Goal: Task Accomplishment & Management: Manage account settings

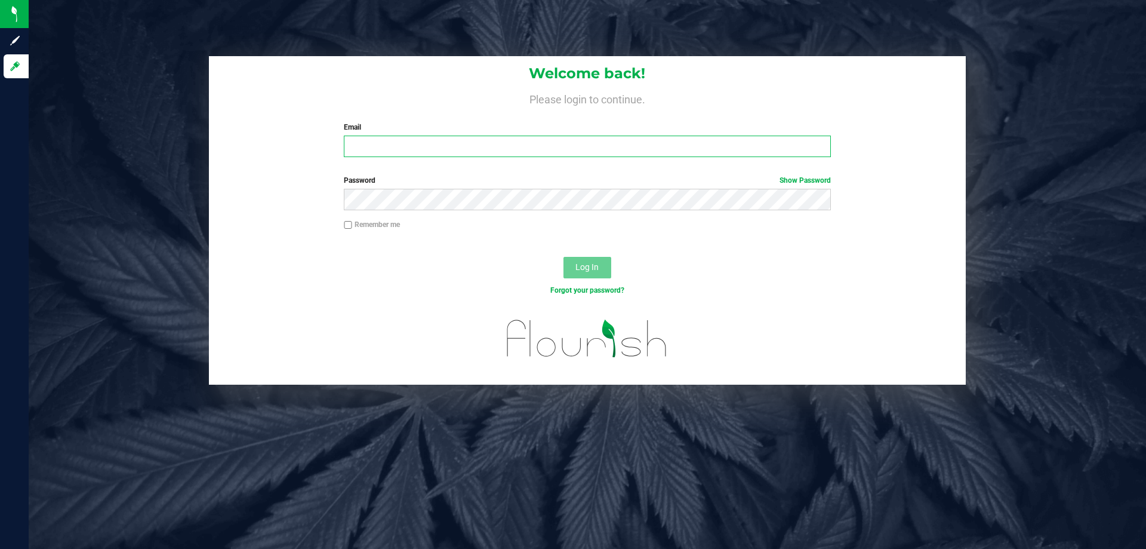
click at [395, 146] on input "Email" at bounding box center [587, 146] width 487 height 21
type input "[EMAIL_ADDRESS][DOMAIN_NAME]"
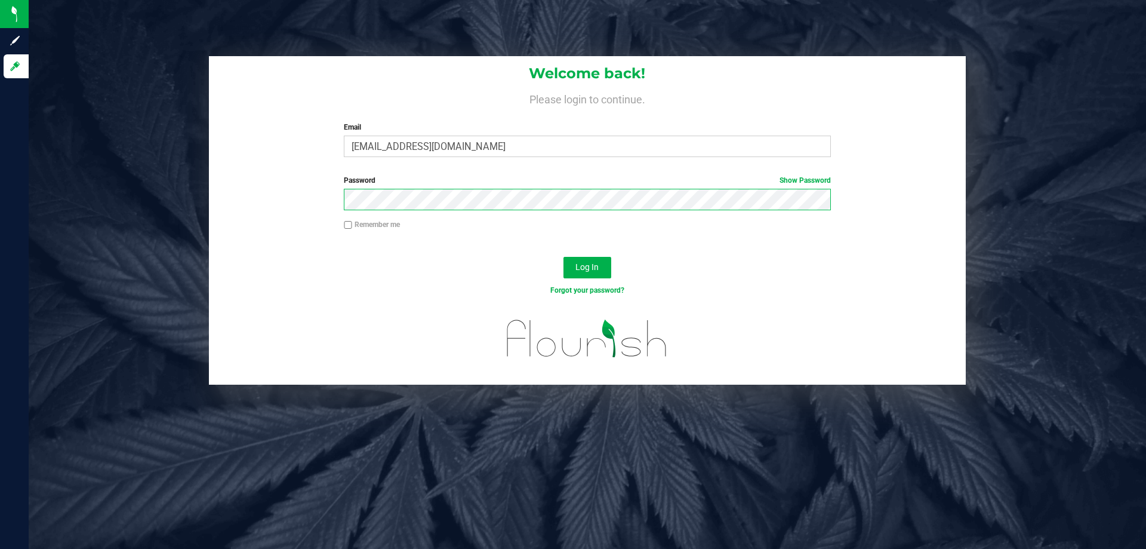
click at [564, 257] on button "Log In" at bounding box center [588, 267] width 48 height 21
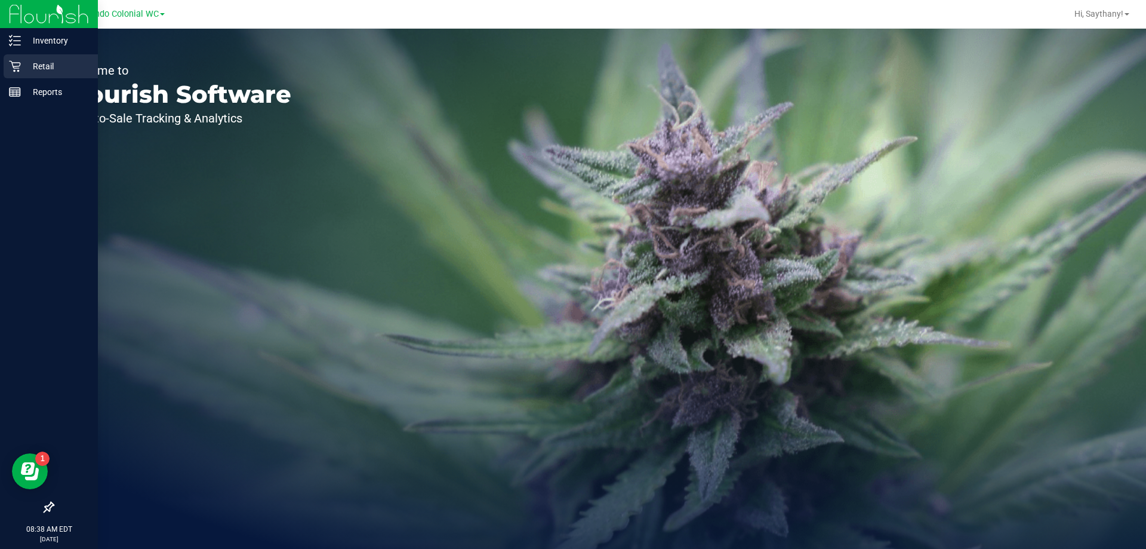
click at [33, 70] on p "Retail" at bounding box center [57, 66] width 72 height 14
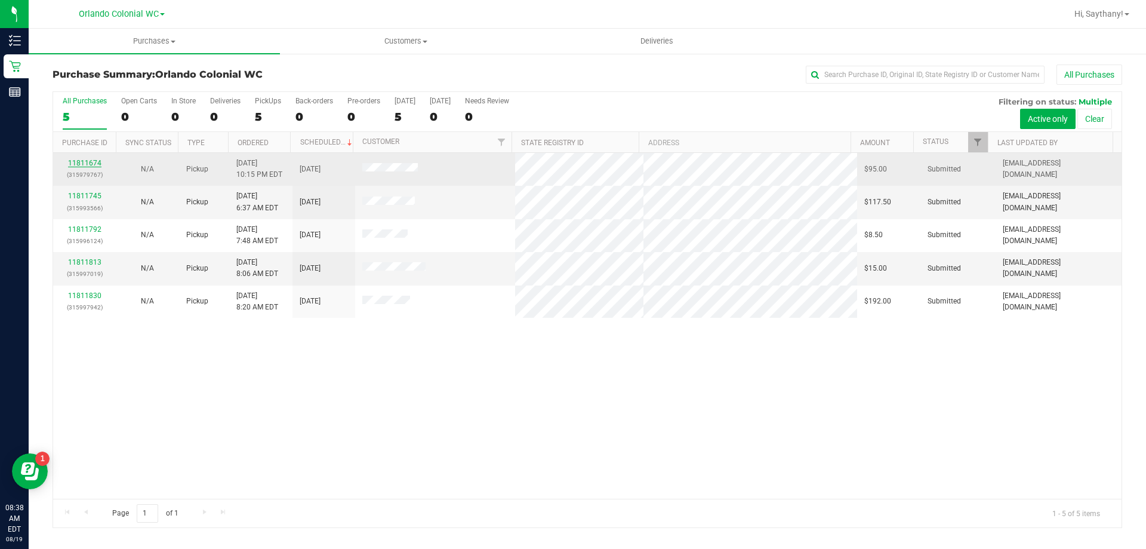
click at [84, 162] on link "11811674" at bounding box center [84, 163] width 33 height 8
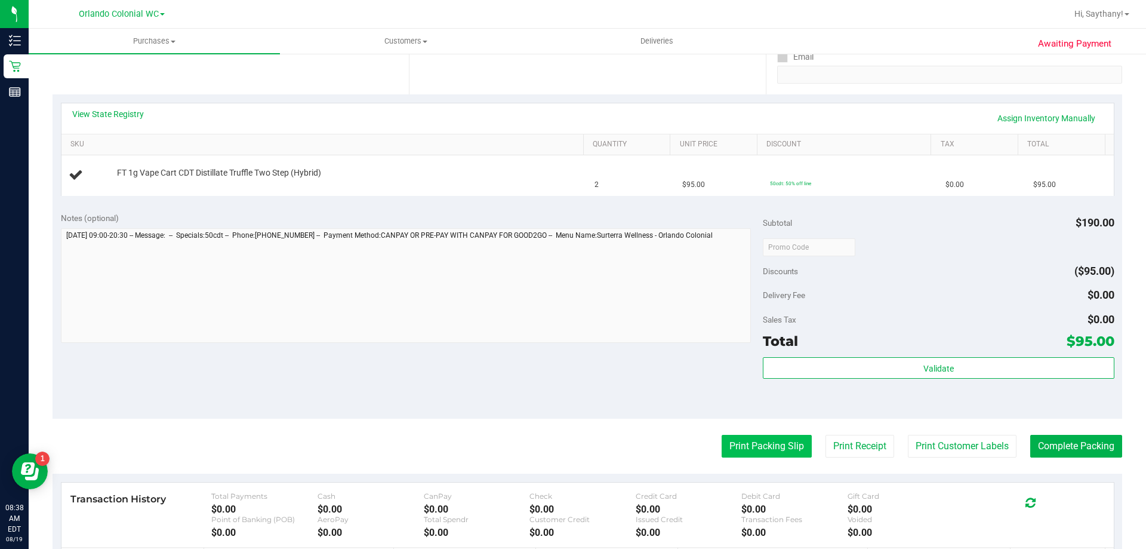
scroll to position [239, 0]
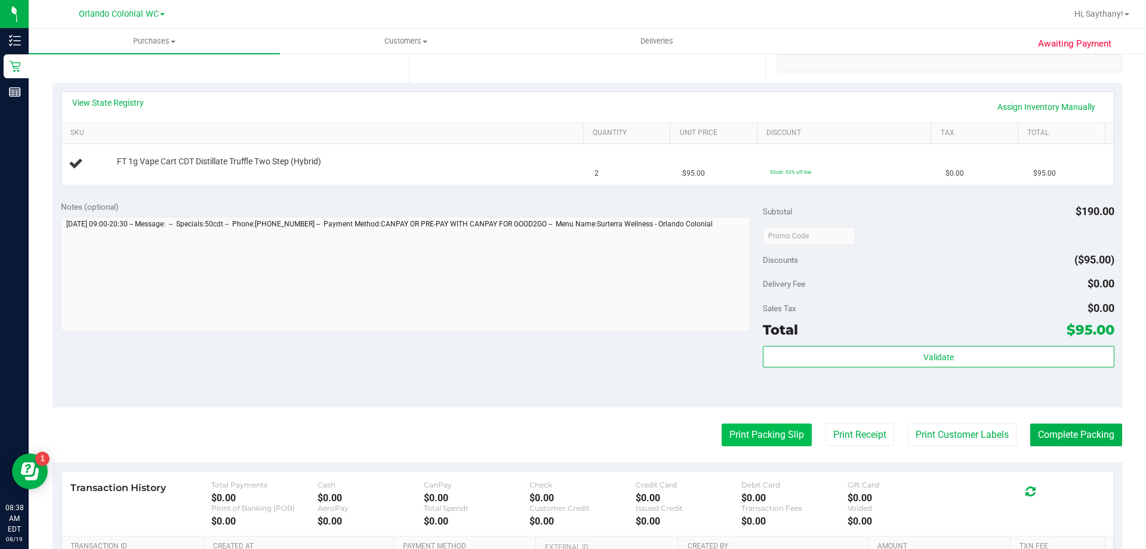
click at [768, 430] on button "Print Packing Slip" at bounding box center [767, 434] width 90 height 23
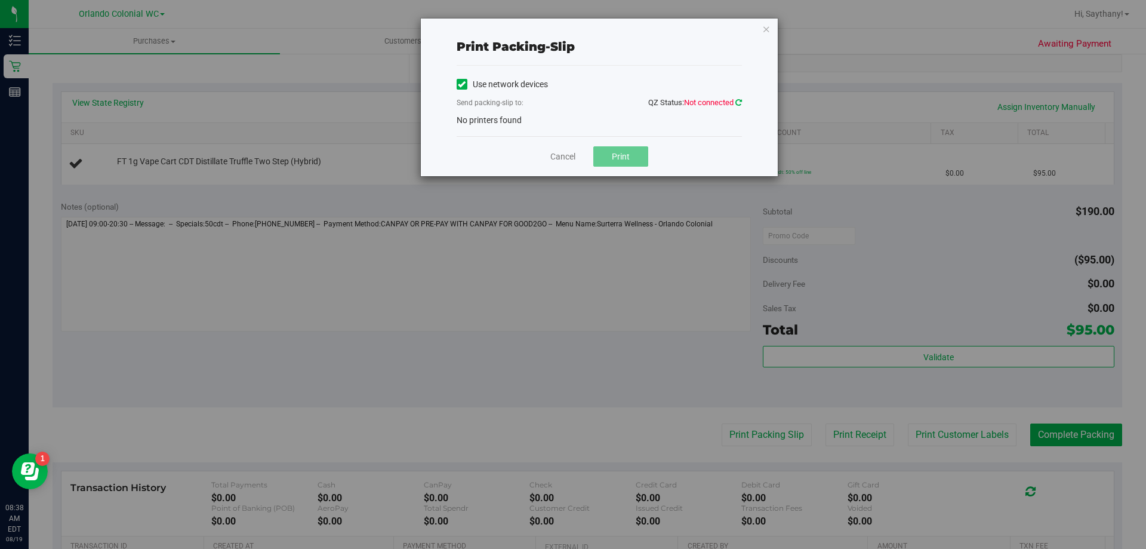
click at [739, 98] on link at bounding box center [739, 102] width 7 height 9
click at [764, 31] on icon "button" at bounding box center [766, 28] width 8 height 14
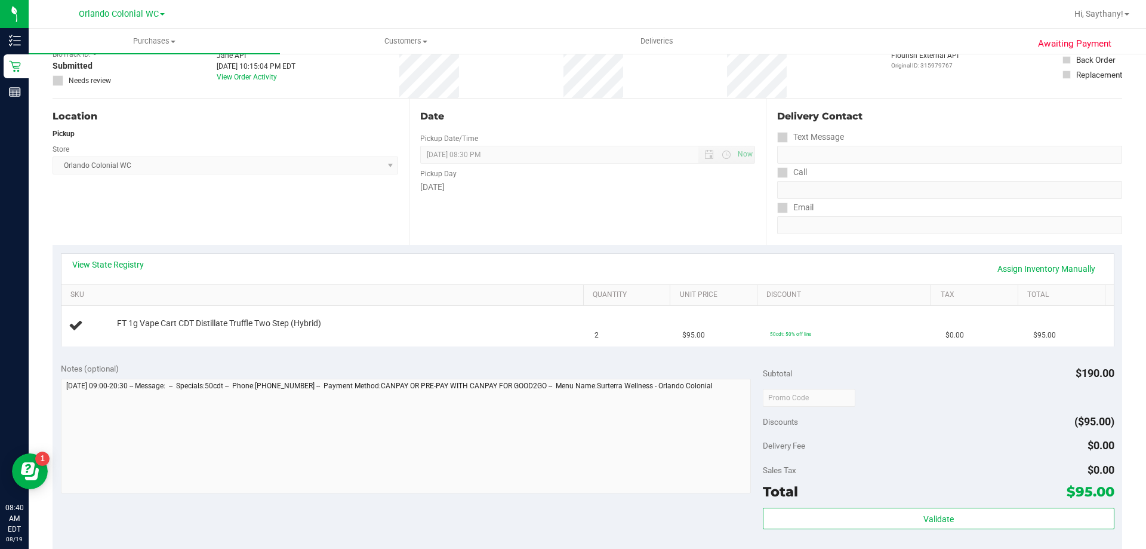
scroll to position [0, 0]
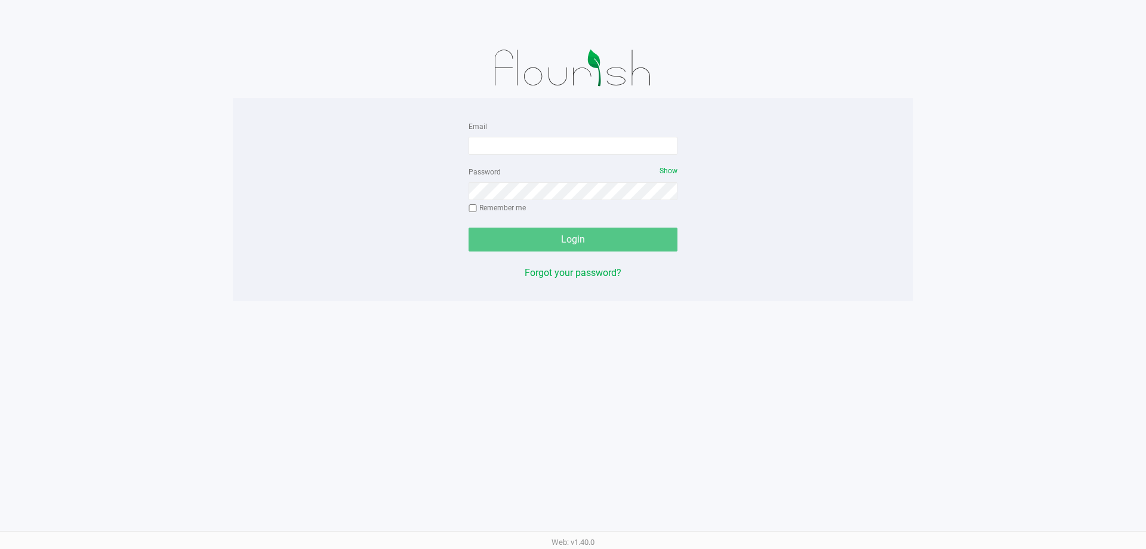
click at [576, 156] on form "Email Password Show Remember me Login" at bounding box center [573, 185] width 209 height 133
click at [579, 146] on input "Email" at bounding box center [573, 146] width 209 height 18
type input "s"
type input "[EMAIL_ADDRESS][DOMAIN_NAME]"
click at [528, 201] on div "Password Show Remember me" at bounding box center [573, 191] width 209 height 54
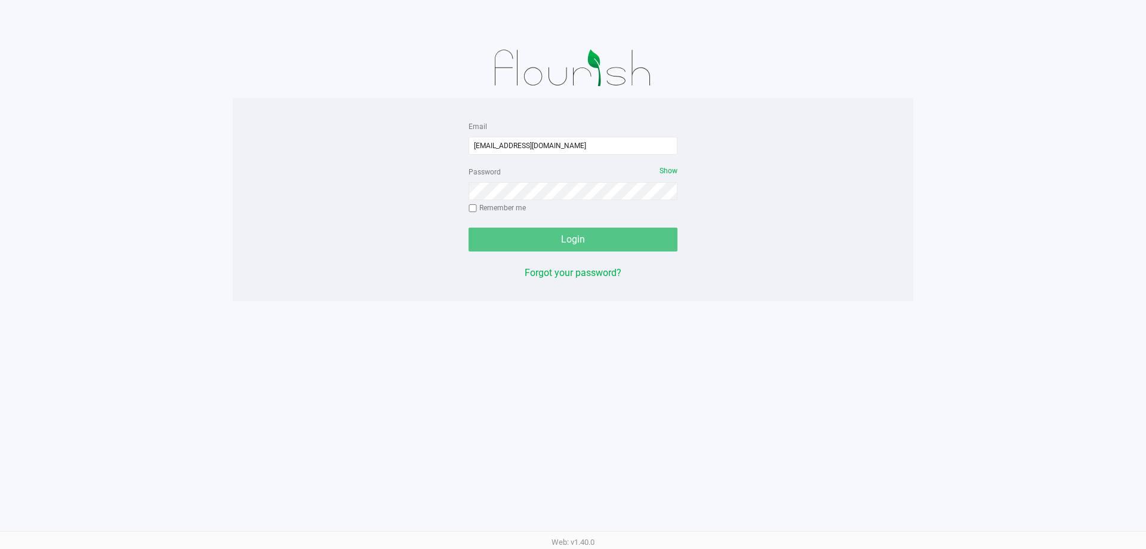
click at [537, 204] on div "Password Show Remember me" at bounding box center [573, 191] width 209 height 54
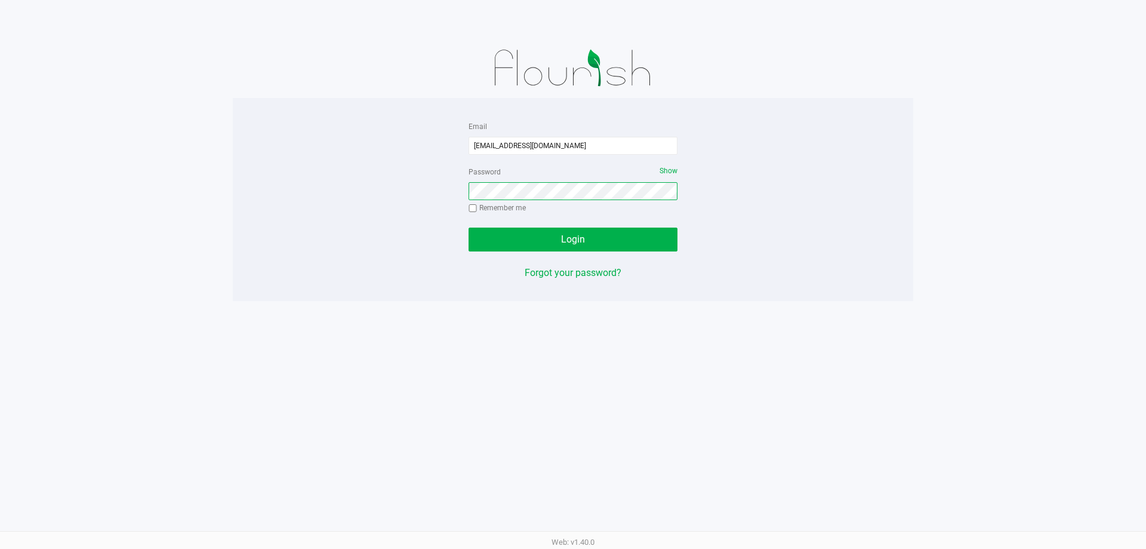
click at [469, 227] on button "Login" at bounding box center [573, 239] width 209 height 24
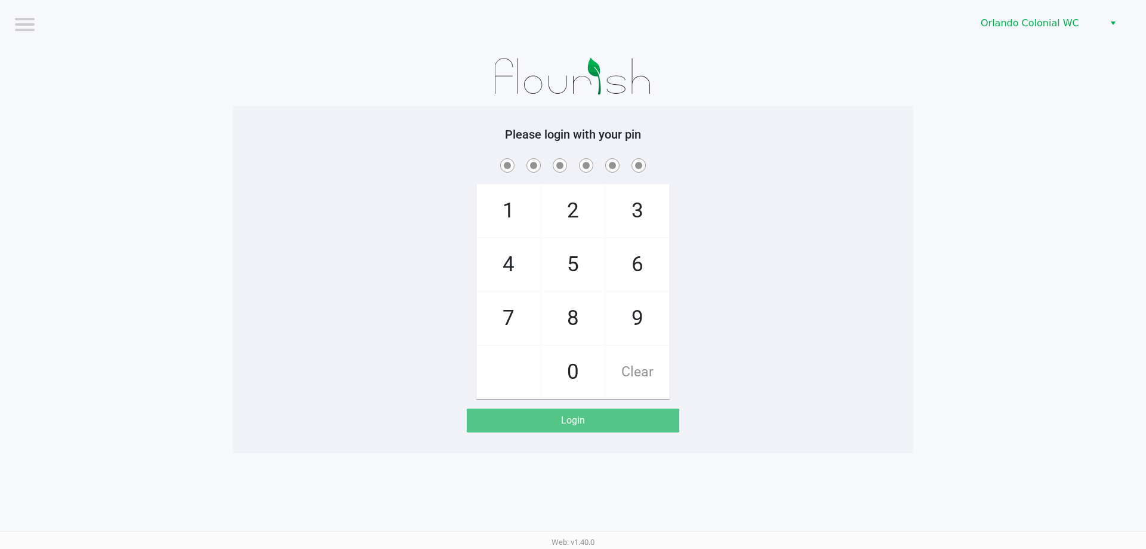
click at [644, 213] on span "3" at bounding box center [637, 210] width 63 height 53
checkbox input "true"
click at [523, 311] on span "7" at bounding box center [508, 318] width 63 height 53
checkbox input "true"
click at [625, 306] on span "9" at bounding box center [637, 318] width 63 height 53
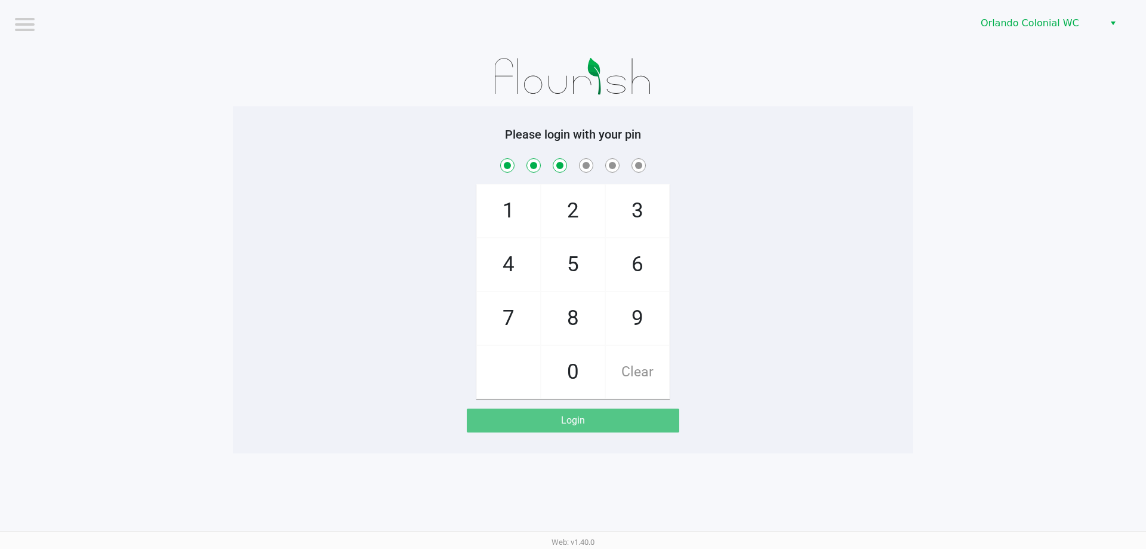
checkbox input "true"
click at [663, 200] on span "3" at bounding box center [637, 210] width 63 height 53
checkbox input "true"
click at [579, 315] on span "8" at bounding box center [573, 318] width 63 height 53
checkbox input "true"
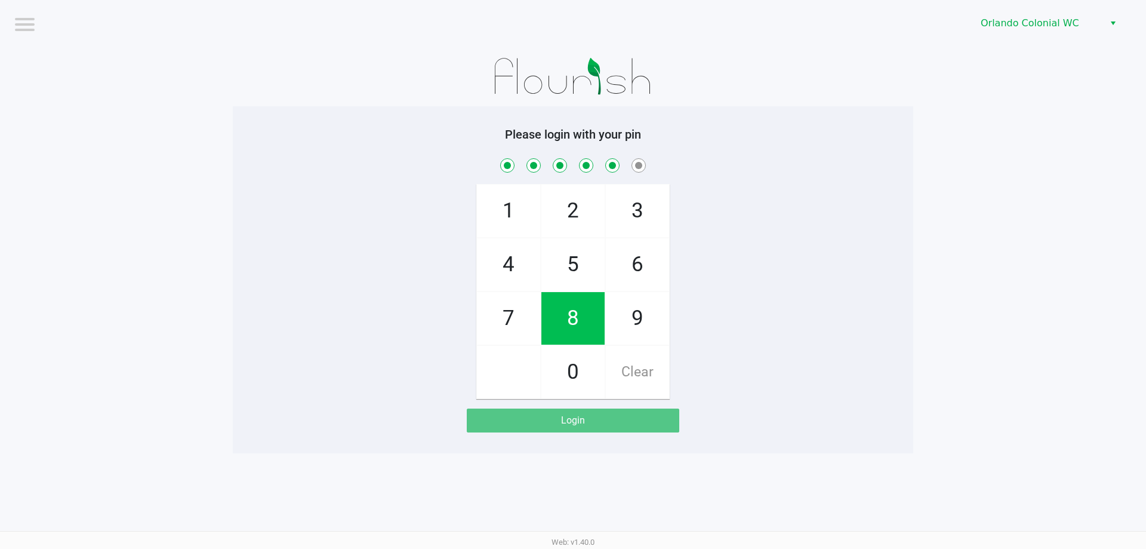
click at [497, 251] on span "4" at bounding box center [508, 264] width 63 height 53
checkbox input "true"
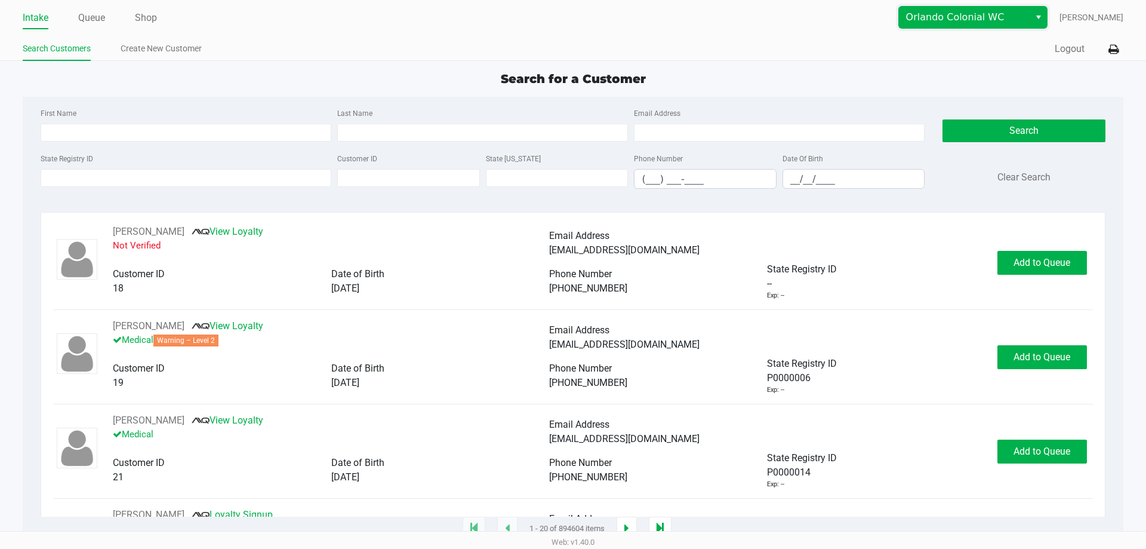
click at [998, 13] on span "Orlando Colonial WC" at bounding box center [964, 17] width 116 height 14
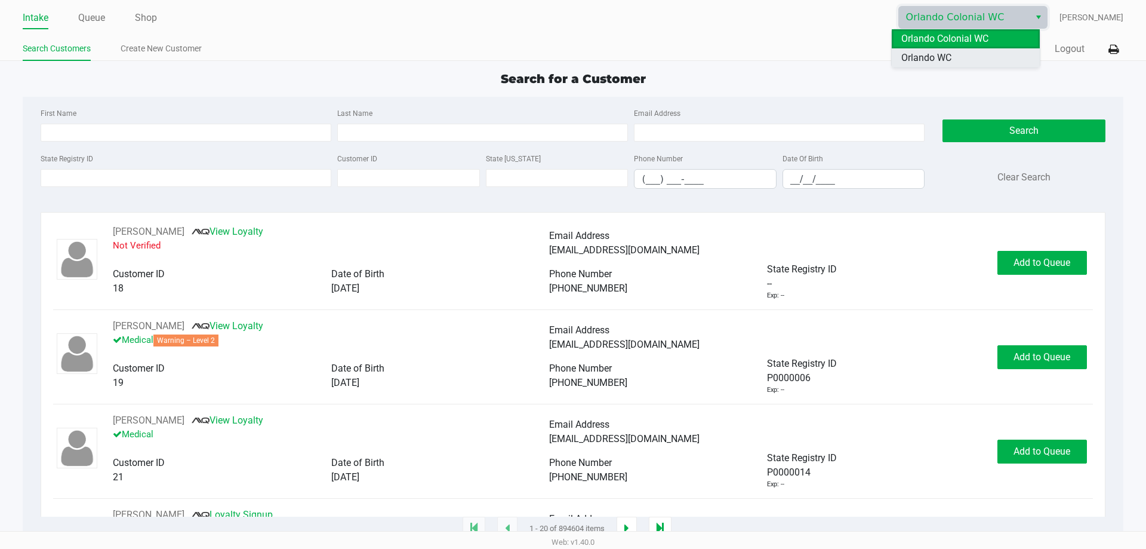
click at [949, 54] on span "Orlando WC" at bounding box center [927, 58] width 50 height 14
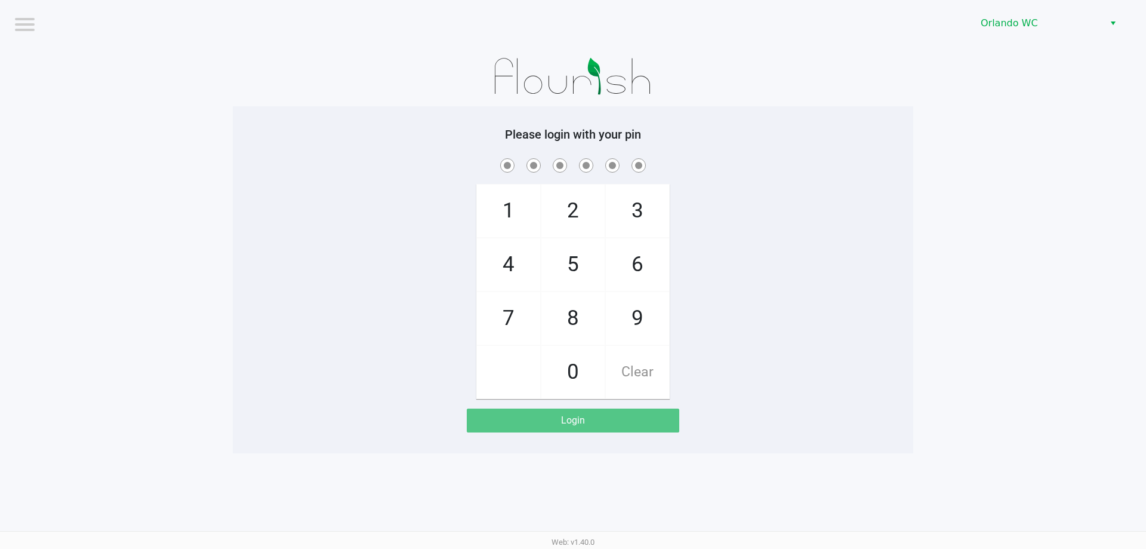
click at [635, 219] on span "3" at bounding box center [637, 210] width 63 height 53
checkbox input "true"
click at [500, 309] on span "7" at bounding box center [508, 318] width 63 height 53
checkbox input "true"
click at [634, 317] on span "9" at bounding box center [637, 318] width 63 height 53
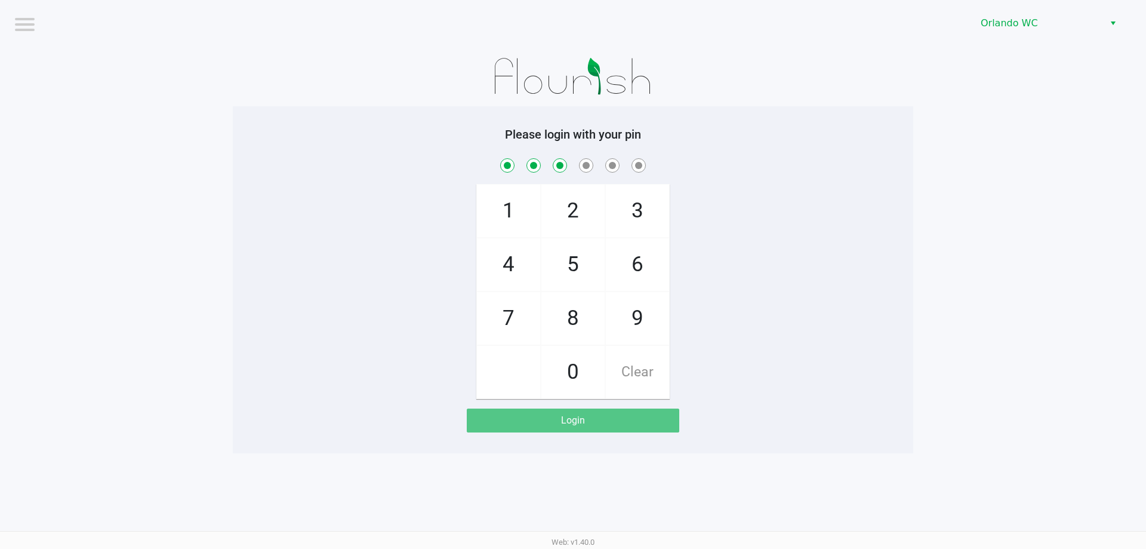
checkbox input "true"
click at [648, 196] on span "3" at bounding box center [637, 210] width 63 height 53
checkbox input "true"
click at [599, 305] on span "8" at bounding box center [573, 318] width 63 height 53
checkbox input "true"
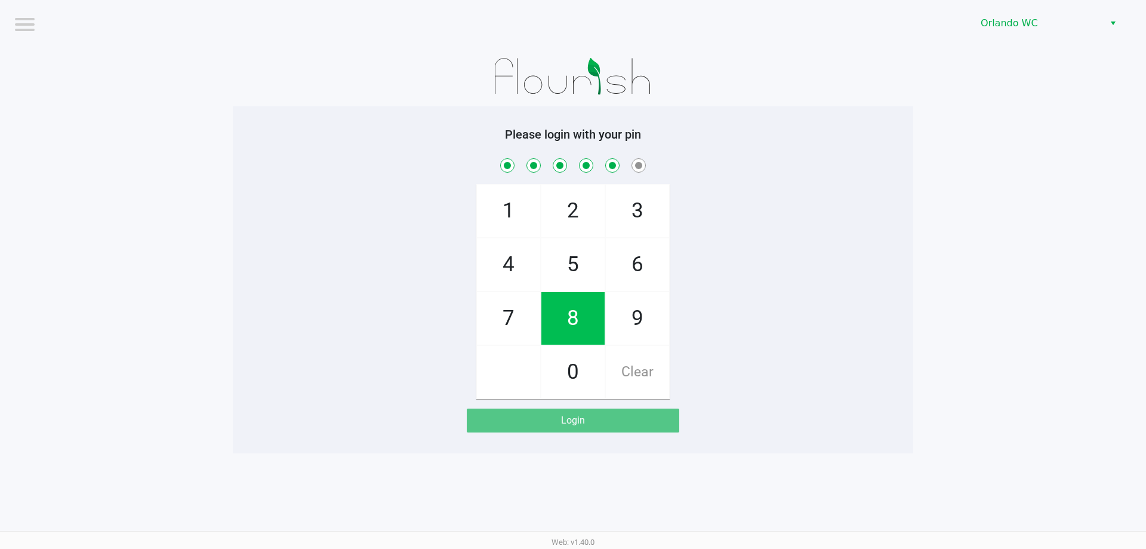
click at [496, 268] on span "4" at bounding box center [508, 264] width 63 height 53
checkbox input "true"
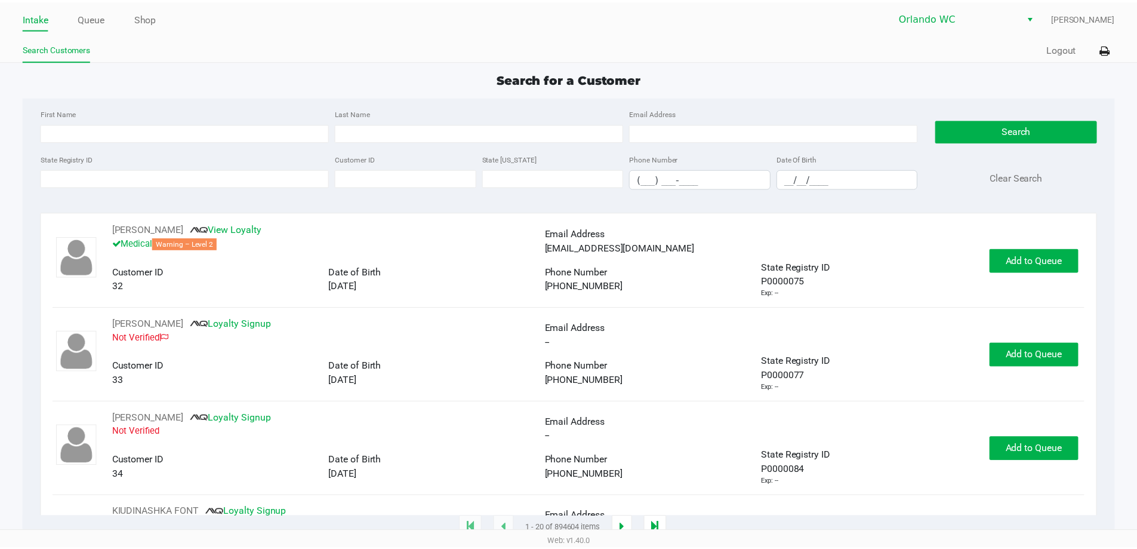
scroll to position [1075, 0]
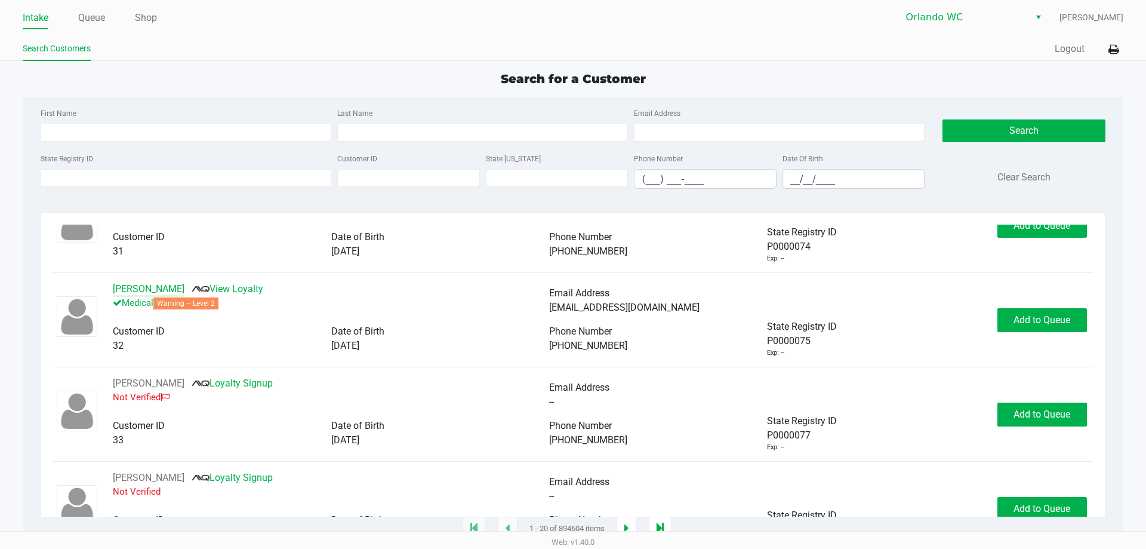
click at [137, 284] on button "JAY RANCEL" at bounding box center [149, 289] width 72 height 14
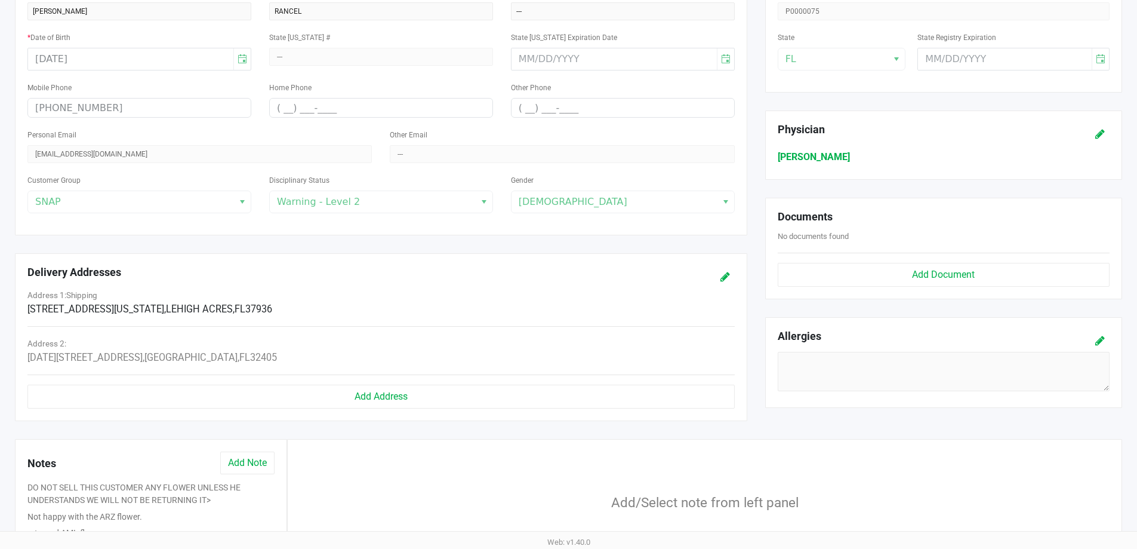
scroll to position [374, 0]
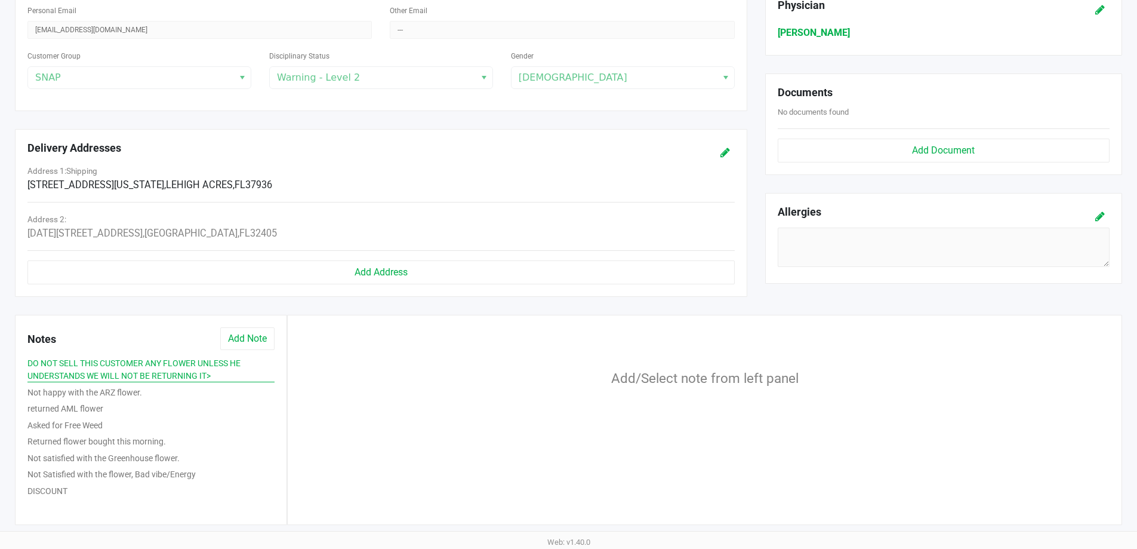
click at [134, 373] on button "DO NOT SELL THIS CUSTOMER ANY FLOWER UNLESS HE UNDERSTANDS WE WILL NOT BE RETUR…" at bounding box center [150, 369] width 247 height 25
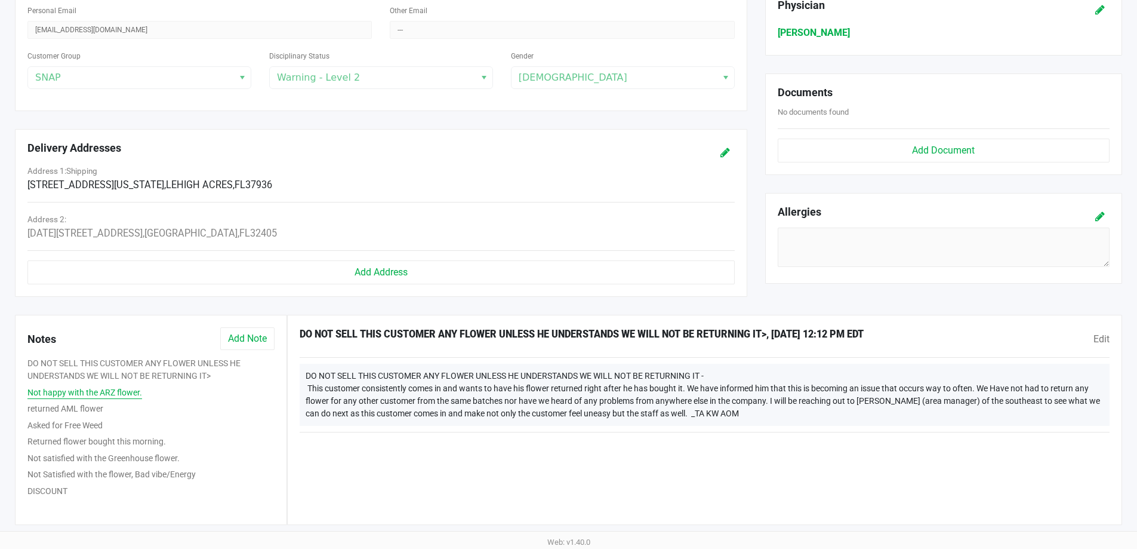
click at [103, 393] on button "Not happy with the ARZ flower." at bounding box center [84, 392] width 115 height 13
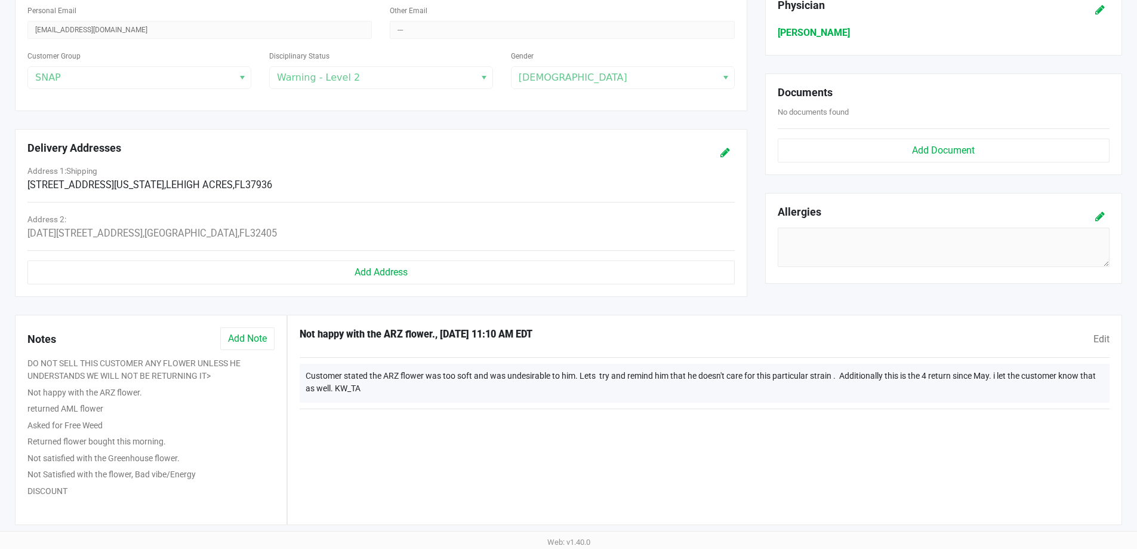
click at [88, 400] on div "Not happy with the ARZ flower." at bounding box center [151, 394] width 265 height 17
click at [93, 412] on button "returned AML flower" at bounding box center [65, 408] width 76 height 13
click at [89, 436] on button "Returned flower bought this morning." at bounding box center [96, 441] width 139 height 13
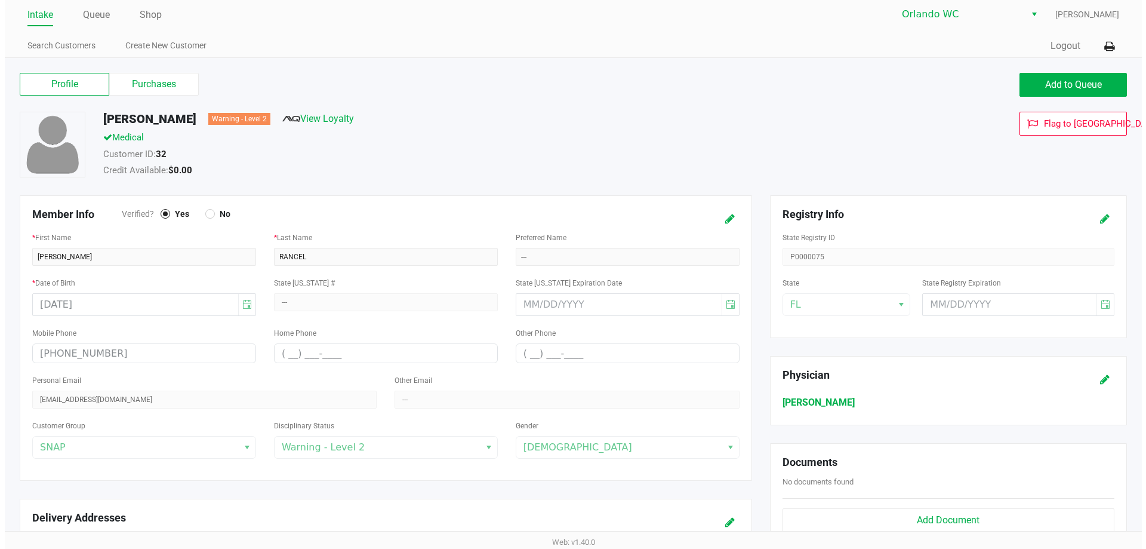
scroll to position [0, 0]
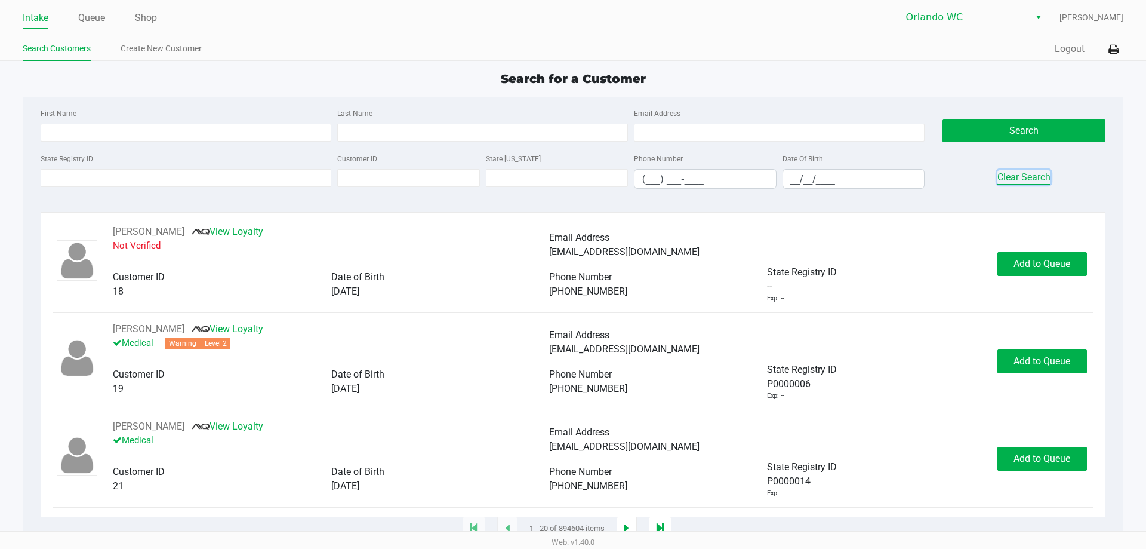
click at [1005, 174] on button "Clear Search" at bounding box center [1024, 177] width 53 height 14
click at [553, 183] on input "text" at bounding box center [557, 178] width 143 height 18
click at [650, 181] on input "(___) ___-____" at bounding box center [706, 179] width 142 height 19
click at [794, 183] on input "__/__/____" at bounding box center [854, 179] width 142 height 19
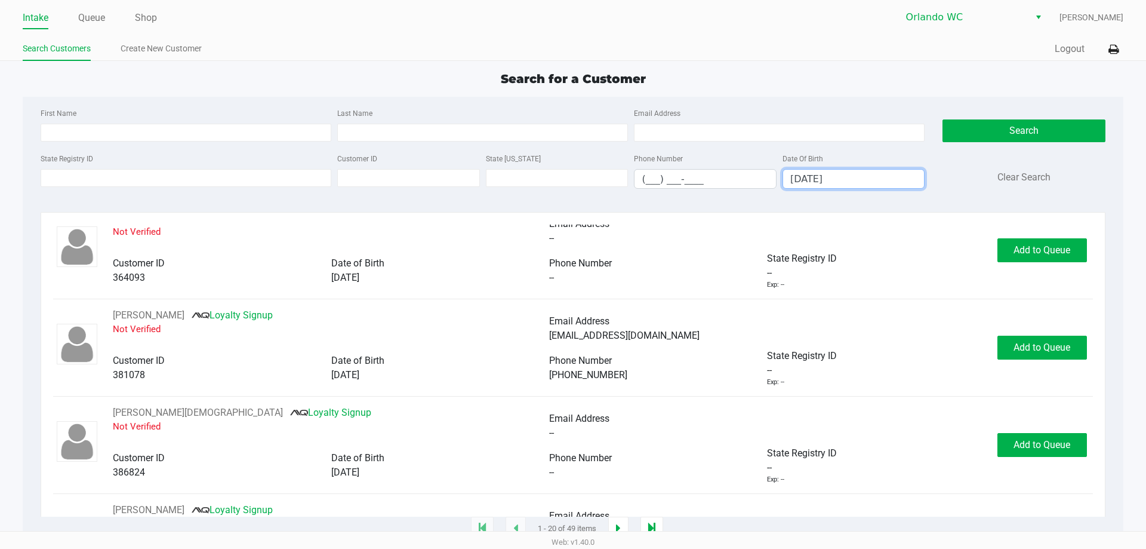
scroll to position [1655, 0]
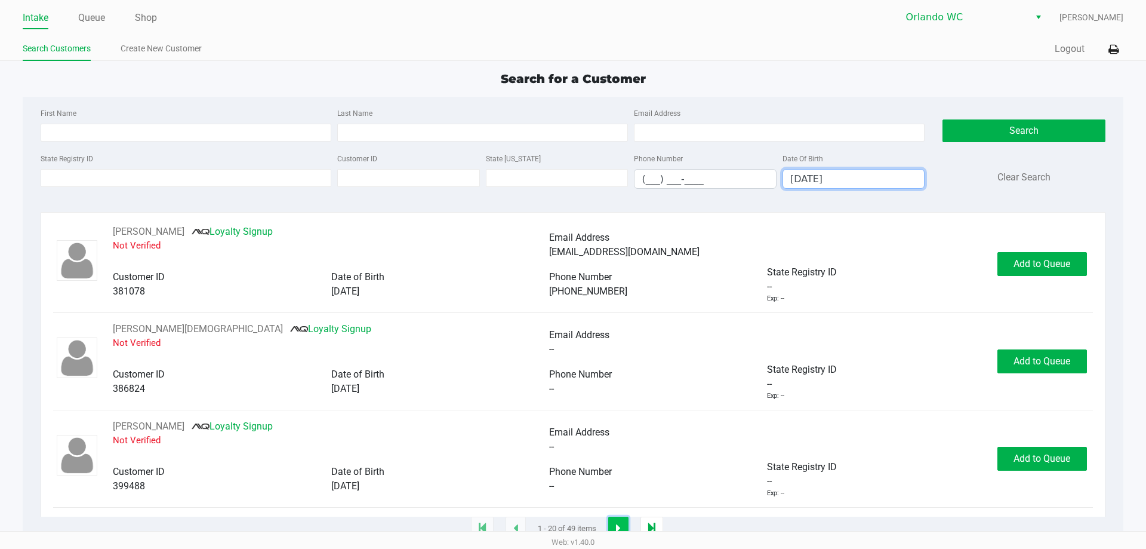
click at [618, 524] on icon "button" at bounding box center [618, 529] width 5 height 10
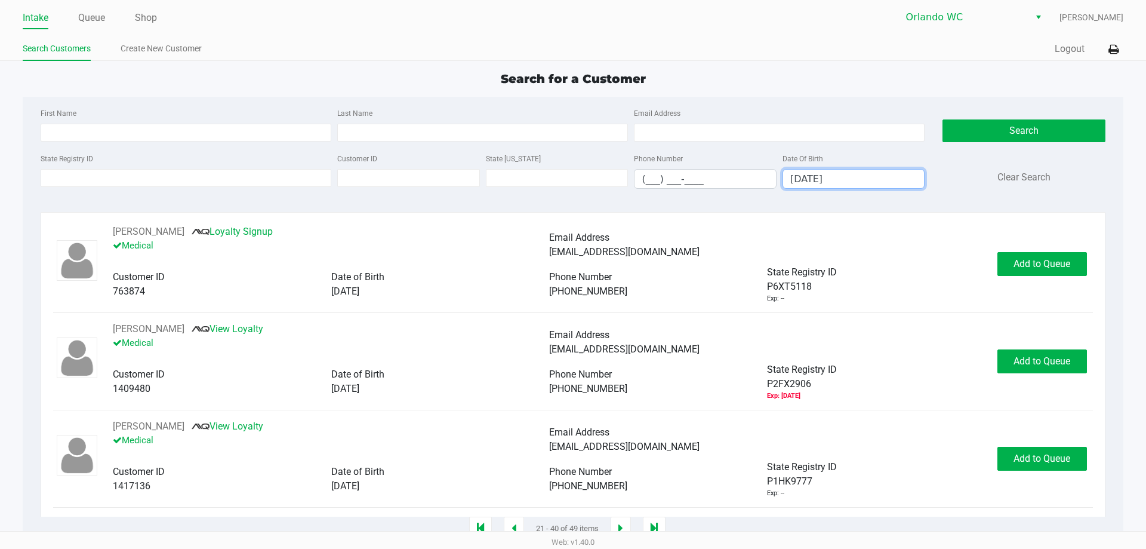
click at [827, 173] on input "10/16/1997" at bounding box center [854, 179] width 142 height 19
click at [995, 137] on button "Search" at bounding box center [1024, 130] width 162 height 23
drag, startPoint x: 858, startPoint y: 176, endPoint x: 732, endPoint y: 196, distance: 127.6
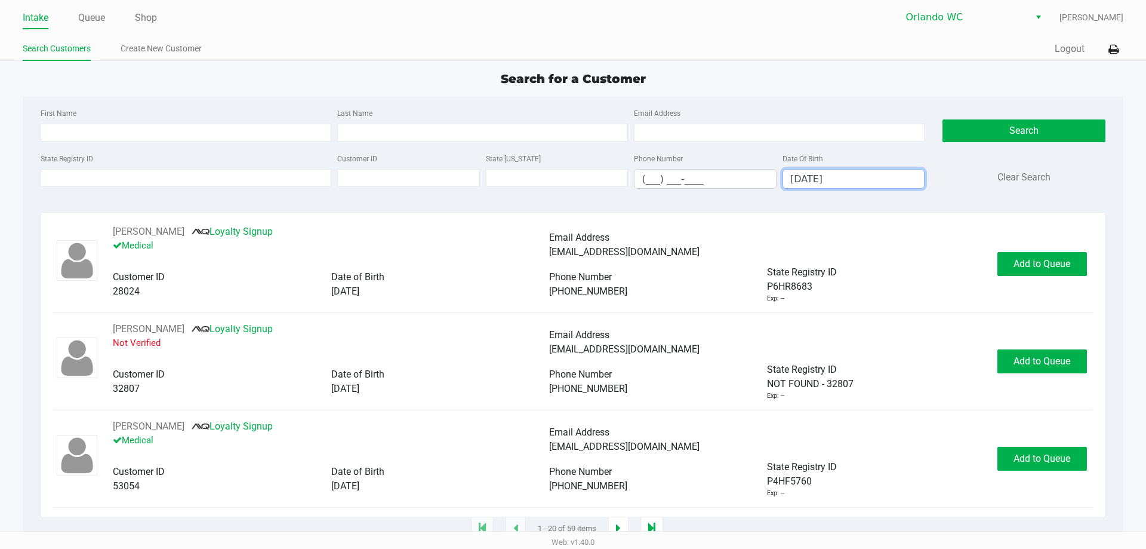
click at [732, 196] on div "State Registry ID Customer ID State ID Phone Number (___) ___-____ Date Of Birt…" at bounding box center [483, 174] width 890 height 47
type input "__/__/____"
click at [291, 133] on input "First Name" at bounding box center [186, 133] width 291 height 18
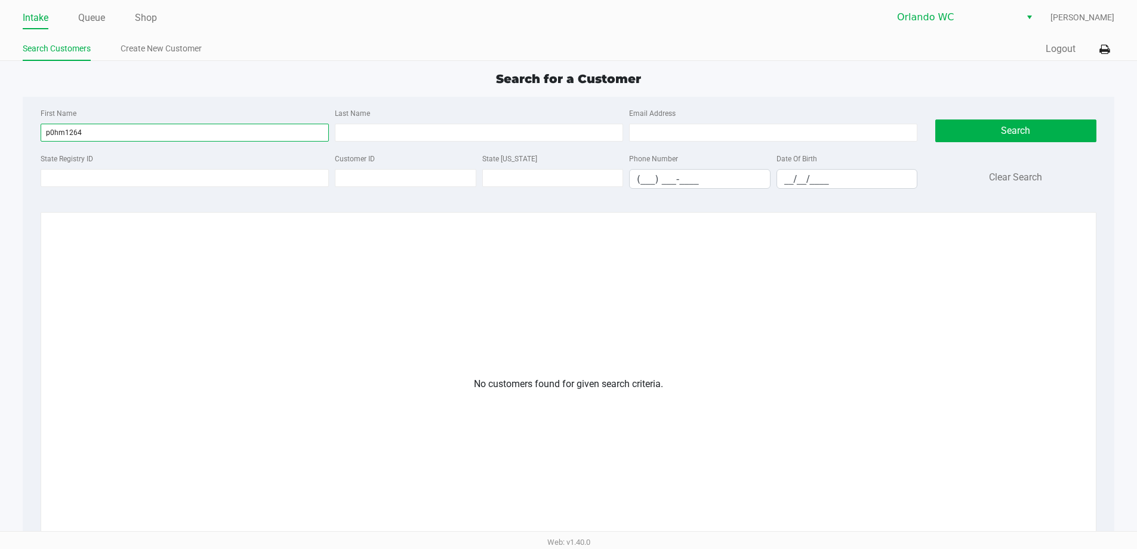
drag, startPoint x: 94, startPoint y: 134, endPoint x: 27, endPoint y: 134, distance: 67.5
click at [27, 134] on div "First Name p0hm1264 Last Name Email Address State Registry ID Customer ID State…" at bounding box center [569, 389] width 1092 height 585
type input "p0hm1264"
click at [122, 174] on input "State Registry ID" at bounding box center [185, 178] width 288 height 18
paste input "p0hm1264"
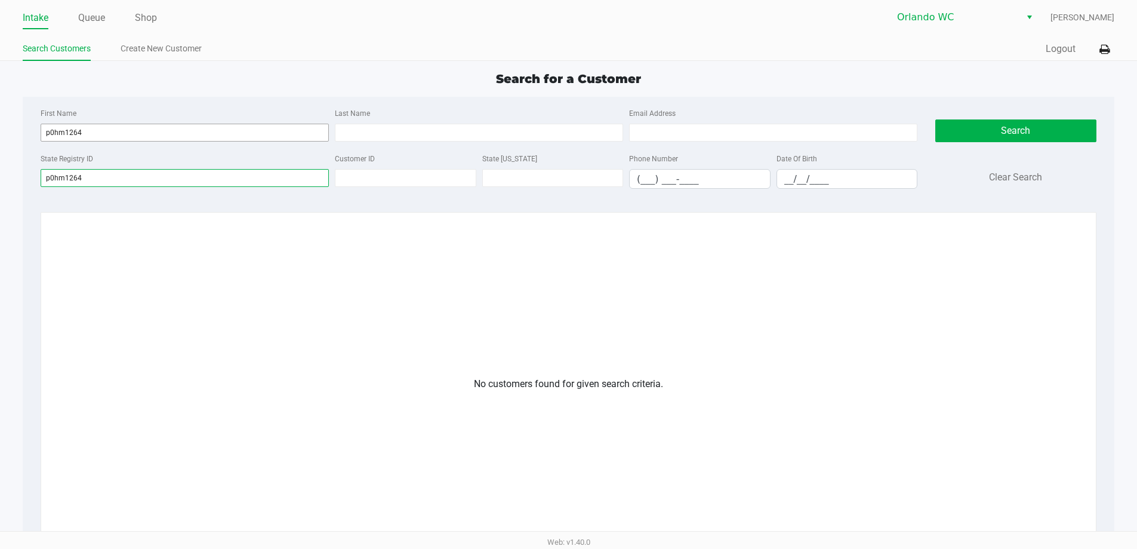
type input "p0hm1264"
click at [125, 129] on input "p0hm1264" at bounding box center [185, 133] width 288 height 18
click at [123, 129] on input "p0hm1264" at bounding box center [185, 133] width 288 height 18
type input "p0hm126"
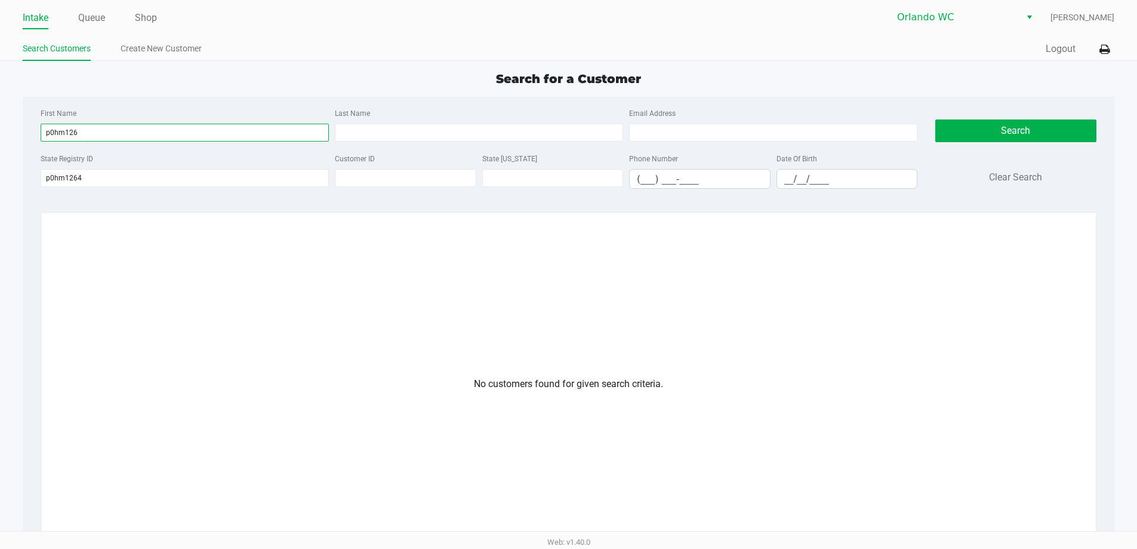
click at [216, 140] on input "p0hm126" at bounding box center [185, 133] width 288 height 18
click at [967, 121] on button "Search" at bounding box center [1016, 130] width 161 height 23
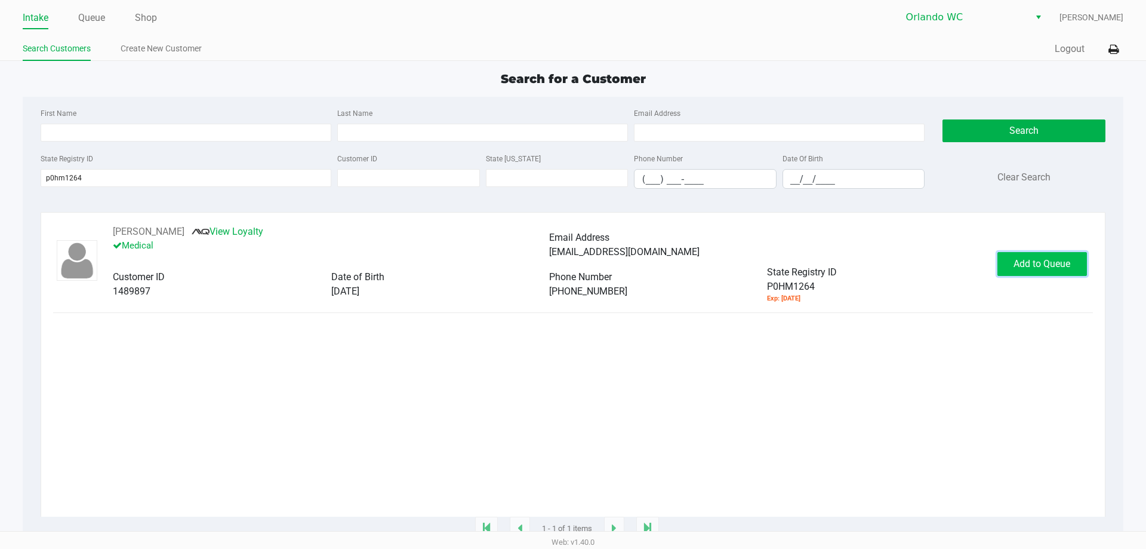
click at [1034, 261] on span "Add to Queue" at bounding box center [1042, 263] width 57 height 11
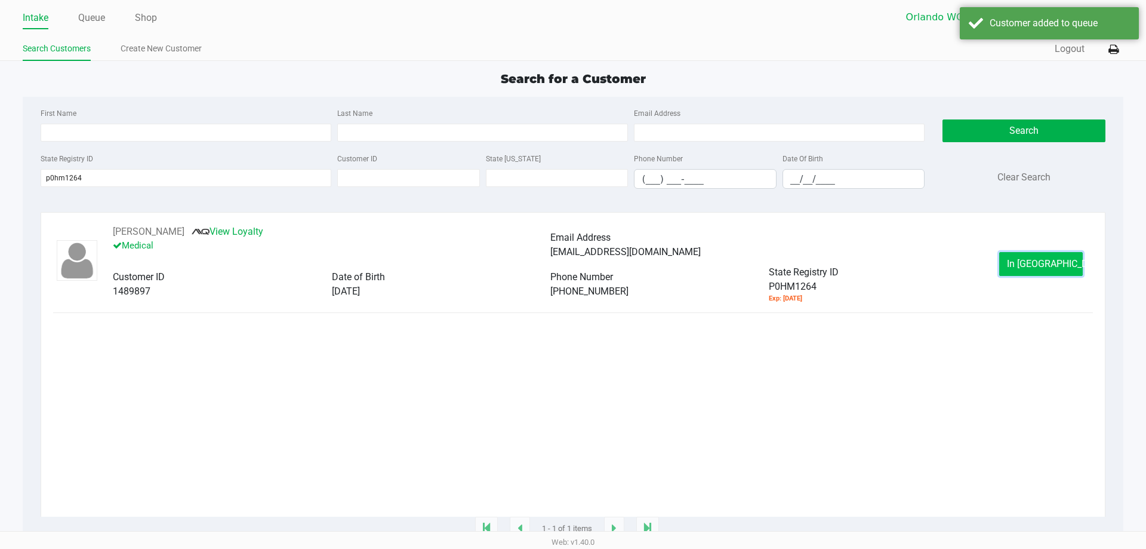
click at [1066, 269] on button "In Queue" at bounding box center [1042, 264] width 84 height 24
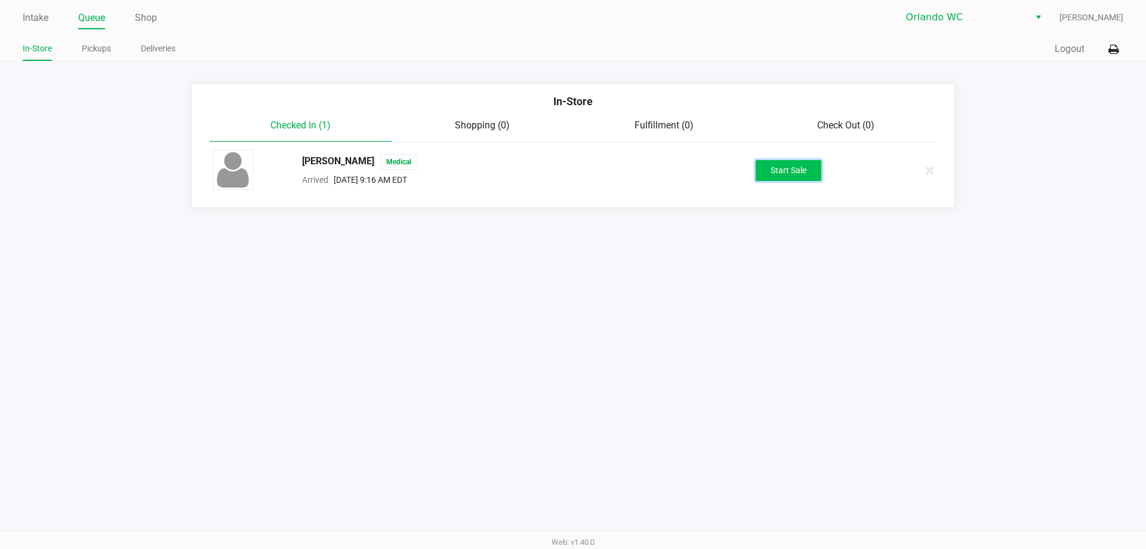
click at [768, 171] on button "Start Sale" at bounding box center [789, 170] width 66 height 21
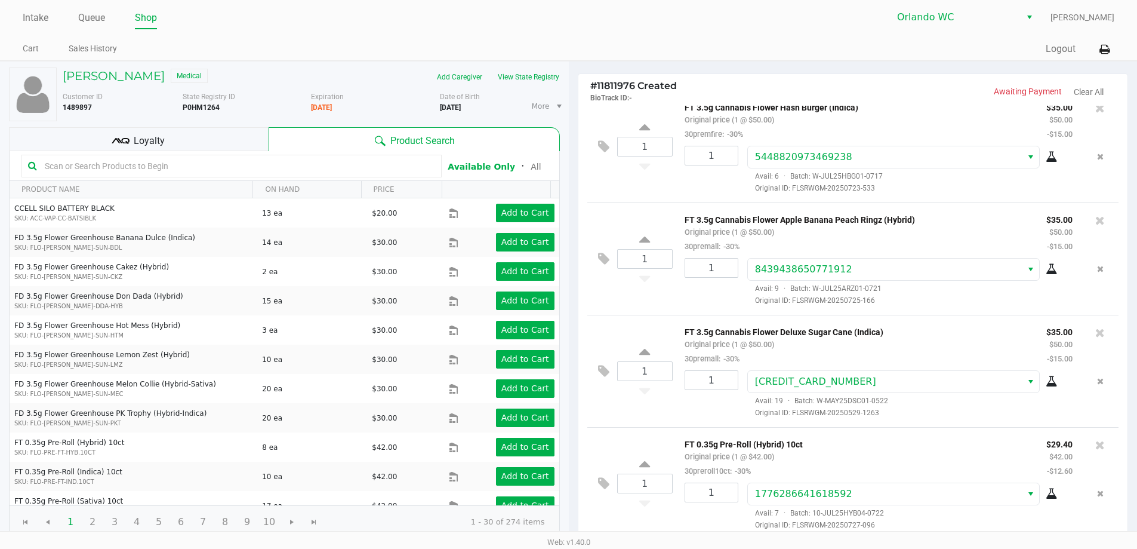
click at [228, 139] on div "Loyalty" at bounding box center [139, 139] width 260 height 24
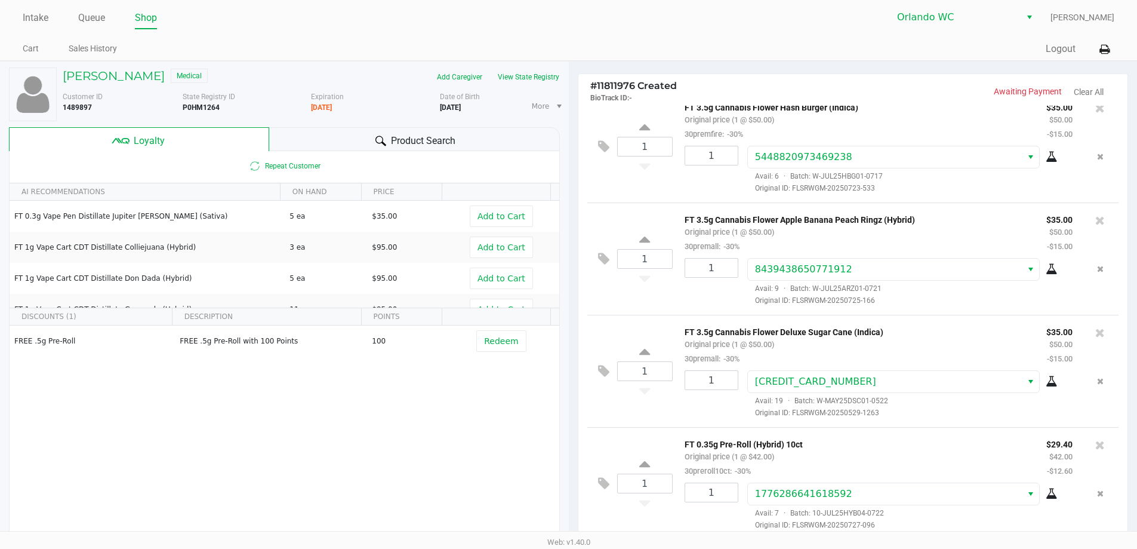
click at [342, 145] on div "Product Search" at bounding box center [414, 139] width 291 height 24
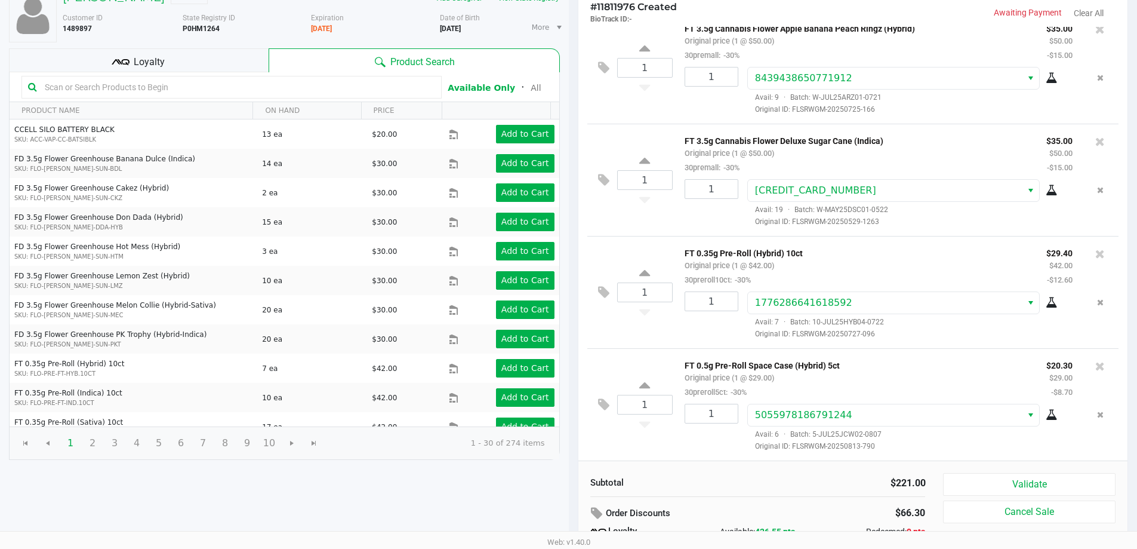
scroll to position [137, 0]
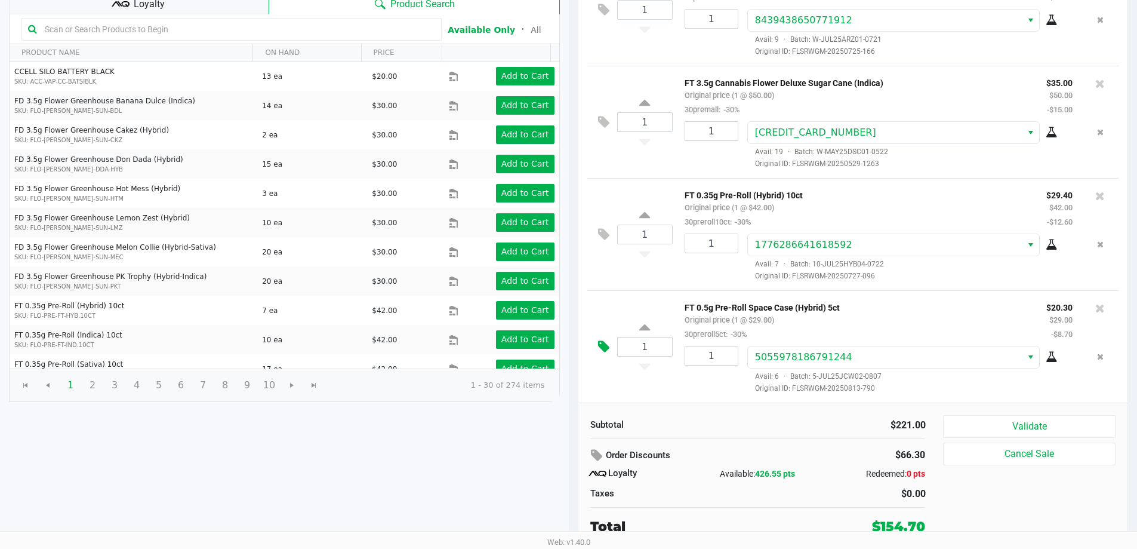
click at [605, 353] on button at bounding box center [606, 347] width 21 height 29
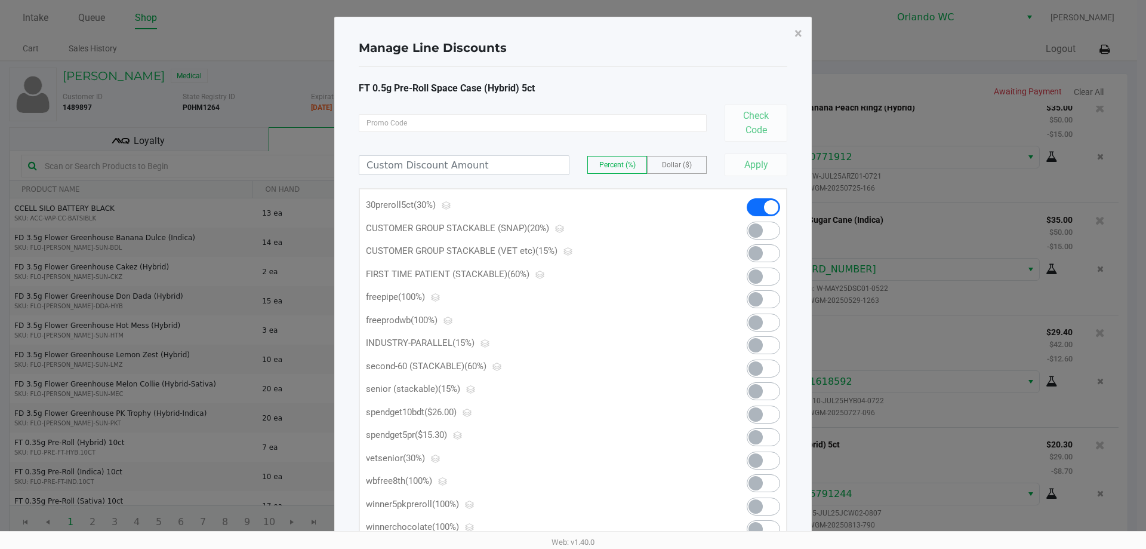
scroll to position [117, 0]
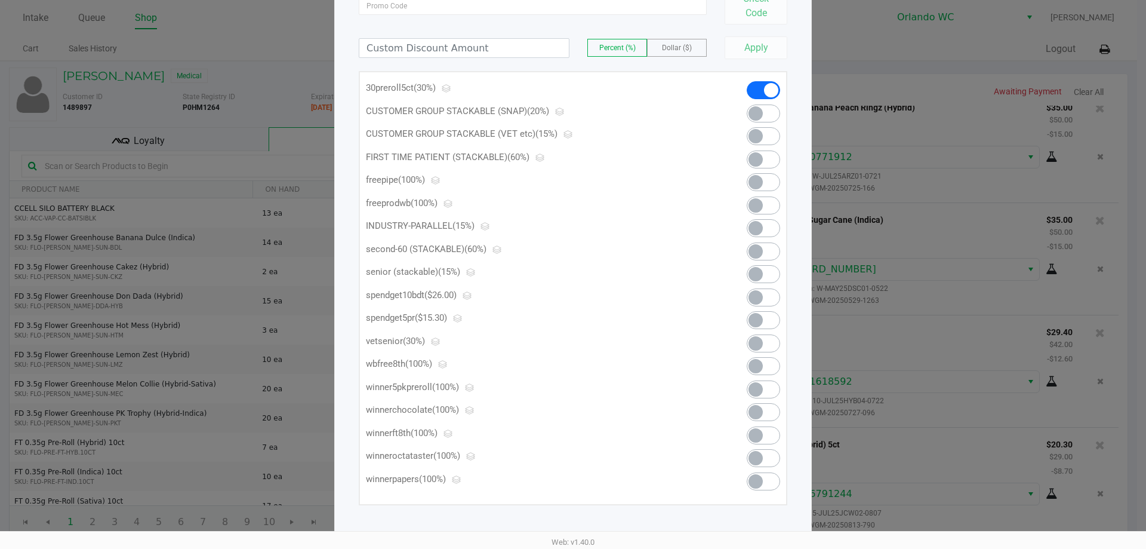
click at [754, 319] on span at bounding box center [756, 320] width 14 height 14
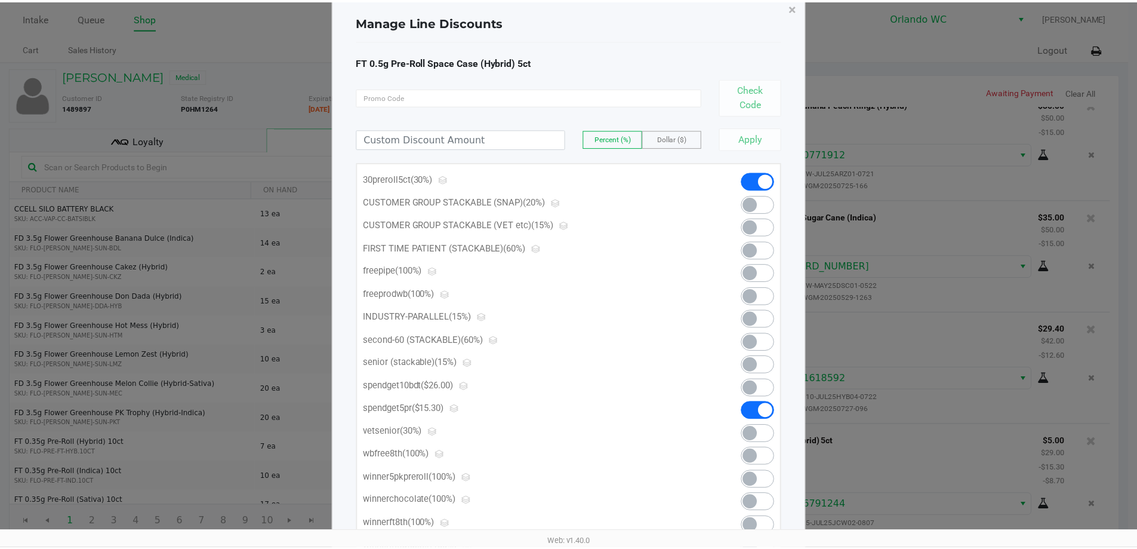
scroll to position [0, 0]
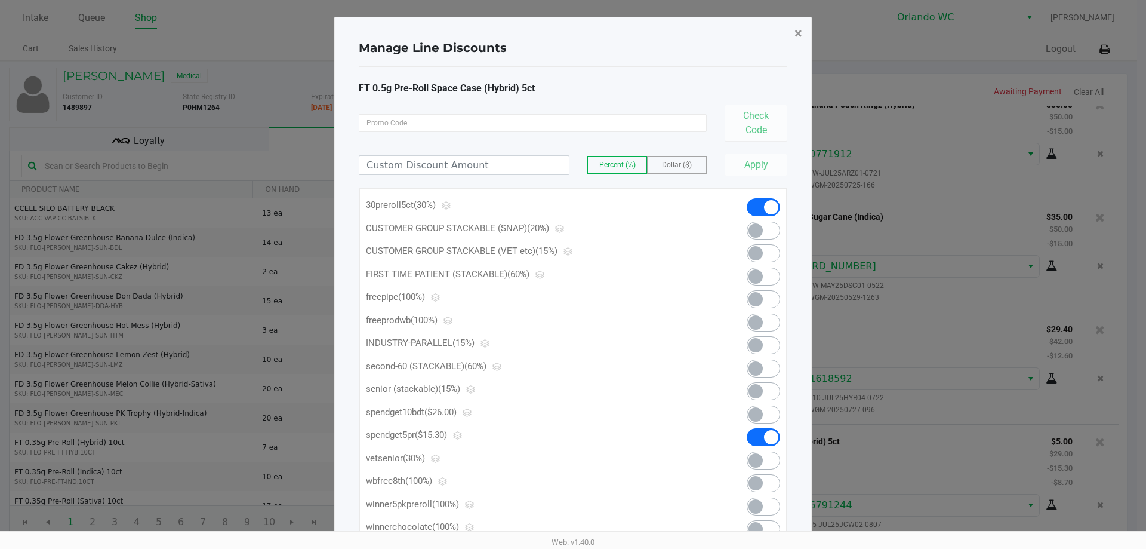
click at [802, 29] on span "×" at bounding box center [799, 33] width 8 height 17
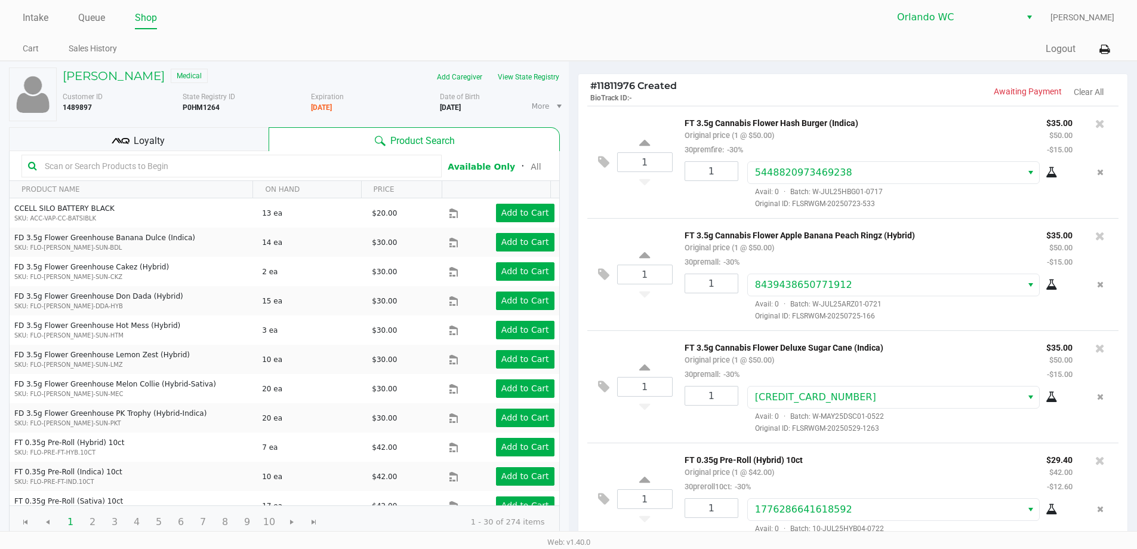
click at [193, 135] on div "Loyalty" at bounding box center [139, 139] width 260 height 24
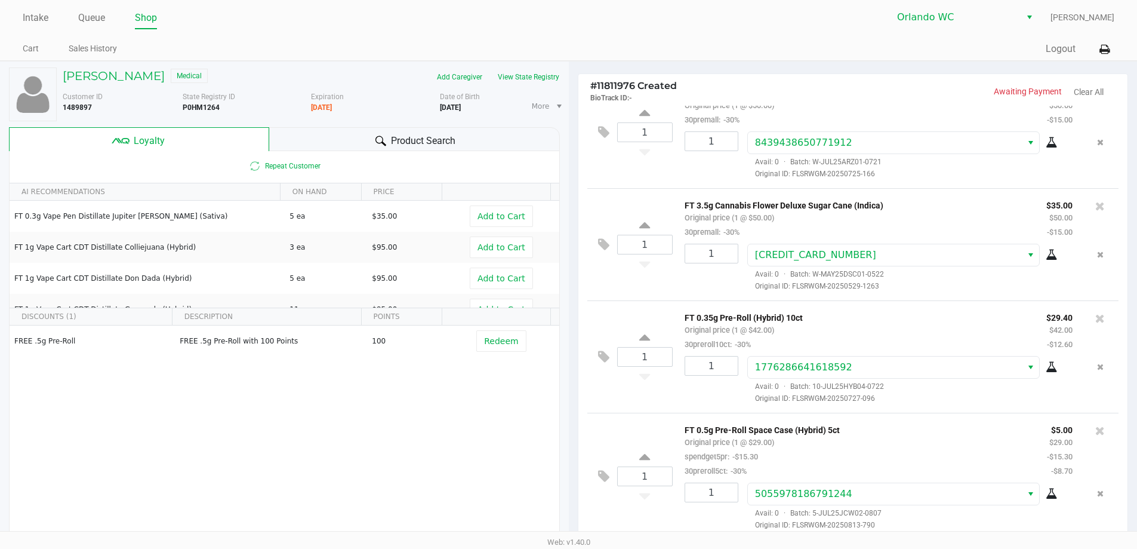
scroll to position [137, 0]
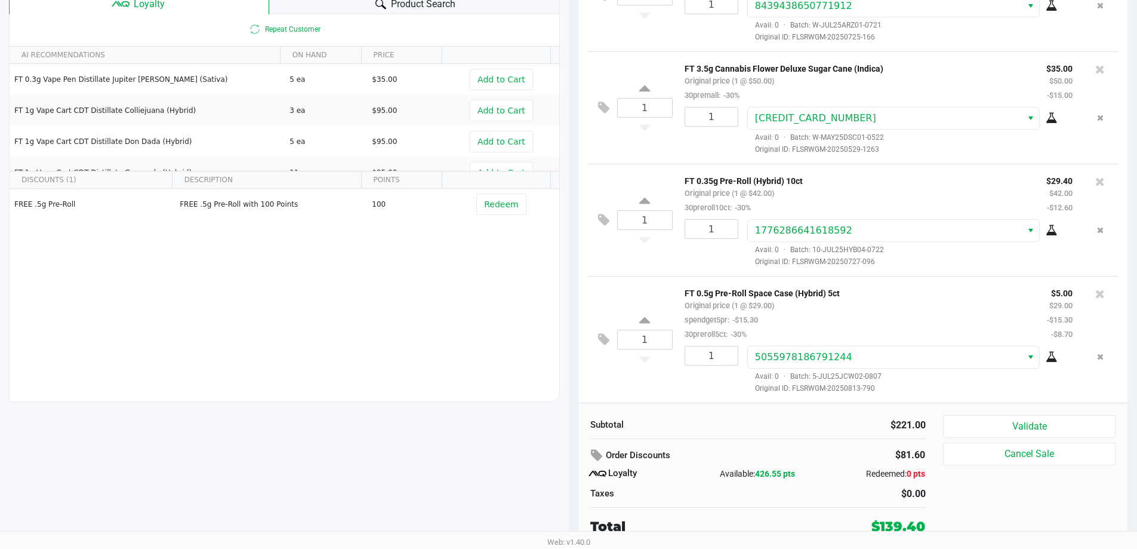
click at [1053, 426] on button "Validate" at bounding box center [1029, 426] width 172 height 23
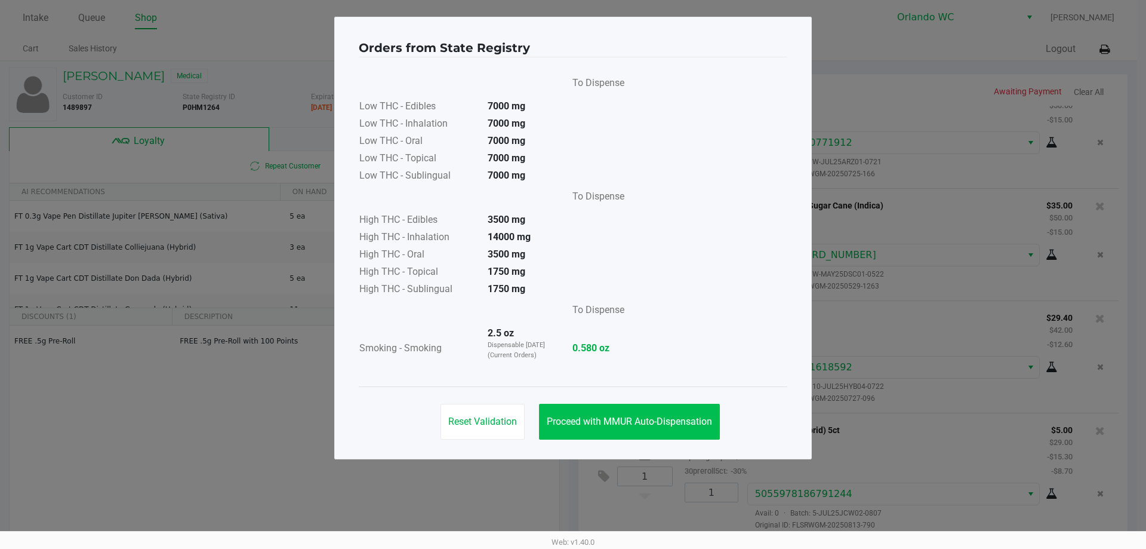
click at [601, 415] on button "Proceed with MMUR Auto-Dispensation" at bounding box center [629, 422] width 181 height 36
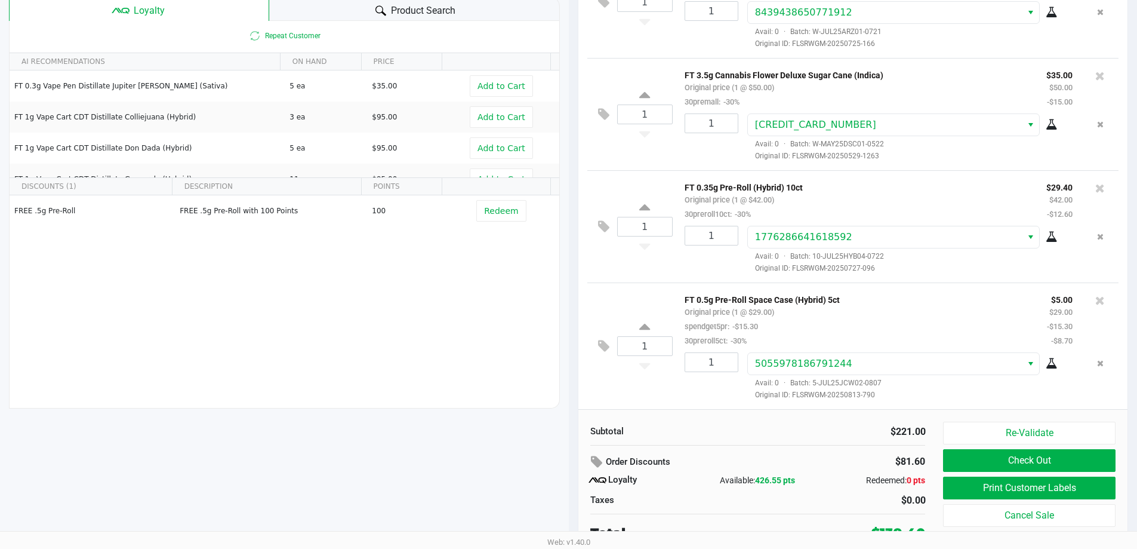
scroll to position [137, 0]
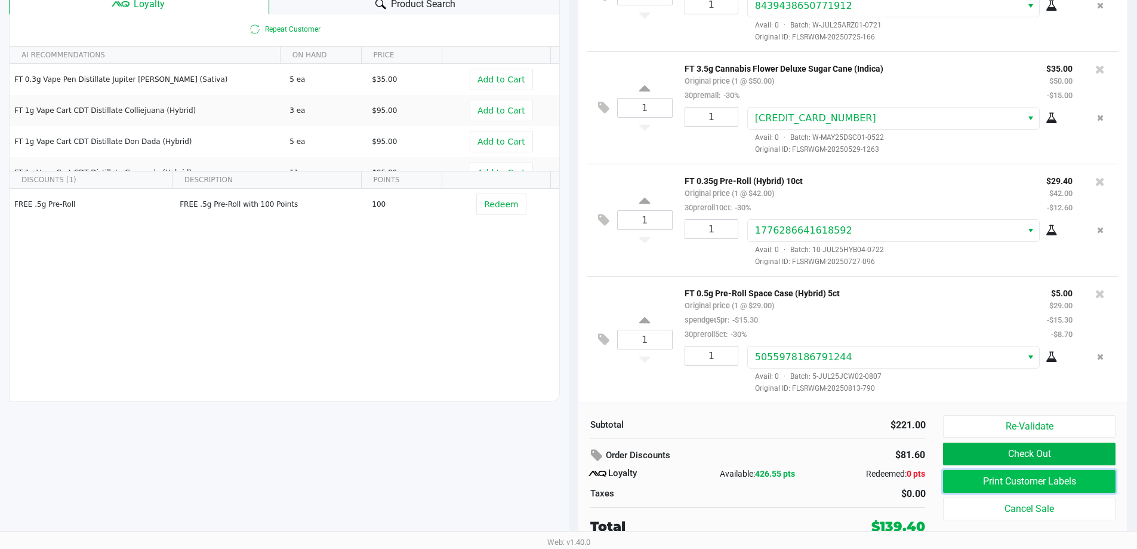
click at [1054, 485] on button "Print Customer Labels" at bounding box center [1029, 481] width 172 height 23
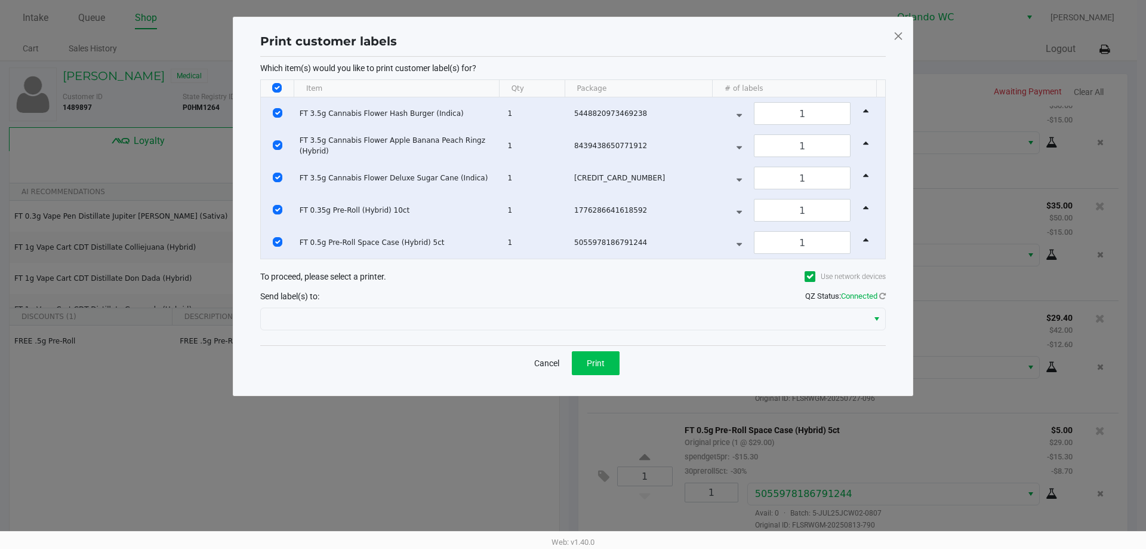
click at [589, 374] on button "Print" at bounding box center [596, 363] width 48 height 24
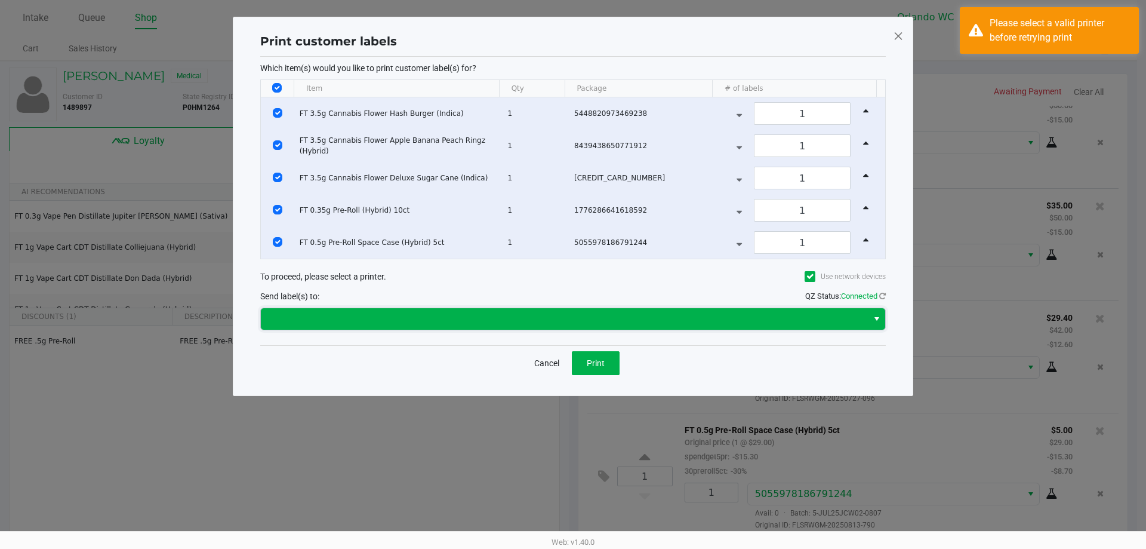
click at [795, 309] on span at bounding box center [564, 318] width 607 height 21
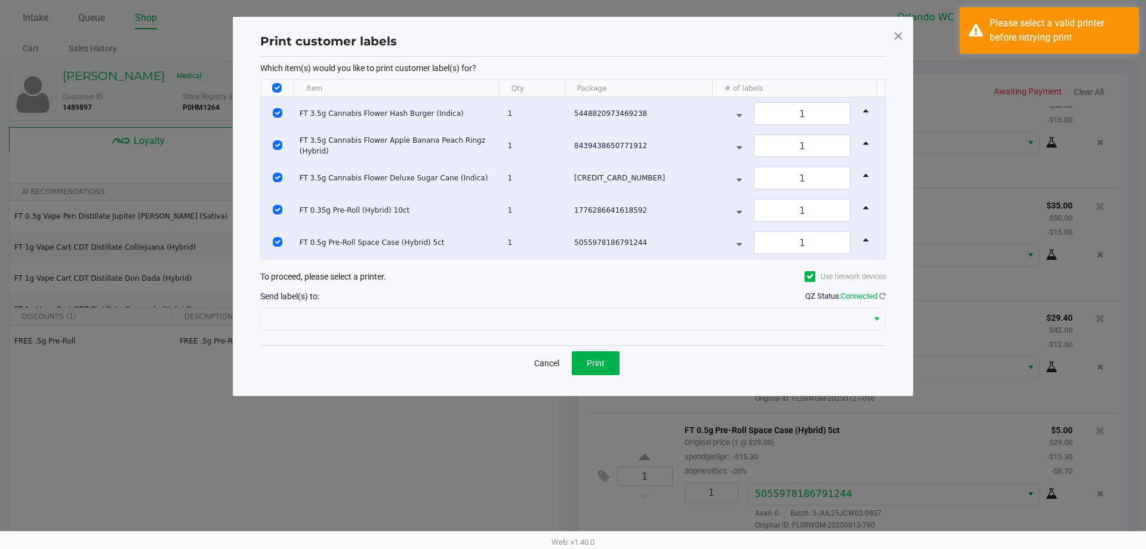
click at [346, 469] on ngb-modal-window "Print customer labels Which item(s) would you like to print customer label(s) f…" at bounding box center [573, 274] width 1146 height 549
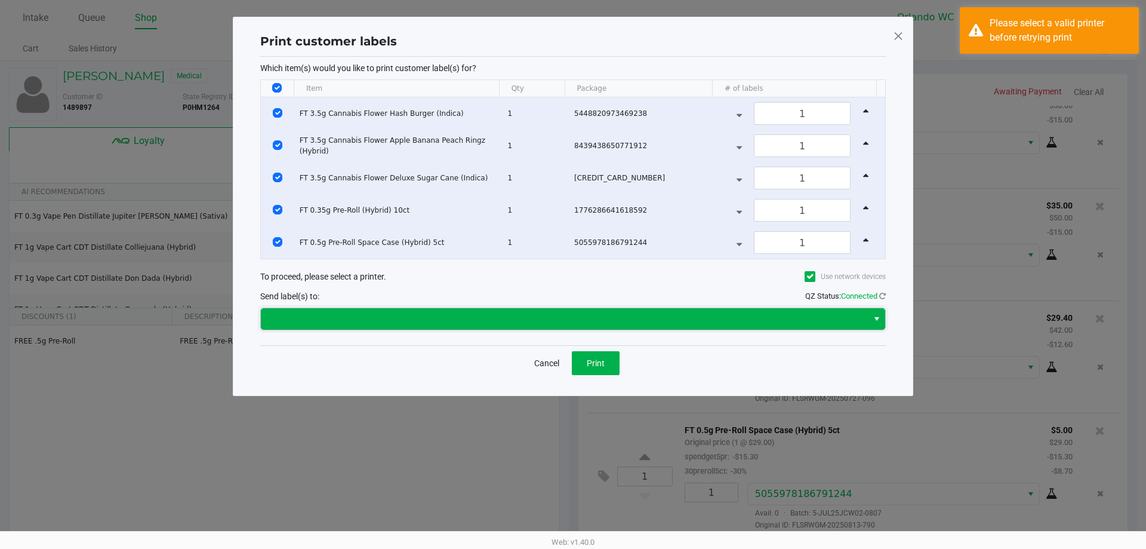
click at [752, 313] on span at bounding box center [564, 319] width 593 height 14
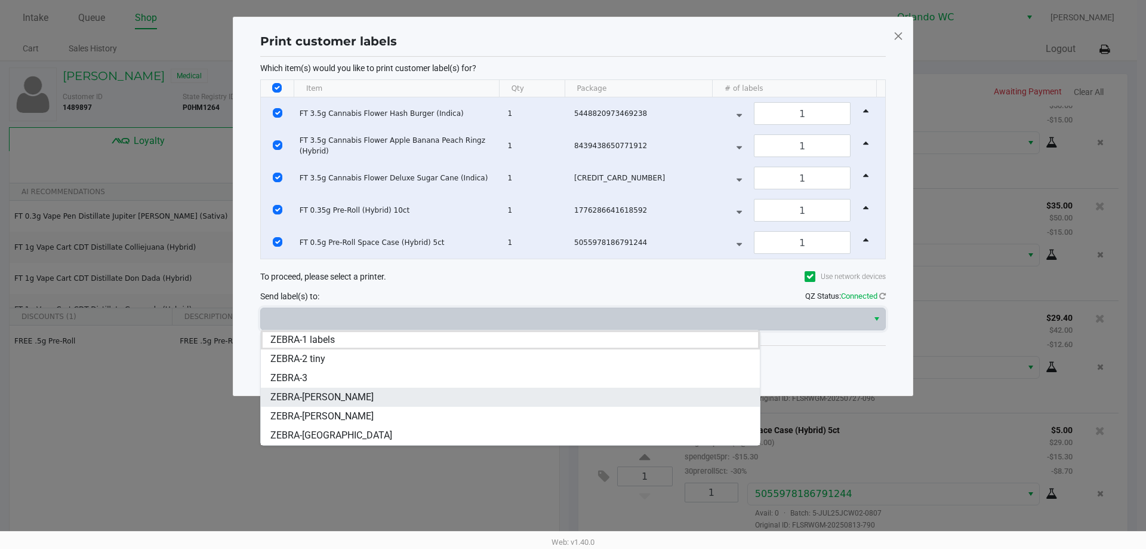
click at [483, 401] on li "ZEBRA-TYWIN-LANNISTER" at bounding box center [510, 397] width 499 height 19
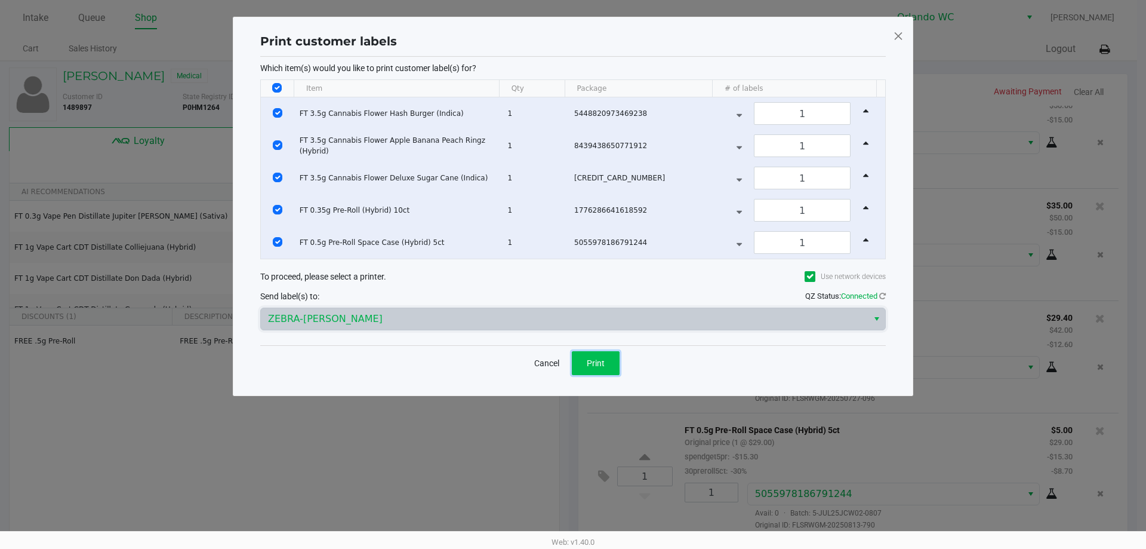
click at [600, 368] on button "Print" at bounding box center [596, 363] width 48 height 24
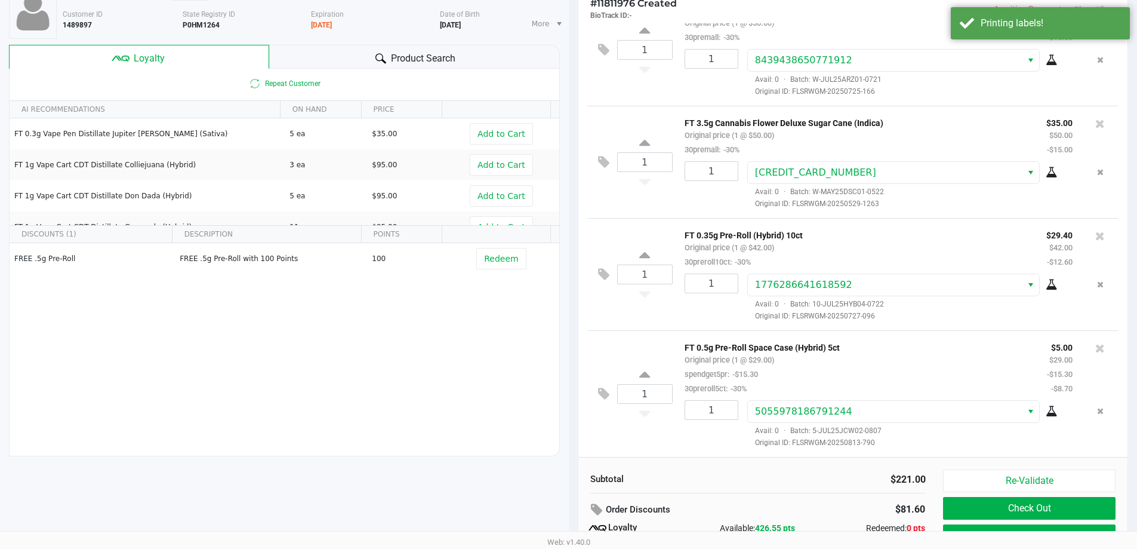
scroll to position [137, 0]
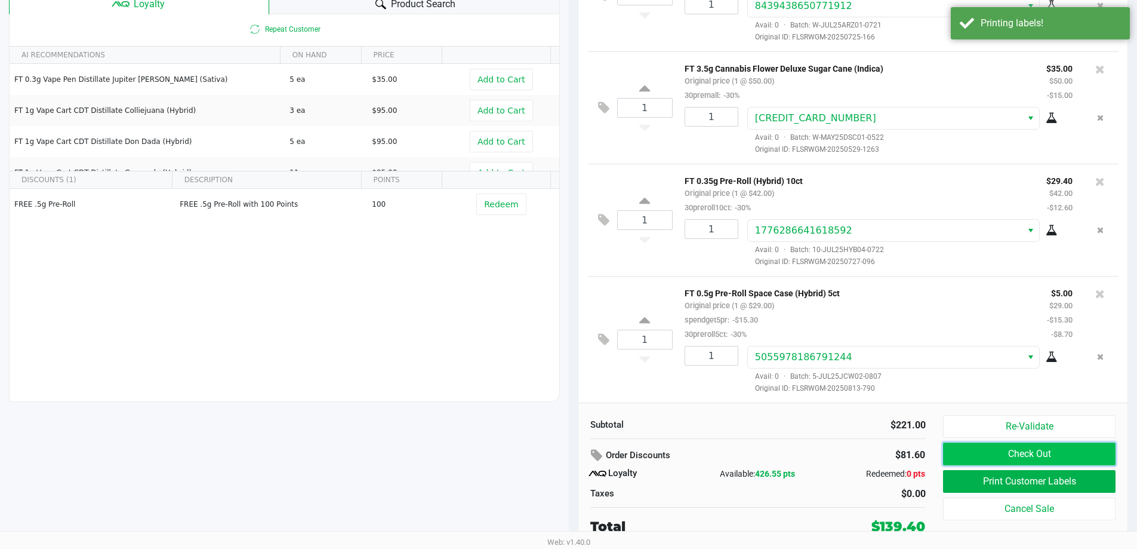
click at [979, 459] on button "Check Out" at bounding box center [1029, 453] width 172 height 23
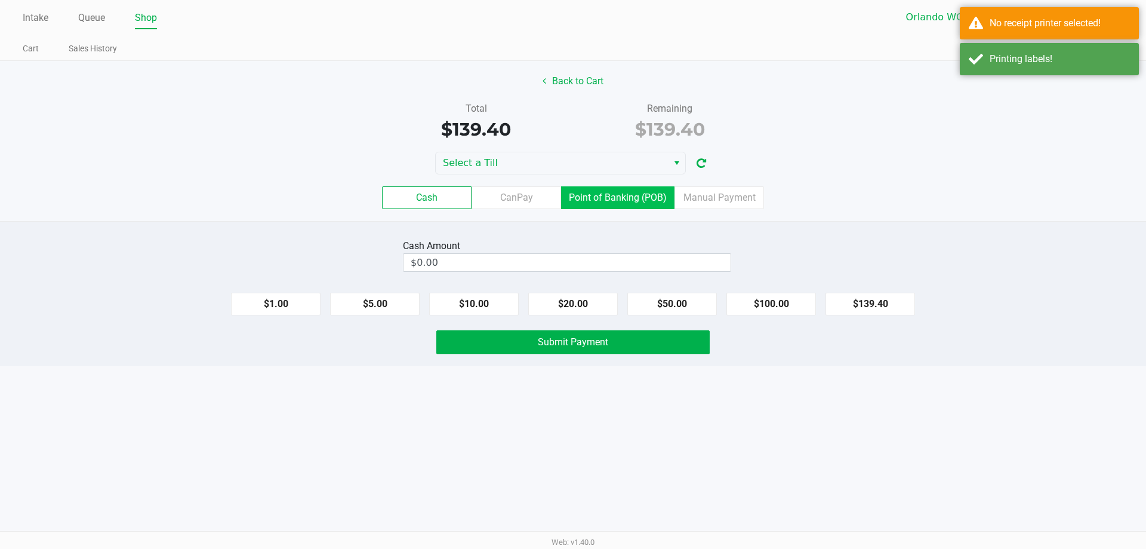
click at [616, 198] on label "Point of Banking (POB)" at bounding box center [617, 197] width 113 height 23
click at [0, 0] on 7 "Point of Banking (POB)" at bounding box center [0, 0] width 0 height 0
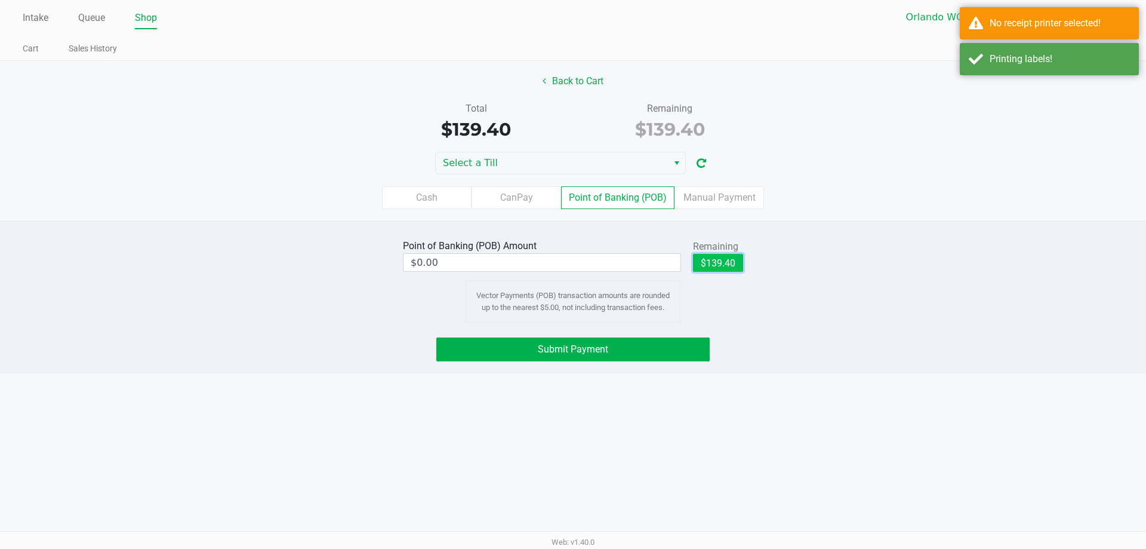
click at [723, 260] on button "$139.40" at bounding box center [718, 263] width 50 height 18
type input "$139.40"
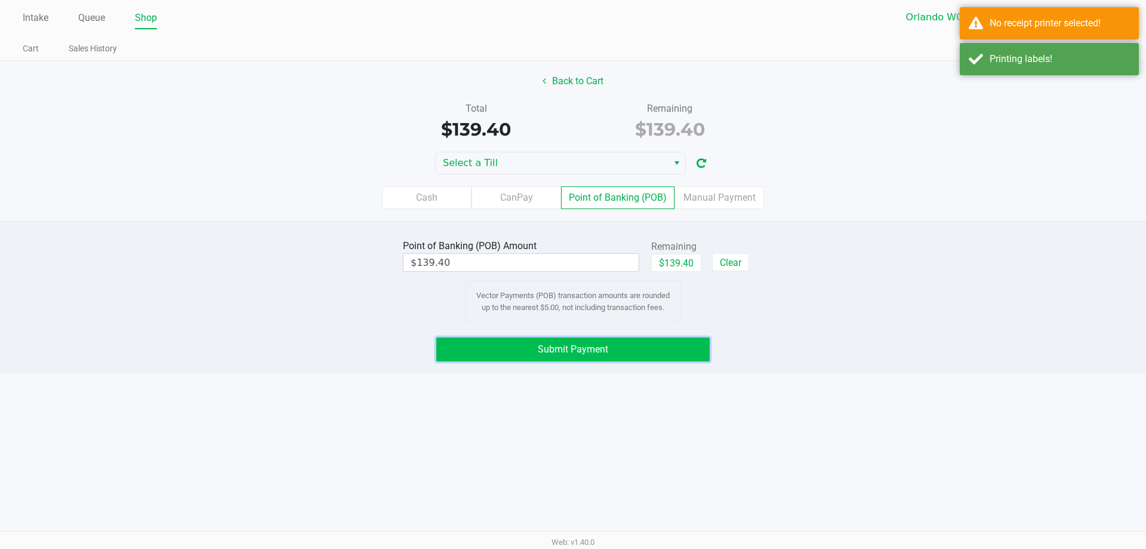
click at [646, 351] on button "Submit Payment" at bounding box center [572, 349] width 273 height 24
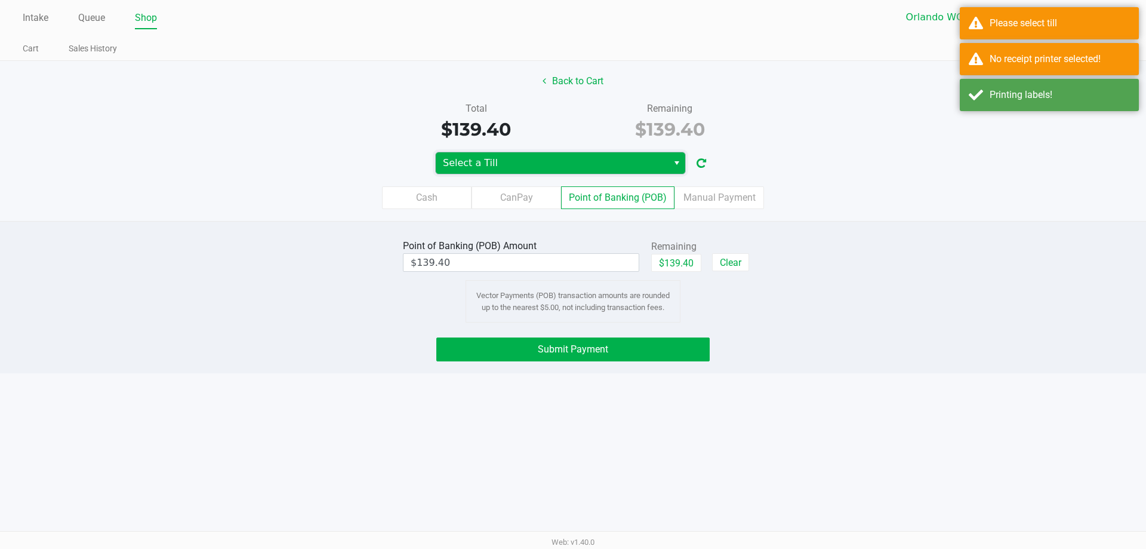
click at [596, 158] on span "Select a Till" at bounding box center [552, 163] width 218 height 14
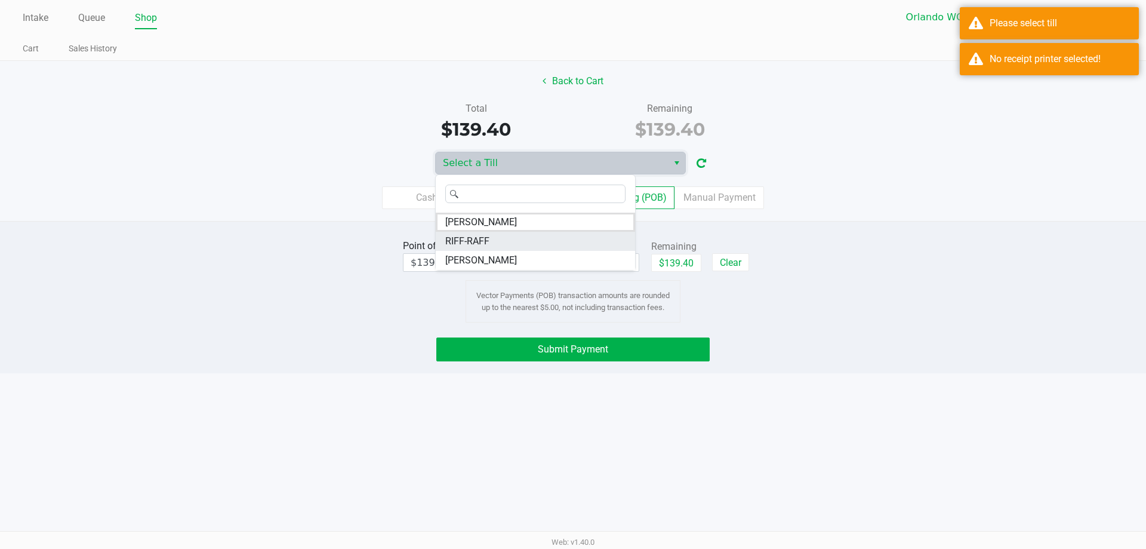
click at [485, 239] on span "RIFF-RAFF" at bounding box center [467, 241] width 44 height 14
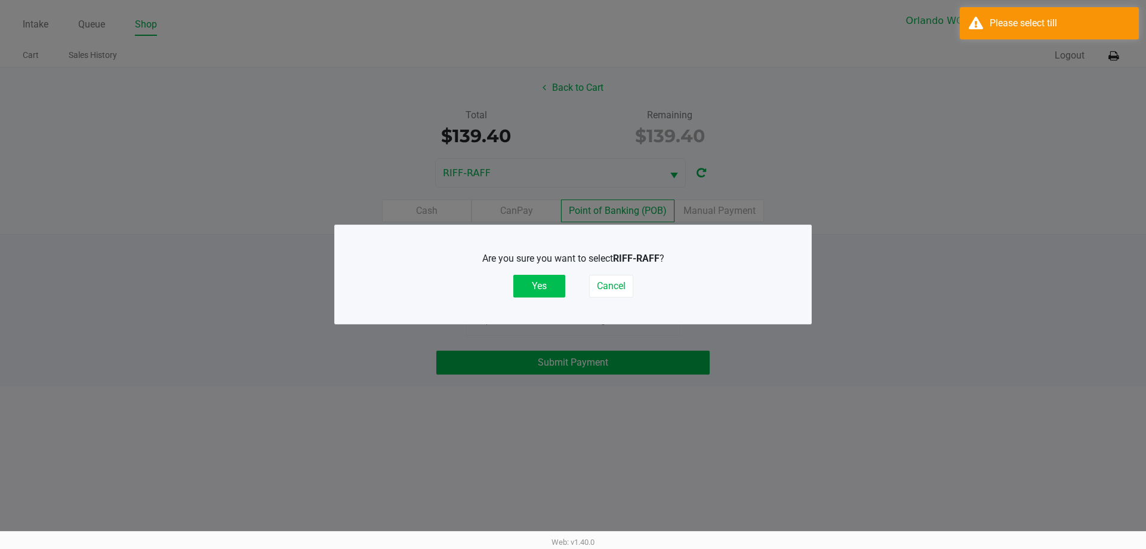
click at [554, 282] on button "Yes" at bounding box center [539, 286] width 52 height 23
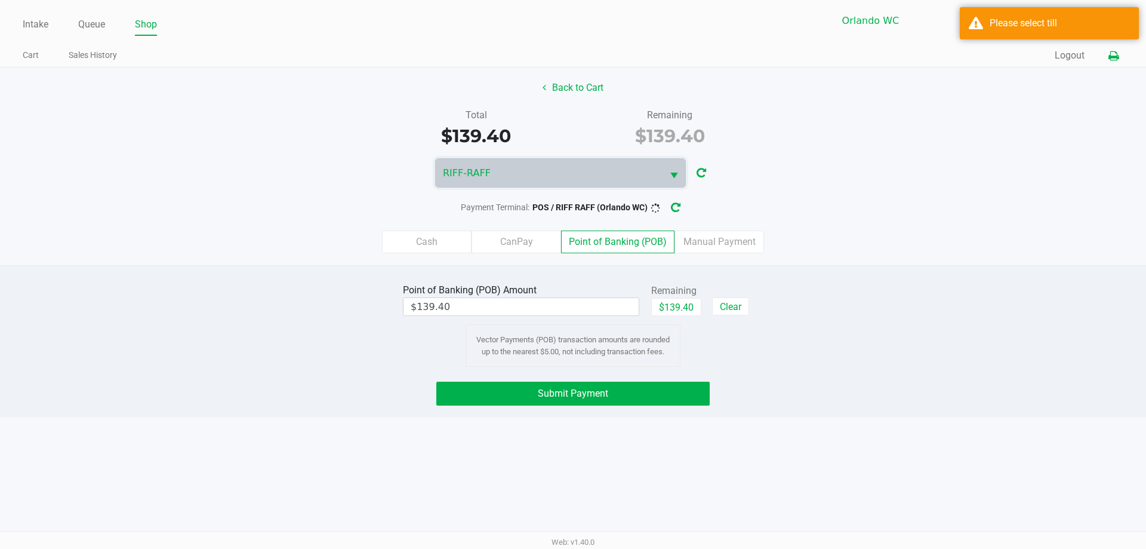
click at [1121, 59] on button at bounding box center [1114, 56] width 20 height 22
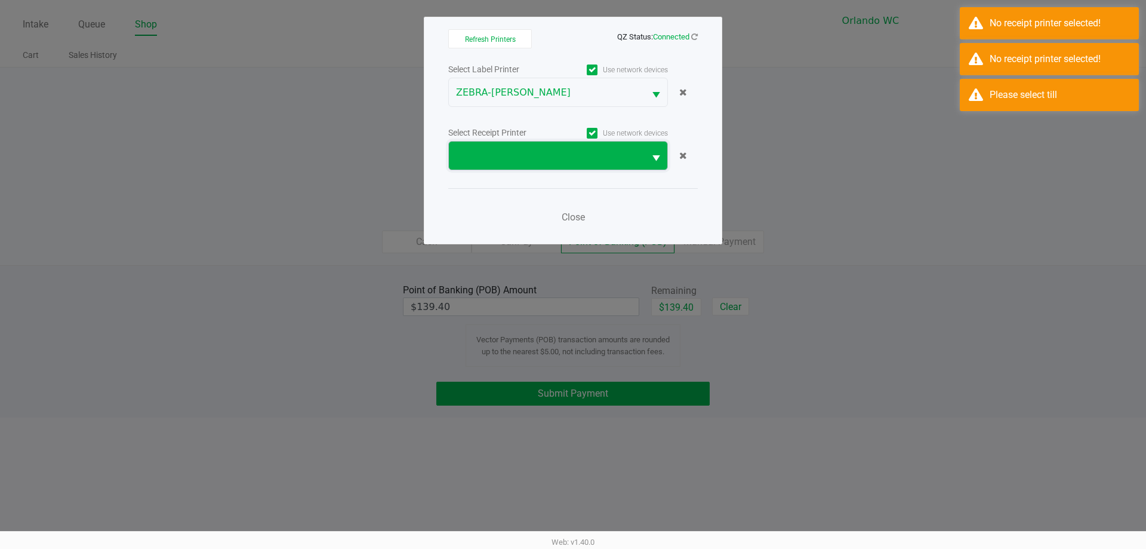
click at [635, 152] on span at bounding box center [547, 156] width 182 height 14
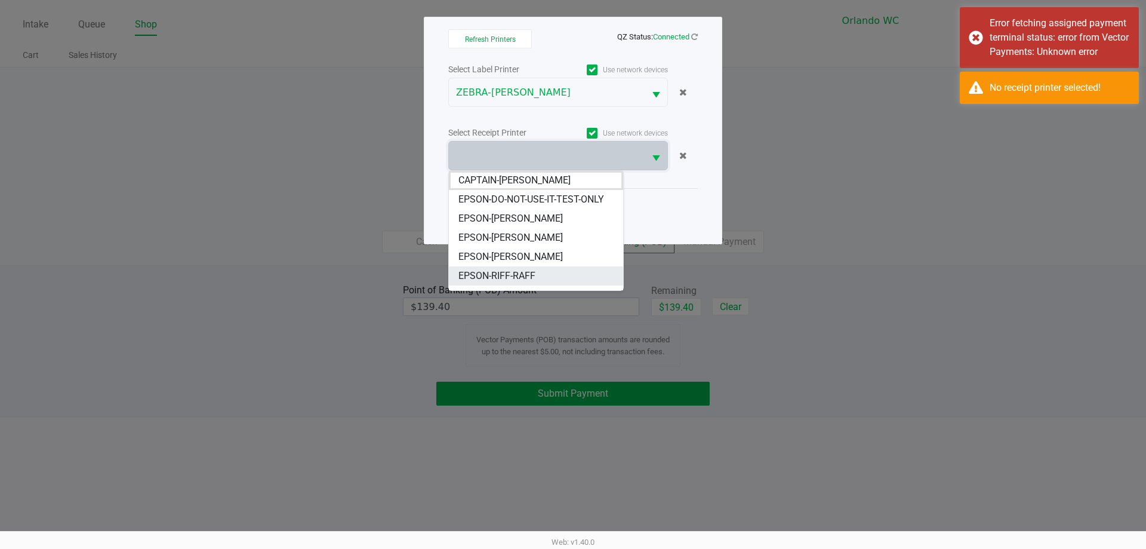
click at [521, 276] on span "EPSON-RIFF-RAFF" at bounding box center [497, 276] width 77 height 14
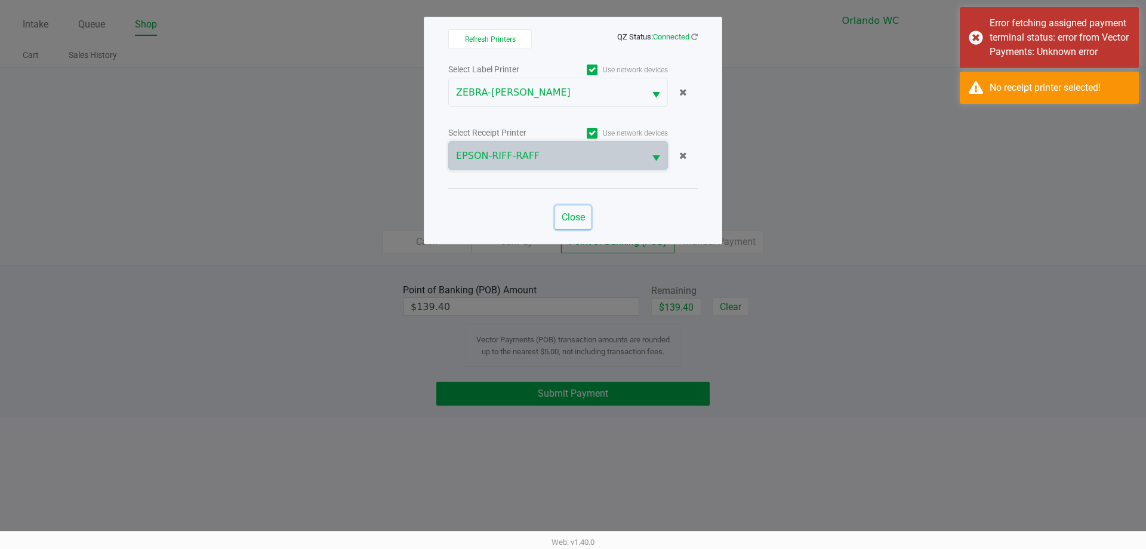
click at [568, 219] on span "Close" at bounding box center [573, 216] width 23 height 11
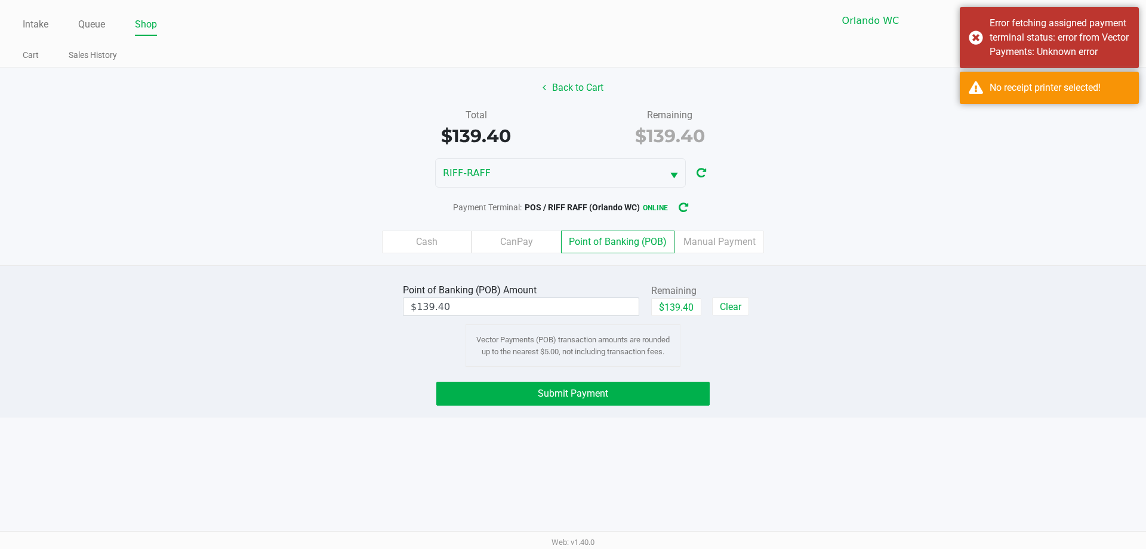
click at [910, 306] on div "Point of Banking (POB) Amount $139.40 Remaining $139.40 Clear Vector Payments (…" at bounding box center [573, 324] width 1164 height 86
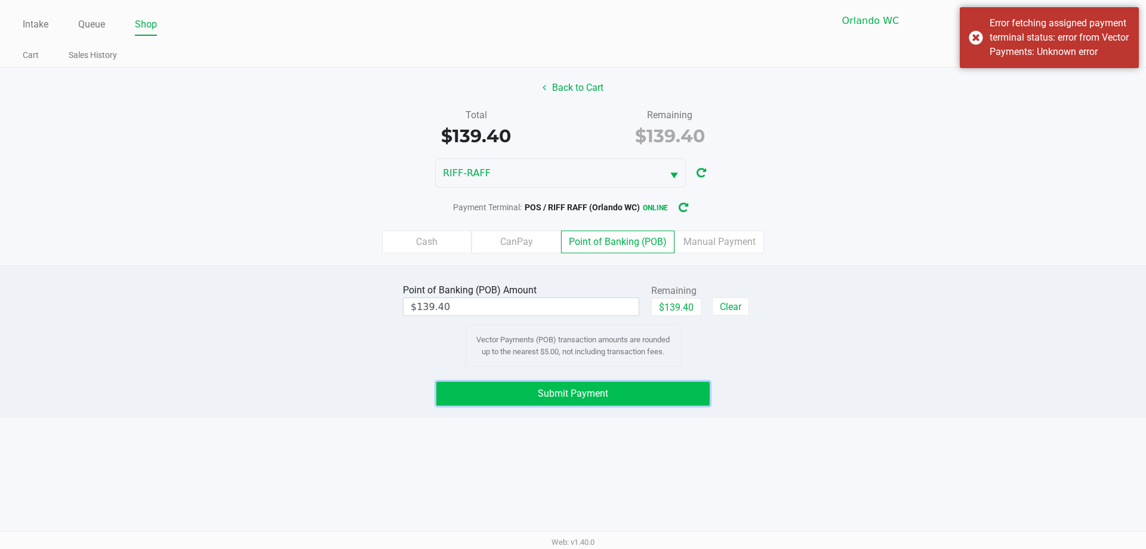
click at [618, 386] on button "Submit Payment" at bounding box center [572, 394] width 273 height 24
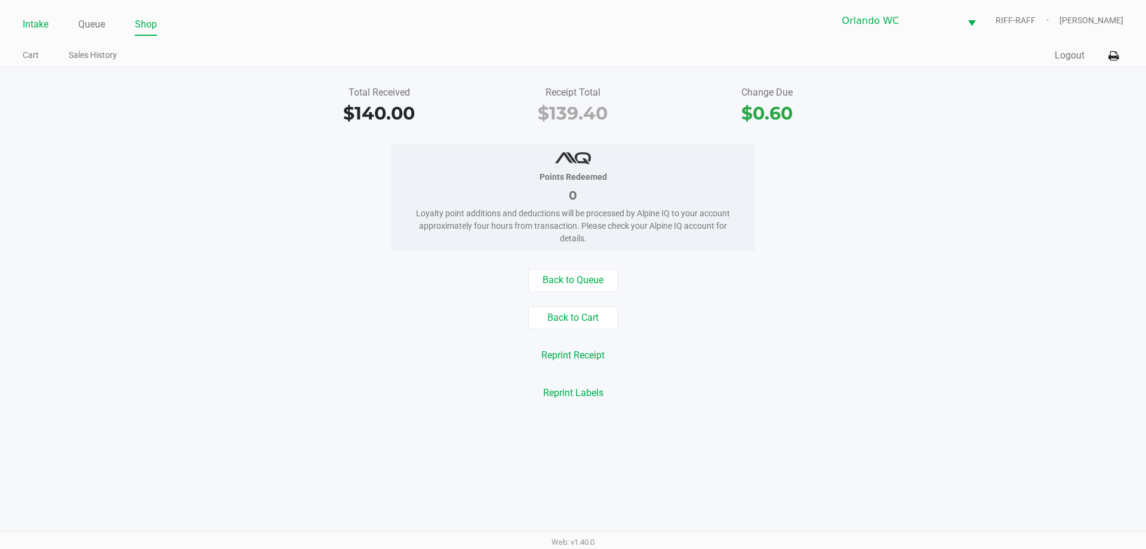
click at [41, 17] on link "Intake" at bounding box center [36, 24] width 26 height 17
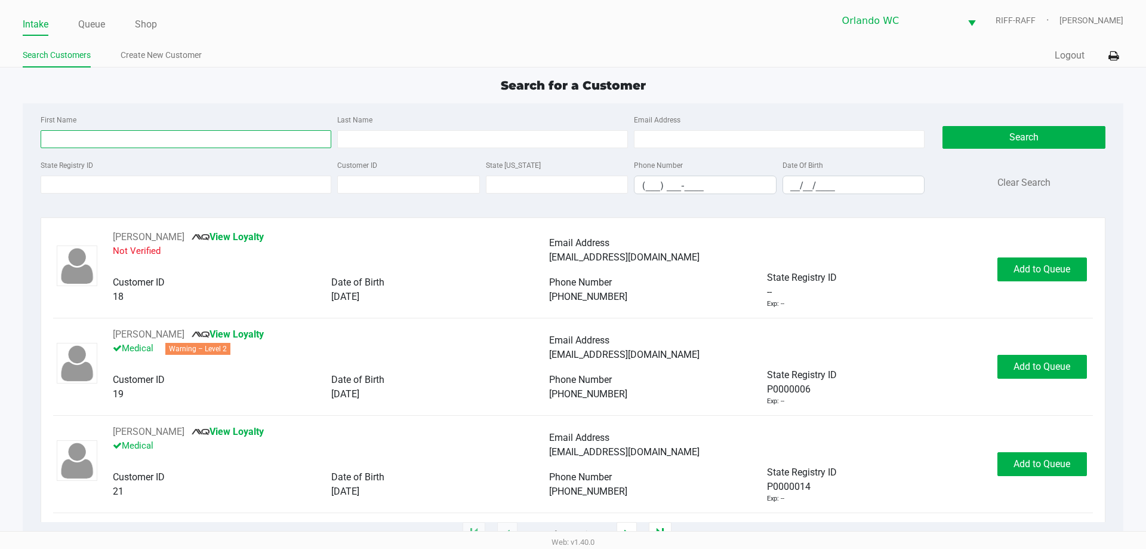
click at [165, 137] on input "First Name" at bounding box center [186, 139] width 291 height 18
type input "luis"
click at [477, 131] on input "Last Name" at bounding box center [482, 139] width 291 height 18
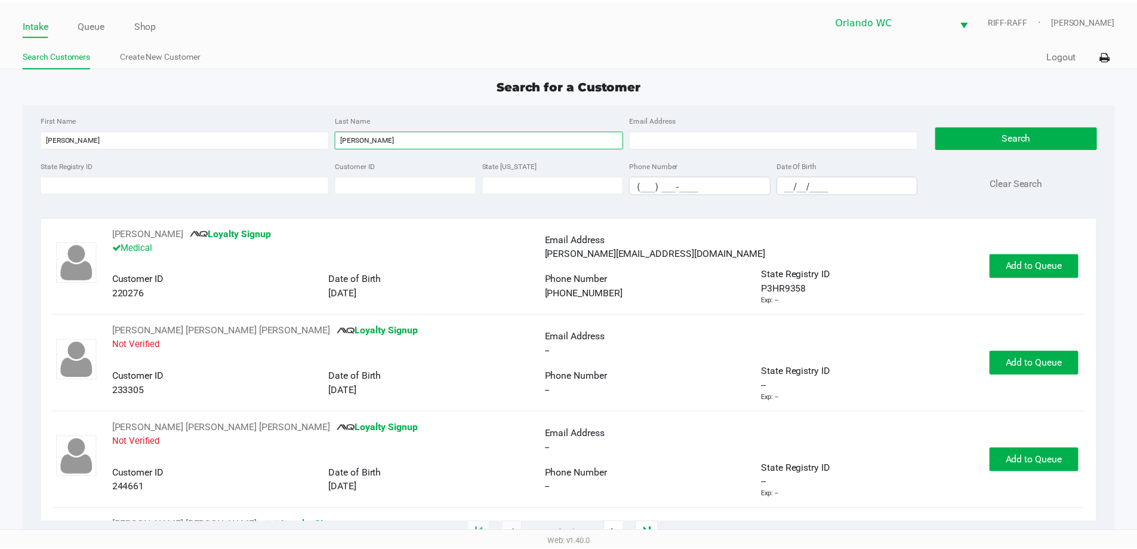
scroll to position [896, 0]
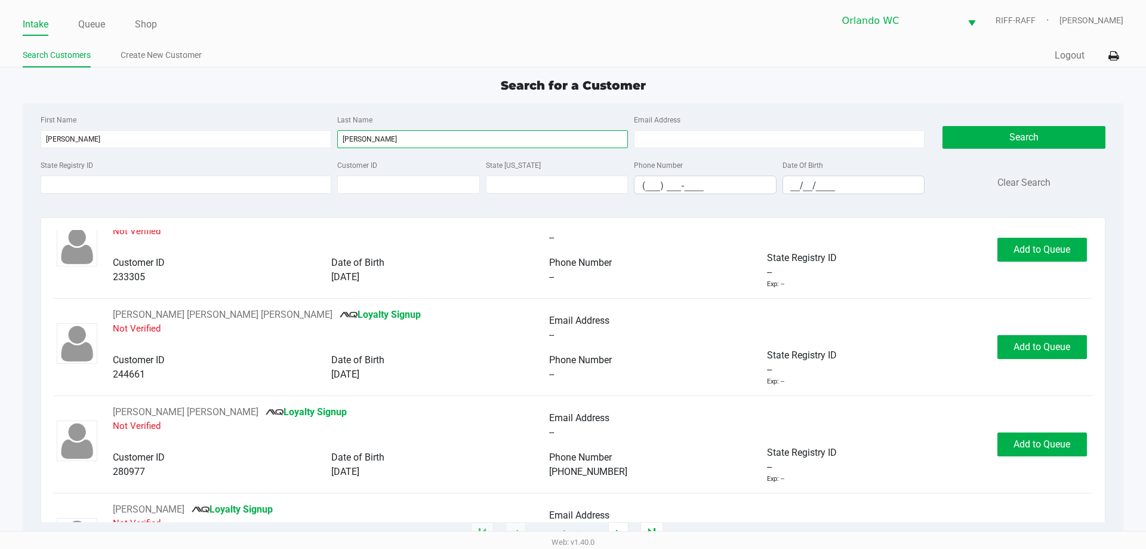
type input "hernandez"
click at [792, 186] on input "__/__/____" at bounding box center [854, 185] width 142 height 19
type input "11/24/1984"
click at [1002, 162] on div "Search Clear Search" at bounding box center [1024, 157] width 162 height 91
click at [1035, 144] on button "Search" at bounding box center [1024, 137] width 162 height 23
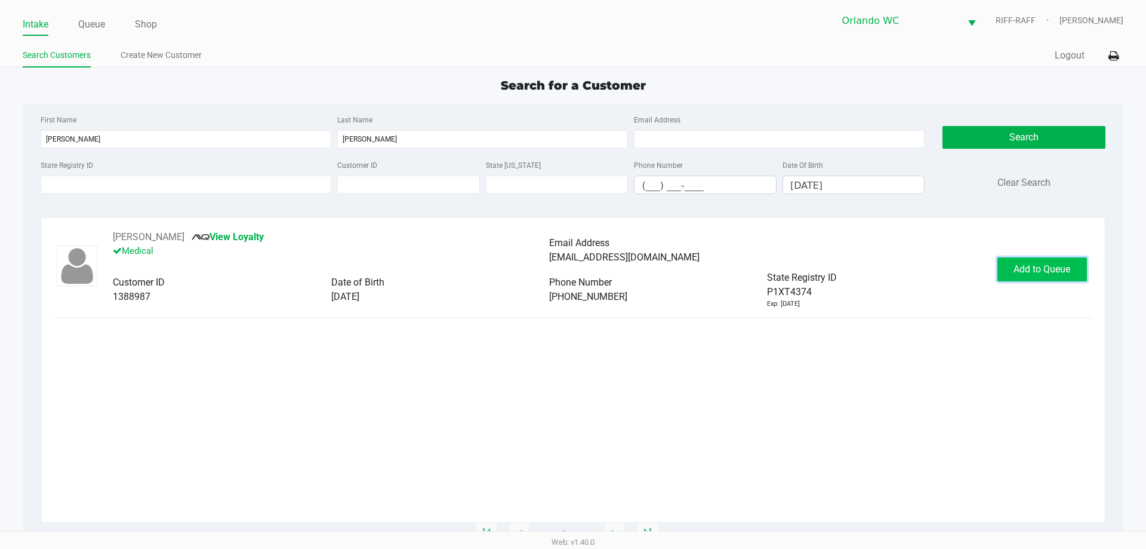
click at [1037, 272] on span "Add to Queue" at bounding box center [1042, 268] width 57 height 11
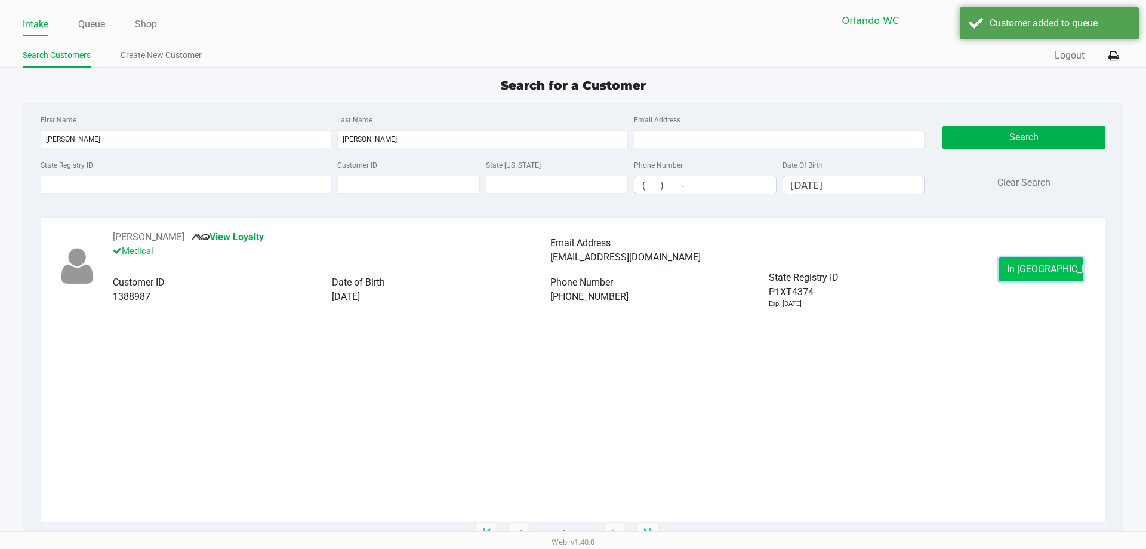
click at [1029, 272] on span "In Queue" at bounding box center [1057, 268] width 100 height 11
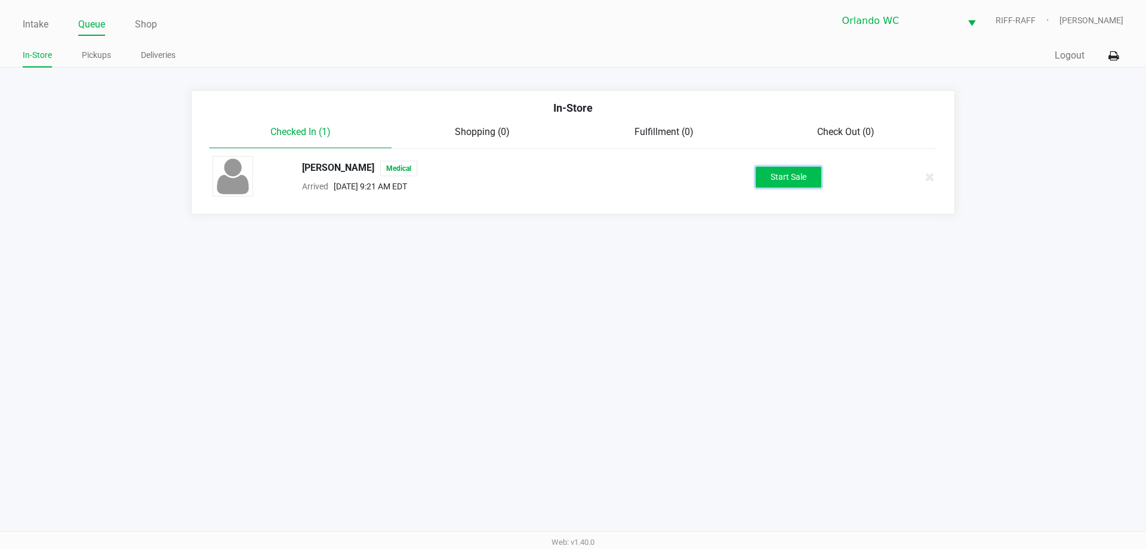
click at [790, 180] on button "Start Sale" at bounding box center [789, 177] width 66 height 21
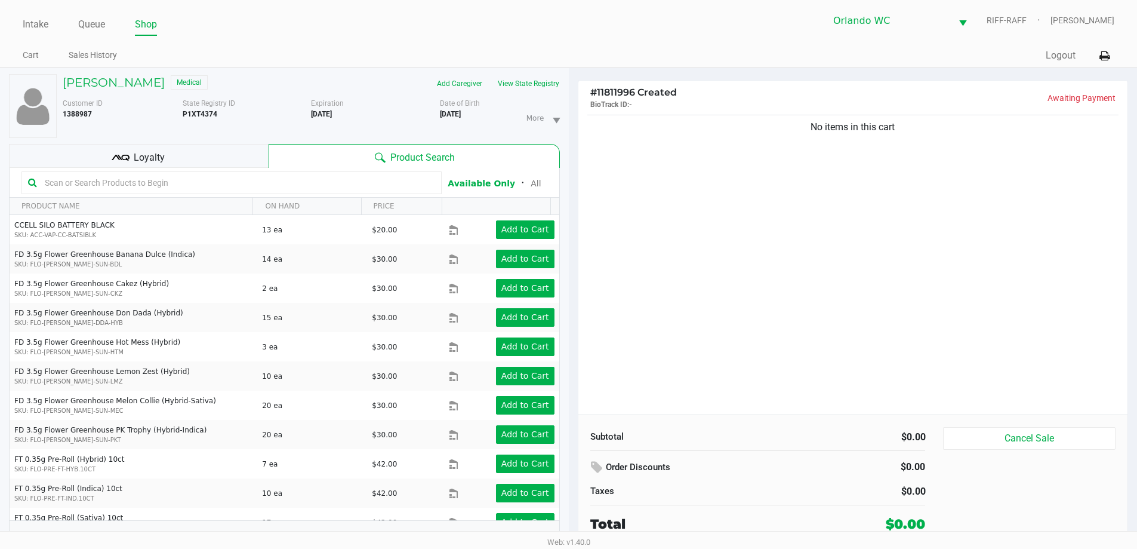
click at [229, 162] on div "Loyalty" at bounding box center [139, 156] width 260 height 24
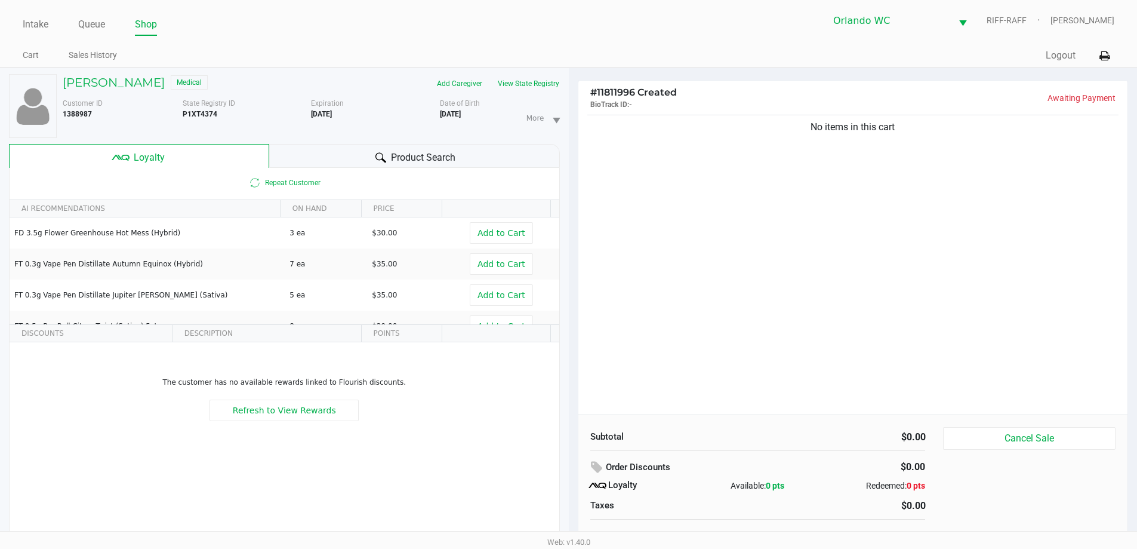
click at [321, 149] on div "Product Search" at bounding box center [414, 156] width 291 height 24
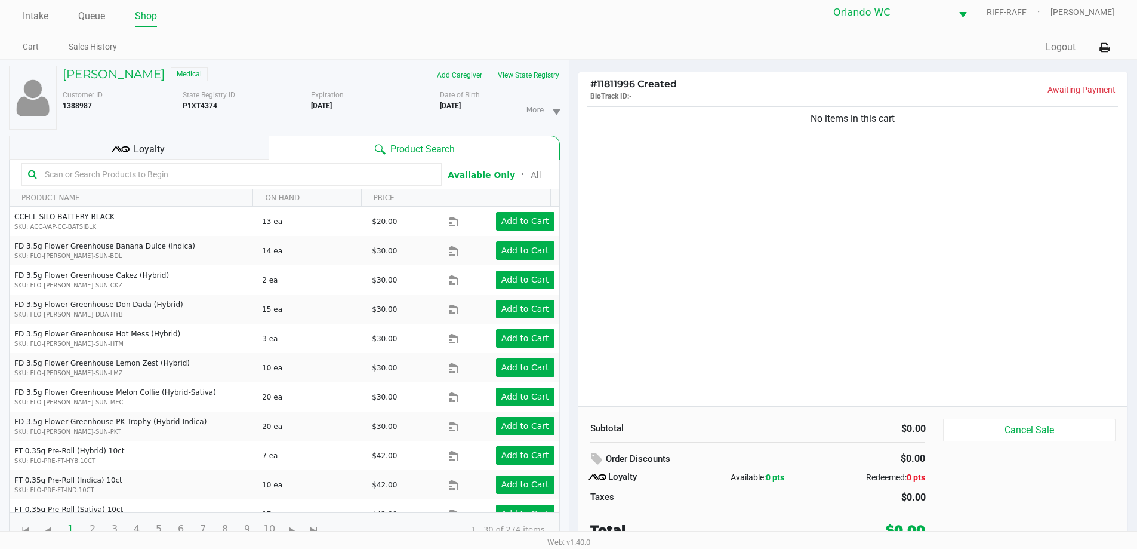
scroll to position [13, 0]
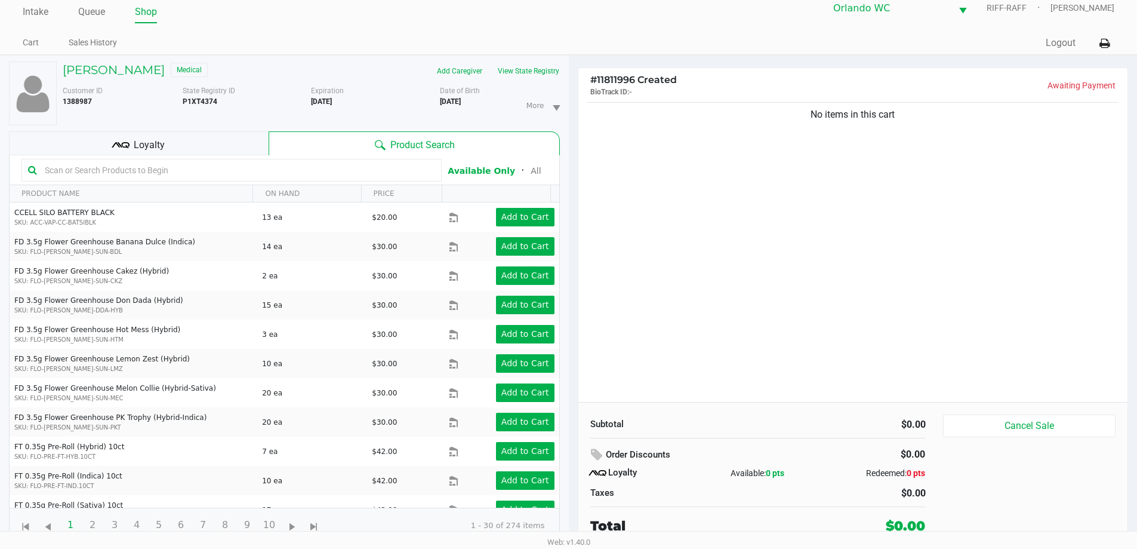
click at [239, 144] on div "Loyalty" at bounding box center [139, 143] width 260 height 24
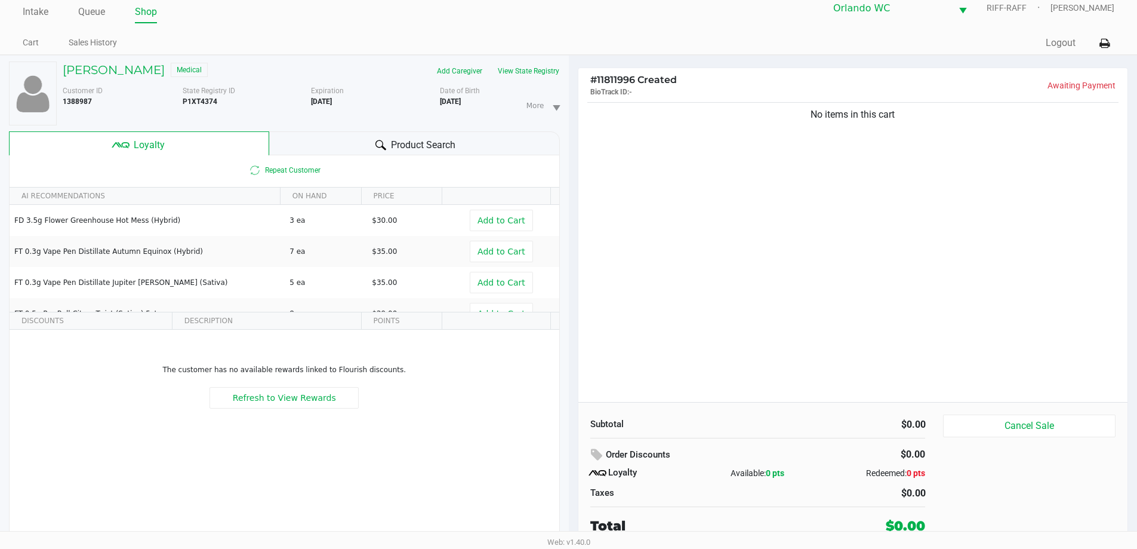
click at [413, 139] on span "Product Search" at bounding box center [423, 145] width 64 height 14
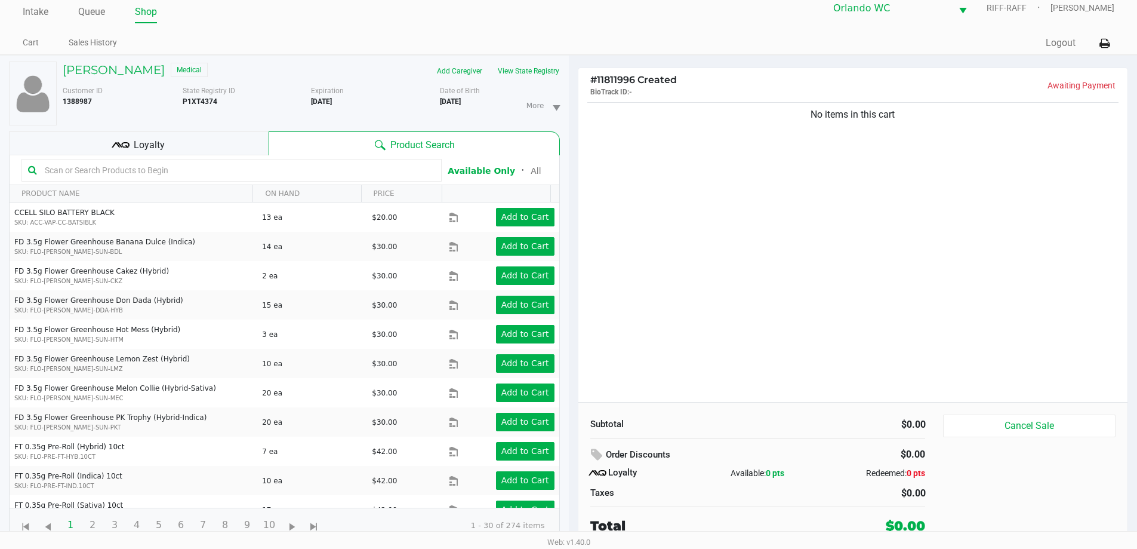
click at [277, 168] on input "text" at bounding box center [237, 170] width 395 height 18
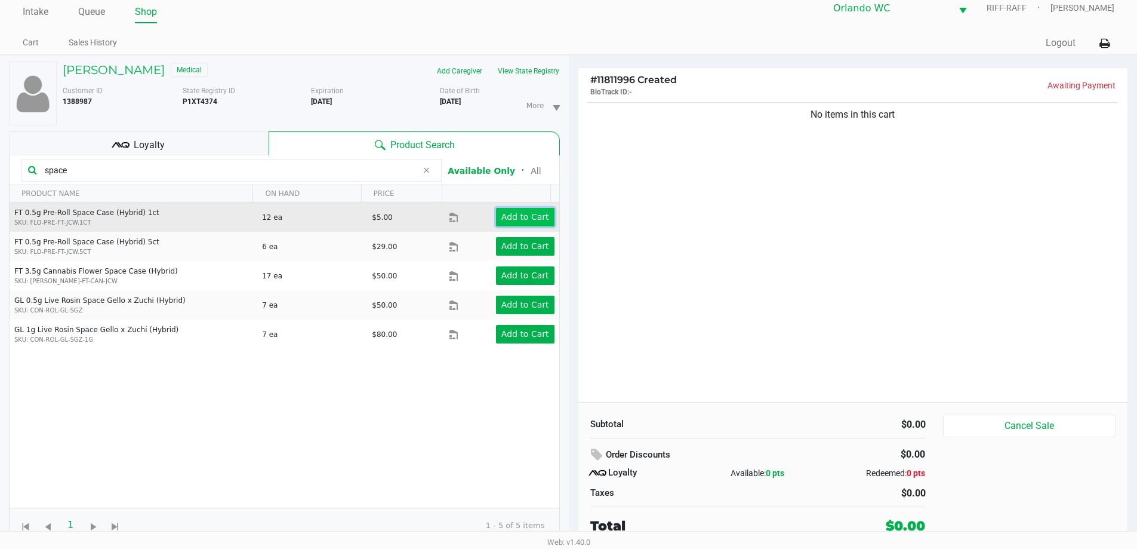
click at [522, 213] on app-button-loader "Add to Cart" at bounding box center [526, 217] width 48 height 10
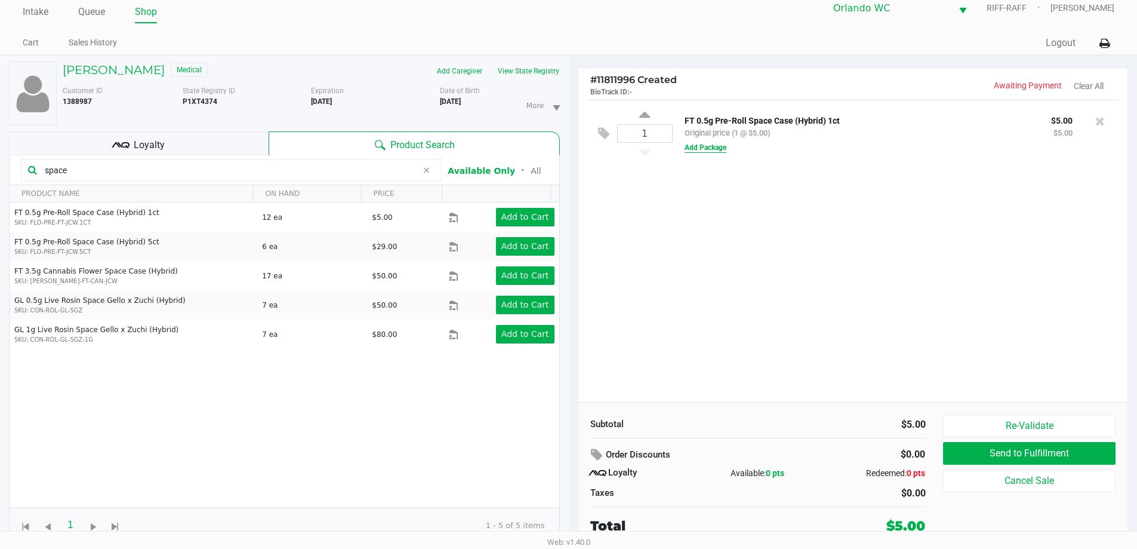
click at [712, 149] on button "Add Package" at bounding box center [706, 147] width 42 height 11
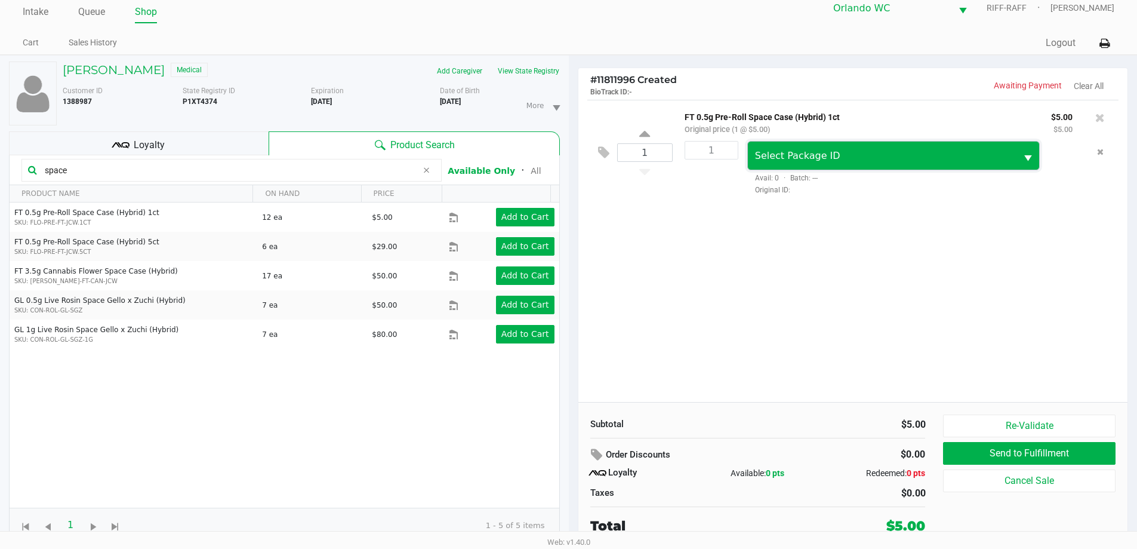
click at [995, 157] on span "Select Package ID" at bounding box center [882, 156] width 255 height 14
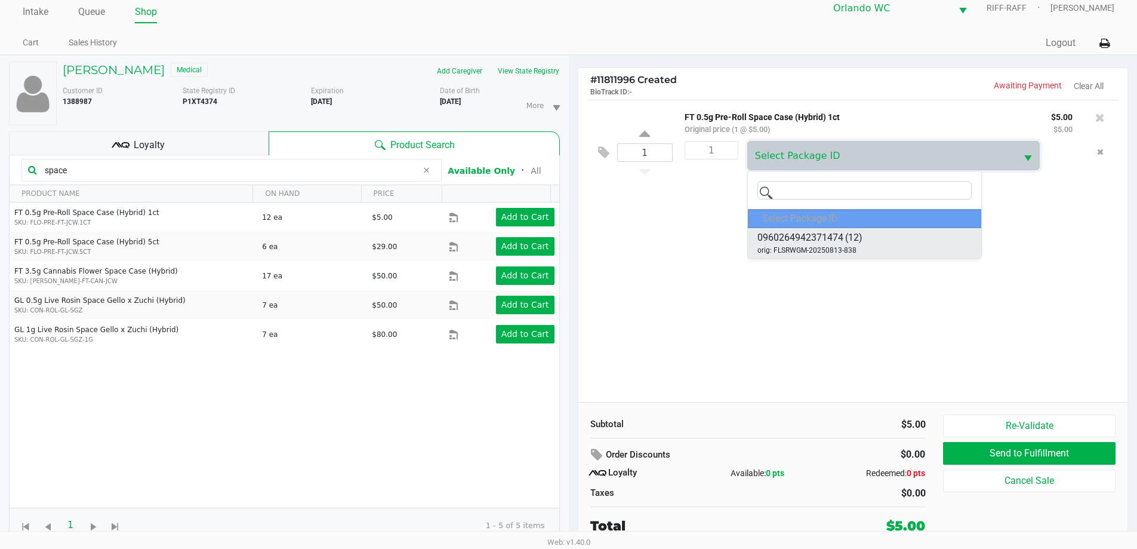
click at [917, 241] on li "0960264942371474 (12) orig: FLSRWGM-20250813-838" at bounding box center [864, 243] width 233 height 30
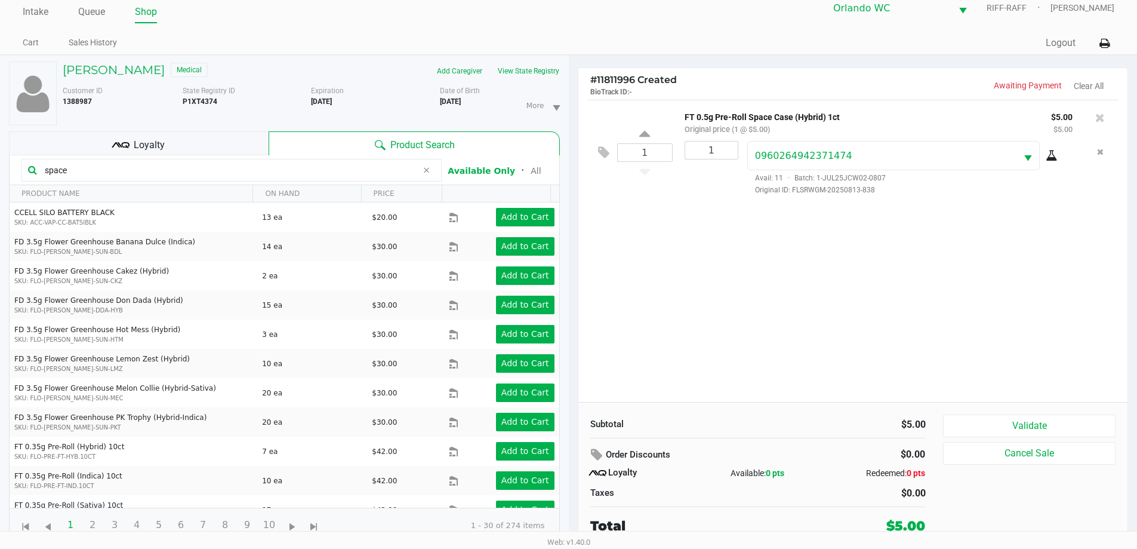
click at [1053, 158] on icon at bounding box center [1052, 156] width 12 height 10
click at [142, 171] on input "space" at bounding box center [228, 170] width 377 height 18
type input "s"
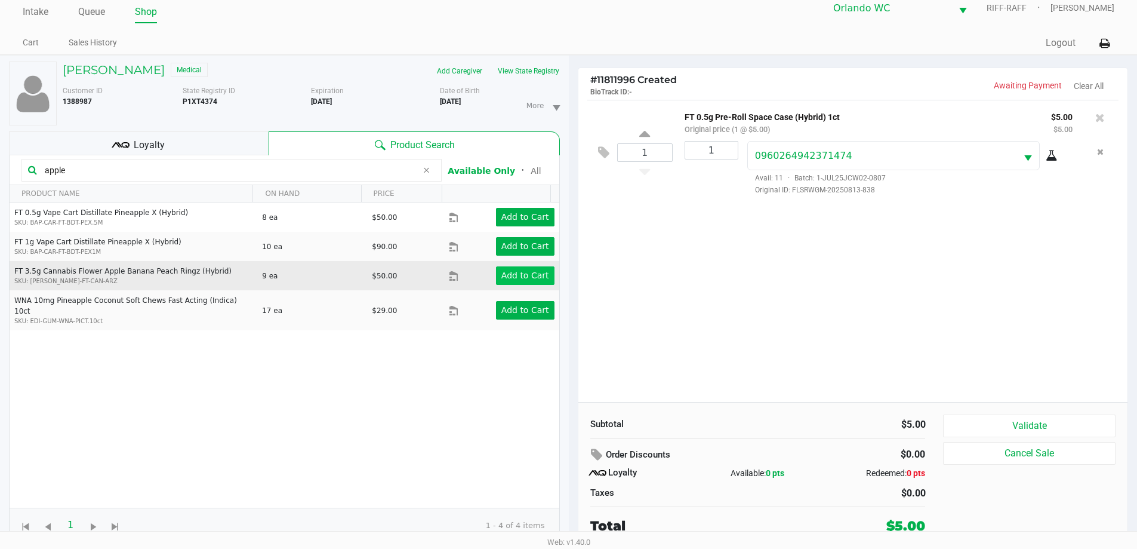
type input "apple"
click at [522, 270] on app-button-loader "Add to Cart" at bounding box center [526, 275] width 48 height 10
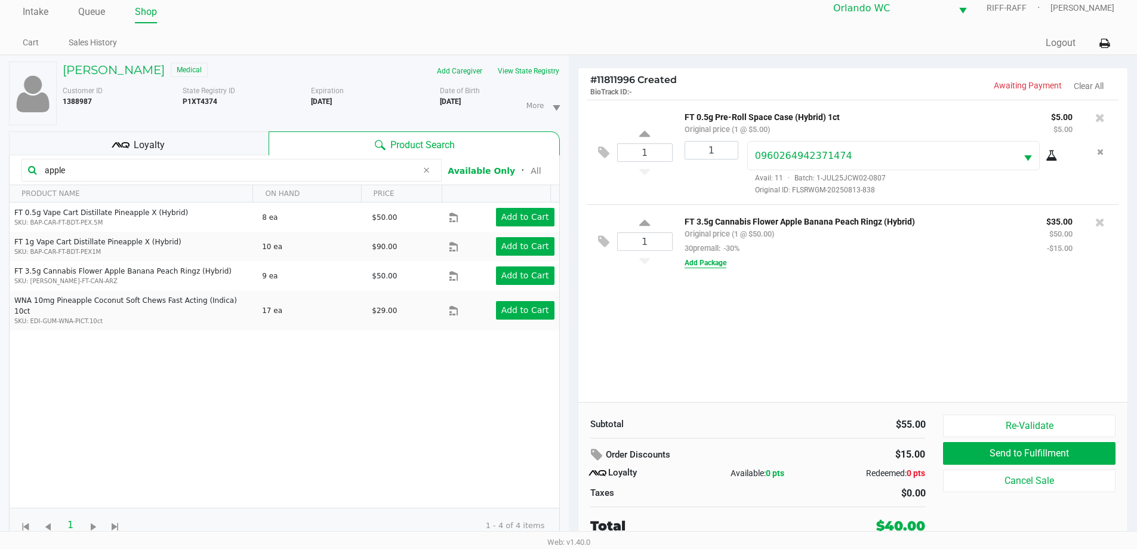
click at [704, 260] on button "Add Package" at bounding box center [706, 262] width 42 height 11
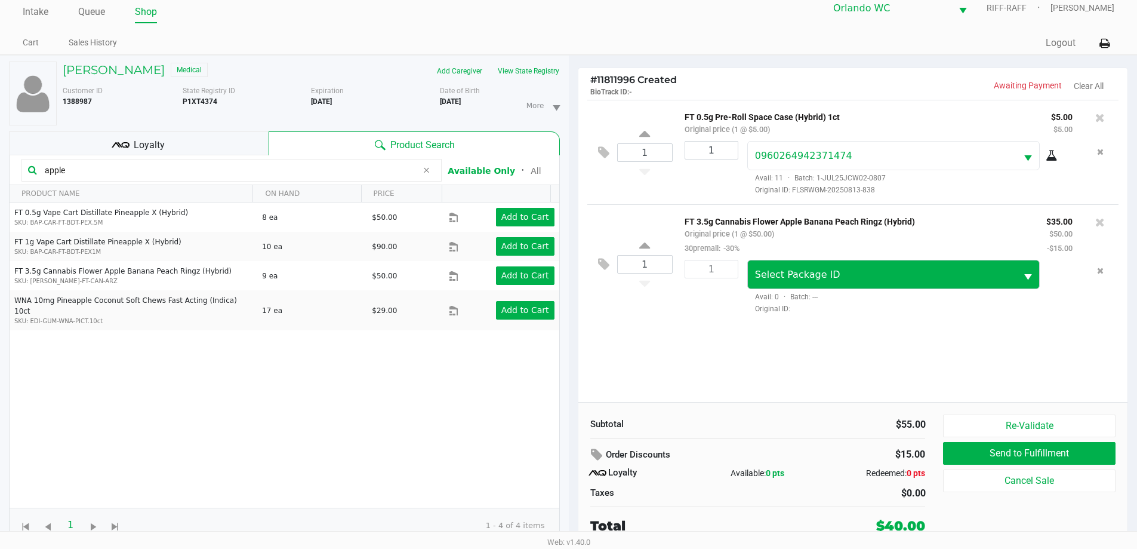
click at [876, 267] on span "Select Package ID" at bounding box center [882, 274] width 269 height 28
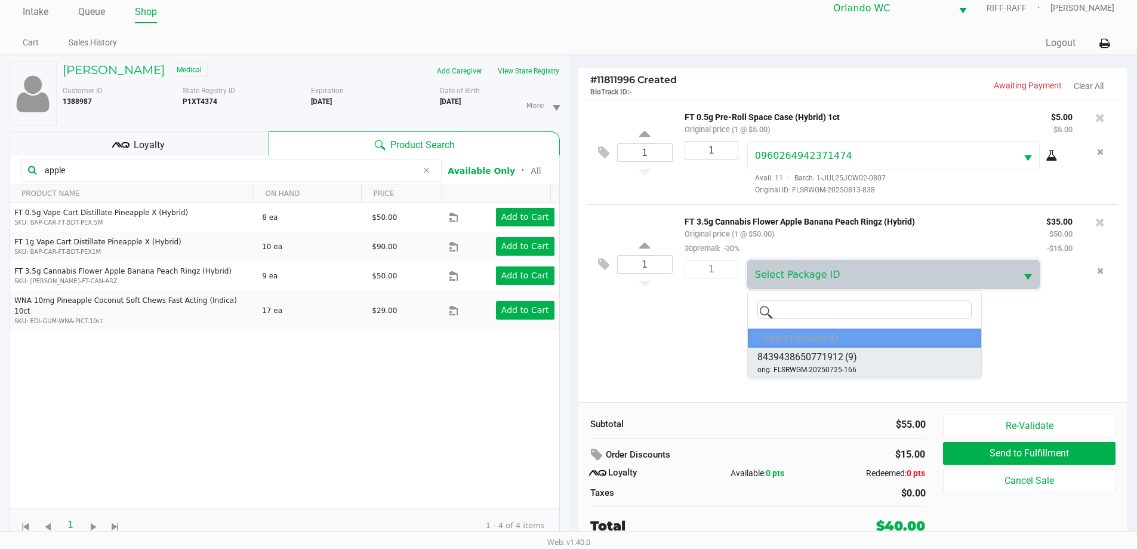
click at [863, 364] on li "8439438650771912 (9) orig: FLSRWGM-20250725-166" at bounding box center [864, 363] width 233 height 30
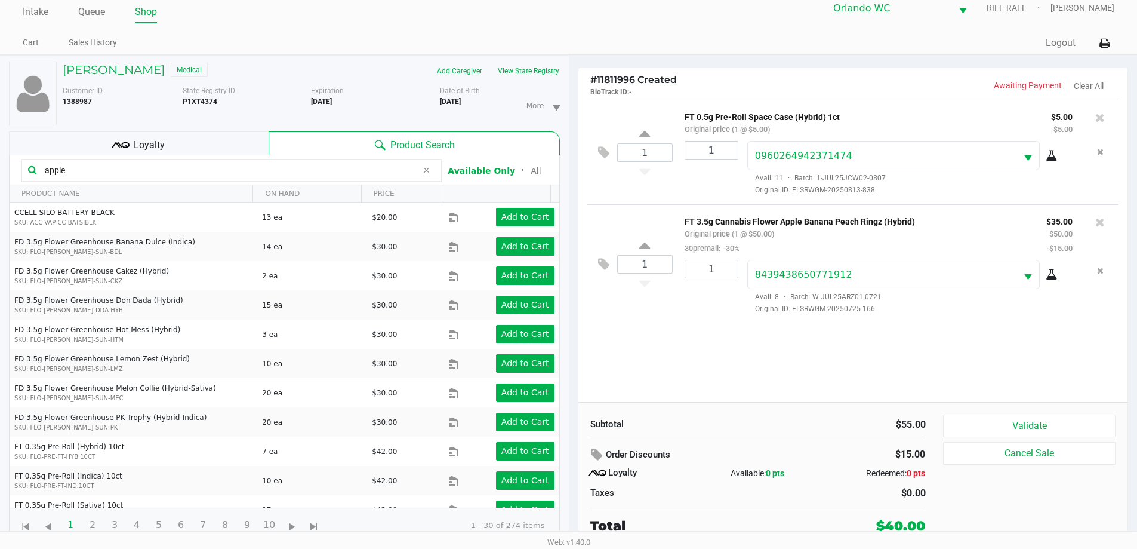
click at [1056, 275] on icon at bounding box center [1052, 275] width 12 height 10
click at [1100, 118] on icon at bounding box center [1101, 118] width 10 height 12
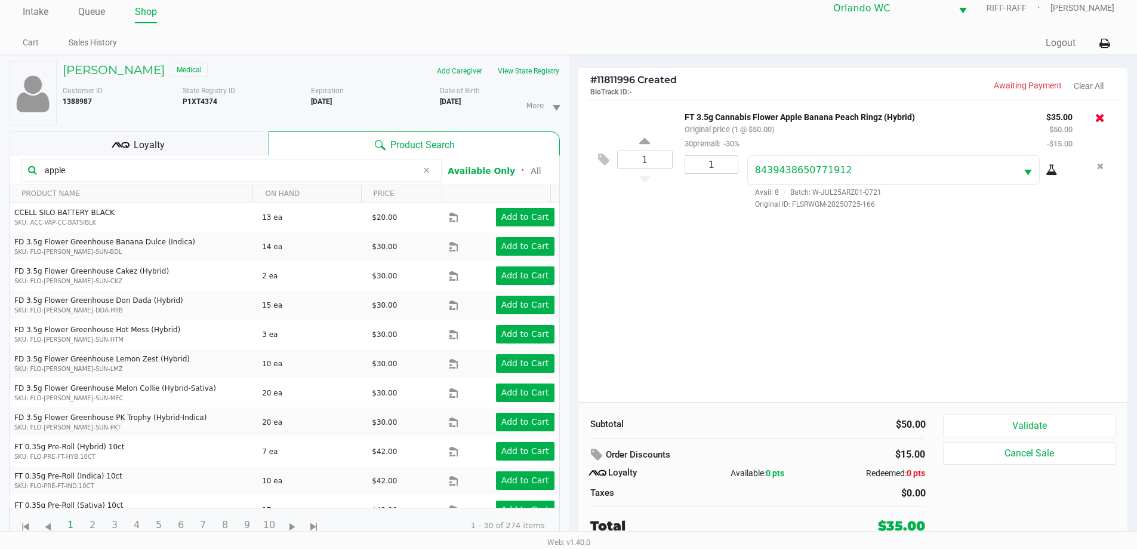
click at [1102, 119] on icon at bounding box center [1101, 118] width 10 height 12
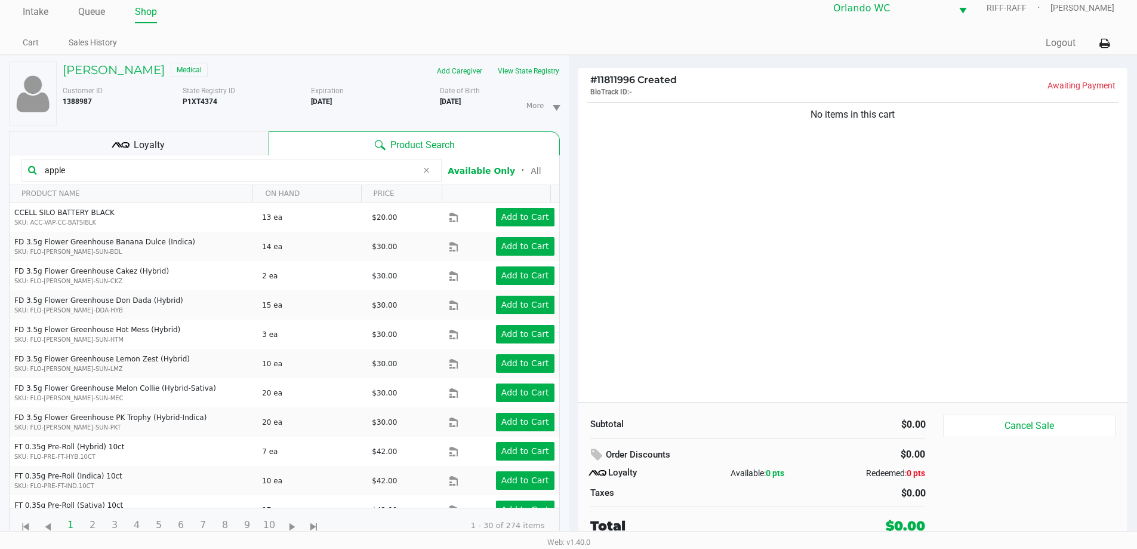
click at [125, 168] on input "apple" at bounding box center [228, 170] width 377 height 18
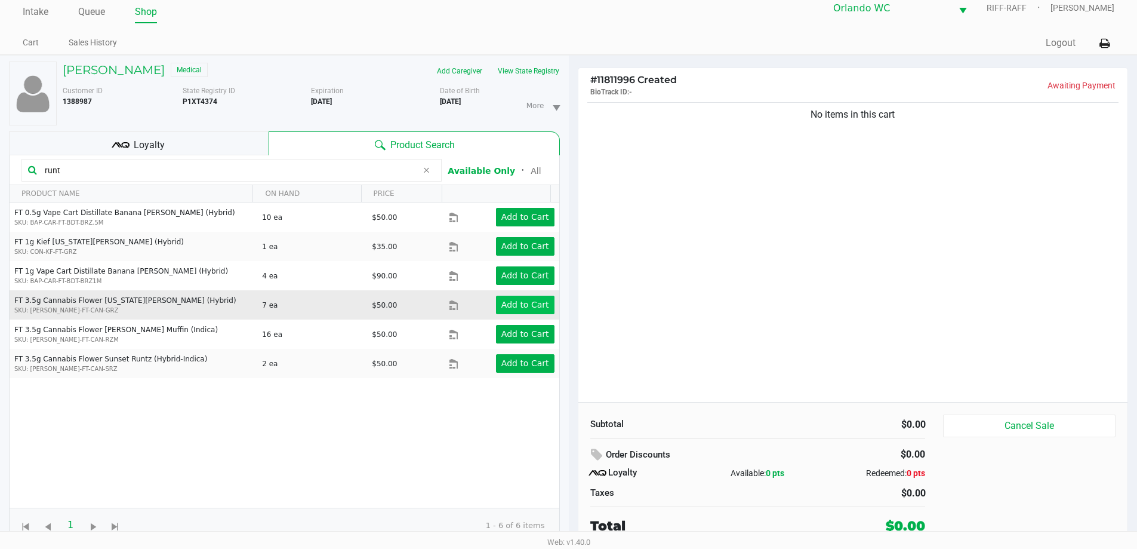
type input "runt"
click at [530, 297] on button "Add to Cart" at bounding box center [525, 305] width 59 height 19
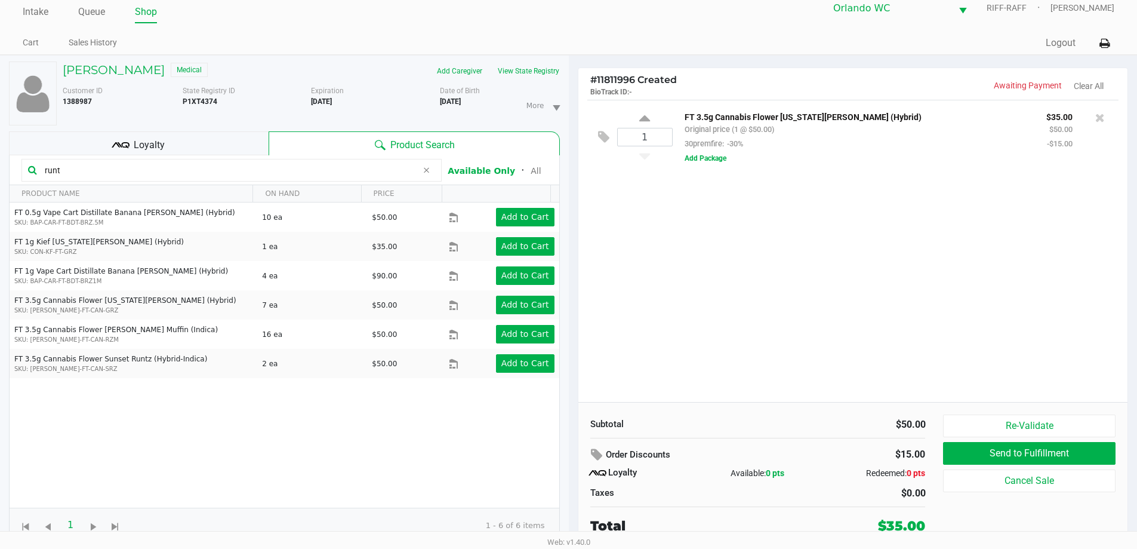
drag, startPoint x: 734, startPoint y: 158, endPoint x: 722, endPoint y: 158, distance: 12.6
click at [728, 158] on div "FT 3.5g Cannabis Flower Georgia Runtz (Hybrid) Original price (1 @ $50.00) 30pr…" at bounding box center [891, 137] width 437 height 56
click at [722, 158] on button "Add Package" at bounding box center [706, 158] width 42 height 11
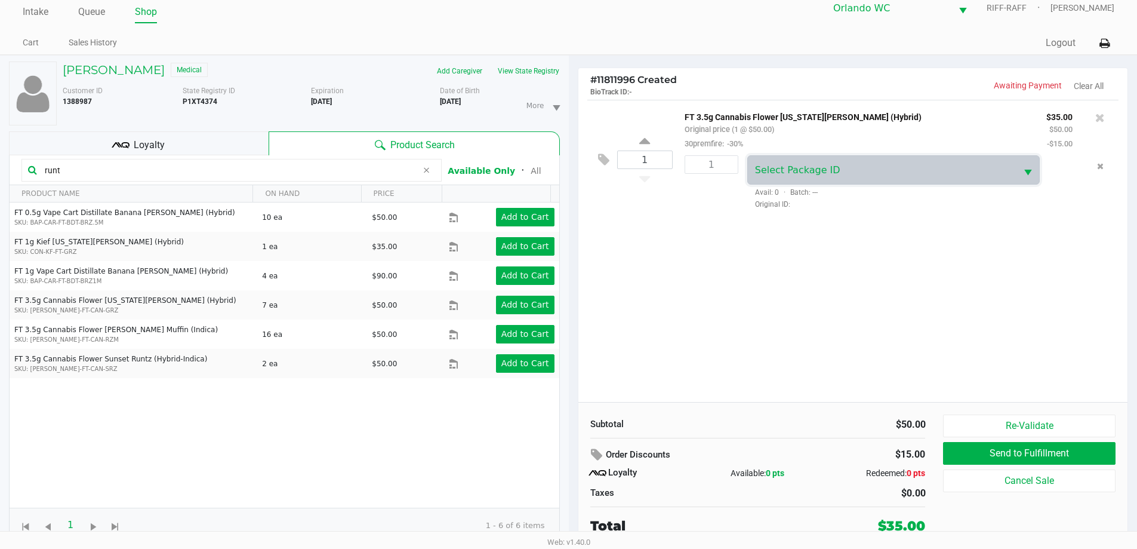
click at [801, 159] on span "Select Package ID" at bounding box center [882, 170] width 269 height 28
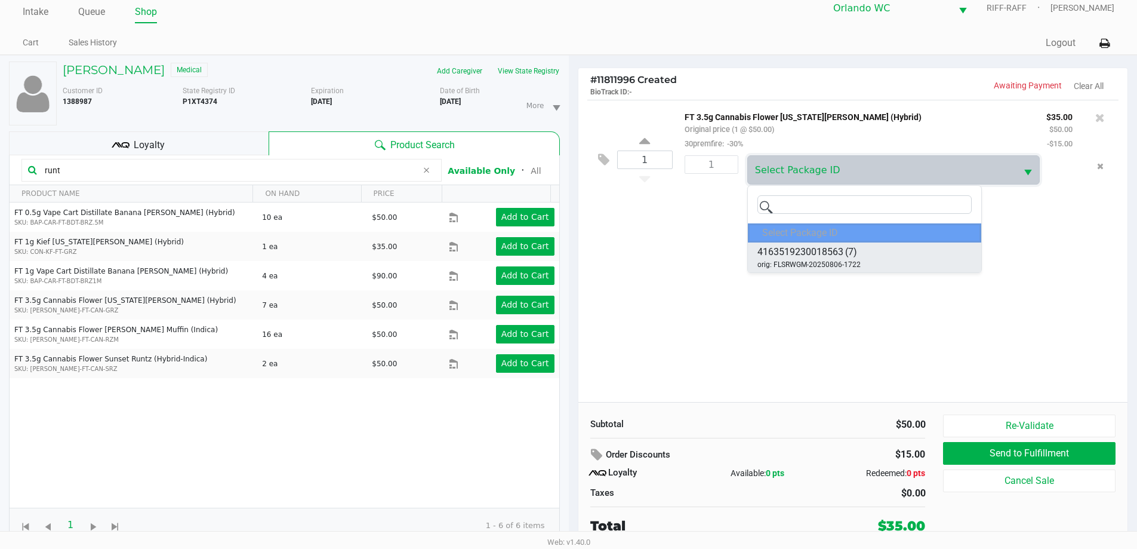
click at [893, 268] on li "4163519230018563 (7) orig: FLSRWGM-20250806-1722" at bounding box center [864, 257] width 233 height 30
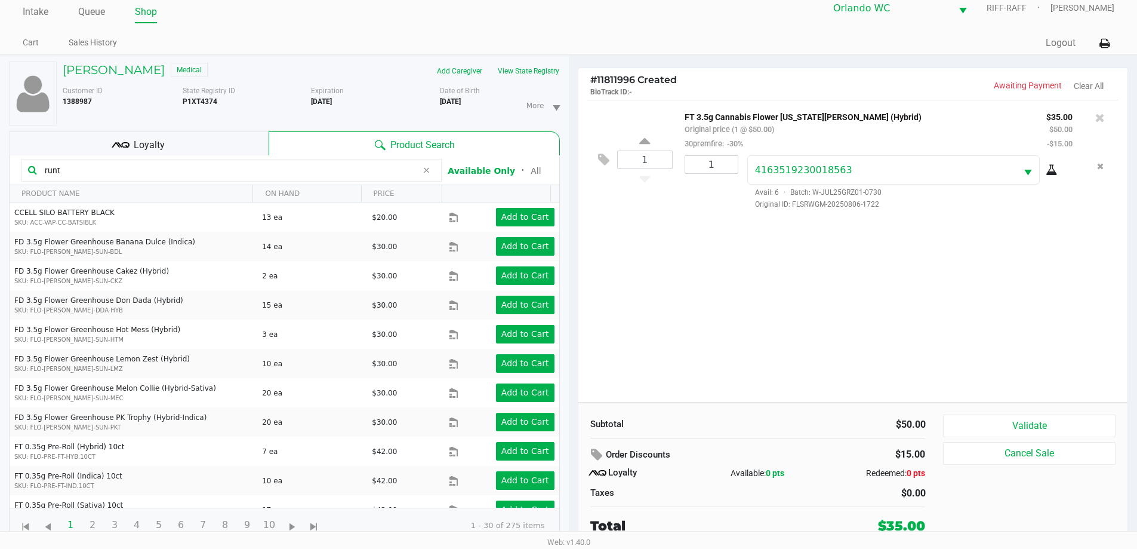
click at [1051, 165] on icon at bounding box center [1052, 170] width 12 height 10
click at [202, 164] on input "runt" at bounding box center [228, 170] width 377 height 18
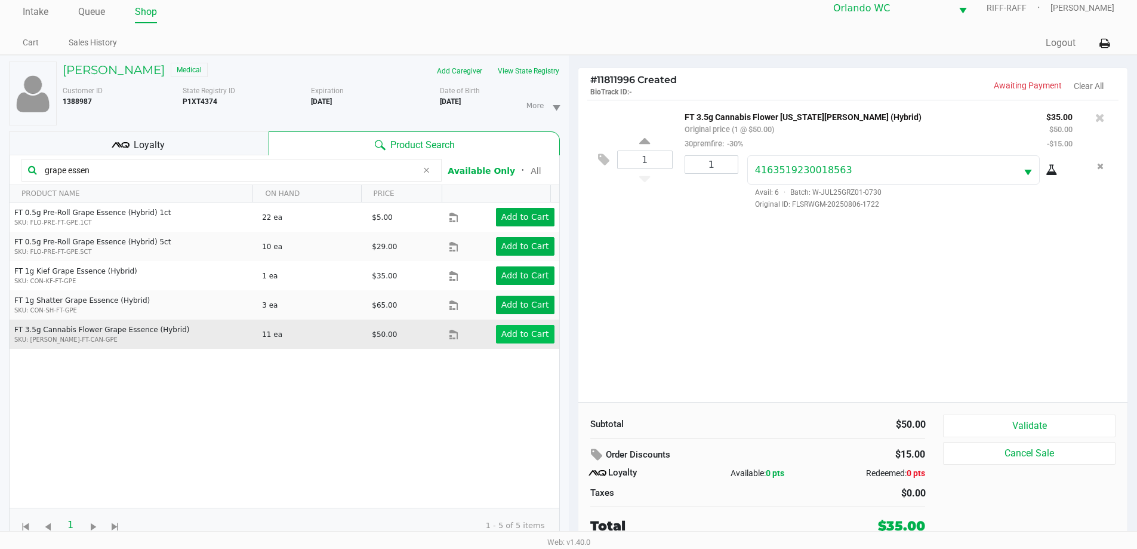
type input "grape essen"
click at [524, 335] on app-button-loader "Add to Cart" at bounding box center [526, 334] width 48 height 10
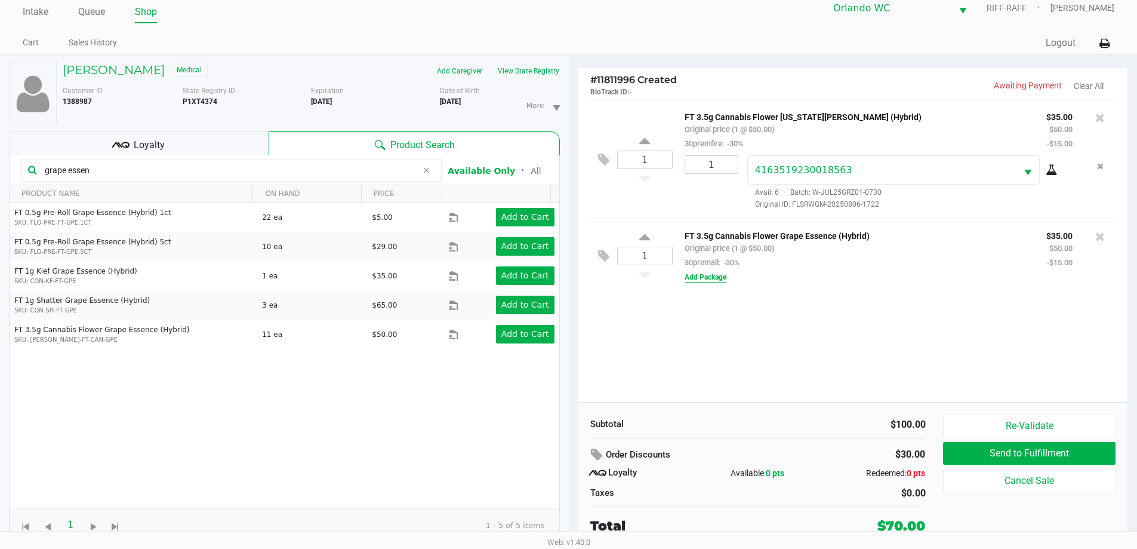
click at [707, 279] on button "Add Package" at bounding box center [706, 277] width 42 height 11
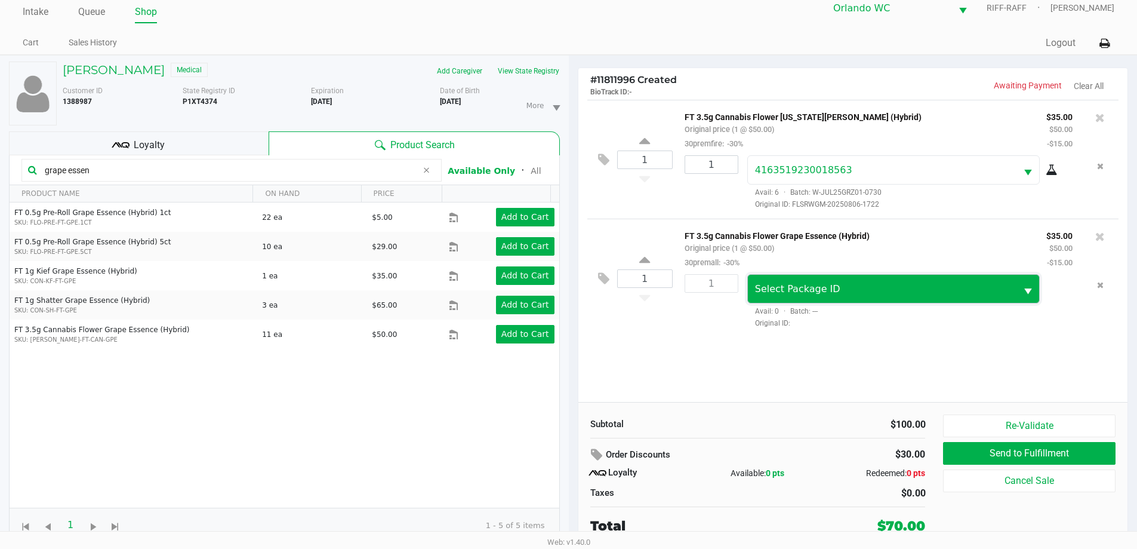
click at [810, 285] on span "Select Package ID" at bounding box center [797, 288] width 85 height 11
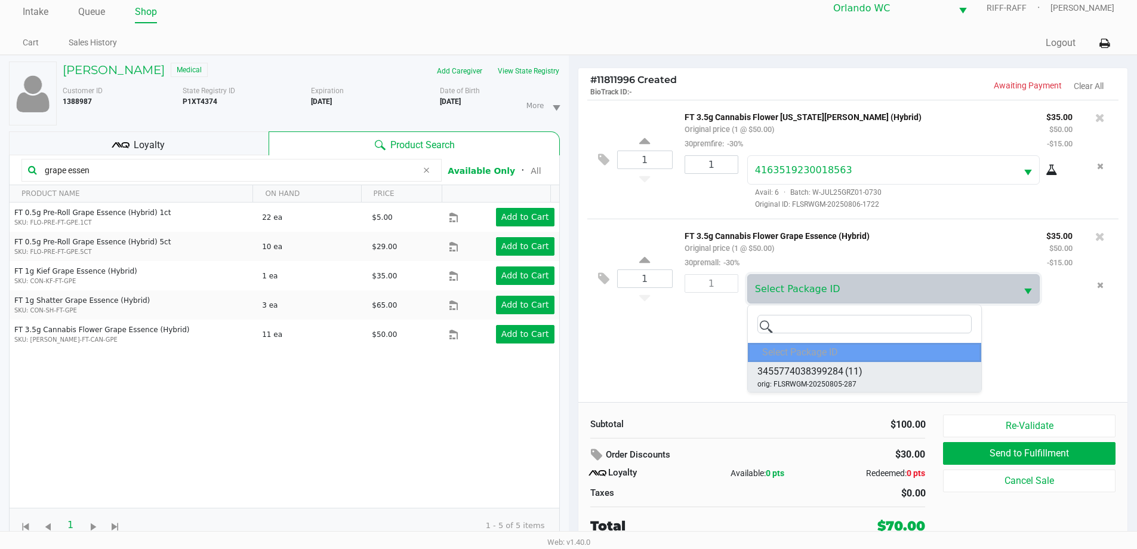
click at [862, 380] on div "3455774038399284 (11) orig: FLSRWGM-20250805-287" at bounding box center [810, 376] width 105 height 25
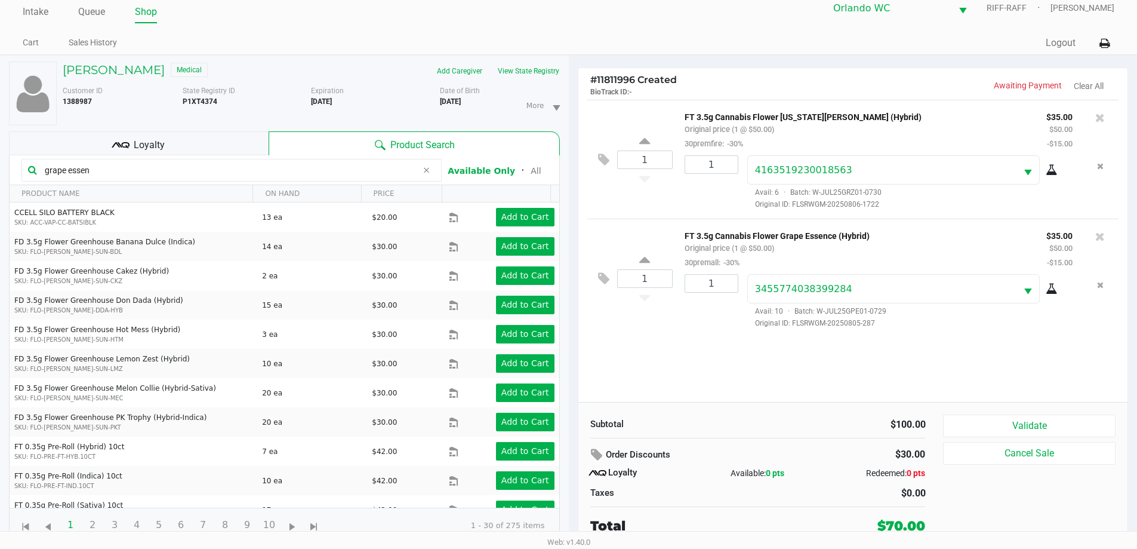
click at [1054, 284] on icon at bounding box center [1052, 289] width 12 height 10
click at [155, 166] on input "grape essen" at bounding box center [228, 170] width 377 height 18
click at [1096, 233] on icon at bounding box center [1101, 236] width 10 height 12
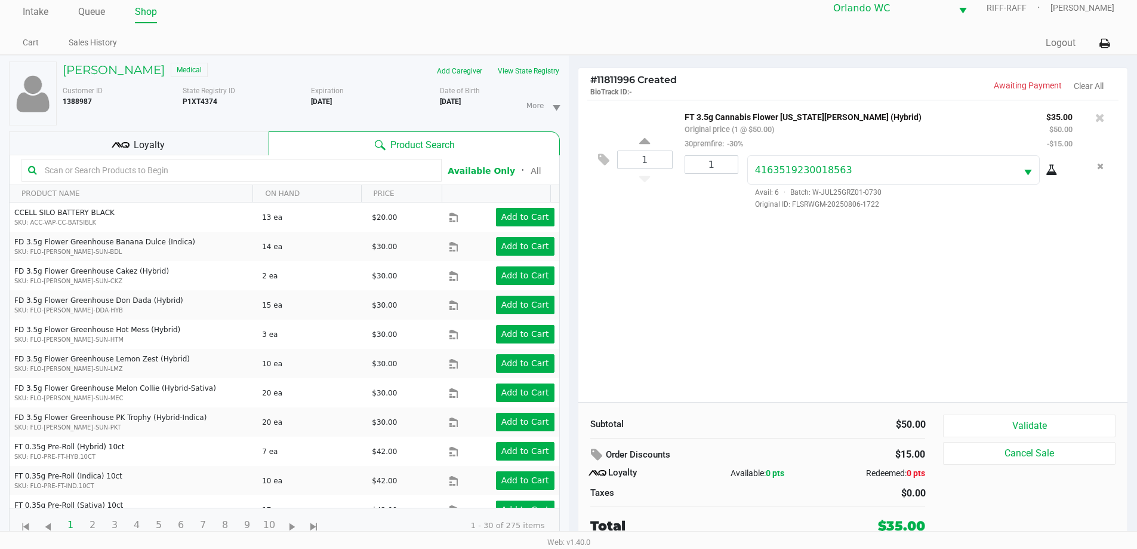
click at [139, 175] on input "text" at bounding box center [237, 170] width 395 height 18
type input "f"
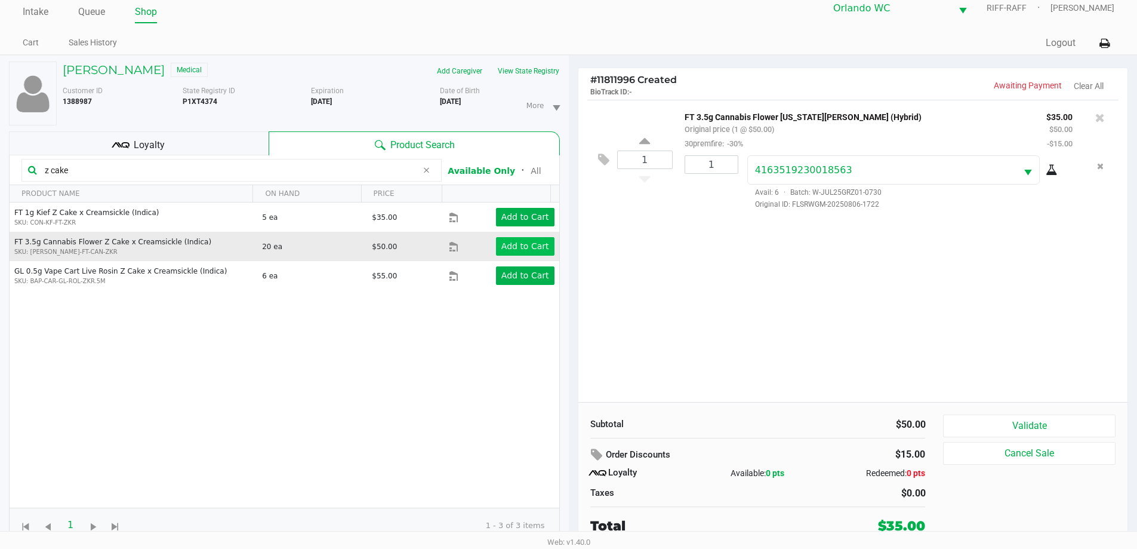
type input "z cake"
click at [511, 251] on app-button-loader "Add to Cart" at bounding box center [526, 246] width 48 height 10
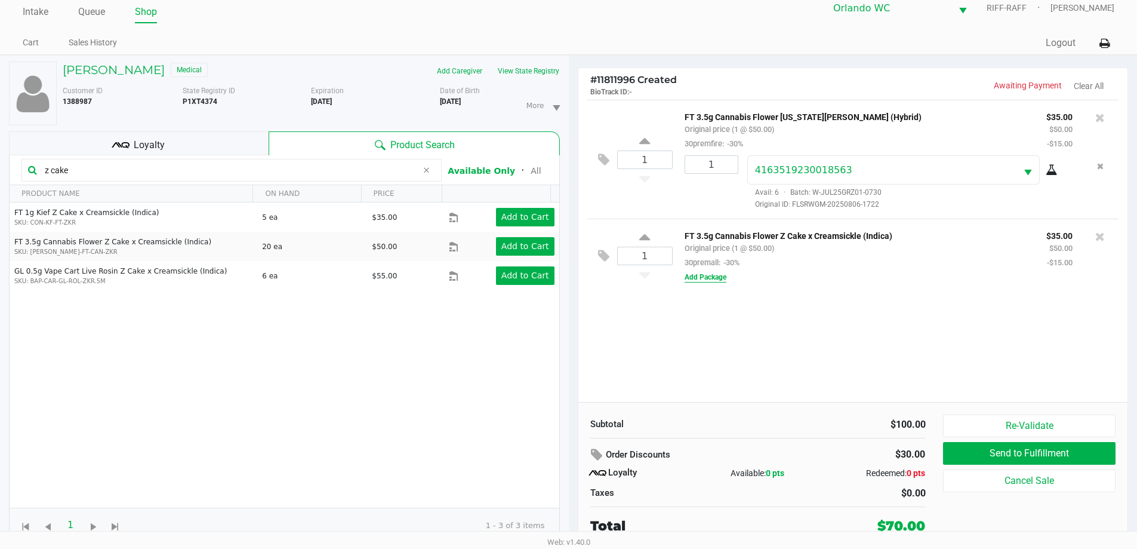
click at [699, 273] on button "Add Package" at bounding box center [706, 277] width 42 height 11
click at [796, 273] on div "FT 3.5g Cannabis Flower Z Cake x Creamsickle (Indica) Original price (1 @ $50.0…" at bounding box center [891, 278] width 437 height 100
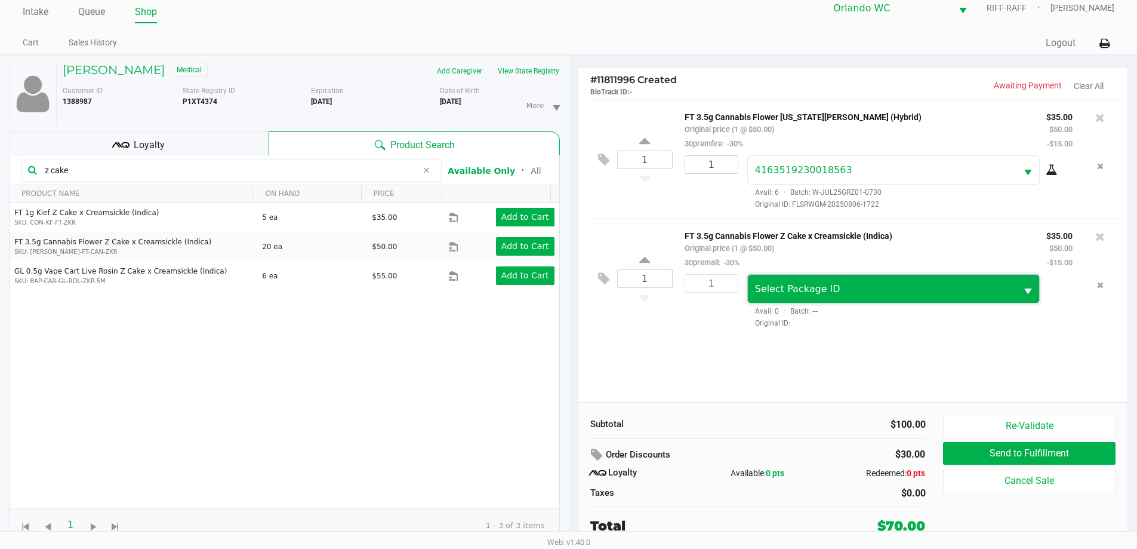
click at [803, 276] on span "Select Package ID" at bounding box center [882, 289] width 269 height 28
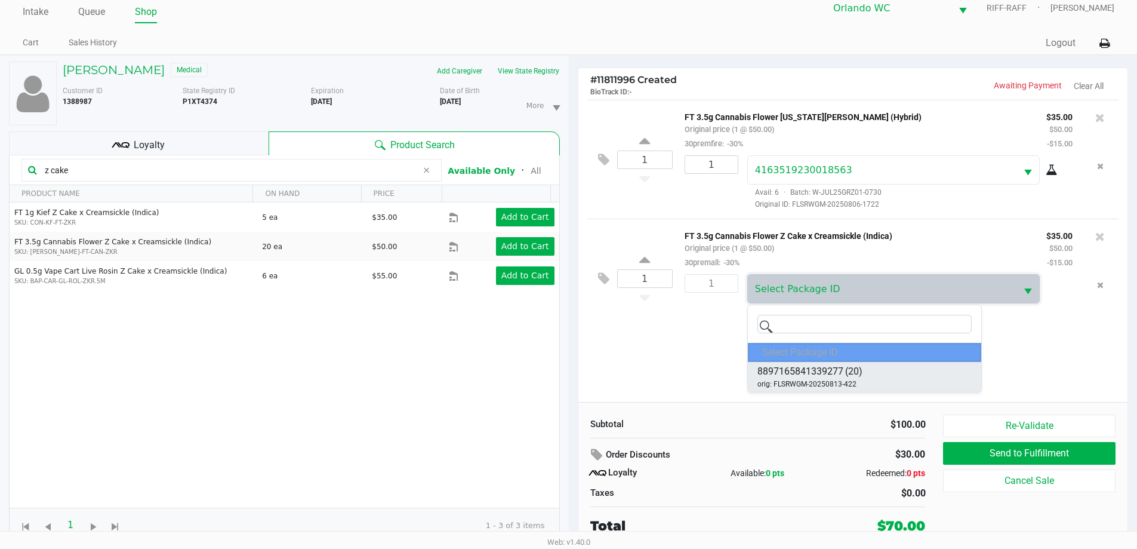
click at [874, 385] on li "8897165841339277 (20) orig: FLSRWGM-20250813-422" at bounding box center [864, 377] width 233 height 30
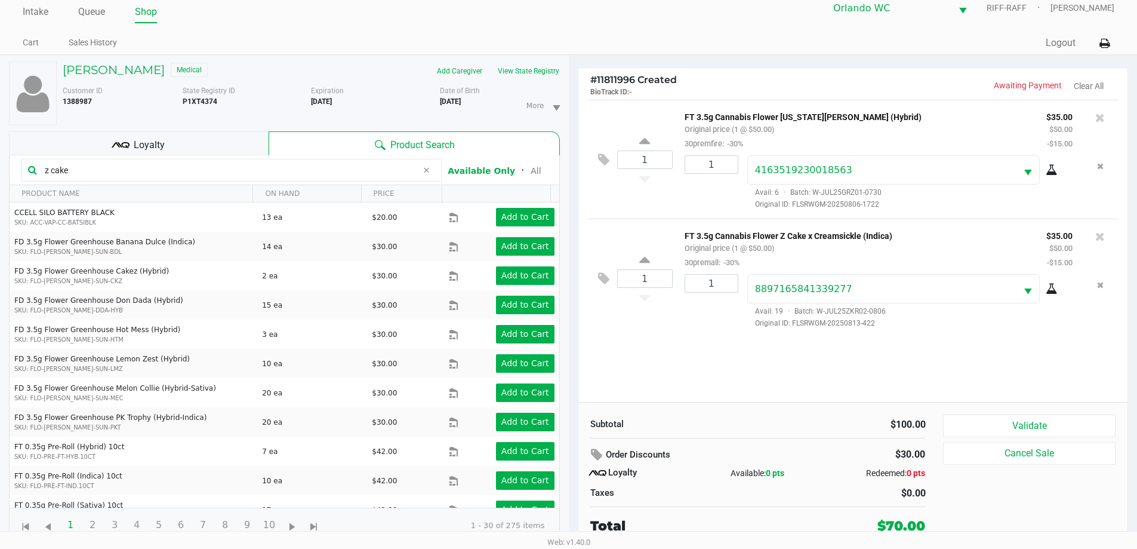
click at [1044, 283] on div at bounding box center [1056, 288] width 33 height 14
click at [1057, 286] on icon at bounding box center [1052, 289] width 12 height 10
click at [1105, 118] on icon at bounding box center [1101, 118] width 10 height 12
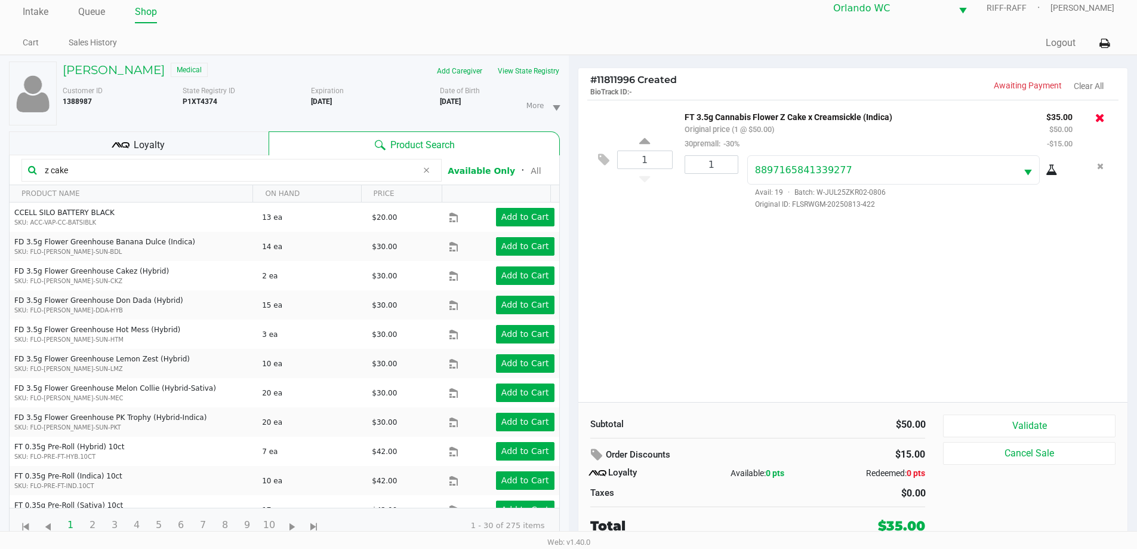
click at [1098, 117] on icon at bounding box center [1101, 118] width 10 height 12
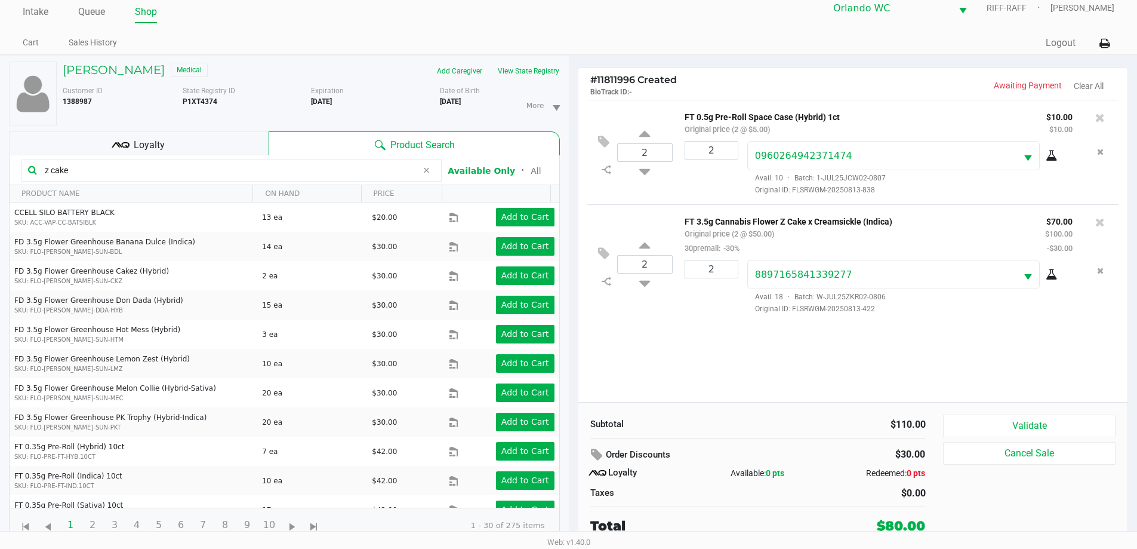
click at [186, 135] on div "Loyalty" at bounding box center [139, 143] width 260 height 24
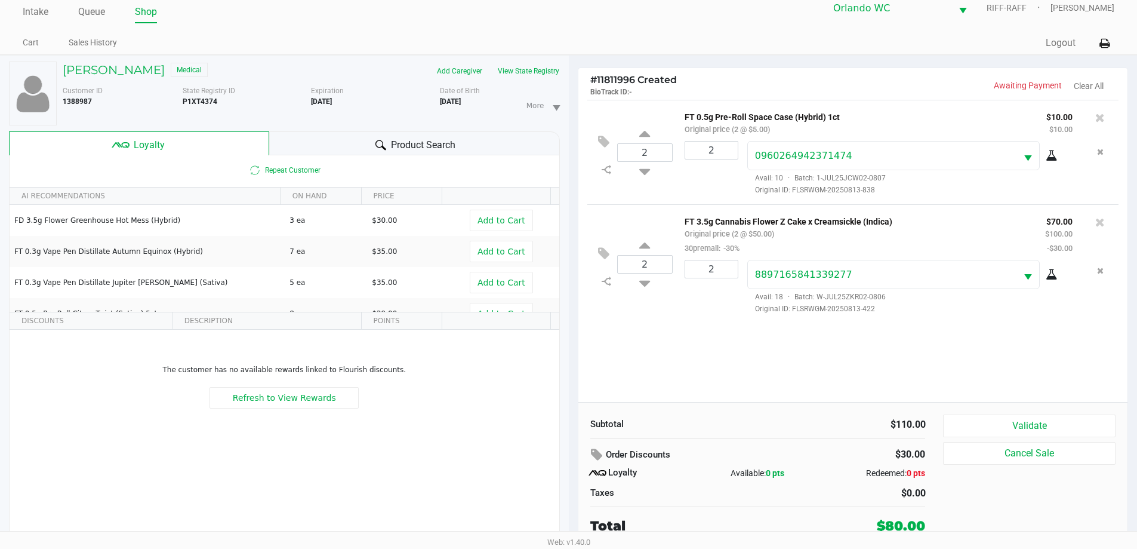
click at [315, 141] on div "Product Search" at bounding box center [414, 143] width 291 height 24
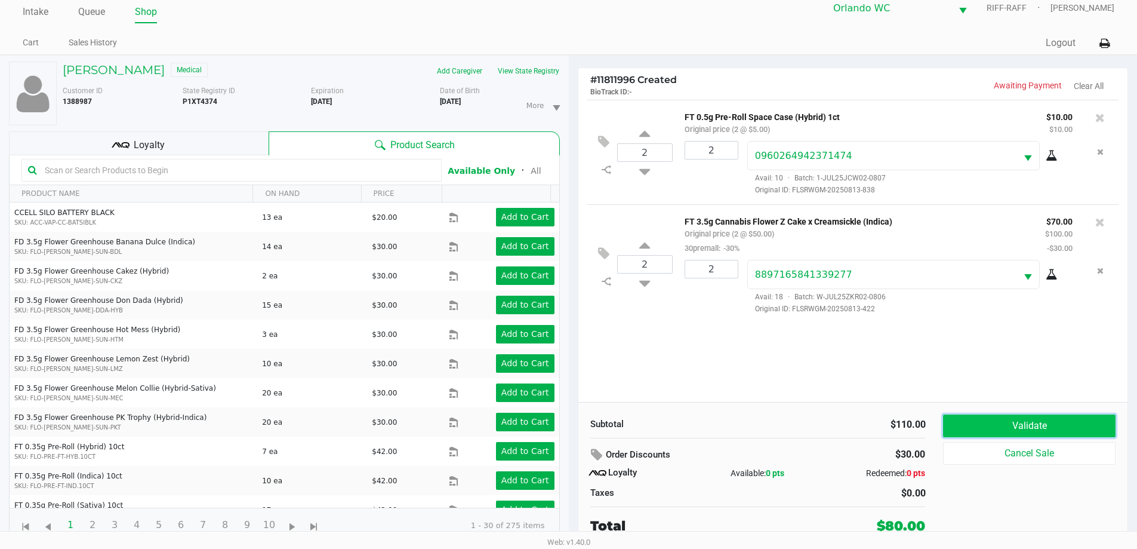
click at [988, 421] on button "Validate" at bounding box center [1029, 425] width 172 height 23
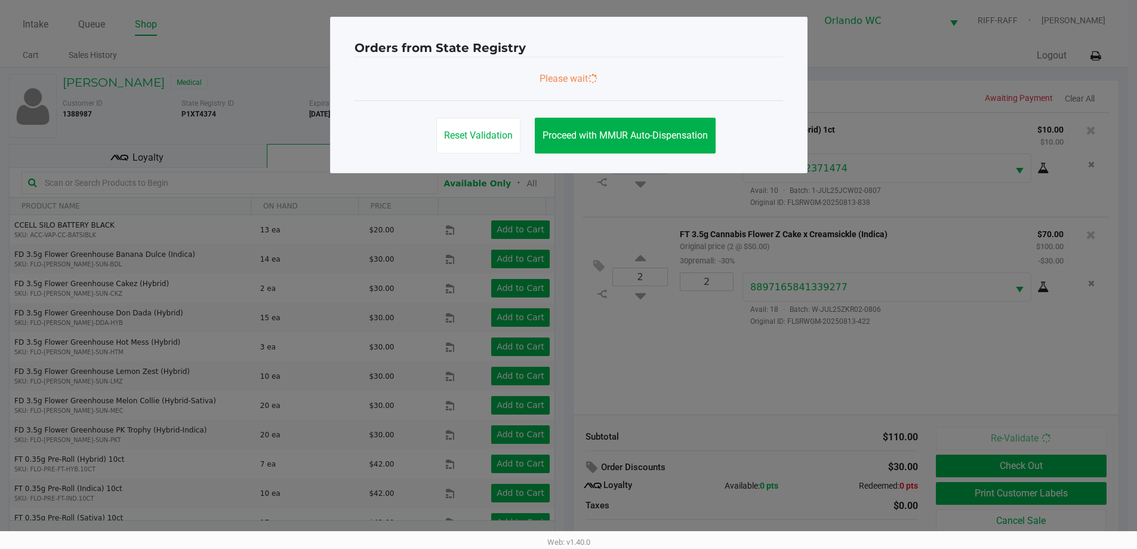
scroll to position [0, 0]
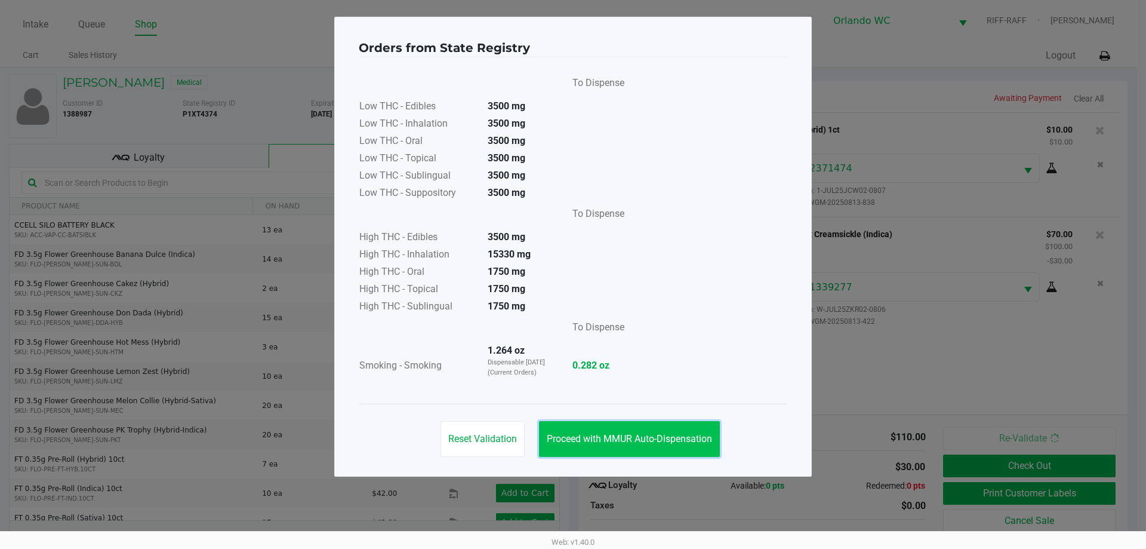
click at [586, 433] on span "Proceed with MMUR Auto-Dispensation" at bounding box center [629, 438] width 165 height 11
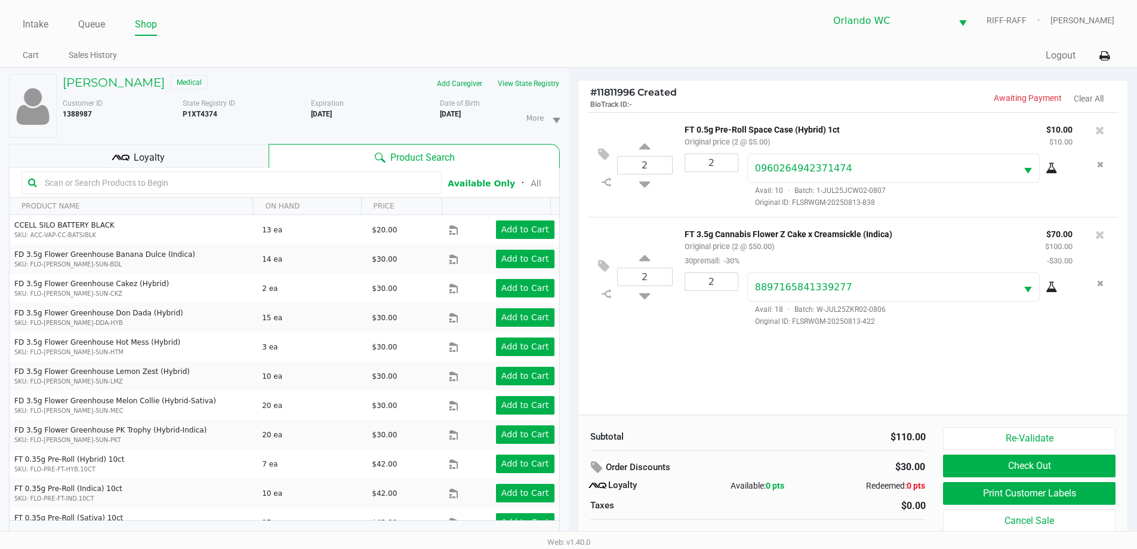
click at [190, 159] on div "Loyalty" at bounding box center [139, 156] width 260 height 24
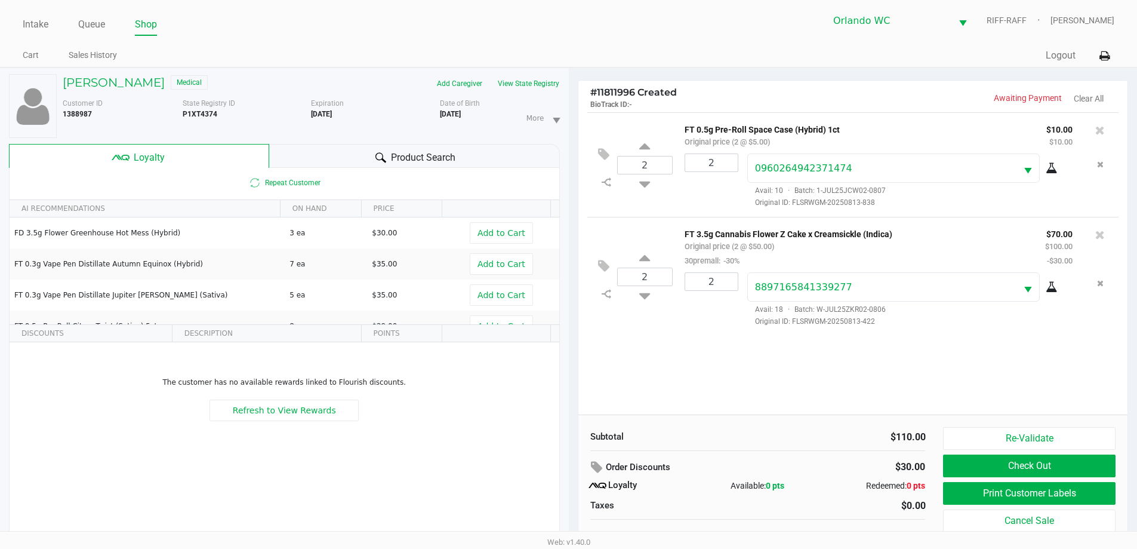
click at [324, 162] on div "Product Search" at bounding box center [414, 156] width 291 height 24
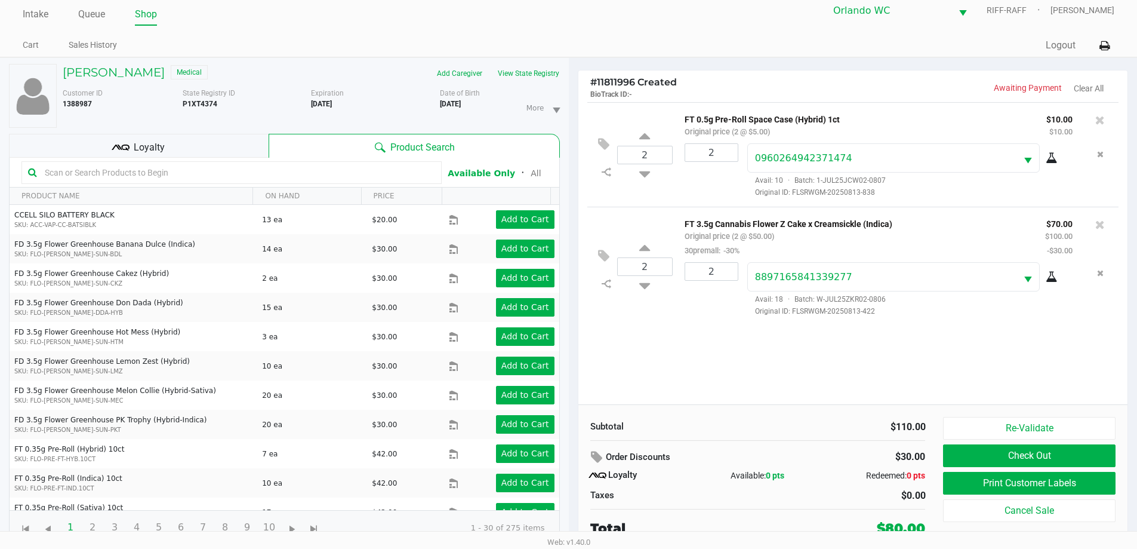
scroll to position [13, 0]
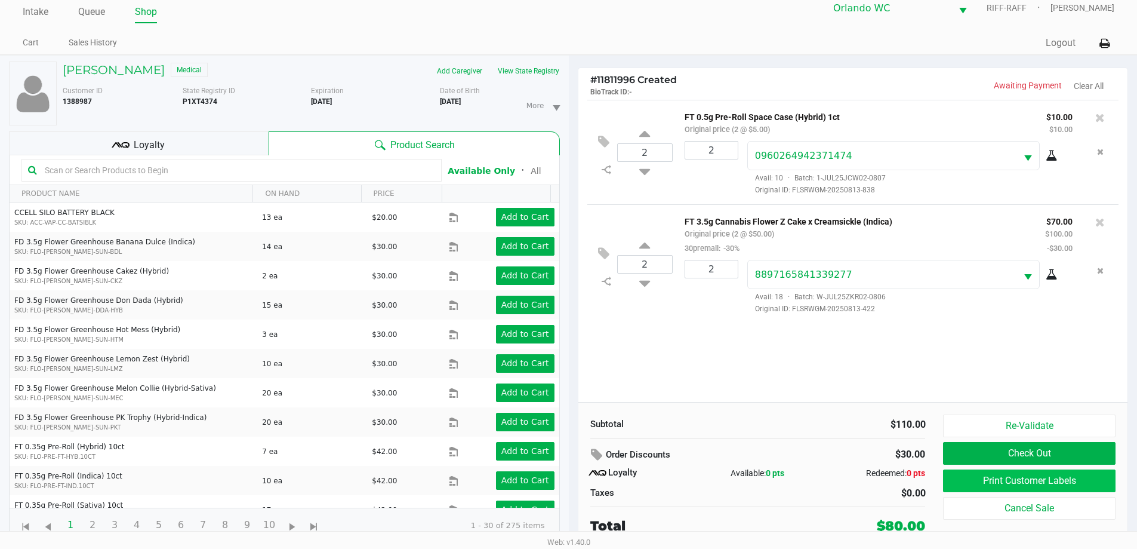
click at [1032, 481] on button "Print Customer Labels" at bounding box center [1029, 480] width 172 height 23
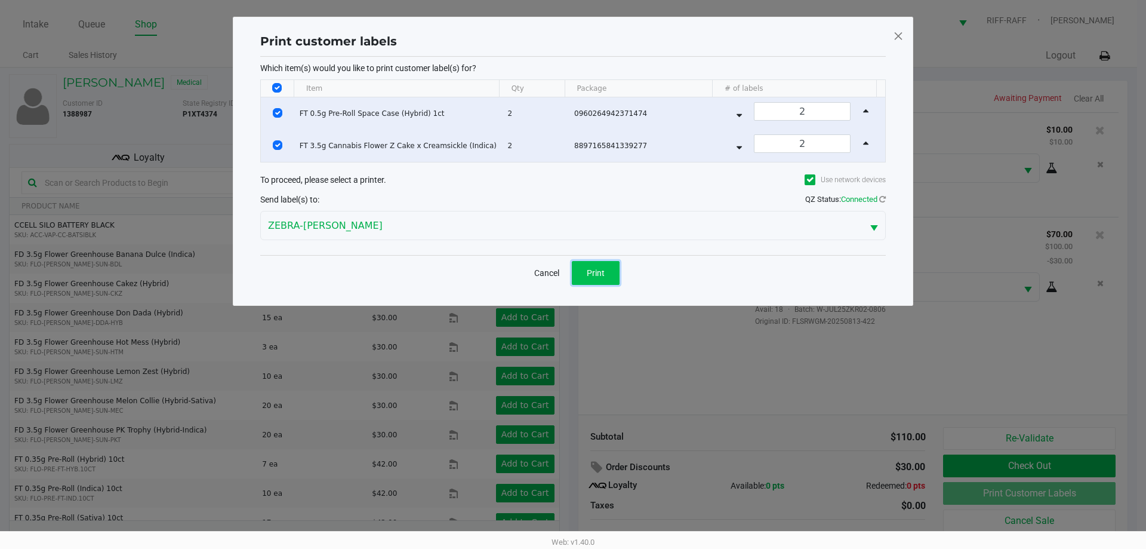
click at [596, 268] on span "Print" at bounding box center [596, 273] width 18 height 10
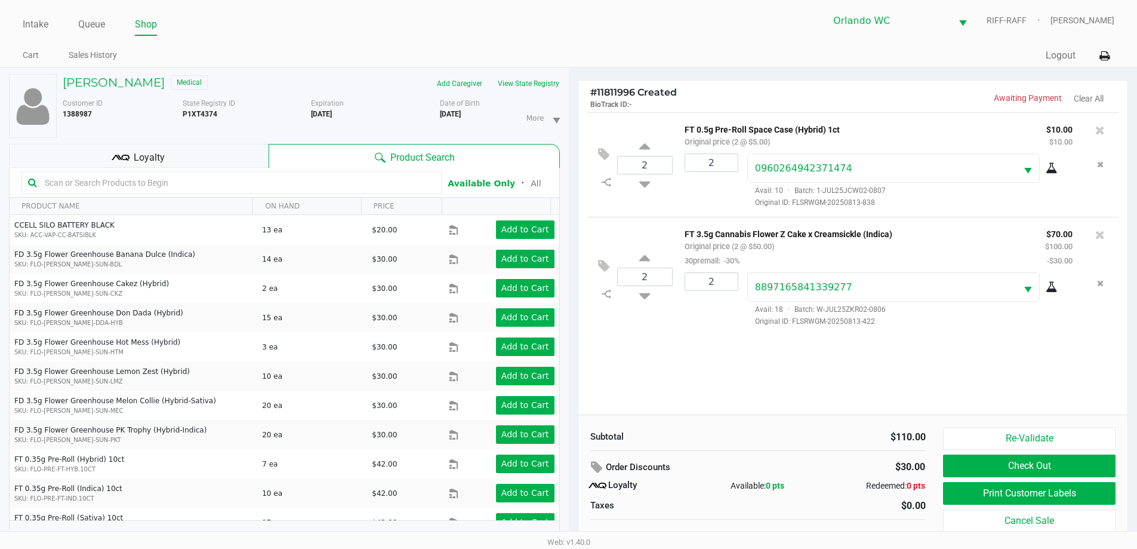
click at [603, 300] on inline-svg at bounding box center [606, 294] width 21 height 16
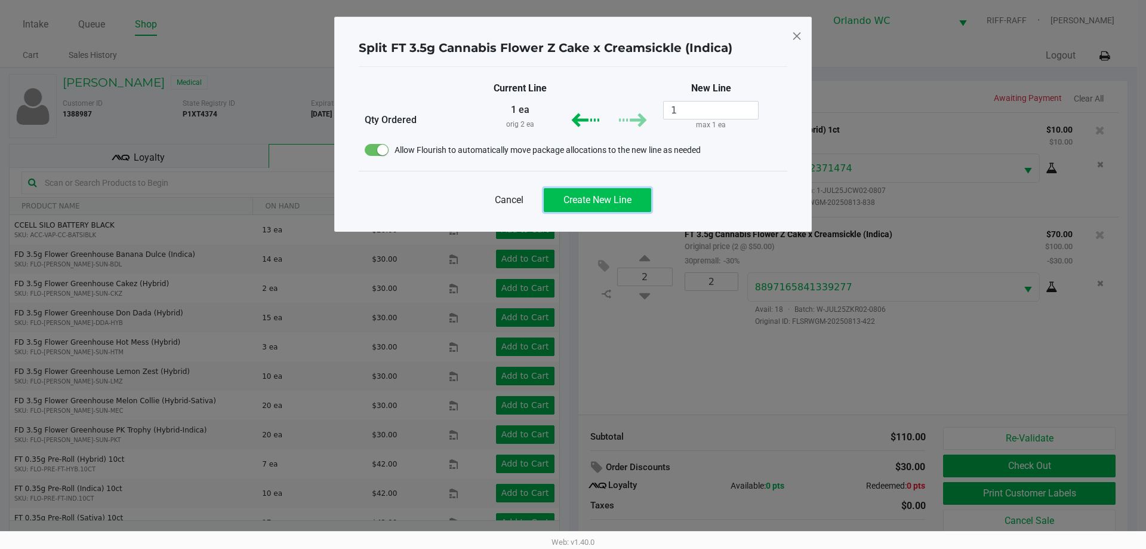
click at [613, 193] on button "Create New Line" at bounding box center [597, 200] width 107 height 24
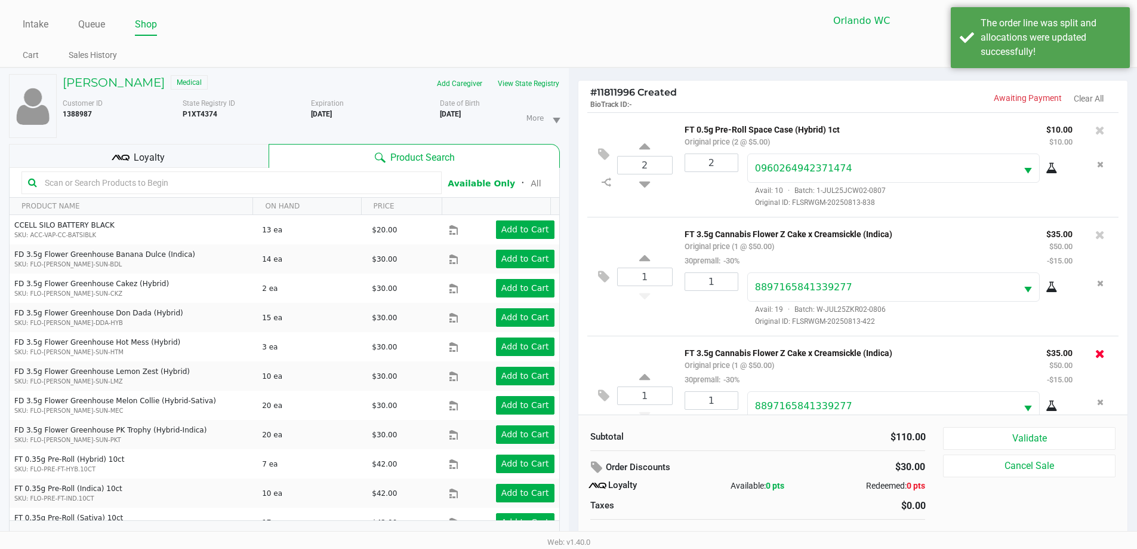
click at [1096, 355] on icon at bounding box center [1101, 354] width 10 height 12
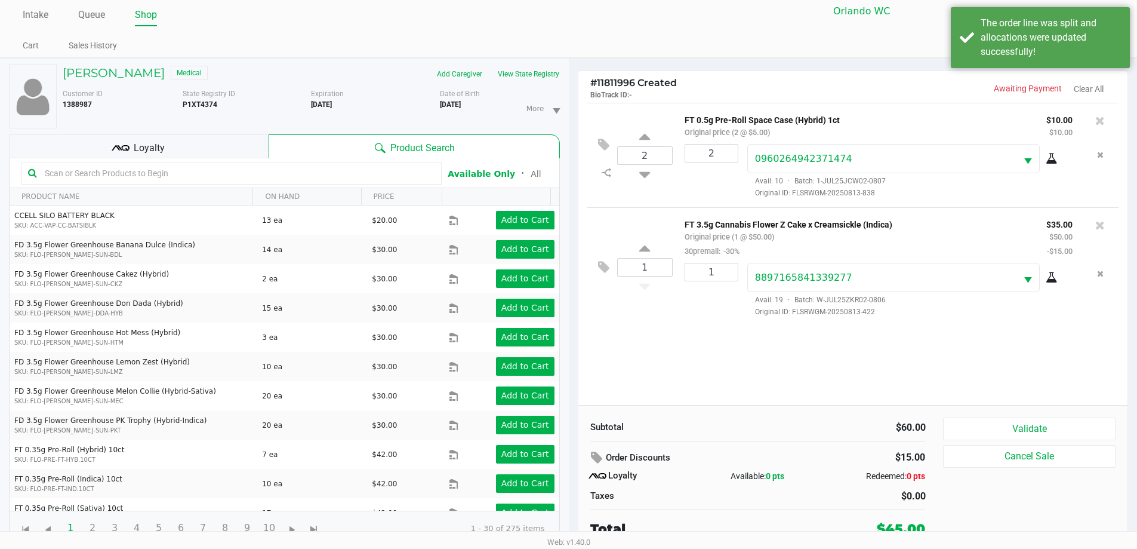
scroll to position [13, 0]
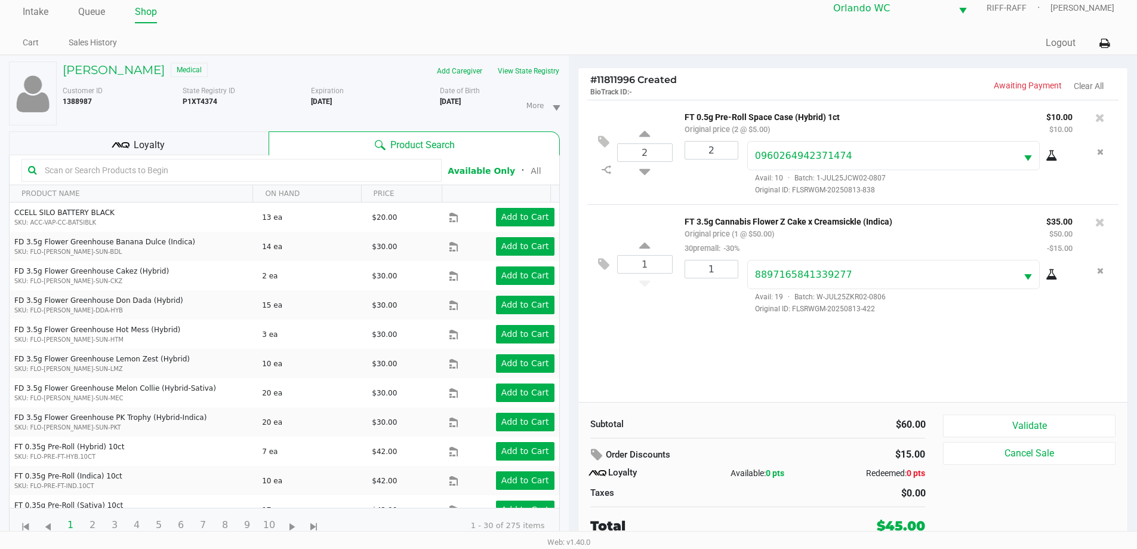
click at [235, 135] on div "Loyalty" at bounding box center [139, 143] width 260 height 24
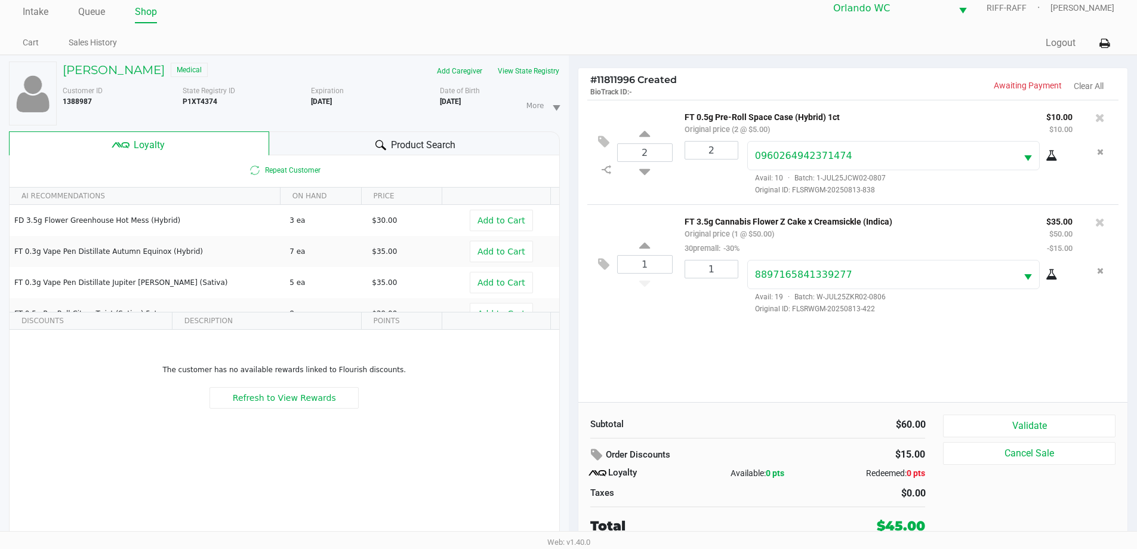
click at [142, 72] on h5 "LUIS HERNANDEZ" at bounding box center [114, 70] width 102 height 14
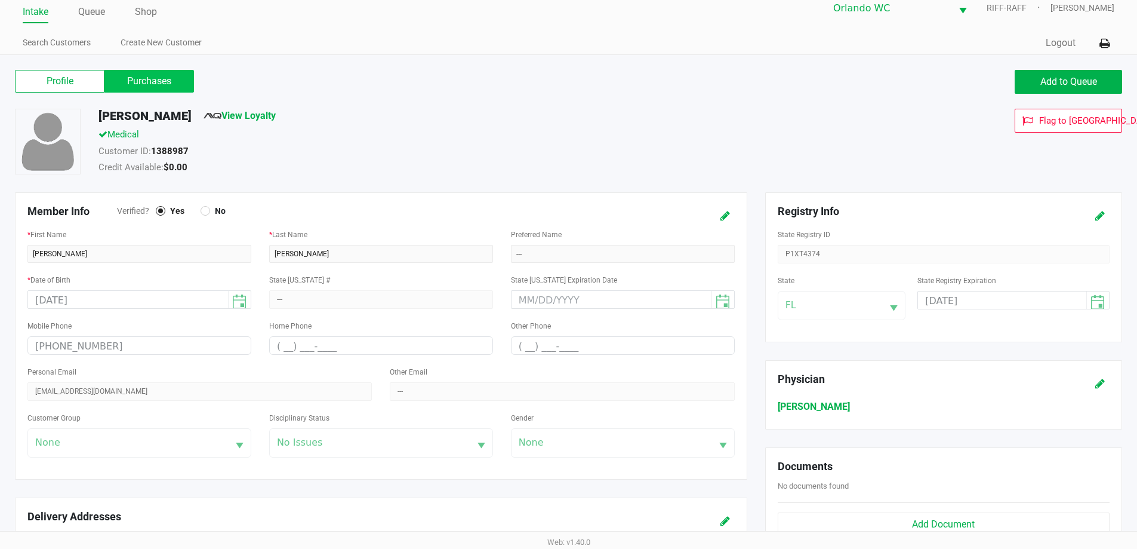
click at [150, 72] on label "Purchases" at bounding box center [149, 81] width 90 height 23
click at [0, 0] on 1 "Purchases" at bounding box center [0, 0] width 0 height 0
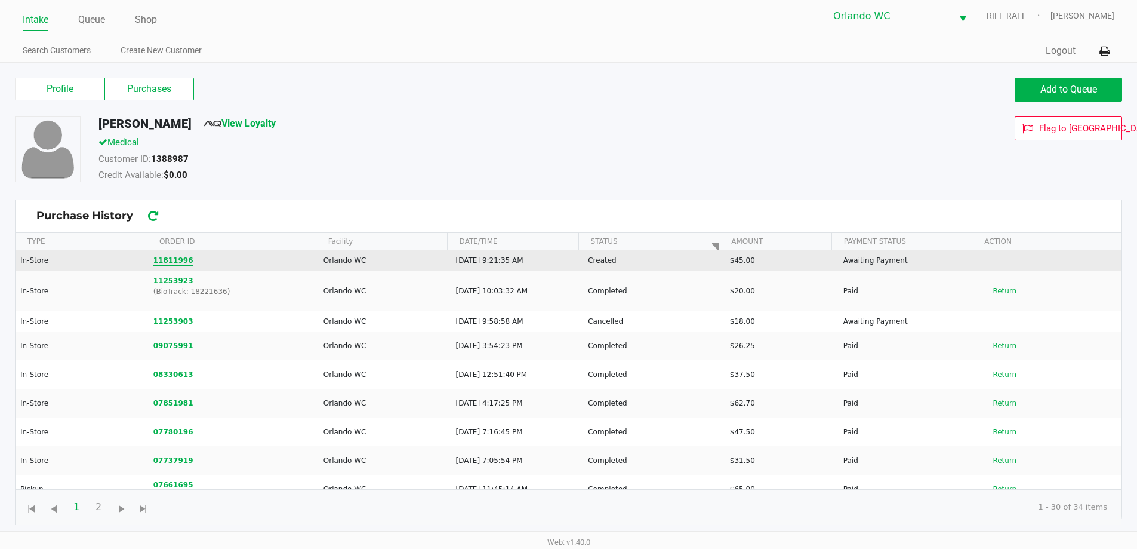
click at [170, 257] on button "11811996" at bounding box center [173, 260] width 40 height 11
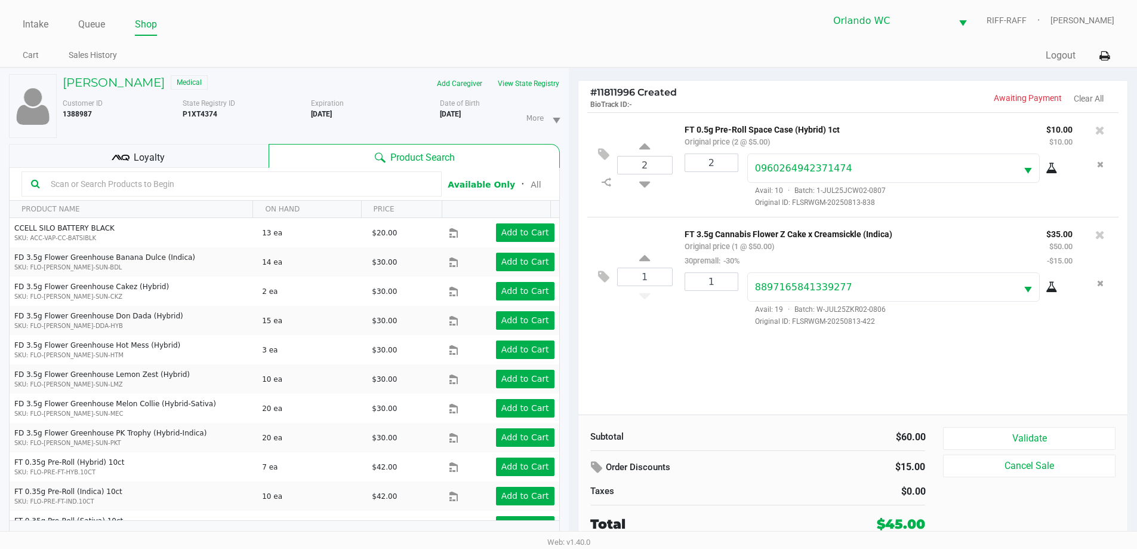
scroll to position [13, 0]
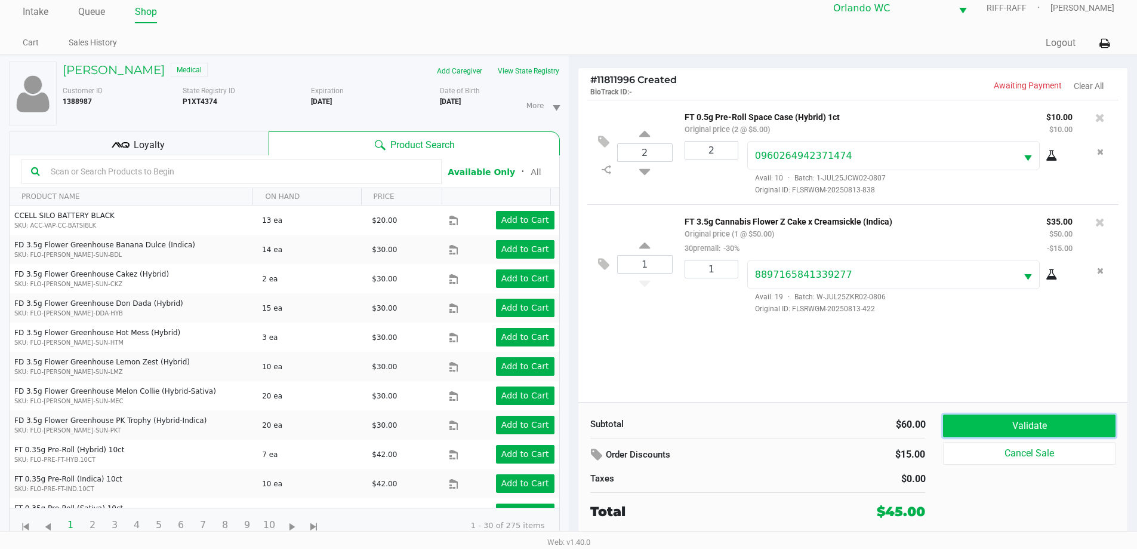
click at [1057, 425] on button "Validate" at bounding box center [1029, 425] width 172 height 23
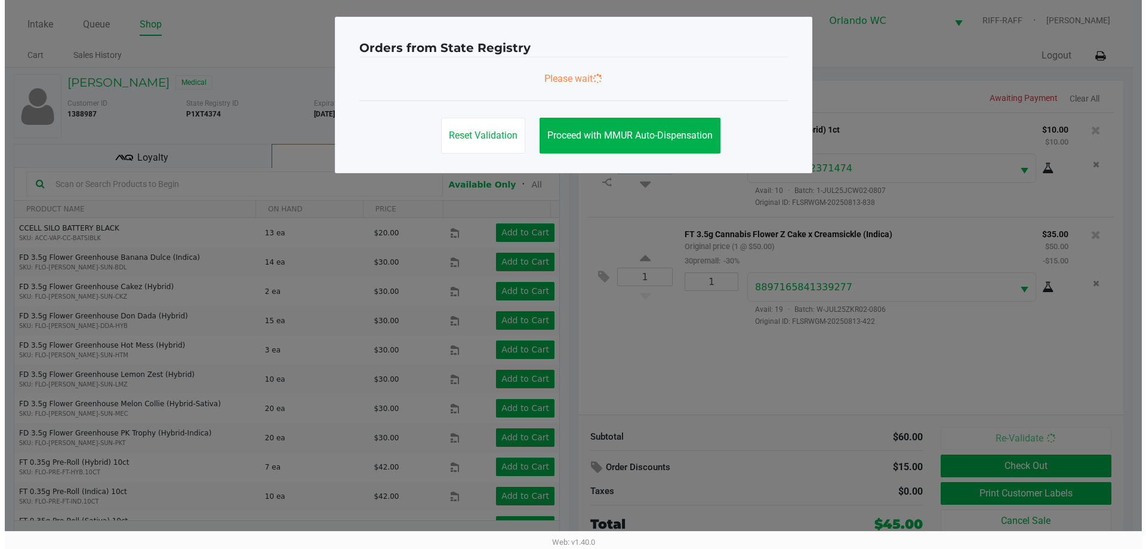
scroll to position [0, 0]
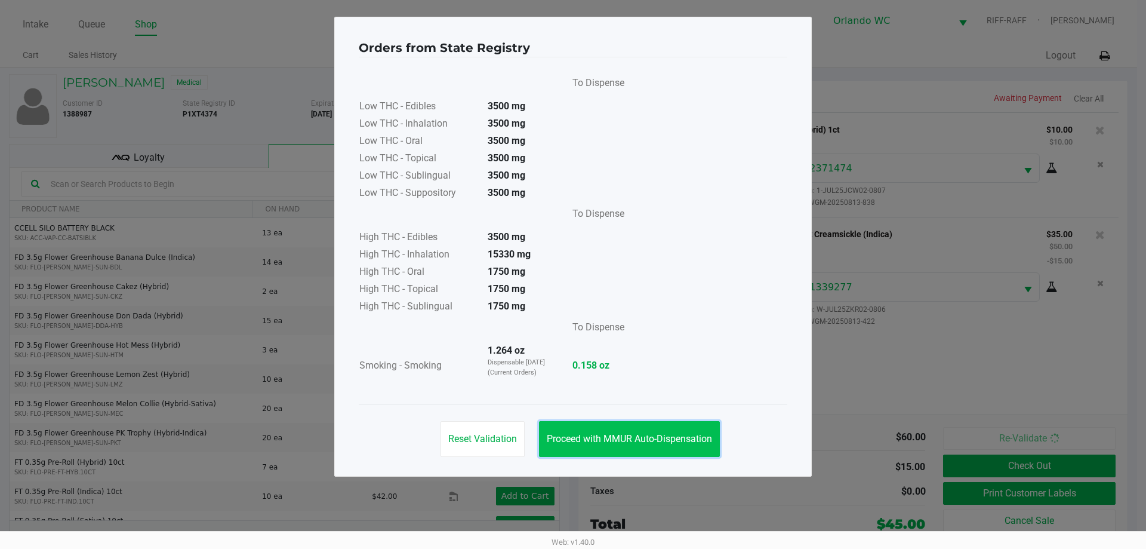
click at [600, 438] on span "Proceed with MMUR Auto-Dispensation" at bounding box center [629, 438] width 165 height 11
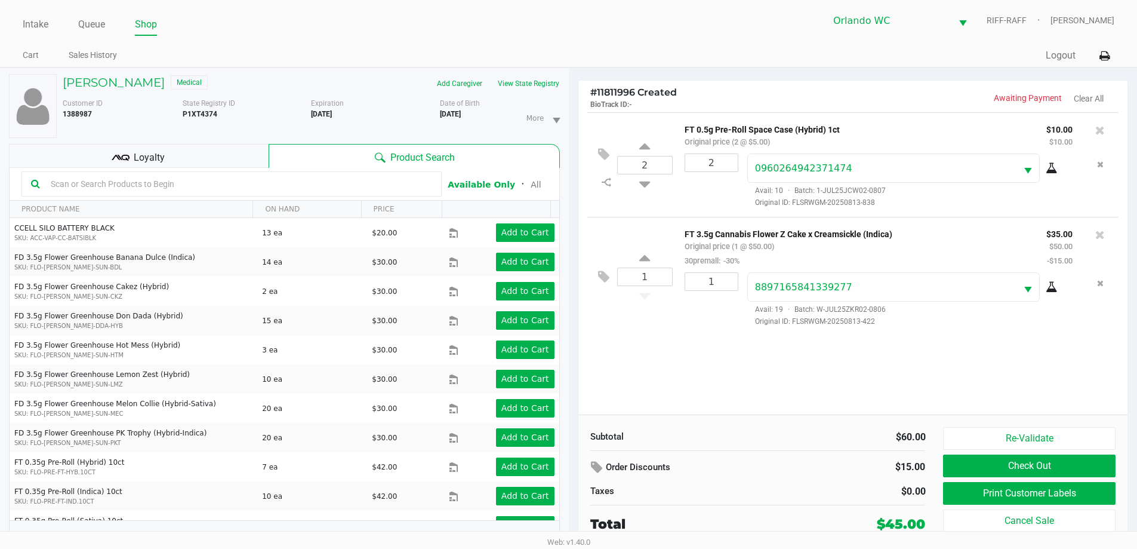
click at [1058, 462] on button "Check Out" at bounding box center [1029, 465] width 172 height 23
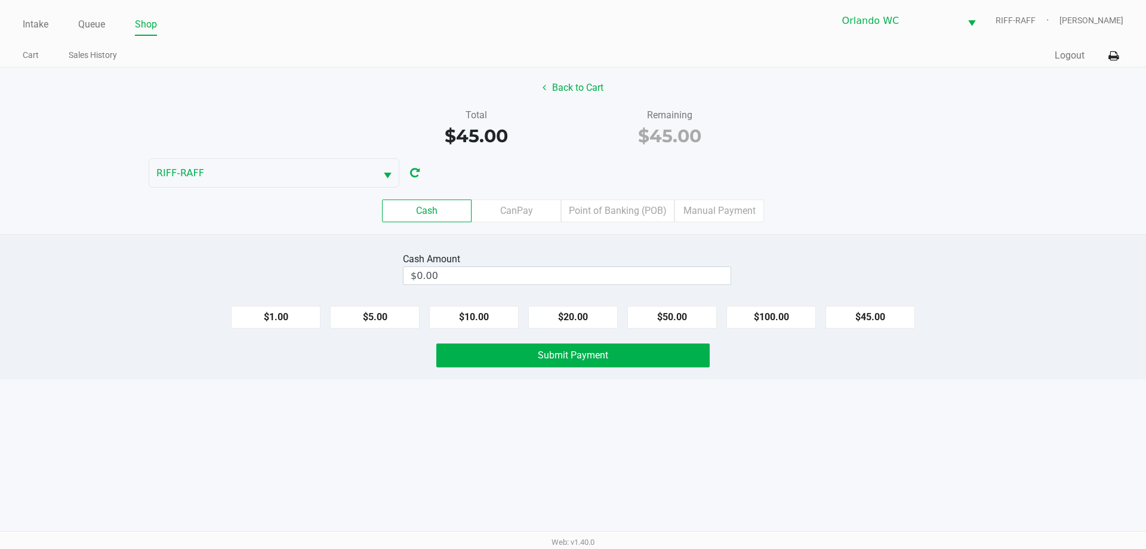
click at [578, 318] on button "$20.00" at bounding box center [573, 317] width 90 height 23
click at [578, 322] on button "$20.00" at bounding box center [573, 317] width 90 height 23
click at [578, 319] on button "$20.00" at bounding box center [573, 317] width 90 height 23
type input "$60.00"
click at [610, 362] on button "Submit Payment" at bounding box center [572, 355] width 273 height 24
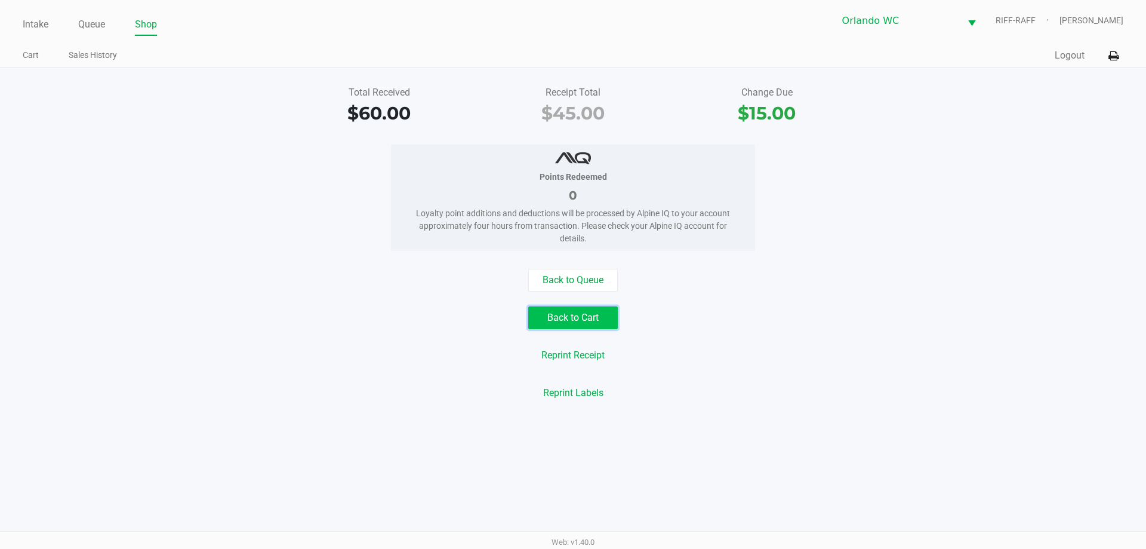
click at [585, 327] on button "Back to Cart" at bounding box center [573, 317] width 90 height 23
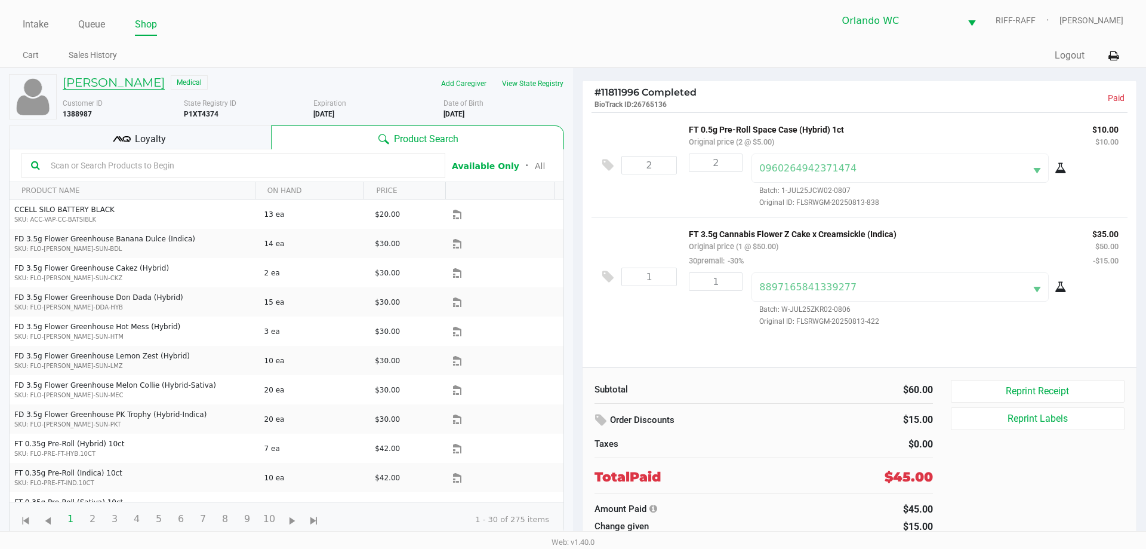
click at [140, 85] on h5 "LUIS HERNANDEZ" at bounding box center [114, 82] width 102 height 14
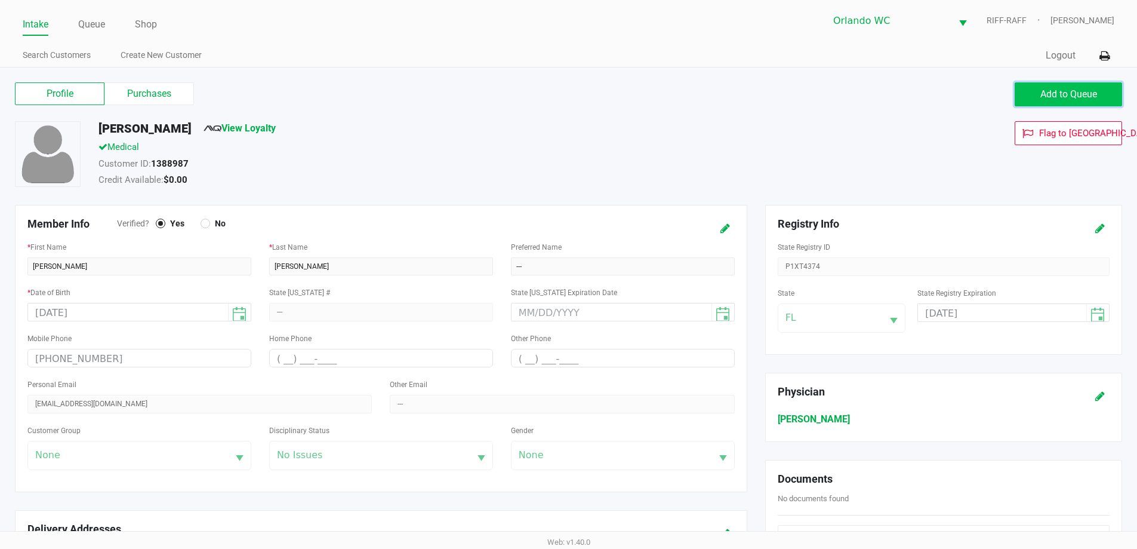
click at [1051, 91] on span "Add to Queue" at bounding box center [1069, 93] width 57 height 11
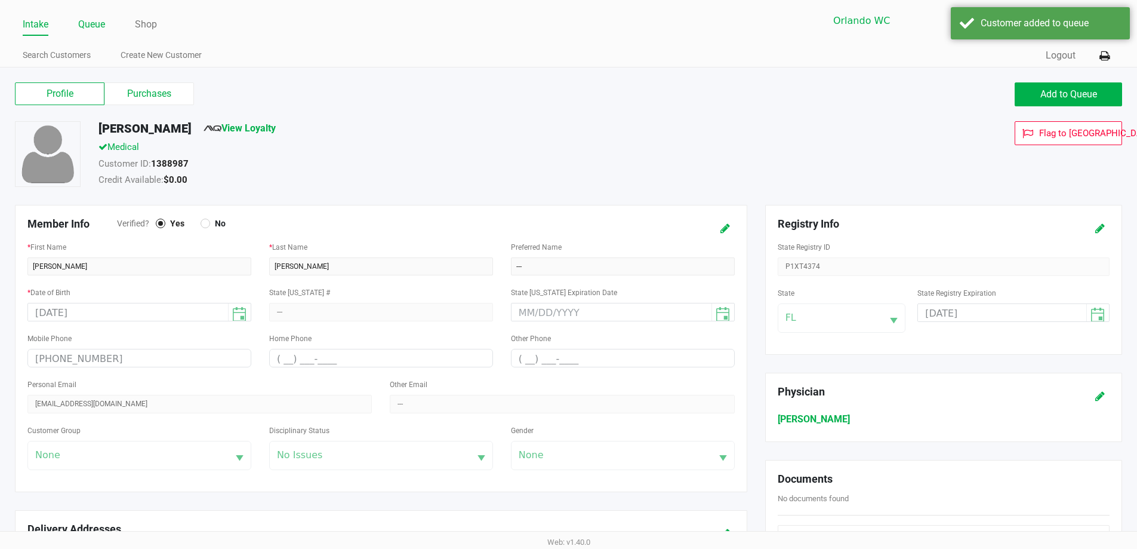
click at [100, 23] on link "Queue" at bounding box center [91, 24] width 27 height 17
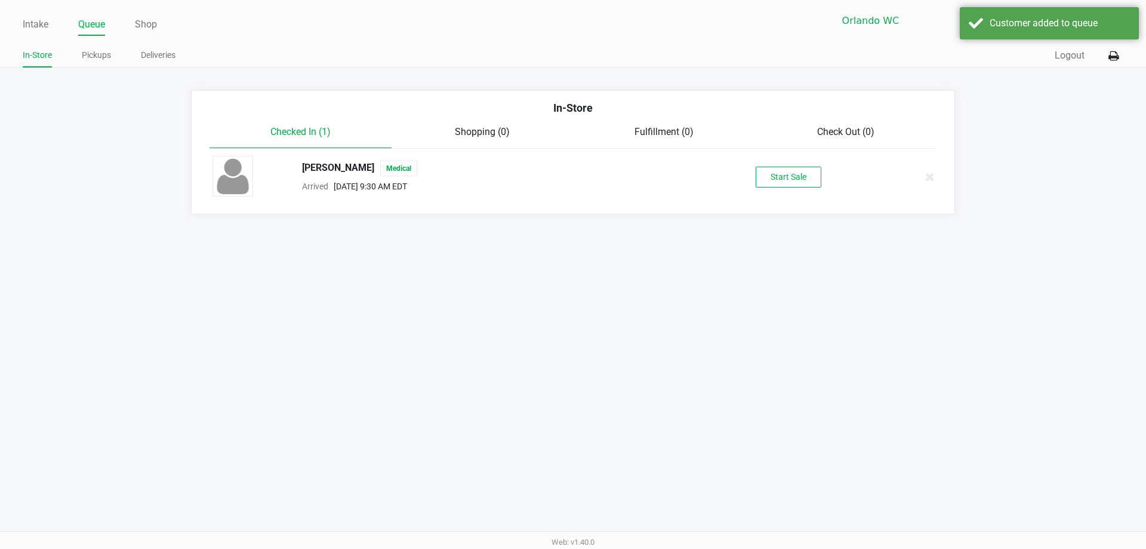
click at [794, 178] on button "Start Sale" at bounding box center [789, 177] width 66 height 21
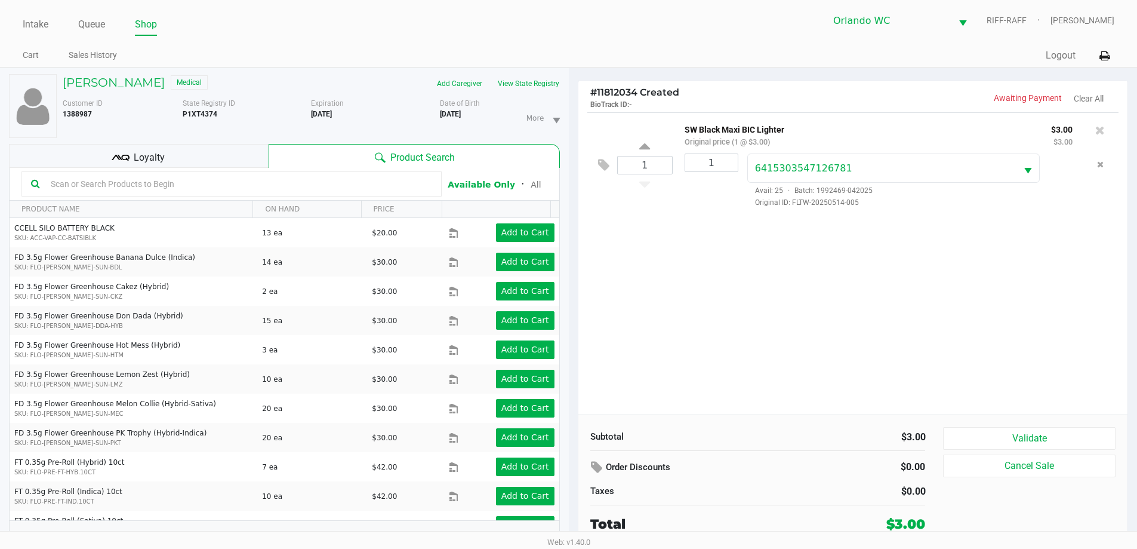
click at [1052, 439] on button "Validate" at bounding box center [1029, 438] width 172 height 23
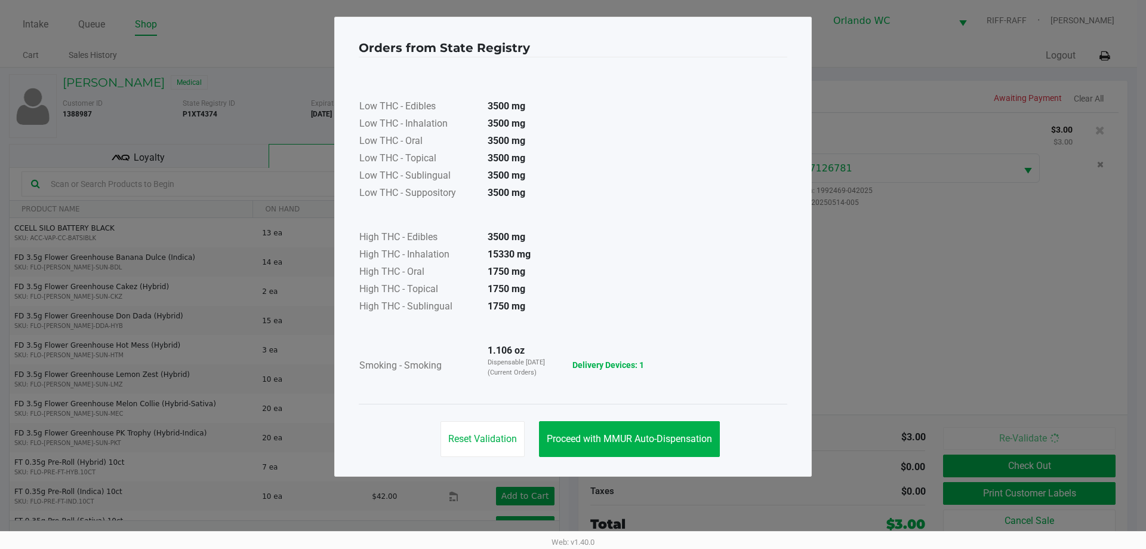
click at [600, 453] on button "Proceed with MMUR Auto-Dispensation" at bounding box center [629, 439] width 181 height 36
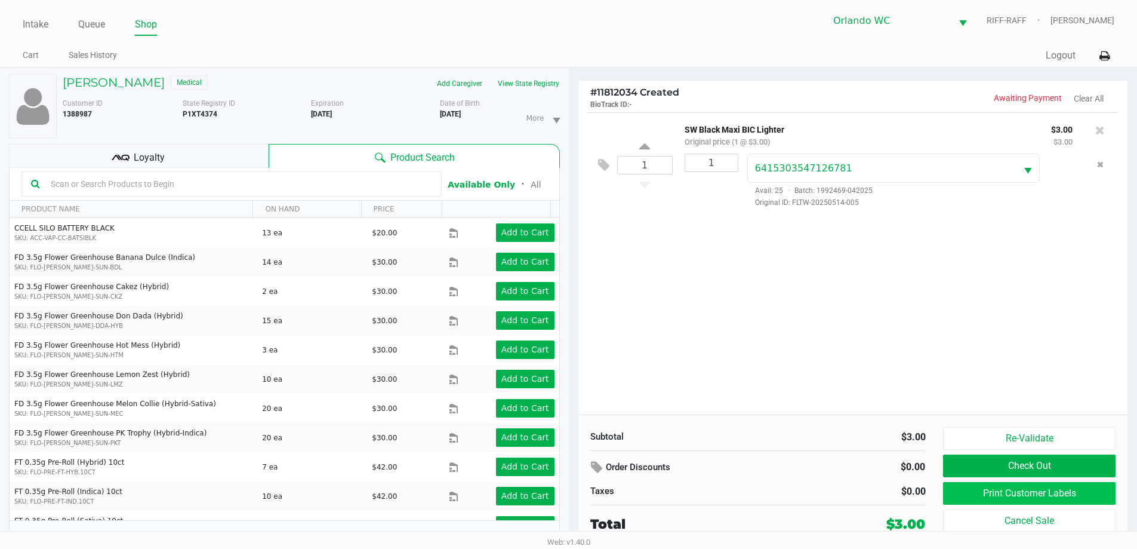
click at [1076, 490] on button "Print Customer Labels" at bounding box center [1029, 493] width 172 height 23
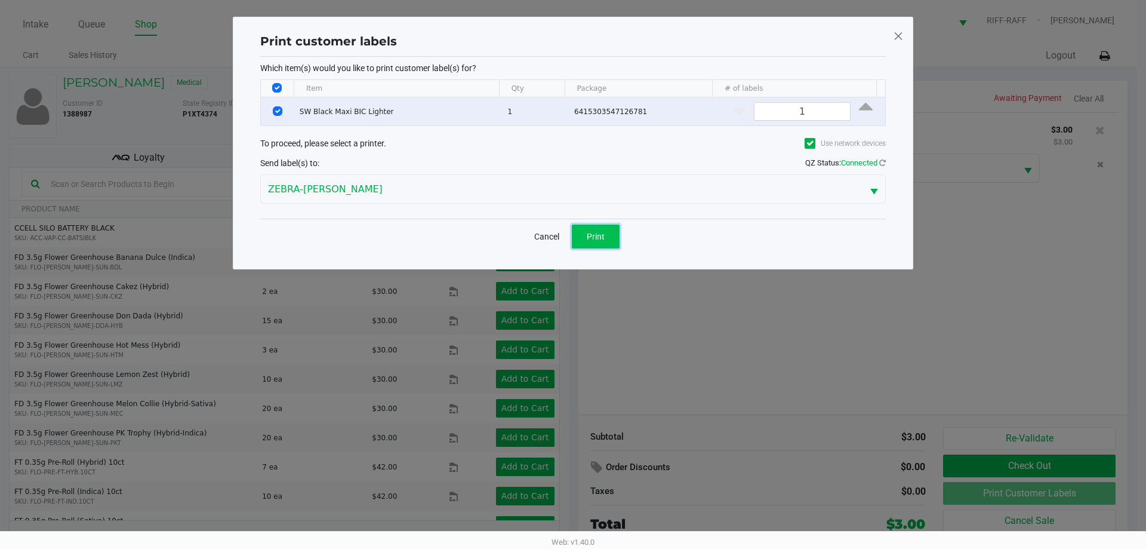
click at [604, 247] on button "Print" at bounding box center [596, 237] width 48 height 24
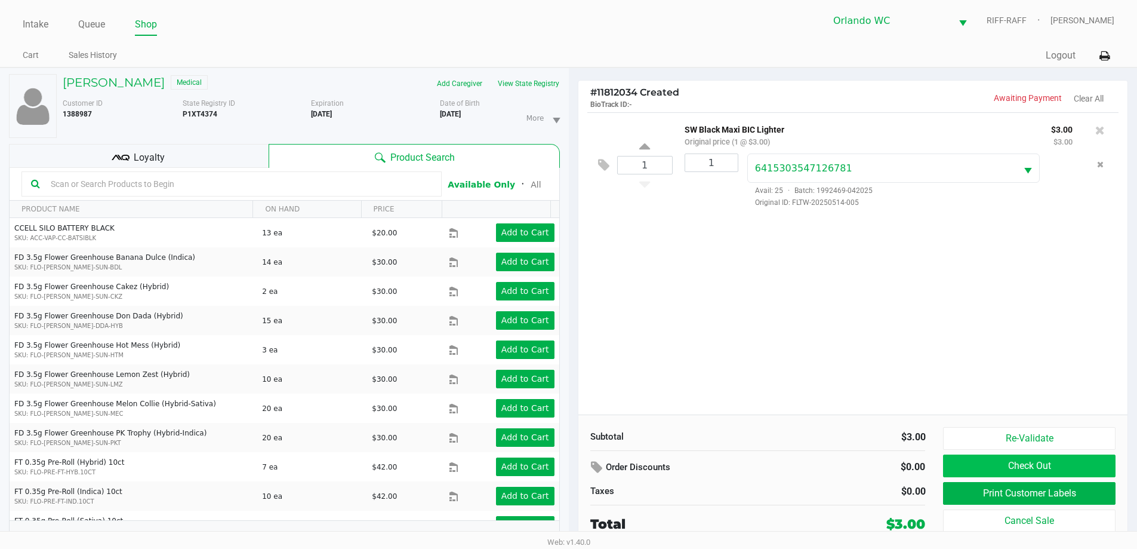
click at [1059, 464] on button "Check Out" at bounding box center [1029, 465] width 172 height 23
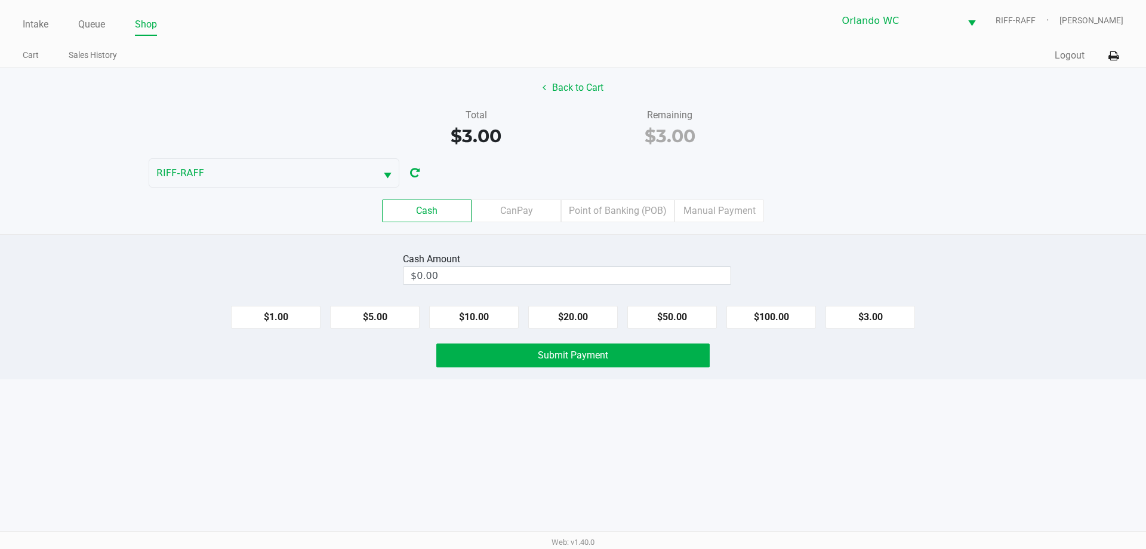
click at [882, 312] on button "$3.00" at bounding box center [871, 317] width 90 height 23
click at [730, 279] on button "Clear" at bounding box center [730, 275] width 37 height 18
click at [689, 276] on input "$0.00" at bounding box center [546, 275] width 285 height 17
click at [376, 322] on button "$5.00" at bounding box center [375, 317] width 90 height 23
type input "$5.00"
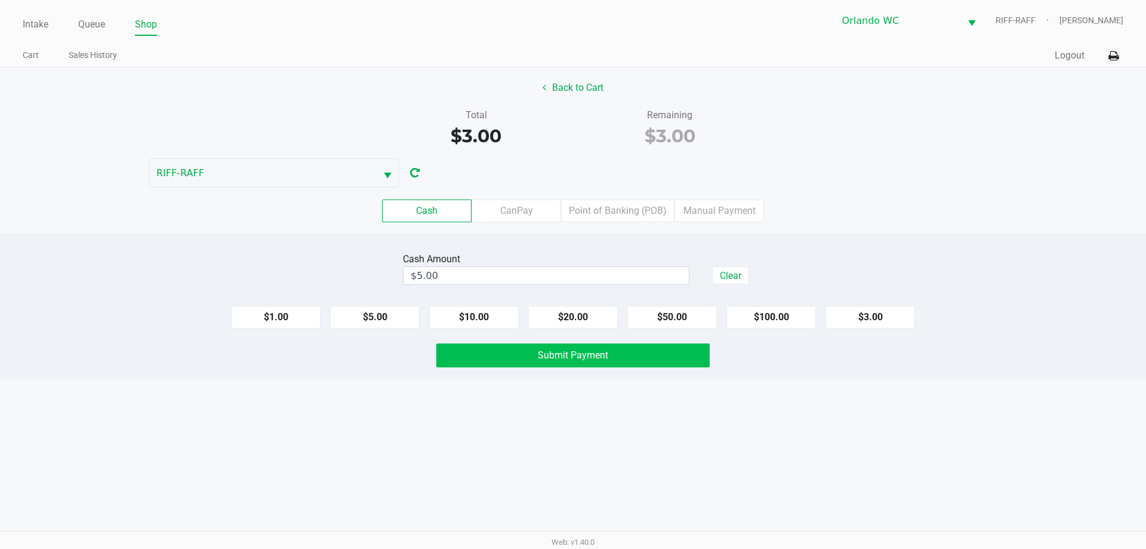
click at [588, 352] on span "Submit Payment" at bounding box center [573, 354] width 70 height 11
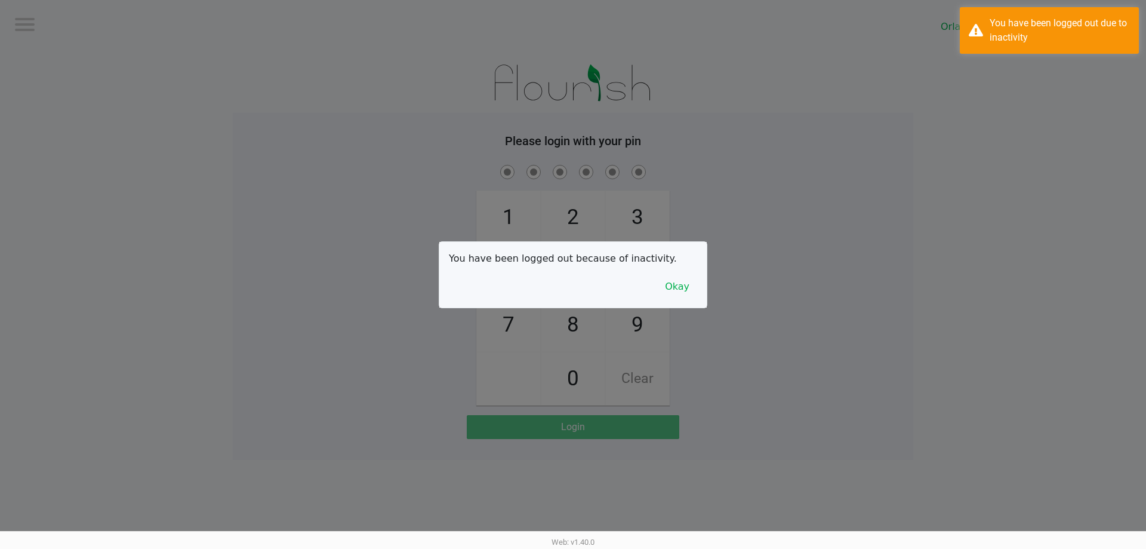
click at [670, 297] on button "Okay" at bounding box center [677, 286] width 40 height 23
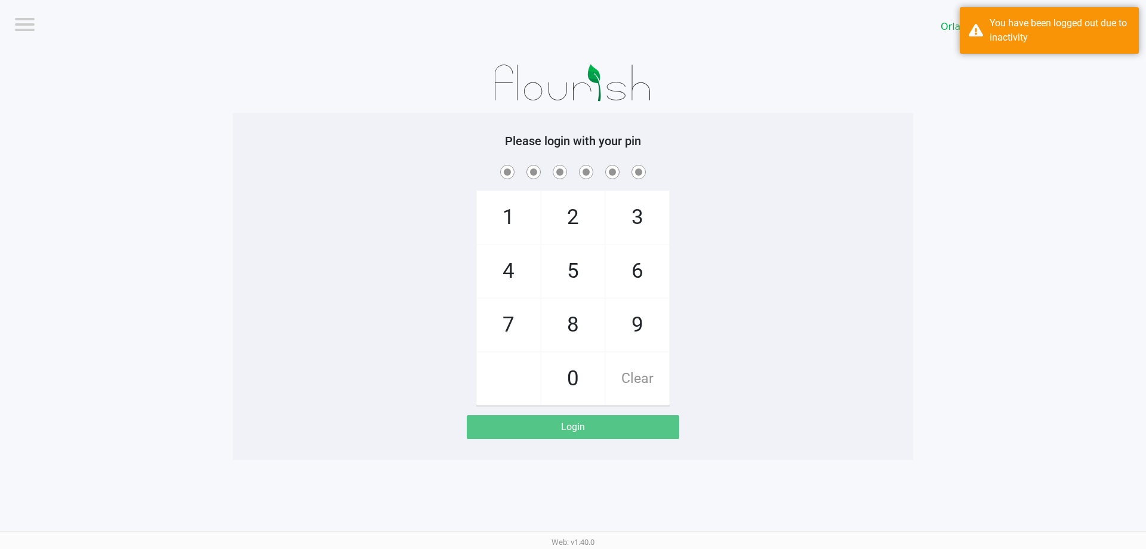
click at [660, 216] on span "3" at bounding box center [637, 217] width 63 height 53
checkbox input "true"
click at [513, 330] on span "7" at bounding box center [508, 325] width 63 height 53
checkbox input "true"
click at [619, 319] on span "9" at bounding box center [637, 325] width 63 height 53
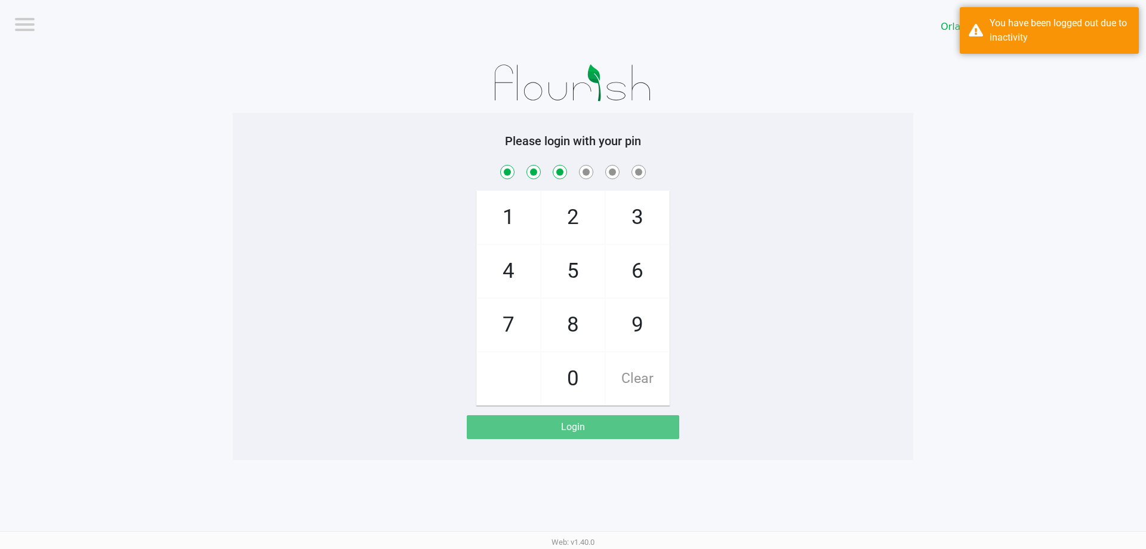
checkbox input "true"
click at [642, 218] on span "3" at bounding box center [637, 217] width 63 height 53
checkbox input "true"
click at [582, 331] on span "8" at bounding box center [573, 325] width 63 height 53
checkbox input "true"
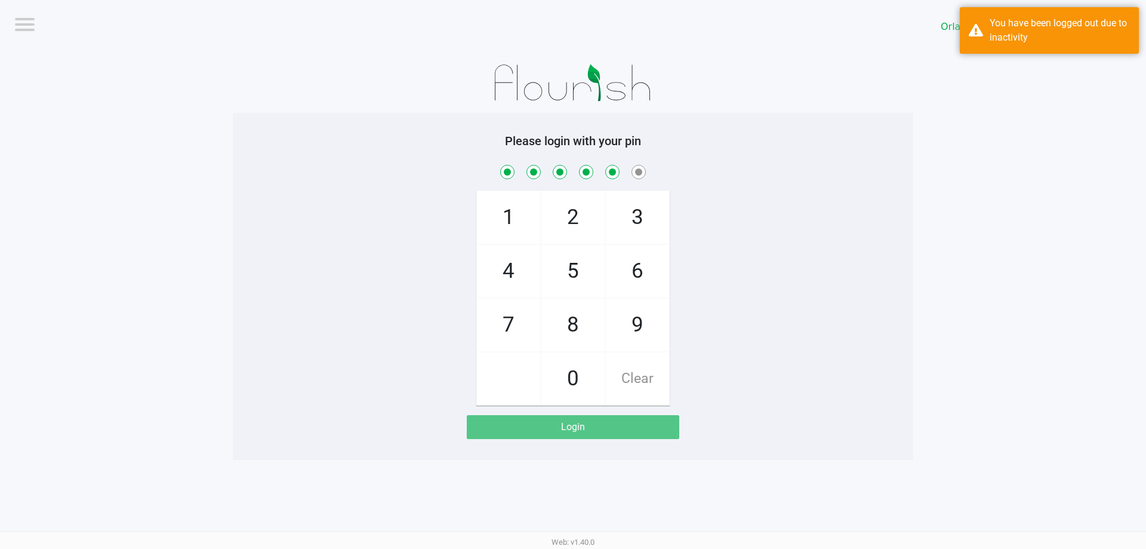
click at [514, 265] on span "4" at bounding box center [508, 271] width 63 height 53
checkbox input "true"
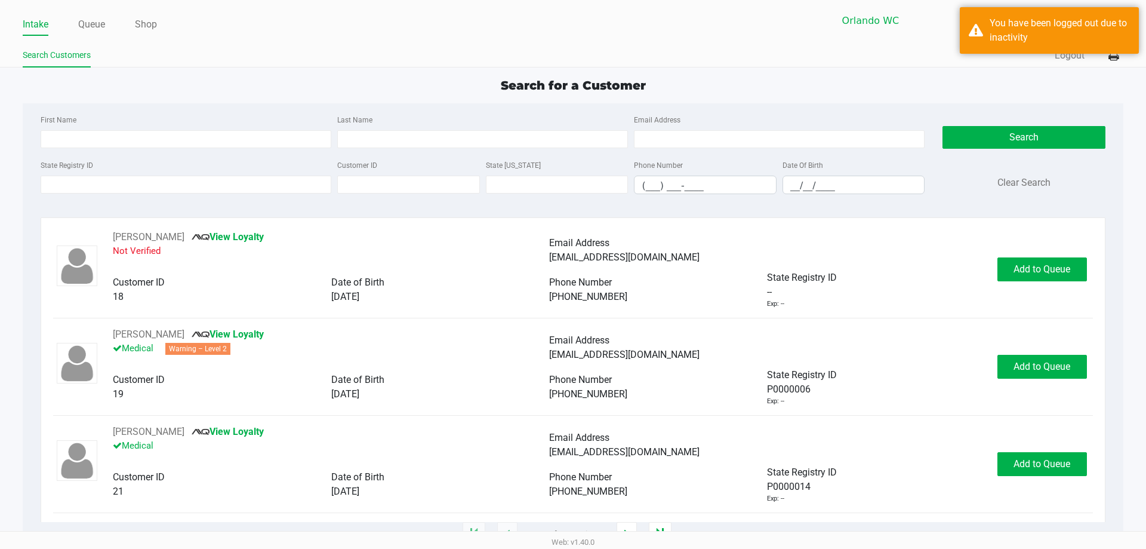
click at [279, 142] on input "First Name" at bounding box center [186, 139] width 291 height 18
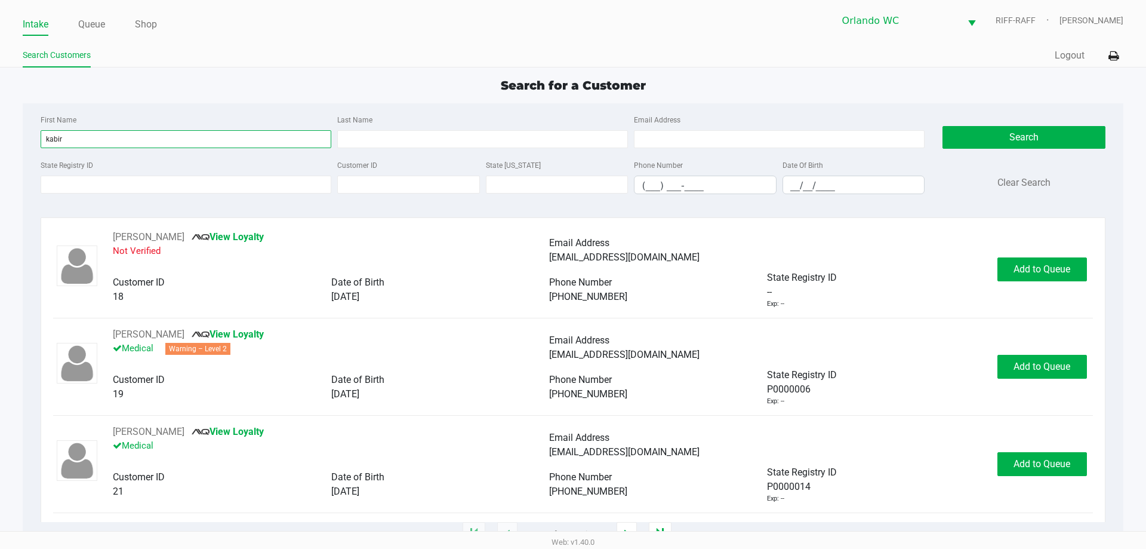
type input "kabir"
click at [533, 146] on input "Last Name" at bounding box center [482, 139] width 291 height 18
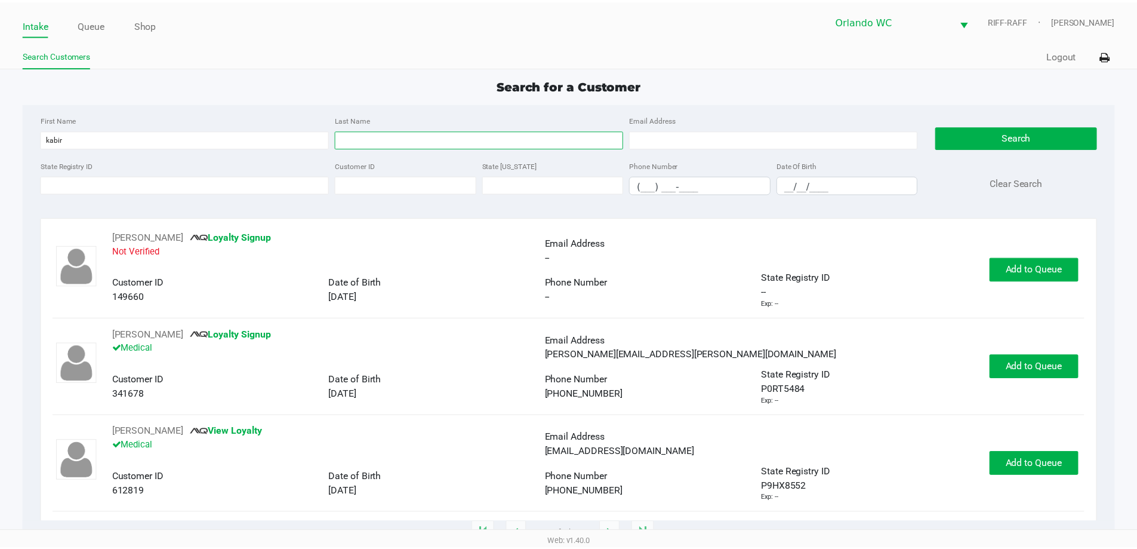
scroll to position [97, 0]
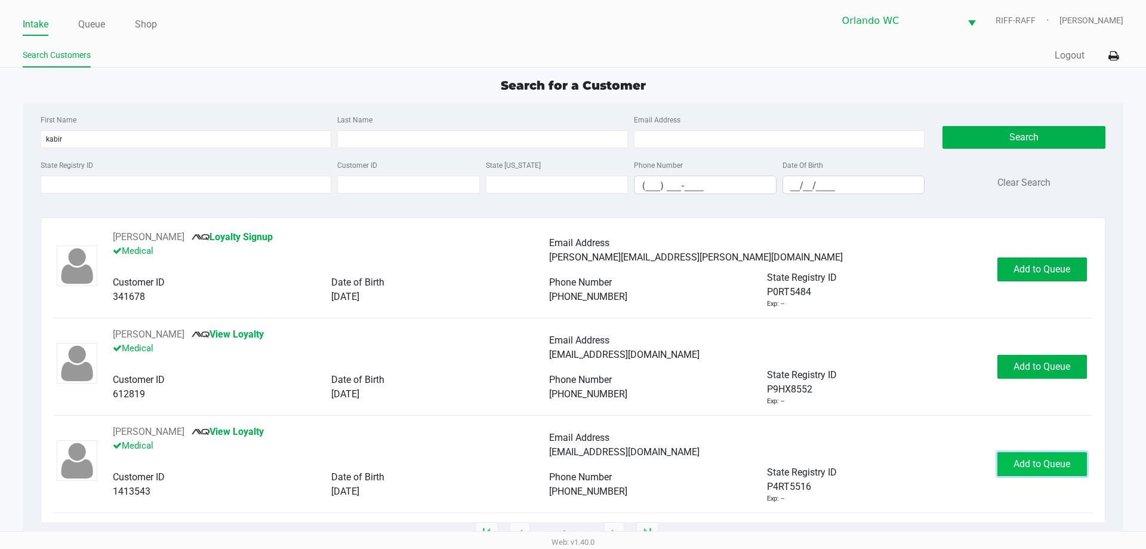
click at [1035, 469] on button "Add to Queue" at bounding box center [1043, 464] width 90 height 24
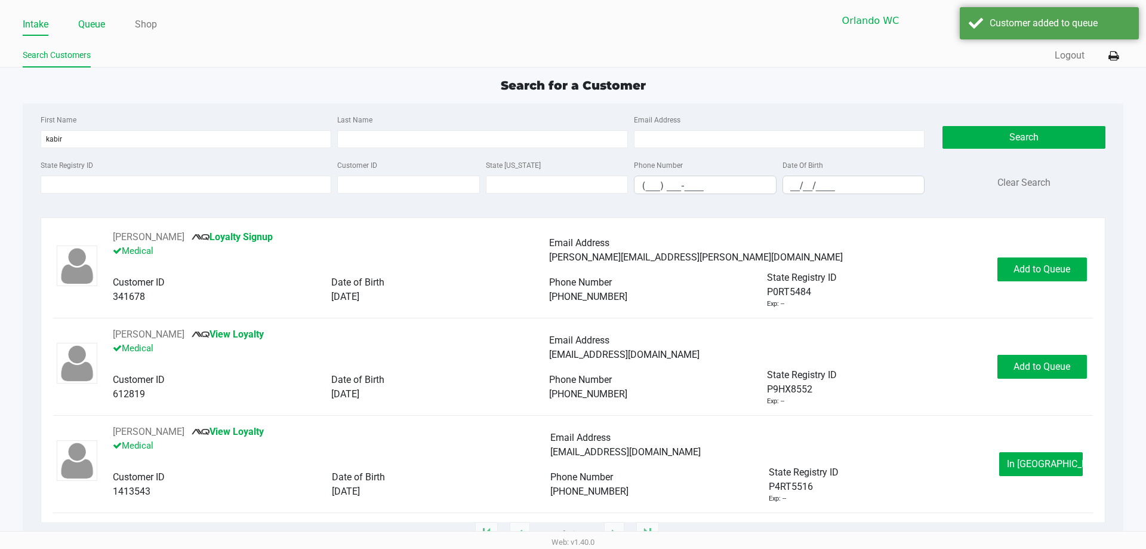
click at [91, 26] on link "Queue" at bounding box center [91, 24] width 27 height 17
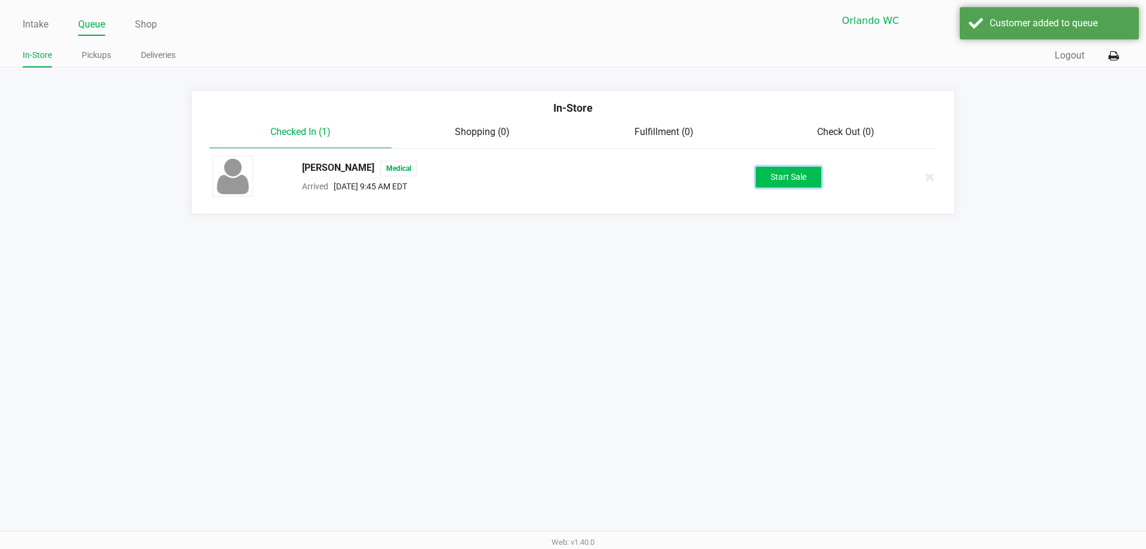
click at [797, 168] on button "Start Sale" at bounding box center [789, 177] width 66 height 21
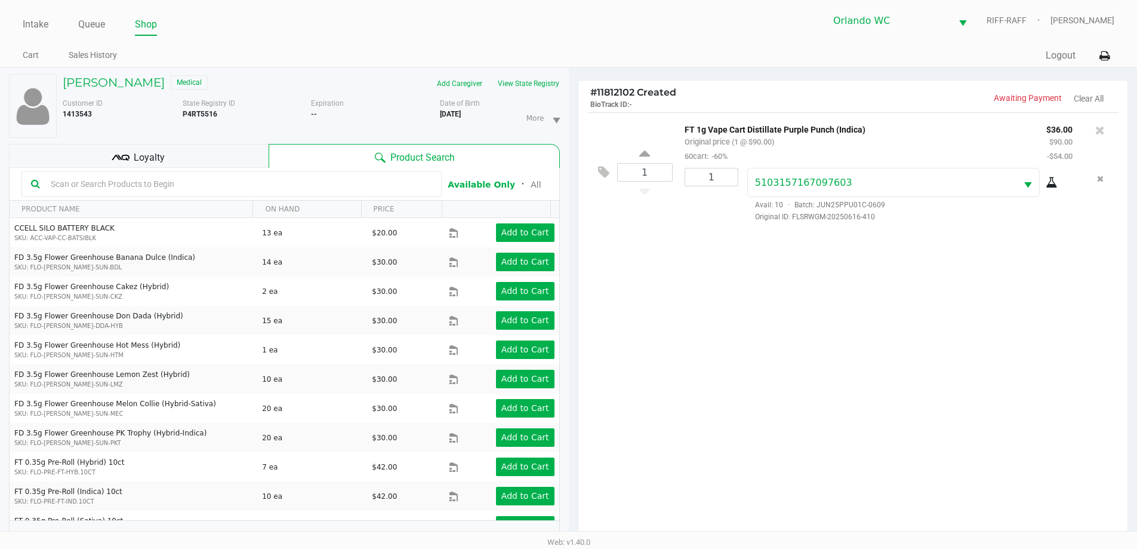
click at [192, 150] on div "Loyalty" at bounding box center [139, 156] width 260 height 24
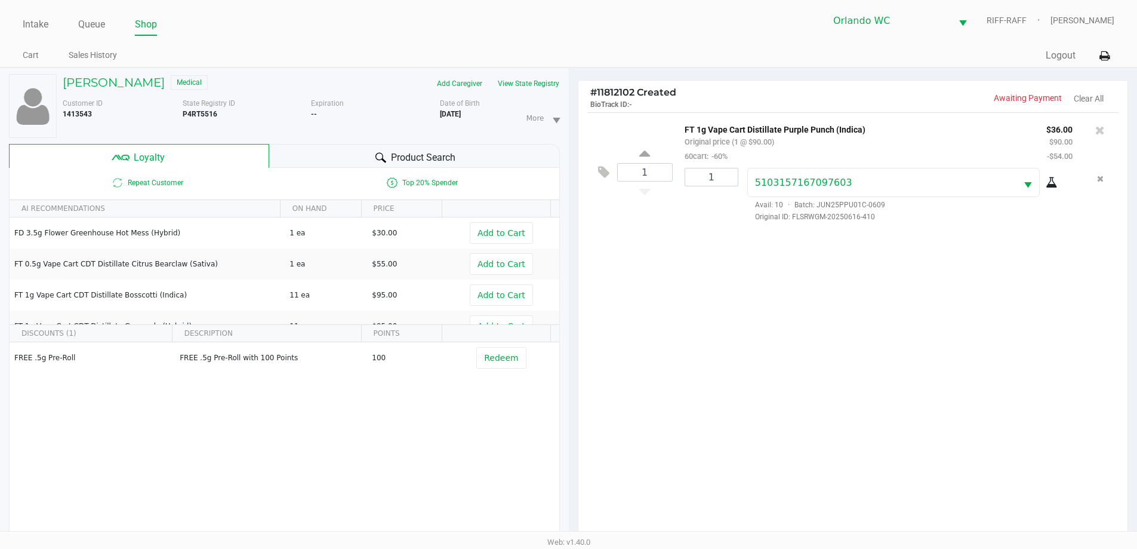
click at [337, 152] on div "Product Search" at bounding box center [414, 156] width 291 height 24
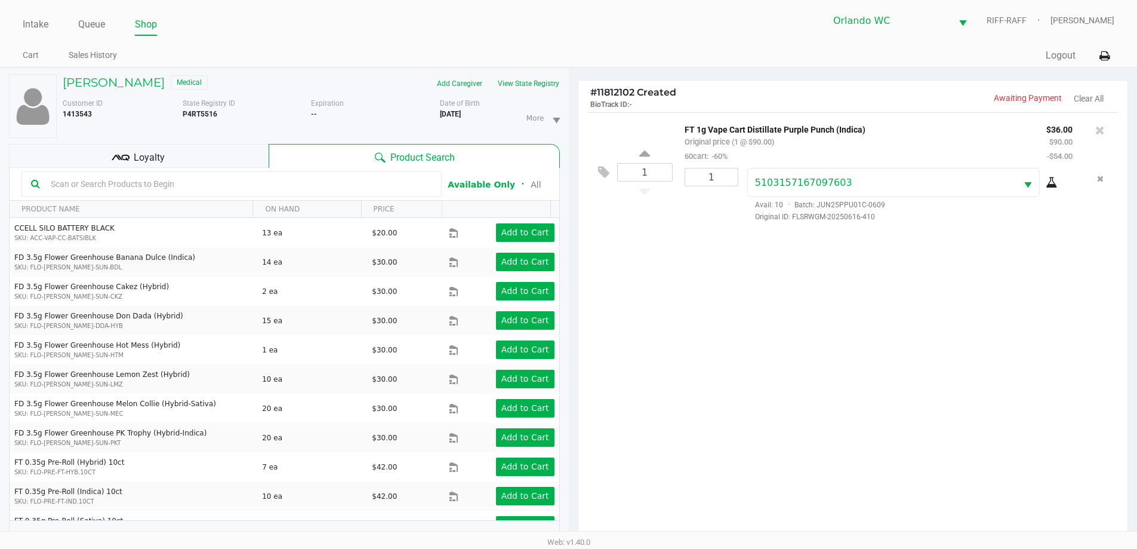
click at [237, 127] on div "State Registry ID P4RT5516" at bounding box center [247, 118] width 129 height 40
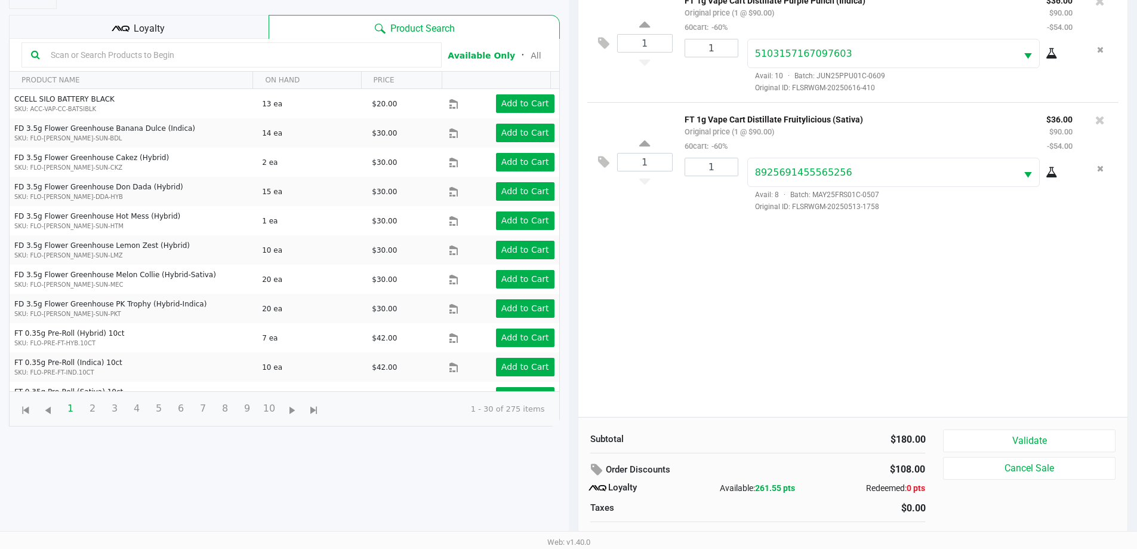
scroll to position [143, 0]
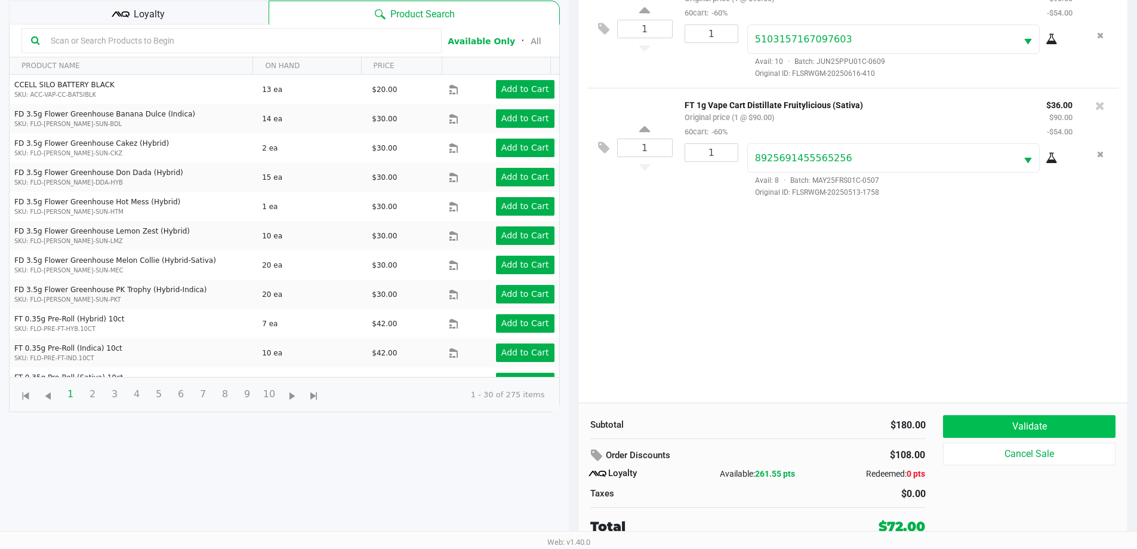
click at [1045, 420] on button "Validate" at bounding box center [1029, 426] width 172 height 23
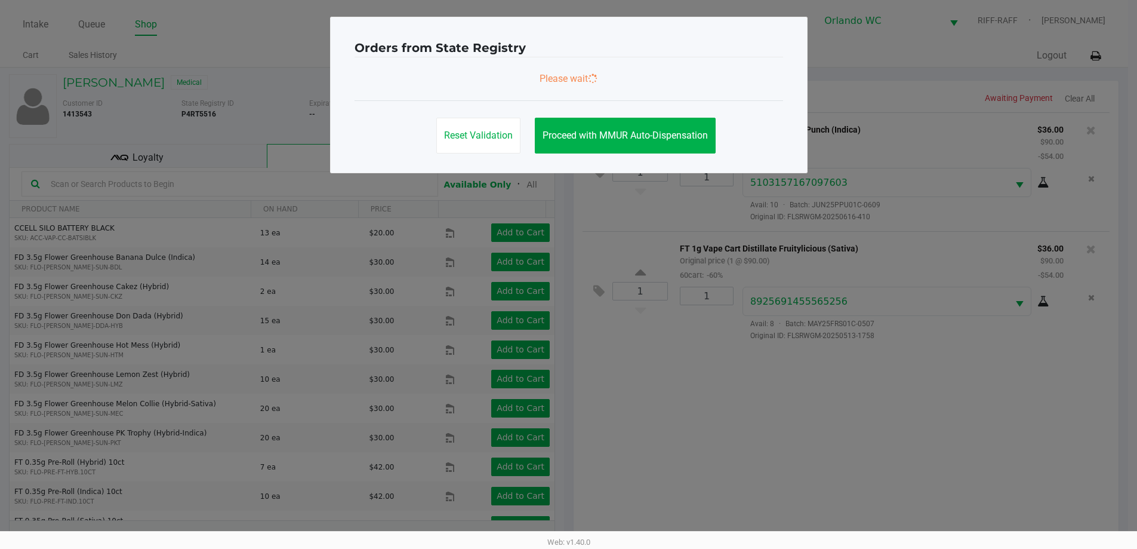
scroll to position [0, 0]
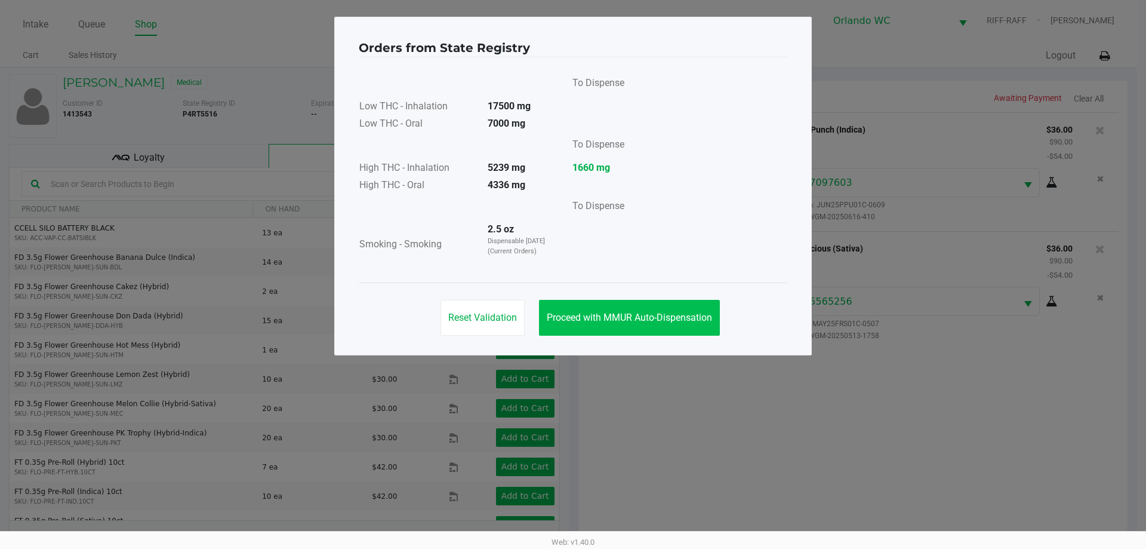
click at [669, 325] on button "Proceed with MMUR Auto-Dispensation" at bounding box center [629, 318] width 181 height 36
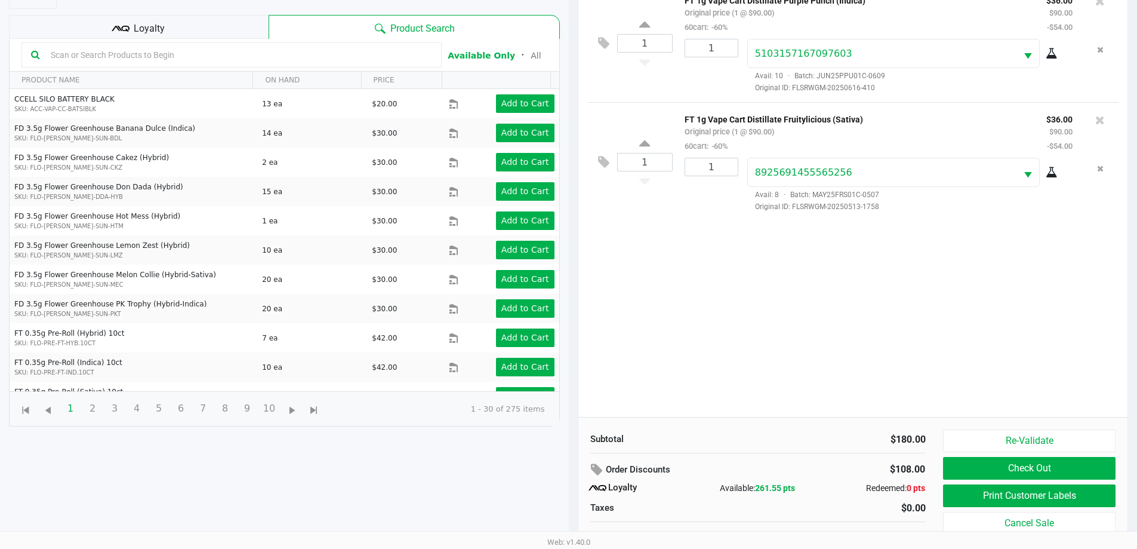
scroll to position [143, 0]
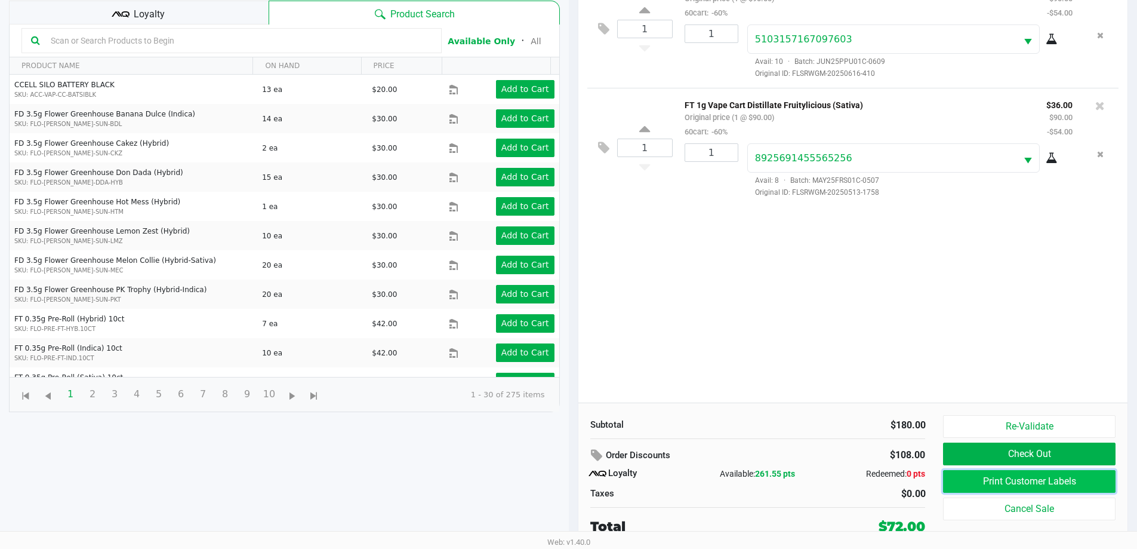
click at [1052, 481] on button "Print Customer Labels" at bounding box center [1029, 481] width 172 height 23
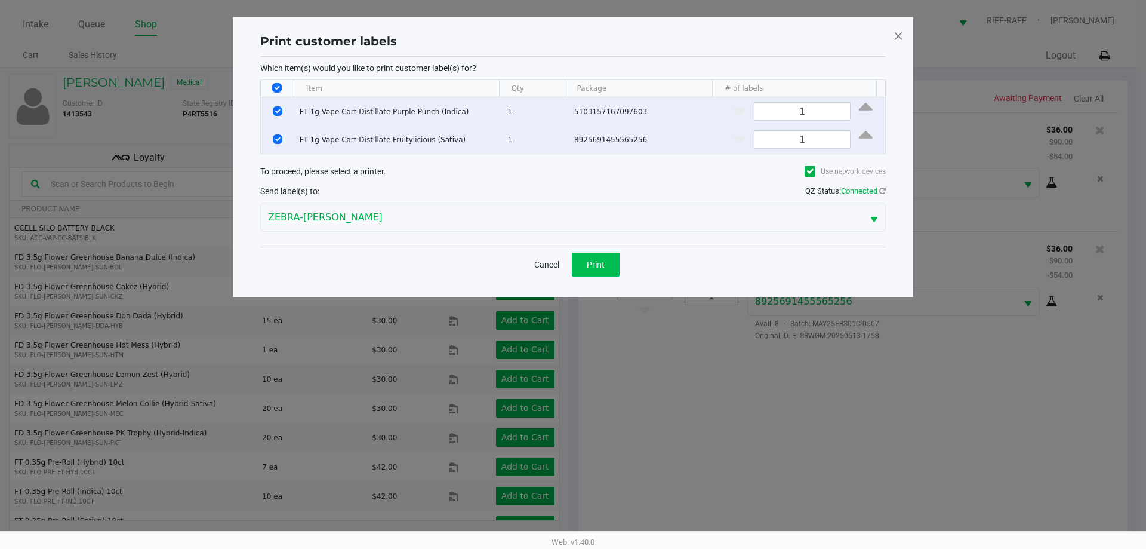
click at [607, 256] on button "Print" at bounding box center [596, 265] width 48 height 24
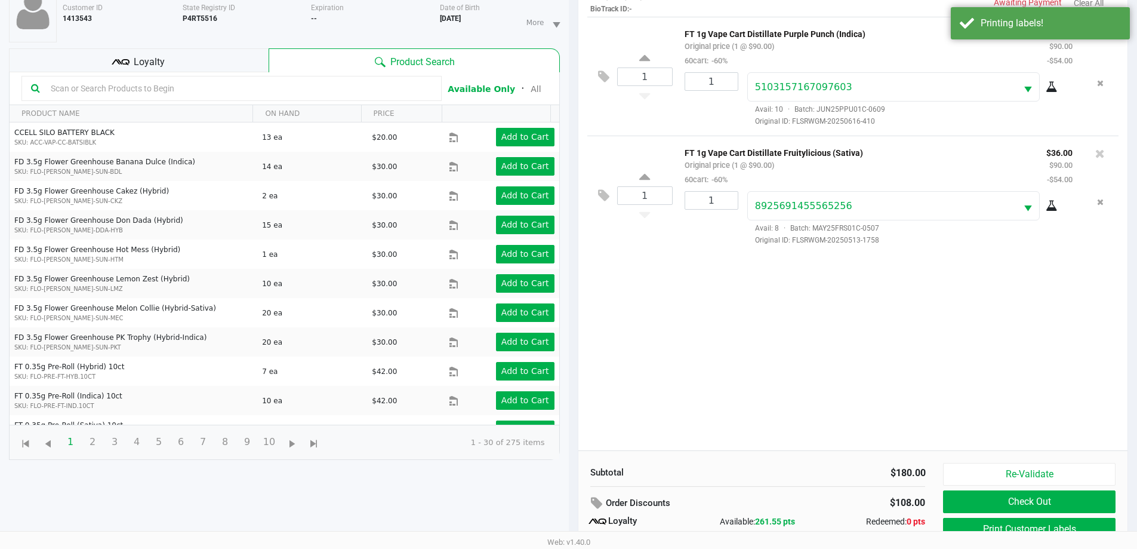
scroll to position [143, 0]
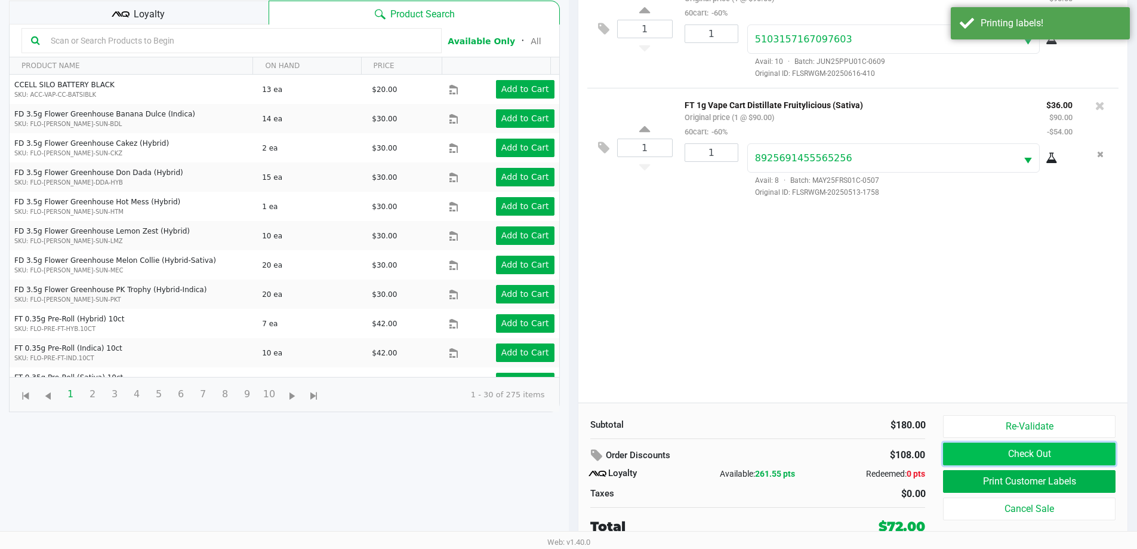
click at [1043, 445] on button "Check Out" at bounding box center [1029, 453] width 172 height 23
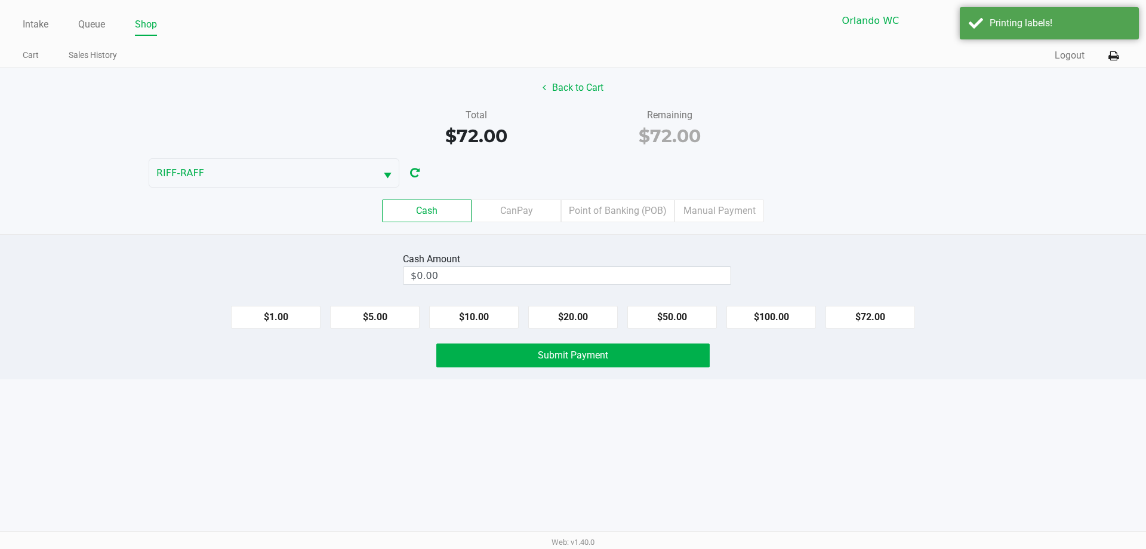
click at [620, 213] on label "Point of Banking (POB)" at bounding box center [617, 210] width 113 height 23
click at [0, 0] on 7 "Point of Banking (POB)" at bounding box center [0, 0] width 0 height 0
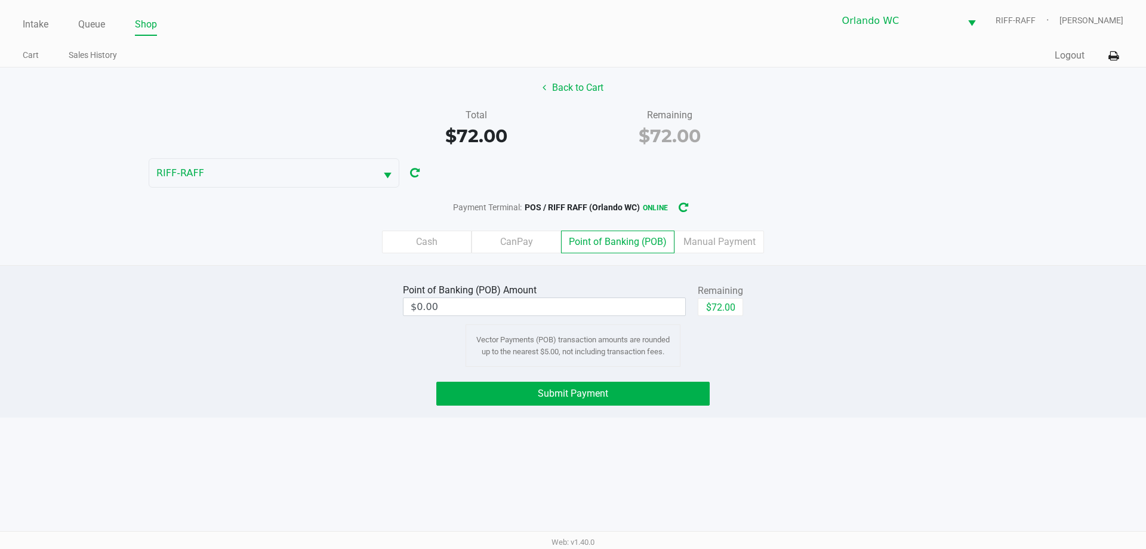
click at [746, 337] on div "Point of Banking (POB) Amount $0.00 Remaining $72.00 Vector Payments (POB) tran…" at bounding box center [573, 324] width 358 height 86
click at [740, 300] on button "$72.00" at bounding box center [720, 307] width 45 height 18
type input "$72.00"
click at [631, 390] on button "Submit Payment" at bounding box center [572, 394] width 273 height 24
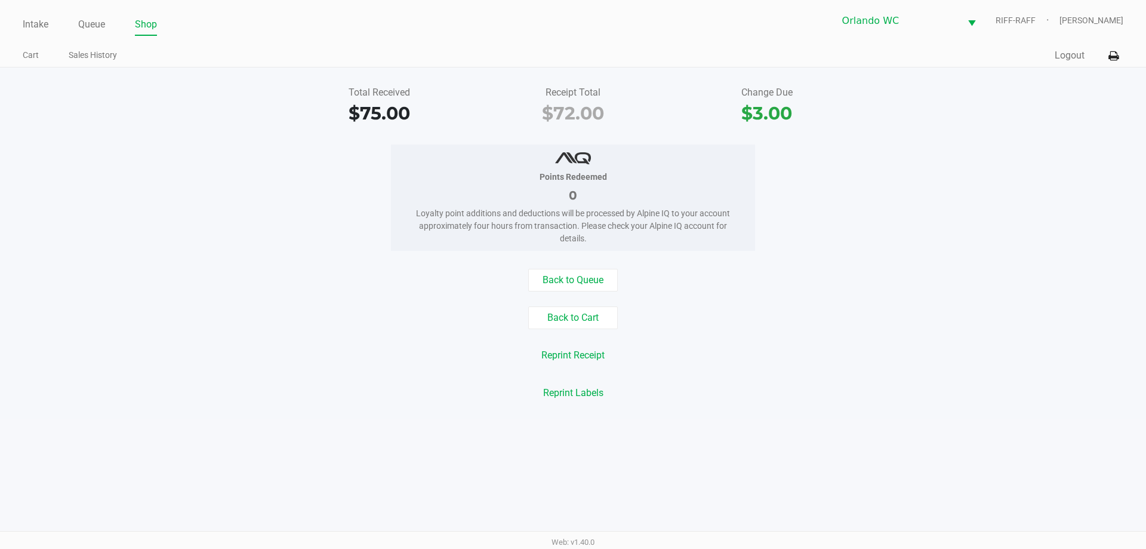
click at [45, 290] on div "Back to Queue" at bounding box center [573, 280] width 1164 height 23
click at [35, 30] on link "Intake" at bounding box center [36, 24] width 26 height 17
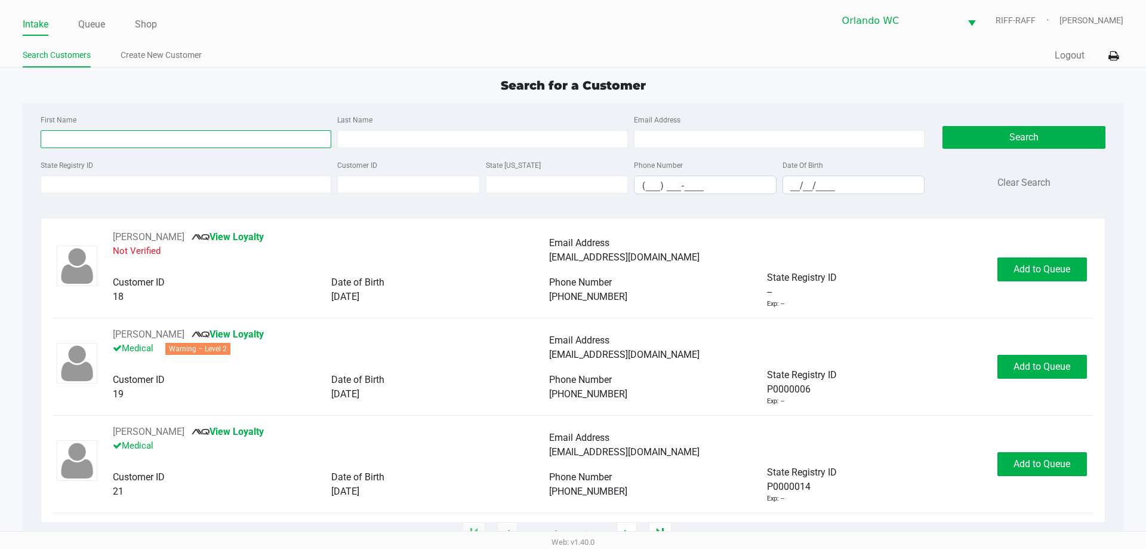
click at [116, 144] on input "First Name" at bounding box center [186, 139] width 291 height 18
click at [159, 135] on input "First Name" at bounding box center [186, 139] width 291 height 18
click at [196, 139] on input "First Name" at bounding box center [186, 139] width 291 height 18
type input "joanna"
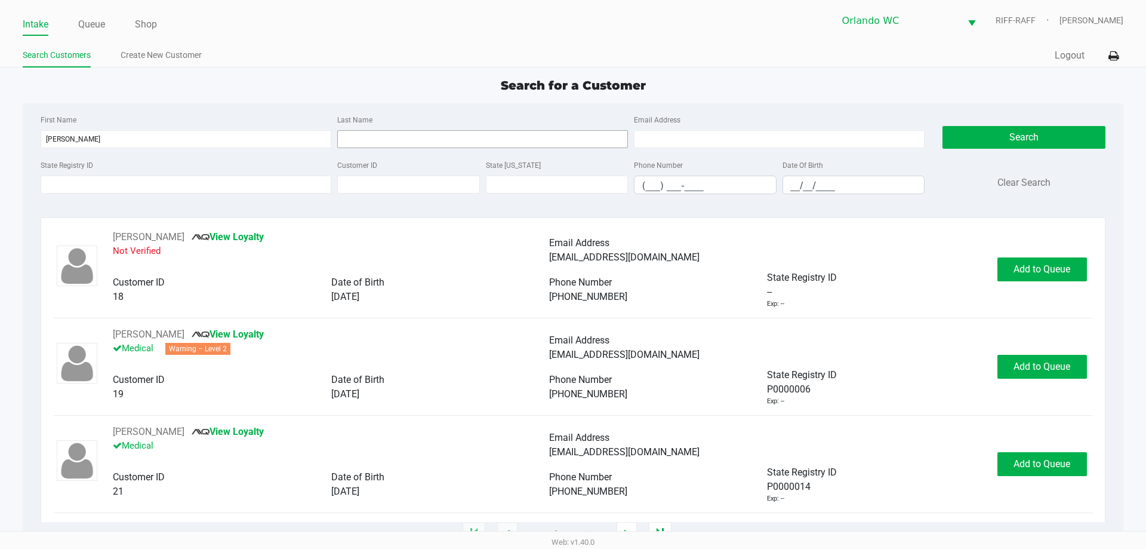
click at [485, 133] on input "Last Name" at bounding box center [482, 139] width 291 height 18
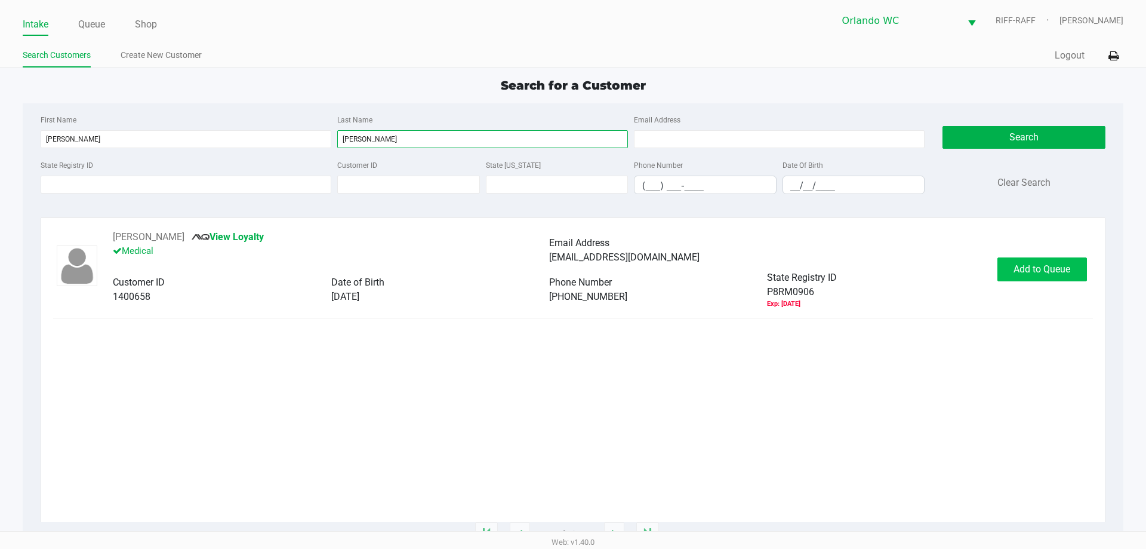
type input "shannon"
click at [1060, 273] on span "Add to Queue" at bounding box center [1042, 268] width 57 height 11
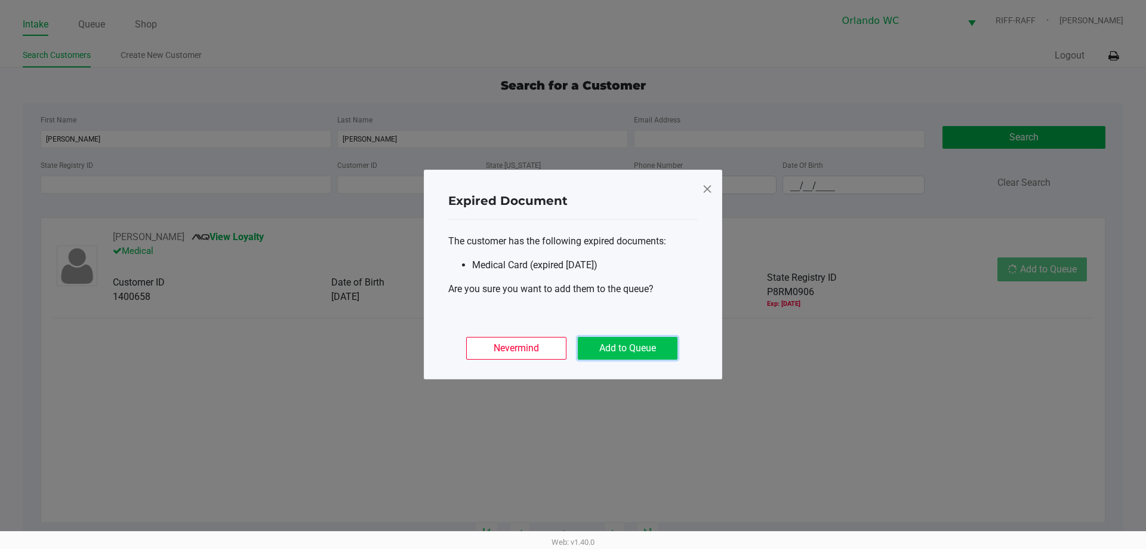
click at [595, 346] on button "Add to Queue" at bounding box center [628, 348] width 100 height 23
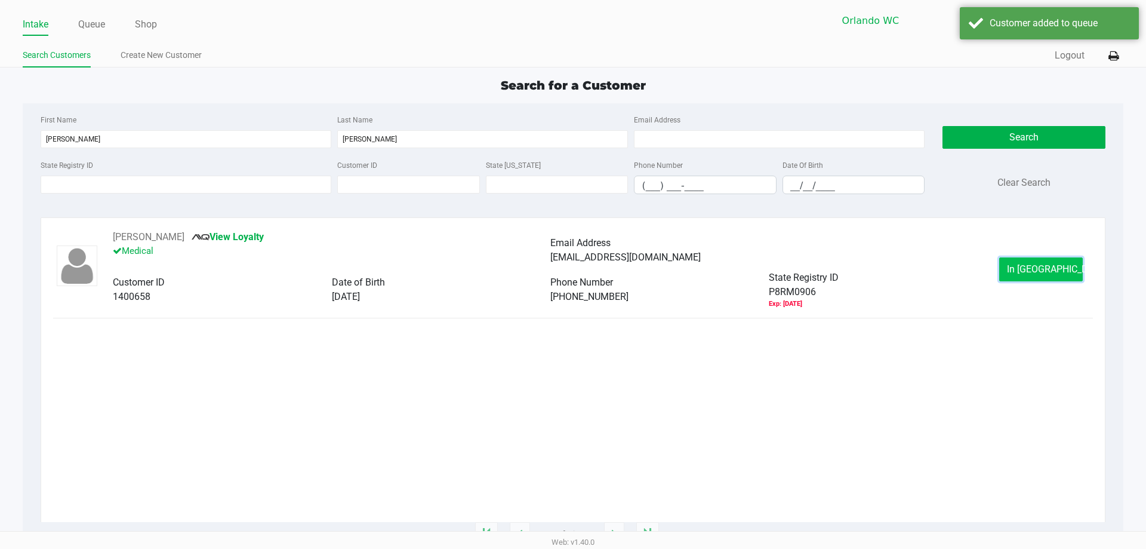
click at [1038, 267] on span "In Queue" at bounding box center [1057, 268] width 100 height 11
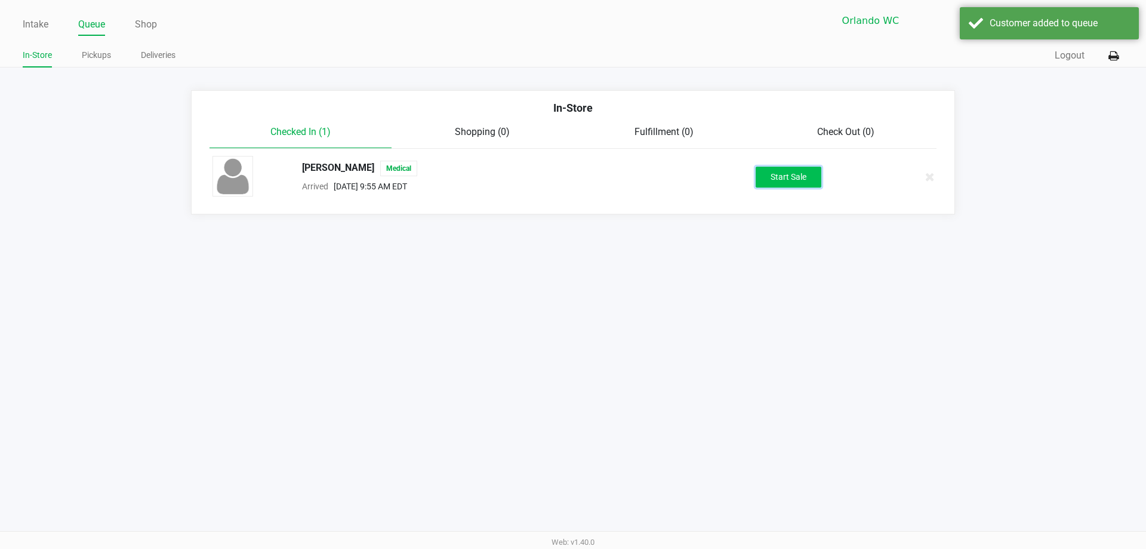
click at [783, 174] on button "Start Sale" at bounding box center [789, 177] width 66 height 21
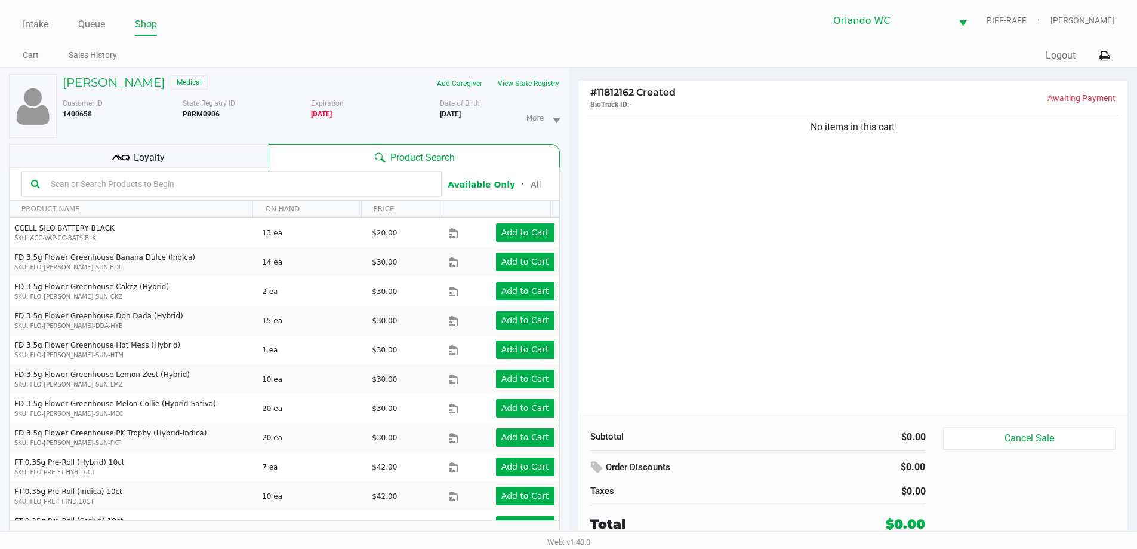
click at [199, 150] on div "Loyalty" at bounding box center [139, 156] width 260 height 24
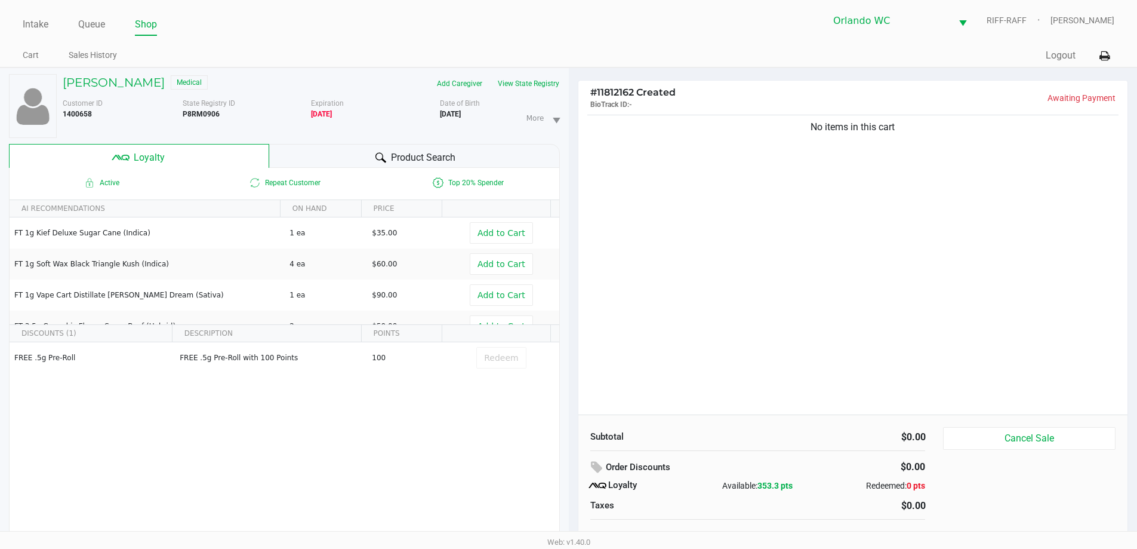
click at [333, 158] on div "Product Search" at bounding box center [414, 156] width 291 height 24
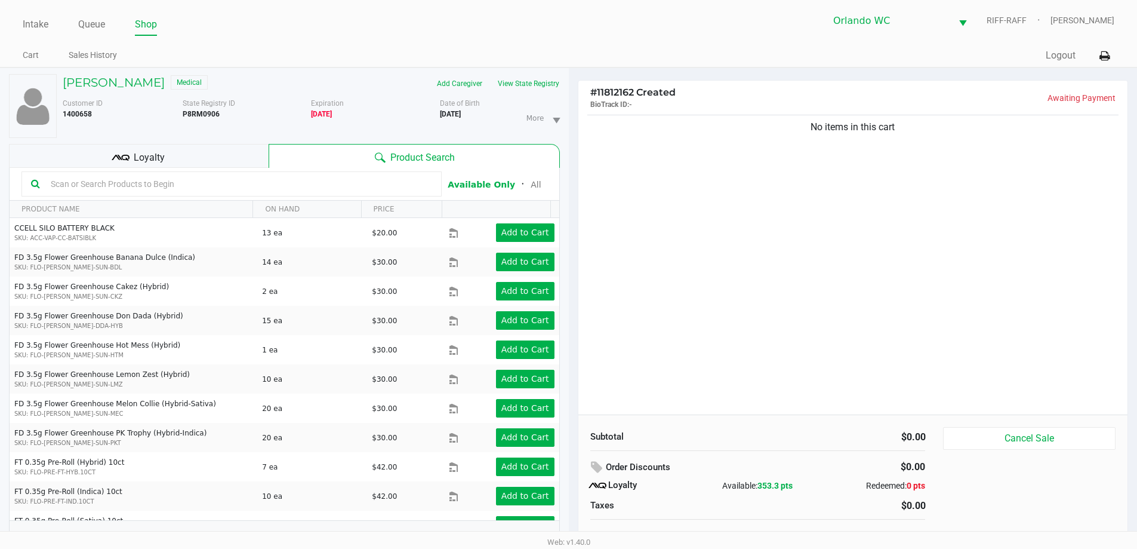
click at [207, 150] on div "Loyalty" at bounding box center [139, 156] width 260 height 24
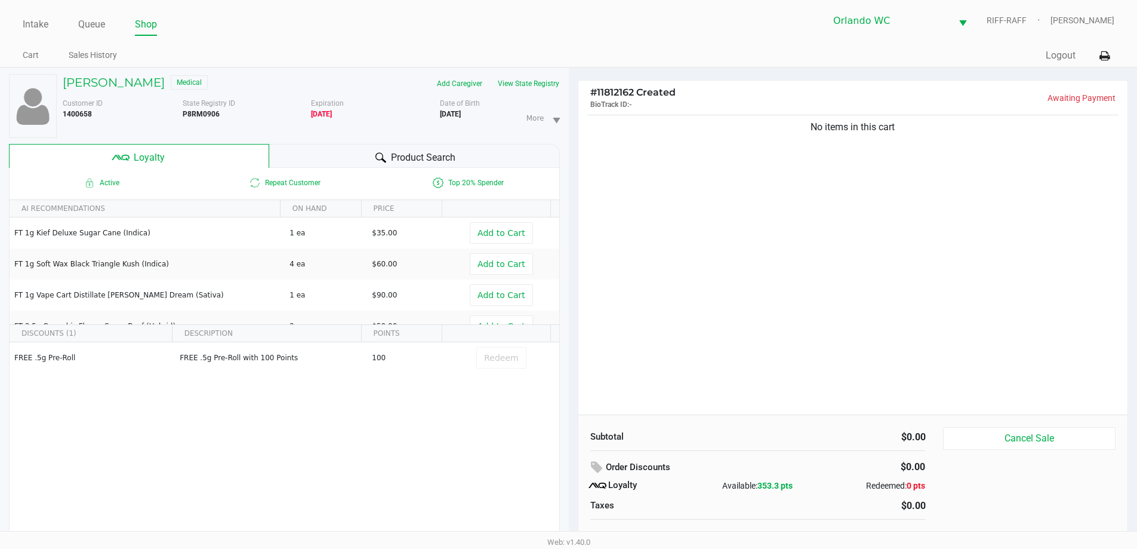
click at [305, 155] on div "Product Search" at bounding box center [414, 156] width 291 height 24
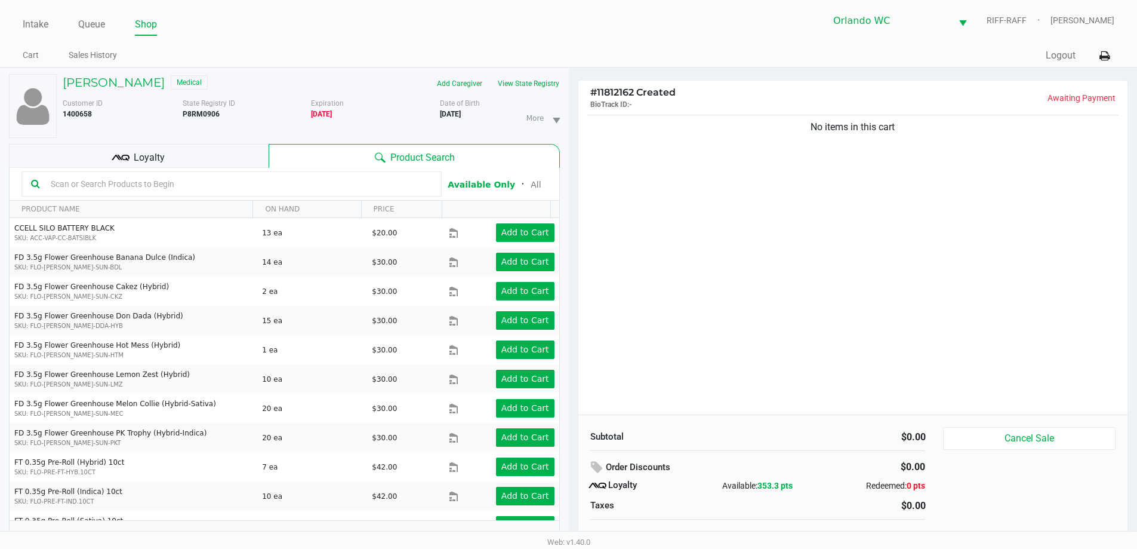
click at [204, 161] on div "Loyalty" at bounding box center [139, 156] width 260 height 24
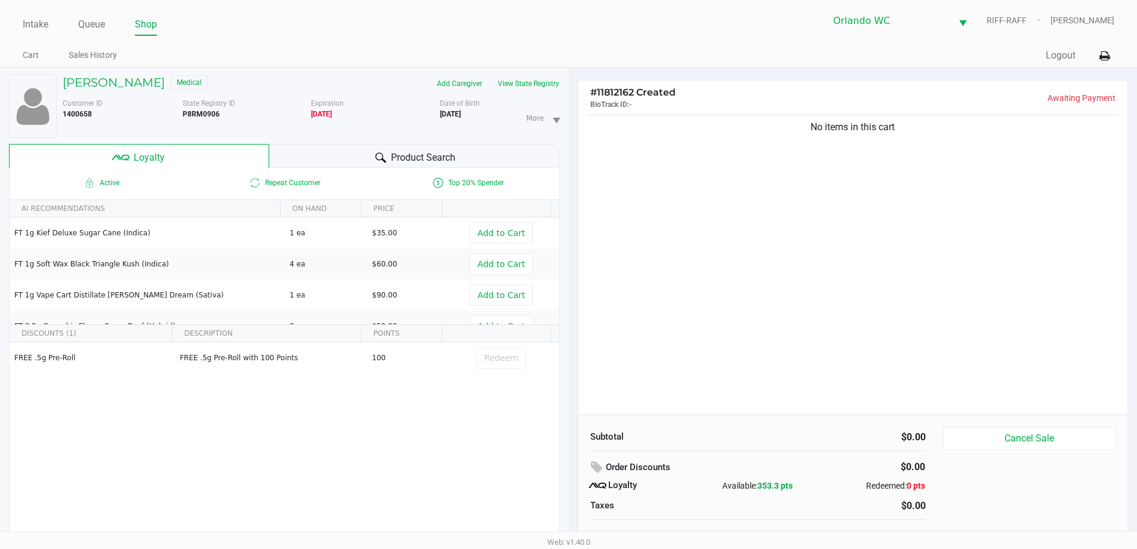
click at [306, 161] on div "Product Search" at bounding box center [414, 156] width 291 height 24
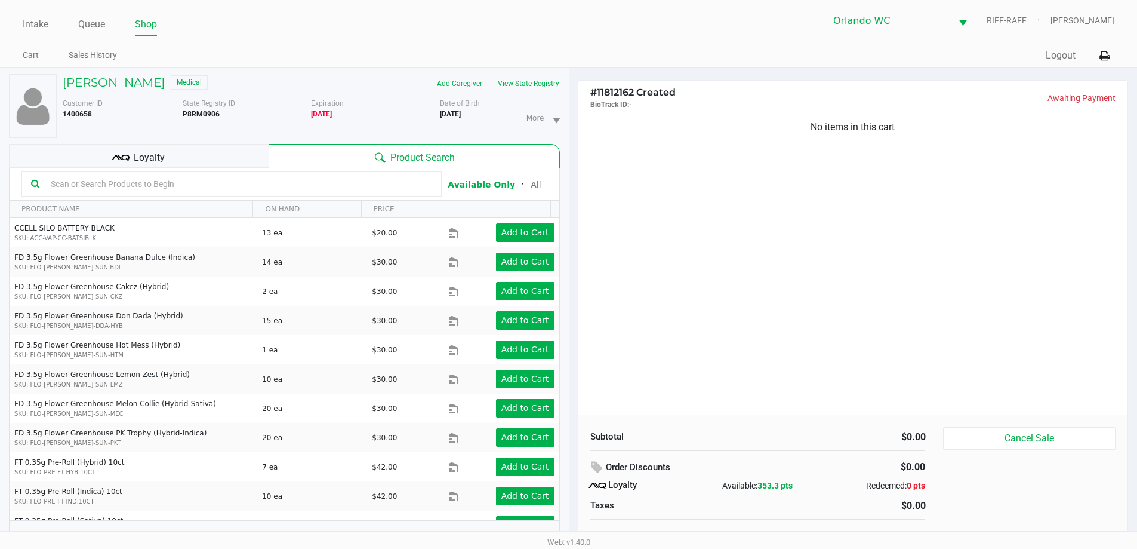
click at [165, 158] on div "Loyalty" at bounding box center [139, 156] width 260 height 24
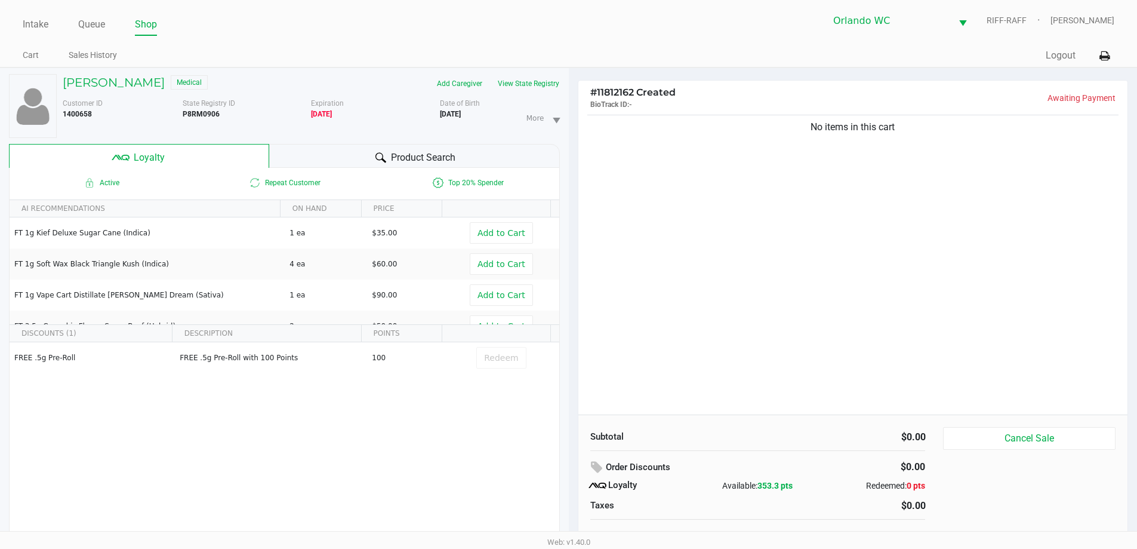
click at [350, 159] on div "Product Search" at bounding box center [414, 156] width 291 height 24
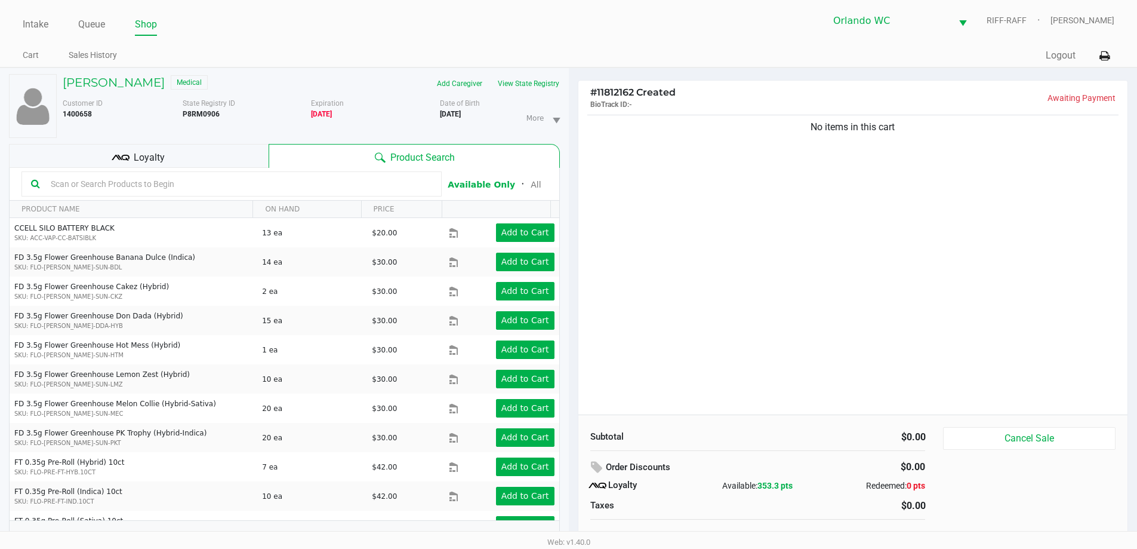
click at [180, 164] on div "Loyalty" at bounding box center [139, 156] width 260 height 24
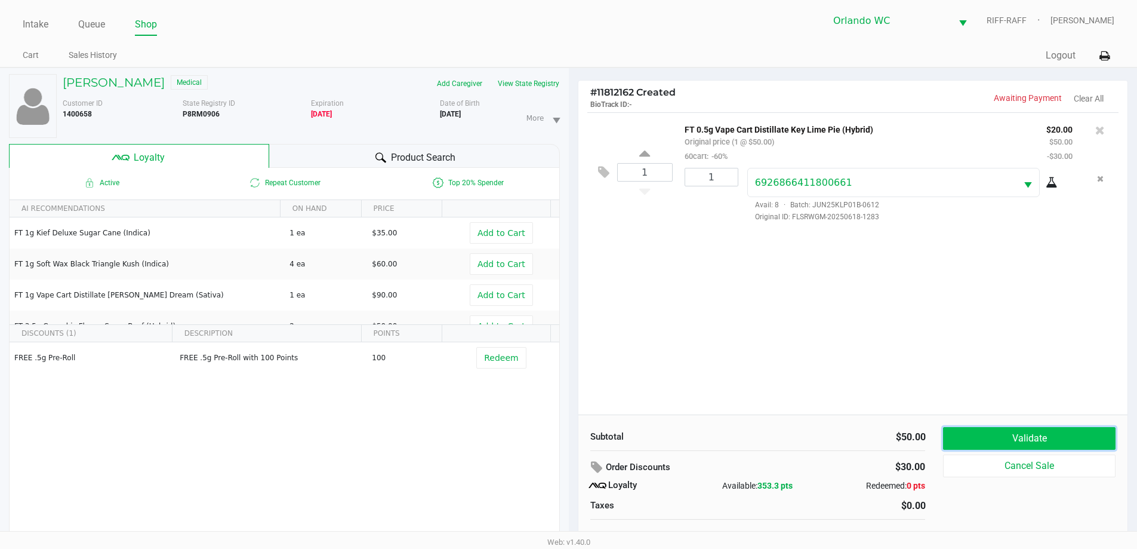
click at [1001, 445] on button "Validate" at bounding box center [1029, 438] width 172 height 23
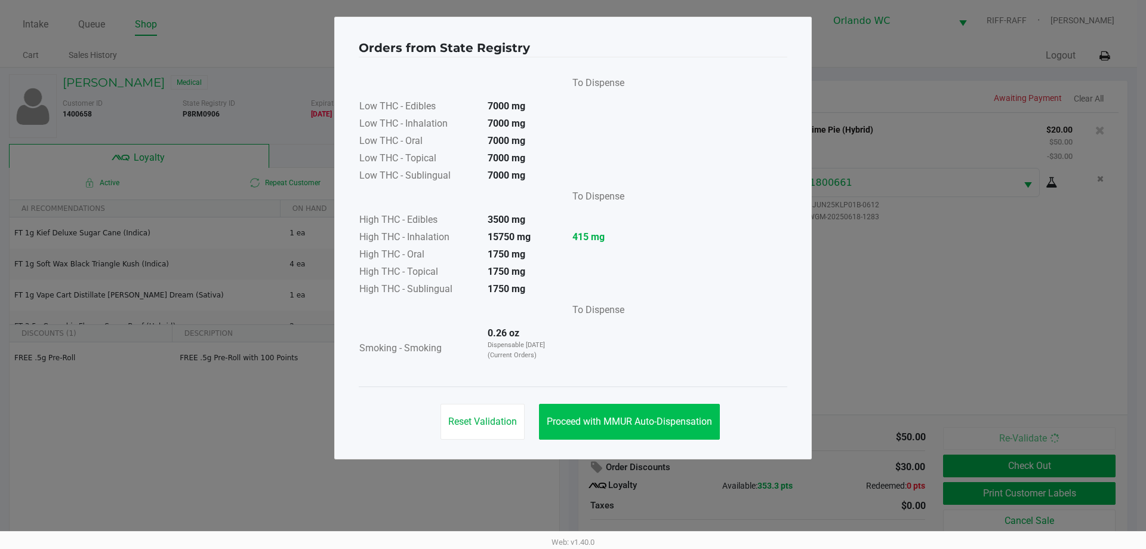
click at [620, 413] on button "Proceed with MMUR Auto-Dispensation" at bounding box center [629, 422] width 181 height 36
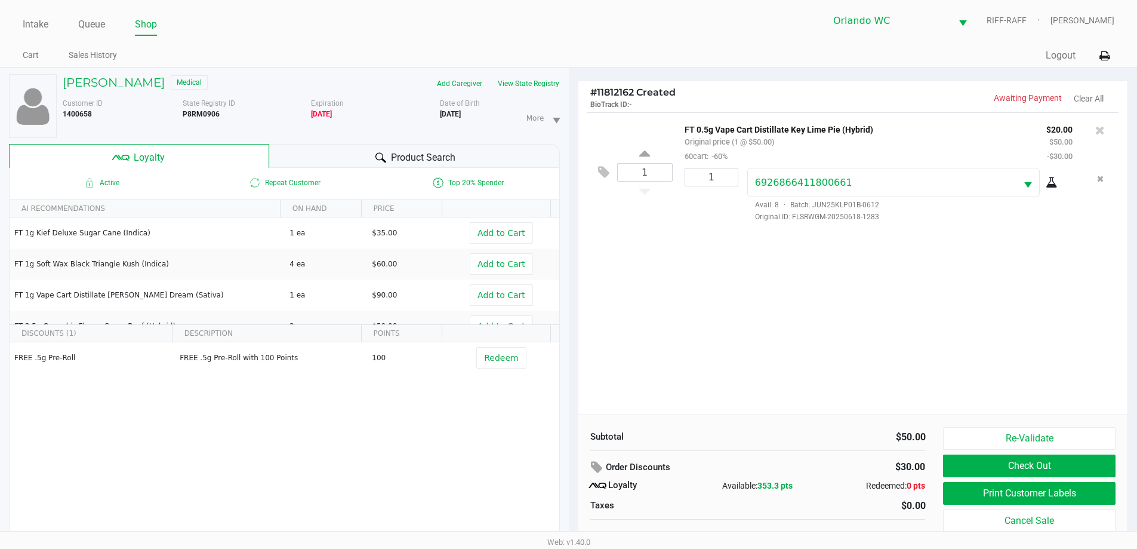
scroll to position [13, 0]
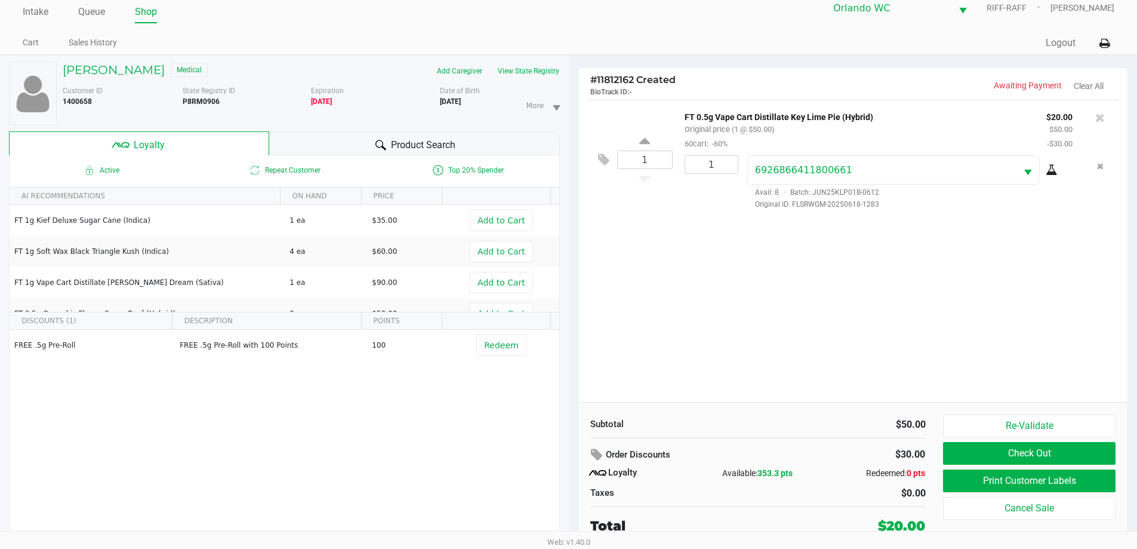
click at [1030, 486] on button "Print Customer Labels" at bounding box center [1029, 480] width 172 height 23
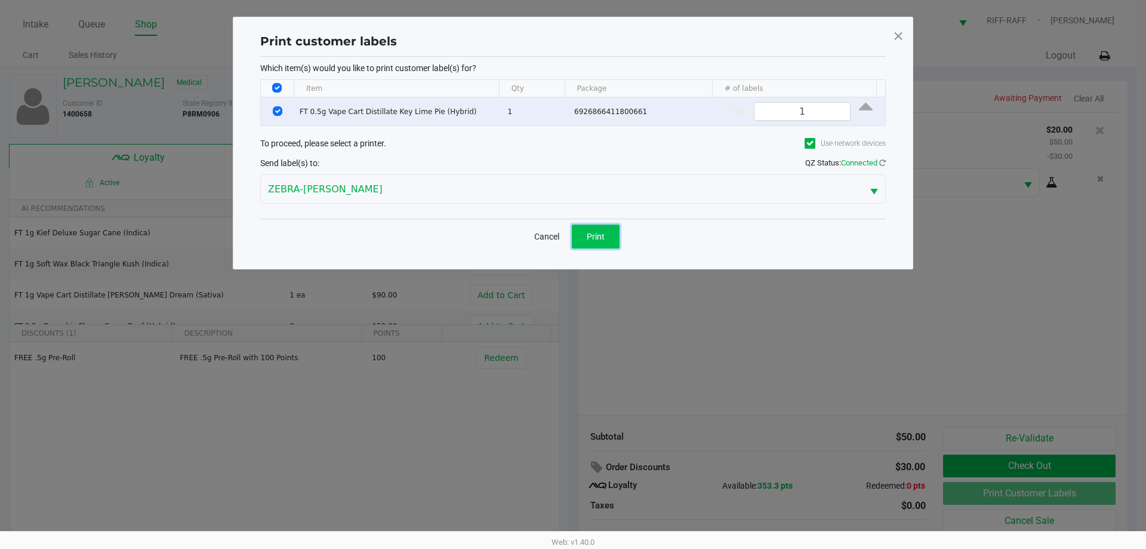
click at [593, 234] on span "Print" at bounding box center [596, 237] width 18 height 10
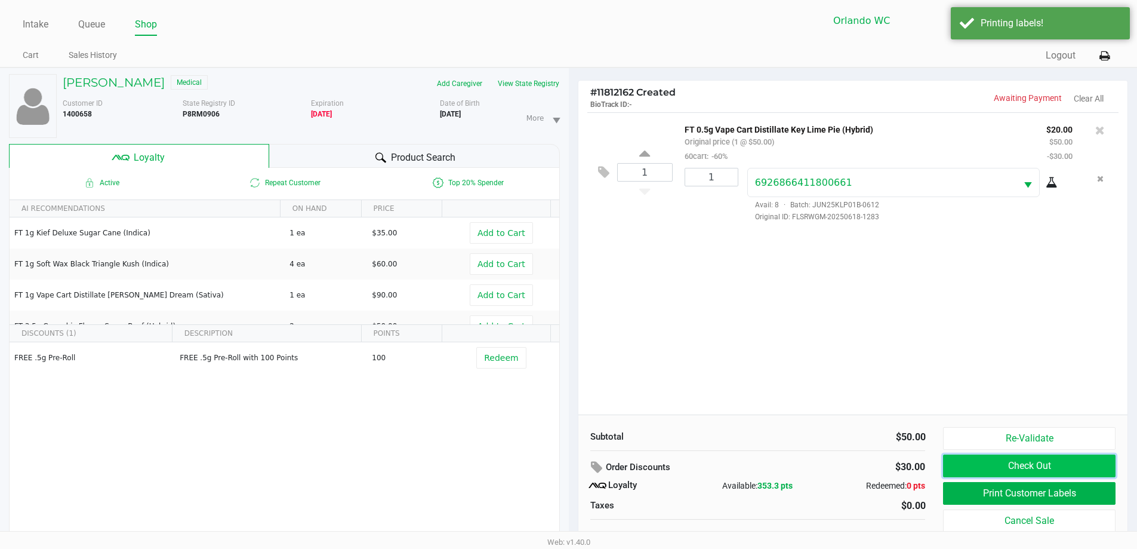
click at [1010, 475] on button "Check Out" at bounding box center [1029, 465] width 172 height 23
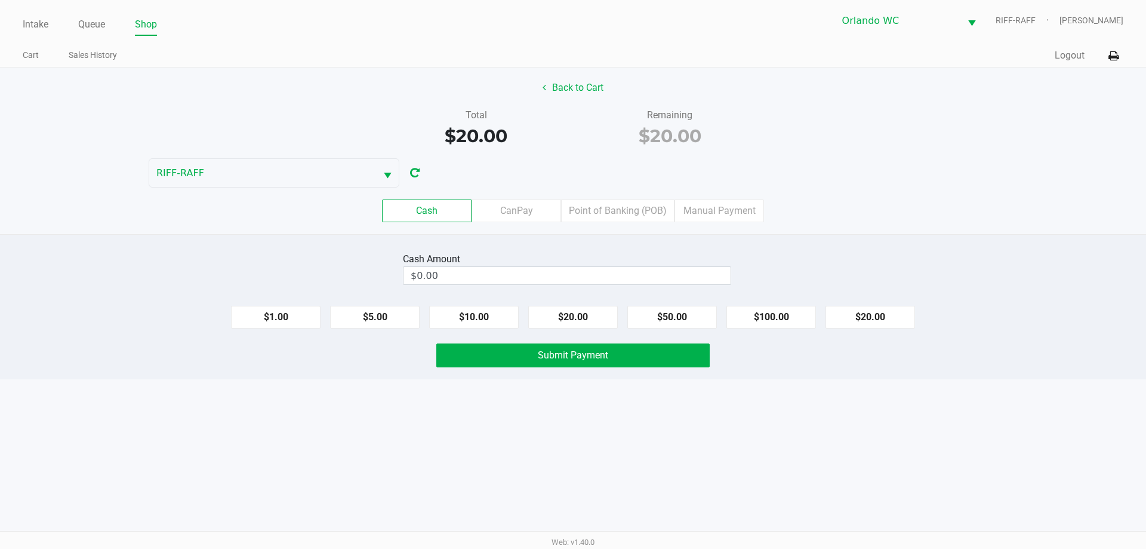
click at [576, 307] on button "$20.00" at bounding box center [573, 317] width 90 height 23
type input "$20.00"
click at [610, 349] on button "Submit Payment" at bounding box center [572, 355] width 273 height 24
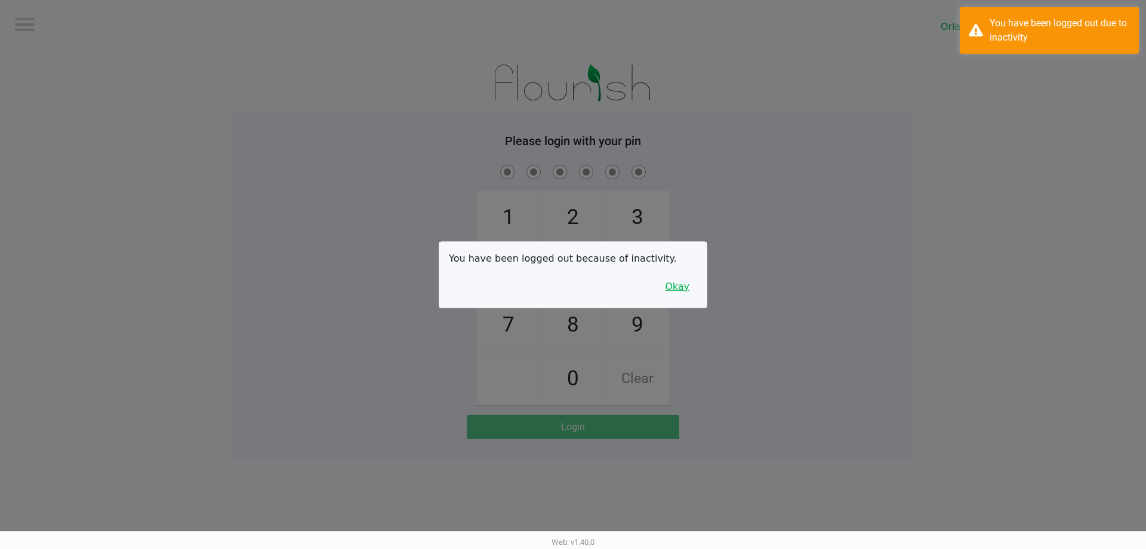
click at [688, 291] on button "Okay" at bounding box center [677, 286] width 40 height 23
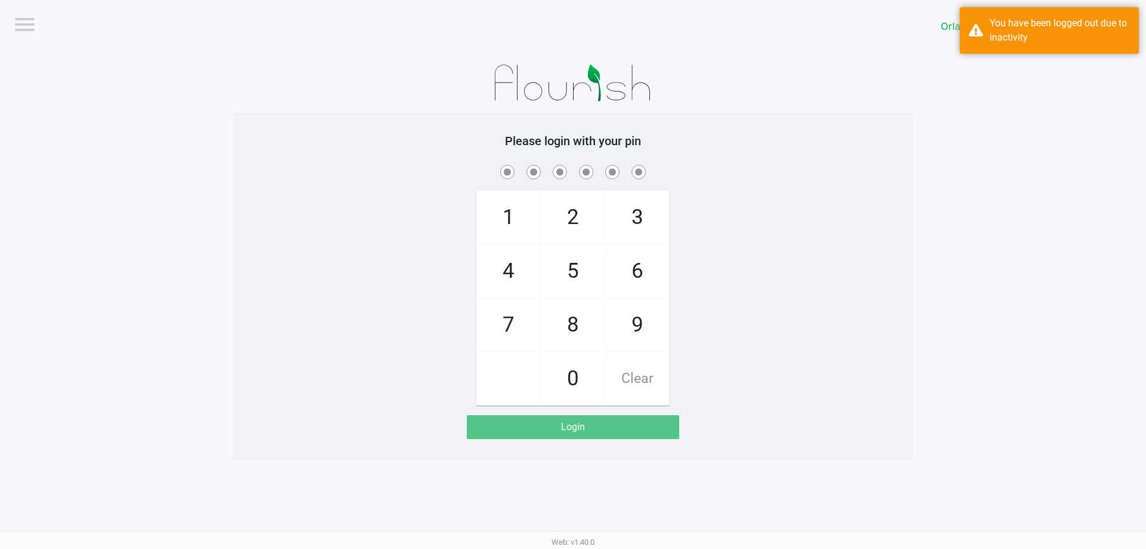
click at [632, 220] on span "3" at bounding box center [637, 217] width 63 height 53
checkbox input "true"
click at [502, 331] on span "7" at bounding box center [508, 325] width 63 height 53
checkbox input "true"
click at [656, 333] on span "9" at bounding box center [637, 325] width 63 height 53
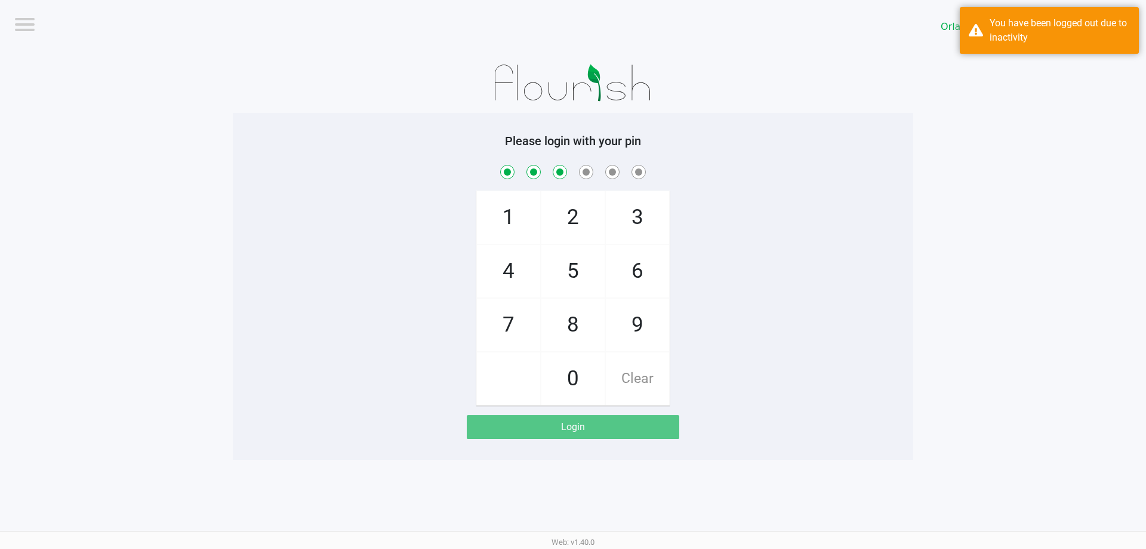
checkbox input "true"
click at [653, 208] on span "3" at bounding box center [637, 217] width 63 height 53
checkbox input "true"
click at [629, 385] on span "Clear" at bounding box center [637, 378] width 63 height 53
checkbox input "false"
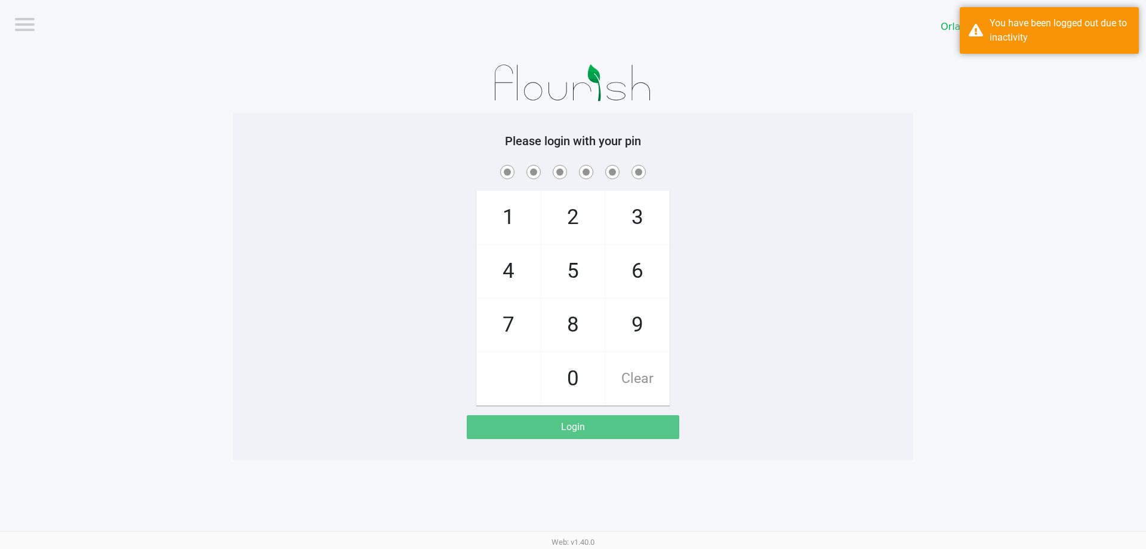
checkbox input "false"
click at [634, 388] on span "Clear" at bounding box center [637, 378] width 63 height 53
click at [650, 210] on span "3" at bounding box center [637, 217] width 63 height 53
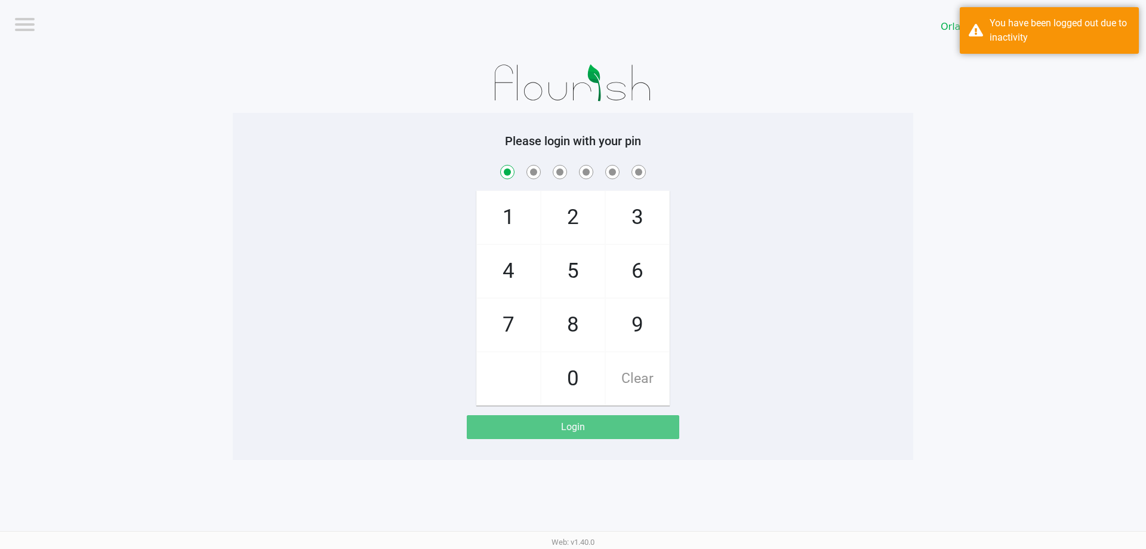
checkbox input "true"
click at [507, 315] on span "7" at bounding box center [508, 325] width 63 height 53
checkbox input "true"
click at [639, 332] on span "9" at bounding box center [637, 325] width 63 height 53
checkbox input "true"
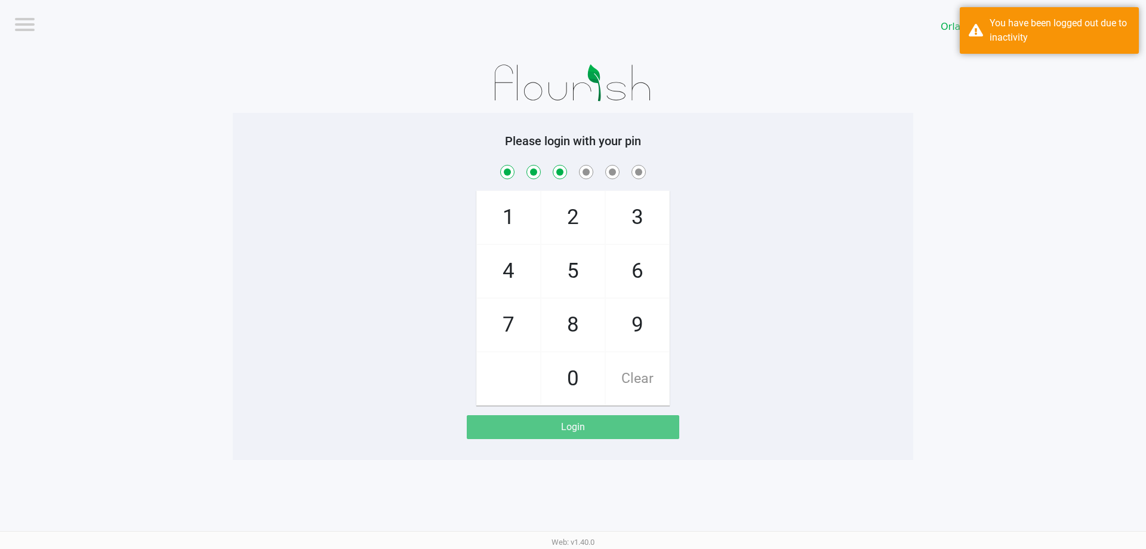
click at [656, 218] on span "3" at bounding box center [637, 217] width 63 height 53
checkbox input "true"
click at [576, 332] on span "8" at bounding box center [573, 325] width 63 height 53
checkbox input "true"
click at [504, 266] on span "4" at bounding box center [508, 271] width 63 height 53
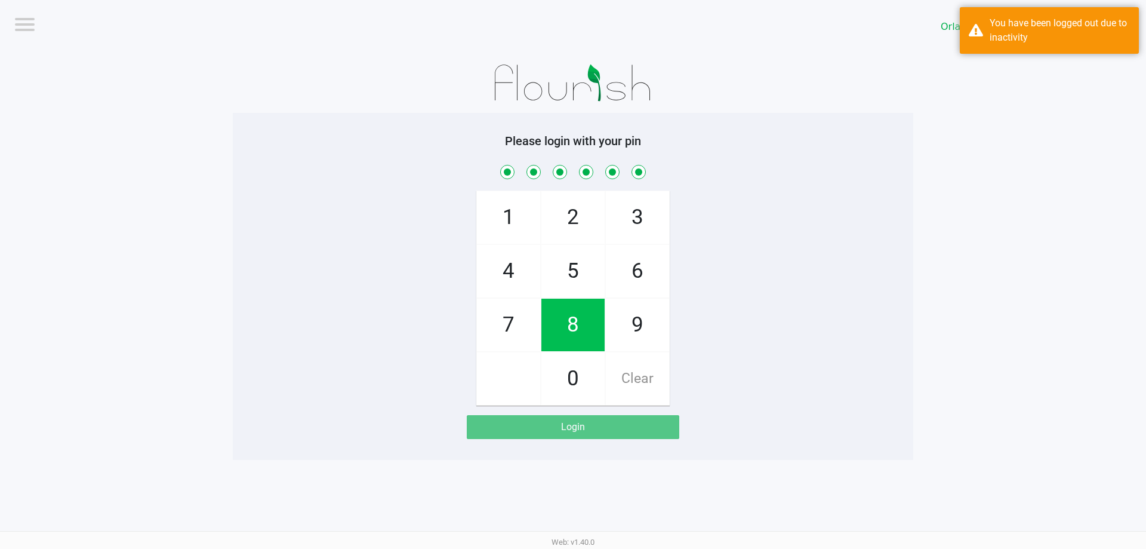
checkbox input "true"
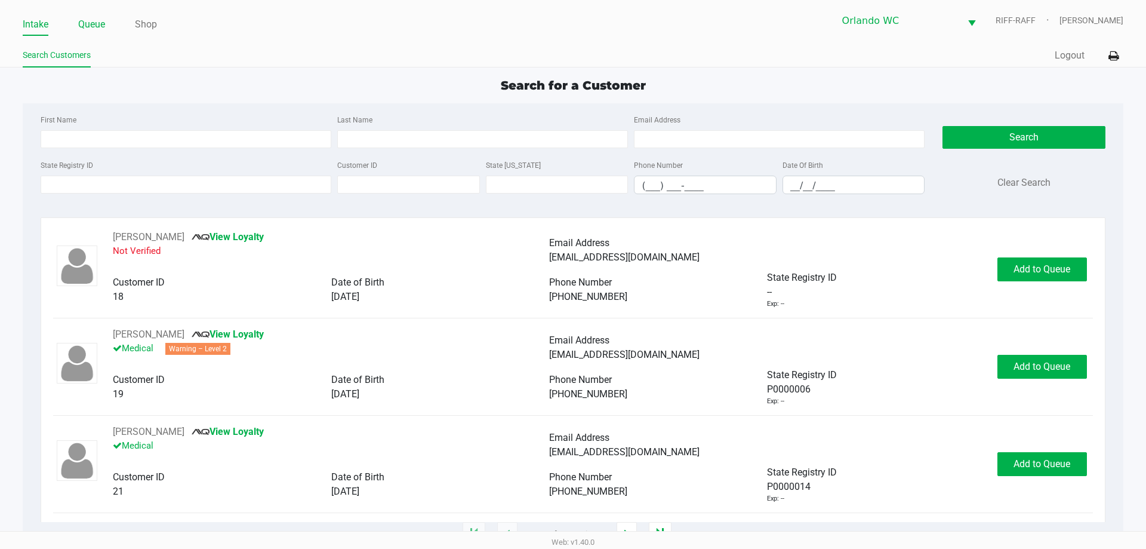
click at [87, 23] on link "Queue" at bounding box center [91, 24] width 27 height 17
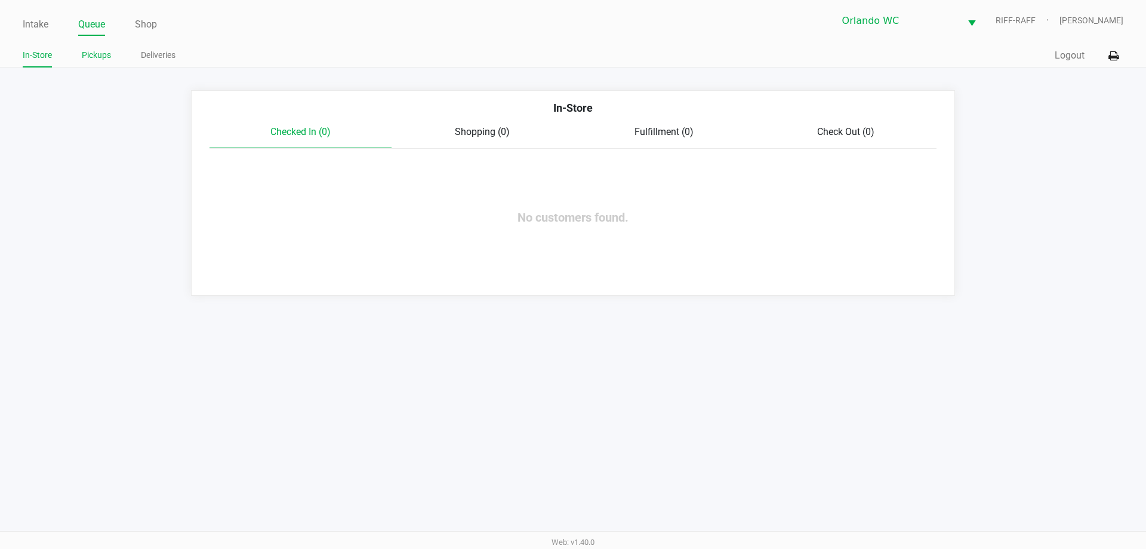
click at [100, 57] on link "Pickups" at bounding box center [96, 55] width 29 height 15
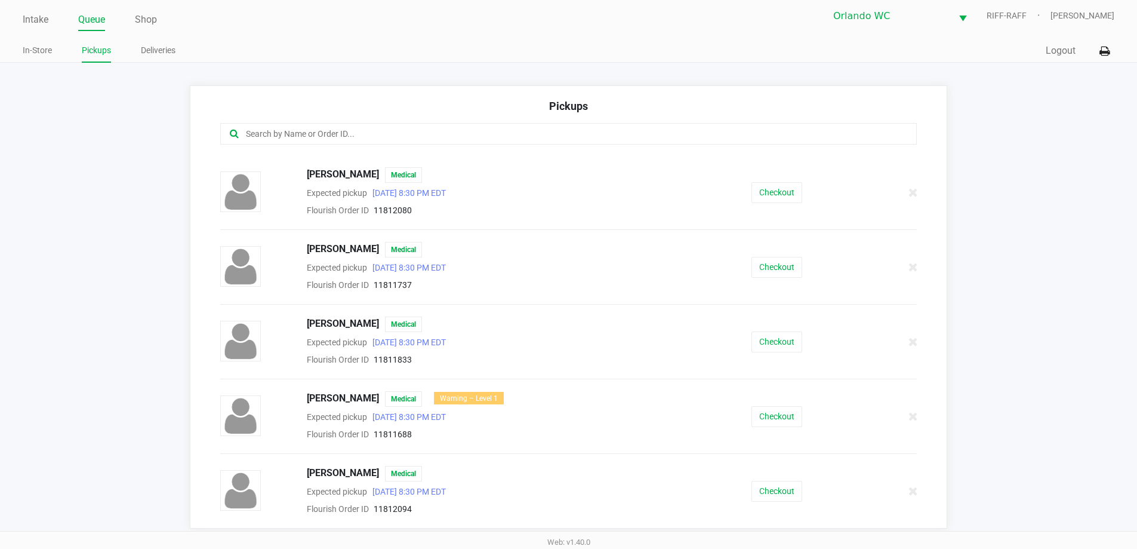
scroll to position [8, 0]
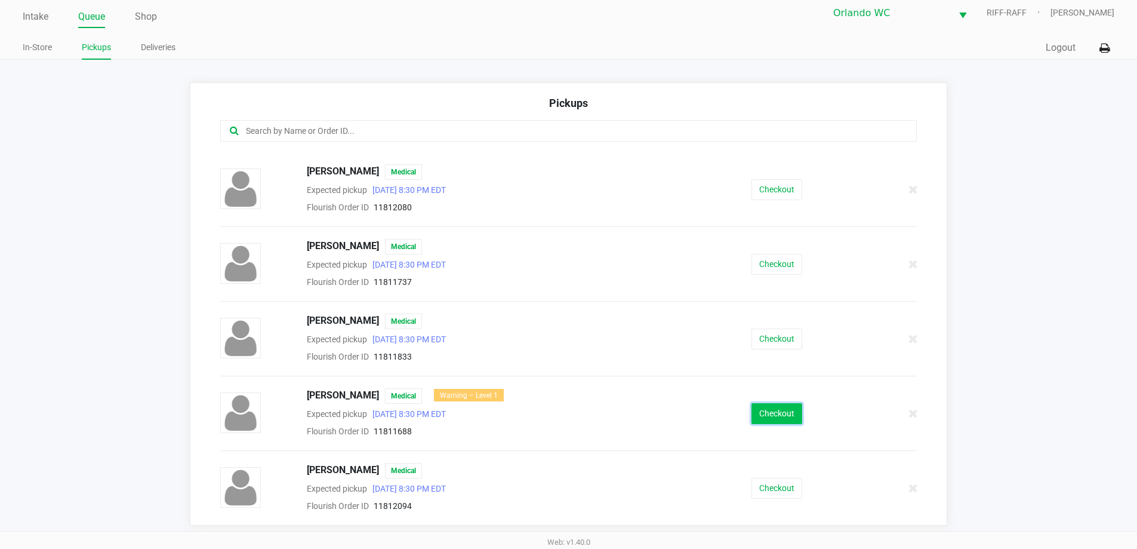
click at [783, 409] on button "Checkout" at bounding box center [777, 413] width 51 height 21
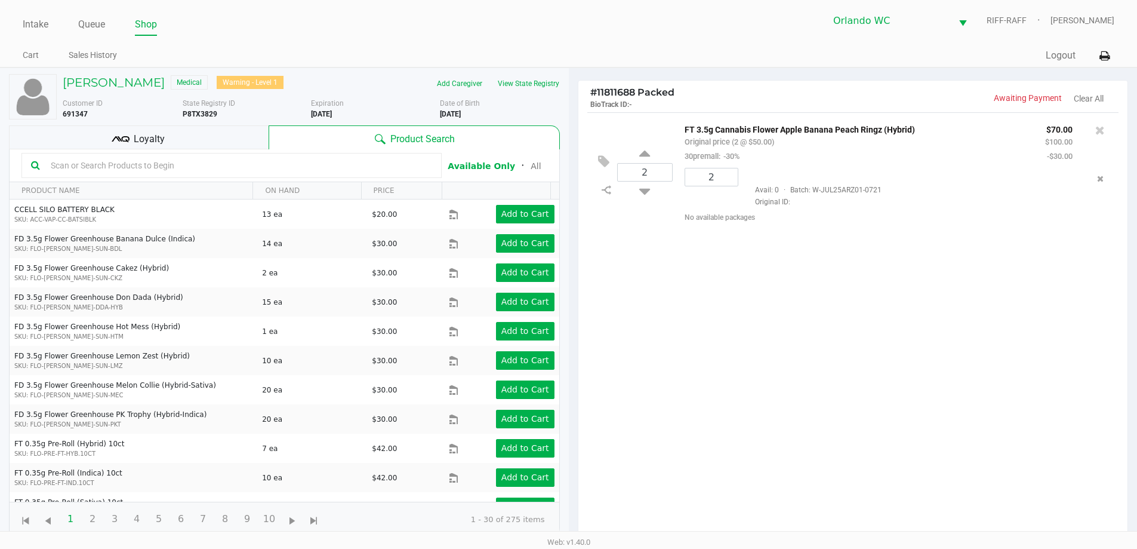
scroll to position [129, 0]
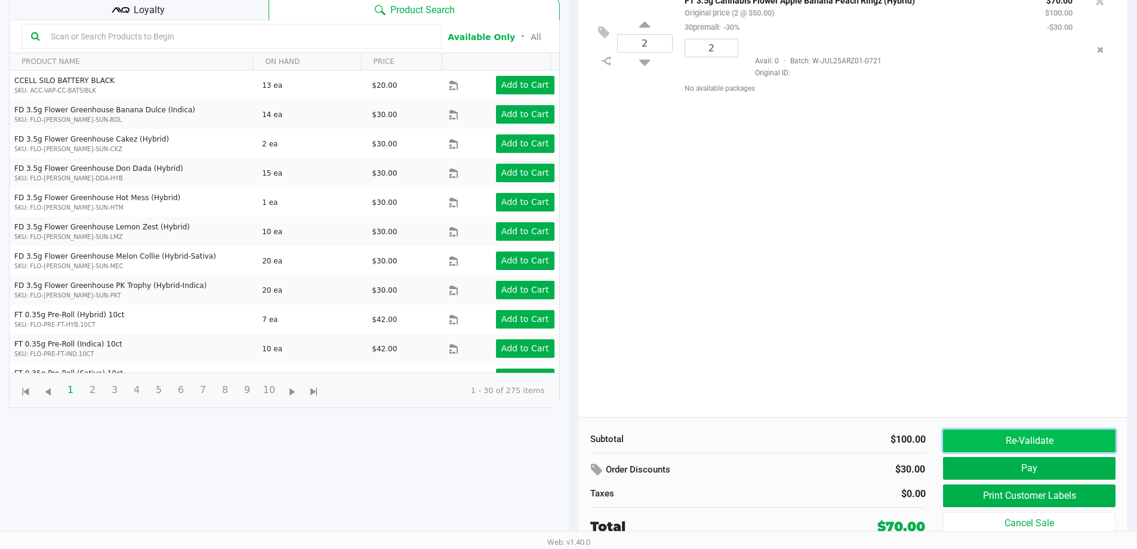
click at [970, 443] on button "Re-Validate" at bounding box center [1029, 440] width 172 height 23
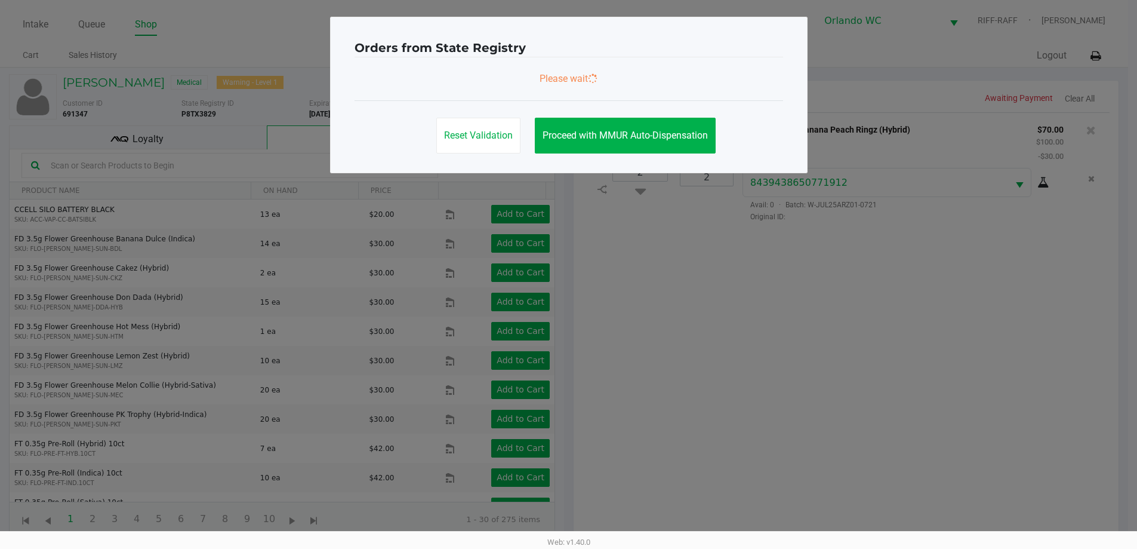
scroll to position [0, 0]
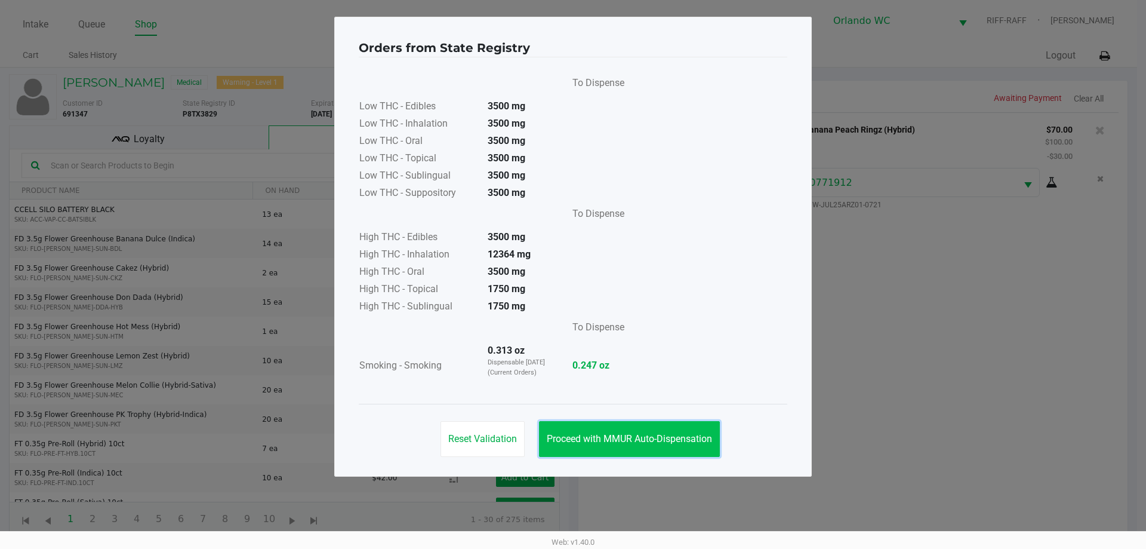
click at [641, 442] on span "Proceed with MMUR Auto-Dispensation" at bounding box center [629, 438] width 165 height 11
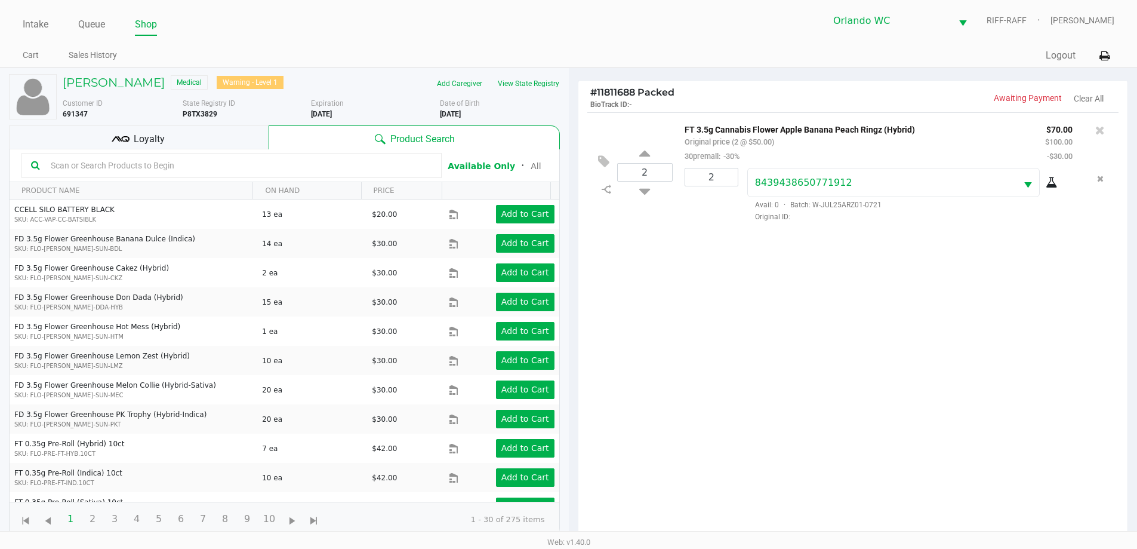
scroll to position [129, 0]
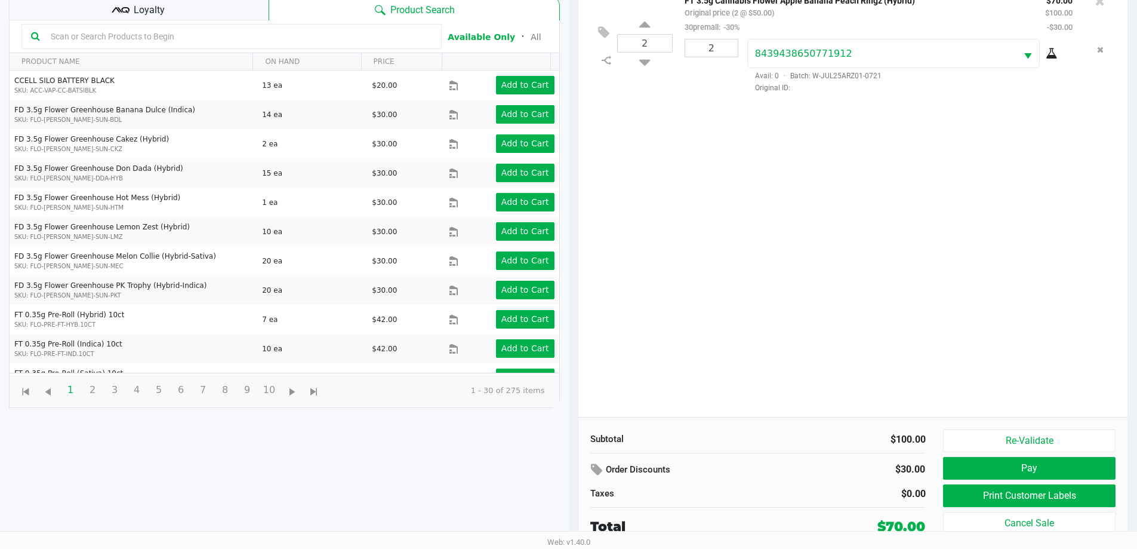
click at [1043, 439] on button "Re-Validate" at bounding box center [1029, 440] width 172 height 23
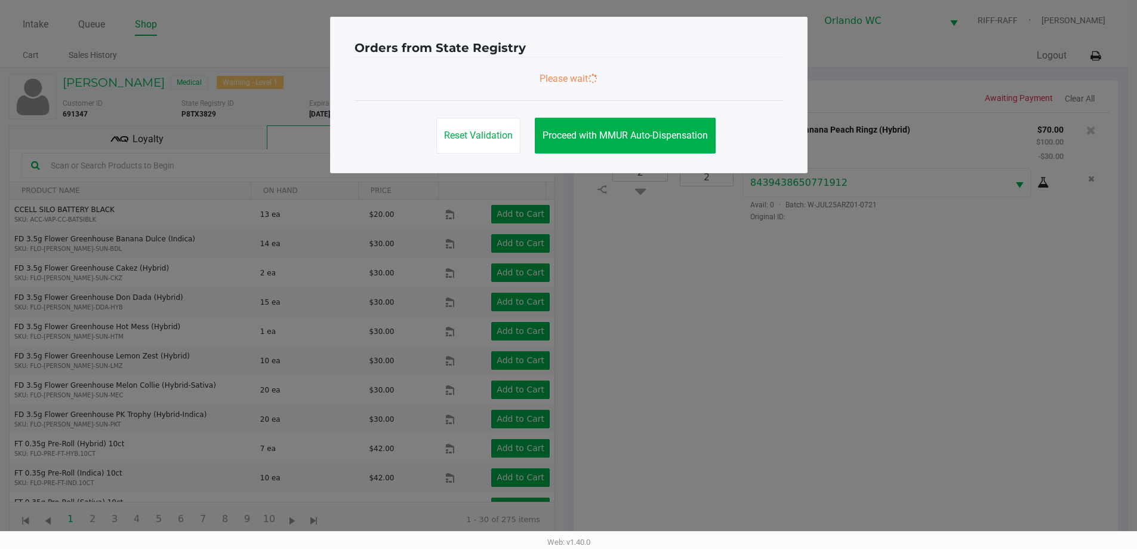
scroll to position [0, 0]
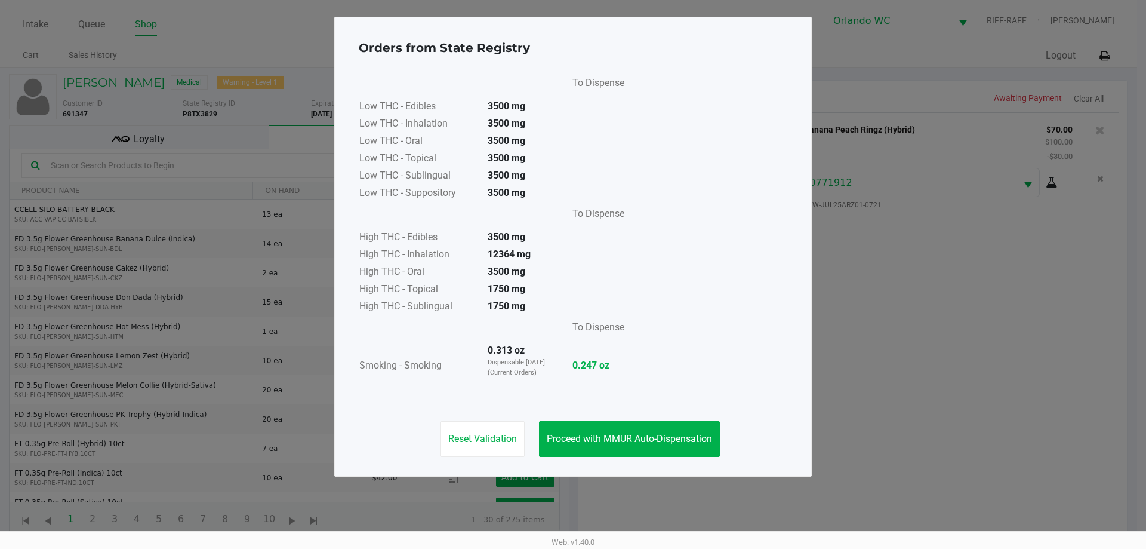
click at [632, 454] on button "Proceed with MMUR Auto-Dispensation" at bounding box center [629, 439] width 181 height 36
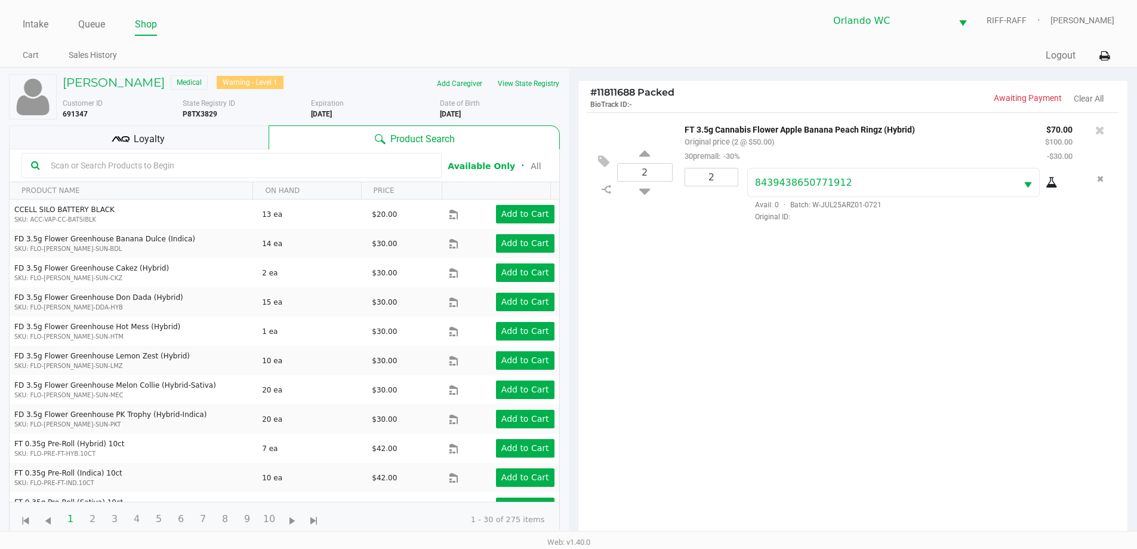
scroll to position [129, 0]
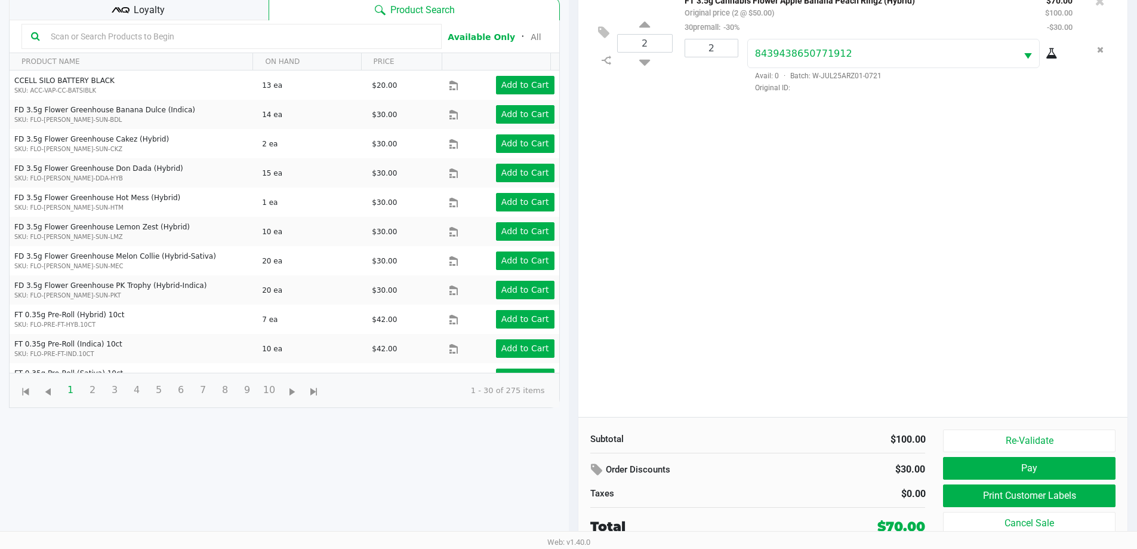
click at [1048, 491] on button "Print Customer Labels" at bounding box center [1029, 495] width 172 height 23
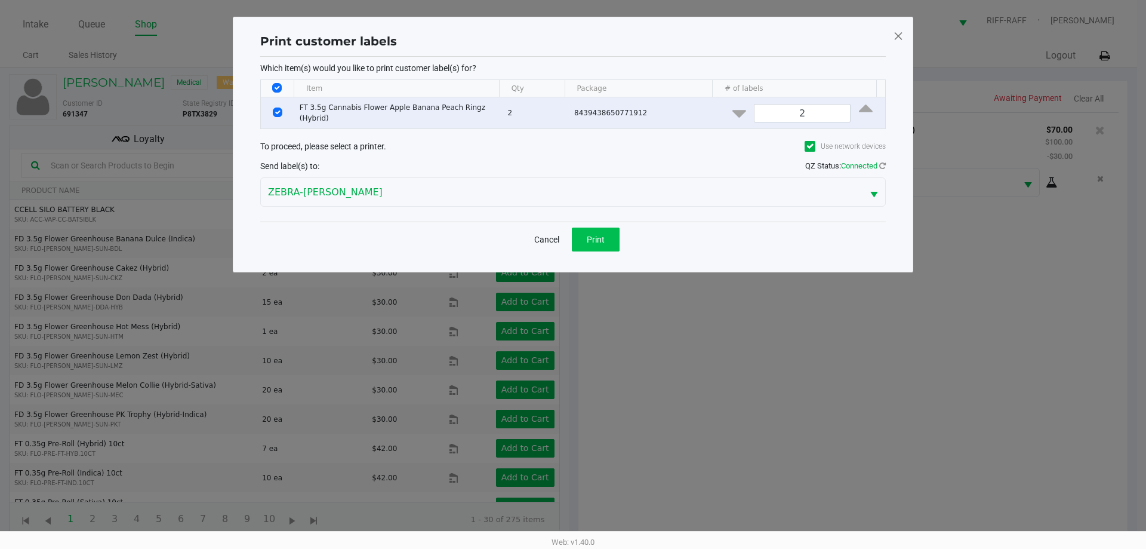
click at [601, 240] on span "Print" at bounding box center [596, 240] width 18 height 10
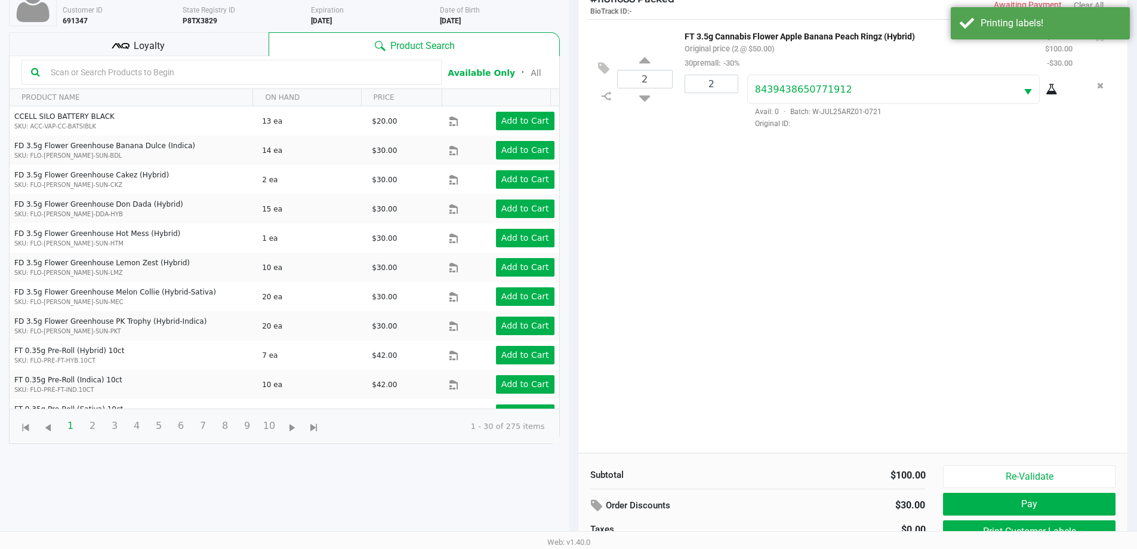
scroll to position [129, 0]
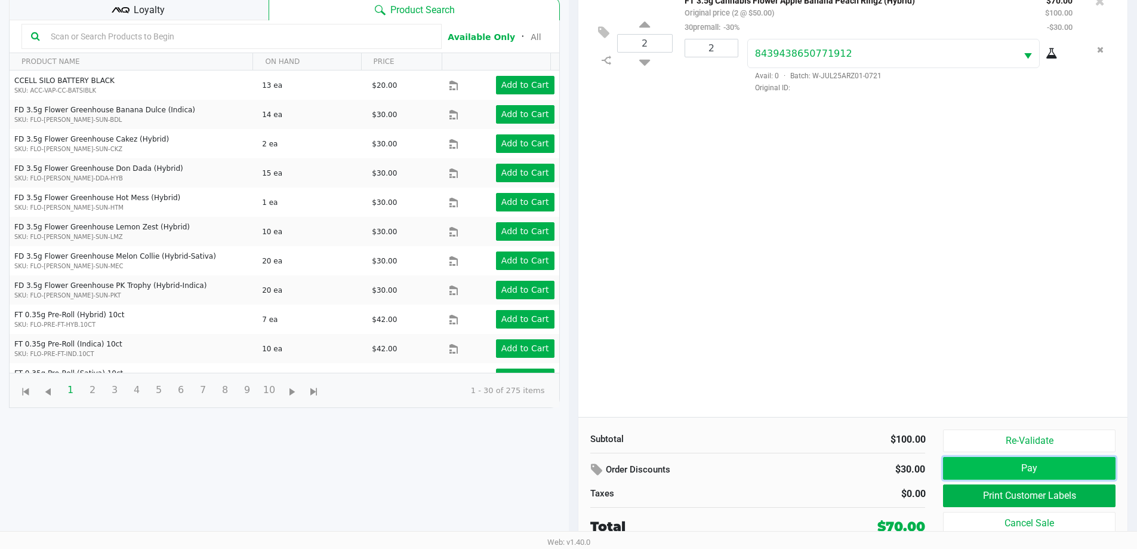
click at [1023, 473] on button "Pay" at bounding box center [1029, 468] width 172 height 23
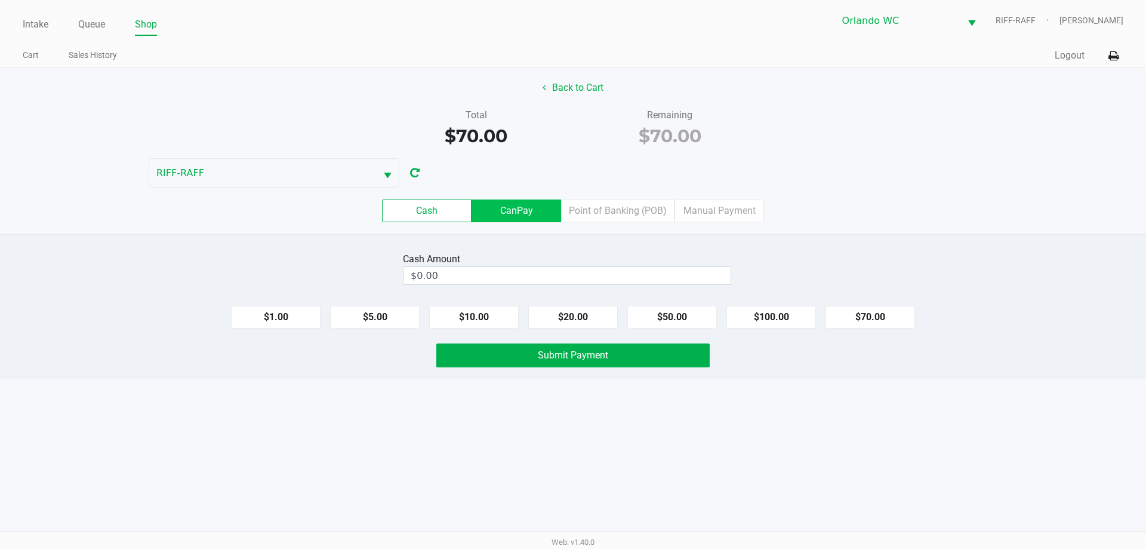
click at [785, 310] on button "$100.00" at bounding box center [772, 317] width 90 height 23
type input "$100.00"
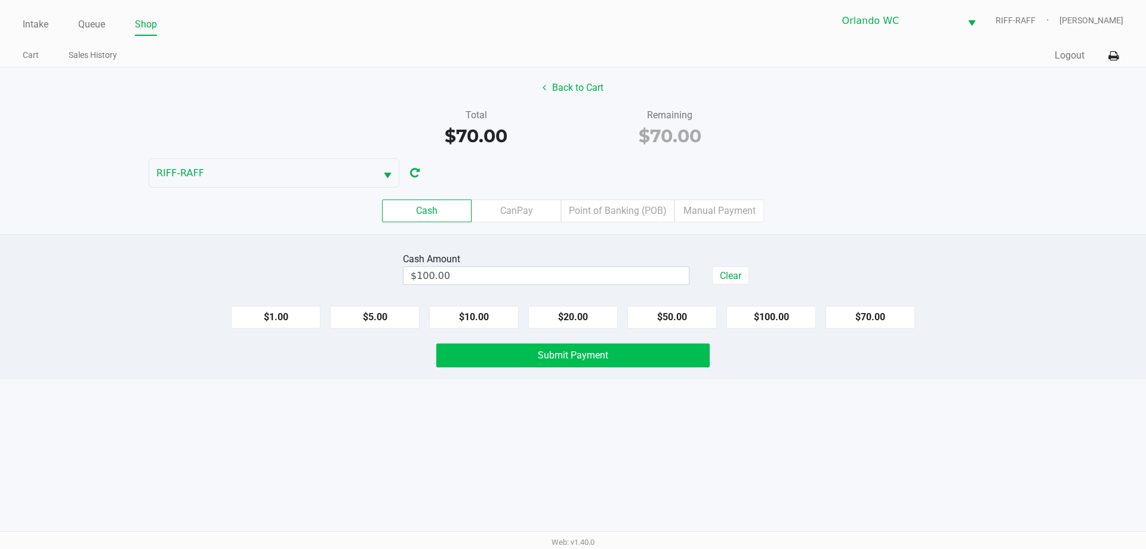
click at [622, 358] on button "Submit Payment" at bounding box center [572, 355] width 273 height 24
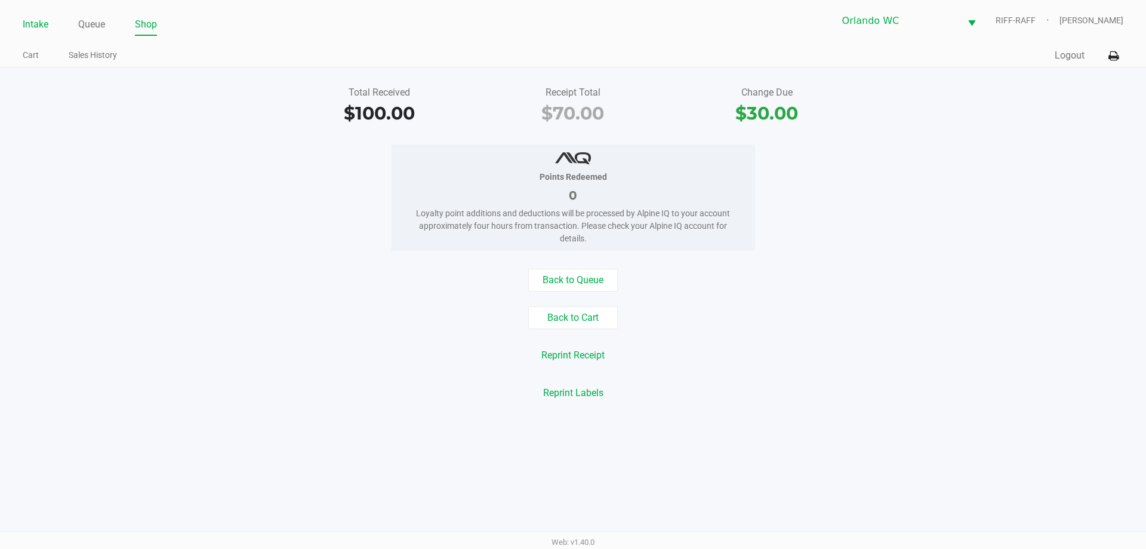
click at [39, 24] on link "Intake" at bounding box center [36, 24] width 26 height 17
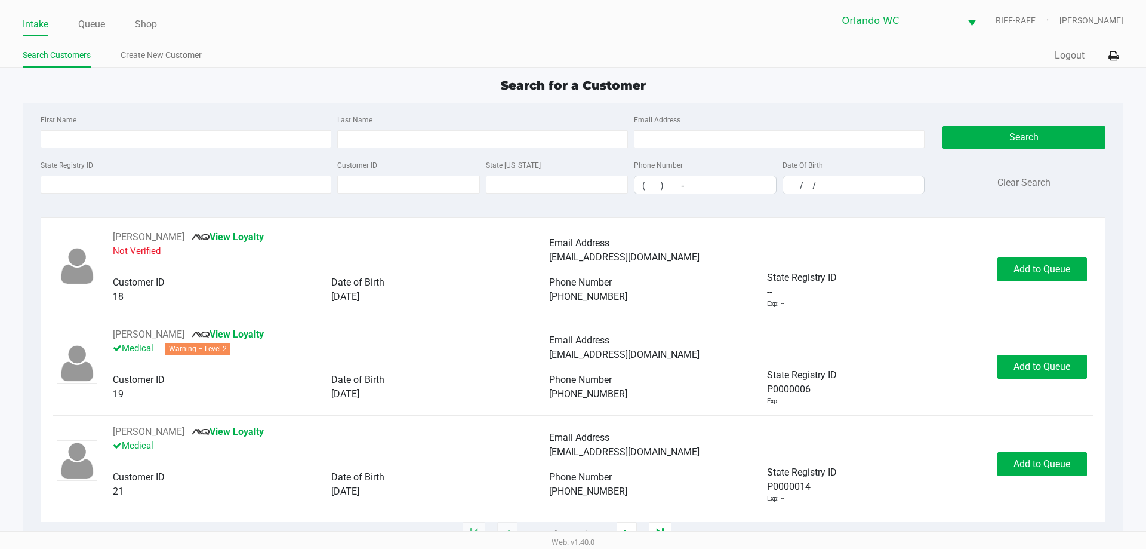
click at [315, 187] on input "State Registry ID" at bounding box center [186, 185] width 291 height 18
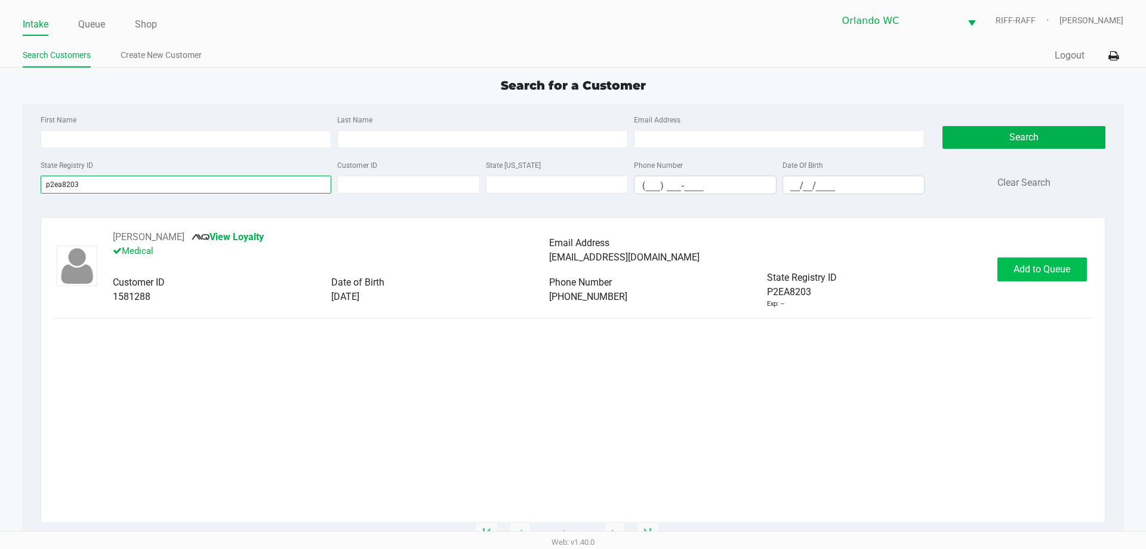
type input "p2ea8203"
click at [1057, 275] on button "Add to Queue" at bounding box center [1043, 269] width 90 height 24
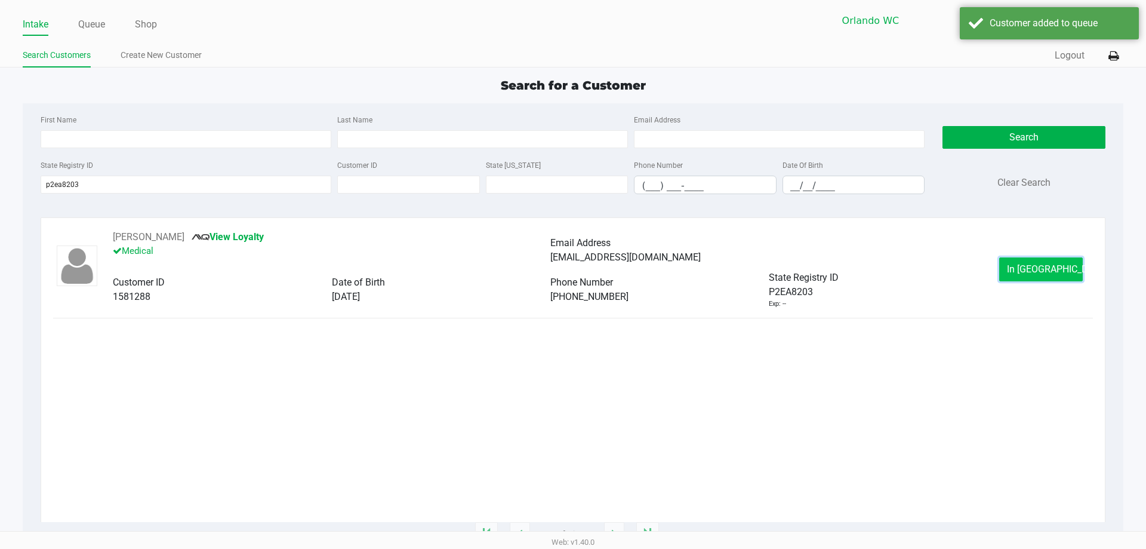
click at [1068, 276] on button "In Queue" at bounding box center [1042, 269] width 84 height 24
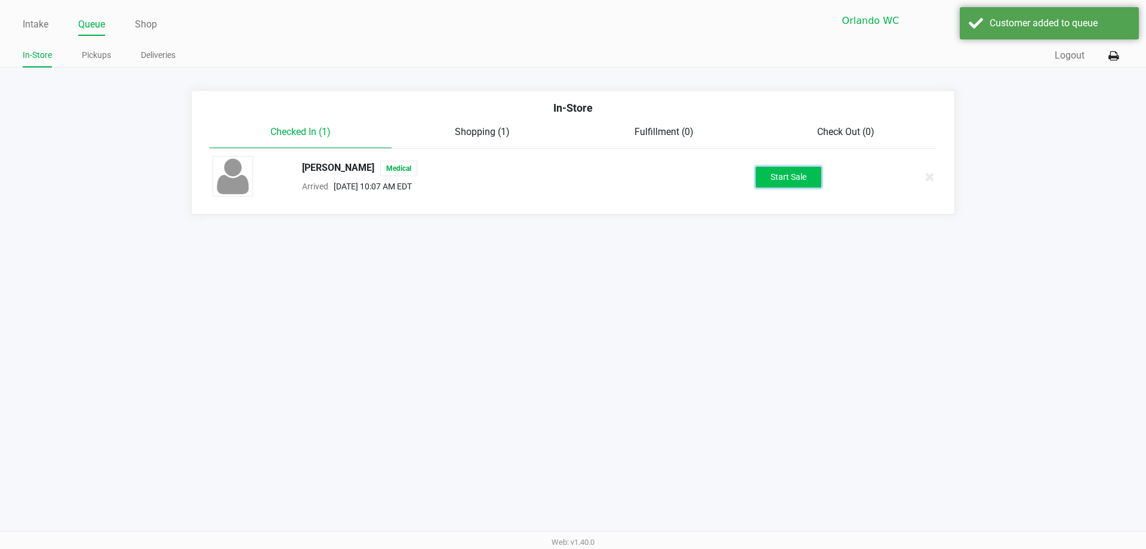
click at [773, 173] on button "Start Sale" at bounding box center [789, 177] width 66 height 21
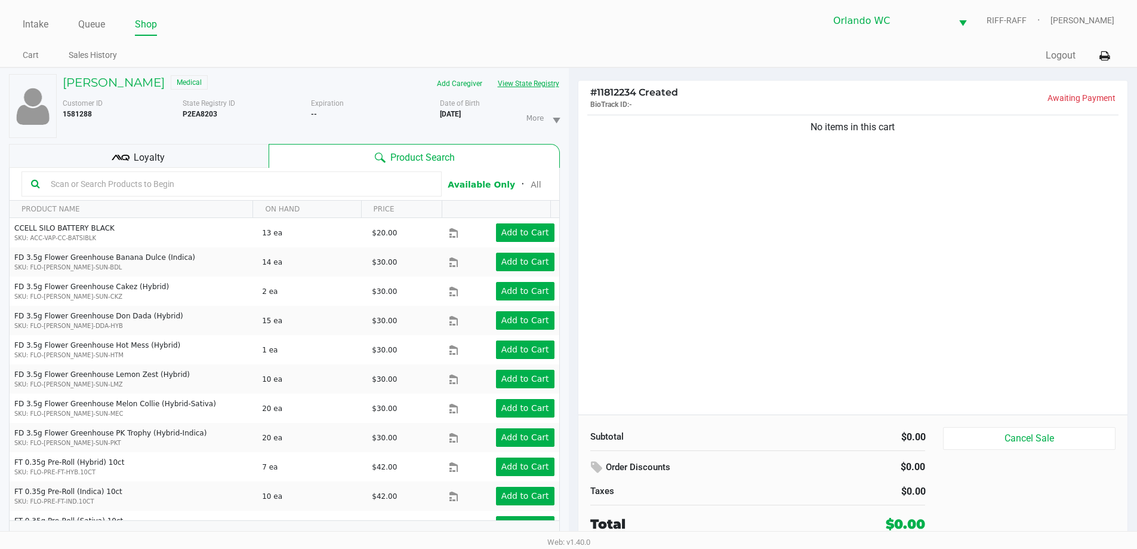
click at [539, 84] on button "View State Registry" at bounding box center [525, 83] width 70 height 19
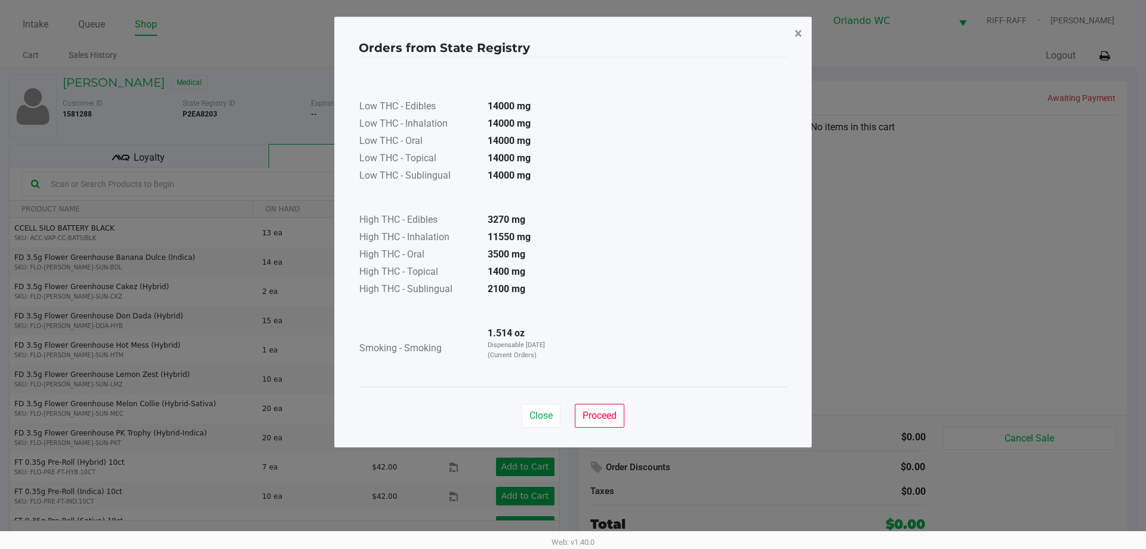
click at [796, 38] on span "×" at bounding box center [799, 33] width 8 height 17
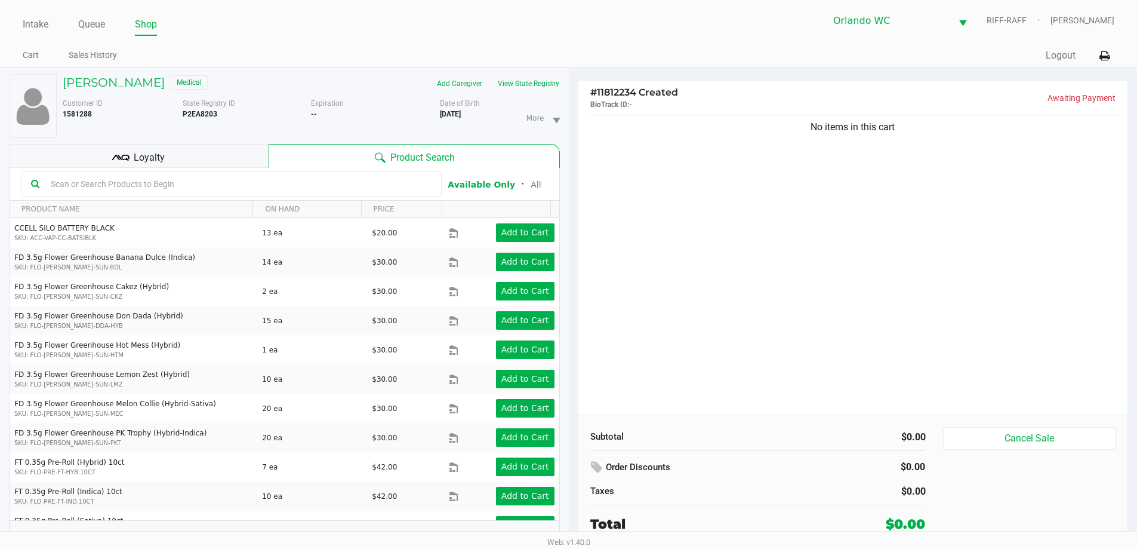
click at [172, 146] on div "Loyalty" at bounding box center [139, 156] width 260 height 24
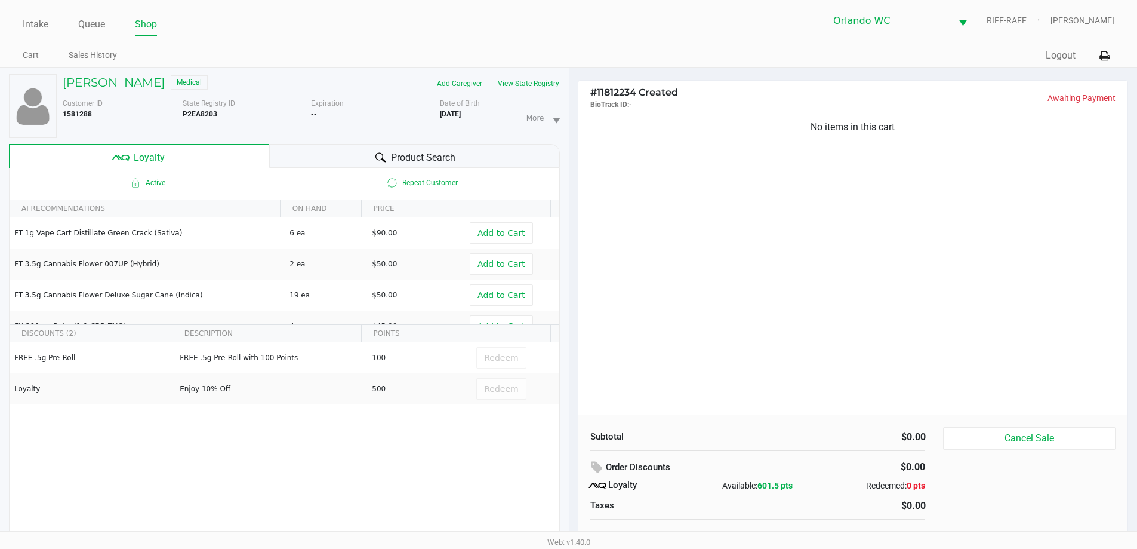
click at [319, 153] on div "Product Search" at bounding box center [414, 156] width 291 height 24
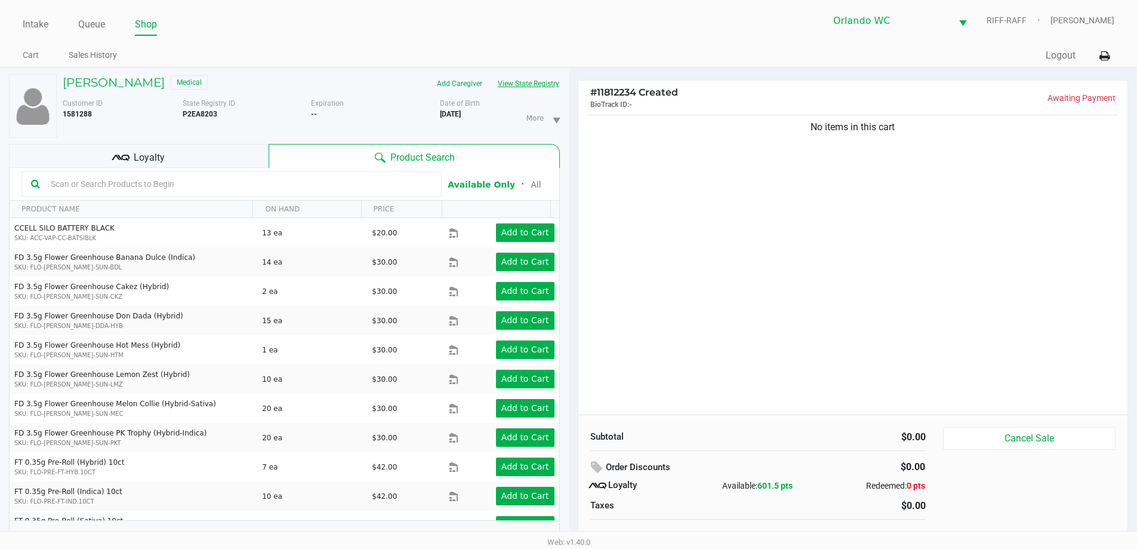
click at [551, 87] on button "View State Registry" at bounding box center [525, 83] width 70 height 19
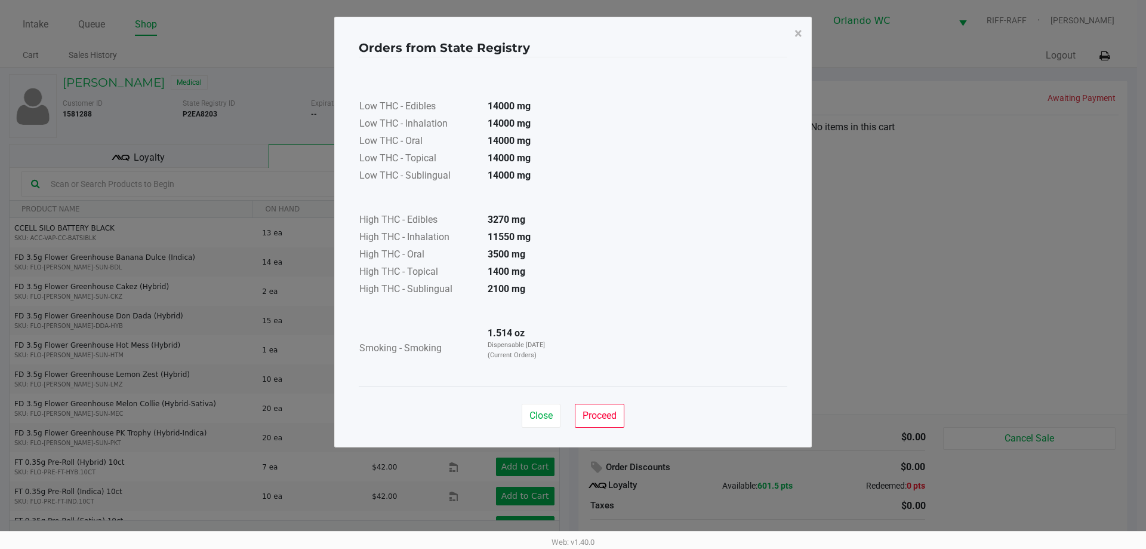
drag, startPoint x: 901, startPoint y: 284, endPoint x: 878, endPoint y: 150, distance: 136.3
click at [902, 285] on ngb-modal-window "Orders from State Registry × Low THC - Edibles 14000 mg Low THC - Inhalation 14…" at bounding box center [573, 274] width 1146 height 549
click at [801, 34] on span "×" at bounding box center [799, 33] width 8 height 17
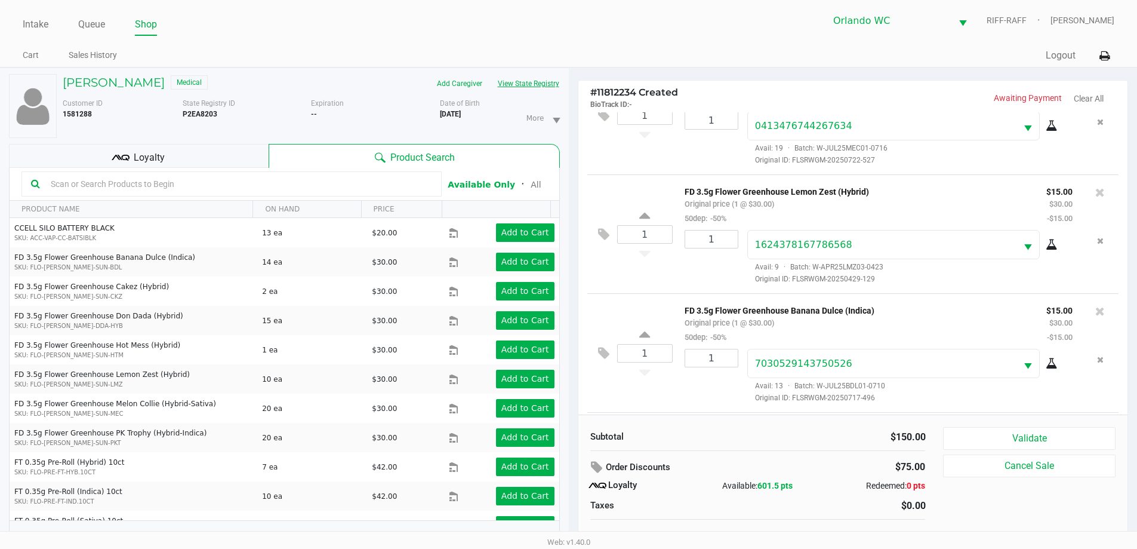
scroll to position [295, 0]
click at [159, 149] on div "Loyalty" at bounding box center [139, 156] width 260 height 24
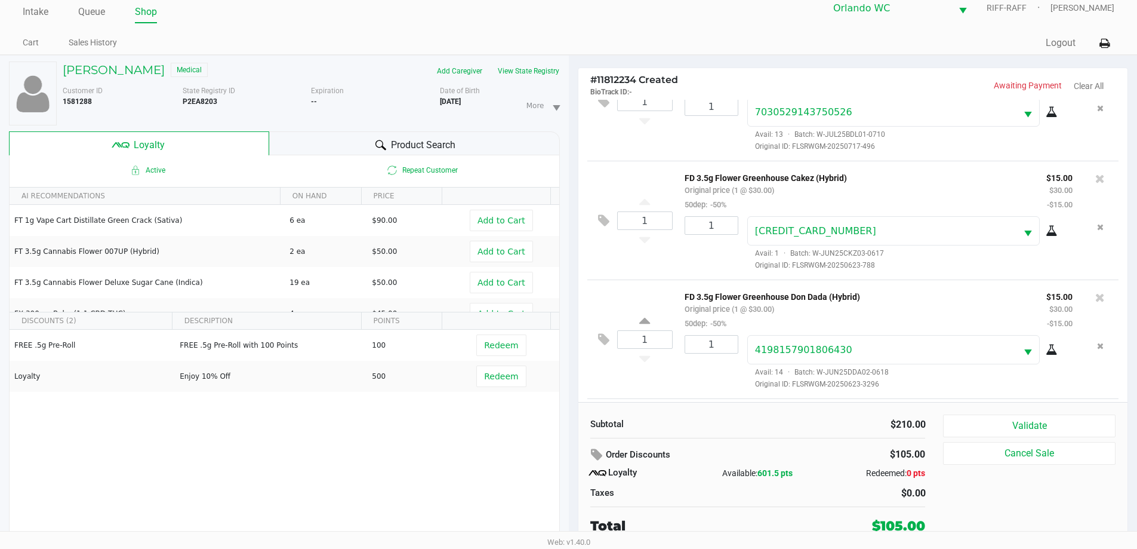
scroll to position [534, 0]
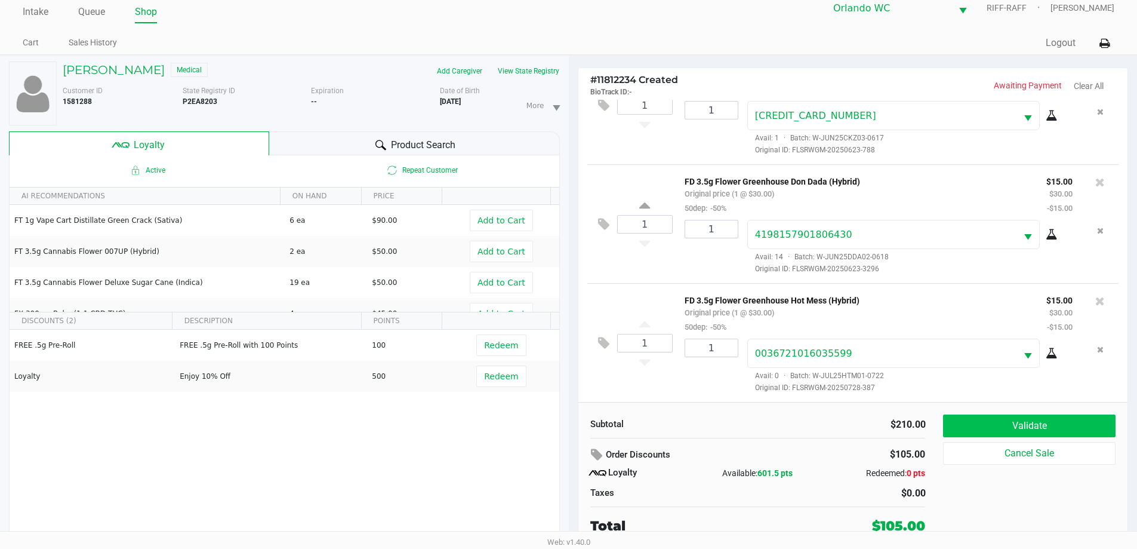
click at [1017, 415] on button "Validate" at bounding box center [1029, 425] width 172 height 23
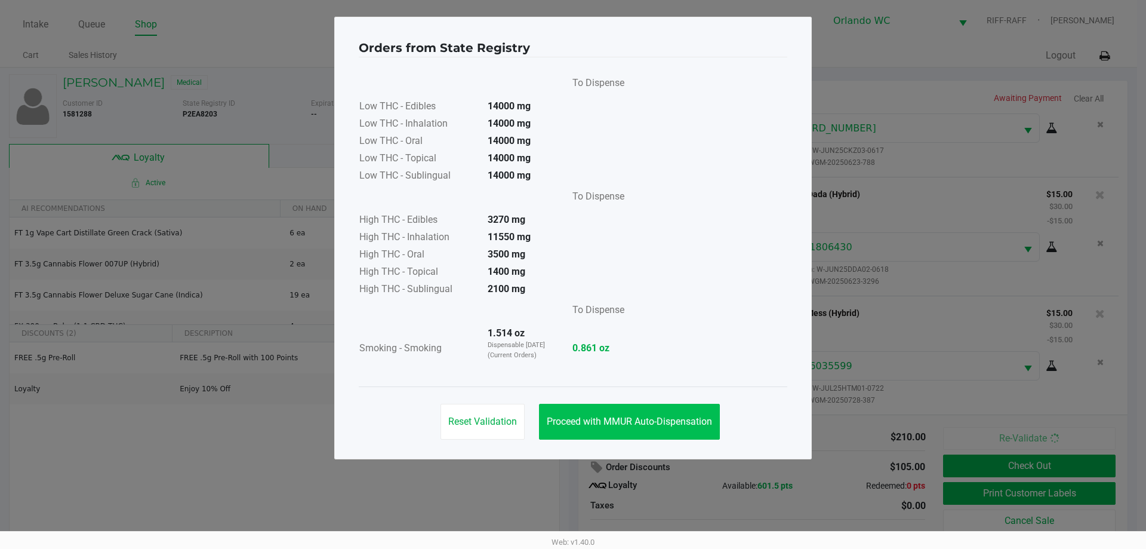
click at [648, 425] on span "Proceed with MMUR Auto-Dispensation" at bounding box center [629, 421] width 165 height 11
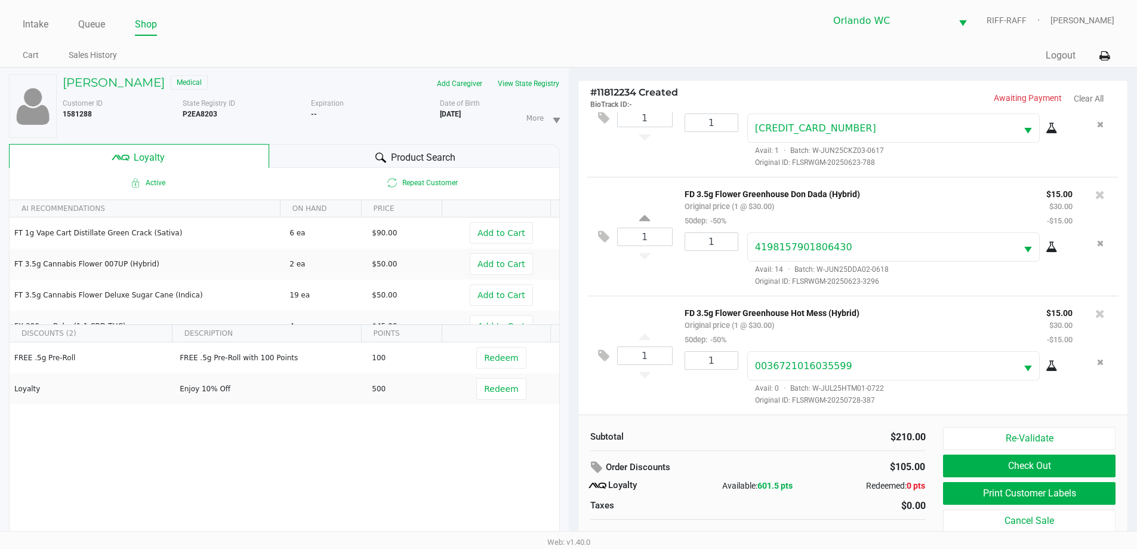
click at [1057, 493] on button "Print Customer Labels" at bounding box center [1029, 493] width 172 height 23
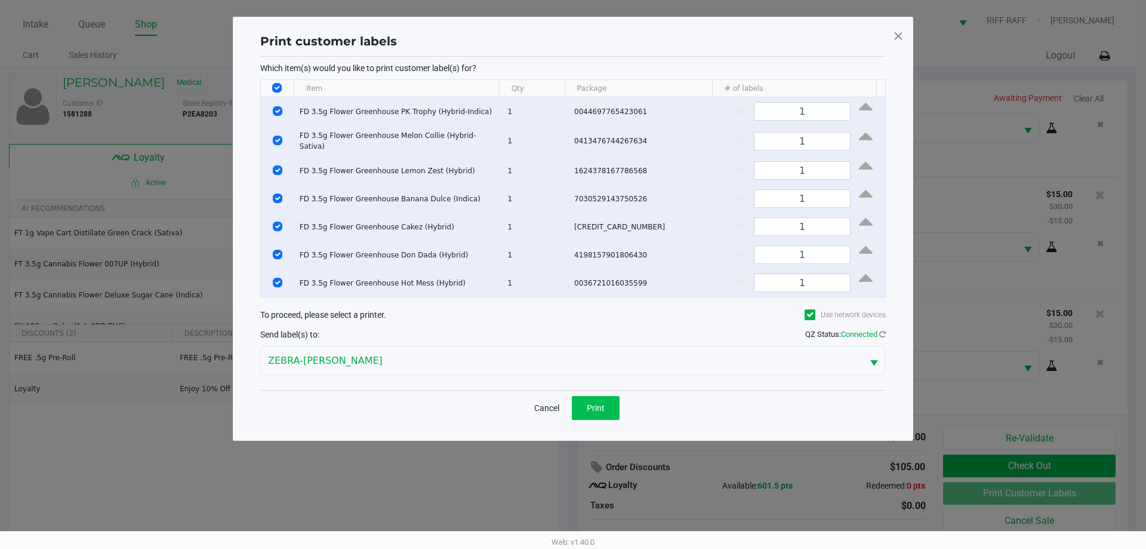
click at [602, 413] on button "Print" at bounding box center [596, 408] width 48 height 24
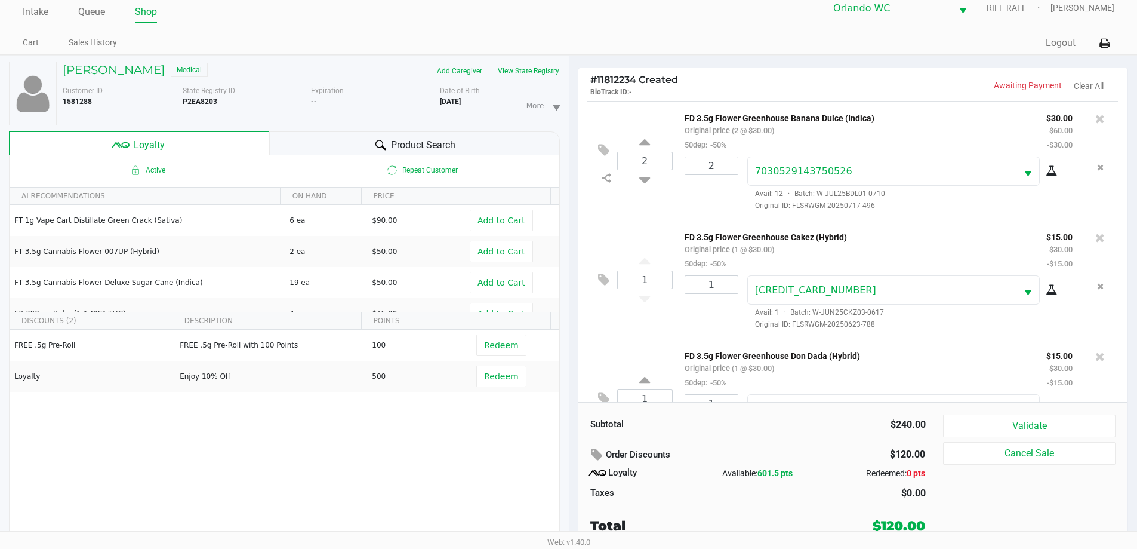
scroll to position [299, 0]
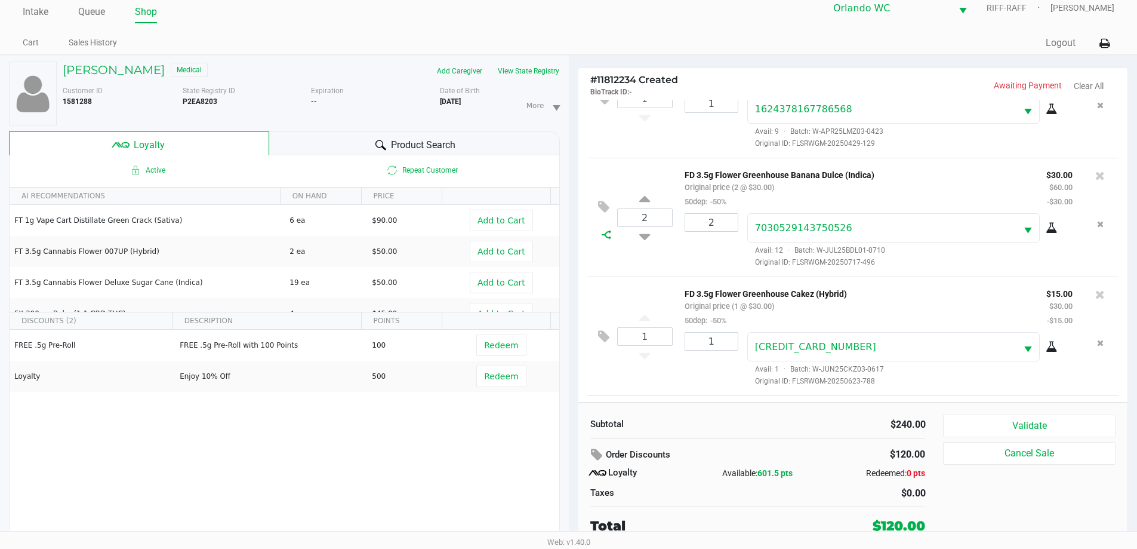
click at [607, 238] on icon at bounding box center [607, 235] width 10 height 10
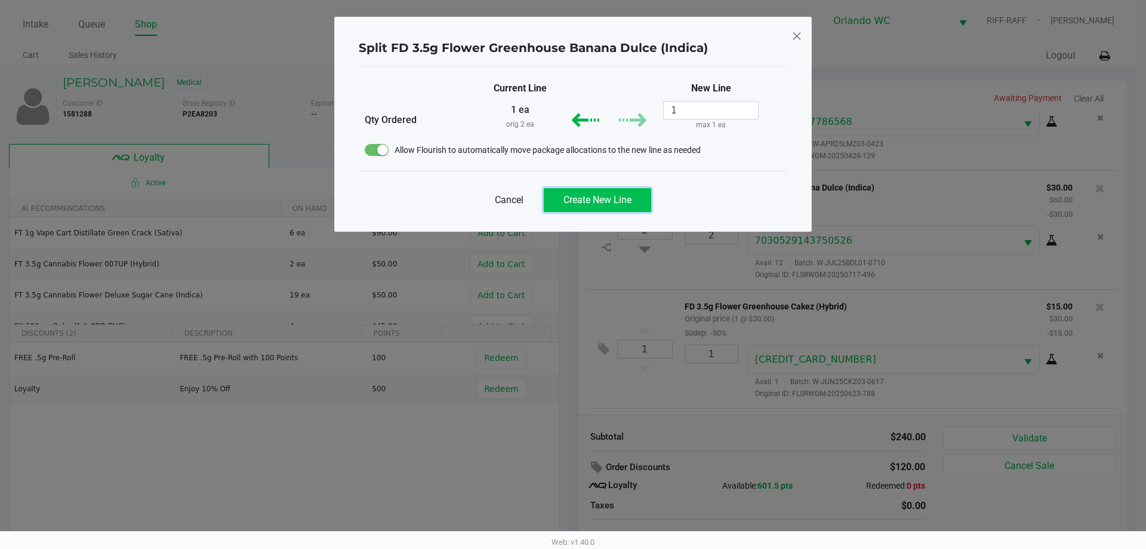
click at [579, 196] on span "Create New Line" at bounding box center [598, 199] width 68 height 11
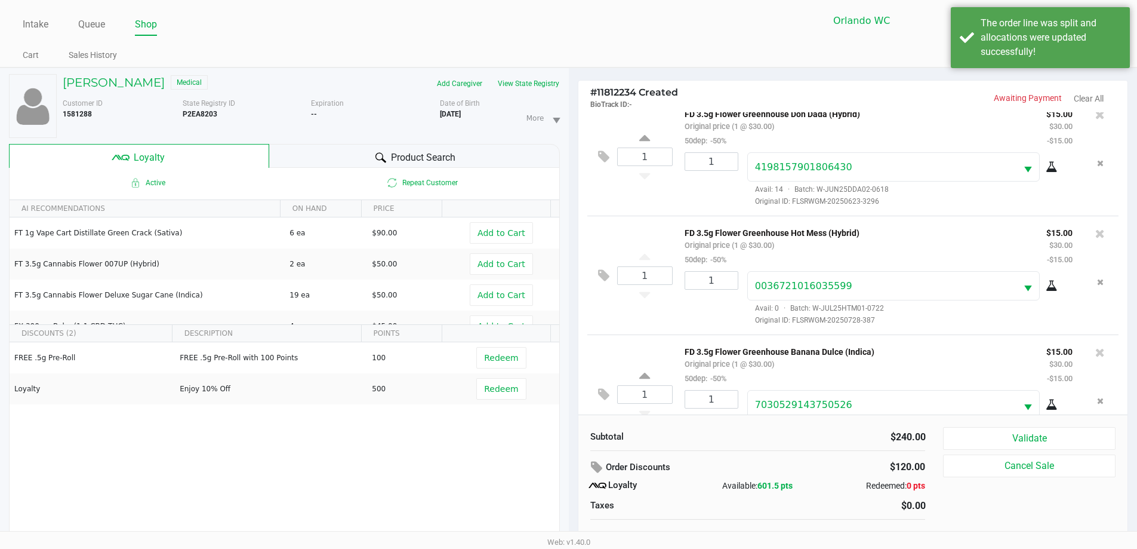
scroll to position [13, 0]
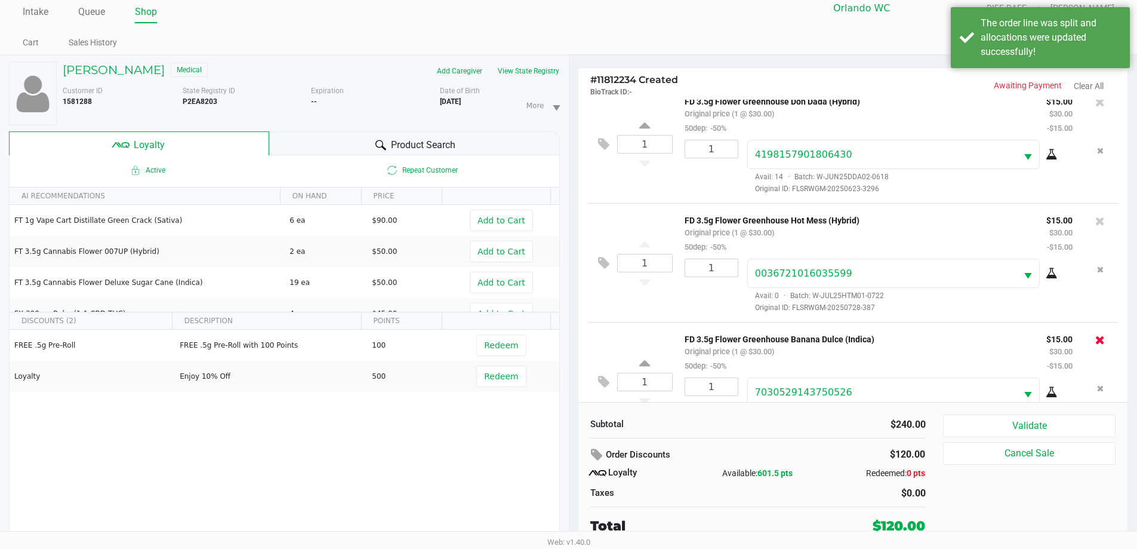
click at [1096, 343] on icon at bounding box center [1101, 340] width 10 height 12
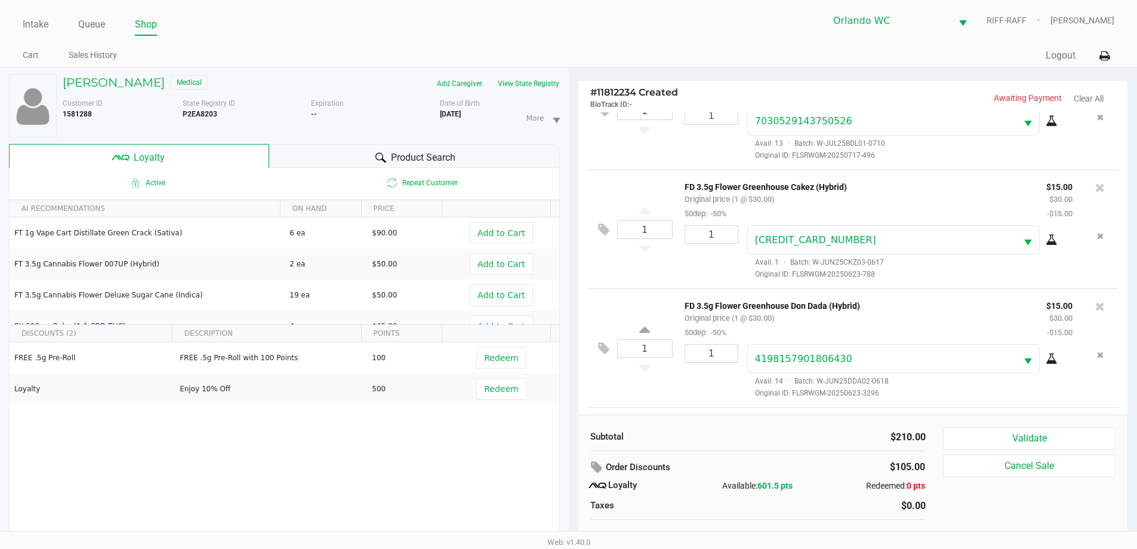
scroll to position [534, 0]
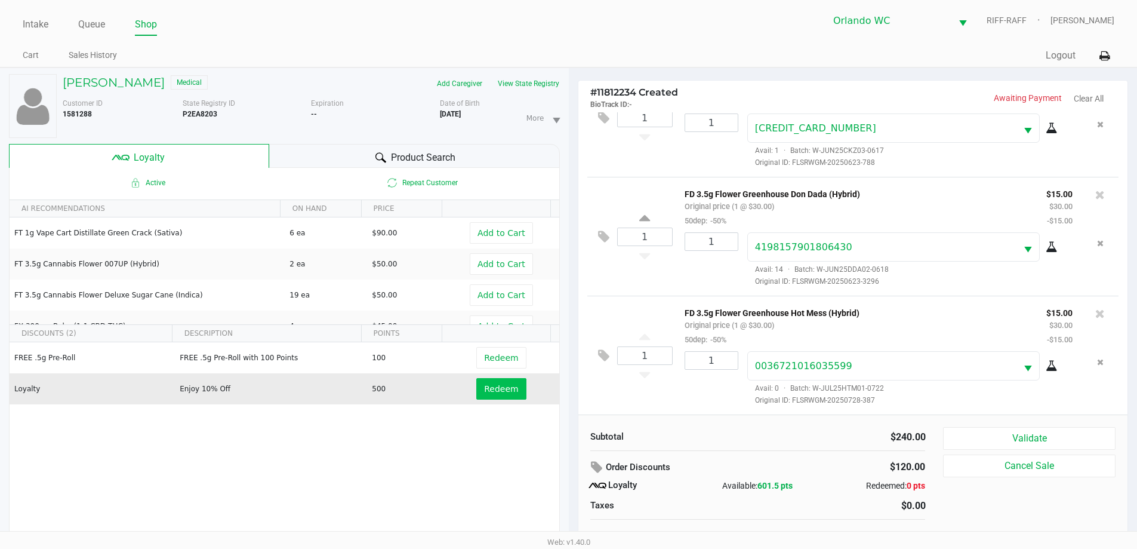
click at [490, 390] on span "Redeem" at bounding box center [501, 389] width 34 height 10
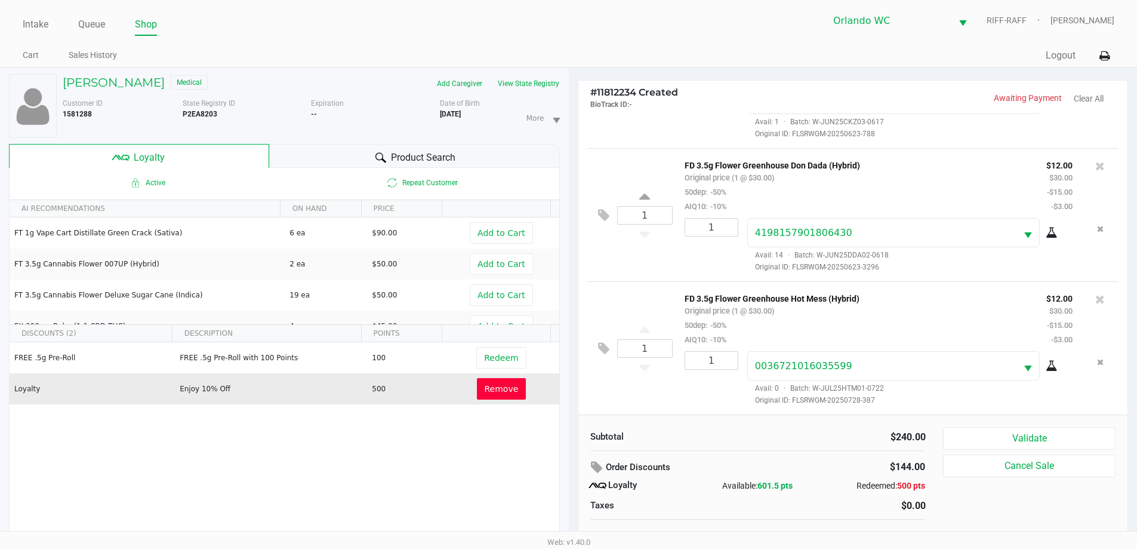
scroll to position [13, 0]
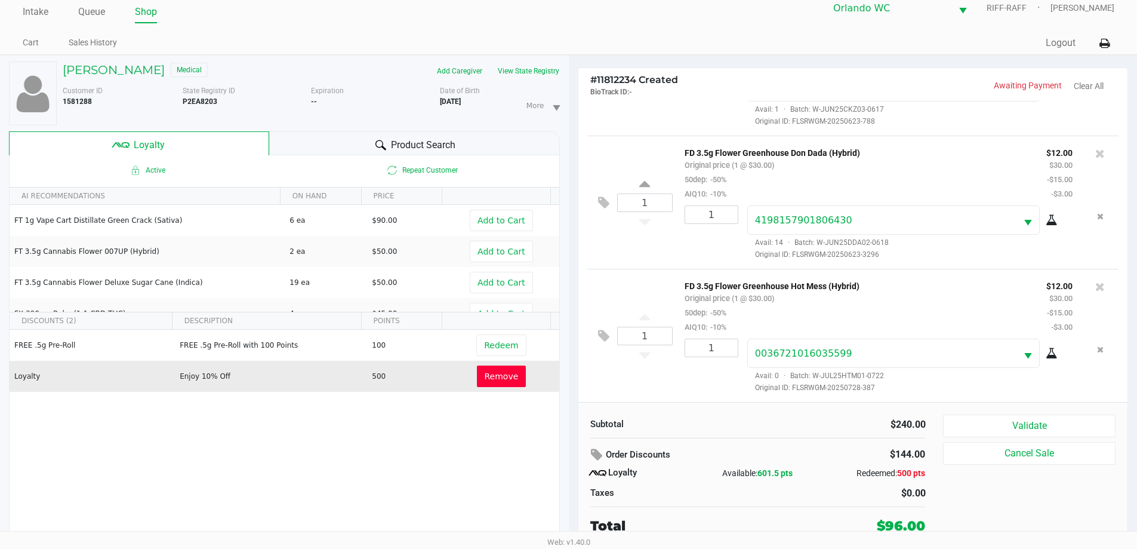
click at [1069, 420] on button "Validate" at bounding box center [1029, 425] width 172 height 23
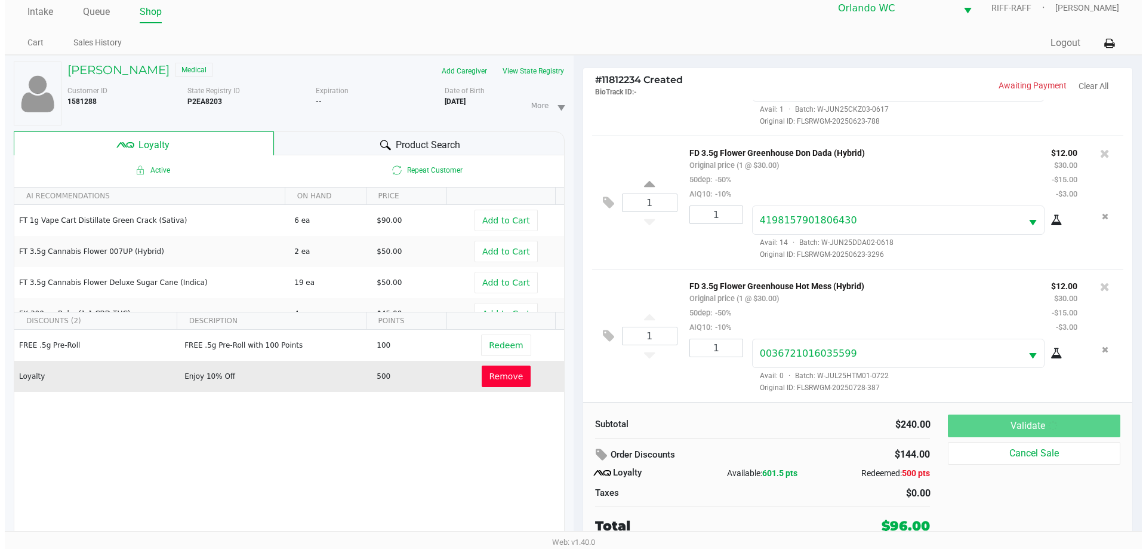
scroll to position [0, 0]
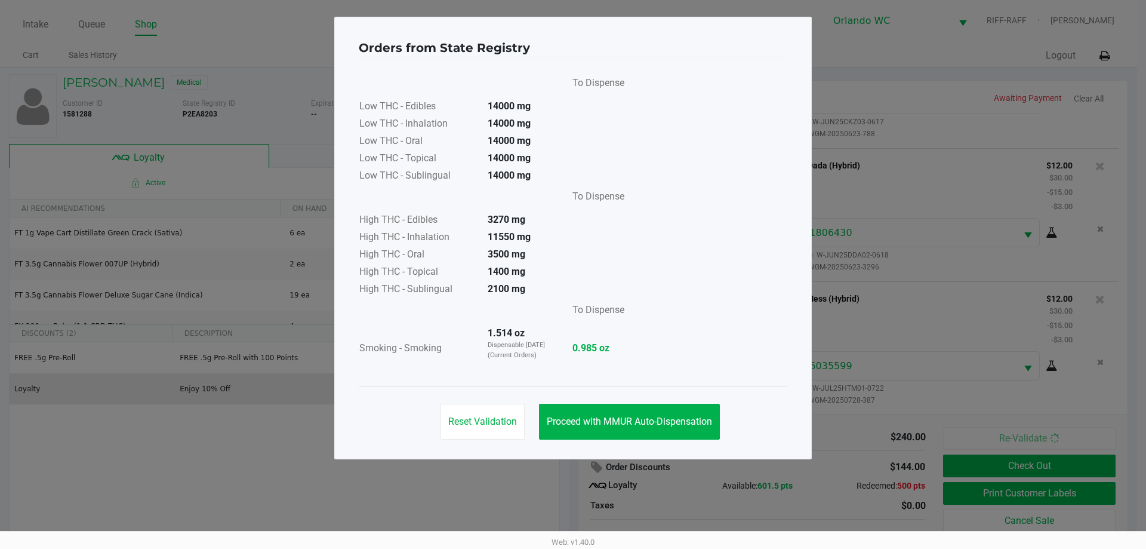
click at [629, 422] on span "Proceed with MMUR Auto-Dispensation" at bounding box center [629, 421] width 165 height 11
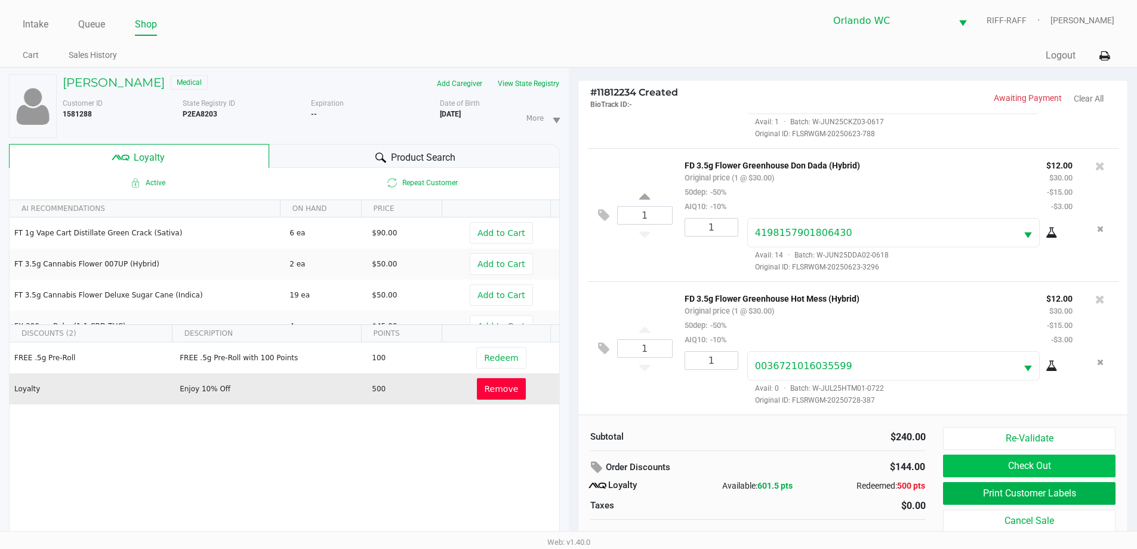
click at [1052, 467] on button "Check Out" at bounding box center [1029, 465] width 172 height 23
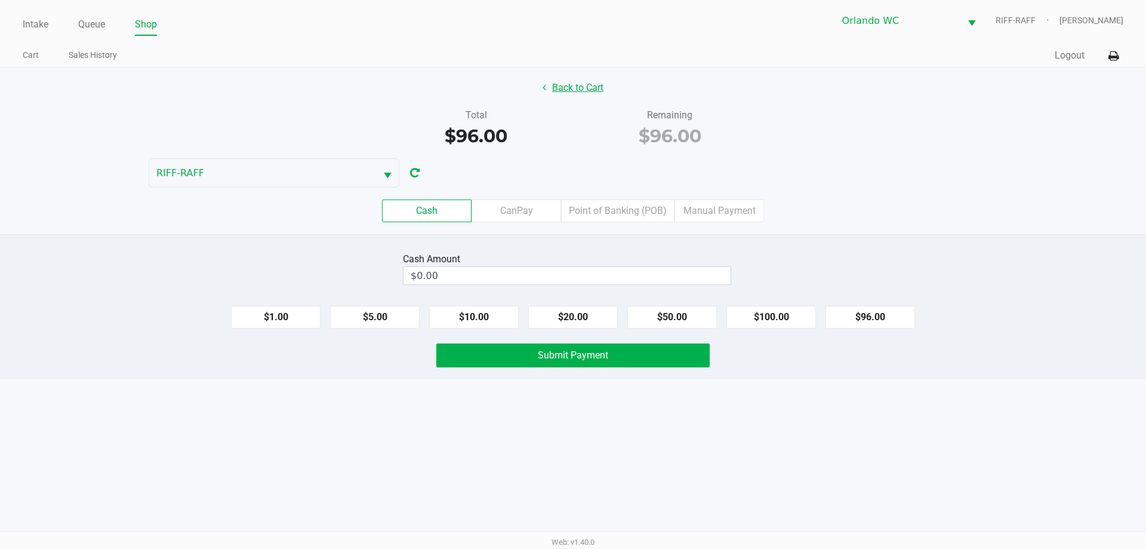
click at [574, 95] on button "Back to Cart" at bounding box center [573, 87] width 76 height 23
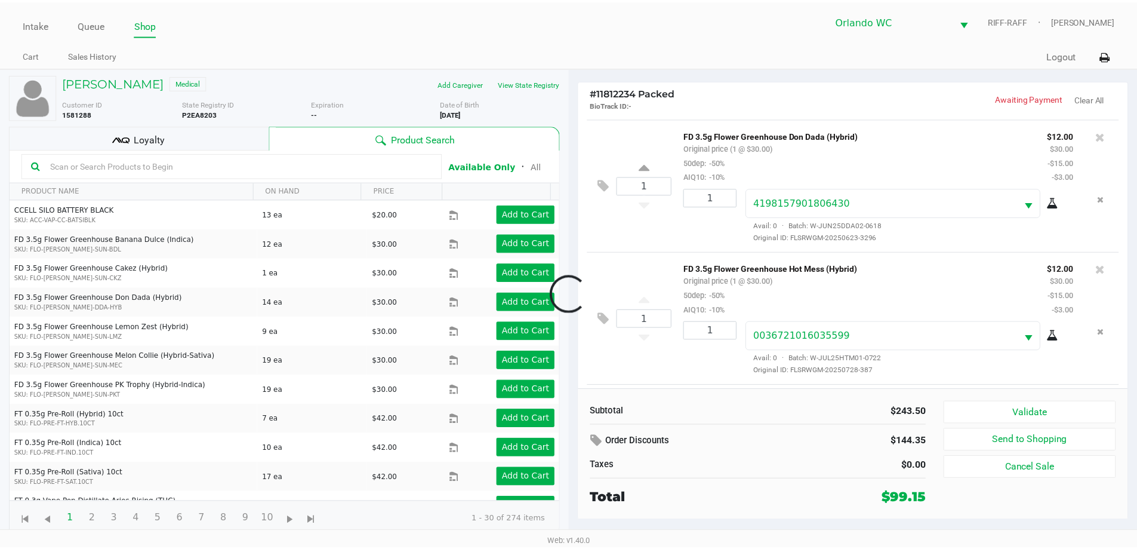
scroll to position [779, 0]
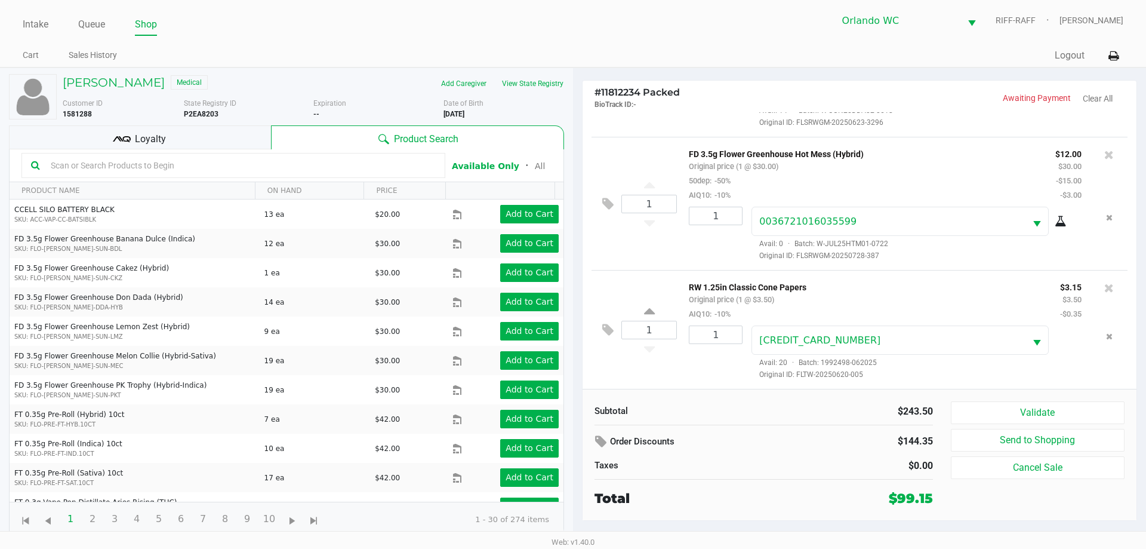
click at [1059, 405] on button "Validate" at bounding box center [1038, 412] width 174 height 23
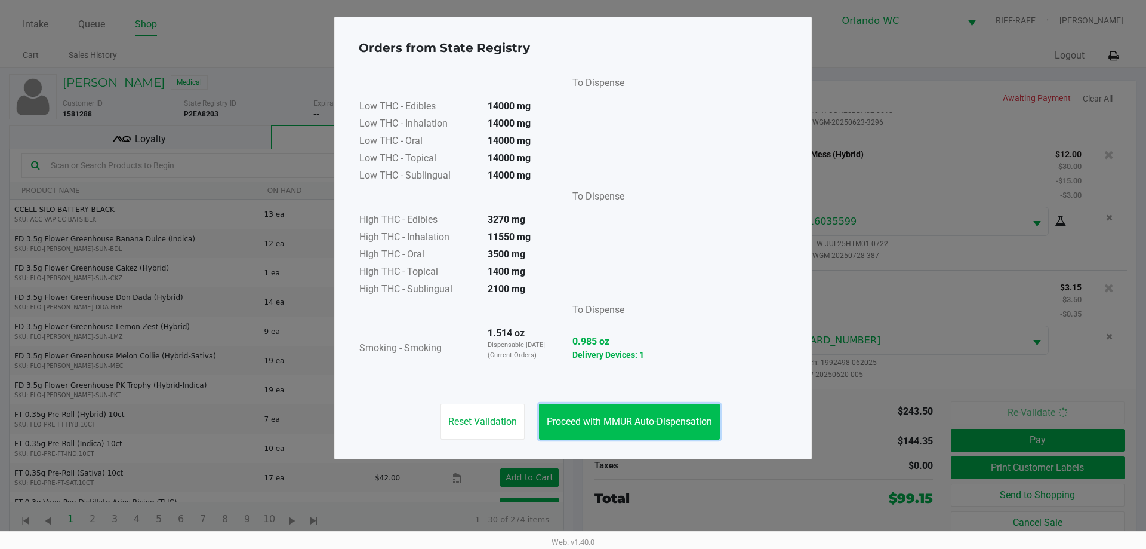
click at [613, 433] on button "Proceed with MMUR Auto-Dispensation" at bounding box center [629, 422] width 181 height 36
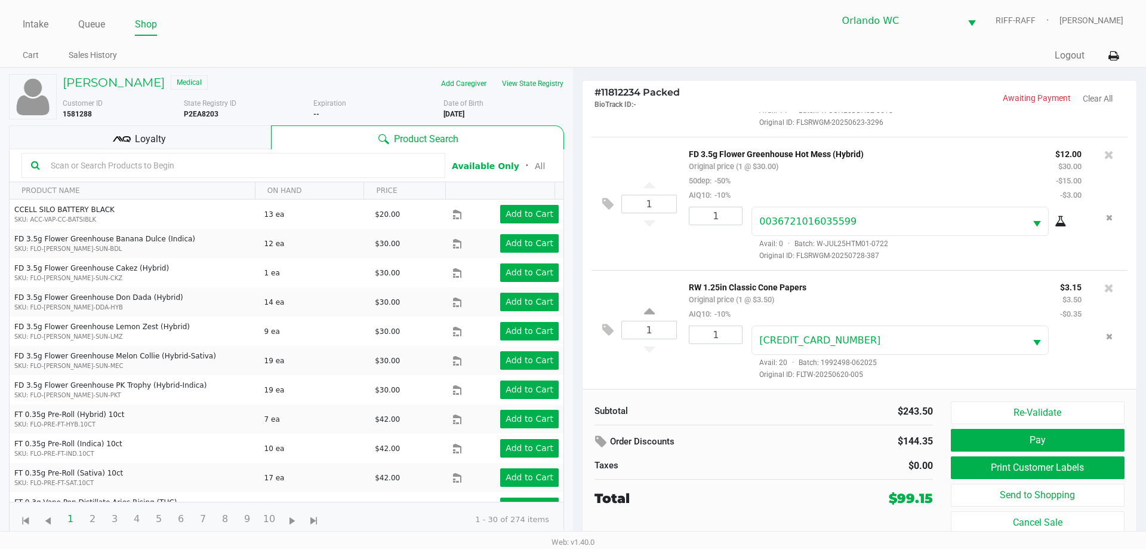
click at [1052, 466] on button "Print Customer Labels" at bounding box center [1038, 467] width 174 height 23
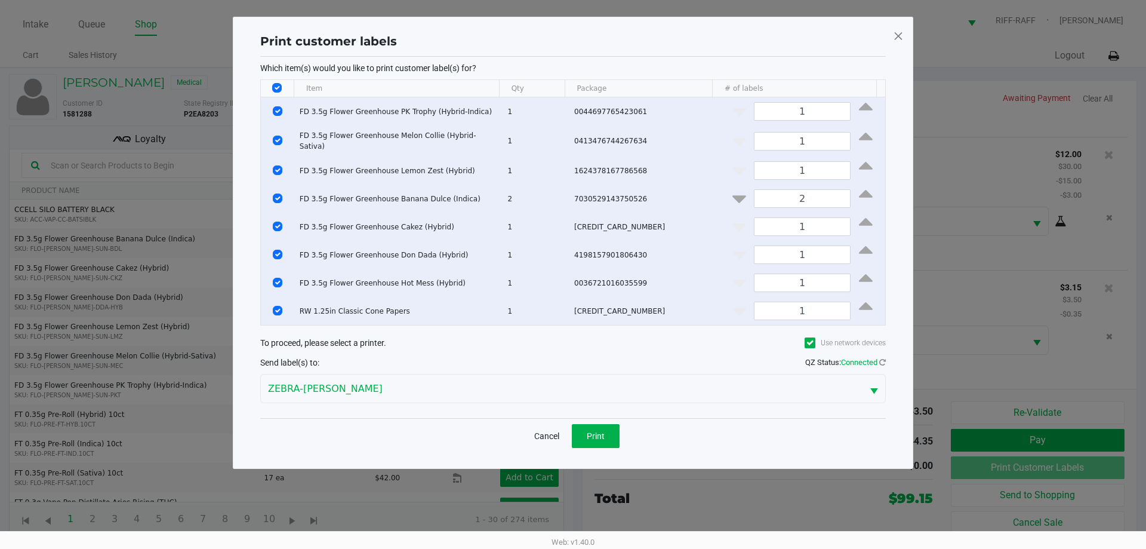
click at [282, 88] on input "Select All Rows" at bounding box center [277, 88] width 10 height 10
checkbox input "false"
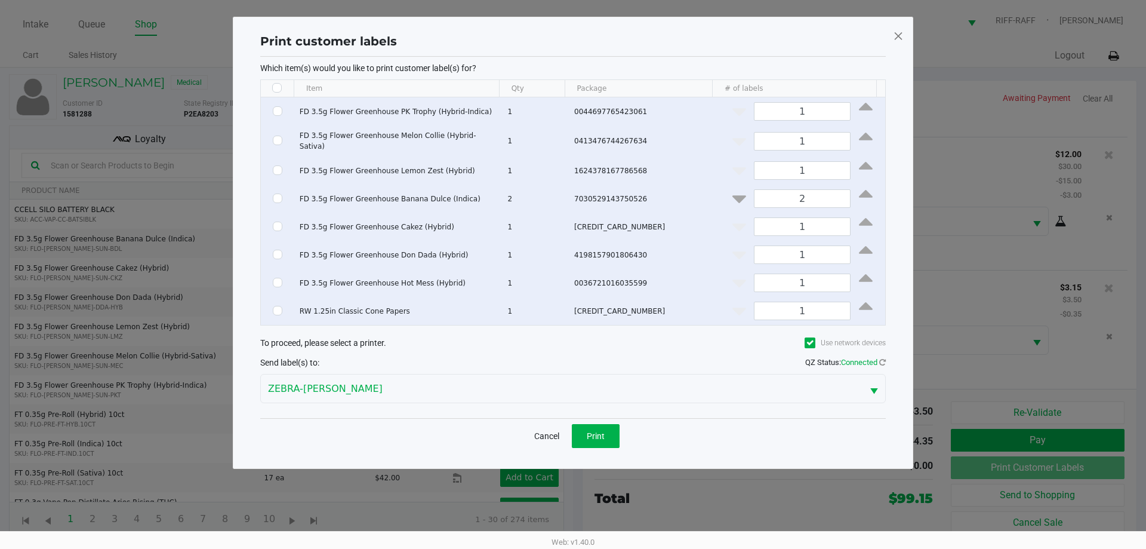
checkbox input "false"
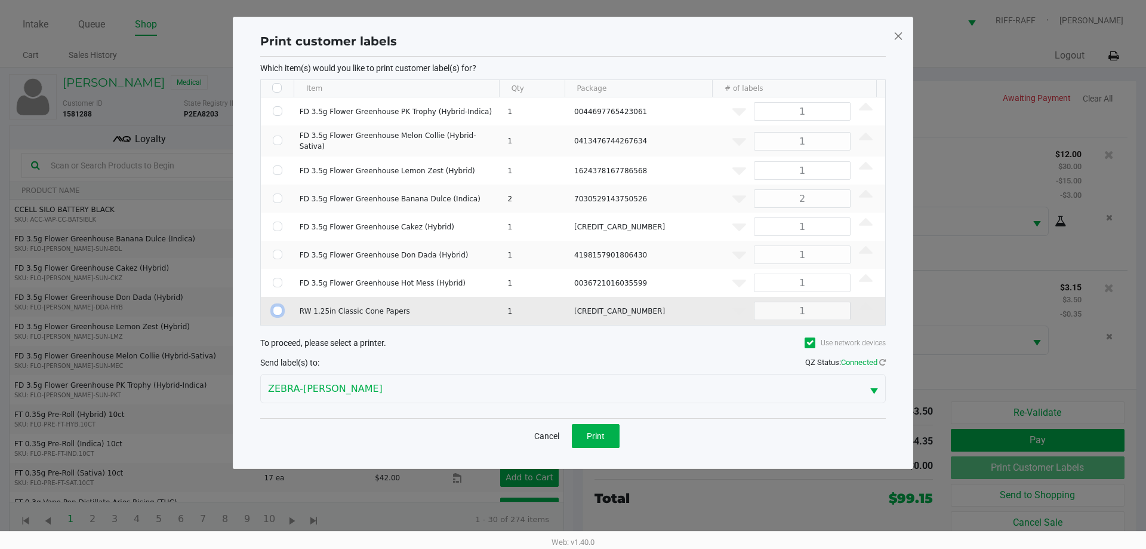
click at [275, 307] on input "Select Row" at bounding box center [278, 311] width 10 height 10
checkbox input "true"
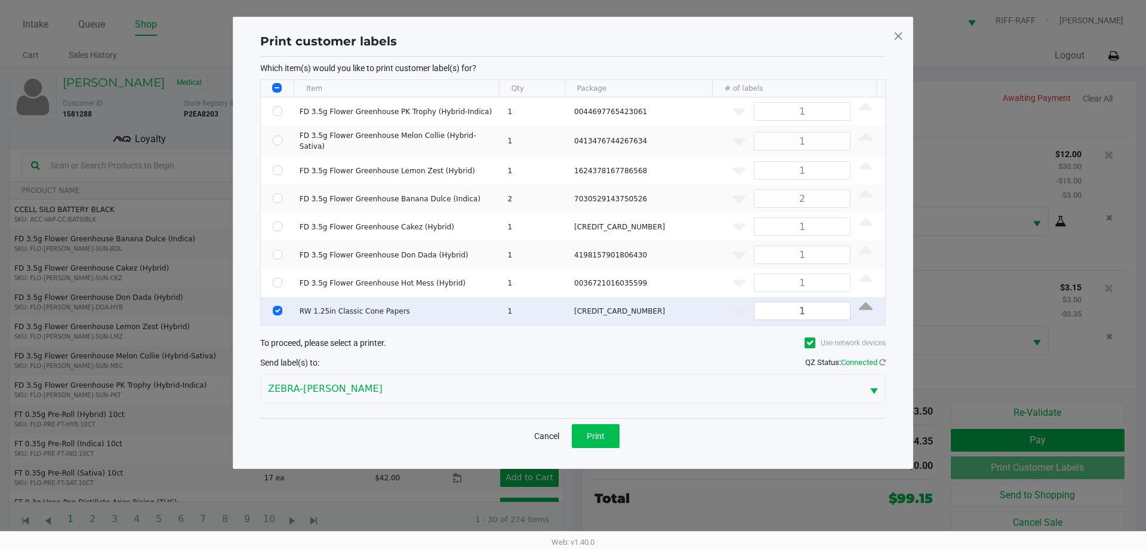
click at [602, 439] on button "Print" at bounding box center [596, 436] width 48 height 24
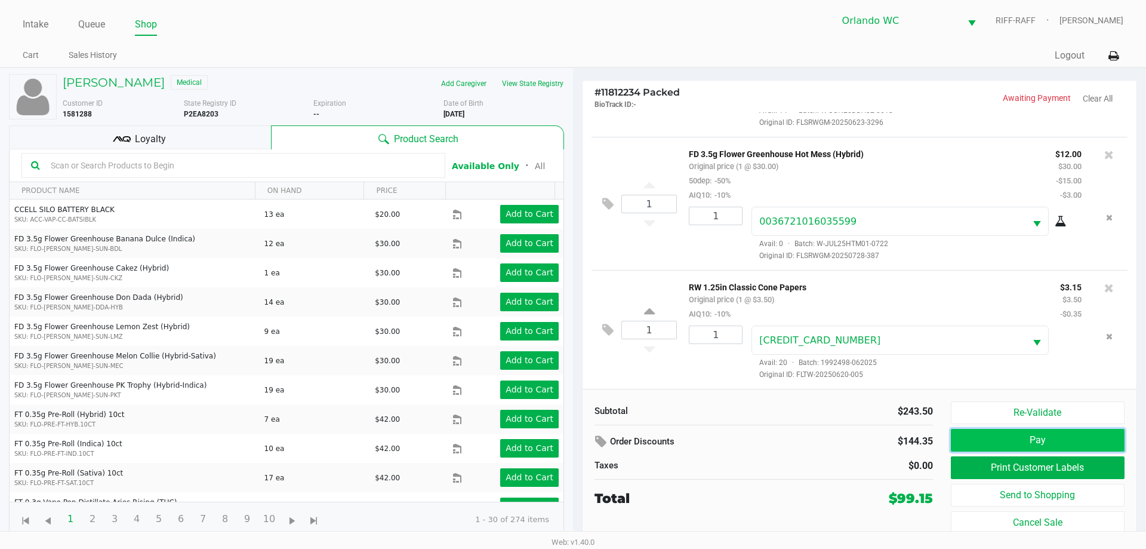
click at [1069, 438] on button "Pay" at bounding box center [1038, 440] width 174 height 23
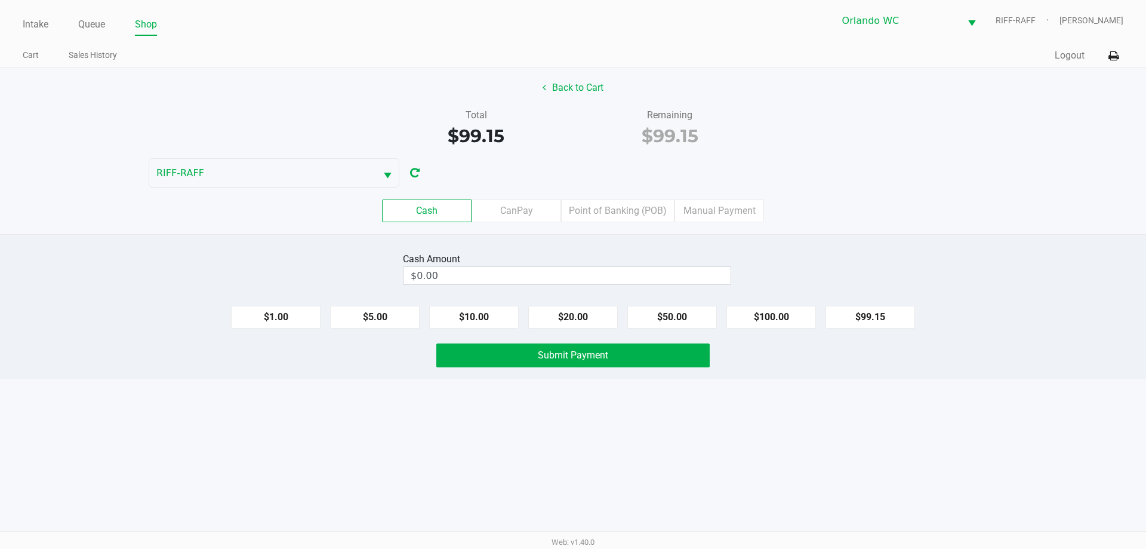
click at [779, 322] on button "$100.00" at bounding box center [772, 317] width 90 height 23
type input "$100.00"
click at [665, 358] on button "Submit Payment" at bounding box center [572, 355] width 273 height 24
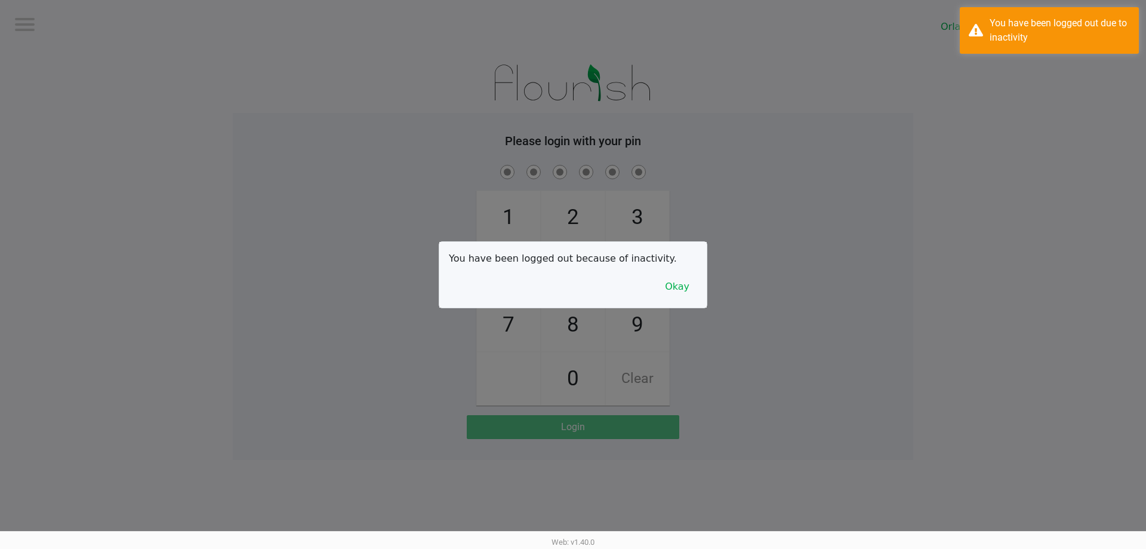
click at [38, 23] on div at bounding box center [573, 274] width 1146 height 549
click at [686, 309] on div at bounding box center [573, 274] width 1146 height 549
click at [680, 289] on button "Okay" at bounding box center [677, 286] width 40 height 23
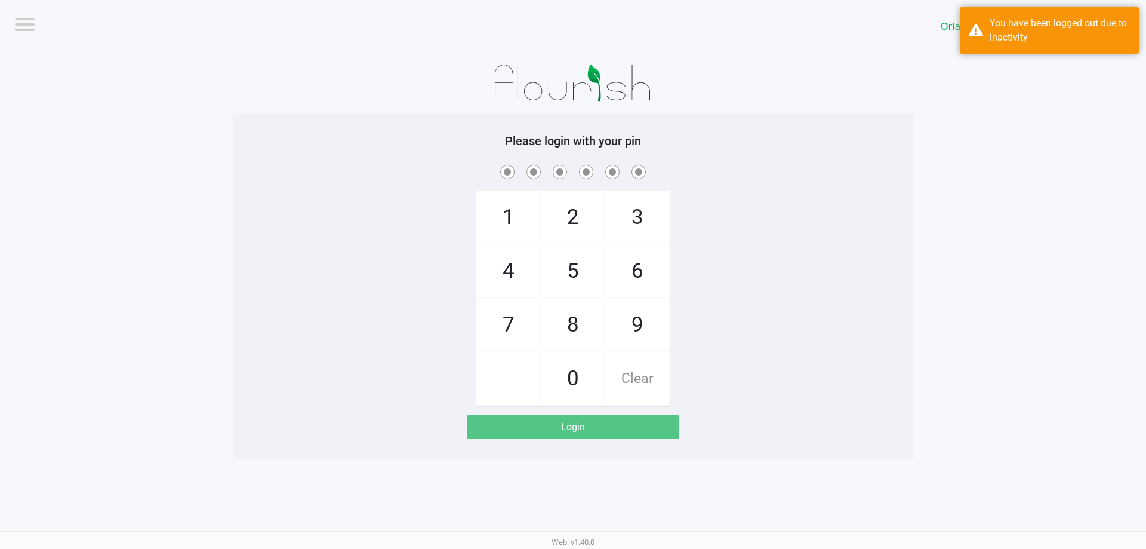
click at [641, 217] on span "3" at bounding box center [637, 217] width 63 height 53
checkbox input "true"
click at [497, 324] on span "7" at bounding box center [508, 325] width 63 height 53
checkbox input "true"
click at [617, 324] on span "9" at bounding box center [637, 325] width 63 height 53
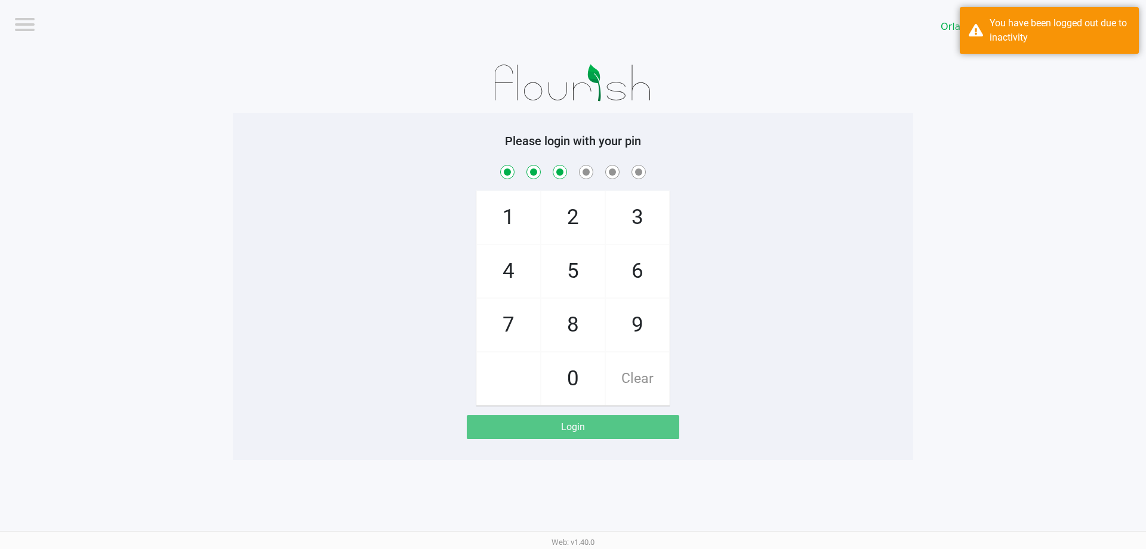
checkbox input "true"
click at [644, 215] on span "3" at bounding box center [637, 217] width 63 height 53
checkbox input "true"
click at [585, 323] on span "8" at bounding box center [573, 325] width 63 height 53
checkbox input "true"
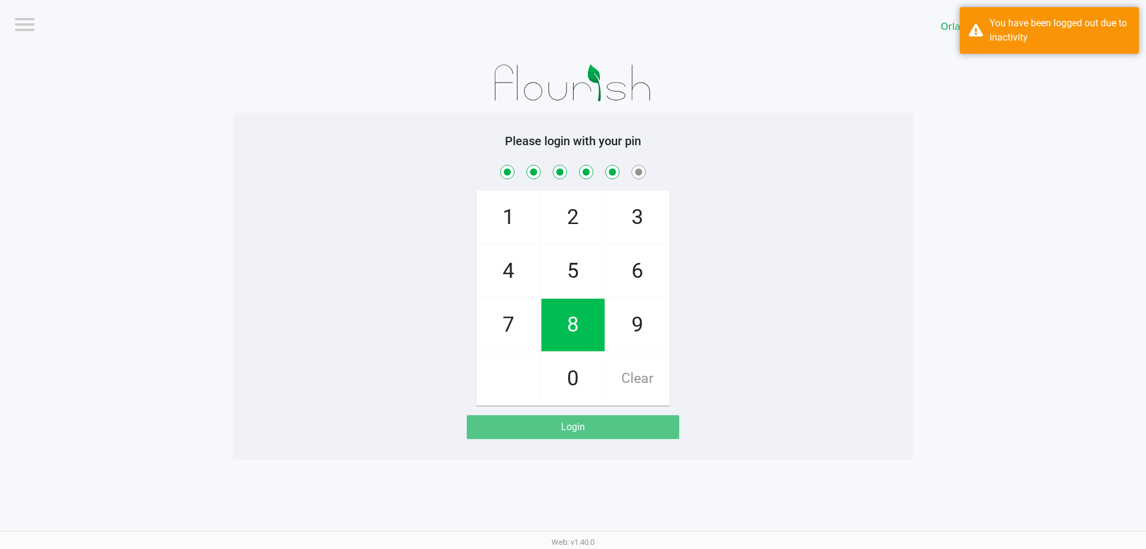
click at [515, 281] on span "4" at bounding box center [508, 271] width 63 height 53
checkbox input "true"
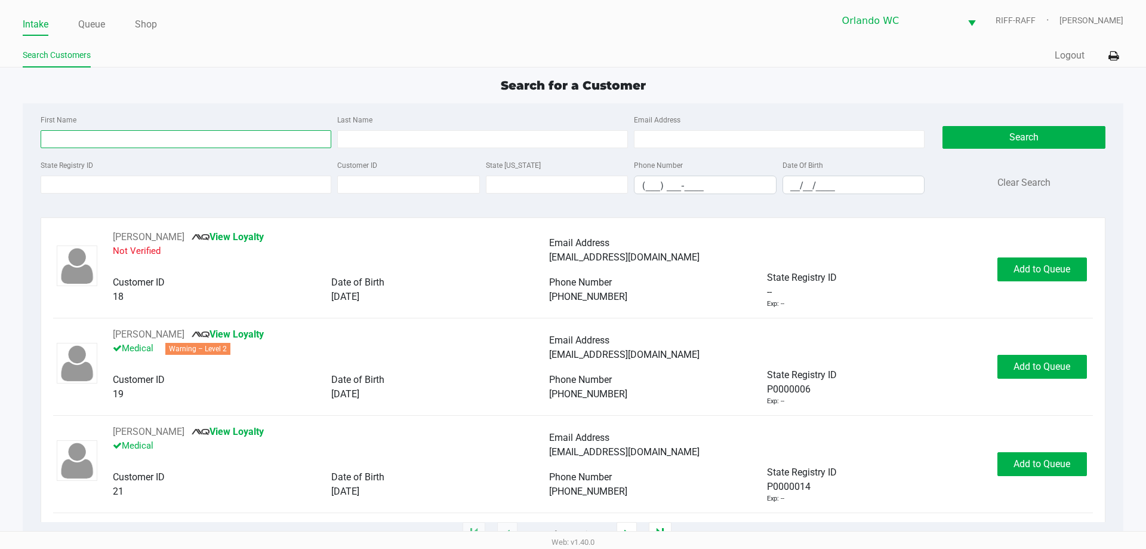
click at [260, 139] on input "First Name" at bounding box center [186, 139] width 291 height 18
click at [289, 184] on input "State Registry ID" at bounding box center [186, 185] width 291 height 18
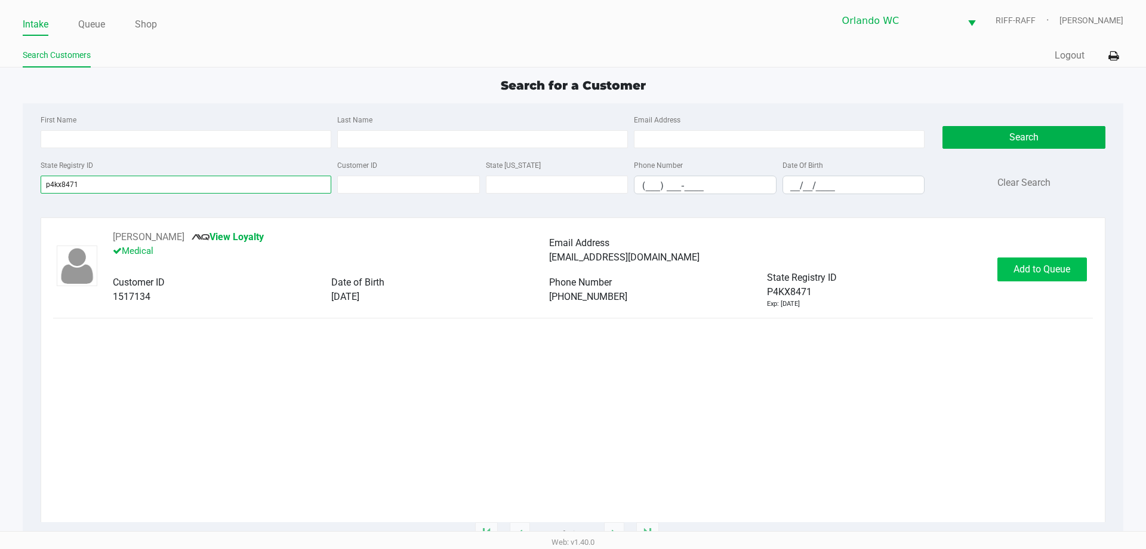
type input "p4kx8471"
click at [1058, 266] on span "Add to Queue" at bounding box center [1042, 268] width 57 height 11
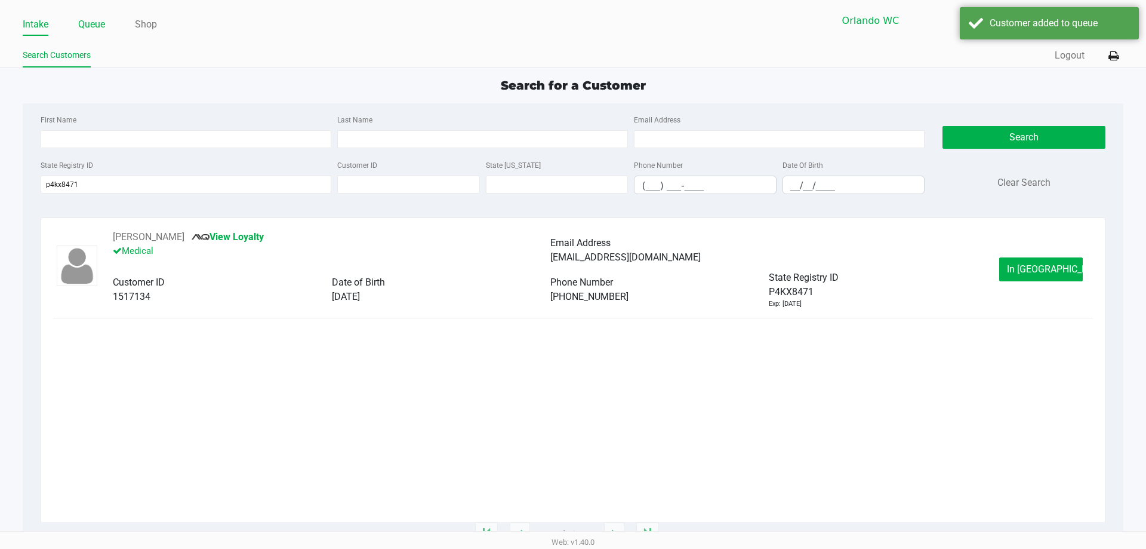
click at [88, 30] on link "Queue" at bounding box center [91, 24] width 27 height 17
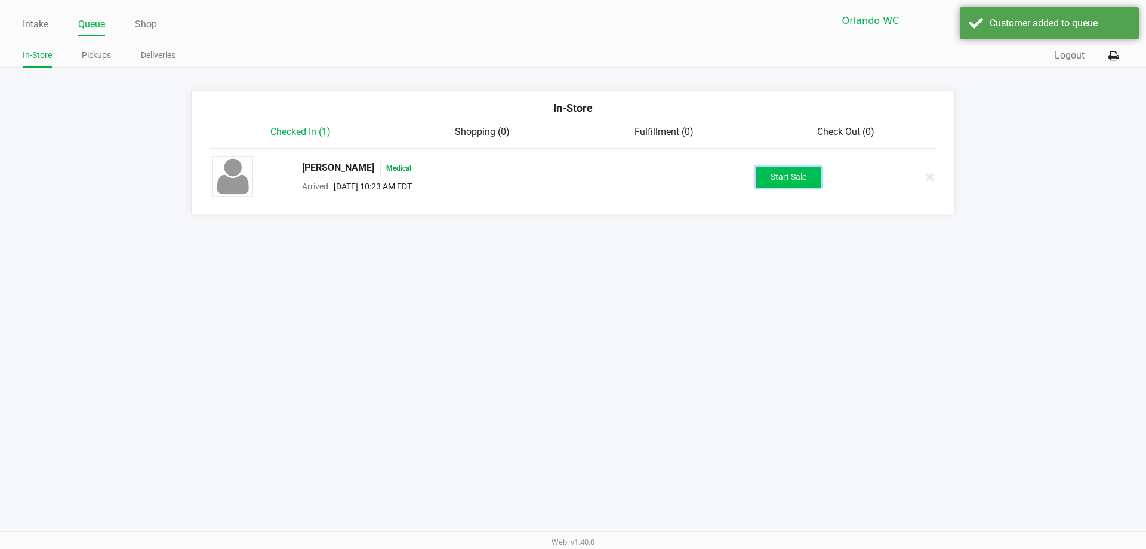
click at [796, 185] on button "Start Sale" at bounding box center [789, 177] width 66 height 21
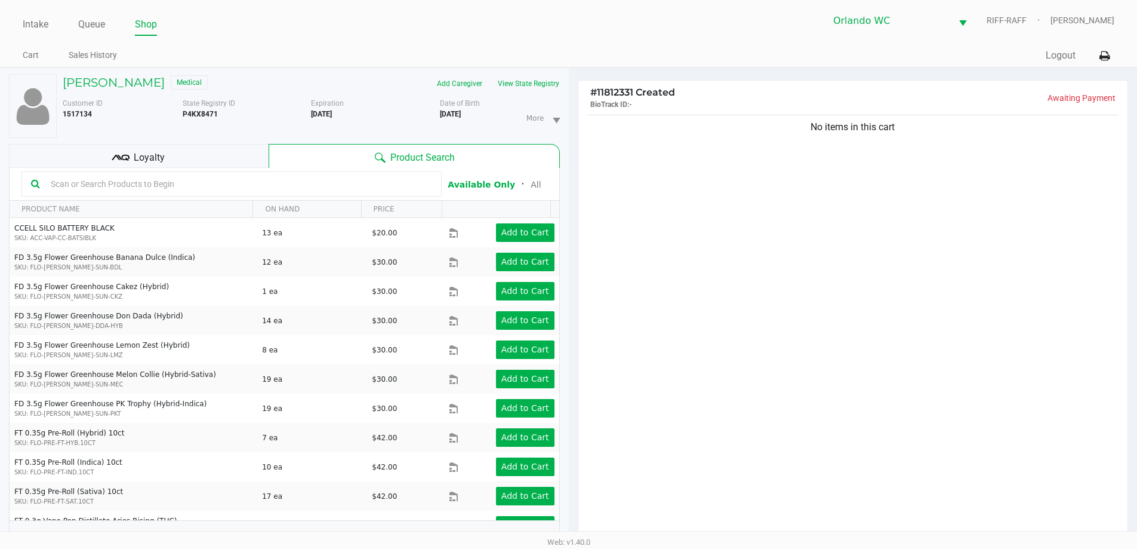
click at [206, 153] on div "Loyalty" at bounding box center [139, 156] width 260 height 24
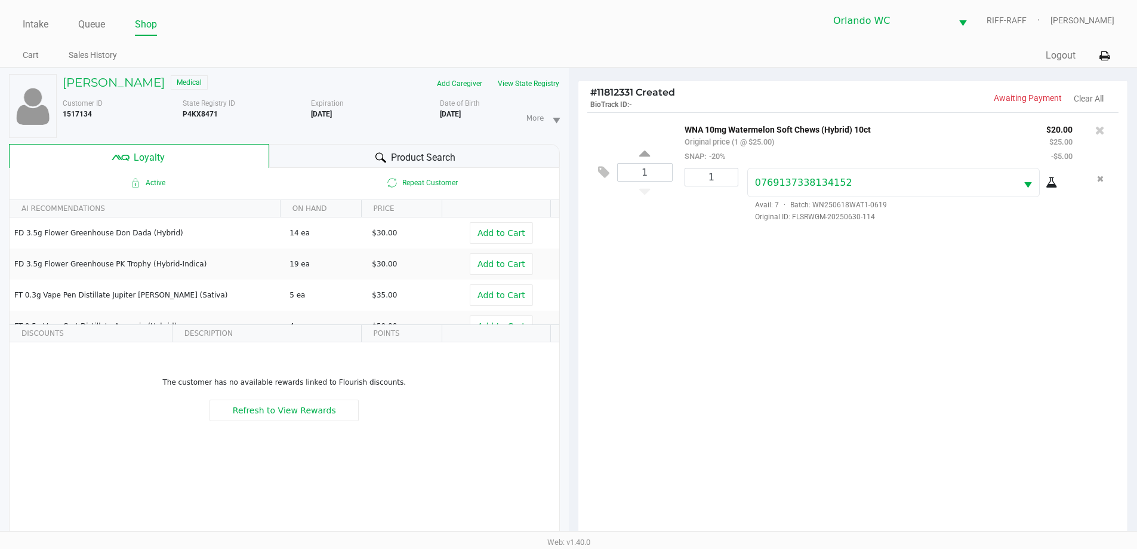
scroll to position [143, 0]
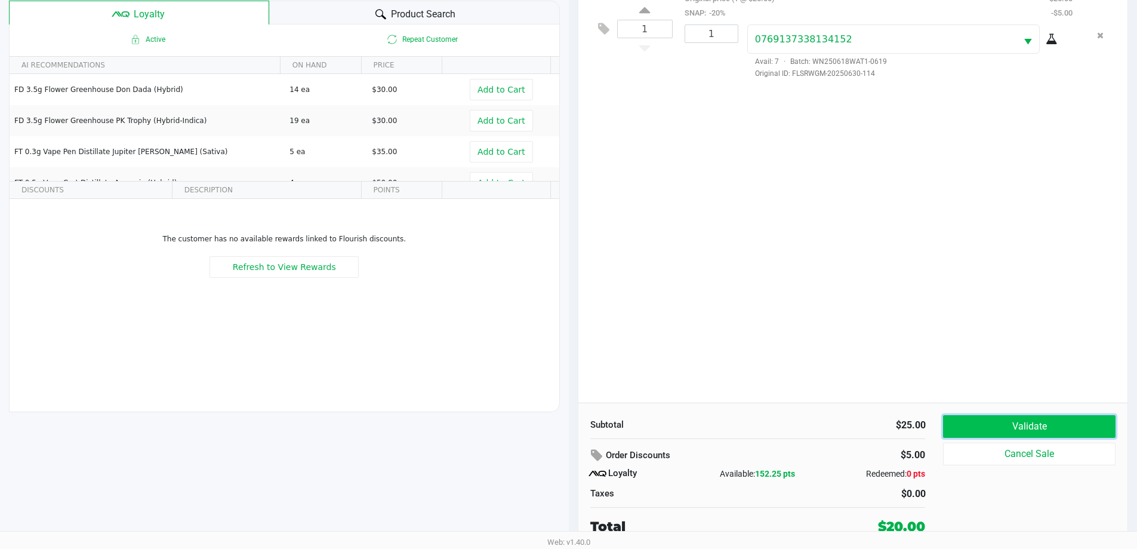
click at [1043, 419] on button "Validate" at bounding box center [1029, 426] width 172 height 23
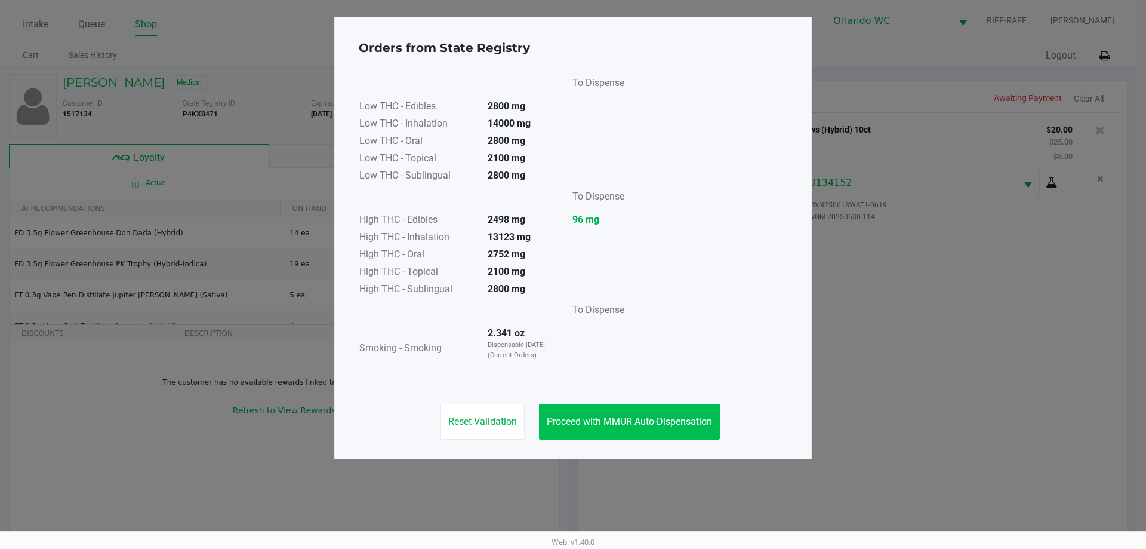
click at [631, 413] on button "Proceed with MMUR Auto-Dispensation" at bounding box center [629, 422] width 181 height 36
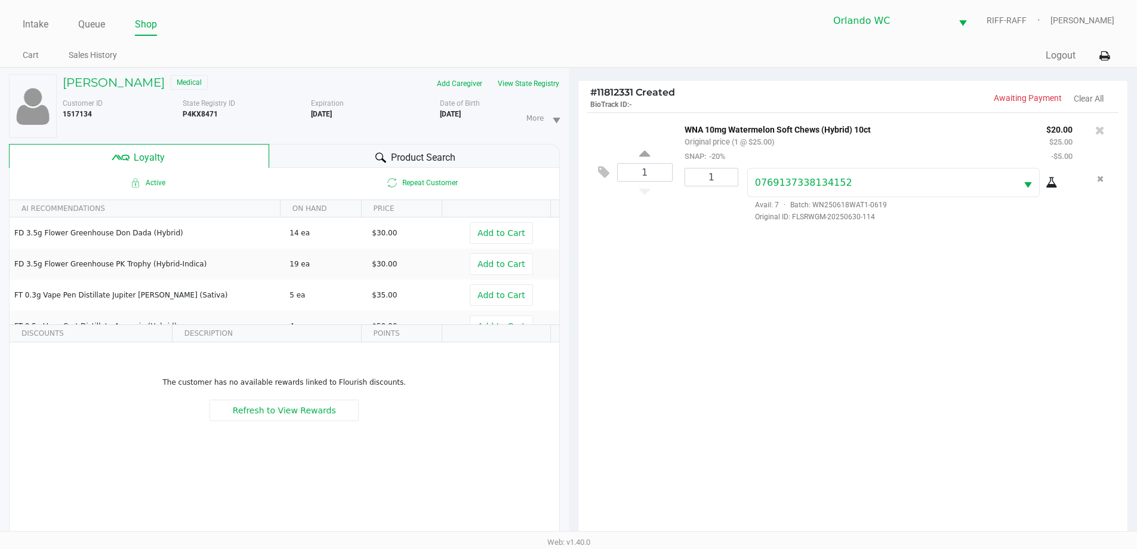
scroll to position [143, 0]
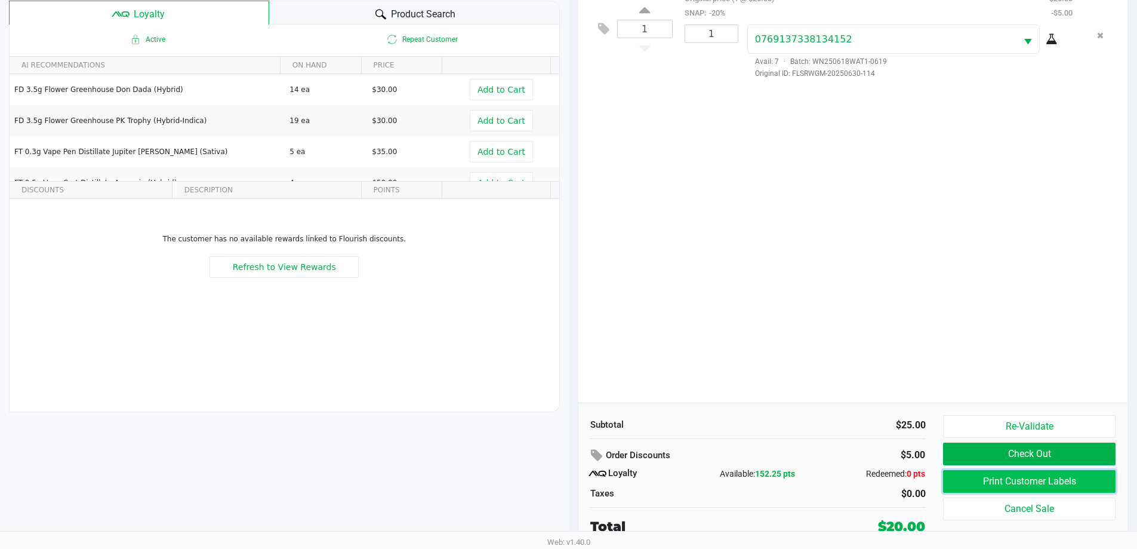
click at [1048, 478] on button "Print Customer Labels" at bounding box center [1029, 481] width 172 height 23
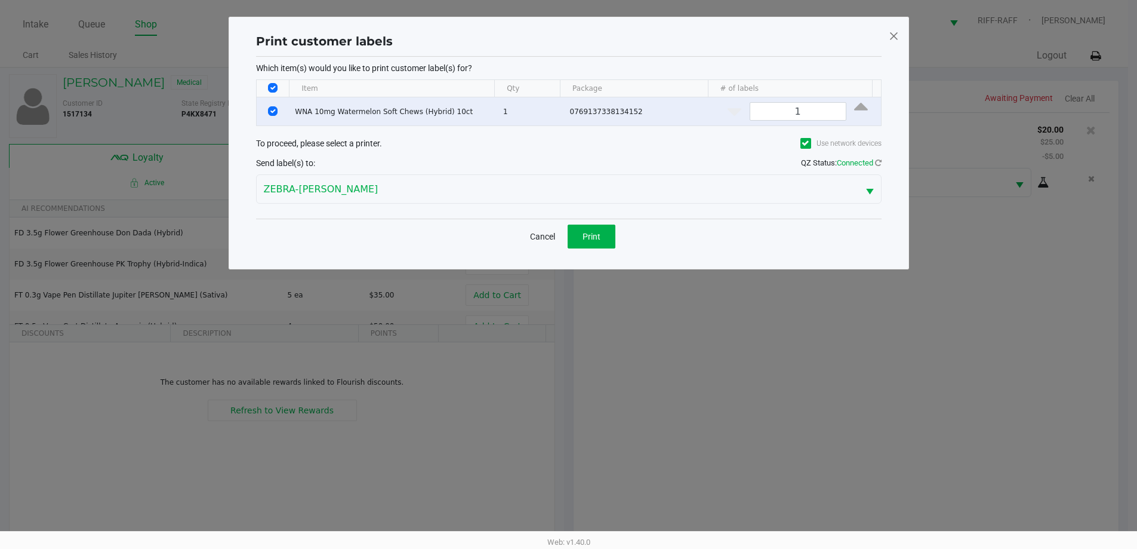
scroll to position [0, 0]
click at [593, 227] on button "Print" at bounding box center [596, 237] width 48 height 24
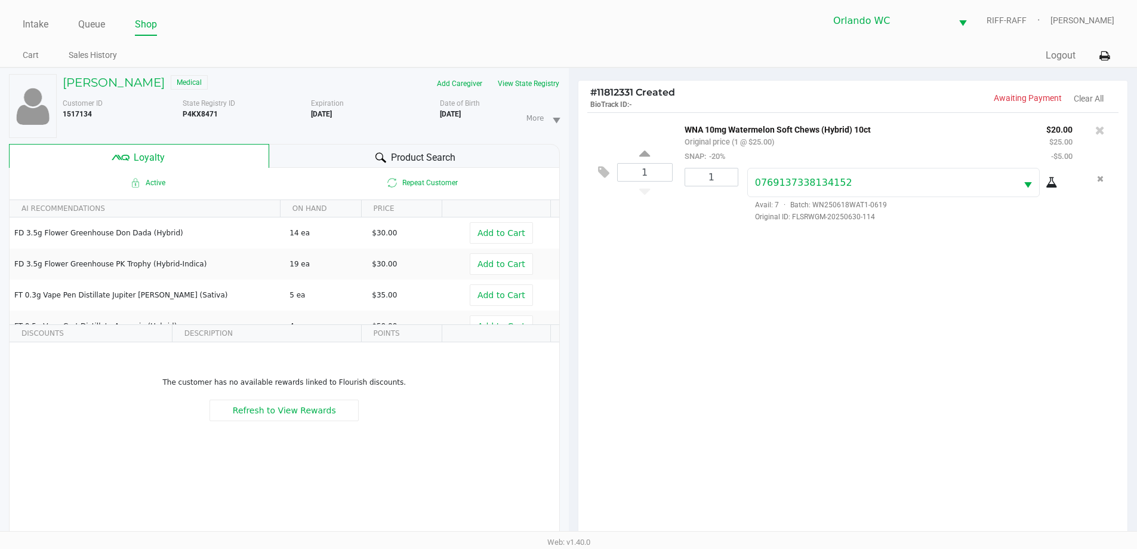
scroll to position [143, 0]
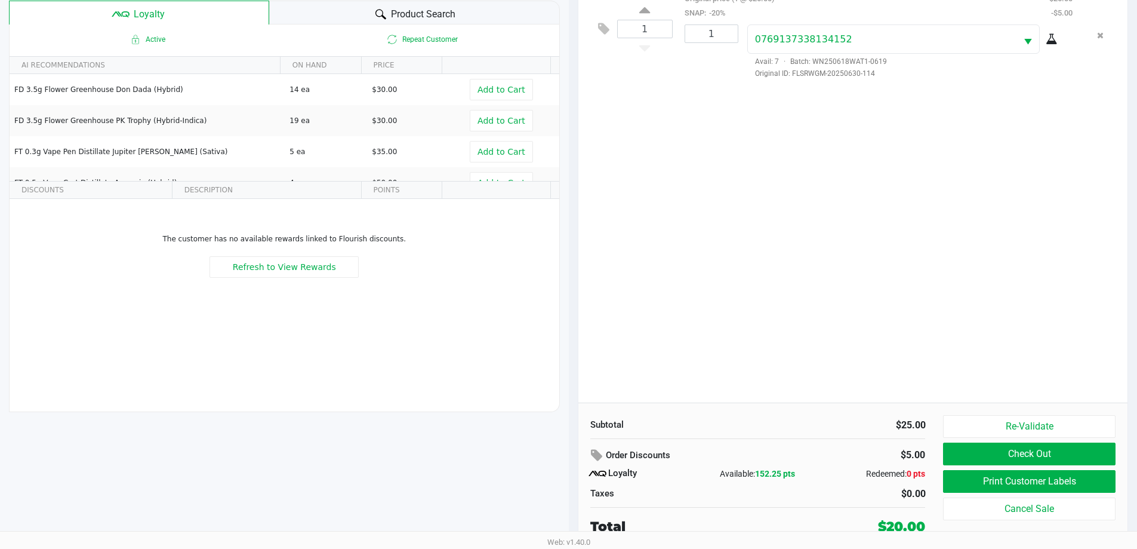
click at [774, 465] on div "Order Discounts" at bounding box center [700, 455] width 218 height 21
click at [762, 463] on div "Order Discounts" at bounding box center [700, 455] width 218 height 21
click at [292, 268] on span "Refresh to View Rewards" at bounding box center [284, 267] width 103 height 10
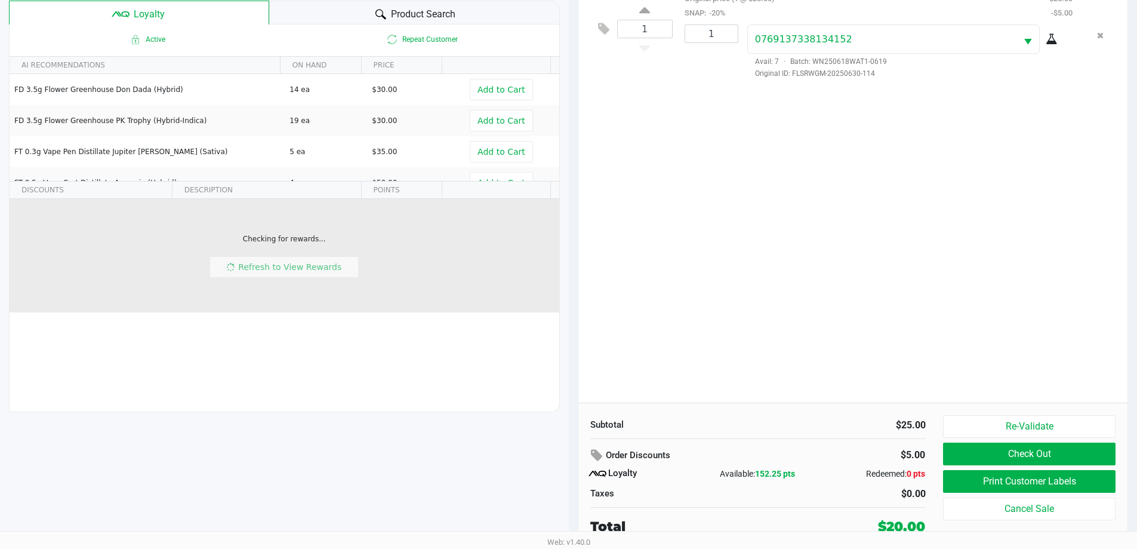
click at [310, 272] on div "Refresh to View Rewards" at bounding box center [284, 266] width 149 height 21
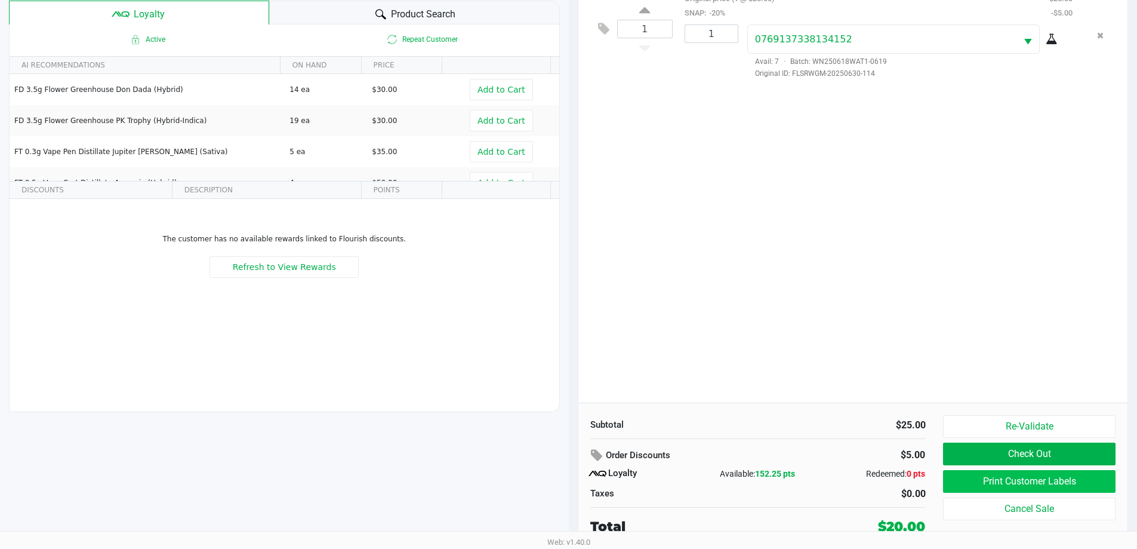
click at [1010, 480] on button "Print Customer Labels" at bounding box center [1029, 481] width 172 height 23
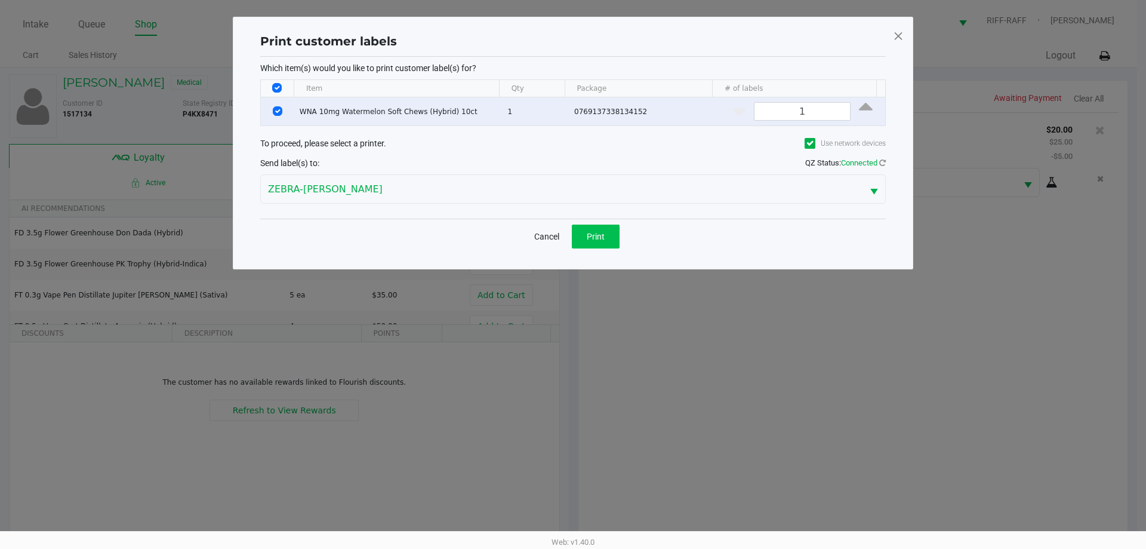
click at [592, 238] on span "Print" at bounding box center [596, 237] width 18 height 10
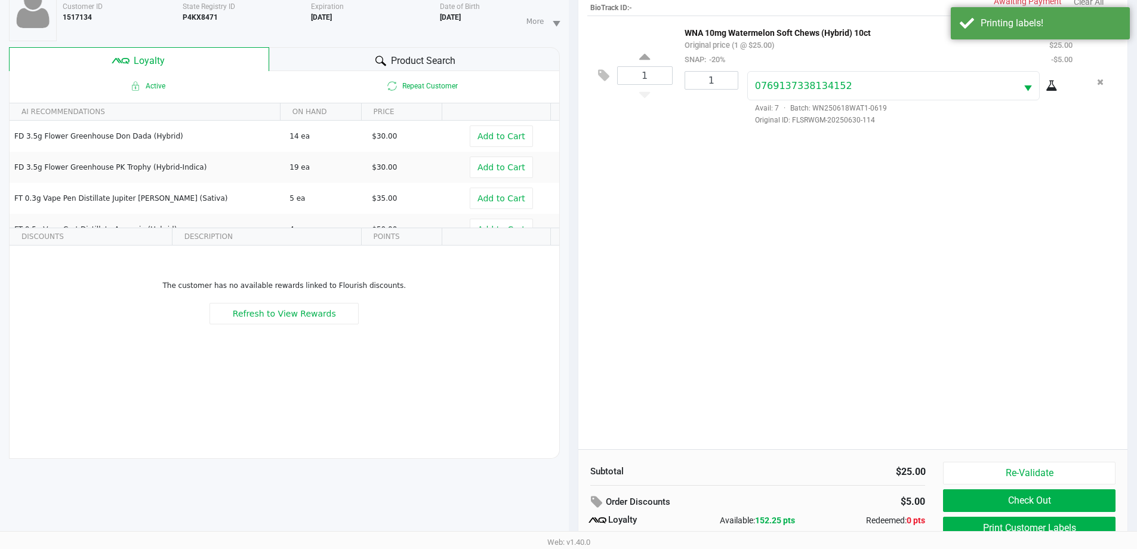
scroll to position [143, 0]
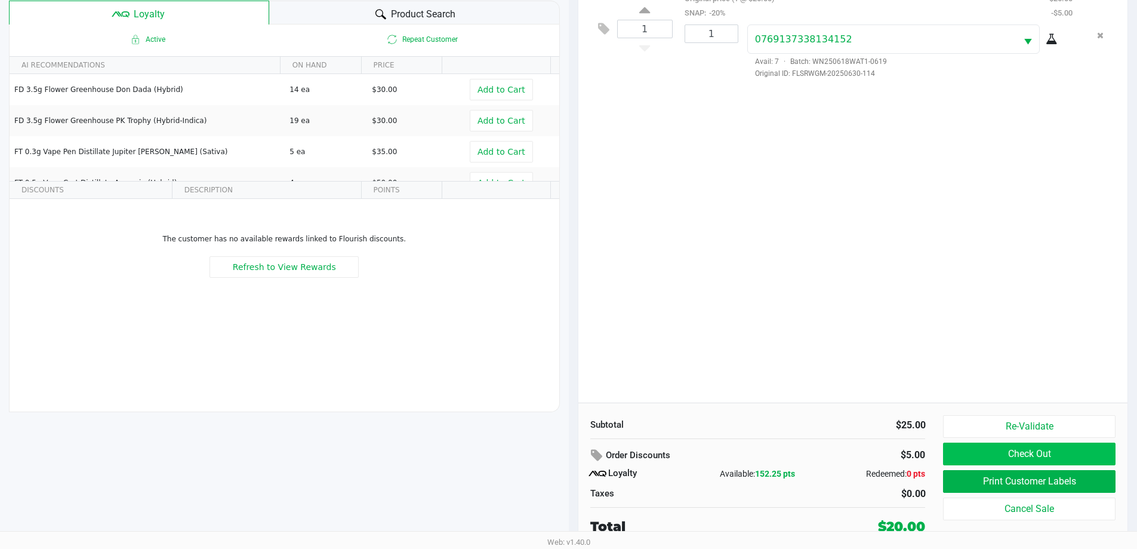
click at [1060, 447] on button "Check Out" at bounding box center [1029, 453] width 172 height 23
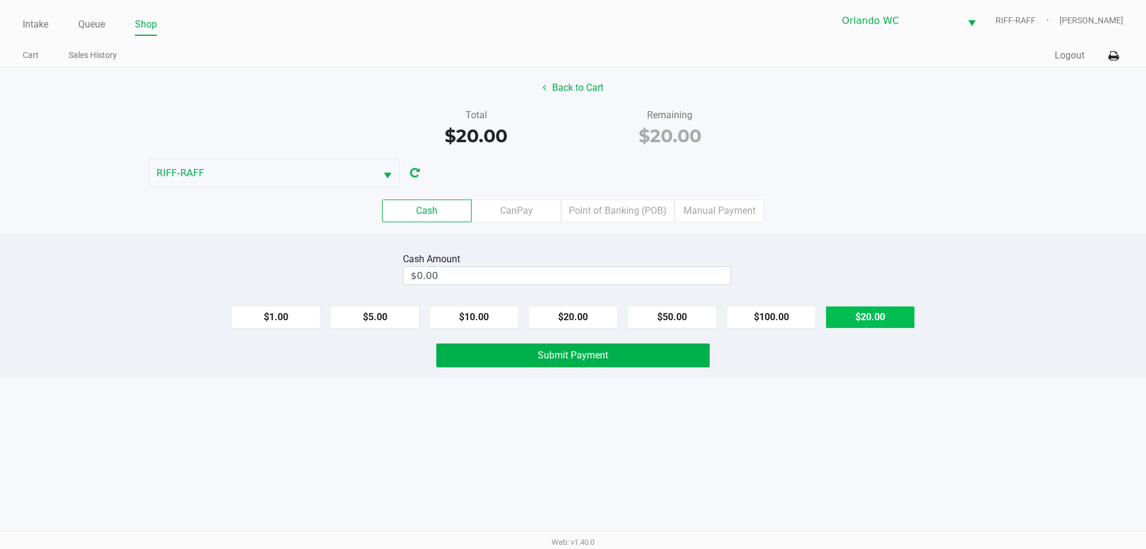
click at [859, 319] on button "$20.00" at bounding box center [871, 317] width 90 height 23
type input "$20.00"
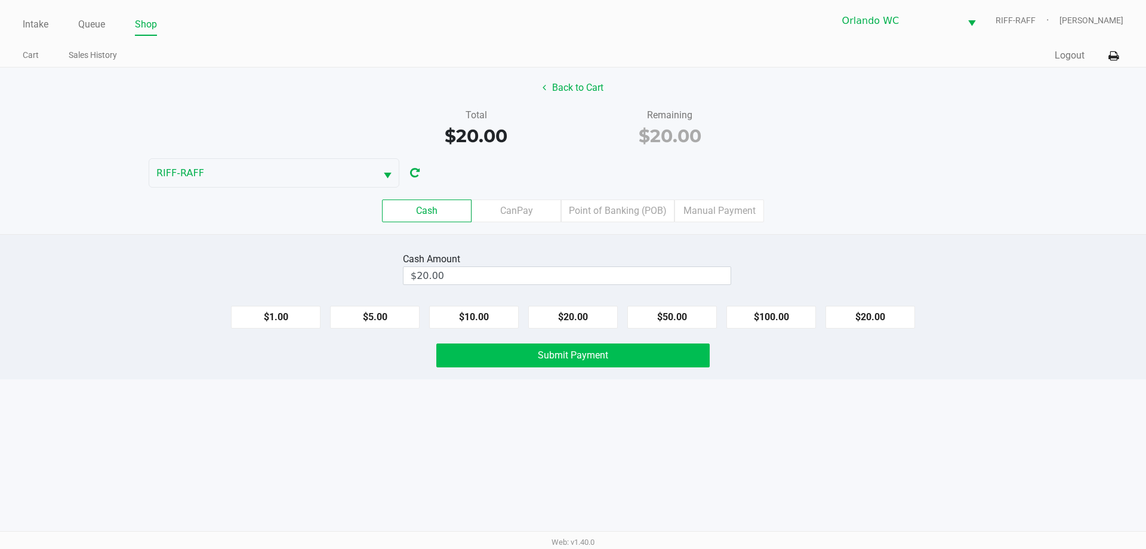
click at [690, 366] on button "Submit Payment" at bounding box center [572, 355] width 273 height 24
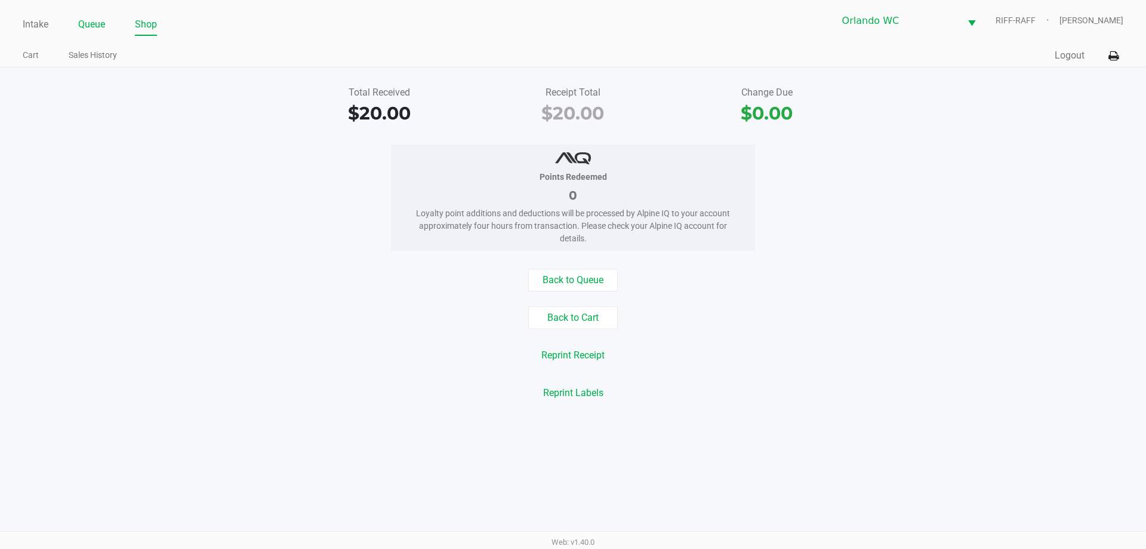
click at [81, 27] on link "Queue" at bounding box center [91, 24] width 27 height 17
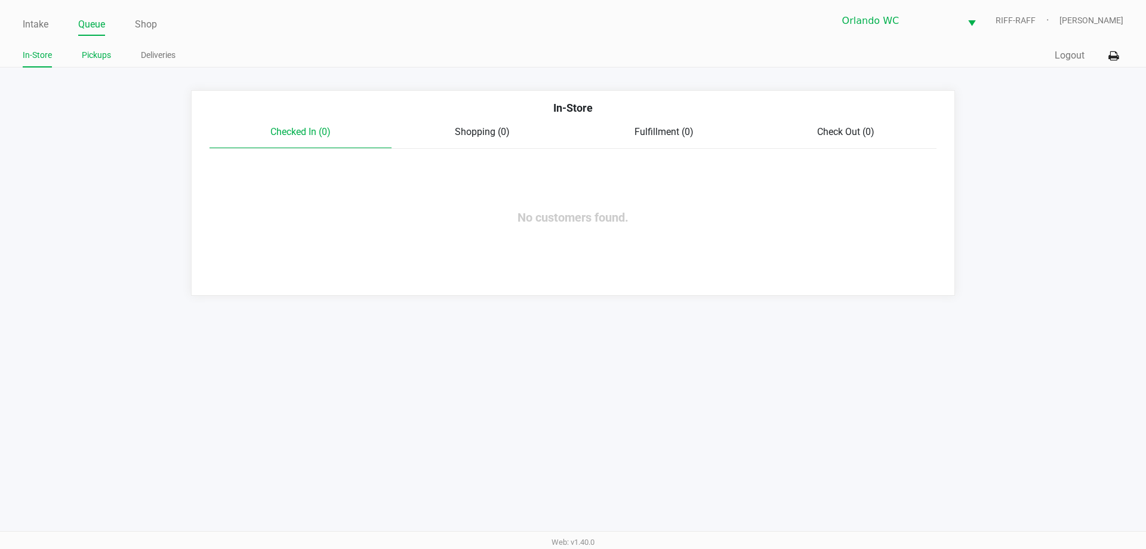
click at [88, 59] on link "Pickups" at bounding box center [96, 55] width 29 height 15
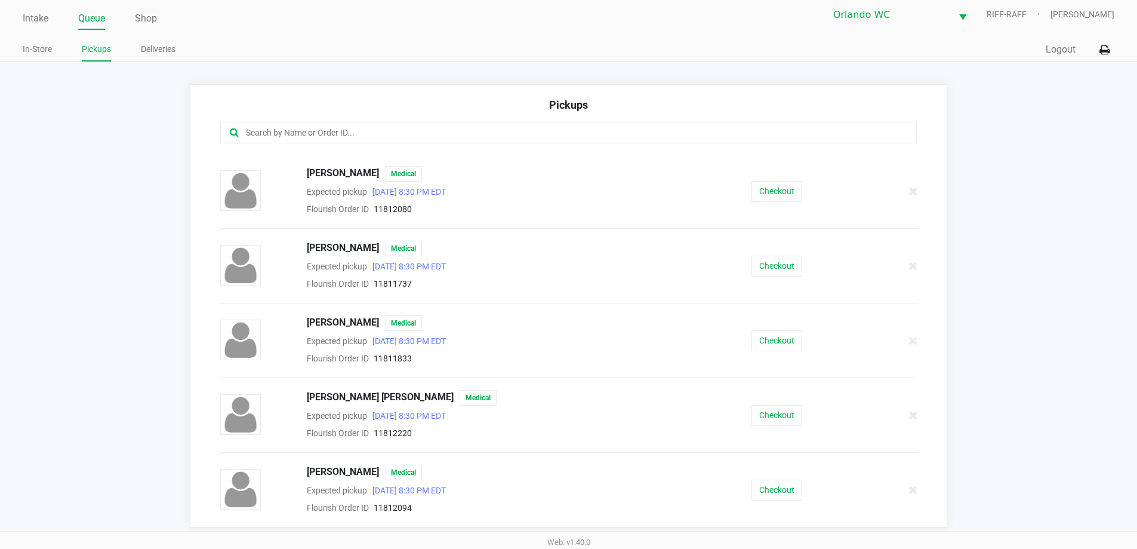
scroll to position [8, 0]
click at [457, 137] on input "text" at bounding box center [550, 131] width 610 height 14
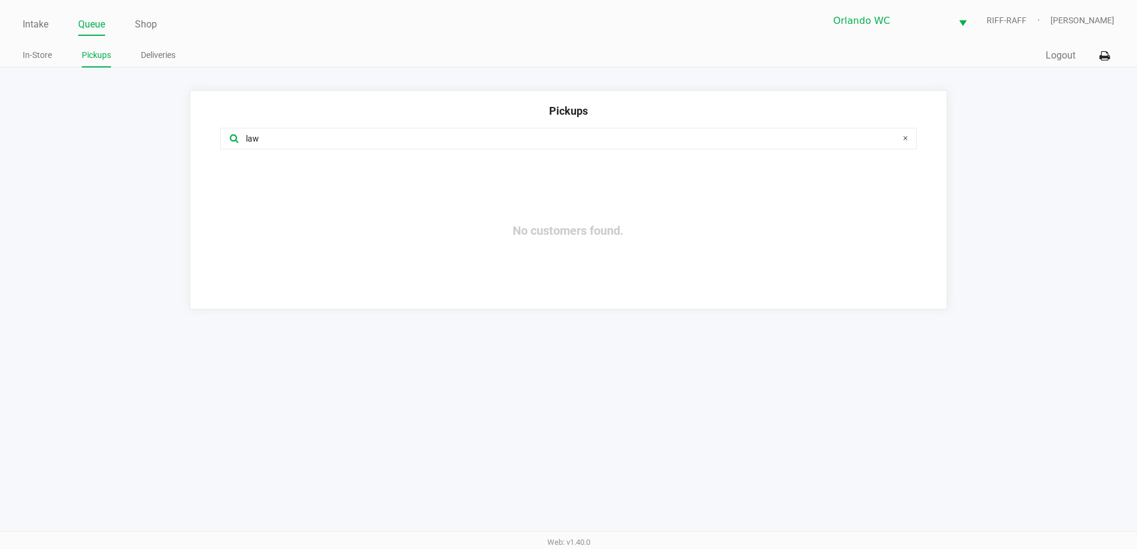
scroll to position [0, 0]
type input "l"
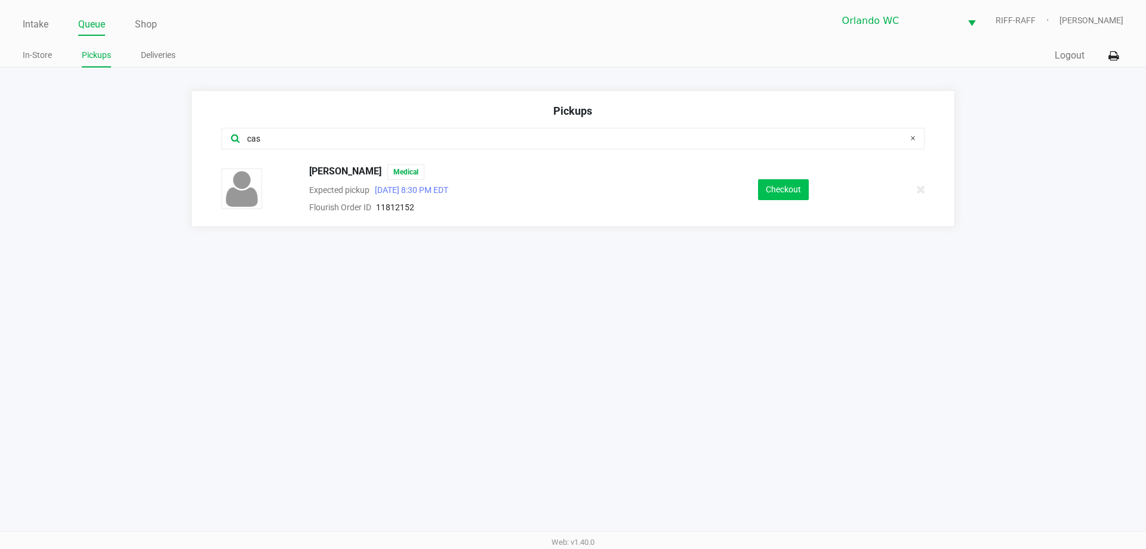
type input "cas"
click at [775, 184] on button "Checkout" at bounding box center [783, 189] width 51 height 21
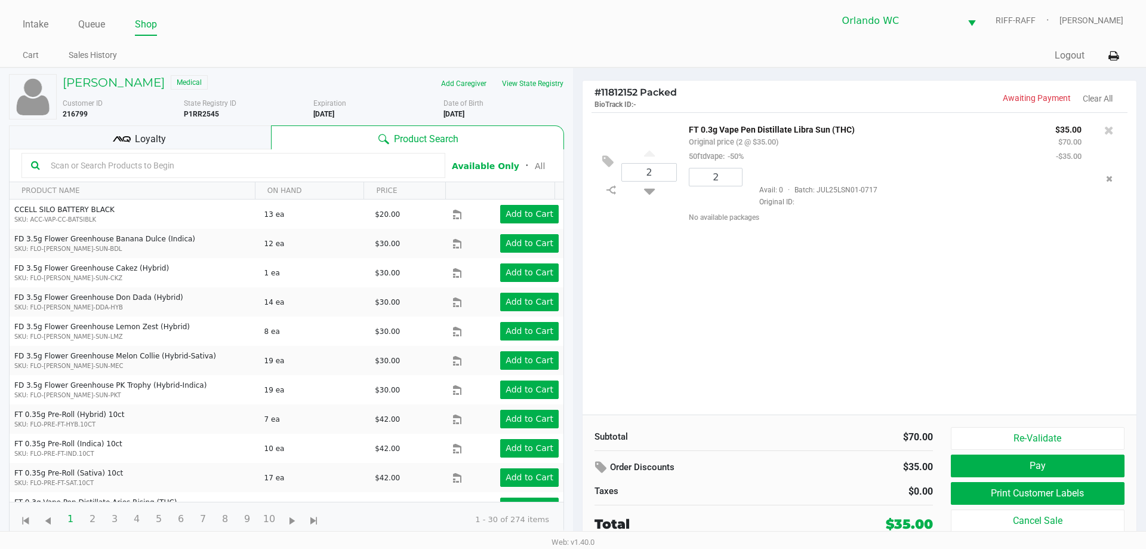
click at [226, 143] on div "Loyalty" at bounding box center [140, 137] width 262 height 24
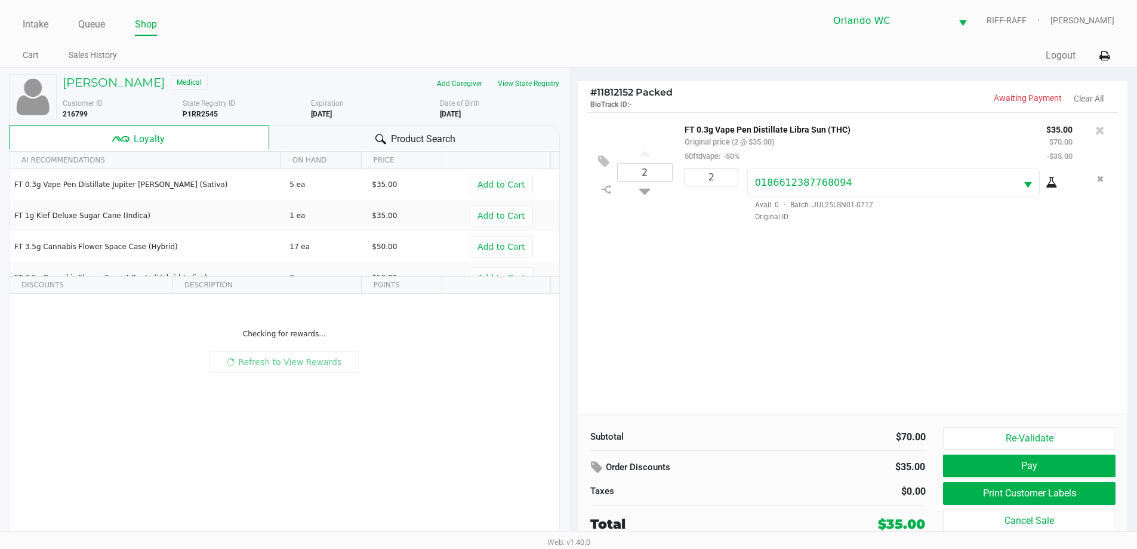
click at [414, 128] on div "Product Search" at bounding box center [414, 137] width 291 height 24
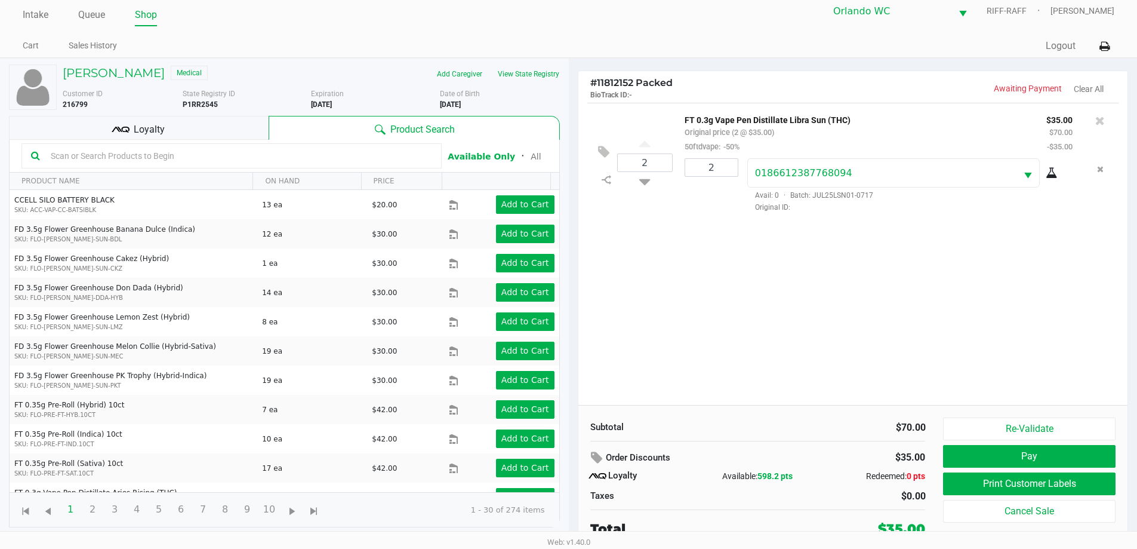
scroll to position [12, 0]
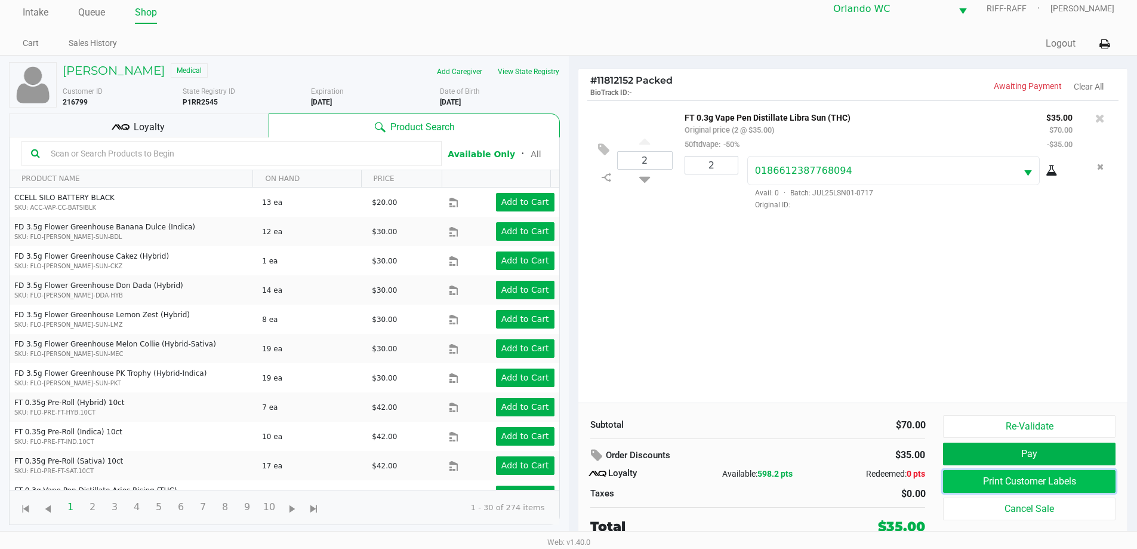
click at [1040, 487] on button "Print Customer Labels" at bounding box center [1029, 481] width 172 height 23
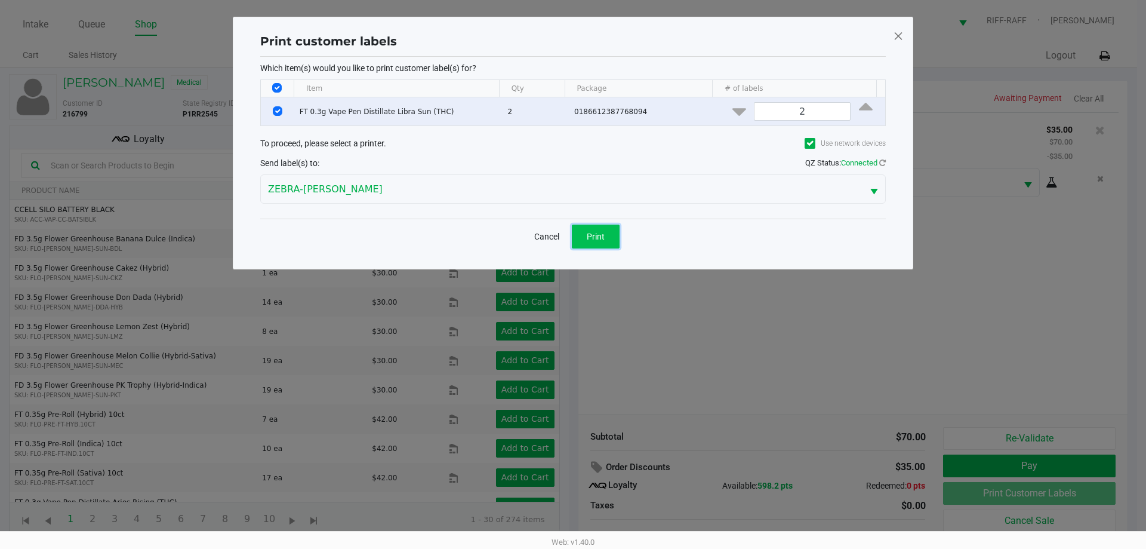
click at [592, 227] on button "Print" at bounding box center [596, 237] width 48 height 24
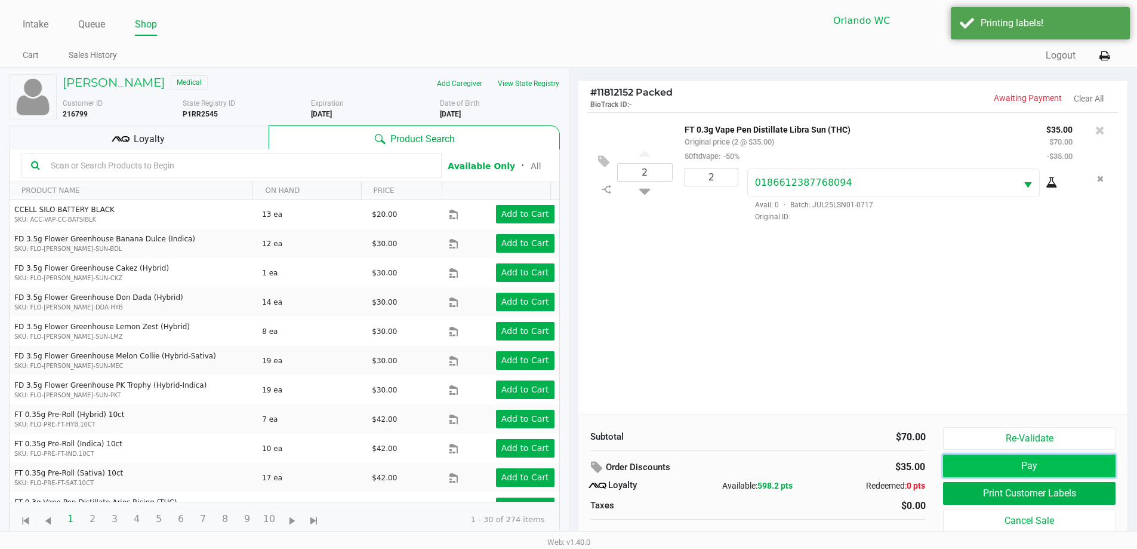
click at [1045, 459] on button "Pay" at bounding box center [1029, 465] width 172 height 23
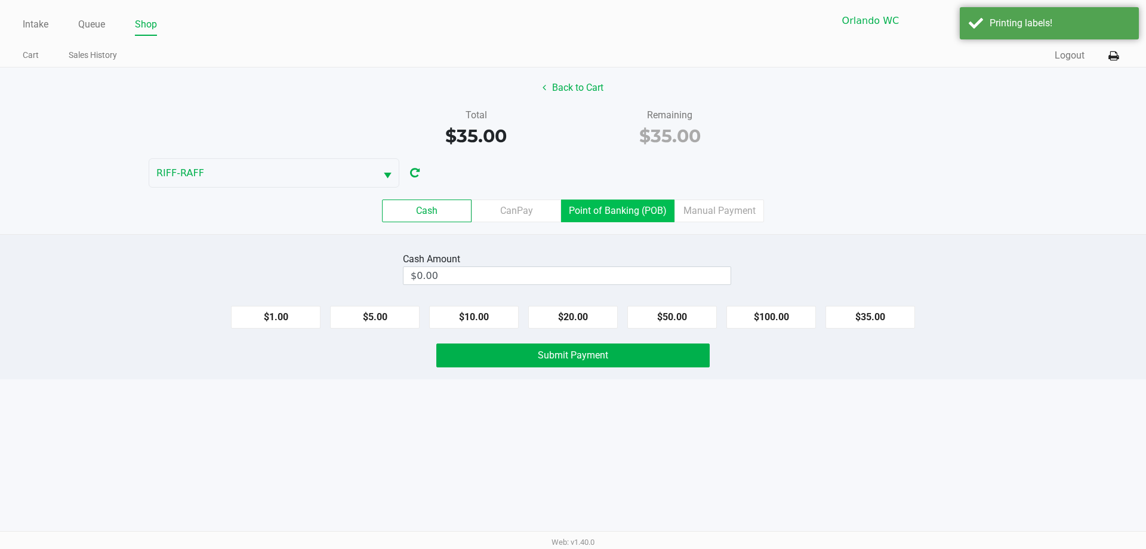
click at [604, 201] on label "Point of Banking (POB)" at bounding box center [617, 210] width 113 height 23
click at [0, 0] on 7 "Point of Banking (POB)" at bounding box center [0, 0] width 0 height 0
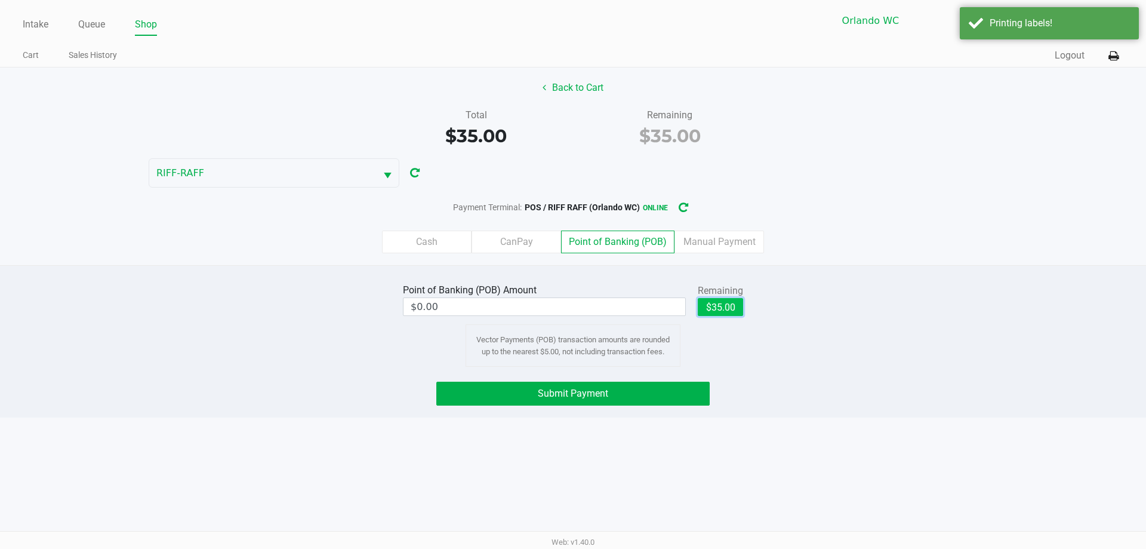
click at [719, 310] on button "$35.00" at bounding box center [720, 307] width 45 height 18
type input "$35.00"
click at [625, 396] on button "Submit Payment" at bounding box center [572, 394] width 273 height 24
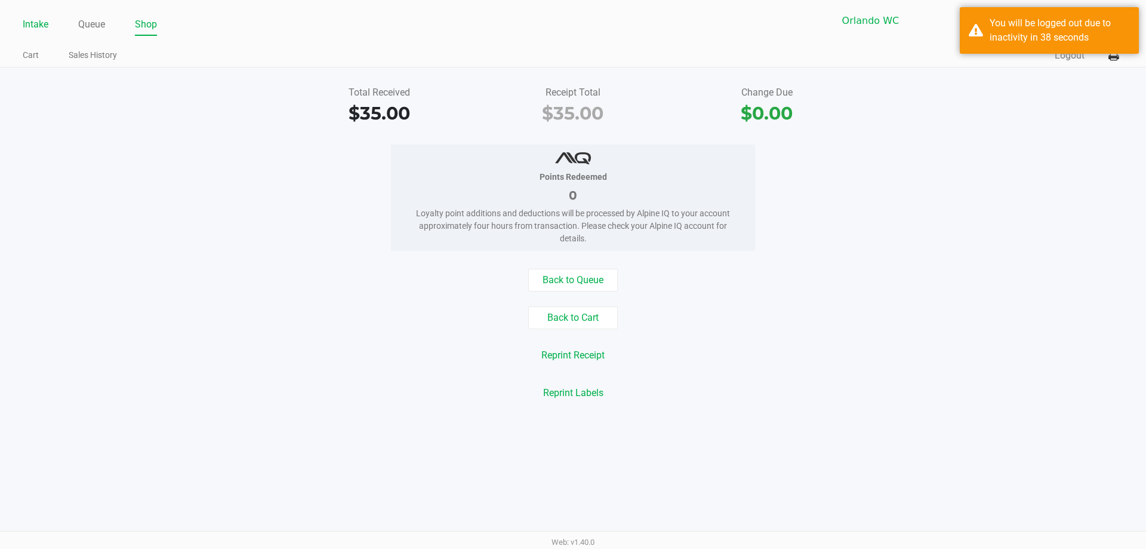
click at [32, 21] on link "Intake" at bounding box center [36, 24] width 26 height 17
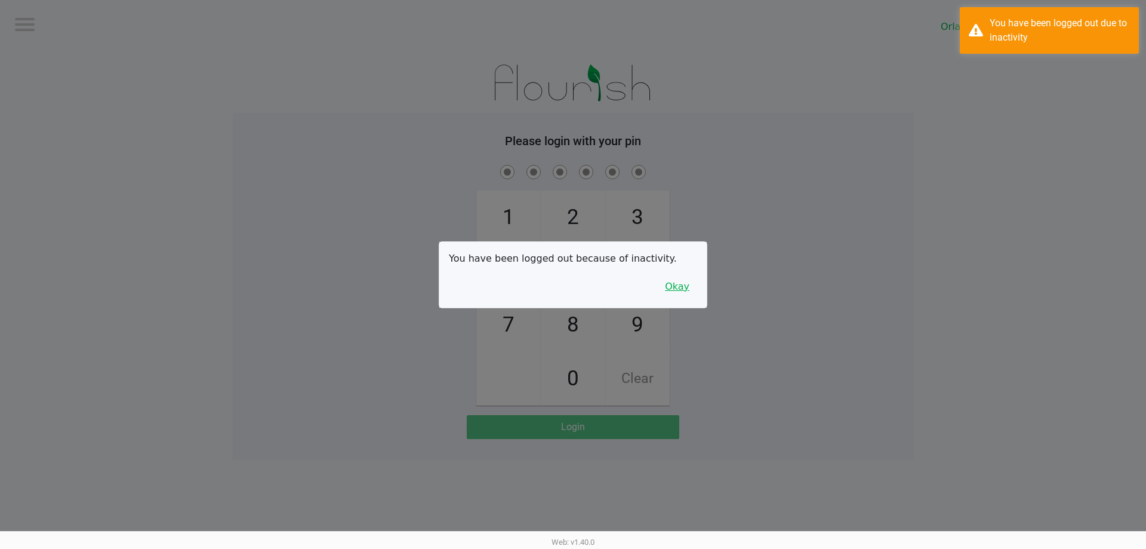
click at [688, 293] on button "Okay" at bounding box center [677, 286] width 40 height 23
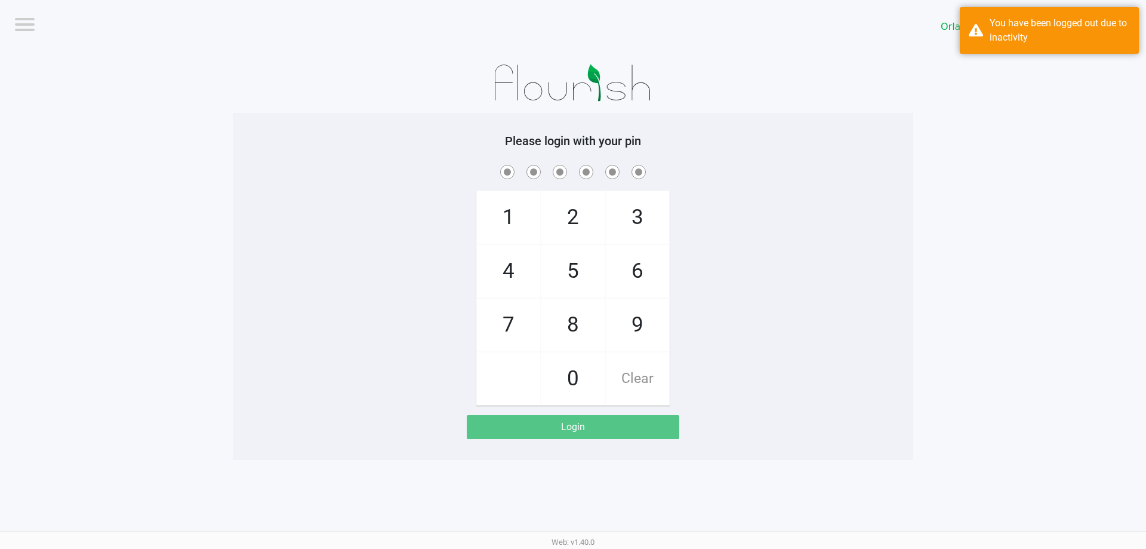
click at [634, 213] on span "3" at bounding box center [637, 217] width 63 height 53
checkbox input "true"
click at [513, 311] on span "7" at bounding box center [508, 325] width 63 height 53
checkbox input "true"
click at [622, 324] on span "9" at bounding box center [637, 325] width 63 height 53
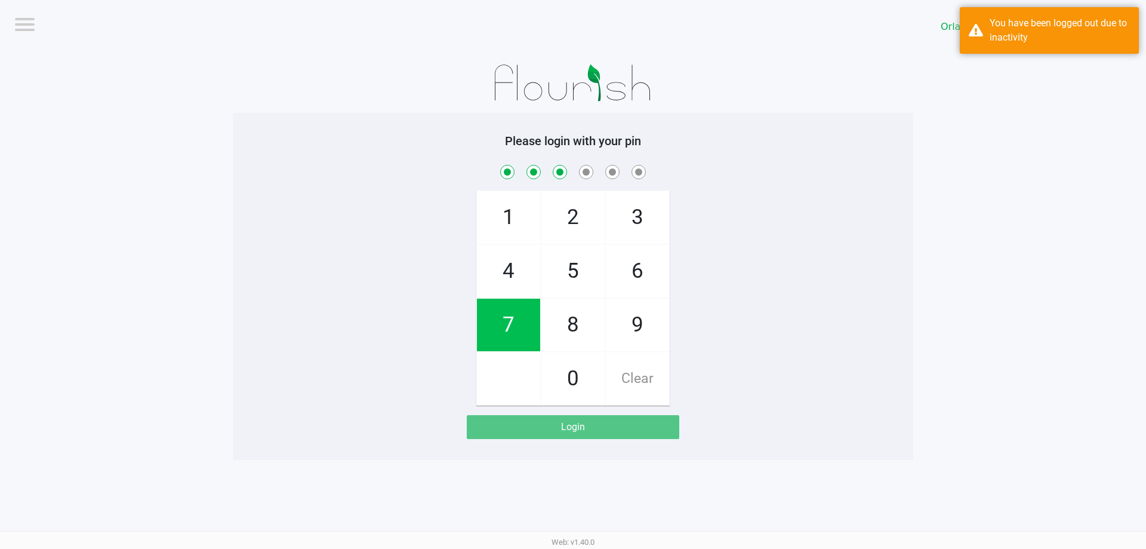
checkbox input "true"
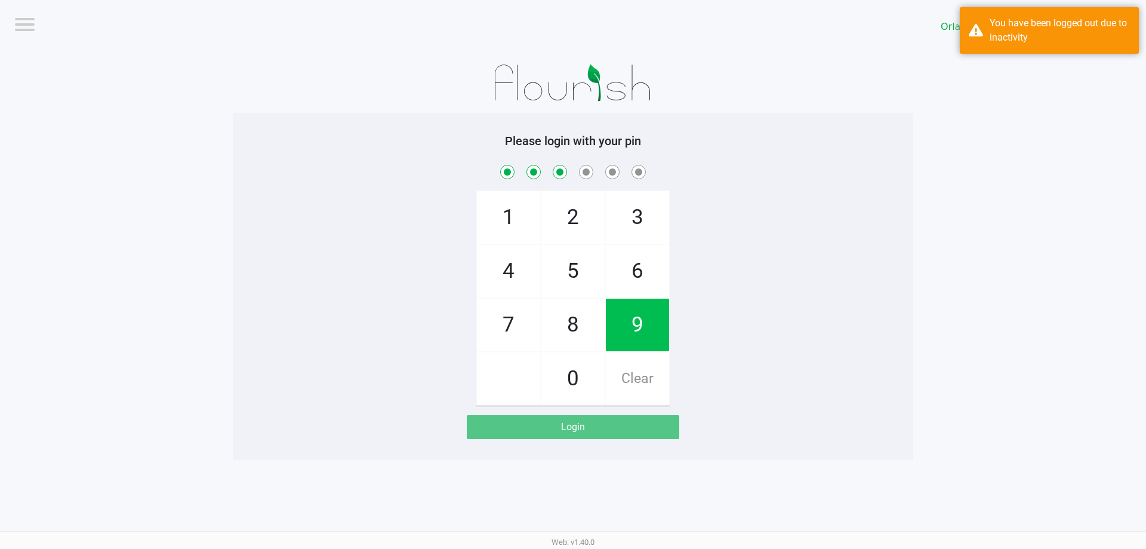
click at [653, 204] on span "3" at bounding box center [637, 217] width 63 height 53
checkbox input "true"
click at [582, 324] on span "8" at bounding box center [573, 325] width 63 height 53
checkbox input "true"
click at [506, 272] on span "4" at bounding box center [508, 271] width 63 height 53
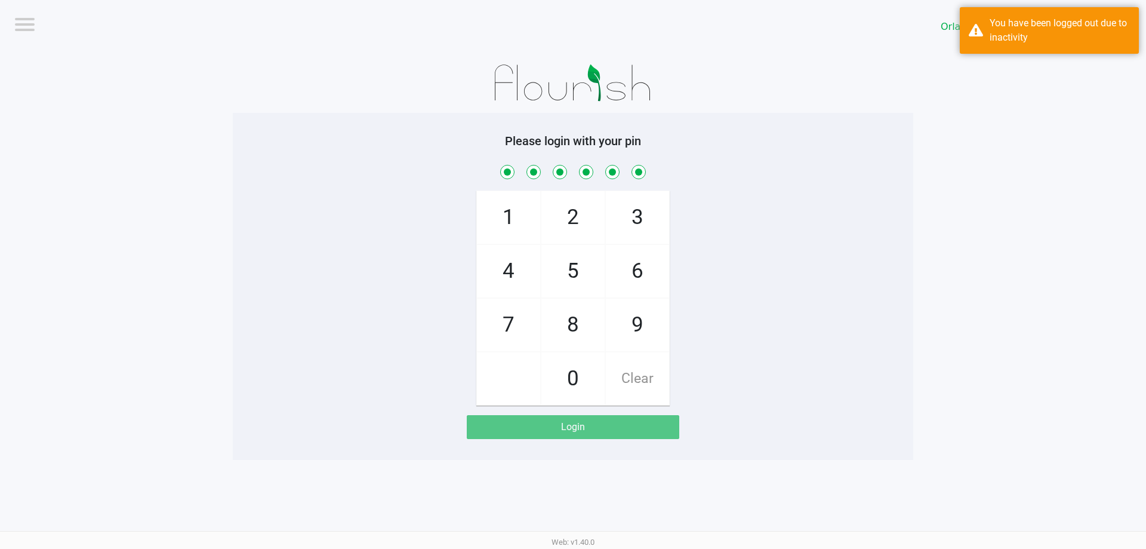
checkbox input "true"
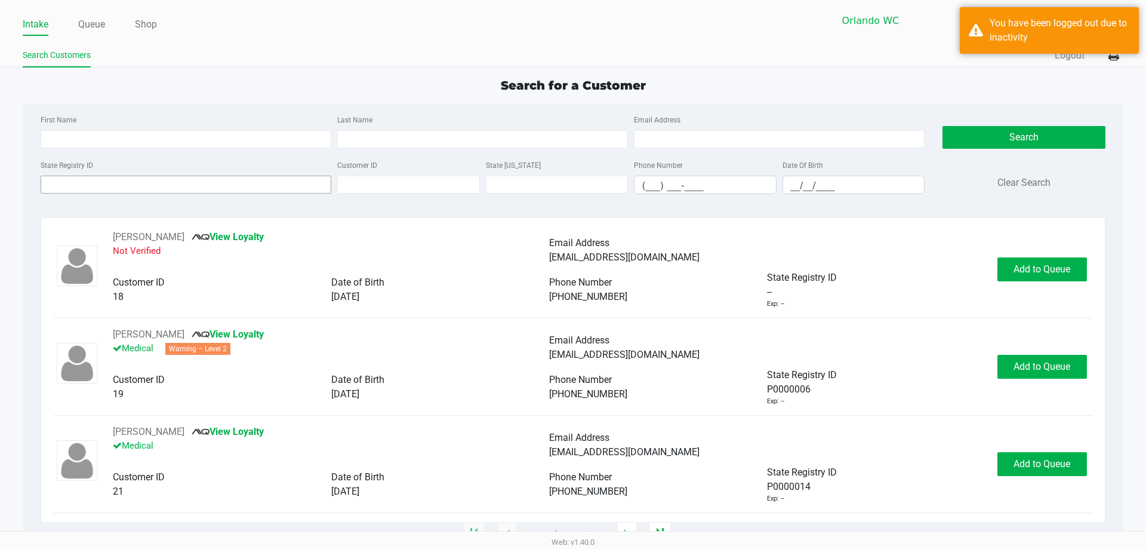
click at [212, 184] on input "State Registry ID" at bounding box center [186, 185] width 291 height 18
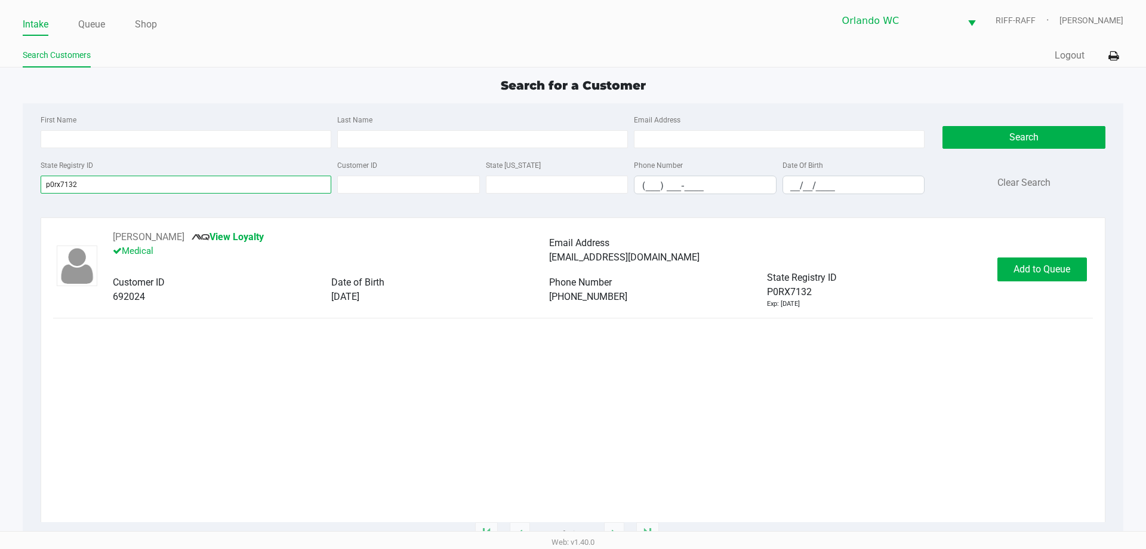
type input "p0rx7132"
click at [1034, 276] on button "Add to Queue" at bounding box center [1043, 269] width 90 height 24
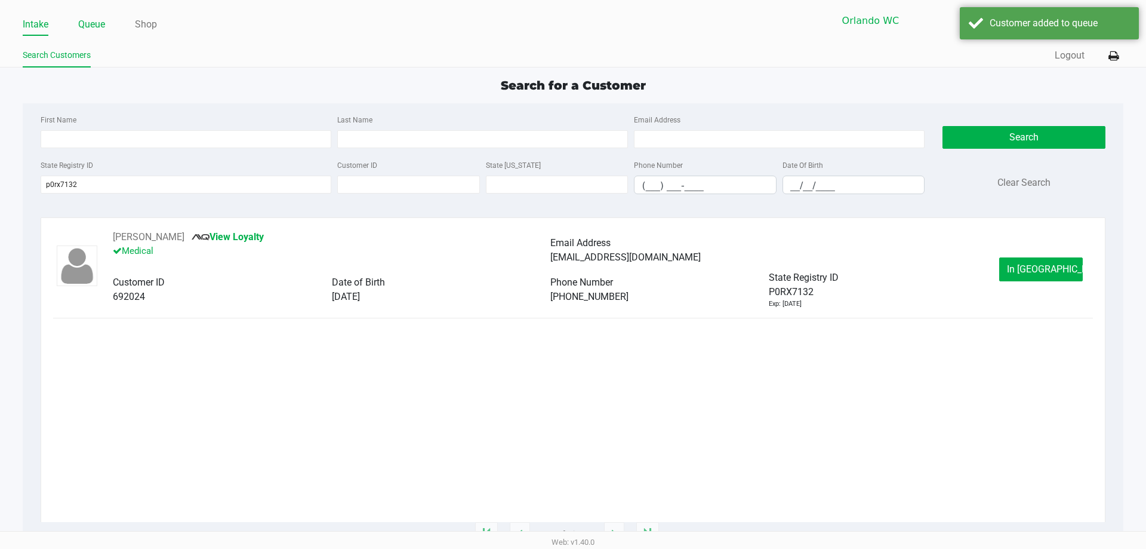
click at [103, 20] on link "Queue" at bounding box center [91, 24] width 27 height 17
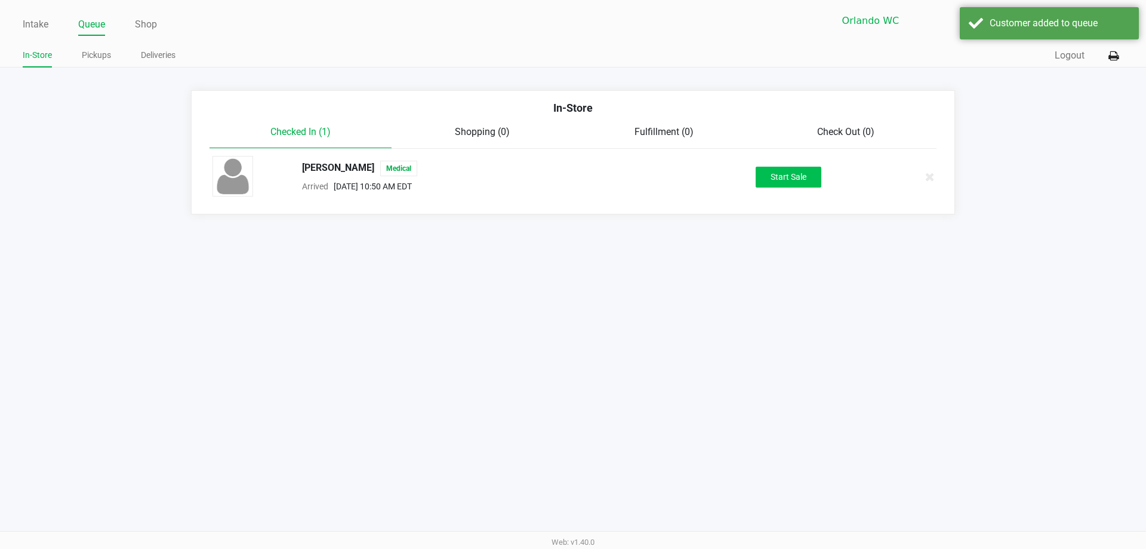
click at [763, 184] on button "Start Sale" at bounding box center [789, 177] width 66 height 21
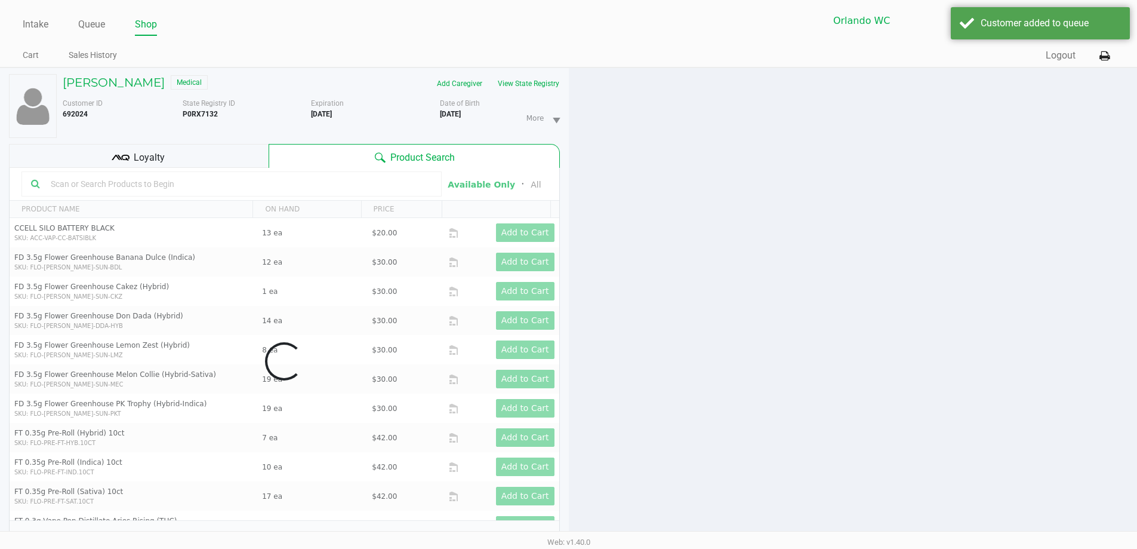
click at [198, 149] on div "Loyalty" at bounding box center [139, 156] width 260 height 24
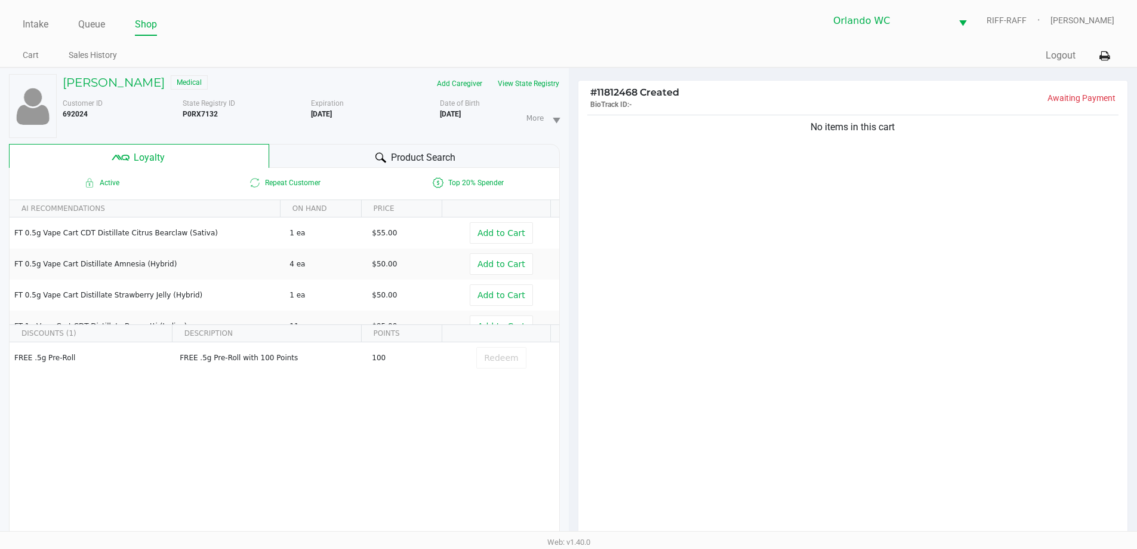
click at [508, 152] on div "Product Search" at bounding box center [414, 156] width 291 height 24
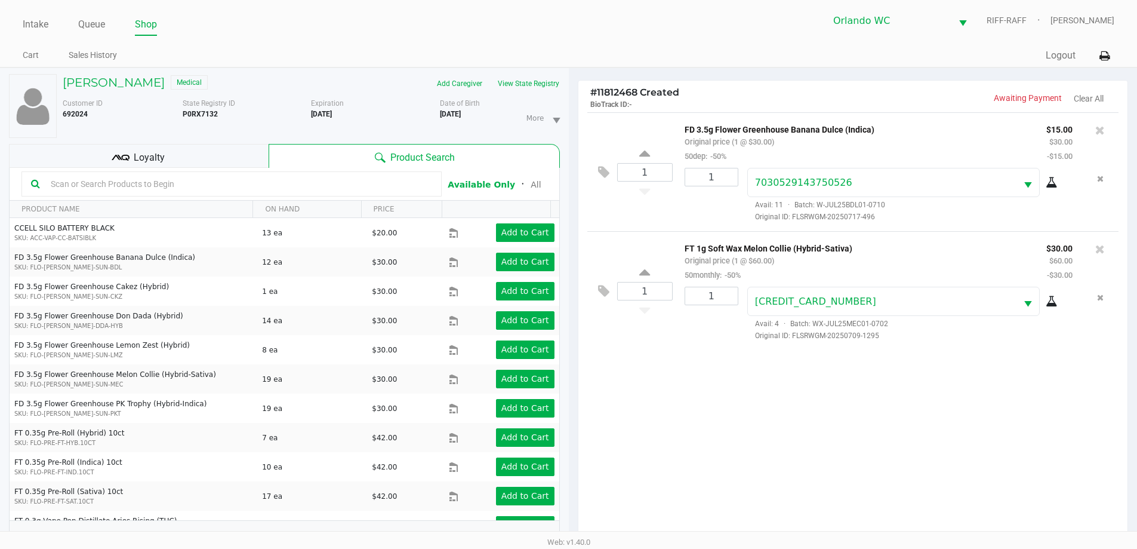
scroll to position [143, 0]
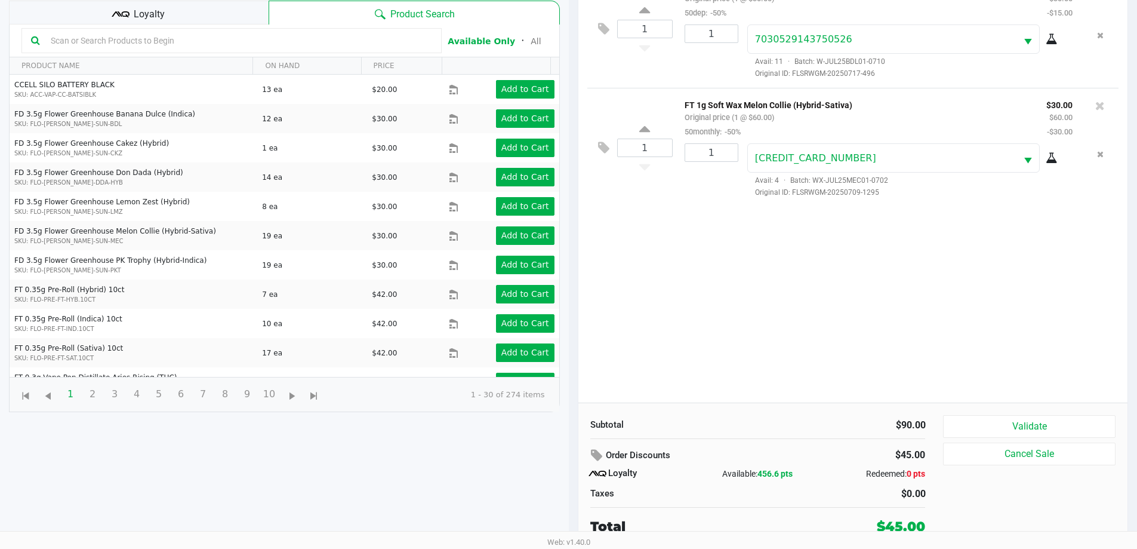
click at [1040, 430] on button "Validate" at bounding box center [1029, 426] width 172 height 23
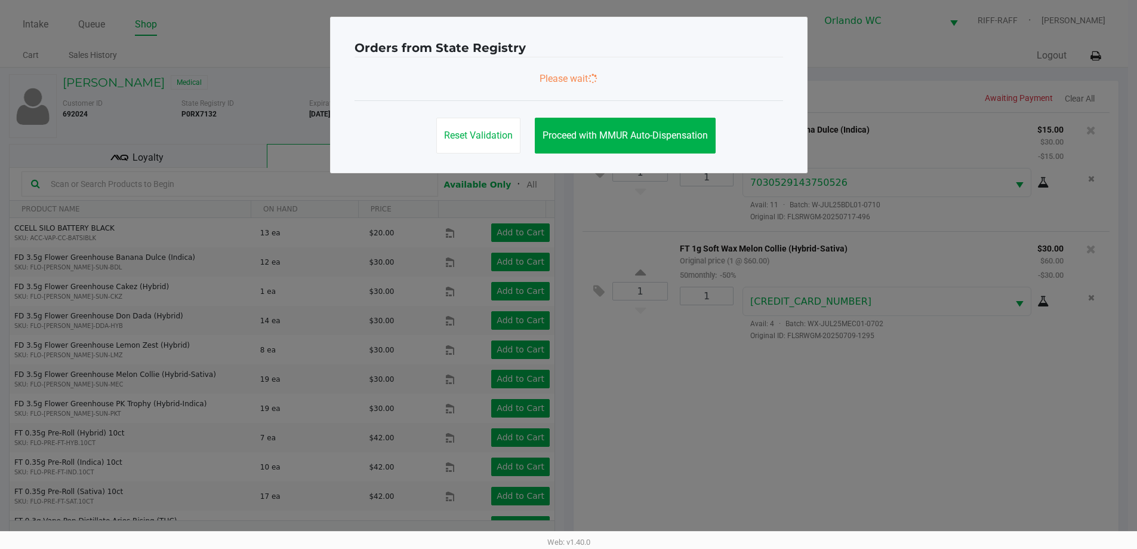
scroll to position [0, 0]
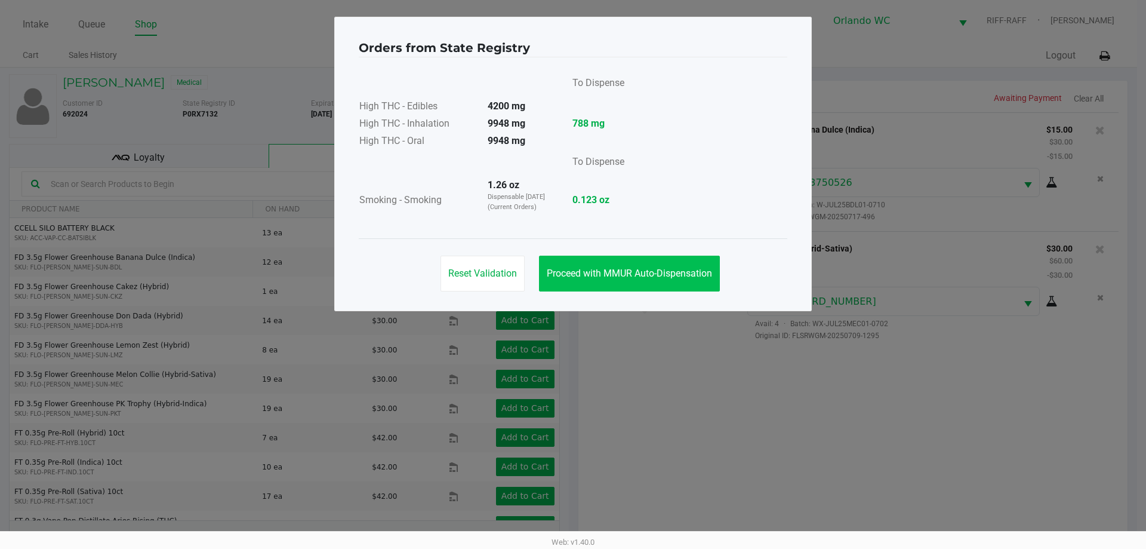
click at [641, 281] on button "Proceed with MMUR Auto-Dispensation" at bounding box center [629, 274] width 181 height 36
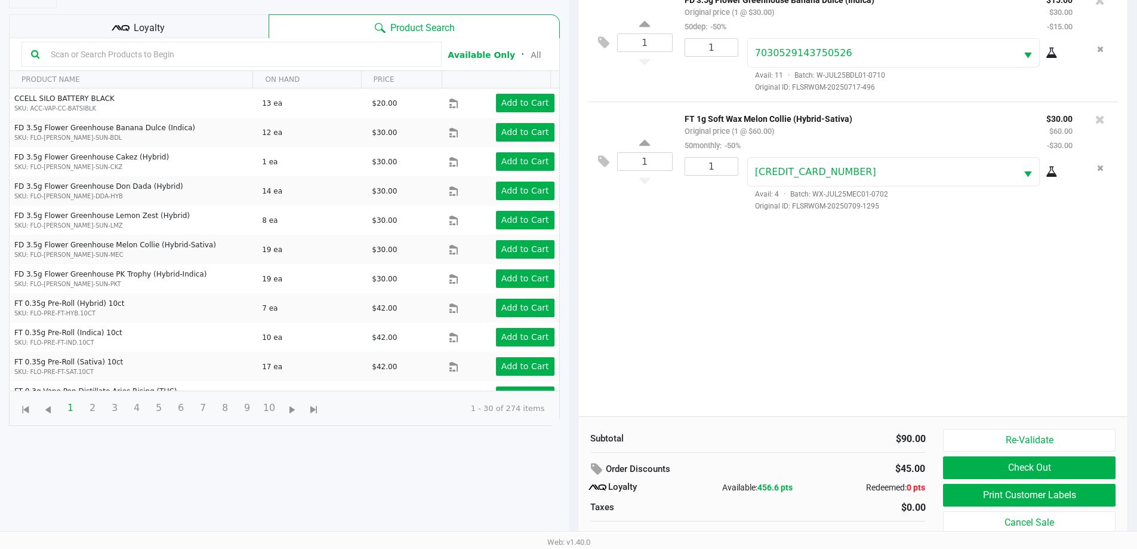
scroll to position [143, 0]
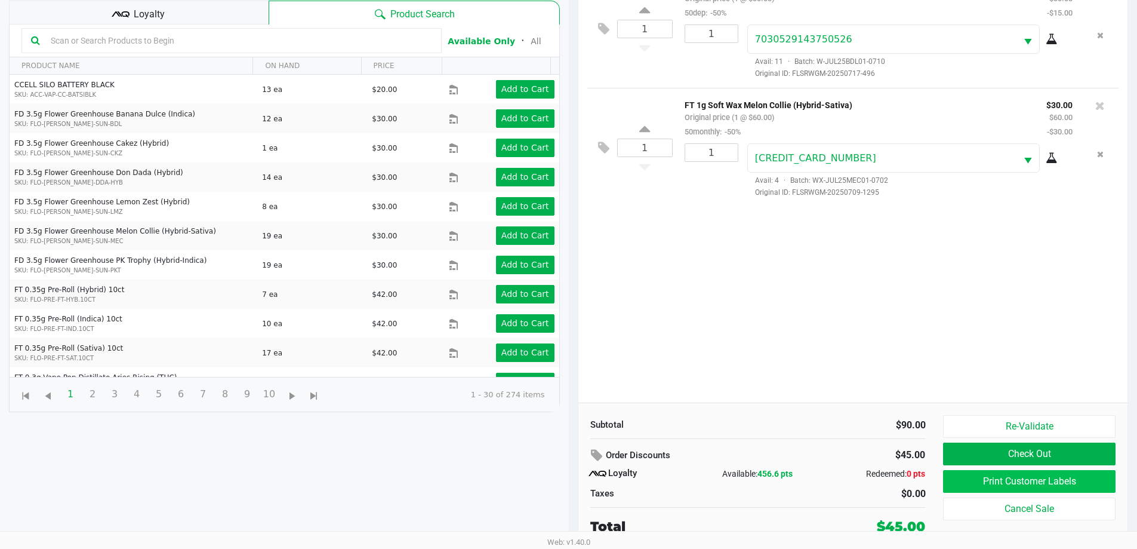
click at [995, 484] on button "Print Customer Labels" at bounding box center [1029, 481] width 172 height 23
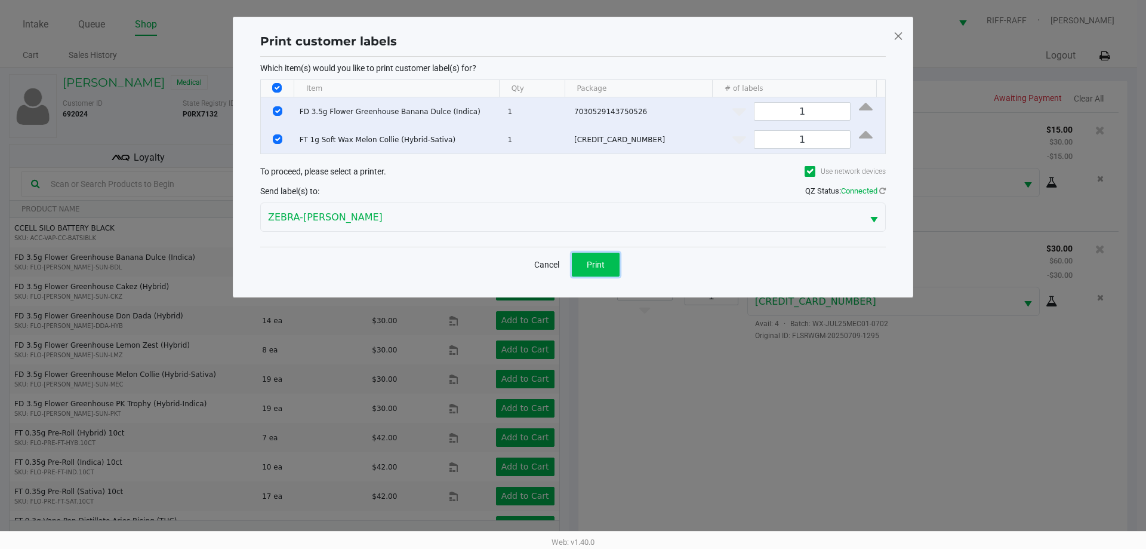
click at [586, 256] on button "Print" at bounding box center [596, 265] width 48 height 24
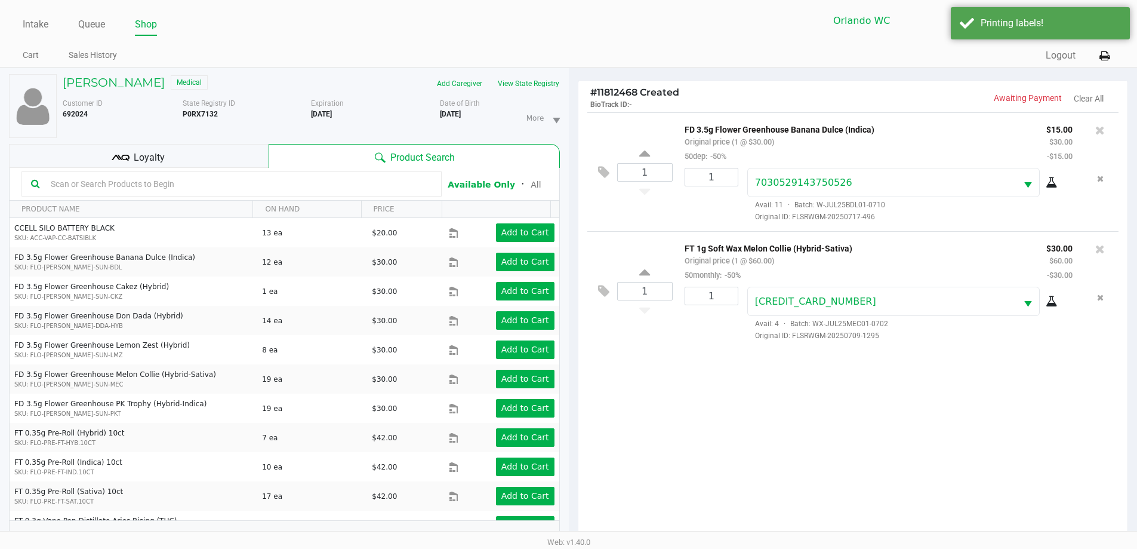
scroll to position [143, 0]
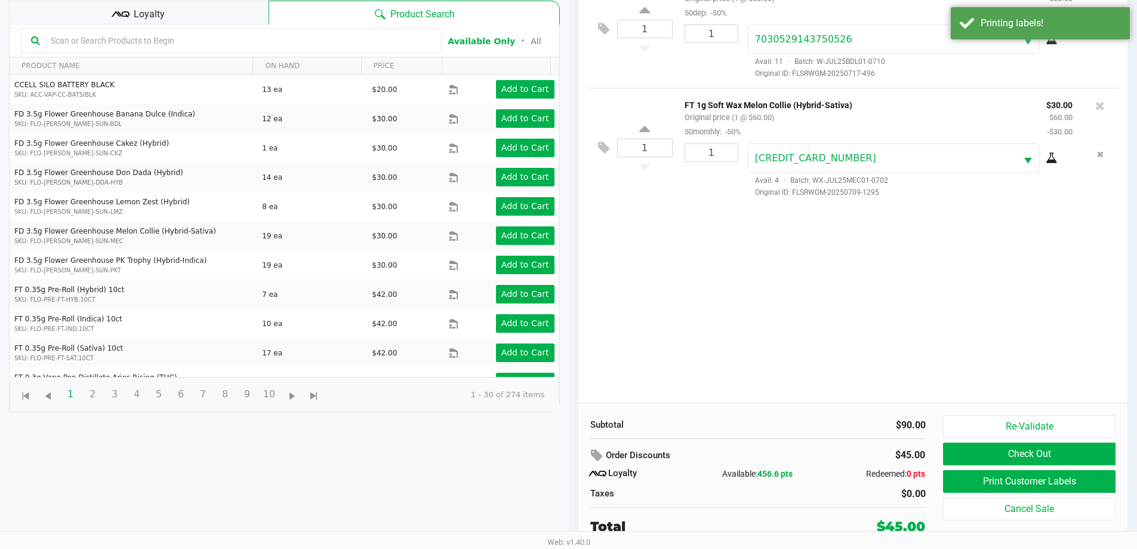
click at [1059, 455] on button "Check Out" at bounding box center [1029, 453] width 172 height 23
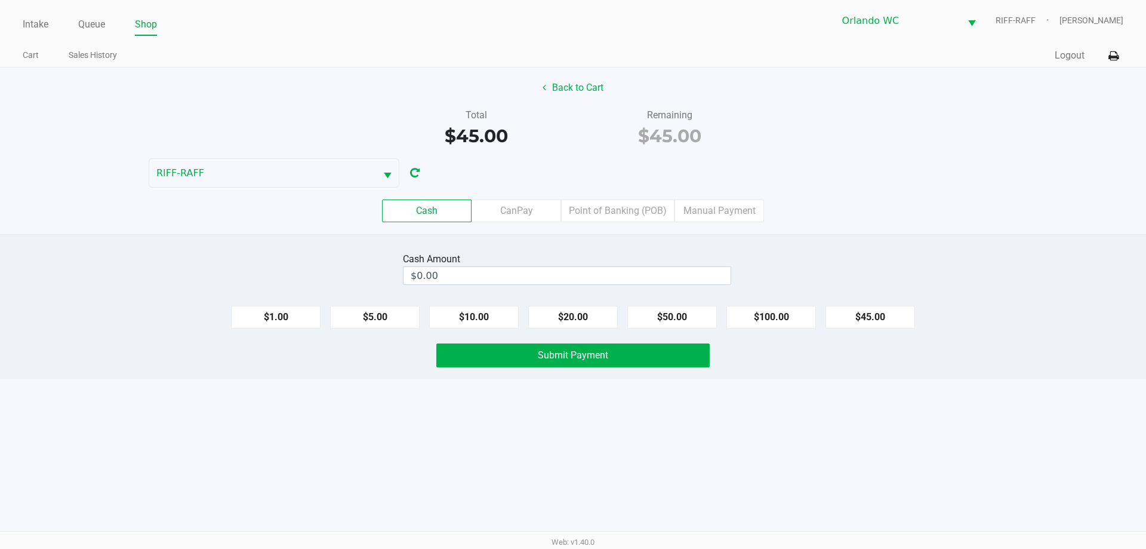
click at [669, 318] on button "$50.00" at bounding box center [673, 317] width 90 height 23
type input "$50.00"
click at [663, 350] on button "Submit Payment" at bounding box center [572, 355] width 273 height 24
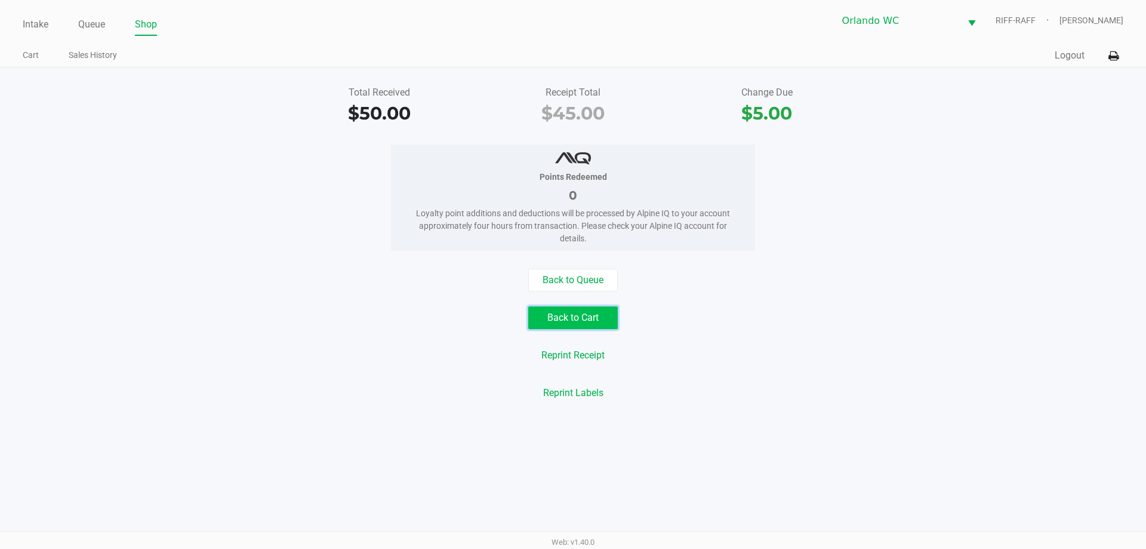
click at [561, 313] on button "Back to Cart" at bounding box center [573, 317] width 90 height 23
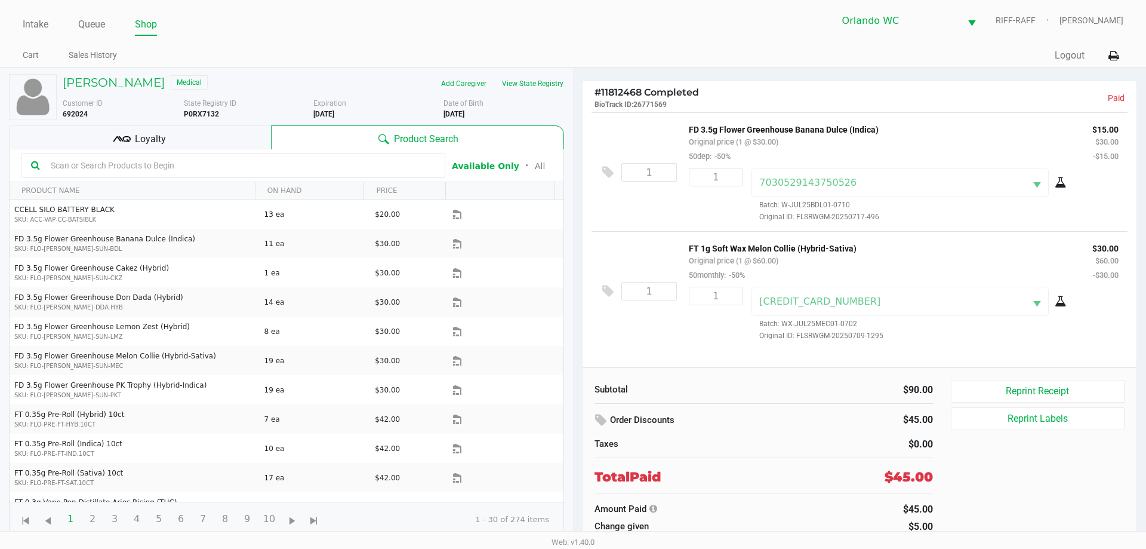
click at [116, 153] on div at bounding box center [233, 165] width 424 height 25
click at [96, 167] on input "text" at bounding box center [241, 165] width 390 height 18
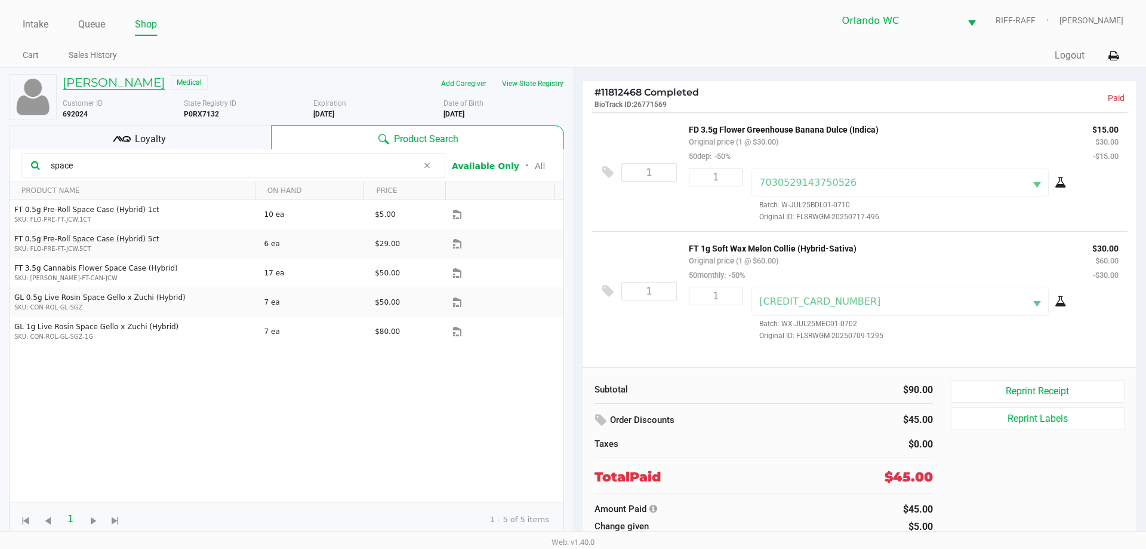
type input "space"
click at [109, 84] on h5 "Joshua Blem" at bounding box center [114, 82] width 102 height 14
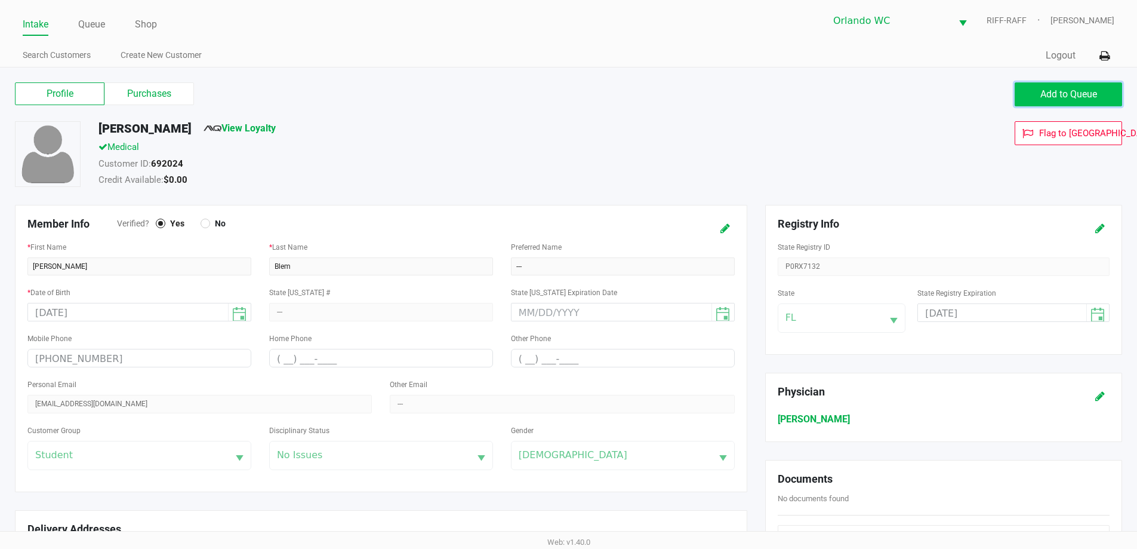
click at [1038, 90] on button "Add to Queue" at bounding box center [1068, 94] width 107 height 24
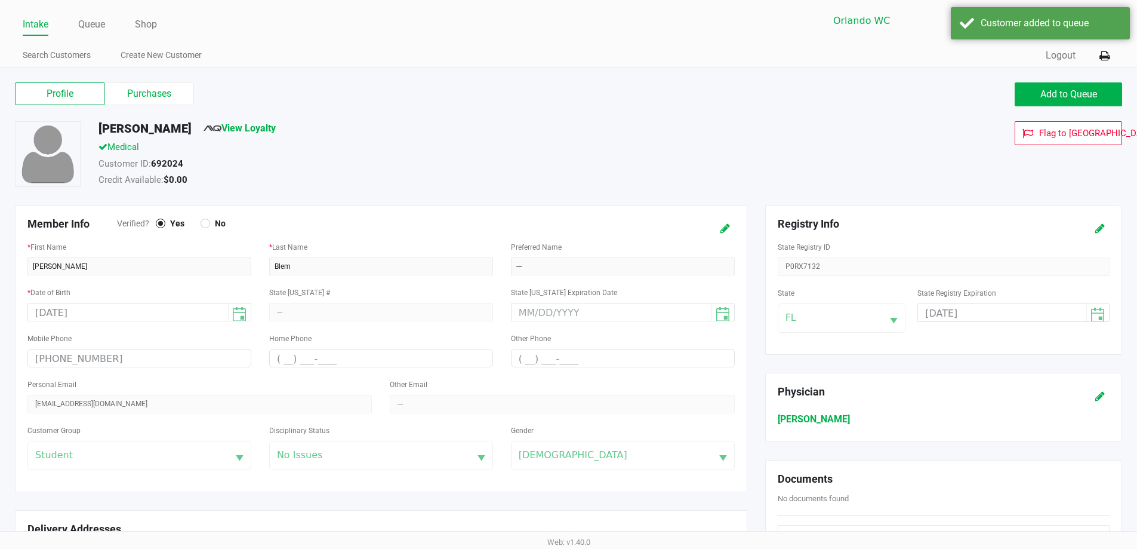
click at [77, 23] on ul "Intake Queue Shop" at bounding box center [296, 25] width 546 height 20
click at [89, 23] on link "Queue" at bounding box center [91, 24] width 27 height 17
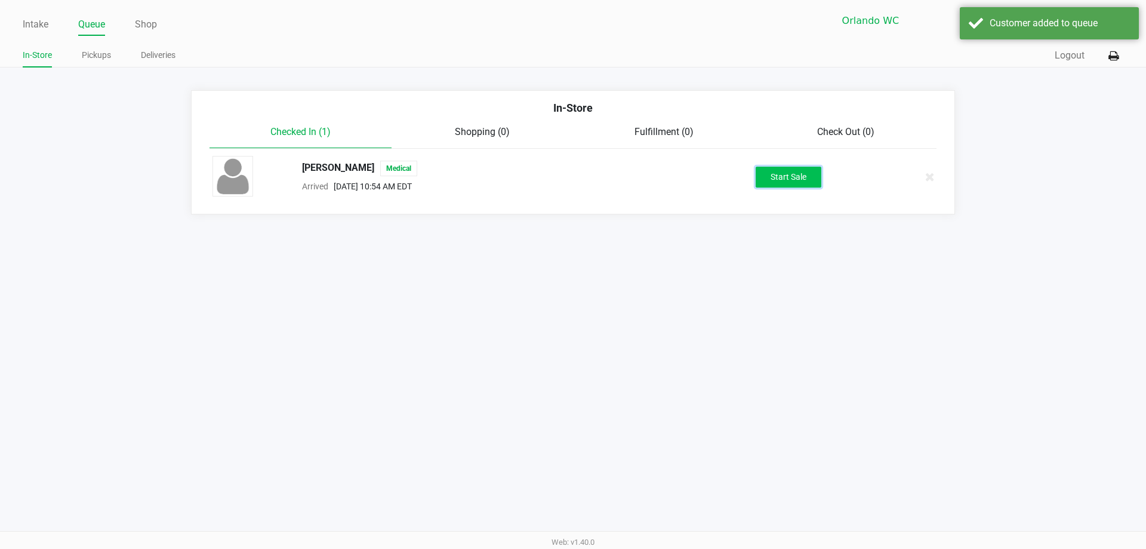
click at [805, 182] on button "Start Sale" at bounding box center [789, 177] width 66 height 21
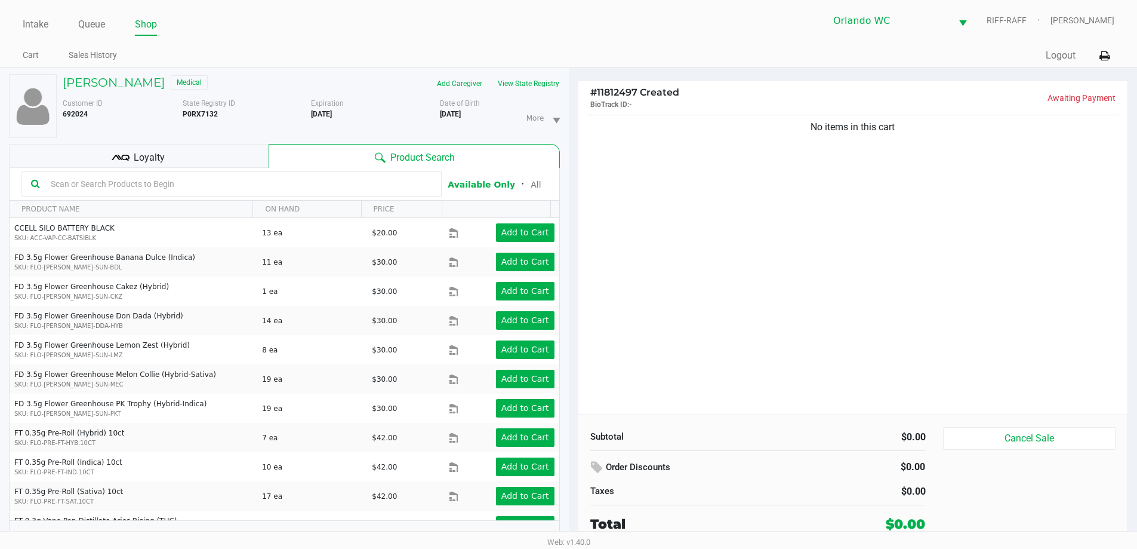
click at [161, 180] on input "text" at bounding box center [239, 184] width 386 height 18
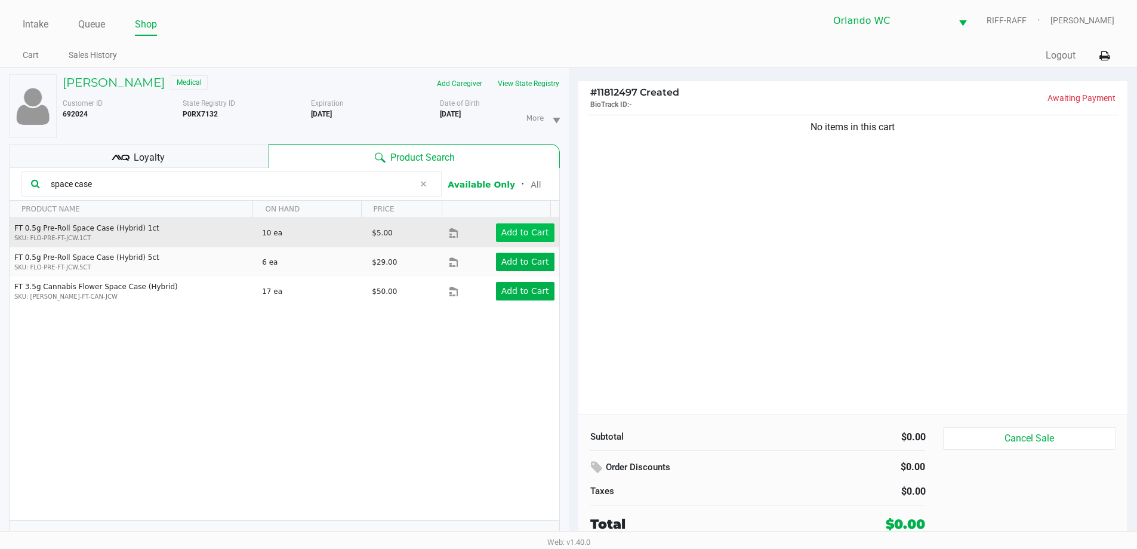
type input "space case"
click at [502, 235] on app-button-loader "Add to Cart" at bounding box center [526, 232] width 48 height 10
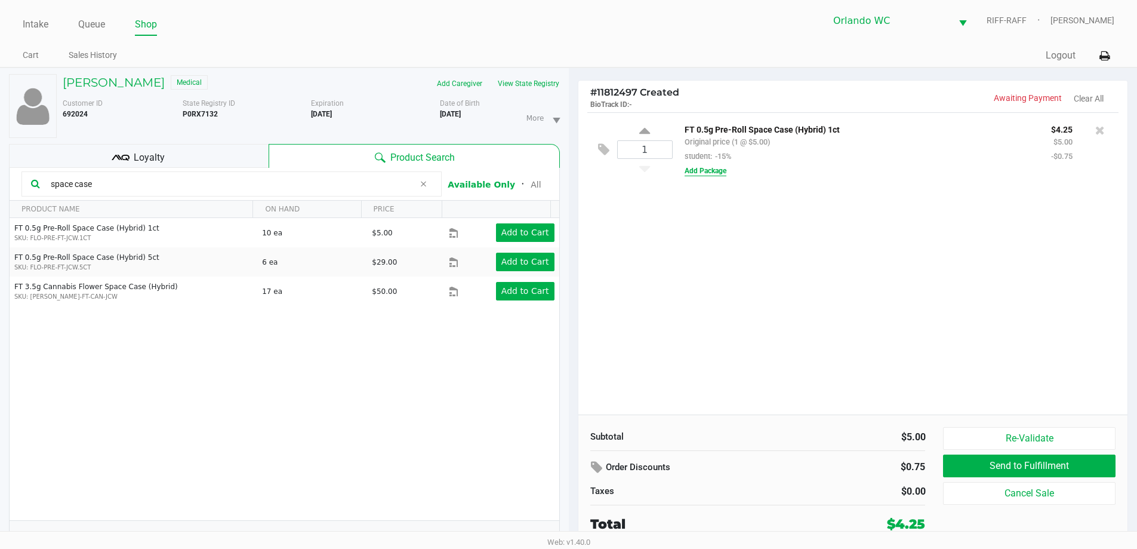
click at [714, 168] on button "Add Package" at bounding box center [706, 170] width 42 height 11
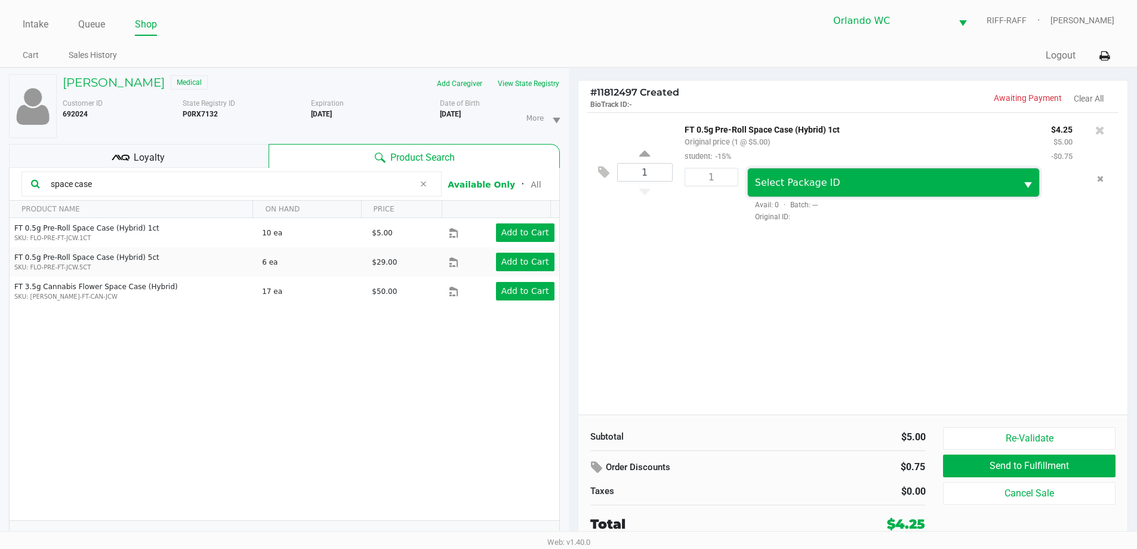
click at [823, 176] on span "Select Package ID" at bounding box center [882, 183] width 255 height 14
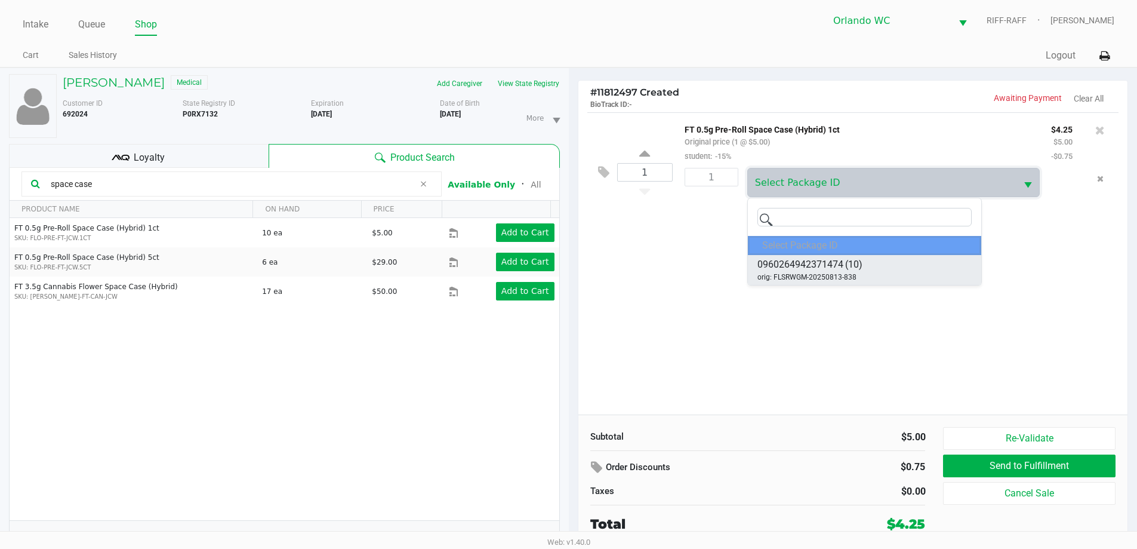
click at [908, 264] on li "0960264942371474 (10) orig: FLSRWGM-20250813-838" at bounding box center [864, 270] width 233 height 30
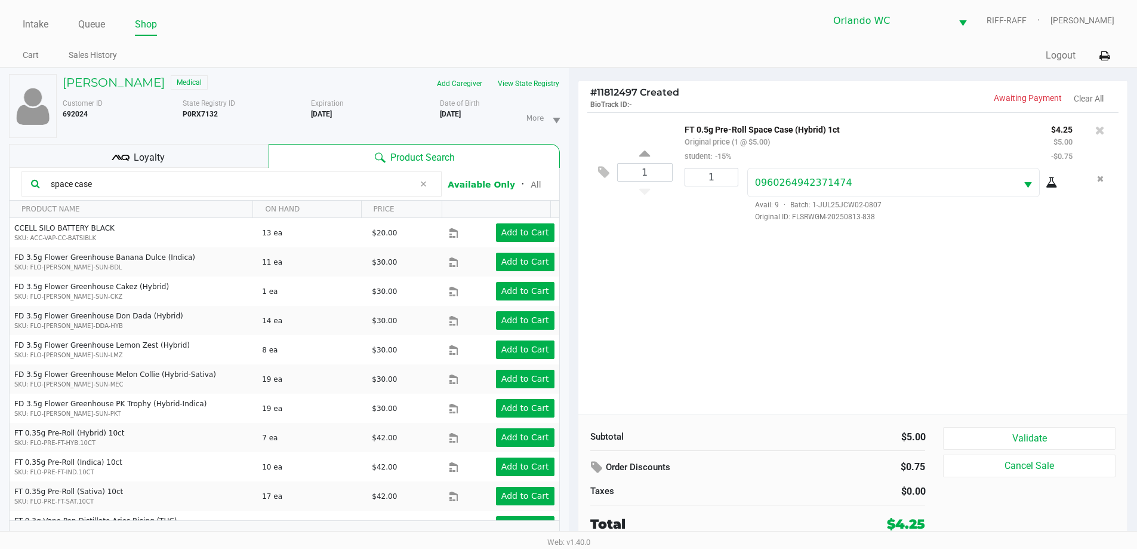
click at [1052, 185] on icon at bounding box center [1052, 183] width 12 height 10
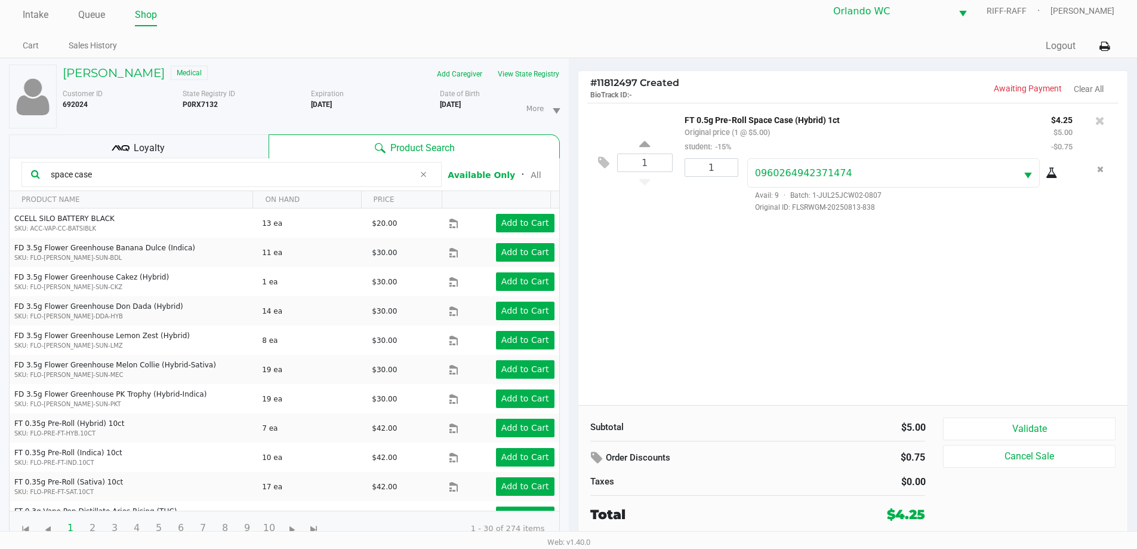
scroll to position [13, 0]
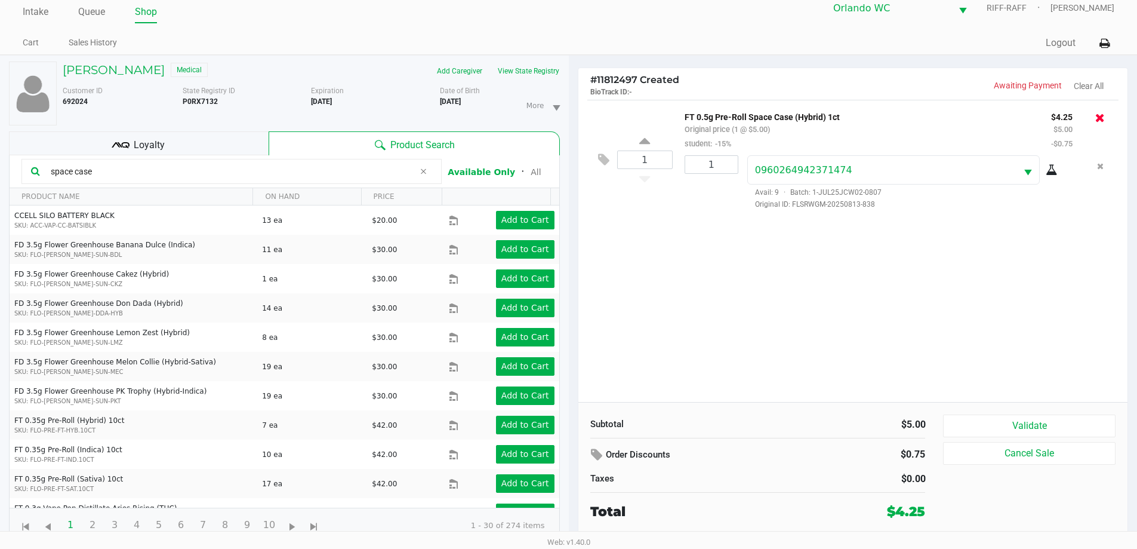
click at [1104, 123] on icon at bounding box center [1101, 118] width 10 height 12
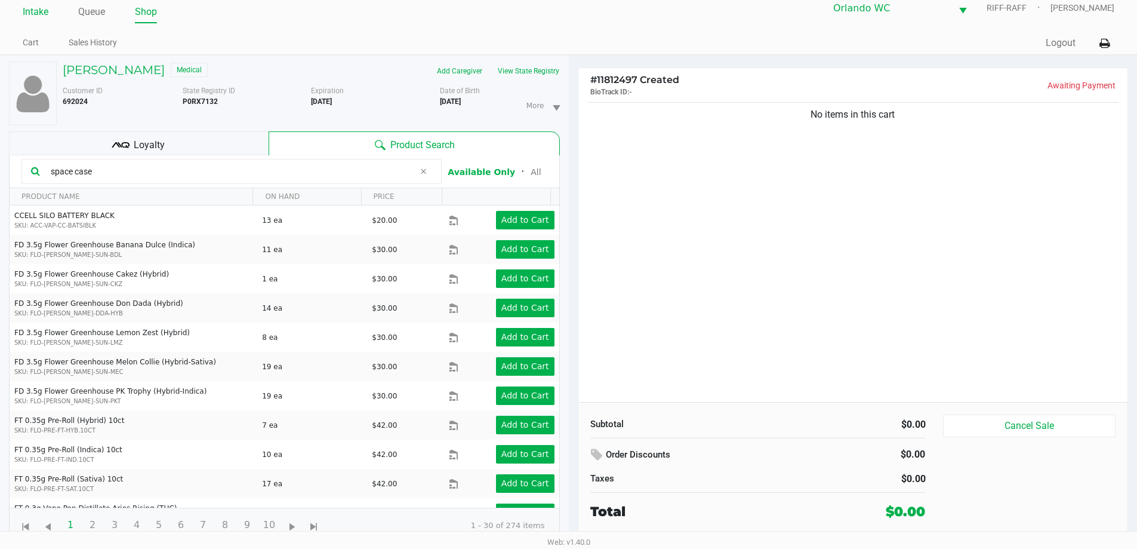
click at [24, 13] on link "Intake" at bounding box center [36, 12] width 26 height 17
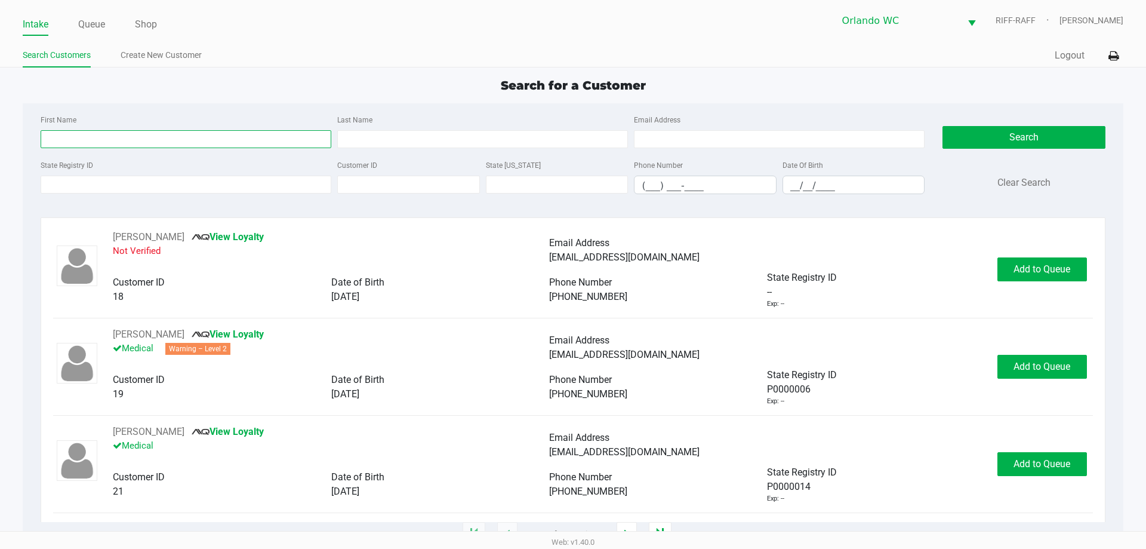
click at [184, 146] on input "First Name" at bounding box center [186, 139] width 291 height 18
click at [196, 137] on input "First Name" at bounding box center [186, 139] width 291 height 18
click at [212, 179] on input "State Registry ID" at bounding box center [186, 185] width 291 height 18
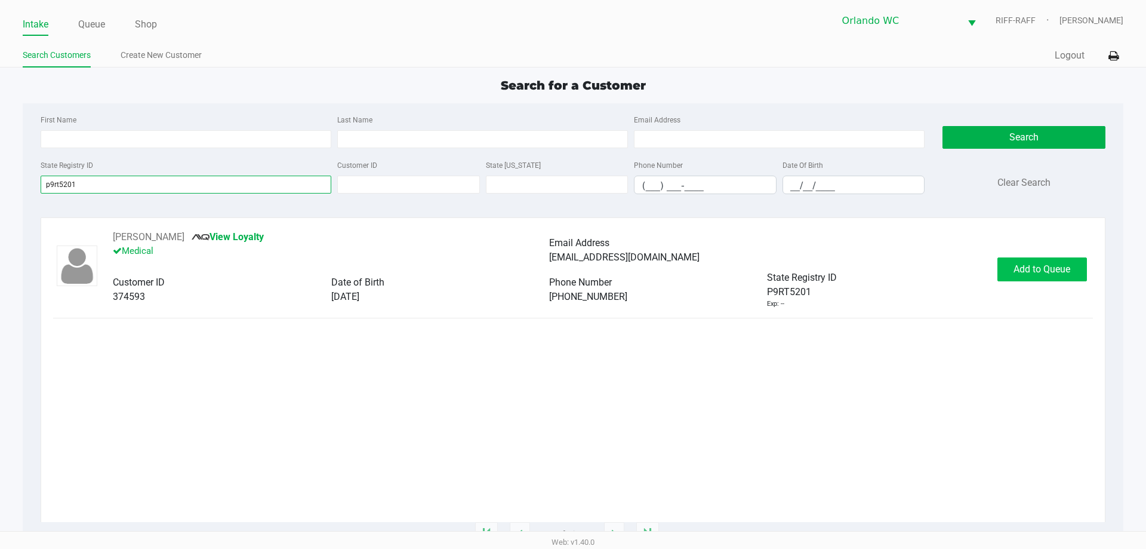
type input "p9rt5201"
click at [1048, 259] on button "Add to Queue" at bounding box center [1043, 269] width 90 height 24
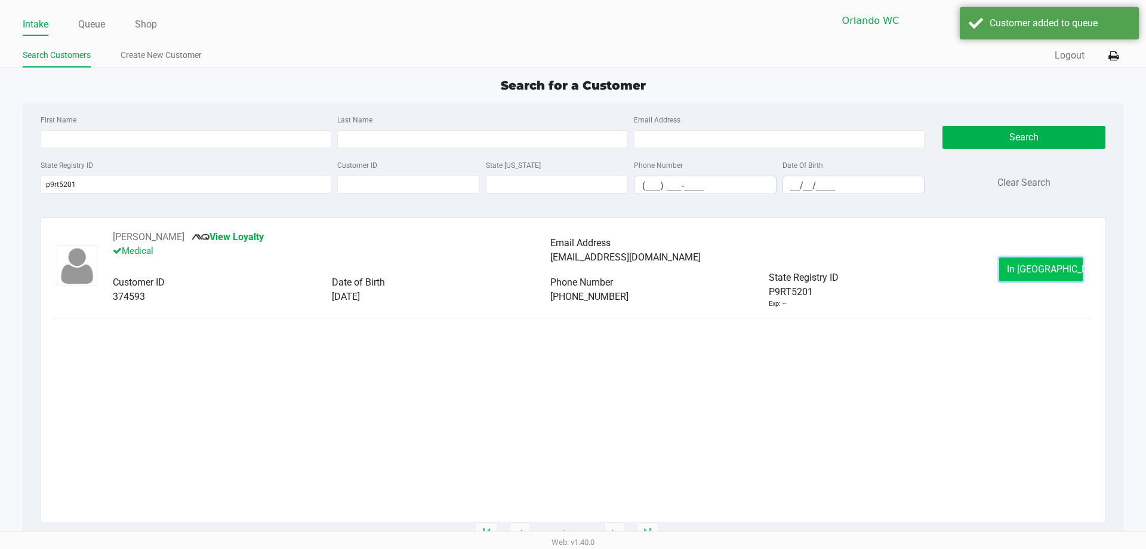
click at [1027, 270] on span "In Queue" at bounding box center [1057, 268] width 100 height 11
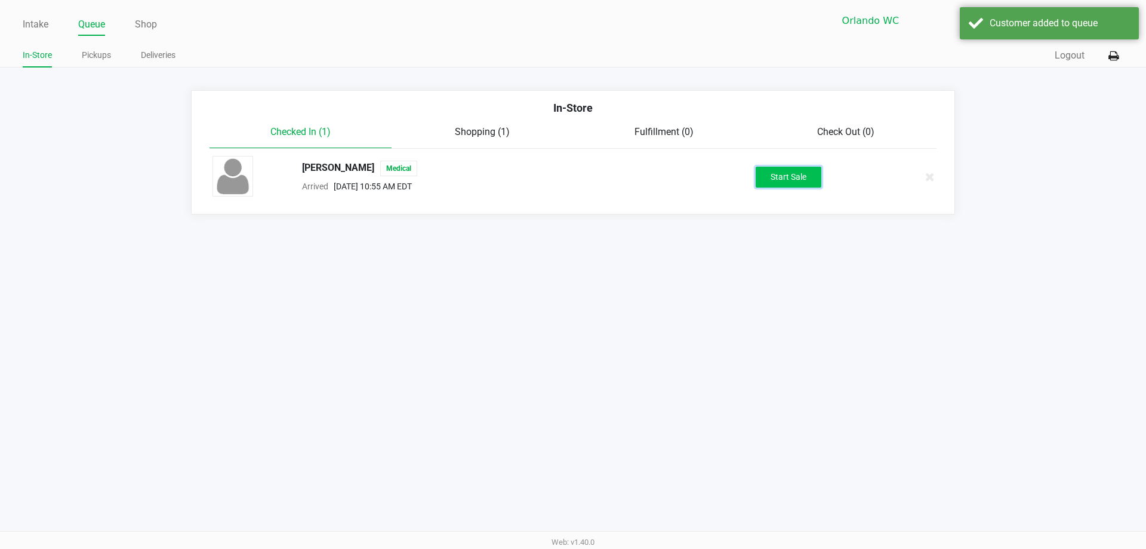
click at [795, 177] on button "Start Sale" at bounding box center [789, 177] width 66 height 21
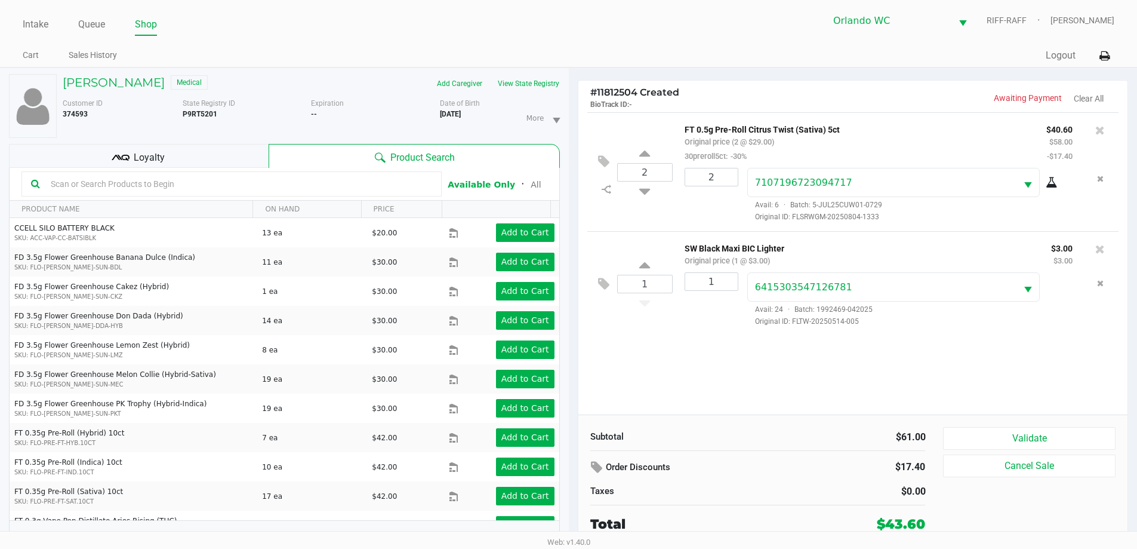
click at [1032, 439] on button "Validate" at bounding box center [1029, 438] width 172 height 23
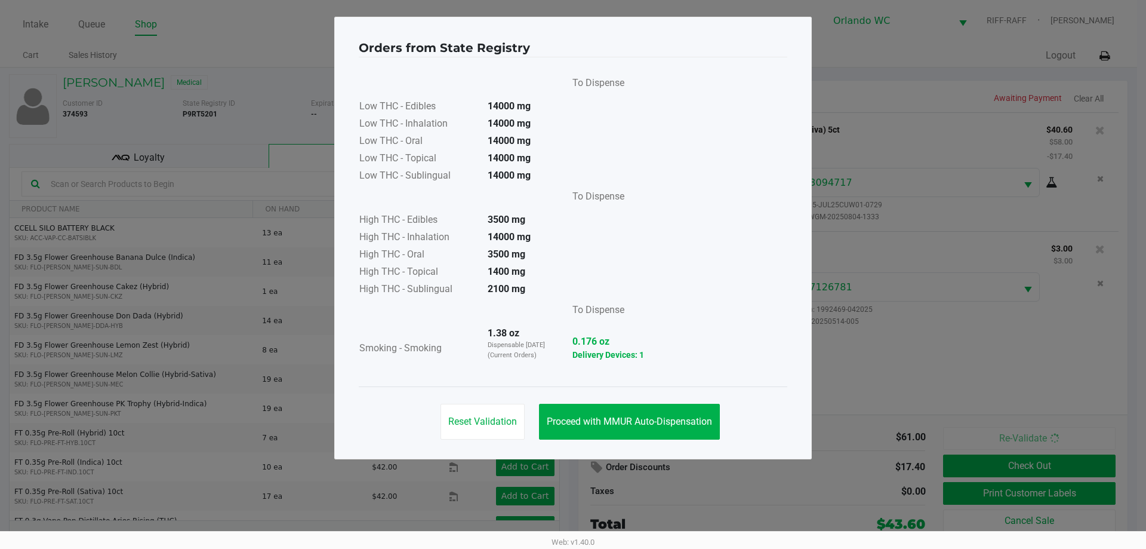
click at [593, 416] on span "Proceed with MMUR Auto-Dispensation" at bounding box center [629, 421] width 165 height 11
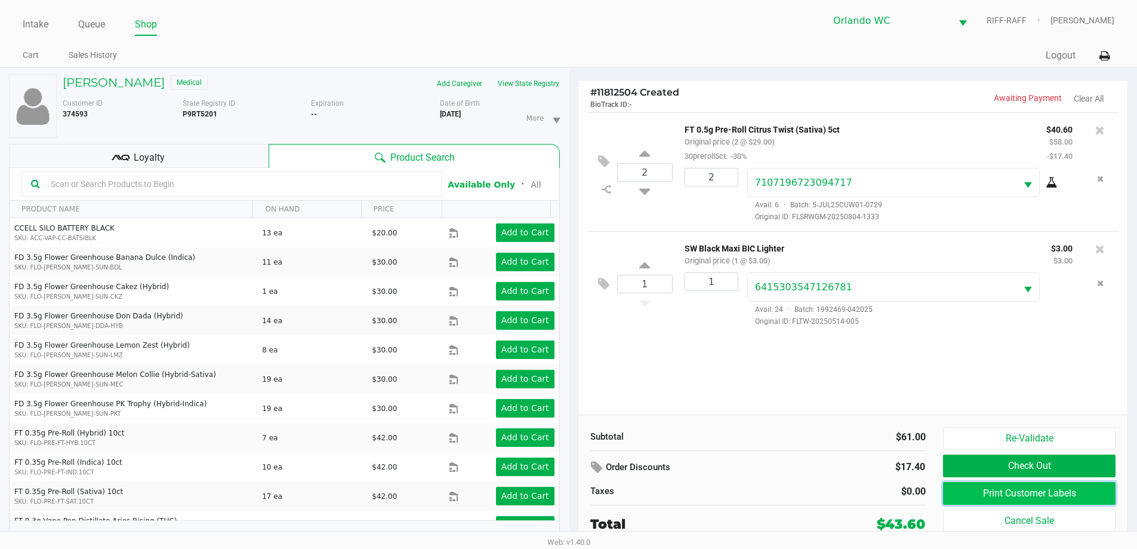
click at [967, 490] on button "Print Customer Labels" at bounding box center [1029, 493] width 172 height 23
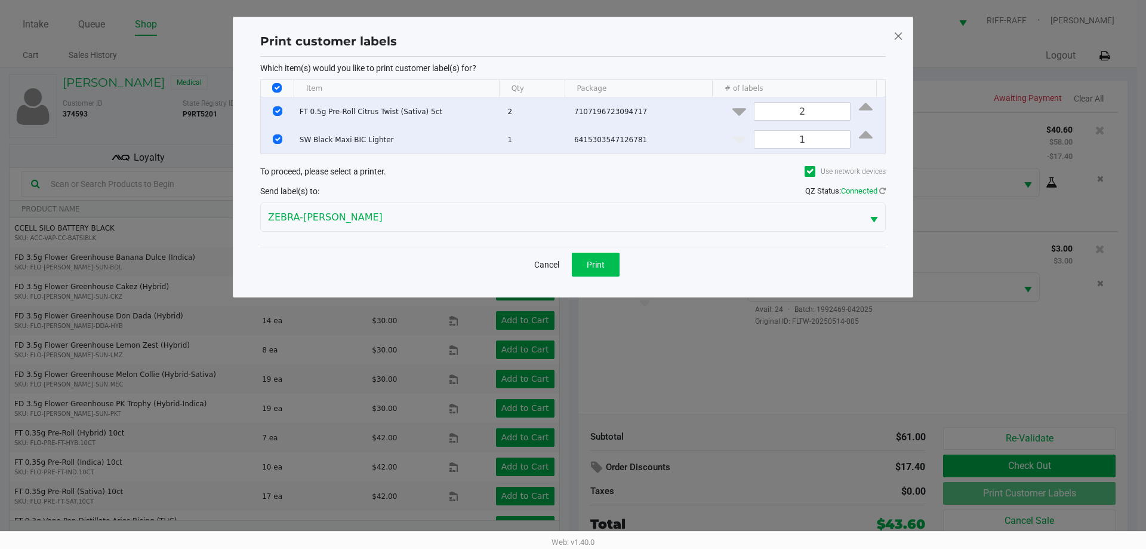
click at [588, 257] on button "Print" at bounding box center [596, 265] width 48 height 24
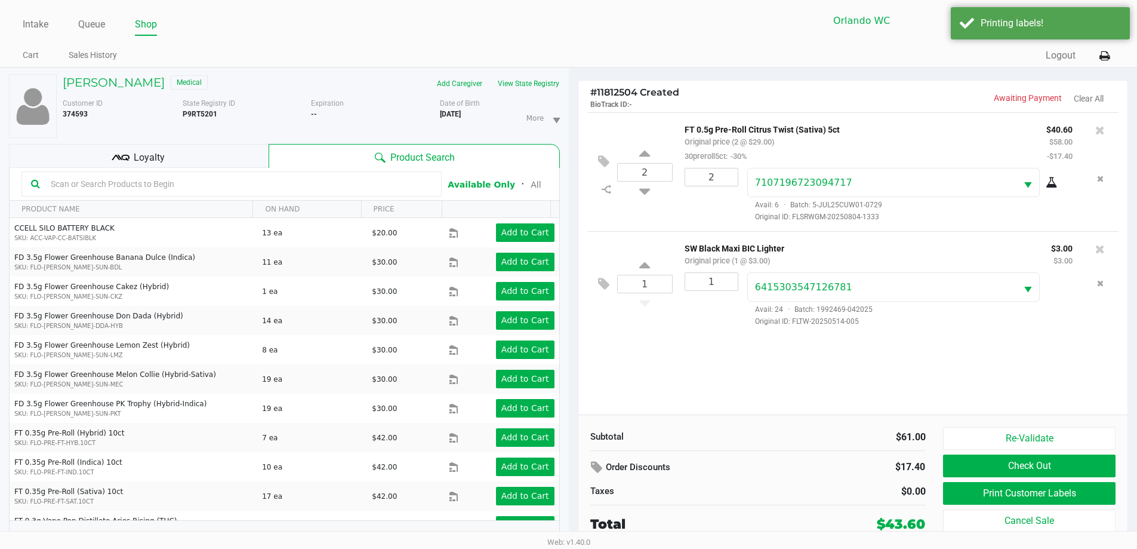
scroll to position [13, 0]
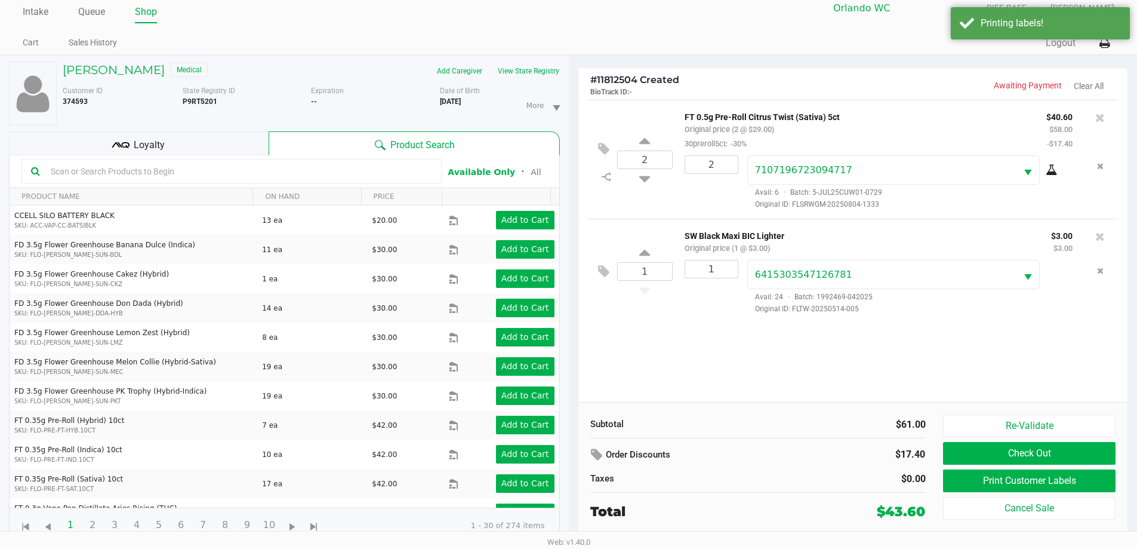
click at [1064, 451] on button "Check Out" at bounding box center [1029, 453] width 172 height 23
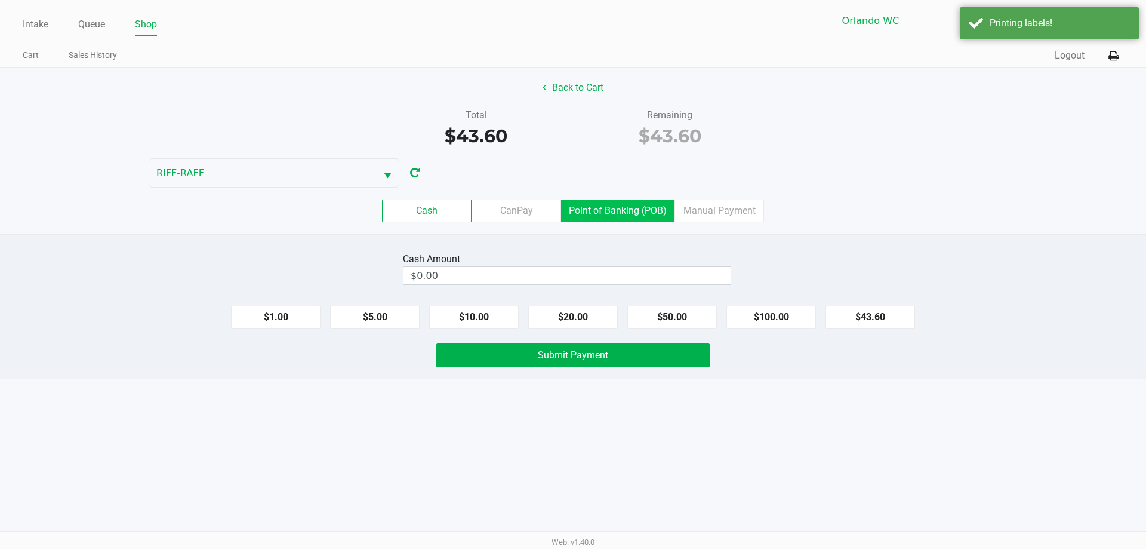
click at [620, 210] on label "Point of Banking (POB)" at bounding box center [617, 210] width 113 height 23
click at [0, 0] on 7 "Point of Banking (POB)" at bounding box center [0, 0] width 0 height 0
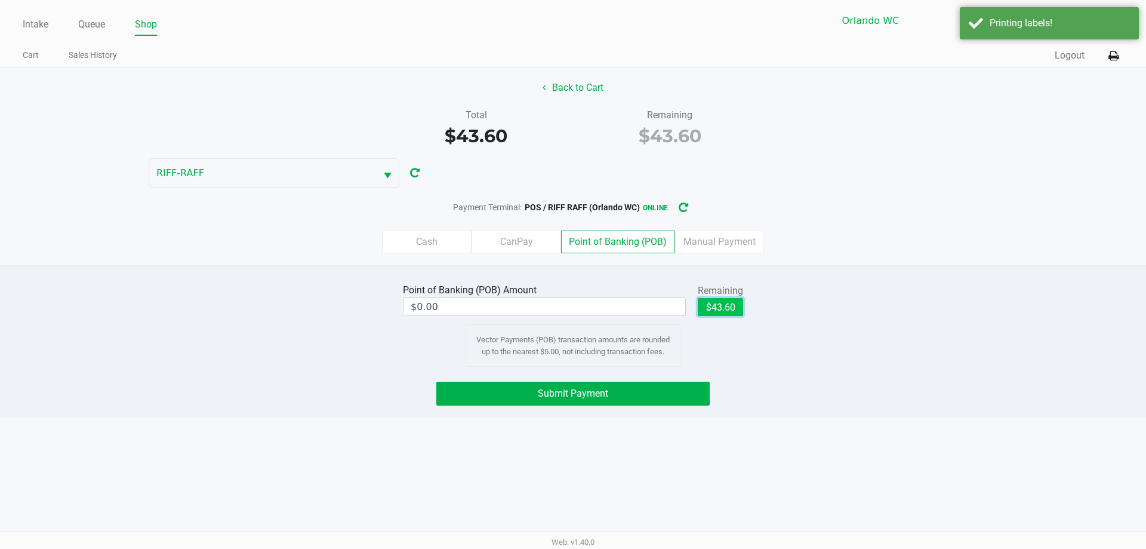
click at [721, 310] on button "$43.60" at bounding box center [720, 307] width 45 height 18
type input "$43.60"
click at [666, 388] on button "Submit Payment" at bounding box center [572, 394] width 273 height 24
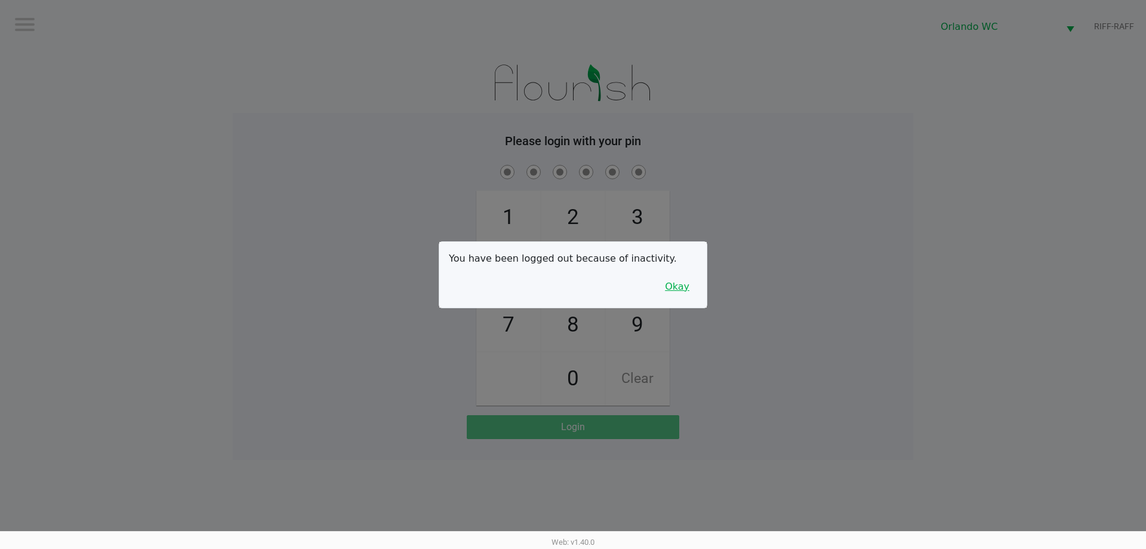
click at [691, 286] on button "Okay" at bounding box center [677, 286] width 40 height 23
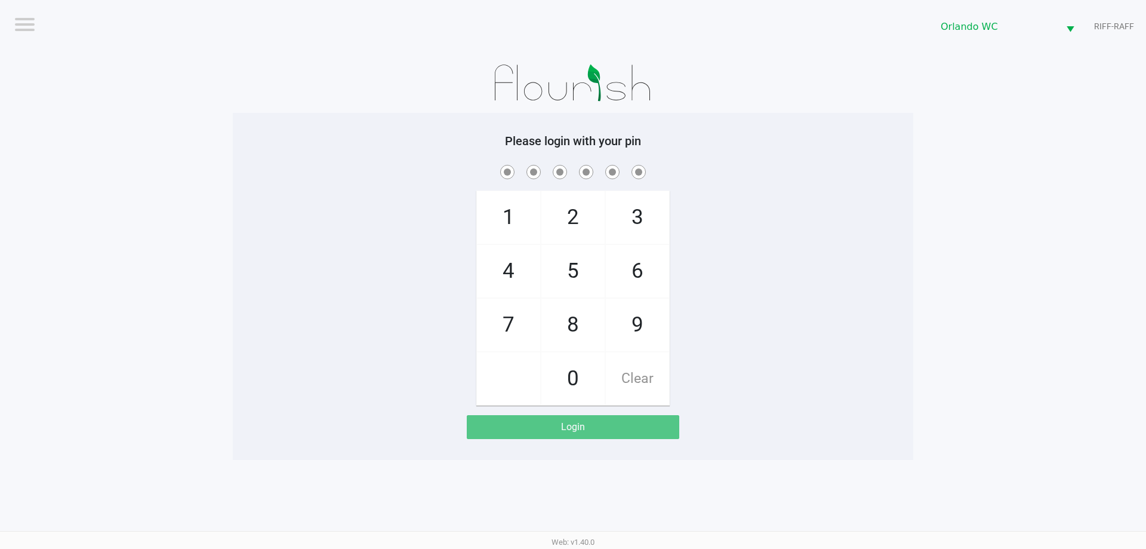
click at [632, 236] on span "3" at bounding box center [637, 217] width 63 height 53
checkbox input "true"
click at [496, 321] on span "7" at bounding box center [508, 325] width 63 height 53
checkbox input "true"
click at [626, 333] on span "9" at bounding box center [637, 325] width 63 height 53
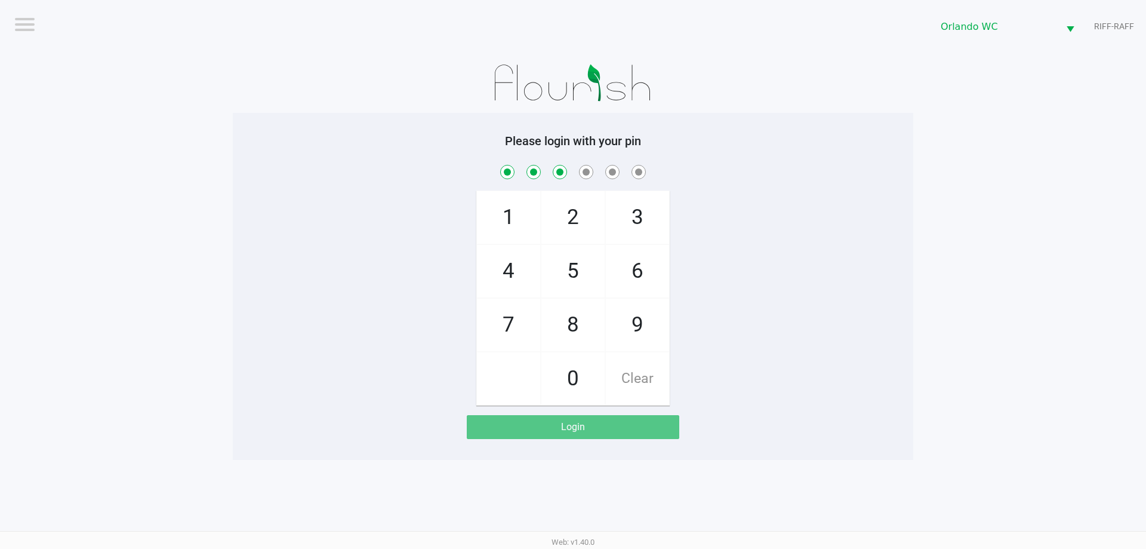
checkbox input "true"
click at [649, 210] on span "3" at bounding box center [637, 217] width 63 height 53
checkbox input "true"
click at [586, 333] on span "8" at bounding box center [573, 325] width 63 height 53
checkbox input "true"
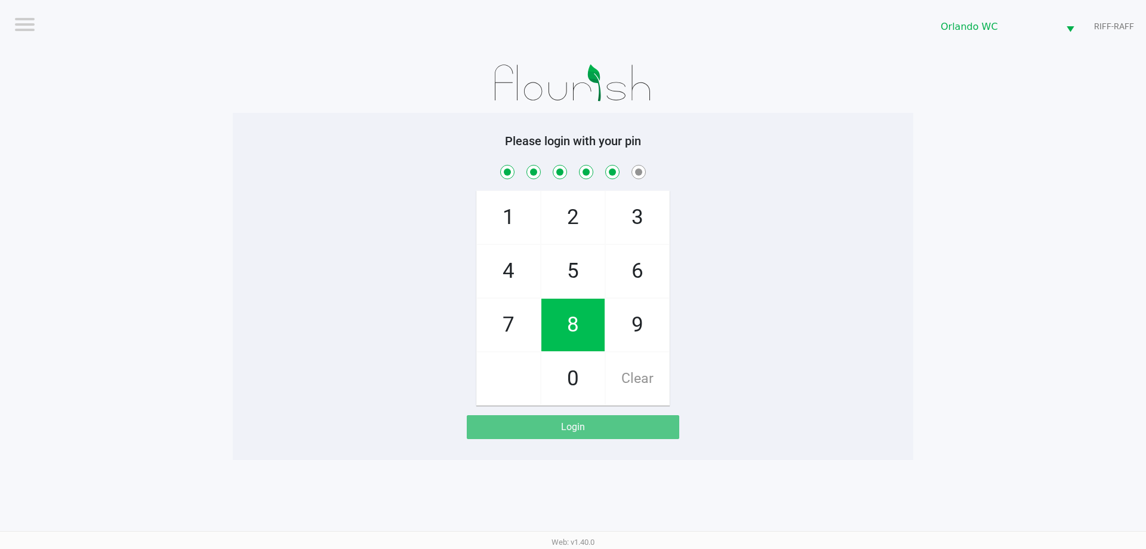
click at [506, 272] on span "4" at bounding box center [508, 271] width 63 height 53
checkbox input "true"
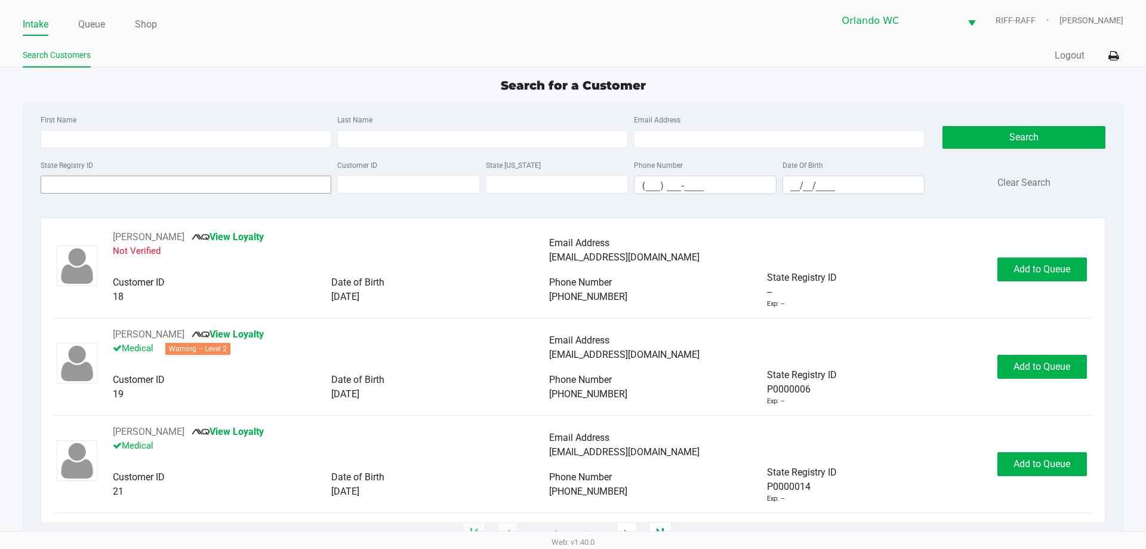
click at [224, 186] on input "State Registry ID" at bounding box center [186, 185] width 291 height 18
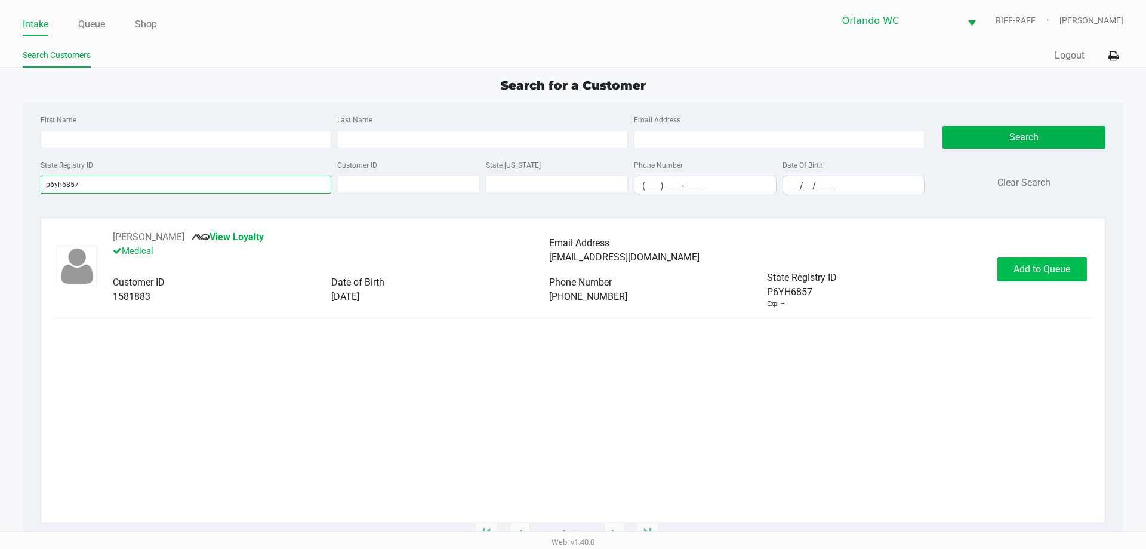
type input "p6yh6857"
click at [1050, 267] on span "Add to Queue" at bounding box center [1042, 268] width 57 height 11
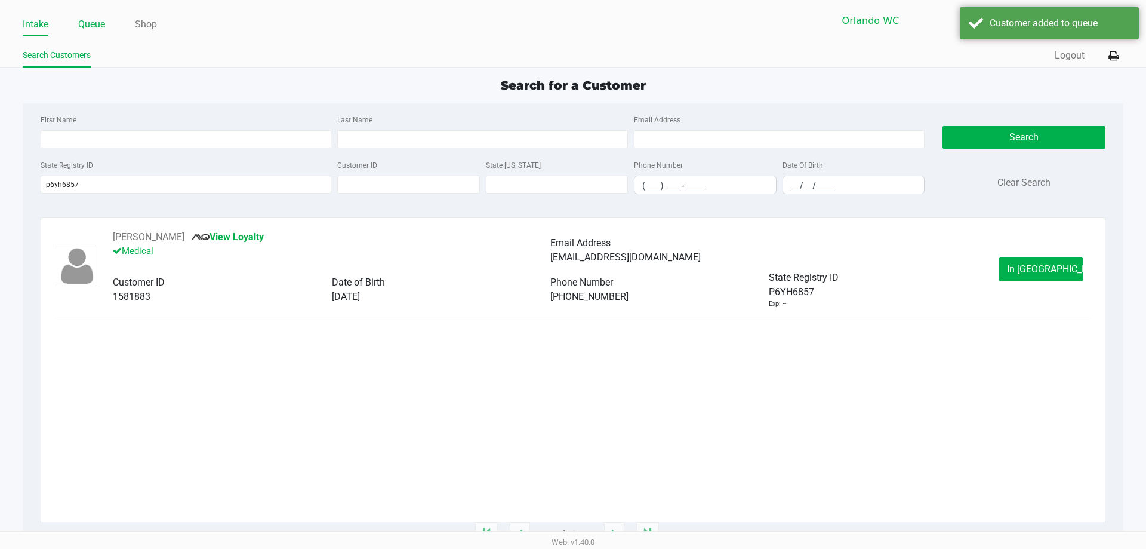
click at [90, 26] on link "Queue" at bounding box center [91, 24] width 27 height 17
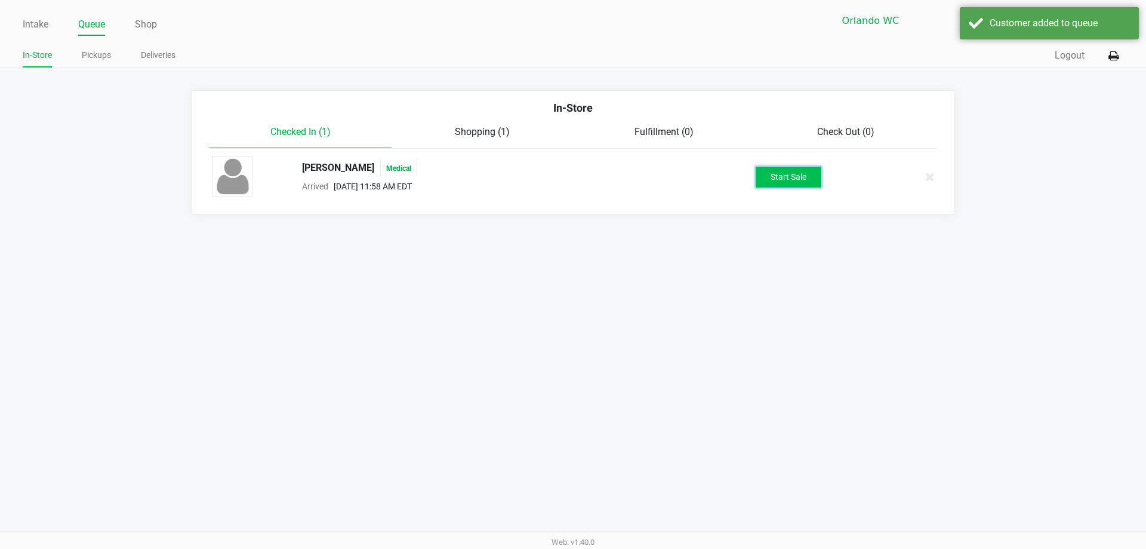
click at [770, 173] on button "Start Sale" at bounding box center [789, 177] width 66 height 21
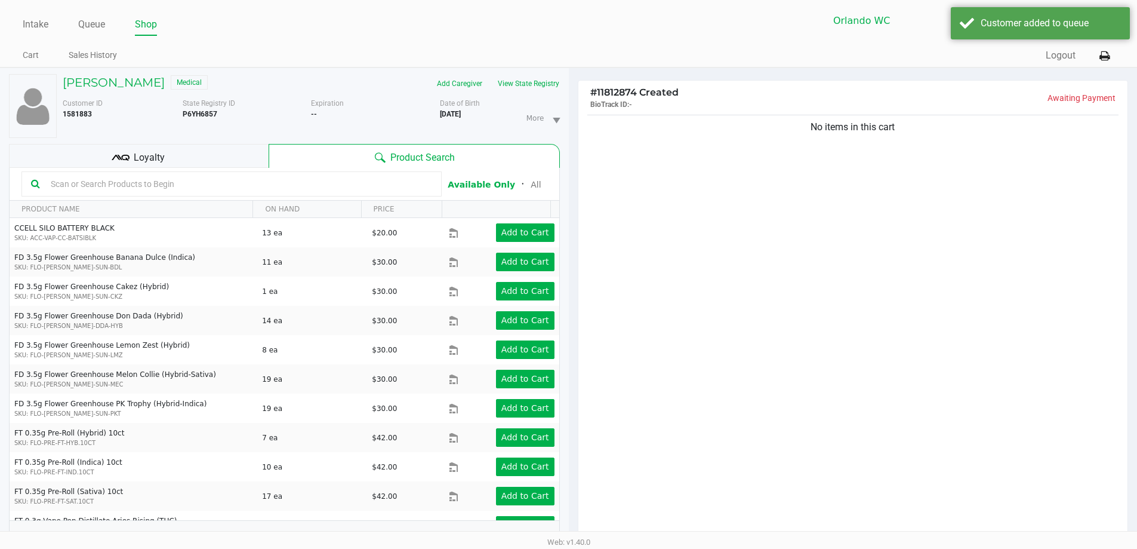
click at [180, 155] on div "Loyalty" at bounding box center [139, 156] width 260 height 24
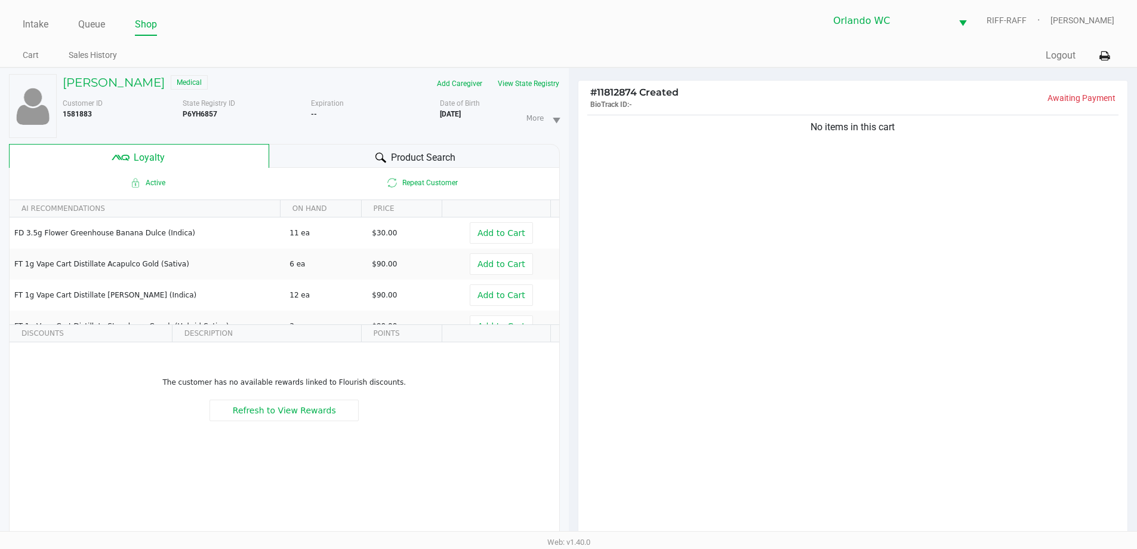
click at [333, 152] on div "Product Search" at bounding box center [414, 156] width 291 height 24
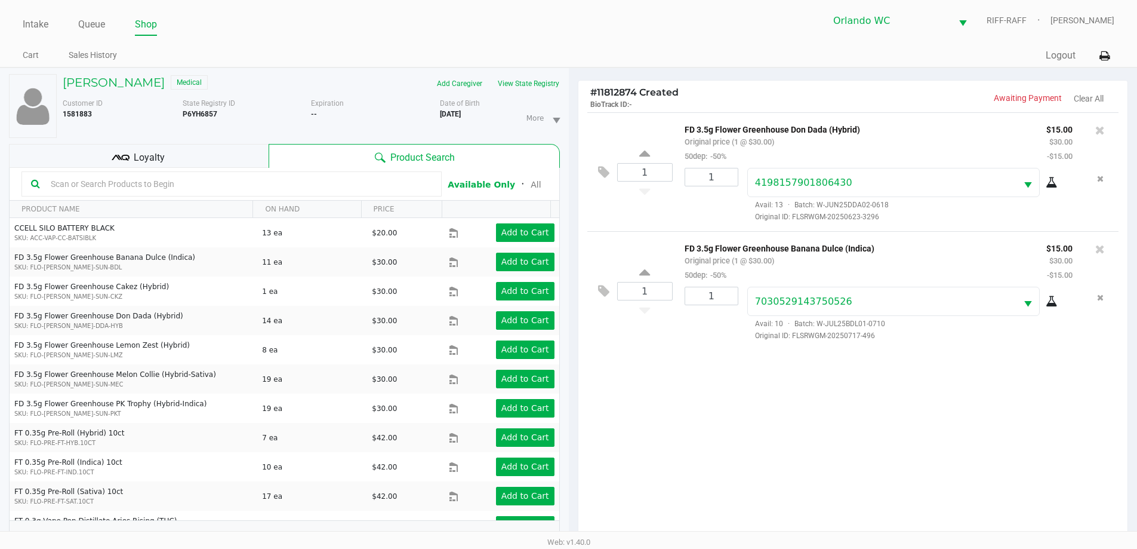
scroll to position [143, 0]
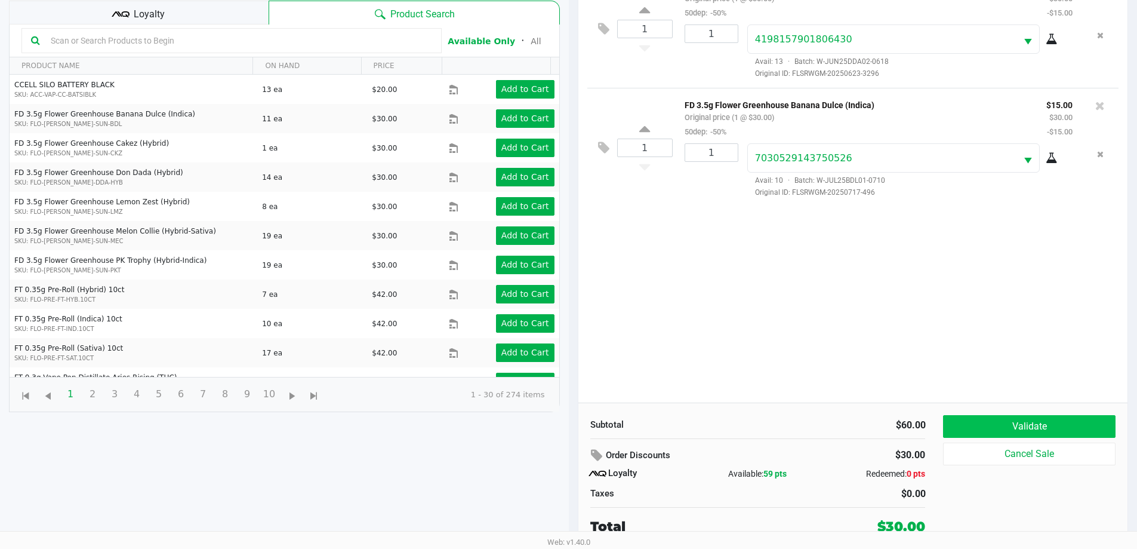
click at [1042, 415] on button "Validate" at bounding box center [1029, 426] width 172 height 23
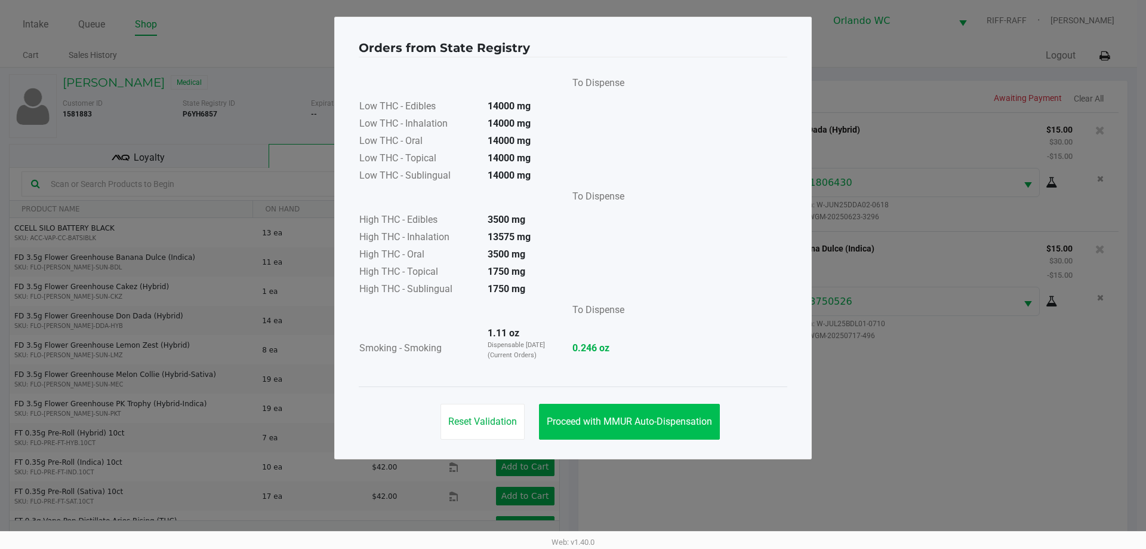
click at [634, 424] on span "Proceed with MMUR Auto-Dispensation" at bounding box center [629, 421] width 165 height 11
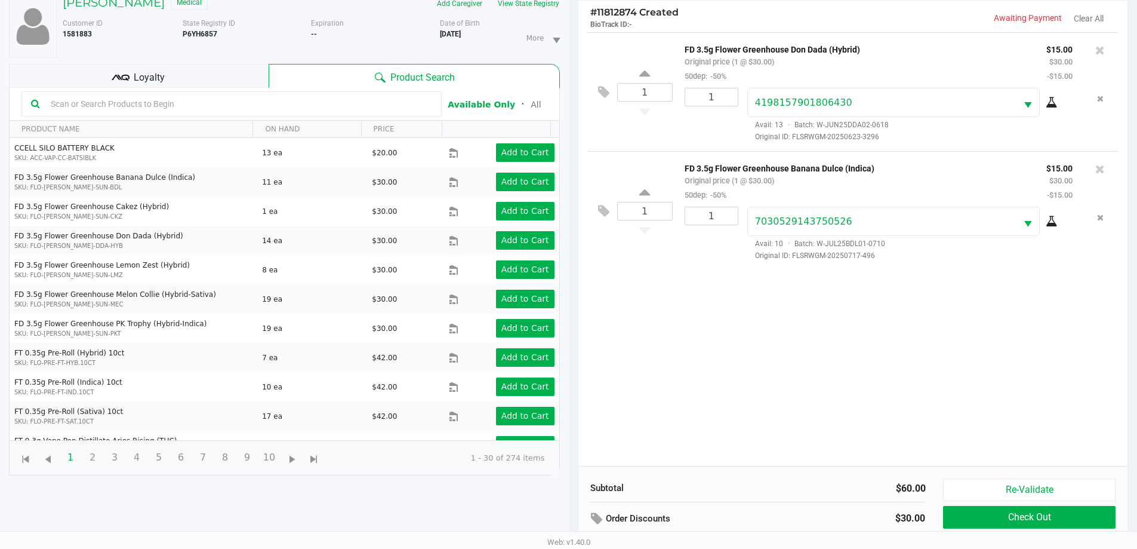
scroll to position [143, 0]
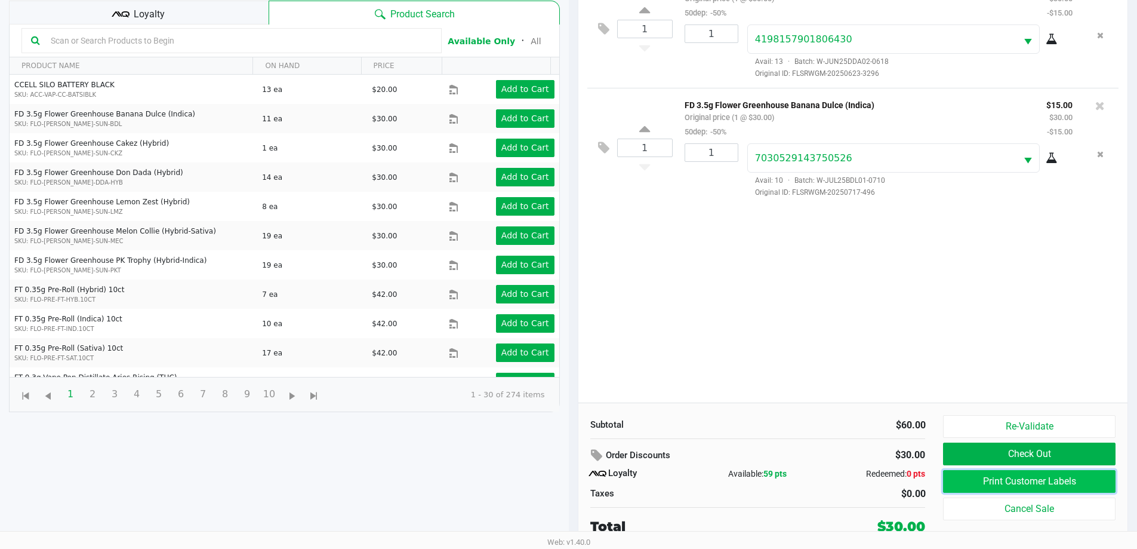
click at [1032, 479] on button "Print Customer Labels" at bounding box center [1029, 481] width 172 height 23
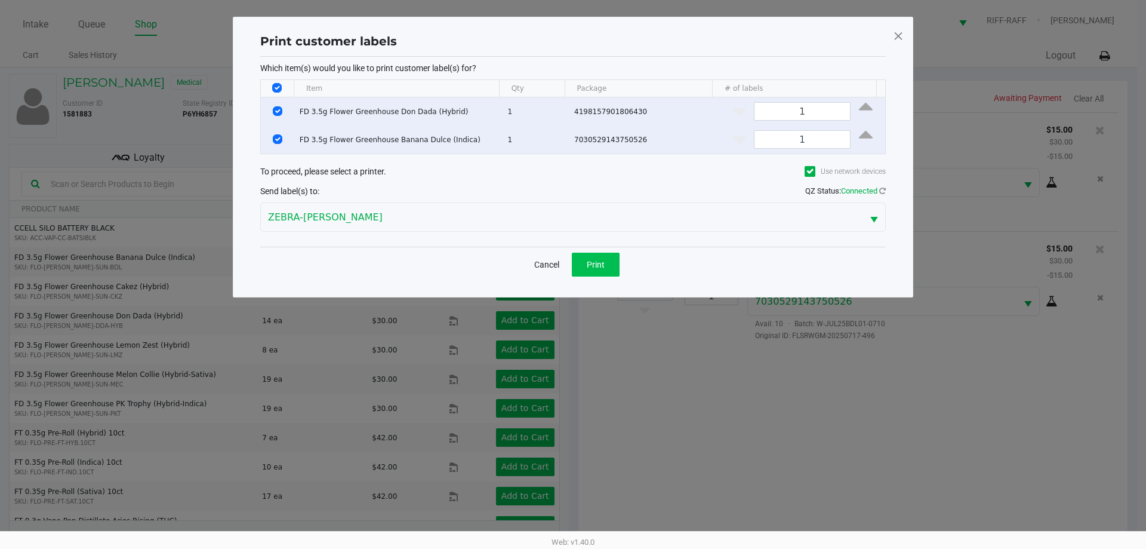
click at [592, 263] on span "Print" at bounding box center [596, 265] width 18 height 10
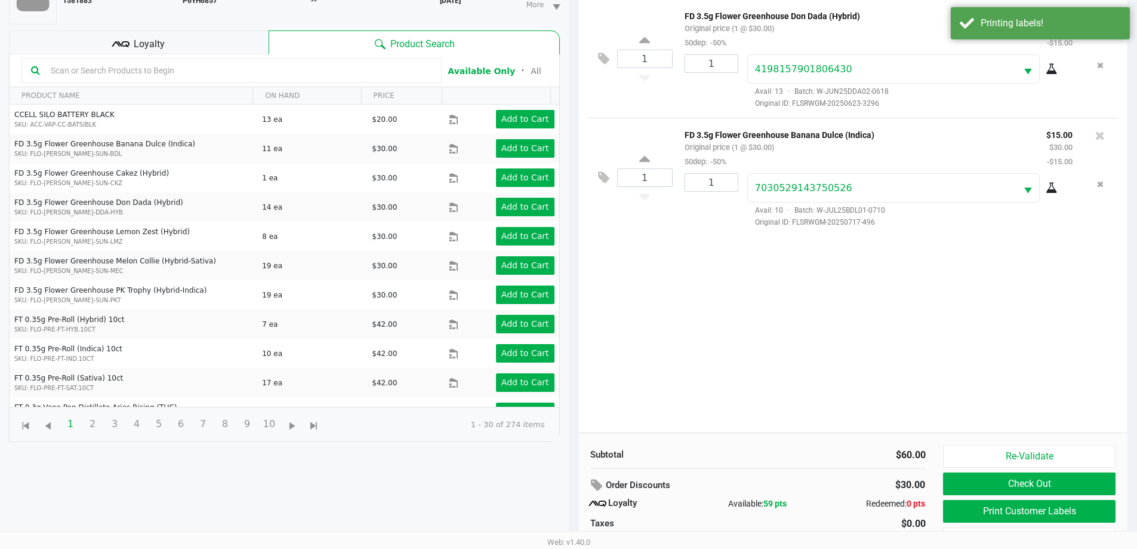
scroll to position [143, 0]
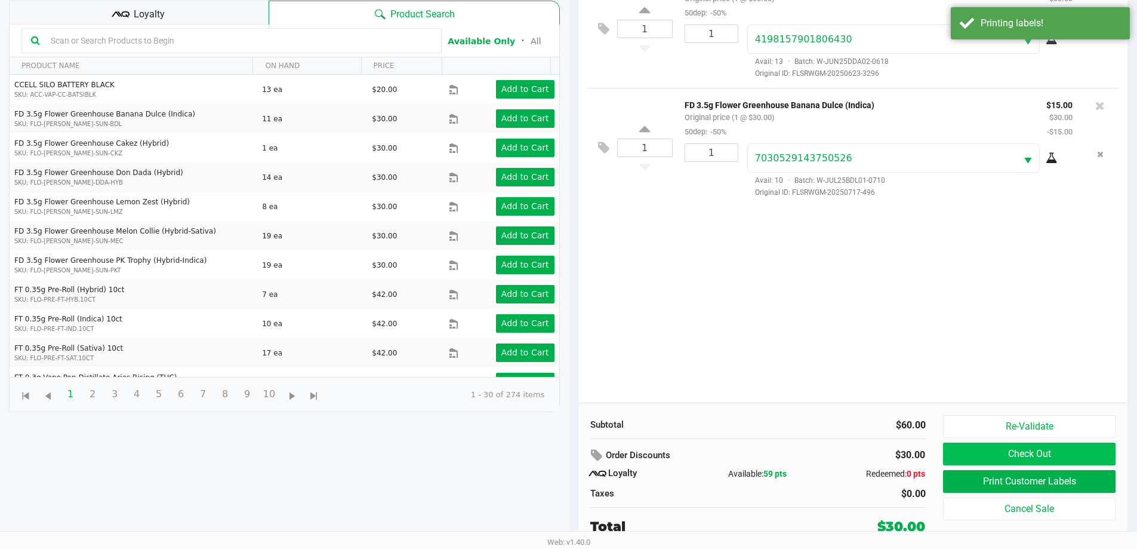
click at [1083, 456] on button "Check Out" at bounding box center [1029, 453] width 172 height 23
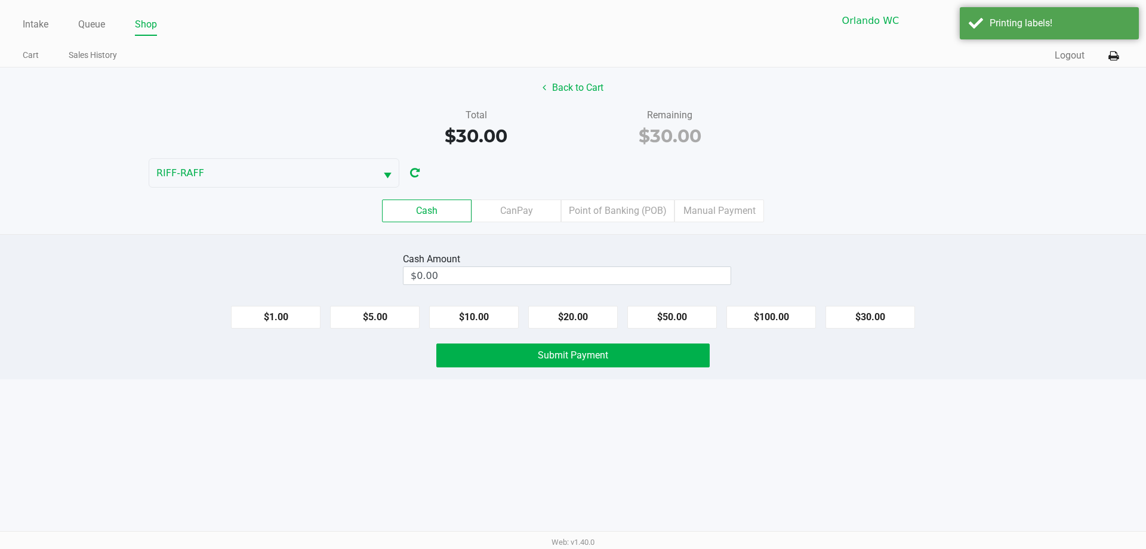
click at [559, 324] on button "$20.00" at bounding box center [573, 317] width 90 height 23
click at [579, 318] on button "$20.00" at bounding box center [573, 317] width 90 height 23
type input "$40.00"
click at [582, 365] on button "Submit Payment" at bounding box center [572, 355] width 273 height 24
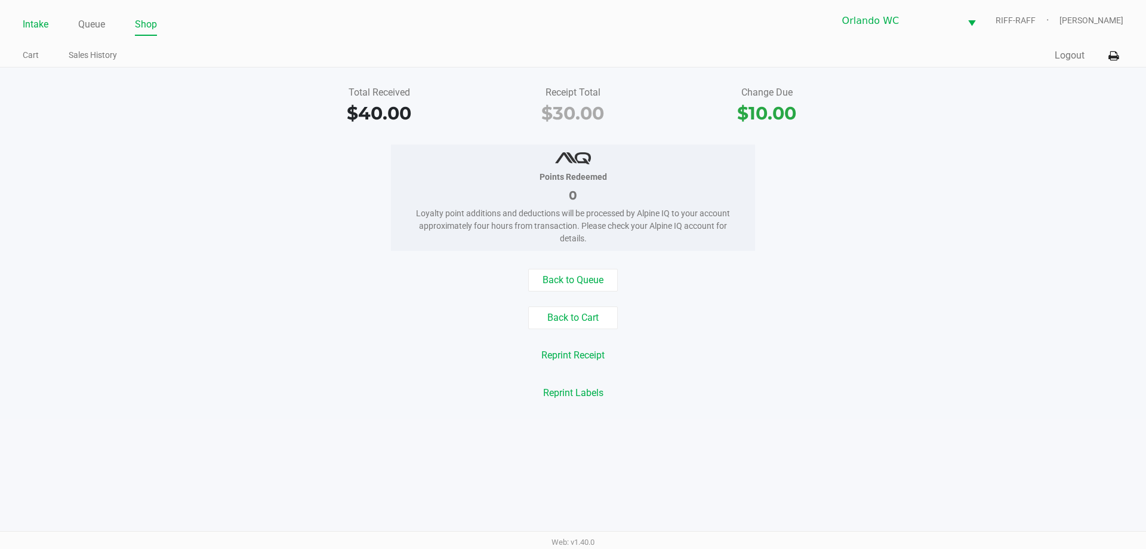
click at [36, 29] on link "Intake" at bounding box center [36, 24] width 26 height 17
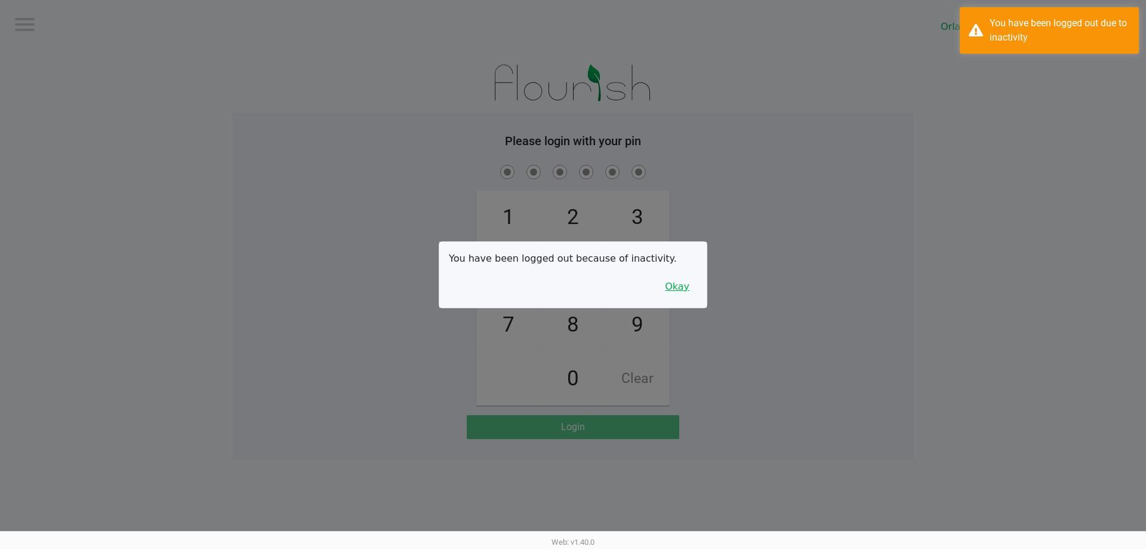
click at [673, 289] on button "Okay" at bounding box center [677, 286] width 40 height 23
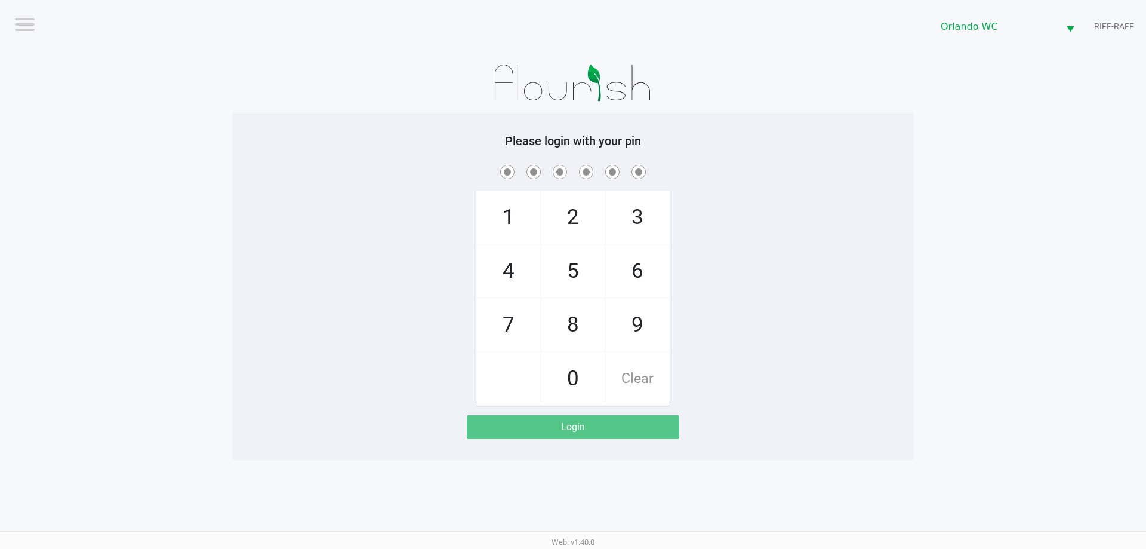
click at [638, 222] on span "3" at bounding box center [637, 217] width 63 height 53
checkbox input "true"
click at [502, 329] on span "7" at bounding box center [508, 325] width 63 height 53
checkbox input "true"
click at [632, 337] on span "9" at bounding box center [637, 325] width 63 height 53
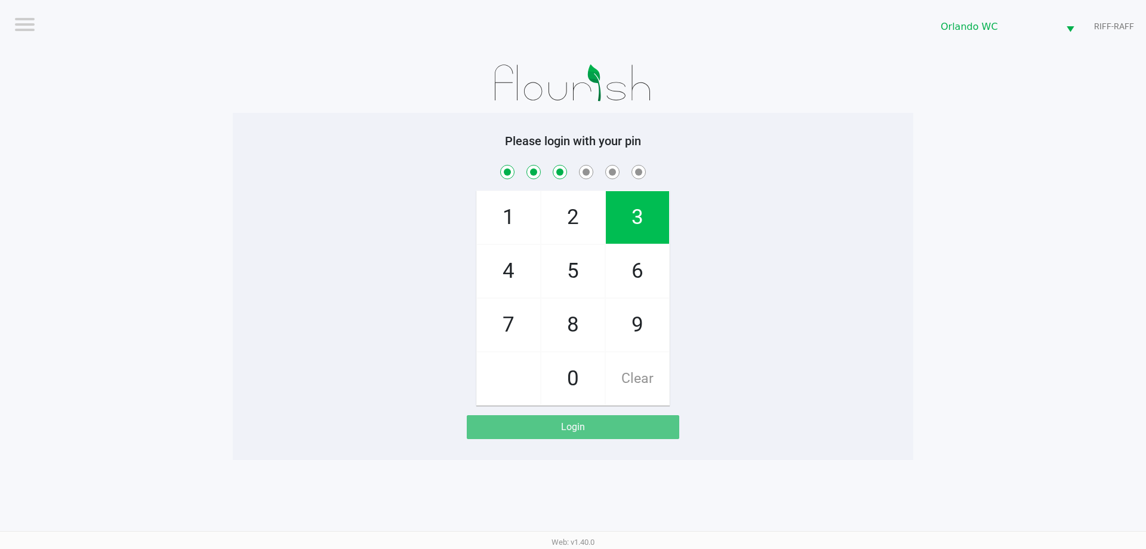
checkbox input "true"
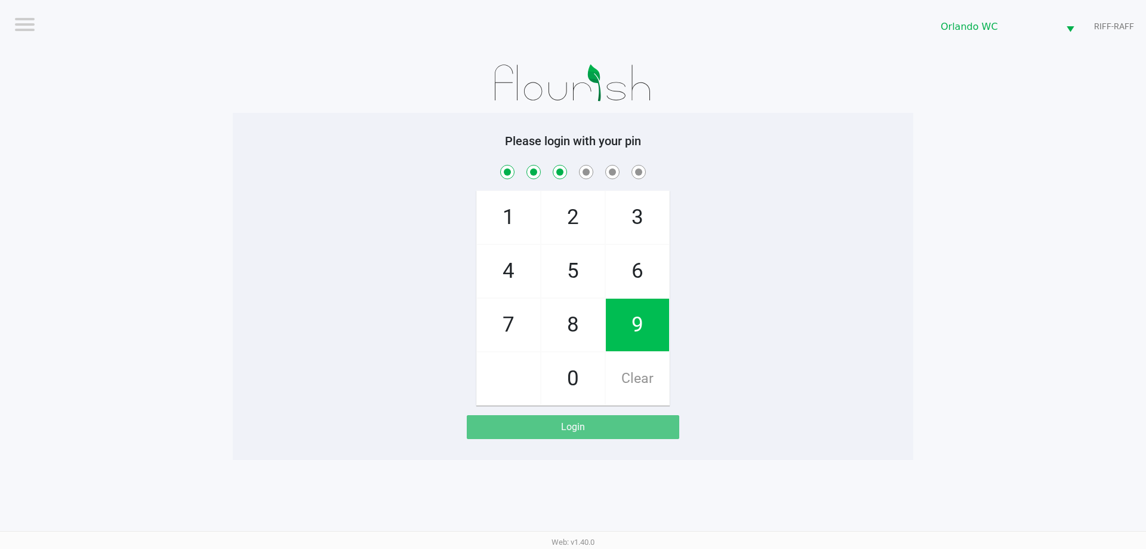
click at [647, 222] on span "3" at bounding box center [637, 217] width 63 height 53
checkbox input "true"
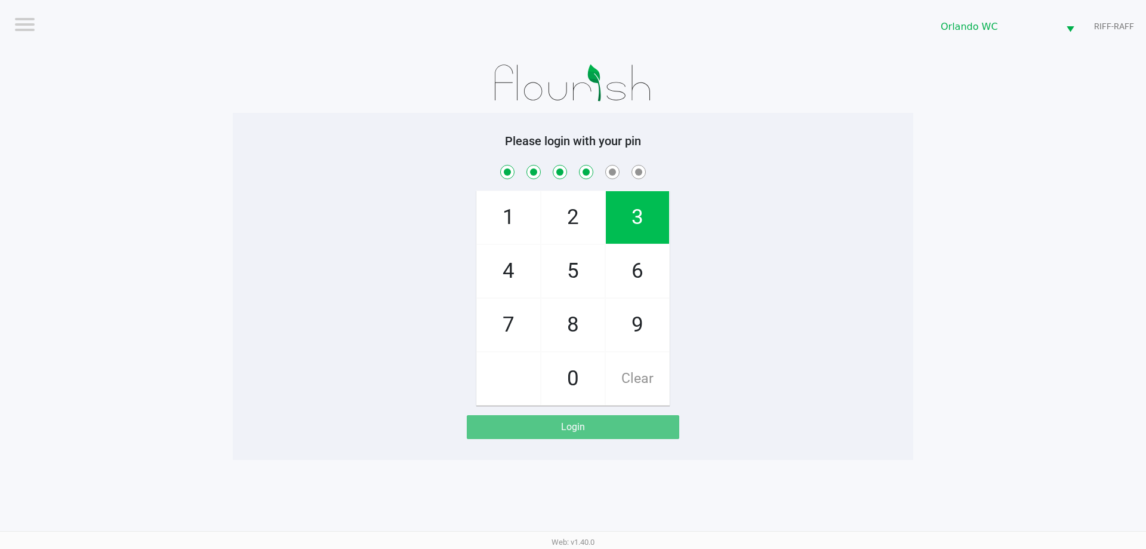
click at [595, 339] on span "8" at bounding box center [573, 325] width 63 height 53
checkbox input "true"
click at [505, 261] on span "4" at bounding box center [508, 271] width 63 height 53
checkbox input "true"
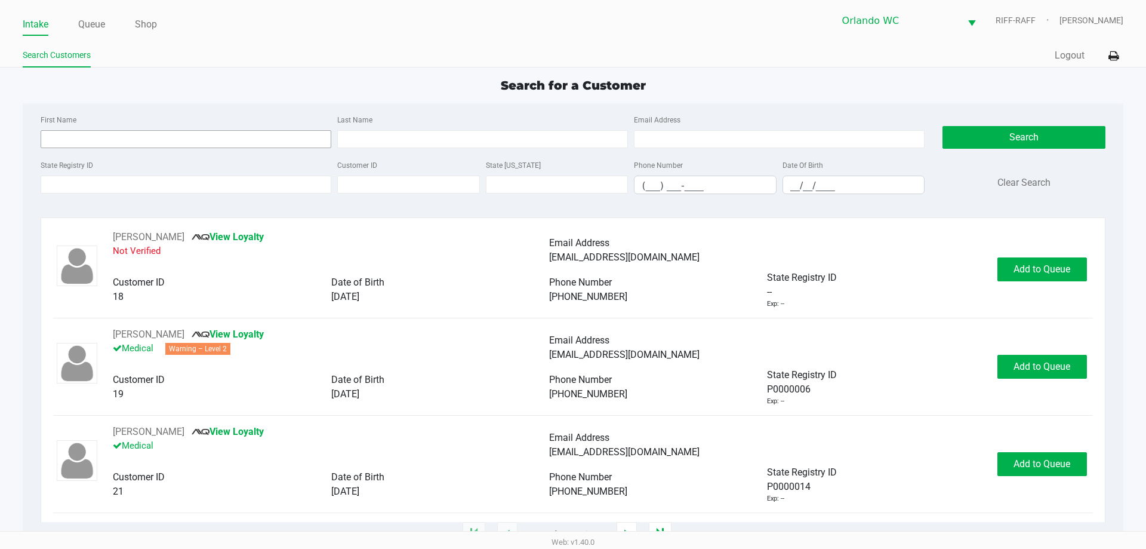
click at [280, 142] on input "First Name" at bounding box center [186, 139] width 291 height 18
type input "georgiana"
click at [534, 137] on input "Last Name" at bounding box center [482, 139] width 291 height 18
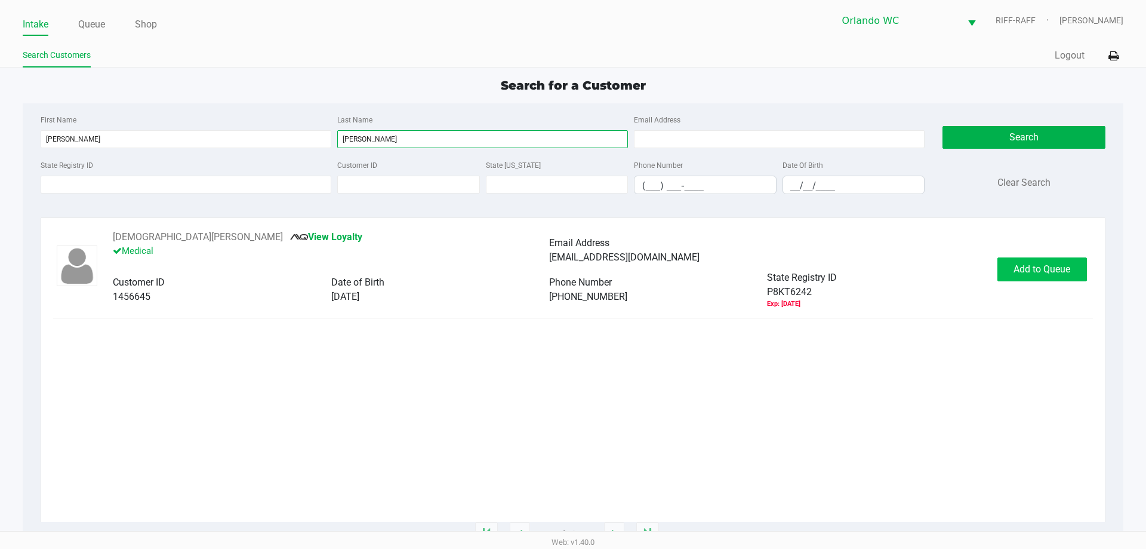
type input "mann"
click at [1035, 268] on span "Add to Queue" at bounding box center [1042, 268] width 57 height 11
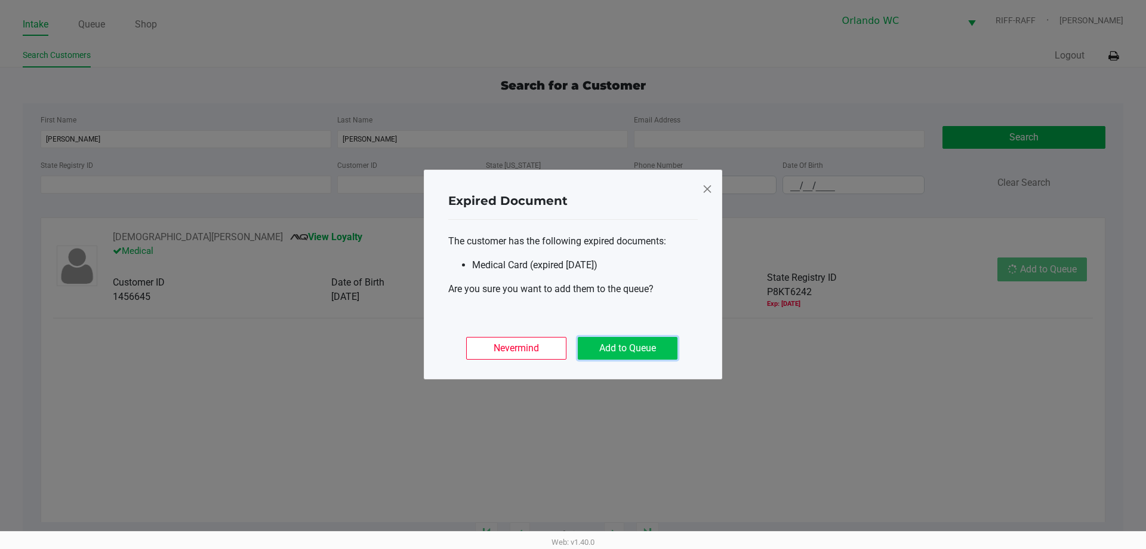
click at [645, 346] on button "Add to Queue" at bounding box center [628, 348] width 100 height 23
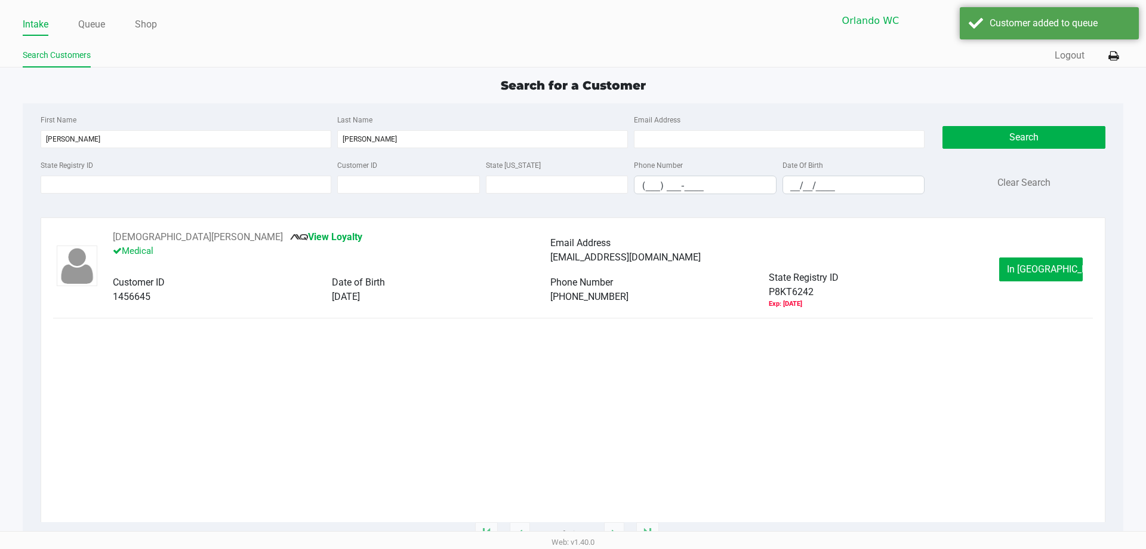
click at [91, 26] on link "Queue" at bounding box center [91, 24] width 27 height 17
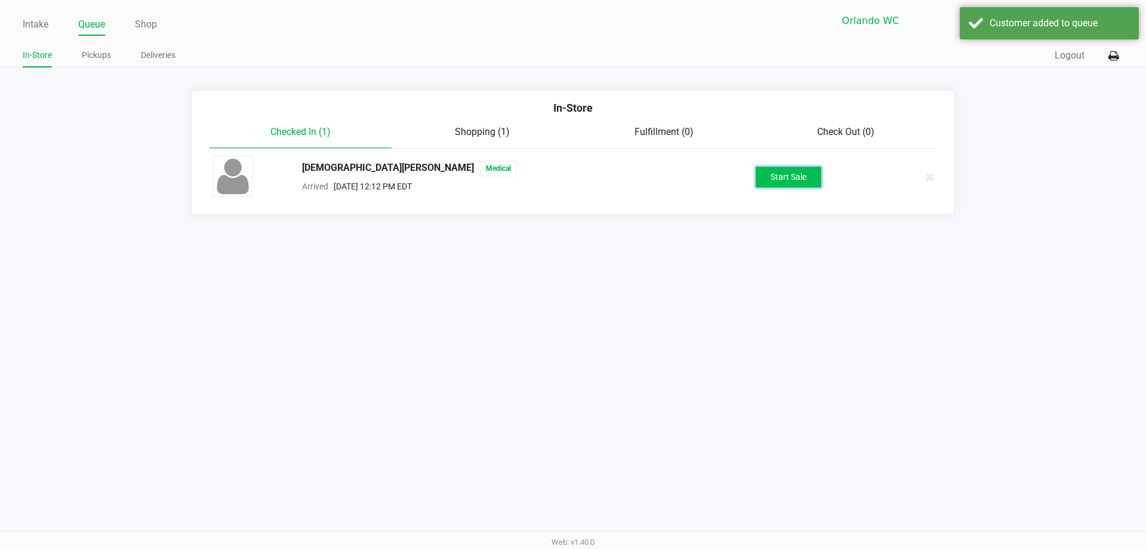
click at [816, 186] on button "Start Sale" at bounding box center [789, 177] width 66 height 21
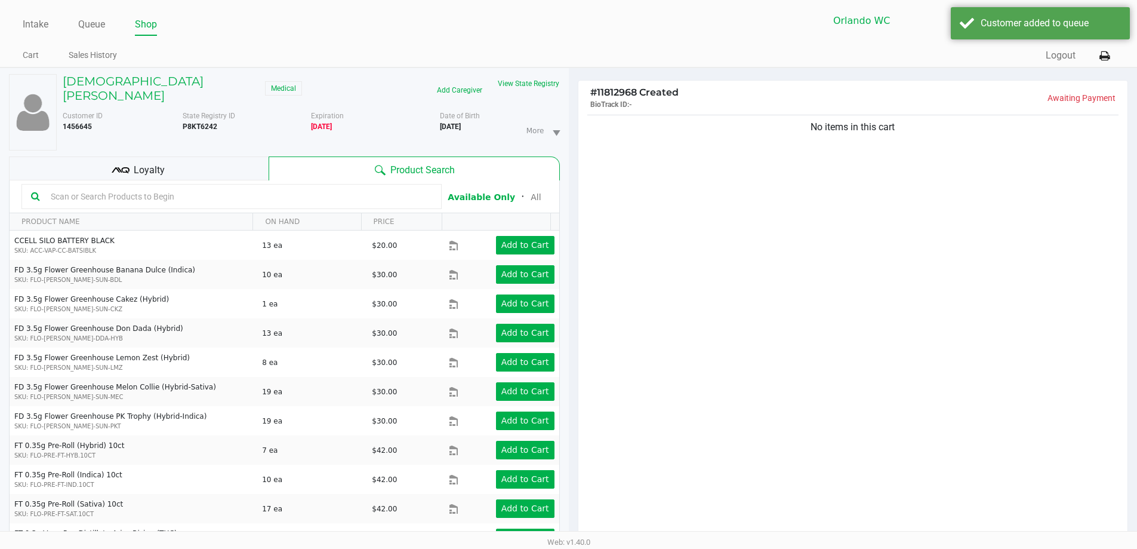
click at [189, 156] on div "Loyalty" at bounding box center [139, 168] width 260 height 24
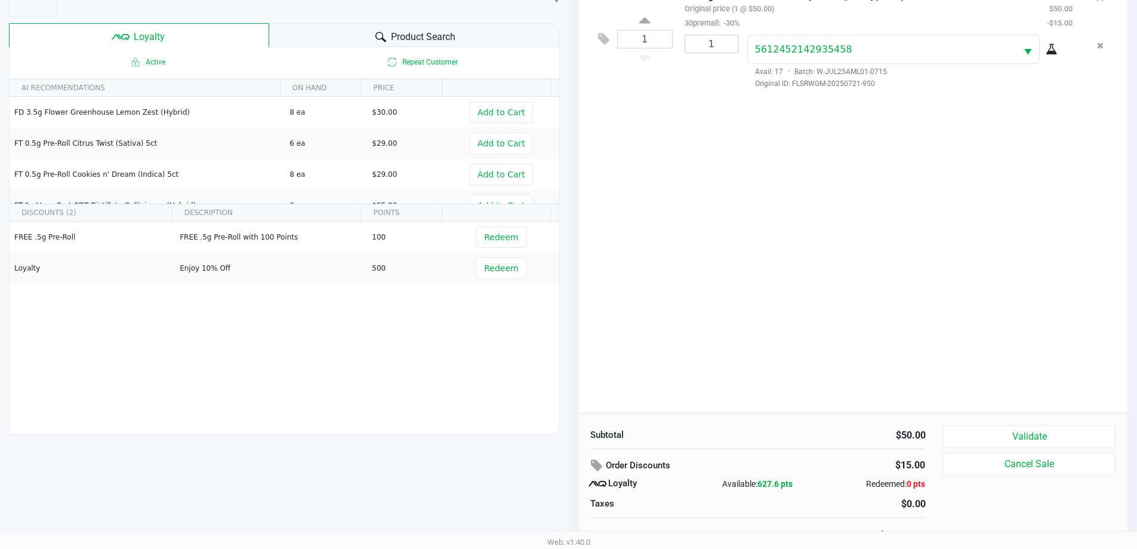
scroll to position [143, 0]
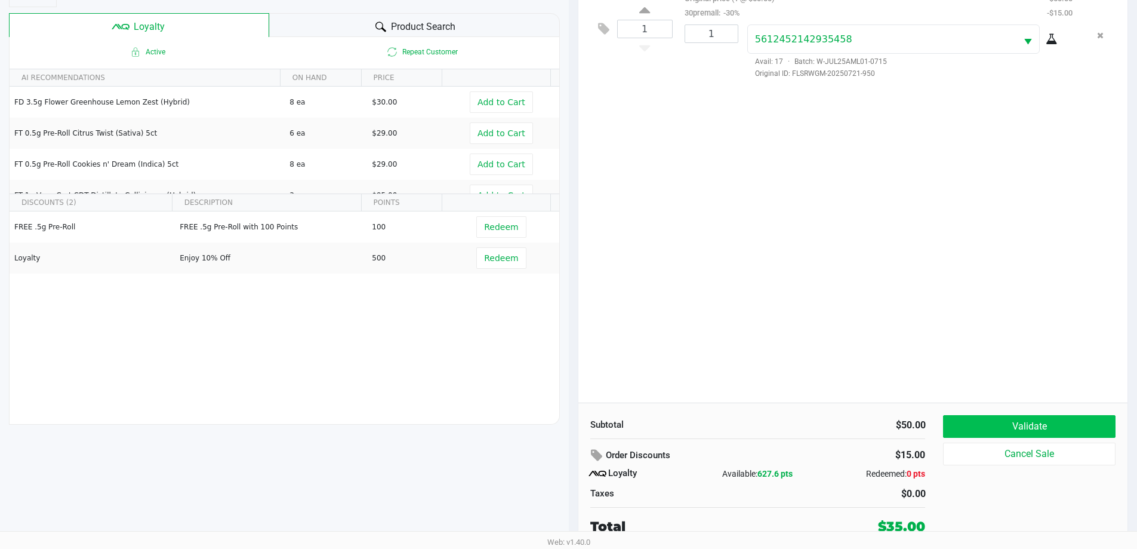
click at [1048, 418] on button "Validate" at bounding box center [1029, 426] width 172 height 23
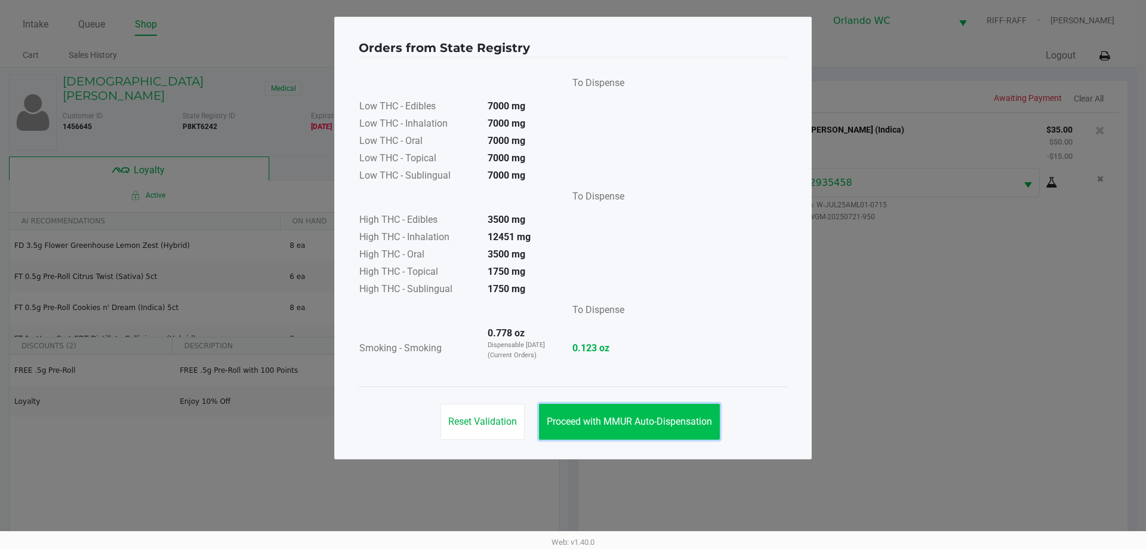
click at [654, 411] on button "Proceed with MMUR Auto-Dispensation" at bounding box center [629, 422] width 181 height 36
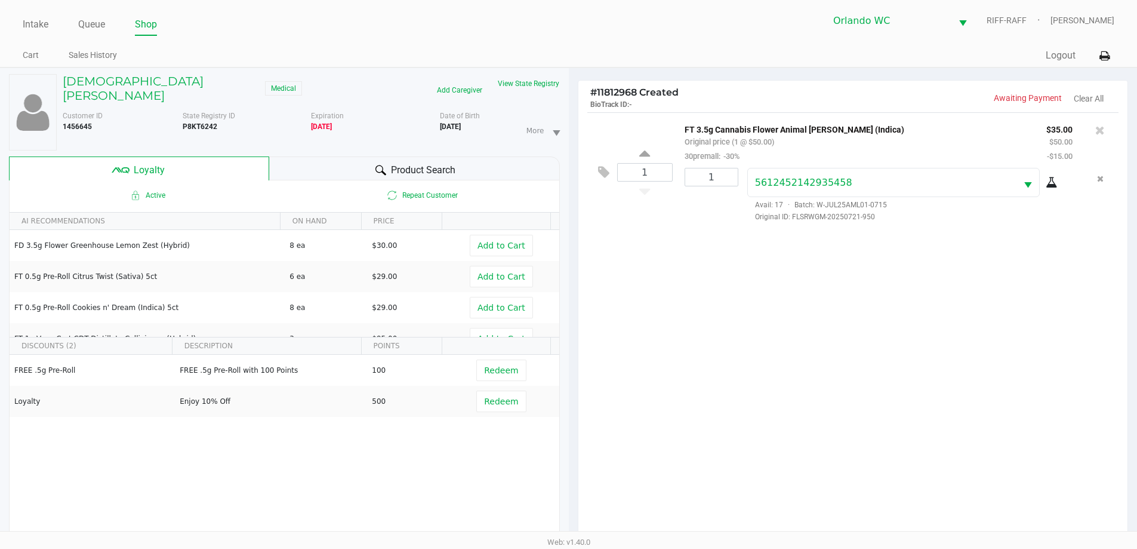
scroll to position [143, 0]
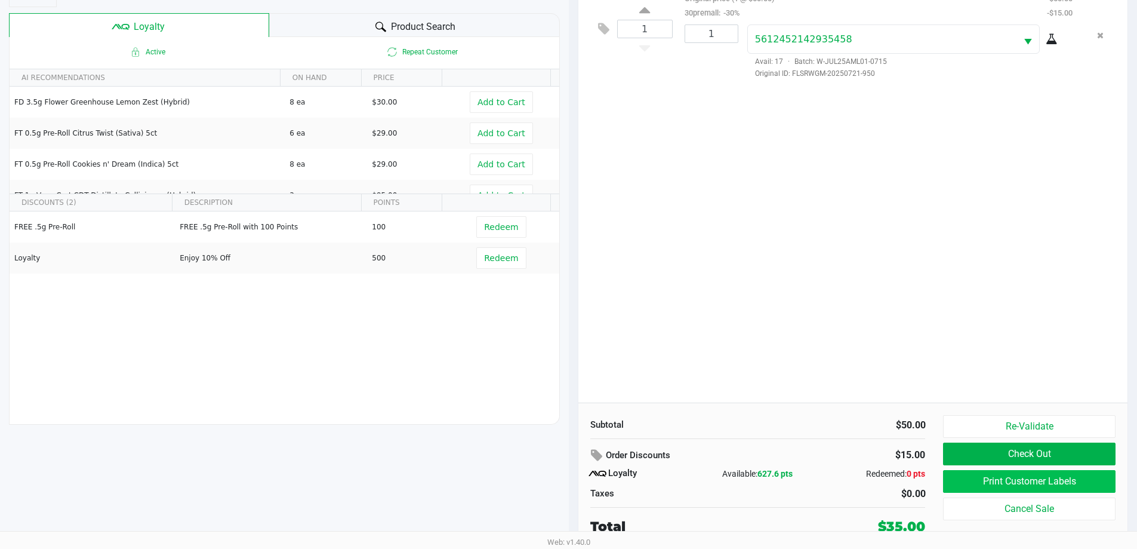
click at [994, 483] on button "Print Customer Labels" at bounding box center [1029, 481] width 172 height 23
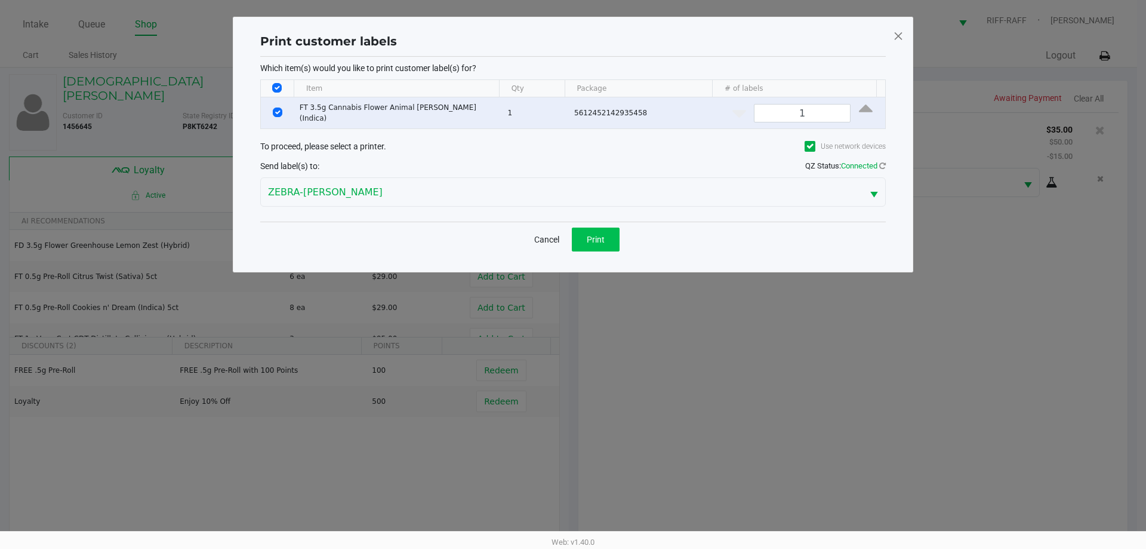
click at [596, 227] on button "Print" at bounding box center [596, 239] width 48 height 24
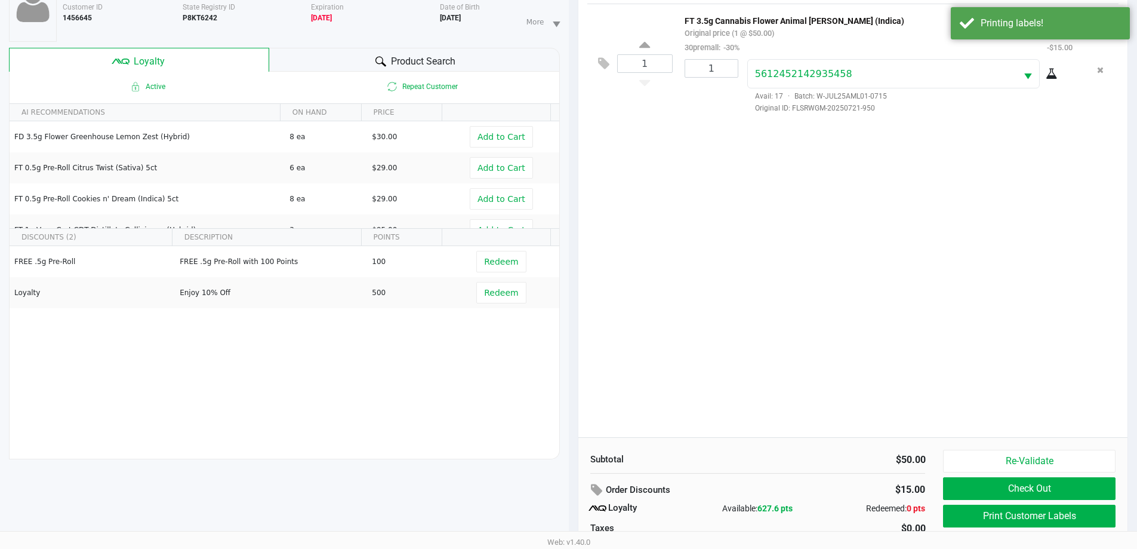
scroll to position [143, 0]
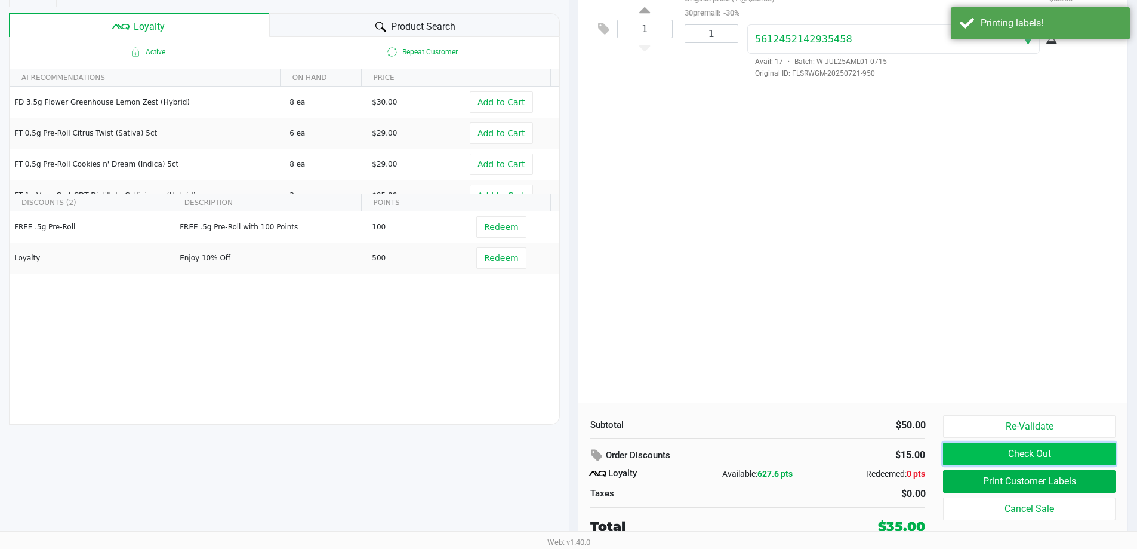
click at [1065, 459] on button "Check Out" at bounding box center [1029, 453] width 172 height 23
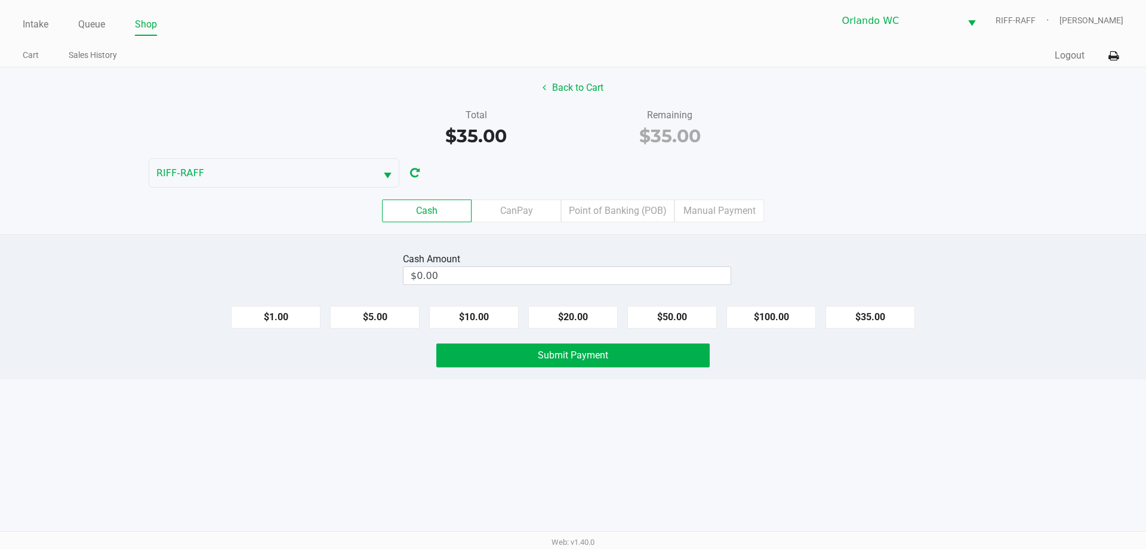
click at [664, 317] on button "$50.00" at bounding box center [673, 317] width 90 height 23
type input "$50.00"
click at [632, 353] on button "Submit Payment" at bounding box center [572, 355] width 273 height 24
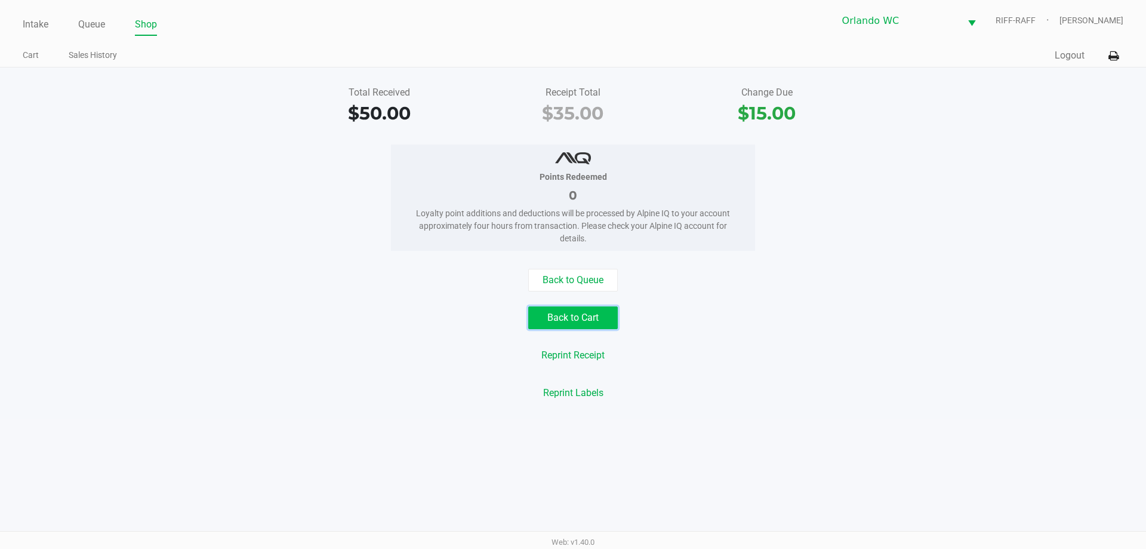
click at [573, 315] on button "Back to Cart" at bounding box center [573, 317] width 90 height 23
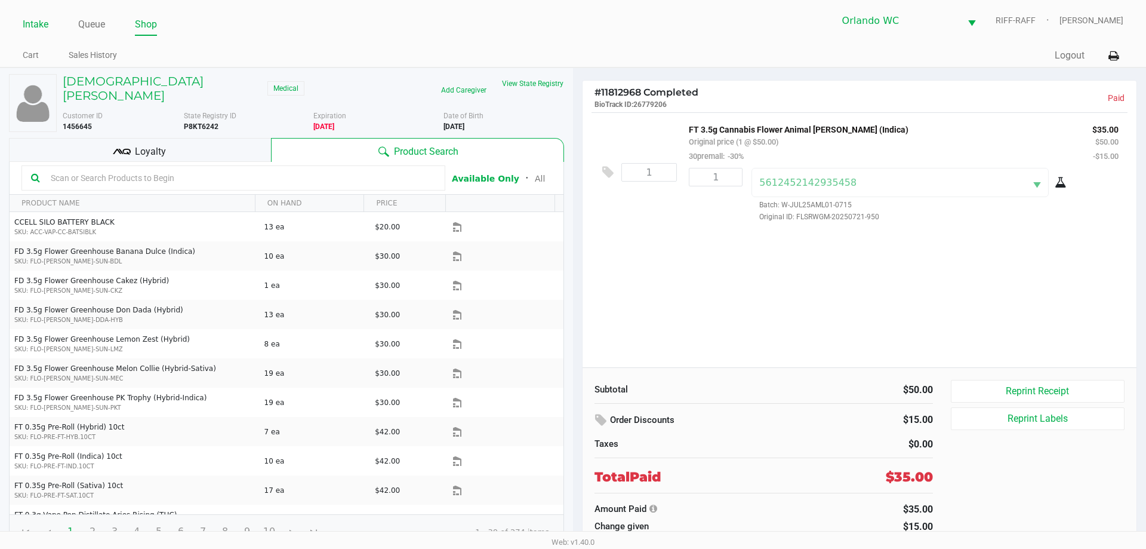
click at [29, 25] on link "Intake" at bounding box center [36, 24] width 26 height 17
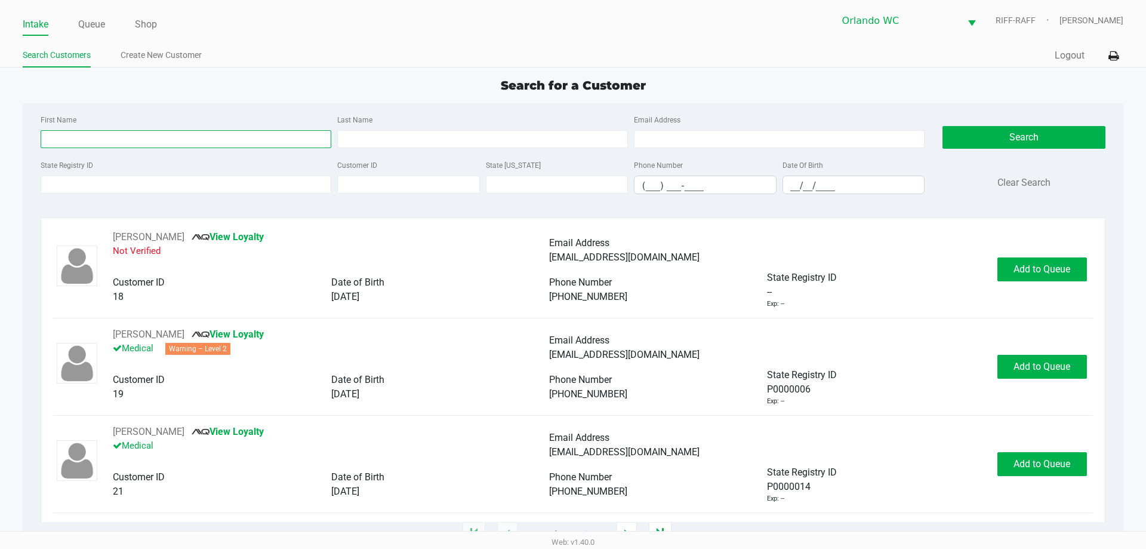
click at [163, 135] on input "First Name" at bounding box center [186, 139] width 291 height 18
type input "renee"
click at [473, 139] on input "Last Name" at bounding box center [482, 139] width 291 height 18
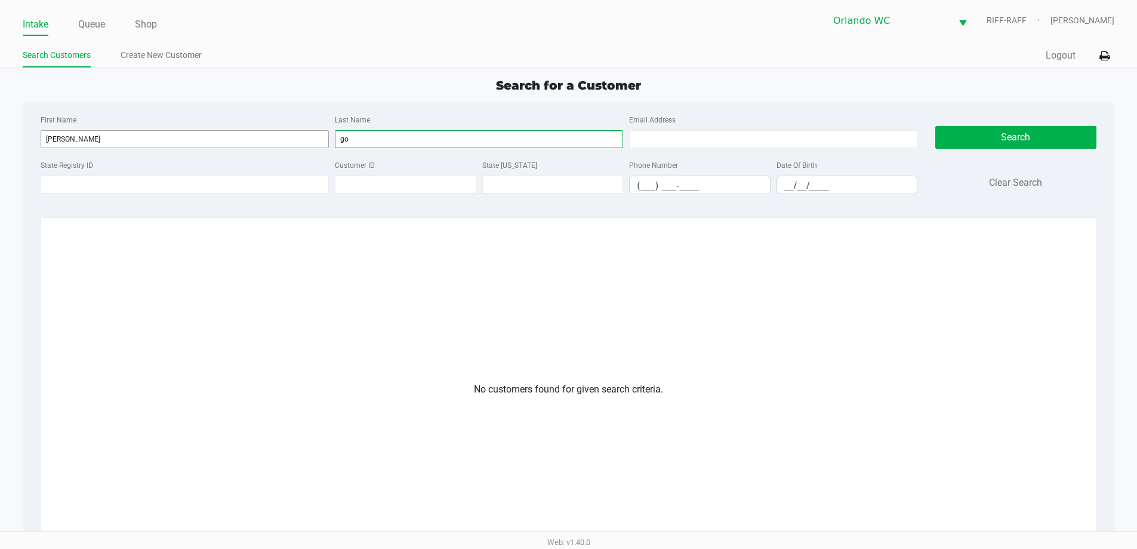
type input "g"
click at [116, 145] on input "renee" at bounding box center [185, 139] width 288 height 18
type input "r"
type input "renee"
click at [461, 141] on input "Last Name" at bounding box center [479, 139] width 288 height 18
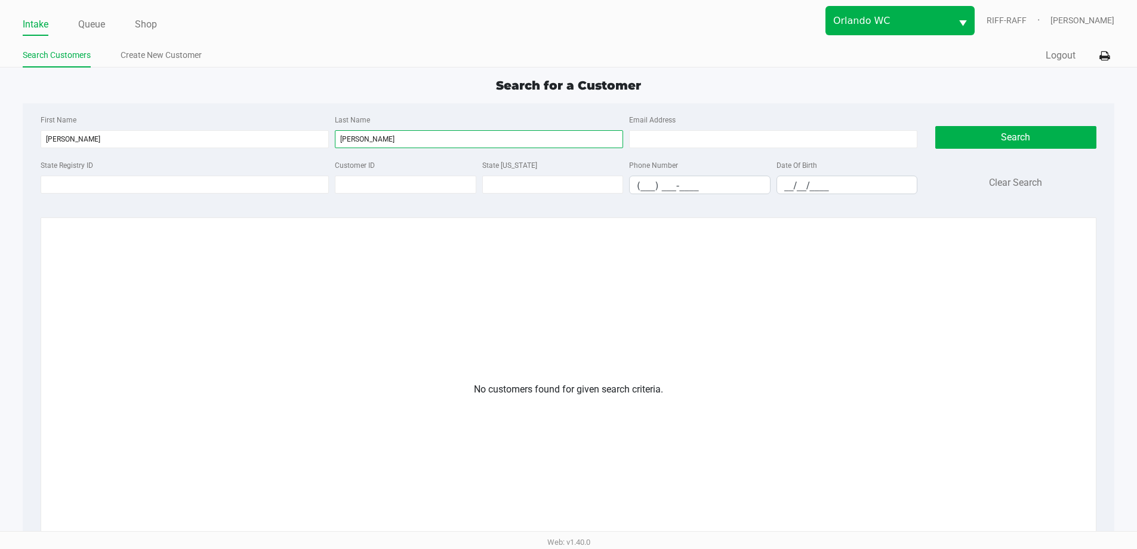
type input "godby"
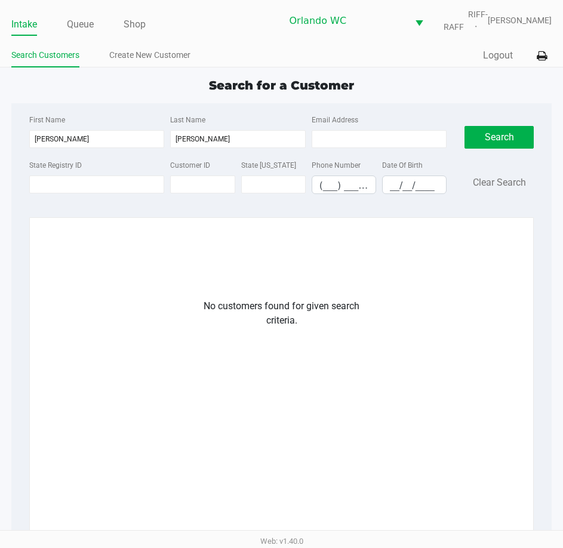
drag, startPoint x: 207, startPoint y: 2, endPoint x: 197, endPoint y: 42, distance: 41.3
click at [186, 61] on link "Create New Customer" at bounding box center [149, 55] width 81 height 15
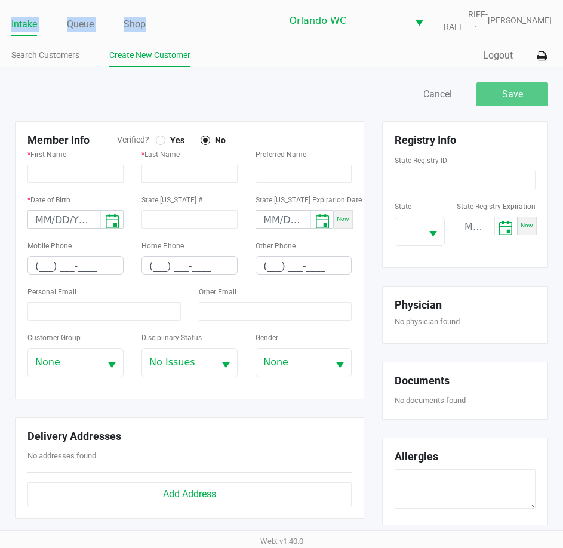
drag, startPoint x: 226, startPoint y: 32, endPoint x: -190, endPoint y: 34, distance: 416.2
click at [0, 34] on html "Intake Queue Shop Orlando WC RIFF-RAFF Saythany Voravong Search Customers Creat…" at bounding box center [281, 274] width 563 height 548
click at [260, 33] on ul "Intake Queue Shop" at bounding box center [146, 25] width 270 height 20
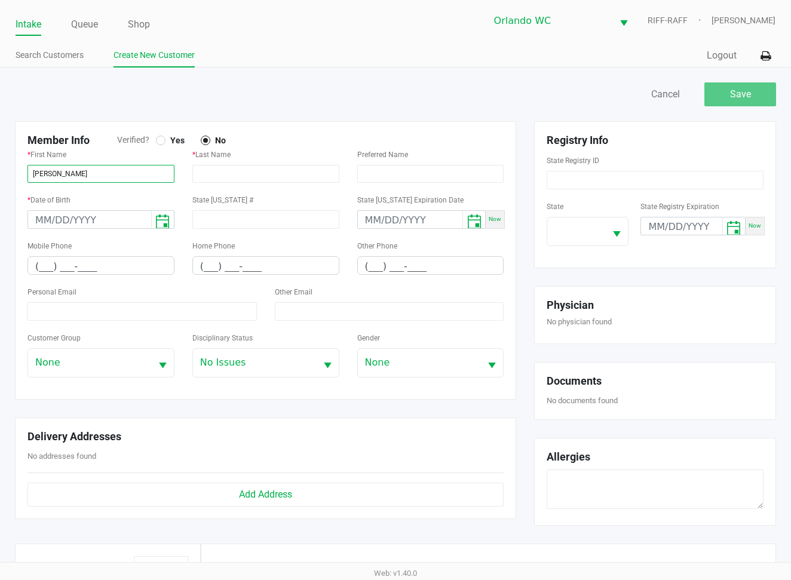
type input "RENEE"
click at [156, 142] on div "Verified? Yes No" at bounding box center [269, 140] width 304 height 13
click at [162, 139] on div at bounding box center [160, 140] width 5 height 5
click at [4, 113] on div "Save Cancel Member Info Verified? Yes No * First Name RENEE * Last Name Preferr…" at bounding box center [395, 416] width 791 height 698
type input "GODBY"
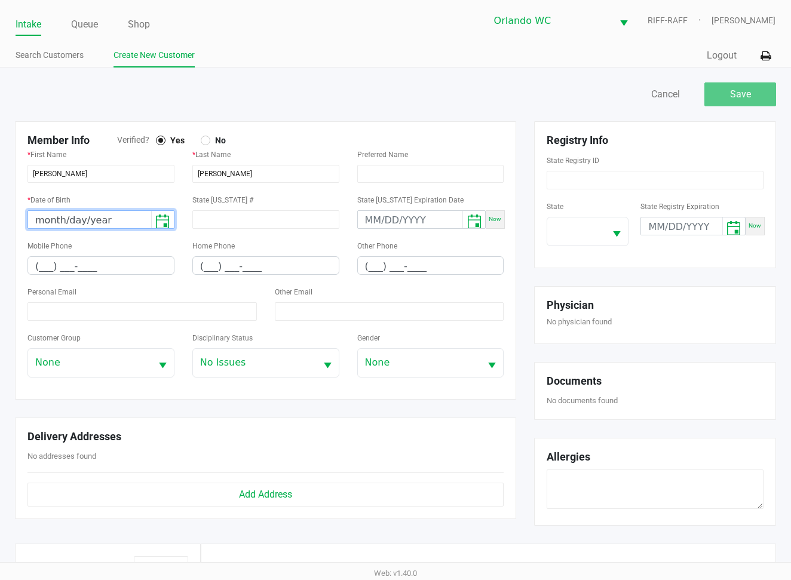
click at [51, 220] on input "month/day/year" at bounding box center [89, 220] width 123 height 19
type input "04/16/1967"
click at [237, 233] on div "State ID #" at bounding box center [265, 215] width 165 height 46
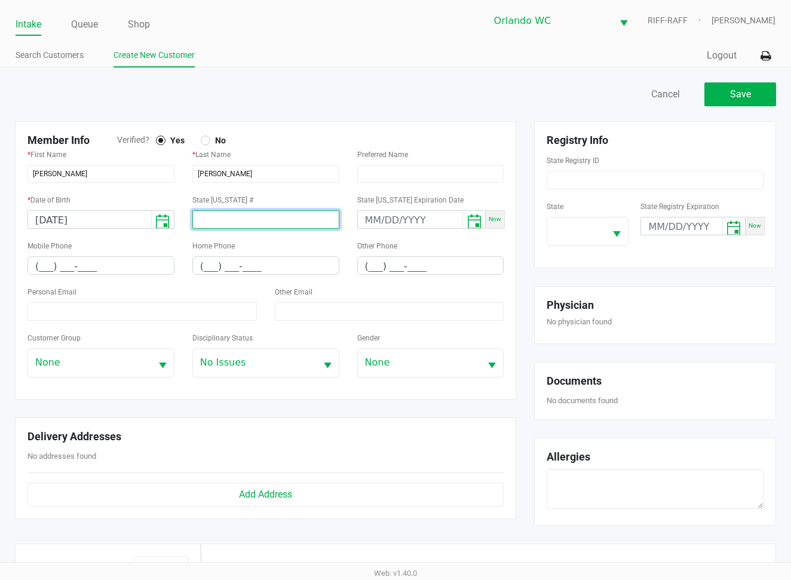
click at [250, 210] on input at bounding box center [265, 219] width 147 height 19
click at [39, 267] on input "(___) ___-____" at bounding box center [101, 266] width 146 height 19
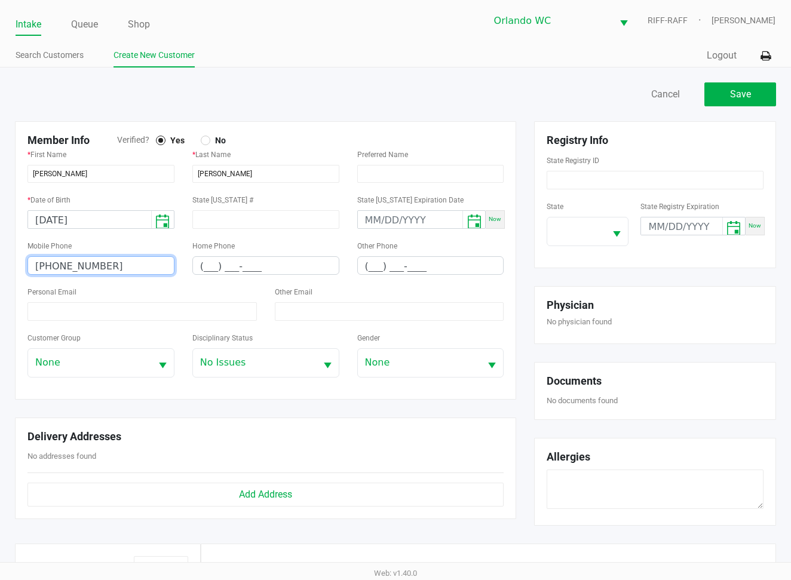
type input "(321) 228-9539"
click at [142, 279] on div "Mobile Phone (321) 228-9539" at bounding box center [101, 261] width 165 height 46
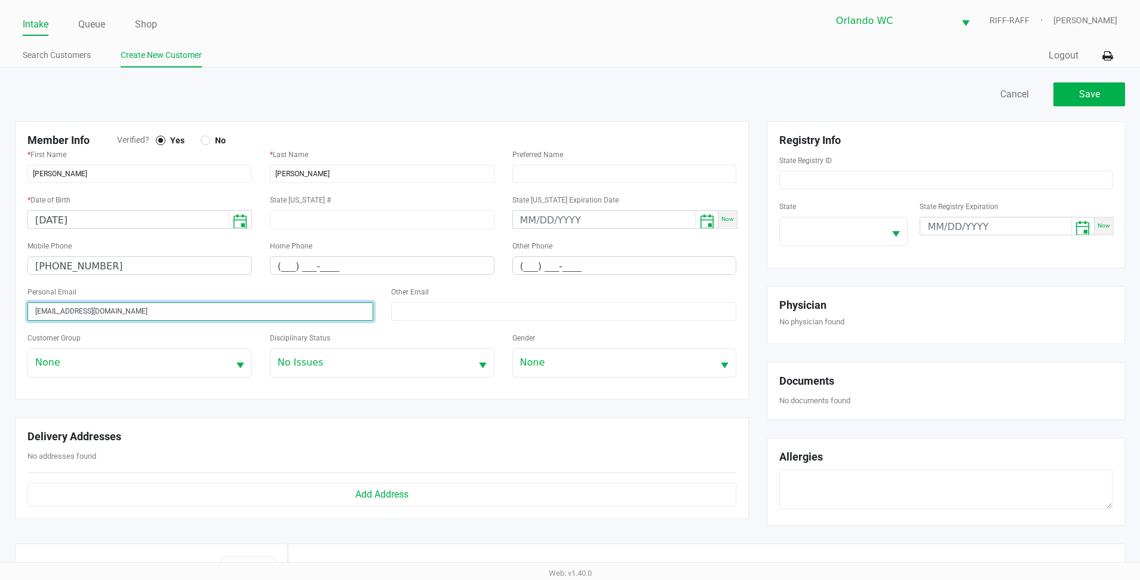
type input "RENEECFMC@GMAIL.COM"
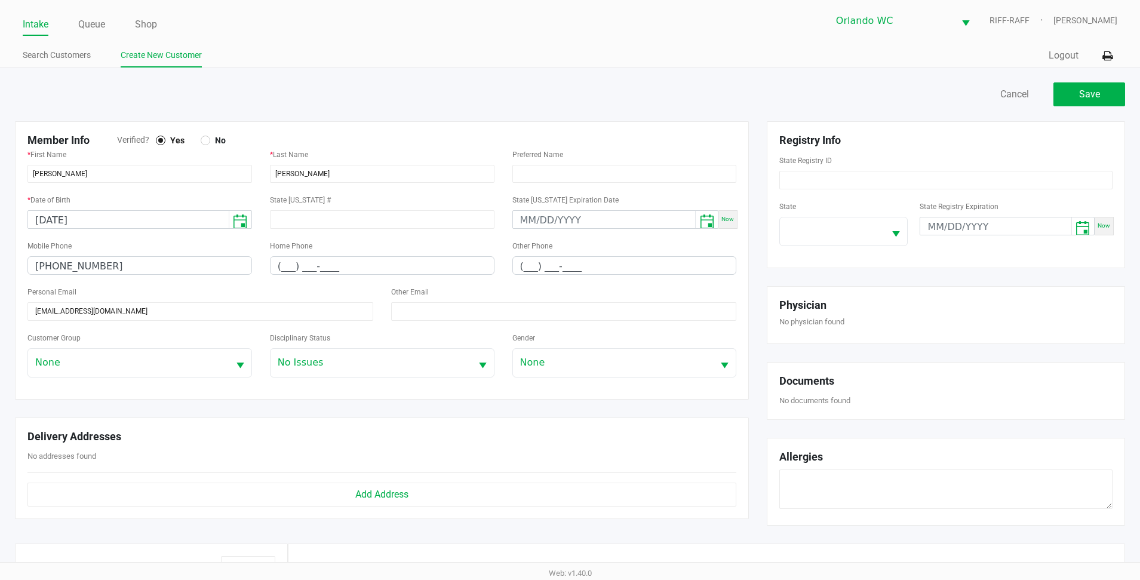
click at [833, 152] on div "Registry Info" at bounding box center [945, 143] width 351 height 19
drag, startPoint x: 703, startPoint y: 44, endPoint x: 65, endPoint y: 16, distance: 638.3
click at [65, 16] on div "Intake Queue Shop Orlando WC RIFF-RAFF Saythany Voravong Search Customers Creat…" at bounding box center [570, 33] width 1140 height 67
click at [456, 63] on ul "Search Customers Create New Customer" at bounding box center [296, 57] width 547 height 20
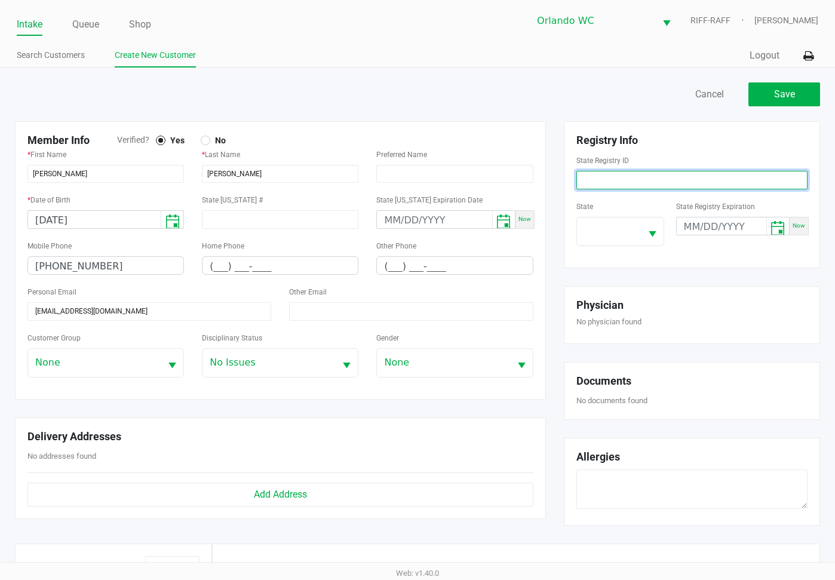
click at [642, 186] on input at bounding box center [691, 180] width 231 height 19
paste input "P4MT6764"
type input "P4MT6764"
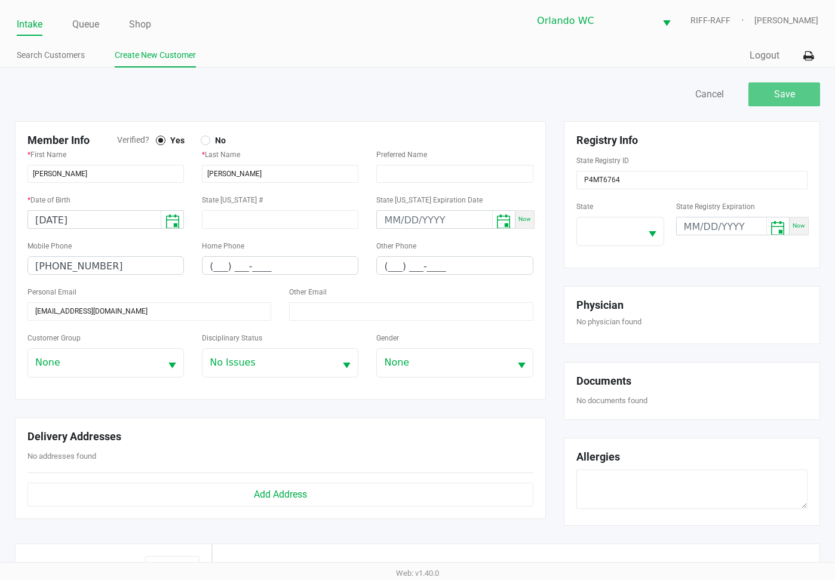
click at [364, 149] on div "* Last Name GODBY" at bounding box center [280, 169] width 174 height 45
click at [623, 224] on span at bounding box center [609, 231] width 50 height 14
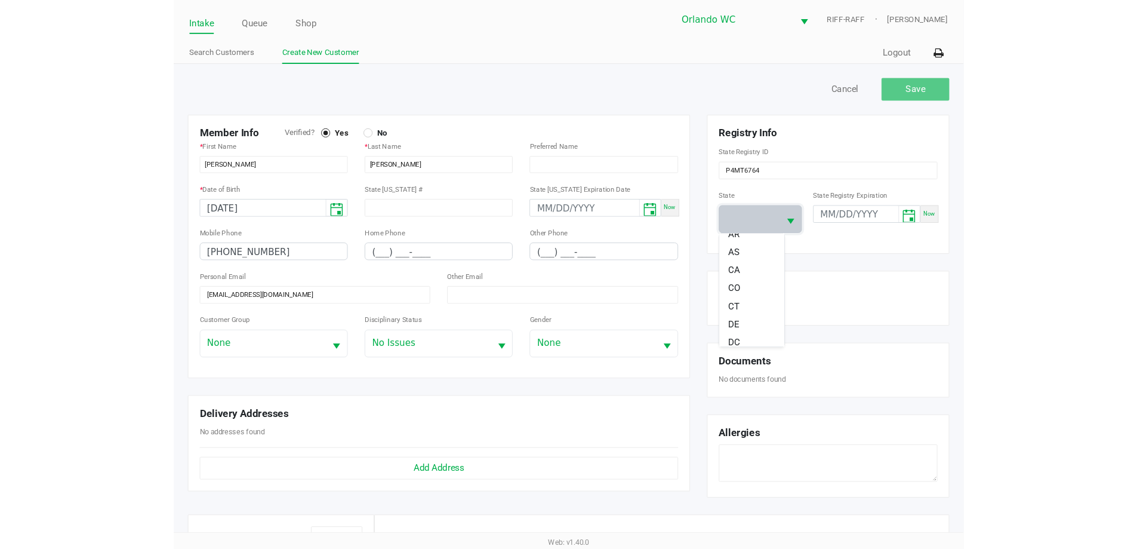
scroll to position [179, 0]
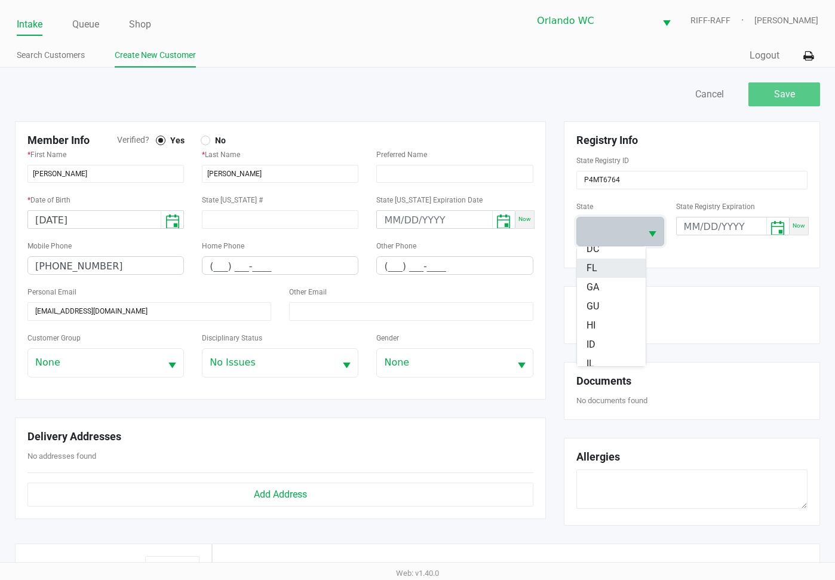
click at [608, 266] on li "FL" at bounding box center [611, 268] width 69 height 19
click at [794, 95] on span "Save" at bounding box center [784, 93] width 21 height 11
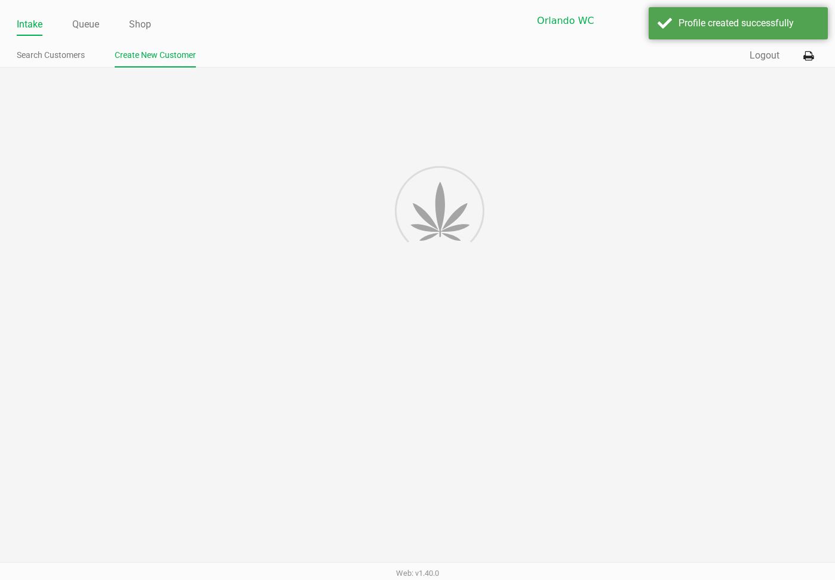
type input "---"
type input "( __) ___-____"
type input "---"
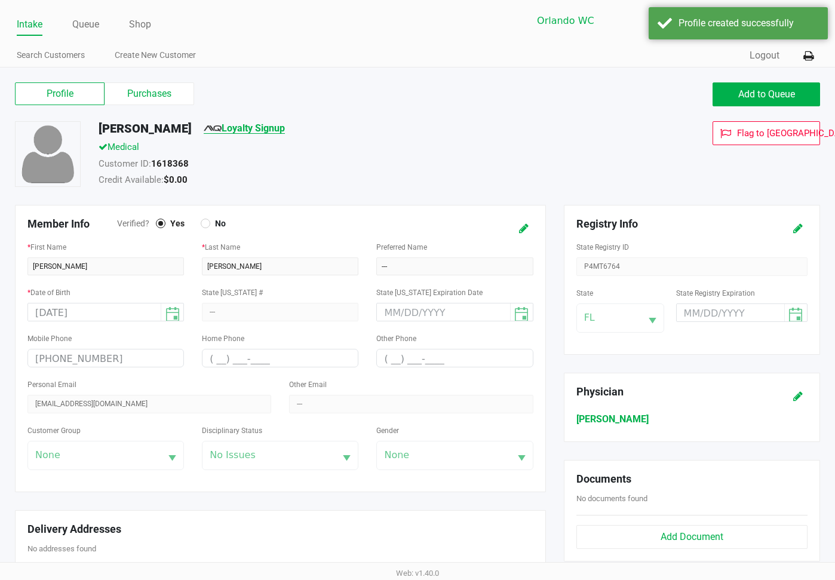
click at [229, 133] on link "Loyalty Signup" at bounding box center [244, 127] width 81 height 11
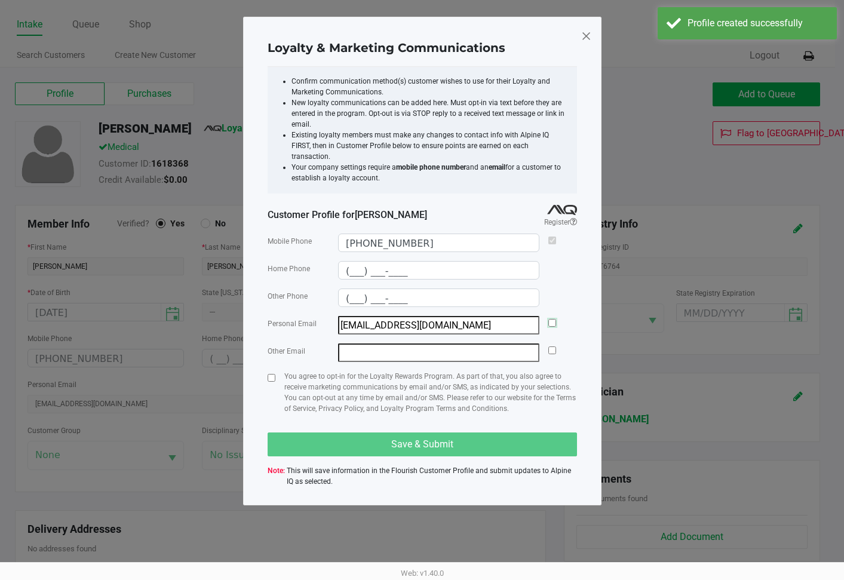
click at [553, 319] on input "checkbox" at bounding box center [552, 323] width 8 height 8
checkbox input "true"
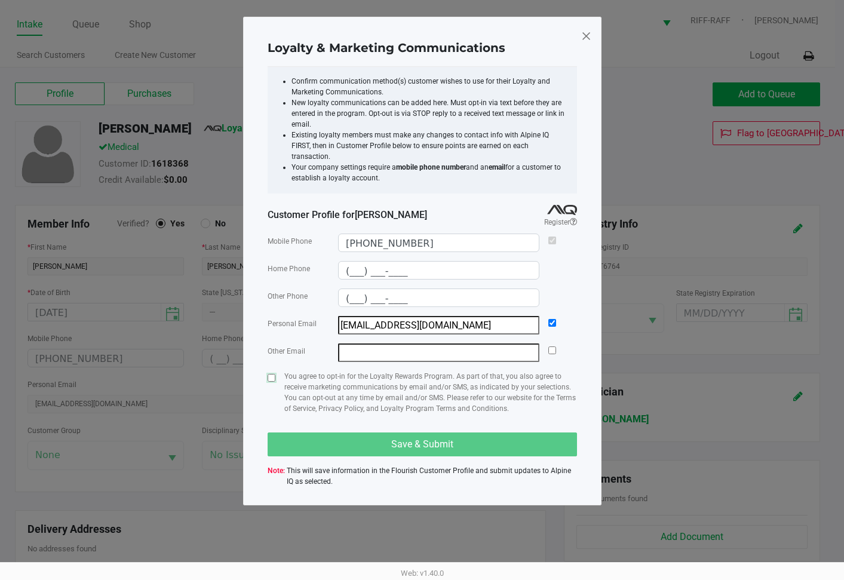
click at [269, 374] on input "checkbox" at bounding box center [271, 378] width 8 height 8
checkbox input "true"
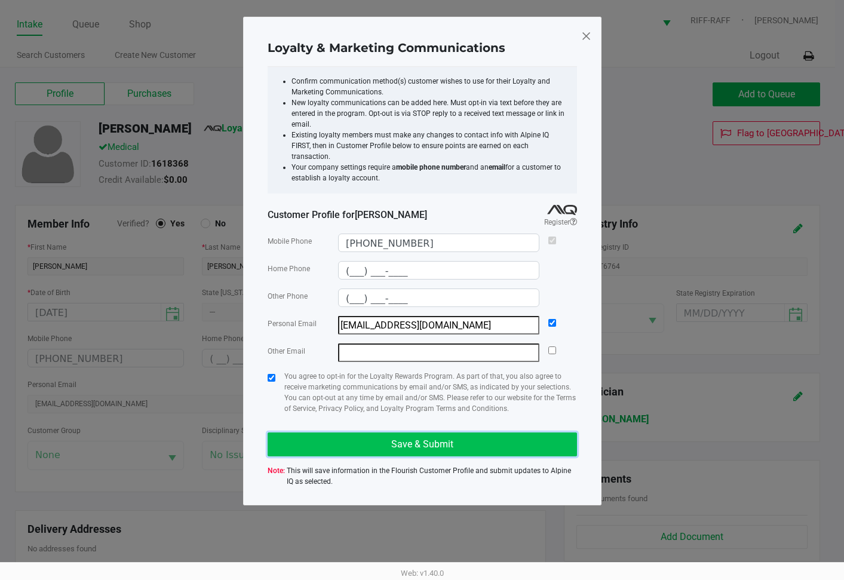
click at [395, 438] on span "Save & Submit" at bounding box center [422, 443] width 62 height 11
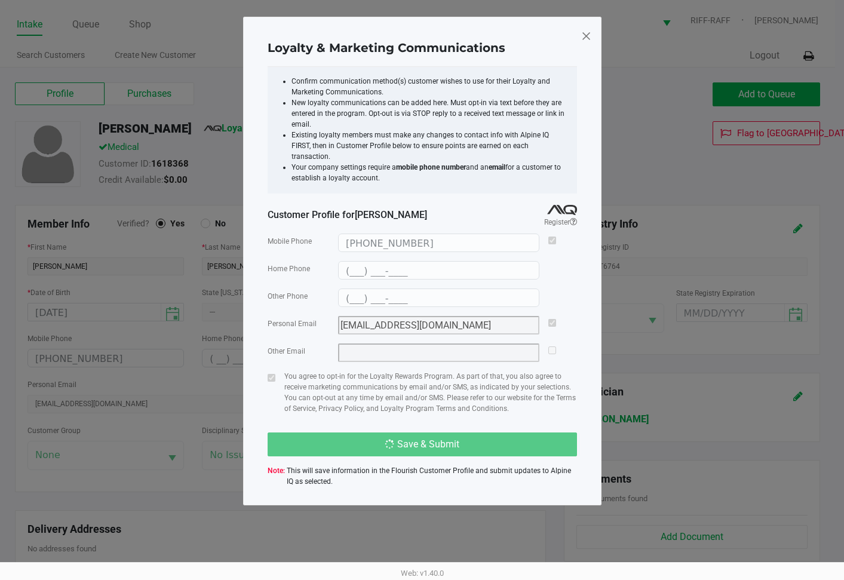
type input "(___) ___-____"
type input "reneecfmc@gmail.com"
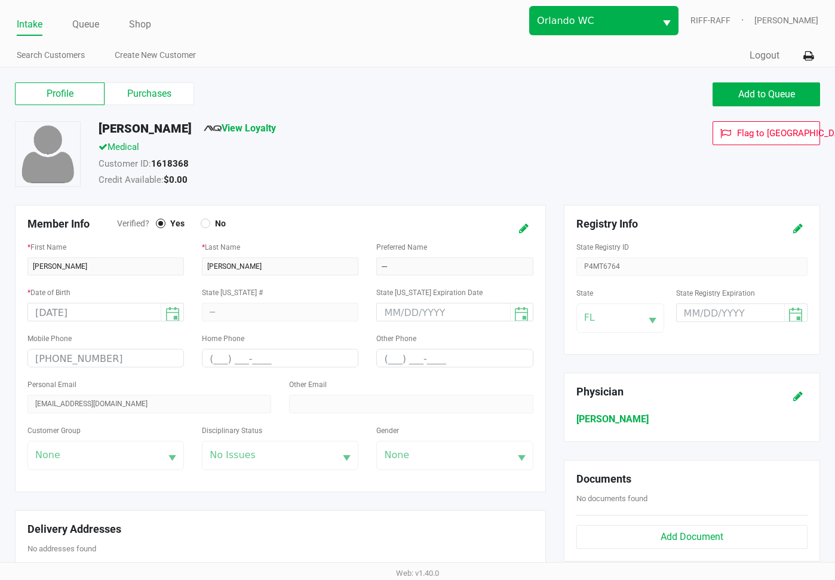
drag, startPoint x: 616, startPoint y: 88, endPoint x: 659, endPoint y: 19, distance: 82.0
click at [616, 88] on div "Add to Queue" at bounding box center [622, 94] width 411 height 24
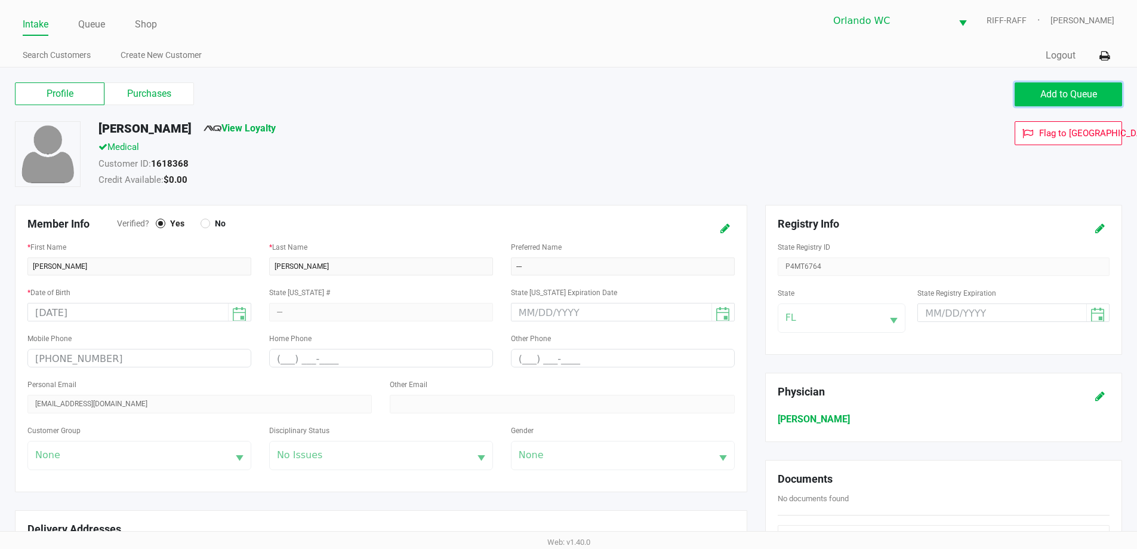
click at [1072, 97] on span "Add to Queue" at bounding box center [1069, 93] width 57 height 11
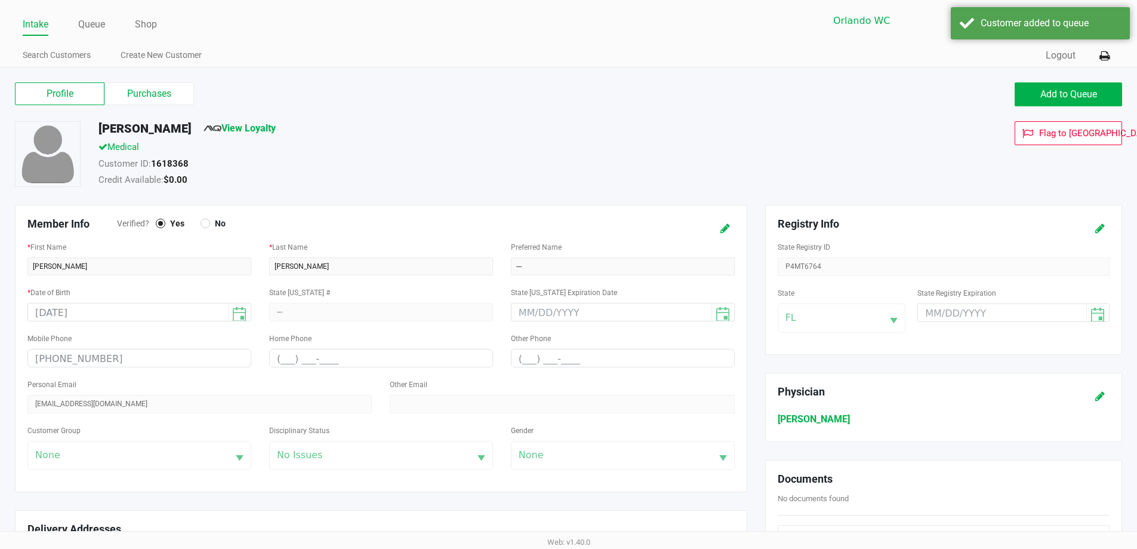
click at [30, 22] on link "Intake" at bounding box center [36, 24] width 26 height 17
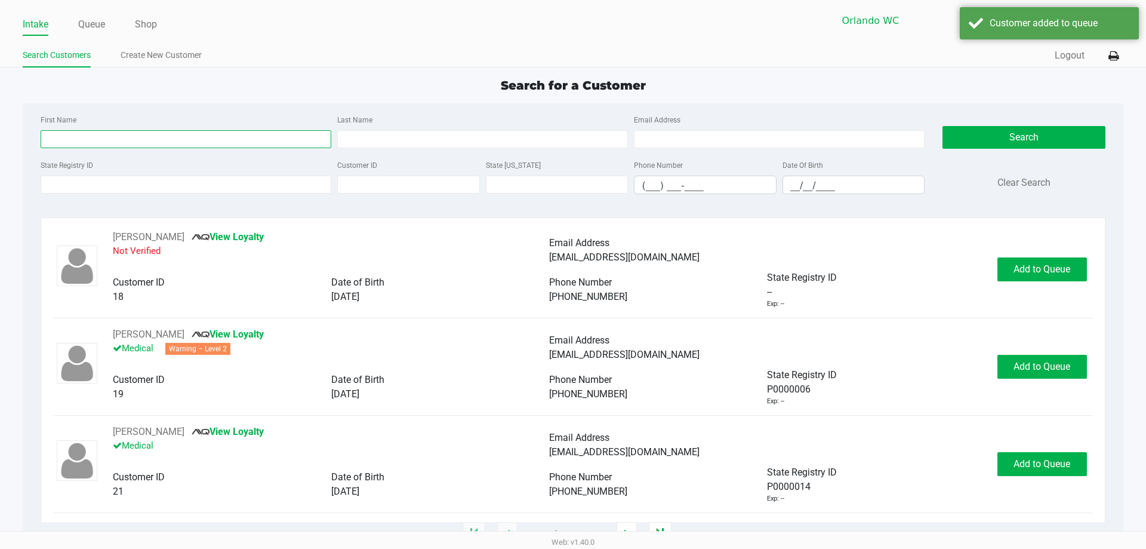
click at [169, 134] on input "First Name" at bounding box center [186, 139] width 291 height 18
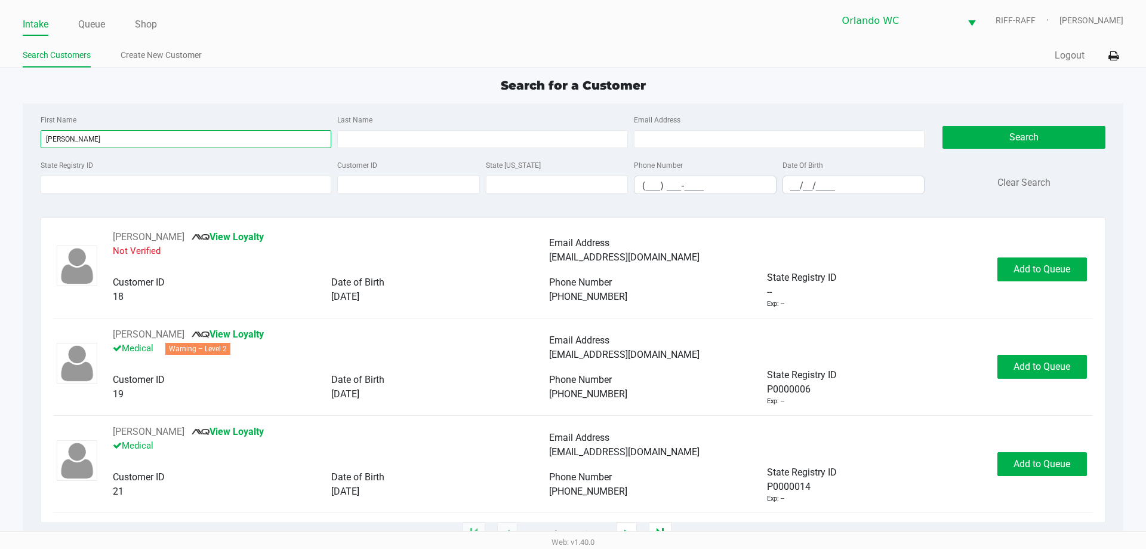
type input "janelle"
click at [512, 139] on input "Last Name" at bounding box center [482, 139] width 291 height 18
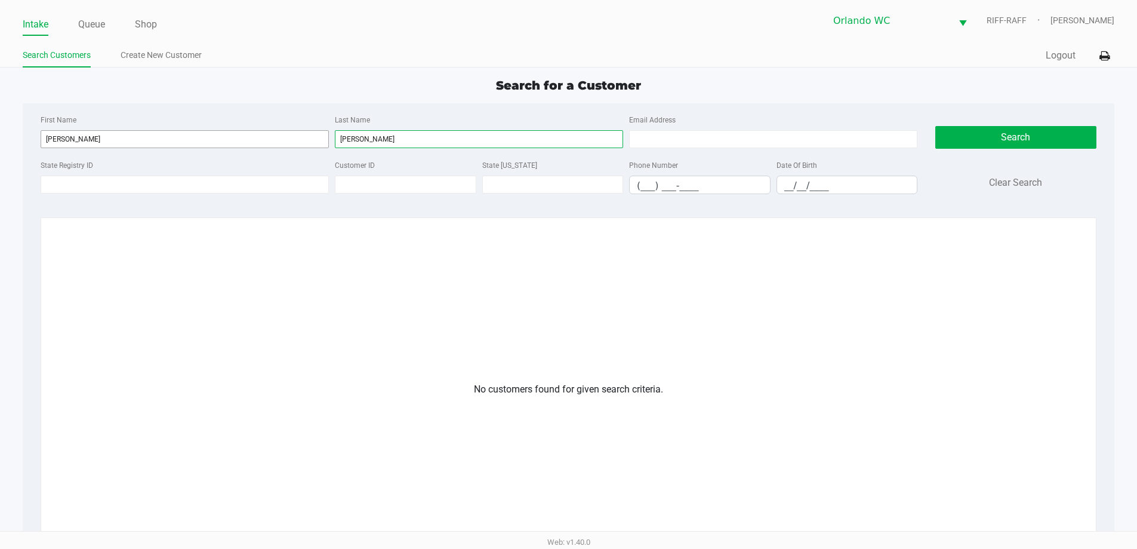
type input "harden"
click at [107, 145] on input "janelle" at bounding box center [185, 139] width 288 height 18
type input "j"
click at [442, 115] on div "Last Name harden" at bounding box center [479, 130] width 294 height 36
click at [432, 127] on div "Last Name harden" at bounding box center [479, 130] width 294 height 36
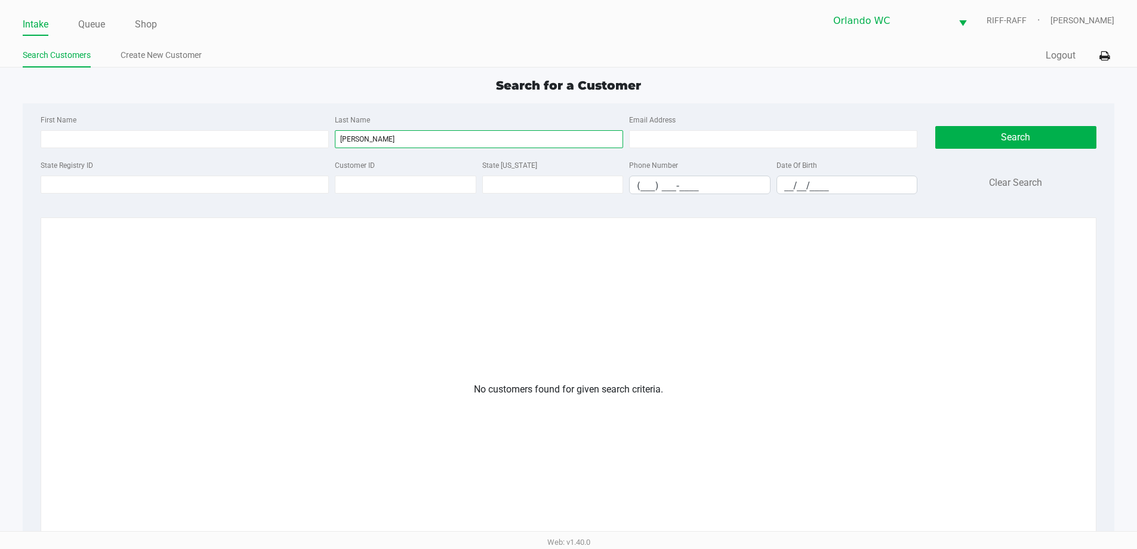
click at [433, 136] on input "harden" at bounding box center [479, 139] width 288 height 18
drag, startPoint x: 159, startPoint y: 147, endPoint x: 156, endPoint y: 137, distance: 10.8
click at [158, 146] on input "First Name" at bounding box center [185, 139] width 288 height 18
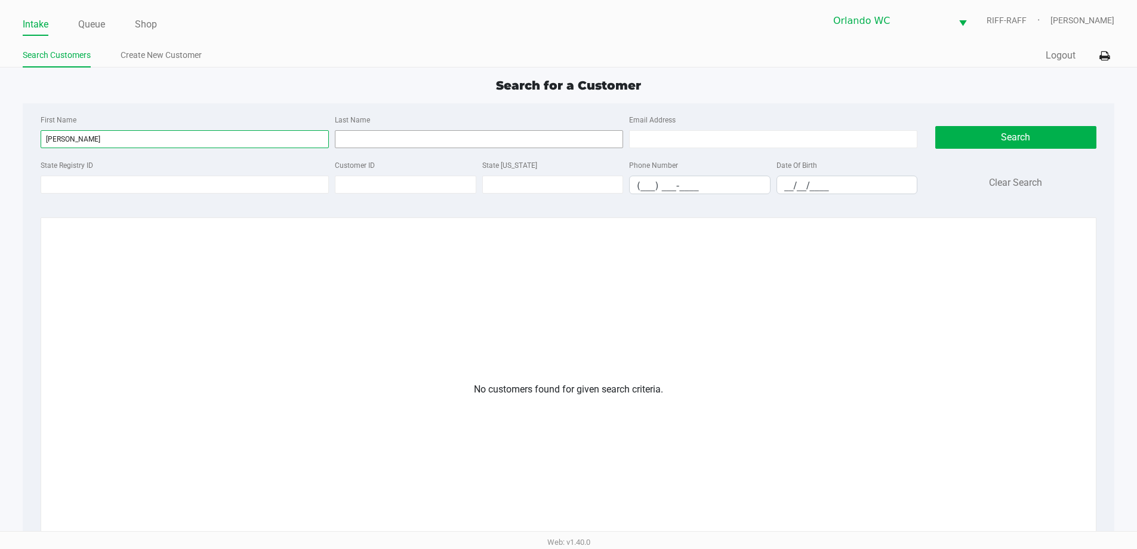
type input "jenelle"
click at [386, 138] on input "Last Name" at bounding box center [479, 139] width 288 height 18
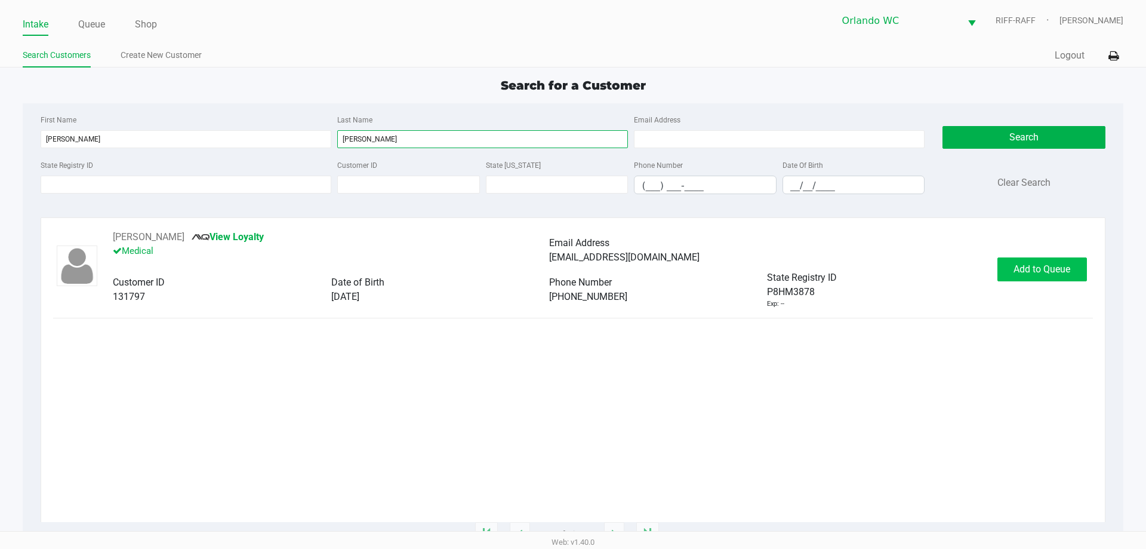
type input "harden"
click at [1041, 261] on button "Add to Queue" at bounding box center [1043, 269] width 90 height 24
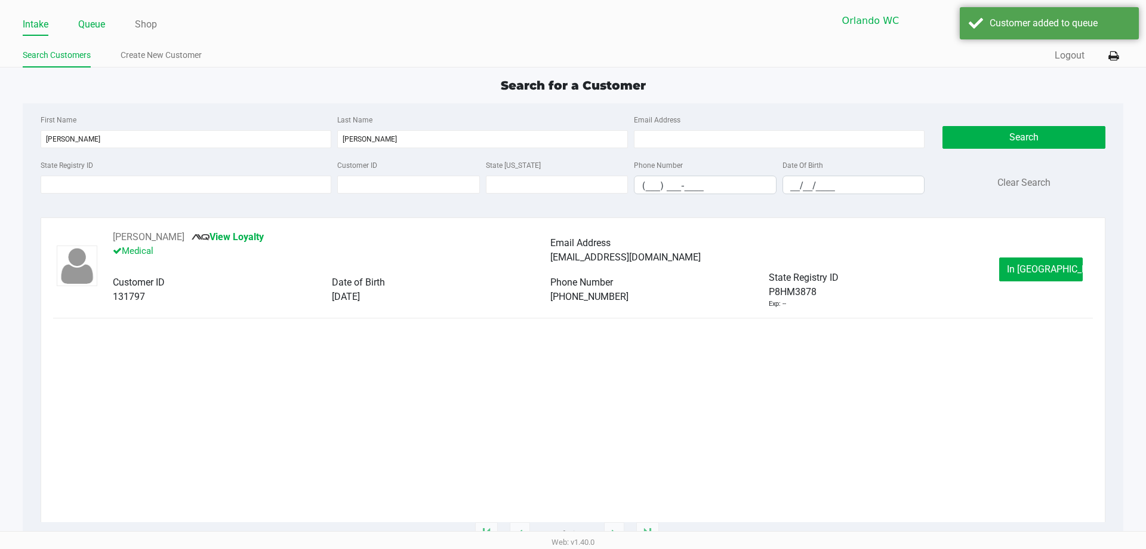
click at [85, 27] on link "Queue" at bounding box center [91, 24] width 27 height 17
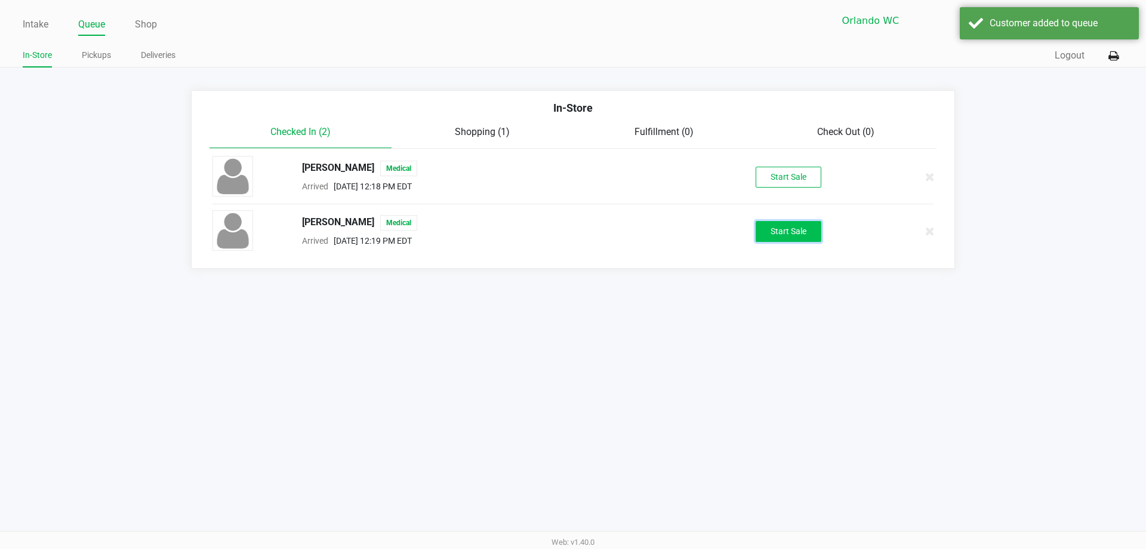
click at [802, 227] on button "Start Sale" at bounding box center [789, 231] width 66 height 21
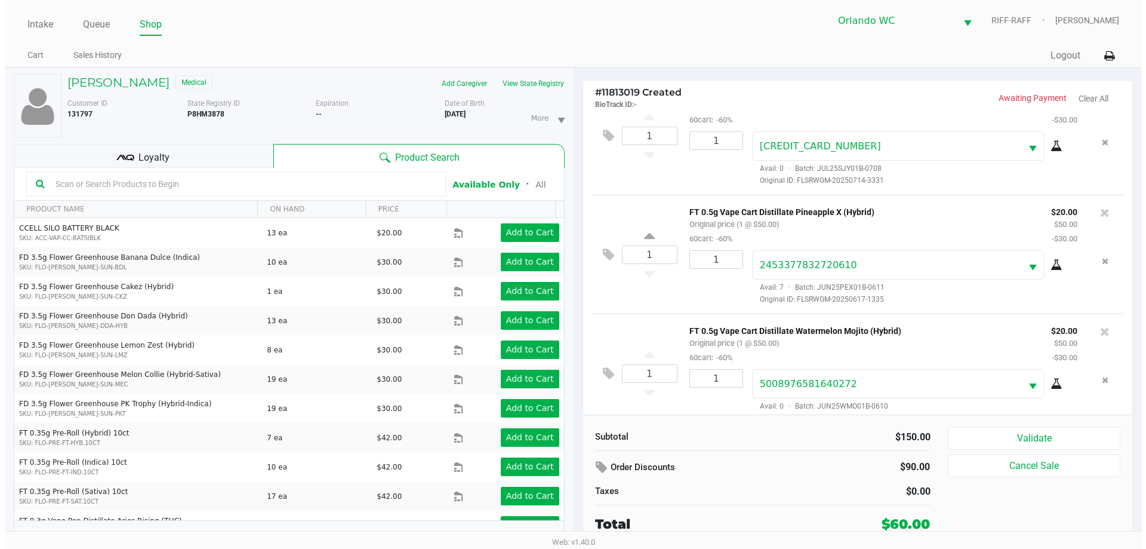
scroll to position [56, 0]
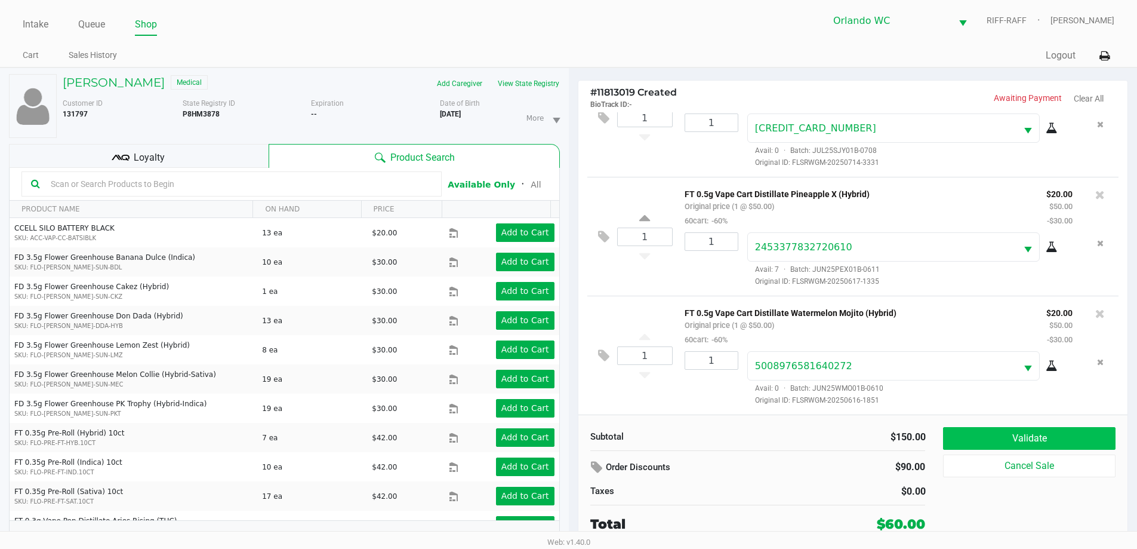
click at [1043, 435] on button "Validate" at bounding box center [1029, 438] width 172 height 23
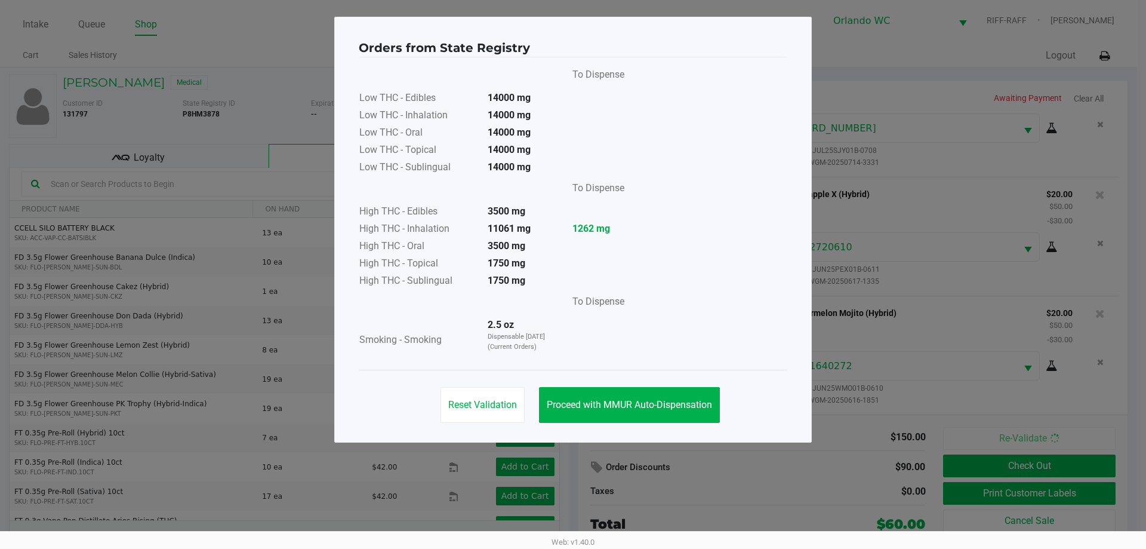
click at [636, 409] on span "Proceed with MMUR Auto-Dispensation" at bounding box center [629, 404] width 165 height 11
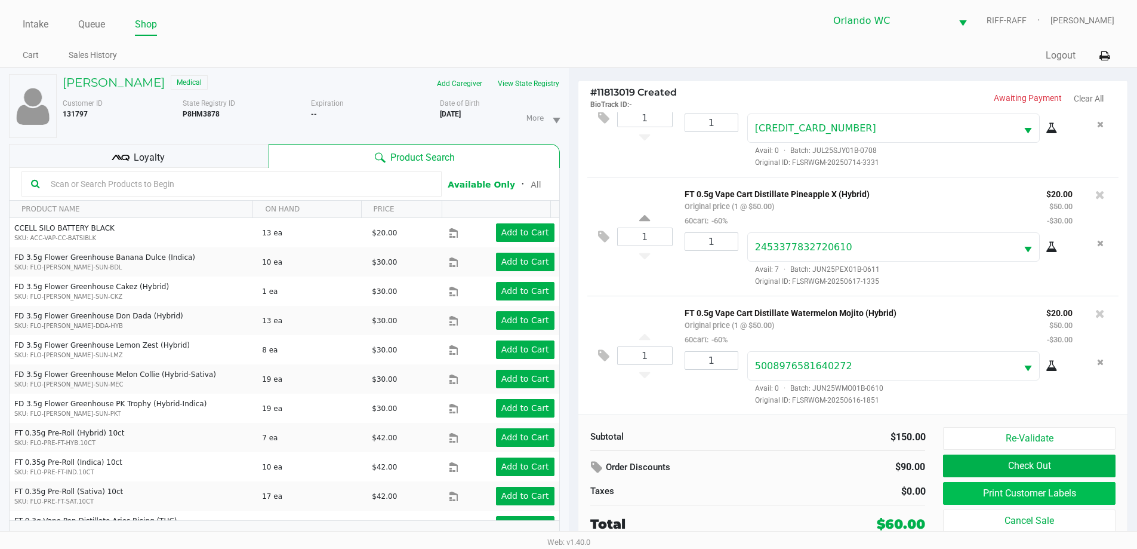
click at [1051, 487] on button "Print Customer Labels" at bounding box center [1029, 493] width 172 height 23
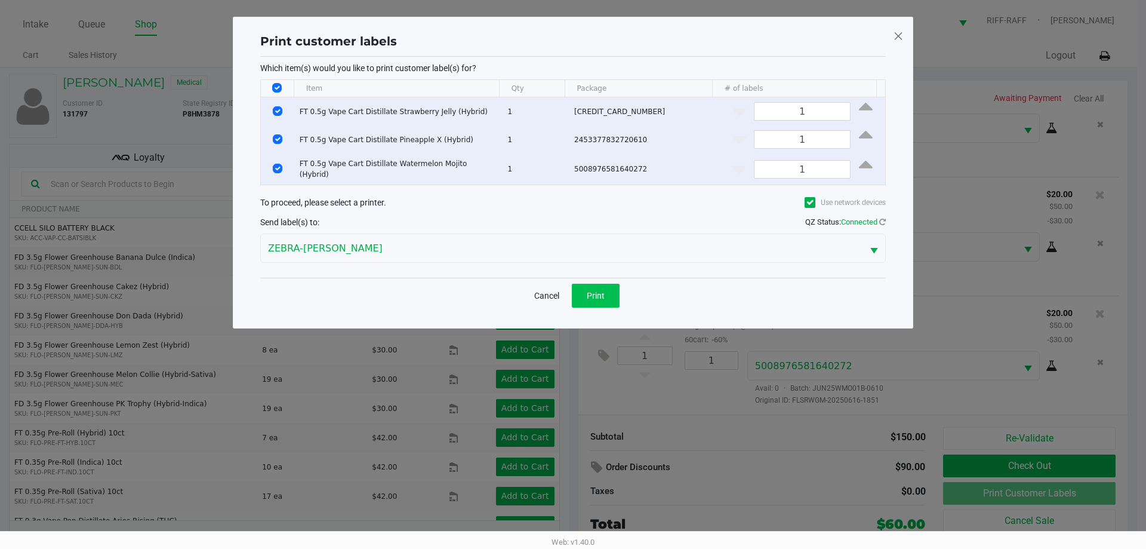
click at [598, 296] on span "Print" at bounding box center [596, 296] width 18 height 10
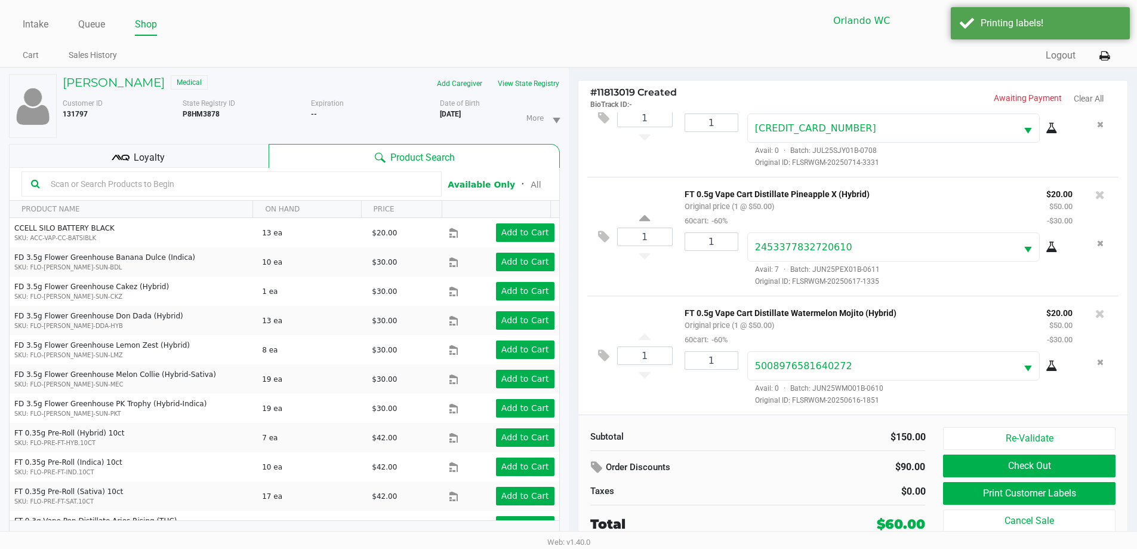
click at [1040, 459] on button "Check Out" at bounding box center [1029, 465] width 172 height 23
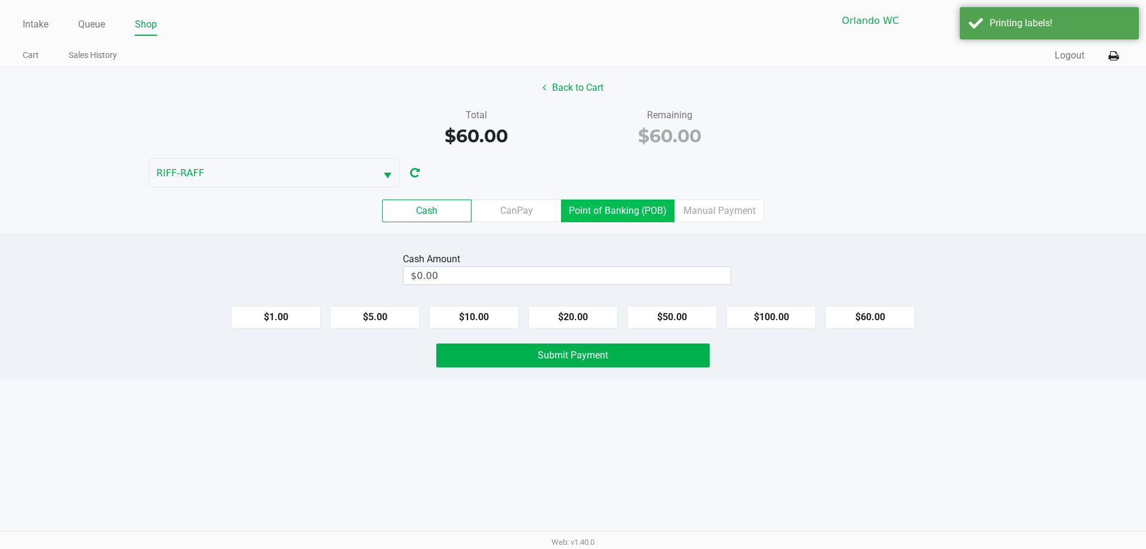
click at [613, 205] on label "Point of Banking (POB)" at bounding box center [617, 210] width 113 height 23
click at [0, 0] on 7 "Point of Banking (POB)" at bounding box center [0, 0] width 0 height 0
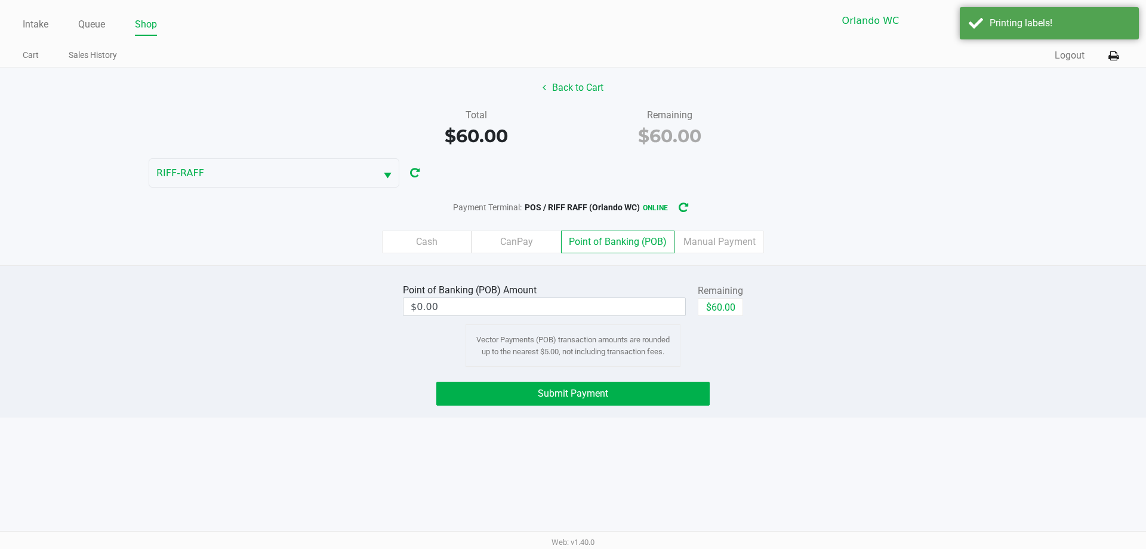
click at [724, 305] on button "$60.00" at bounding box center [720, 307] width 45 height 18
type input "$60.00"
click at [670, 386] on button "Submit Payment" at bounding box center [572, 394] width 273 height 24
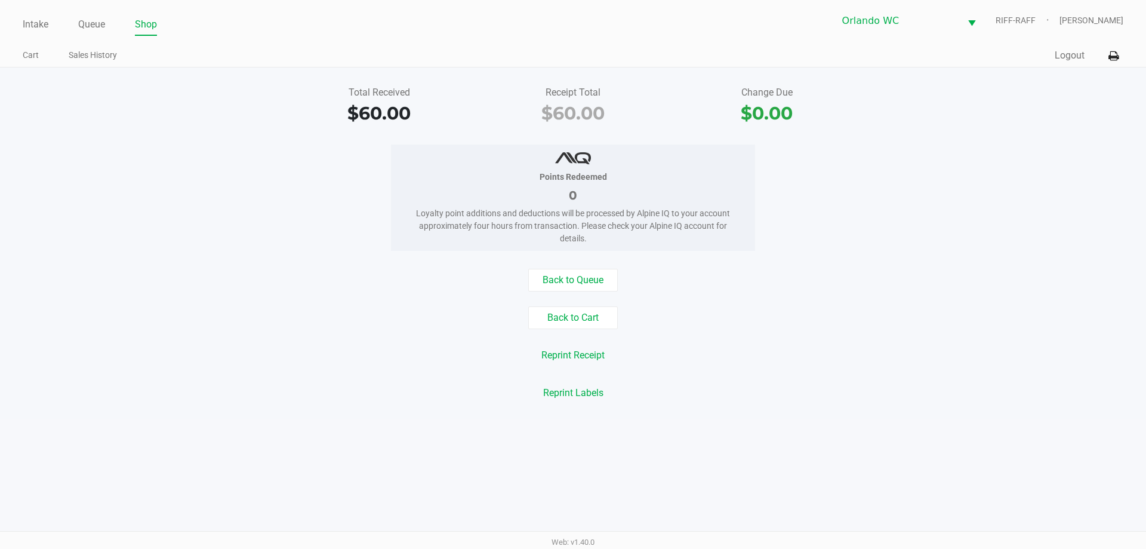
click at [25, 5] on div "Intake Queue Shop Orlando WC RIFF-RAFF Saythany Voravong Cart Sales History Qui…" at bounding box center [573, 33] width 1146 height 67
click at [30, 23] on link "Intake" at bounding box center [36, 24] width 26 height 17
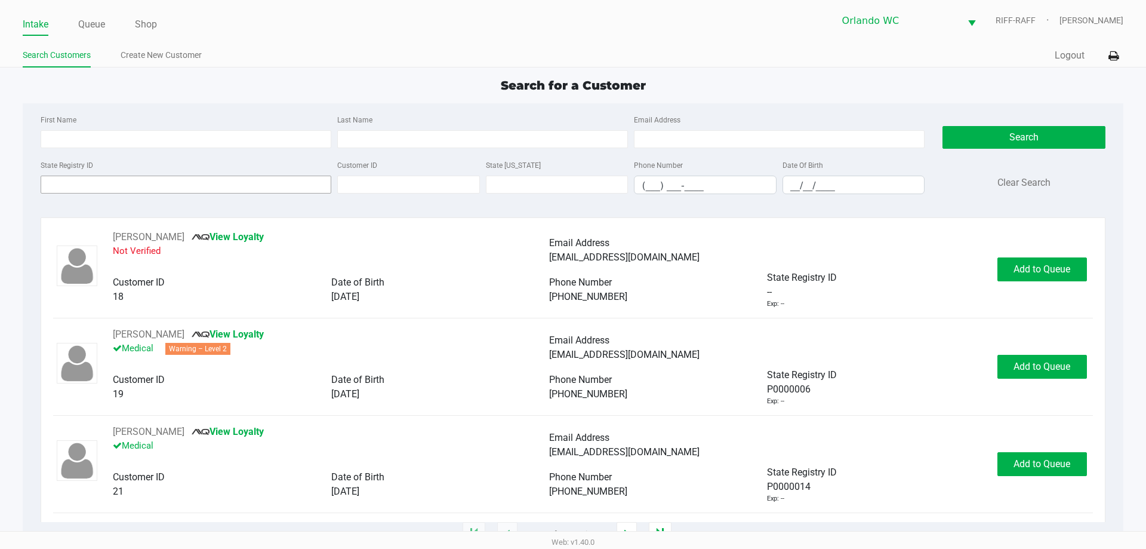
click at [222, 177] on input "State Registry ID" at bounding box center [186, 185] width 291 height 18
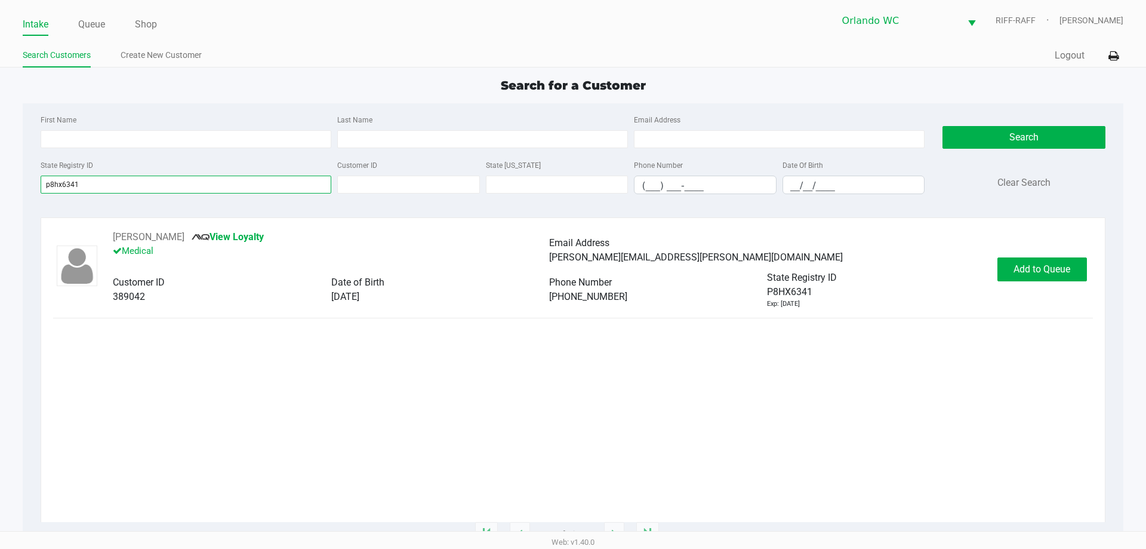
type input "p8hx6341"
click at [1035, 264] on span "Add to Queue" at bounding box center [1042, 268] width 57 height 11
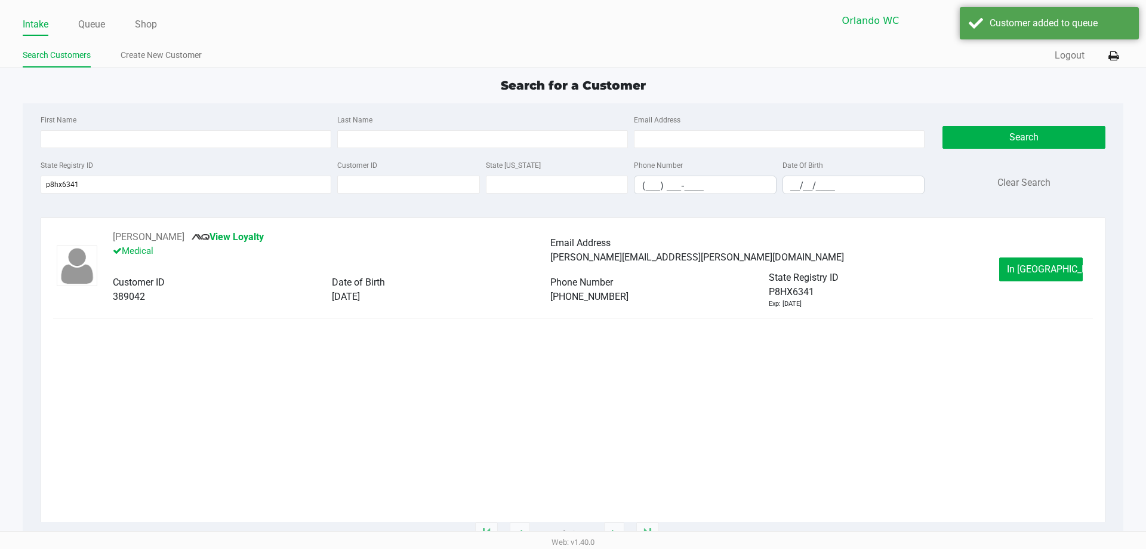
click at [95, 27] on link "Queue" at bounding box center [91, 24] width 27 height 17
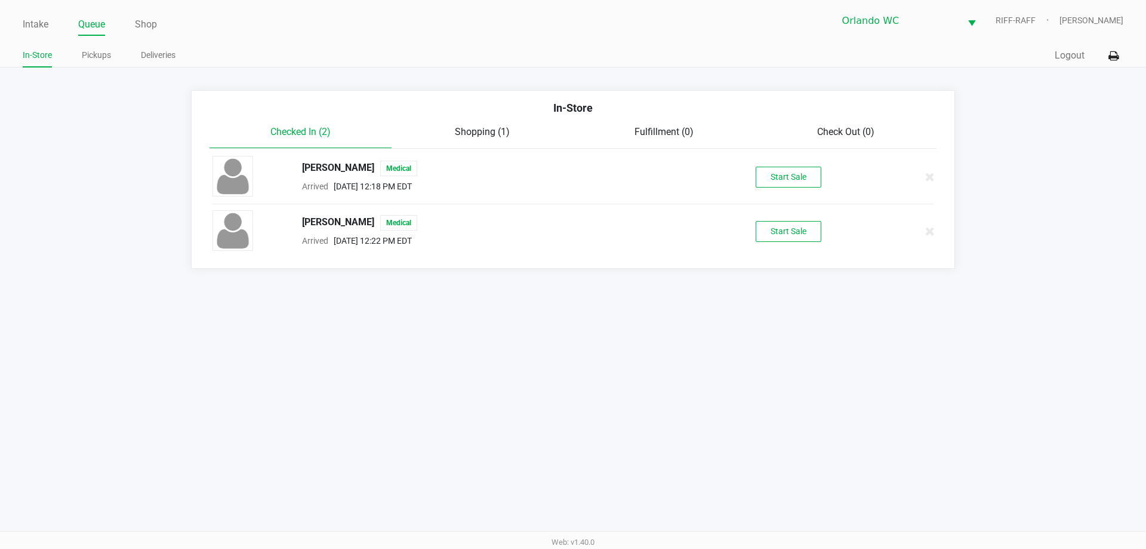
click at [798, 222] on button "Start Sale" at bounding box center [789, 231] width 66 height 21
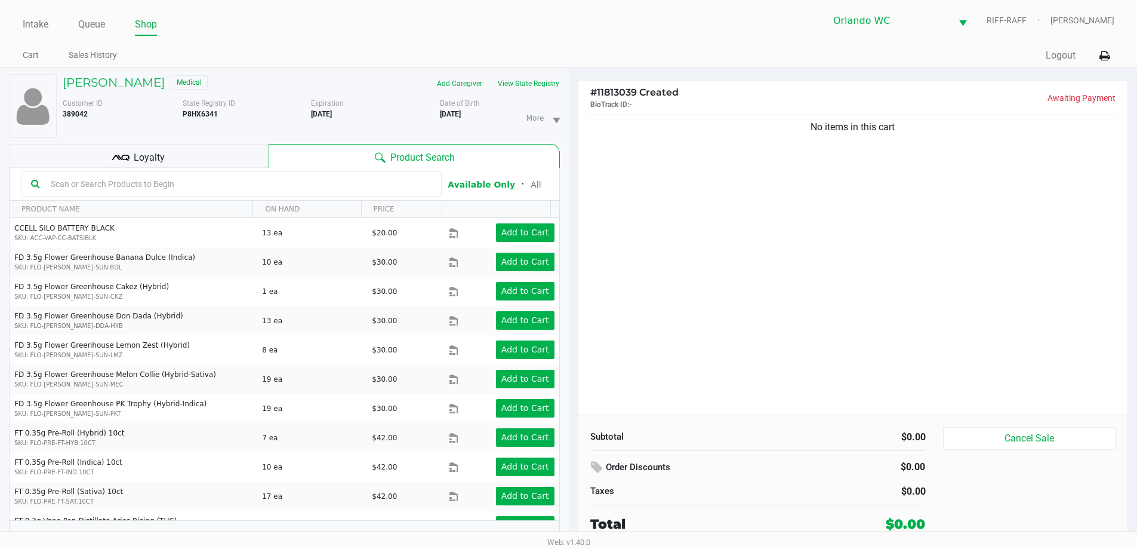
click at [162, 146] on div "Loyalty" at bounding box center [139, 156] width 260 height 24
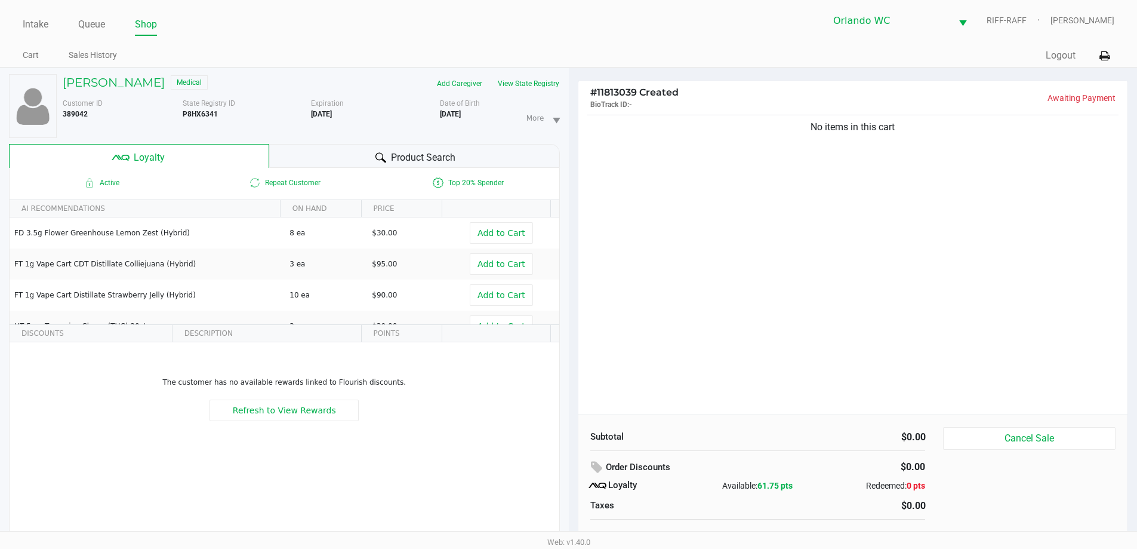
click at [331, 154] on div "Product Search" at bounding box center [414, 156] width 291 height 24
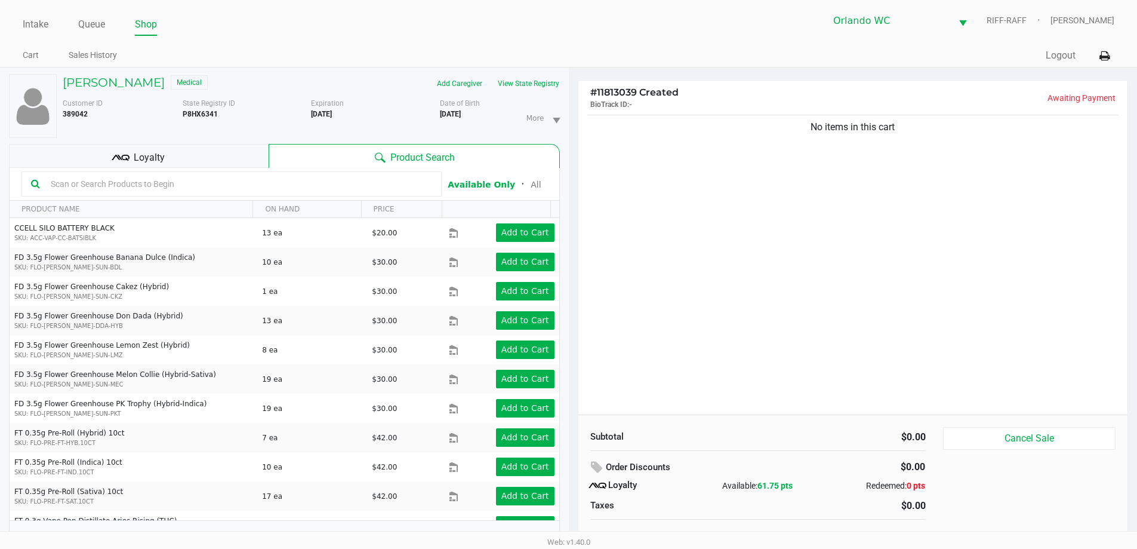
click at [226, 144] on div "Loyalty" at bounding box center [139, 156] width 260 height 24
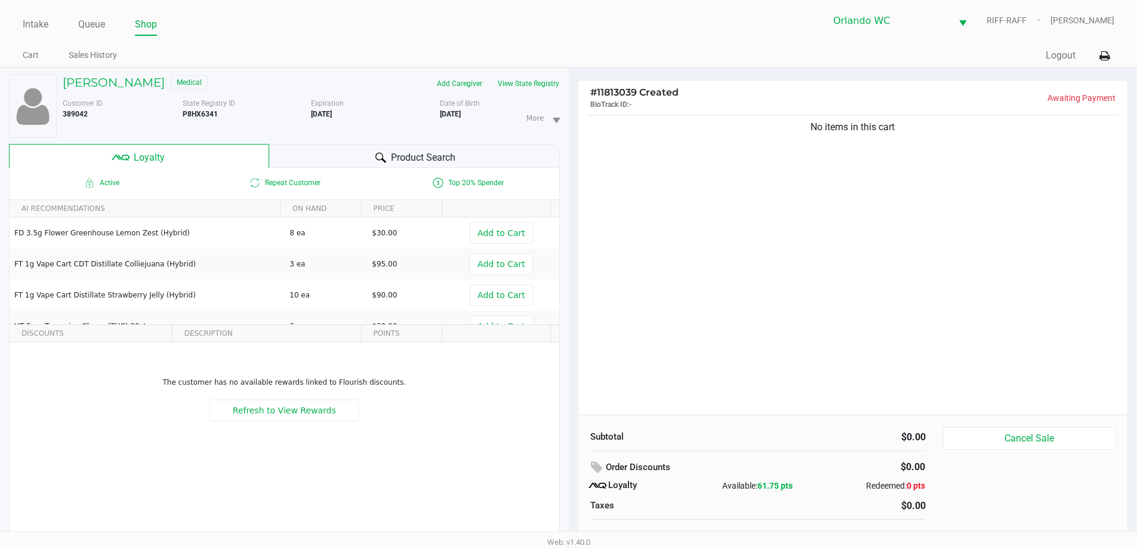
click at [343, 150] on div "Product Search" at bounding box center [414, 156] width 291 height 24
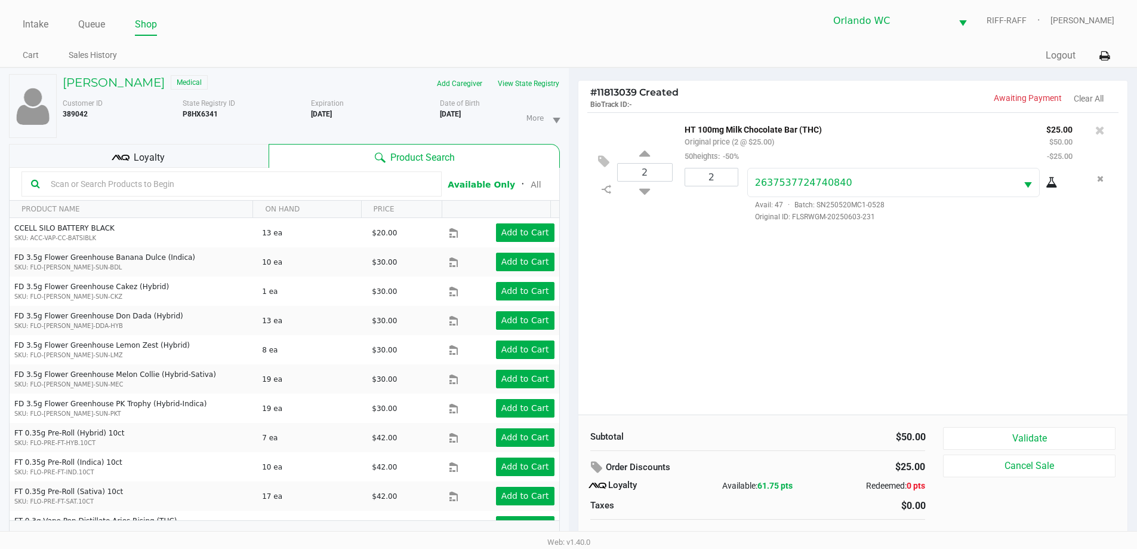
click at [121, 91] on div "STEPHEN COLEMAN Medical" at bounding box center [182, 83] width 257 height 19
click at [121, 82] on h5 "STEPHEN COLEMAN" at bounding box center [114, 82] width 102 height 14
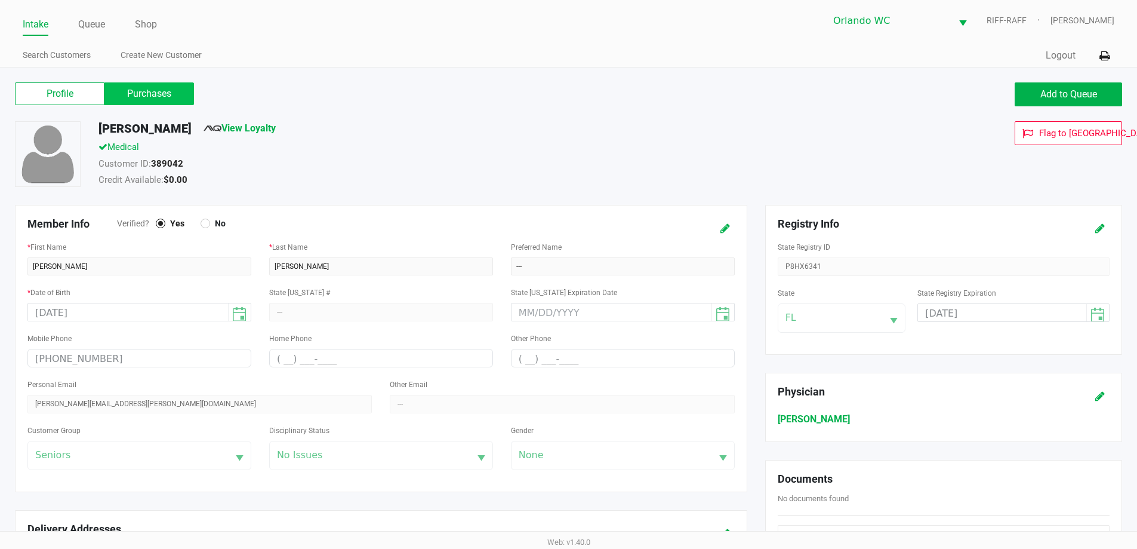
click at [143, 94] on label "Purchases" at bounding box center [149, 93] width 90 height 23
click at [0, 0] on 1 "Purchases" at bounding box center [0, 0] width 0 height 0
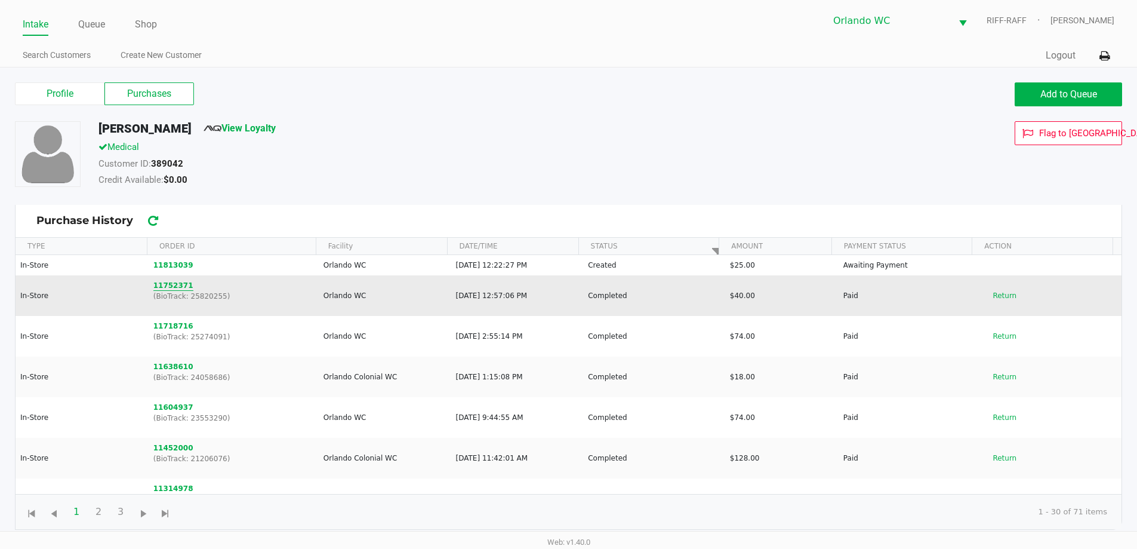
click at [166, 287] on button "11752371" at bounding box center [173, 285] width 40 height 11
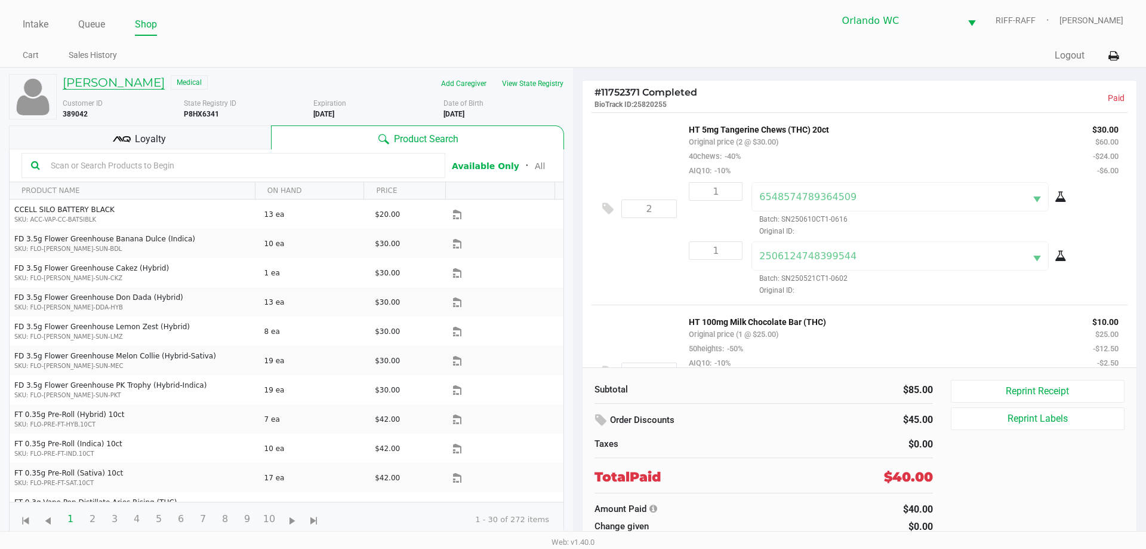
click at [97, 80] on h5 "STEPHEN COLEMAN" at bounding box center [114, 82] width 102 height 14
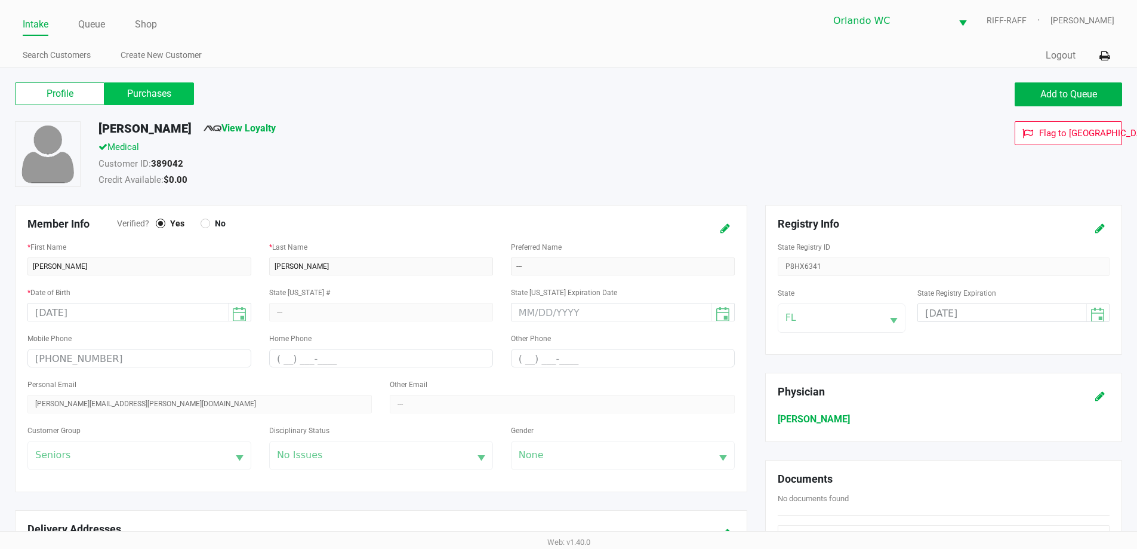
click at [162, 93] on label "Purchases" at bounding box center [149, 93] width 90 height 23
click at [0, 0] on 1 "Purchases" at bounding box center [0, 0] width 0 height 0
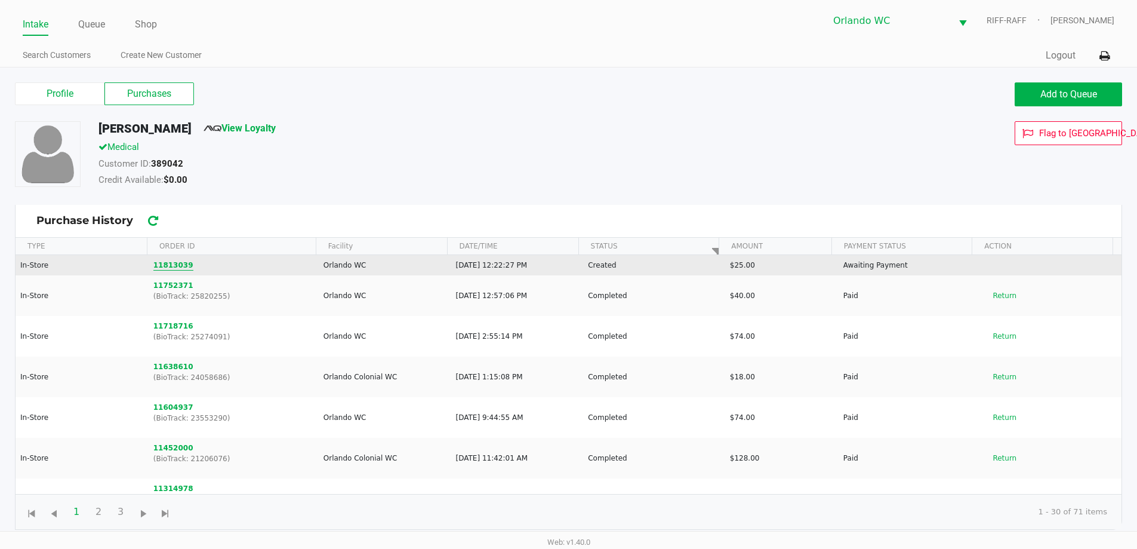
click at [179, 265] on button "11813039" at bounding box center [173, 265] width 40 height 11
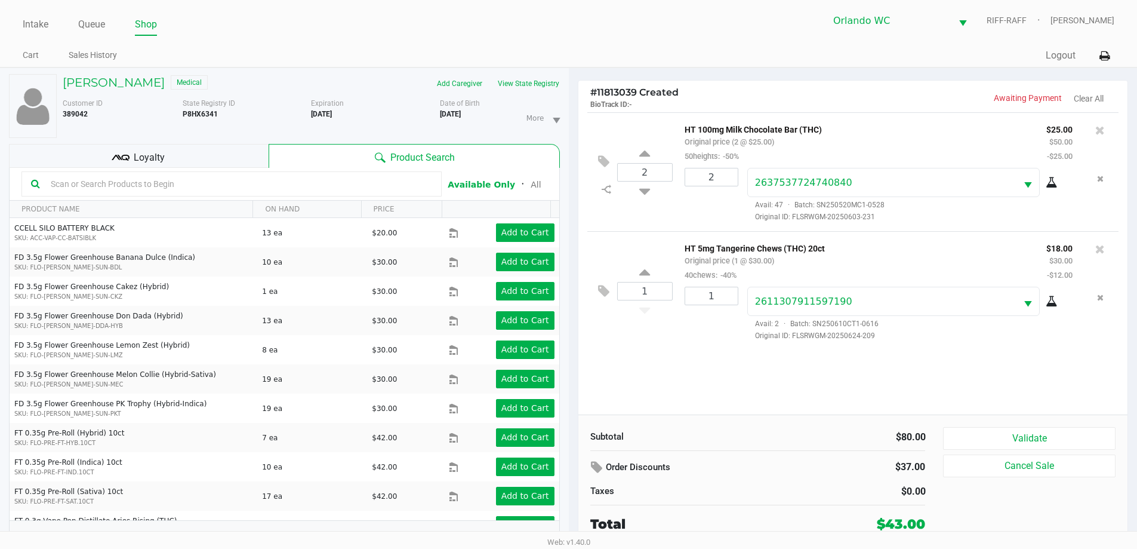
click at [209, 161] on div "Loyalty" at bounding box center [139, 156] width 260 height 24
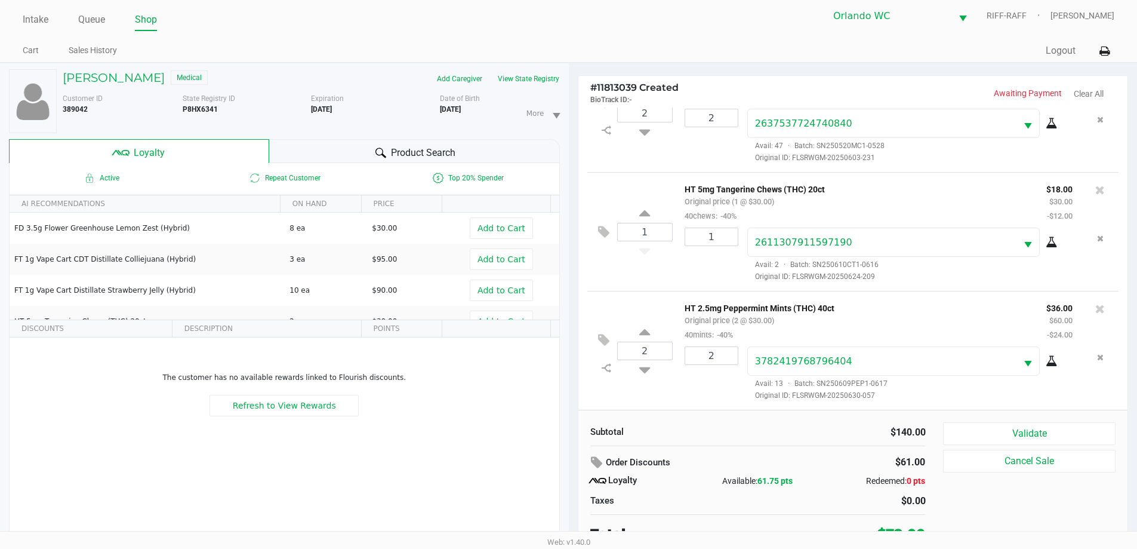
scroll to position [13, 0]
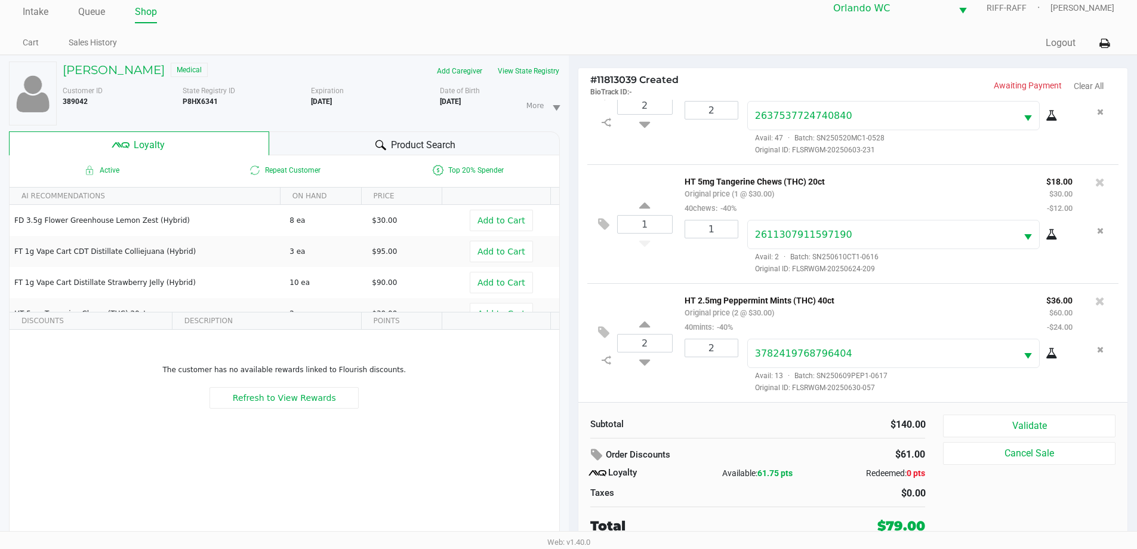
click at [1047, 428] on button "Validate" at bounding box center [1029, 425] width 172 height 23
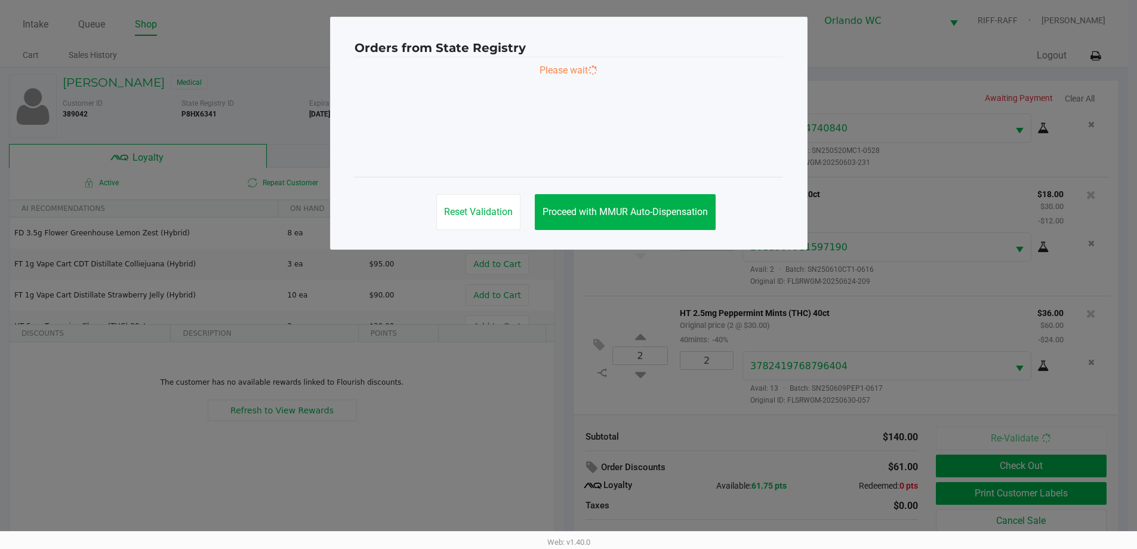
scroll to position [0, 0]
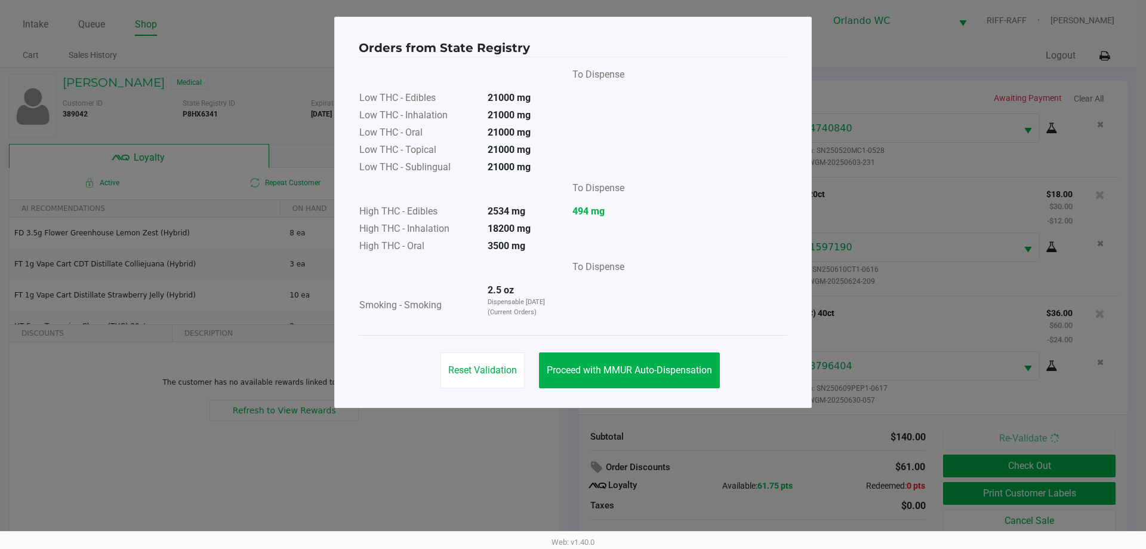
click at [629, 371] on span "Proceed with MMUR Auto-Dispensation" at bounding box center [629, 369] width 165 height 11
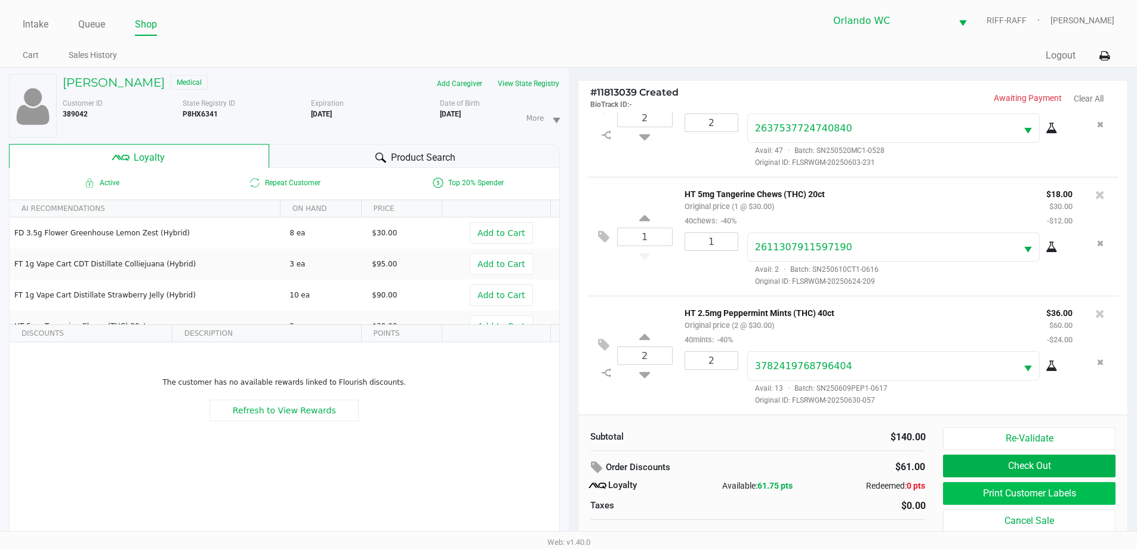
click at [983, 487] on button "Print Customer Labels" at bounding box center [1029, 493] width 172 height 23
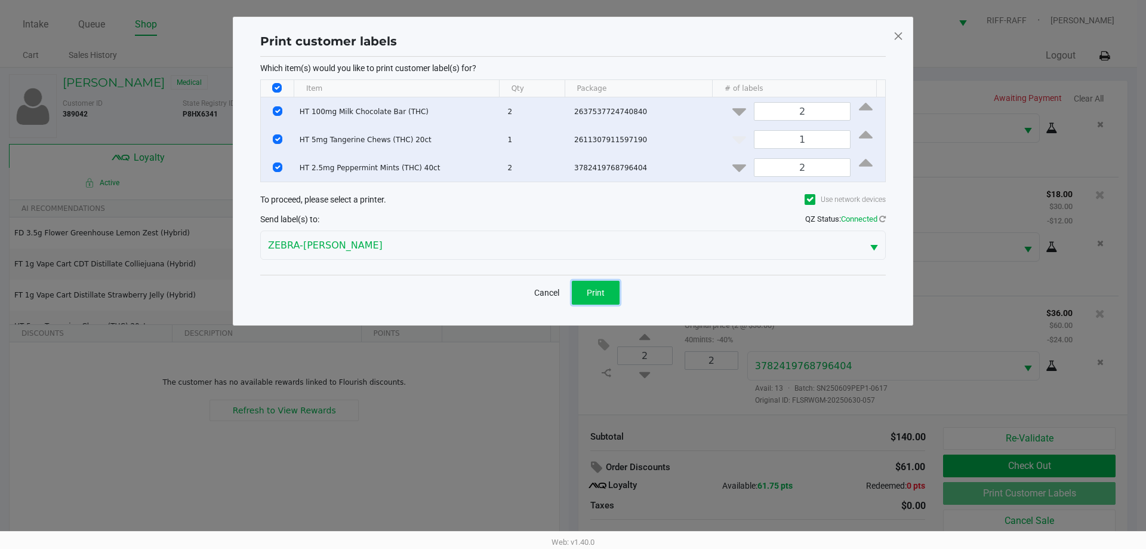
click at [592, 300] on button "Print" at bounding box center [596, 293] width 48 height 24
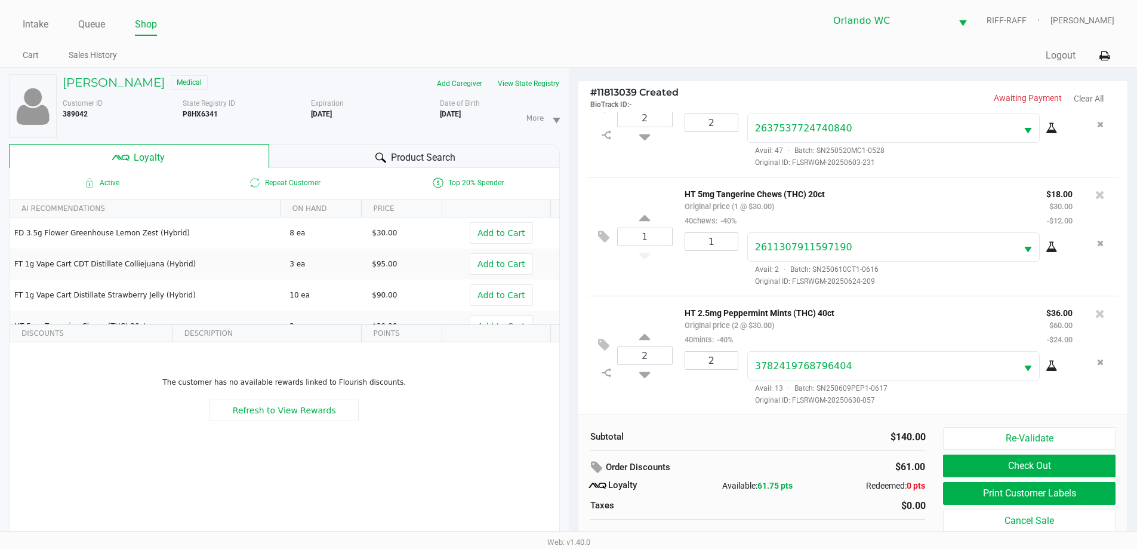
click at [1028, 468] on button "Check Out" at bounding box center [1029, 465] width 172 height 23
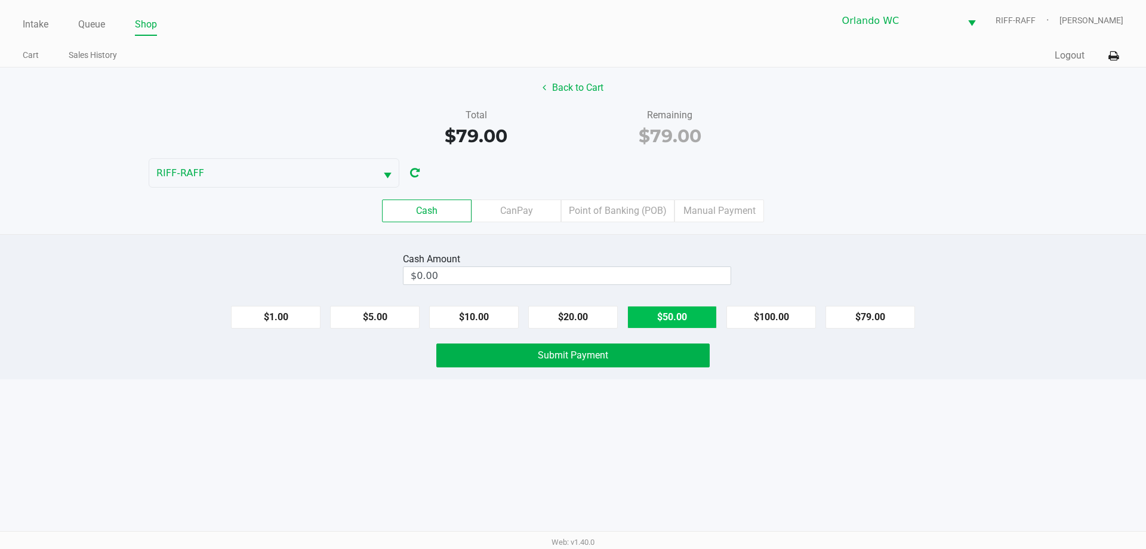
click at [669, 322] on button "$50.00" at bounding box center [673, 317] width 90 height 23
click at [581, 326] on button "$20.00" at bounding box center [573, 317] width 90 height 23
click at [478, 325] on button "$10.00" at bounding box center [474, 317] width 90 height 23
type input "$80.00"
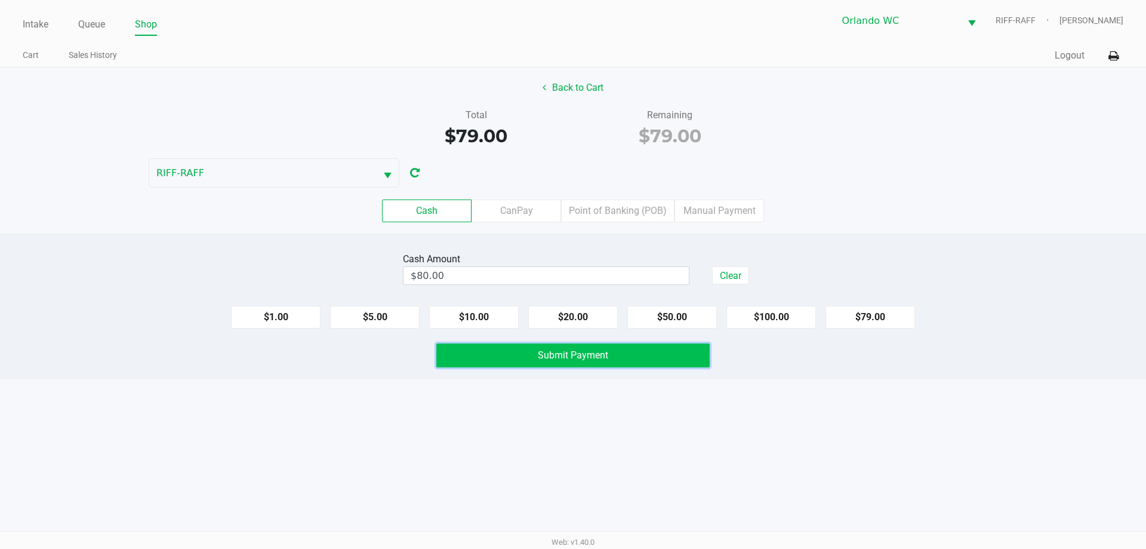
click at [599, 366] on button "Submit Payment" at bounding box center [572, 355] width 273 height 24
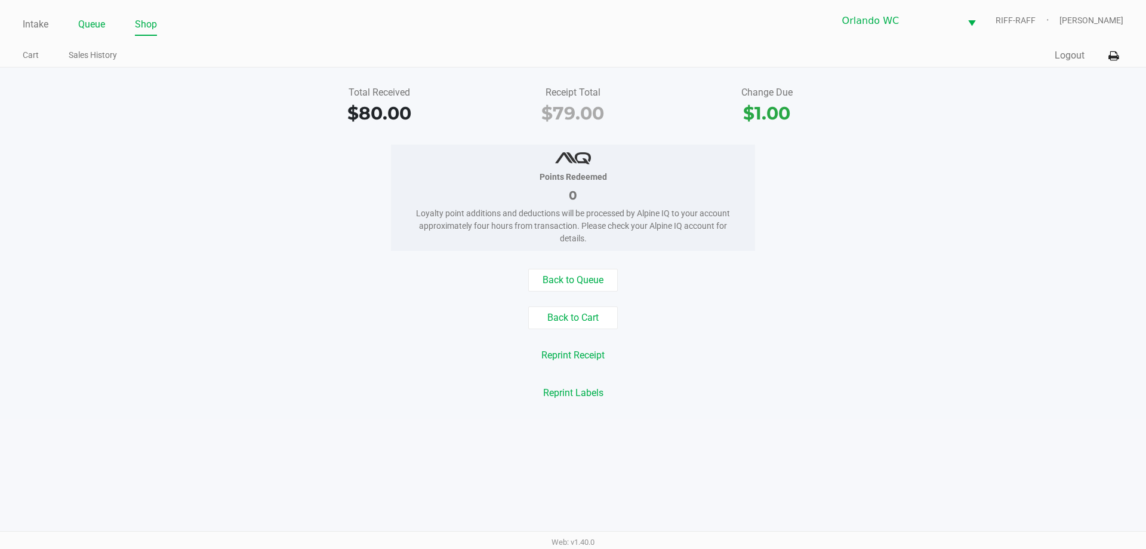
click at [94, 22] on link "Queue" at bounding box center [91, 24] width 27 height 17
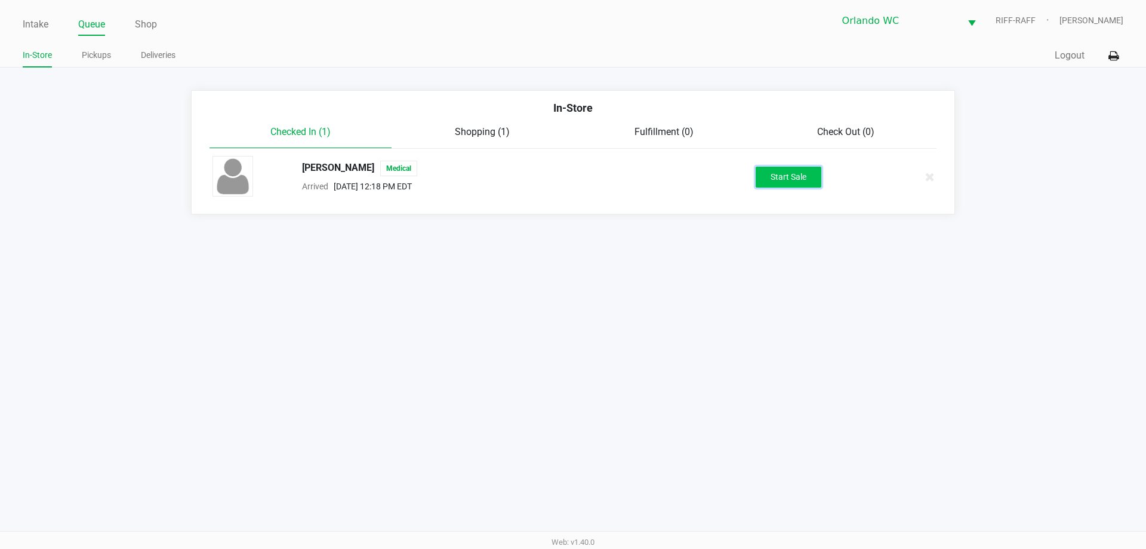
click at [794, 183] on button "Start Sale" at bounding box center [789, 177] width 66 height 21
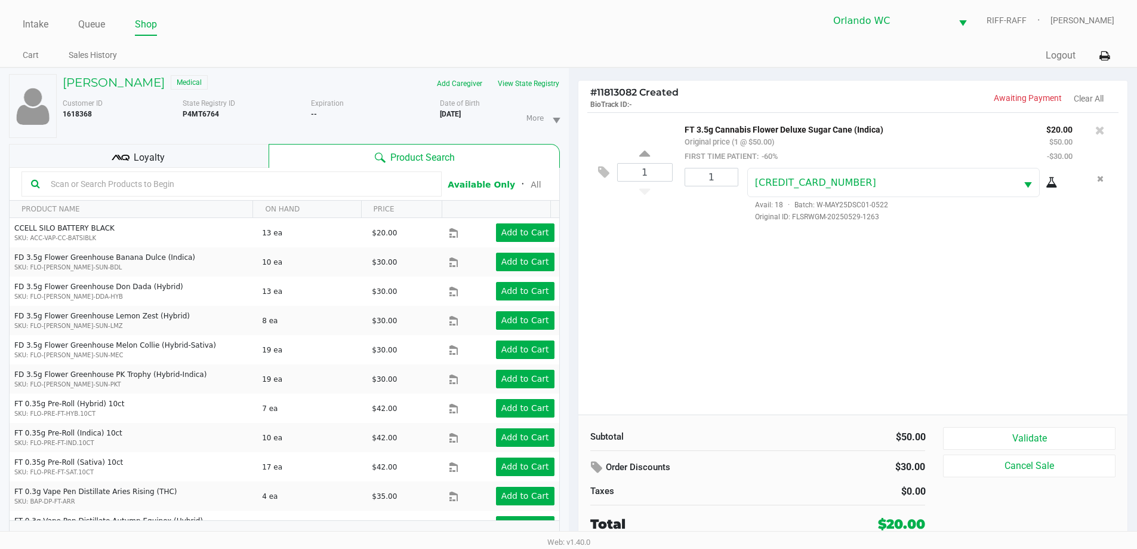
click at [233, 153] on div "Loyalty" at bounding box center [139, 156] width 260 height 24
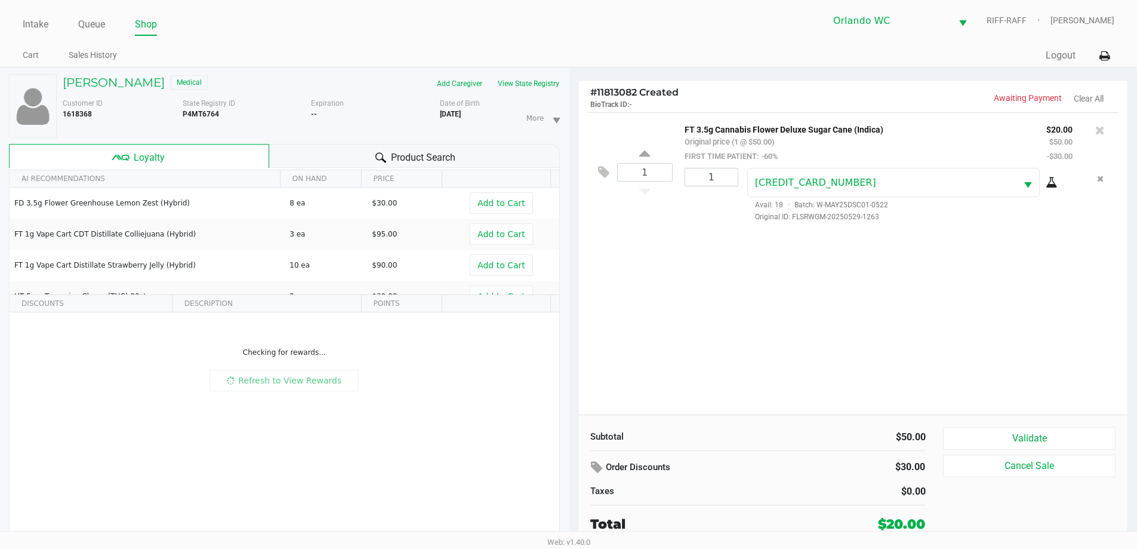
click at [330, 162] on div "Product Search" at bounding box center [414, 156] width 291 height 24
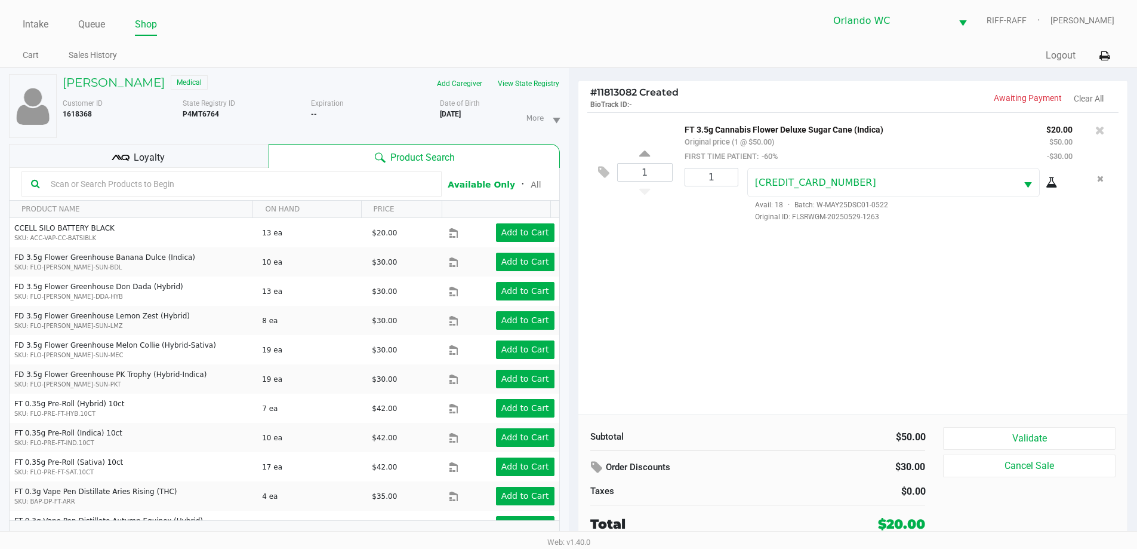
click at [215, 166] on div "Loyalty" at bounding box center [139, 156] width 260 height 24
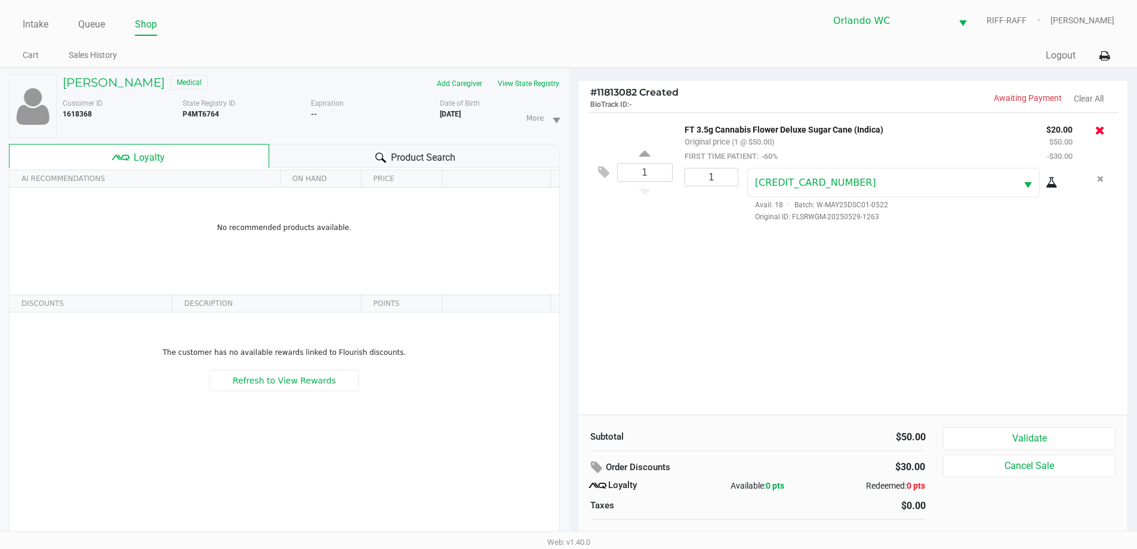
click at [1097, 131] on icon at bounding box center [1101, 130] width 10 height 12
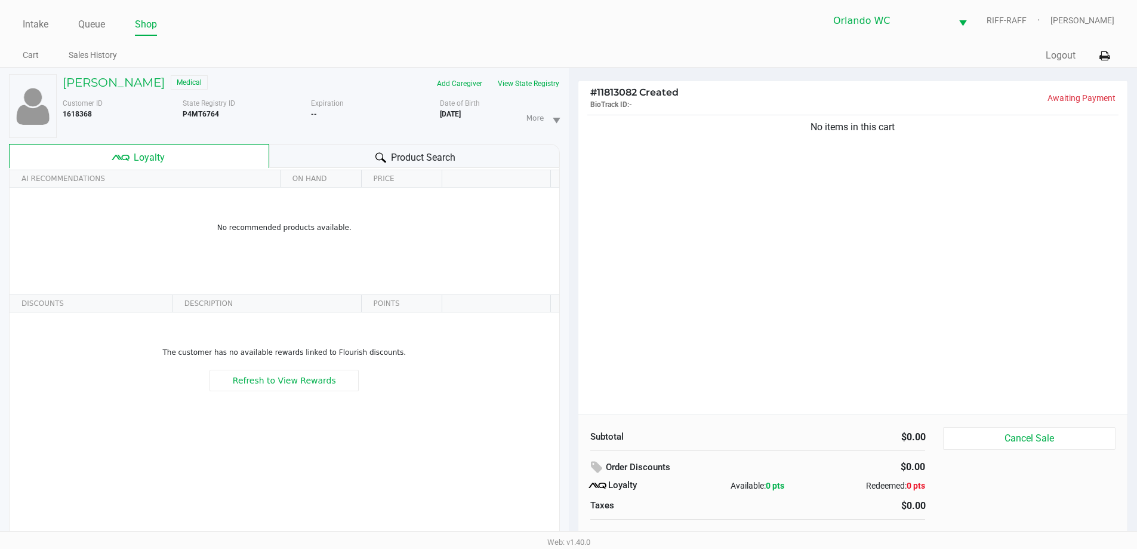
click at [432, 156] on span "Product Search" at bounding box center [423, 157] width 64 height 14
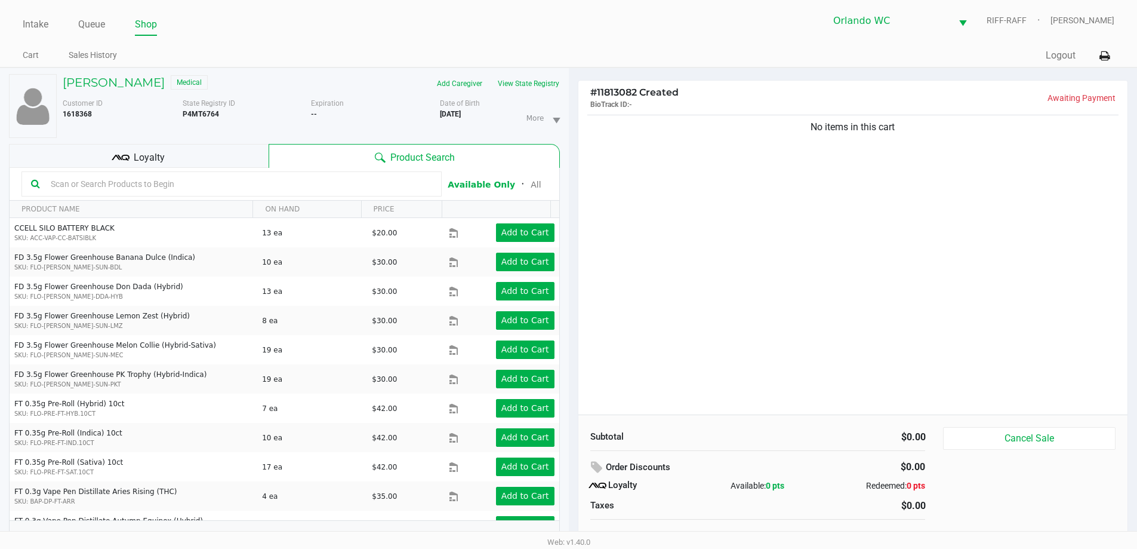
click at [131, 157] on div "Loyalty" at bounding box center [139, 156] width 260 height 24
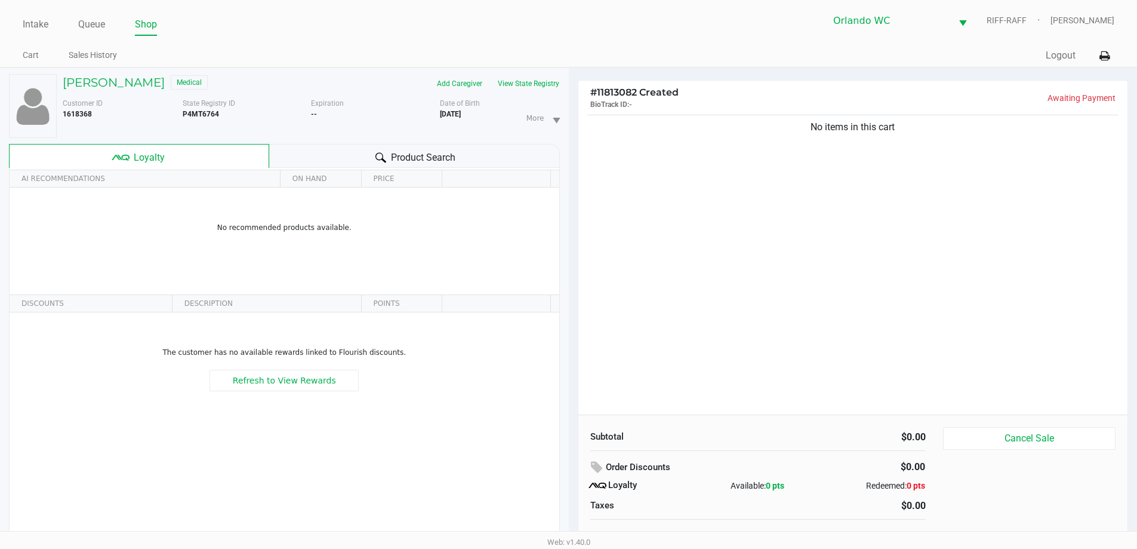
click at [389, 500] on div "AI RECOMMENDATIONS ON HAND PRICE No recommended products available. DISCOUNTS D…" at bounding box center [284, 362] width 551 height 388
click at [302, 149] on div "Product Search" at bounding box center [414, 156] width 291 height 24
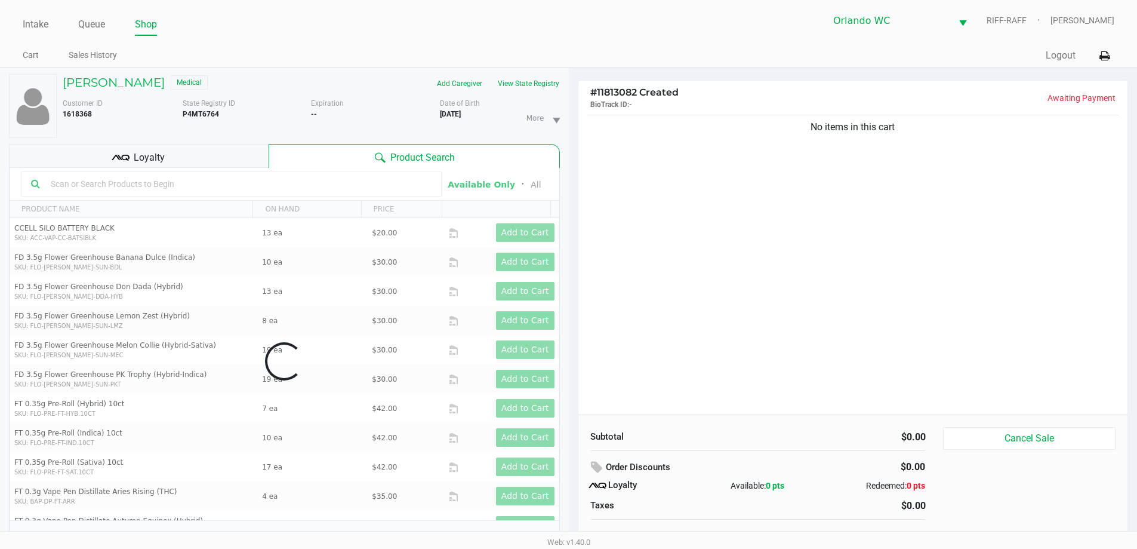
click at [186, 147] on div "Loyalty" at bounding box center [139, 156] width 260 height 24
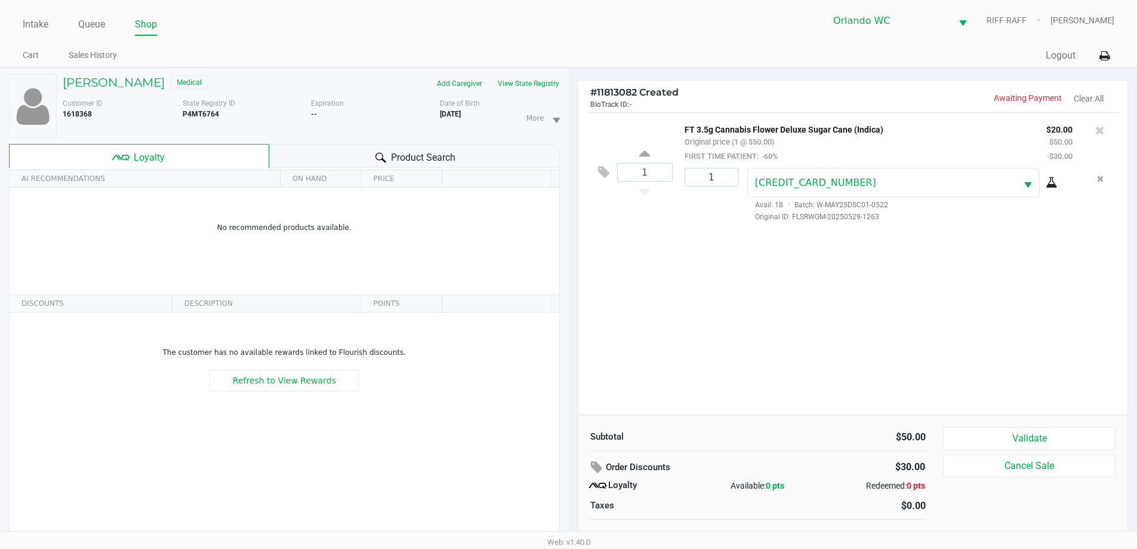
click at [300, 155] on div "Product Search" at bounding box center [414, 156] width 291 height 24
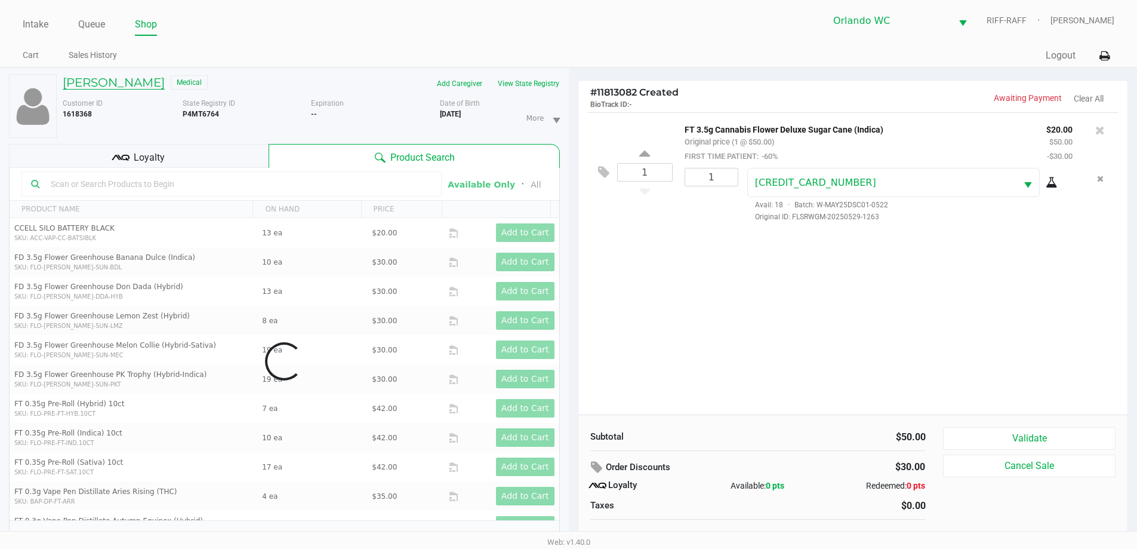
click at [127, 75] on h5 "RENEE GODBY" at bounding box center [114, 82] width 102 height 14
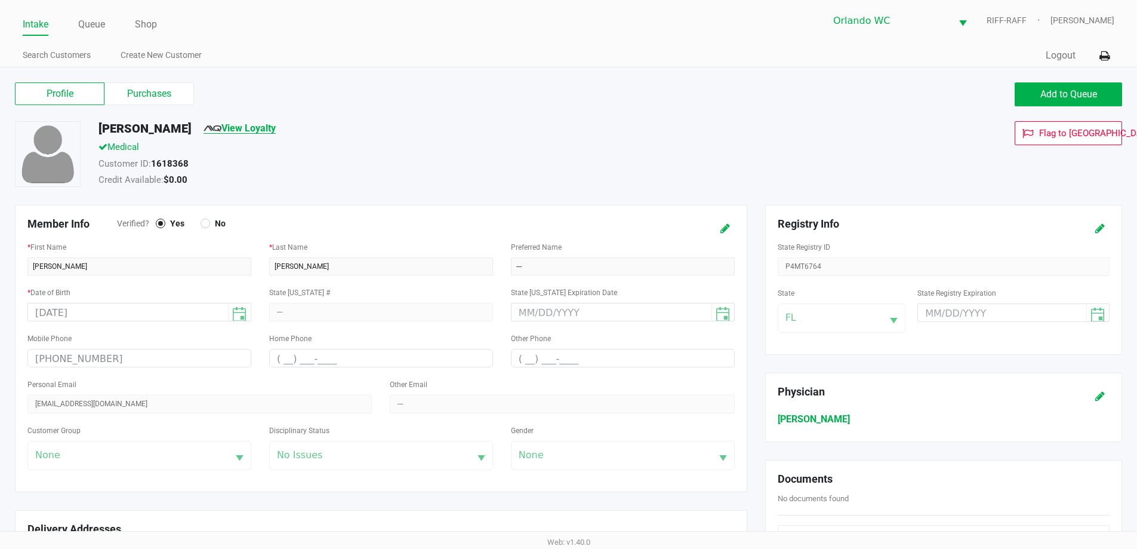
click at [234, 125] on link "View Loyalty" at bounding box center [240, 127] width 72 height 11
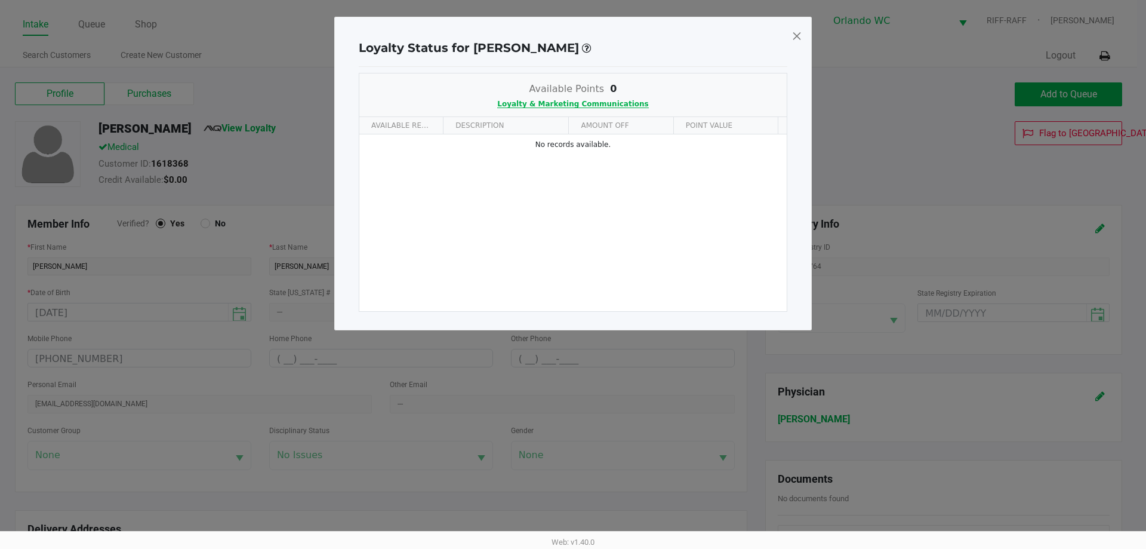
click at [604, 102] on span "Loyalty & Marketing Communications" at bounding box center [572, 104] width 151 height 8
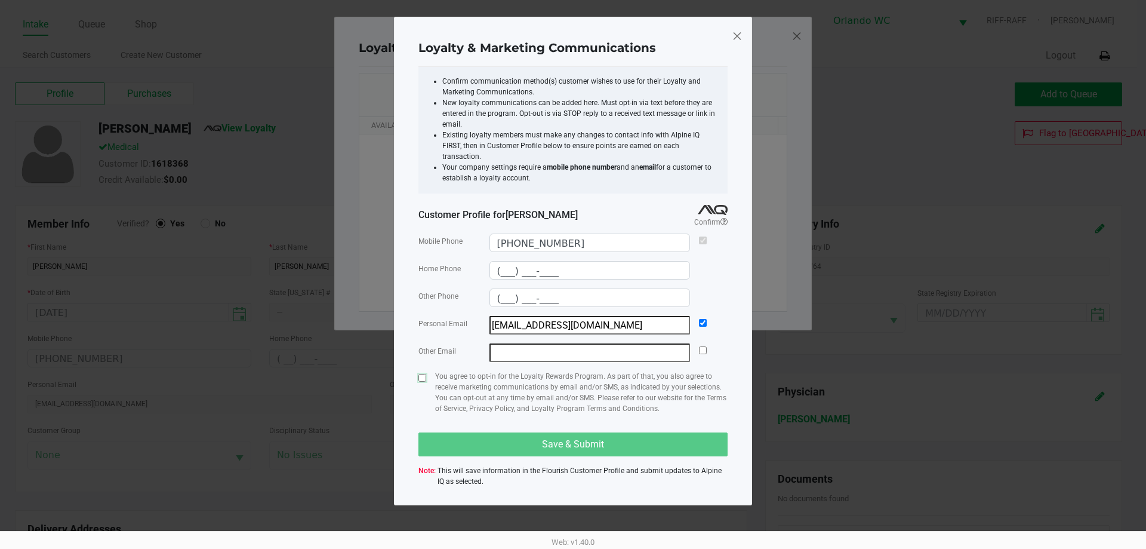
click at [424, 374] on input "checkbox" at bounding box center [423, 378] width 8 height 8
checkbox input "true"
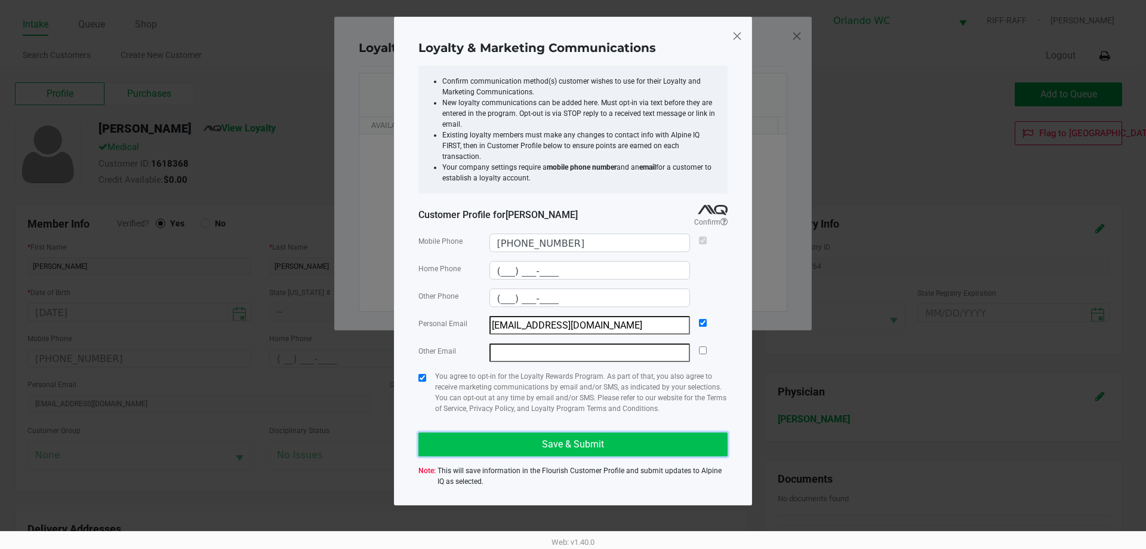
click at [534, 432] on button "Save & Submit" at bounding box center [573, 444] width 309 height 24
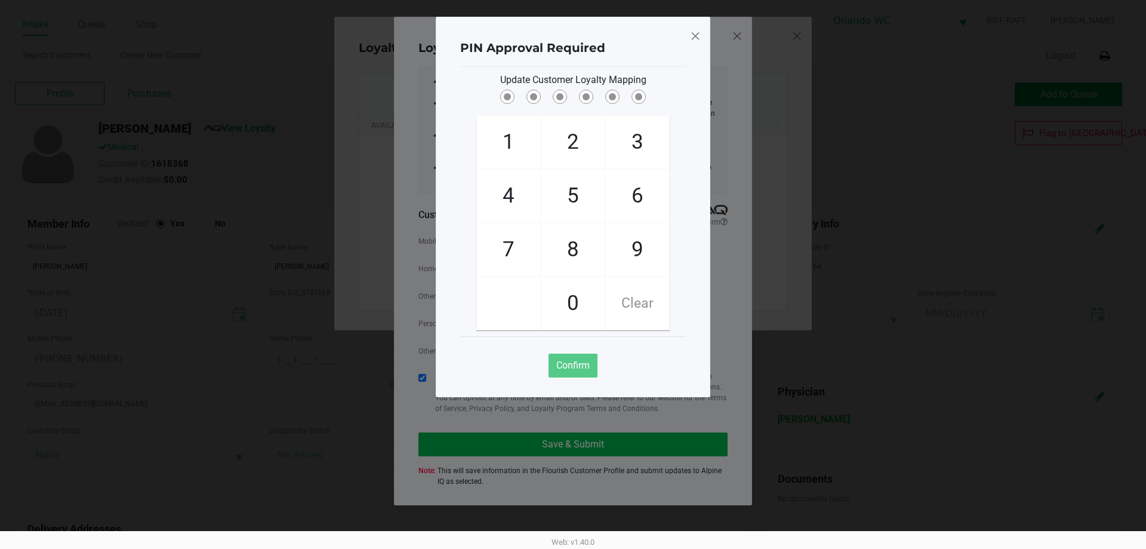
click at [648, 309] on span "Clear" at bounding box center [637, 303] width 63 height 53
click at [697, 34] on span at bounding box center [695, 35] width 11 height 19
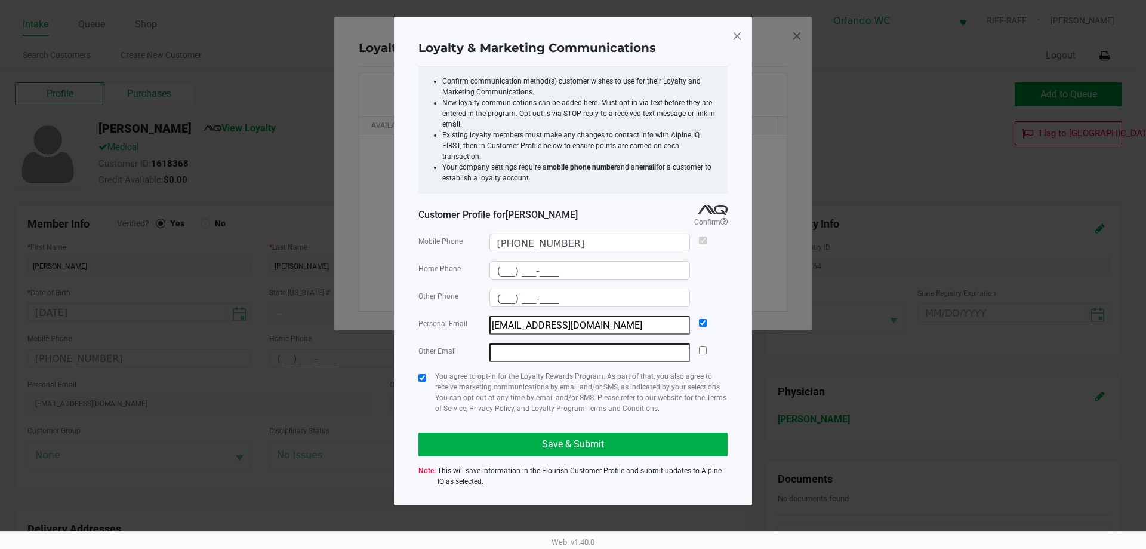
click at [741, 35] on span at bounding box center [737, 35] width 11 height 19
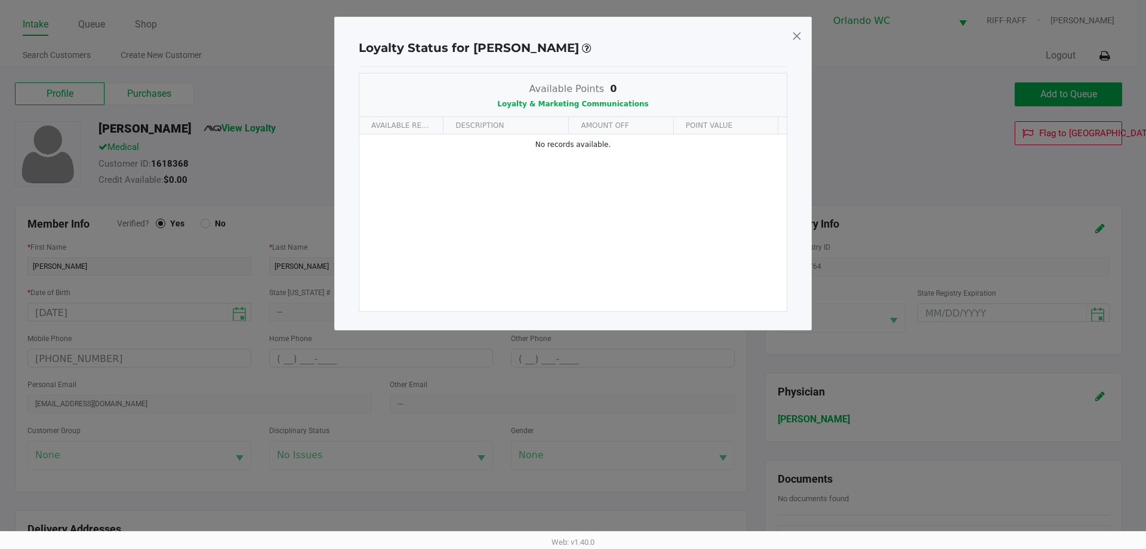
click at [801, 37] on span at bounding box center [797, 35] width 11 height 19
type input "(___) ___-____"
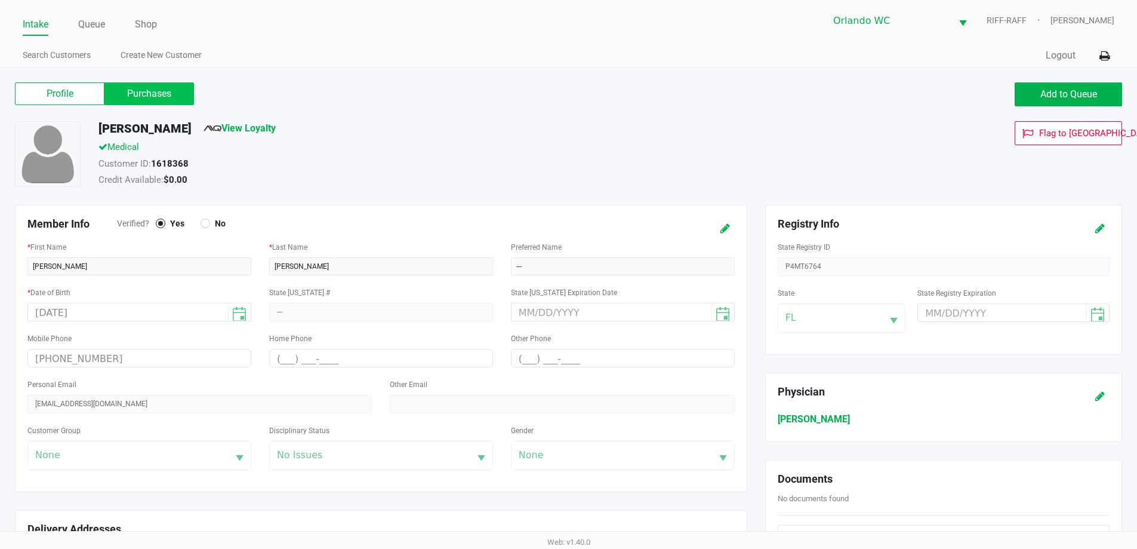
click at [153, 93] on label "Purchases" at bounding box center [149, 93] width 90 height 23
click at [0, 0] on 1 "Purchases" at bounding box center [0, 0] width 0 height 0
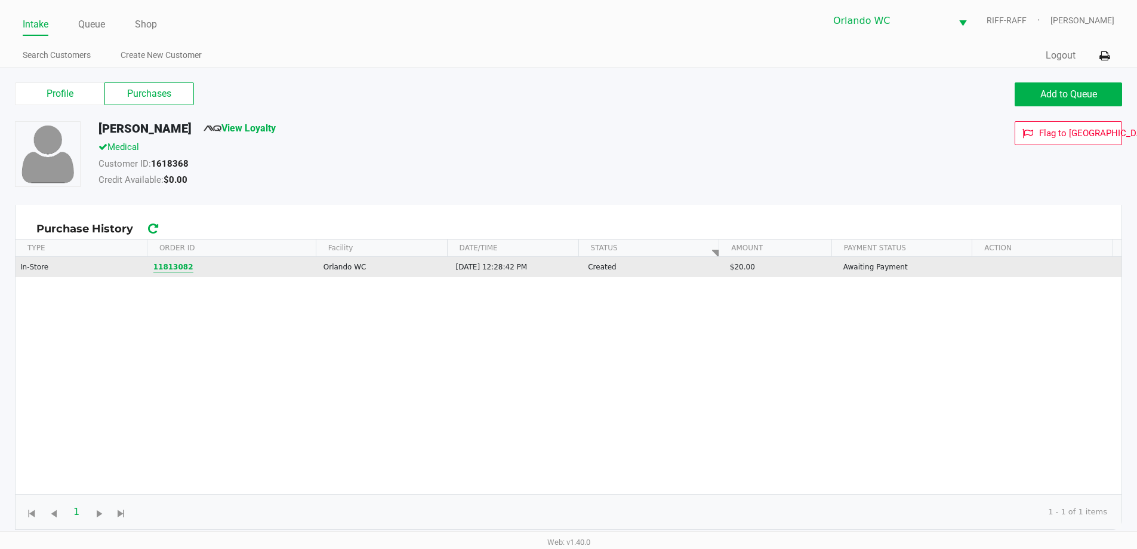
click at [173, 266] on button "11813082" at bounding box center [173, 267] width 40 height 11
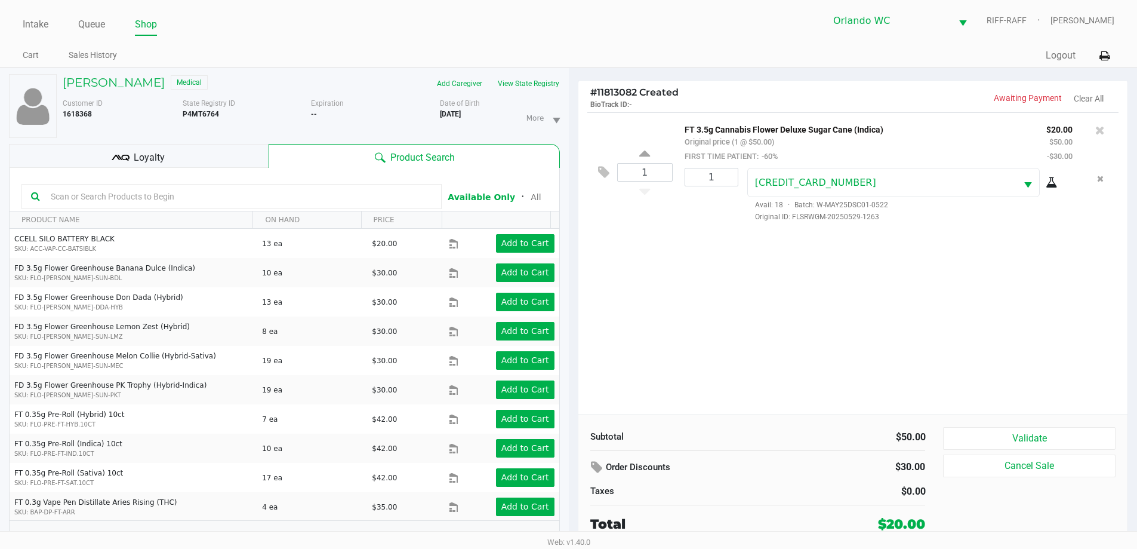
click at [1078, 286] on div "1 FT 3.5g Cannabis Flower Deluxe Sugar Cane (Indica) Original price (1 @ $50.00…" at bounding box center [854, 263] width 550 height 302
click at [236, 162] on div "Loyalty" at bounding box center [139, 156] width 260 height 24
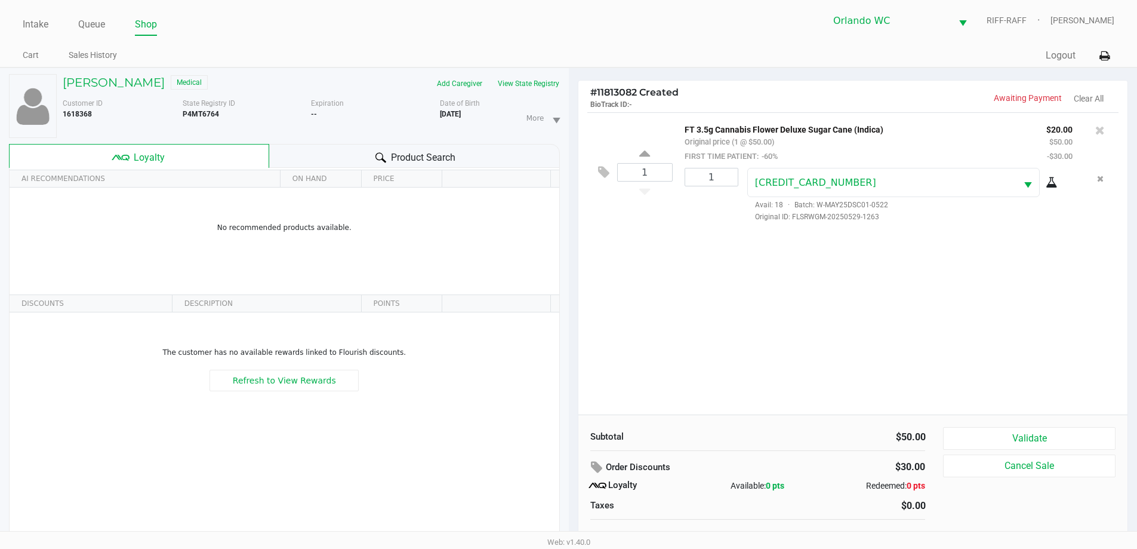
click at [298, 156] on div "Product Search" at bounding box center [414, 156] width 291 height 24
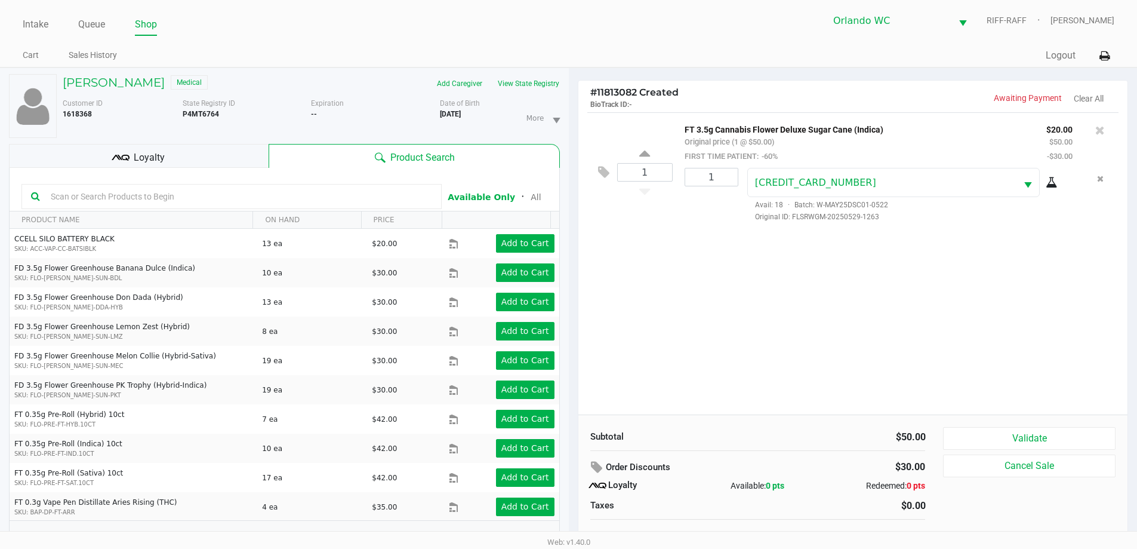
click at [309, 61] on ul "Cart Sales History" at bounding box center [296, 57] width 546 height 20
click at [279, 112] on div "State Registry ID P4MT6764" at bounding box center [247, 118] width 129 height 40
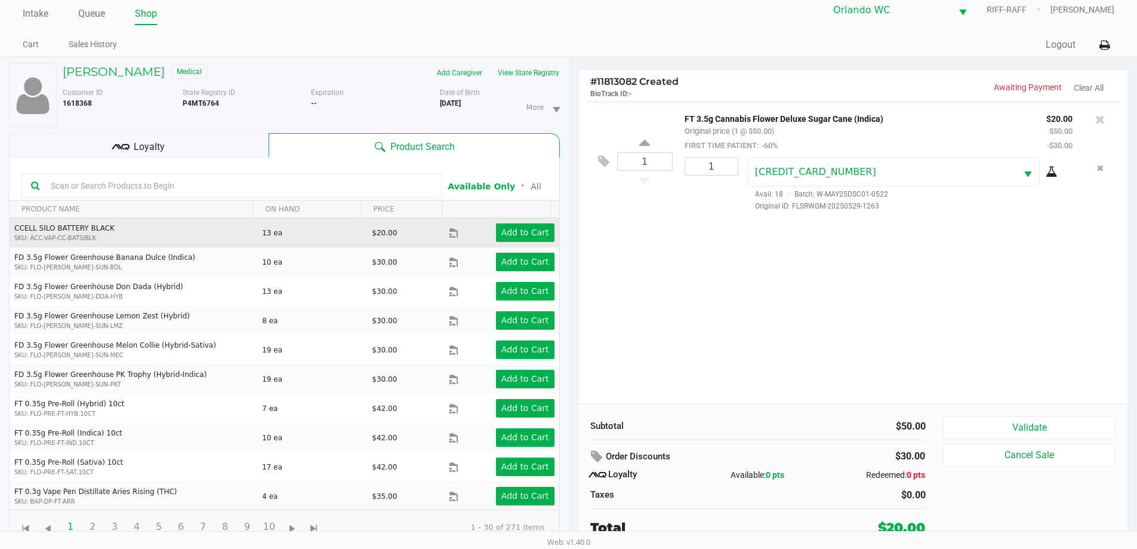
scroll to position [13, 0]
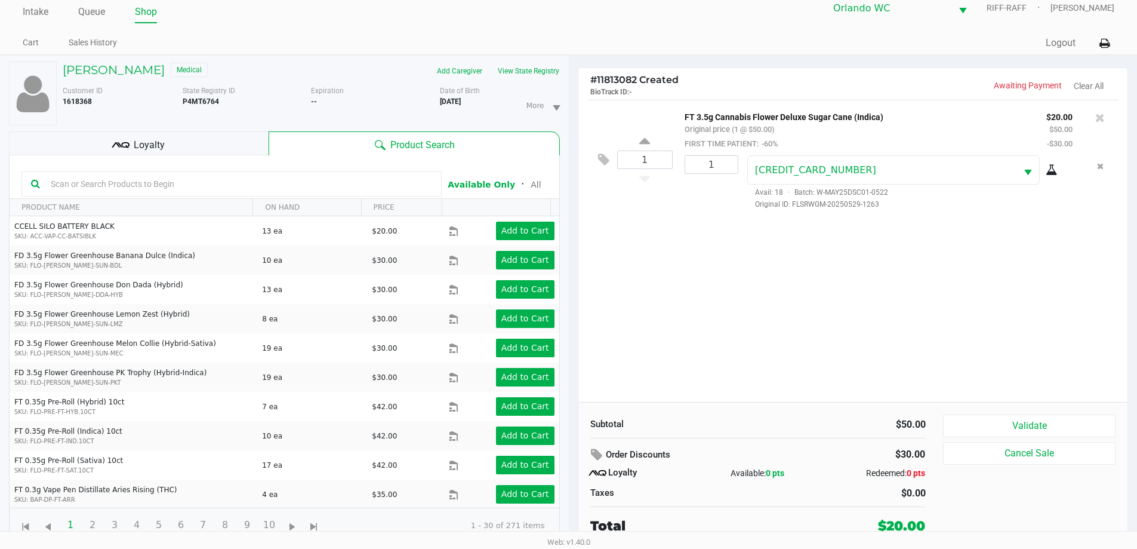
click at [248, 146] on div "Loyalty" at bounding box center [139, 143] width 260 height 24
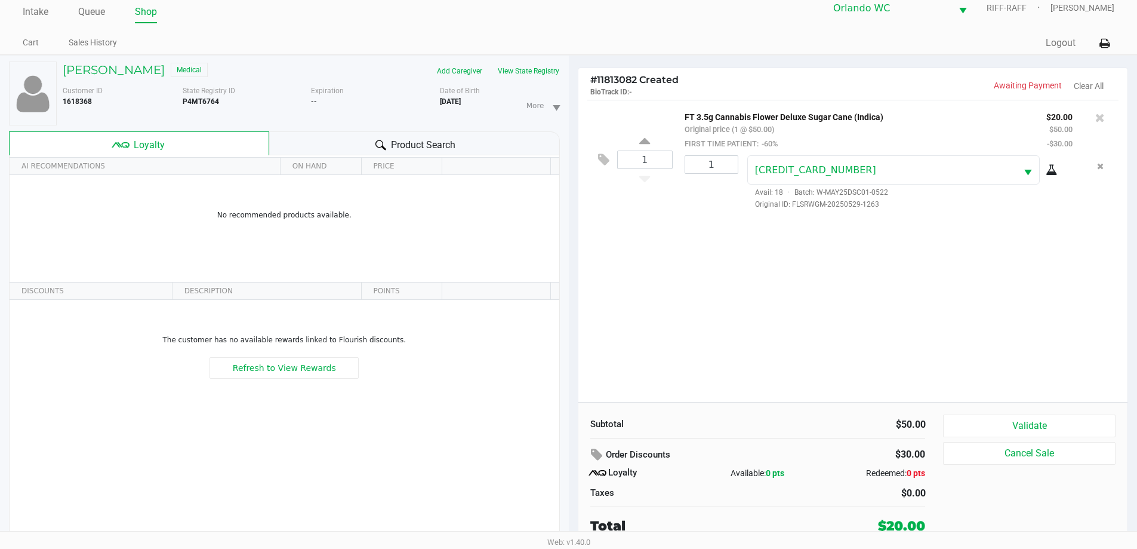
click at [344, 150] on div "Product Search" at bounding box center [414, 143] width 291 height 24
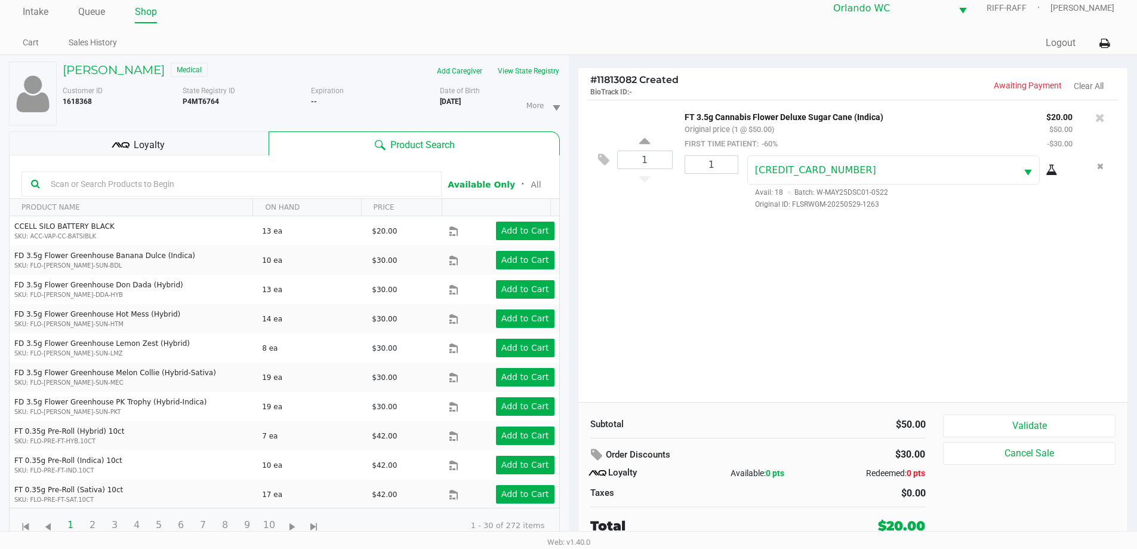
click at [331, 35] on ul "Cart Sales History" at bounding box center [296, 44] width 546 height 20
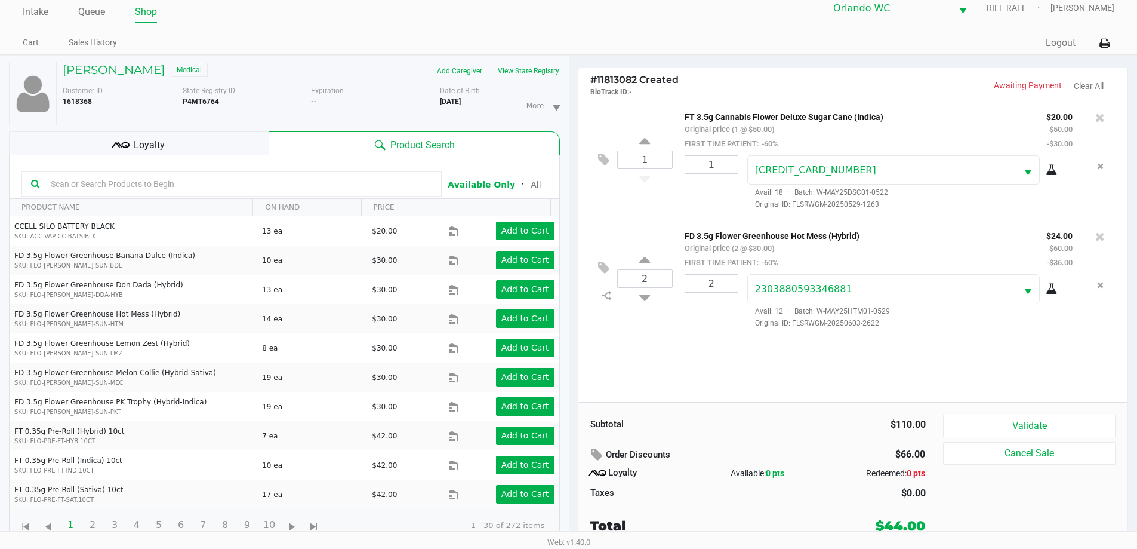
click at [217, 150] on div "Loyalty" at bounding box center [139, 143] width 260 height 24
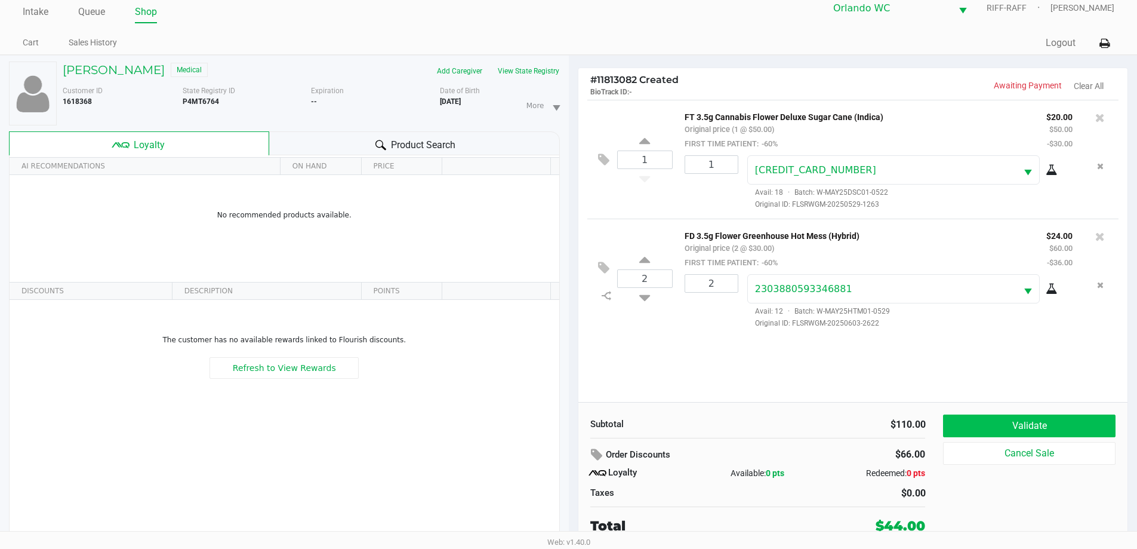
click at [1057, 419] on button "Validate" at bounding box center [1029, 425] width 172 height 23
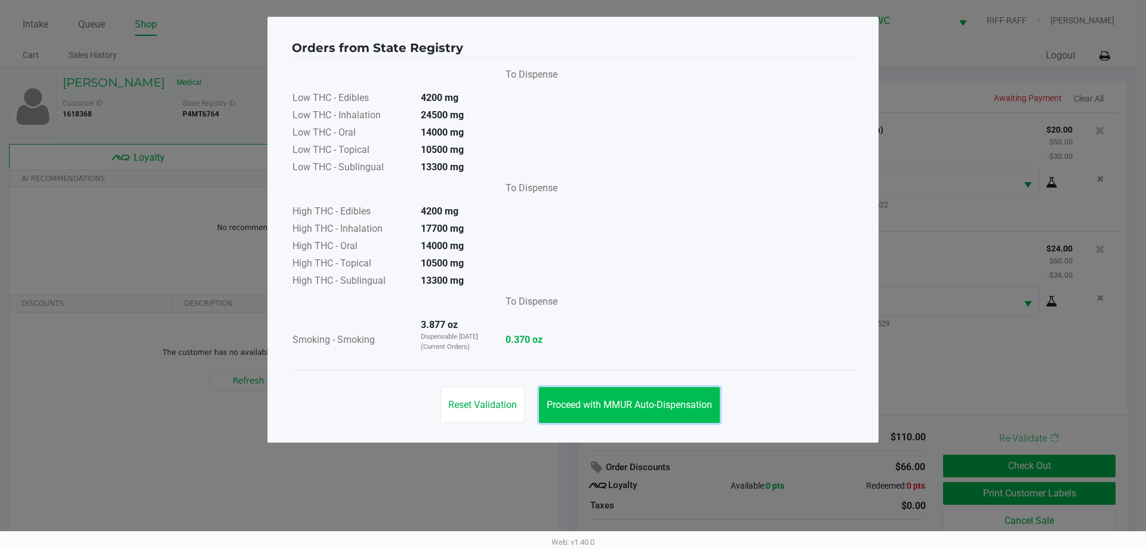
click at [620, 420] on button "Proceed with MMUR Auto-Dispensation" at bounding box center [629, 405] width 181 height 36
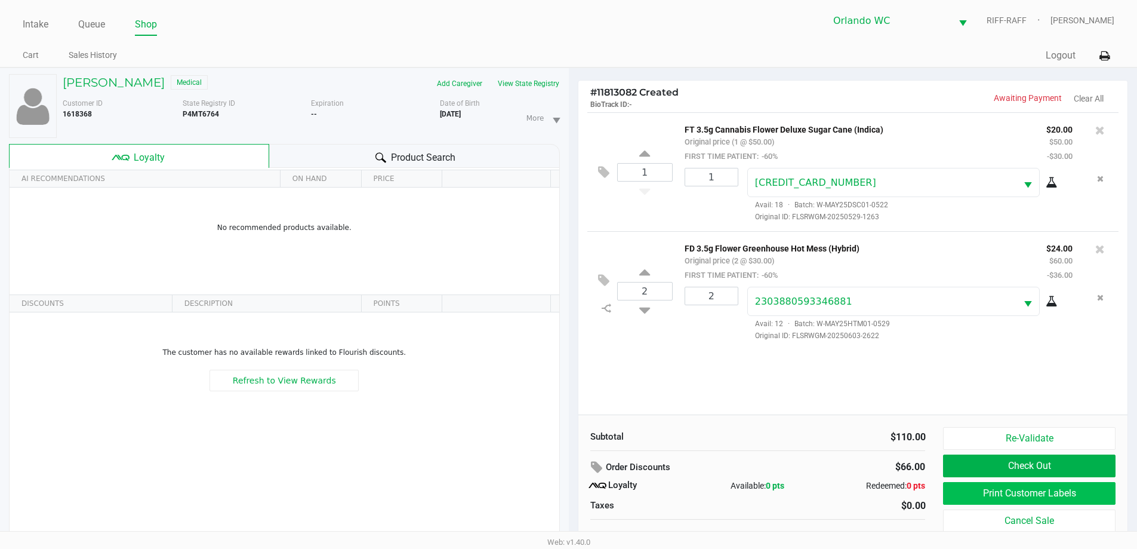
click at [1037, 488] on button "Print Customer Labels" at bounding box center [1029, 493] width 172 height 23
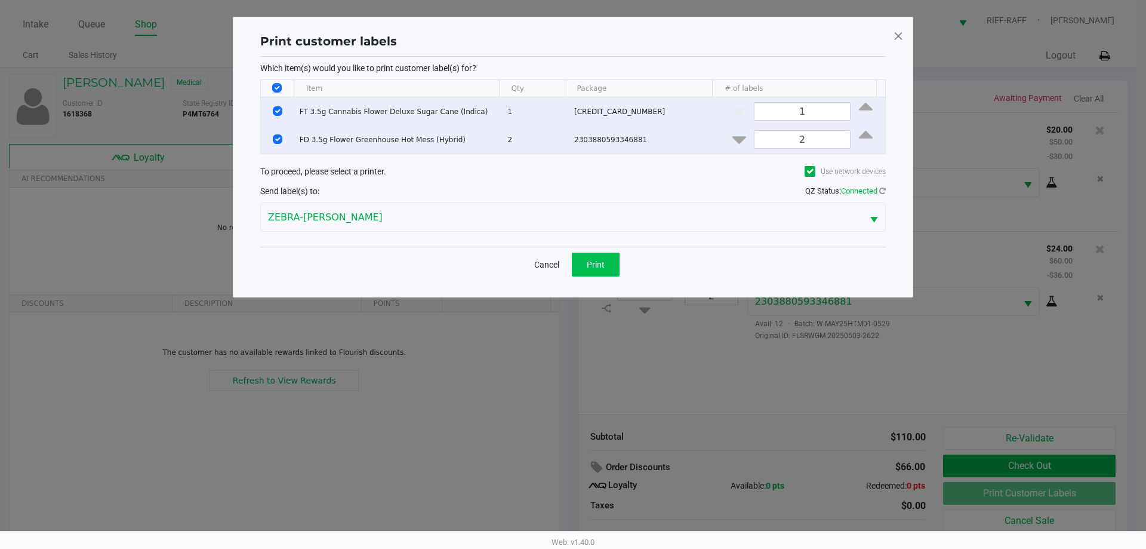
click at [606, 257] on button "Print" at bounding box center [596, 265] width 48 height 24
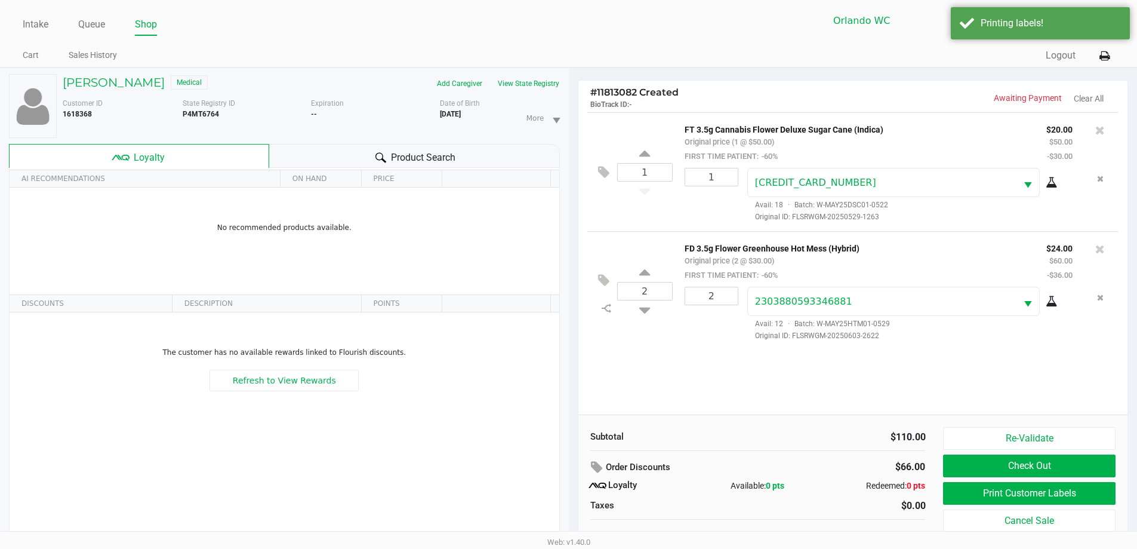
click at [1062, 476] on button "Check Out" at bounding box center [1029, 465] width 172 height 23
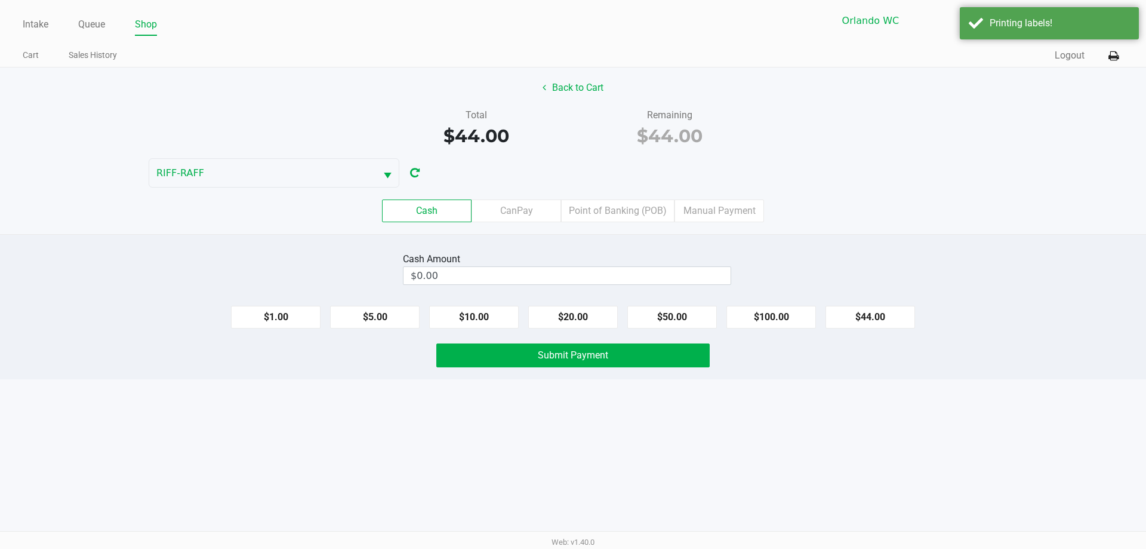
click at [624, 207] on label "Point of Banking (POB)" at bounding box center [617, 210] width 113 height 23
click at [0, 0] on 7 "Point of Banking (POB)" at bounding box center [0, 0] width 0 height 0
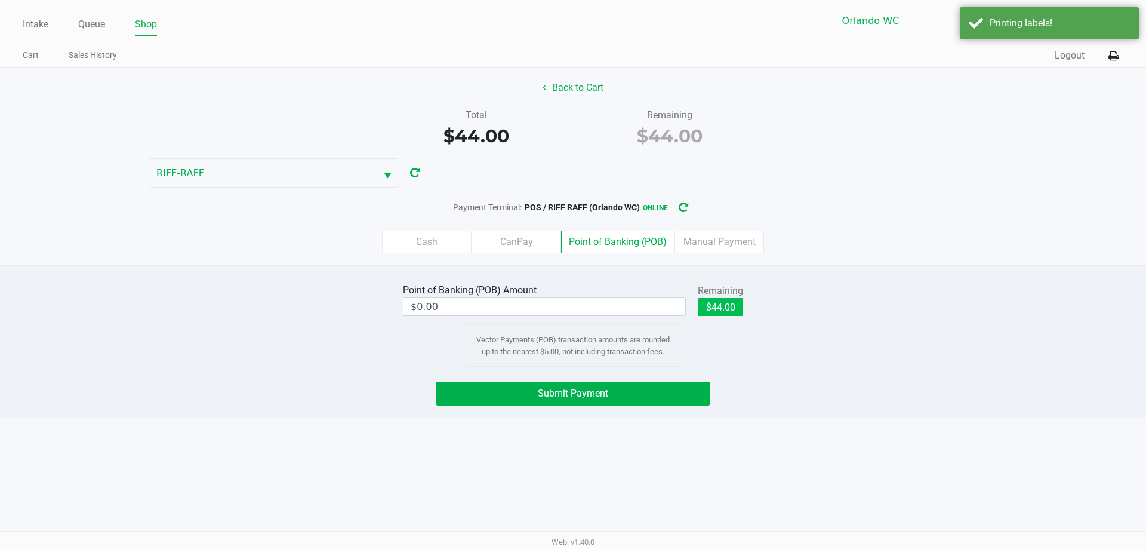
click at [727, 309] on button "$44.00" at bounding box center [720, 307] width 45 height 18
type input "$44.00"
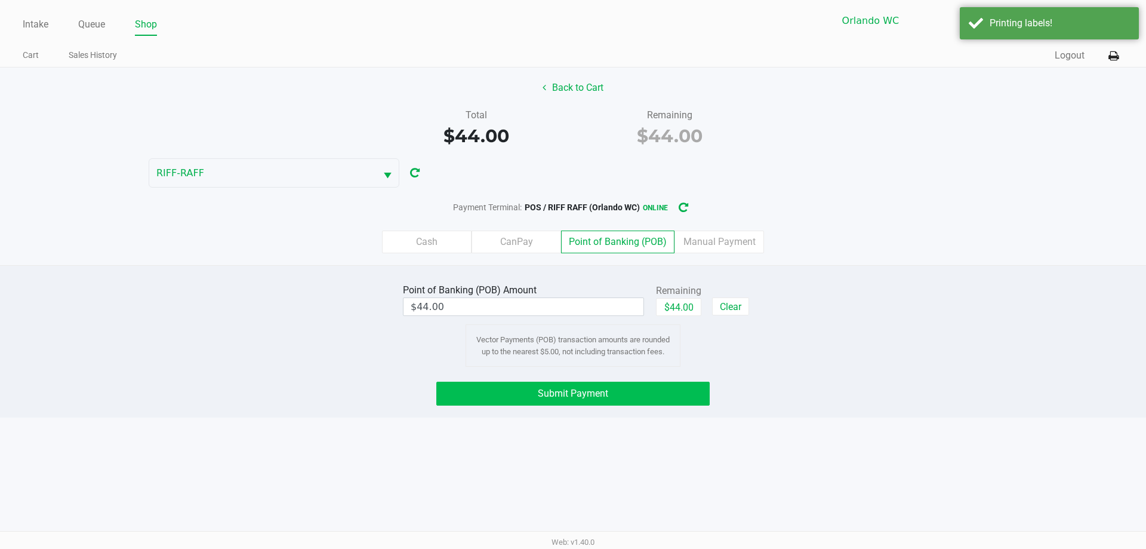
click at [675, 401] on button "Submit Payment" at bounding box center [572, 394] width 273 height 24
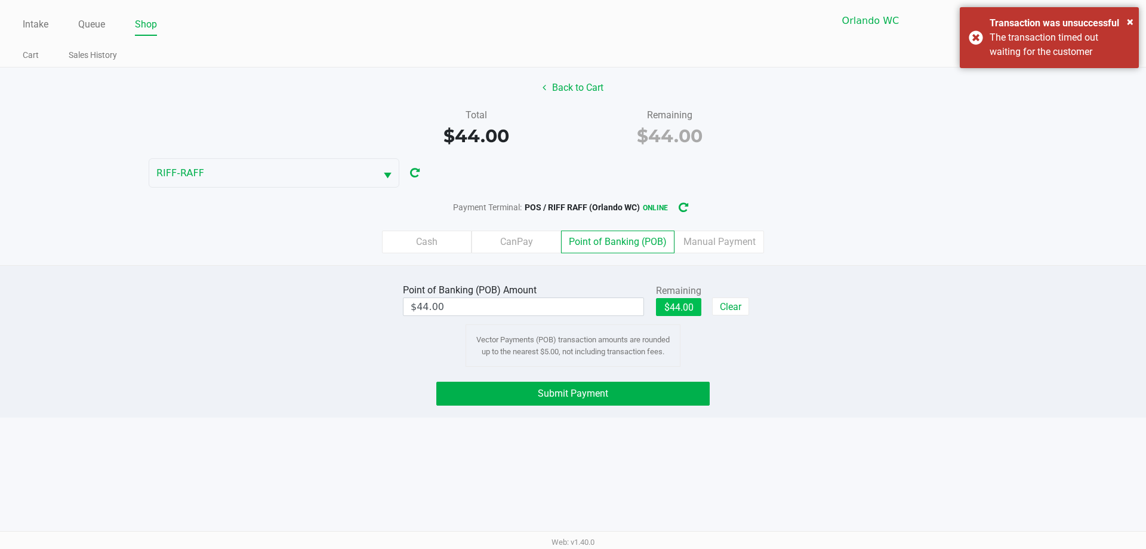
click at [677, 303] on button "$44.00" at bounding box center [678, 307] width 45 height 18
click at [675, 389] on button "Submit Payment" at bounding box center [572, 394] width 273 height 24
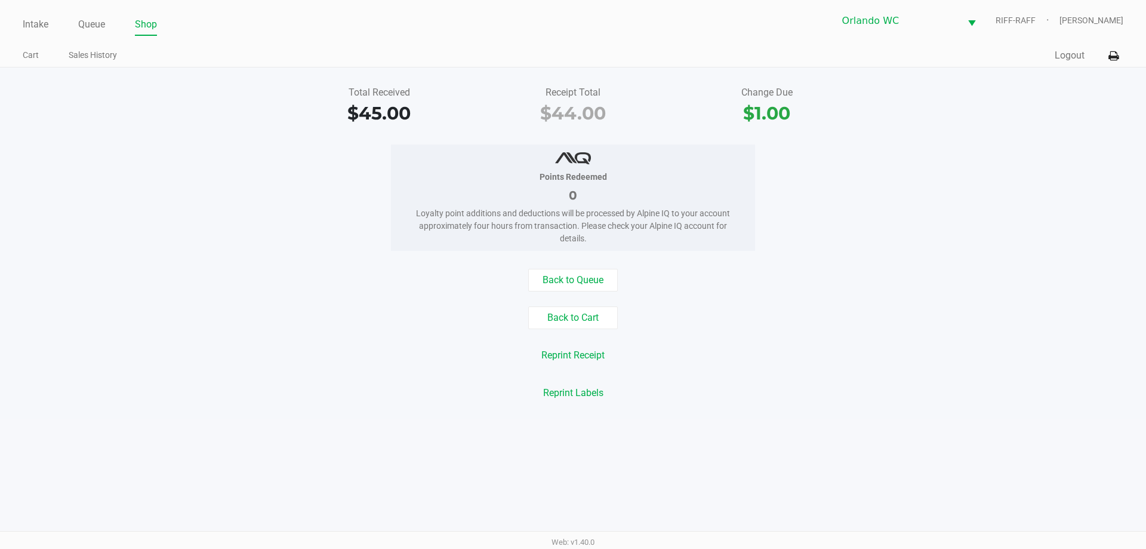
click at [200, 120] on div "Total Received $45.00 Receipt Total $44.00 Change Due $1.00" at bounding box center [573, 105] width 1164 height 41
click at [25, 28] on link "Intake" at bounding box center [36, 24] width 26 height 17
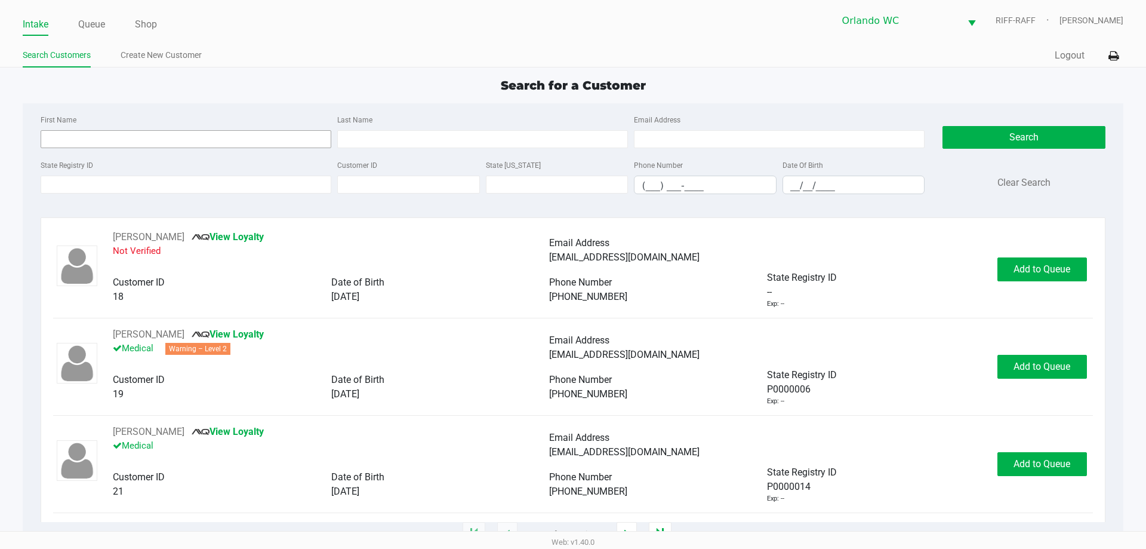
click at [265, 143] on input "First Name" at bounding box center [186, 139] width 291 height 18
type input "blake"
click at [514, 131] on input "Last Name" at bounding box center [482, 139] width 291 height 18
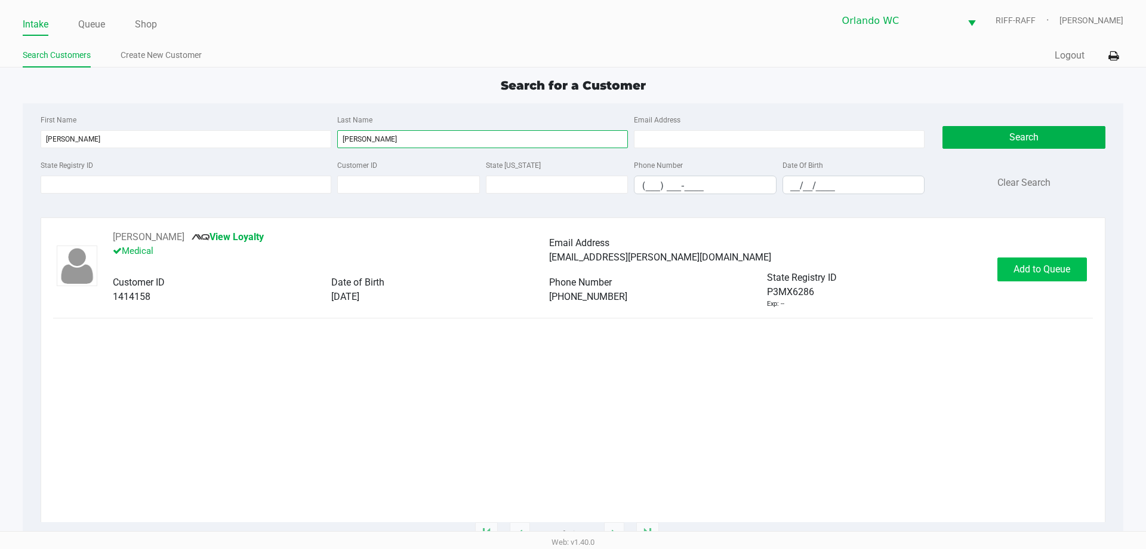
type input "serpa"
click at [1015, 267] on span "Add to Queue" at bounding box center [1042, 268] width 57 height 11
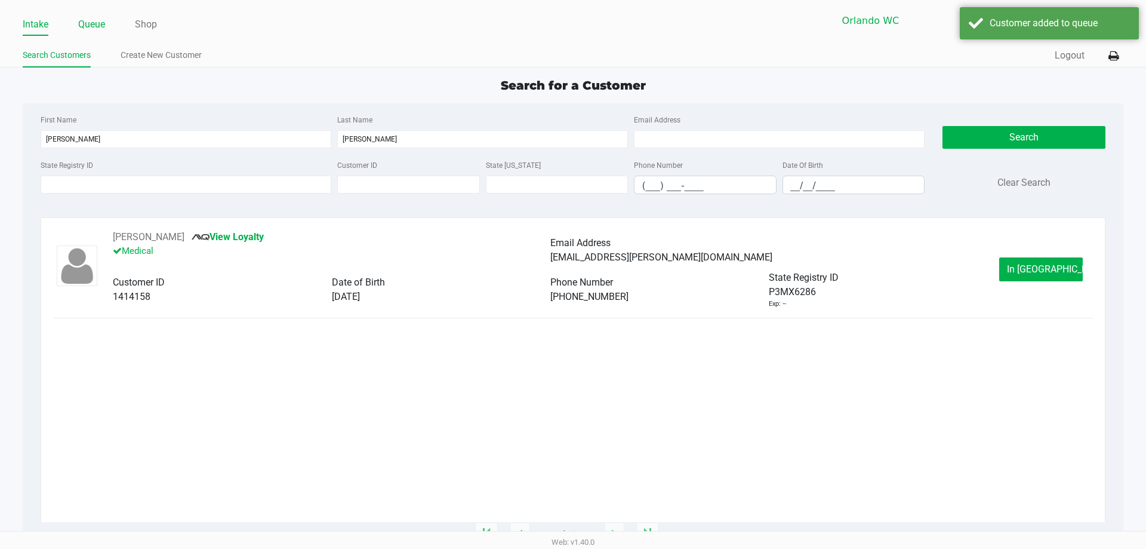
click at [85, 32] on link "Queue" at bounding box center [91, 24] width 27 height 17
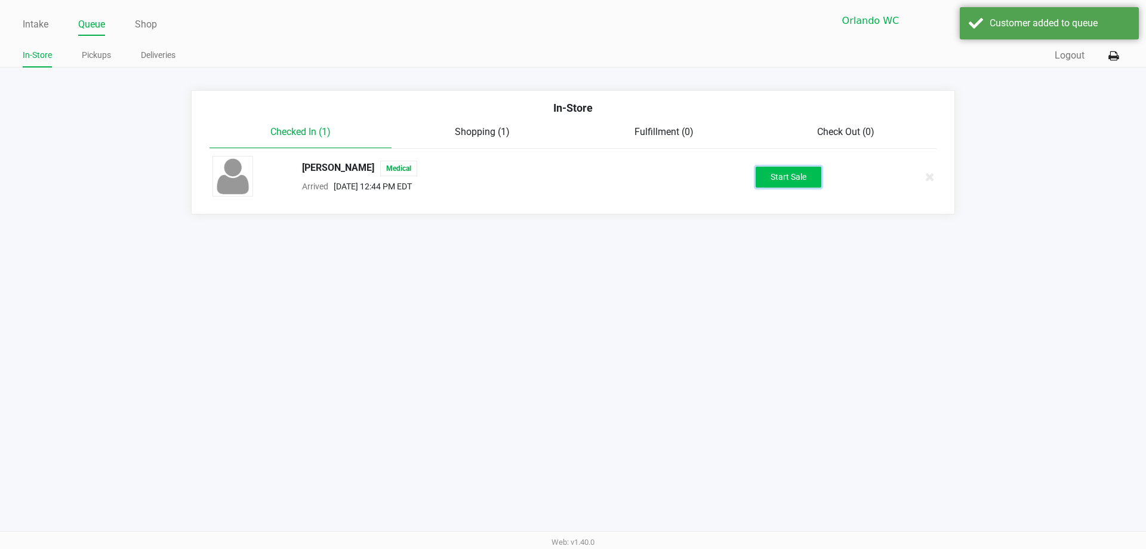
click at [772, 173] on button "Start Sale" at bounding box center [789, 177] width 66 height 21
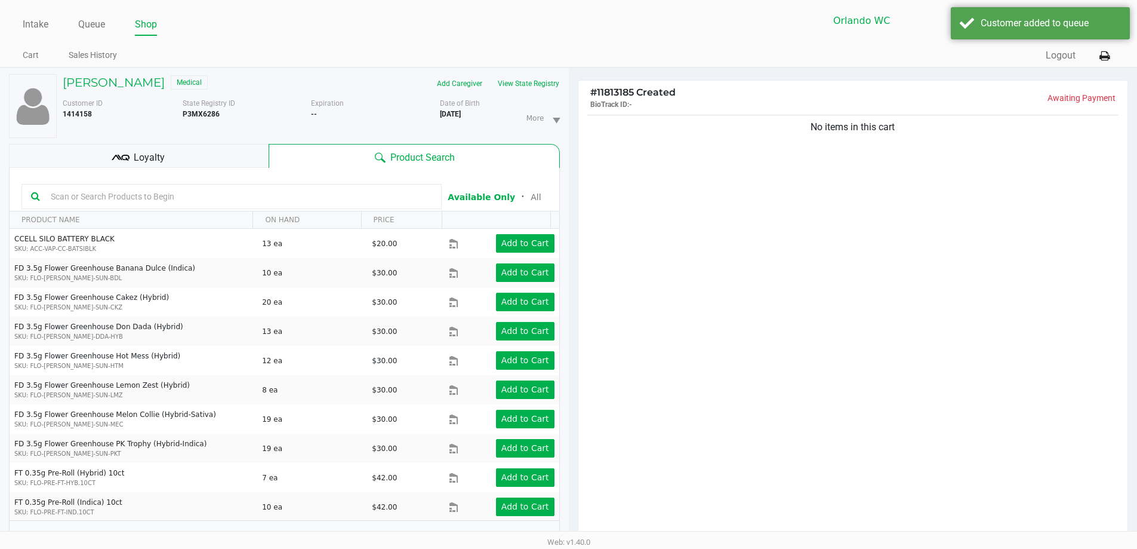
click at [144, 158] on span "Loyalty" at bounding box center [149, 157] width 31 height 14
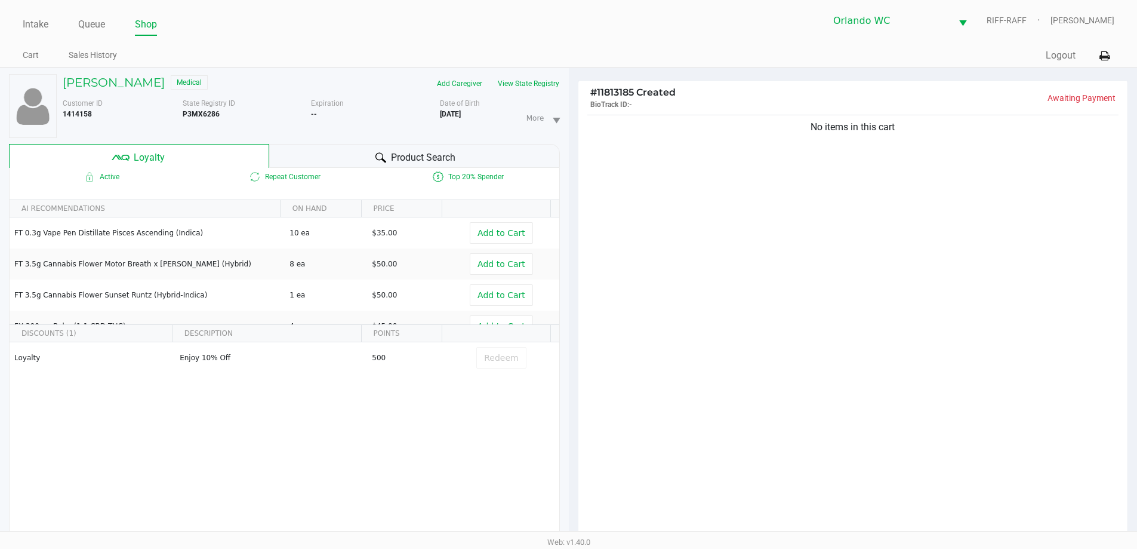
click at [435, 156] on span "Product Search" at bounding box center [423, 157] width 64 height 14
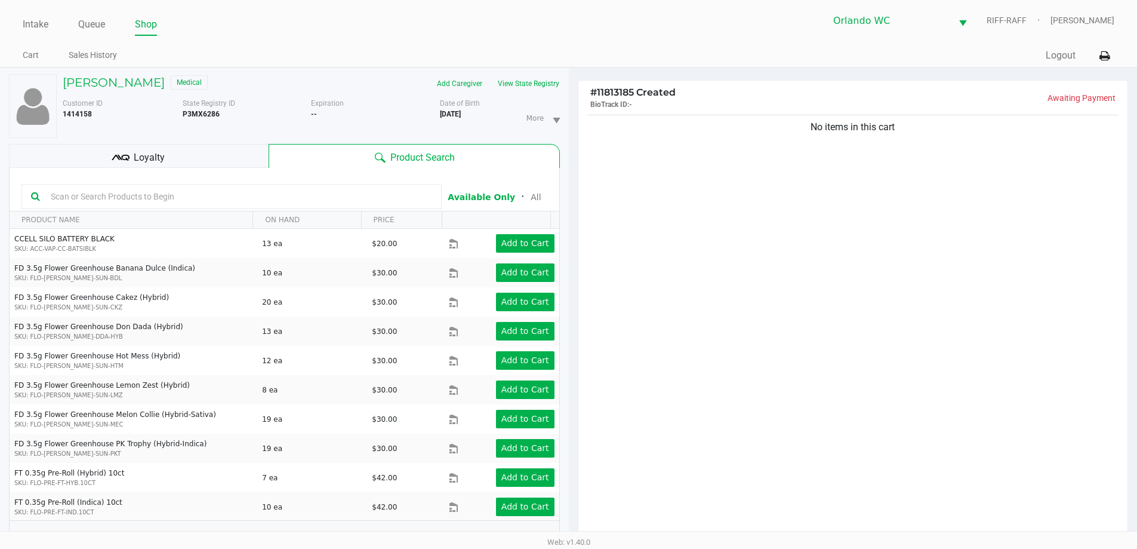
click at [208, 167] on div "Loyalty" at bounding box center [139, 156] width 260 height 24
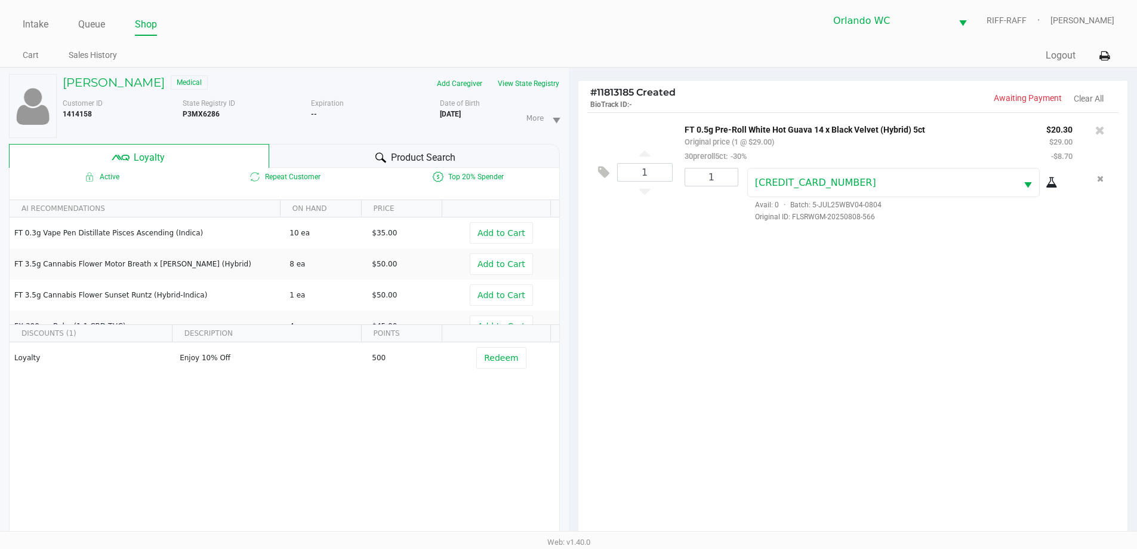
scroll to position [143, 0]
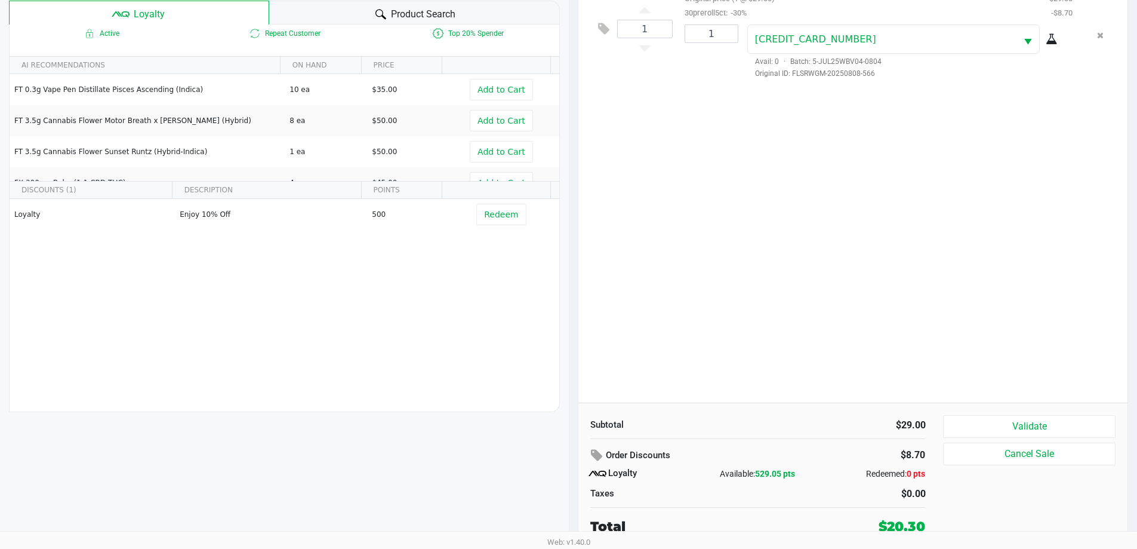
click at [1052, 416] on button "Validate" at bounding box center [1029, 426] width 172 height 23
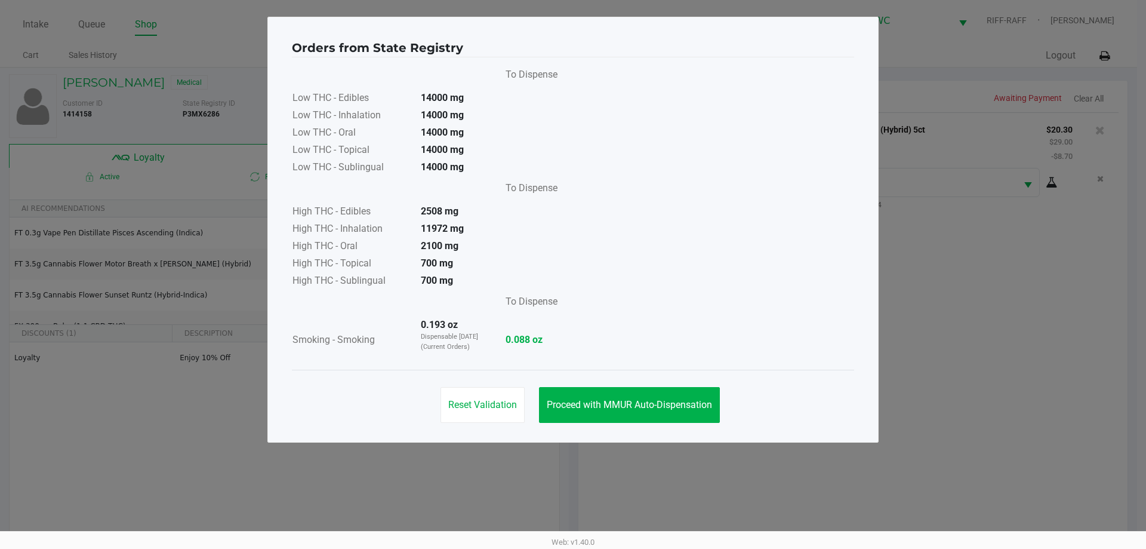
click at [601, 390] on button "Proceed with MMUR Auto-Dispensation" at bounding box center [629, 405] width 181 height 36
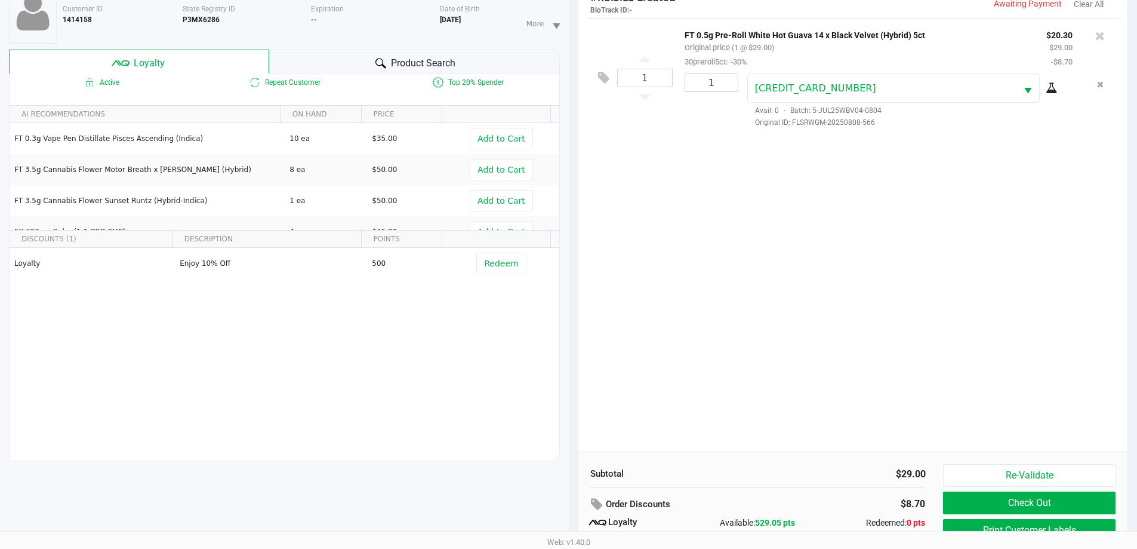
scroll to position [143, 0]
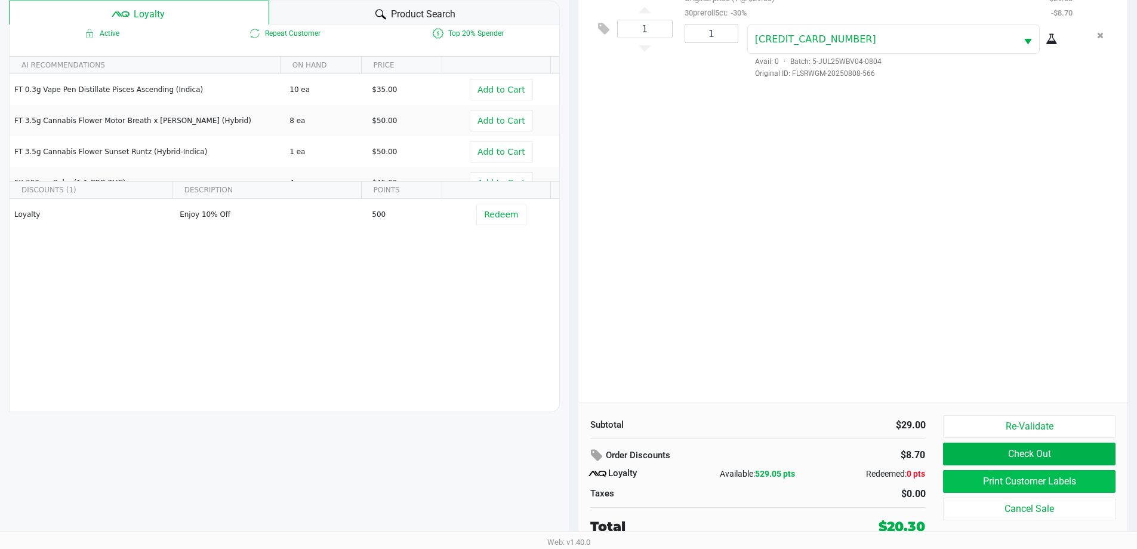
click at [1053, 473] on button "Print Customer Labels" at bounding box center [1029, 481] width 172 height 23
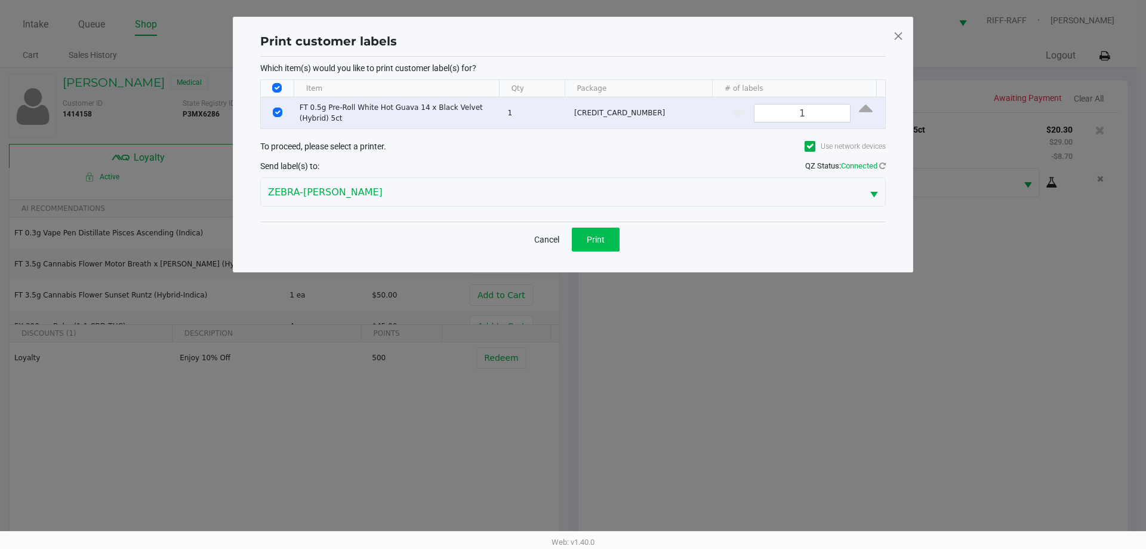
click at [604, 242] on span "Print" at bounding box center [596, 240] width 18 height 10
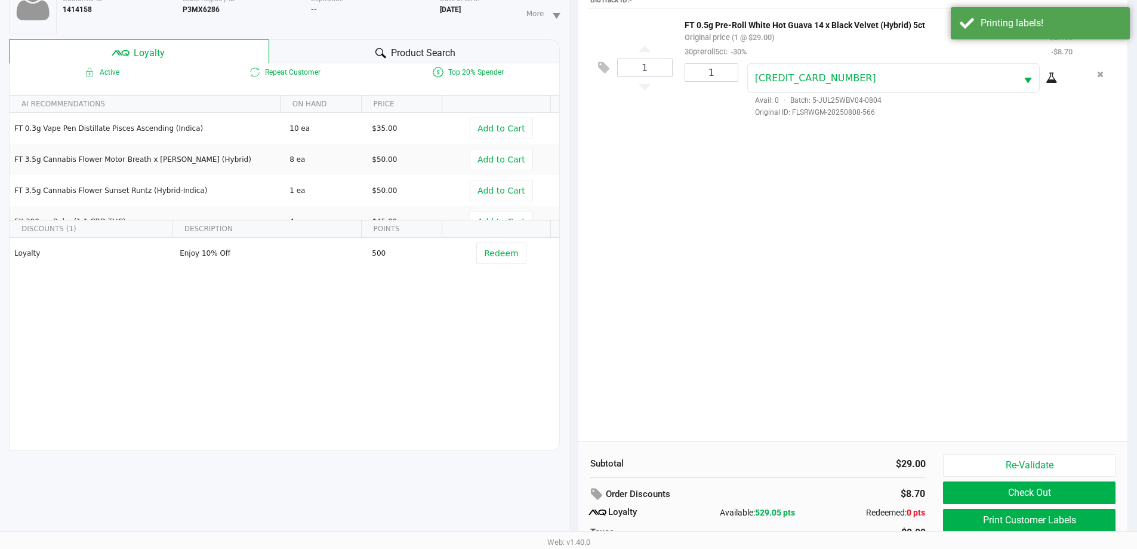
scroll to position [143, 0]
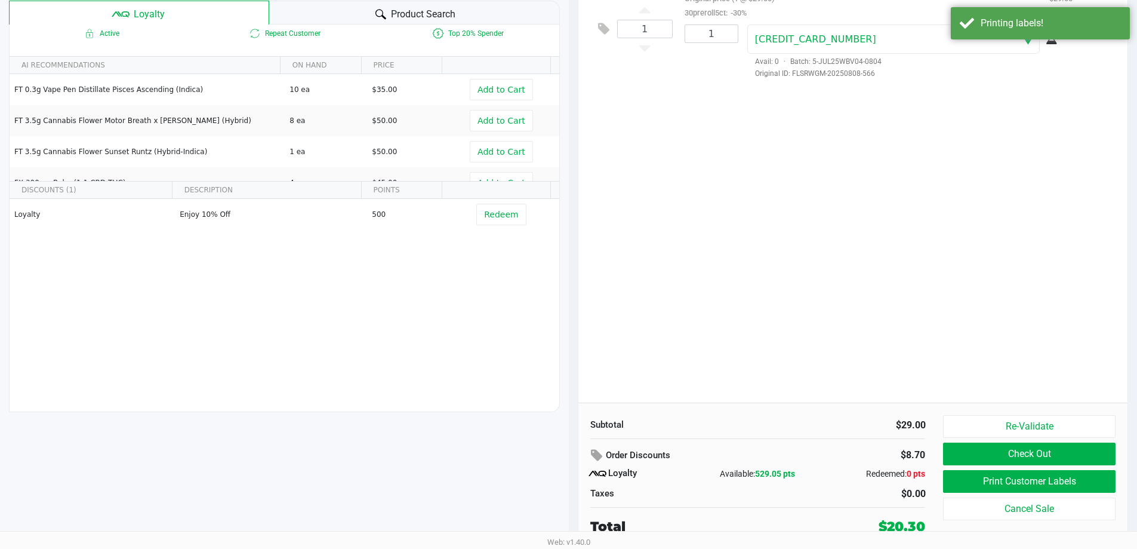
click at [1070, 448] on button "Check Out" at bounding box center [1029, 453] width 172 height 23
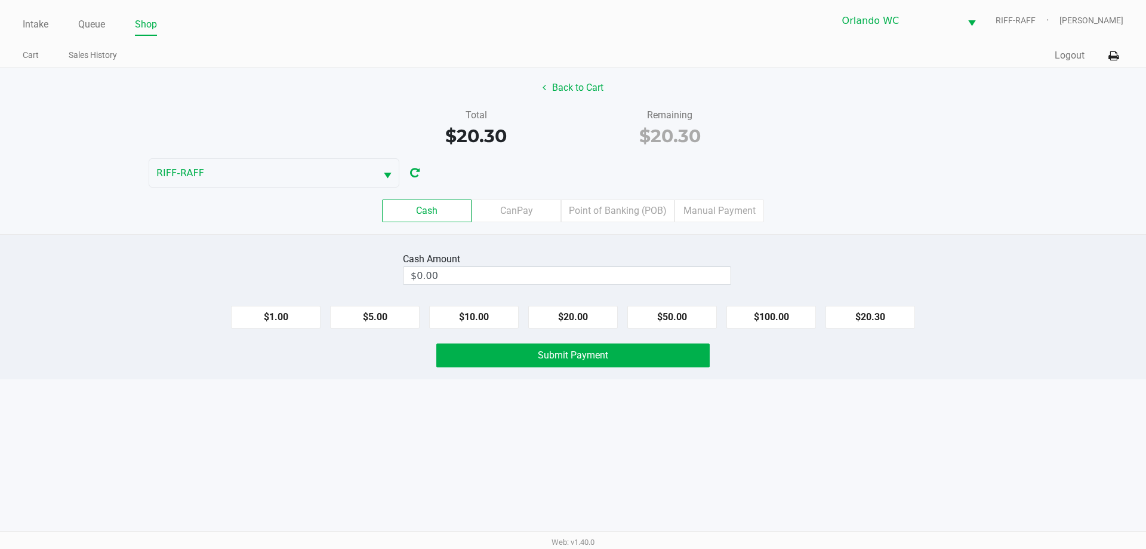
click at [579, 79] on button "Back to Cart" at bounding box center [573, 87] width 76 height 23
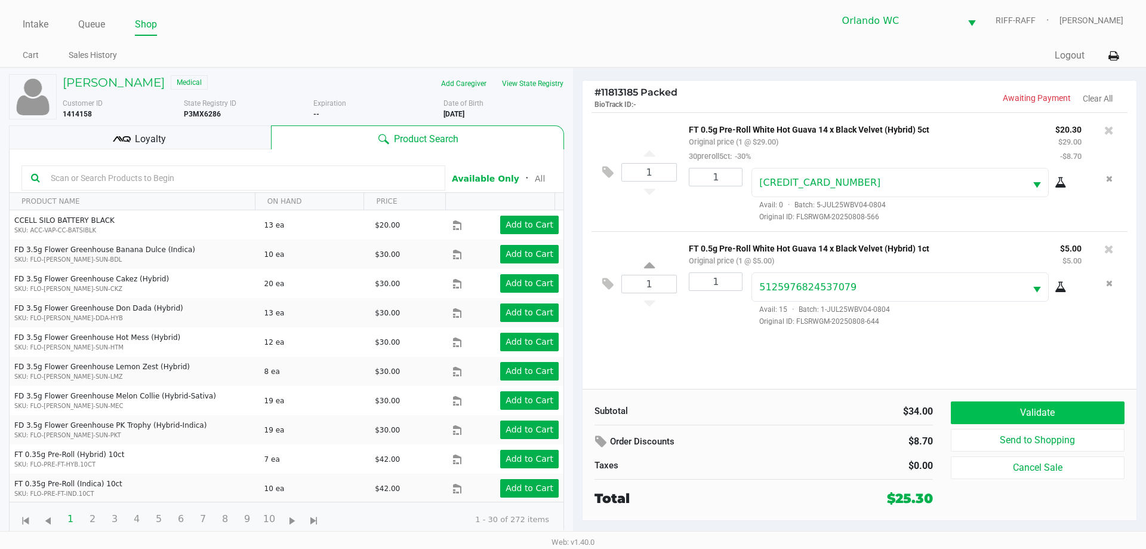
click at [1056, 404] on button "Validate" at bounding box center [1038, 412] width 174 height 23
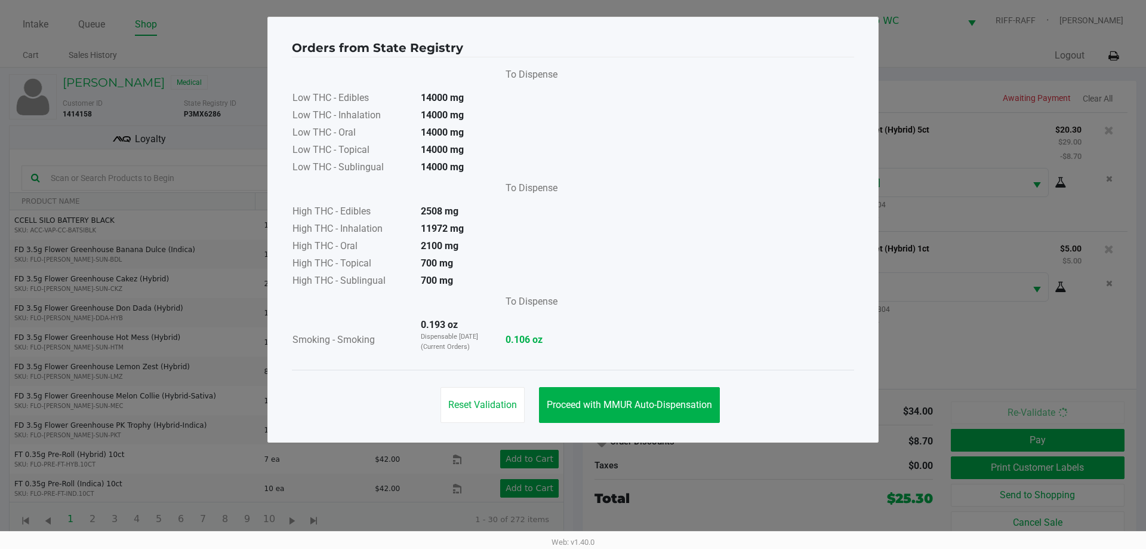
click at [634, 411] on button "Proceed with MMUR Auto-Dispensation" at bounding box center [629, 405] width 181 height 36
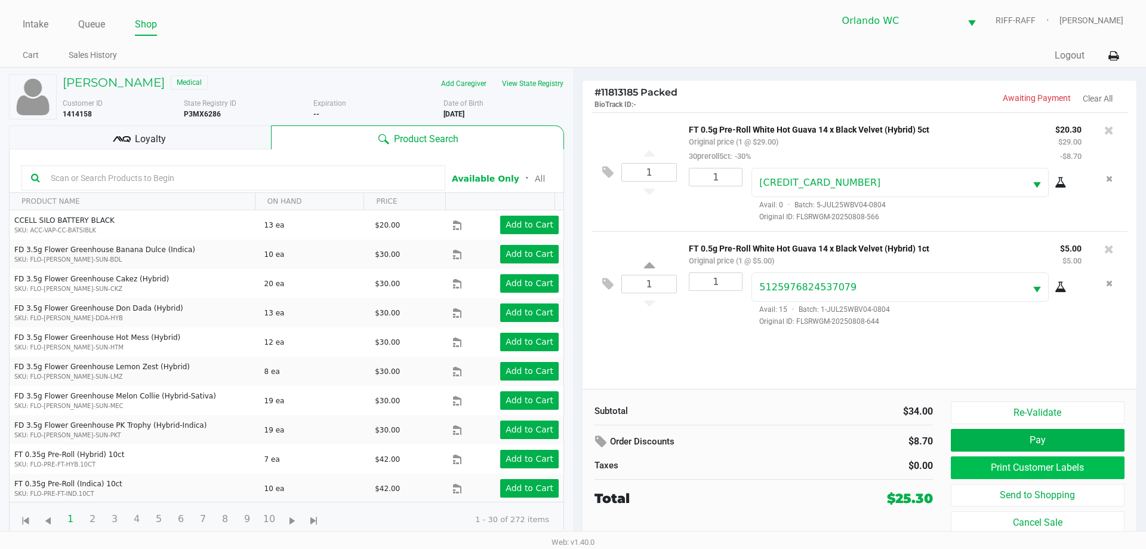
click at [1091, 466] on button "Print Customer Labels" at bounding box center [1038, 467] width 174 height 23
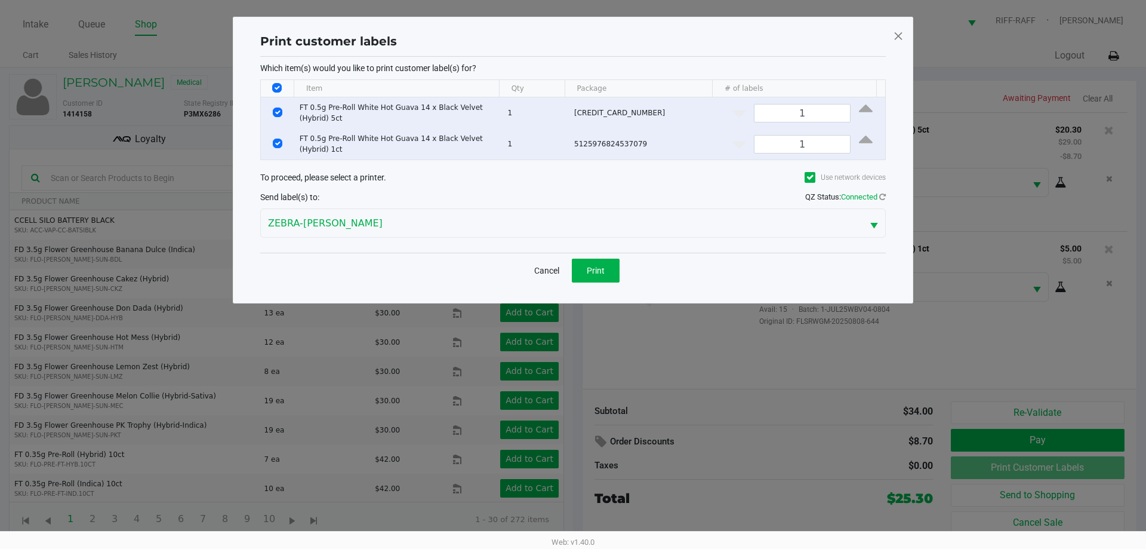
click at [273, 115] on input "Select Row" at bounding box center [278, 112] width 10 height 10
checkbox input "false"
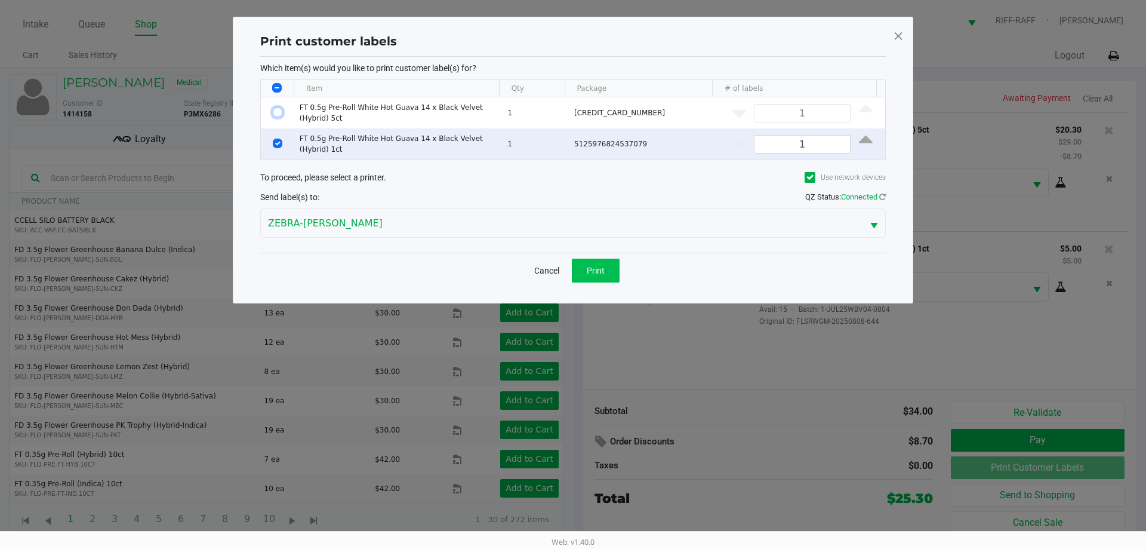
click at [588, 259] on button "Print" at bounding box center [596, 271] width 48 height 24
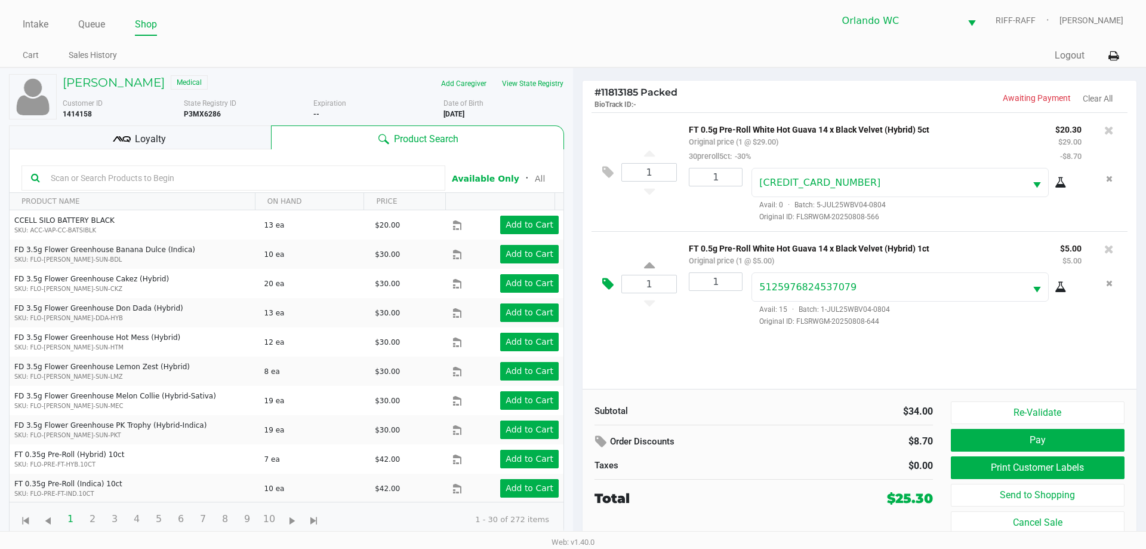
click at [612, 282] on icon at bounding box center [607, 284] width 11 height 14
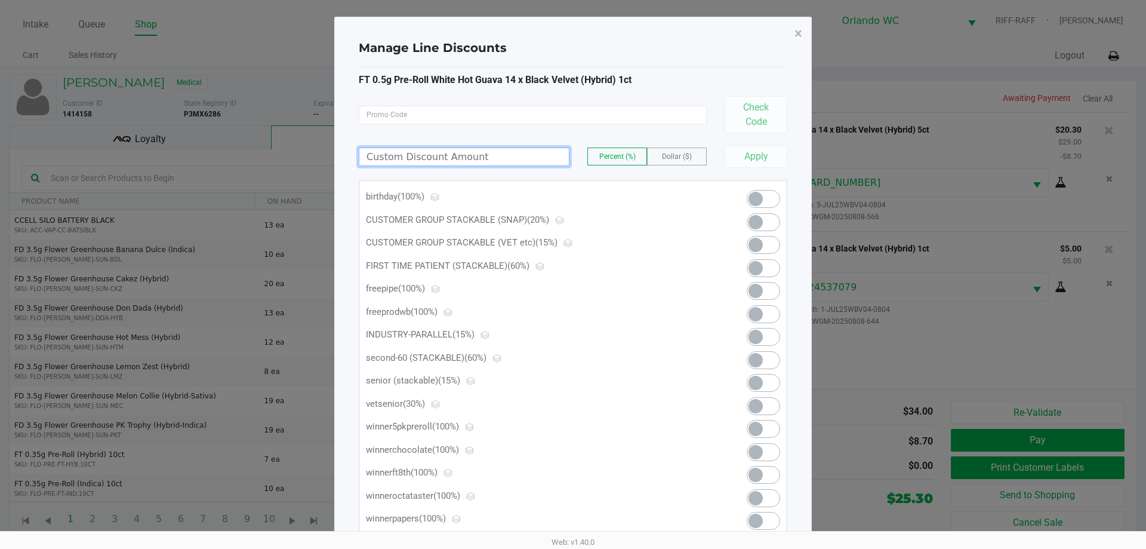
click at [479, 161] on input at bounding box center [464, 156] width 210 height 17
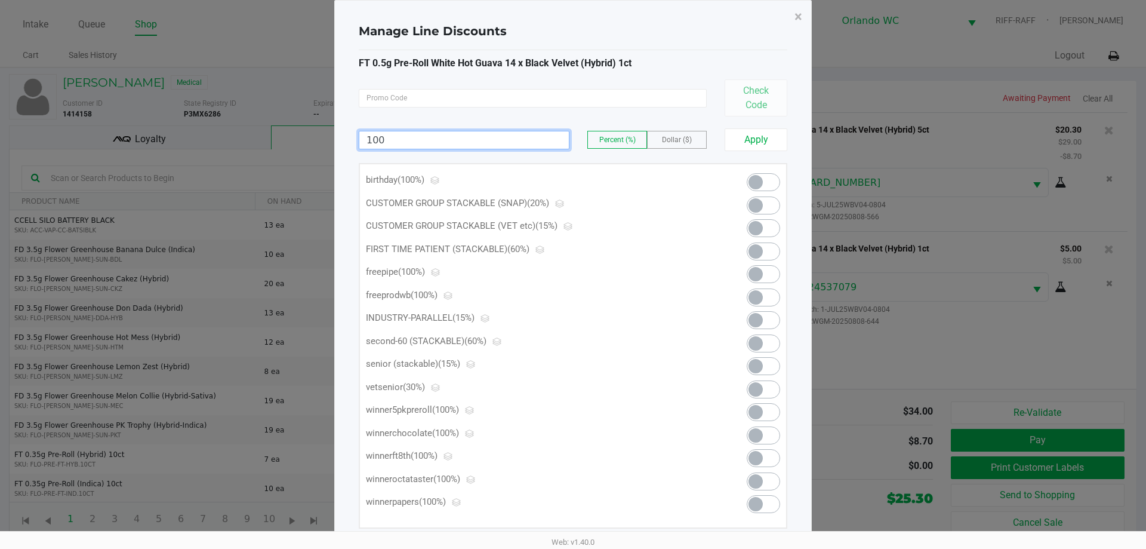
scroll to position [32, 0]
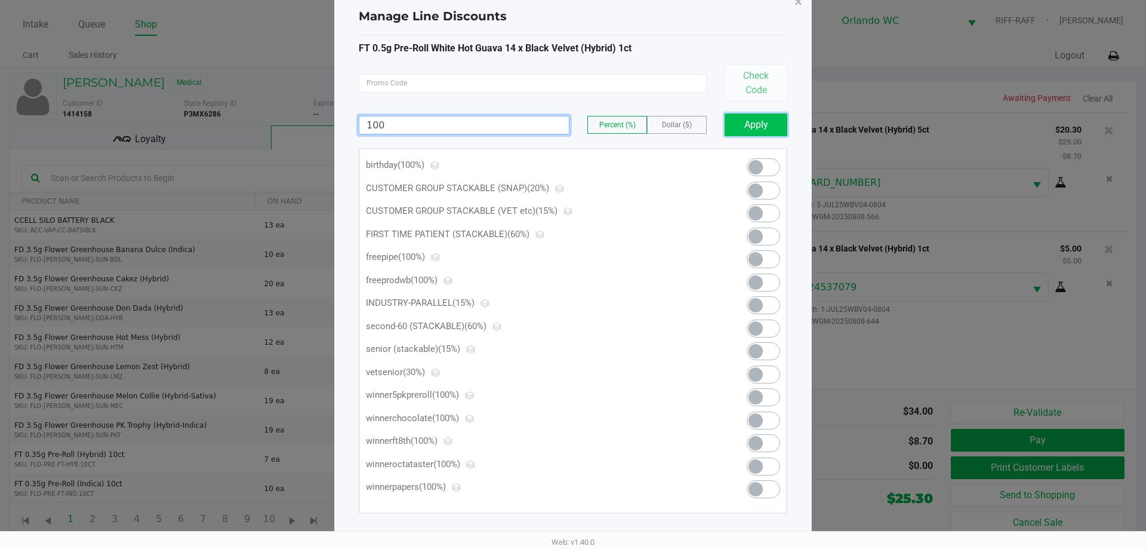
type input "100.00"
click at [733, 124] on button "Apply" at bounding box center [756, 124] width 63 height 23
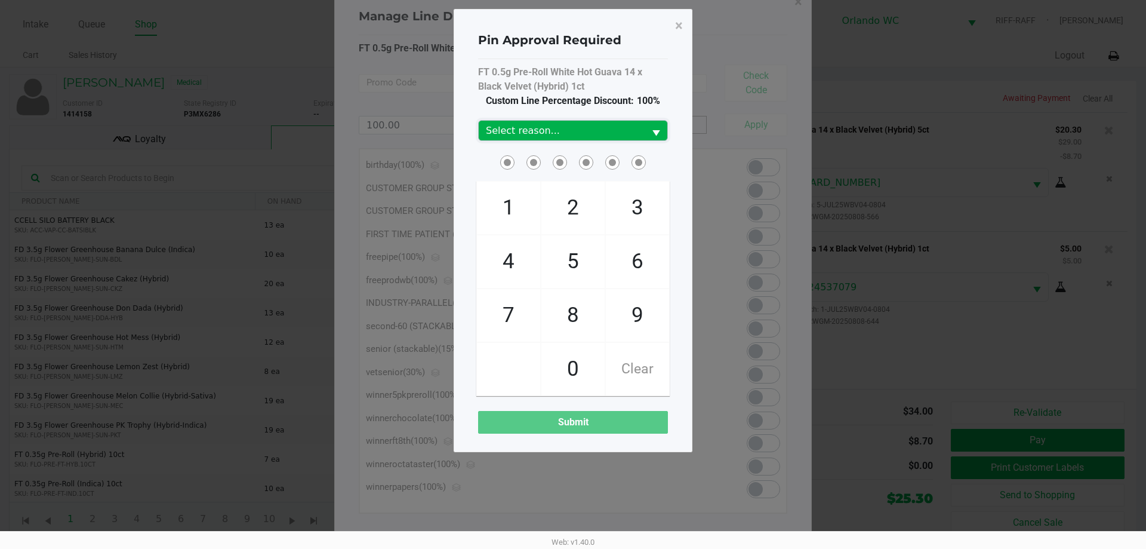
click at [617, 124] on span "Select reason..." at bounding box center [562, 131] width 152 height 14
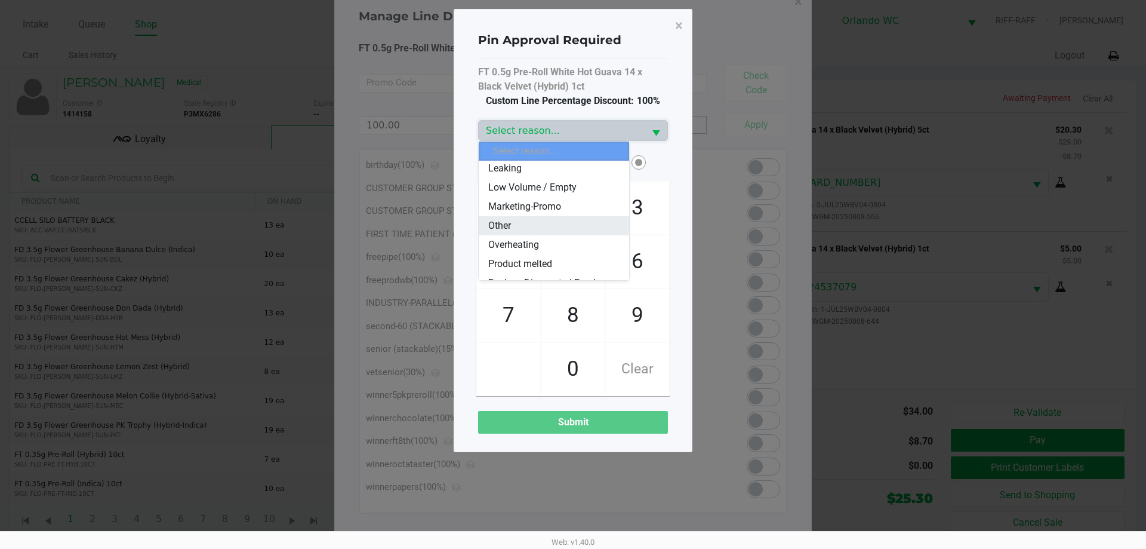
scroll to position [84, 0]
click at [524, 214] on span "Marketing-Promo" at bounding box center [524, 220] width 73 height 14
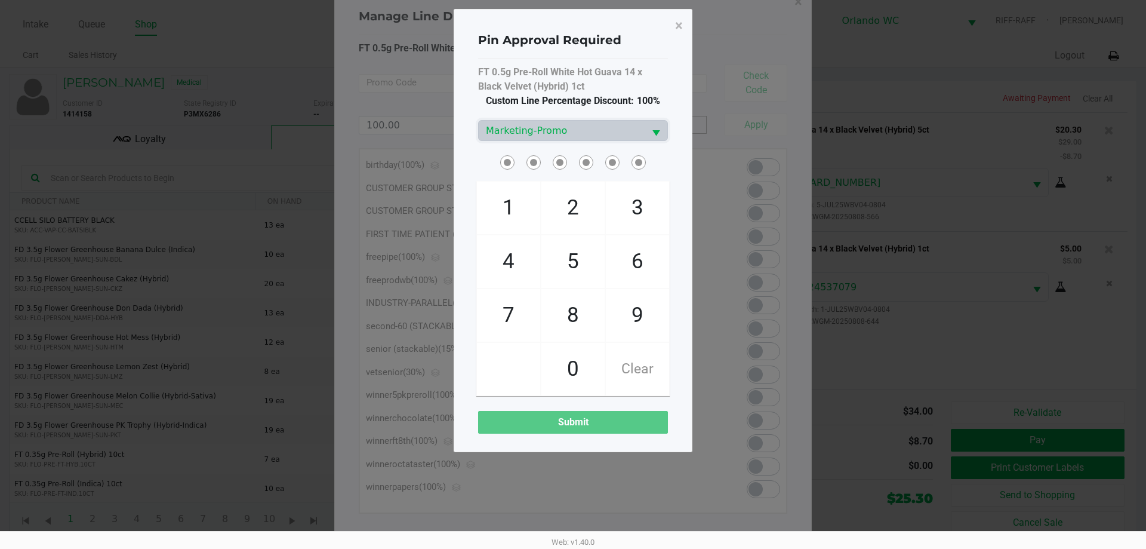
click at [594, 48] on h4 "Pin Approval Required" at bounding box center [549, 40] width 143 height 18
checkbox input "true"
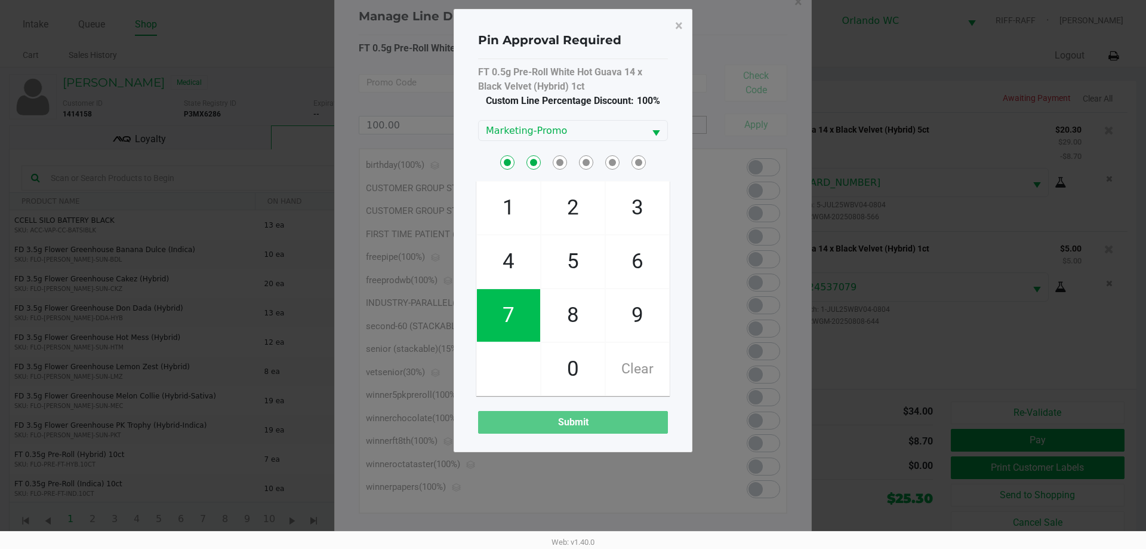
checkbox input "true"
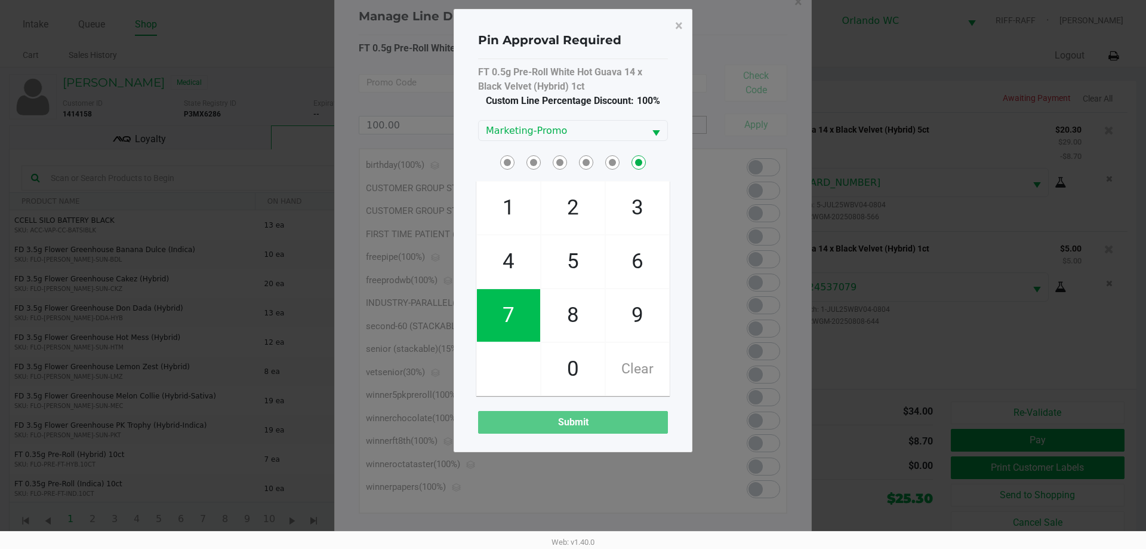
checkbox input "false"
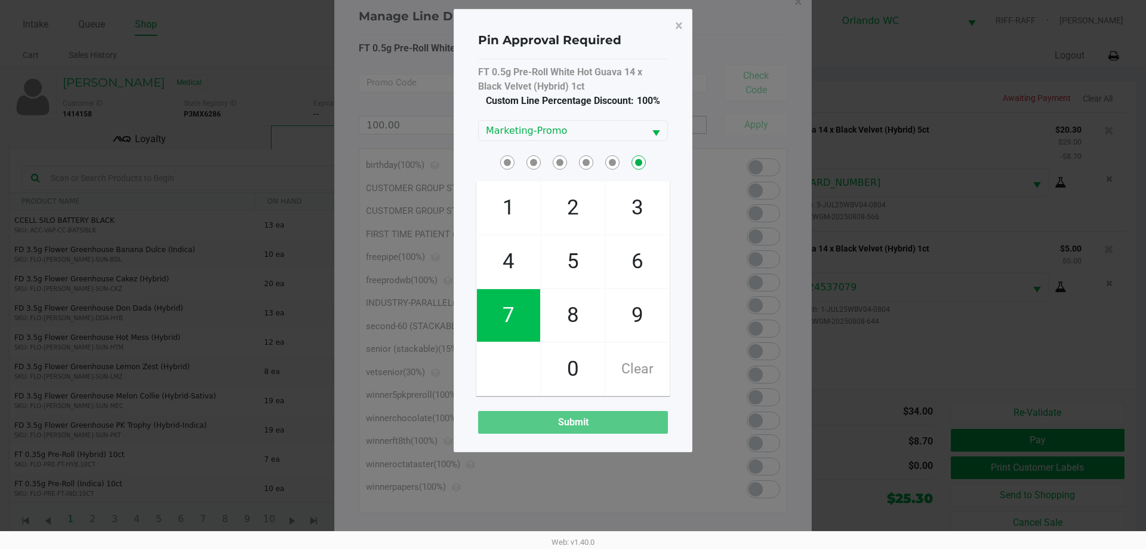
checkbox input "false"
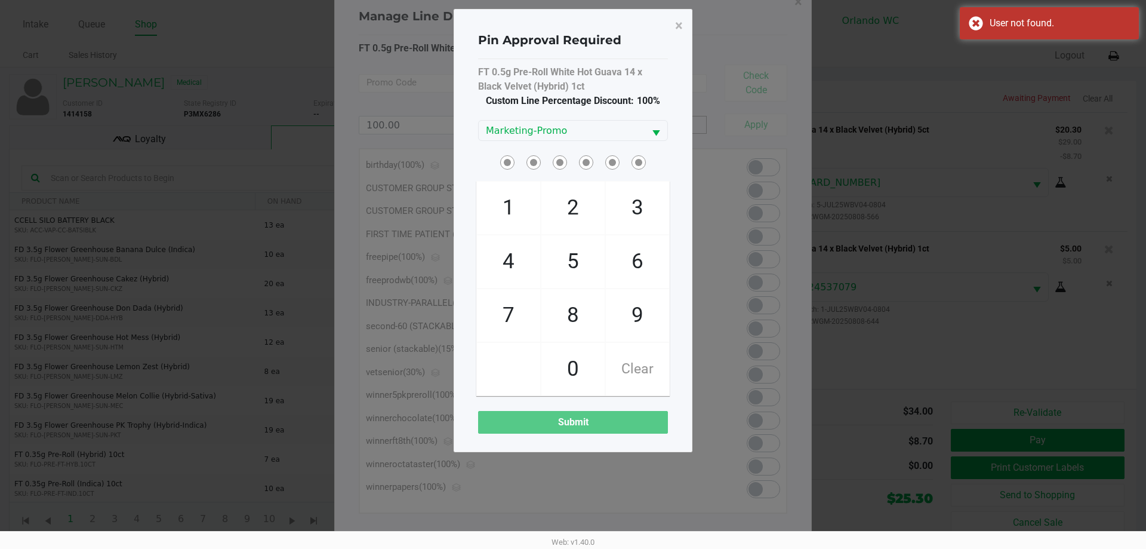
click at [657, 66] on span "FT 0.5g Pre-Roll White Hot Guava 14 x Black Velvet (Hybrid) 1ct" at bounding box center [573, 79] width 190 height 29
checkbox input "true"
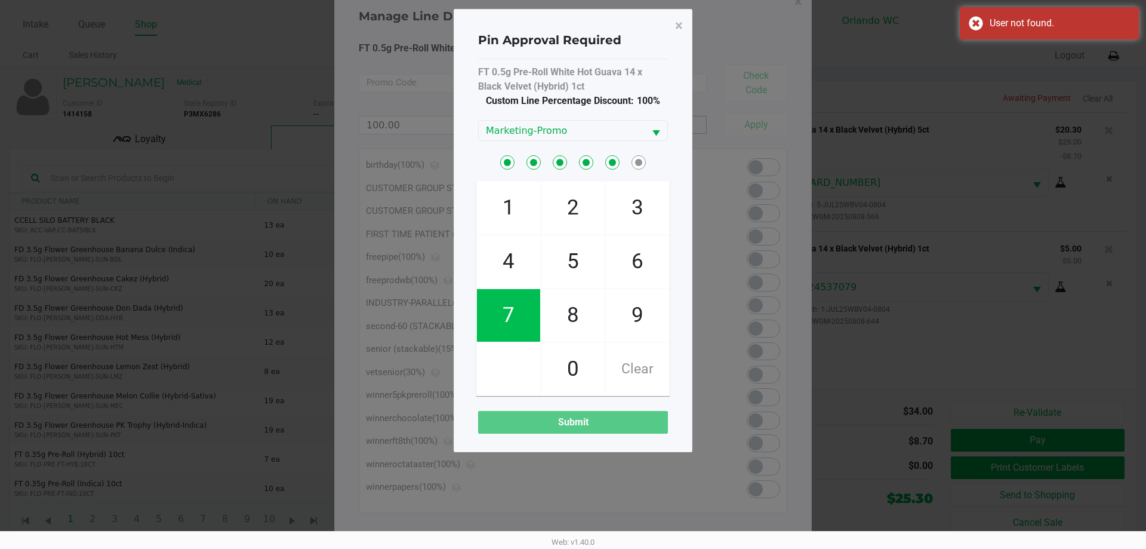
checkbox input "true"
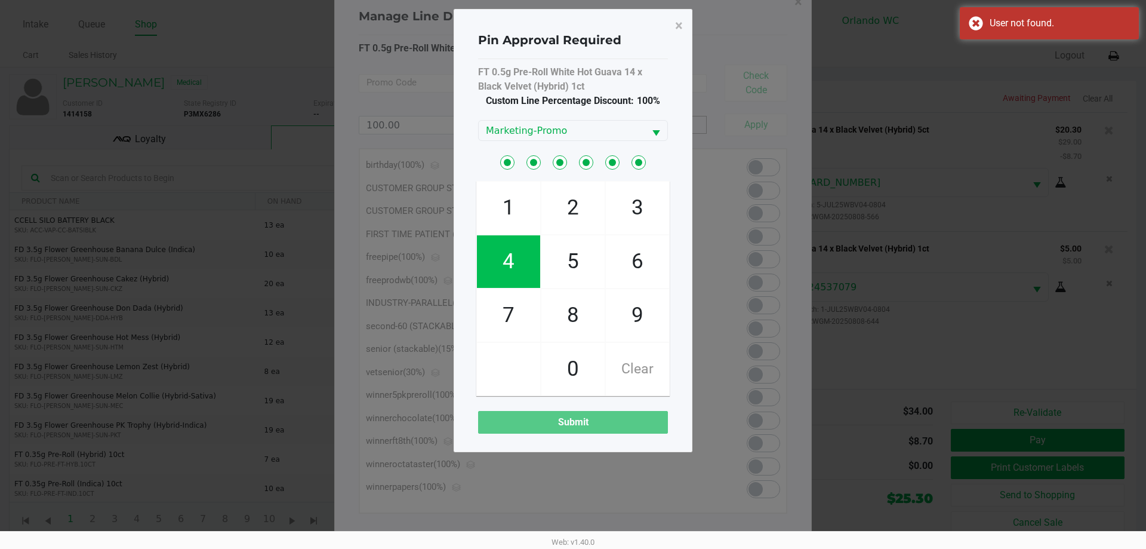
checkbox input "true"
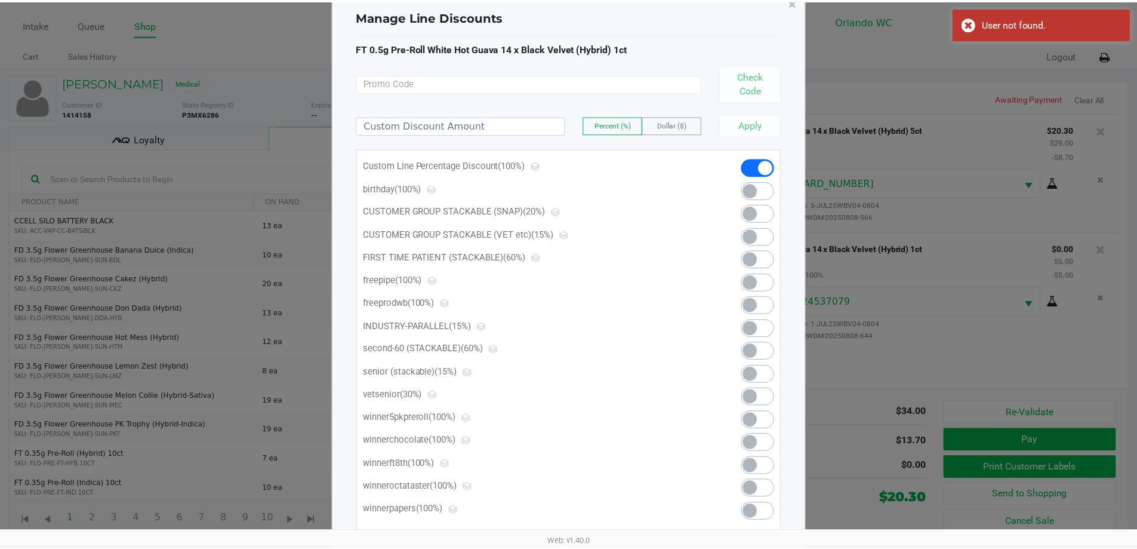
scroll to position [0, 0]
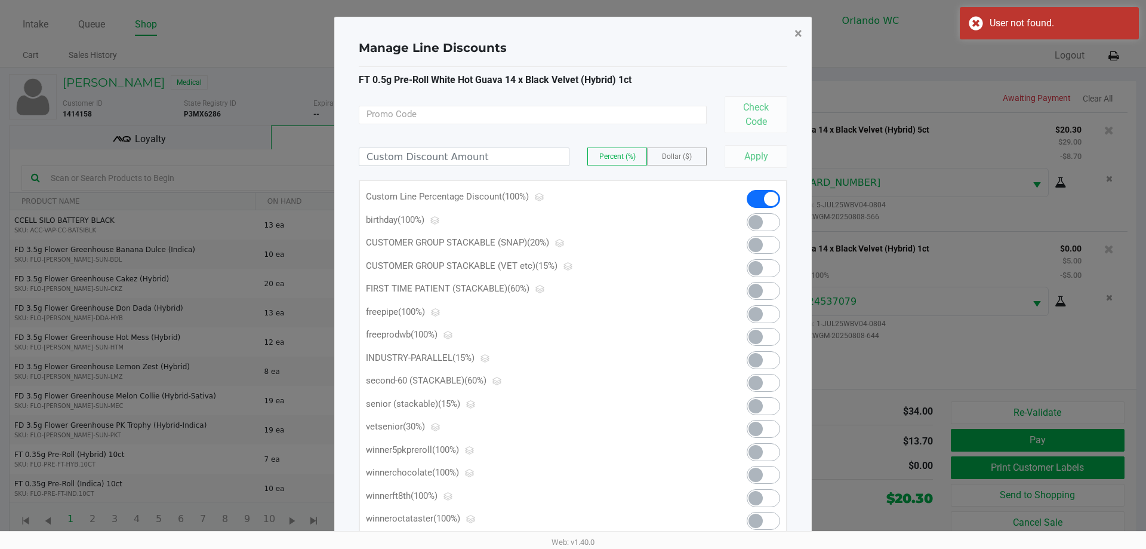
click at [792, 25] on button "×" at bounding box center [798, 33] width 27 height 33
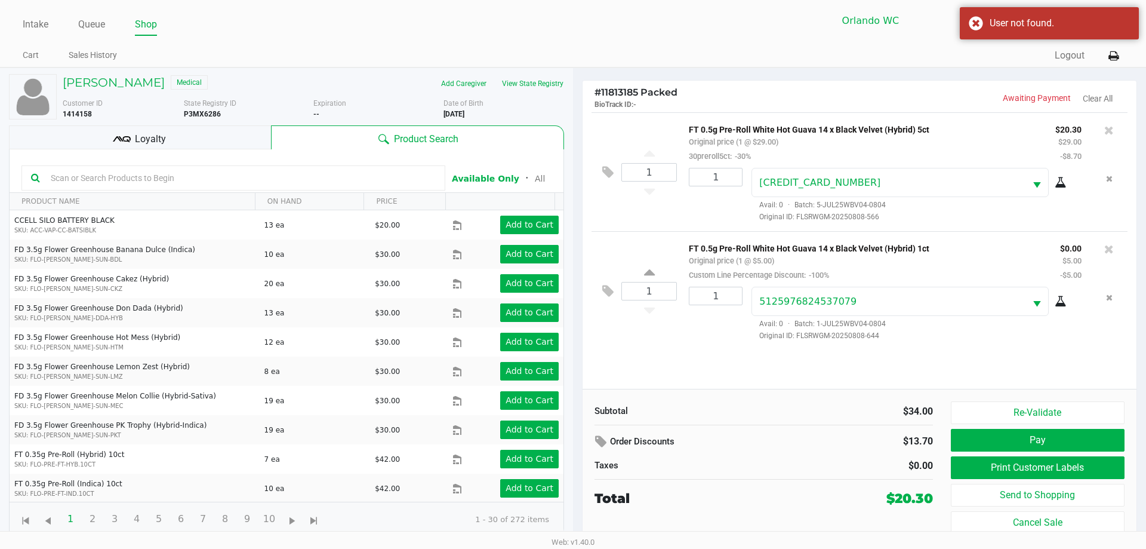
click at [854, 418] on div "$34.00" at bounding box center [853, 411] width 161 height 14
click at [774, 446] on div "Order Discounts" at bounding box center [705, 441] width 220 height 21
click at [633, 91] on span "# 11813185 Packed" at bounding box center [636, 92] width 83 height 11
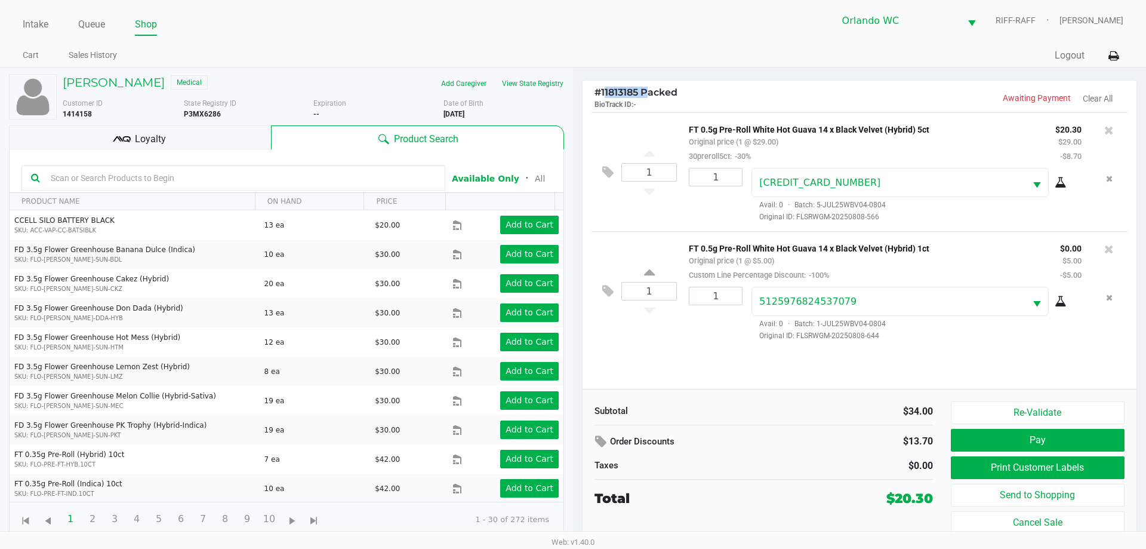
click at [633, 91] on span "# 11813185 Packed" at bounding box center [636, 92] width 83 height 11
copy span "11813185"
click at [111, 86] on h5 "Blake Serpa" at bounding box center [114, 82] width 102 height 14
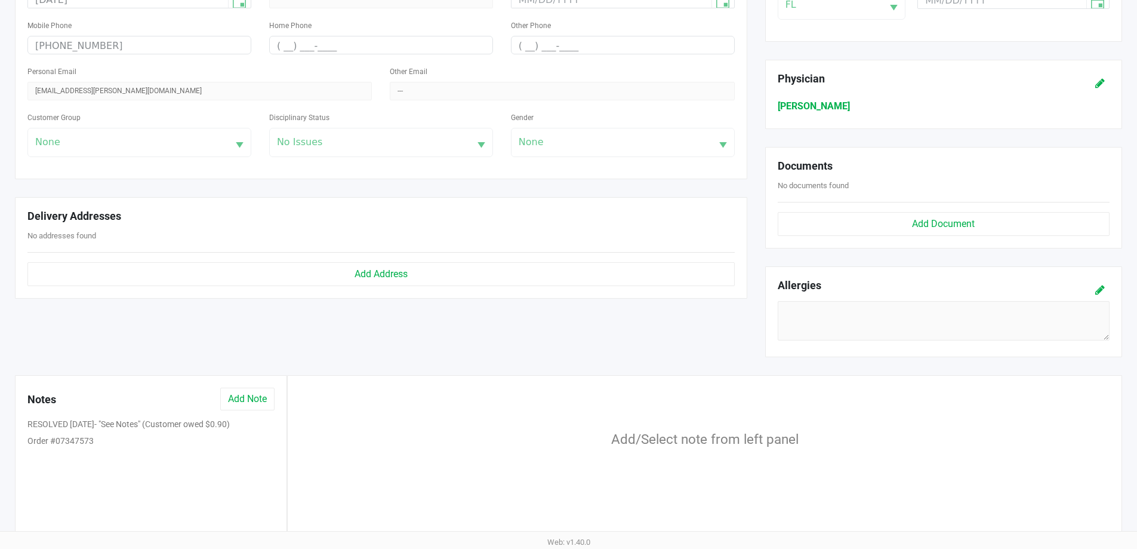
scroll to position [373, 0]
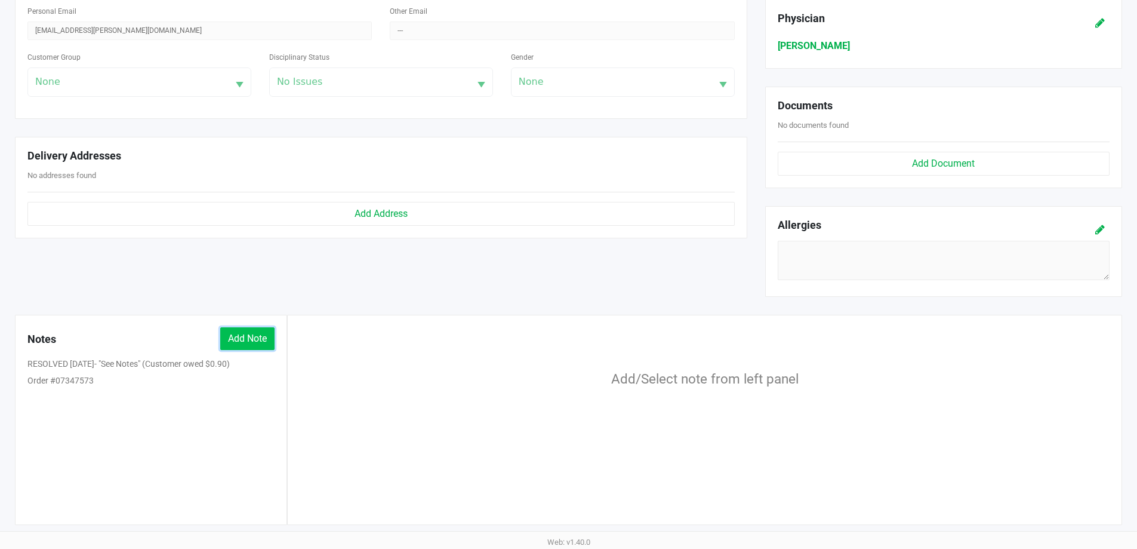
click at [235, 342] on button "Add Note" at bounding box center [247, 338] width 54 height 23
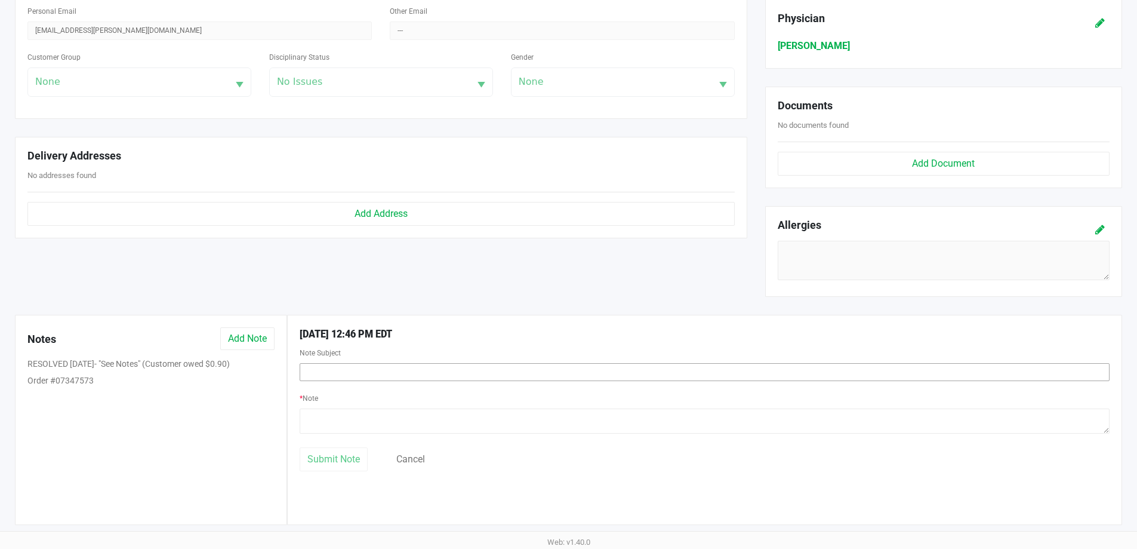
drag, startPoint x: 328, startPoint y: 359, endPoint x: 333, endPoint y: 373, distance: 14.5
click at [331, 359] on div "Note Subject" at bounding box center [705, 363] width 810 height 36
click at [333, 373] on input "text" at bounding box center [705, 372] width 810 height 18
paste input "11813185"
click at [468, 374] on input "#11813185 -- Customer" at bounding box center [705, 372] width 810 height 18
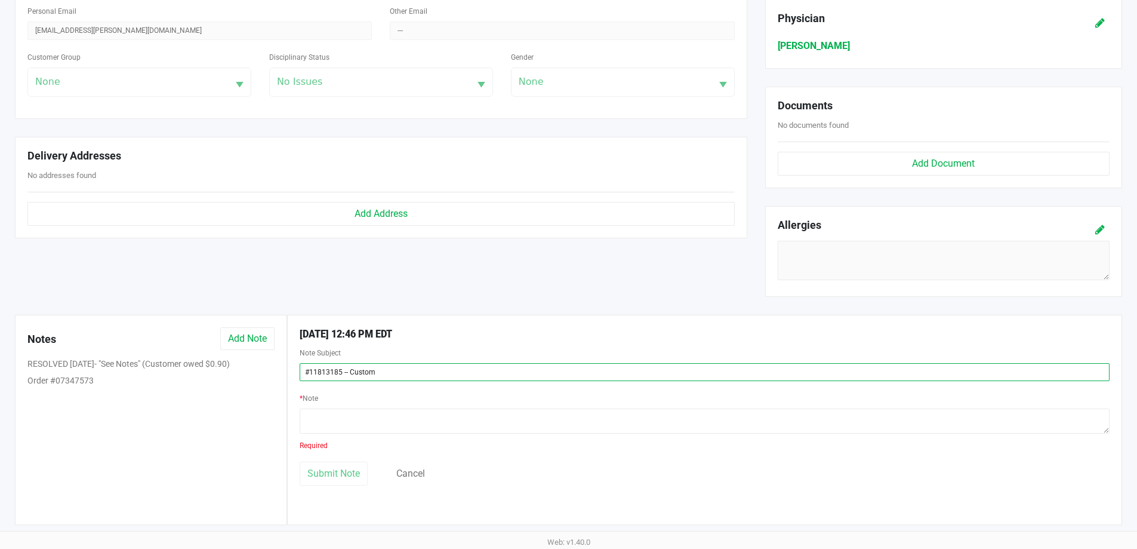
type input "#11813185 -- Custom"
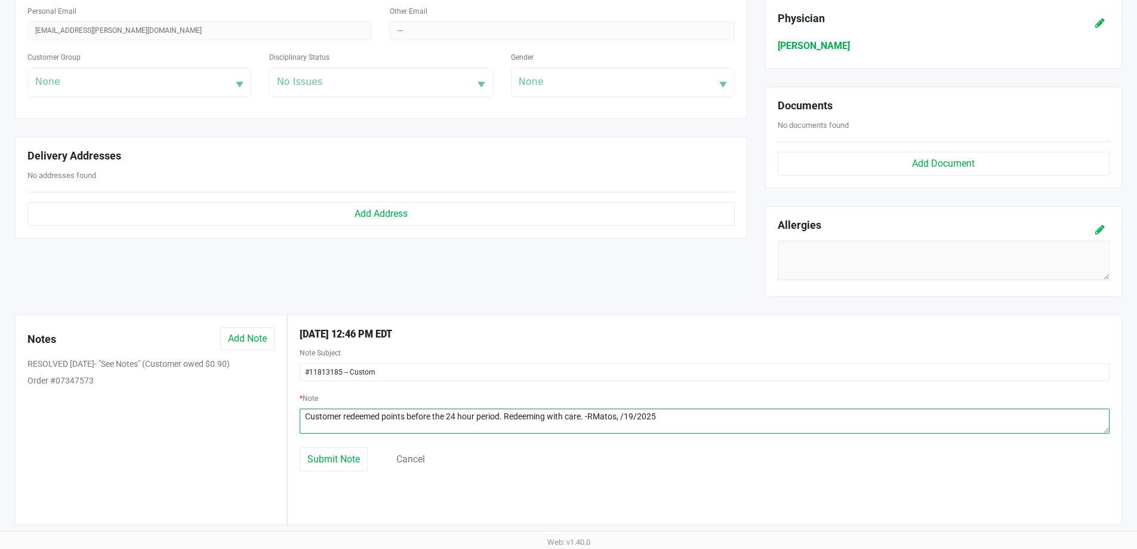
click at [616, 419] on textarea at bounding box center [705, 420] width 810 height 25
click at [623, 419] on textarea at bounding box center [705, 420] width 810 height 25
type textarea "Customer redeemed points before the 24 hour period. Redeeming with care. -RMato…"
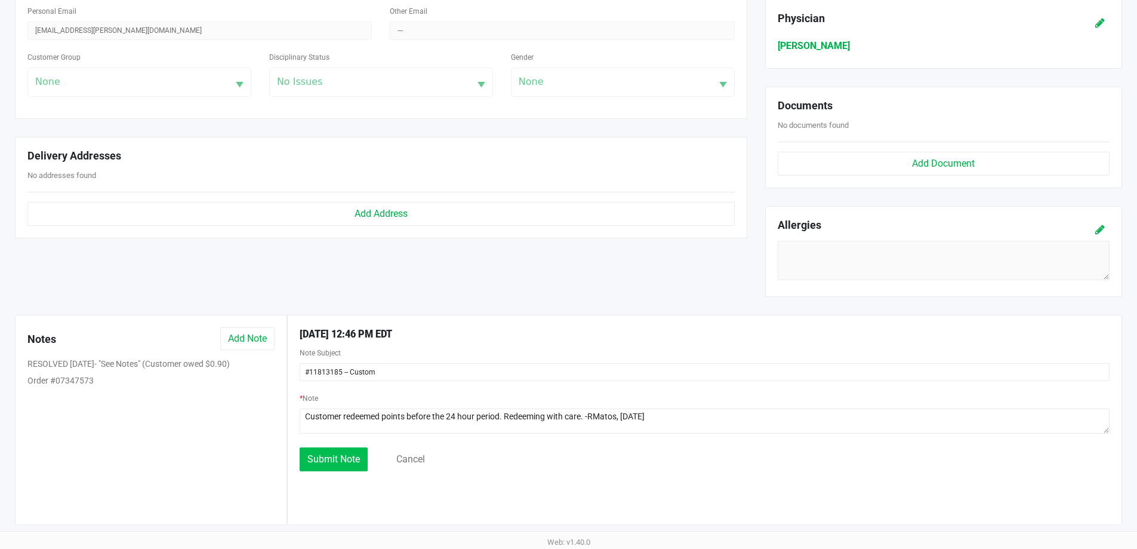
click at [340, 461] on span "Submit Note" at bounding box center [333, 458] width 53 height 11
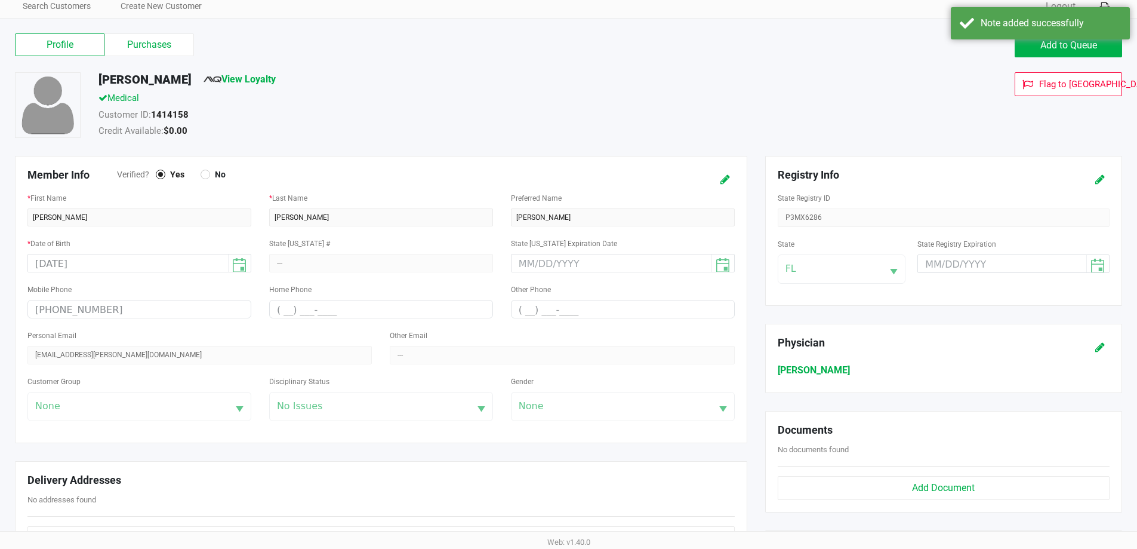
scroll to position [0, 0]
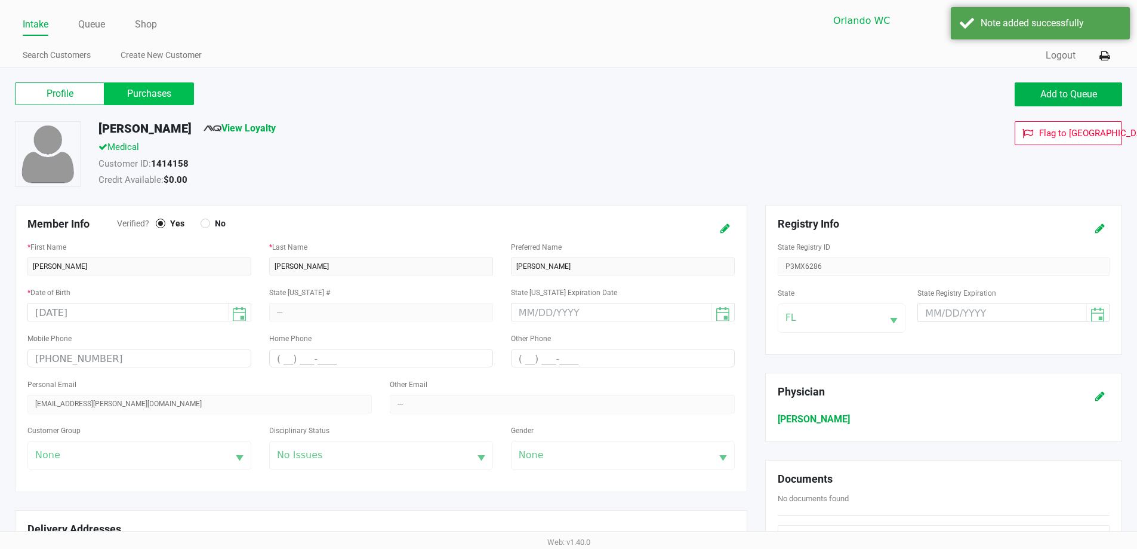
click at [113, 97] on label "Purchases" at bounding box center [149, 93] width 90 height 23
click at [0, 0] on 1 "Purchases" at bounding box center [0, 0] width 0 height 0
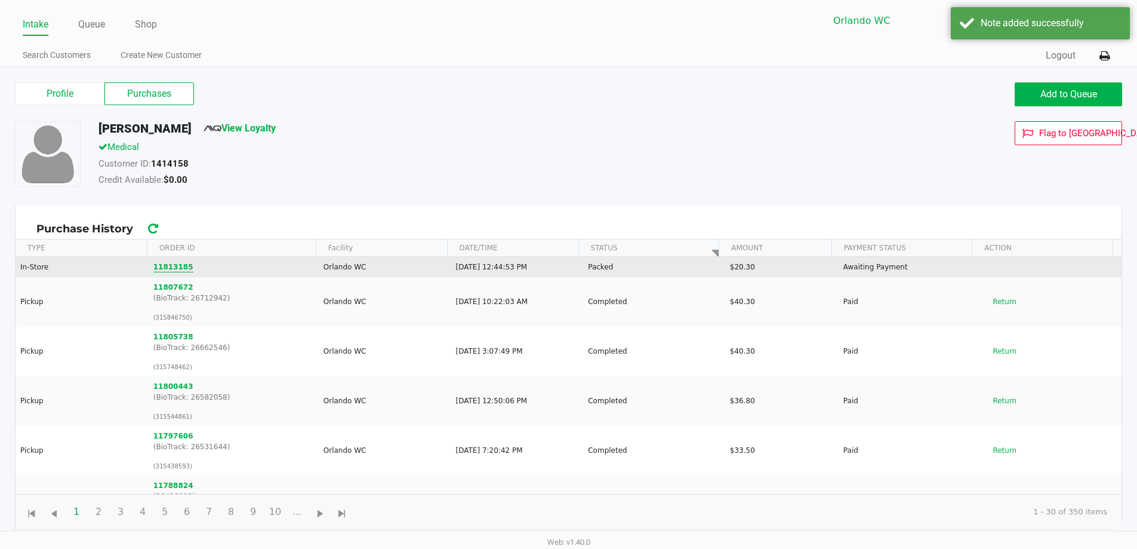
click at [170, 265] on button "11813185" at bounding box center [173, 267] width 40 height 11
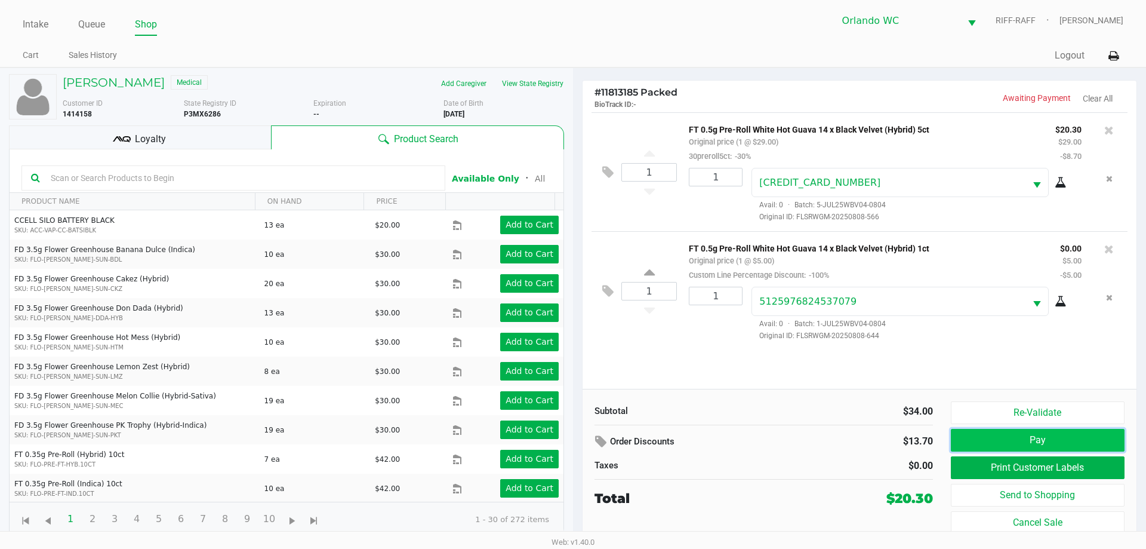
click at [1005, 445] on button "Pay" at bounding box center [1038, 440] width 174 height 23
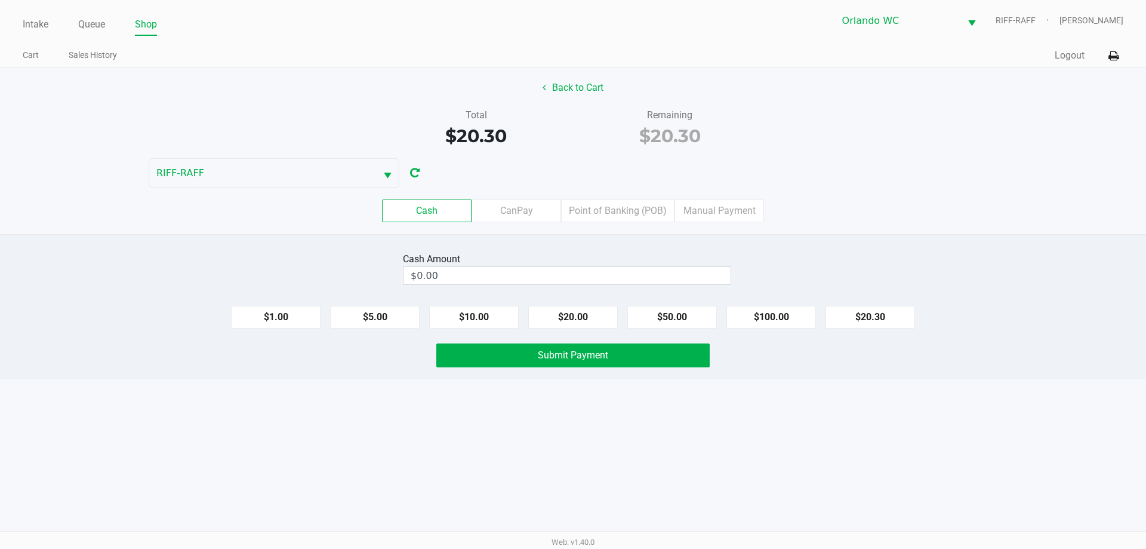
click at [627, 211] on label "Point of Banking (POB)" at bounding box center [617, 210] width 113 height 23
click at [0, 0] on 7 "Point of Banking (POB)" at bounding box center [0, 0] width 0 height 0
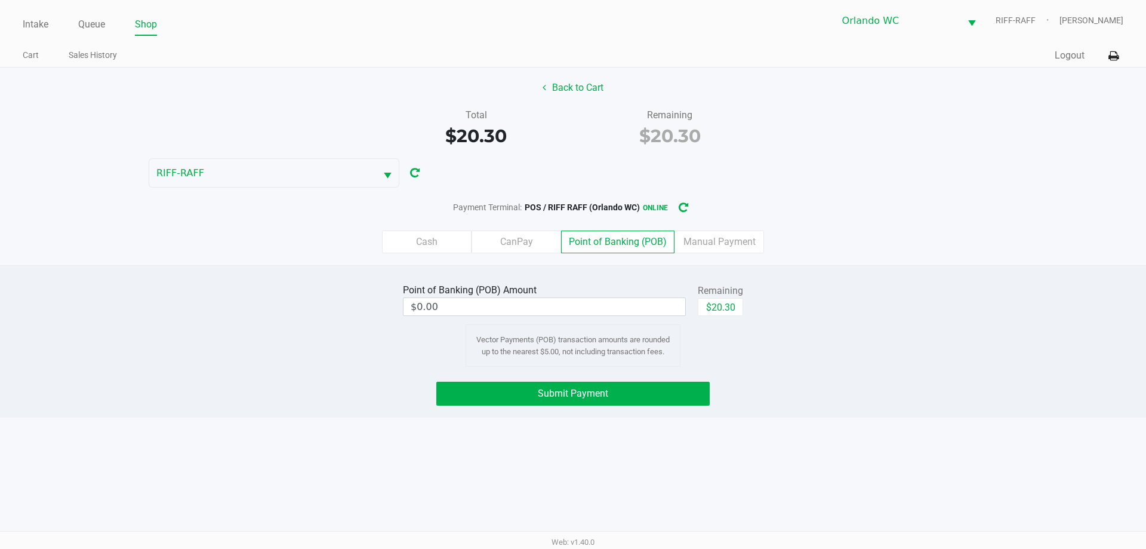
click at [719, 298] on button "$20.30" at bounding box center [720, 307] width 45 height 18
type input "$20.30"
click at [659, 387] on button "Submit Payment" at bounding box center [572, 394] width 273 height 24
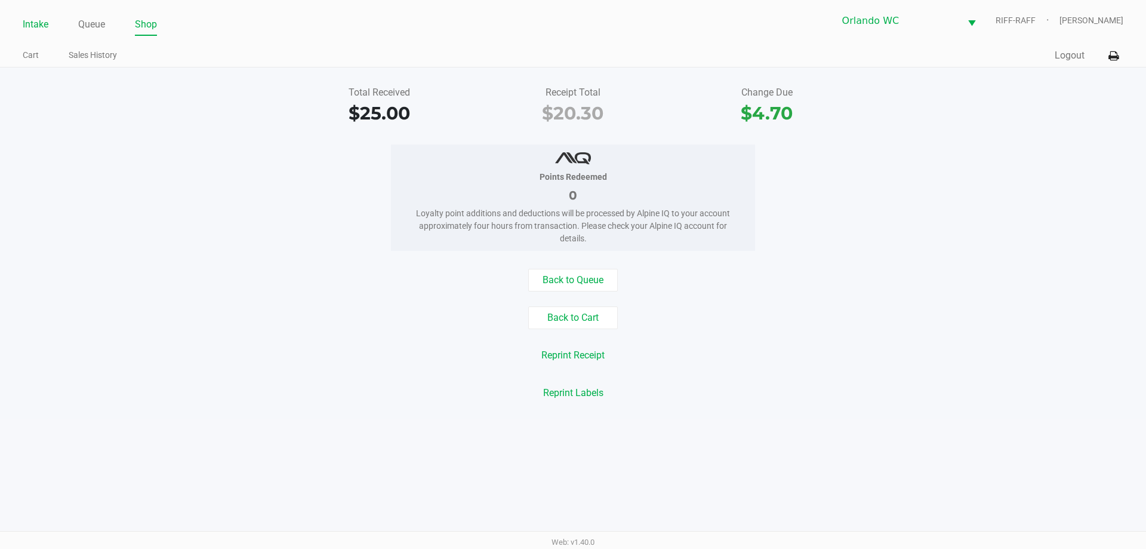
click at [36, 21] on link "Intake" at bounding box center [36, 24] width 26 height 17
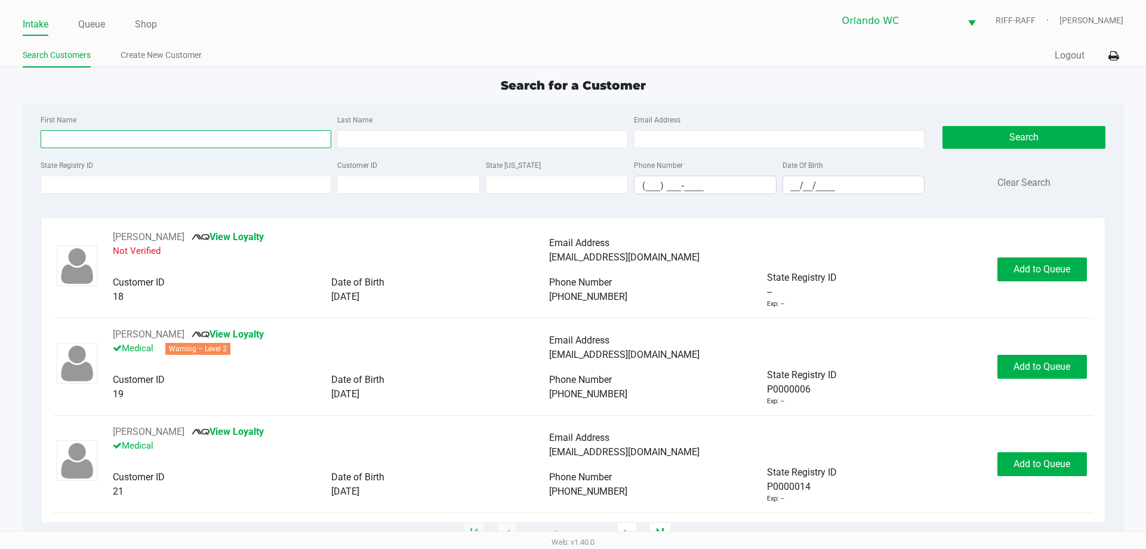
click at [127, 134] on input "First Name" at bounding box center [186, 139] width 291 height 18
type input "elizabeth"
click at [477, 141] on input "Last Name" at bounding box center [482, 139] width 291 height 18
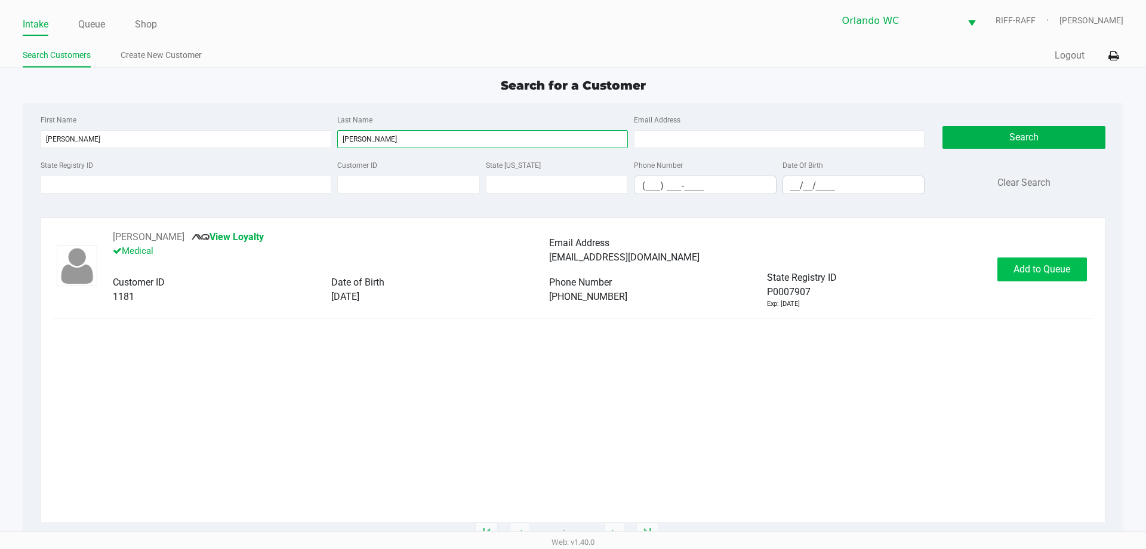
type input "herndon"
click at [1017, 270] on span "Add to Queue" at bounding box center [1042, 268] width 57 height 11
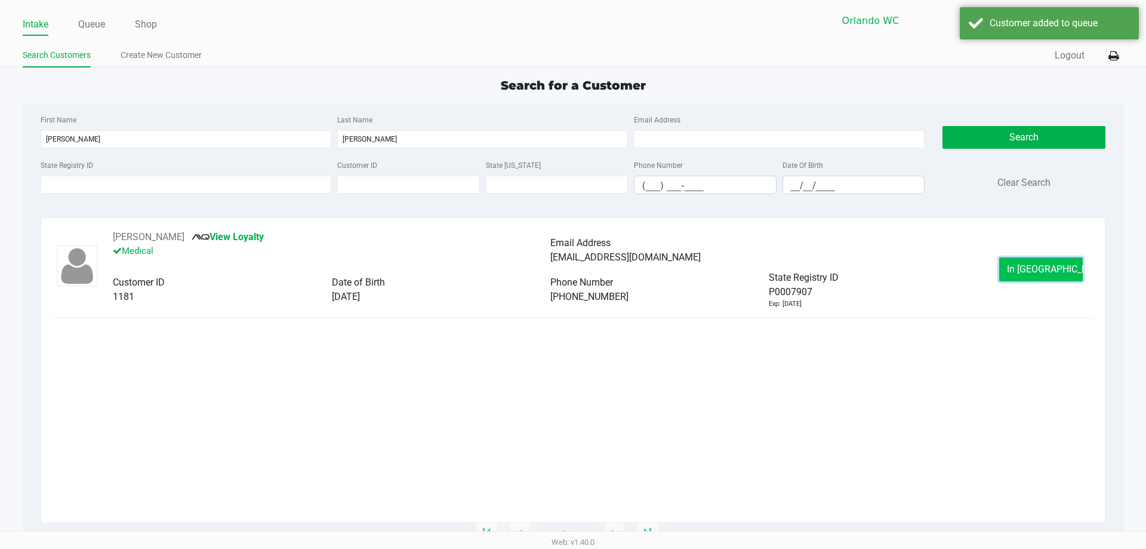
click at [1028, 262] on button "In Queue" at bounding box center [1042, 269] width 84 height 24
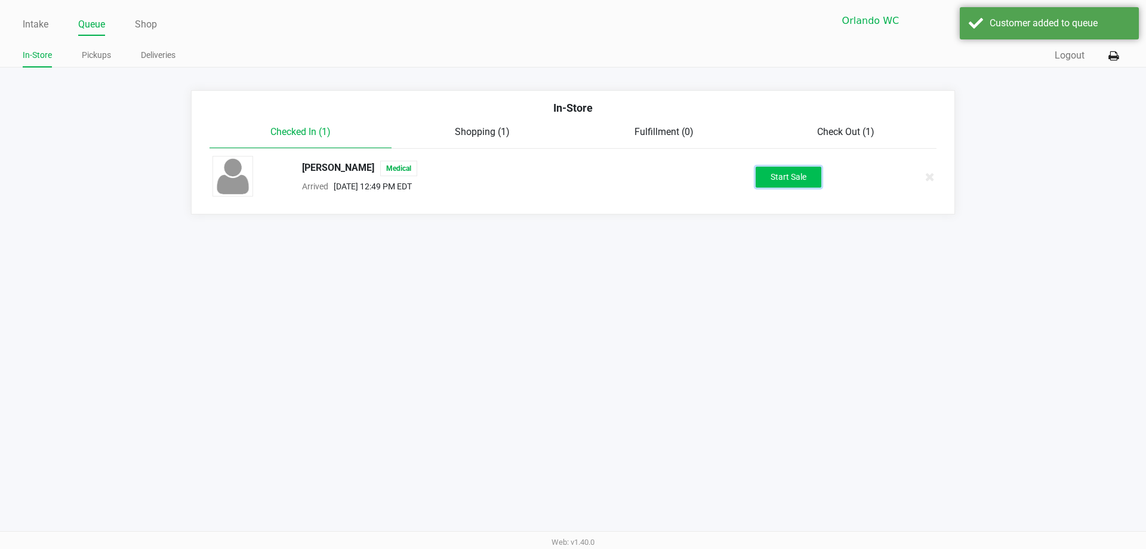
click at [804, 184] on button "Start Sale" at bounding box center [789, 177] width 66 height 21
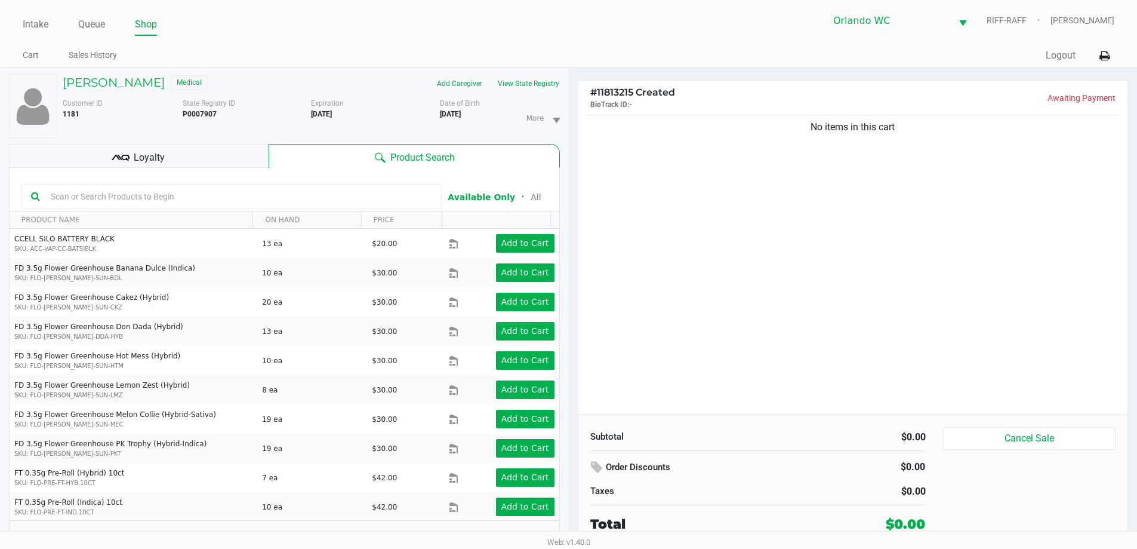
click at [168, 160] on div "Loyalty" at bounding box center [139, 156] width 260 height 24
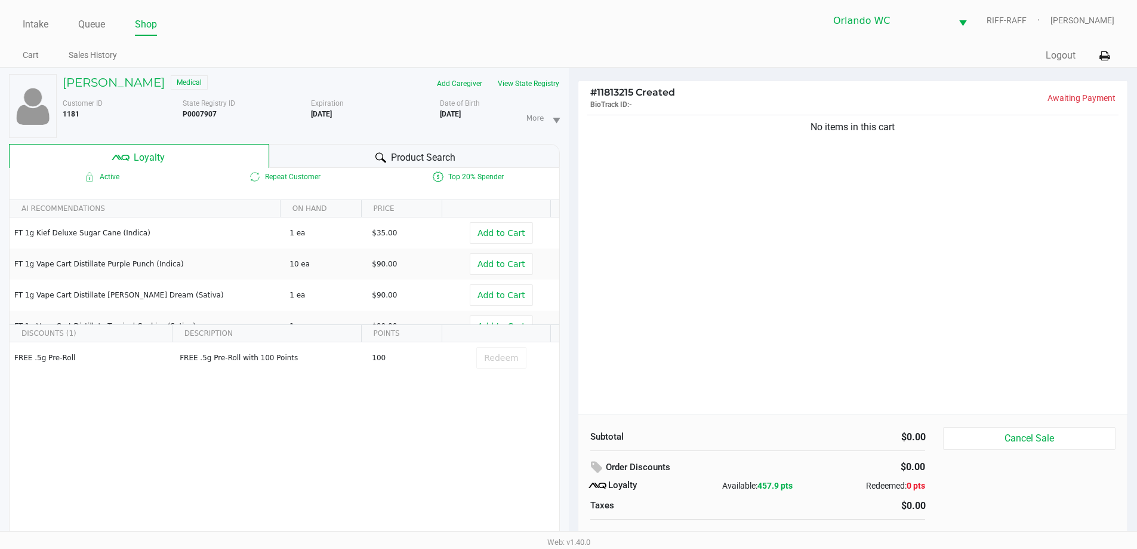
click at [427, 155] on span "Product Search" at bounding box center [423, 157] width 64 height 14
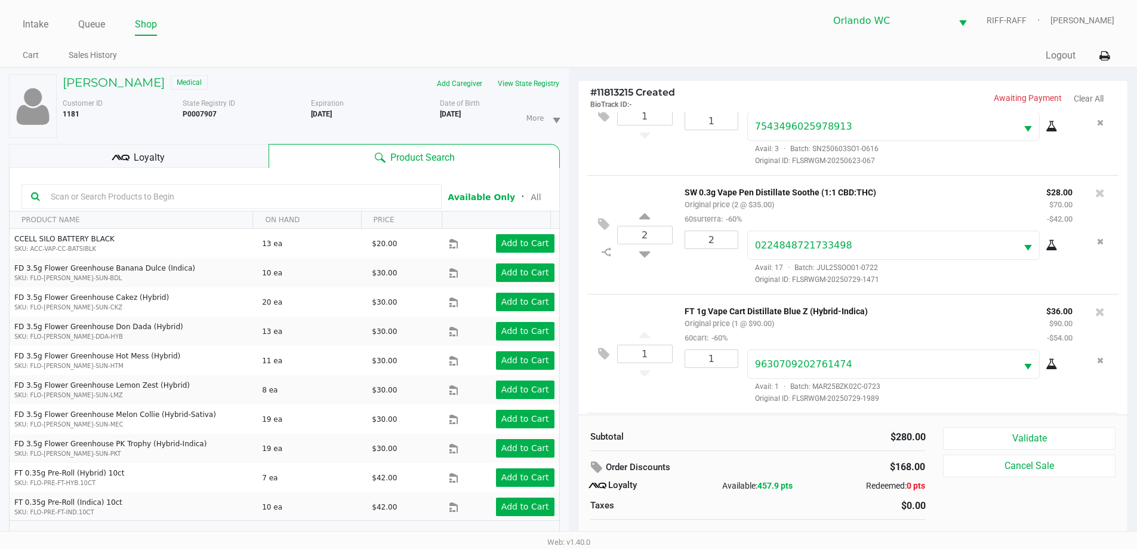
scroll to position [176, 0]
click at [190, 146] on div "Loyalty" at bounding box center [139, 156] width 260 height 24
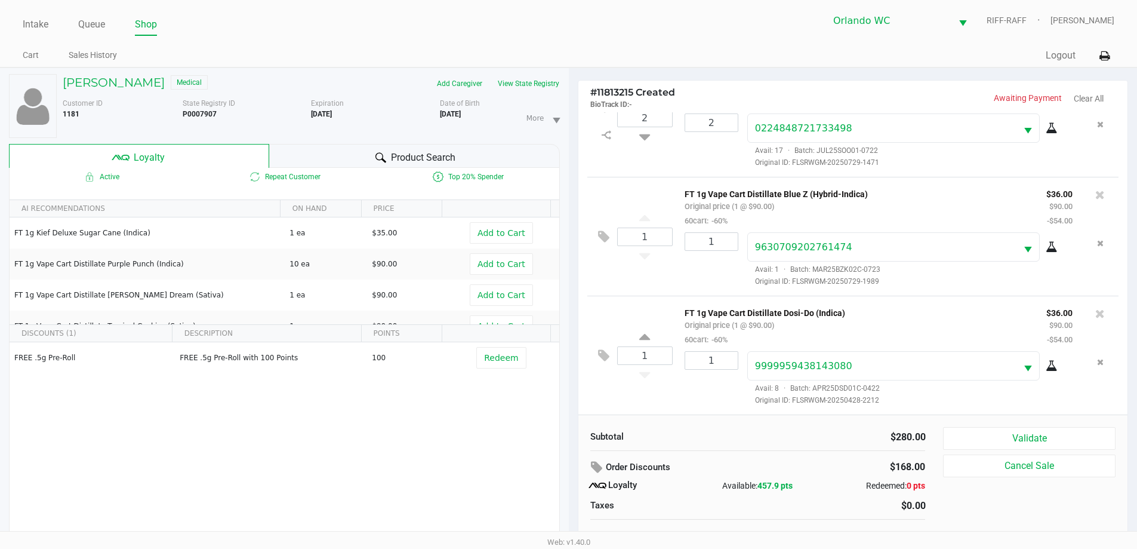
scroll to position [13, 0]
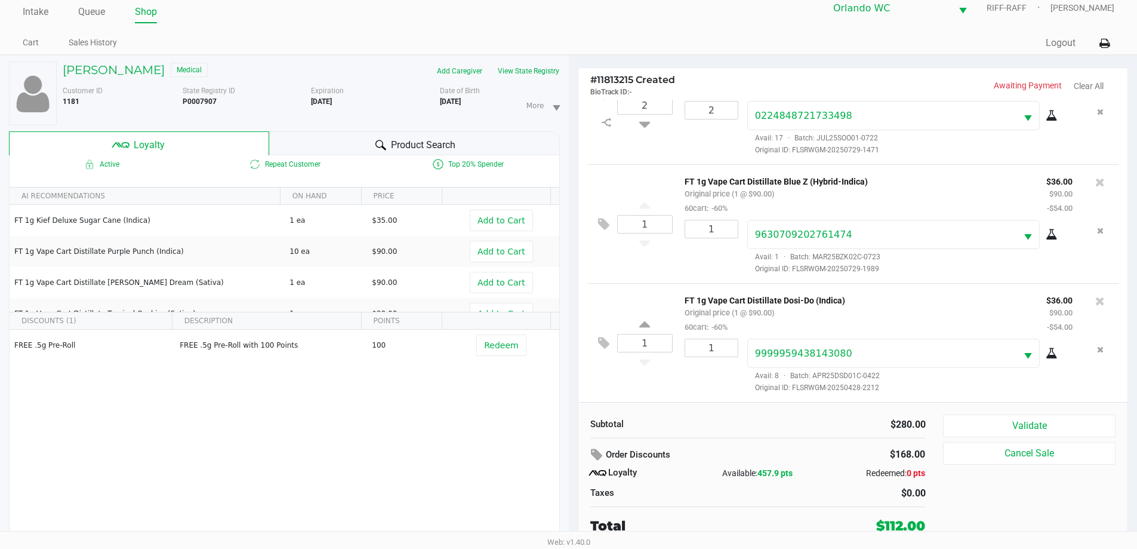
click at [1062, 428] on button "Validate" at bounding box center [1029, 425] width 172 height 23
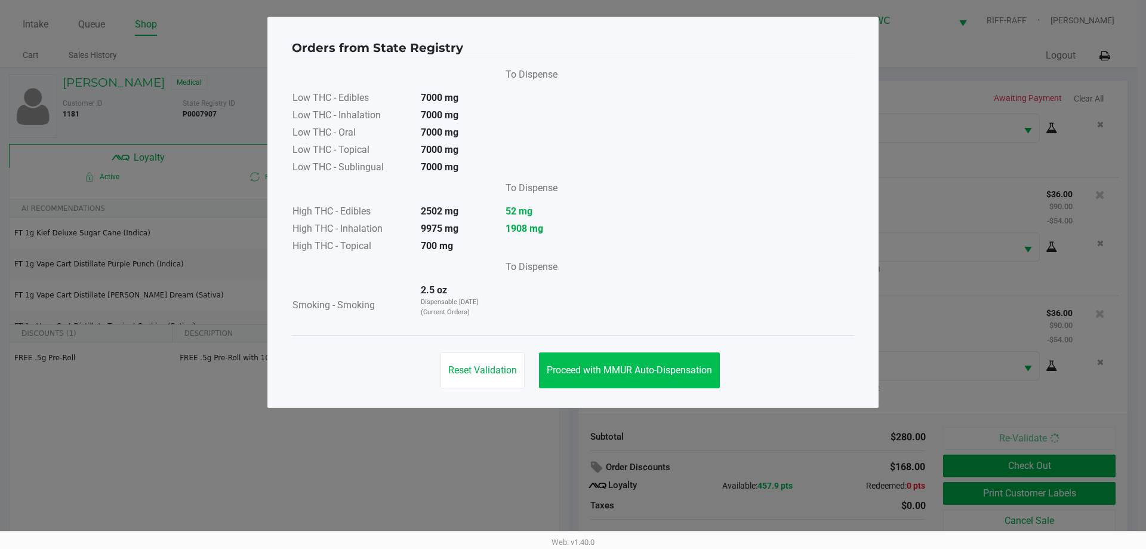
click at [654, 355] on button "Proceed with MMUR Auto-Dispensation" at bounding box center [629, 370] width 181 height 36
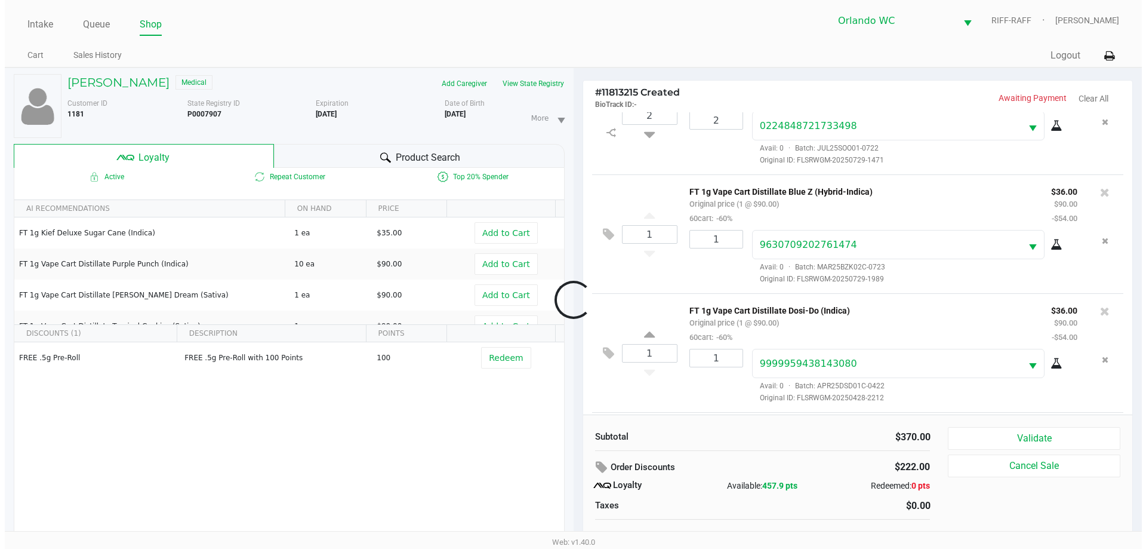
scroll to position [295, 0]
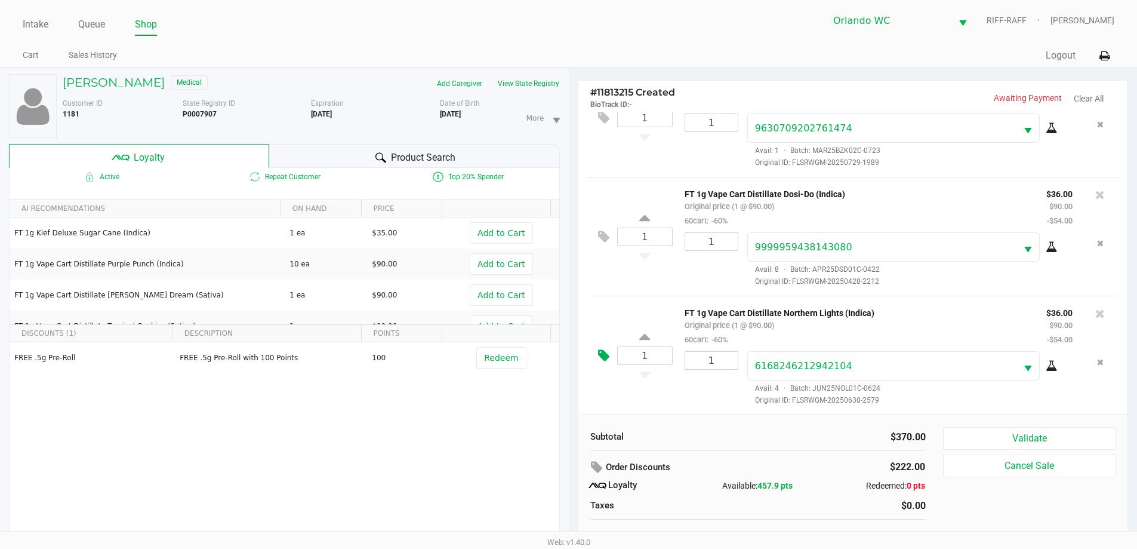
click at [601, 360] on icon at bounding box center [603, 356] width 11 height 14
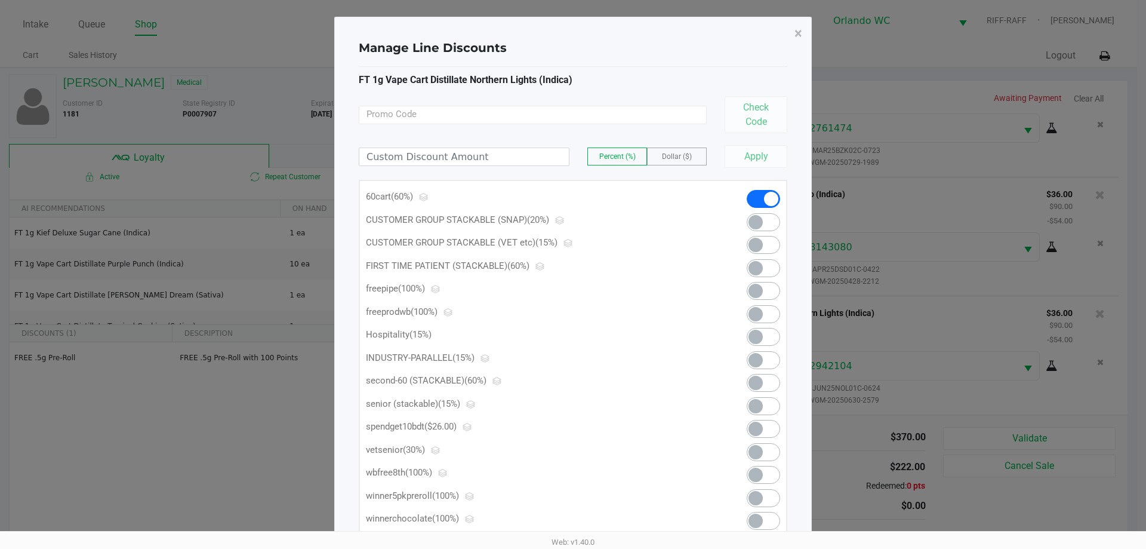
scroll to position [100, 0]
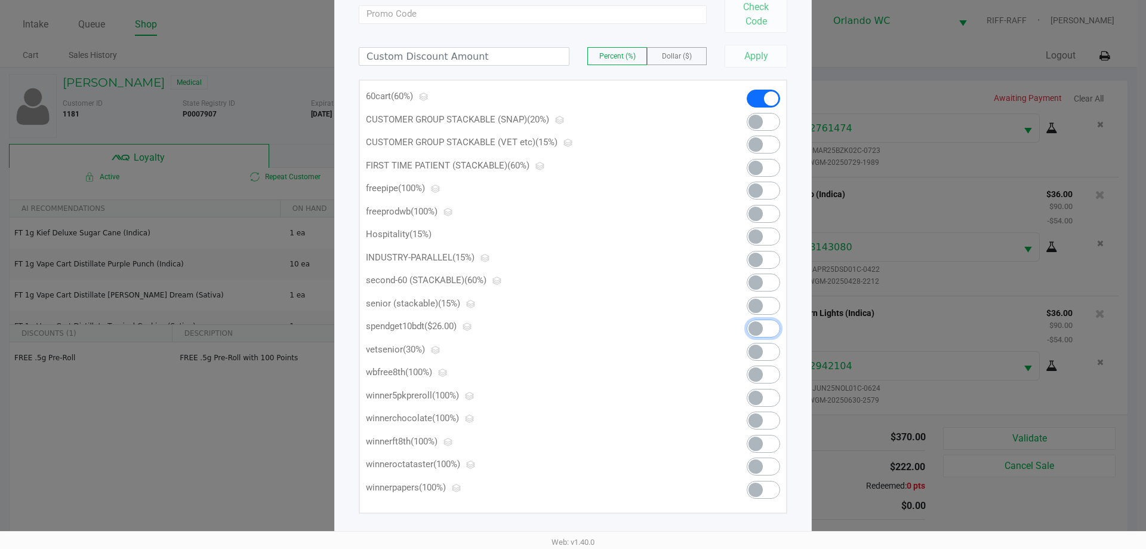
click at [767, 323] on span at bounding box center [763, 328] width 33 height 18
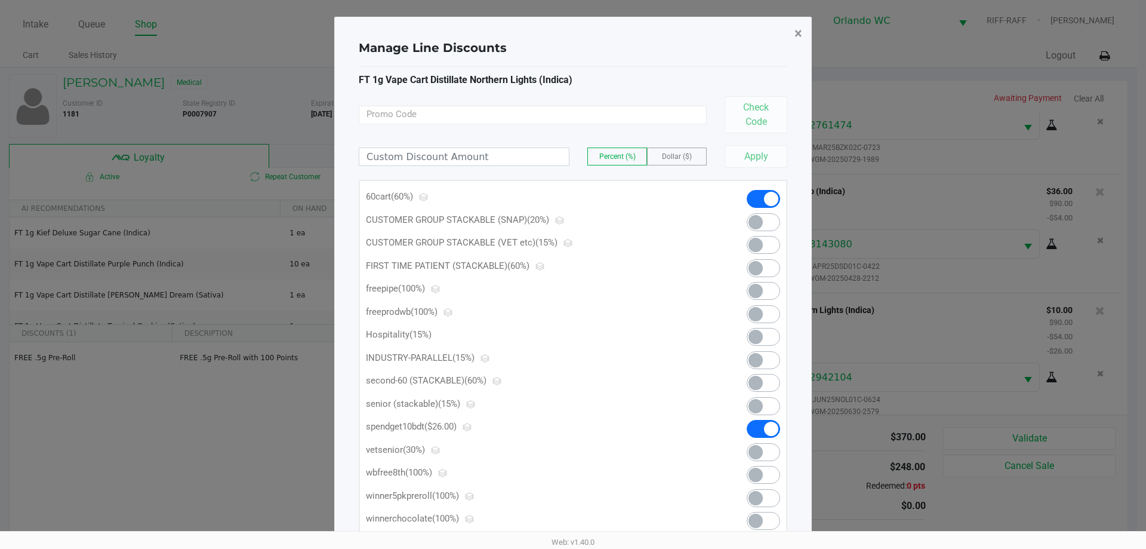
click at [797, 31] on span "×" at bounding box center [799, 33] width 8 height 17
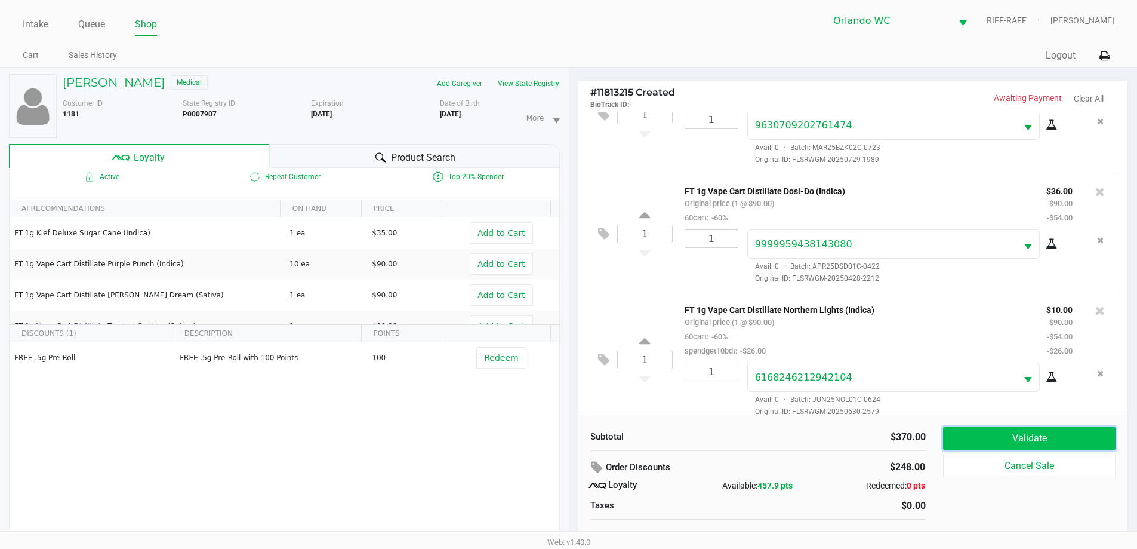
click at [1023, 442] on button "Validate" at bounding box center [1029, 438] width 172 height 23
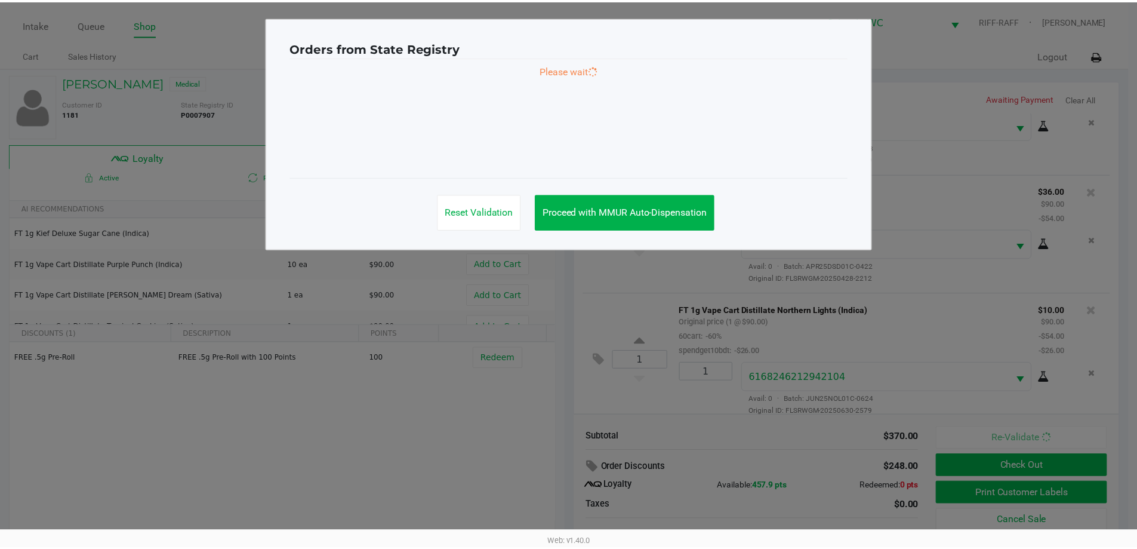
scroll to position [309, 0]
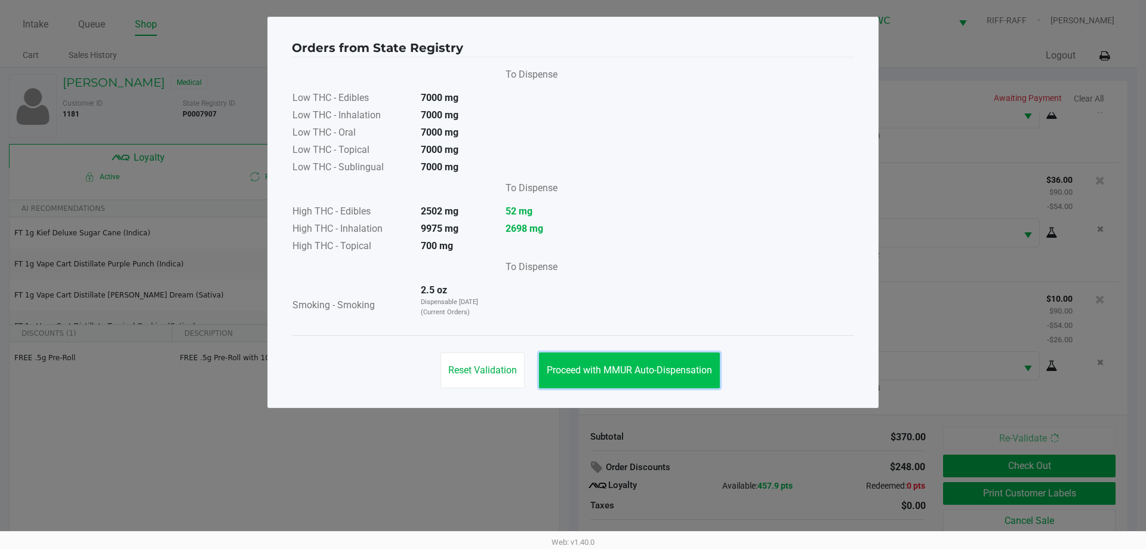
click at [594, 375] on span "Proceed with MMUR Auto-Dispensation" at bounding box center [629, 369] width 165 height 11
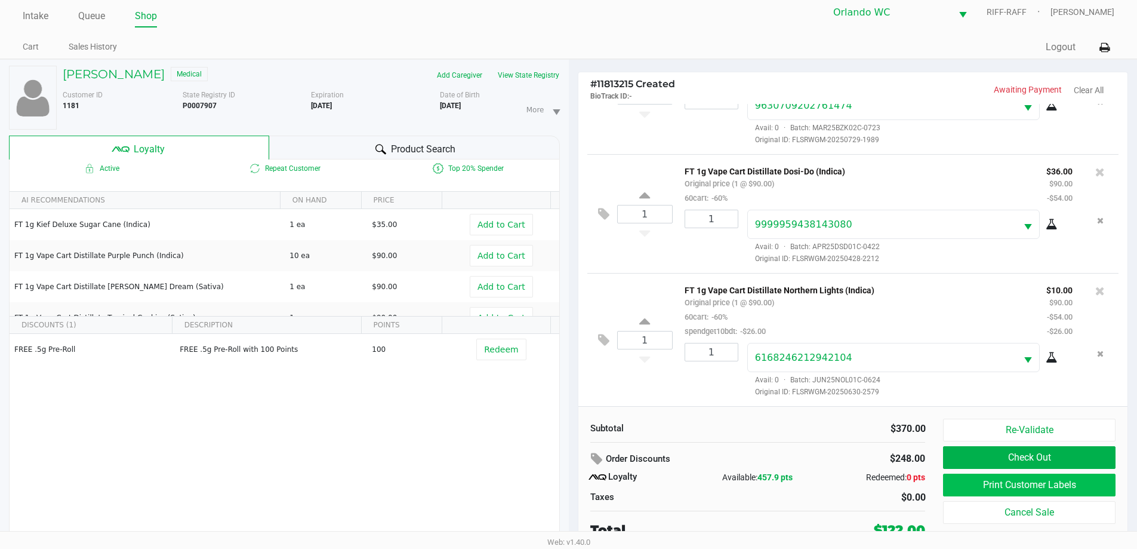
scroll to position [13, 0]
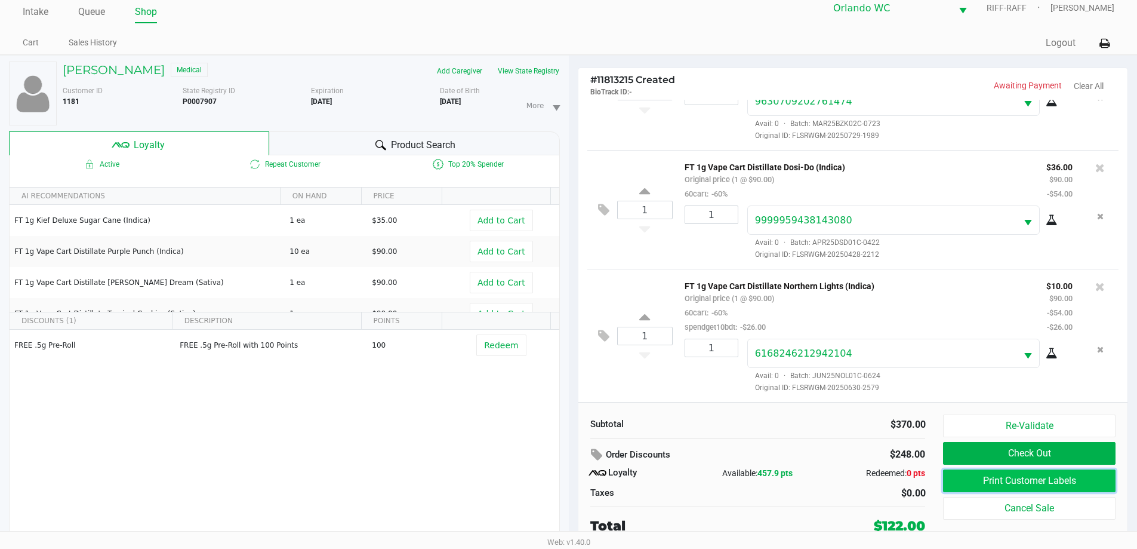
click at [1030, 482] on button "Print Customer Labels" at bounding box center [1029, 480] width 172 height 23
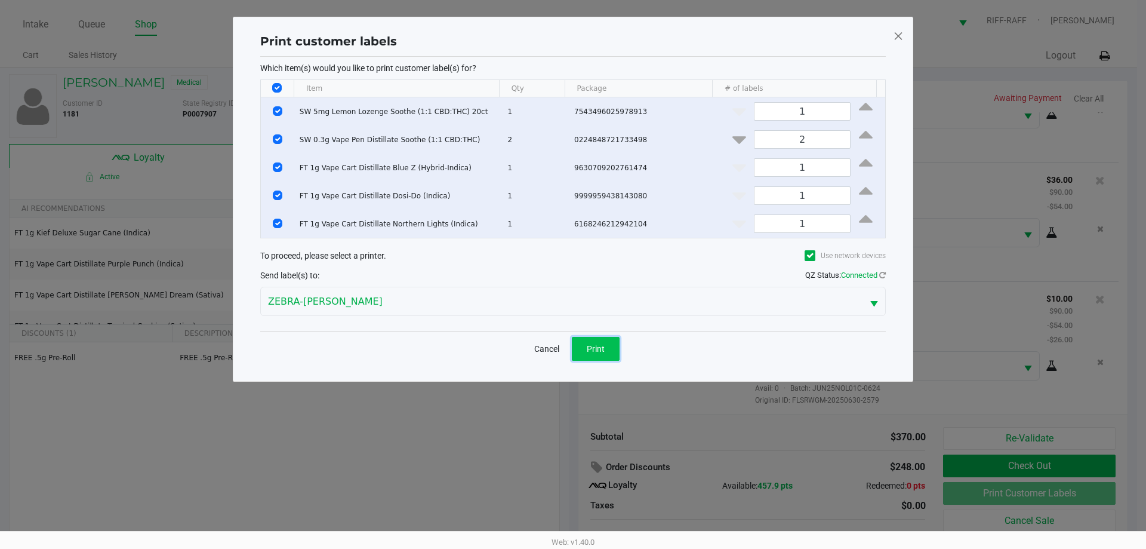
click at [597, 352] on span "Print" at bounding box center [596, 349] width 18 height 10
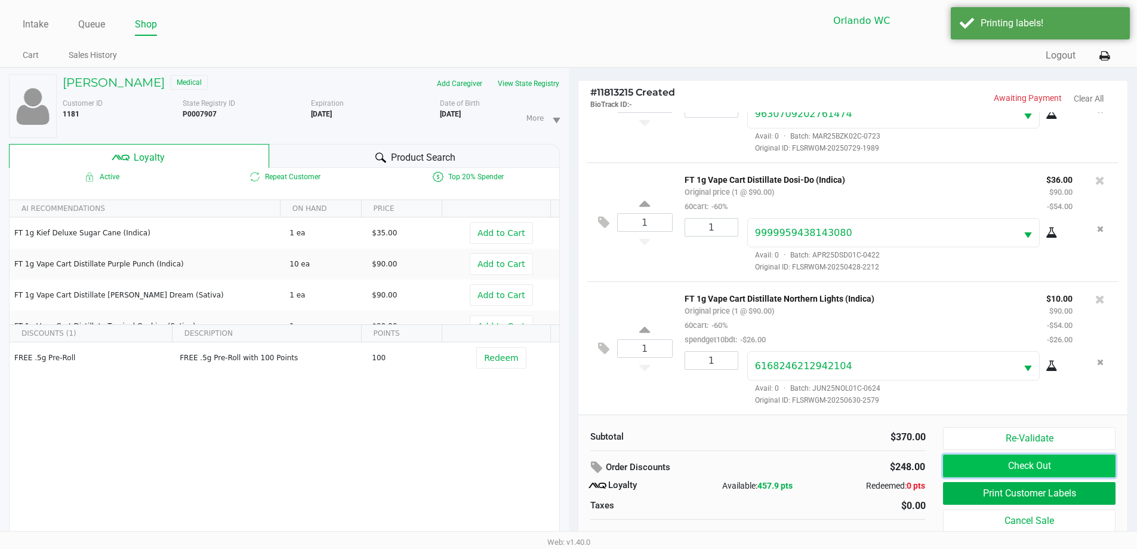
click at [976, 468] on button "Check Out" at bounding box center [1029, 465] width 172 height 23
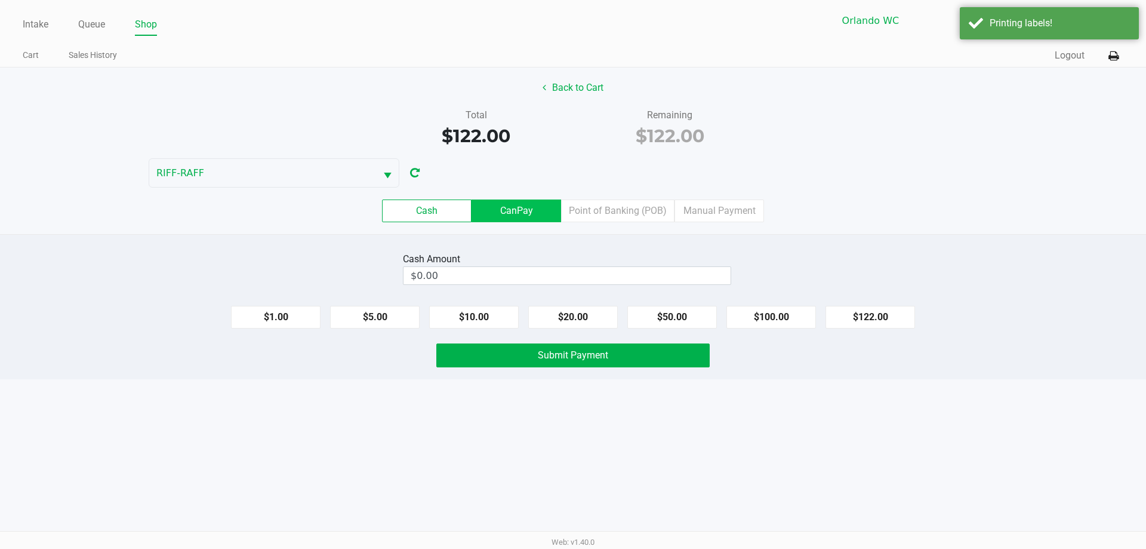
click at [508, 200] on label "CanPay" at bounding box center [517, 210] width 90 height 23
click at [0, 0] on 2 "CanPay" at bounding box center [0, 0] width 0 height 0
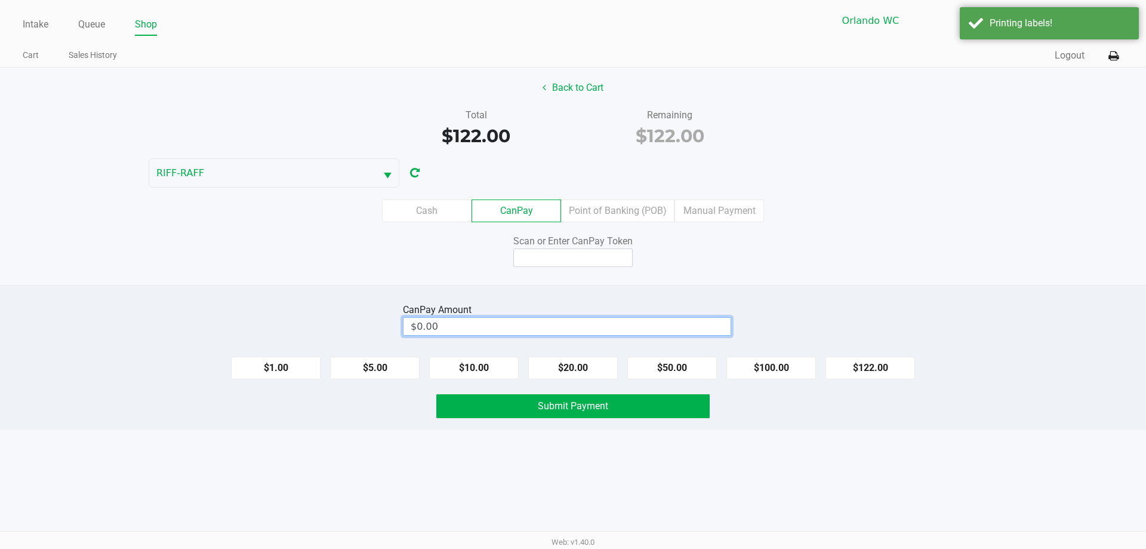
type input "0"
click at [506, 318] on input "0" at bounding box center [567, 326] width 327 height 17
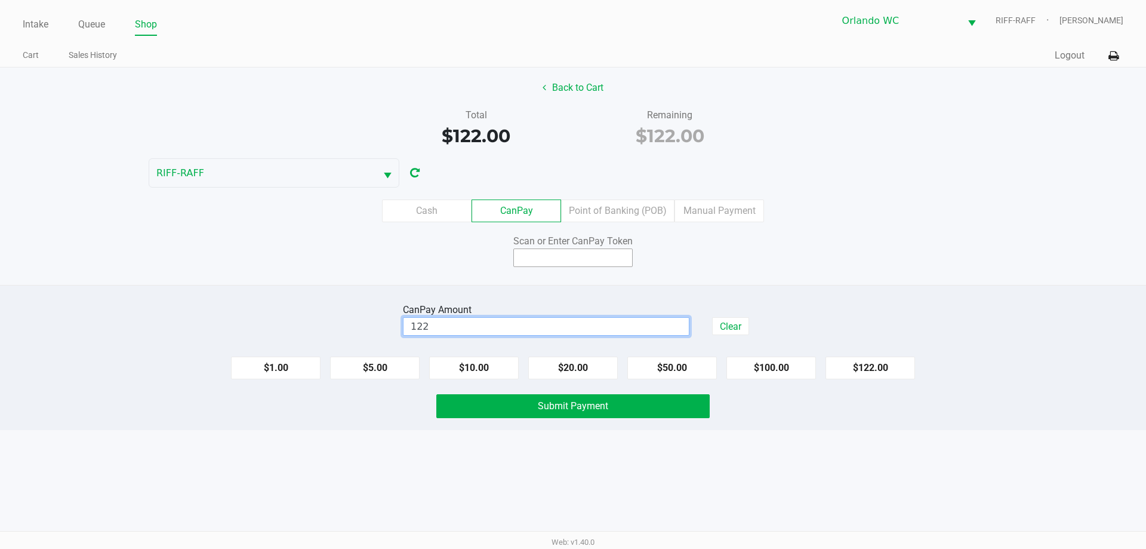
click at [586, 250] on input at bounding box center [572, 257] width 119 height 19
type input "$122.00"
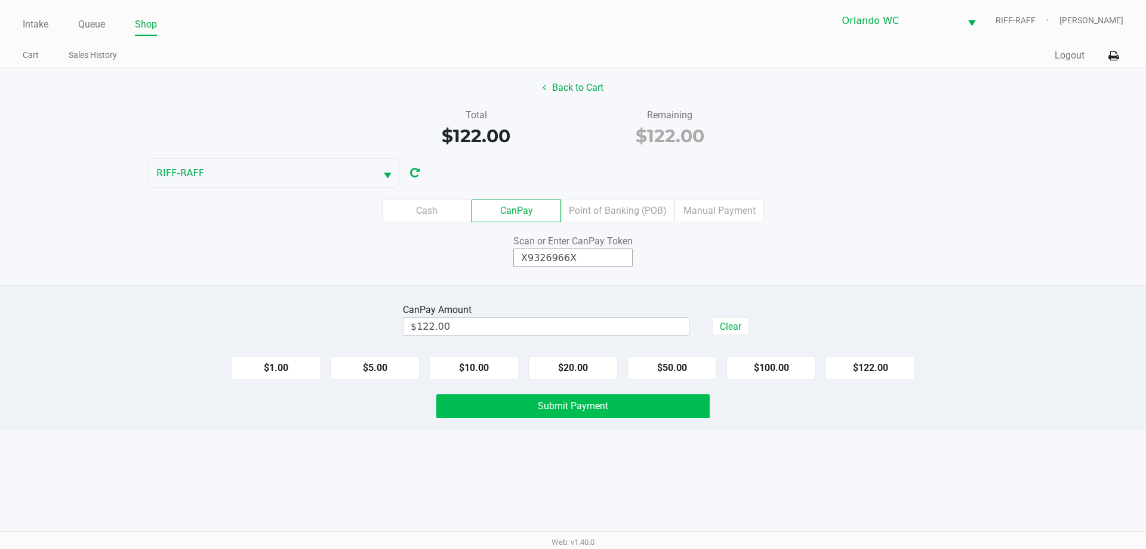
type input "X9326966X"
click at [631, 415] on button "Submit Payment" at bounding box center [572, 406] width 273 height 24
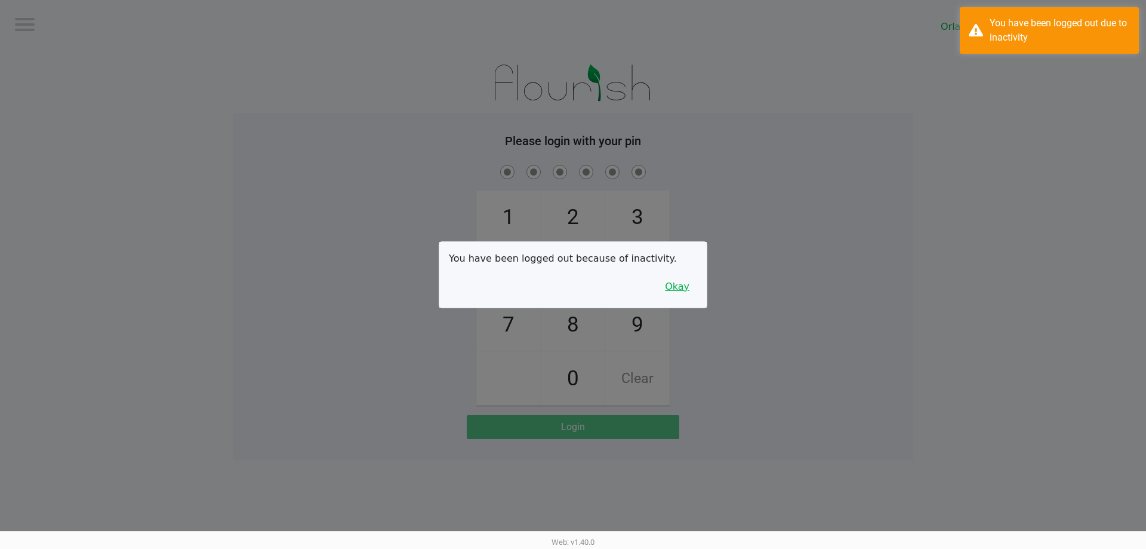
click at [689, 287] on button "Okay" at bounding box center [677, 286] width 40 height 23
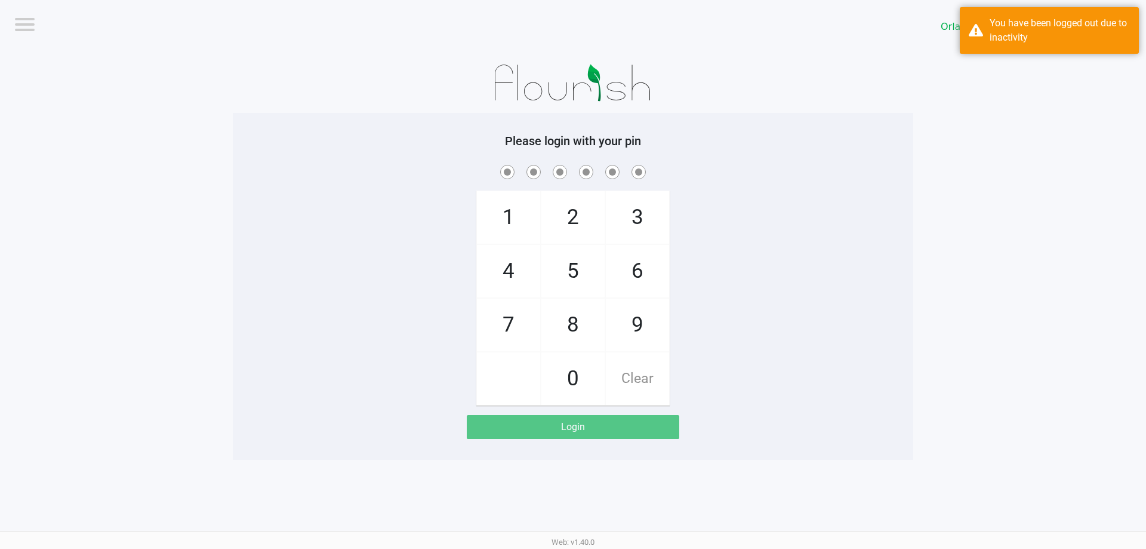
click at [632, 243] on span "3" at bounding box center [637, 217] width 63 height 53
checkbox input "true"
click at [484, 342] on span "7" at bounding box center [508, 325] width 63 height 53
checkbox input "true"
click at [626, 336] on span "9" at bounding box center [637, 325] width 63 height 53
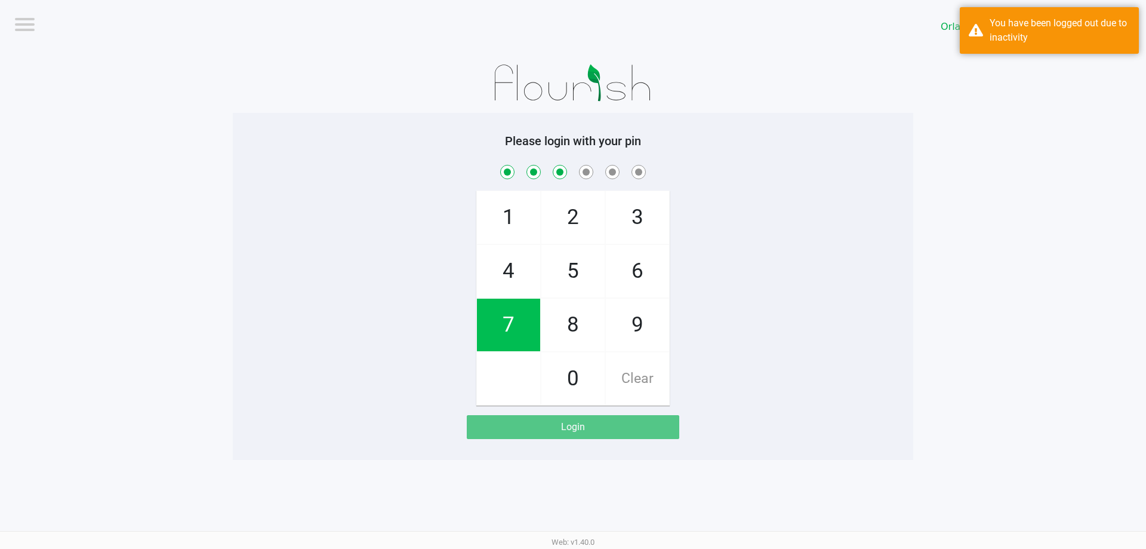
checkbox input "true"
click at [575, 332] on span "8" at bounding box center [573, 325] width 63 height 53
checkbox input "true"
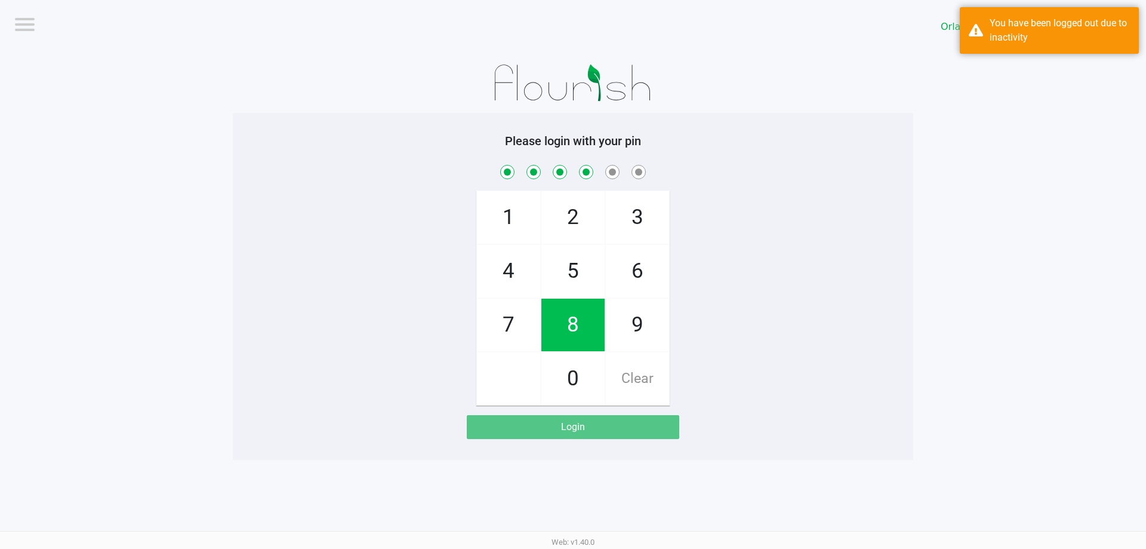
click at [517, 262] on span "4" at bounding box center [508, 271] width 63 height 53
checkbox input "true"
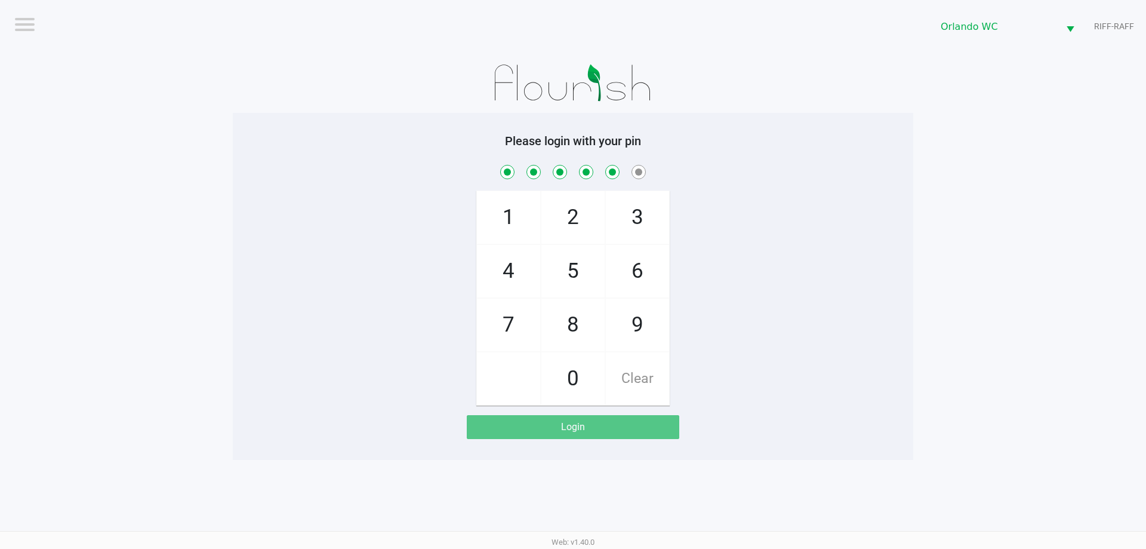
click at [645, 393] on span "Clear" at bounding box center [637, 378] width 63 height 53
checkbox input "false"
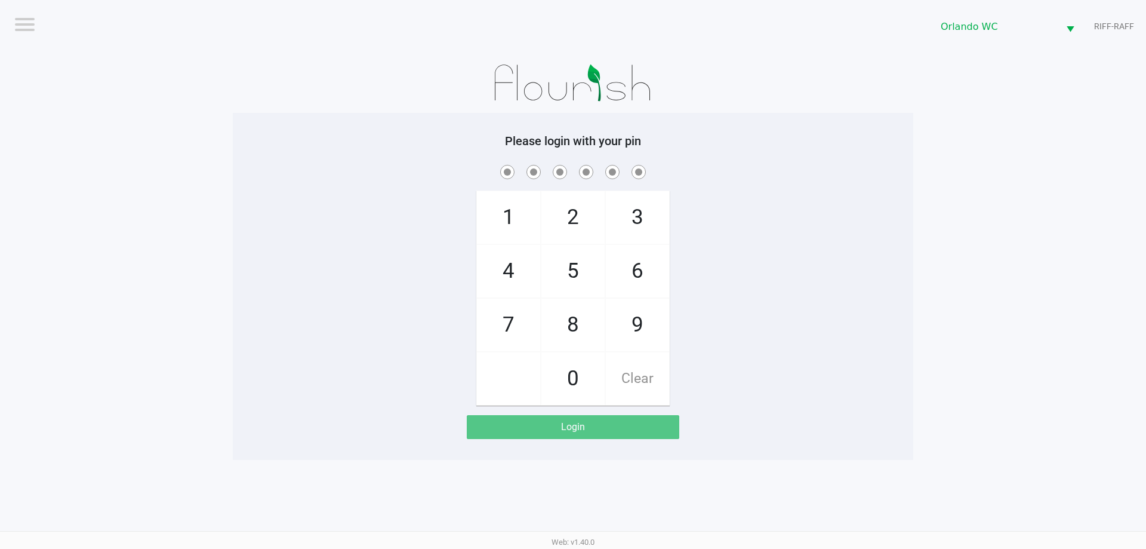
checkbox input "false"
click at [641, 385] on span "Clear" at bounding box center [637, 378] width 63 height 53
click at [648, 227] on span "3" at bounding box center [637, 217] width 63 height 53
checkbox input "true"
click at [501, 341] on span "7" at bounding box center [508, 325] width 63 height 53
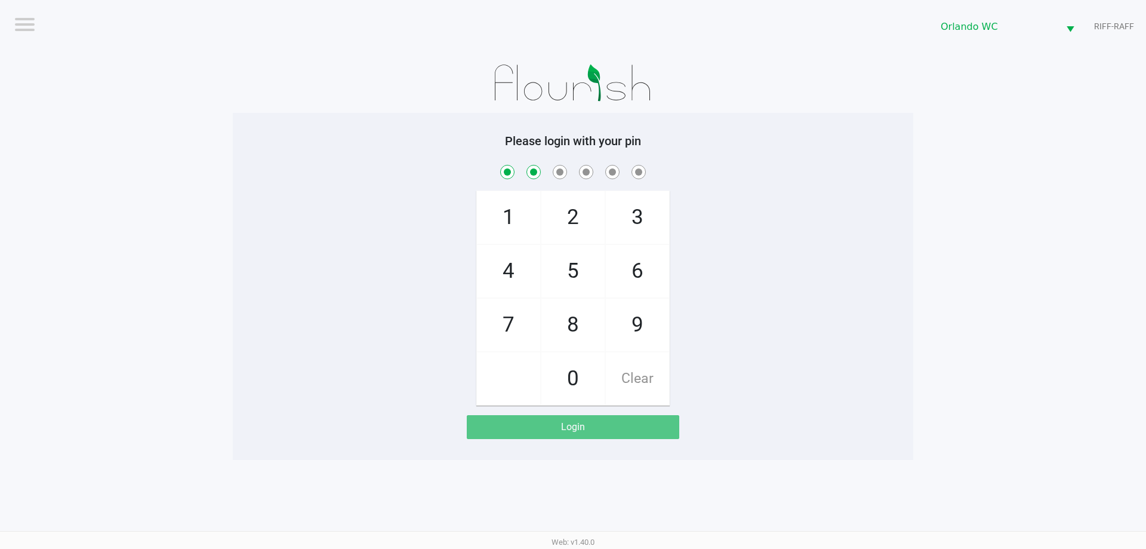
checkbox input "true"
click at [637, 328] on span "9" at bounding box center [637, 325] width 63 height 53
checkbox input "true"
click at [663, 209] on span "3" at bounding box center [637, 217] width 63 height 53
checkbox input "true"
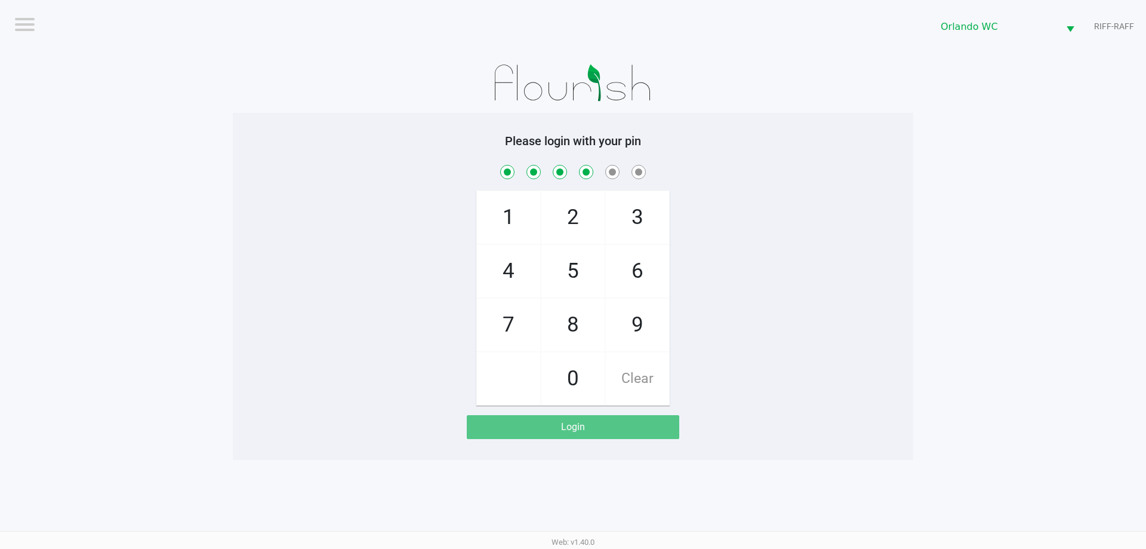
click at [582, 320] on span "8" at bounding box center [573, 325] width 63 height 53
checkbox input "true"
click at [497, 265] on span "4" at bounding box center [508, 271] width 63 height 53
checkbox input "true"
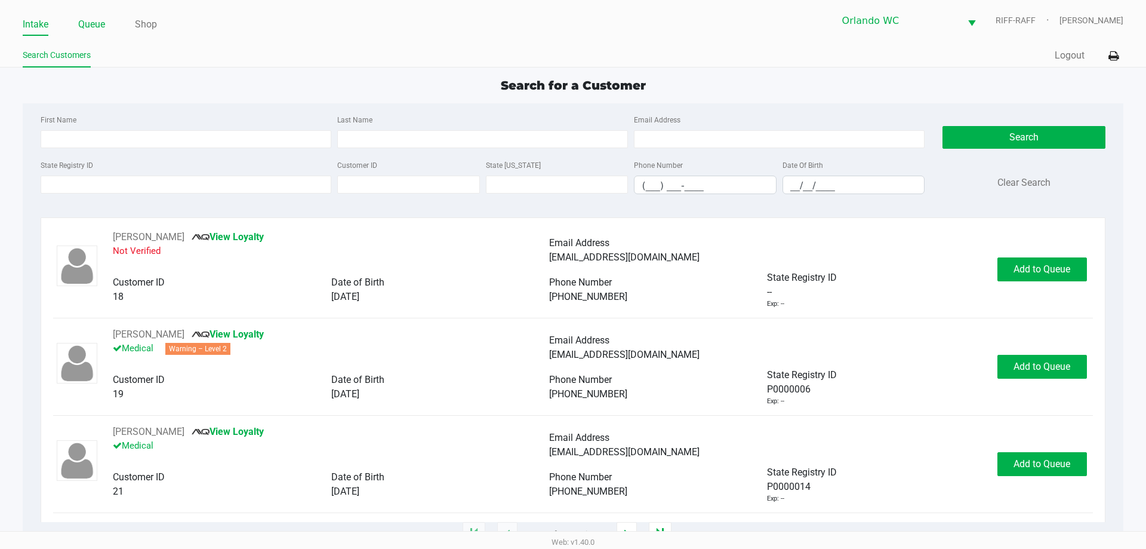
click at [87, 23] on link "Queue" at bounding box center [91, 24] width 27 height 17
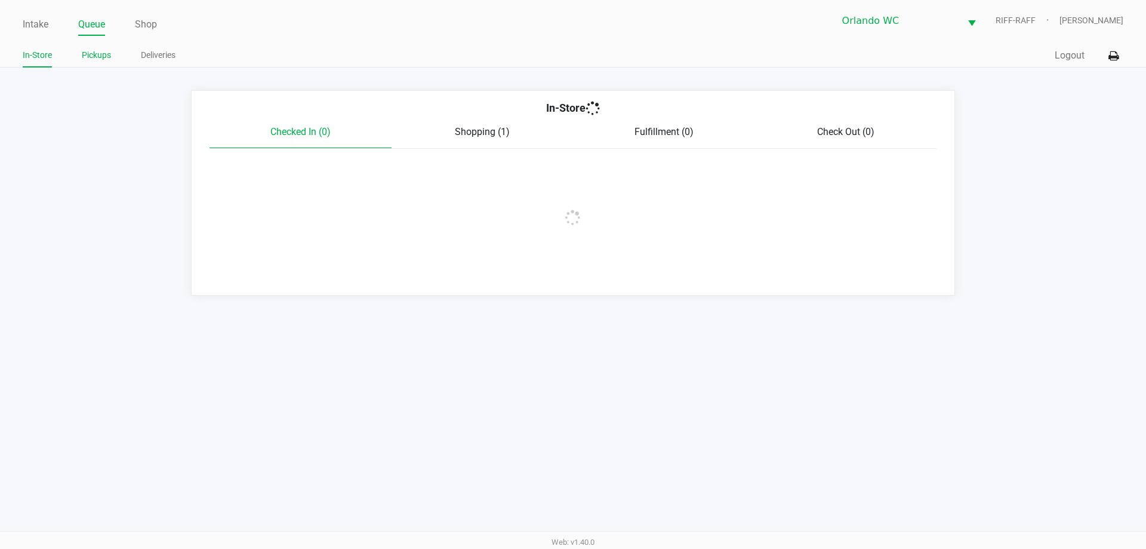
click at [94, 54] on link "Pickups" at bounding box center [96, 55] width 29 height 15
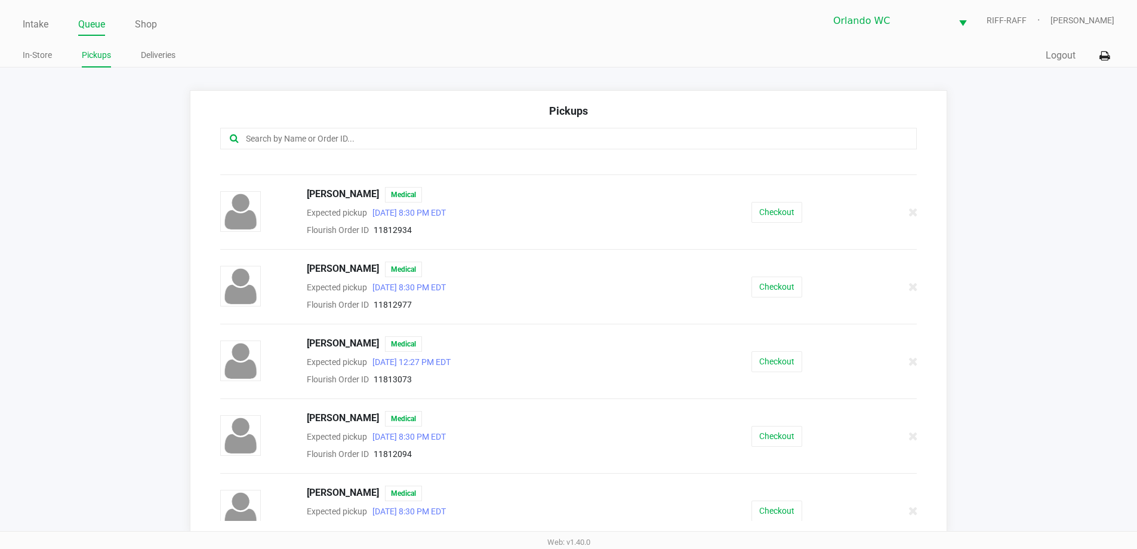
scroll to position [383, 0]
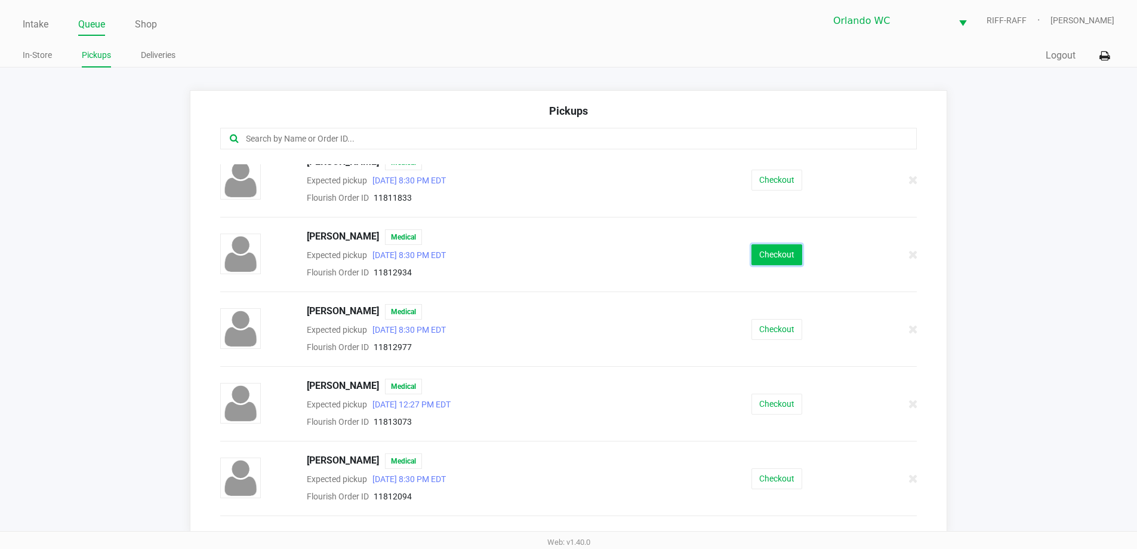
click at [773, 250] on button "Checkout" at bounding box center [777, 254] width 51 height 21
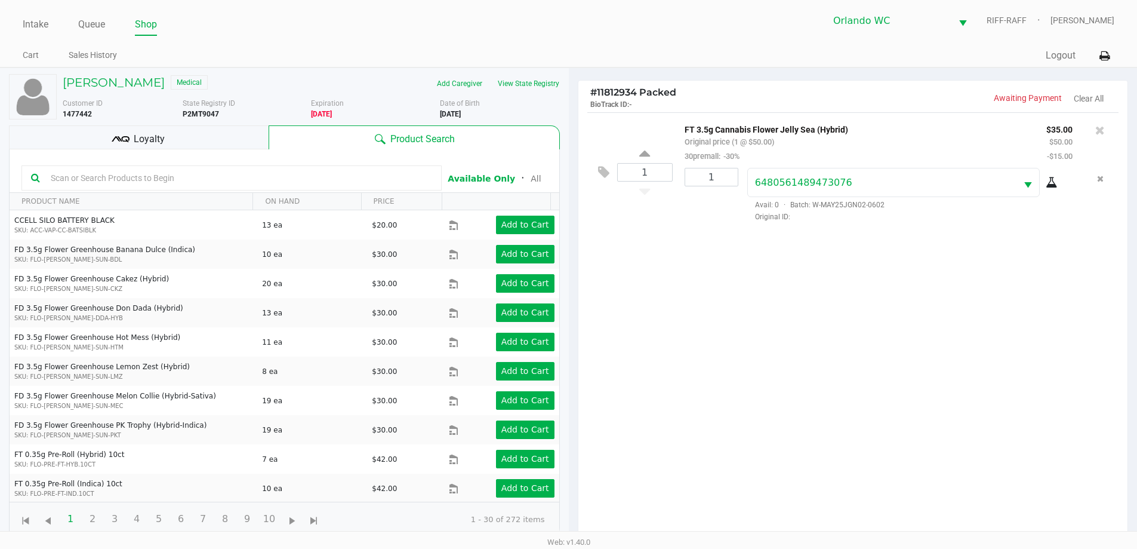
scroll to position [129, 0]
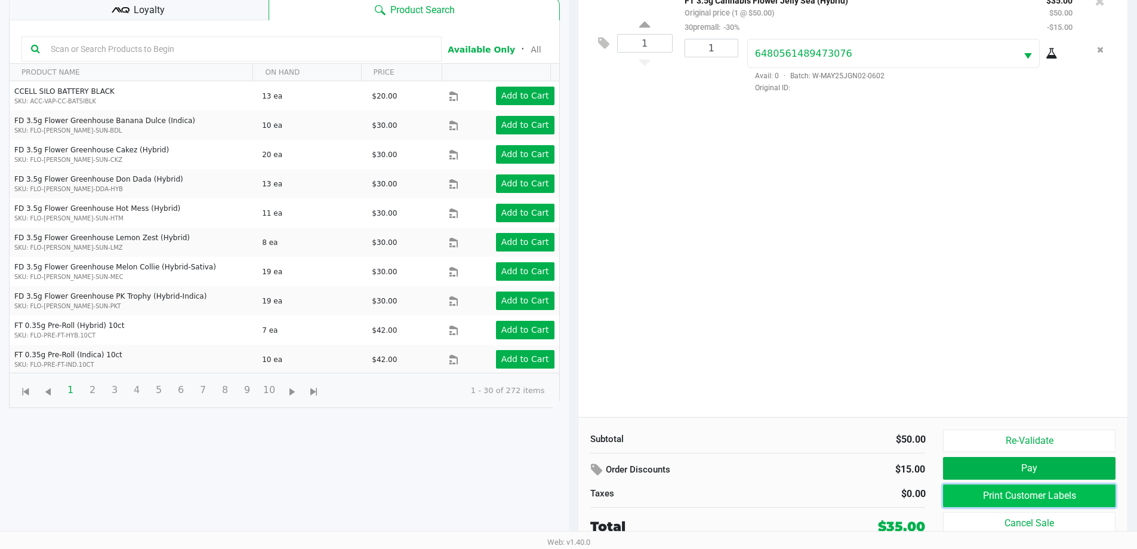
click at [1052, 494] on button "Print Customer Labels" at bounding box center [1029, 495] width 172 height 23
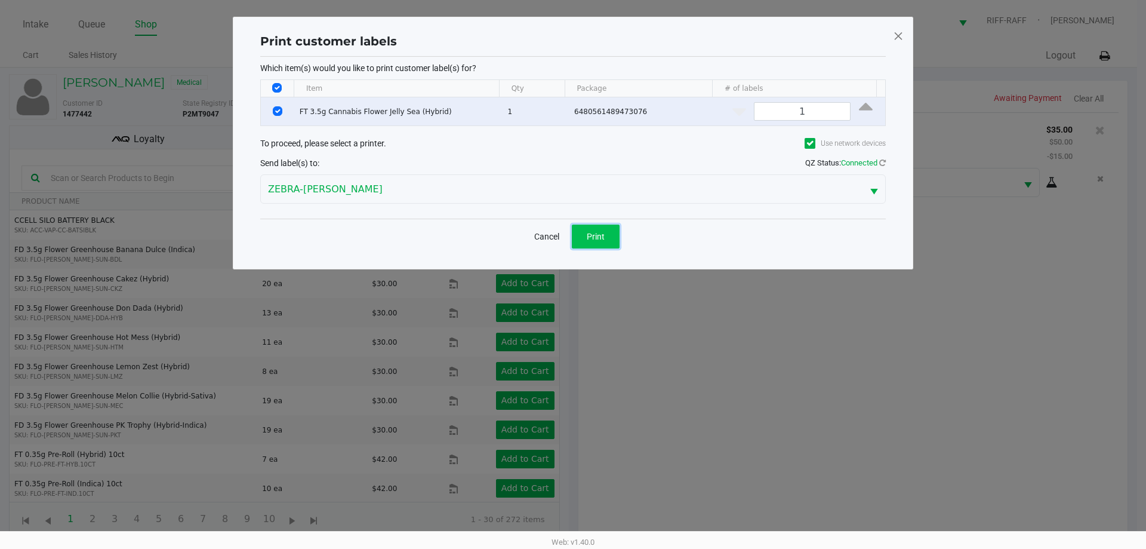
click at [586, 229] on button "Print" at bounding box center [596, 237] width 48 height 24
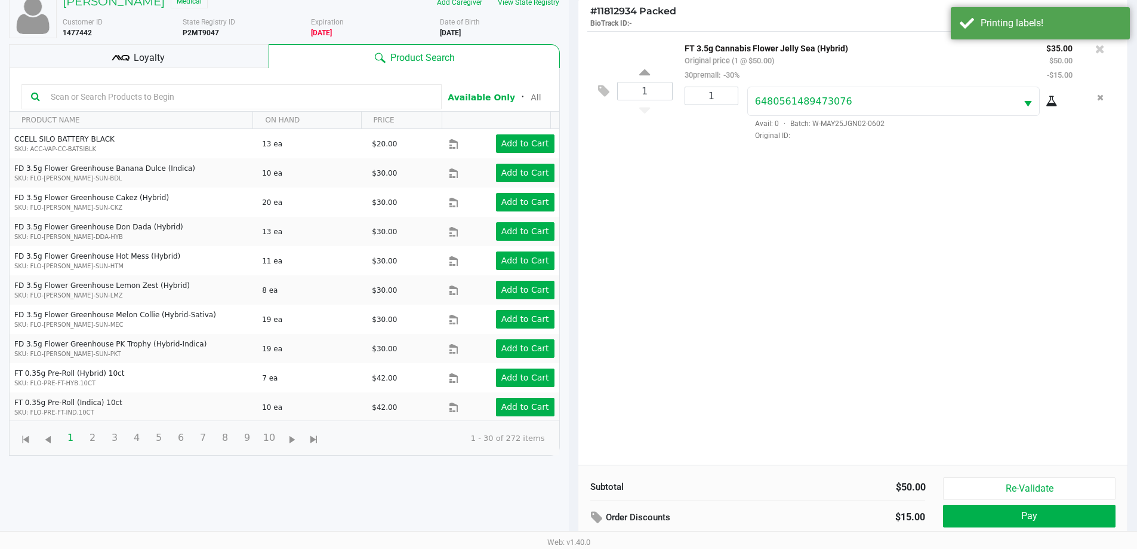
scroll to position [129, 0]
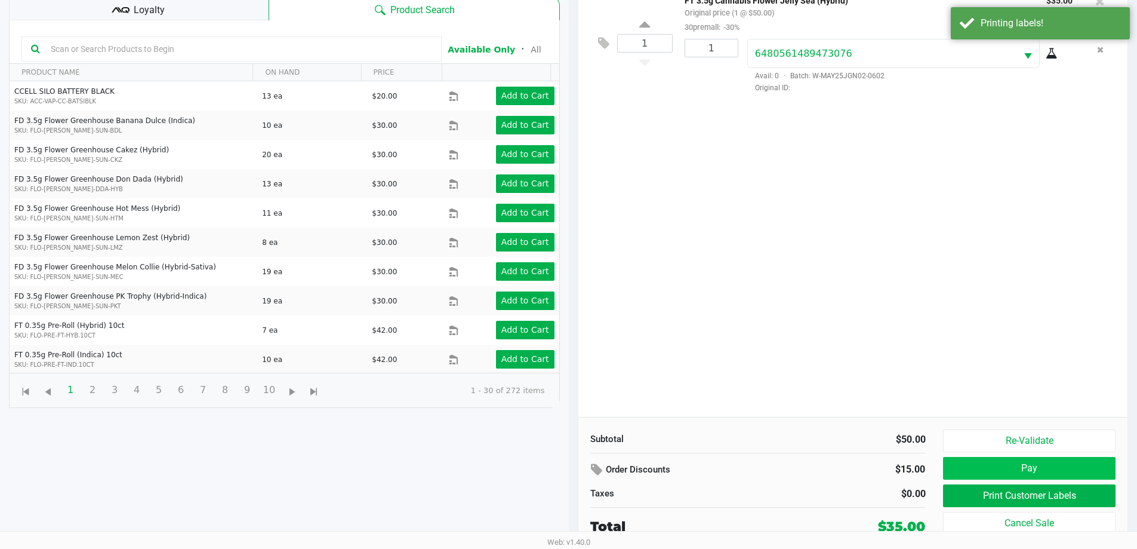
click at [1073, 458] on button "Pay" at bounding box center [1029, 468] width 172 height 23
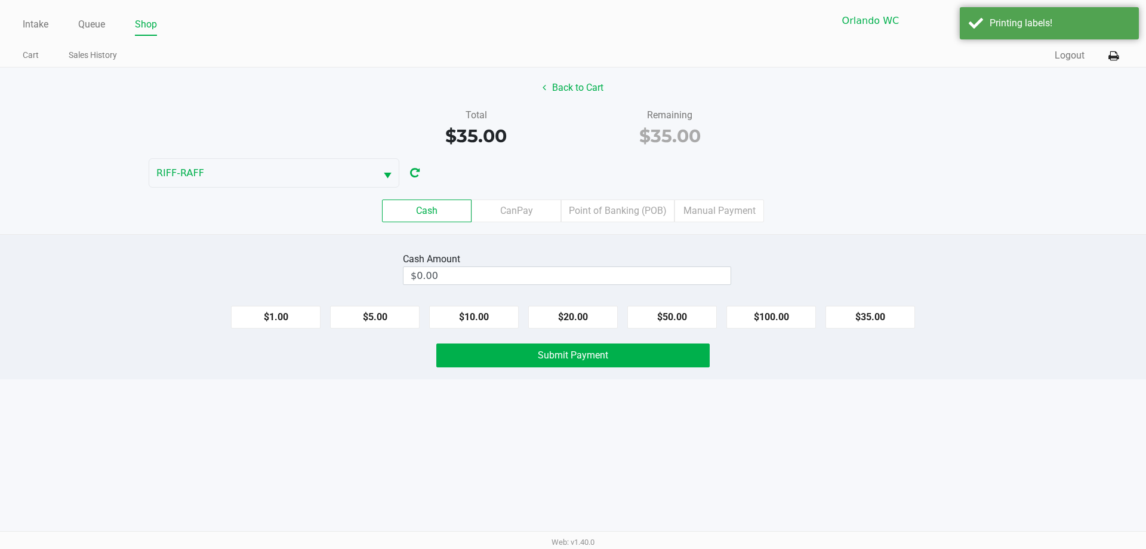
click at [638, 211] on label "Point of Banking (POB)" at bounding box center [617, 210] width 113 height 23
click at [0, 0] on 7 "Point of Banking (POB)" at bounding box center [0, 0] width 0 height 0
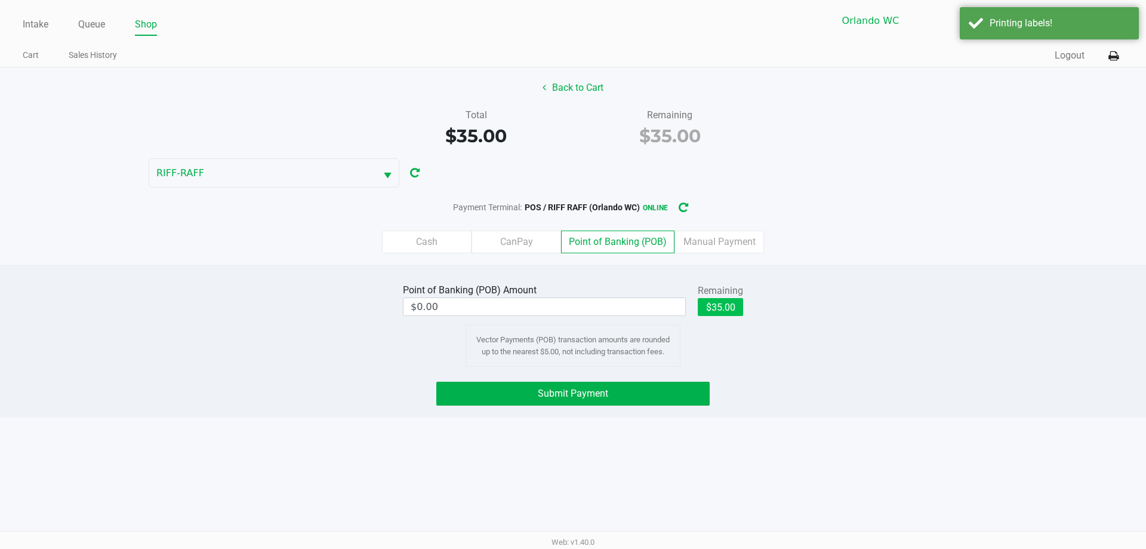
click at [729, 309] on button "$35.00" at bounding box center [720, 307] width 45 height 18
type input "$35.00"
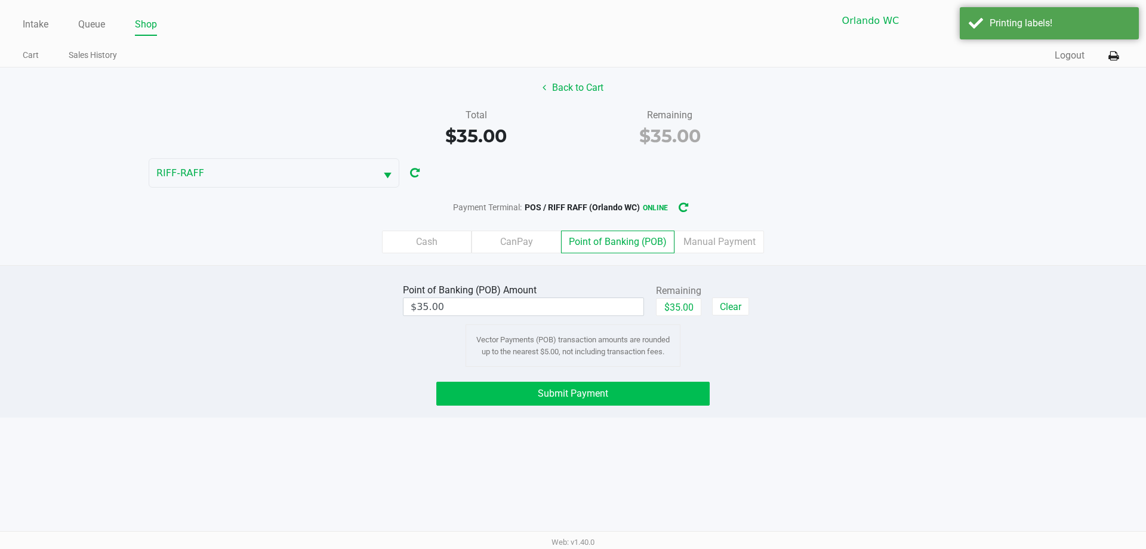
click at [685, 386] on button "Submit Payment" at bounding box center [572, 394] width 273 height 24
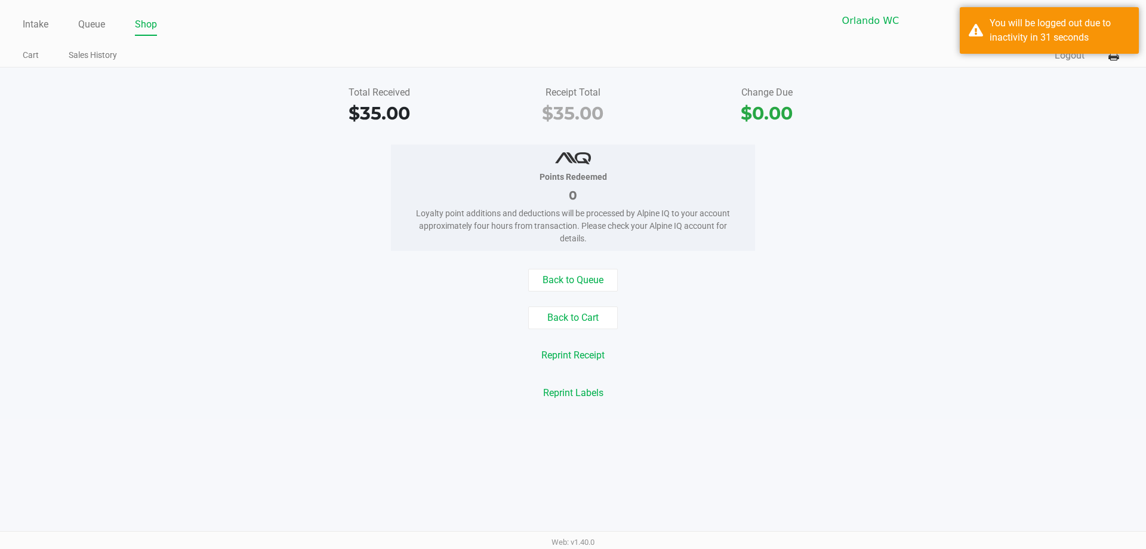
click at [23, 24] on link "Intake" at bounding box center [36, 24] width 26 height 17
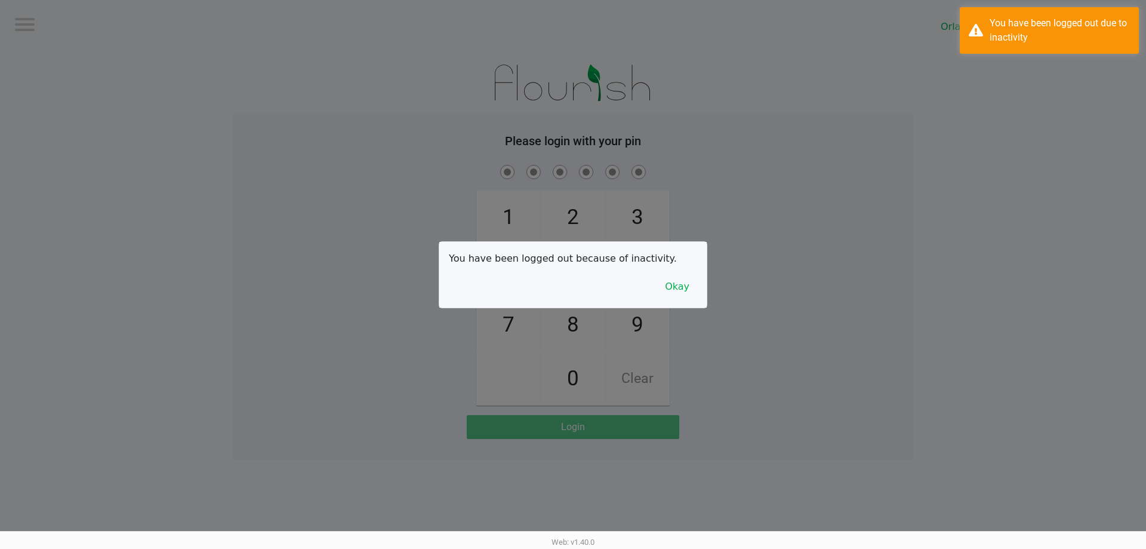
click at [694, 297] on button "Okay" at bounding box center [677, 286] width 40 height 23
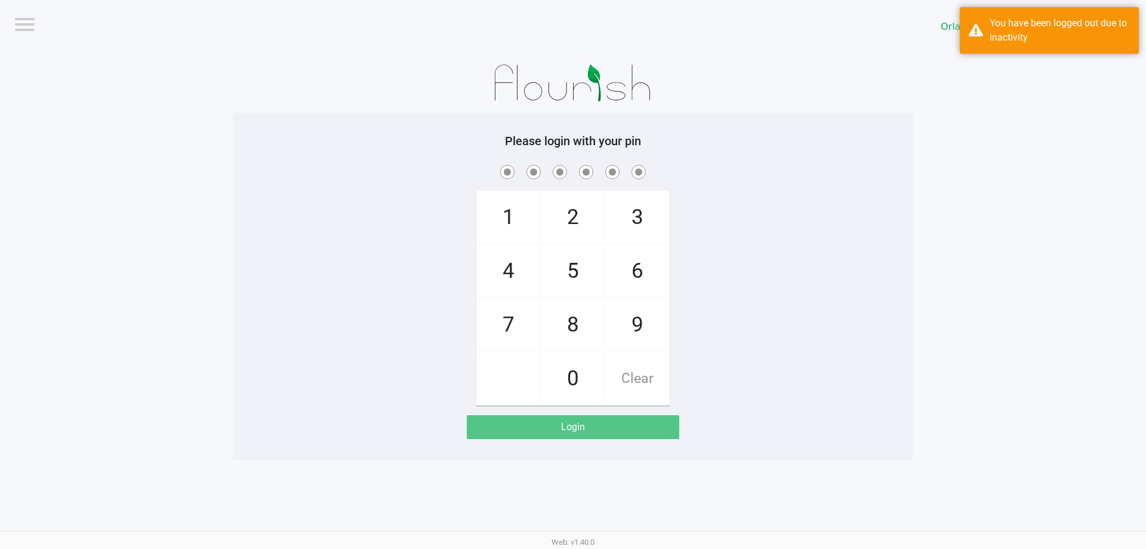
click at [632, 211] on span "3" at bounding box center [637, 217] width 63 height 53
checkbox input "true"
click at [517, 319] on span "7" at bounding box center [508, 325] width 63 height 53
checkbox input "true"
click at [630, 319] on span "9" at bounding box center [637, 325] width 63 height 53
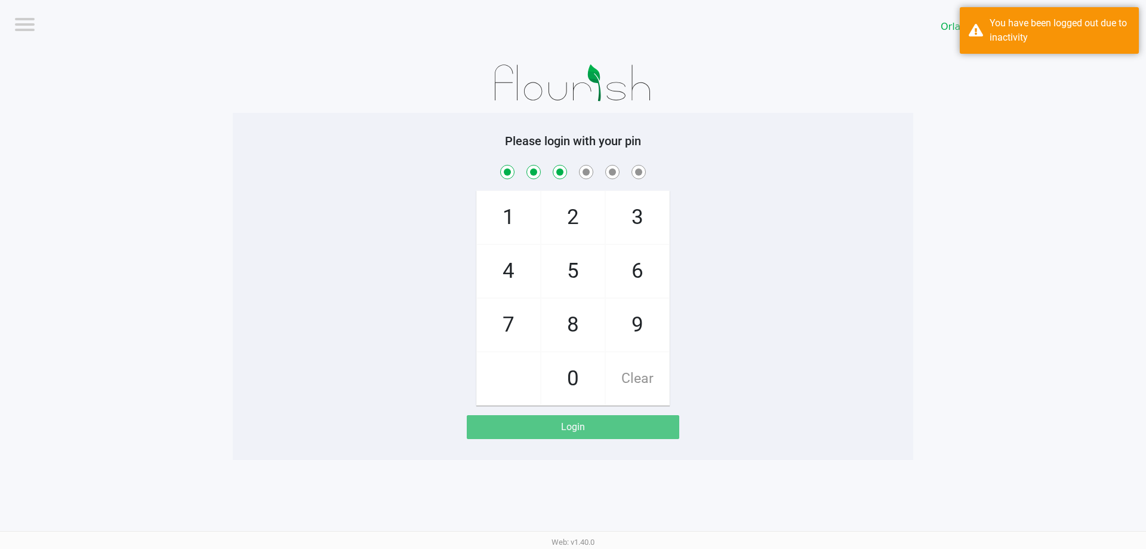
click at [645, 217] on span "3" at bounding box center [637, 217] width 63 height 53
click at [587, 330] on span "8" at bounding box center [573, 325] width 63 height 53
click at [503, 275] on span "4" at bounding box center [508, 271] width 63 height 53
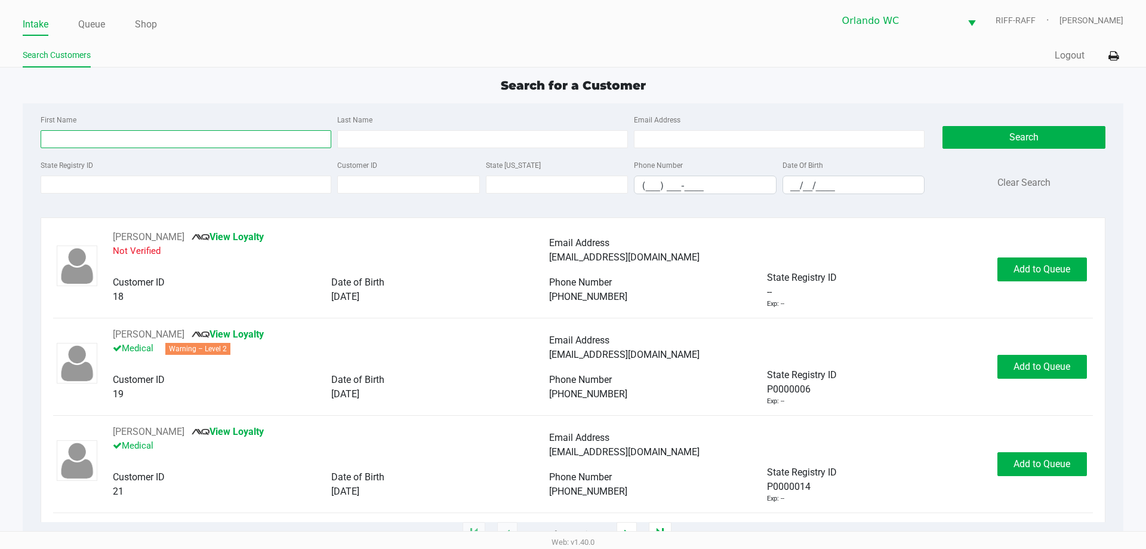
click at [153, 134] on input "First Name" at bounding box center [186, 139] width 291 height 18
click at [515, 135] on input "Last Name" at bounding box center [482, 139] width 291 height 18
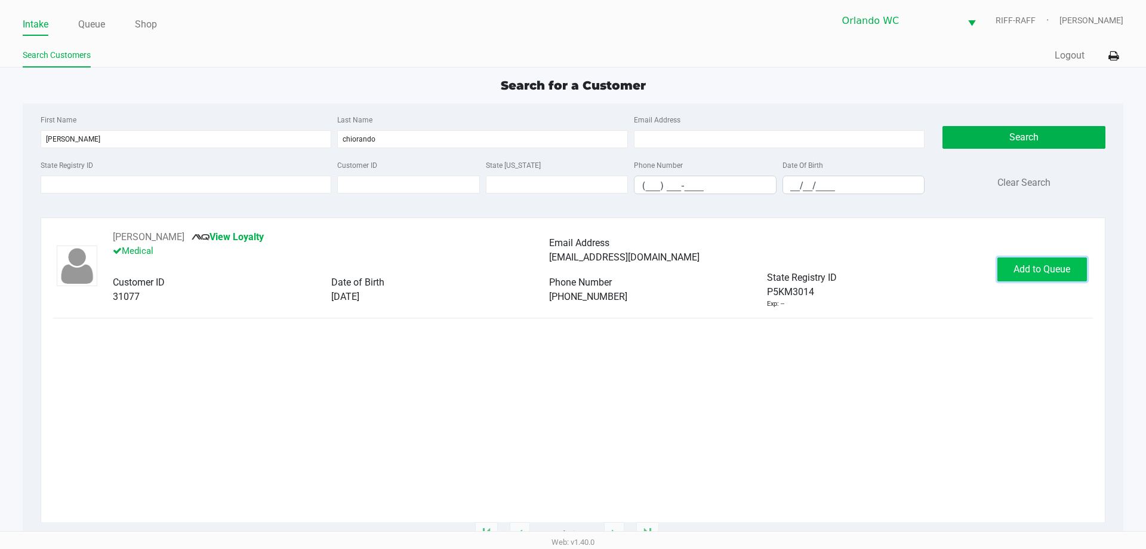
click at [1027, 272] on span "Add to Queue" at bounding box center [1042, 268] width 57 height 11
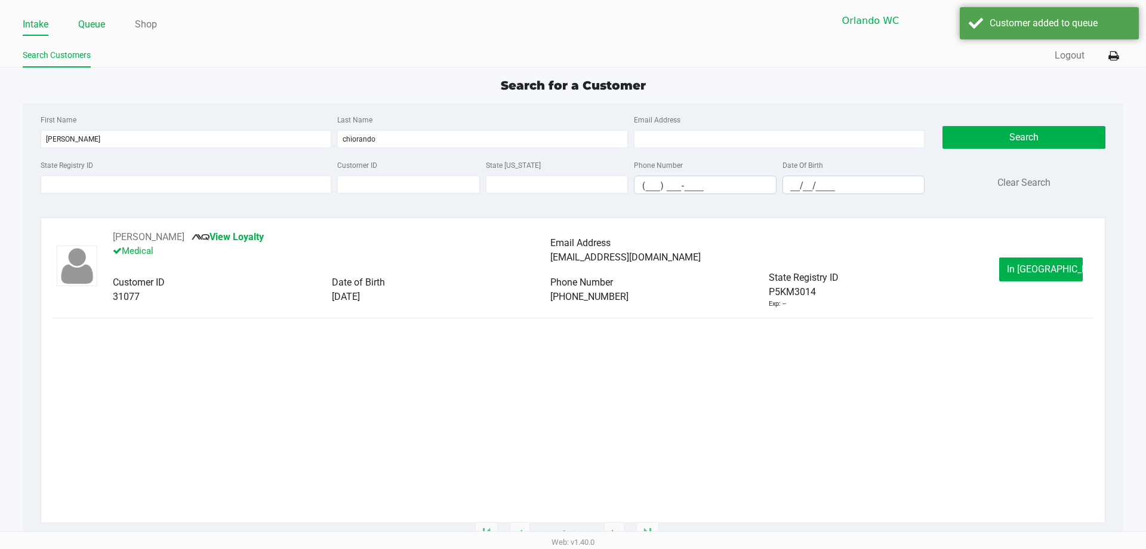
click at [88, 23] on link "Queue" at bounding box center [91, 24] width 27 height 17
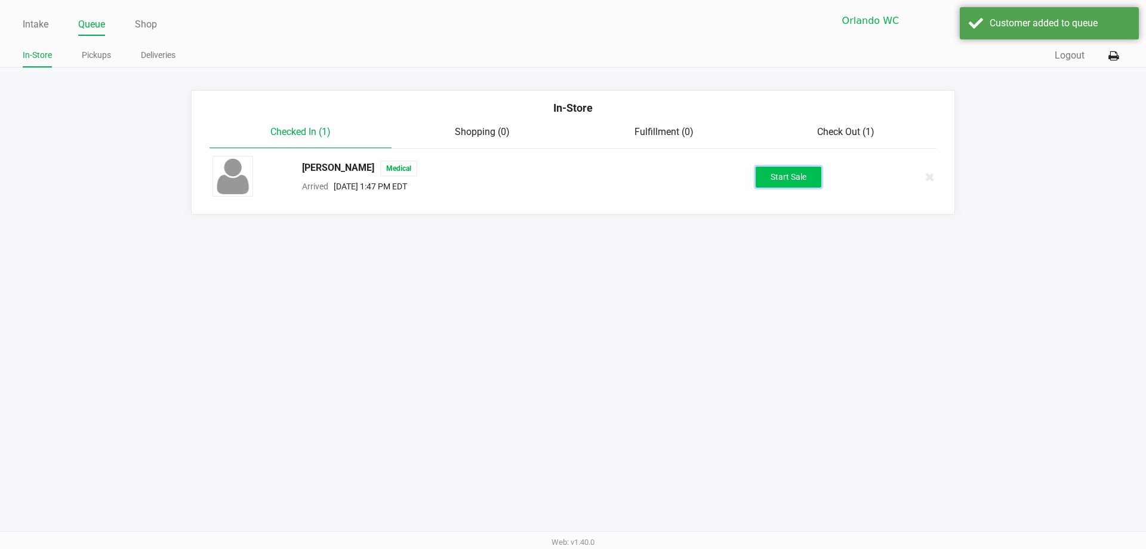
click at [781, 168] on button "Start Sale" at bounding box center [789, 177] width 66 height 21
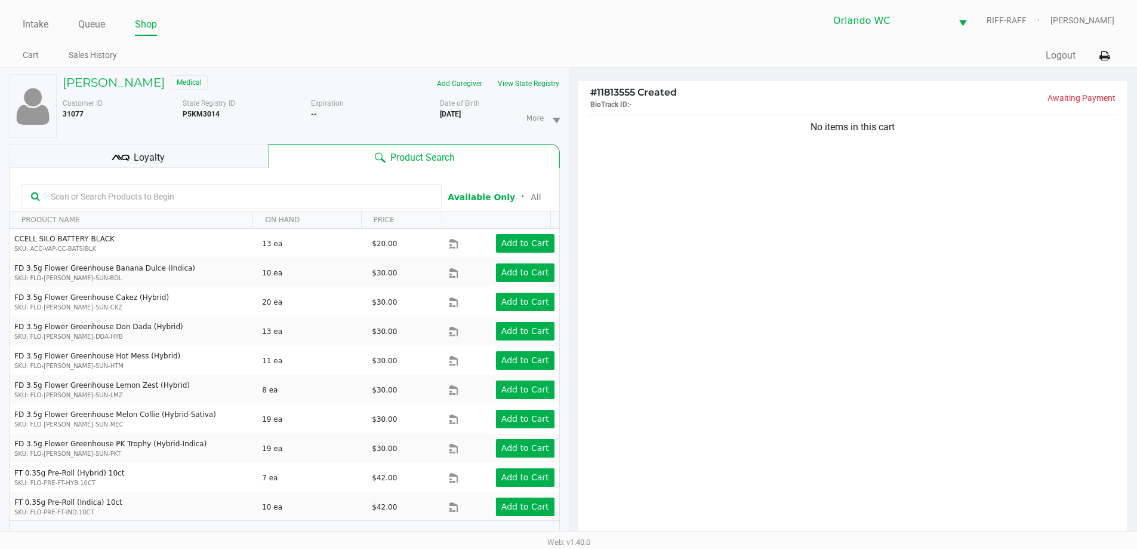
click at [230, 163] on div "Loyalty" at bounding box center [139, 156] width 260 height 24
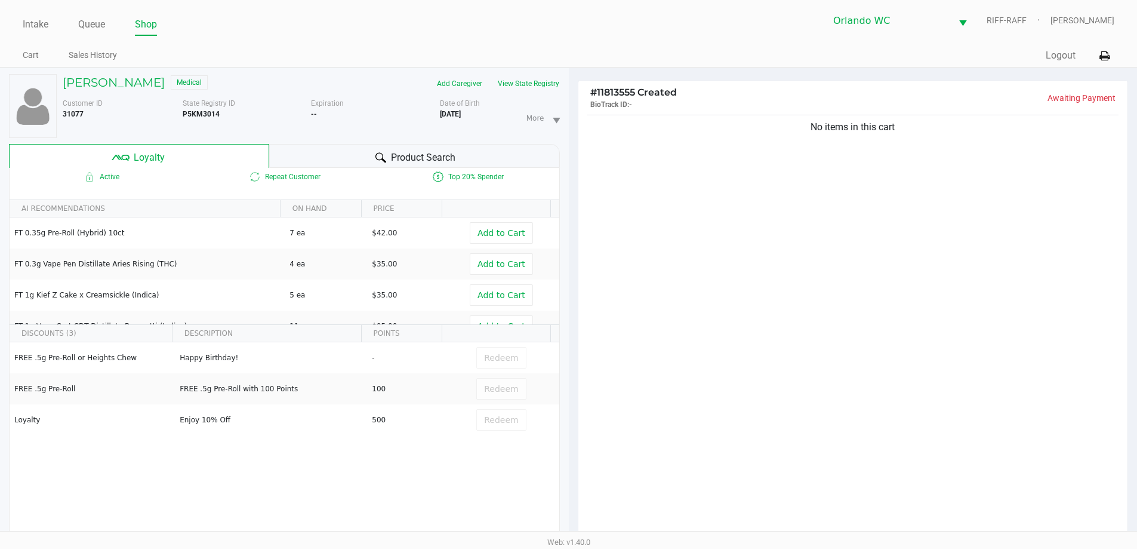
scroll to position [143, 0]
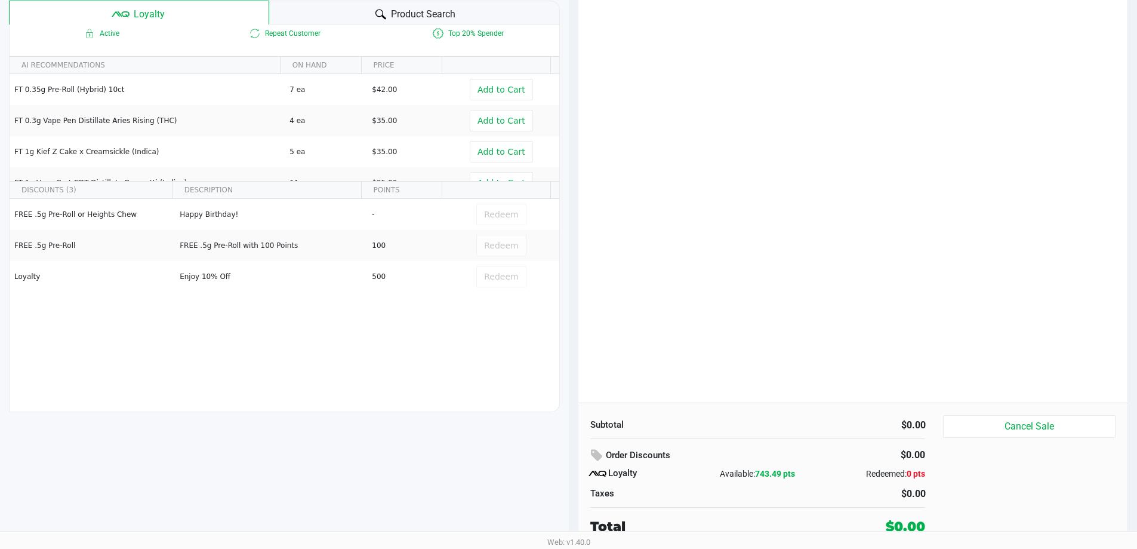
click at [900, 193] on div "No items in this cart" at bounding box center [854, 185] width 550 height 433
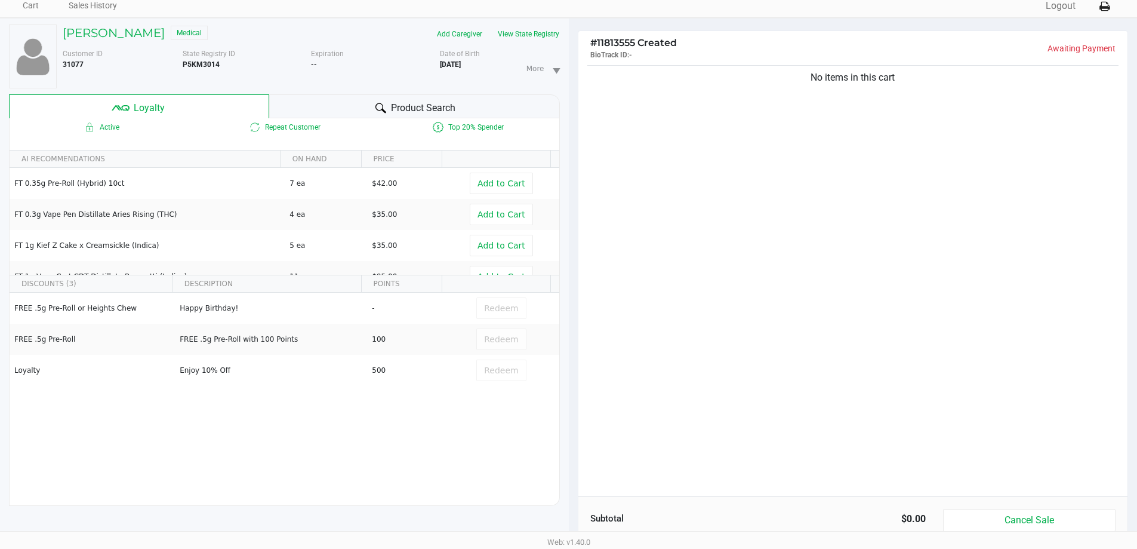
scroll to position [0, 0]
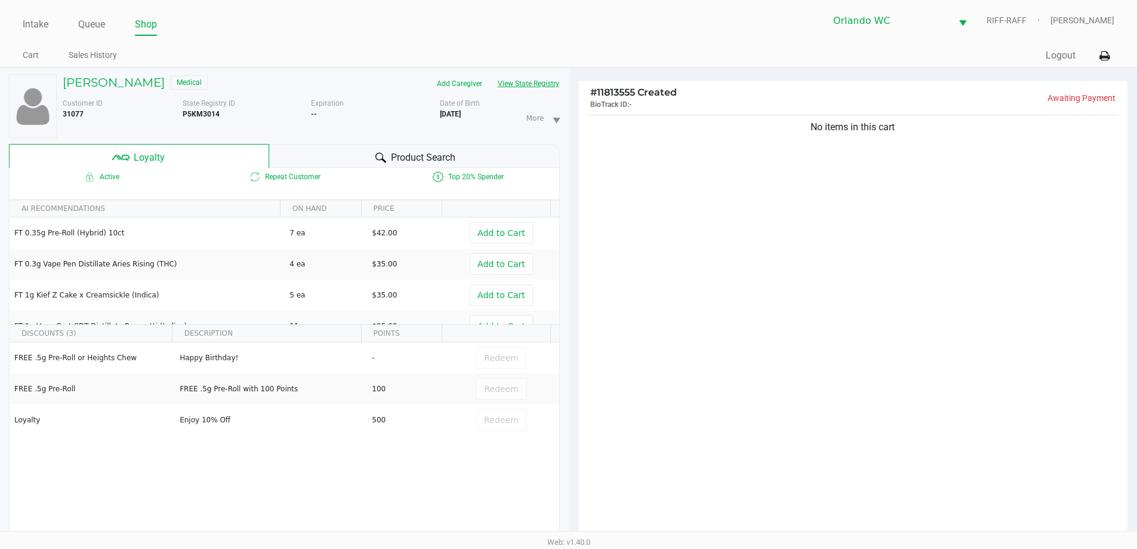
click at [537, 75] on button "View State Registry" at bounding box center [525, 83] width 70 height 19
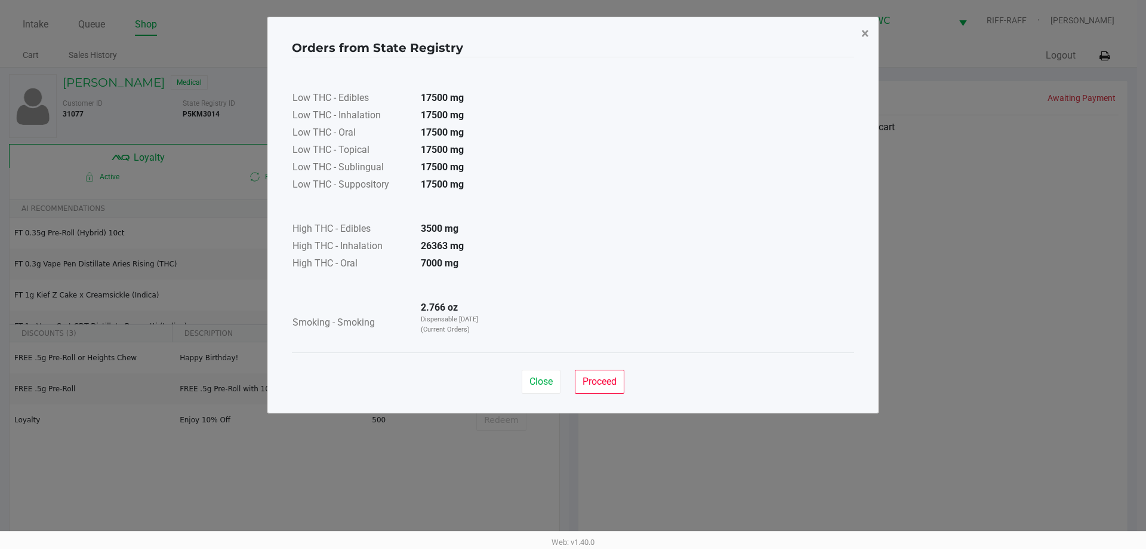
click at [857, 42] on button "×" at bounding box center [865, 33] width 27 height 33
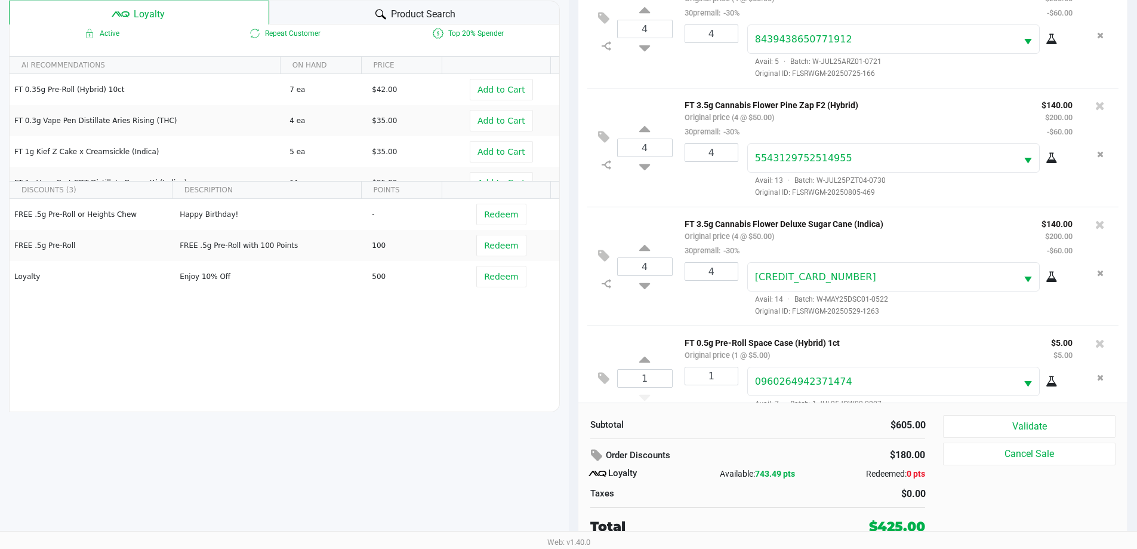
scroll to position [30, 0]
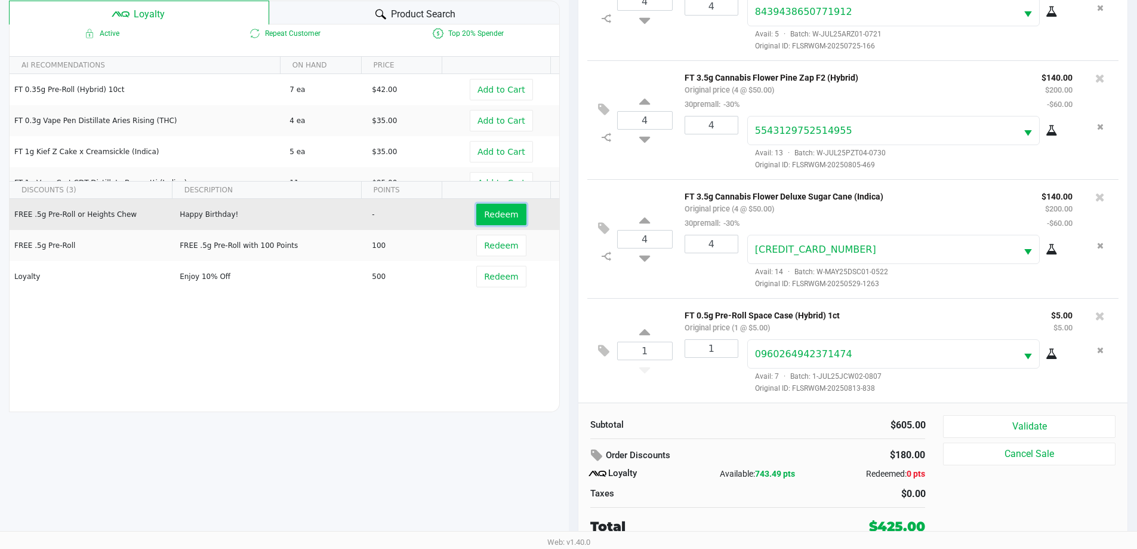
click at [496, 217] on span "Redeem" at bounding box center [501, 215] width 34 height 10
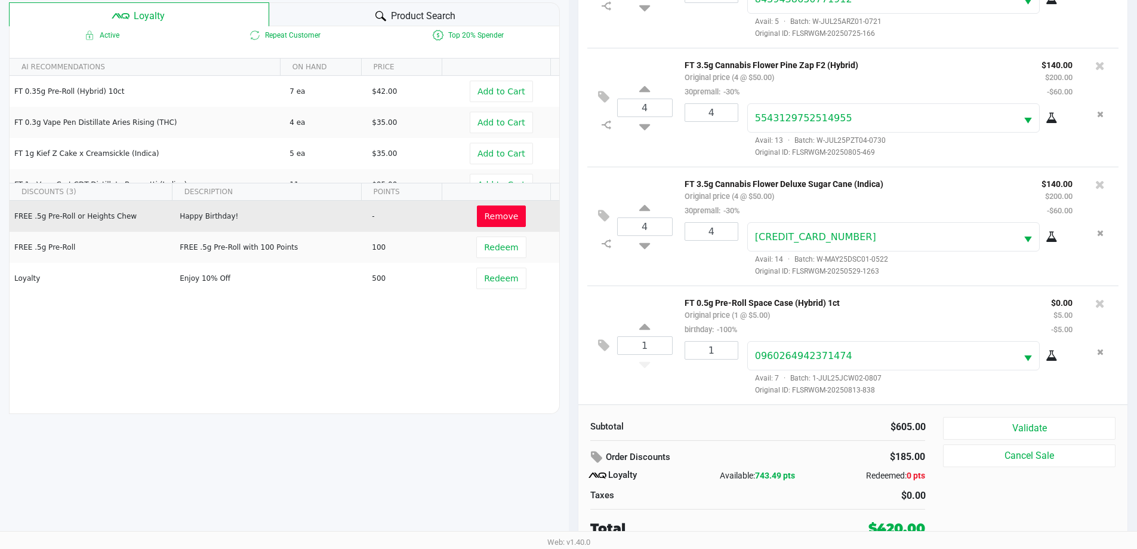
scroll to position [143, 0]
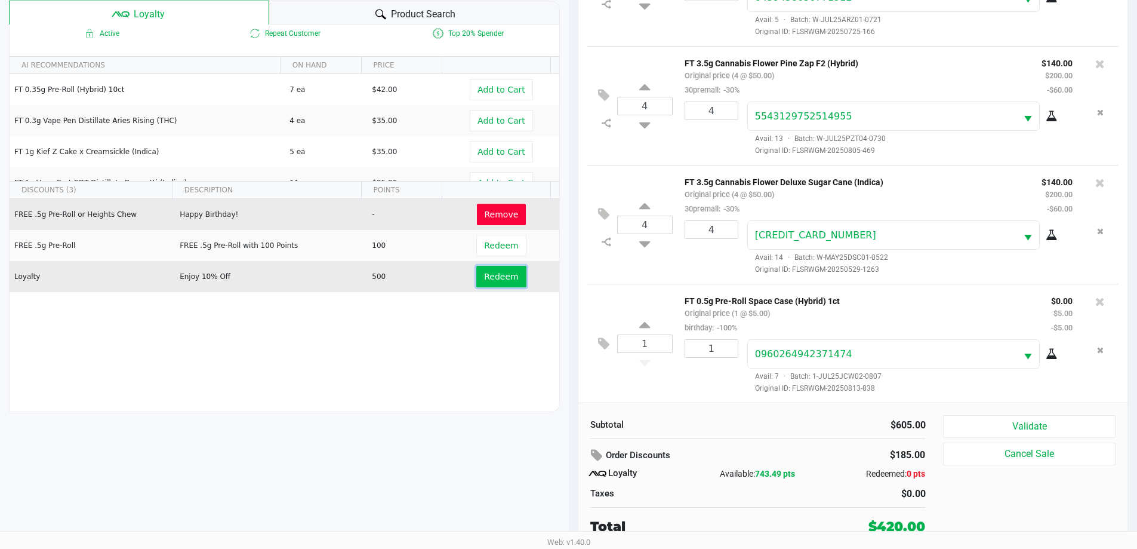
click at [498, 277] on span "Redeem" at bounding box center [501, 277] width 34 height 10
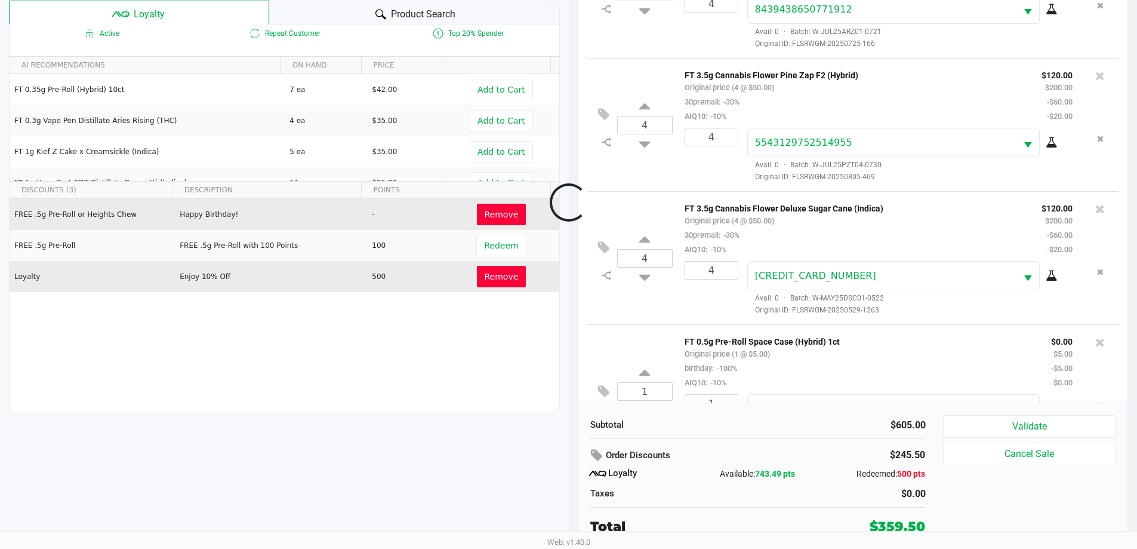
scroll to position [102, 0]
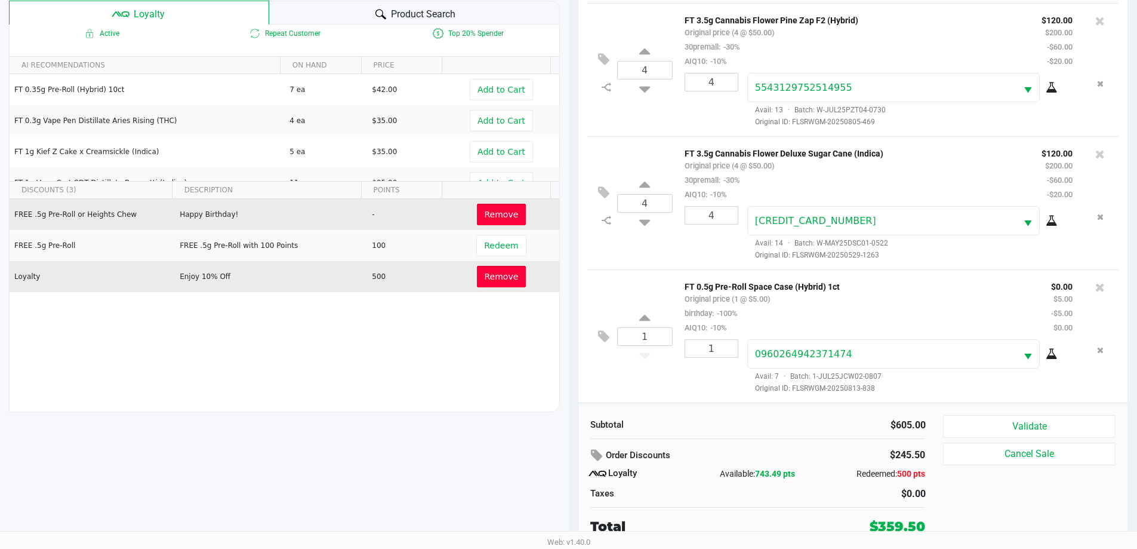
click at [1048, 426] on button "Validate" at bounding box center [1029, 426] width 172 height 23
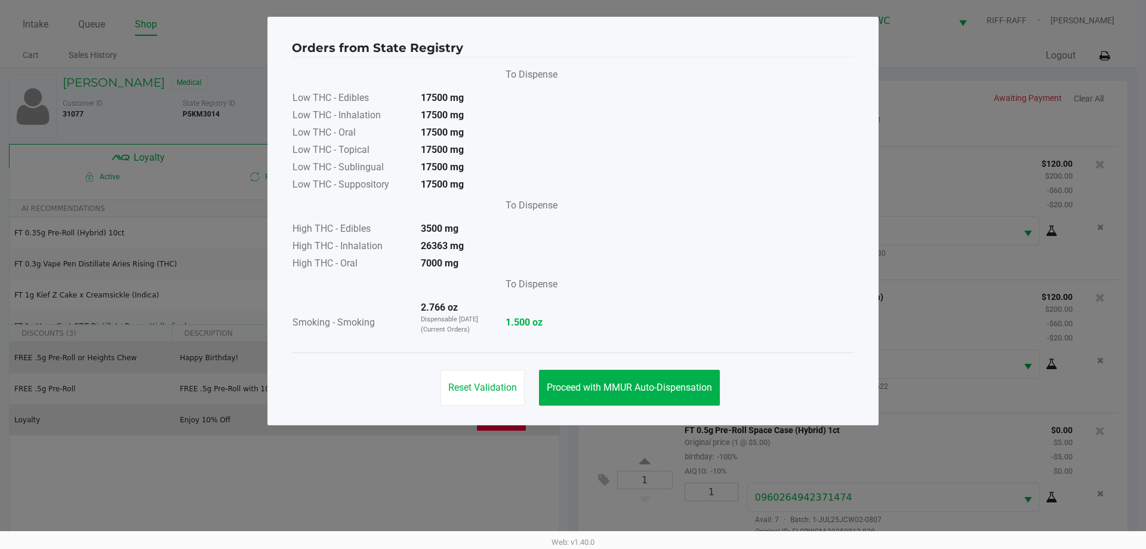
click at [637, 402] on button "Proceed with MMUR Auto-Dispensation" at bounding box center [629, 388] width 181 height 36
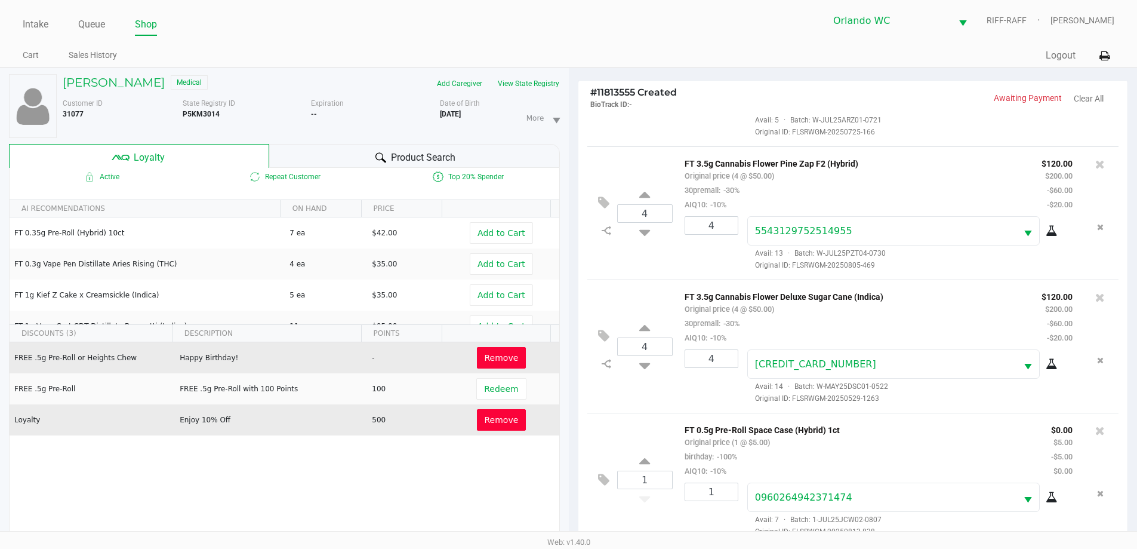
scroll to position [143, 0]
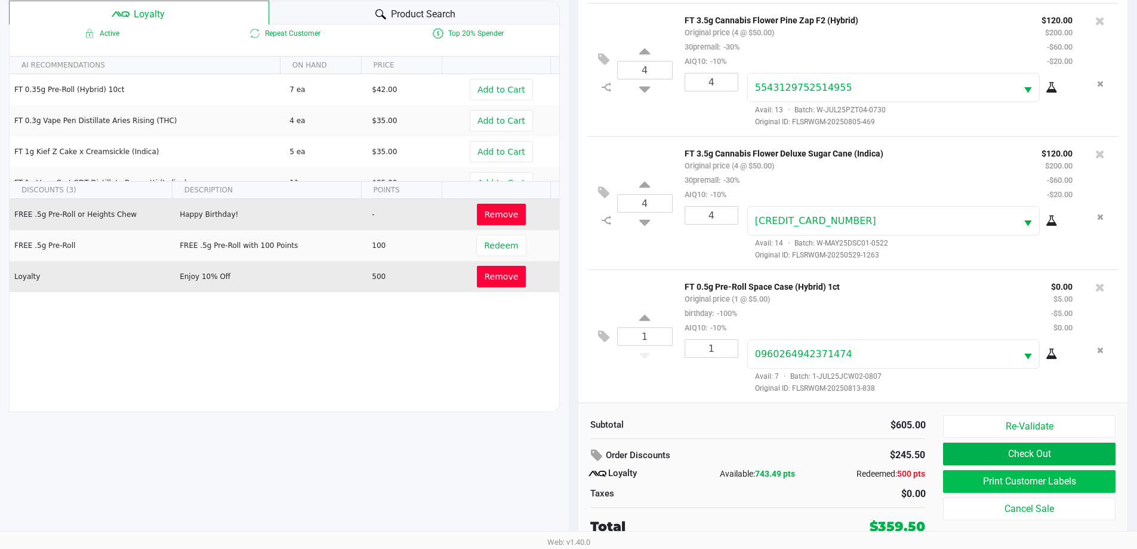
click at [1050, 488] on button "Print Customer Labels" at bounding box center [1029, 481] width 172 height 23
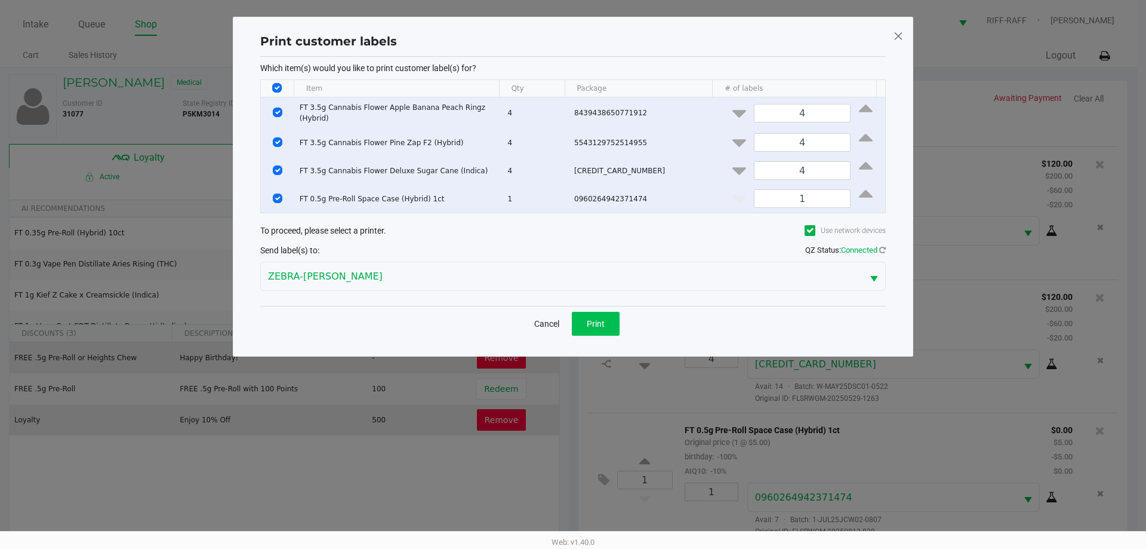
click at [594, 327] on button "Print" at bounding box center [596, 324] width 48 height 24
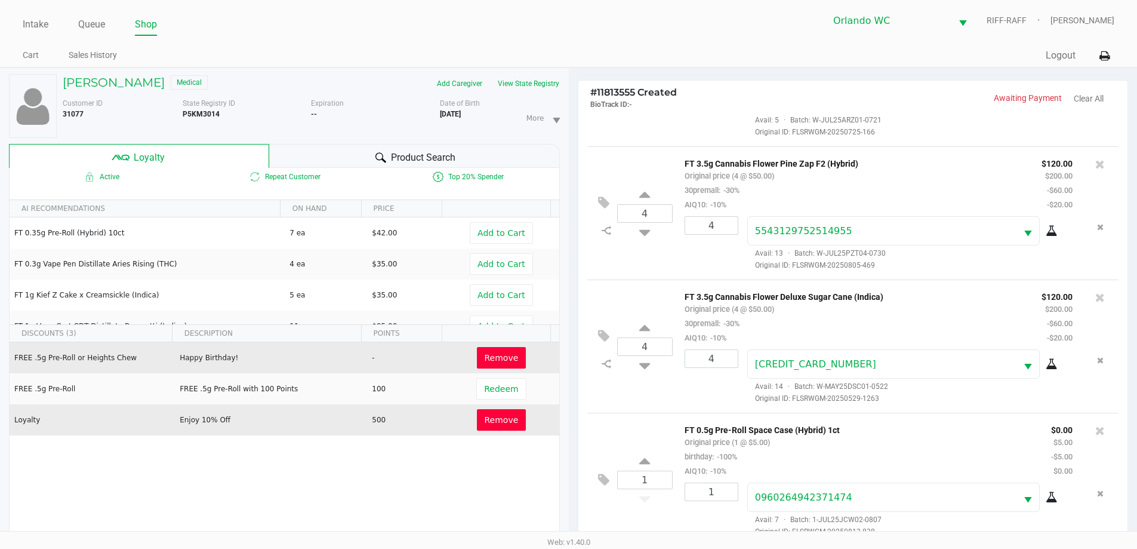
scroll to position [143, 0]
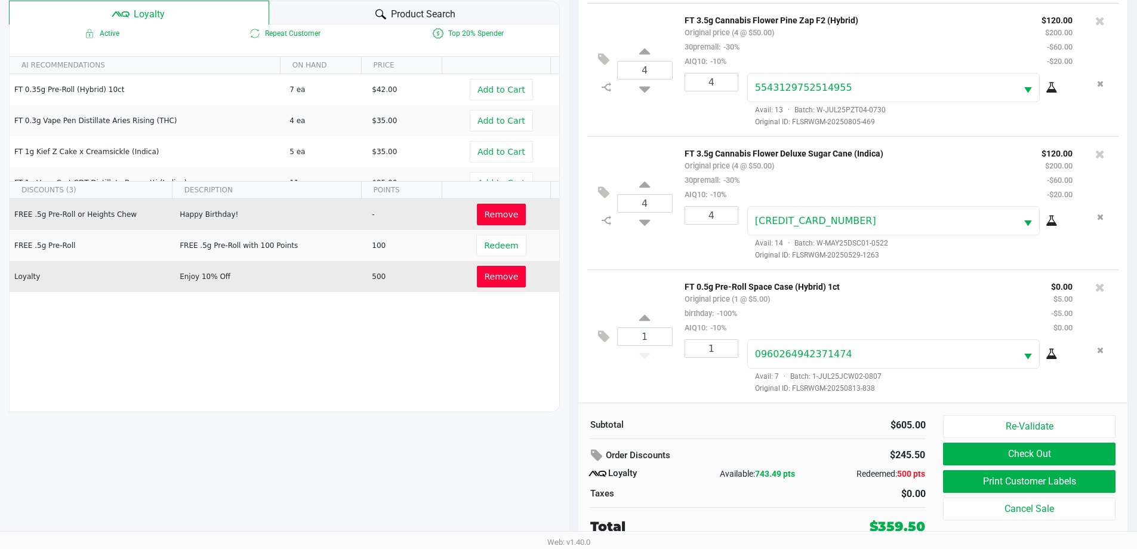
click at [1044, 457] on button "Check Out" at bounding box center [1029, 453] width 172 height 23
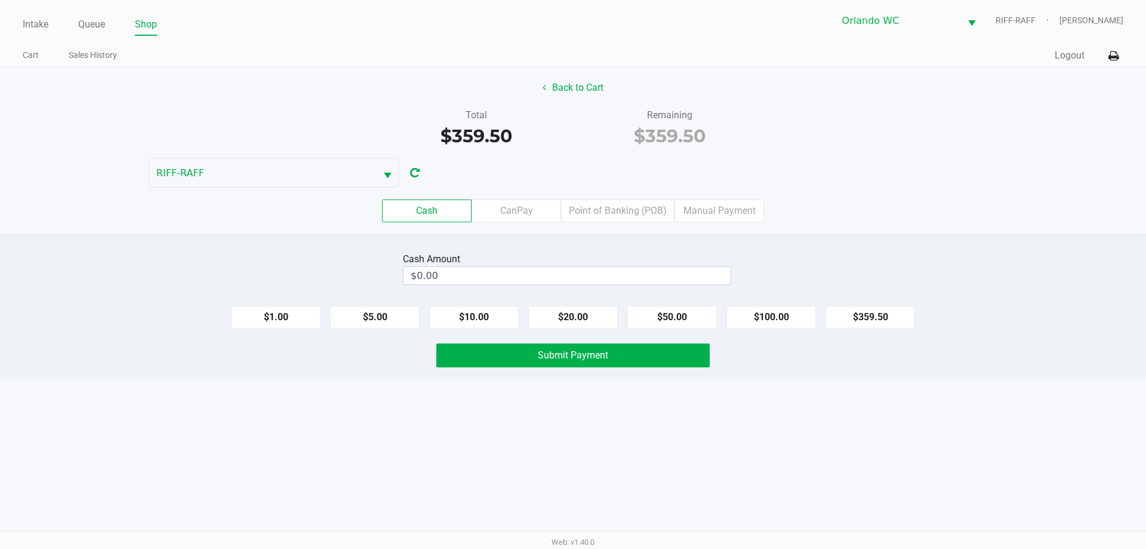
click at [525, 211] on label "CanPay" at bounding box center [517, 210] width 90 height 23
click at [0, 0] on 2 "CanPay" at bounding box center [0, 0] width 0 height 0
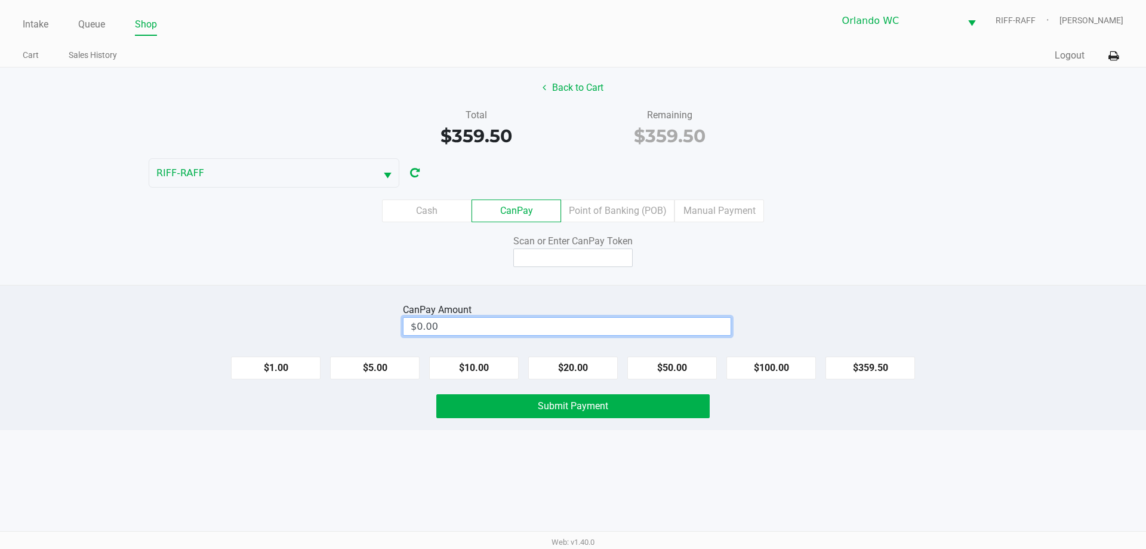
click at [543, 322] on input "$0.00" at bounding box center [567, 326] width 327 height 17
click at [582, 256] on input at bounding box center [572, 257] width 119 height 19
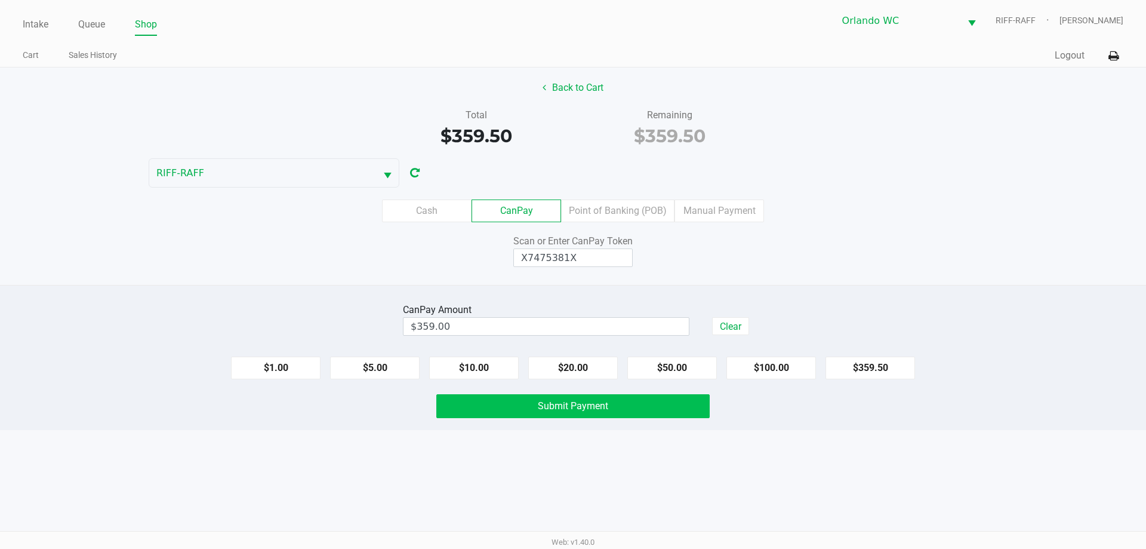
click at [642, 413] on button "Submit Payment" at bounding box center [572, 406] width 273 height 24
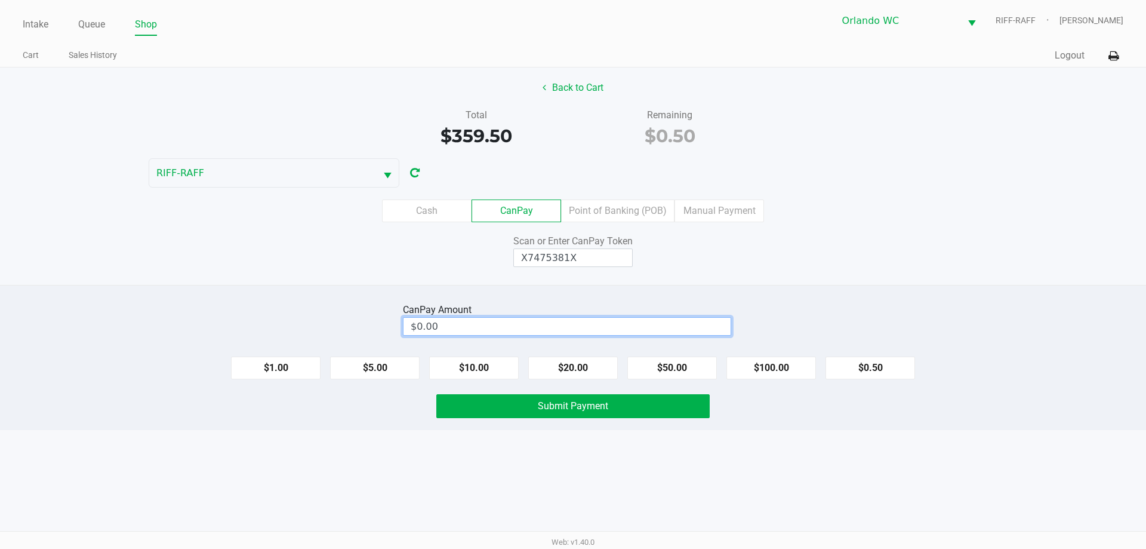
click at [591, 328] on input "$0.00" at bounding box center [567, 326] width 327 height 17
drag, startPoint x: 504, startPoint y: 313, endPoint x: 430, endPoint y: 326, distance: 75.2
click at [384, 330] on div "CanPay Amount $0.50 Clear" at bounding box center [573, 319] width 1164 height 38
click at [463, 320] on input "0.50303683" at bounding box center [546, 326] width 285 height 17
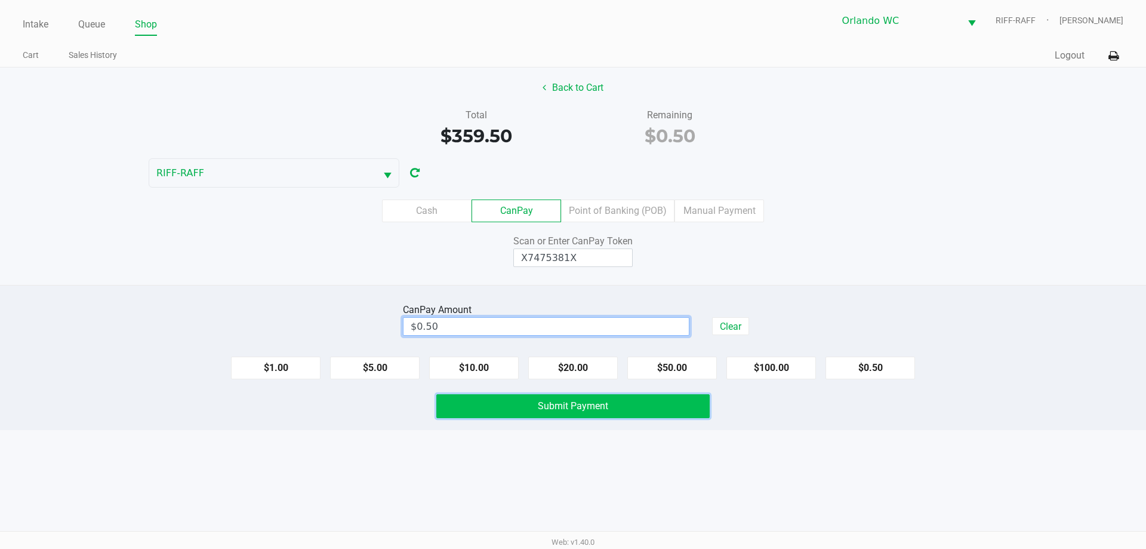
click at [624, 407] on button "Submit Payment" at bounding box center [572, 406] width 273 height 24
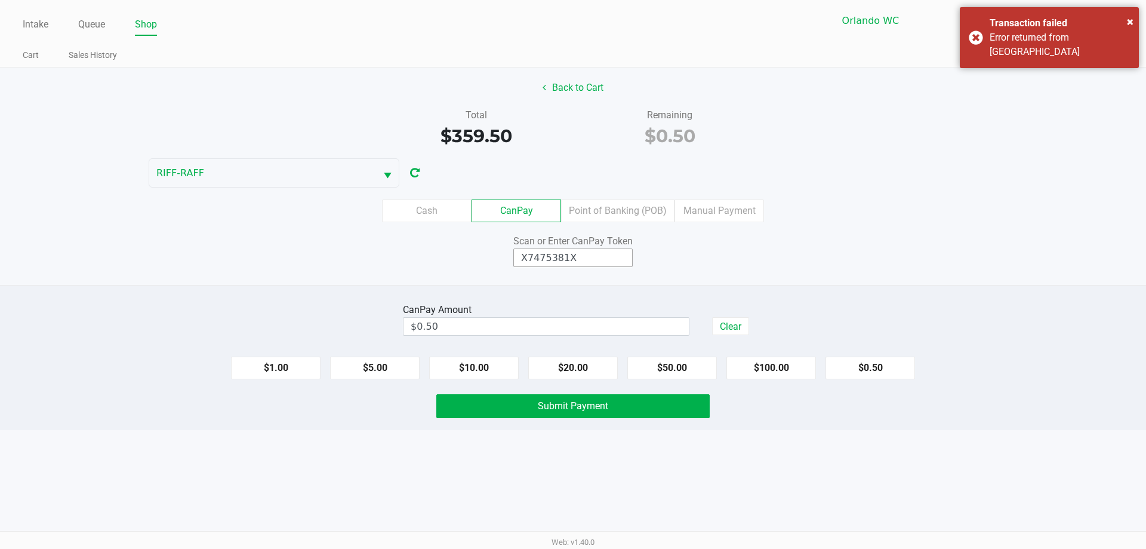
click at [600, 266] on input "X7475381X" at bounding box center [572, 257] width 119 height 19
click at [586, 255] on input at bounding box center [572, 257] width 119 height 19
click at [640, 404] on button "Submit Payment" at bounding box center [572, 406] width 273 height 24
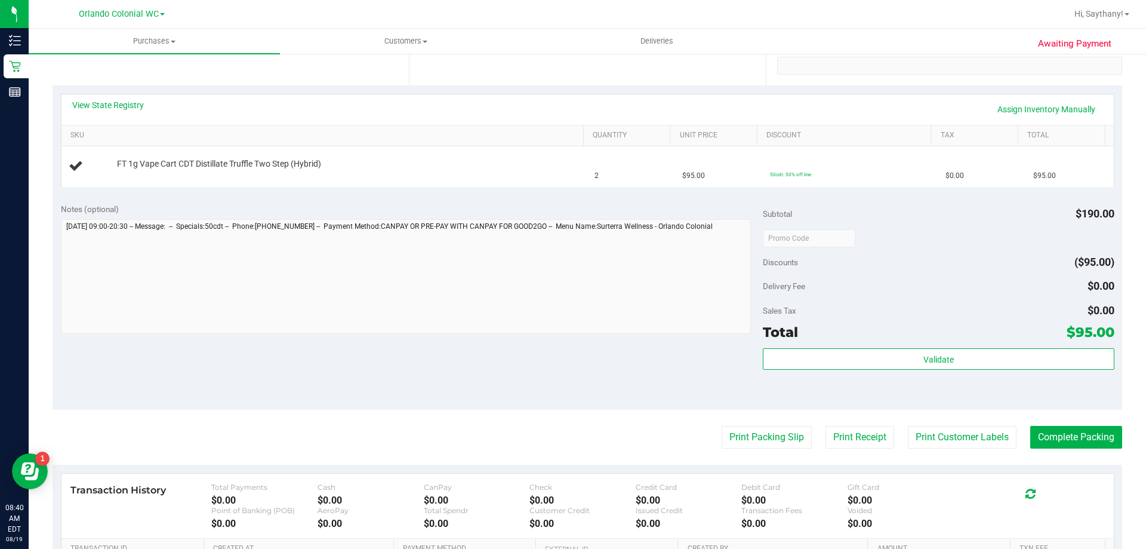
scroll to position [358, 0]
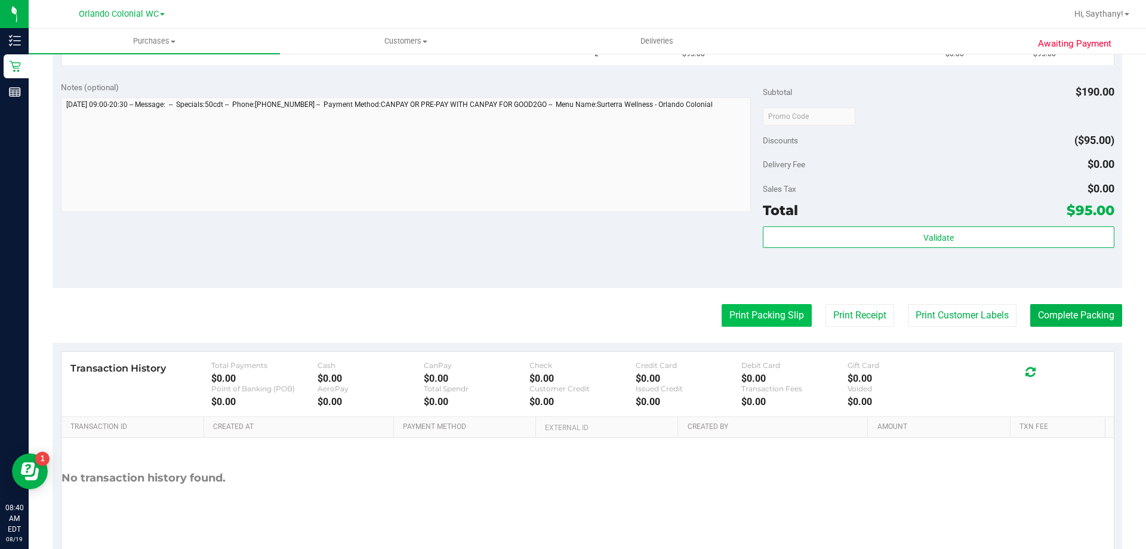
click at [786, 313] on button "Print Packing Slip" at bounding box center [767, 315] width 90 height 23
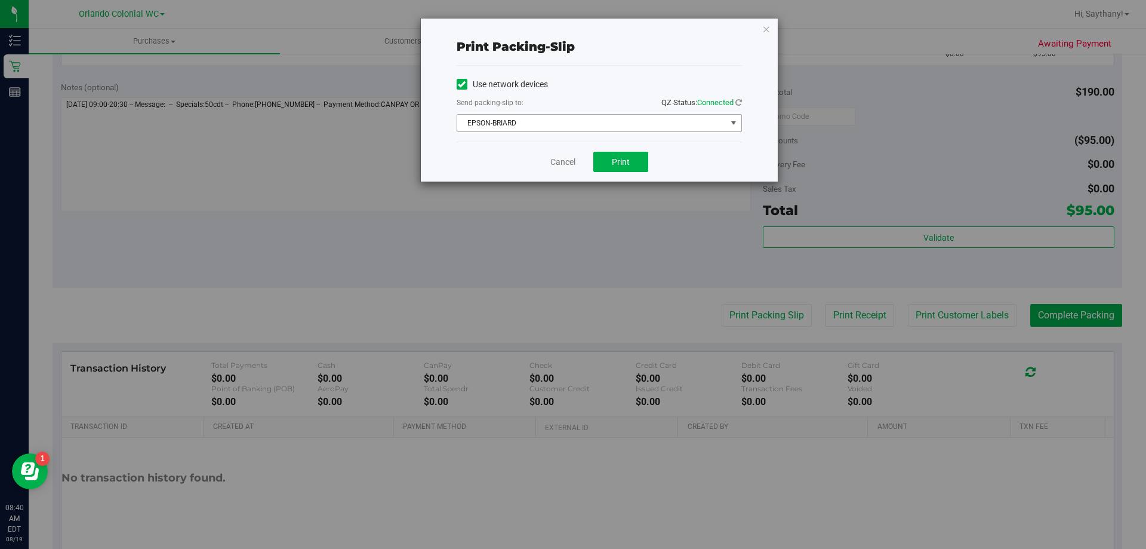
click at [657, 122] on span "EPSON-BRIARD" at bounding box center [591, 123] width 269 height 17
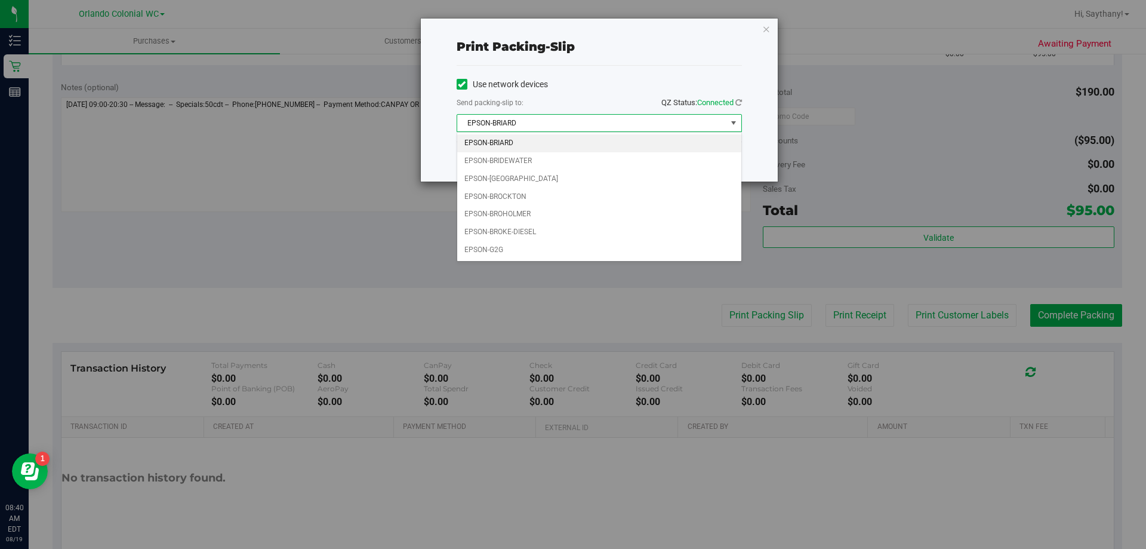
click at [366, 231] on div "Print packing-slip Use network devices Send packing-slip to: QZ Status: Connect…" at bounding box center [577, 274] width 1155 height 549
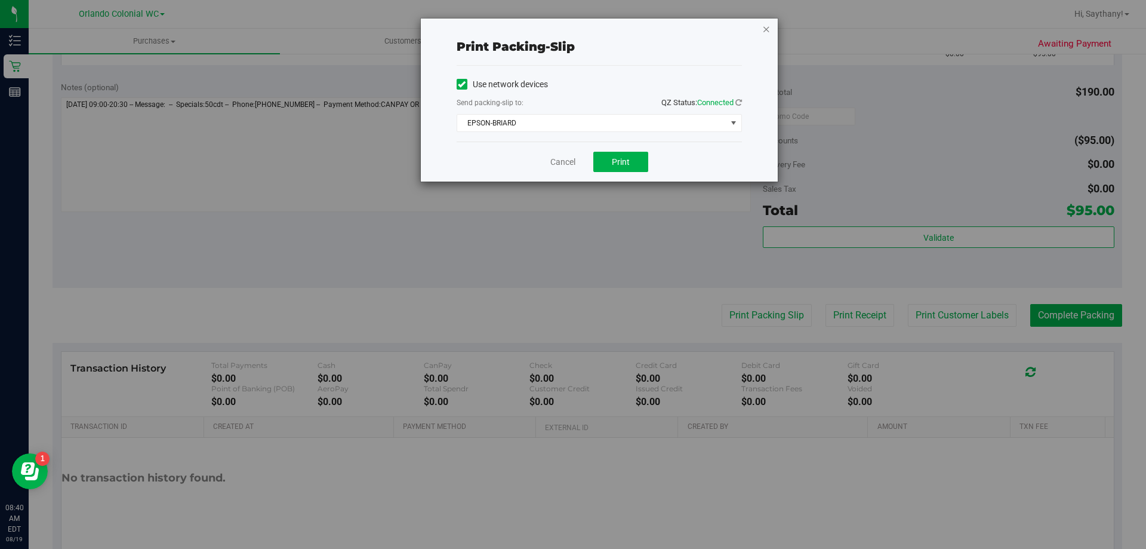
click at [767, 27] on icon "button" at bounding box center [766, 28] width 8 height 14
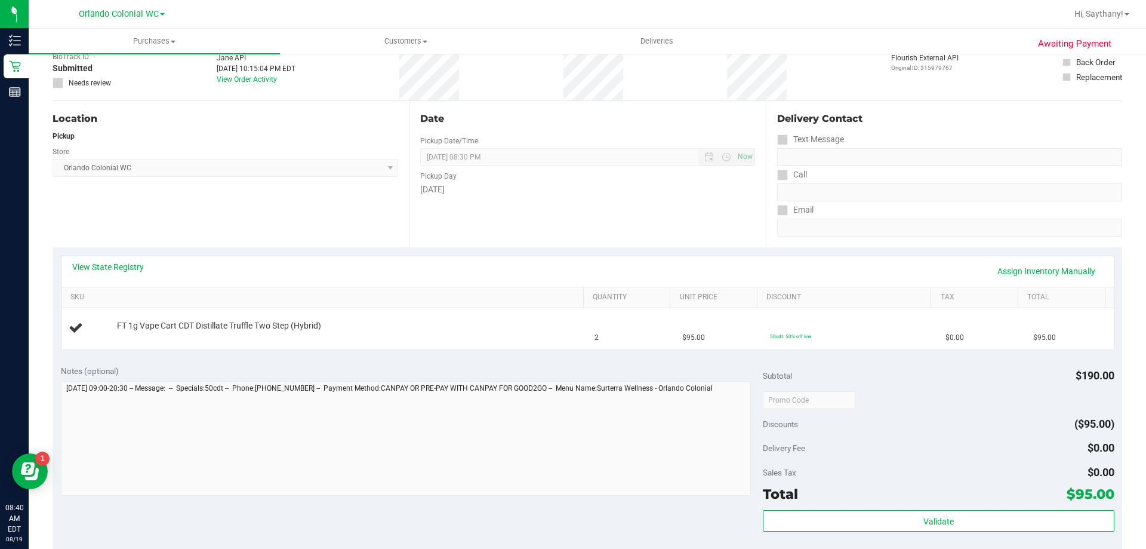
scroll to position [0, 0]
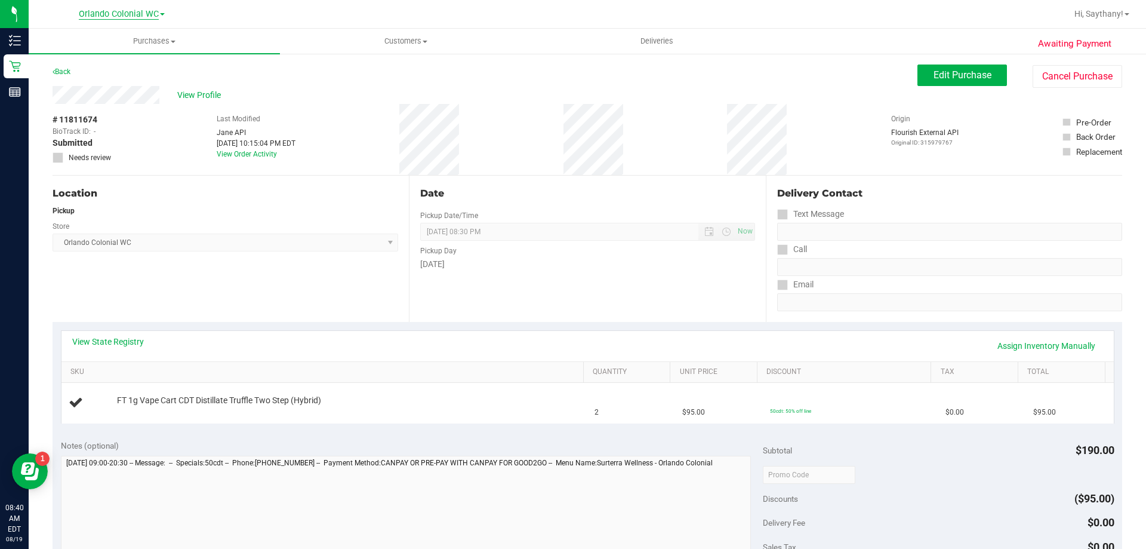
click at [153, 16] on span "Orlando Colonial WC" at bounding box center [119, 14] width 80 height 11
click at [129, 63] on link "Orlando WC" at bounding box center [122, 58] width 174 height 16
click at [163, 44] on span "Purchases" at bounding box center [154, 41] width 251 height 11
click at [123, 87] on li "Fulfillment" at bounding box center [154, 86] width 251 height 14
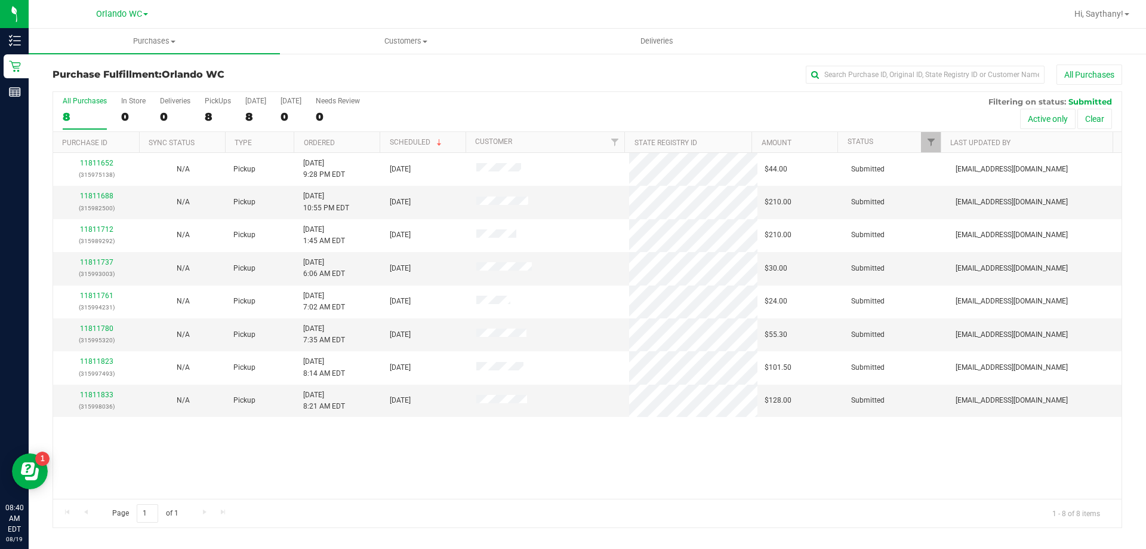
click at [124, 5] on div "Orlando WC Orlando Colonial WC Orlando WC" at bounding box center [122, 14] width 174 height 19
click at [162, 43] on span "Purchases" at bounding box center [154, 41] width 251 height 11
click at [108, 90] on li "Fulfillment" at bounding box center [154, 86] width 251 height 14
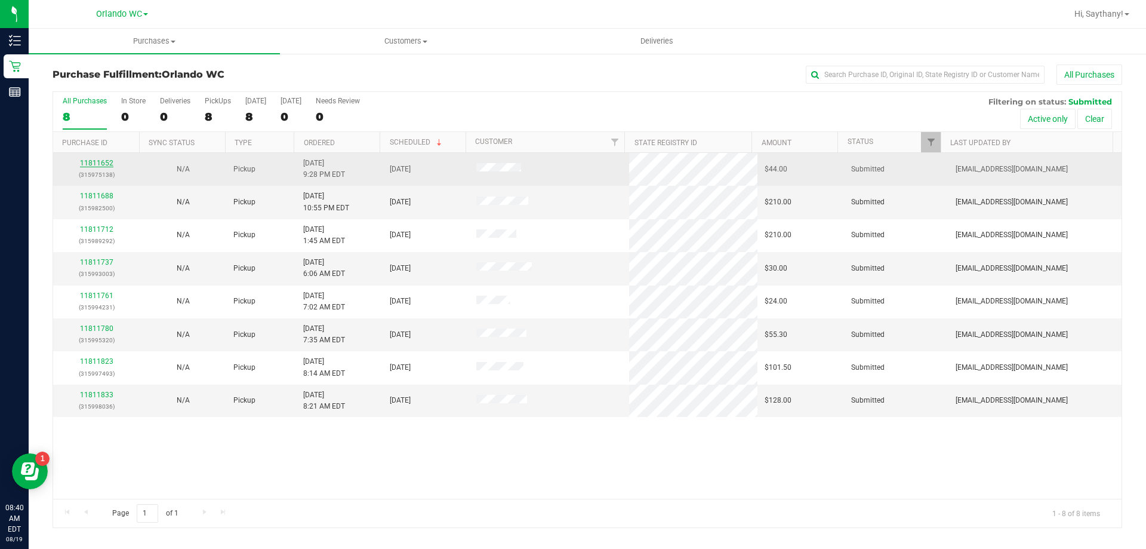
click at [98, 159] on link "11811652" at bounding box center [96, 163] width 33 height 8
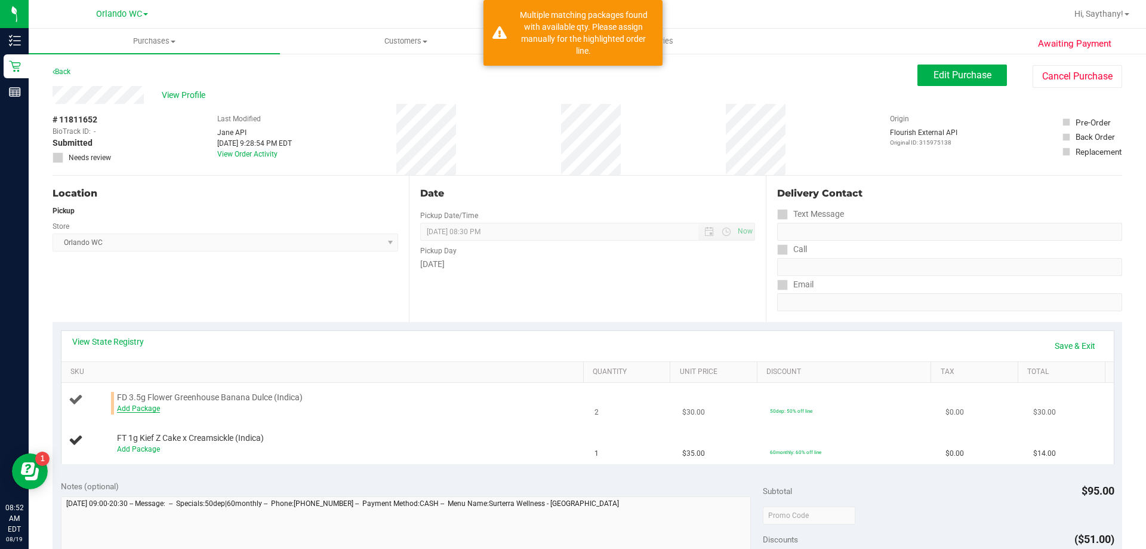
click at [139, 408] on link "Add Package" at bounding box center [138, 408] width 43 height 8
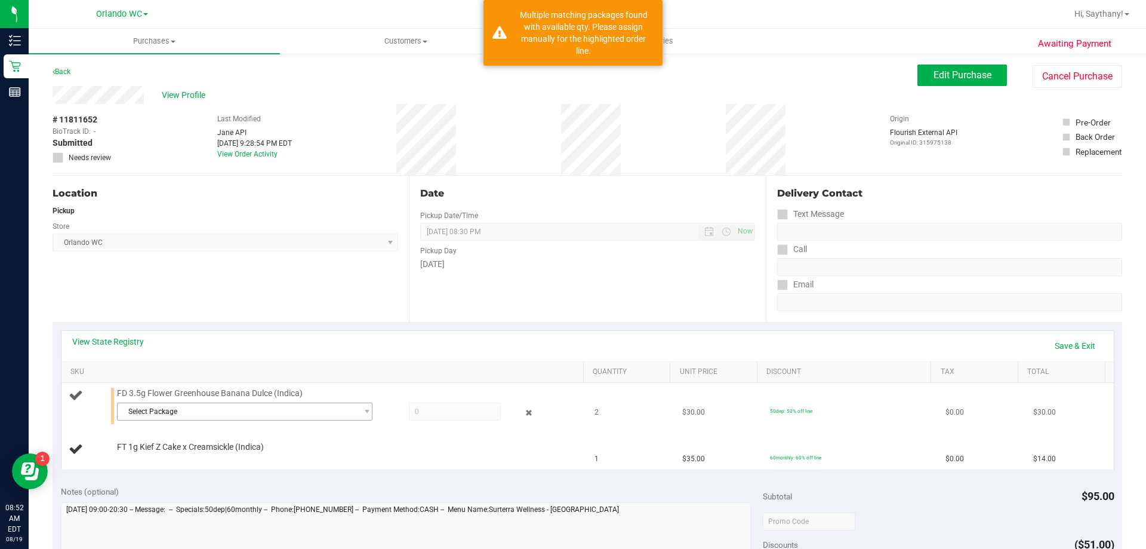
click at [315, 408] on span "Select Package" at bounding box center [237, 411] width 239 height 17
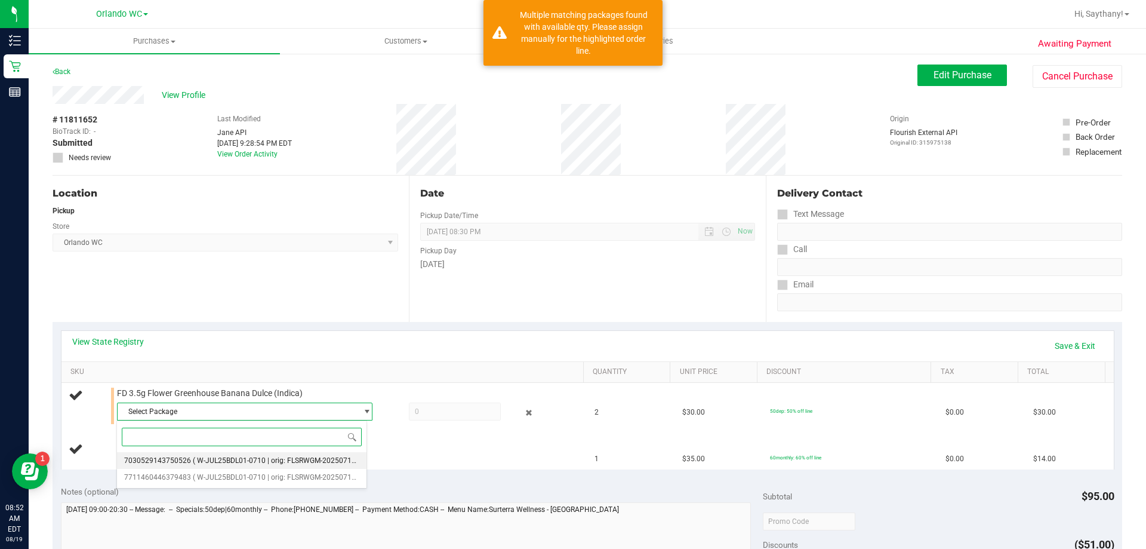
click at [313, 460] on span "( W-JUL25BDL01-0710 | orig: FLSRWGM-20250717-496 )" at bounding box center [284, 460] width 182 height 8
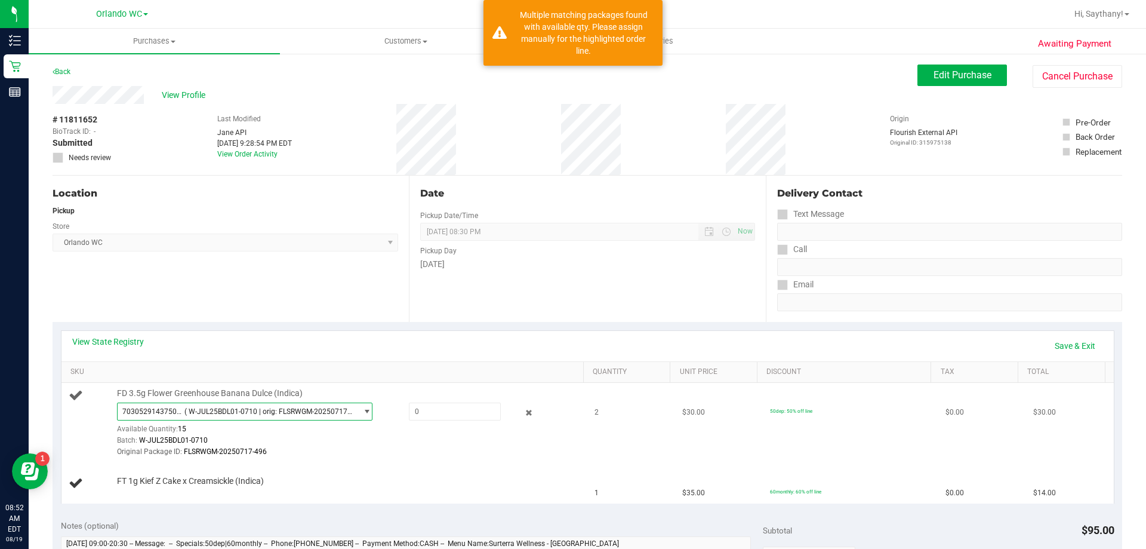
click at [327, 407] on span "( W-JUL25BDL01-0710 | orig: FLSRWGM-20250717-496 )" at bounding box center [268, 411] width 168 height 8
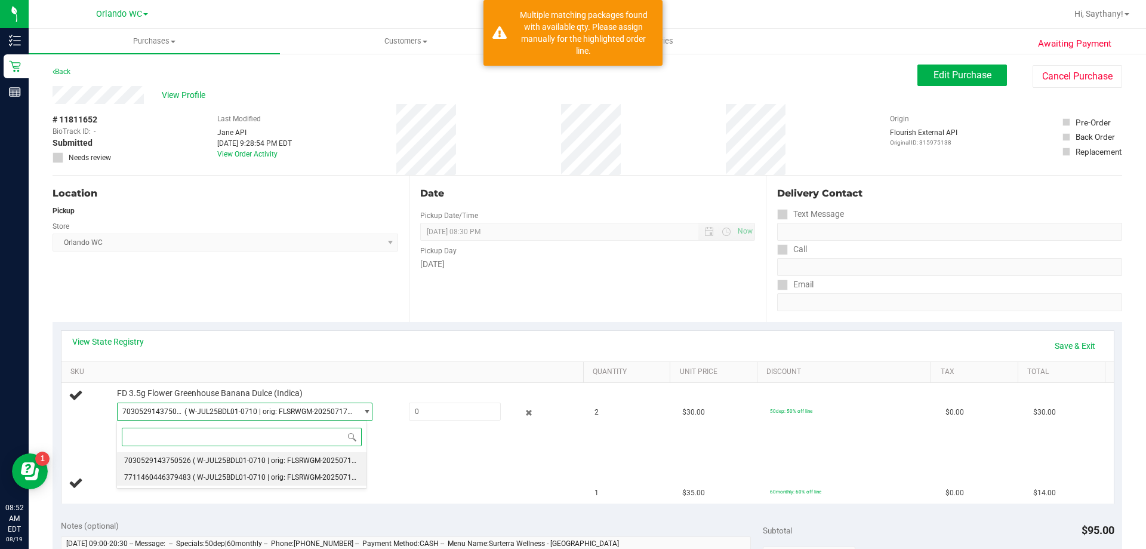
click at [321, 478] on span "( W-JUL25BDL01-0710 | orig: FLSRWGM-20250717-463 )" at bounding box center [284, 477] width 182 height 8
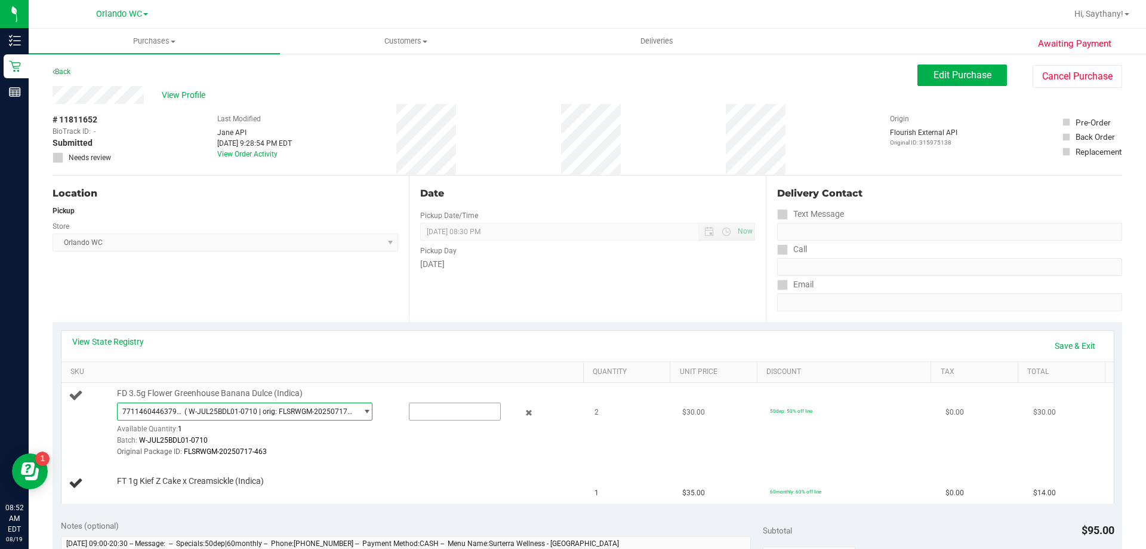
click at [456, 410] on input "text" at bounding box center [455, 411] width 91 height 17
type input "1"
type input "1.0000"
click at [516, 351] on div "View State Registry Save & Exit" at bounding box center [587, 346] width 1031 height 20
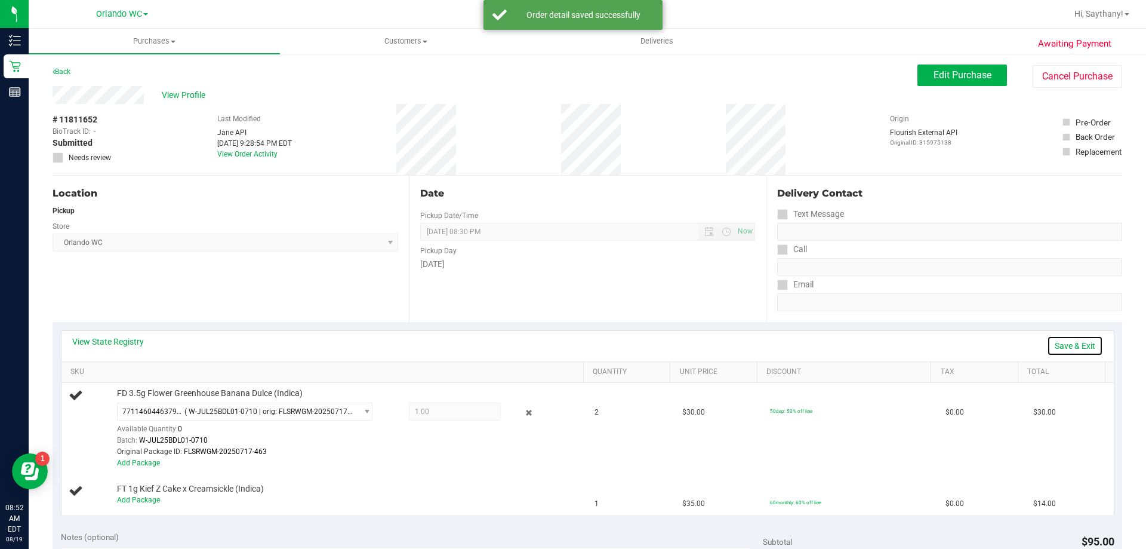
click at [1058, 345] on link "Save & Exit" at bounding box center [1075, 346] width 56 height 20
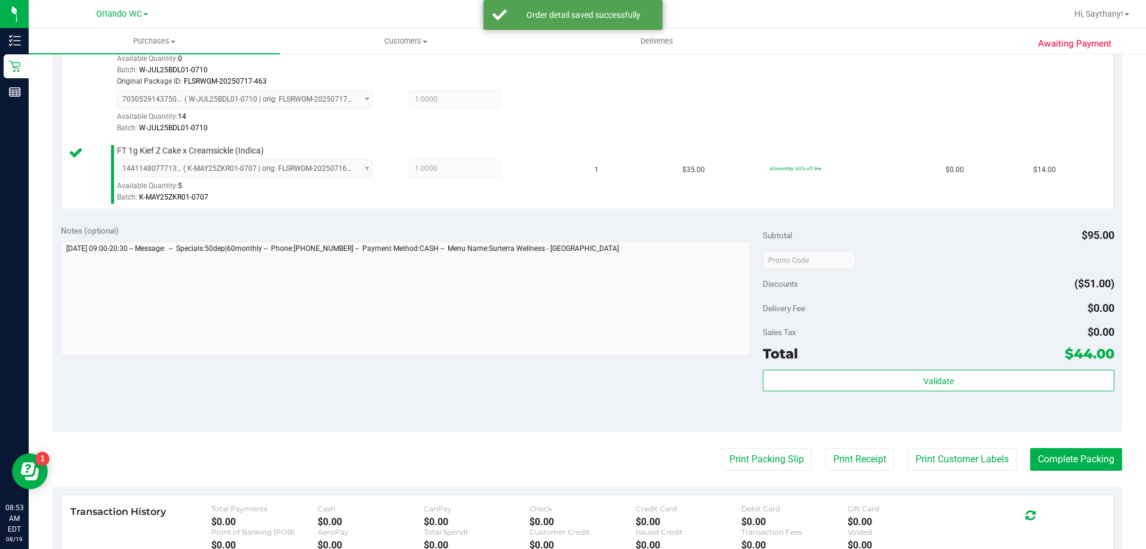
scroll to position [384, 0]
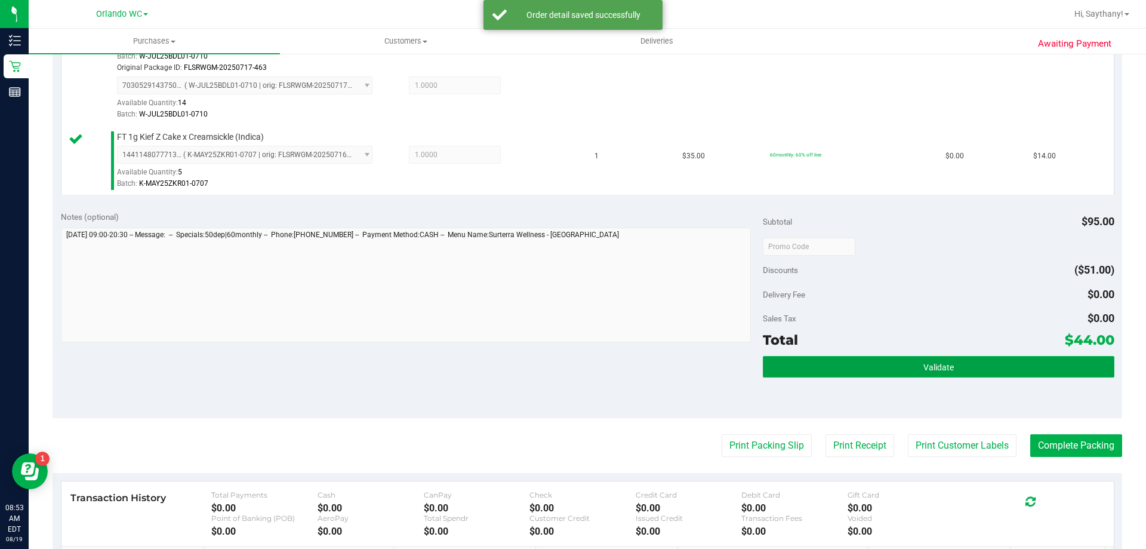
click at [999, 358] on button "Validate" at bounding box center [938, 366] width 351 height 21
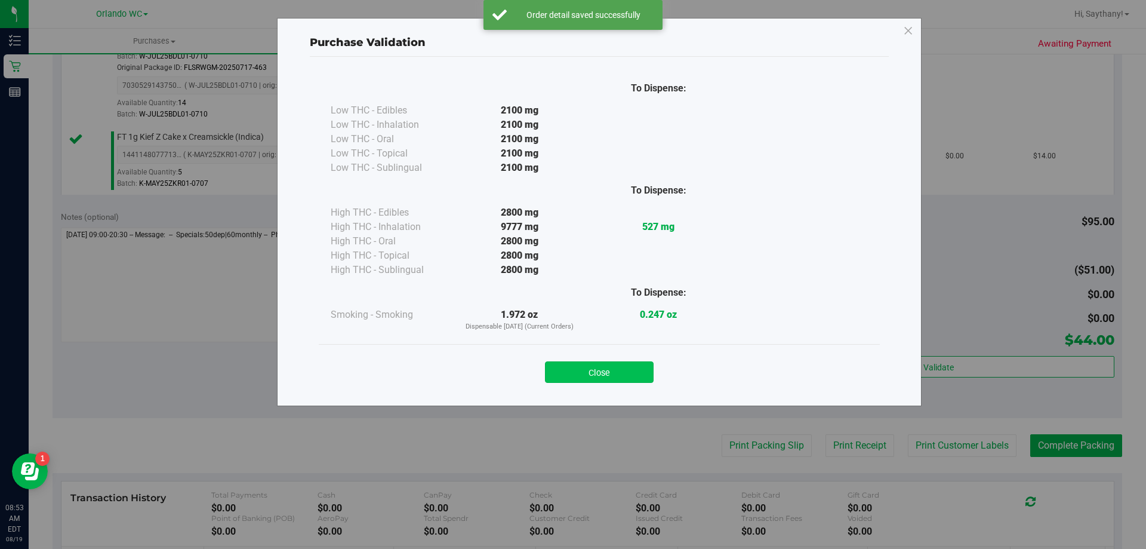
click at [598, 376] on button "Close" at bounding box center [599, 371] width 109 height 21
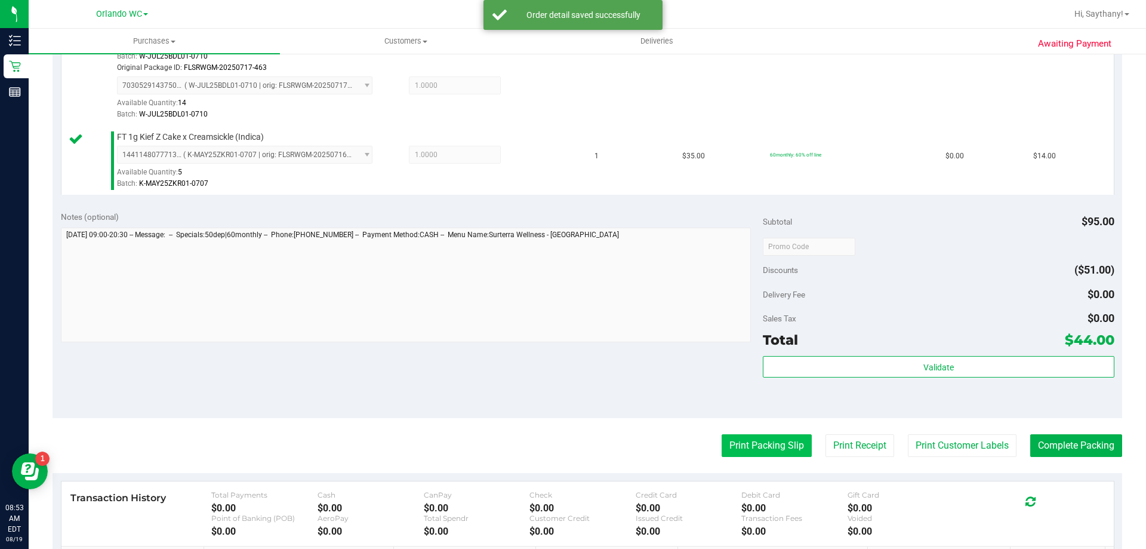
click at [752, 449] on button "Print Packing Slip" at bounding box center [767, 445] width 90 height 23
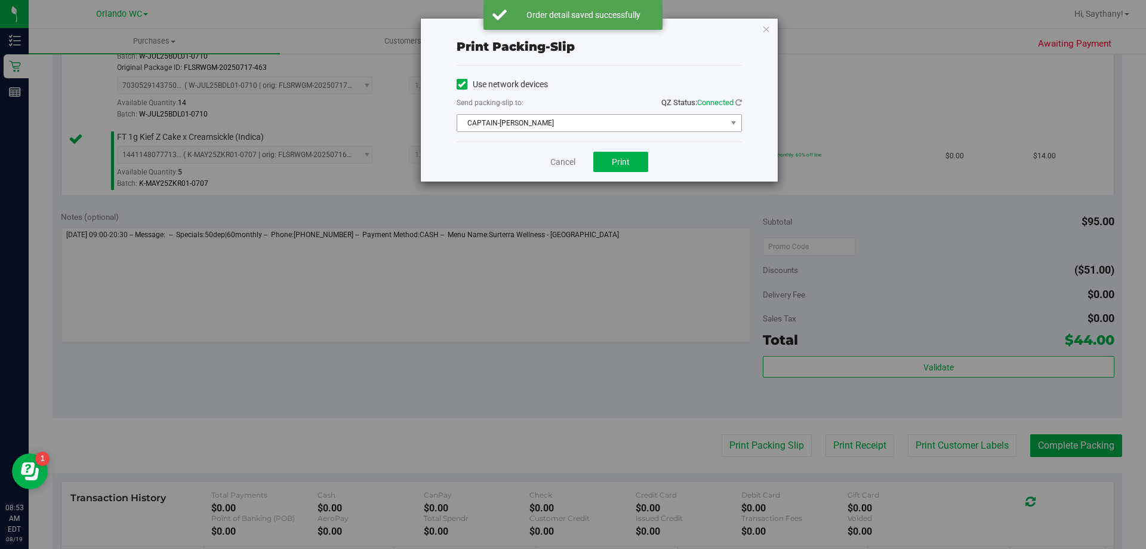
click at [709, 119] on span "CAPTAIN-[PERSON_NAME]" at bounding box center [591, 123] width 269 height 17
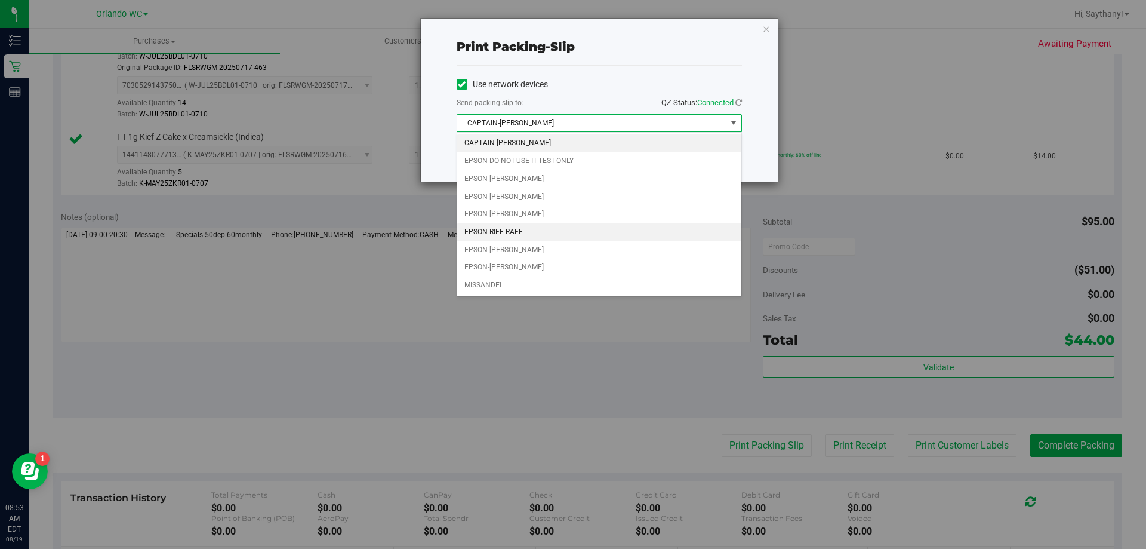
click at [527, 232] on li "EPSON-RIFF-RAFF" at bounding box center [599, 232] width 284 height 18
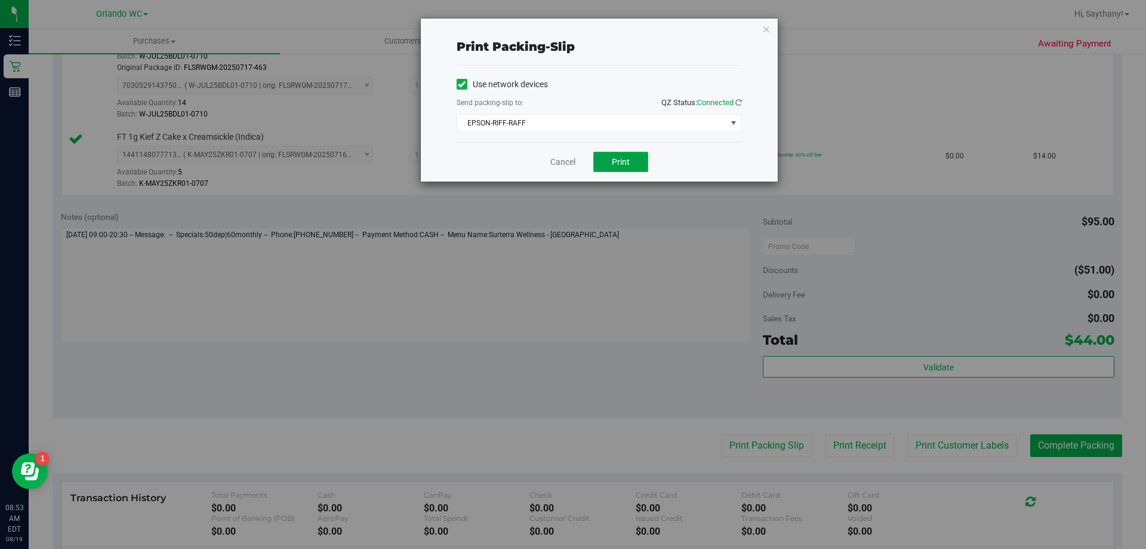
click at [609, 158] on button "Print" at bounding box center [621, 162] width 55 height 20
click at [794, 36] on div "Print packing-slip Use network devices Send packing-slip to: QZ Status: Connect…" at bounding box center [577, 274] width 1155 height 549
click at [762, 25] on icon "button" at bounding box center [766, 28] width 8 height 14
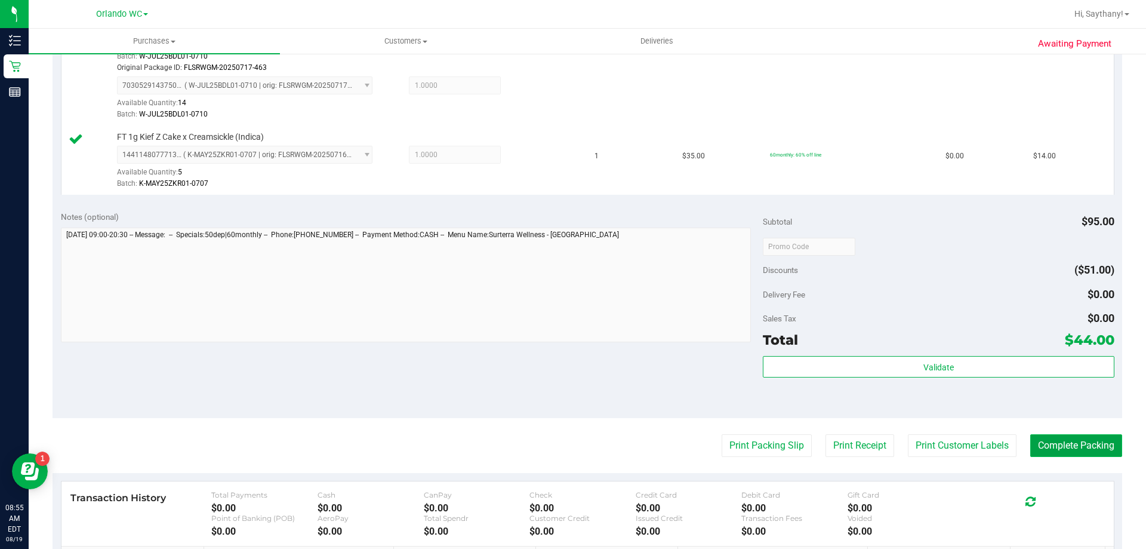
click at [1086, 435] on button "Complete Packing" at bounding box center [1077, 445] width 92 height 23
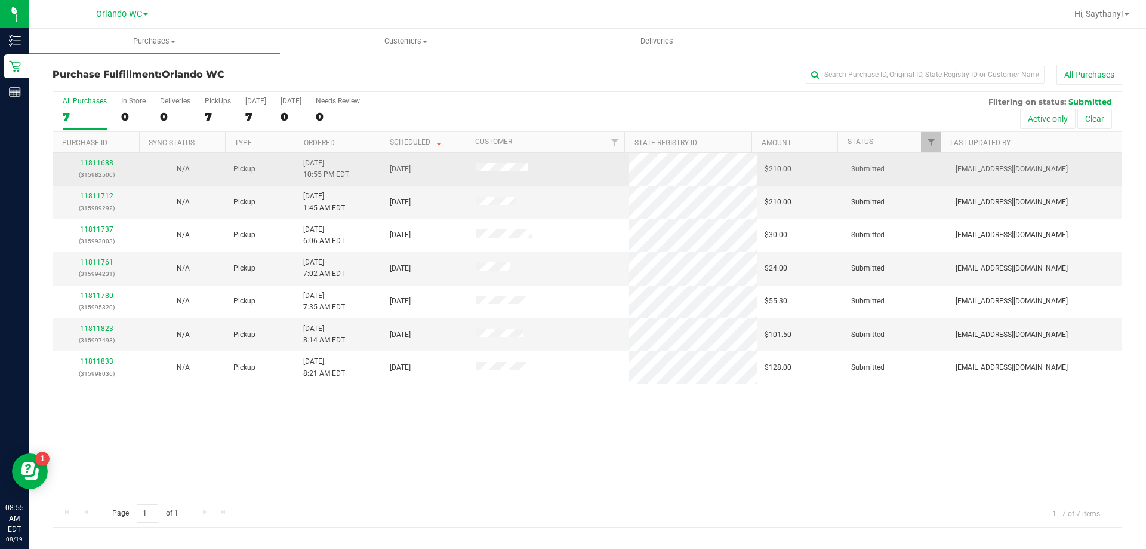
click at [102, 163] on link "11811688" at bounding box center [96, 163] width 33 height 8
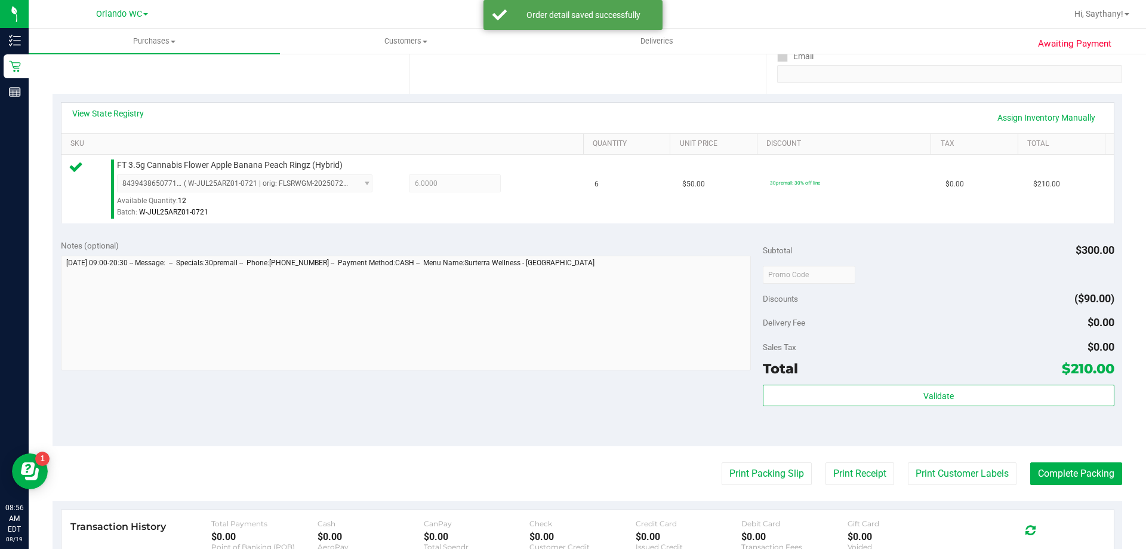
scroll to position [278, 0]
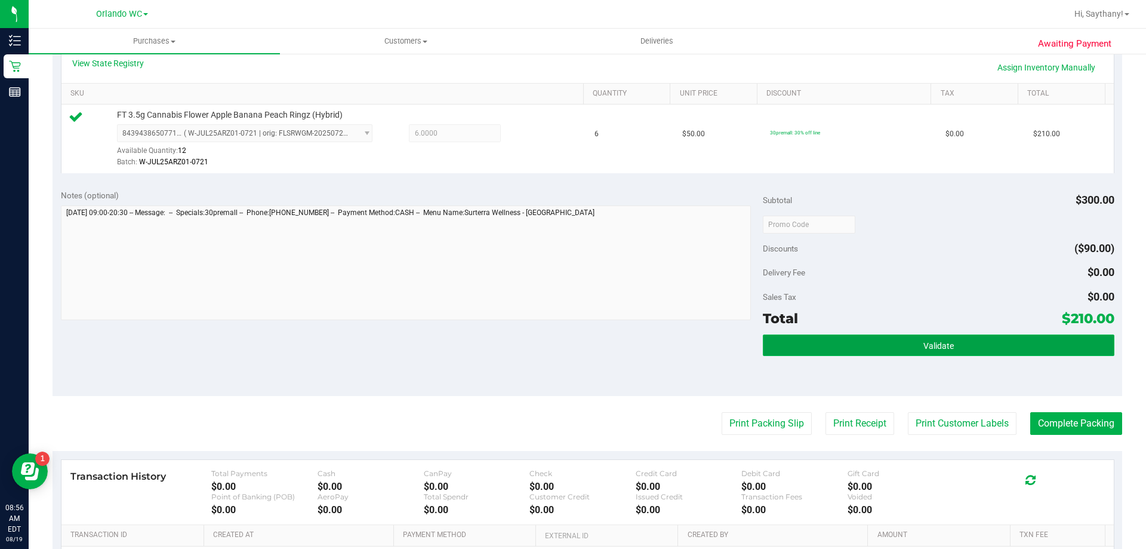
click at [995, 340] on button "Validate" at bounding box center [938, 344] width 351 height 21
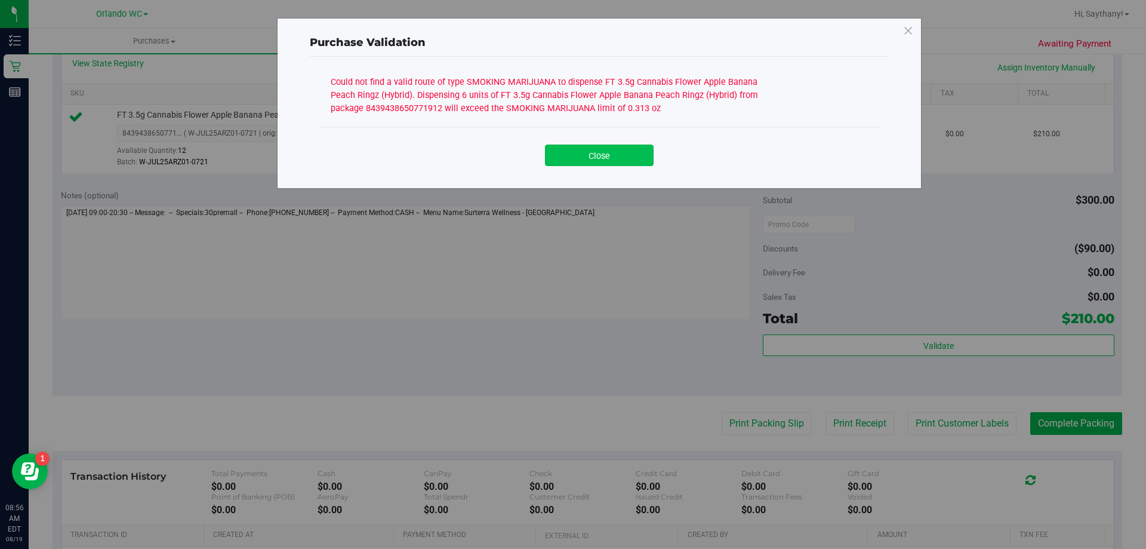
click at [596, 158] on button "Close" at bounding box center [599, 154] width 109 height 21
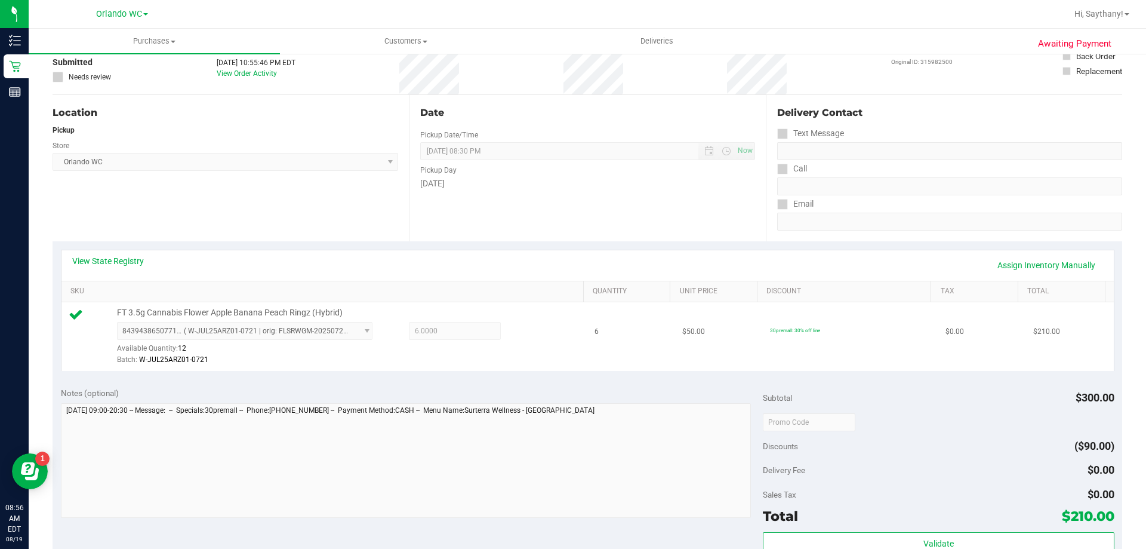
scroll to position [0, 0]
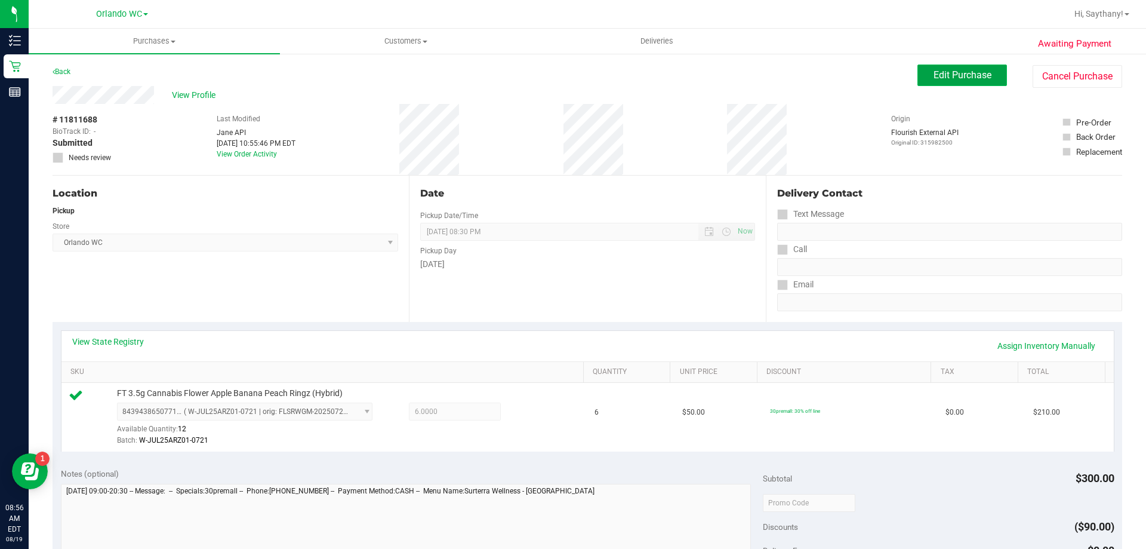
click at [957, 64] on button "Edit Purchase" at bounding box center [963, 74] width 90 height 21
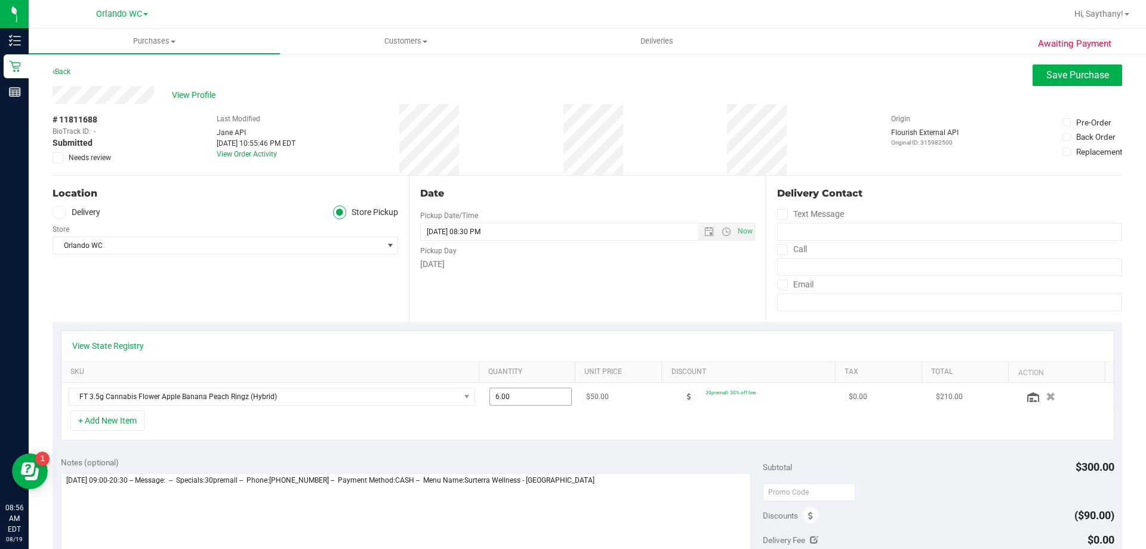
click at [513, 401] on span "6.00 6" at bounding box center [531, 397] width 83 height 18
click at [644, 332] on div "View State Registry" at bounding box center [587, 346] width 1053 height 30
click at [1066, 78] on span "Save Purchase" at bounding box center [1078, 74] width 63 height 11
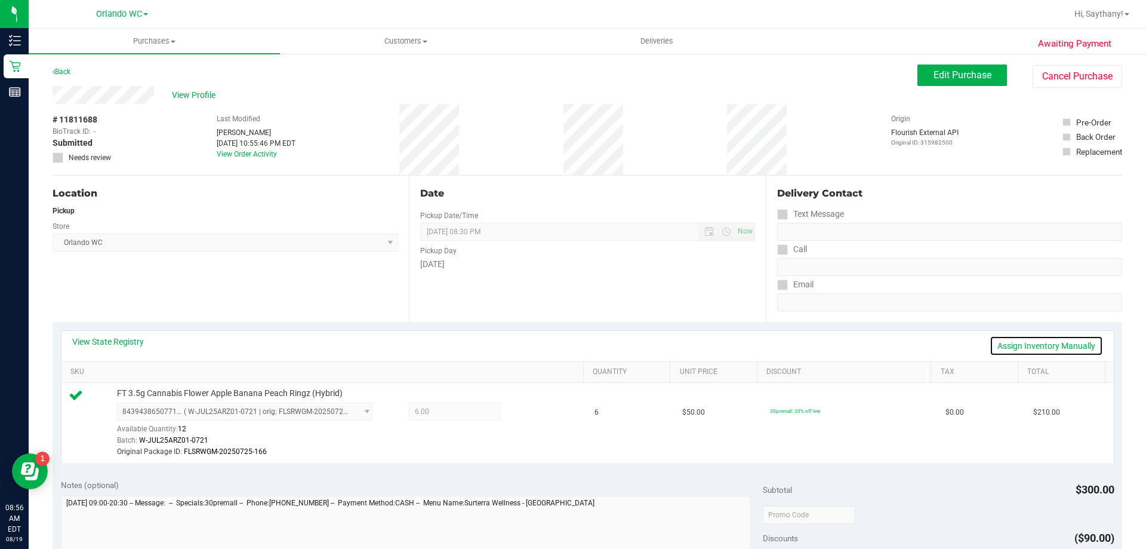
click at [1047, 348] on link "Assign Inventory Manually" at bounding box center [1046, 346] width 113 height 20
click at [523, 411] on icon at bounding box center [529, 413] width 13 height 14
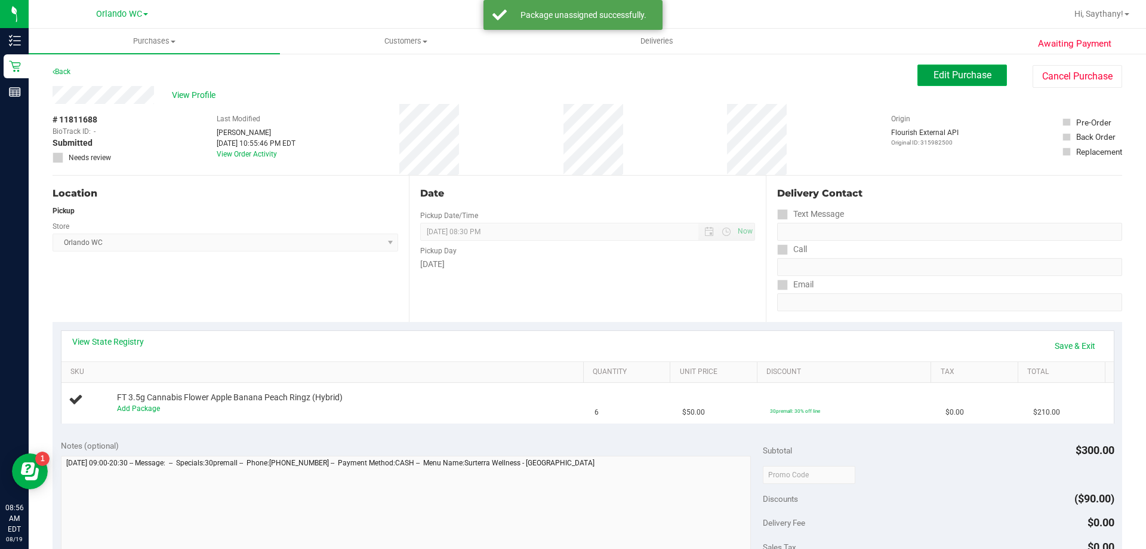
click at [918, 75] on button "Edit Purchase" at bounding box center [963, 74] width 90 height 21
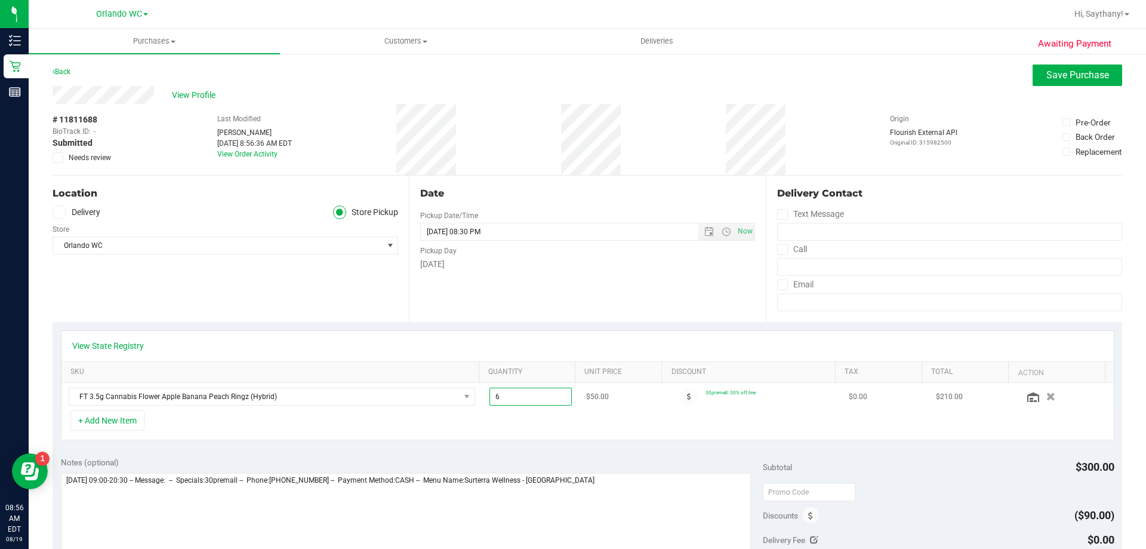
click at [535, 404] on span "6.00 6" at bounding box center [531, 397] width 83 height 18
type input "2"
type input "2.00"
click at [519, 308] on div "Date Pickup Date/Time 08/19/2025 Now 08/19/2025 08:30 PM Now Pickup Day Tuesday" at bounding box center [587, 249] width 356 height 146
click at [1090, 63] on div "Awaiting Payment Back Save Purchase View Profile # 11811688 BioTrack ID: - Subm…" at bounding box center [588, 509] width 1118 height 913
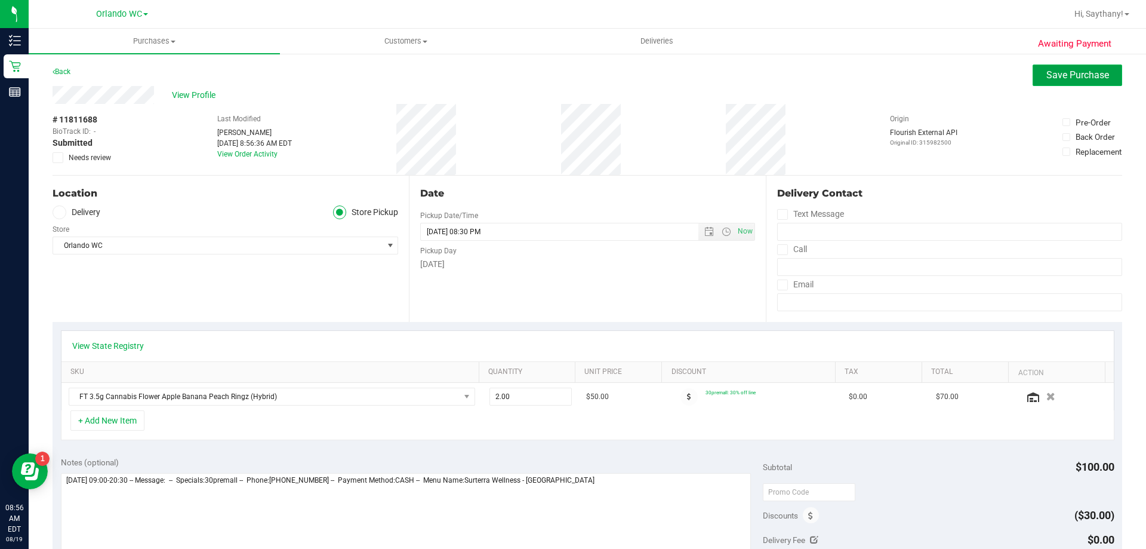
click at [1086, 72] on span "Save Purchase" at bounding box center [1078, 74] width 63 height 11
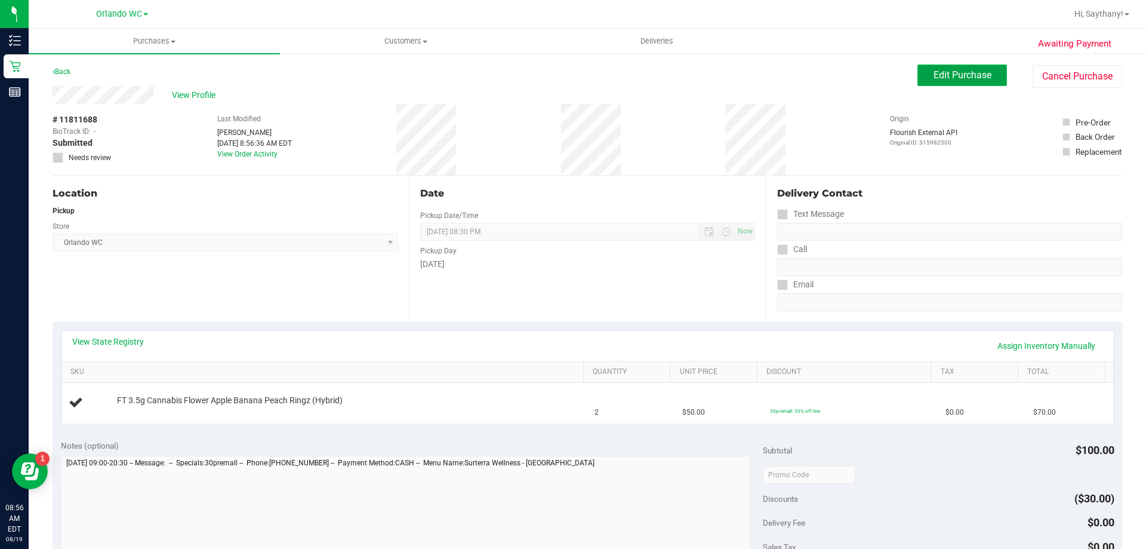
click at [957, 83] on button "Edit Purchase" at bounding box center [963, 74] width 90 height 21
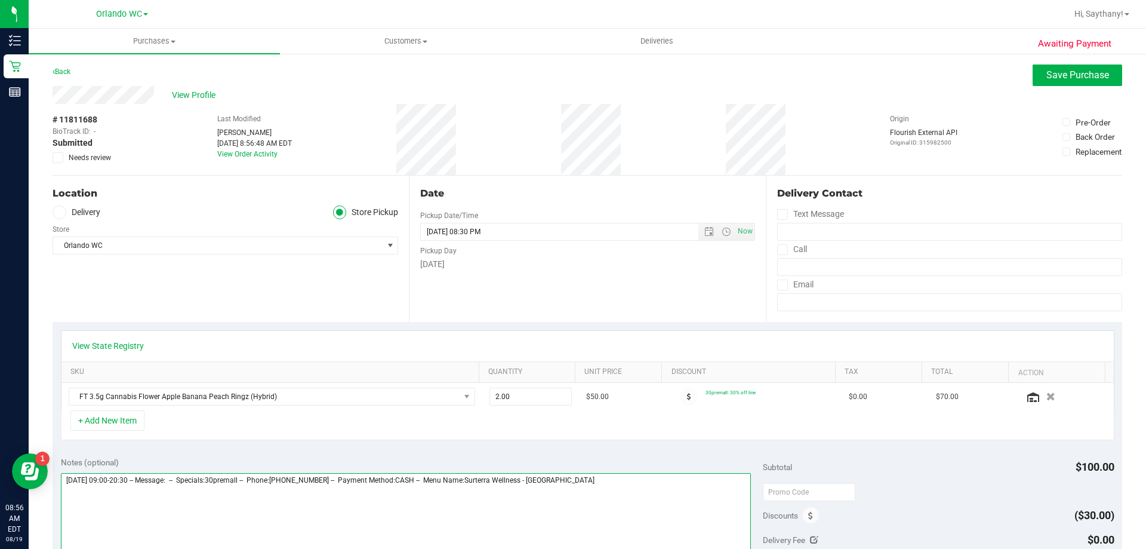
click at [635, 490] on textarea at bounding box center [406, 530] width 691 height 115
type textarea "Tuesday 08/19/2025 09:00-20:30 -- Message: -- Specials:30premall -- Phone:40740…"
click at [1064, 70] on span "Save Purchase" at bounding box center [1078, 74] width 63 height 11
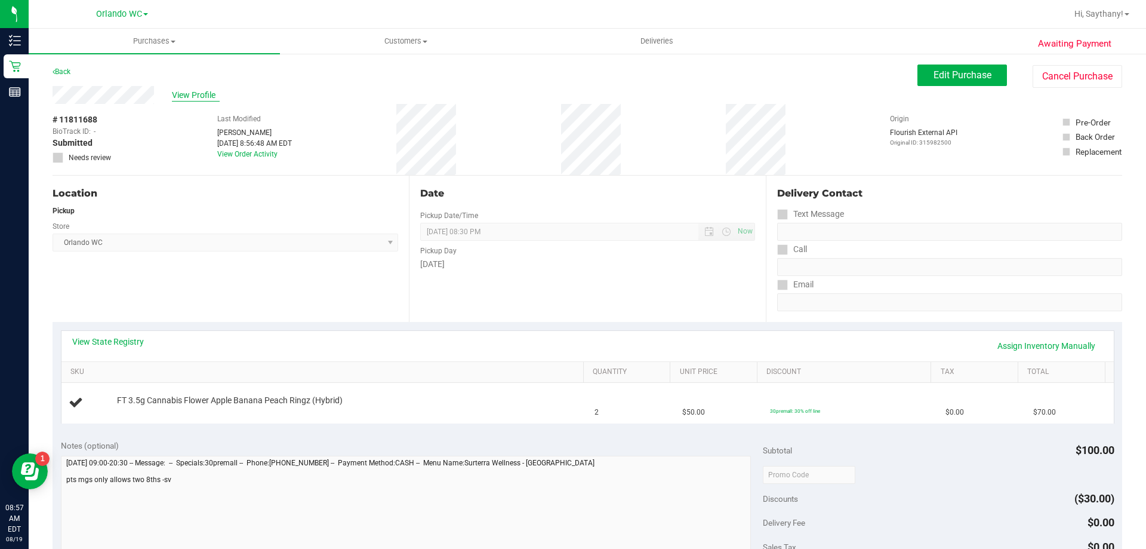
click at [202, 94] on span "View Profile" at bounding box center [196, 95] width 48 height 13
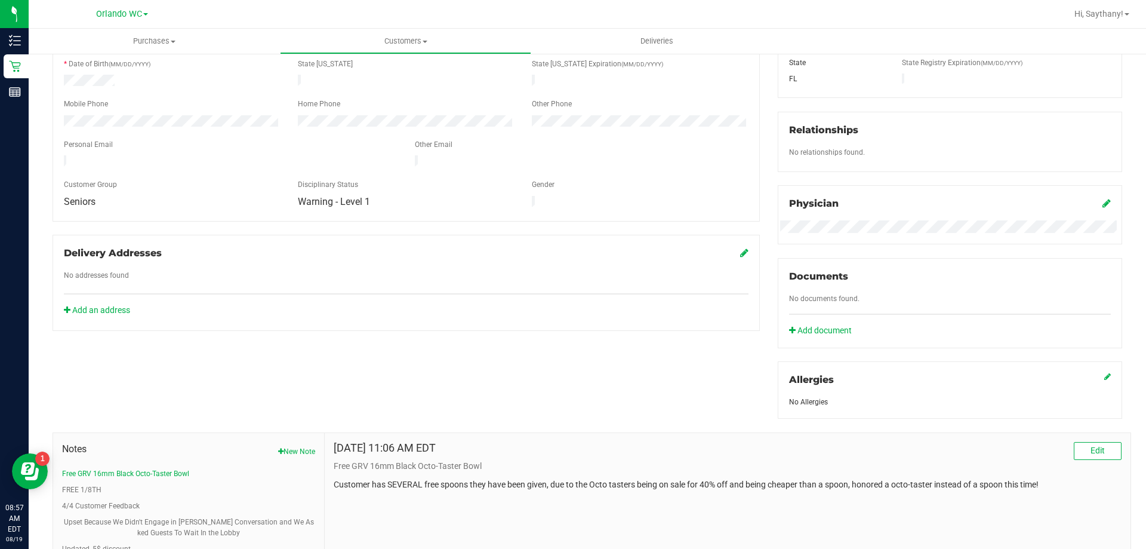
scroll to position [315, 0]
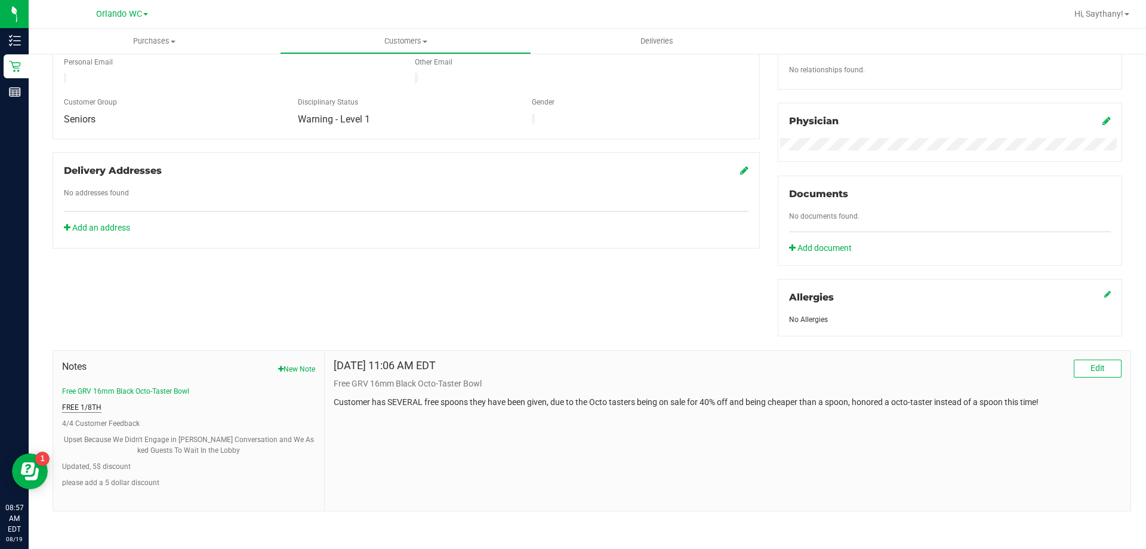
click at [78, 402] on button "FREE 1/8TH" at bounding box center [81, 407] width 39 height 11
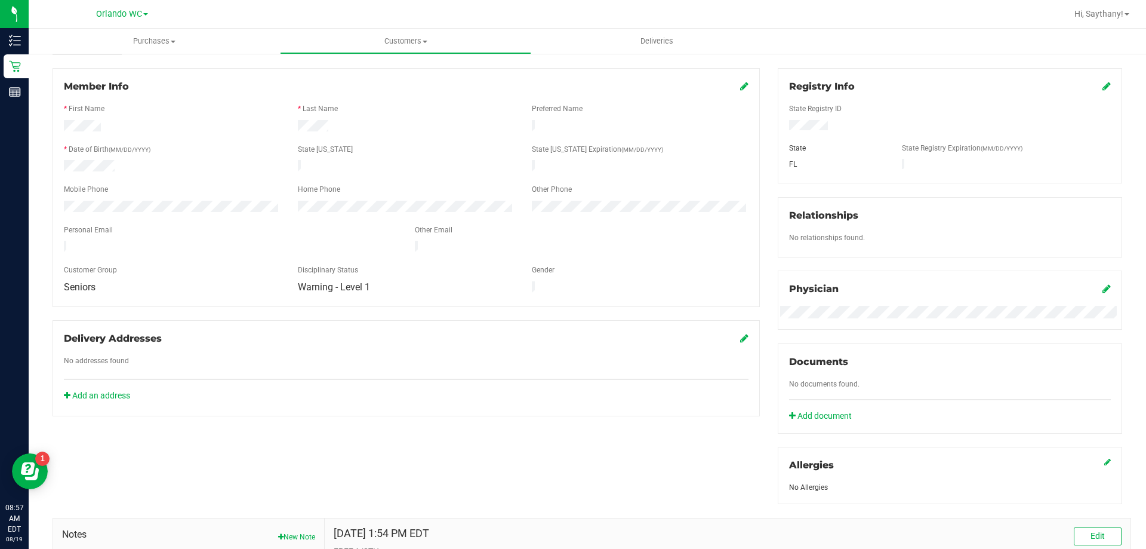
scroll to position [0, 0]
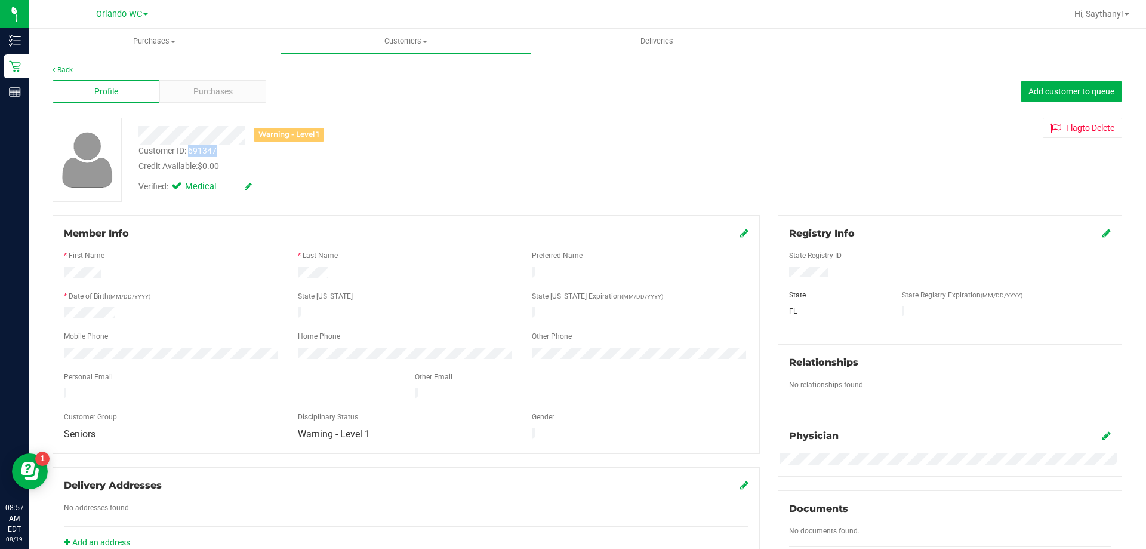
drag, startPoint x: 189, startPoint y: 153, endPoint x: 219, endPoint y: 149, distance: 30.2
click at [219, 149] on div "Customer ID: 691347 Credit Available: $0.00" at bounding box center [402, 158] width 544 height 28
copy div "691347"
click at [189, 297] on div "* Date of Birth (MM/DD/YYYY)" at bounding box center [172, 298] width 234 height 14
drag, startPoint x: 57, startPoint y: 57, endPoint x: 53, endPoint y: 82, distance: 24.7
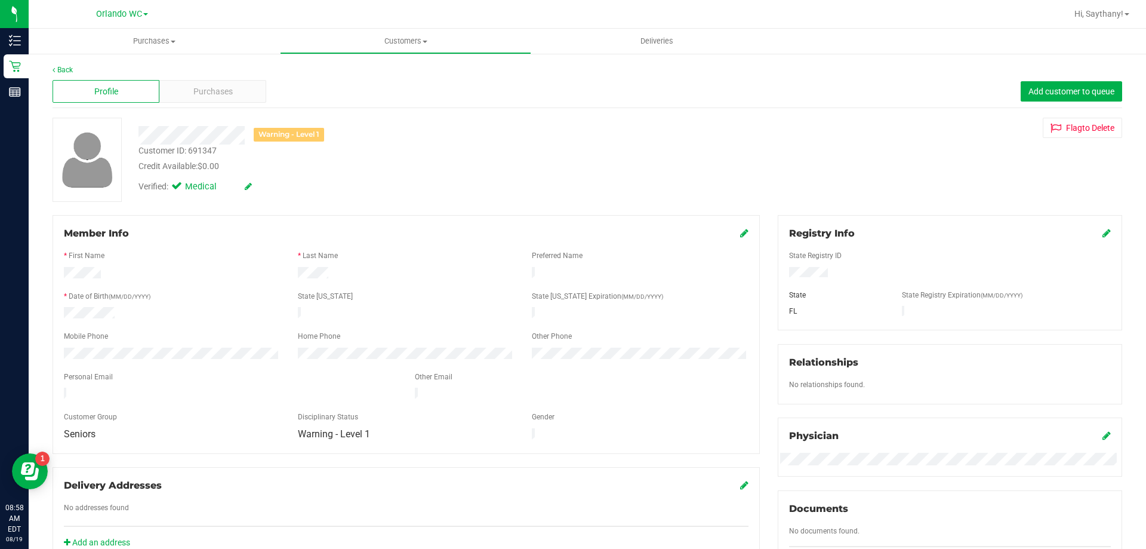
click at [56, 64] on div "Back Profile Purchases Add customer to queue Warning - Level 1 Customer ID: 691…" at bounding box center [588, 459] width 1118 height 812
click at [57, 75] on div "Profile Purchases Add customer to queue" at bounding box center [588, 91] width 1070 height 33
click at [63, 64] on div "Back" at bounding box center [588, 69] width 1070 height 11
click at [64, 67] on link "Back" at bounding box center [63, 70] width 20 height 8
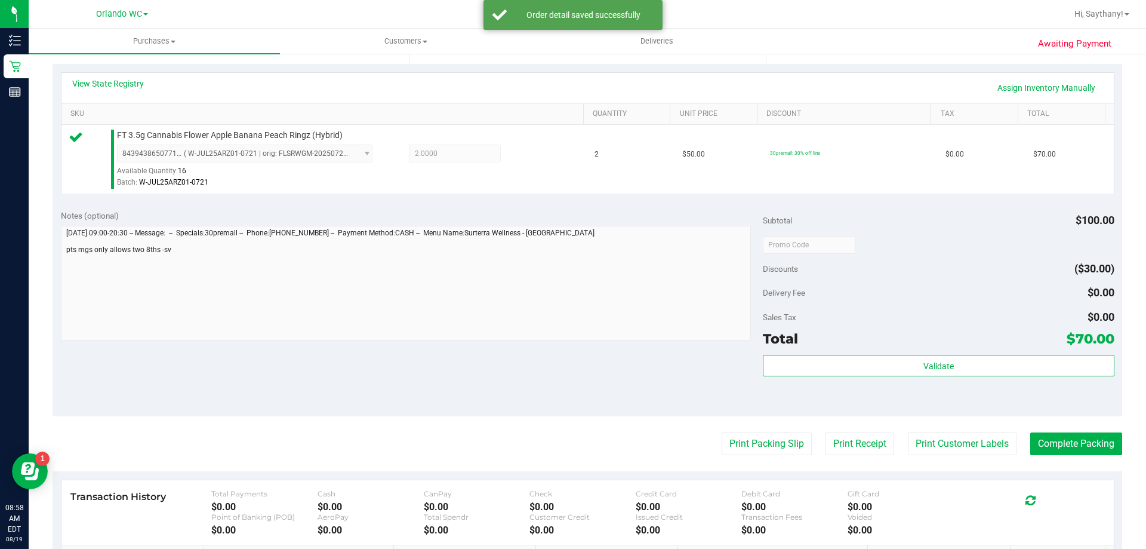
scroll to position [257, 0]
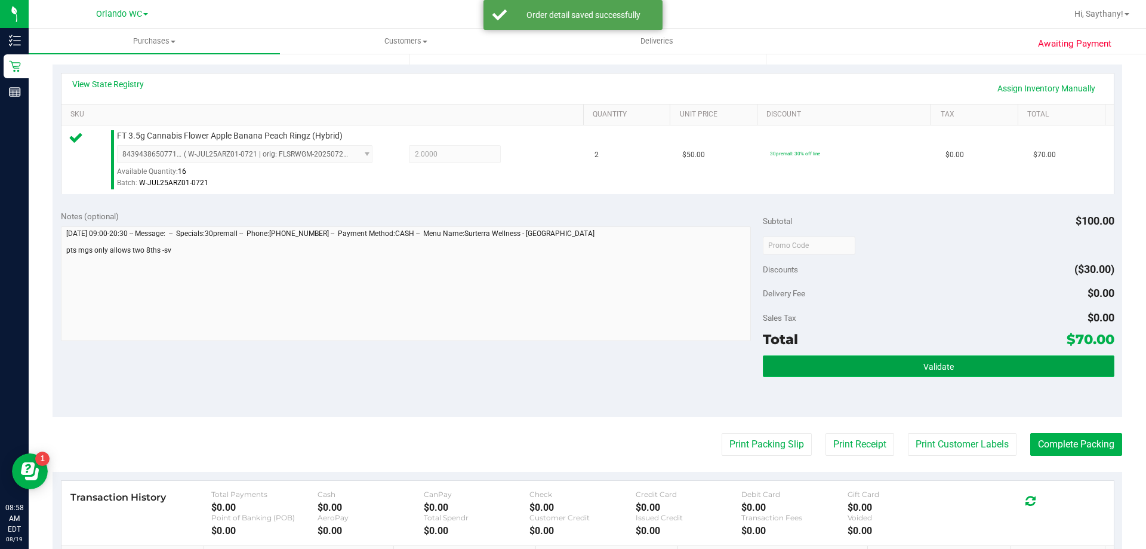
click at [1047, 367] on button "Validate" at bounding box center [938, 365] width 351 height 21
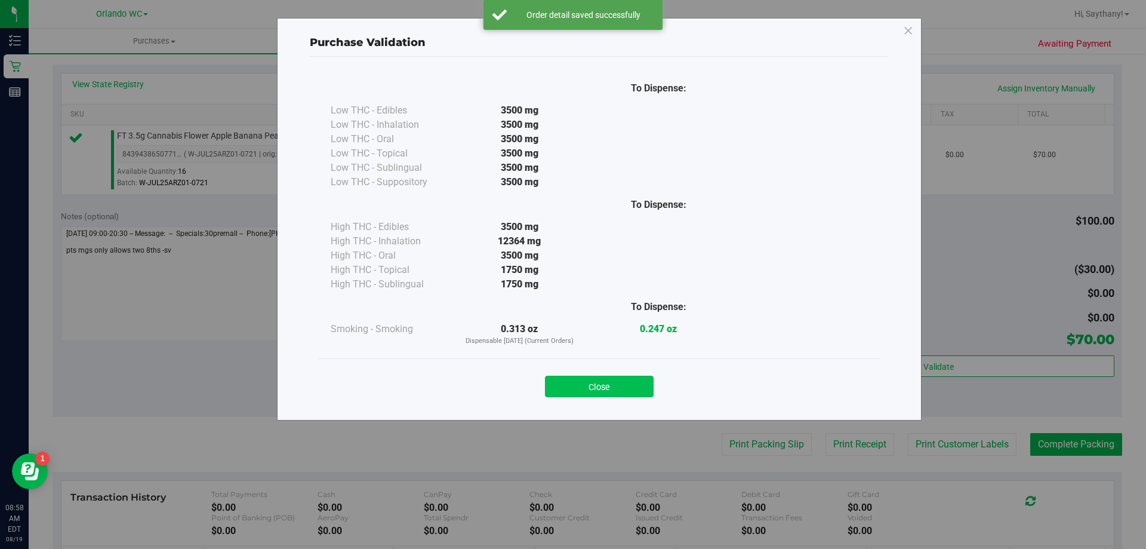
click at [601, 396] on button "Close" at bounding box center [599, 386] width 109 height 21
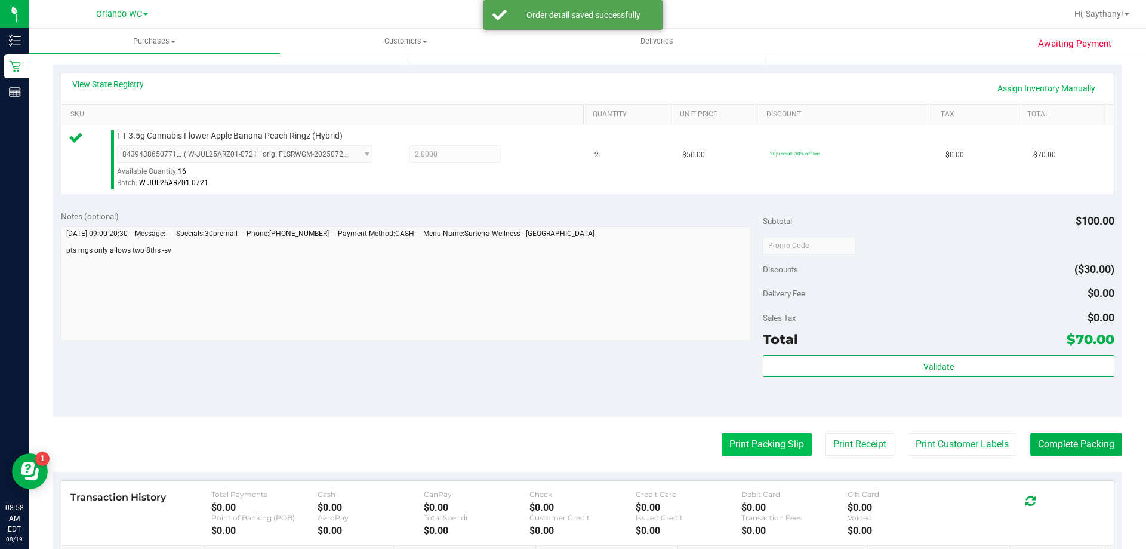
click at [734, 435] on button "Print Packing Slip" at bounding box center [767, 444] width 90 height 23
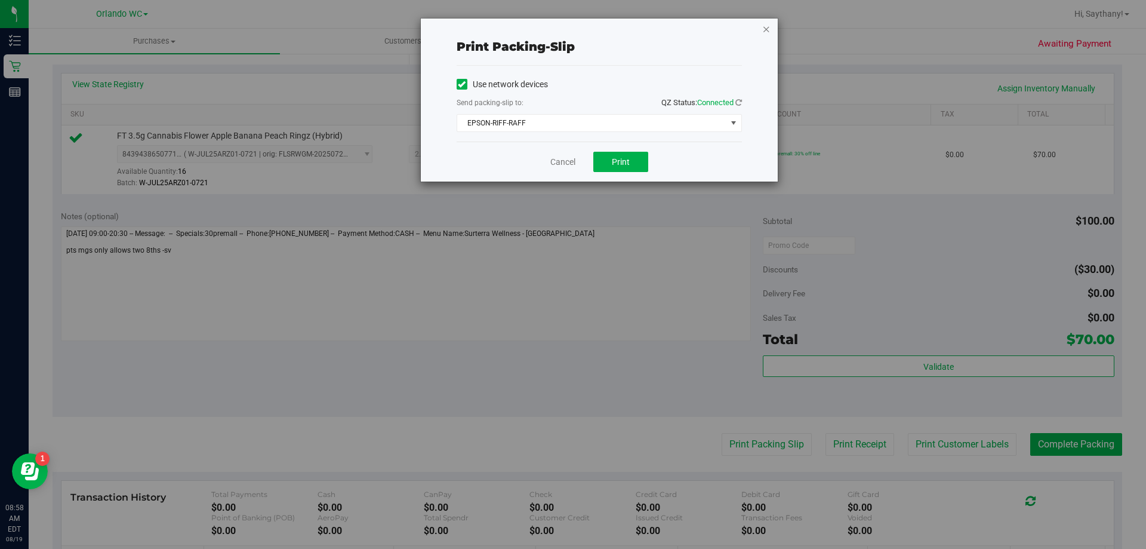
click at [766, 28] on icon "button" at bounding box center [766, 28] width 8 height 14
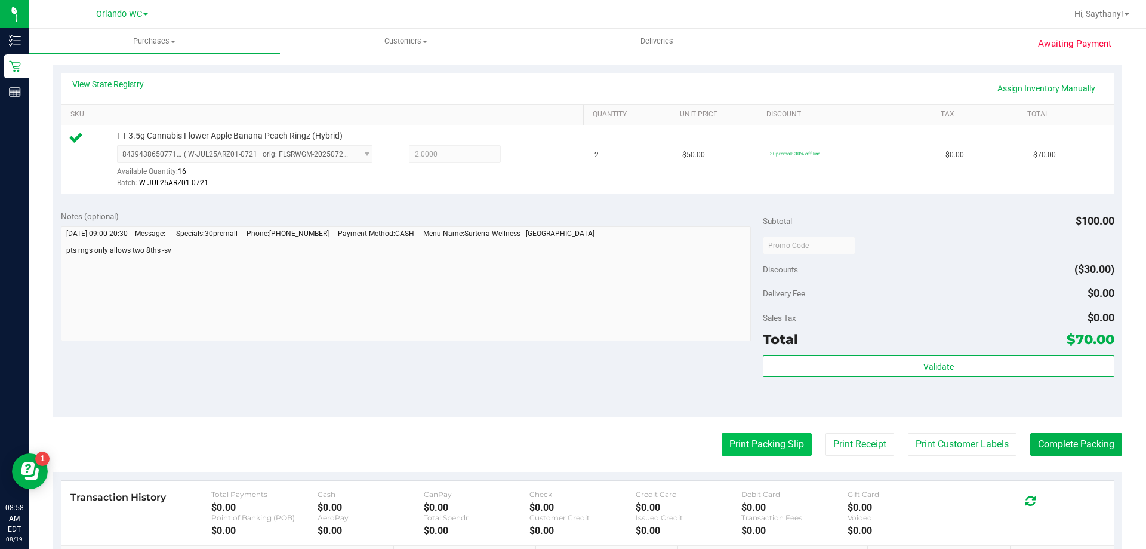
click at [745, 441] on button "Print Packing Slip" at bounding box center [767, 444] width 90 height 23
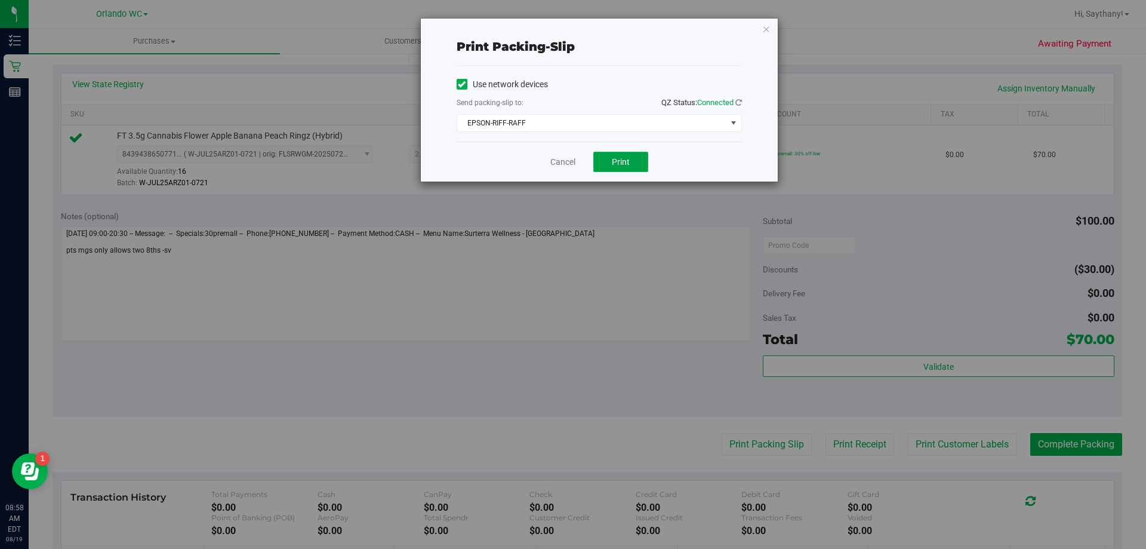
click at [622, 166] on span "Print" at bounding box center [621, 162] width 18 height 10
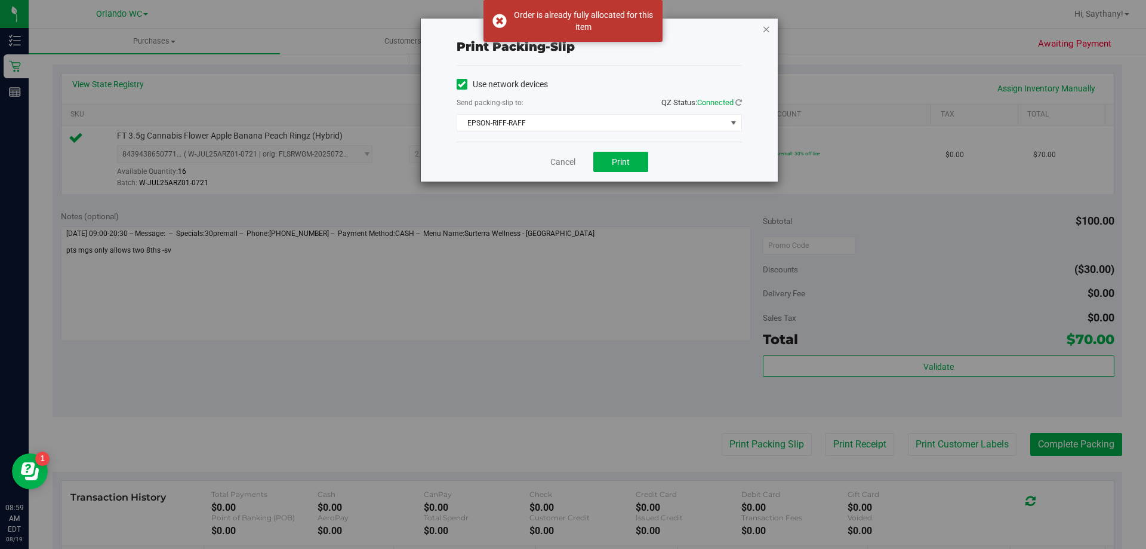
click at [766, 35] on icon "button" at bounding box center [766, 28] width 8 height 14
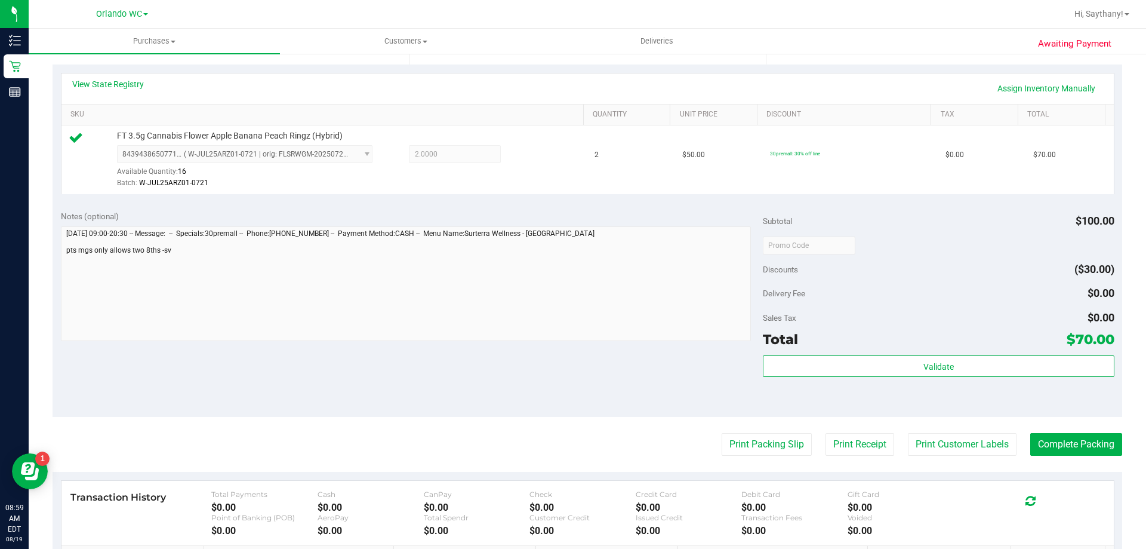
click at [1053, 345] on div "Total $70.00" at bounding box center [938, 338] width 351 height 21
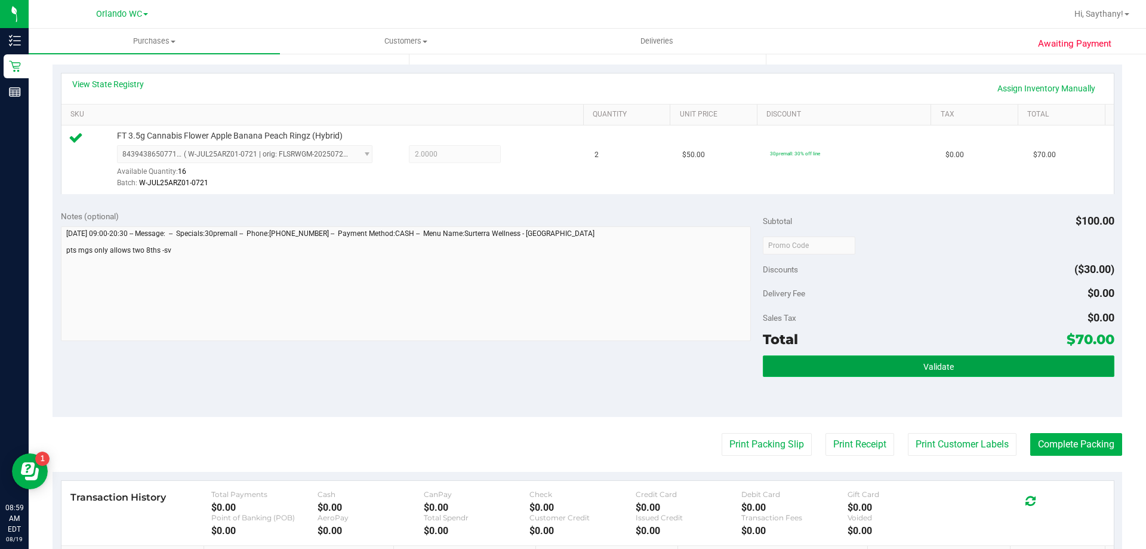
click at [1026, 366] on button "Validate" at bounding box center [938, 365] width 351 height 21
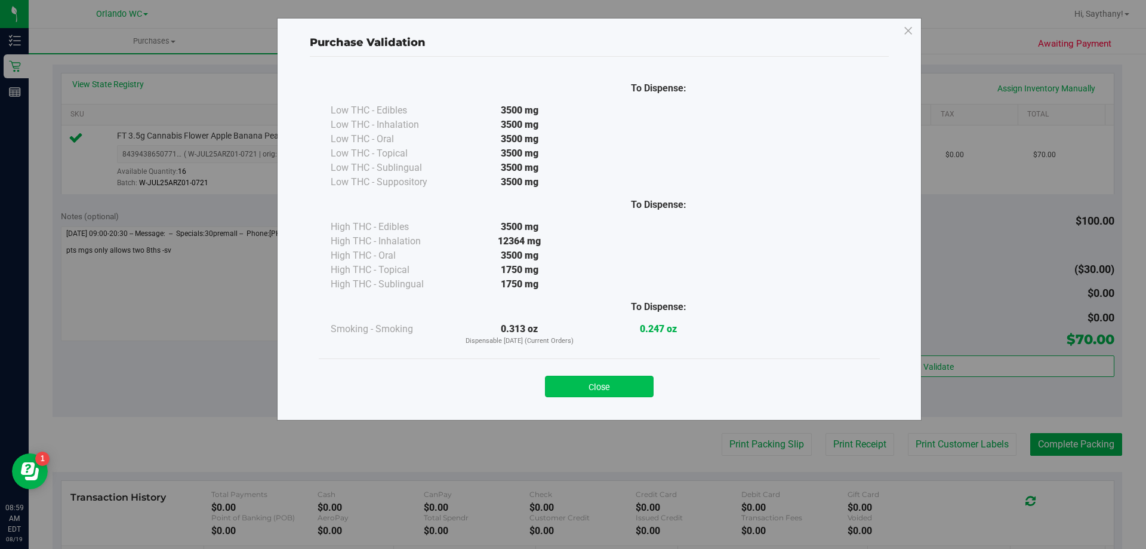
click at [592, 393] on button "Close" at bounding box center [599, 386] width 109 height 21
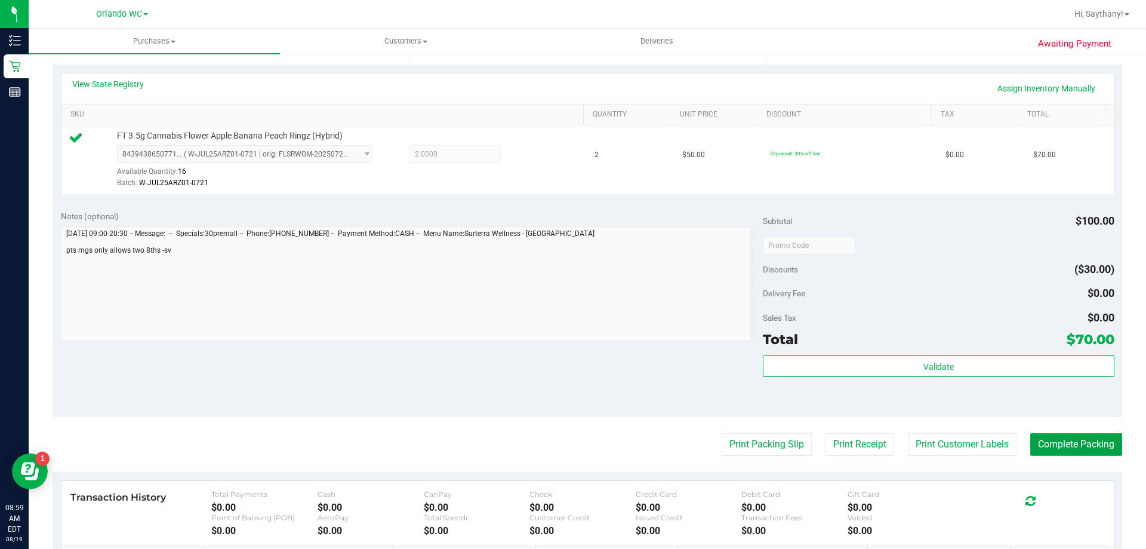
click at [1067, 451] on button "Complete Packing" at bounding box center [1077, 444] width 92 height 23
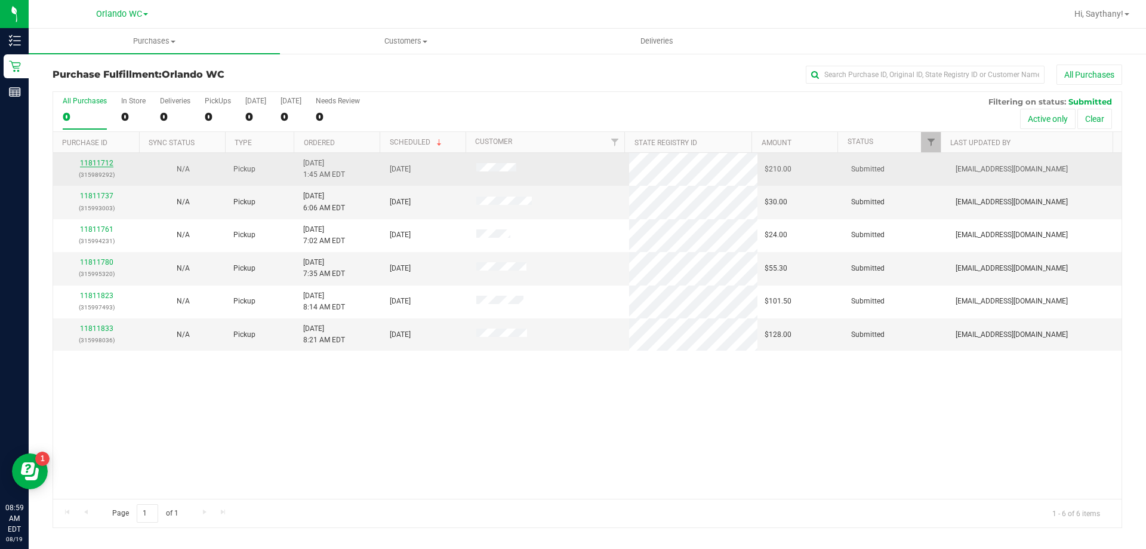
click at [93, 162] on link "11811712" at bounding box center [96, 163] width 33 height 8
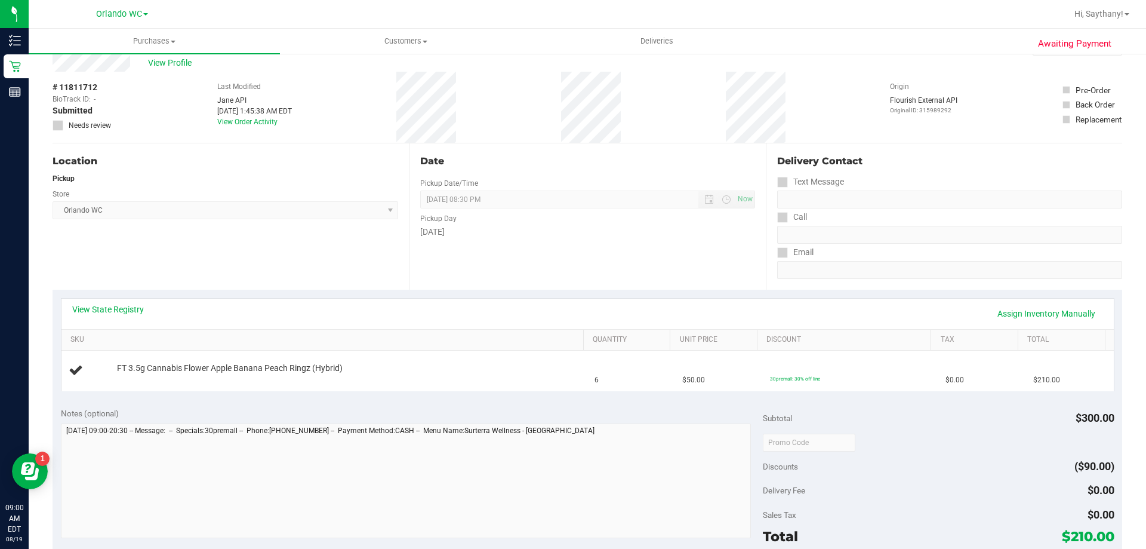
scroll to position [60, 0]
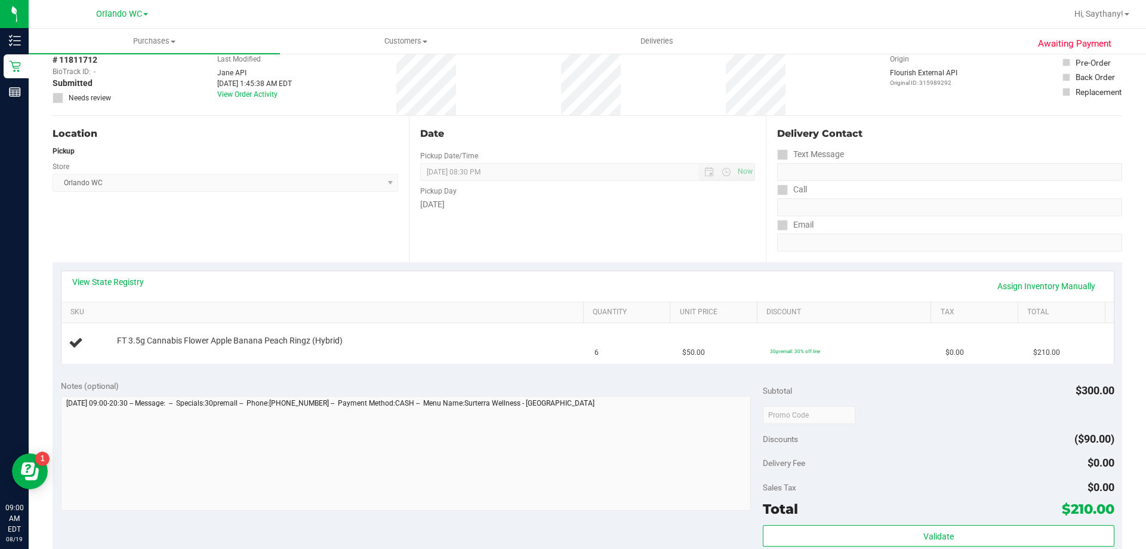
click at [93, 290] on div "View State Registry Assign Inventory Manually" at bounding box center [587, 286] width 1031 height 20
click at [99, 284] on link "View State Registry" at bounding box center [108, 282] width 72 height 12
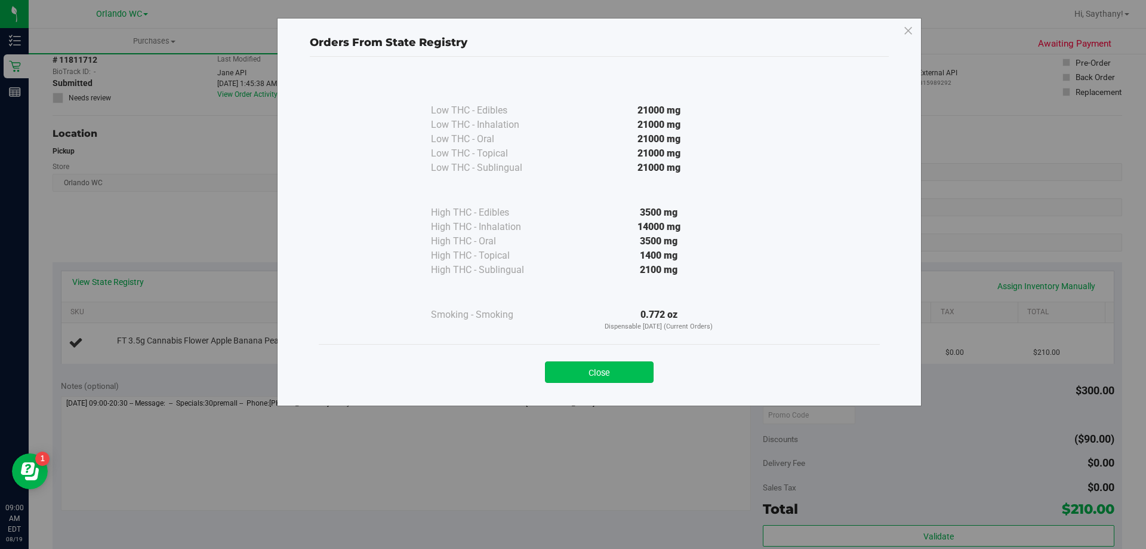
click at [636, 375] on button "Close" at bounding box center [599, 371] width 109 height 21
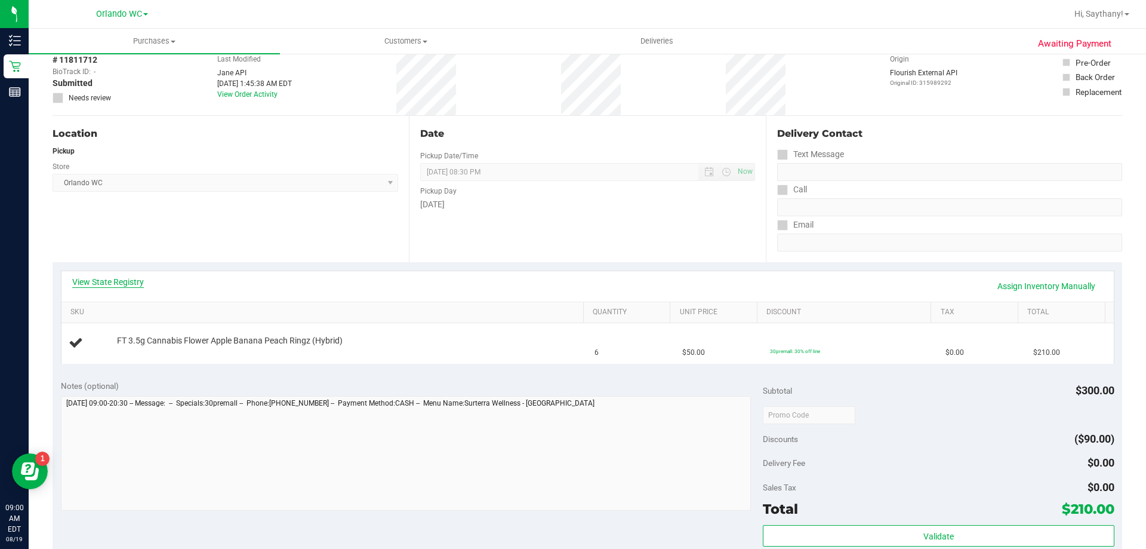
click at [124, 285] on link "View State Registry" at bounding box center [108, 282] width 72 height 12
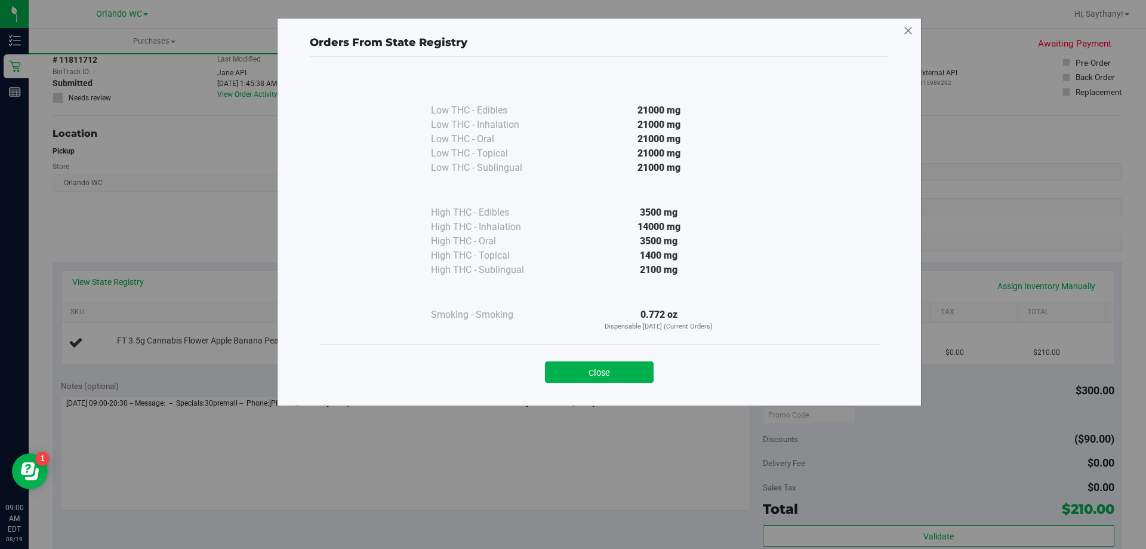
click at [906, 25] on icon at bounding box center [908, 30] width 11 height 19
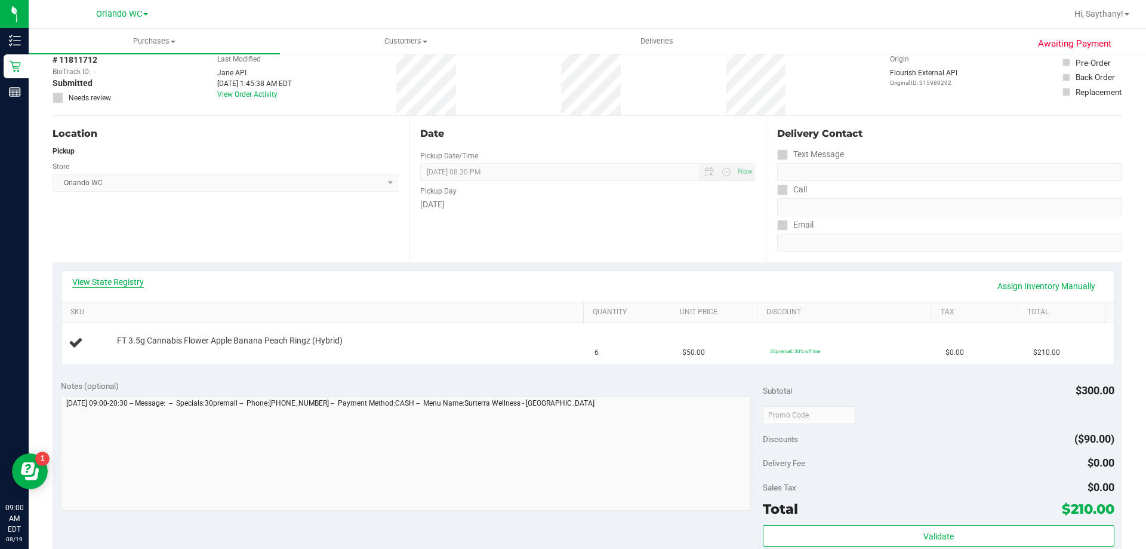
click at [122, 276] on link "View State Registry" at bounding box center [108, 282] width 72 height 12
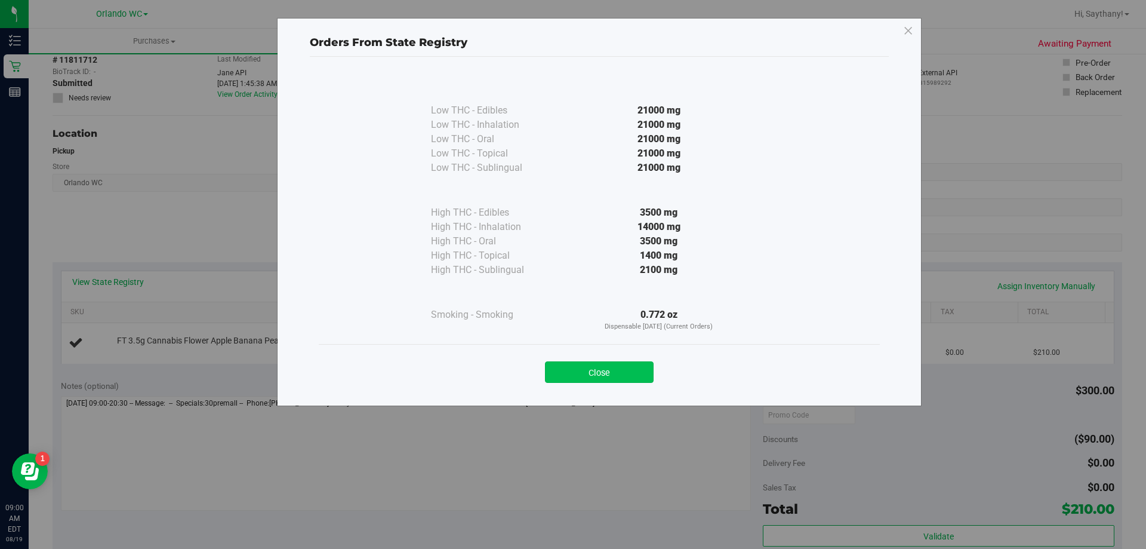
click at [610, 371] on button "Close" at bounding box center [599, 371] width 109 height 21
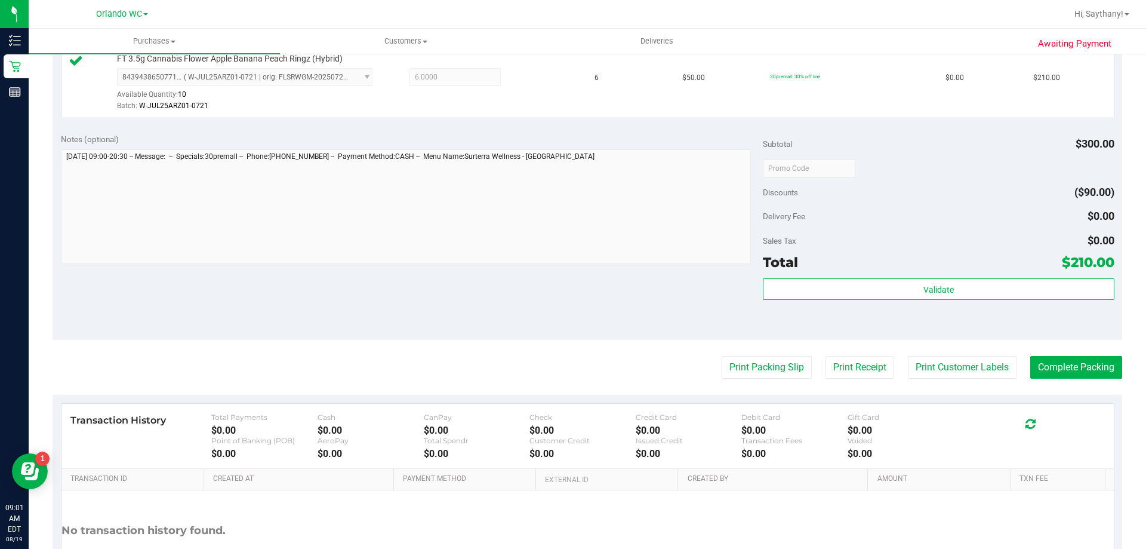
scroll to position [339, 0]
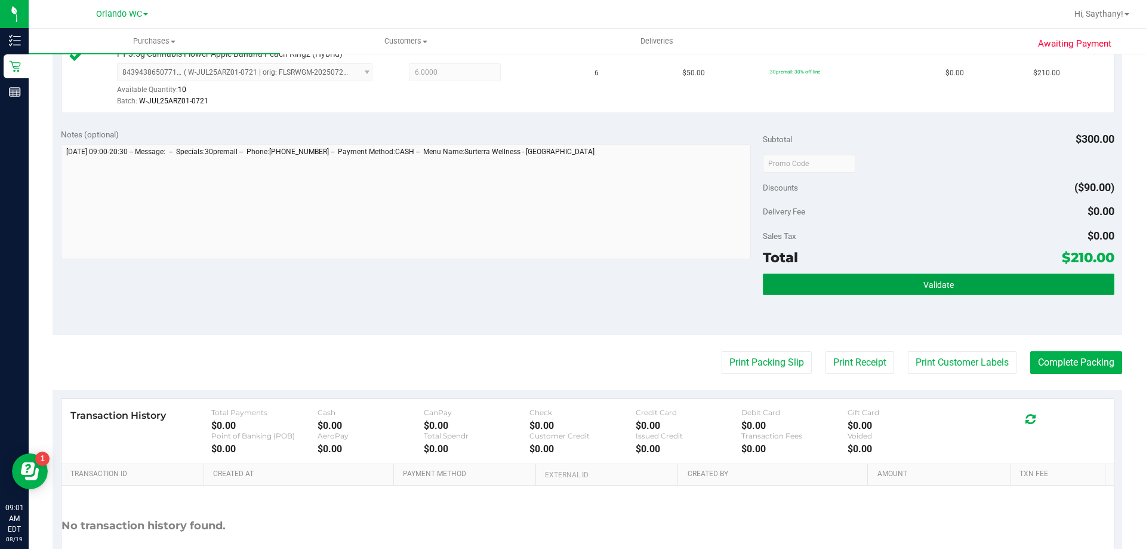
click at [1029, 287] on button "Validate" at bounding box center [938, 283] width 351 height 21
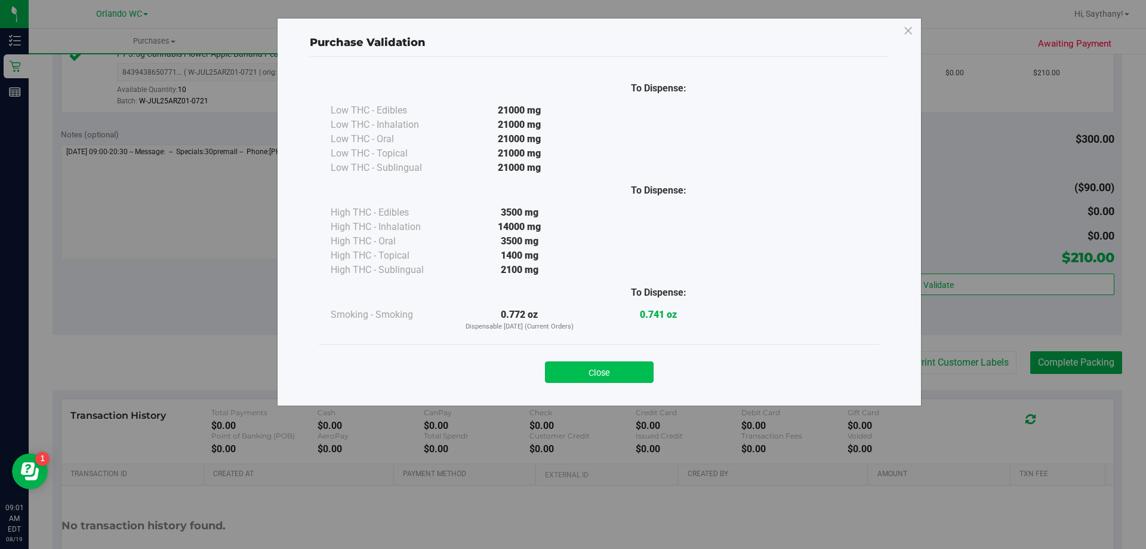
click at [608, 366] on button "Close" at bounding box center [599, 371] width 109 height 21
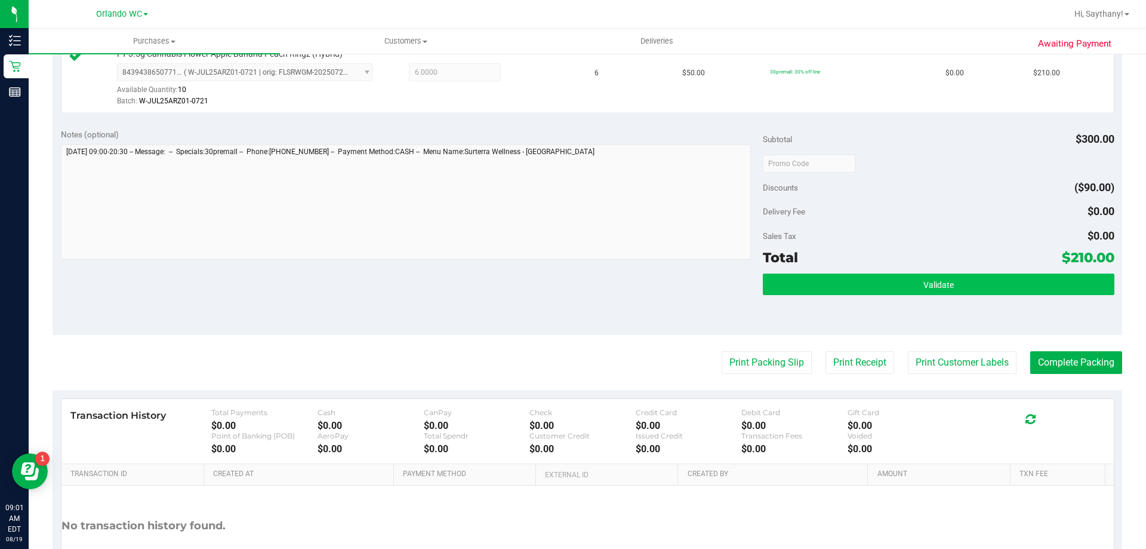
click at [924, 281] on span "Validate" at bounding box center [939, 285] width 30 height 10
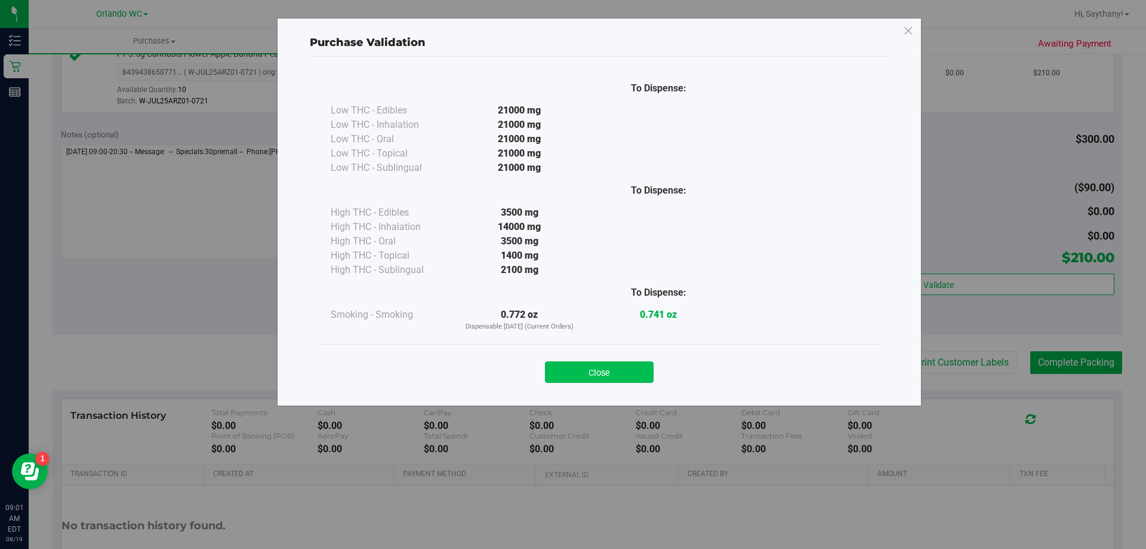
click at [586, 362] on button "Close" at bounding box center [599, 371] width 109 height 21
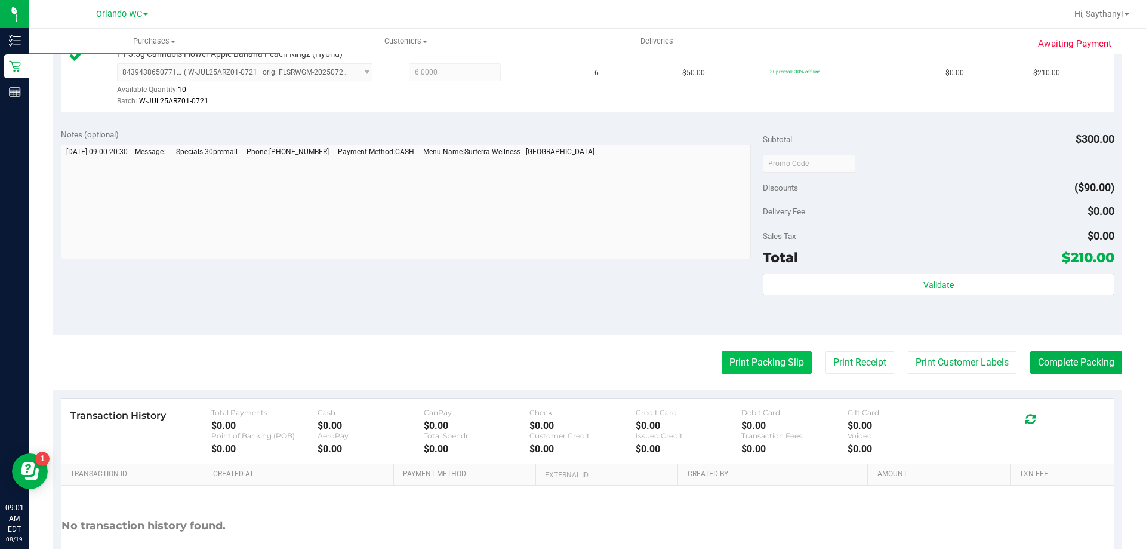
click at [743, 362] on button "Print Packing Slip" at bounding box center [767, 362] width 90 height 23
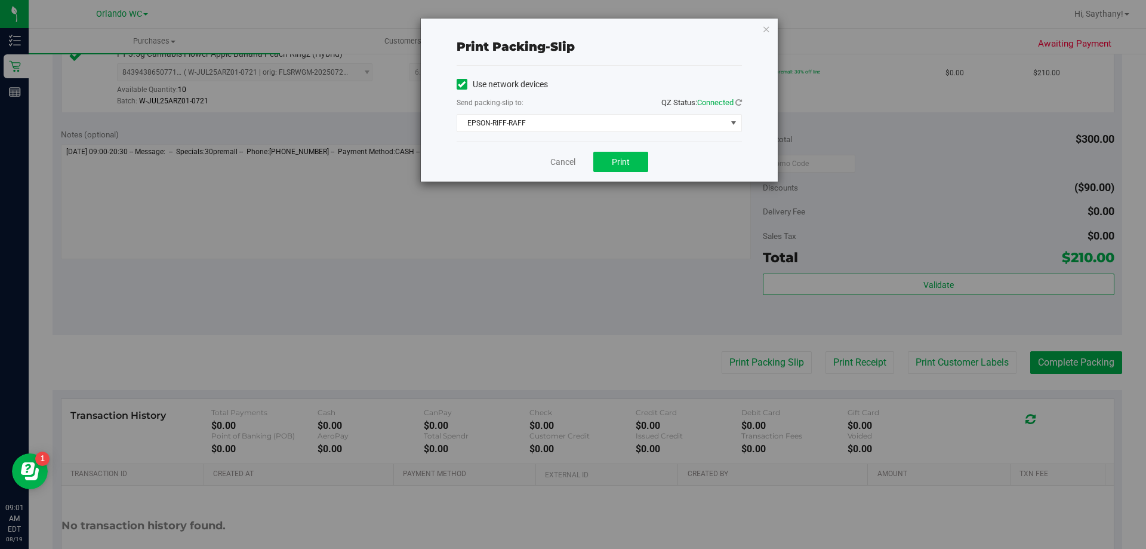
click at [619, 159] on span "Print" at bounding box center [621, 162] width 18 height 10
click at [766, 28] on icon "button" at bounding box center [766, 28] width 8 height 14
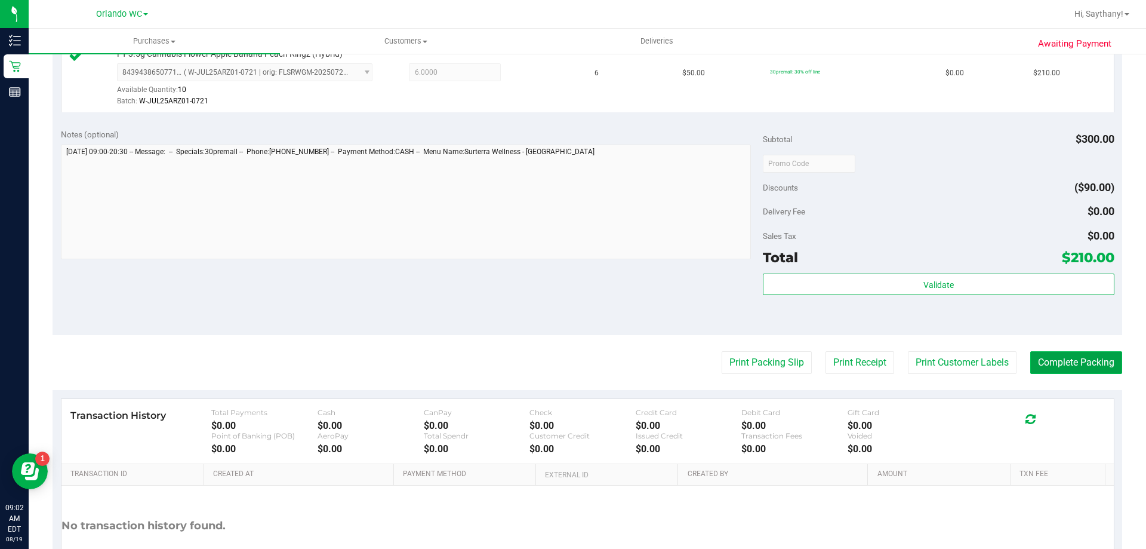
click at [1072, 370] on button "Complete Packing" at bounding box center [1077, 362] width 92 height 23
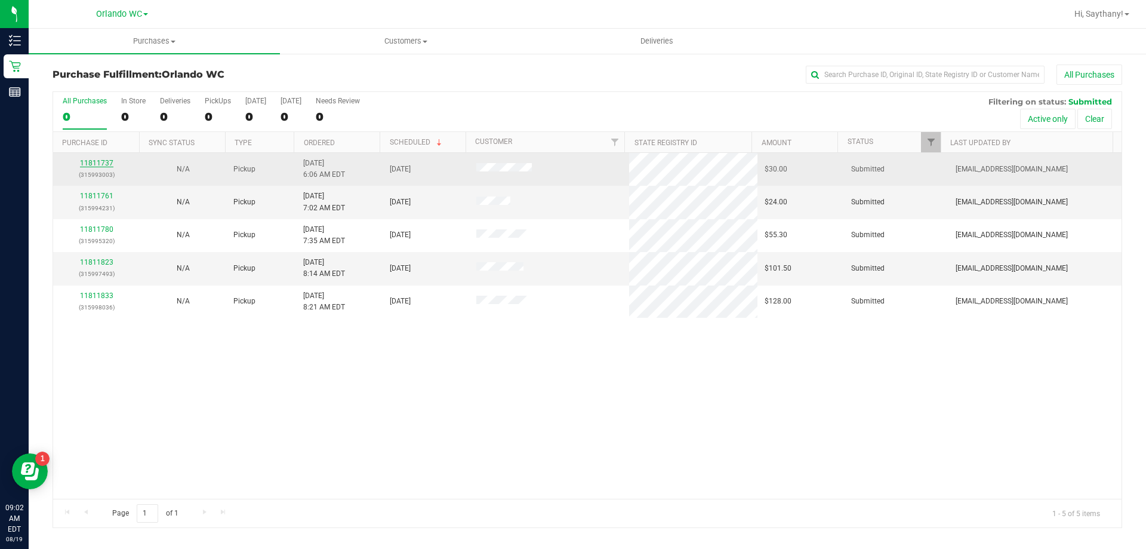
click at [99, 164] on link "11811737" at bounding box center [96, 163] width 33 height 8
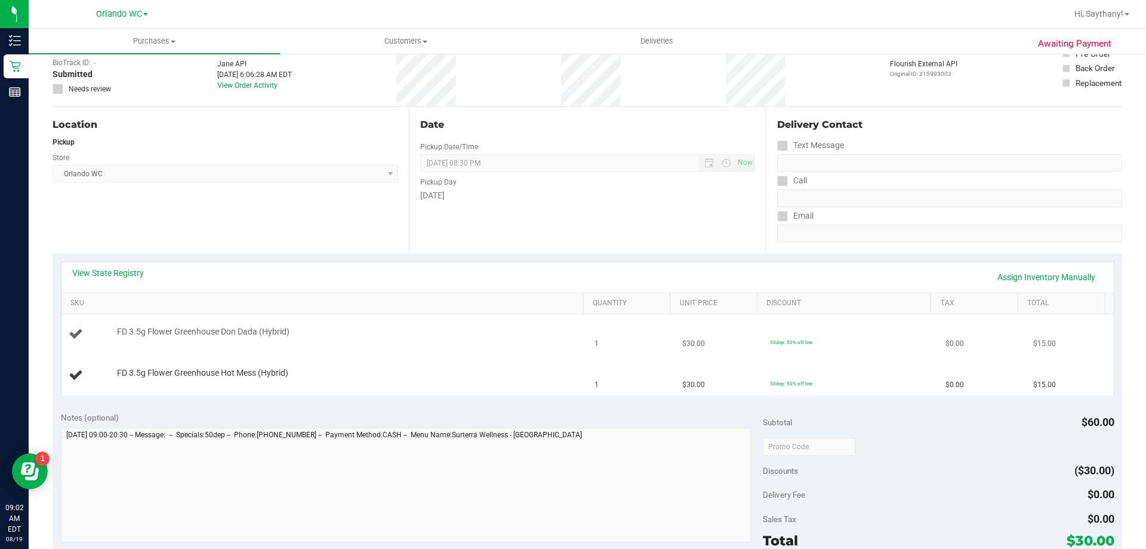
scroll to position [119, 0]
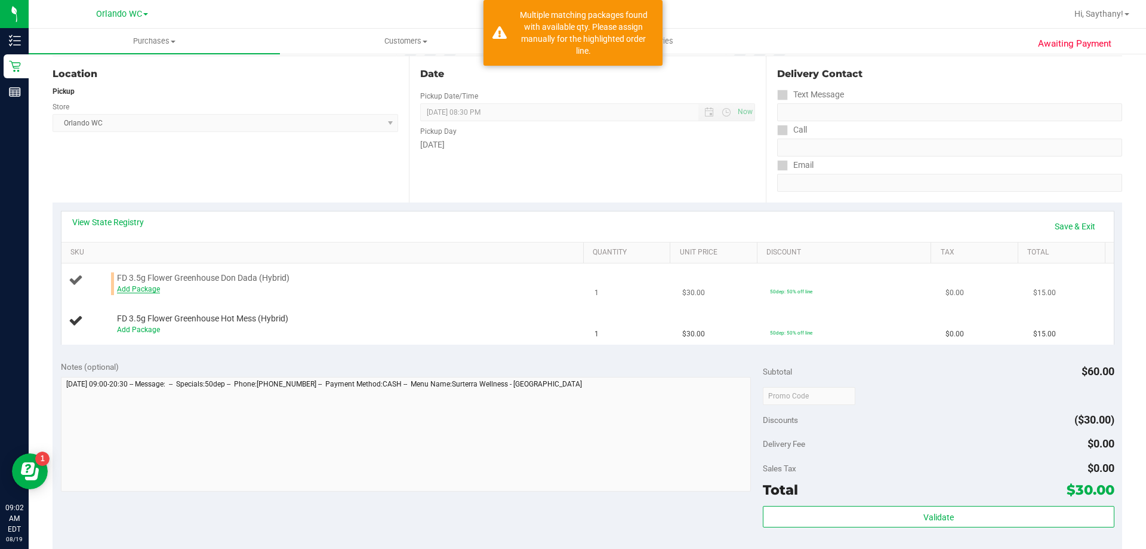
click at [133, 293] on link "Add Package" at bounding box center [138, 289] width 43 height 8
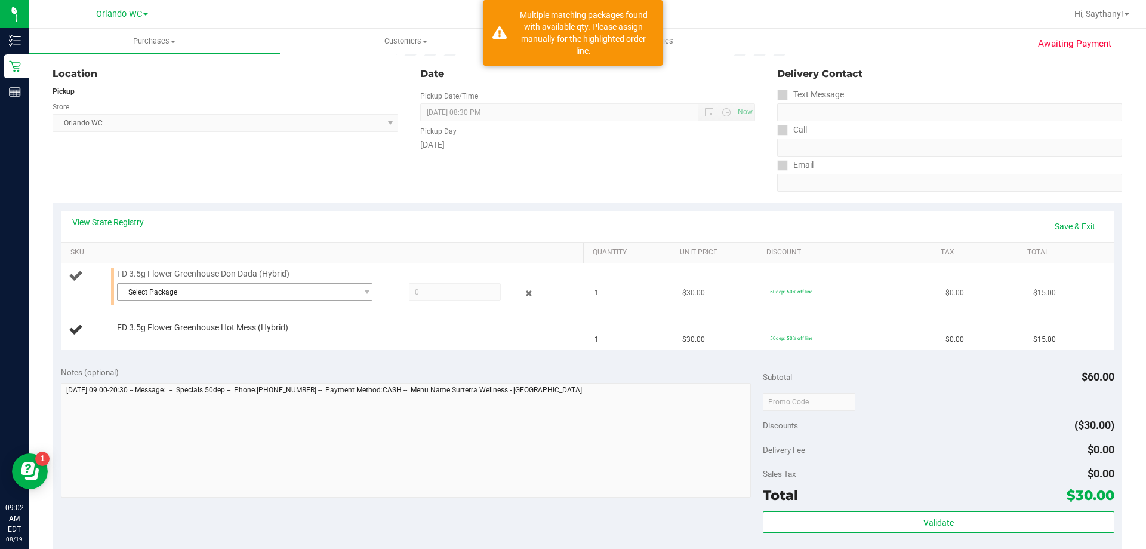
click at [316, 291] on span "Select Package" at bounding box center [237, 292] width 239 height 17
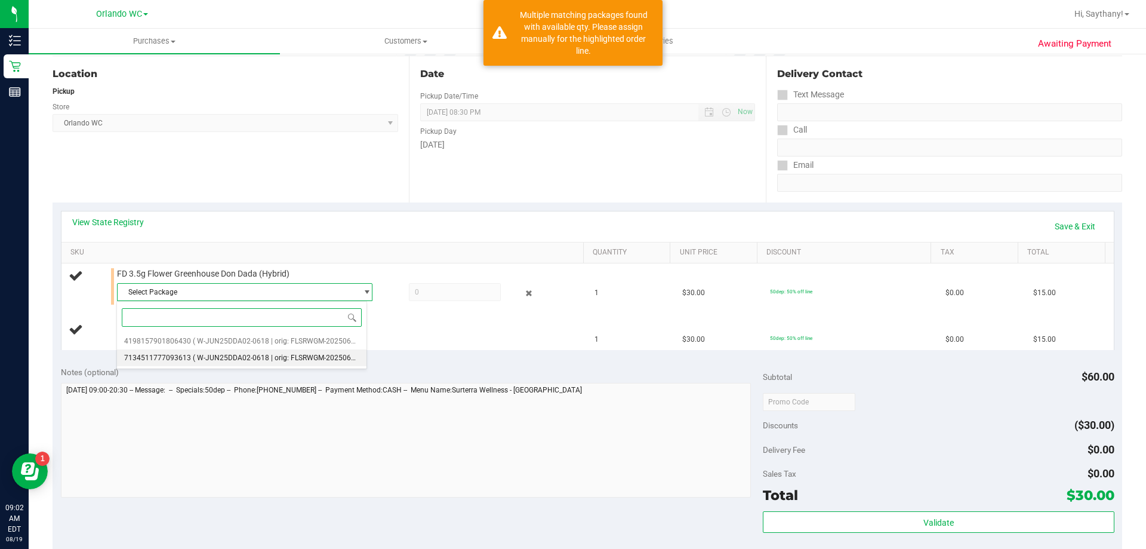
click at [315, 353] on span "( W-JUN25DDA02-0618 | orig: FLSRWGM-20250623-3374 )" at bounding box center [287, 357] width 189 height 8
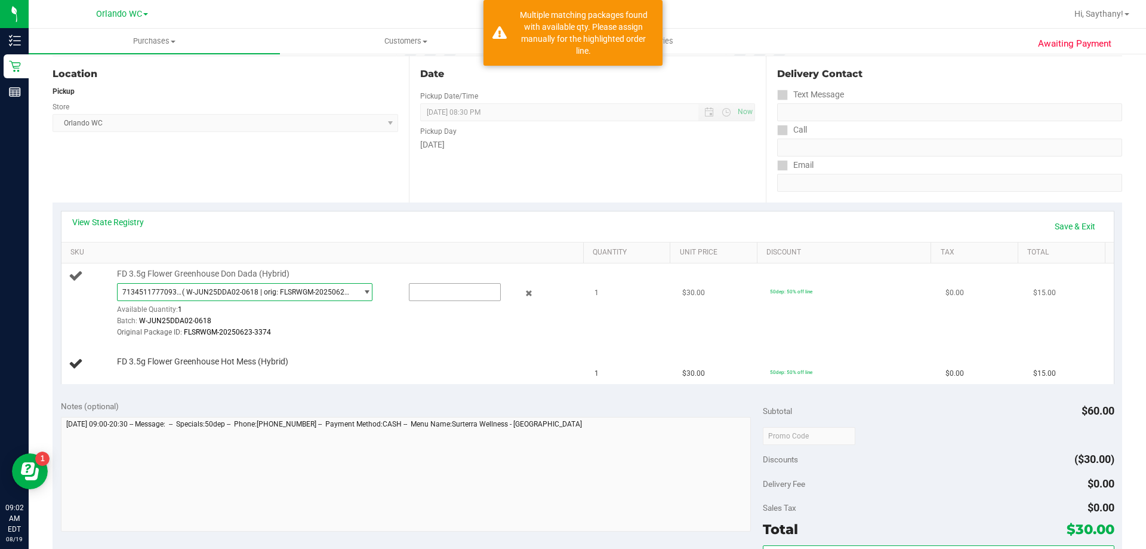
click at [450, 289] on input "text" at bounding box center [455, 292] width 91 height 17
type input "1"
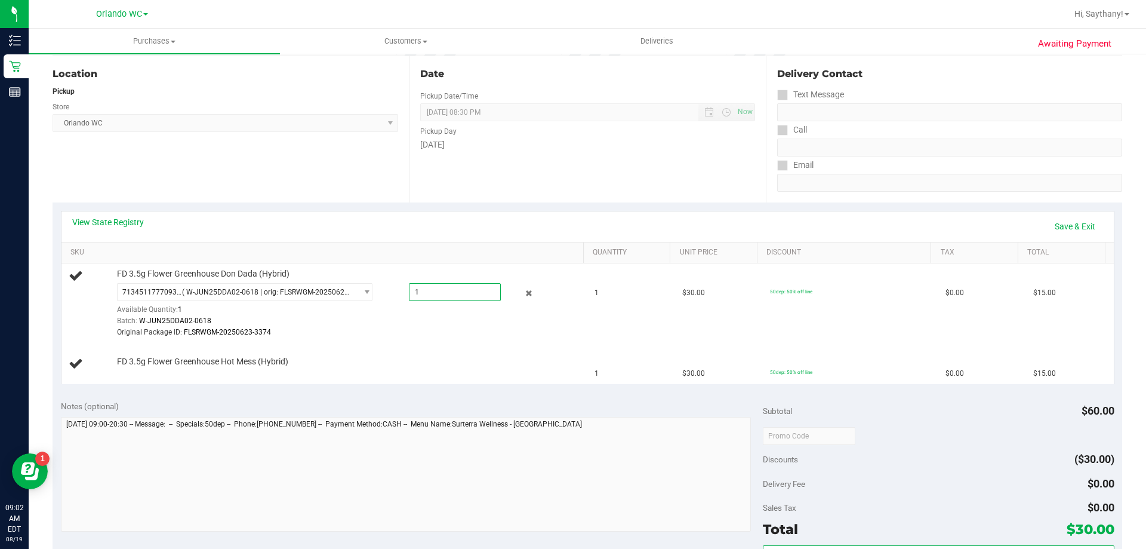
click at [632, 213] on div "View State Registry Save & Exit" at bounding box center [587, 226] width 1053 height 30
type input "1.0000"
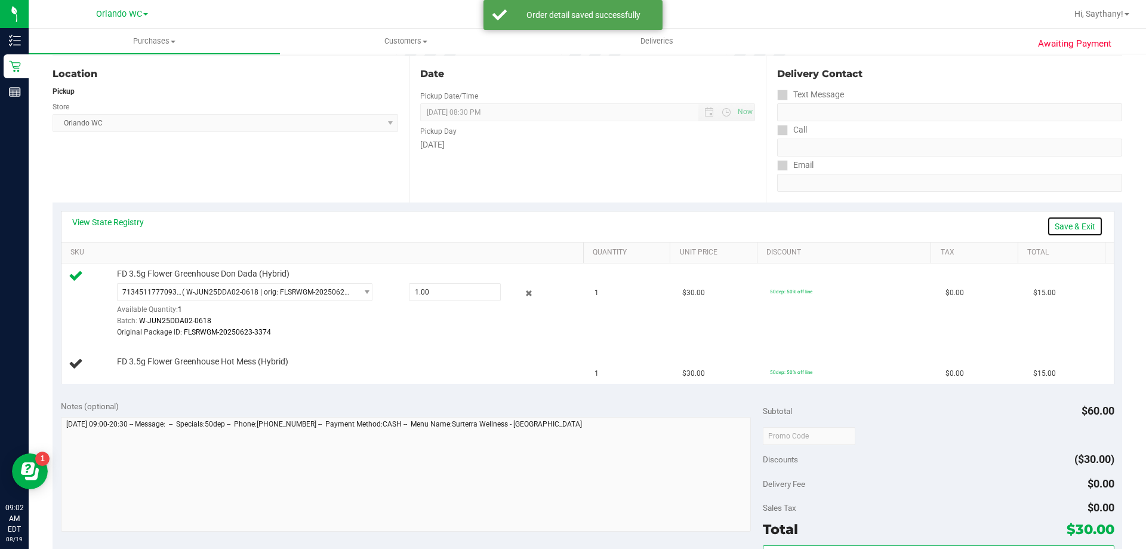
click at [1065, 226] on link "Save & Exit" at bounding box center [1075, 226] width 56 height 20
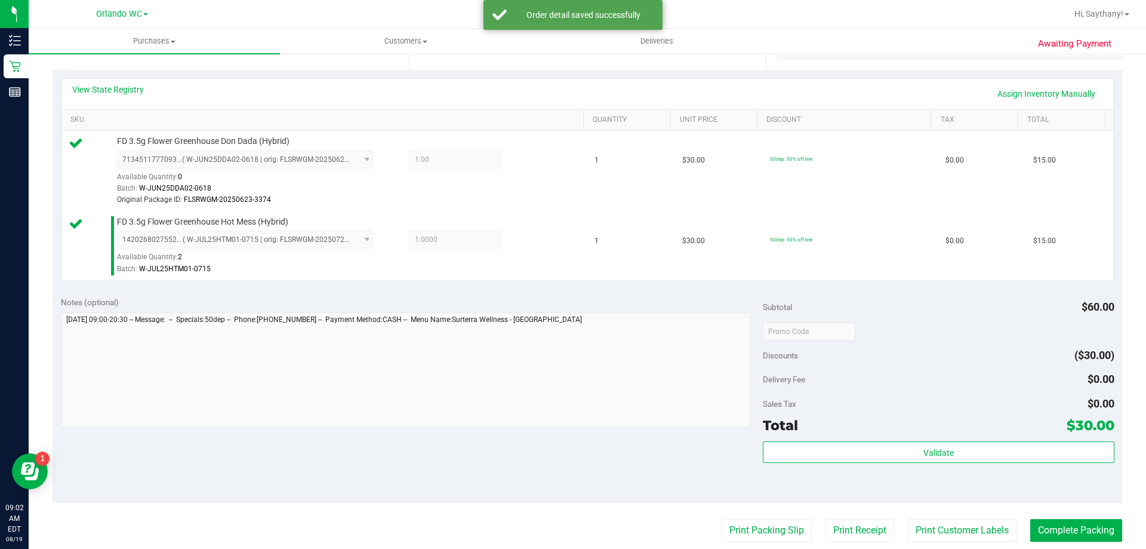
scroll to position [354, 0]
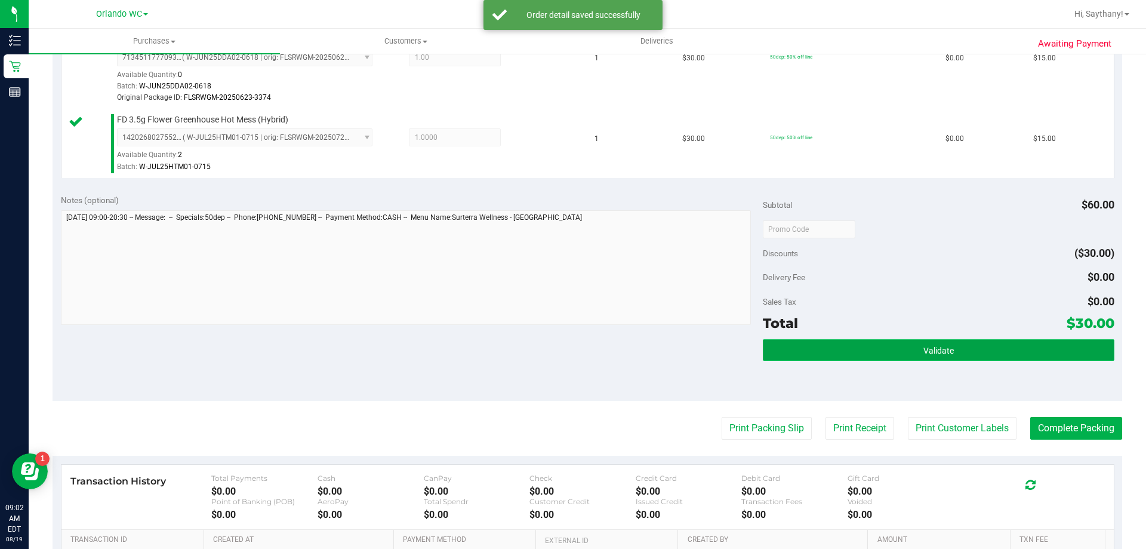
click at [954, 339] on button "Validate" at bounding box center [938, 349] width 351 height 21
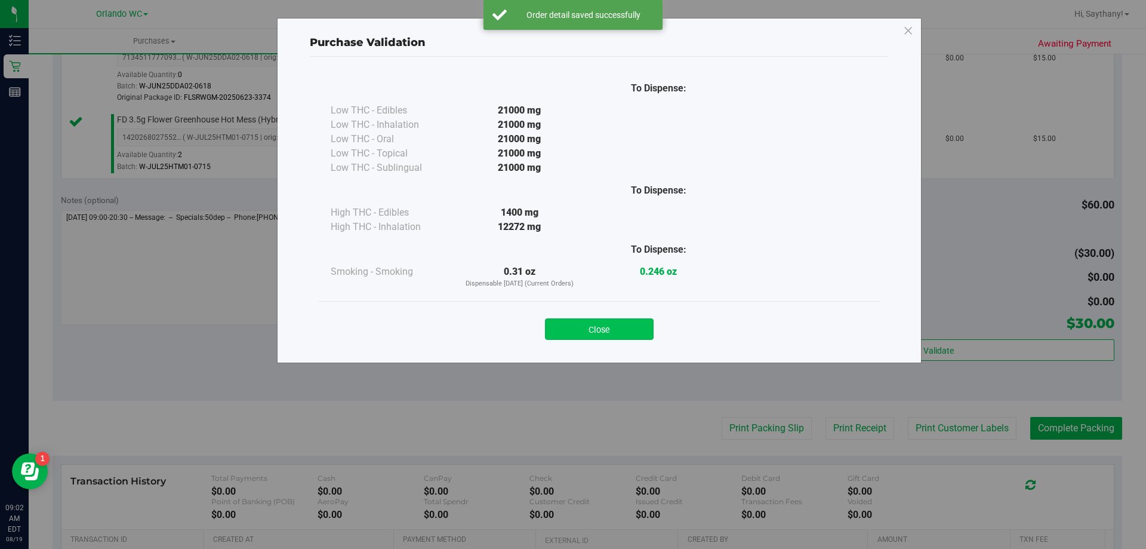
click at [567, 320] on button "Close" at bounding box center [599, 328] width 109 height 21
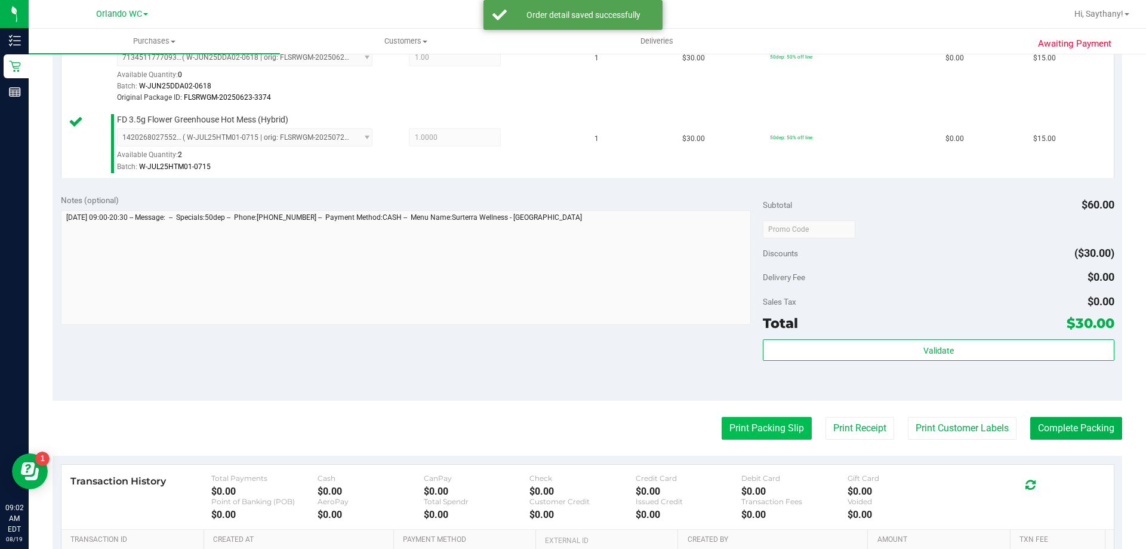
click at [770, 419] on button "Print Packing Slip" at bounding box center [767, 428] width 90 height 23
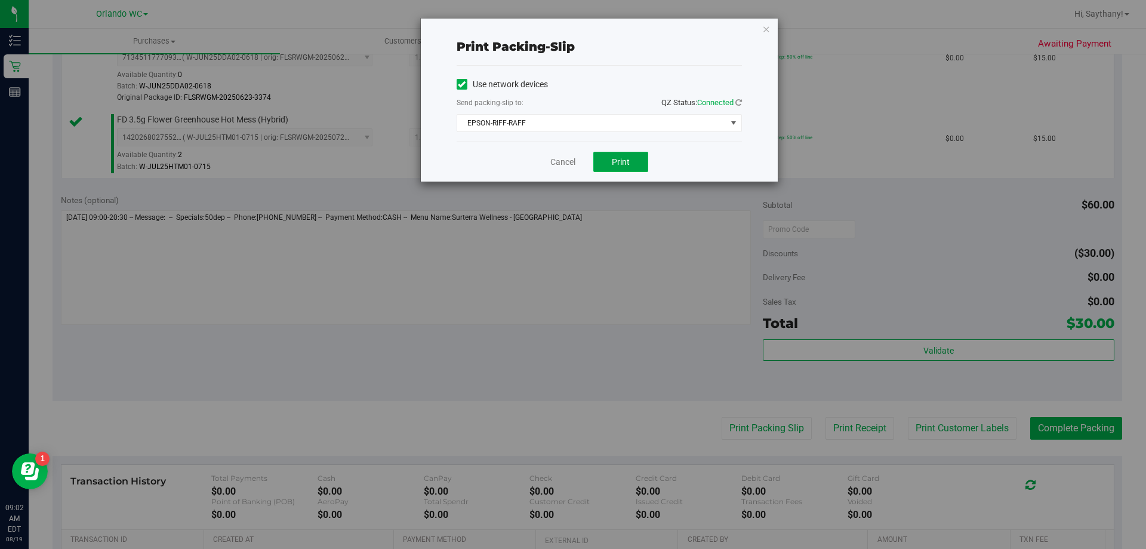
click at [619, 156] on button "Print" at bounding box center [621, 162] width 55 height 20
click at [764, 33] on icon "button" at bounding box center [766, 28] width 8 height 14
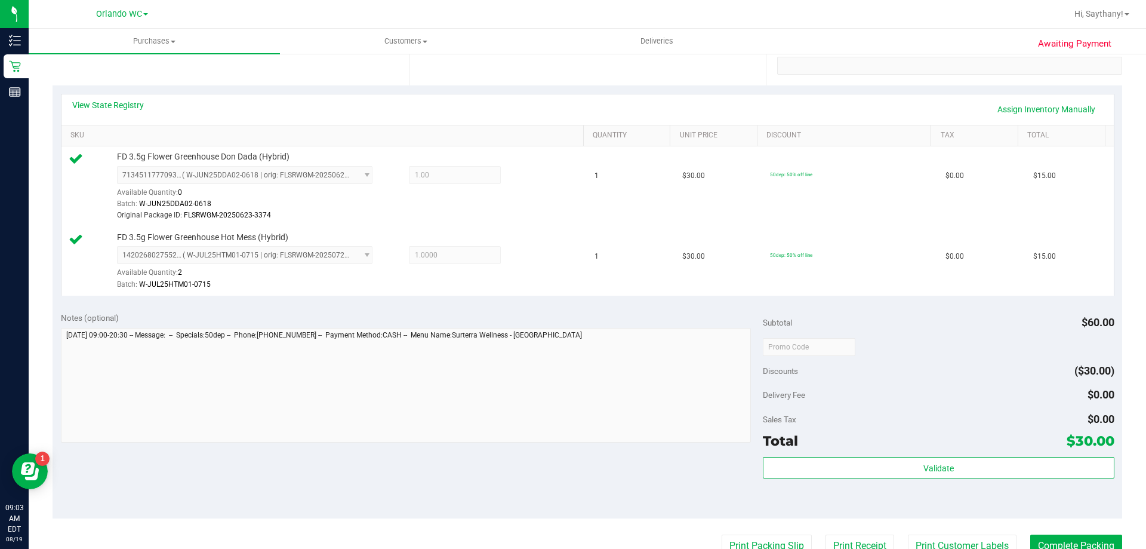
scroll to position [364, 0]
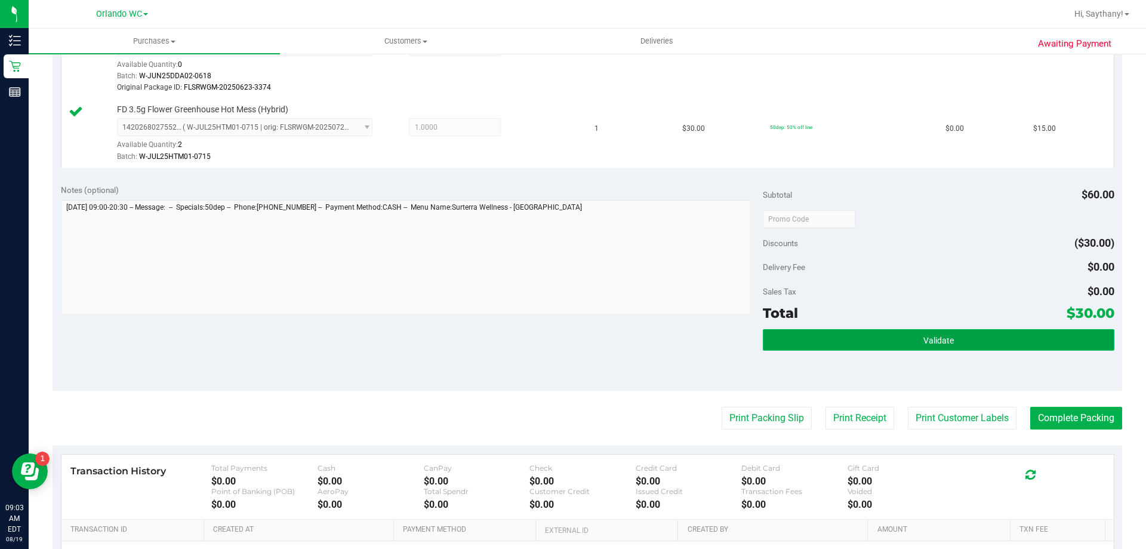
click at [1027, 333] on button "Validate" at bounding box center [938, 339] width 351 height 21
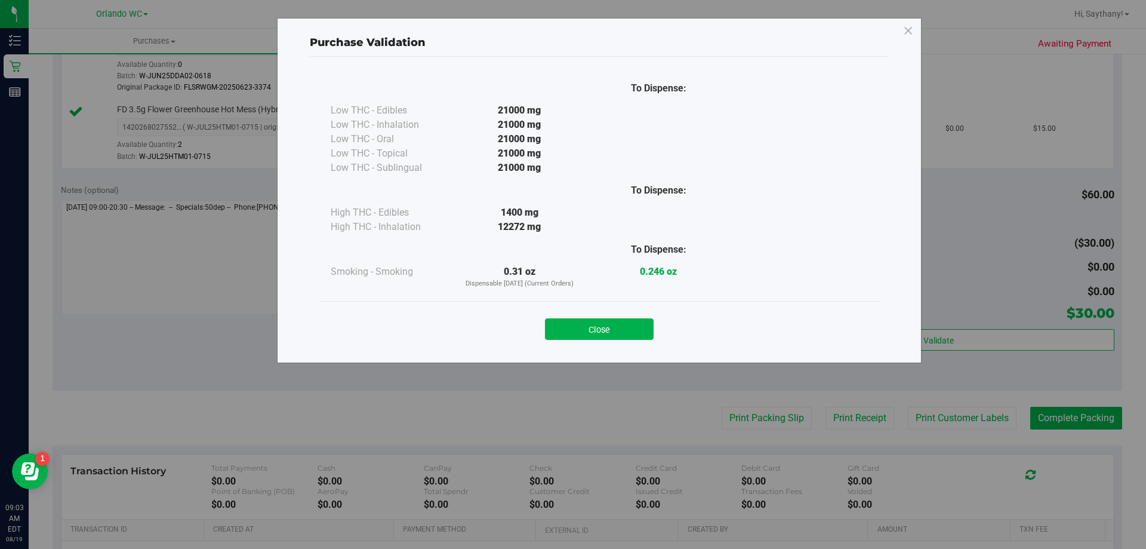
click at [577, 349] on div "To Dispense: Low THC - Edibles 21000 mg" at bounding box center [599, 204] width 579 height 295
click at [585, 322] on button "Close" at bounding box center [599, 328] width 109 height 21
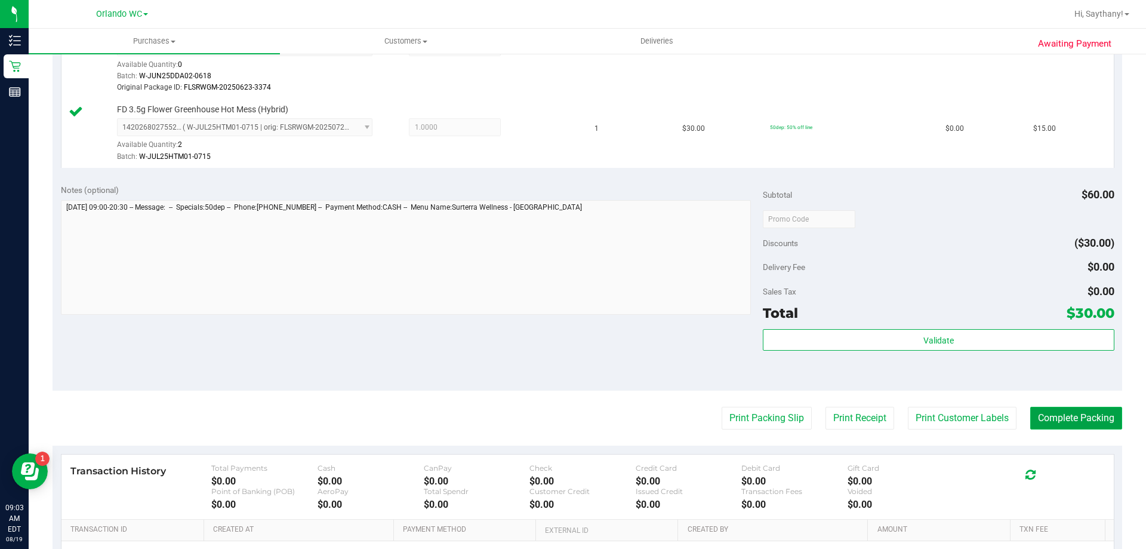
click at [1063, 417] on button "Complete Packing" at bounding box center [1077, 418] width 92 height 23
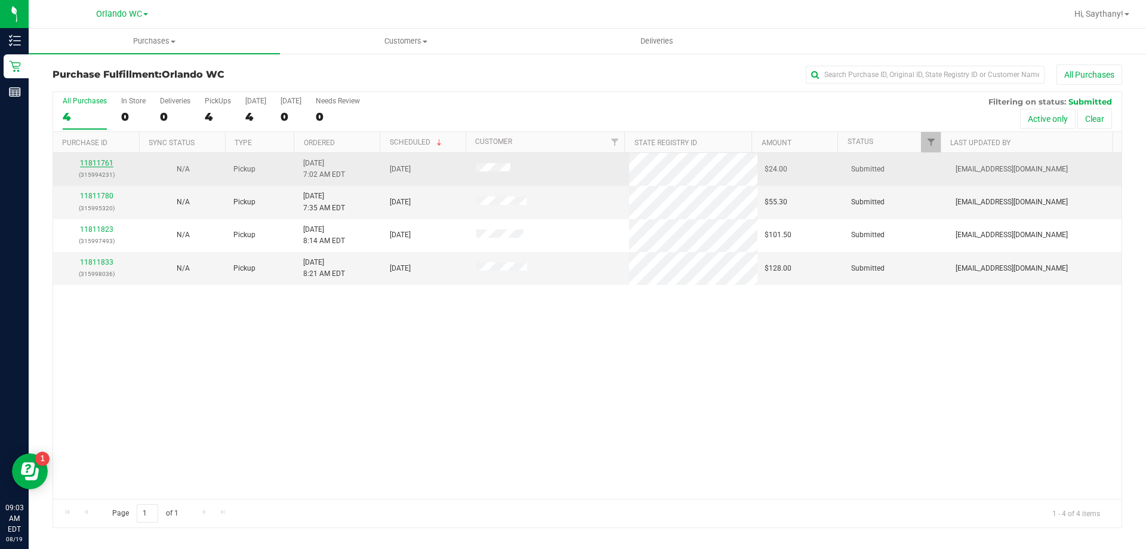
click at [91, 164] on link "11811761" at bounding box center [96, 163] width 33 height 8
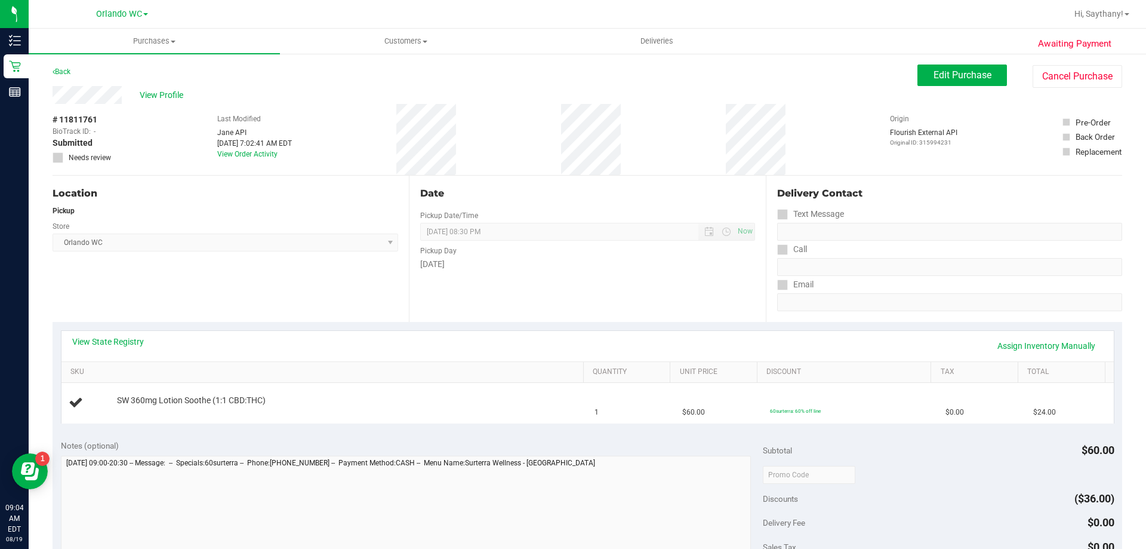
click at [204, 187] on div "Location" at bounding box center [226, 193] width 346 height 14
click at [53, 68] on icon at bounding box center [54, 71] width 2 height 7
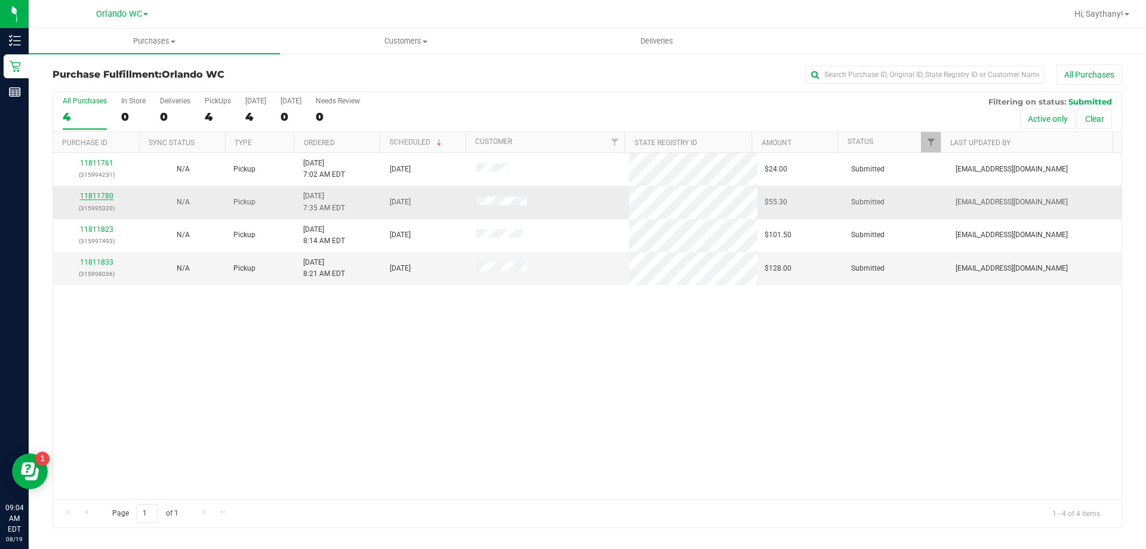
click at [91, 192] on link "11811780" at bounding box center [96, 196] width 33 height 8
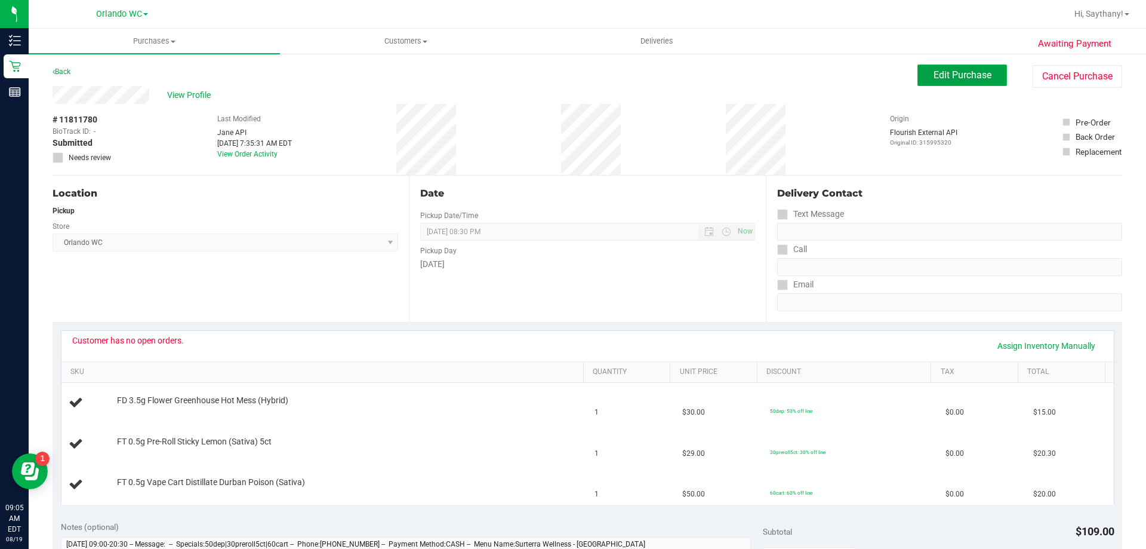
click at [973, 73] on span "Edit Purchase" at bounding box center [963, 74] width 58 height 11
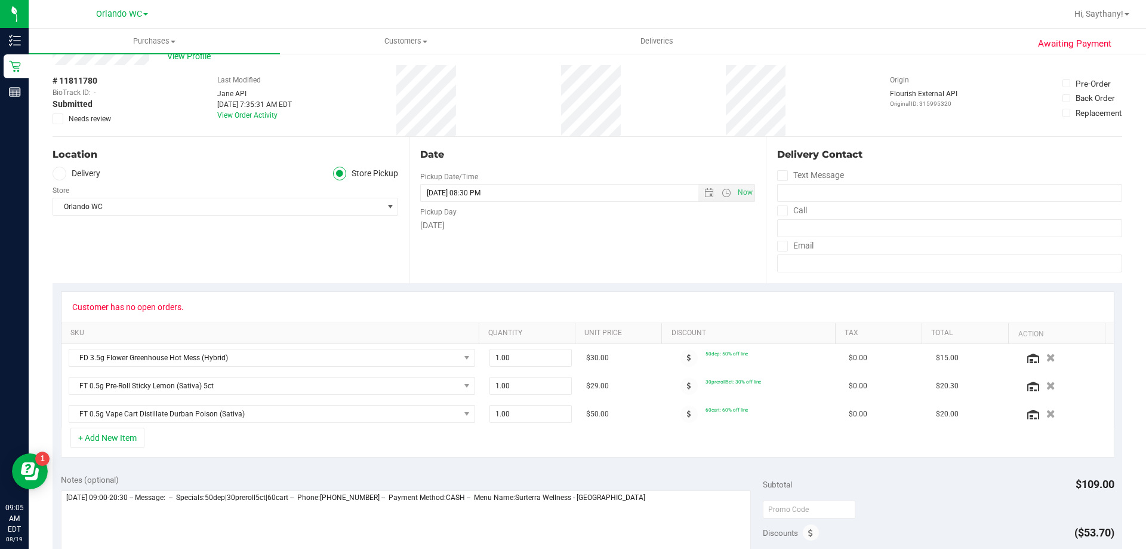
scroll to position [60, 0]
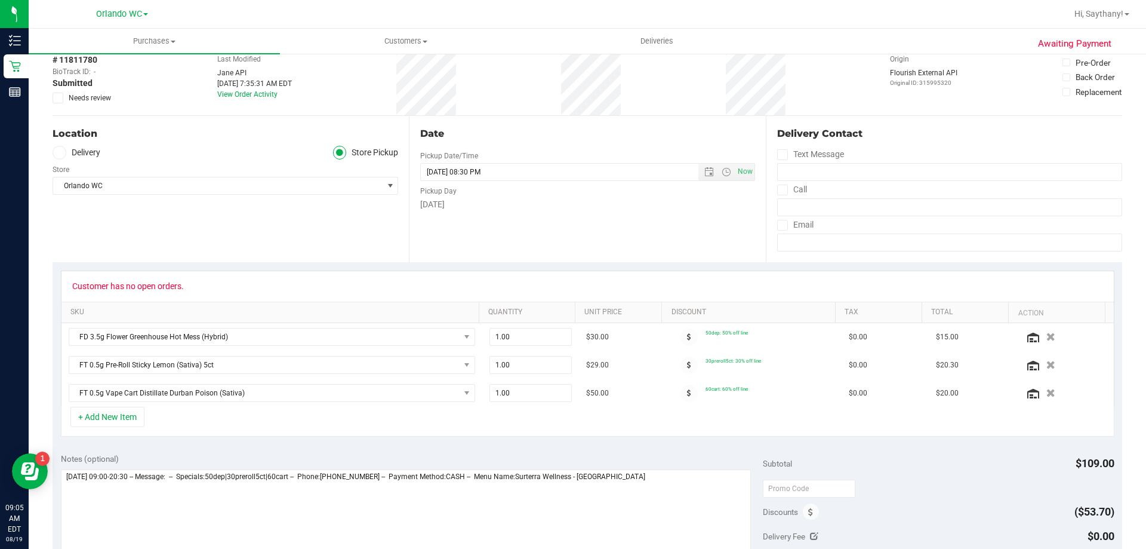
click at [50, 94] on div "Awaiting Payment Back Save Purchase View Profile # 11811780 BioTrack ID: - Subm…" at bounding box center [588, 477] width 1118 height 969
click at [63, 103] on label "Needs review" at bounding box center [83, 98] width 60 height 11
click at [0, 0] on input "Needs review" at bounding box center [0, 0] width 0 height 0
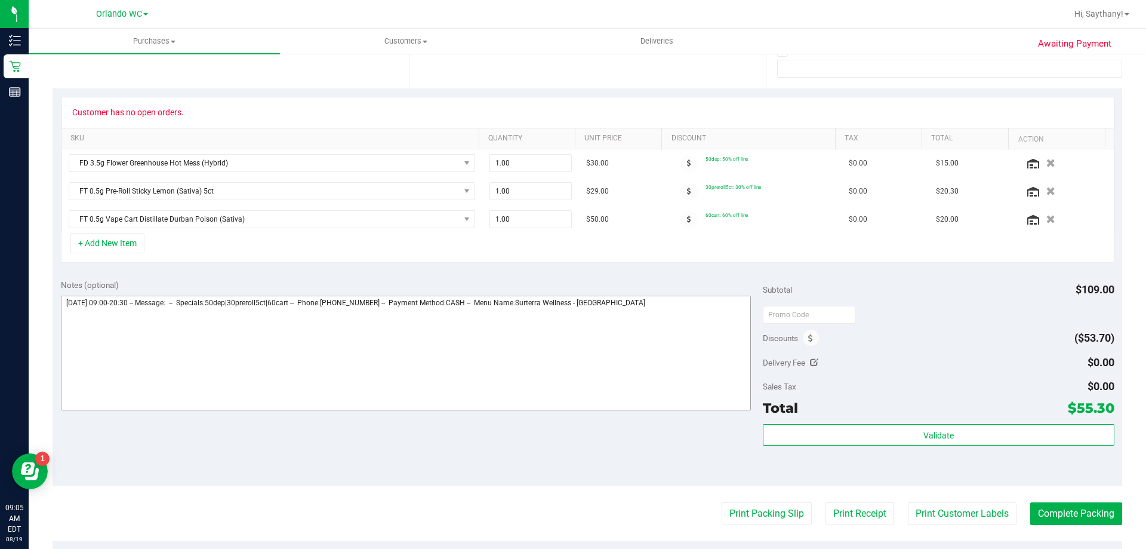
scroll to position [239, 0]
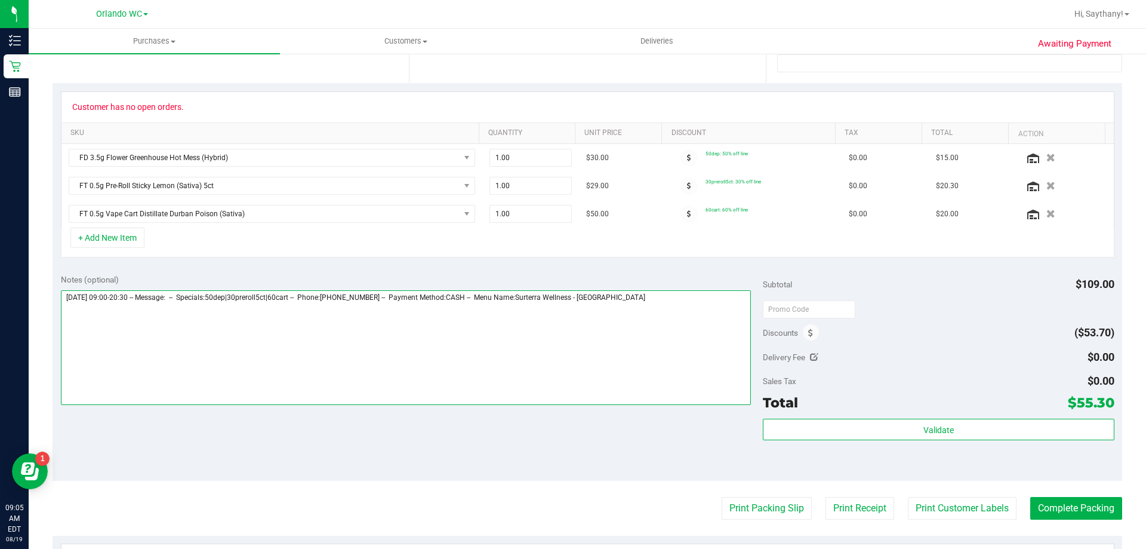
click at [699, 323] on textarea at bounding box center [406, 347] width 691 height 115
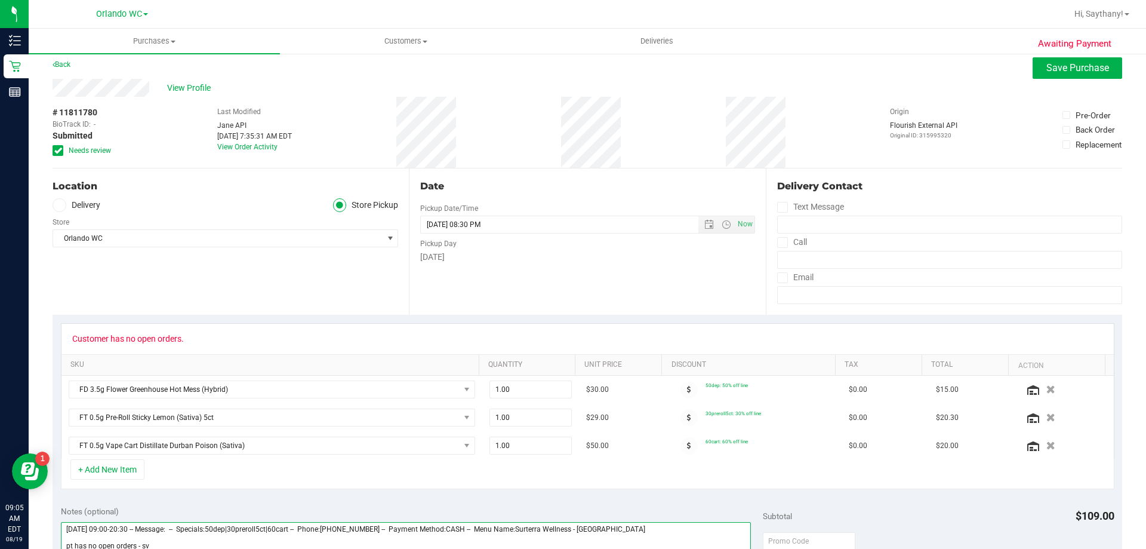
scroll to position [0, 0]
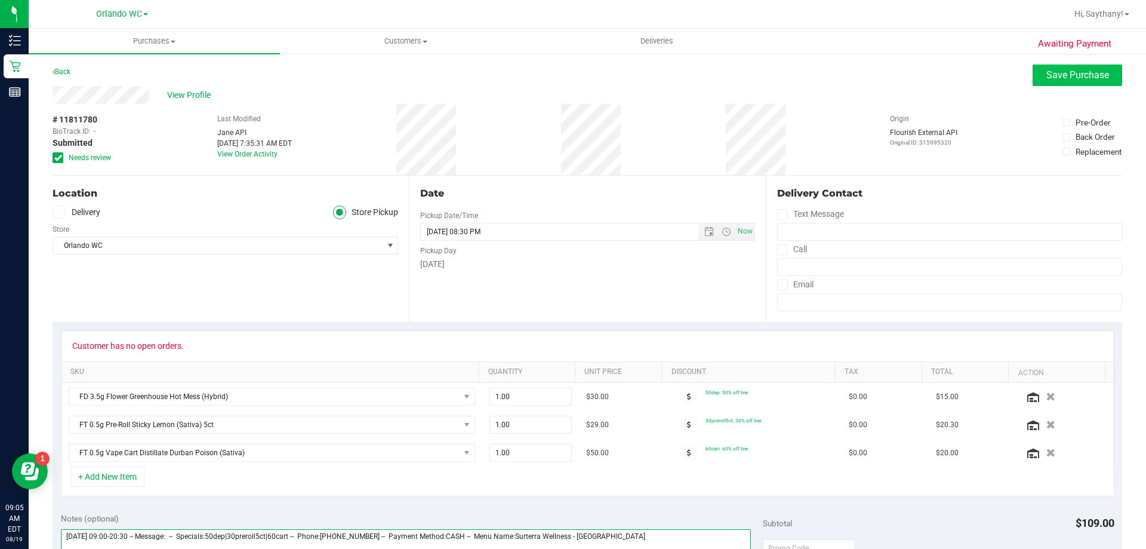
type textarea "[DATE] 09:00-20:30 -- Message: -- Specials:50dep|30preroll5ct|60cart -- Phone:[…"
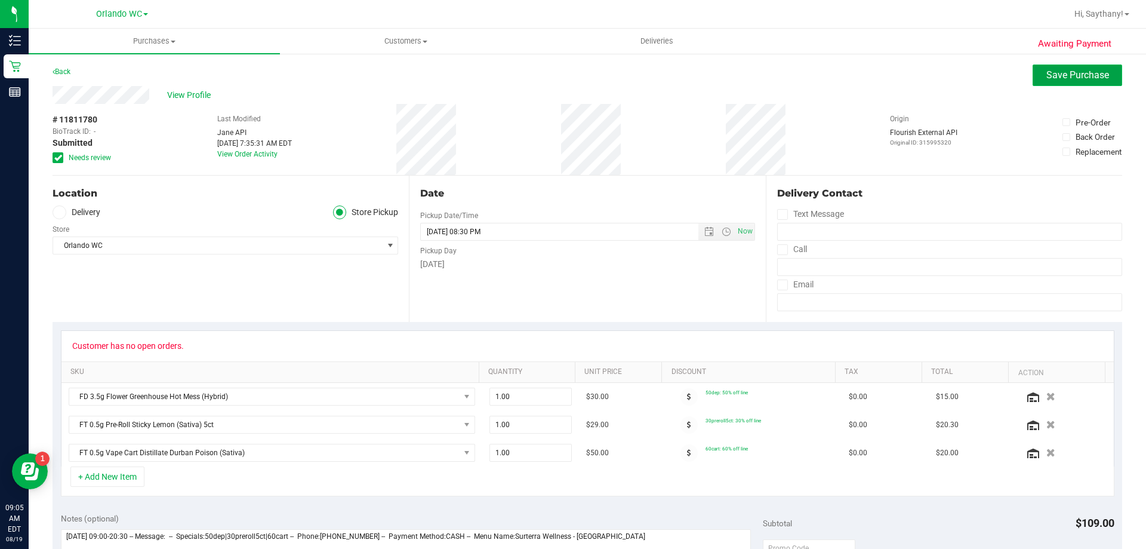
click at [1045, 66] on button "Save Purchase" at bounding box center [1078, 74] width 90 height 21
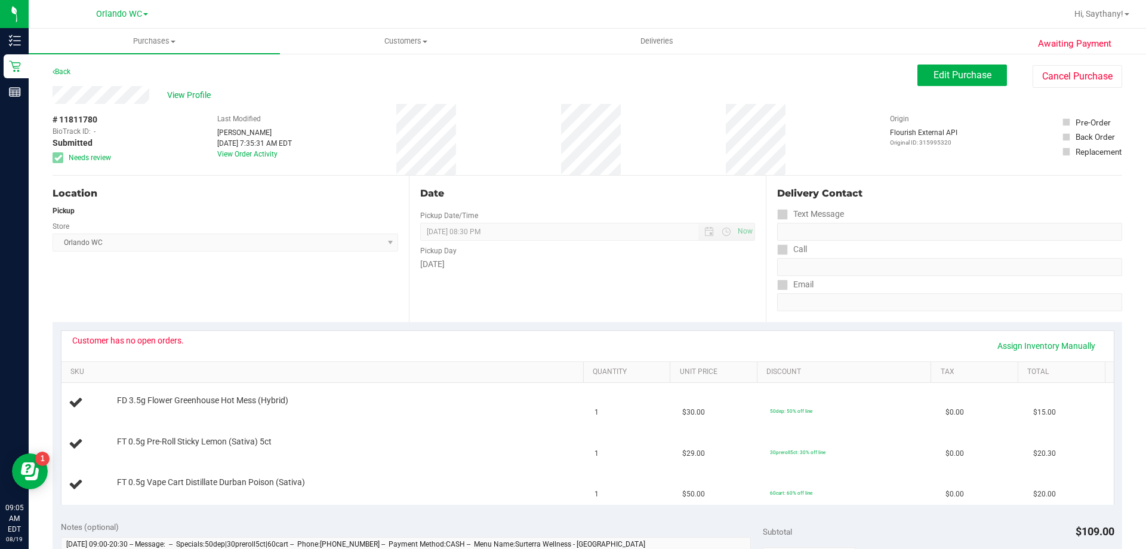
click at [182, 91] on span "View Profile" at bounding box center [191, 95] width 48 height 13
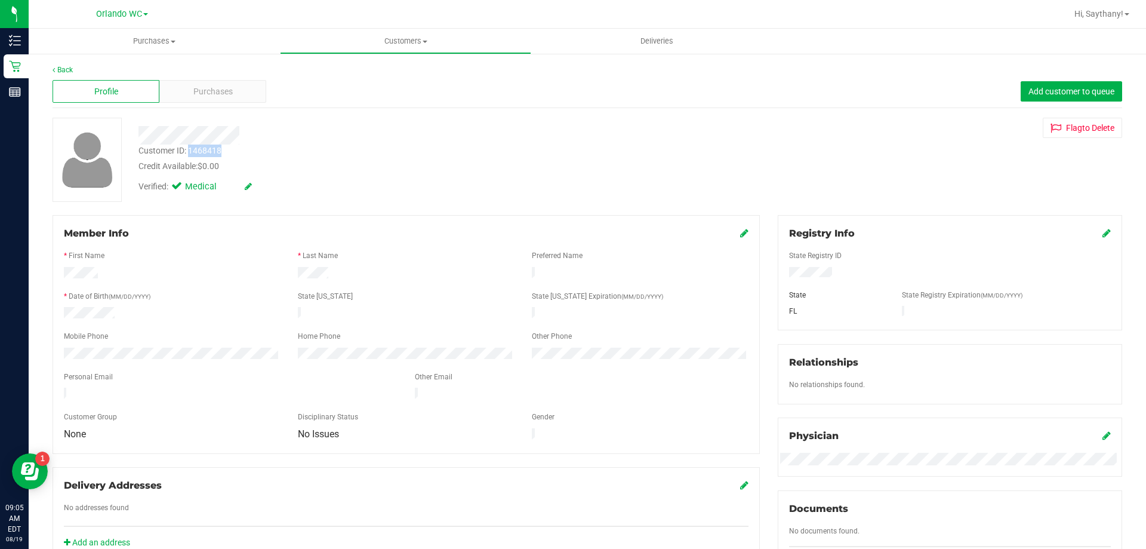
drag, startPoint x: 189, startPoint y: 149, endPoint x: 245, endPoint y: 149, distance: 55.5
click at [245, 149] on div "Customer ID: 1468418 Credit Available: $0.00" at bounding box center [402, 158] width 544 height 28
copy div "1468418"
drag, startPoint x: 329, startPoint y: 162, endPoint x: 122, endPoint y: 159, distance: 207.2
click at [329, 162] on div "Credit Available: $0.00" at bounding box center [402, 166] width 526 height 13
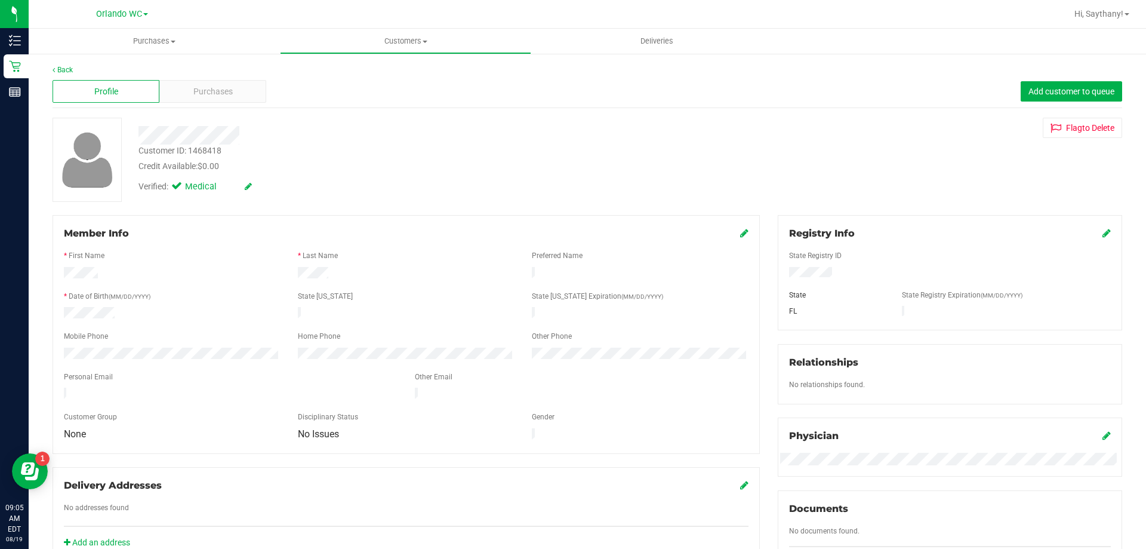
click at [66, 64] on div "Back" at bounding box center [588, 69] width 1070 height 11
click at [63, 75] on div "Back" at bounding box center [588, 69] width 1070 height 11
click at [63, 70] on link "Back" at bounding box center [63, 70] width 20 height 8
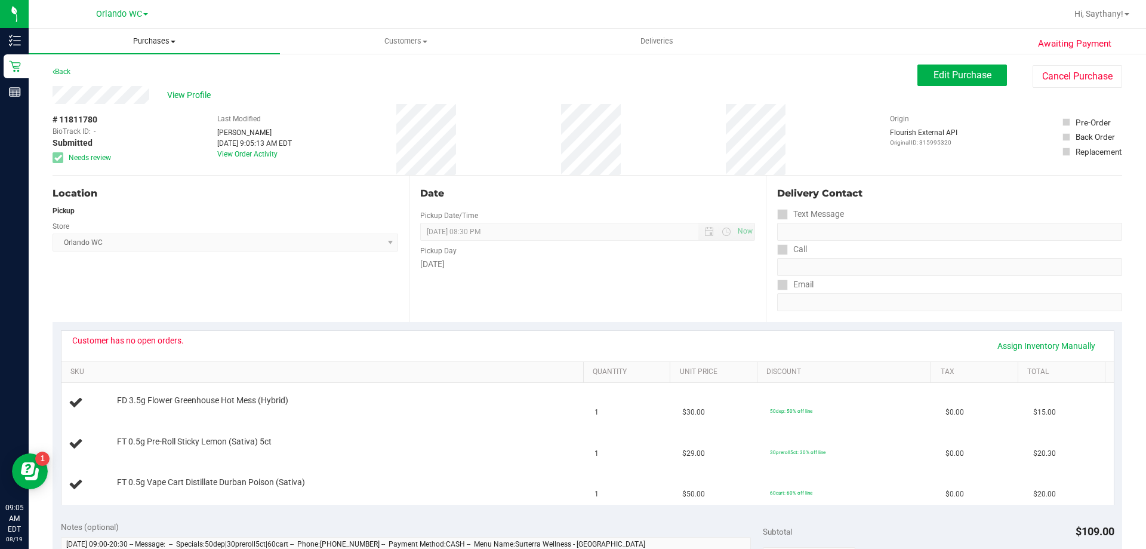
click at [159, 44] on span "Purchases" at bounding box center [154, 41] width 251 height 11
click at [97, 87] on span "Fulfillment" at bounding box center [66, 86] width 74 height 10
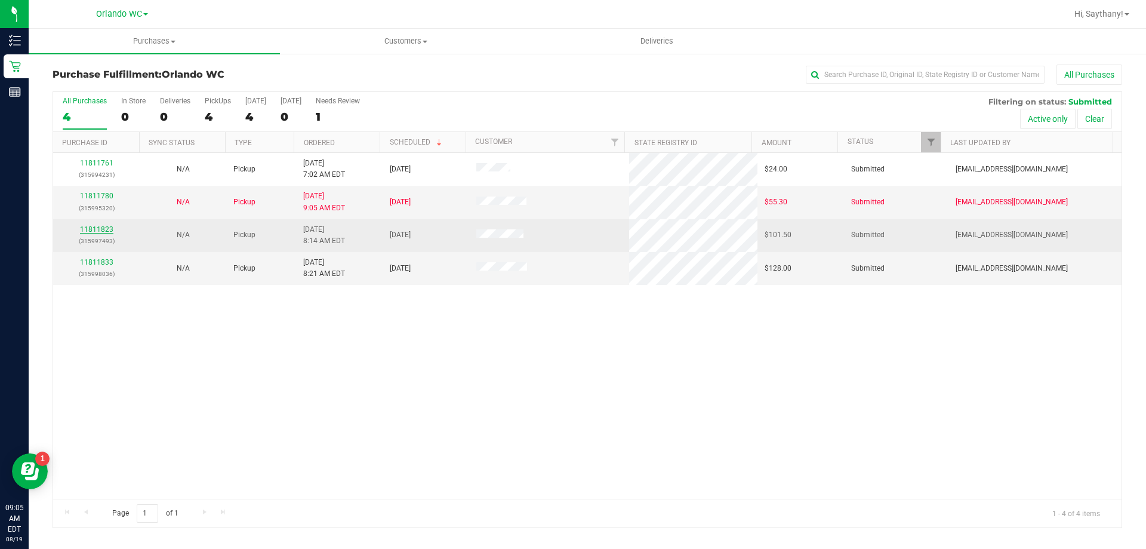
click at [92, 227] on link "11811823" at bounding box center [96, 229] width 33 height 8
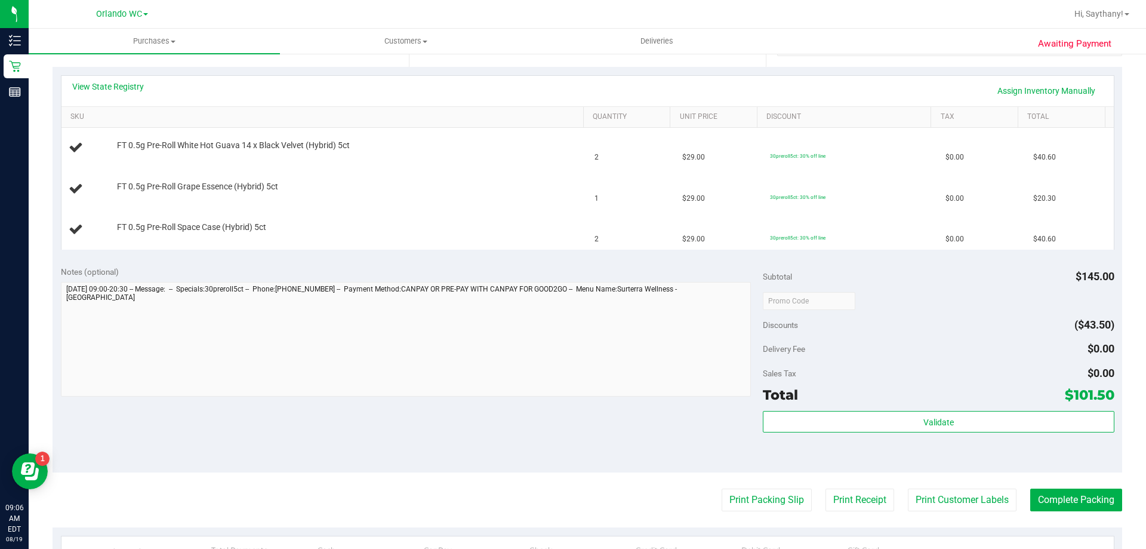
scroll to position [358, 0]
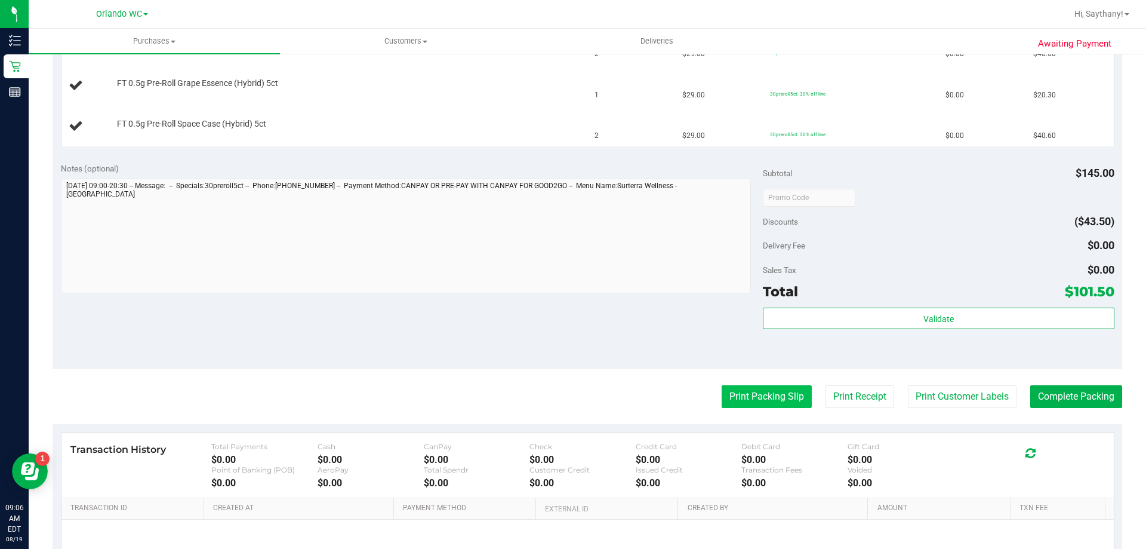
click at [779, 400] on button "Print Packing Slip" at bounding box center [767, 396] width 90 height 23
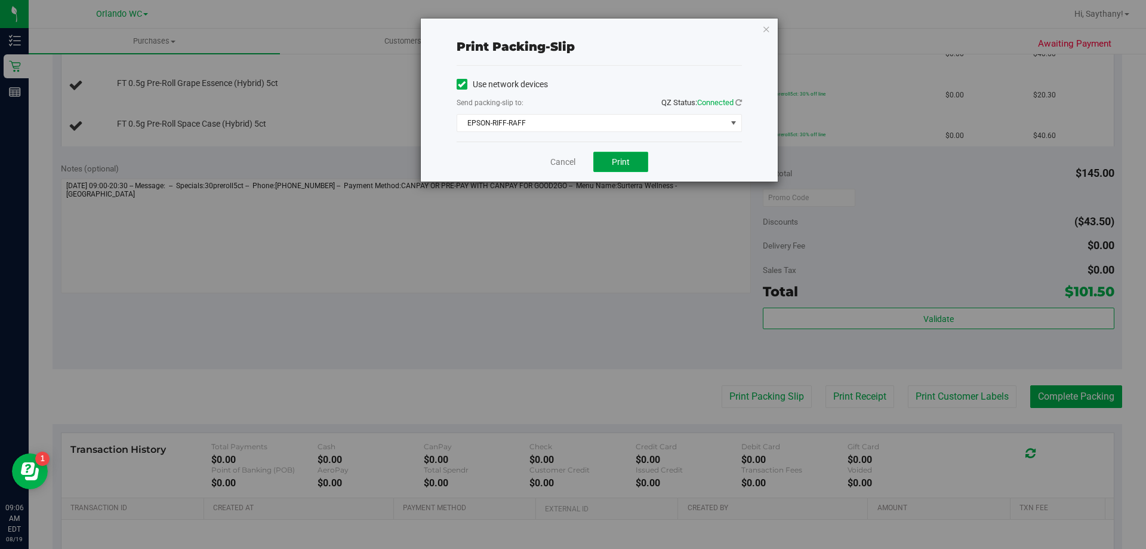
click at [614, 157] on span "Print" at bounding box center [621, 162] width 18 height 10
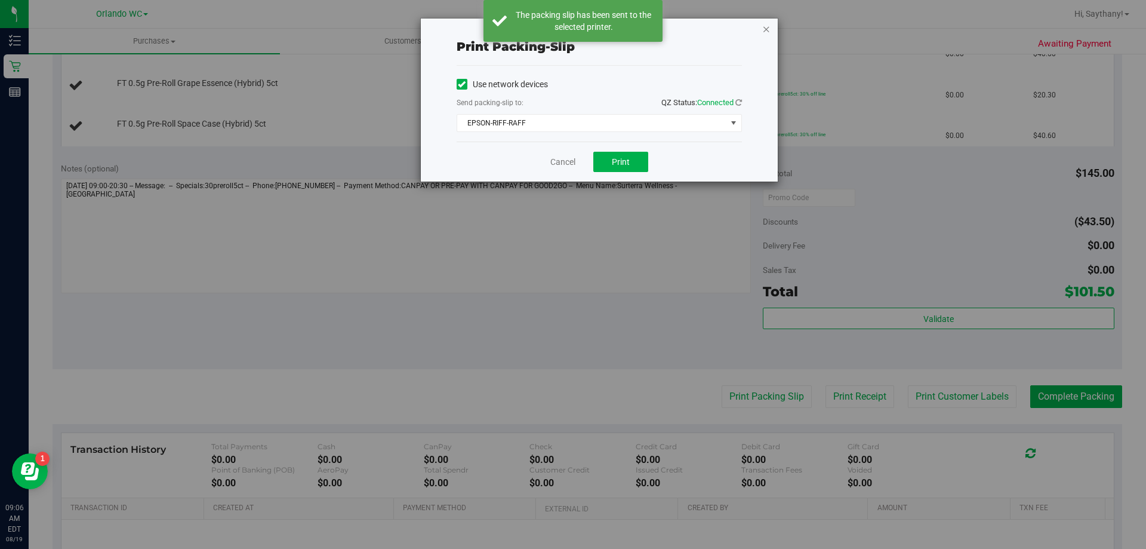
click at [768, 28] on icon "button" at bounding box center [766, 28] width 8 height 14
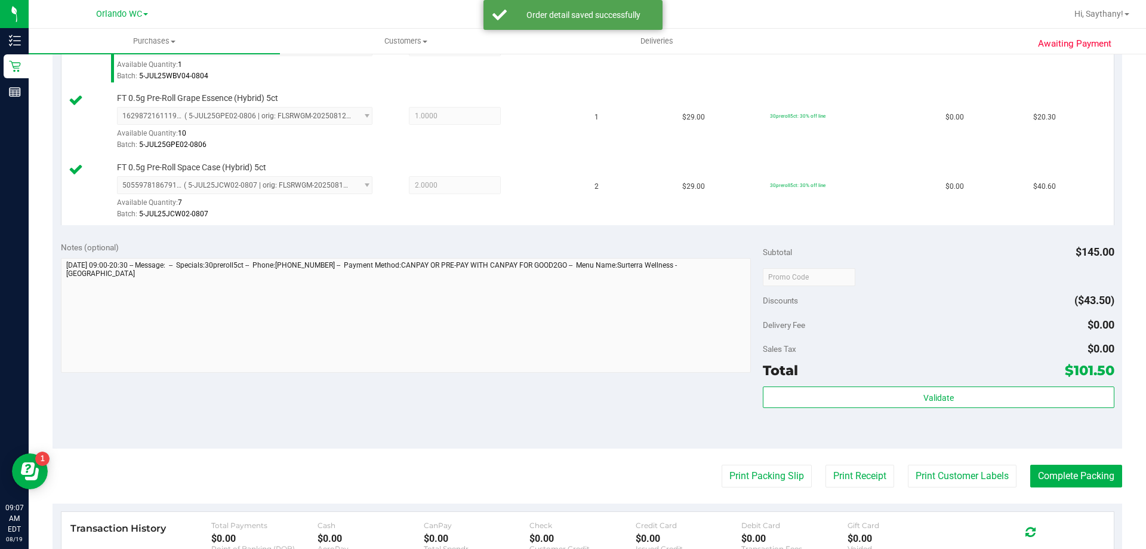
scroll to position [374, 0]
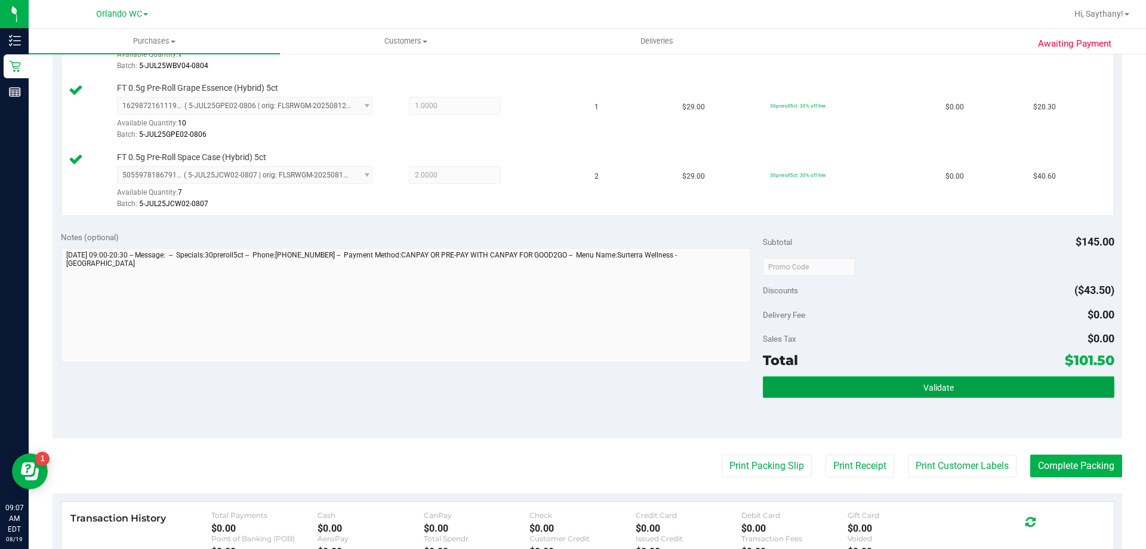
click at [1003, 377] on button "Validate" at bounding box center [938, 386] width 351 height 21
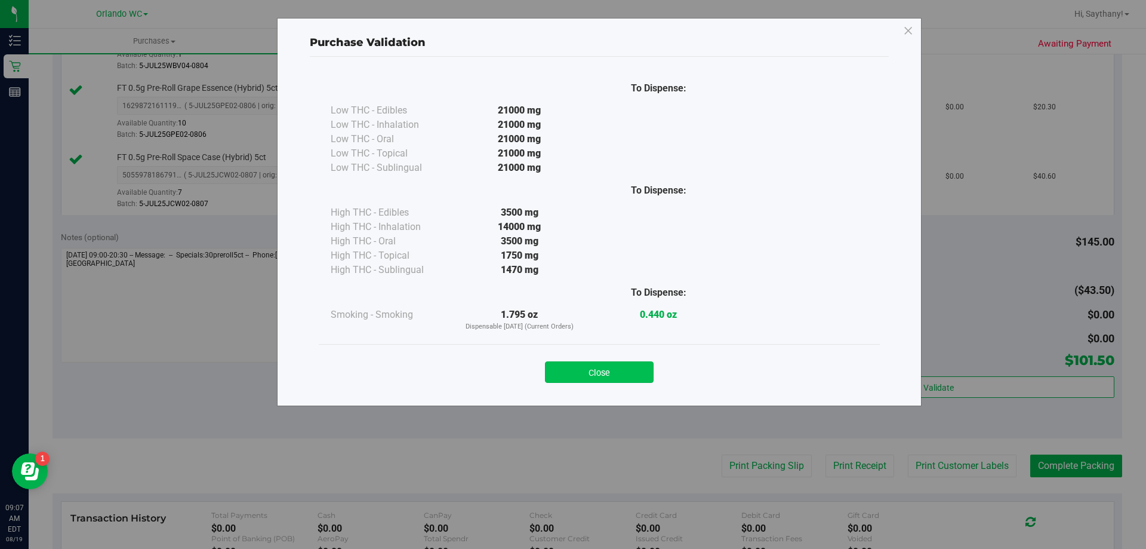
click at [577, 374] on button "Close" at bounding box center [599, 371] width 109 height 21
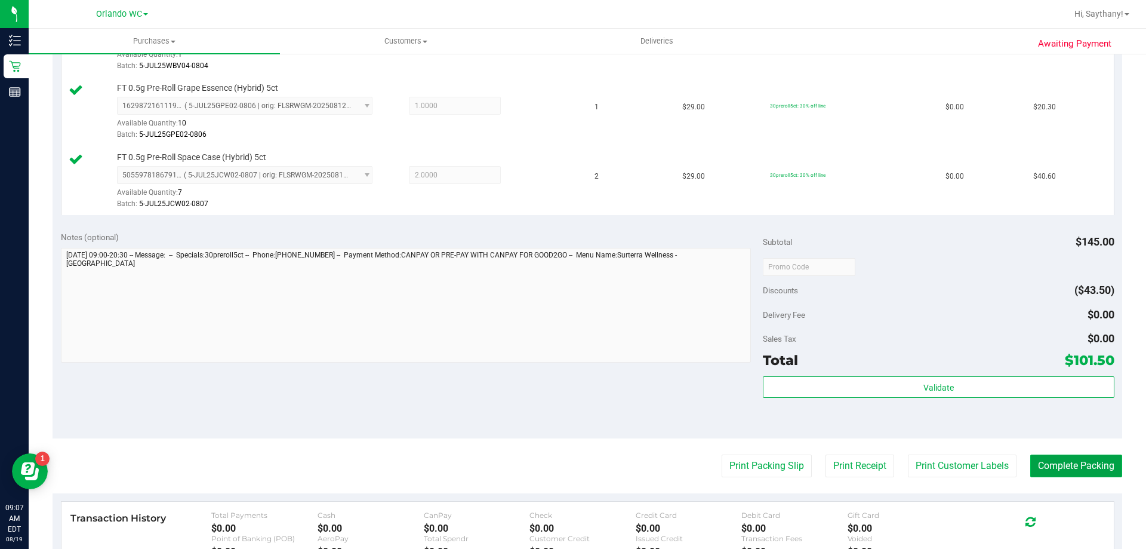
click at [1067, 473] on button "Complete Packing" at bounding box center [1077, 465] width 92 height 23
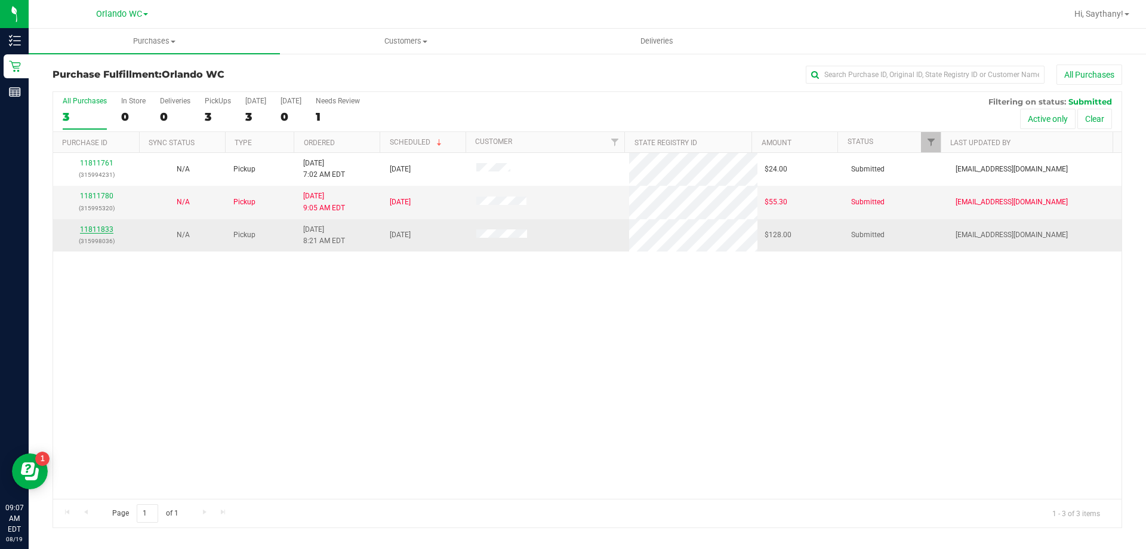
click at [93, 230] on link "11811833" at bounding box center [96, 229] width 33 height 8
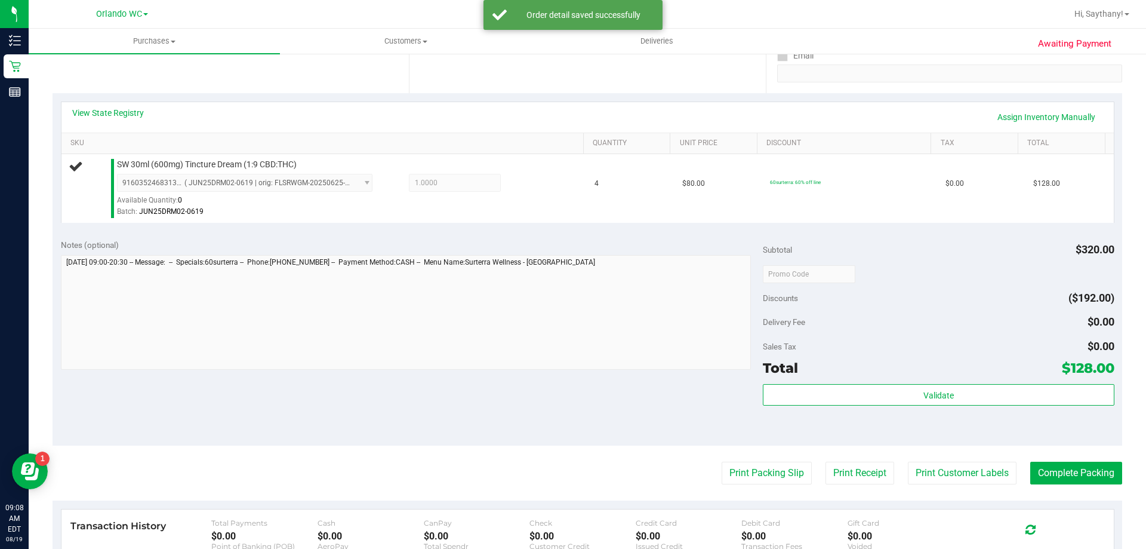
scroll to position [228, 0]
click at [773, 470] on button "Print Packing Slip" at bounding box center [767, 473] width 90 height 23
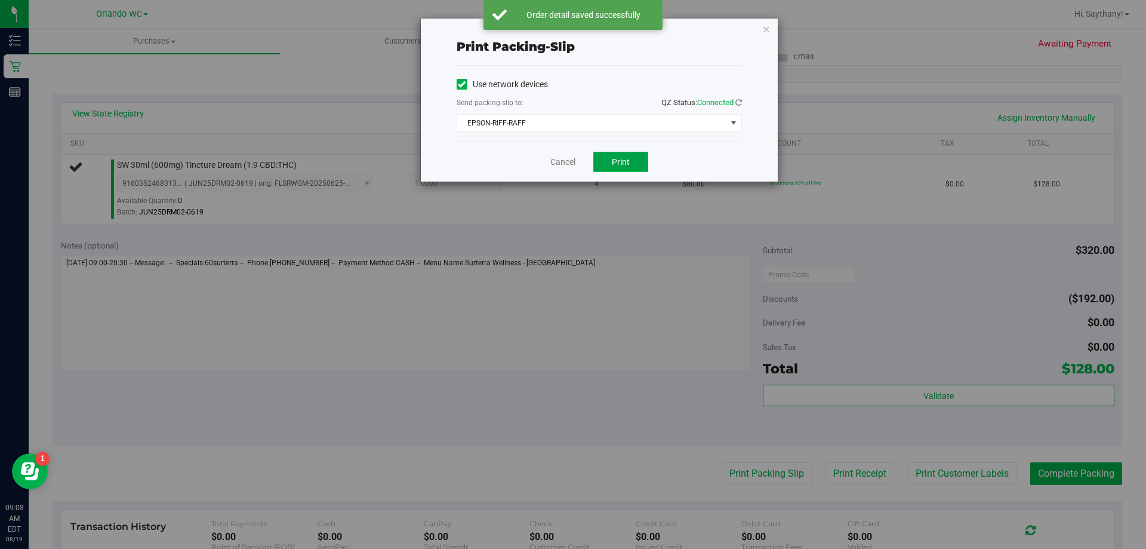
click at [604, 159] on button "Print" at bounding box center [621, 162] width 55 height 20
click at [139, 354] on div "Print packing-slip Use network devices Send packing-slip to: QZ Status: Connect…" at bounding box center [577, 274] width 1155 height 549
click at [769, 29] on icon "button" at bounding box center [766, 28] width 8 height 14
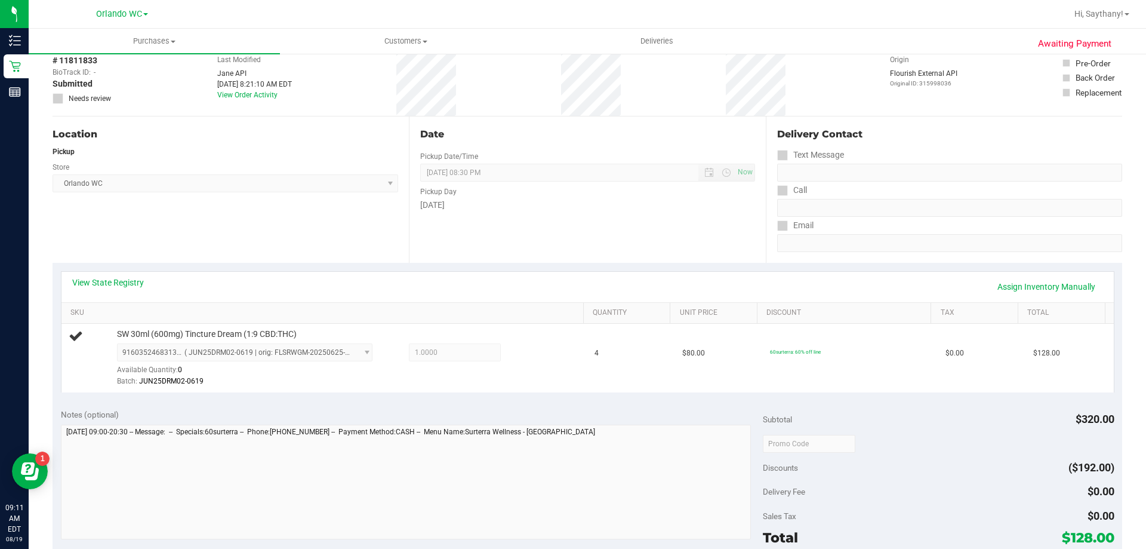
scroll to position [0, 0]
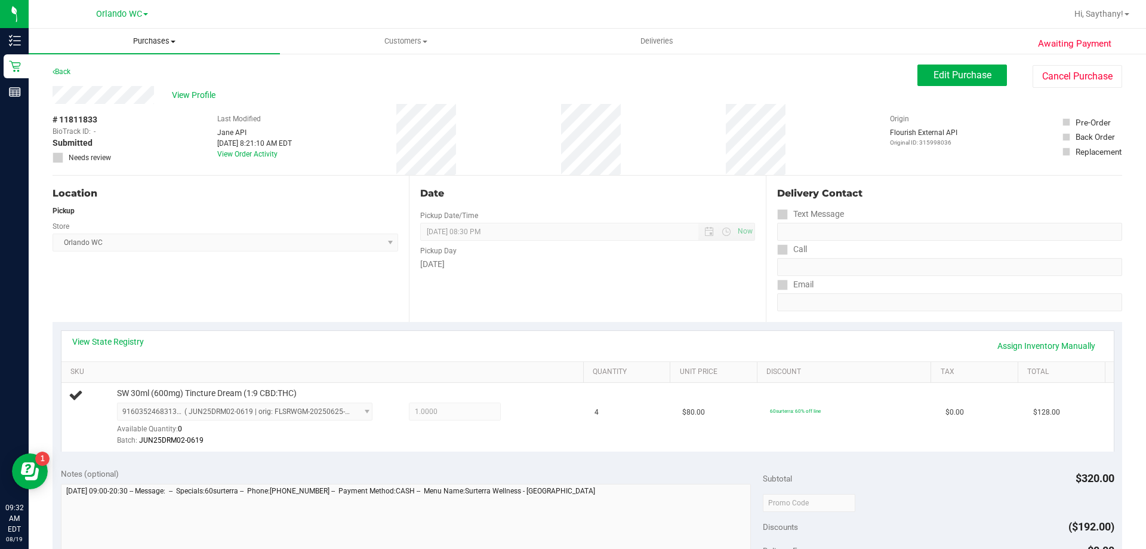
click at [168, 37] on span "Purchases" at bounding box center [154, 41] width 251 height 11
click at [130, 91] on li "Fulfillment" at bounding box center [154, 86] width 251 height 14
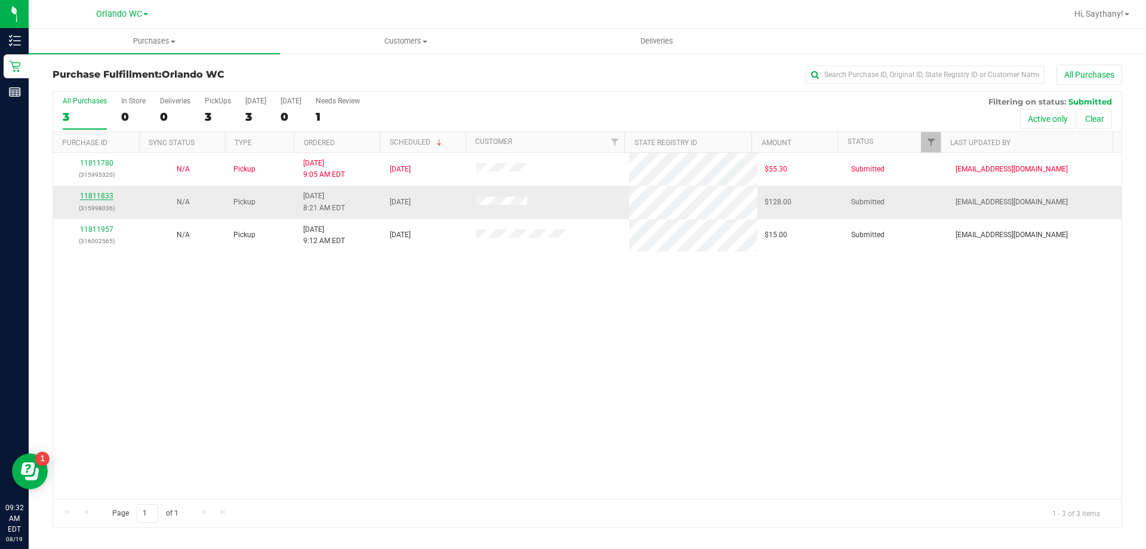
click at [95, 198] on link "11811833" at bounding box center [96, 196] width 33 height 8
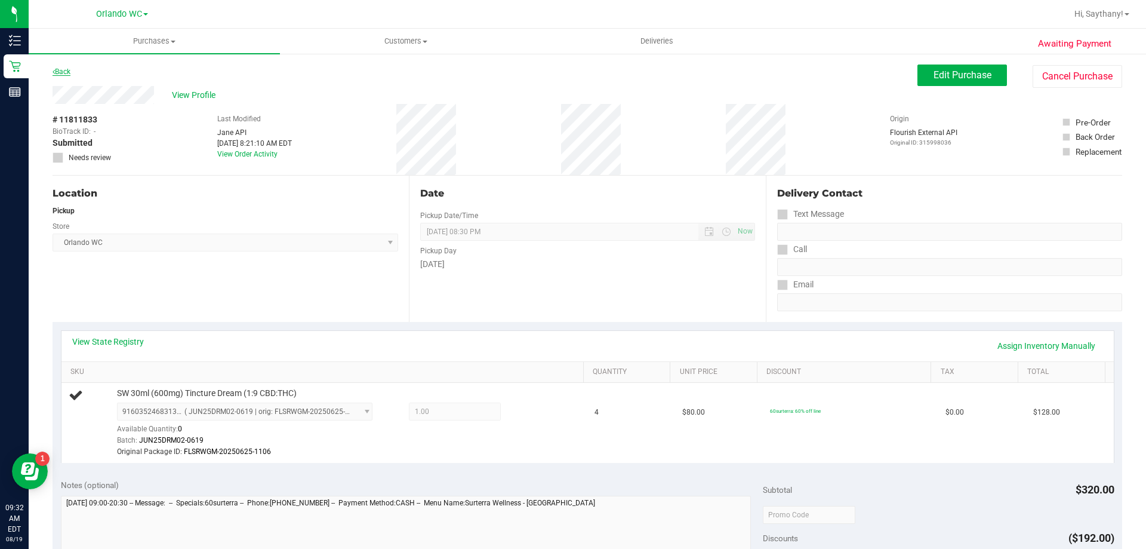
click at [66, 74] on link "Back" at bounding box center [62, 71] width 18 height 8
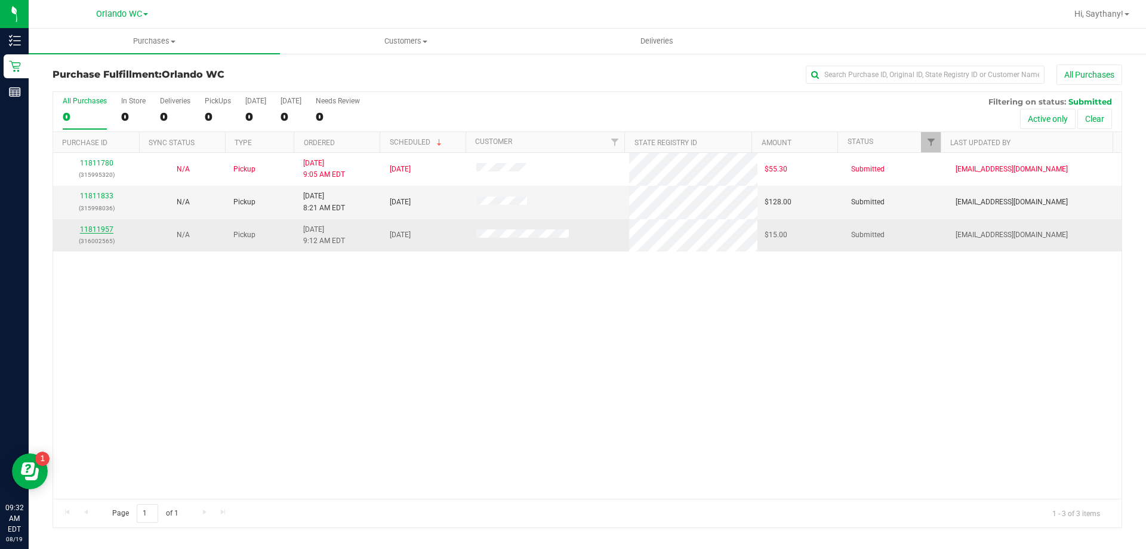
click at [97, 230] on link "11811957" at bounding box center [96, 229] width 33 height 8
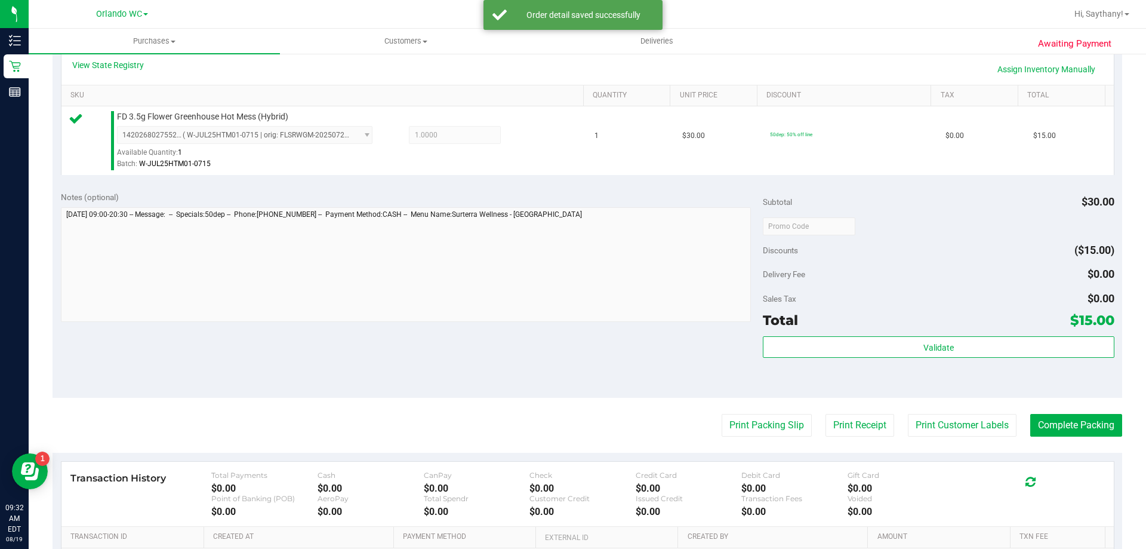
scroll to position [295, 0]
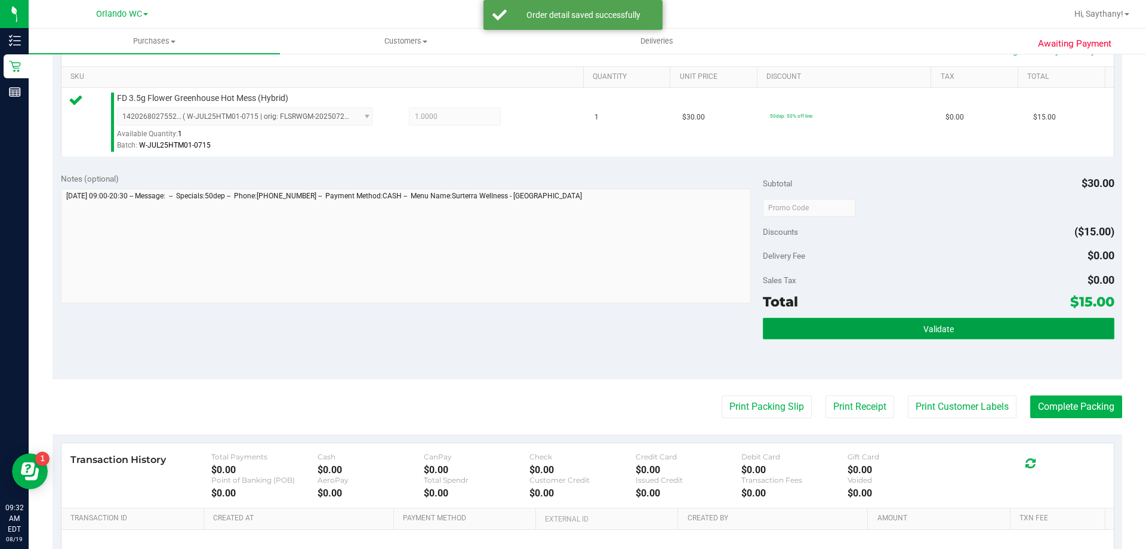
click at [1037, 336] on button "Validate" at bounding box center [938, 328] width 351 height 21
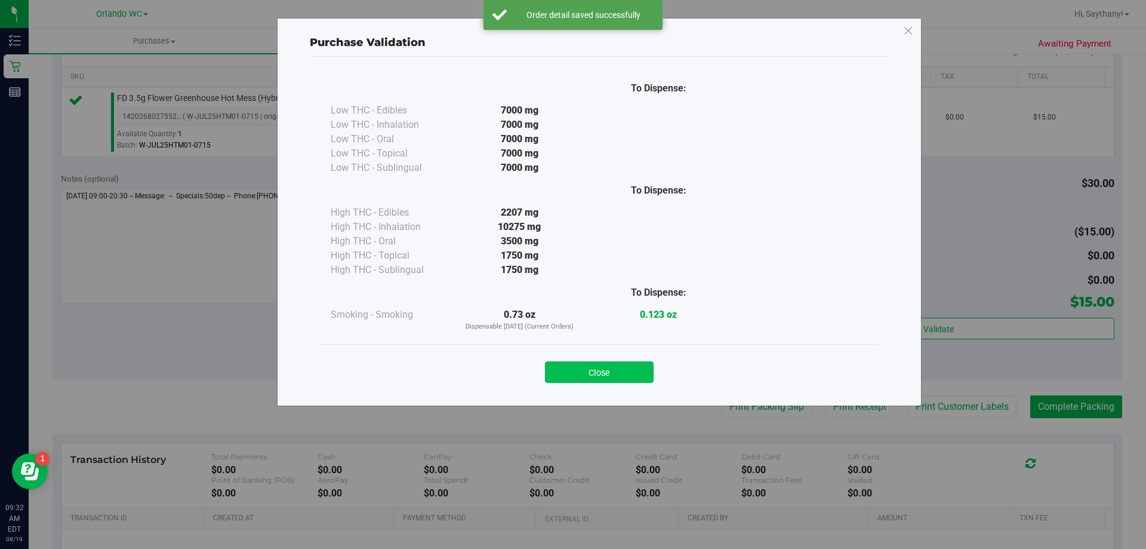
click at [582, 367] on button "Close" at bounding box center [599, 371] width 109 height 21
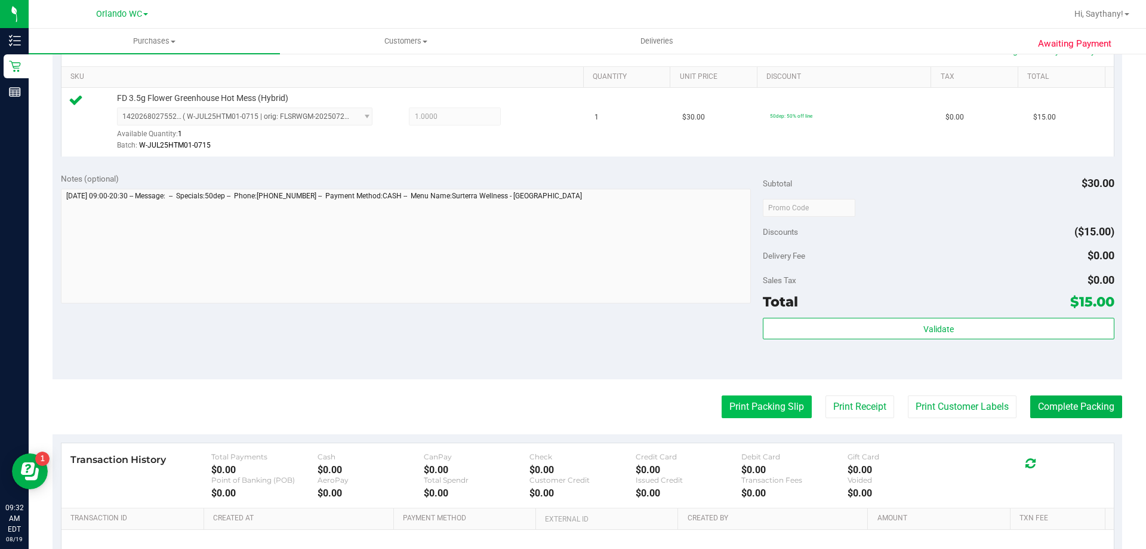
click at [771, 396] on button "Print Packing Slip" at bounding box center [767, 406] width 90 height 23
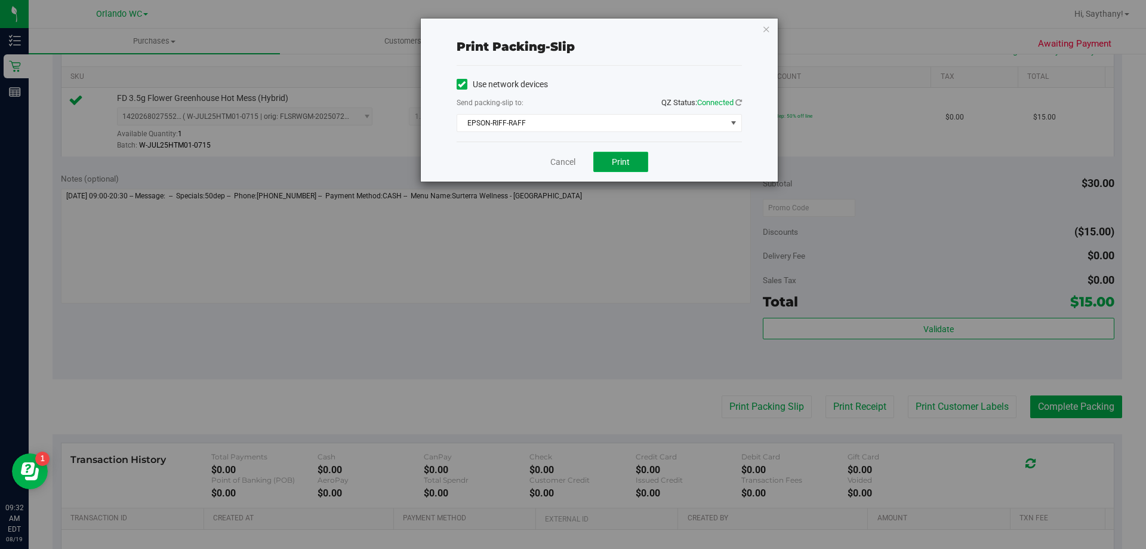
click at [622, 163] on span "Print" at bounding box center [621, 162] width 18 height 10
click at [768, 28] on icon "button" at bounding box center [766, 28] width 8 height 14
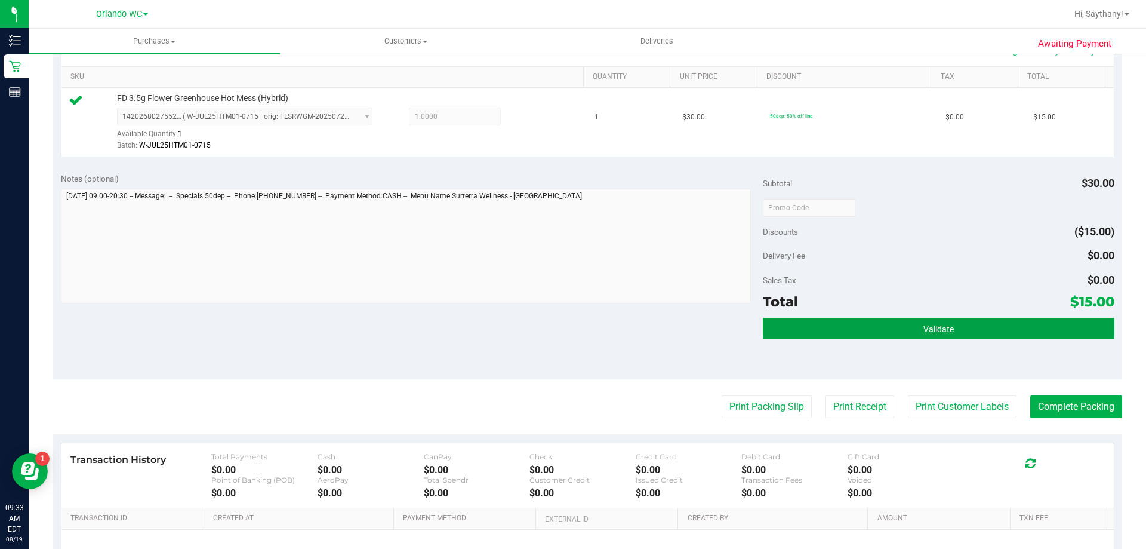
click at [992, 327] on button "Validate" at bounding box center [938, 328] width 351 height 21
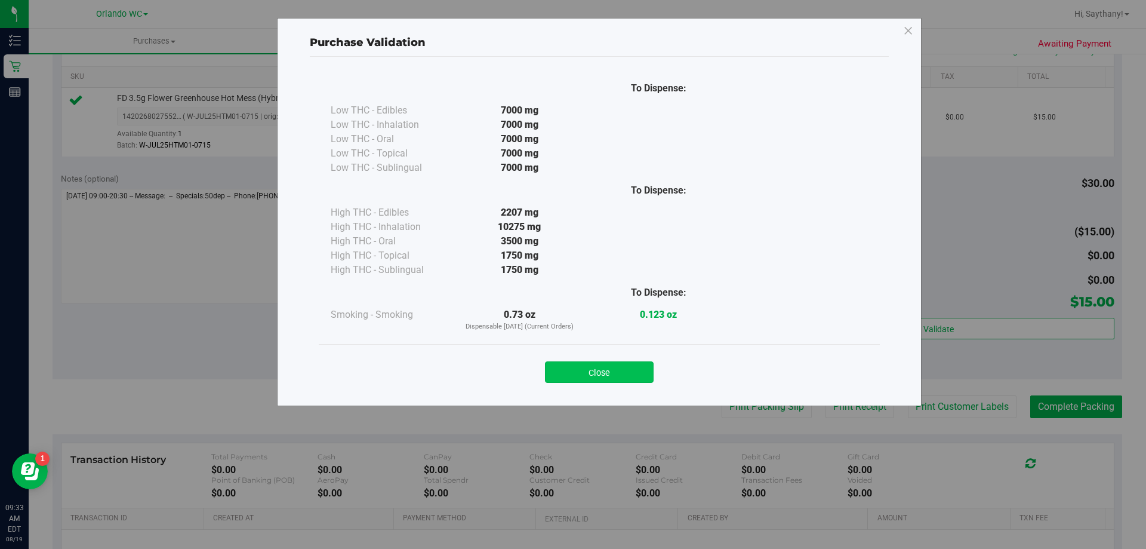
click at [597, 374] on button "Close" at bounding box center [599, 371] width 109 height 21
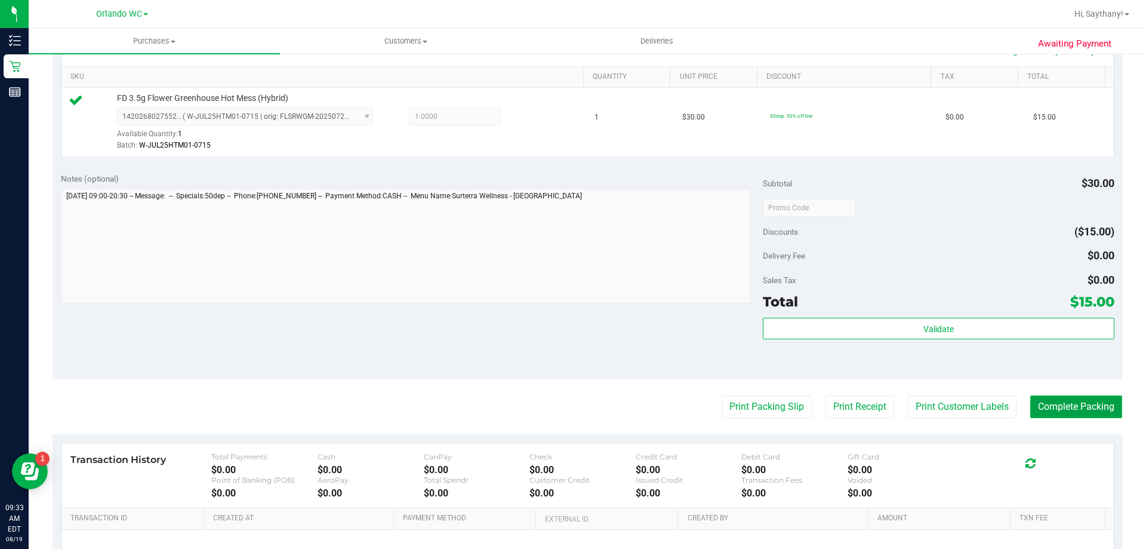
click at [1075, 417] on button "Complete Packing" at bounding box center [1077, 406] width 92 height 23
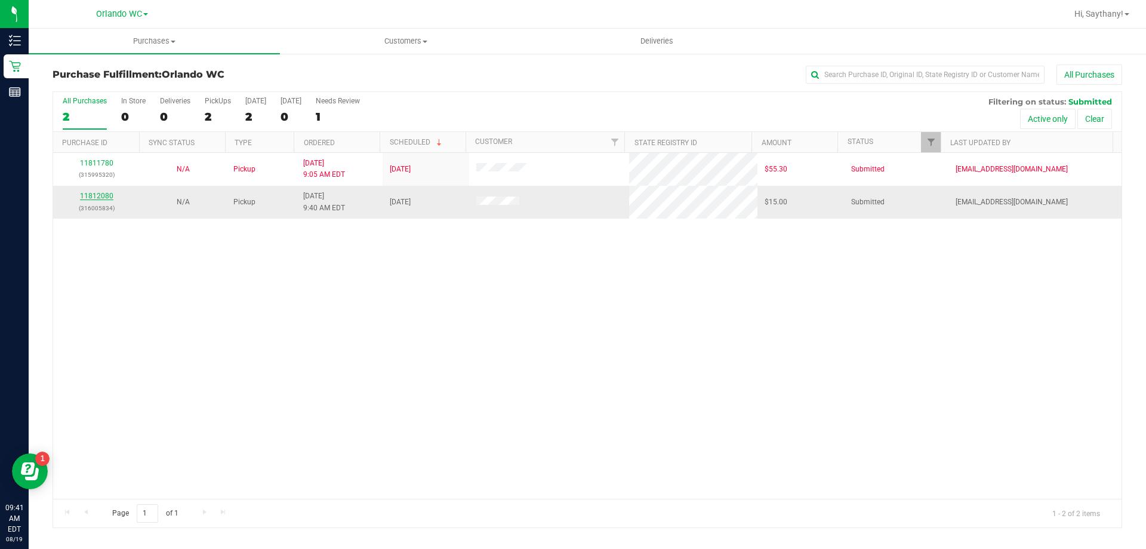
click at [97, 198] on link "11812080" at bounding box center [96, 196] width 33 height 8
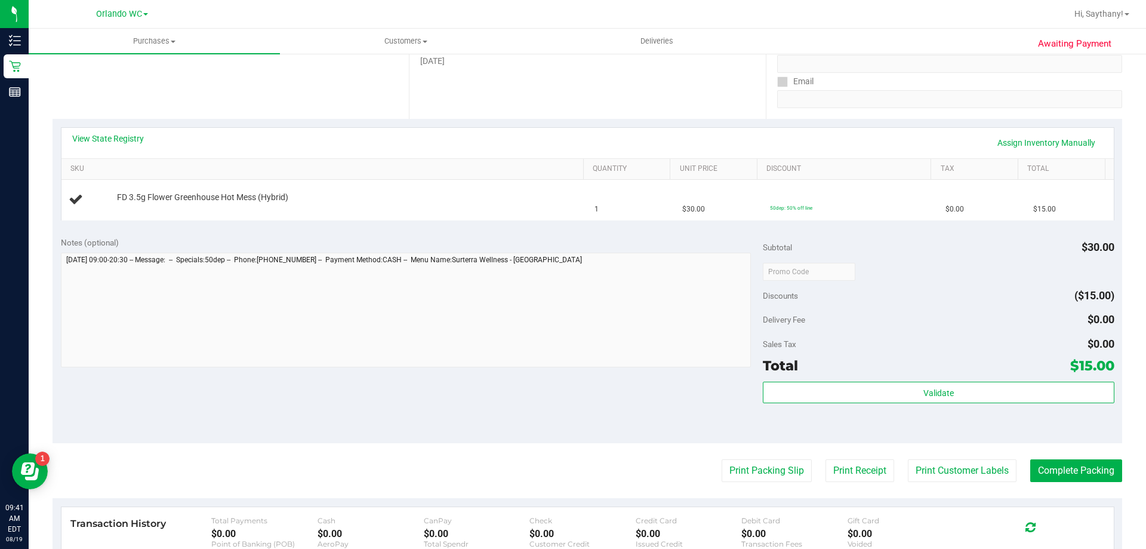
scroll to position [202, 0]
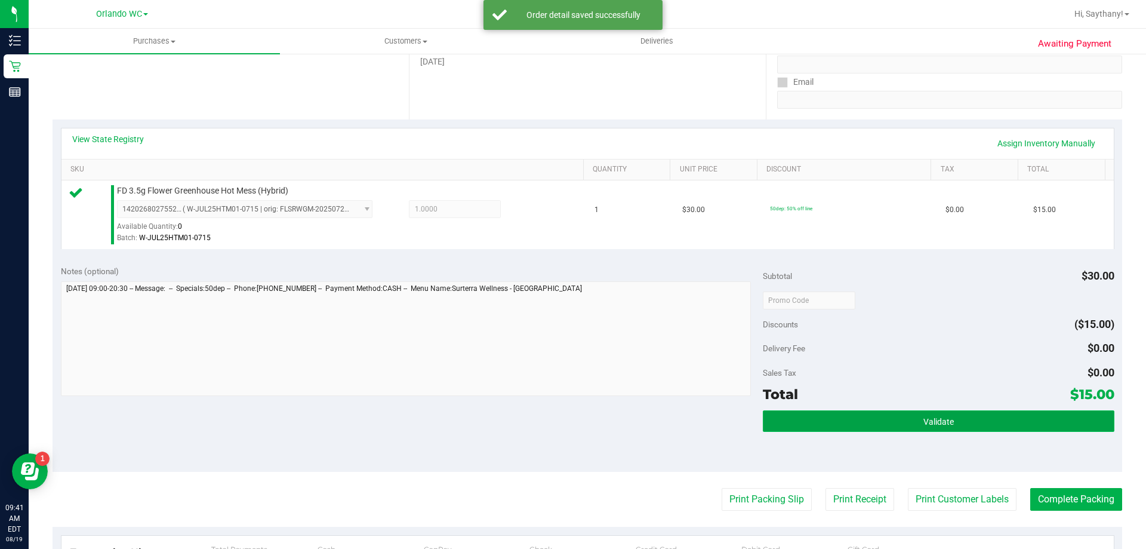
click at [932, 418] on span "Validate" at bounding box center [939, 422] width 30 height 10
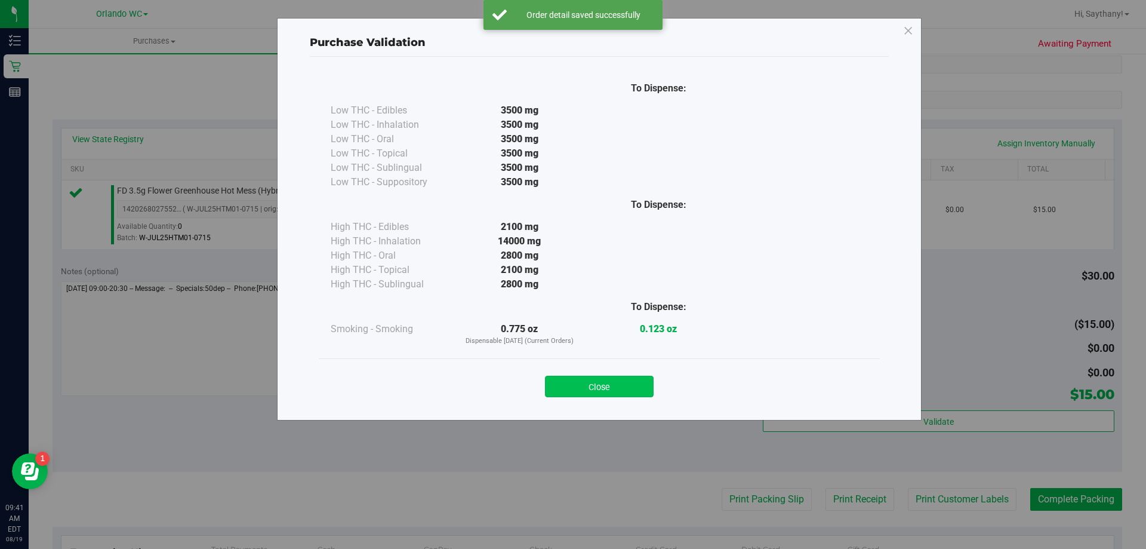
click at [571, 380] on button "Close" at bounding box center [599, 386] width 109 height 21
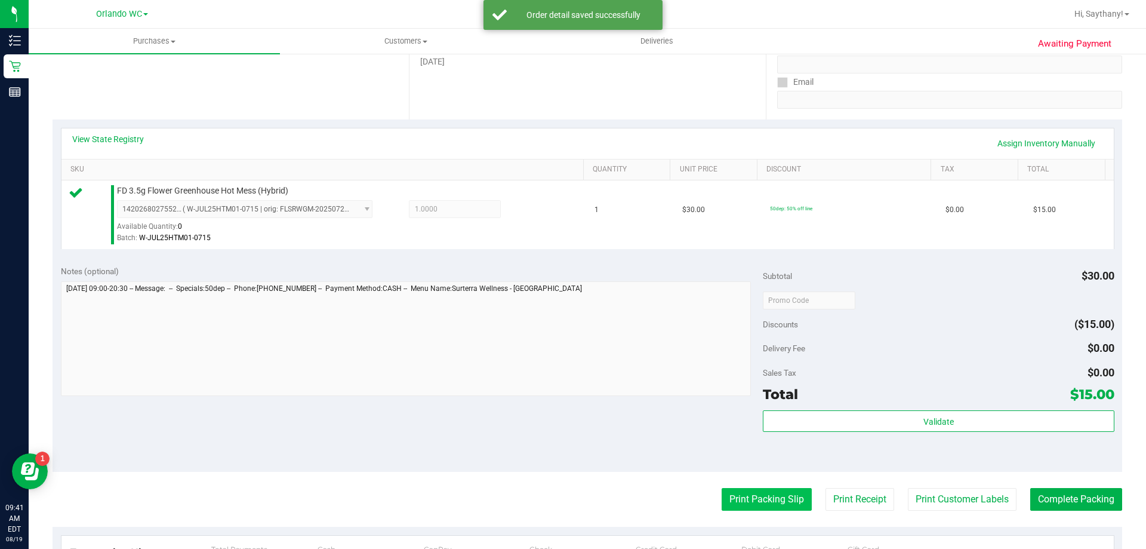
click at [748, 496] on button "Print Packing Slip" at bounding box center [767, 499] width 90 height 23
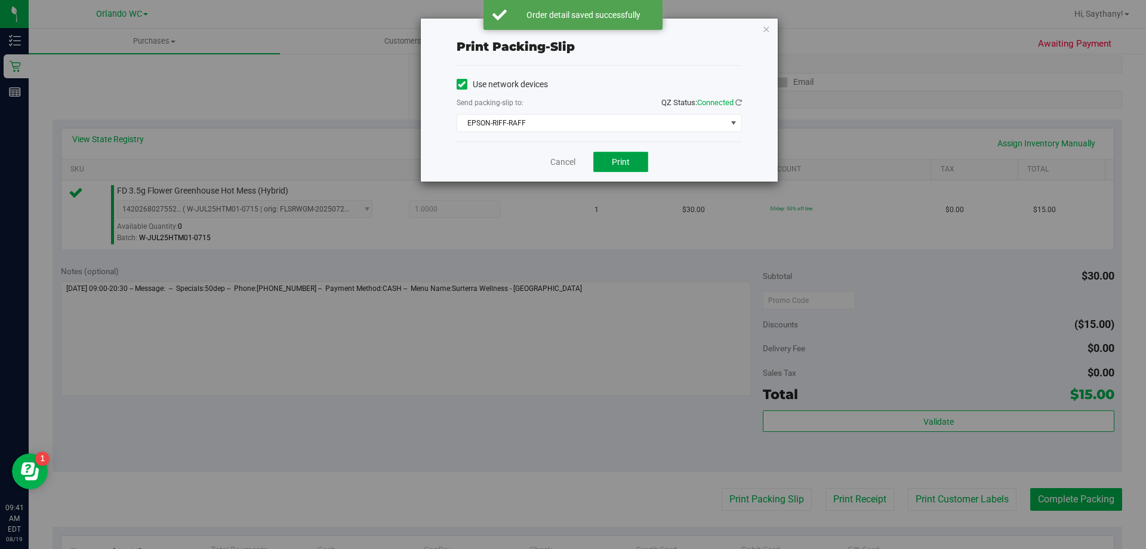
click at [629, 153] on button "Print" at bounding box center [621, 162] width 55 height 20
click at [765, 30] on icon "button" at bounding box center [766, 28] width 8 height 14
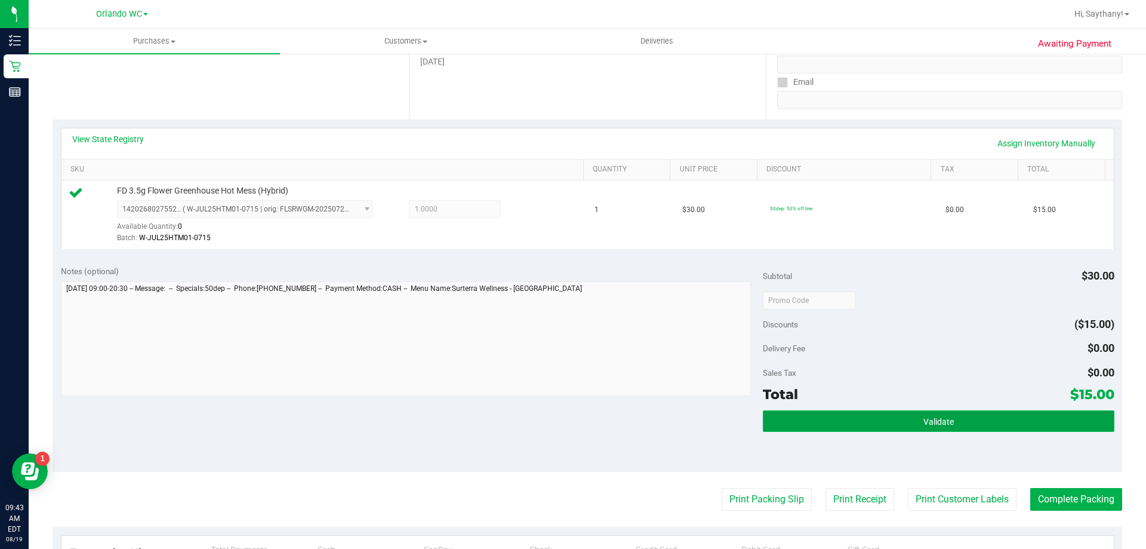
click at [991, 425] on button "Validate" at bounding box center [938, 420] width 351 height 21
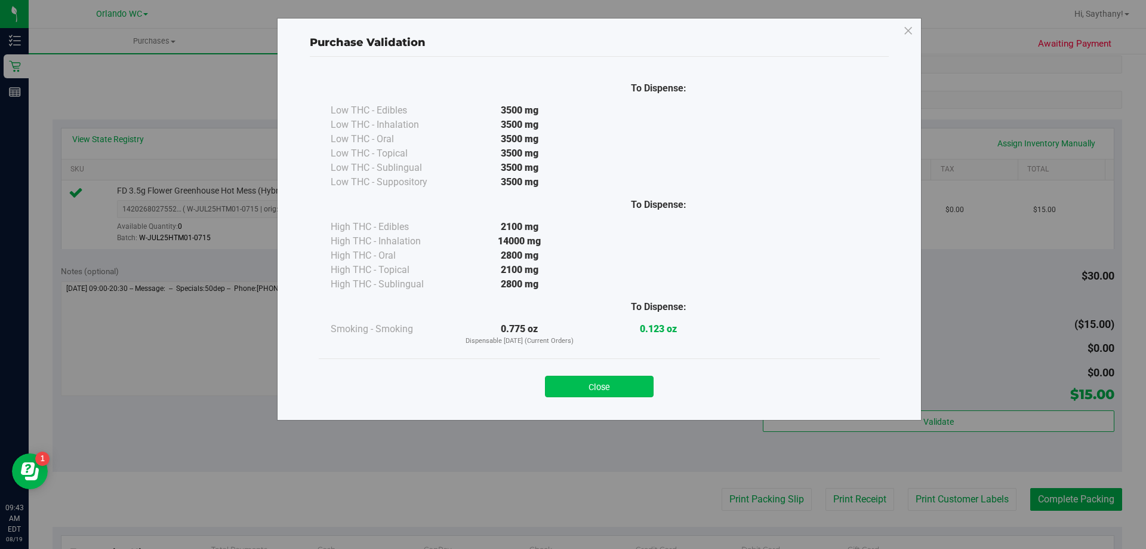
click at [591, 386] on button "Close" at bounding box center [599, 386] width 109 height 21
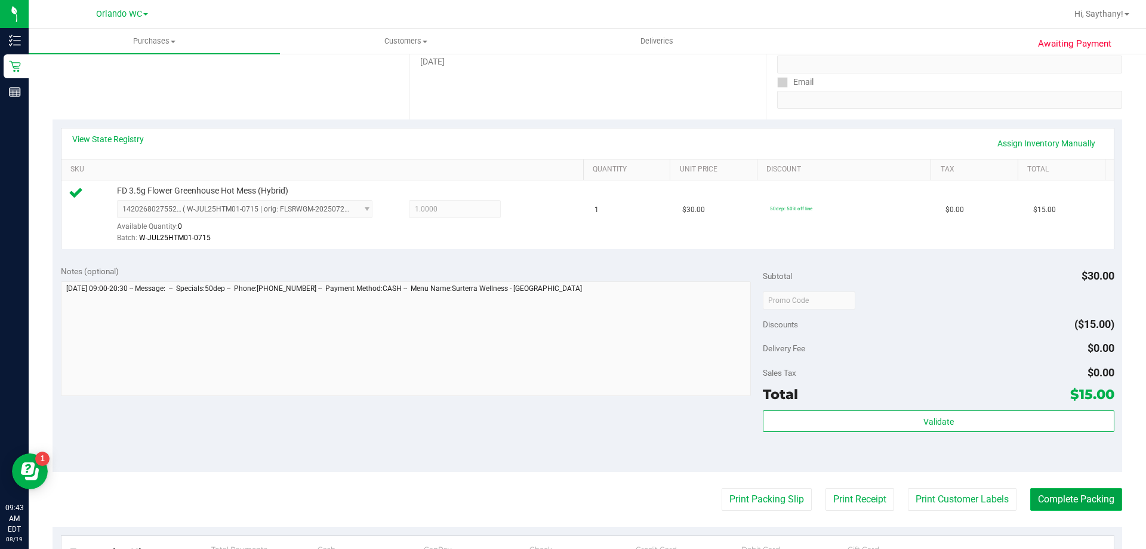
click at [1074, 507] on button "Complete Packing" at bounding box center [1077, 499] width 92 height 23
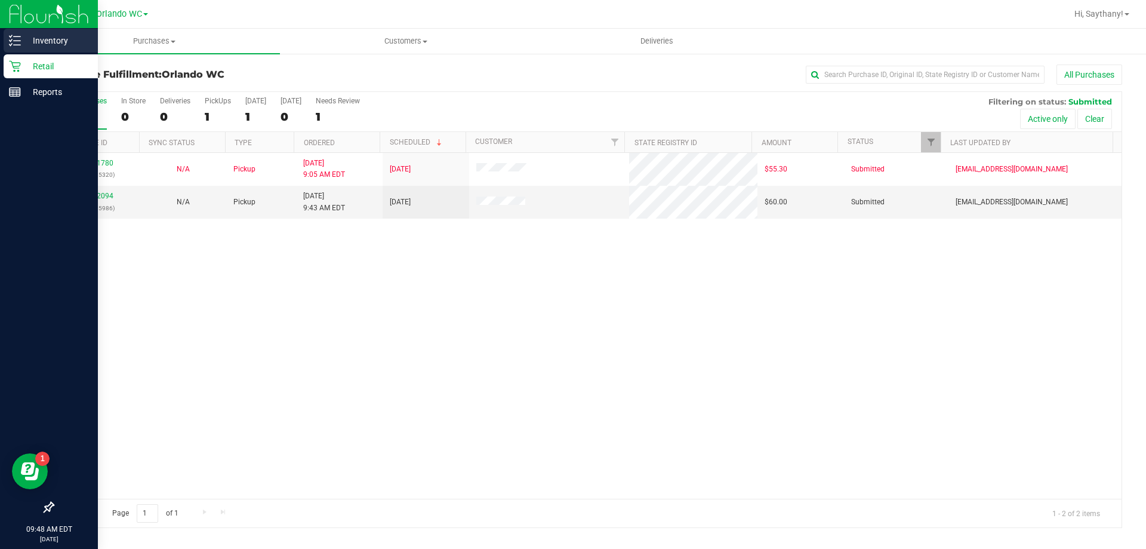
click at [32, 35] on p "Inventory" at bounding box center [57, 40] width 72 height 14
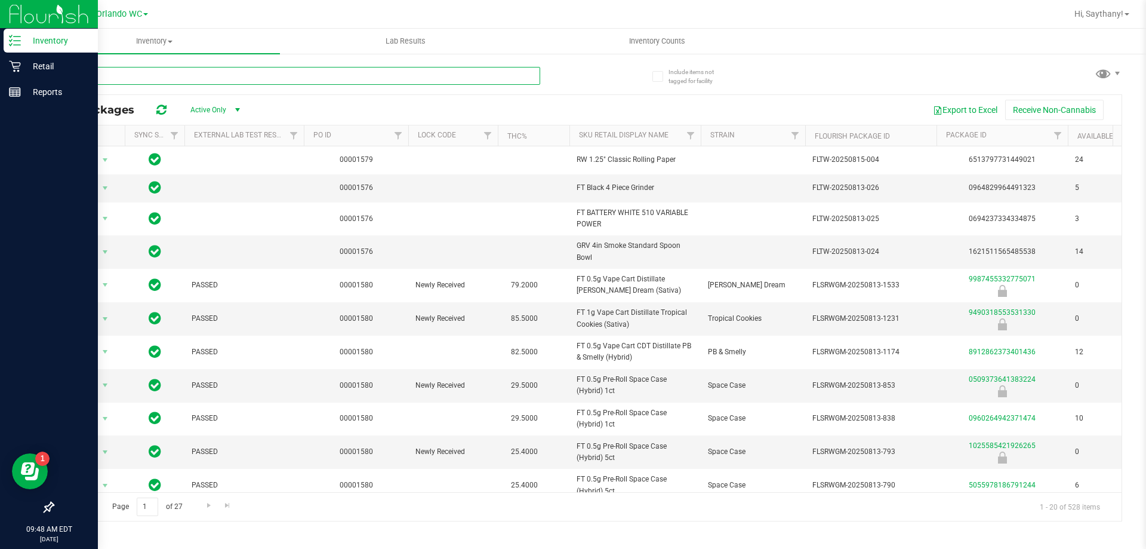
click at [229, 75] on input "text" at bounding box center [297, 76] width 488 height 18
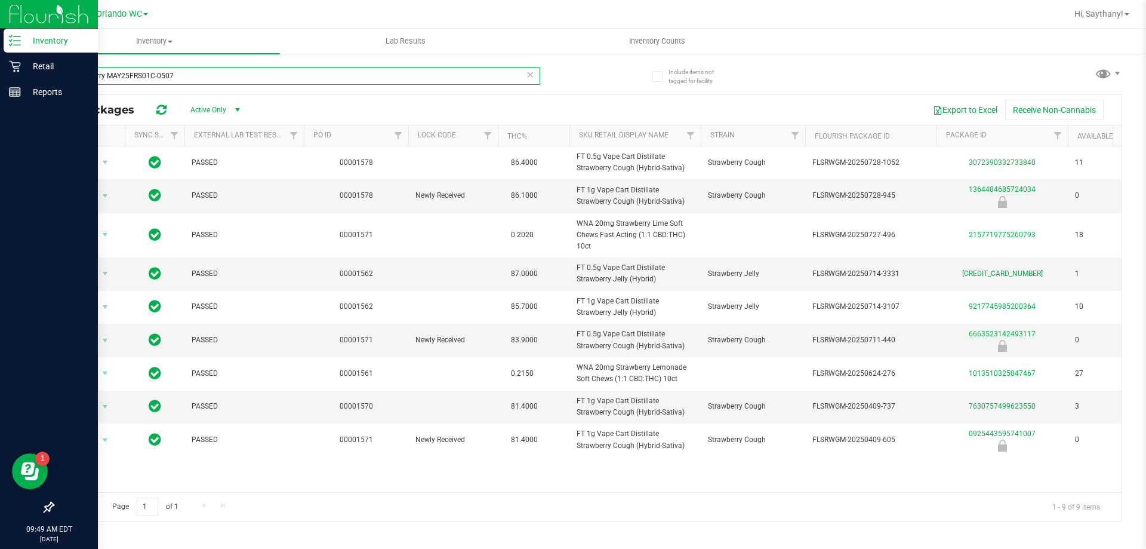
type input "strawberry MAY25FRS01C-0507"
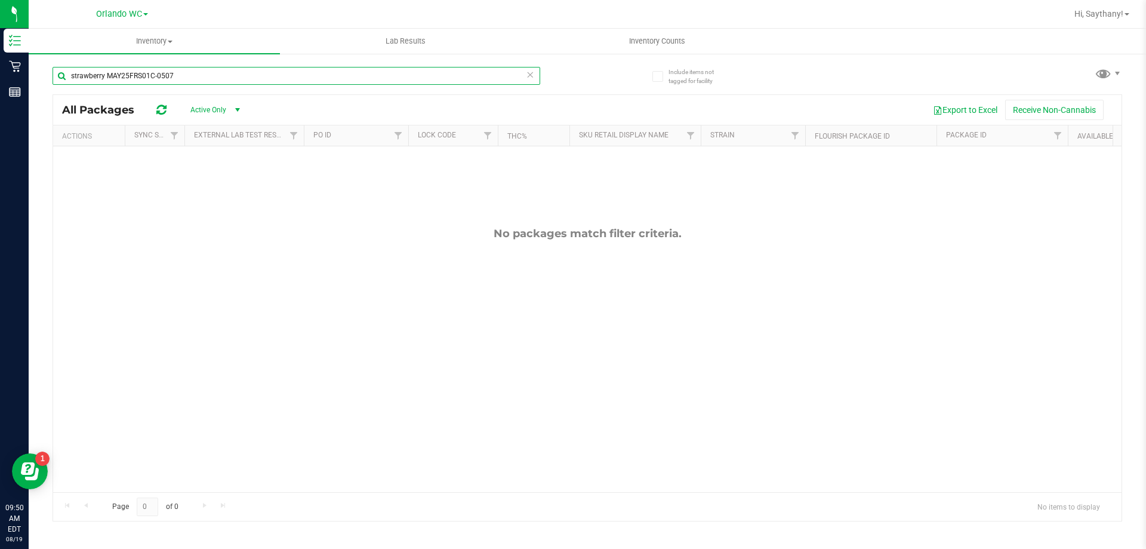
drag, startPoint x: 192, startPoint y: 75, endPoint x: 40, endPoint y: 87, distance: 152.7
click at [40, 87] on div "Include items not tagged for facility strawberry MAY25FRS01C-0507 All Packages …" at bounding box center [588, 235] width 1118 height 364
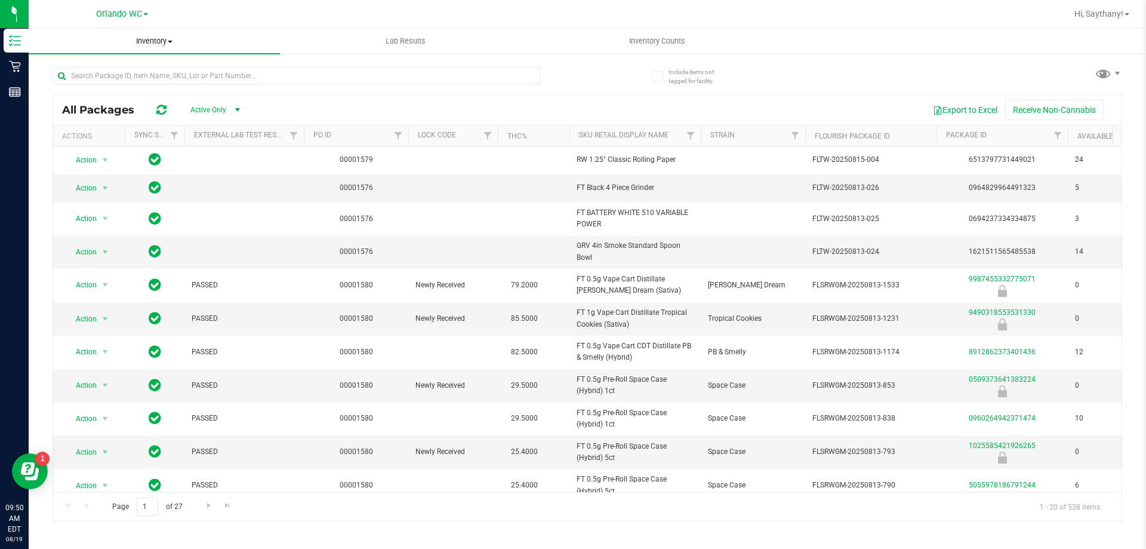
click at [147, 32] on uib-tab-heading "Inventory All packages All inventory Waste log" at bounding box center [154, 41] width 251 height 25
click at [113, 81] on li "All inventory" at bounding box center [154, 86] width 251 height 14
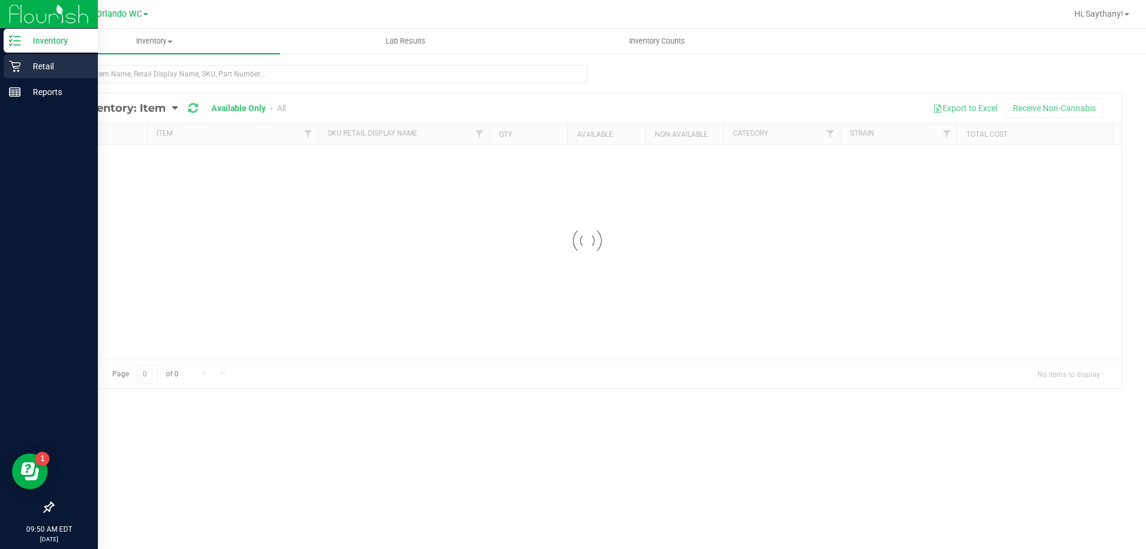
click at [42, 70] on p "Retail" at bounding box center [57, 66] width 72 height 14
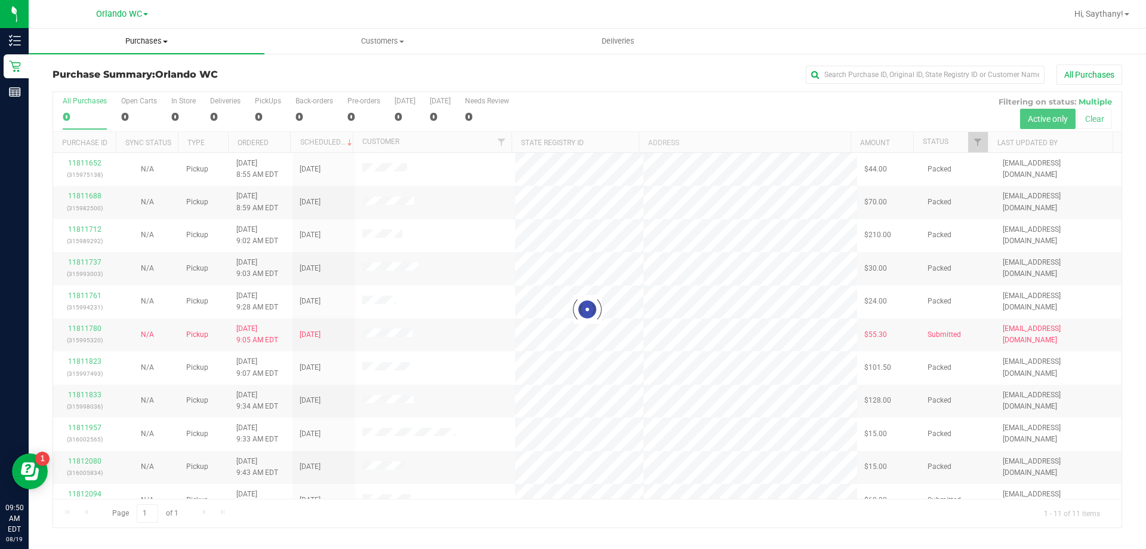
click at [143, 47] on uib-tab-heading "Purchases Summary of purchases Fulfillment All purchases" at bounding box center [147, 41] width 236 height 25
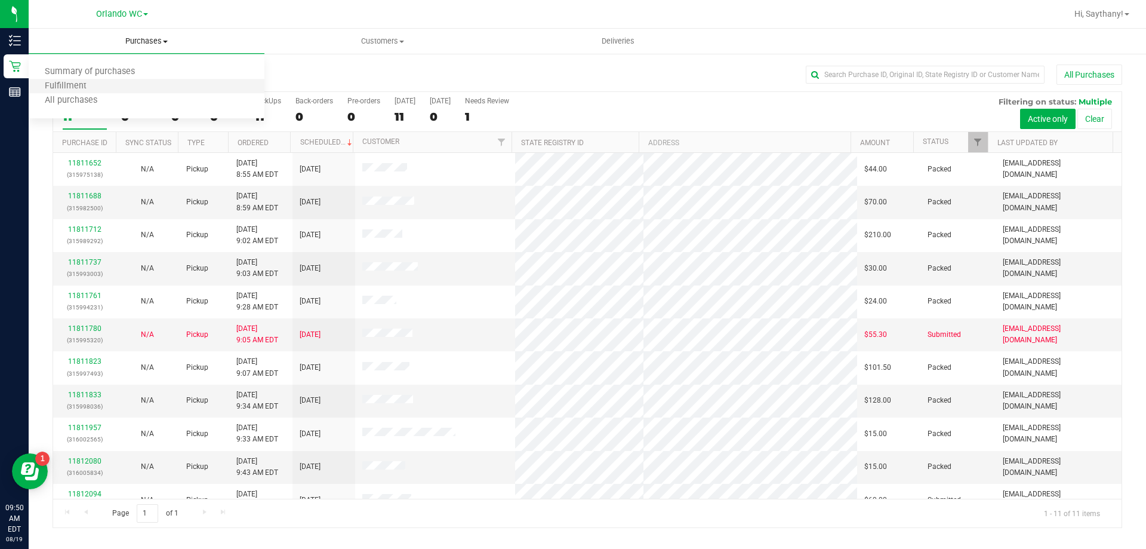
click at [115, 81] on li "Fulfillment" at bounding box center [147, 86] width 236 height 14
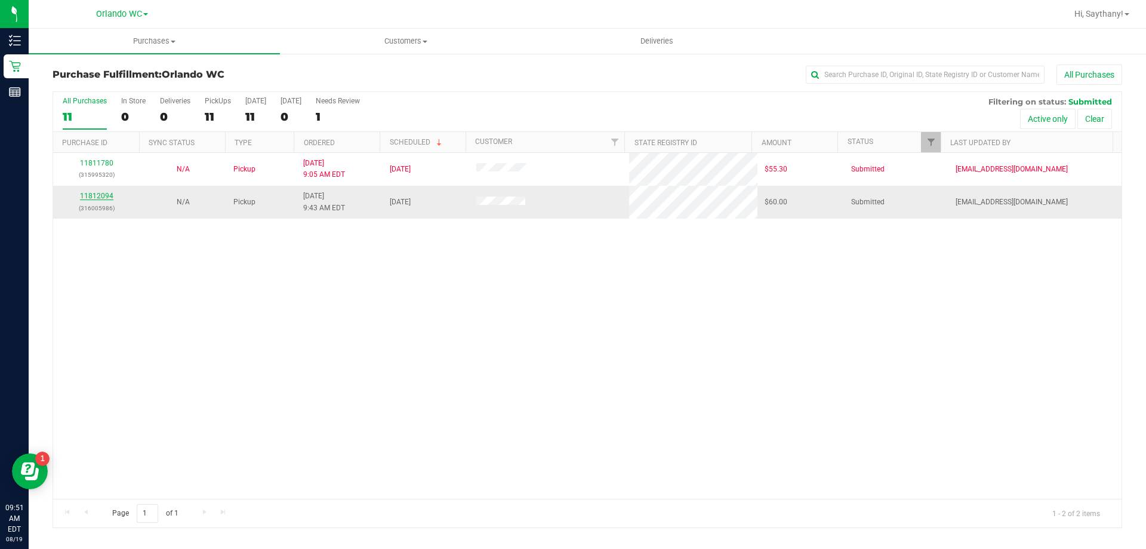
click at [103, 197] on link "11812094" at bounding box center [96, 196] width 33 height 8
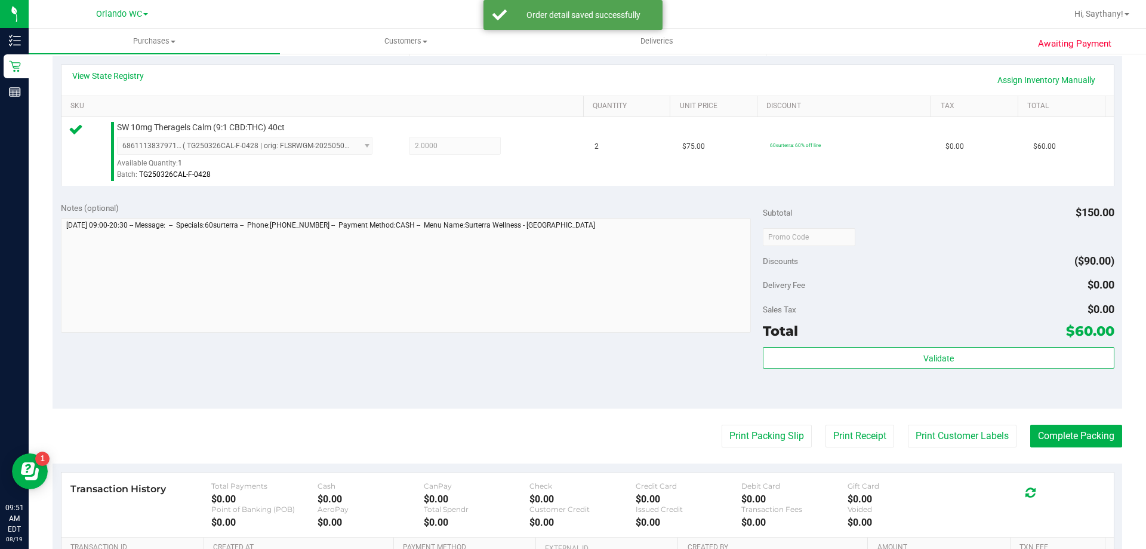
scroll to position [300, 0]
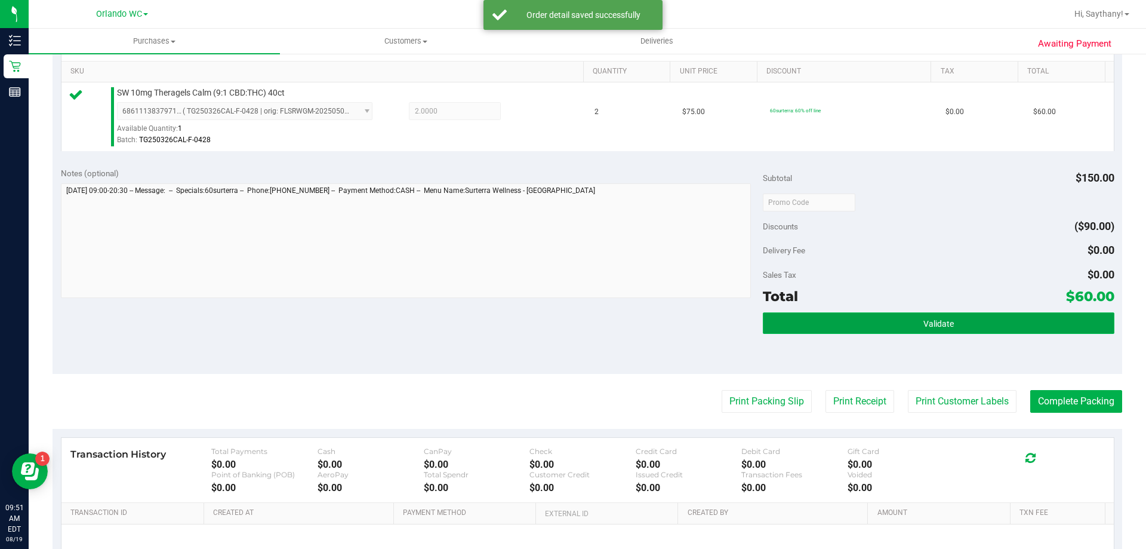
click at [1057, 328] on button "Validate" at bounding box center [938, 322] width 351 height 21
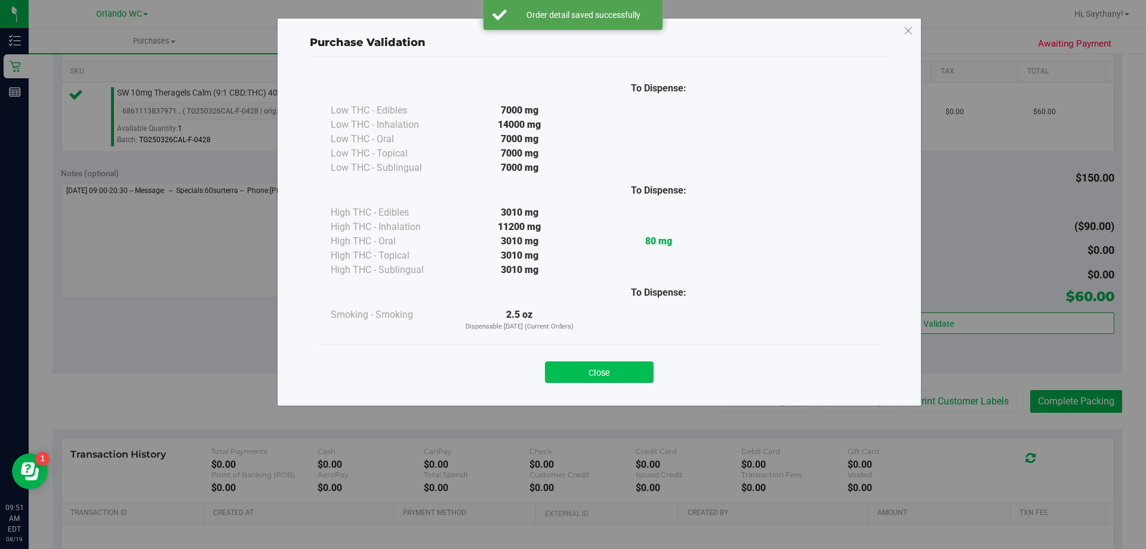
click at [595, 365] on button "Close" at bounding box center [599, 371] width 109 height 21
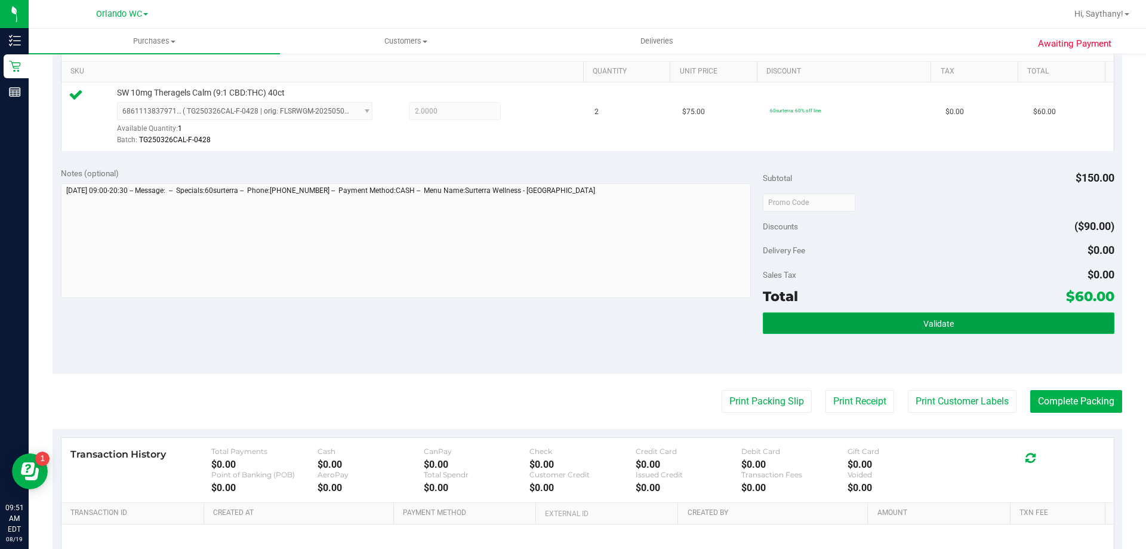
click at [969, 323] on button "Validate" at bounding box center [938, 322] width 351 height 21
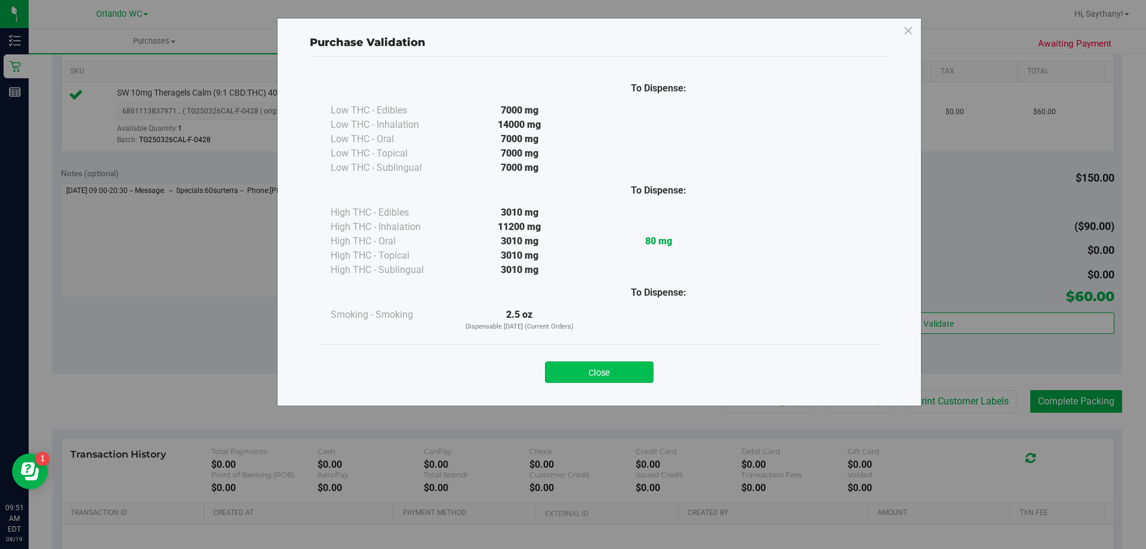
click at [605, 369] on button "Close" at bounding box center [599, 371] width 109 height 21
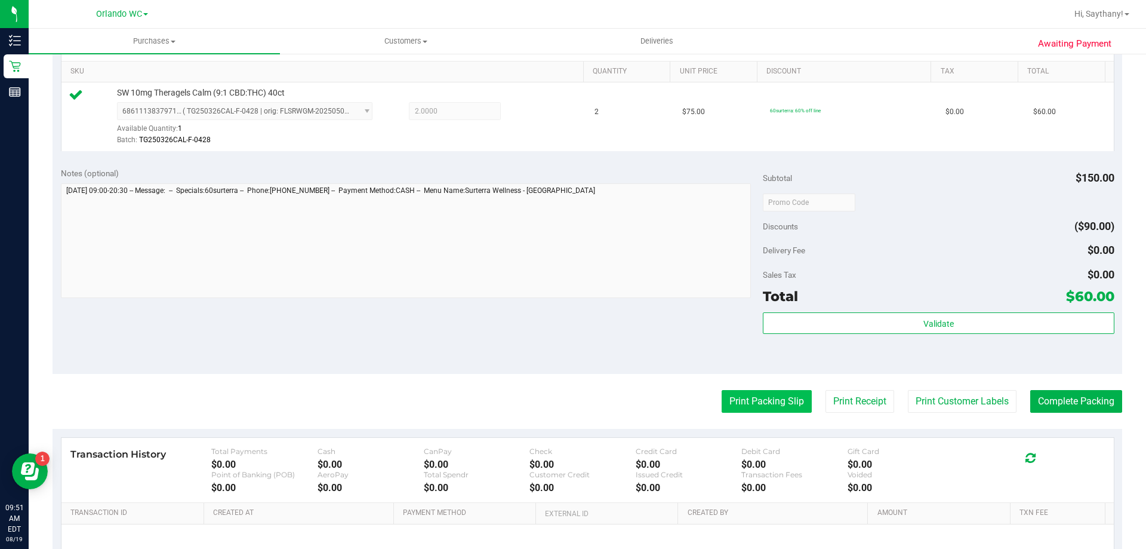
click at [756, 392] on button "Print Packing Slip" at bounding box center [767, 401] width 90 height 23
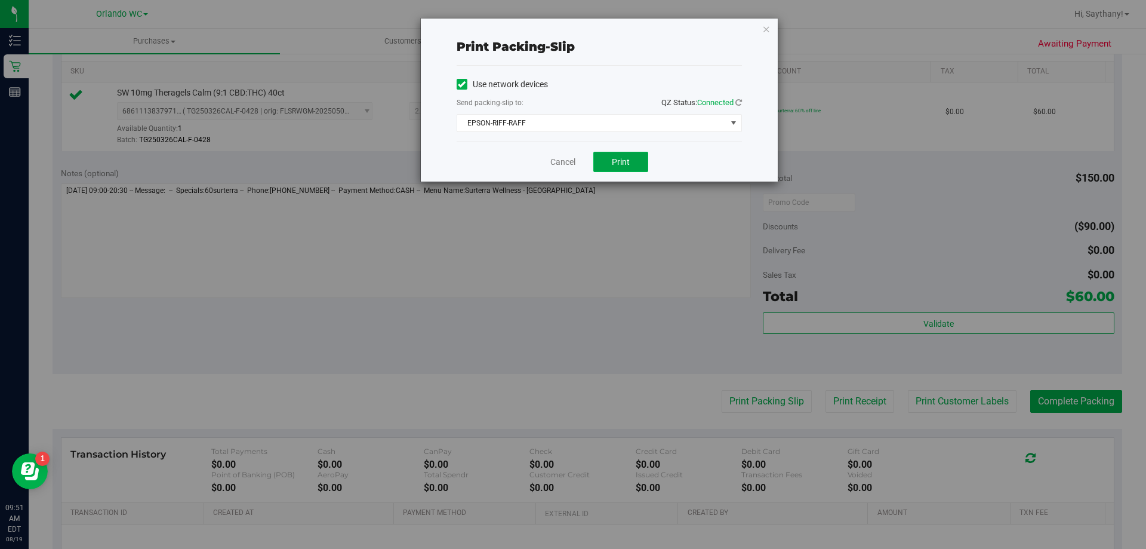
click at [632, 152] on button "Print" at bounding box center [621, 162] width 55 height 20
click at [762, 27] on icon "button" at bounding box center [766, 28] width 8 height 14
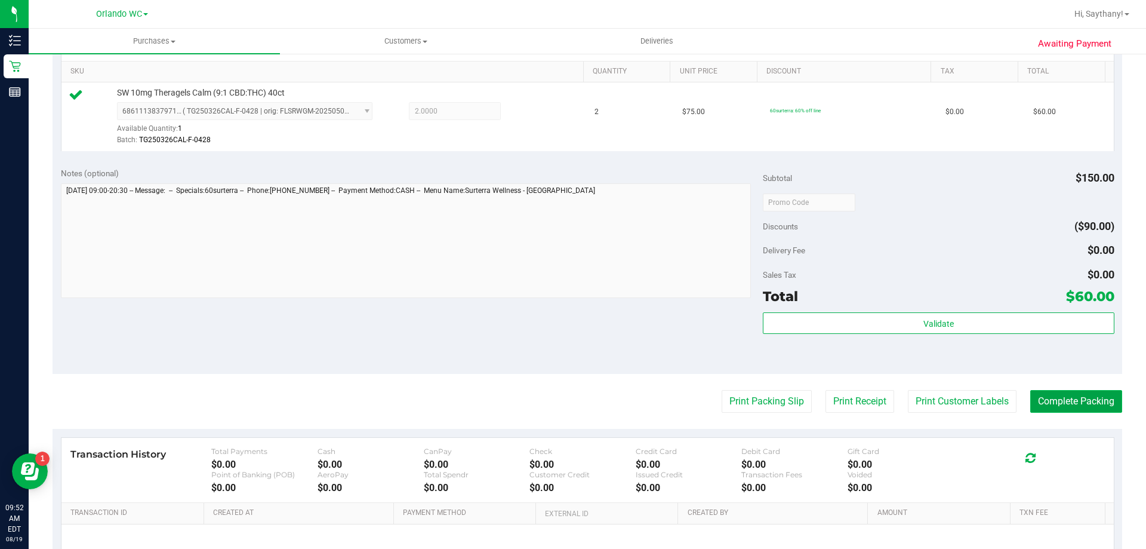
click at [1062, 402] on button "Complete Packing" at bounding box center [1077, 401] width 92 height 23
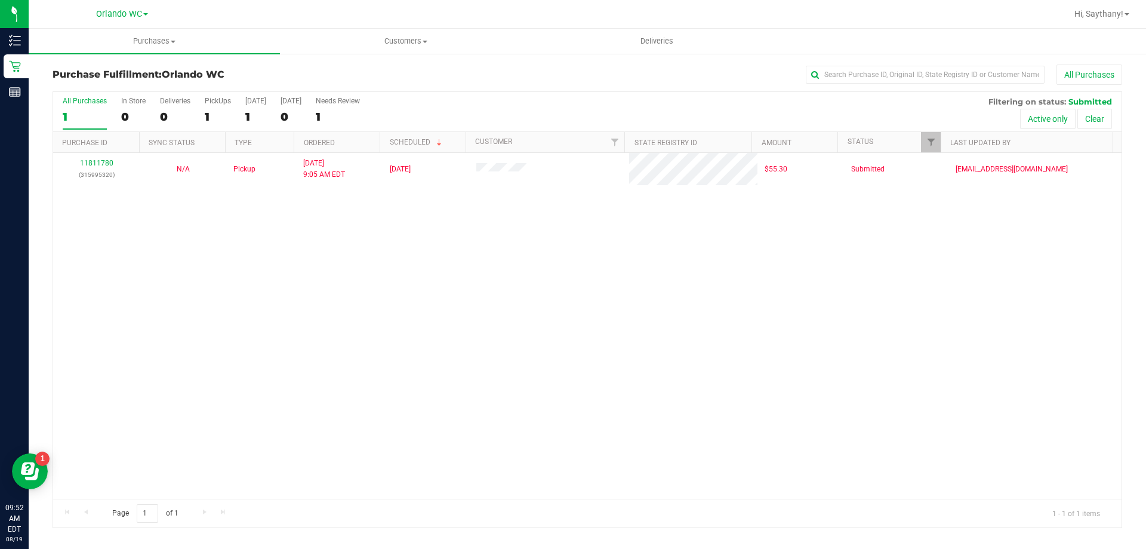
click at [300, 246] on div "11811780 (315995320) N/A Pickup 8/19/2025 9:05 AM EDT 8/19/2025 $55.30 Submitte…" at bounding box center [587, 326] width 1069 height 346
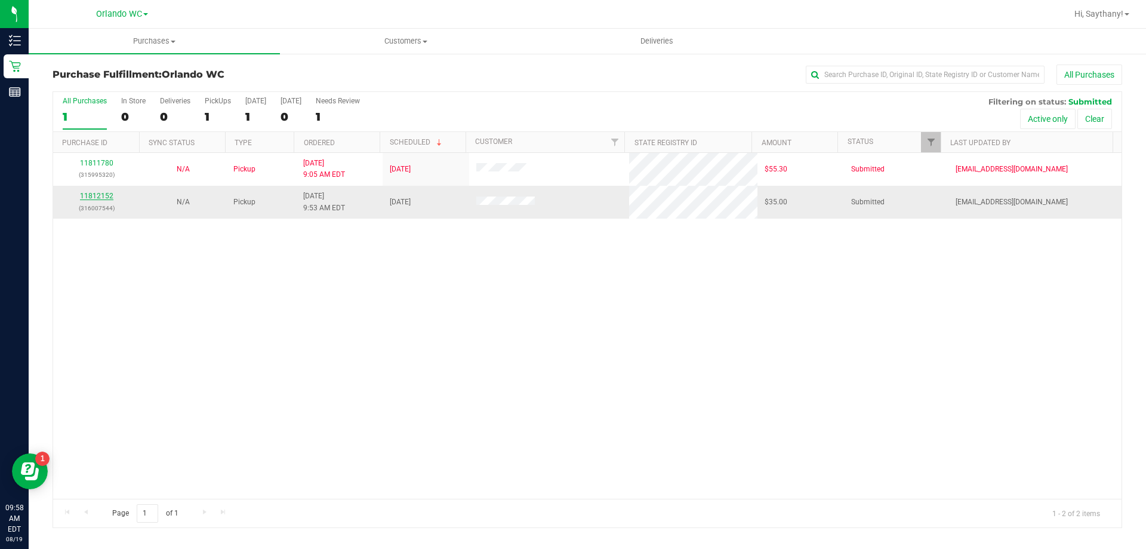
click at [93, 193] on link "11812152" at bounding box center [96, 196] width 33 height 8
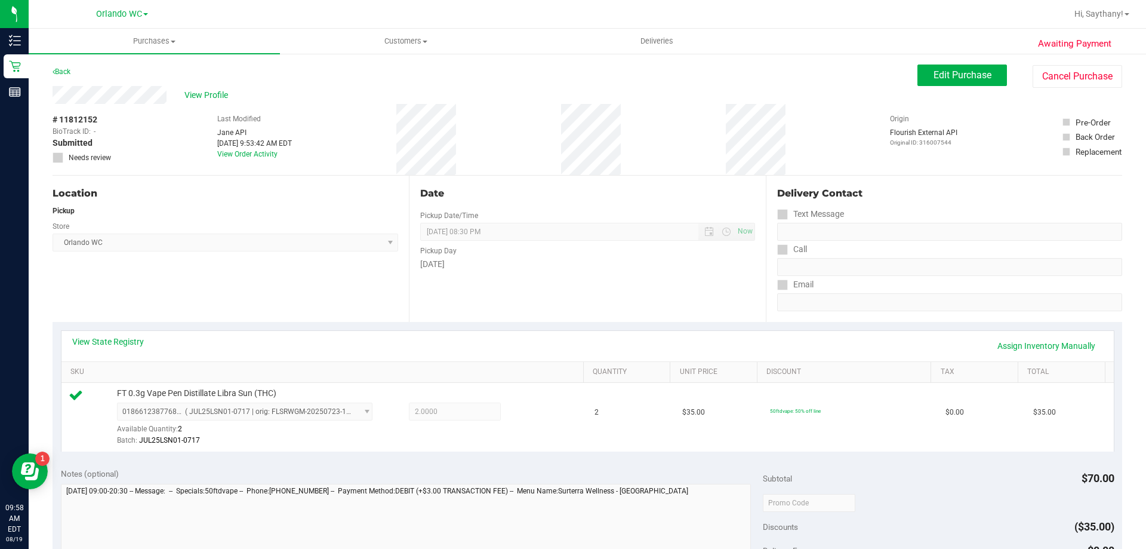
scroll to position [256, 0]
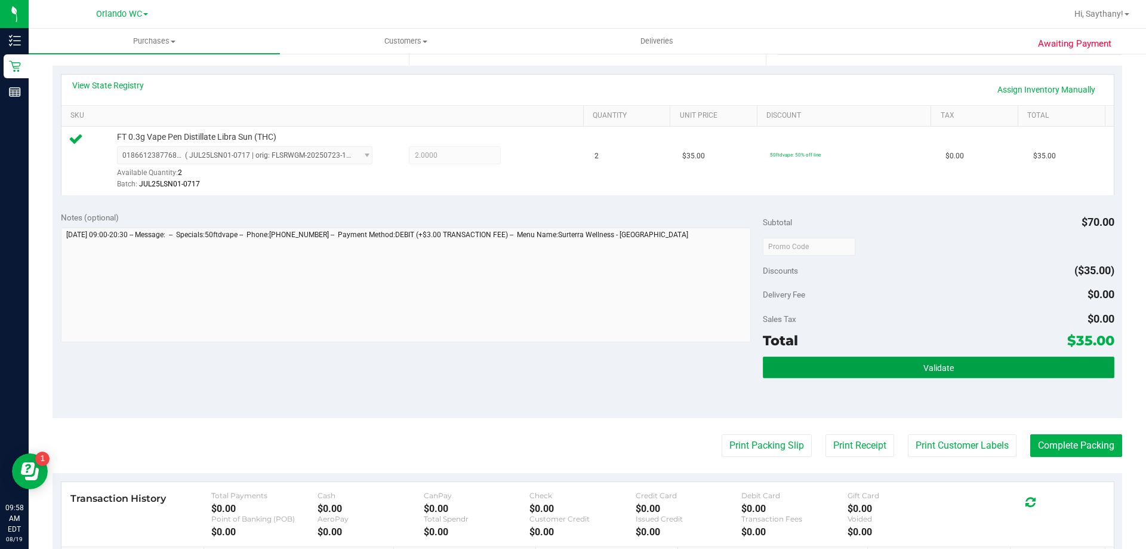
click at [989, 370] on button "Validate" at bounding box center [938, 366] width 351 height 21
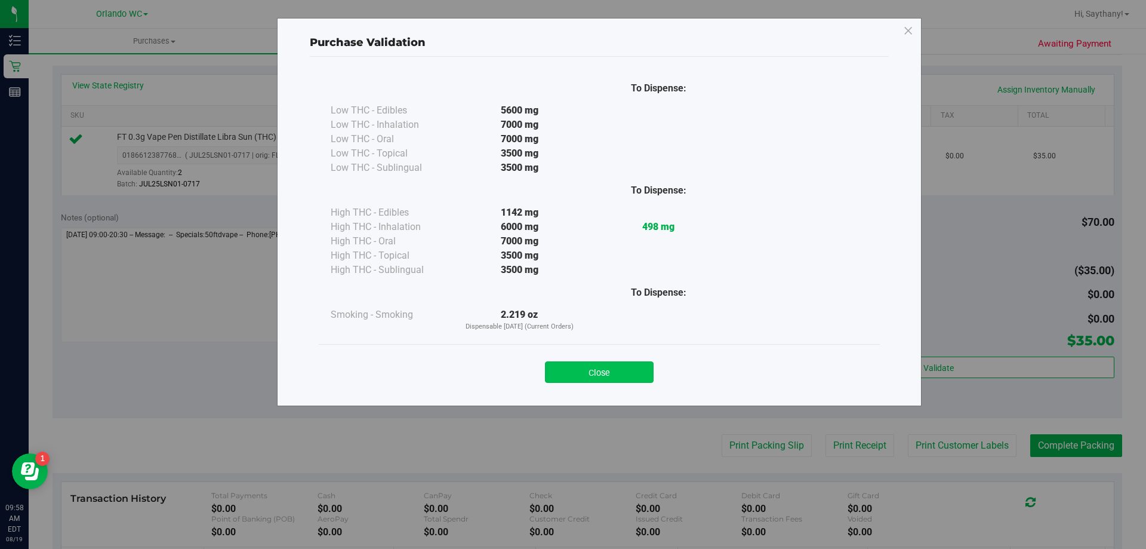
click at [594, 367] on button "Close" at bounding box center [599, 371] width 109 height 21
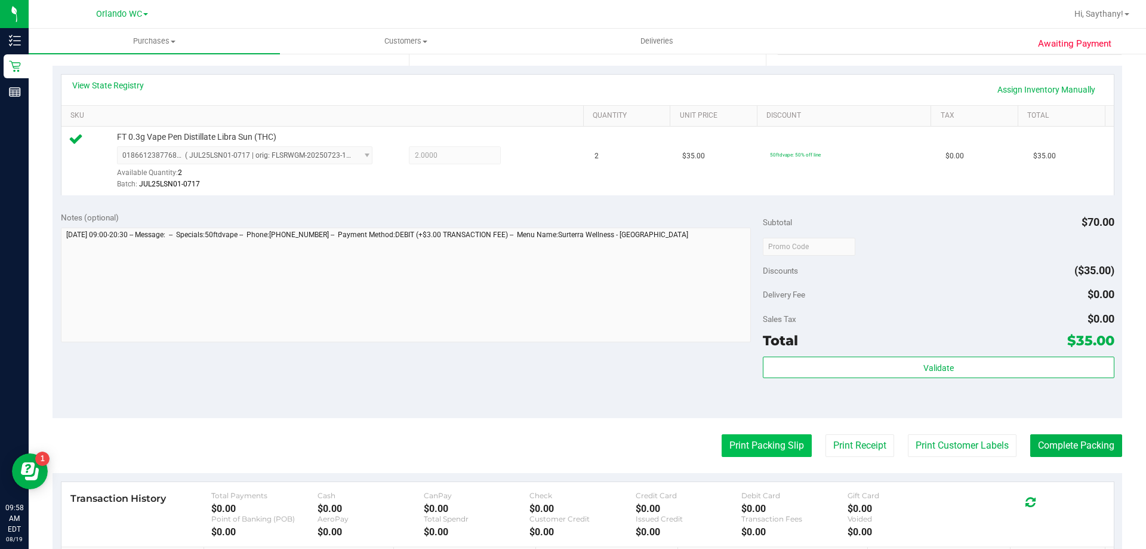
click at [752, 453] on button "Print Packing Slip" at bounding box center [767, 445] width 90 height 23
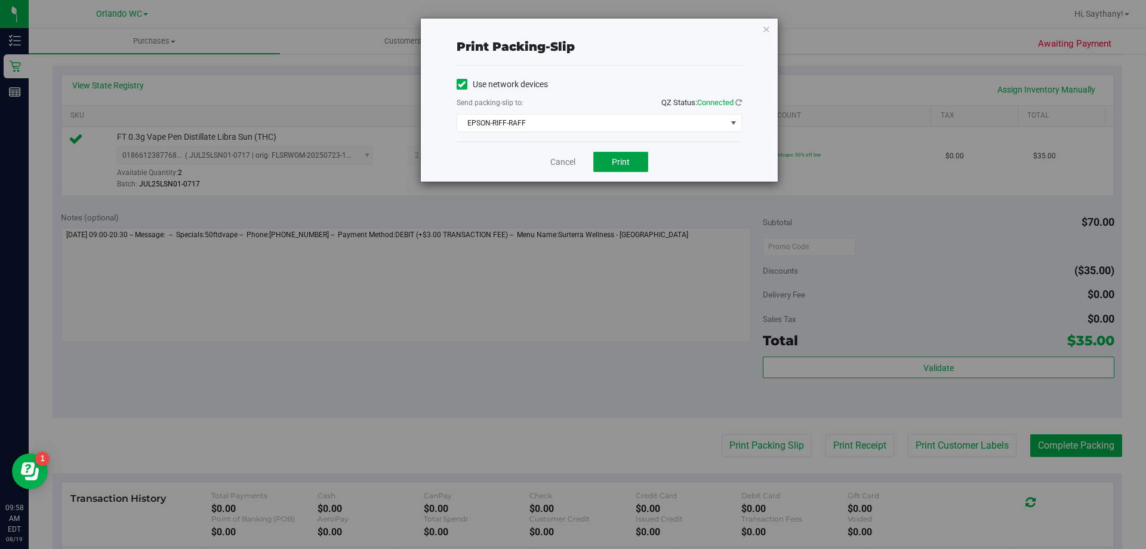
click at [614, 152] on button "Print" at bounding box center [621, 162] width 55 height 20
click at [770, 28] on icon "button" at bounding box center [766, 28] width 8 height 14
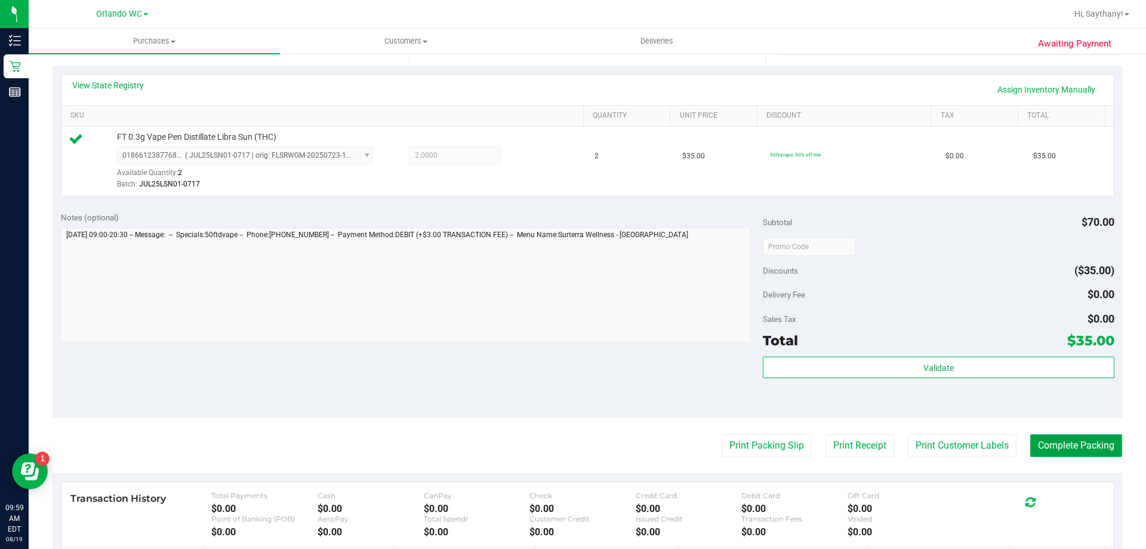
click at [1071, 438] on button "Complete Packing" at bounding box center [1077, 445] width 92 height 23
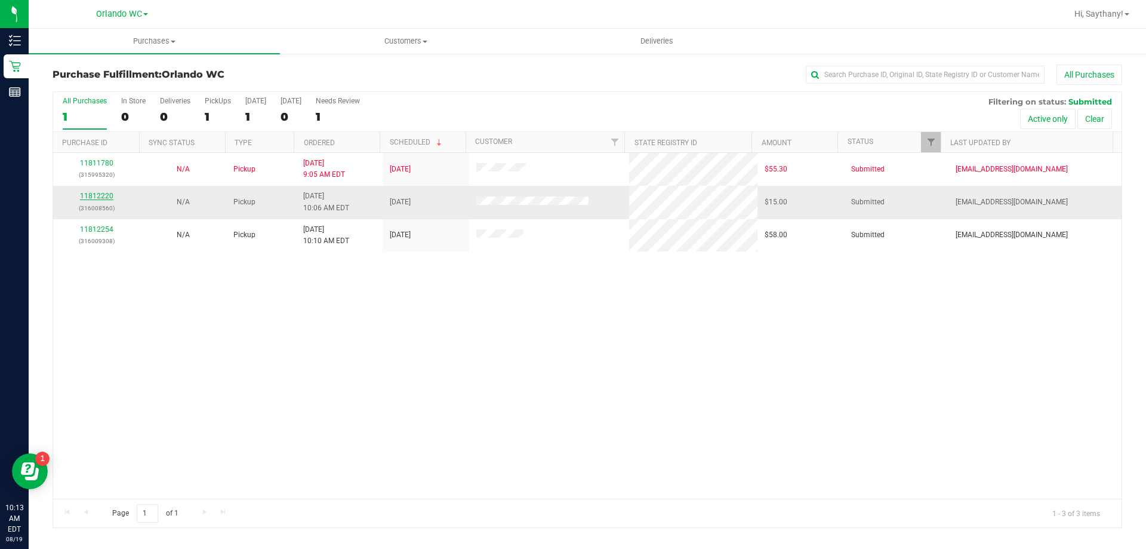
click at [92, 198] on link "11812220" at bounding box center [96, 196] width 33 height 8
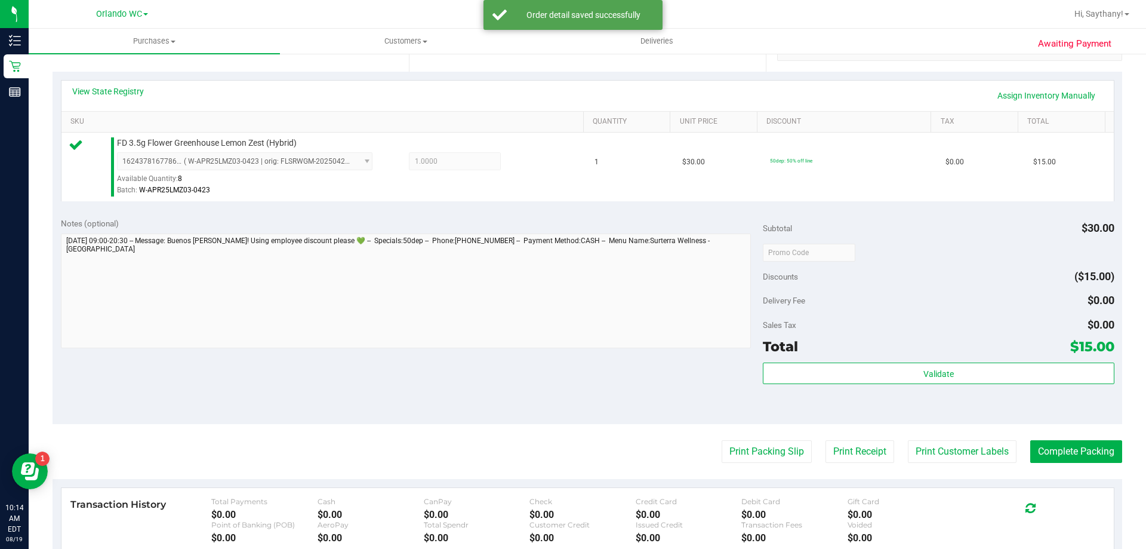
scroll to position [249, 0]
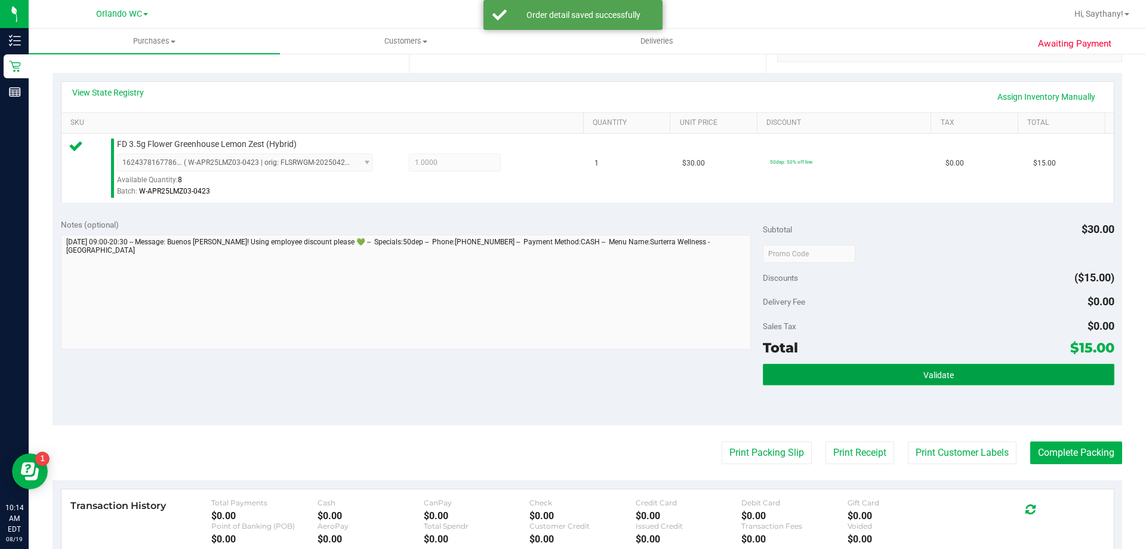
click at [1020, 368] on button "Validate" at bounding box center [938, 374] width 351 height 21
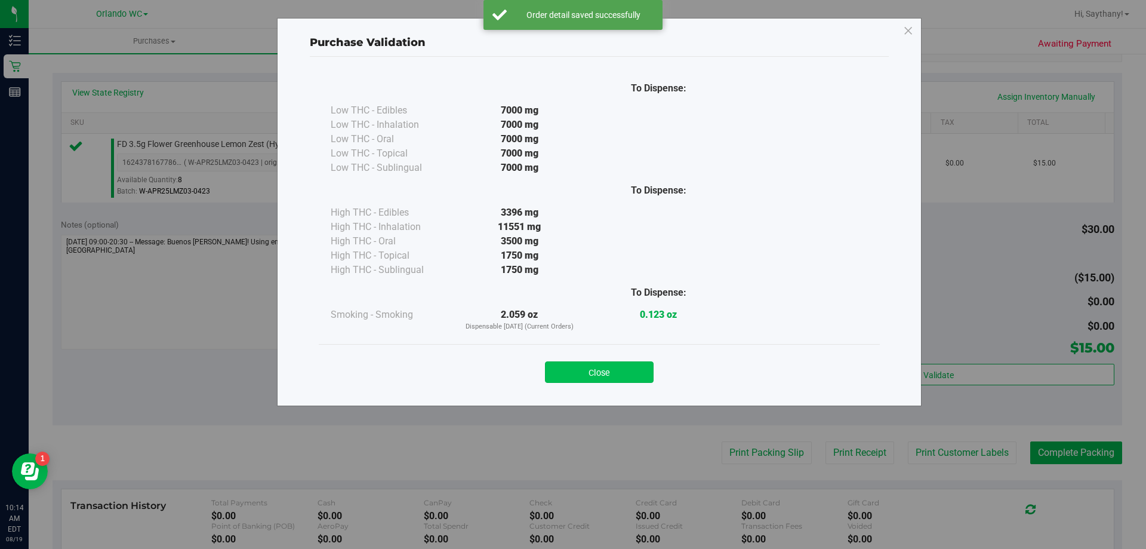
click at [584, 368] on button "Close" at bounding box center [599, 371] width 109 height 21
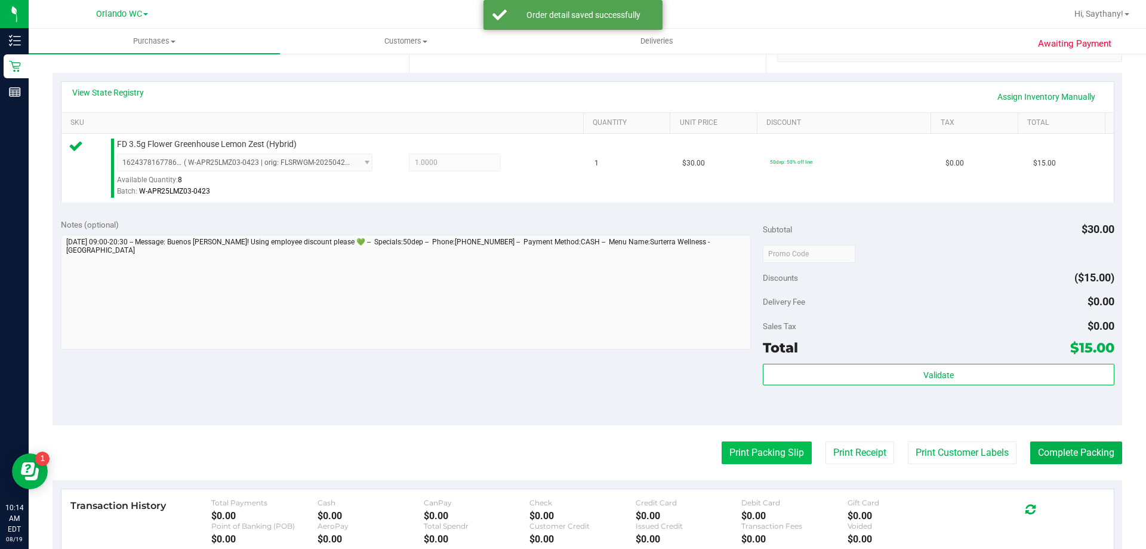
click at [742, 445] on button "Print Packing Slip" at bounding box center [767, 452] width 90 height 23
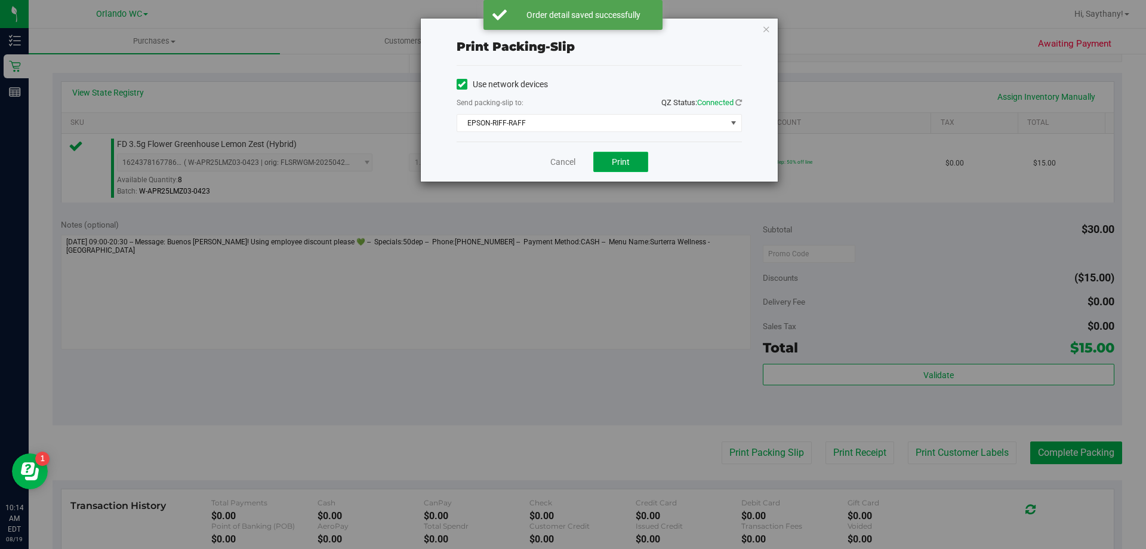
click at [629, 167] on button "Print" at bounding box center [621, 162] width 55 height 20
click at [766, 24] on icon "button" at bounding box center [766, 28] width 8 height 14
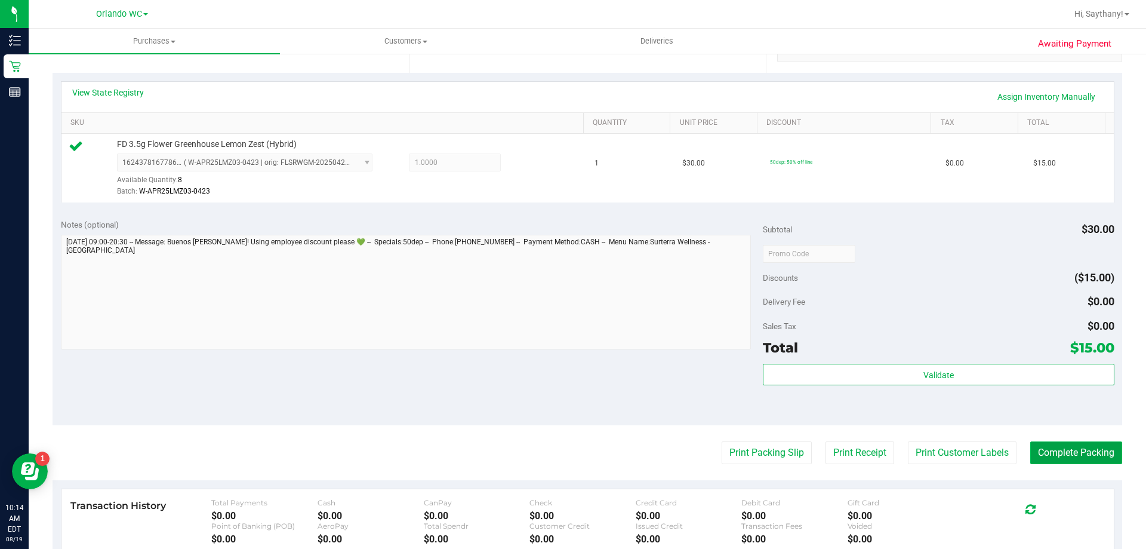
click at [1082, 444] on button "Complete Packing" at bounding box center [1077, 452] width 92 height 23
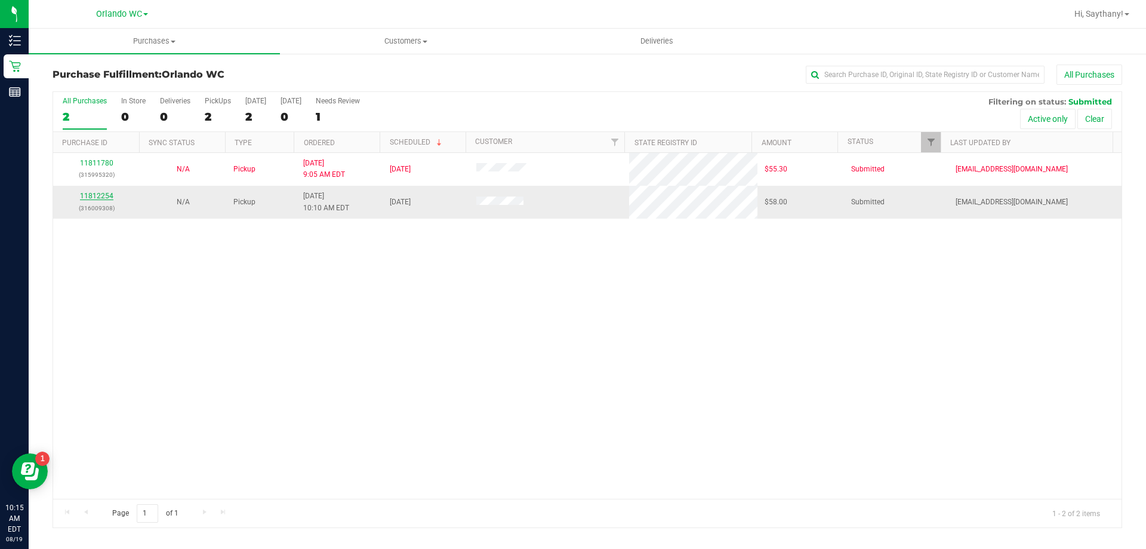
click at [100, 196] on link "11812254" at bounding box center [96, 196] width 33 height 8
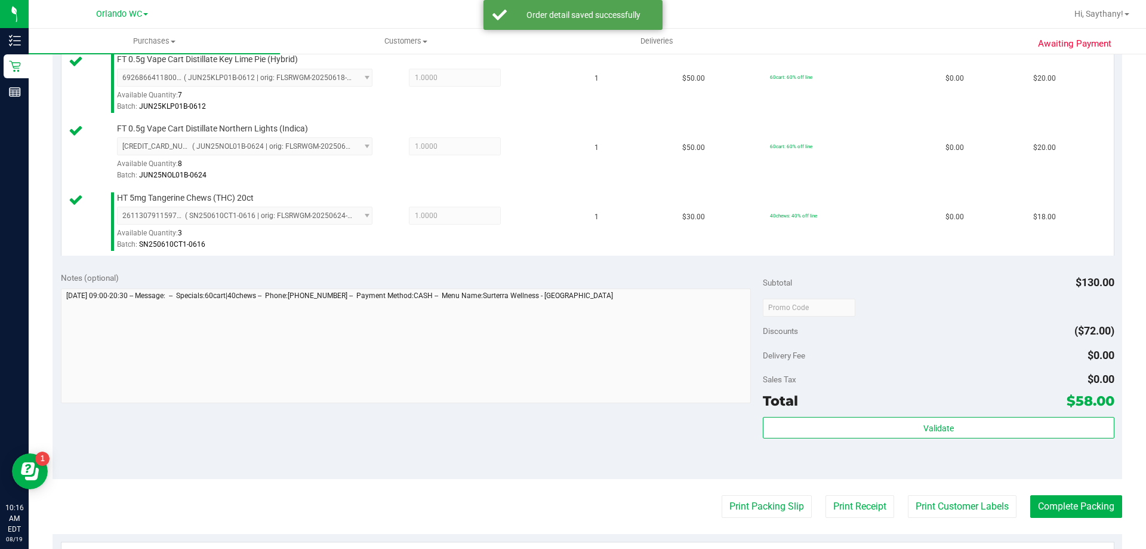
scroll to position [383, 0]
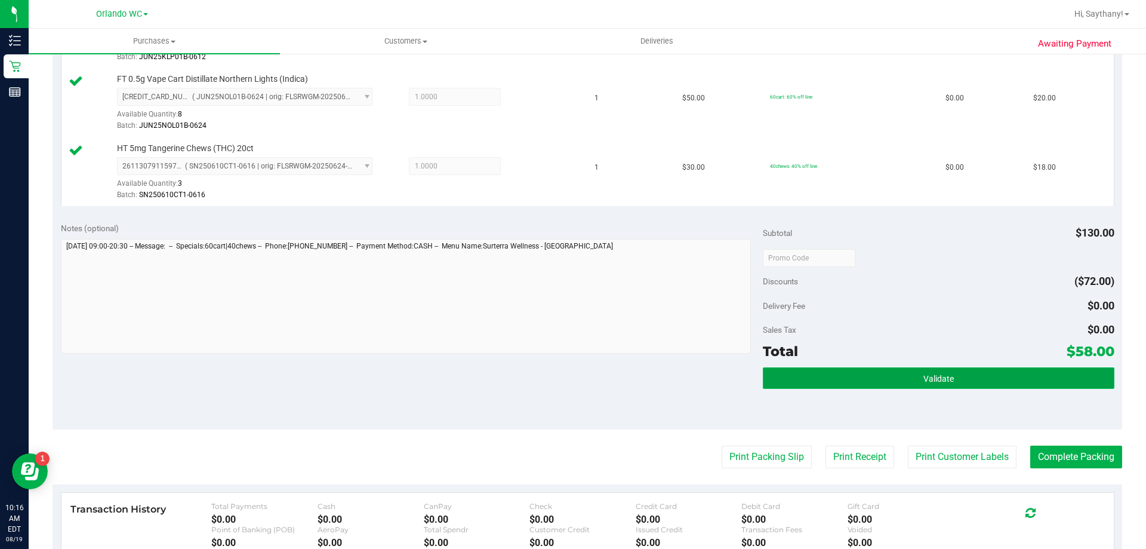
click at [922, 371] on button "Validate" at bounding box center [938, 377] width 351 height 21
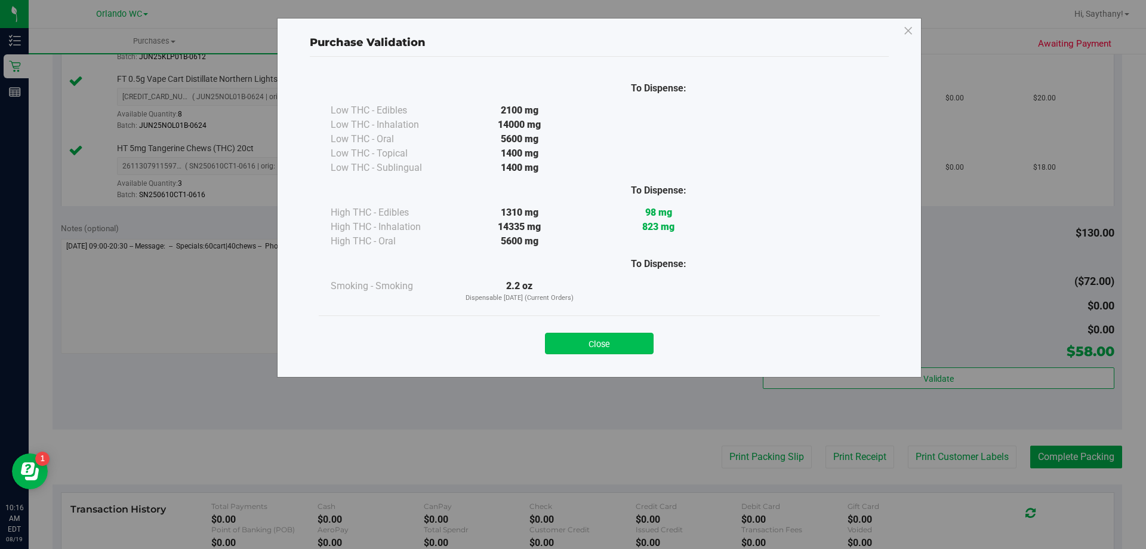
click at [601, 343] on button "Close" at bounding box center [599, 343] width 109 height 21
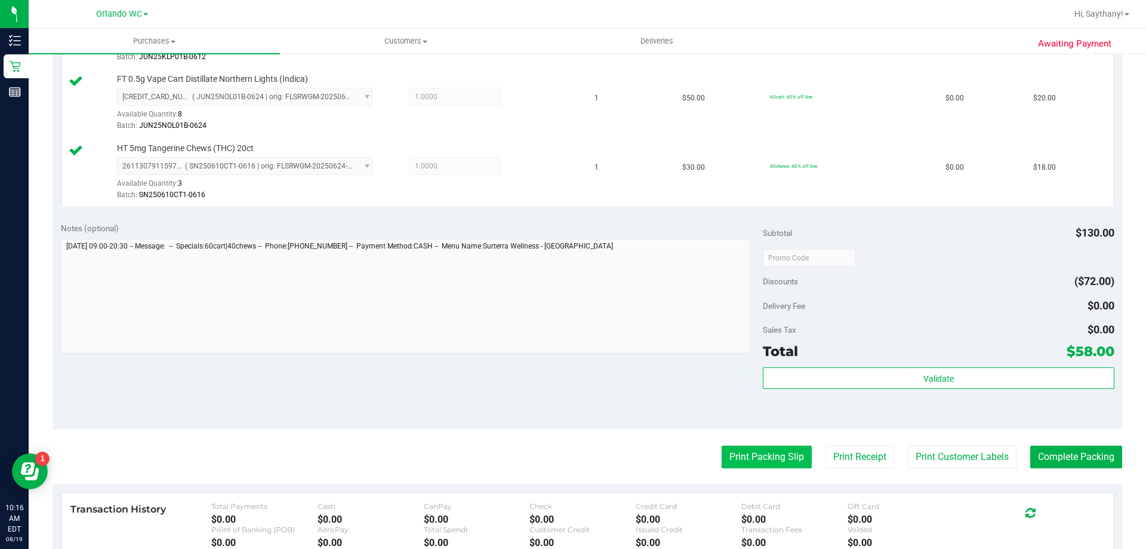
click at [744, 461] on button "Print Packing Slip" at bounding box center [767, 456] width 90 height 23
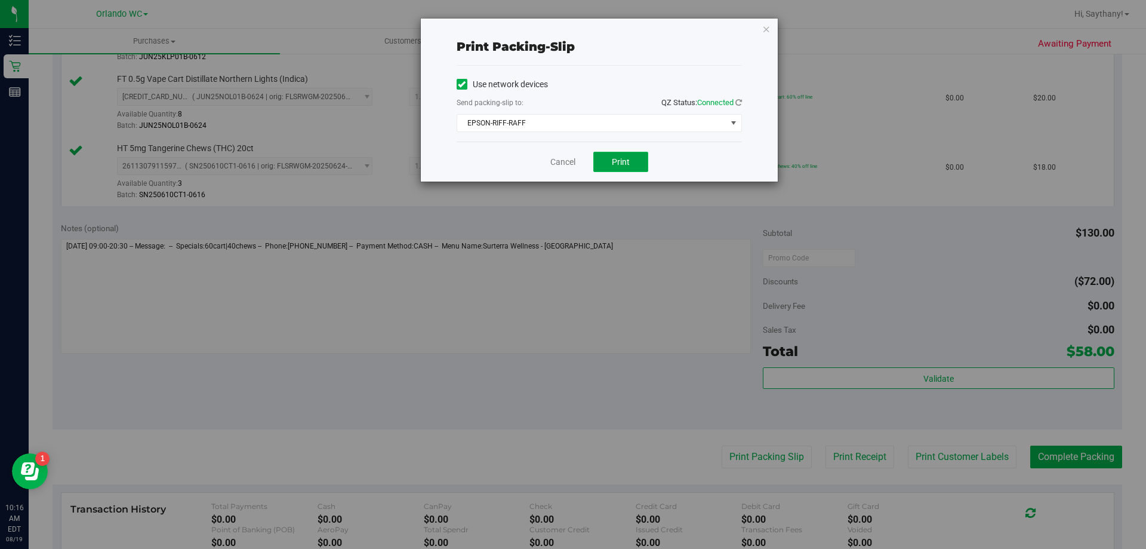
click at [627, 167] on button "Print" at bounding box center [621, 162] width 55 height 20
click at [769, 27] on icon "button" at bounding box center [766, 28] width 8 height 14
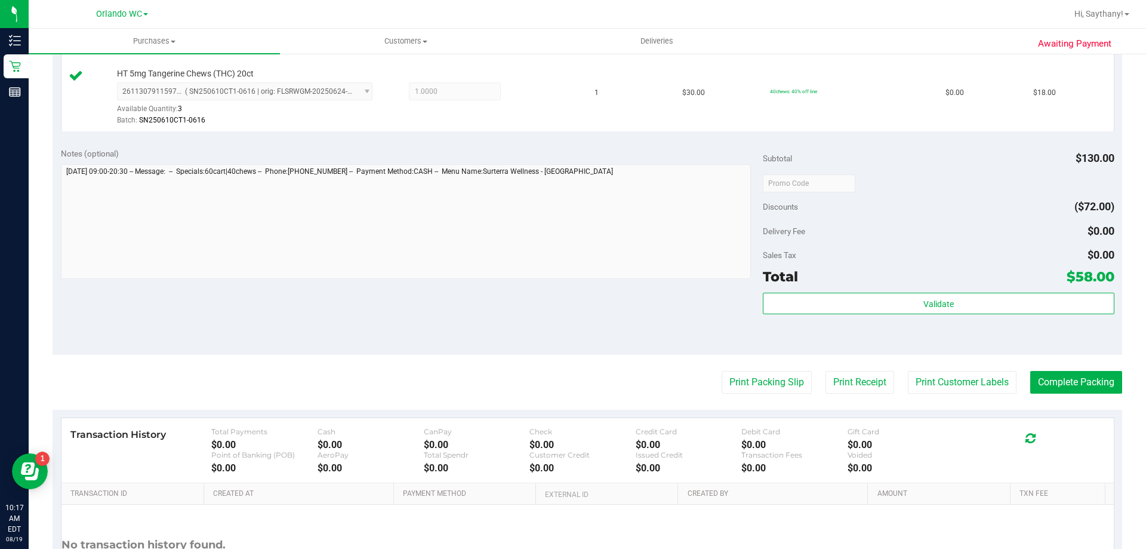
scroll to position [566, 0]
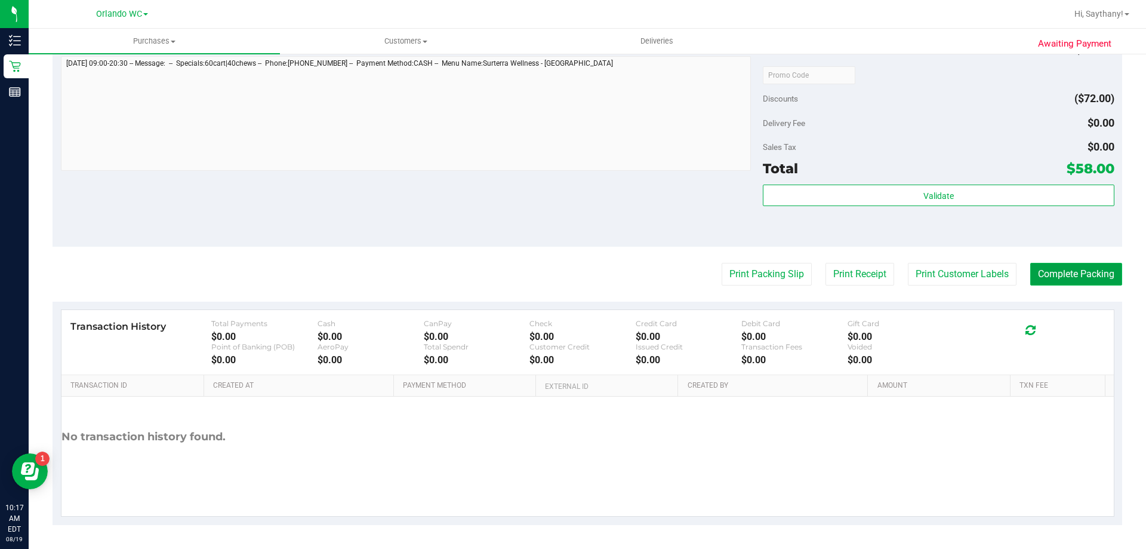
click at [1071, 279] on button "Complete Packing" at bounding box center [1077, 274] width 92 height 23
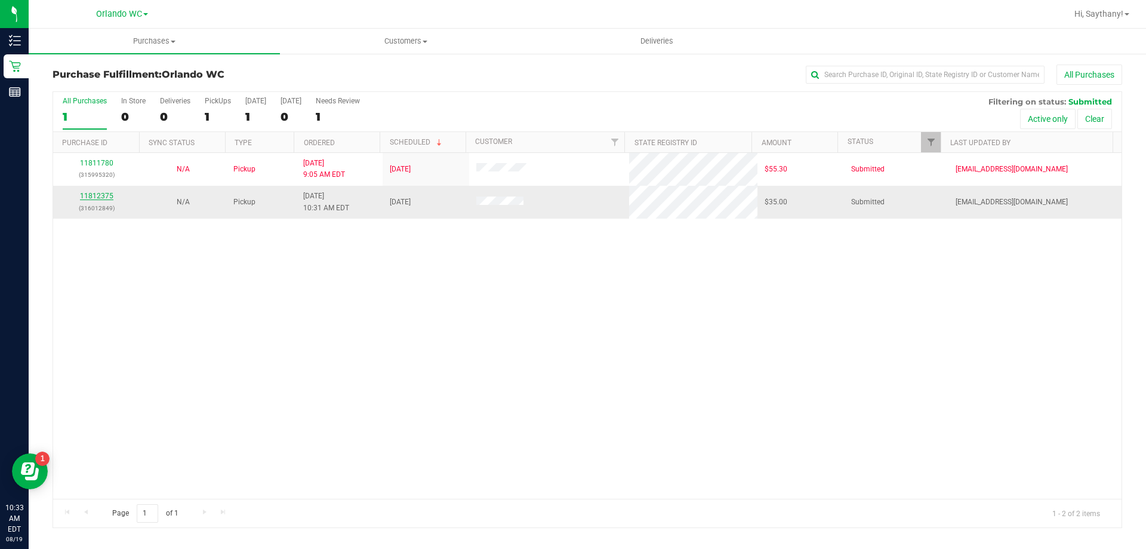
click at [96, 193] on link "11812375" at bounding box center [96, 196] width 33 height 8
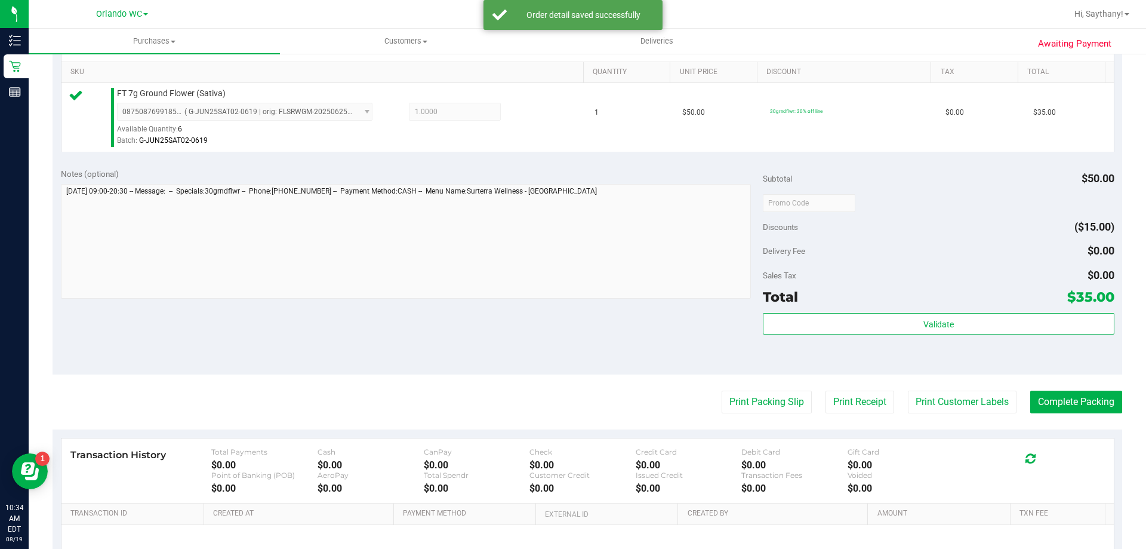
scroll to position [350, 0]
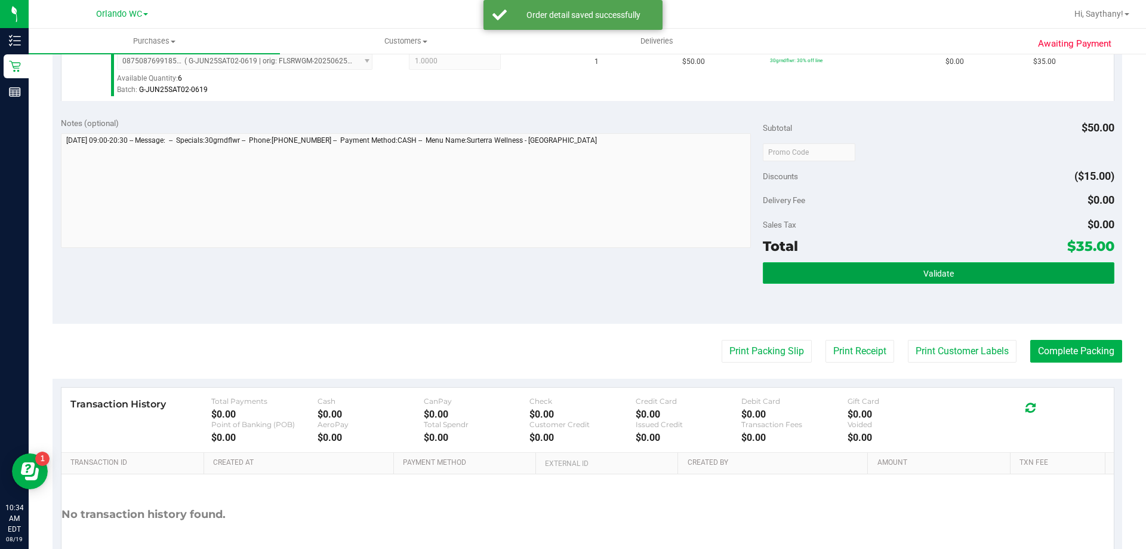
click at [1018, 266] on button "Validate" at bounding box center [938, 272] width 351 height 21
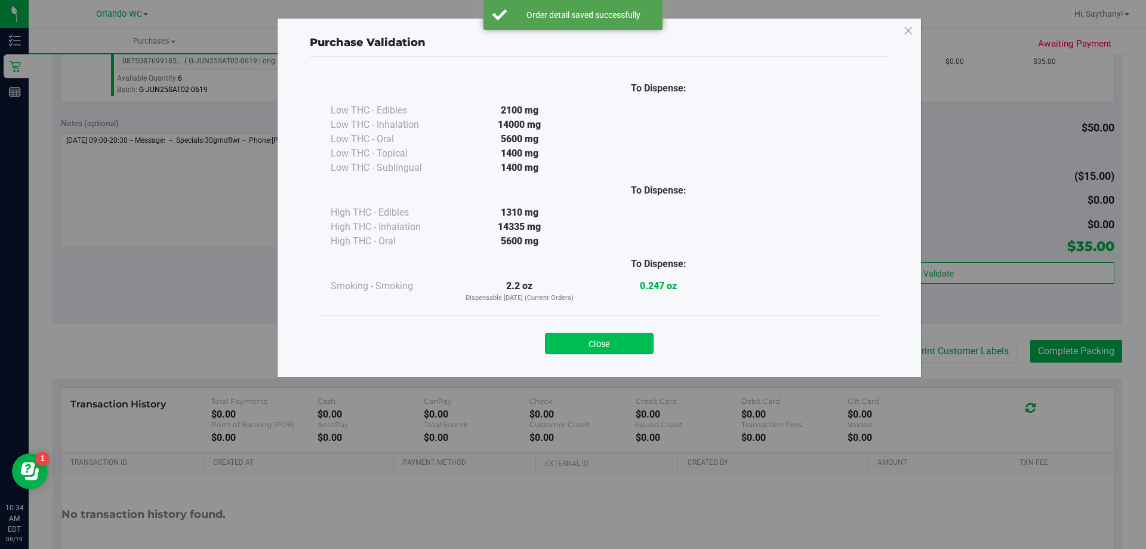
click at [583, 340] on button "Close" at bounding box center [599, 343] width 109 height 21
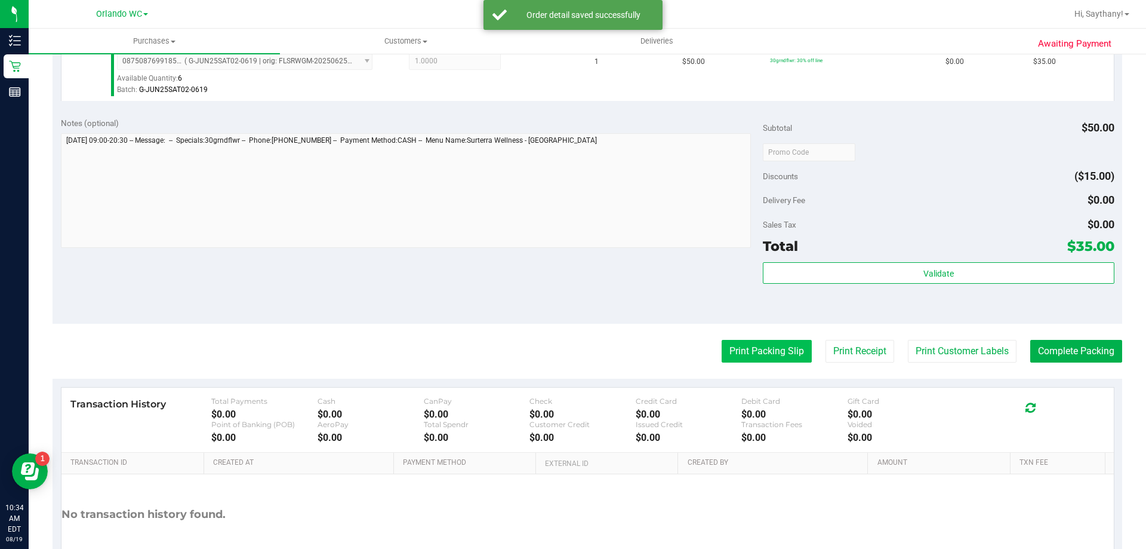
click at [757, 344] on button "Print Packing Slip" at bounding box center [767, 351] width 90 height 23
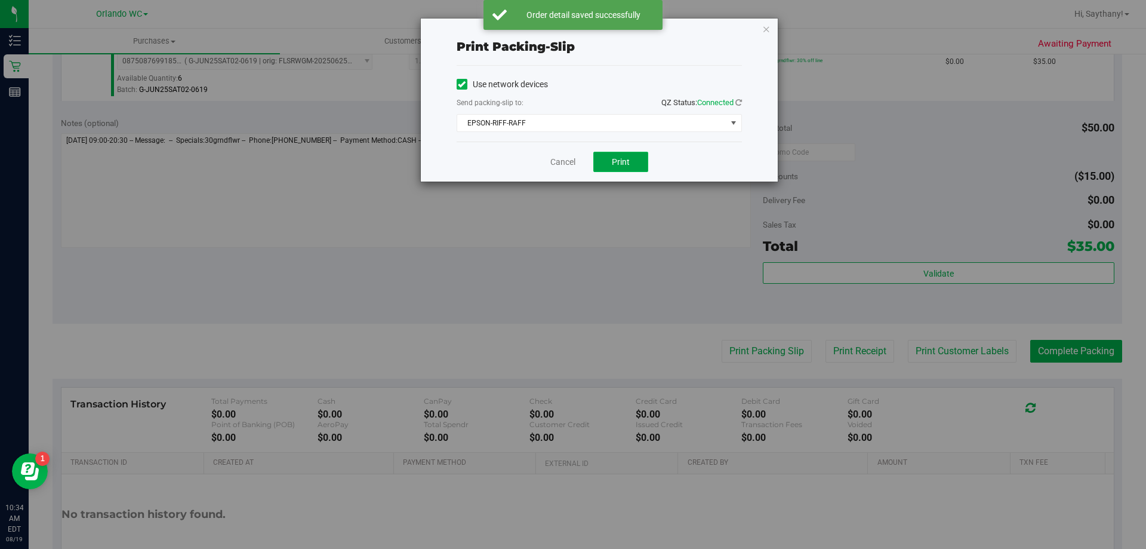
click at [626, 166] on span "Print" at bounding box center [621, 162] width 18 height 10
click at [766, 32] on icon "button" at bounding box center [766, 28] width 8 height 14
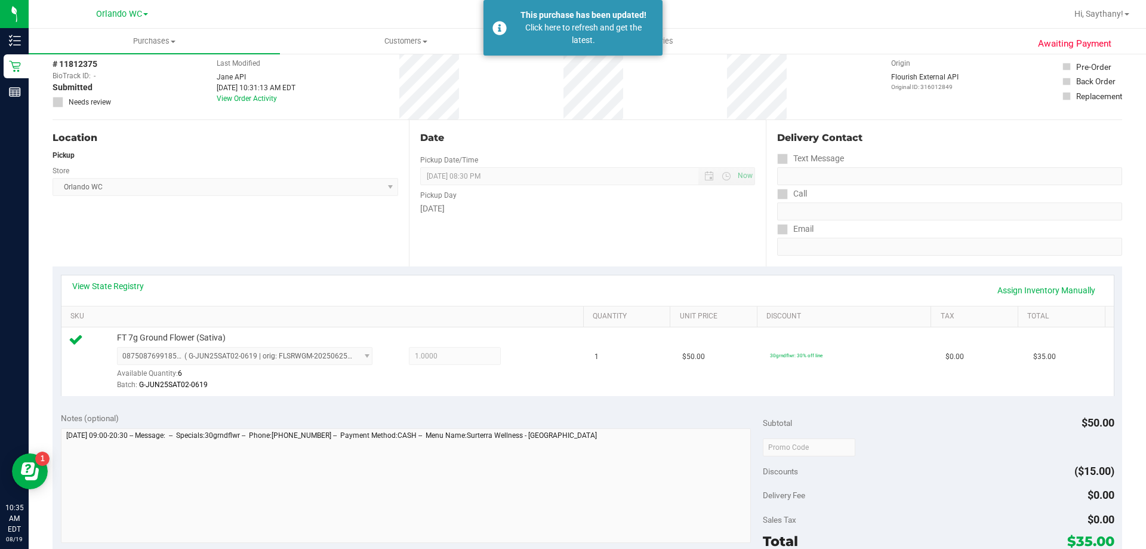
scroll to position [0, 0]
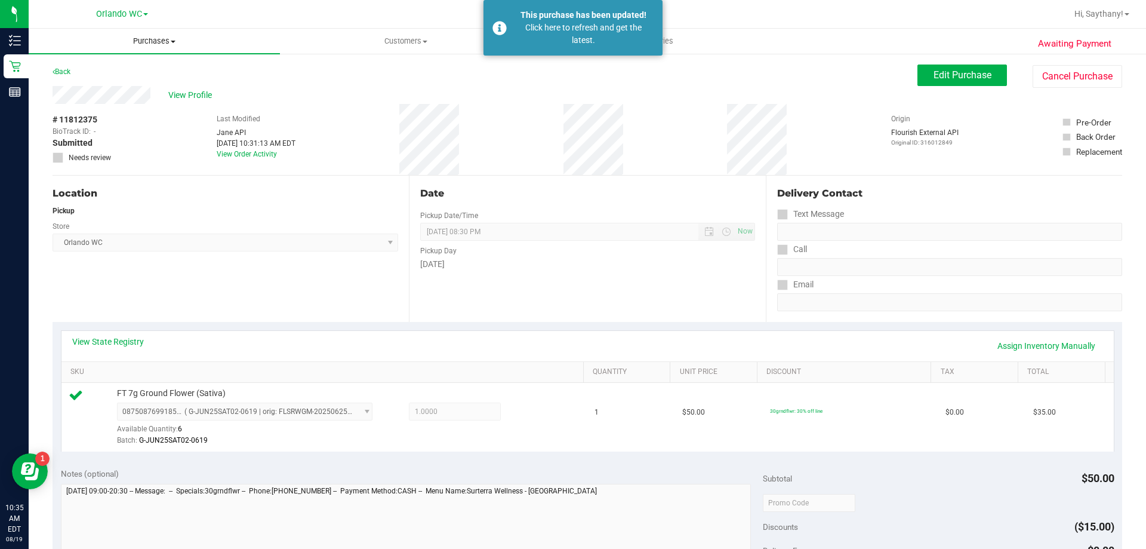
click at [155, 42] on span "Purchases" at bounding box center [154, 41] width 251 height 11
click at [118, 82] on li "Fulfillment" at bounding box center [154, 86] width 251 height 14
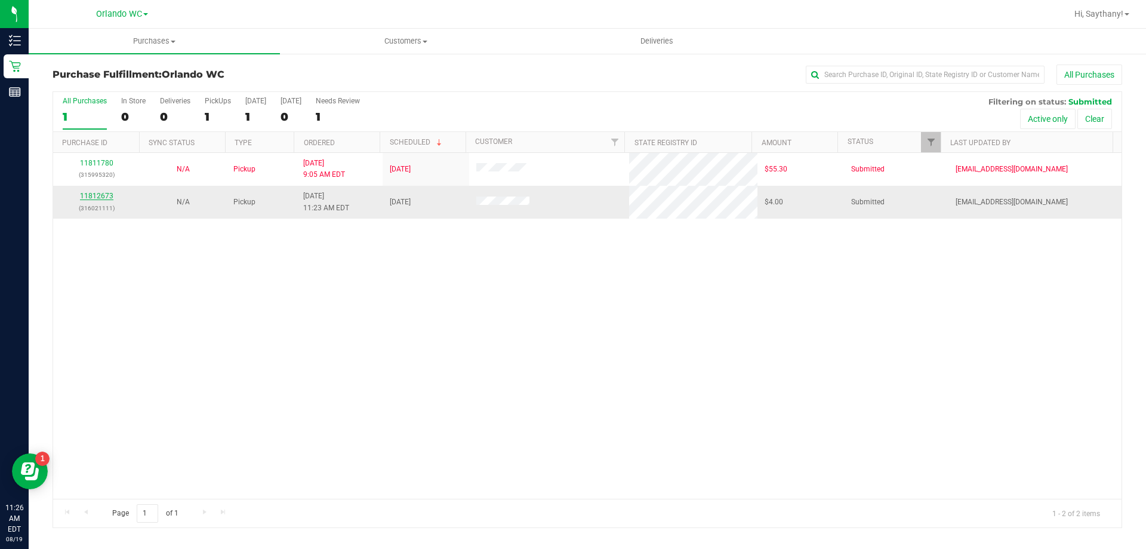
click at [106, 194] on link "11812673" at bounding box center [96, 196] width 33 height 8
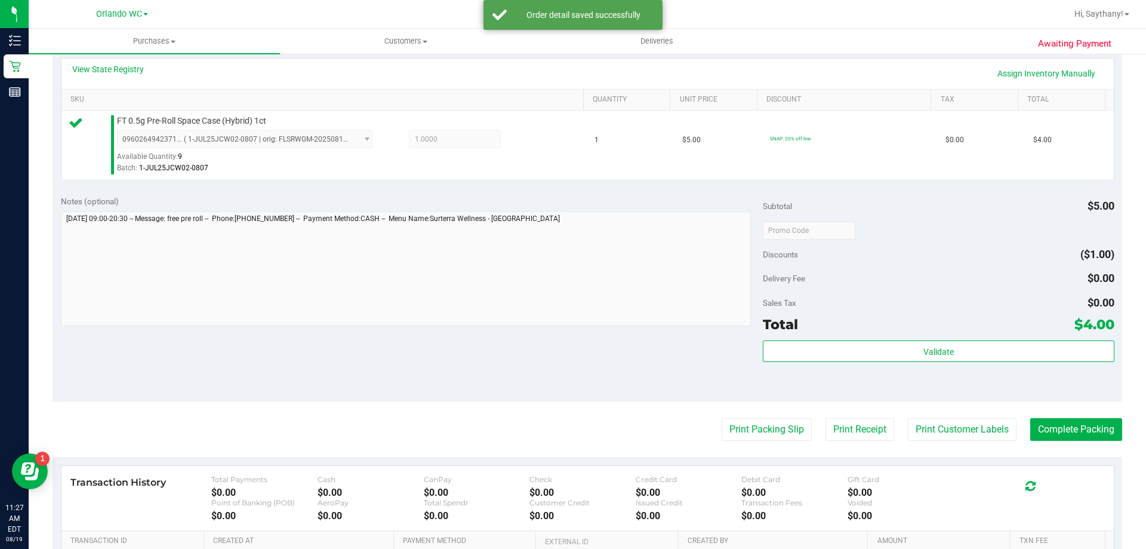
scroll to position [285, 0]
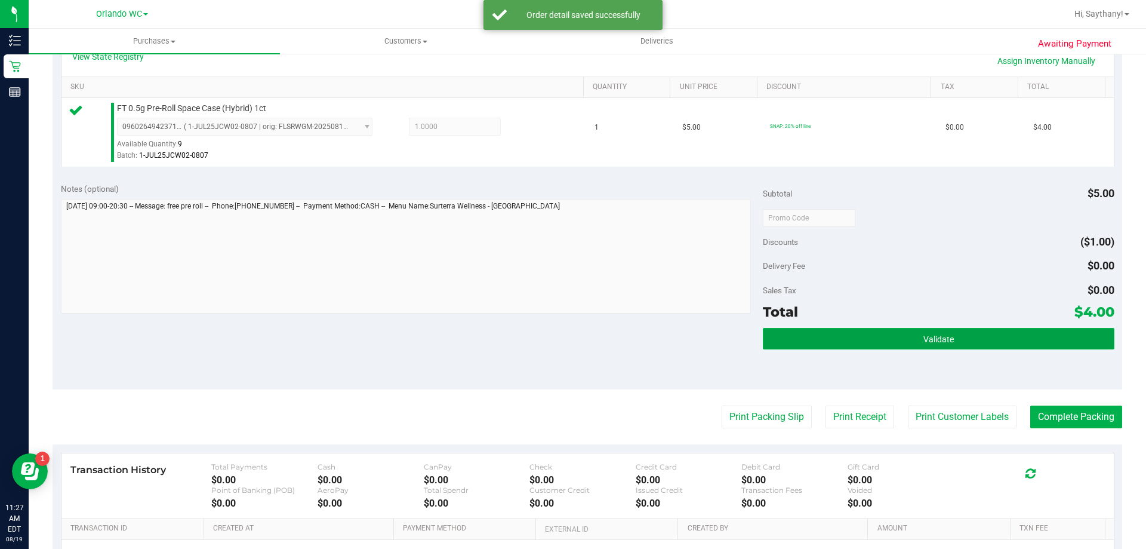
click at [1011, 328] on button "Validate" at bounding box center [938, 338] width 351 height 21
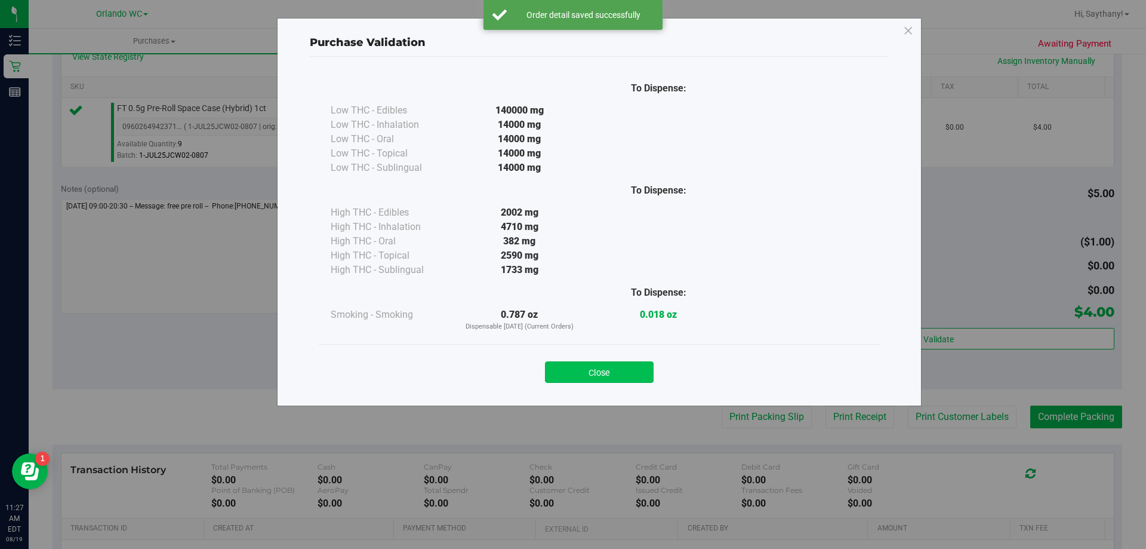
click at [609, 371] on button "Close" at bounding box center [599, 371] width 109 height 21
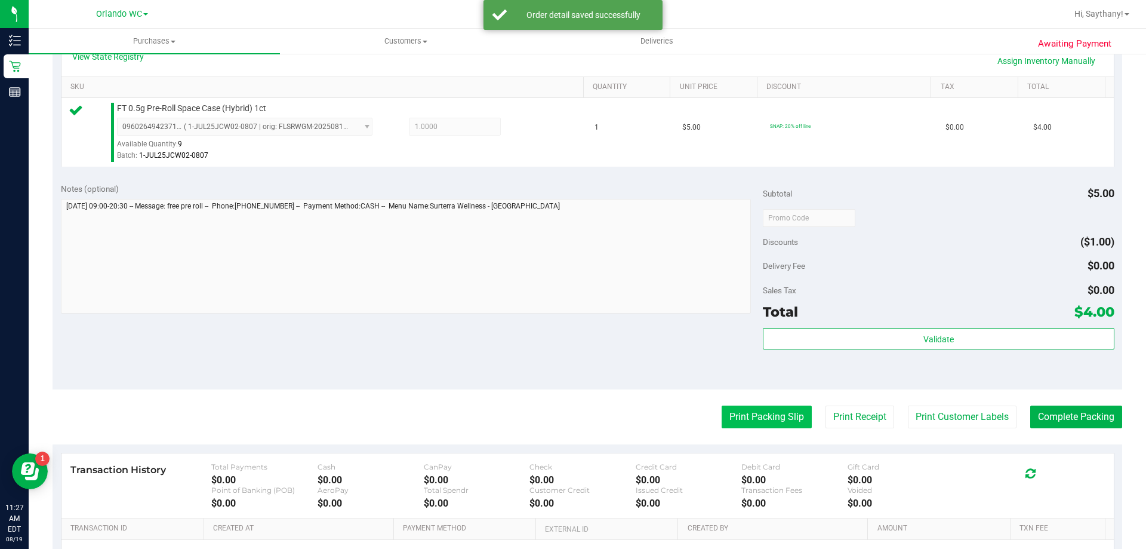
click at [751, 408] on button "Print Packing Slip" at bounding box center [767, 416] width 90 height 23
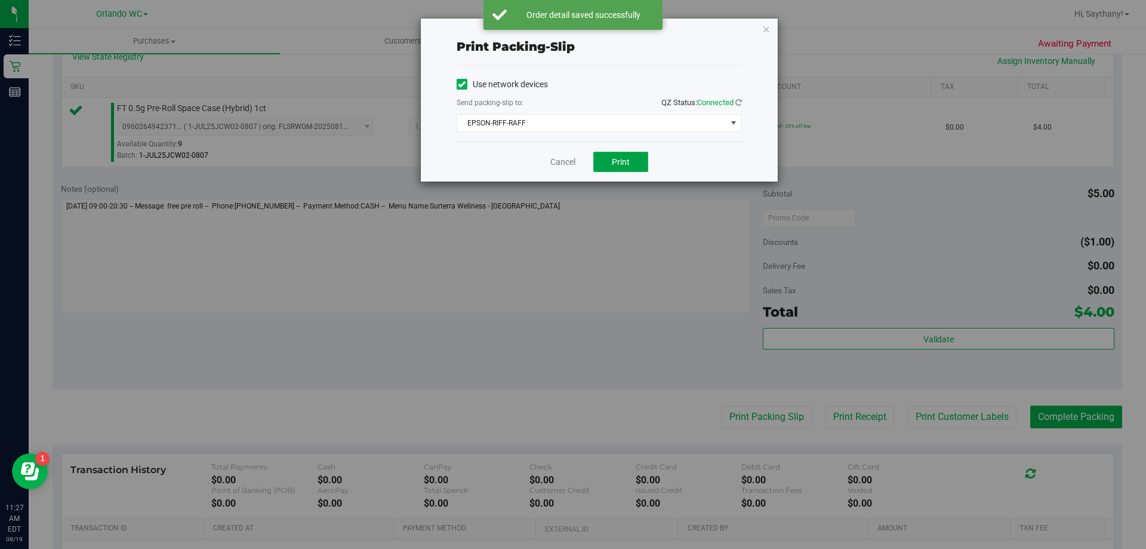
click at [635, 159] on button "Print" at bounding box center [621, 162] width 55 height 20
click at [768, 35] on icon "button" at bounding box center [766, 28] width 8 height 14
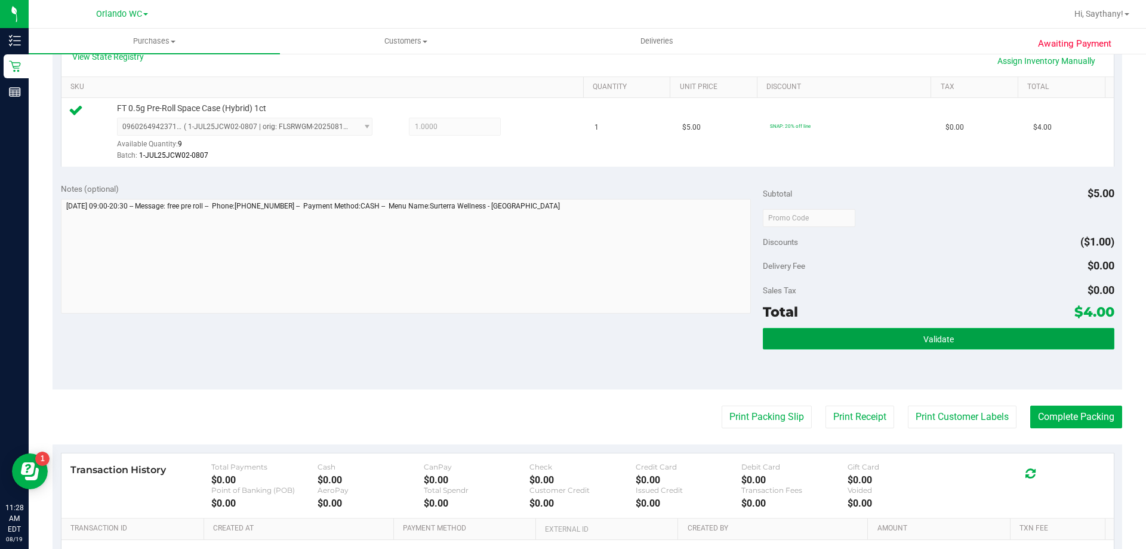
click at [998, 337] on button "Validate" at bounding box center [938, 338] width 351 height 21
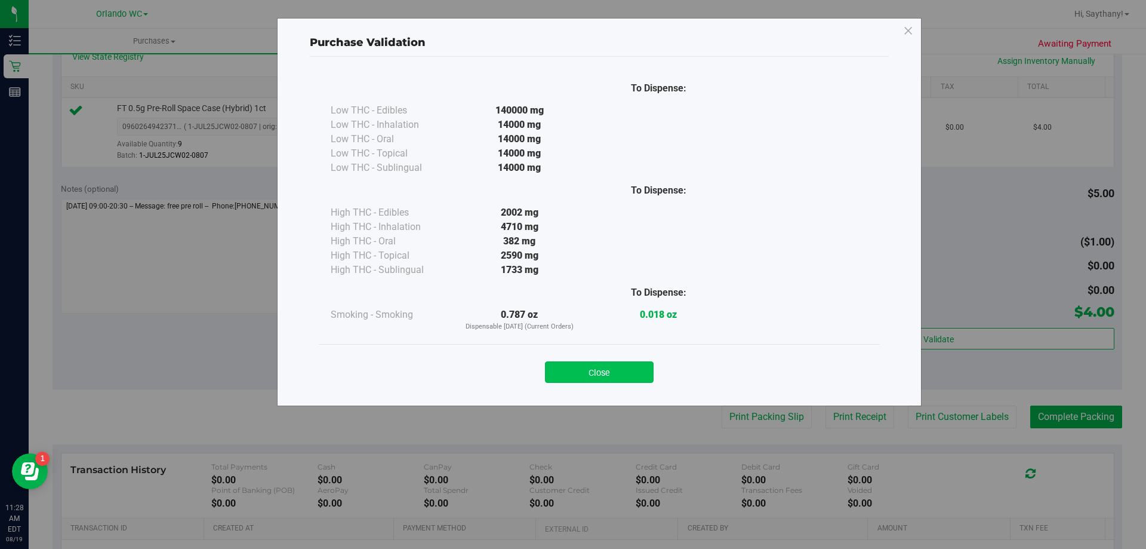
click at [597, 376] on button "Close" at bounding box center [599, 371] width 109 height 21
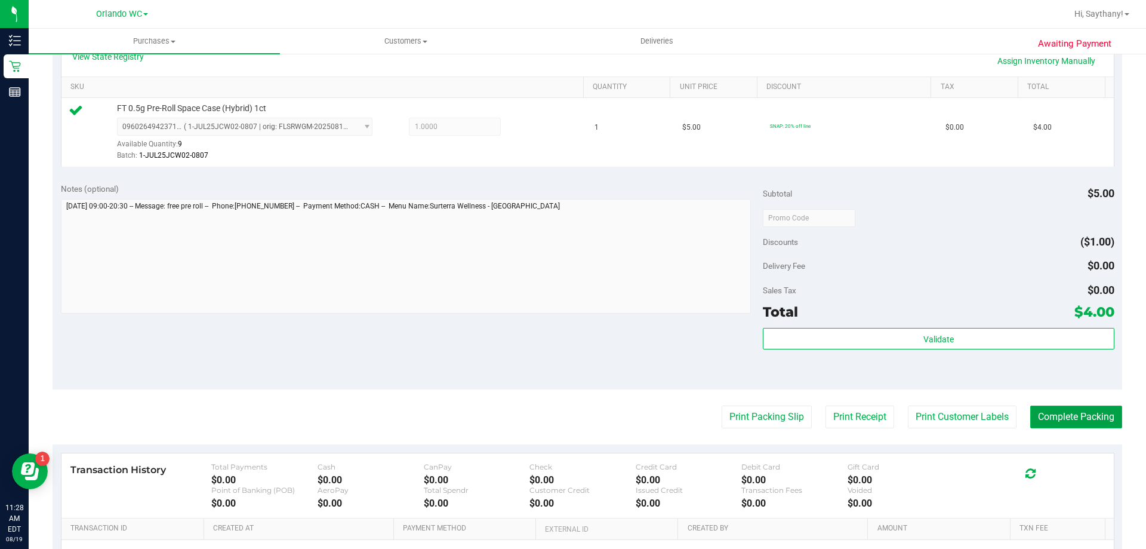
click at [1078, 427] on button "Complete Packing" at bounding box center [1077, 416] width 92 height 23
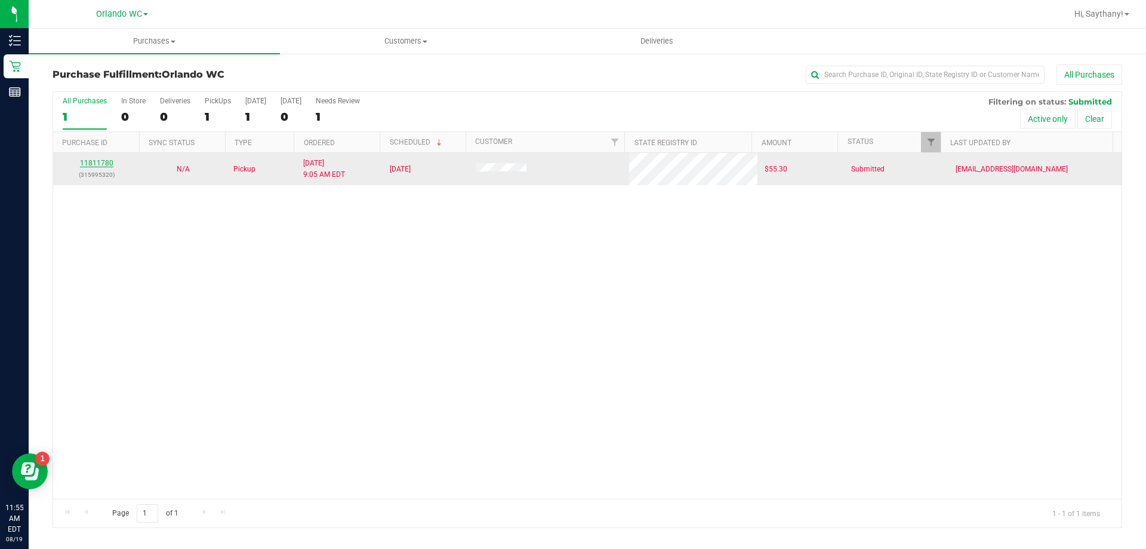
click at [100, 161] on link "11811780" at bounding box center [96, 163] width 33 height 8
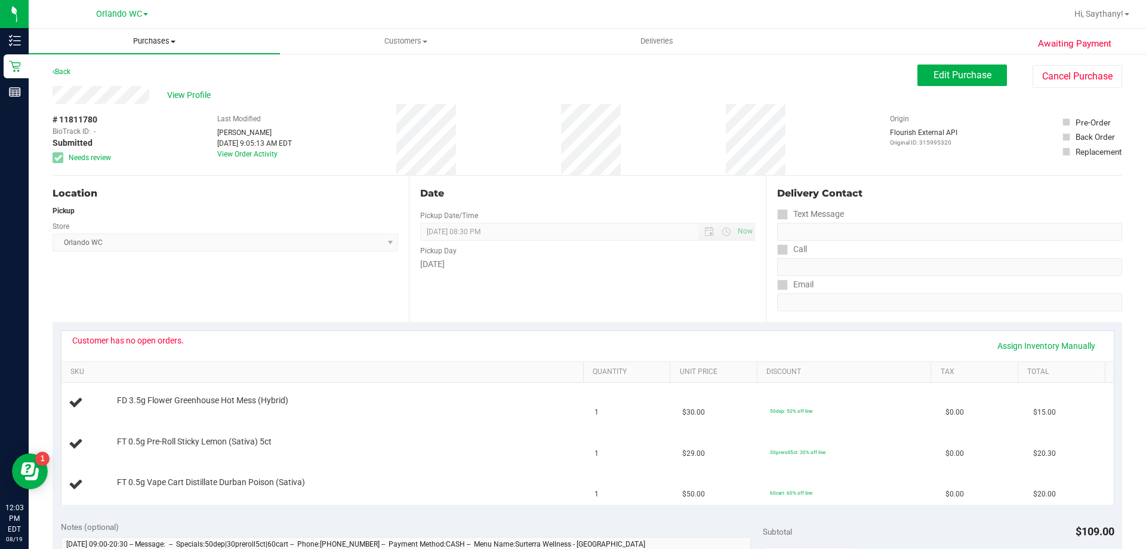
click at [159, 44] on span "Purchases" at bounding box center [154, 41] width 251 height 11
click at [122, 81] on li "Fulfillment" at bounding box center [154, 86] width 251 height 14
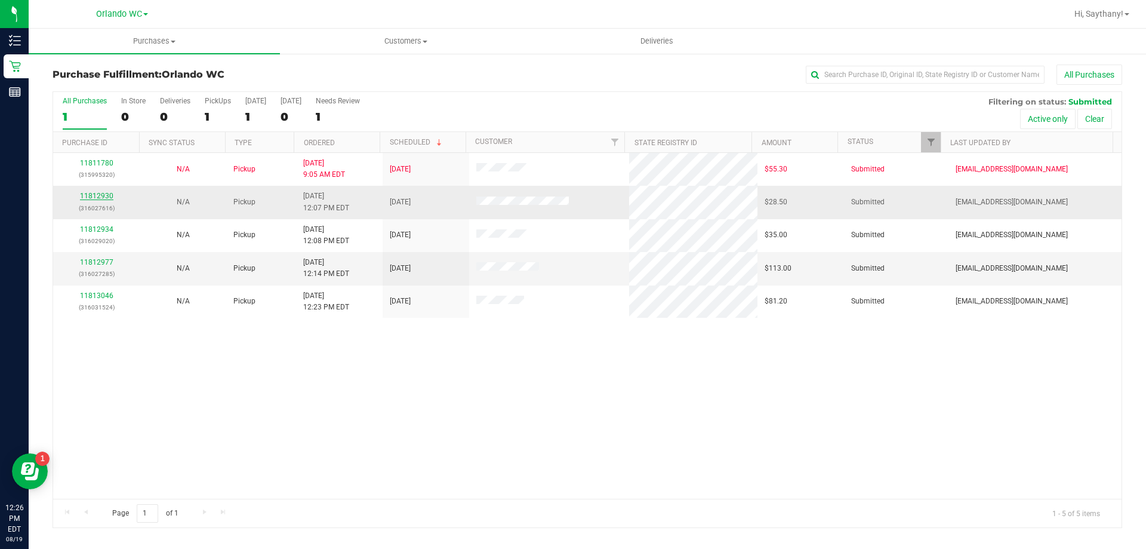
click at [105, 195] on link "11812930" at bounding box center [96, 196] width 33 height 8
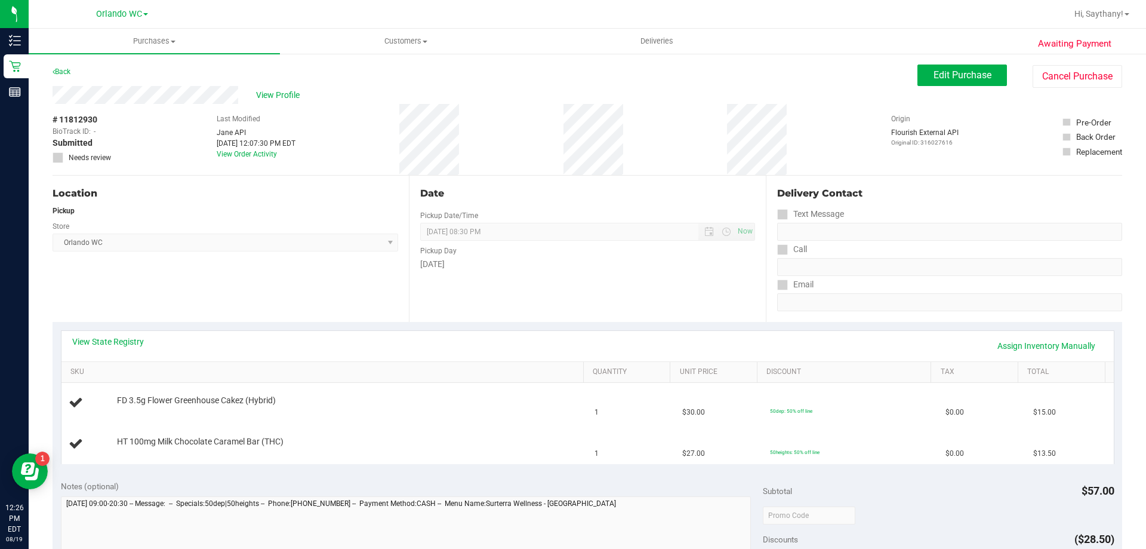
click at [280, 257] on div "Location Pickup Store [GEOGRAPHIC_DATA] WC Select Store [PERSON_NAME][GEOGRAPHI…" at bounding box center [231, 249] width 356 height 146
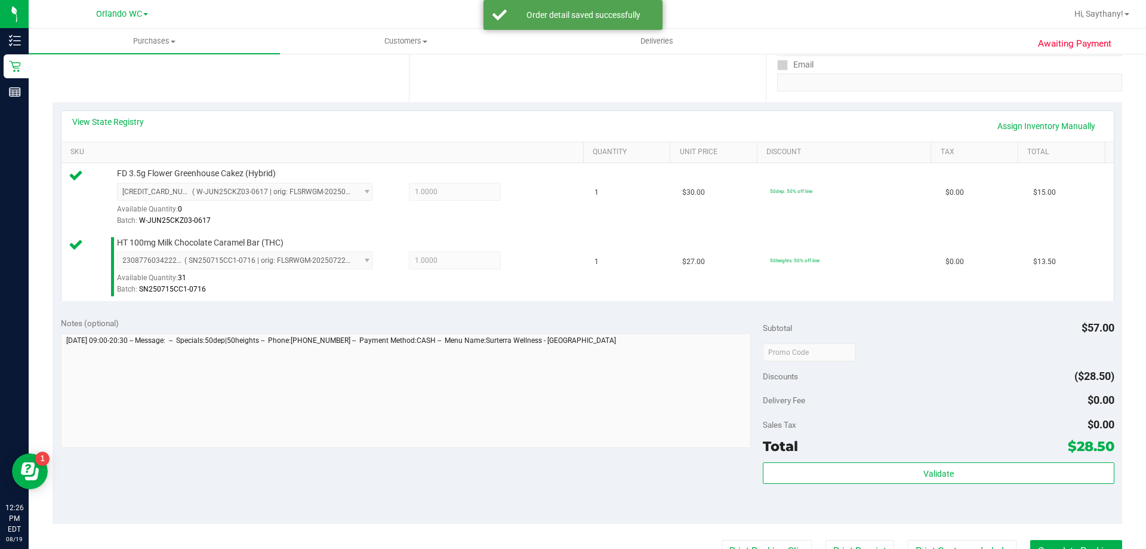
scroll to position [221, 0]
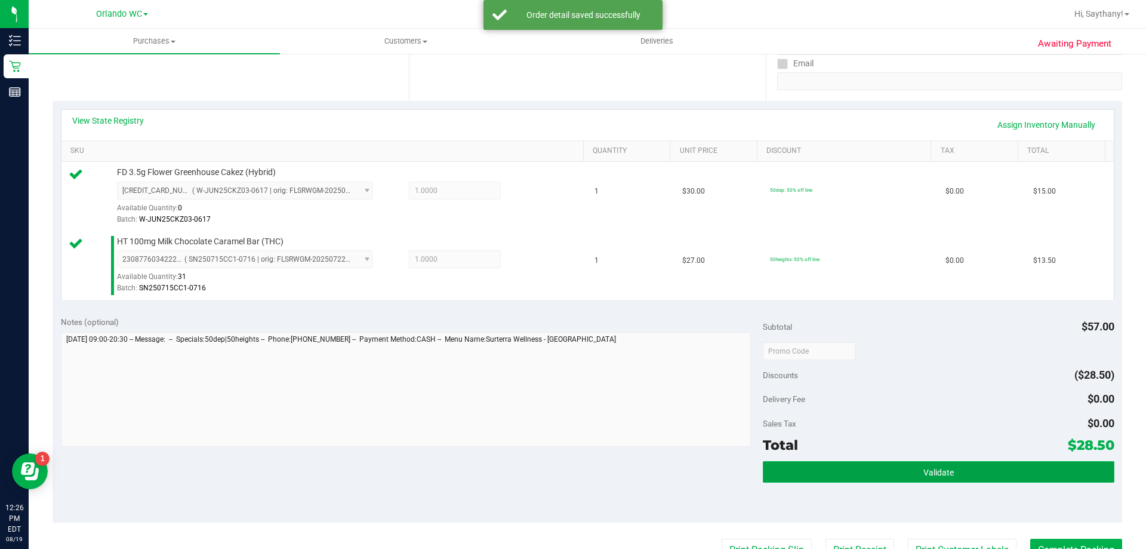
click at [976, 471] on button "Validate" at bounding box center [938, 471] width 351 height 21
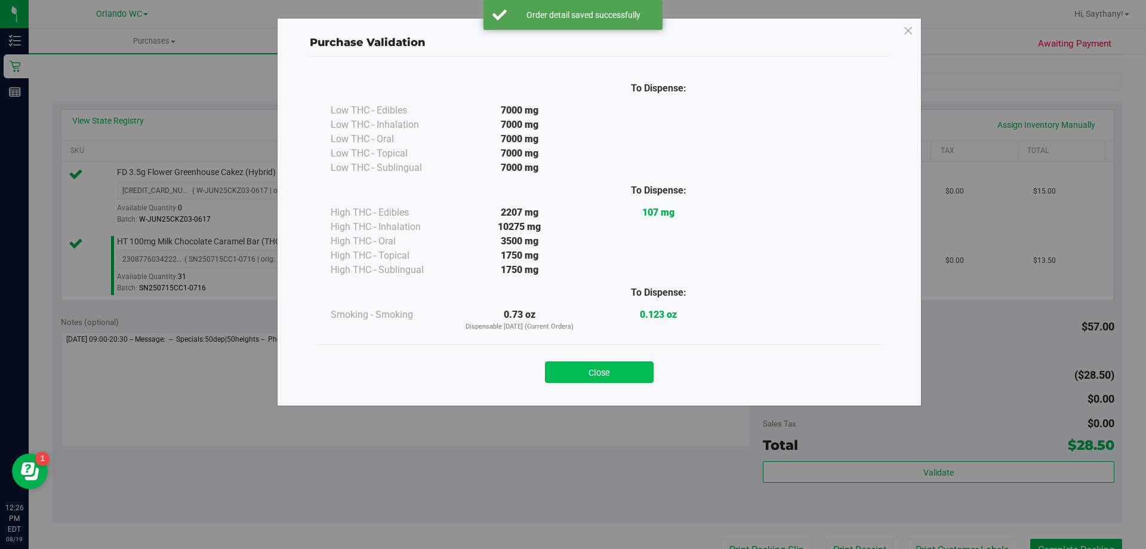
click at [583, 373] on button "Close" at bounding box center [599, 371] width 109 height 21
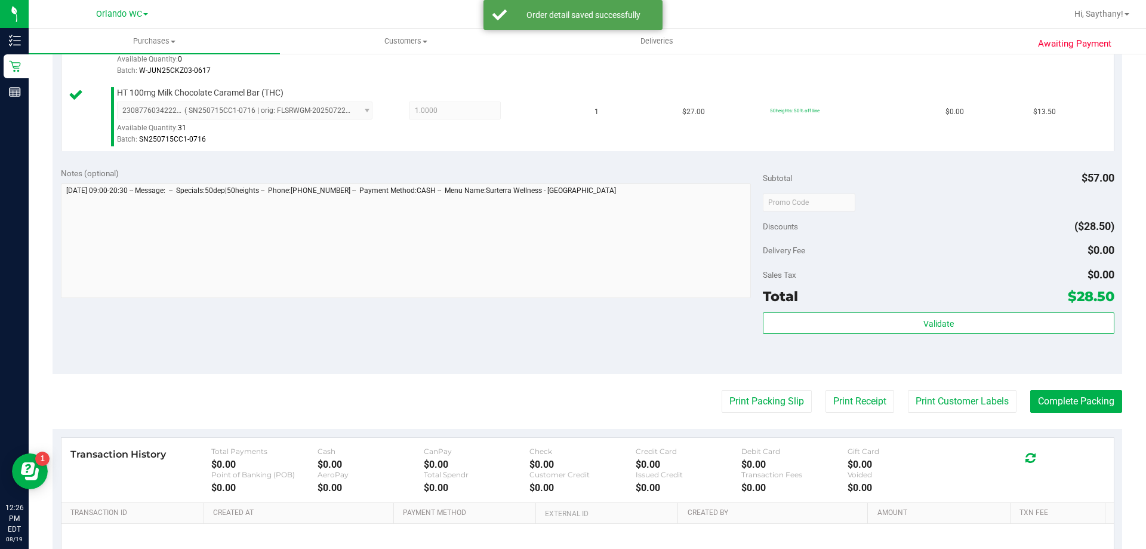
scroll to position [378, 0]
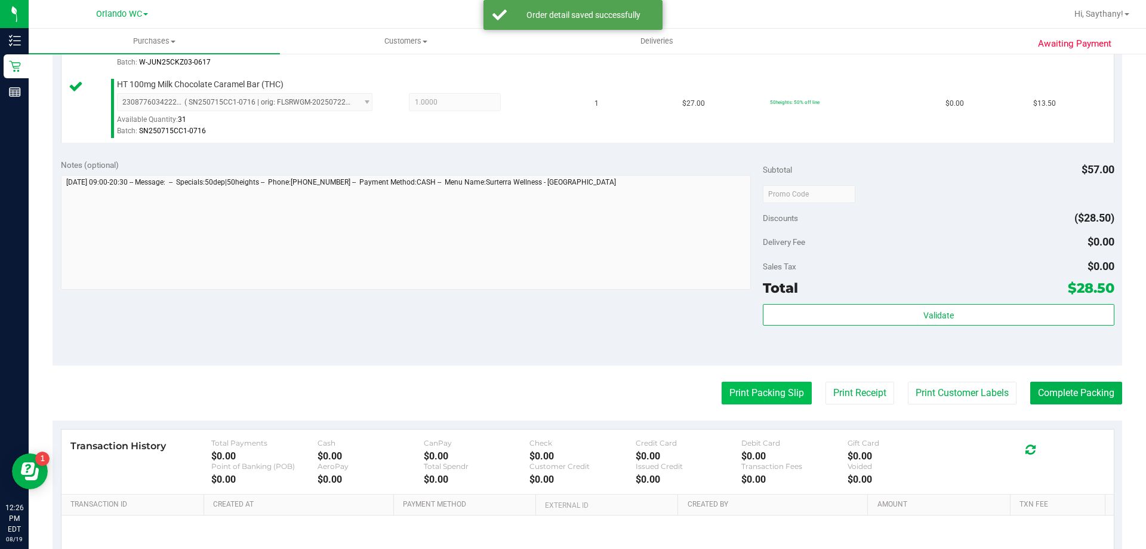
click at [763, 389] on button "Print Packing Slip" at bounding box center [767, 393] width 90 height 23
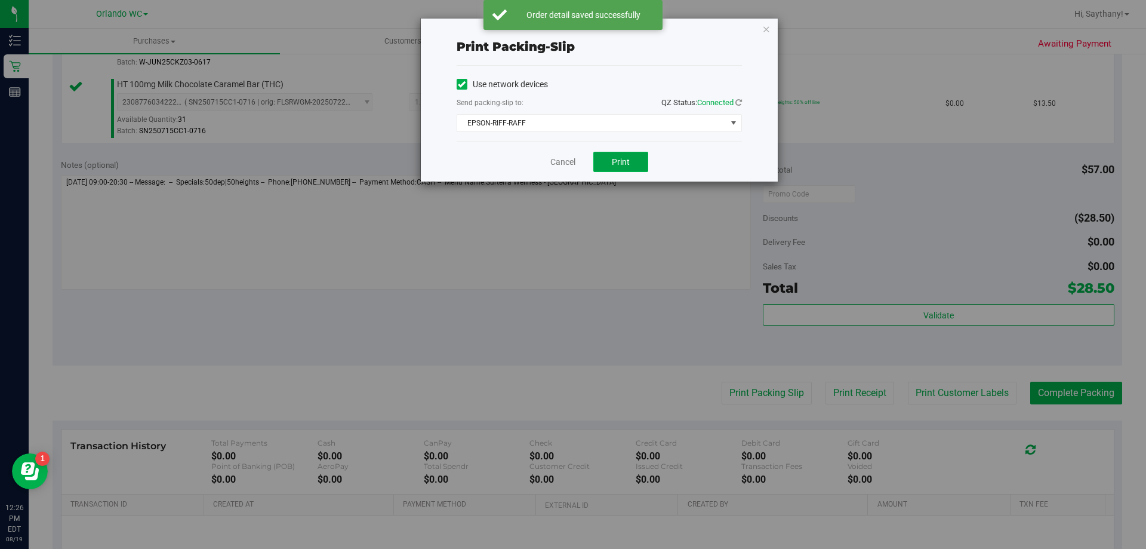
click at [631, 153] on button "Print" at bounding box center [621, 162] width 55 height 20
click at [766, 26] on icon "button" at bounding box center [766, 28] width 8 height 14
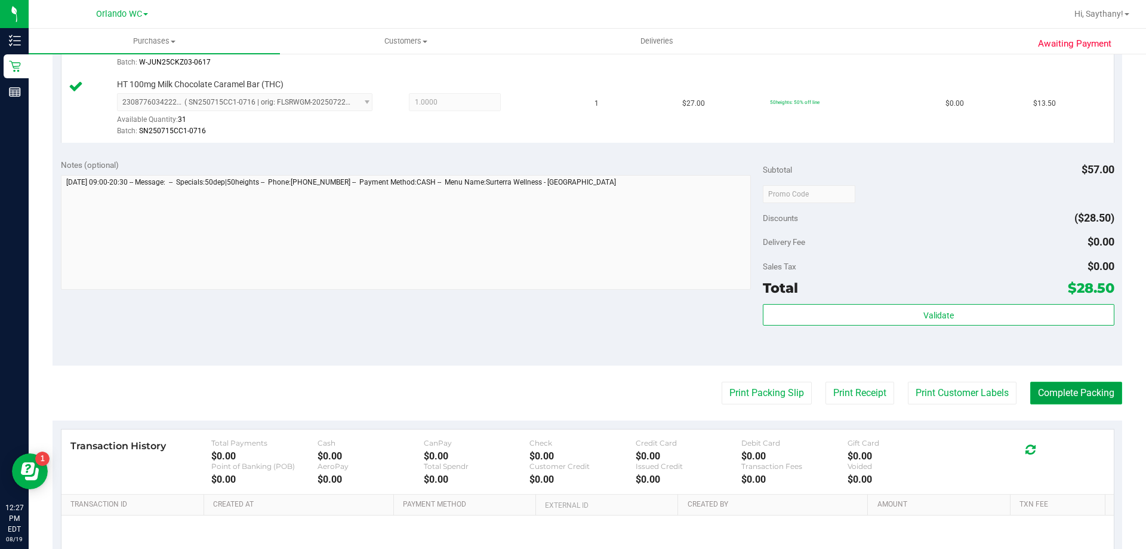
click at [1101, 401] on button "Complete Packing" at bounding box center [1077, 393] width 92 height 23
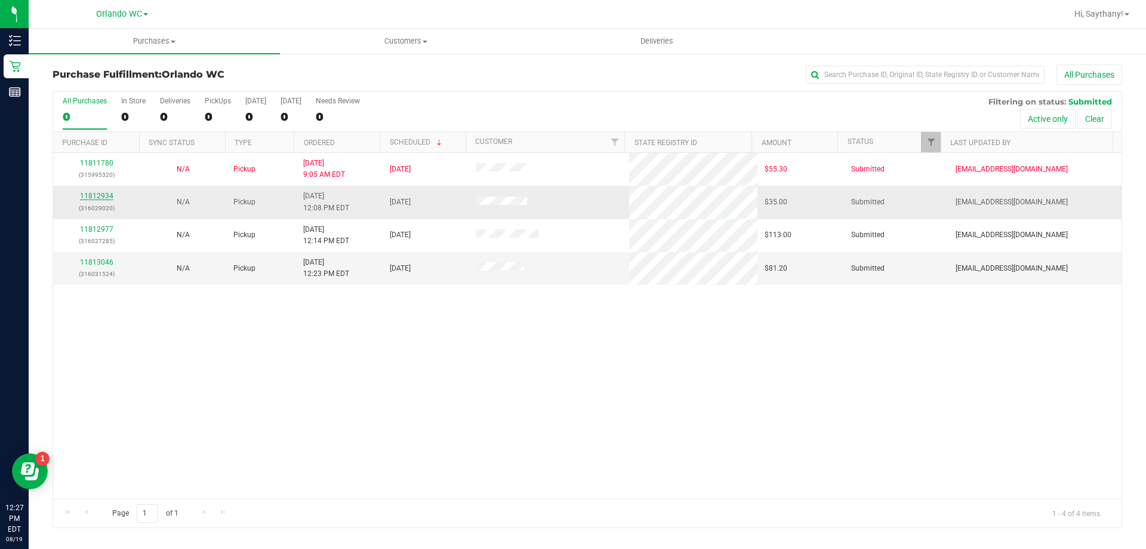
click at [89, 195] on link "11812934" at bounding box center [96, 196] width 33 height 8
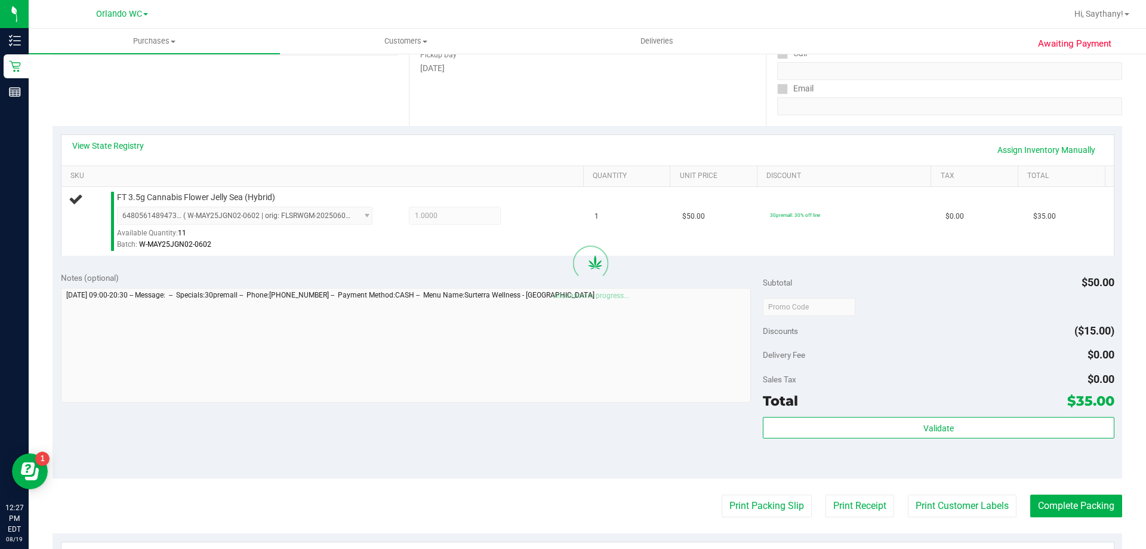
scroll to position [293, 0]
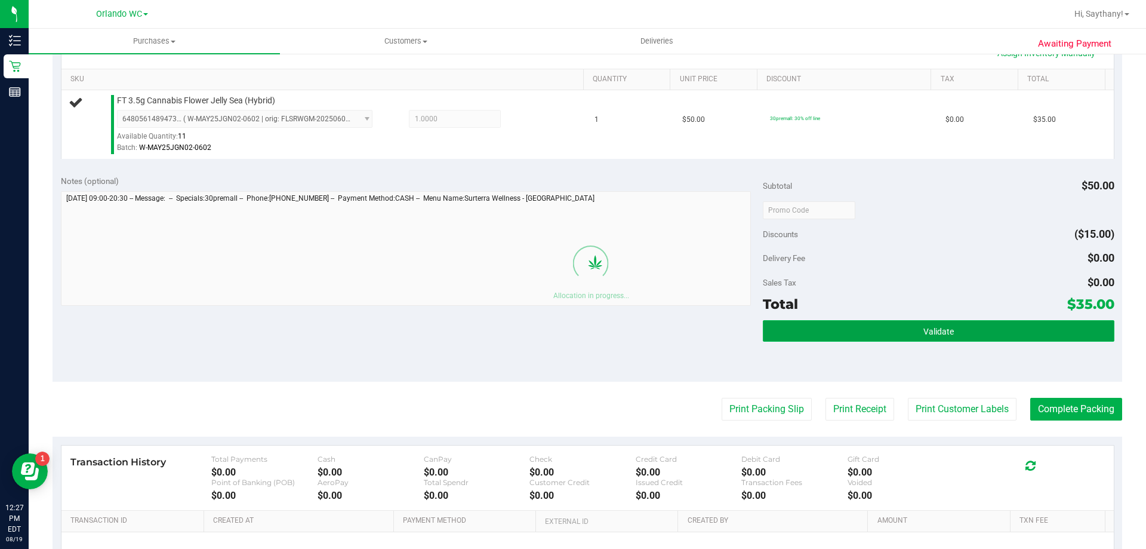
click at [1054, 339] on button "Validate" at bounding box center [938, 330] width 351 height 21
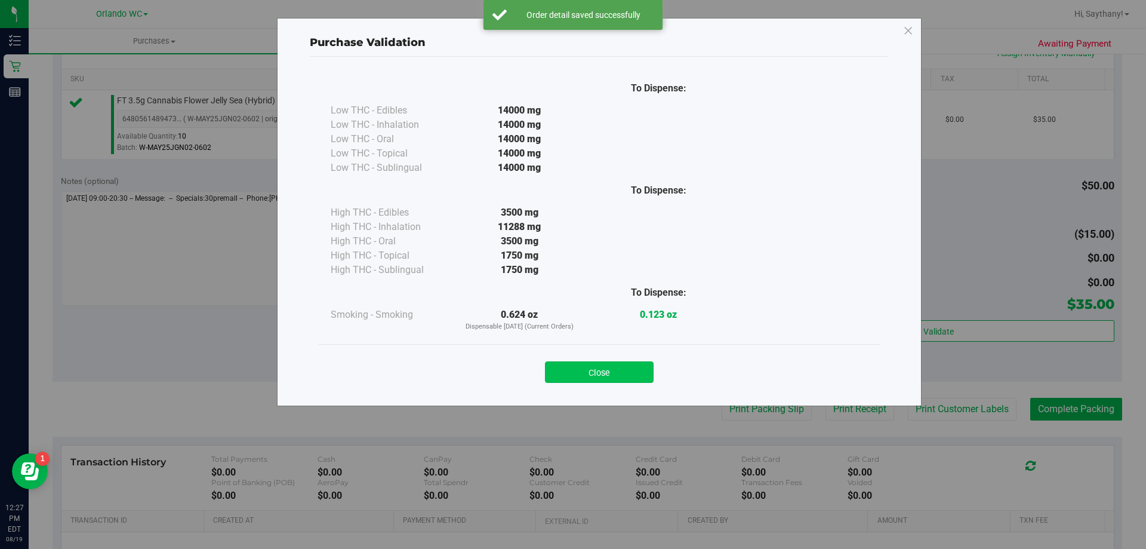
click at [575, 365] on button "Close" at bounding box center [599, 371] width 109 height 21
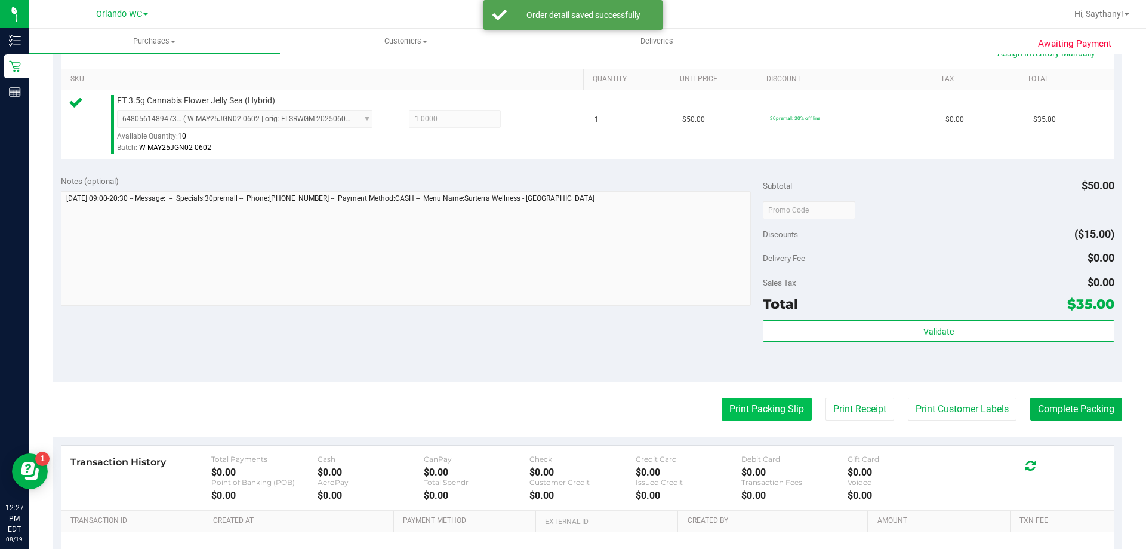
click at [739, 413] on button "Print Packing Slip" at bounding box center [767, 409] width 90 height 23
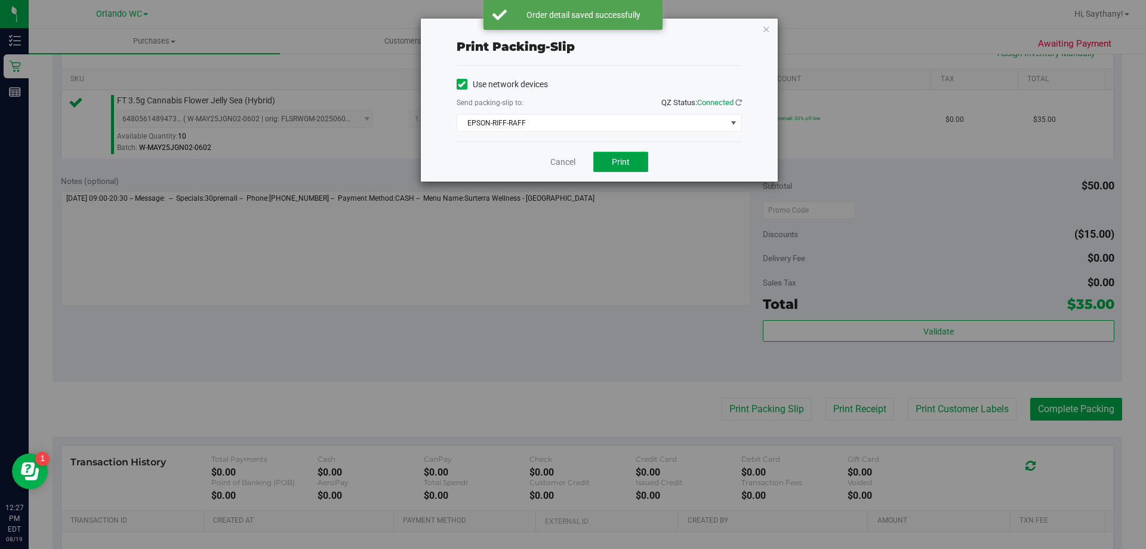
click at [623, 169] on button "Print" at bounding box center [621, 162] width 55 height 20
click at [752, 32] on div "Print packing-slip Use network devices Send packing-slip to: QZ Status: Connect…" at bounding box center [599, 100] width 357 height 163
click at [762, 21] on icon "button" at bounding box center [766, 28] width 8 height 14
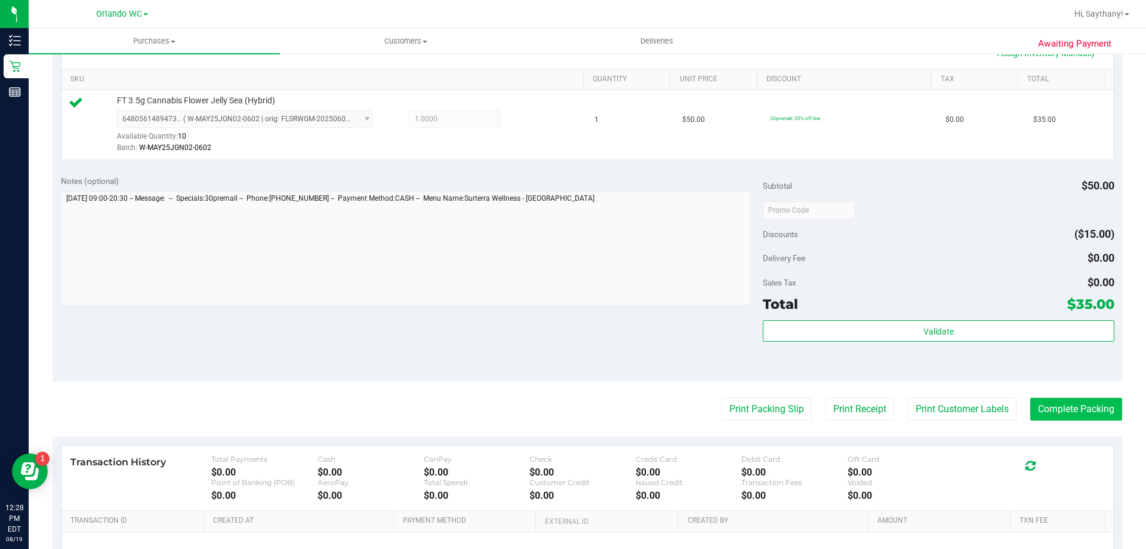
click at [1071, 401] on button "Complete Packing" at bounding box center [1077, 409] width 92 height 23
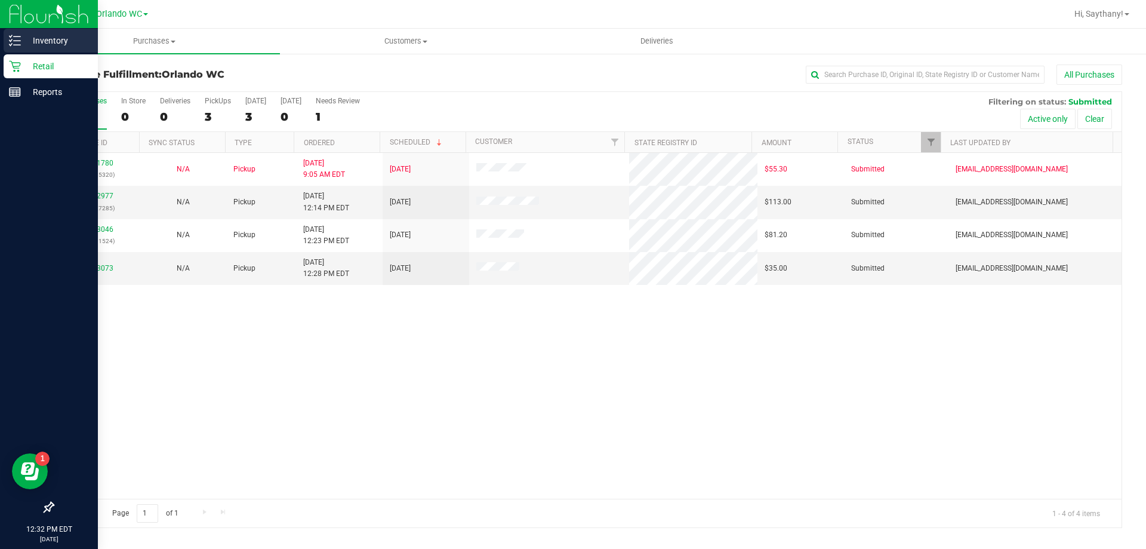
click at [19, 33] on div "Inventory" at bounding box center [51, 41] width 94 height 24
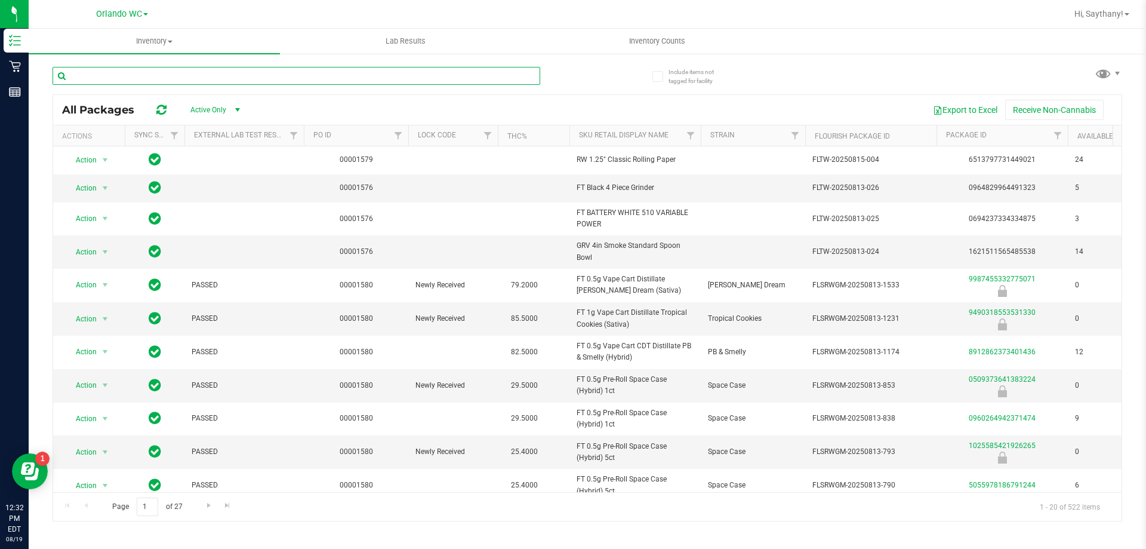
click at [152, 73] on input "text" at bounding box center [297, 76] width 488 height 18
type input "H"
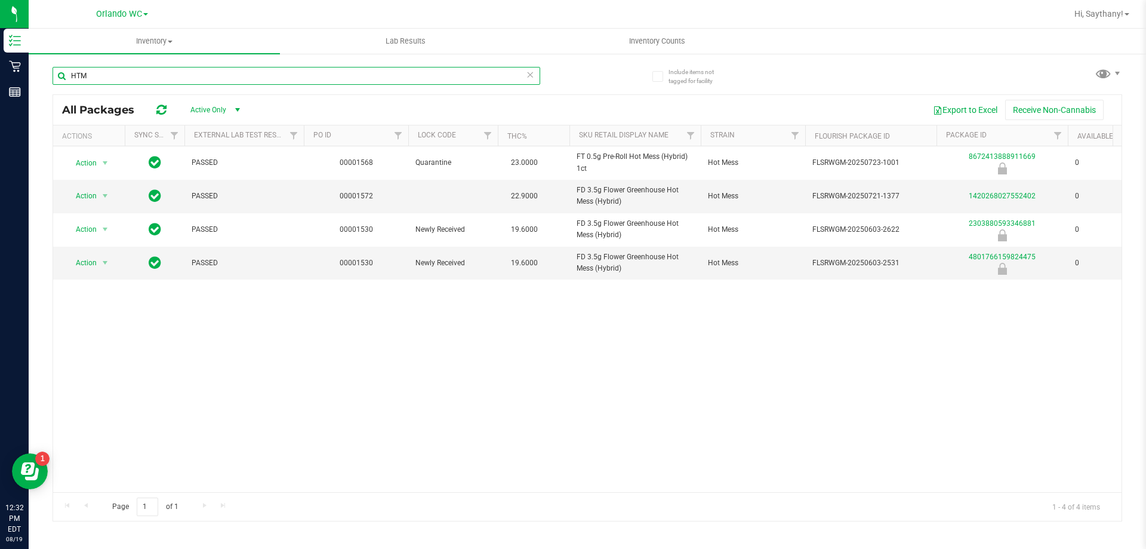
type input "HTM"
click at [527, 73] on icon at bounding box center [530, 74] width 8 height 14
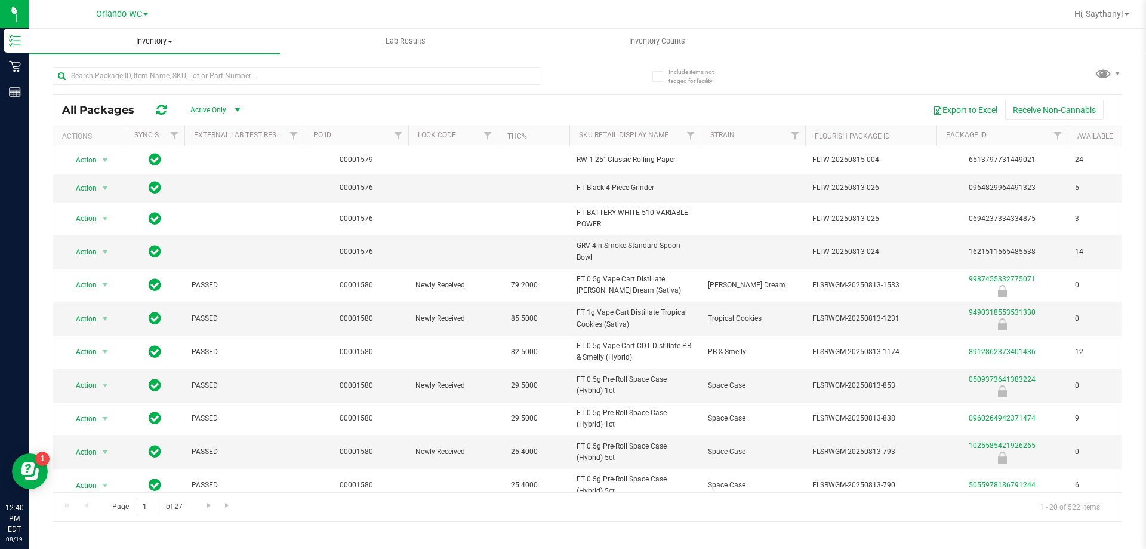
click at [167, 41] on span "Inventory" at bounding box center [154, 41] width 251 height 11
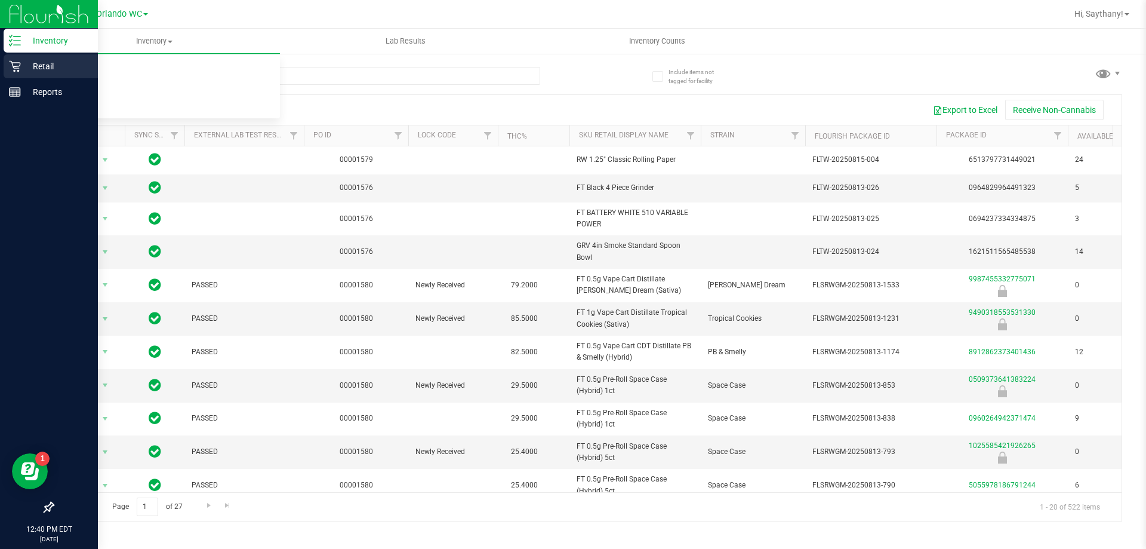
click at [5, 70] on div "Retail" at bounding box center [51, 66] width 94 height 24
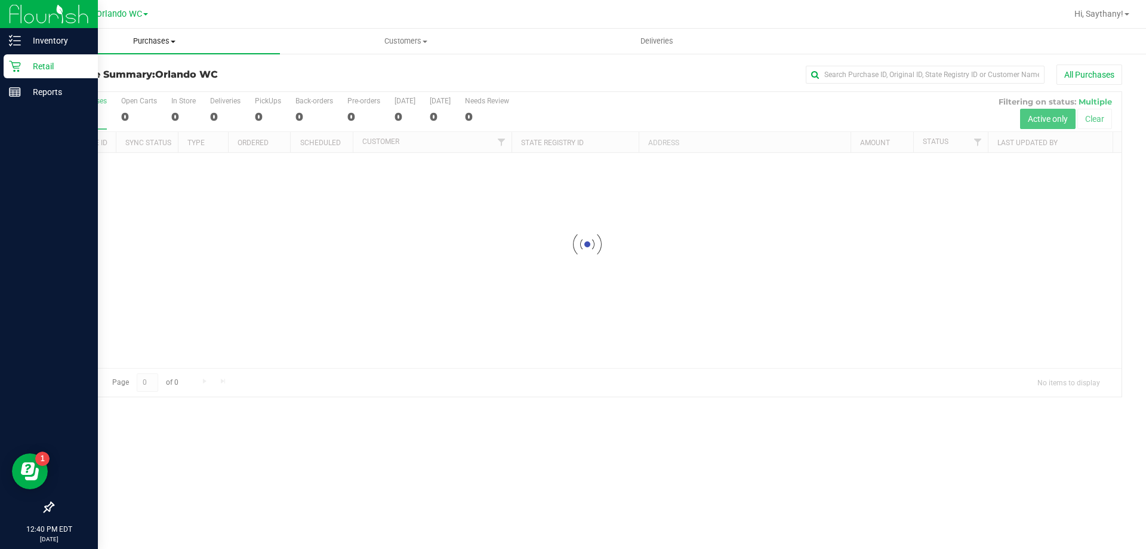
click at [164, 48] on uib-tab-heading "Purchases Summary of purchases Fulfillment All purchases" at bounding box center [154, 41] width 251 height 25
click at [137, 82] on li "Fulfillment" at bounding box center [154, 86] width 251 height 14
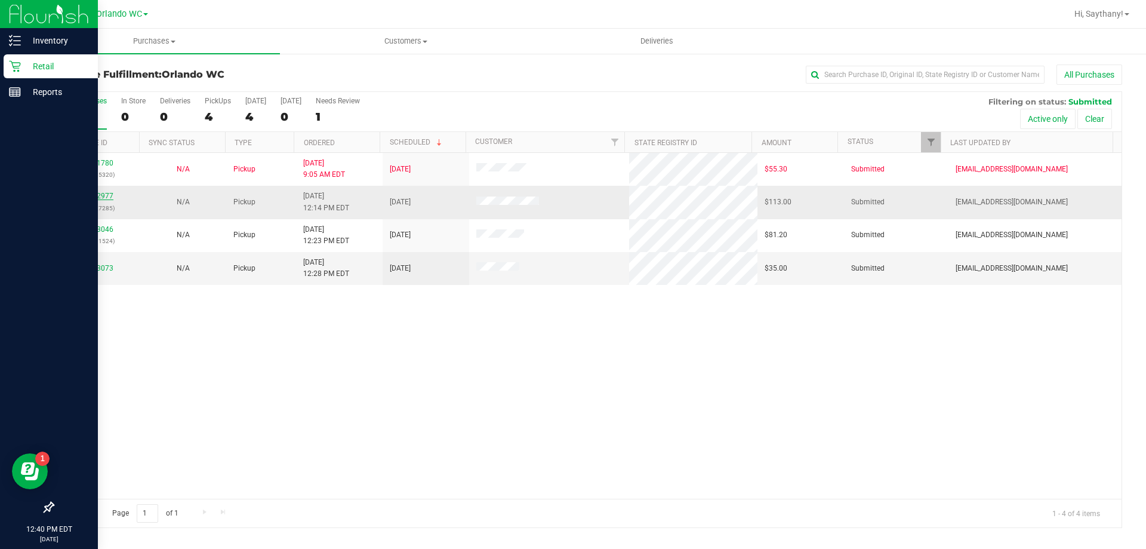
click at [90, 199] on link "11812977" at bounding box center [96, 196] width 33 height 8
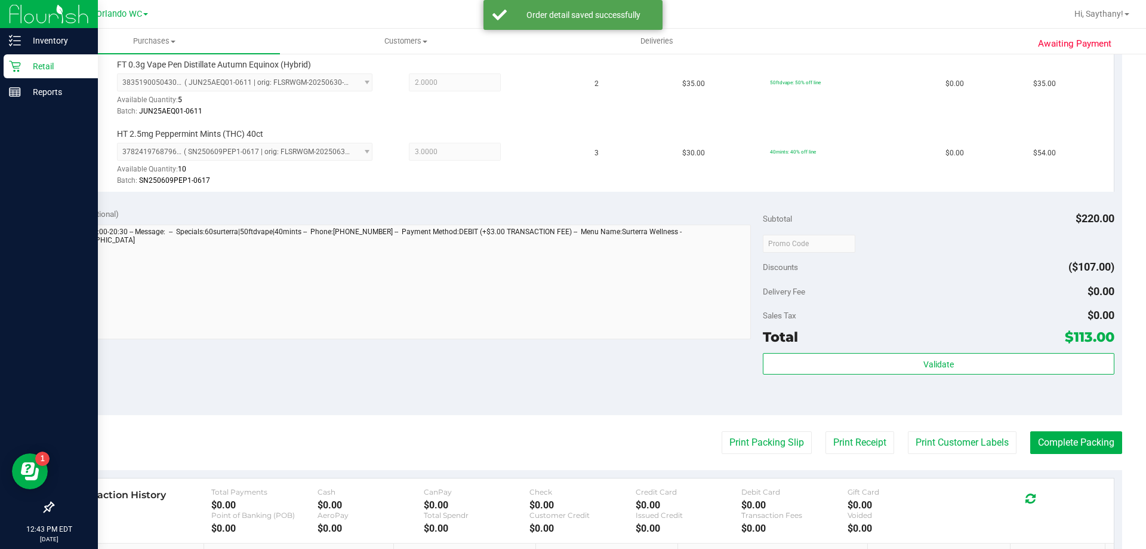
scroll to position [410, 0]
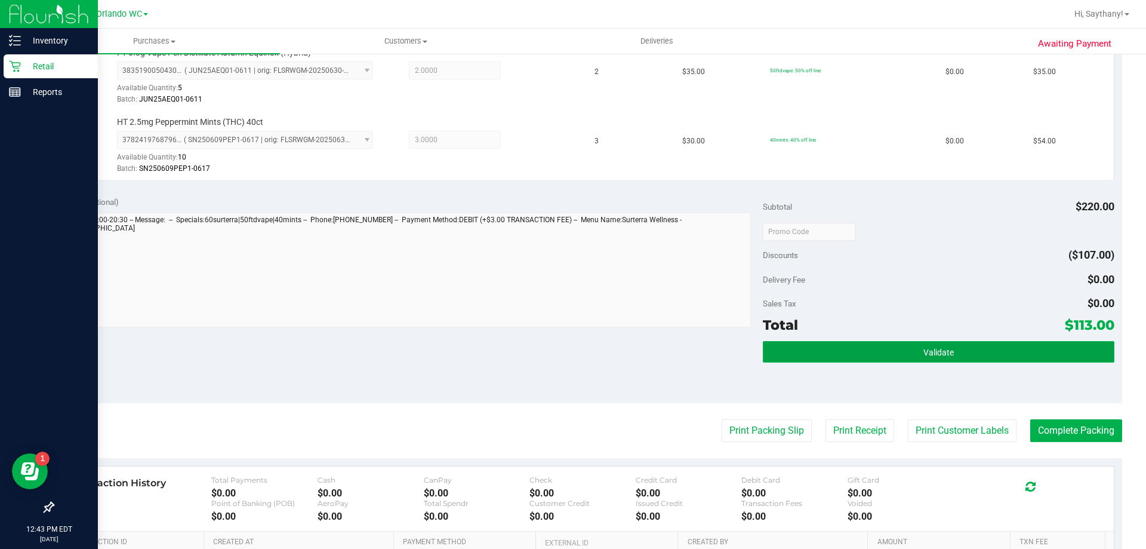
click at [1008, 358] on button "Validate" at bounding box center [938, 351] width 351 height 21
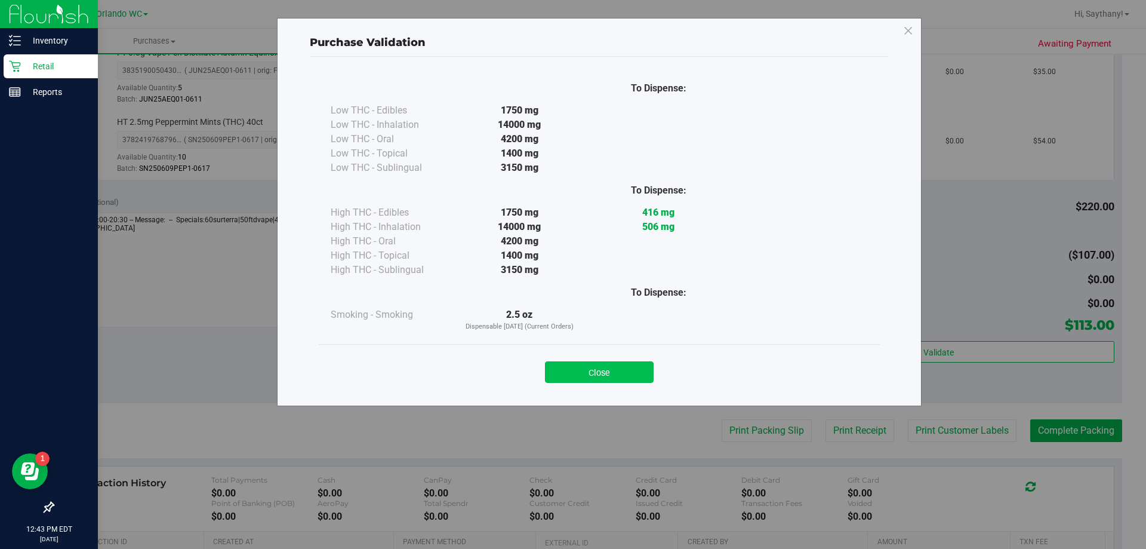
click at [609, 366] on button "Close" at bounding box center [599, 371] width 109 height 21
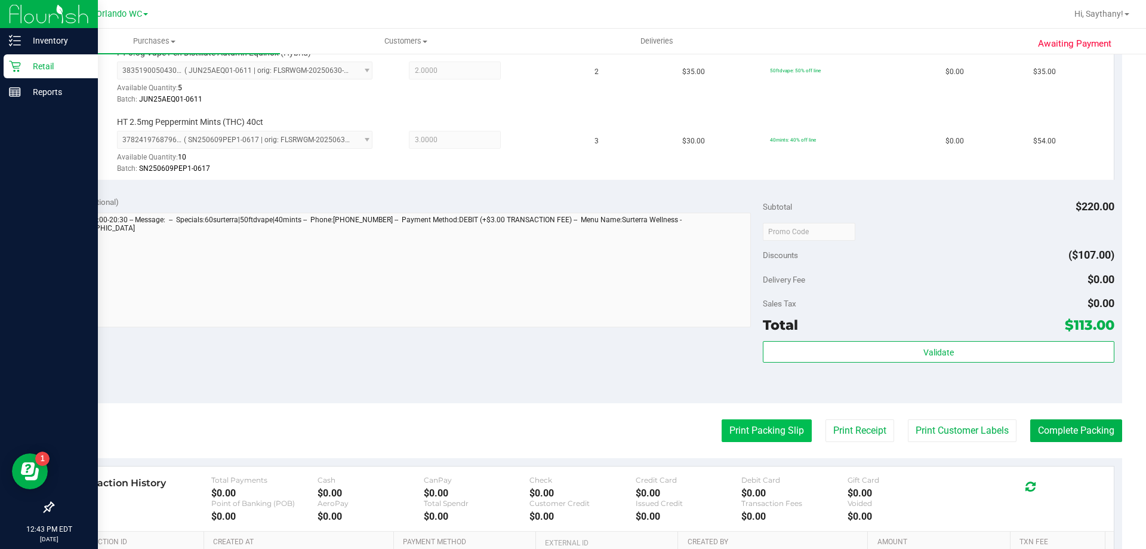
click at [770, 441] on button "Print Packing Slip" at bounding box center [767, 430] width 90 height 23
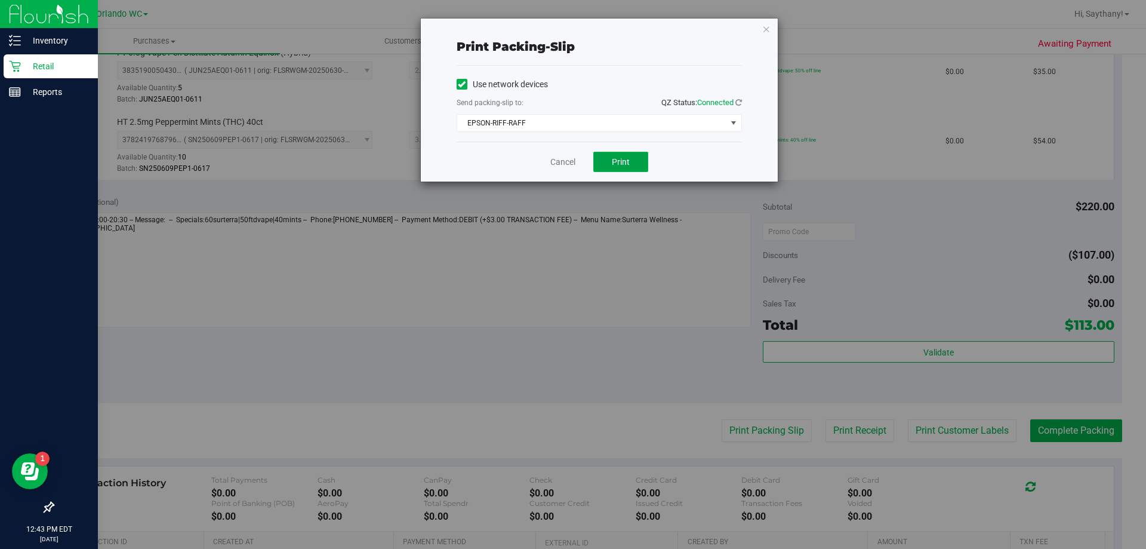
click at [616, 169] on button "Print" at bounding box center [621, 162] width 55 height 20
click at [766, 27] on icon "button" at bounding box center [766, 28] width 8 height 14
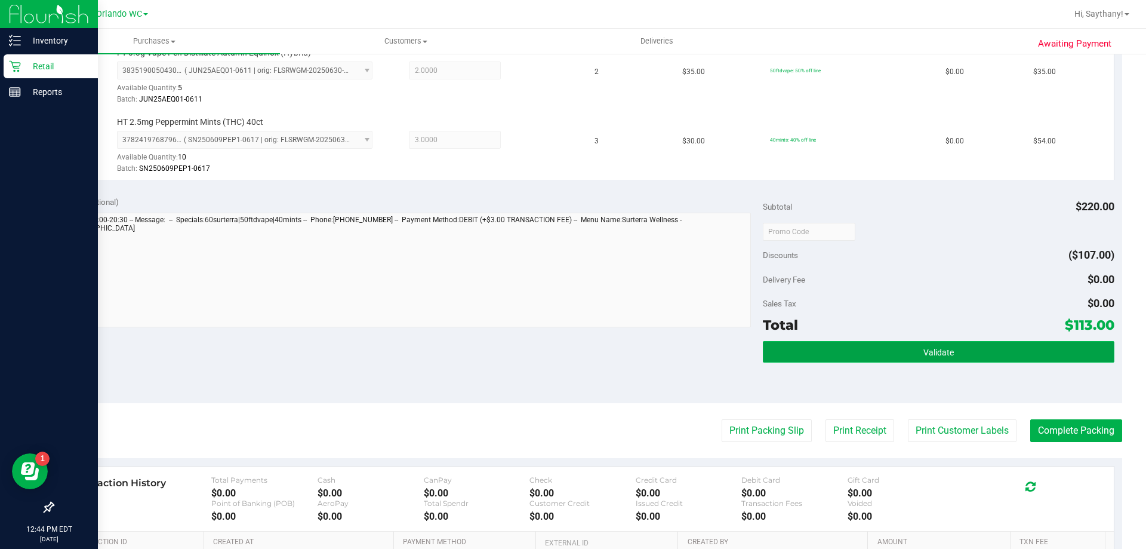
click at [1029, 345] on button "Validate" at bounding box center [938, 351] width 351 height 21
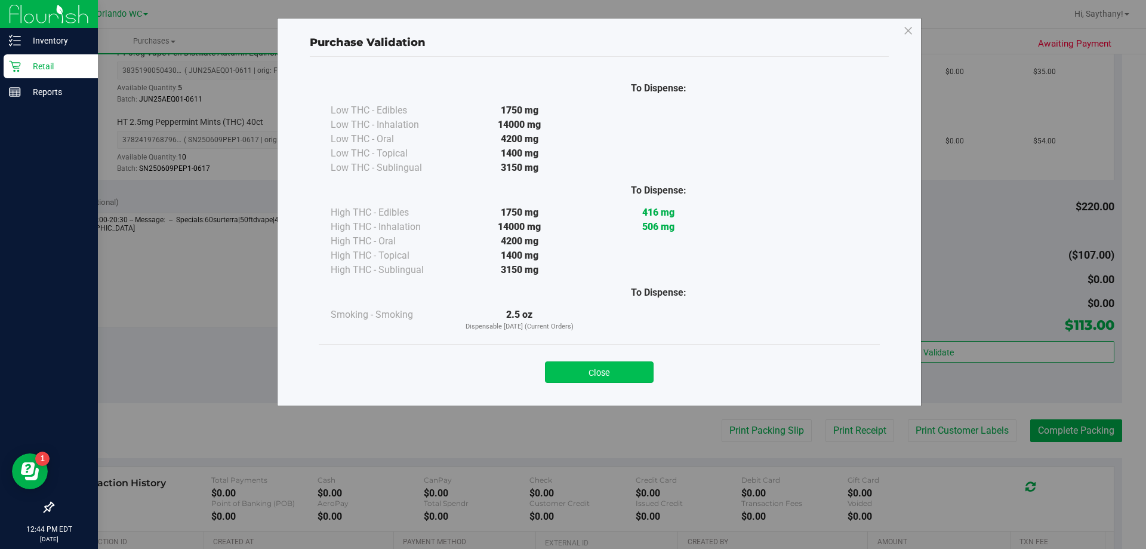
click at [600, 374] on button "Close" at bounding box center [599, 371] width 109 height 21
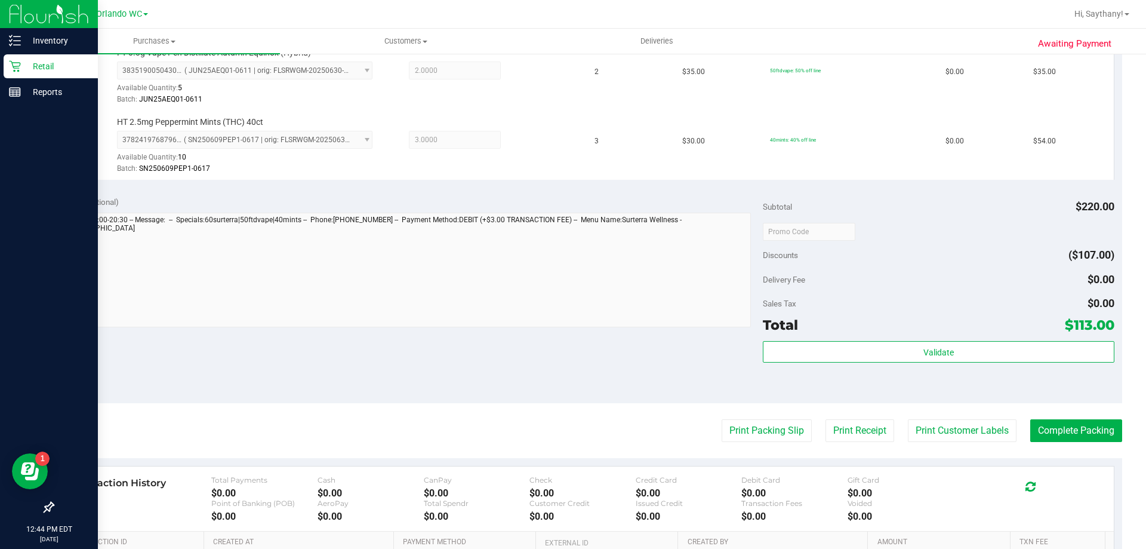
click at [1070, 466] on div "Transaction History Total Payments $0.00 Cash $0.00 CanPay $0.00 Check $0.00 Cr…" at bounding box center [587, 498] width 1053 height 65
click at [1069, 433] on button "Complete Packing" at bounding box center [1077, 430] width 92 height 23
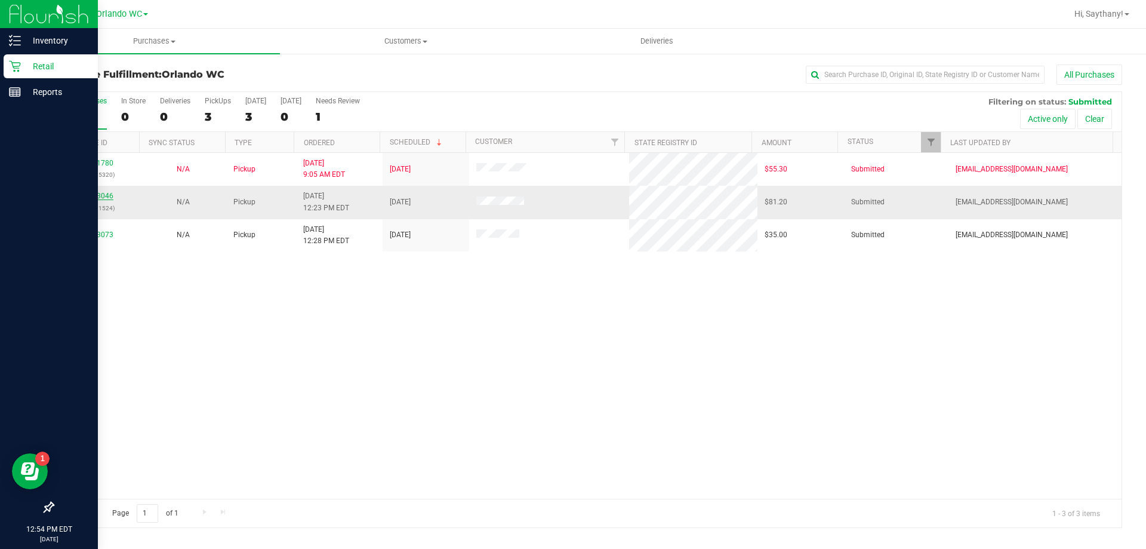
click at [106, 196] on link "11813046" at bounding box center [96, 196] width 33 height 8
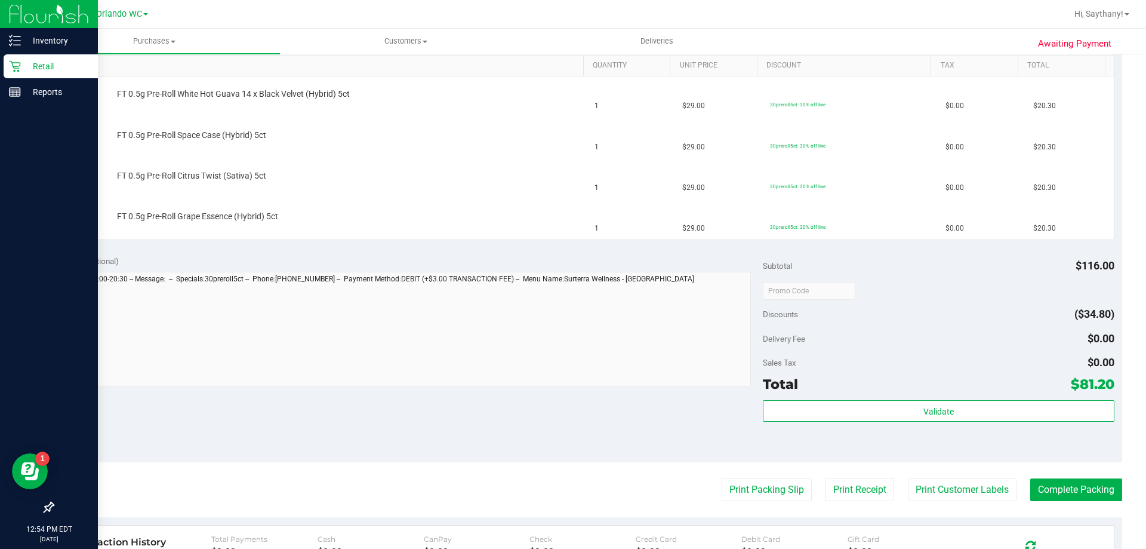
scroll to position [358, 0]
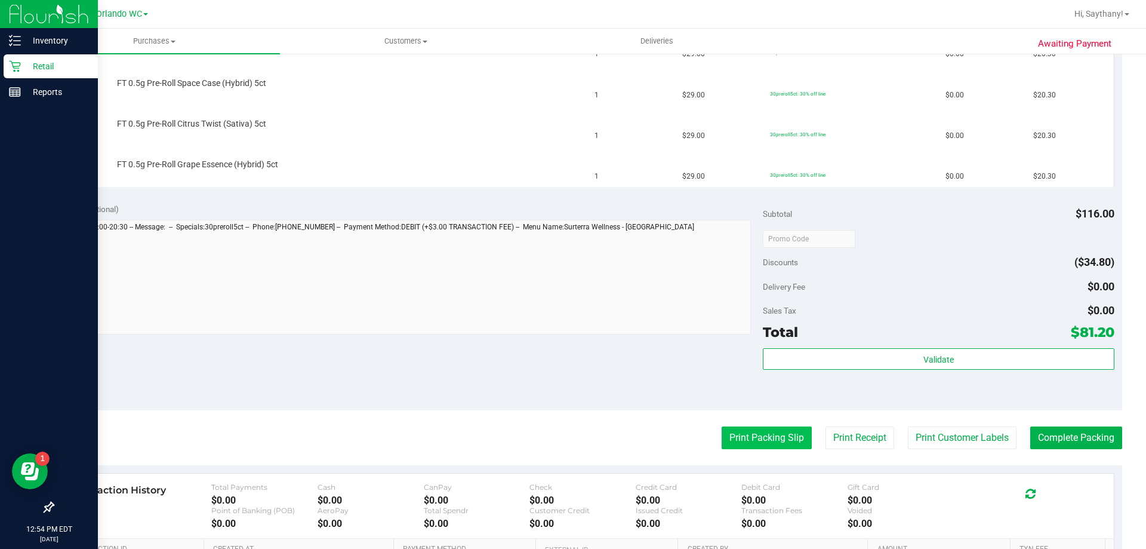
click at [759, 446] on button "Print Packing Slip" at bounding box center [767, 437] width 90 height 23
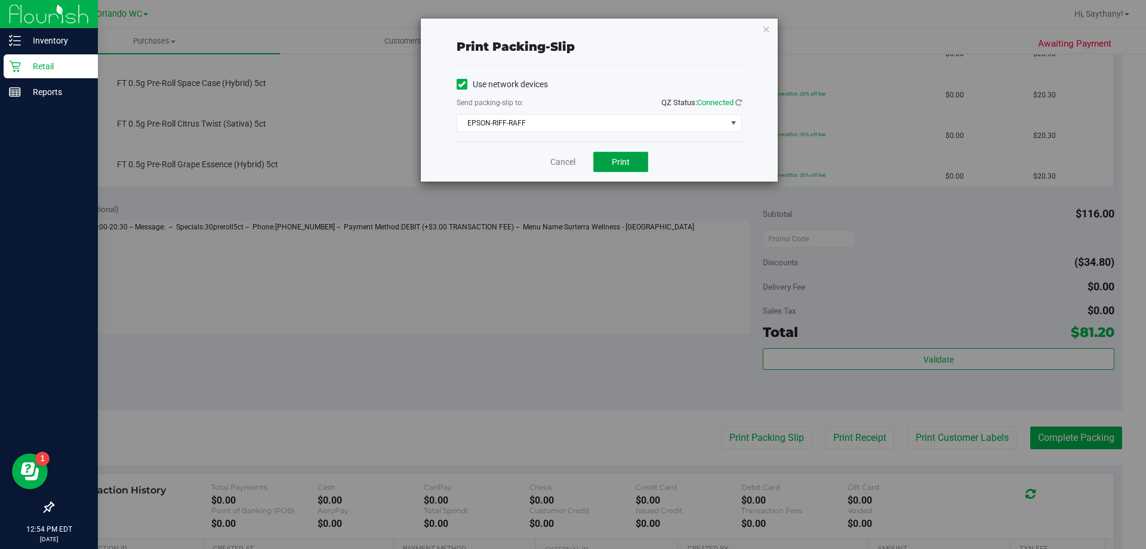
click at [626, 155] on button "Print" at bounding box center [621, 162] width 55 height 20
click at [764, 27] on icon "button" at bounding box center [766, 28] width 8 height 14
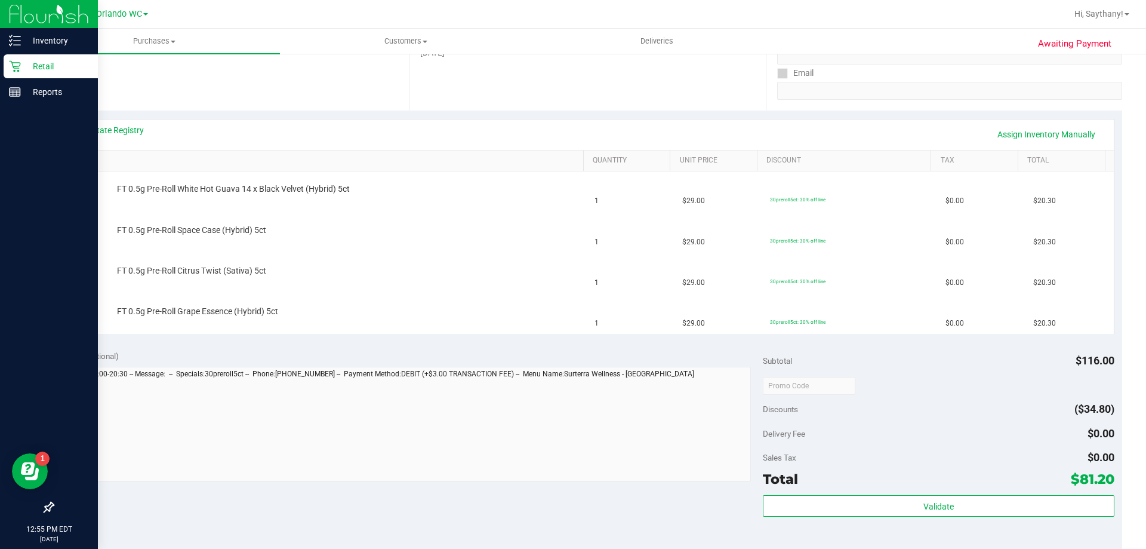
scroll to position [0, 0]
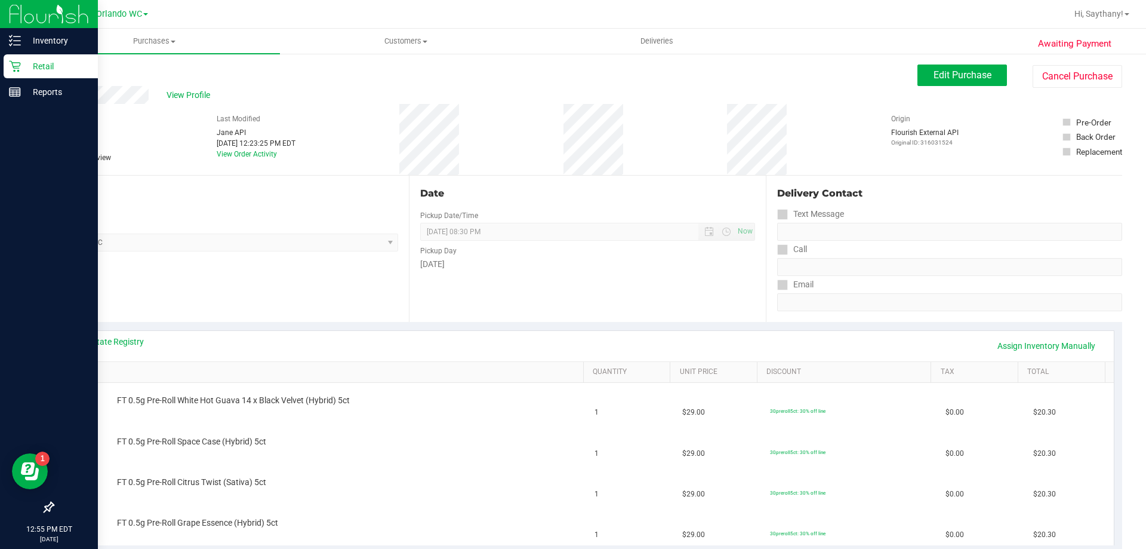
click at [68, 73] on link "Back" at bounding box center [62, 71] width 18 height 8
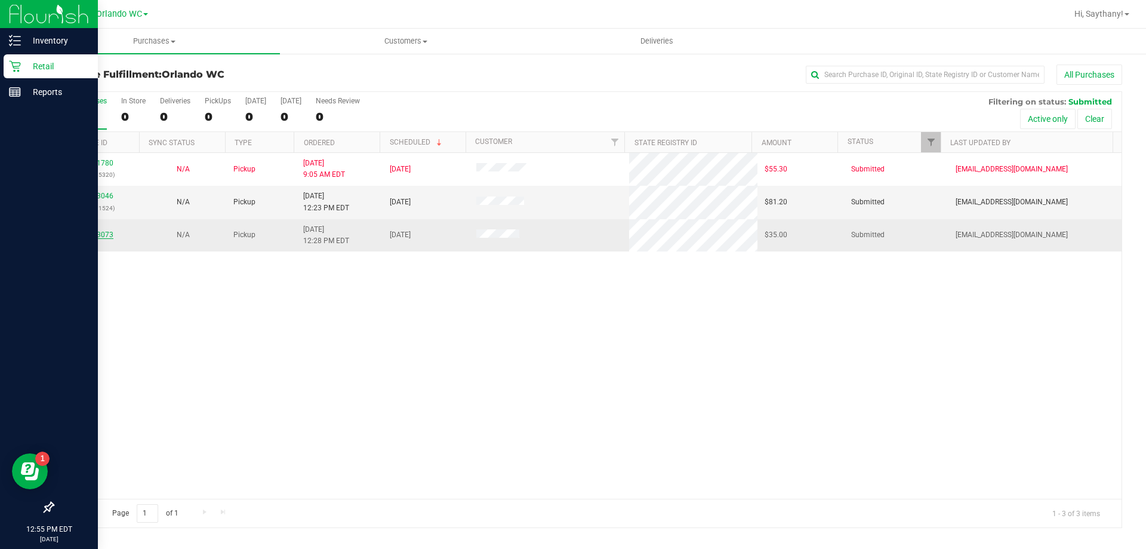
click at [91, 237] on link "11813073" at bounding box center [96, 234] width 33 height 8
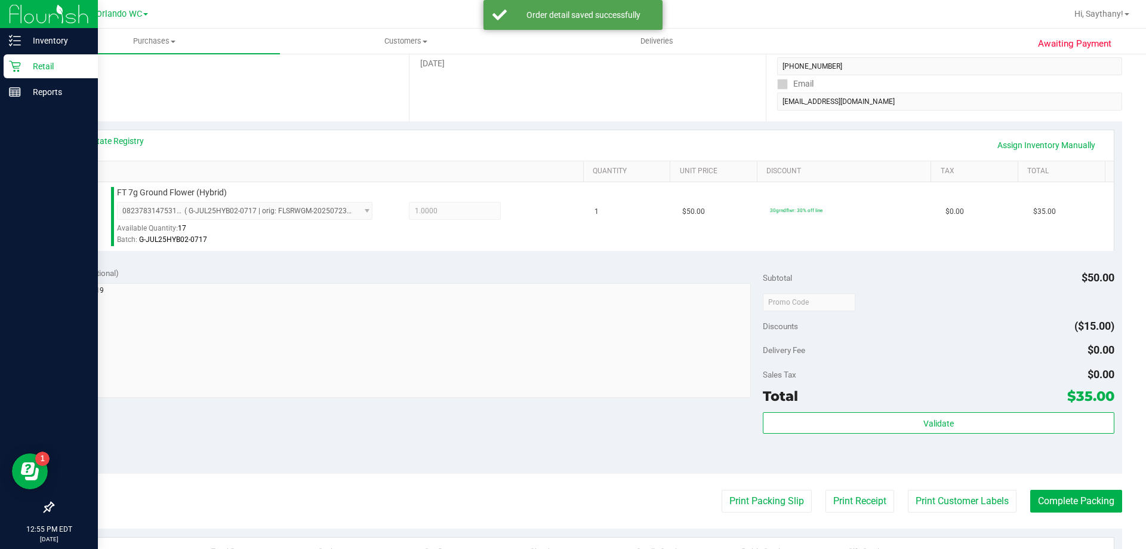
scroll to position [210, 0]
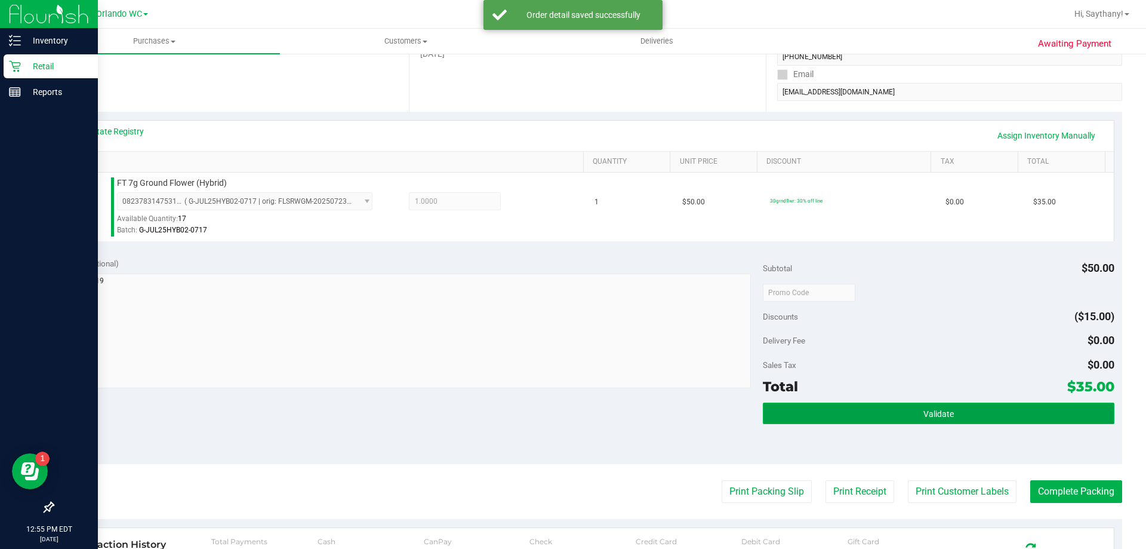
click at [1063, 419] on button "Validate" at bounding box center [938, 412] width 351 height 21
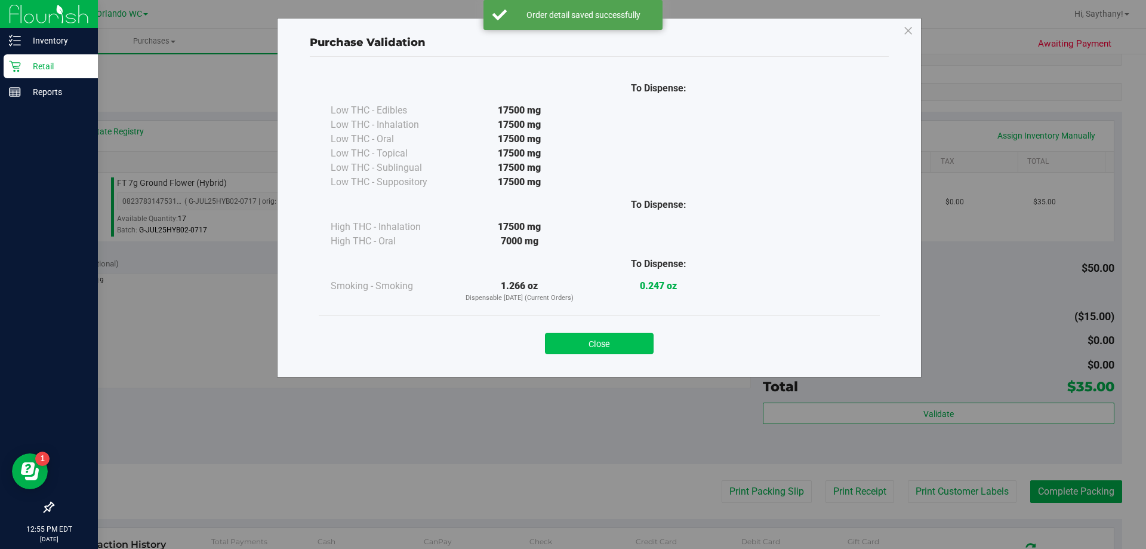
click at [595, 352] on button "Close" at bounding box center [599, 343] width 109 height 21
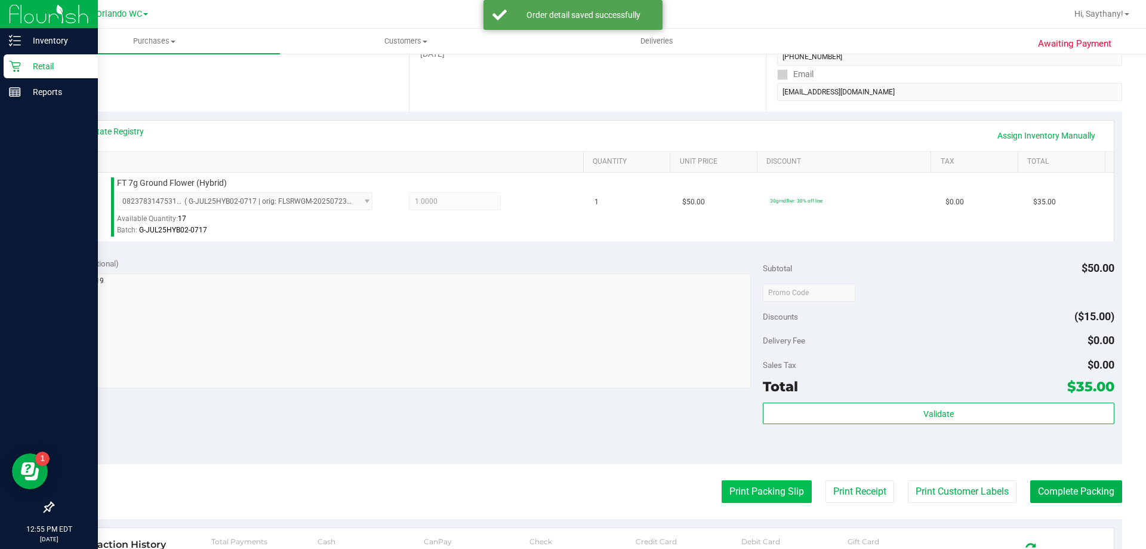
click at [743, 482] on button "Print Packing Slip" at bounding box center [767, 491] width 90 height 23
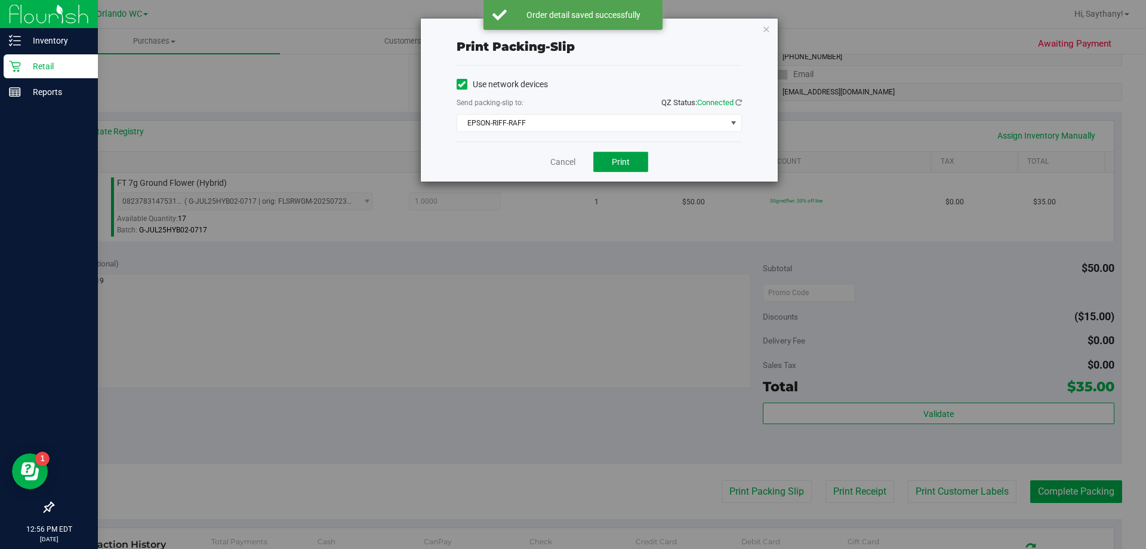
click at [619, 162] on span "Print" at bounding box center [621, 162] width 18 height 10
click at [768, 35] on icon "button" at bounding box center [766, 28] width 8 height 14
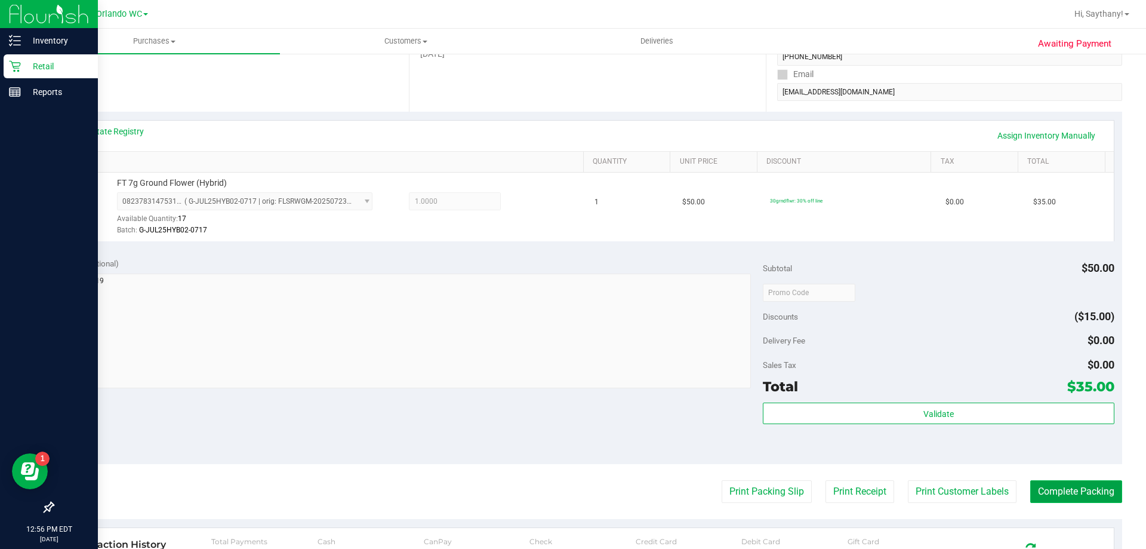
click at [1066, 482] on button "Complete Packing" at bounding box center [1077, 491] width 92 height 23
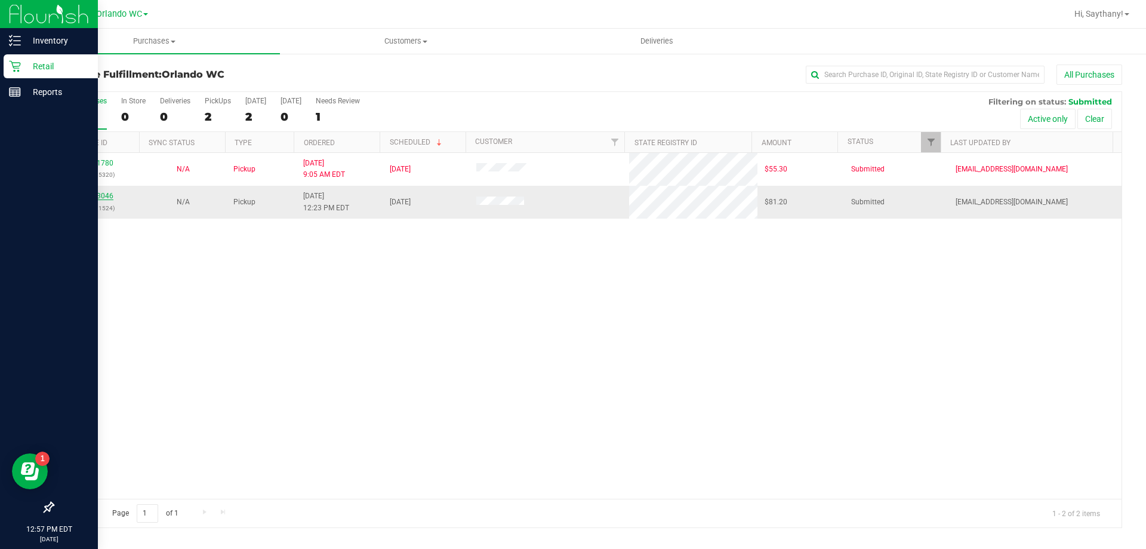
click at [102, 199] on link "11813046" at bounding box center [96, 196] width 33 height 8
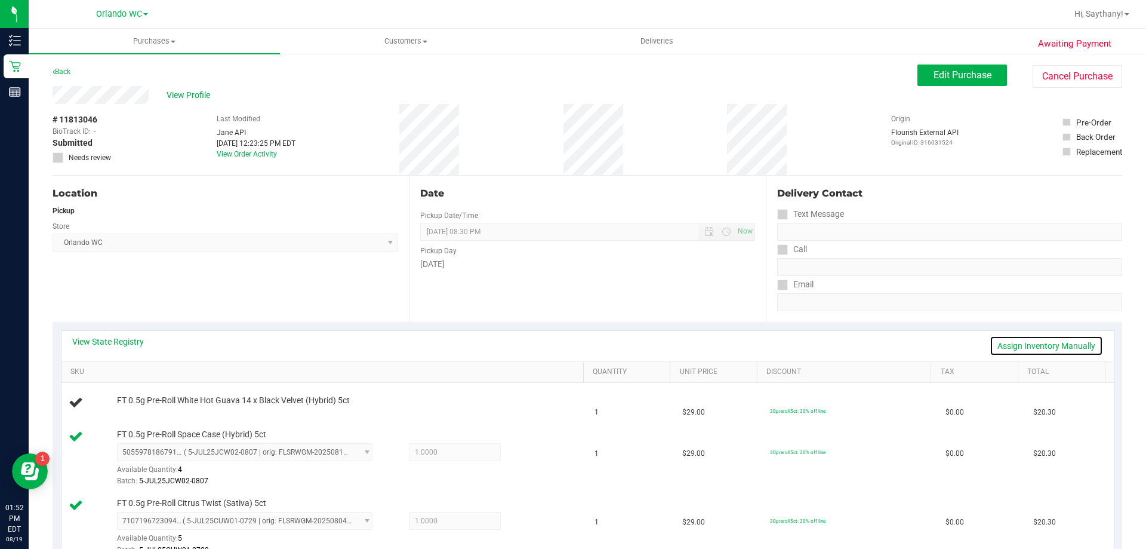
click at [1034, 340] on link "Assign Inventory Manually" at bounding box center [1046, 346] width 113 height 20
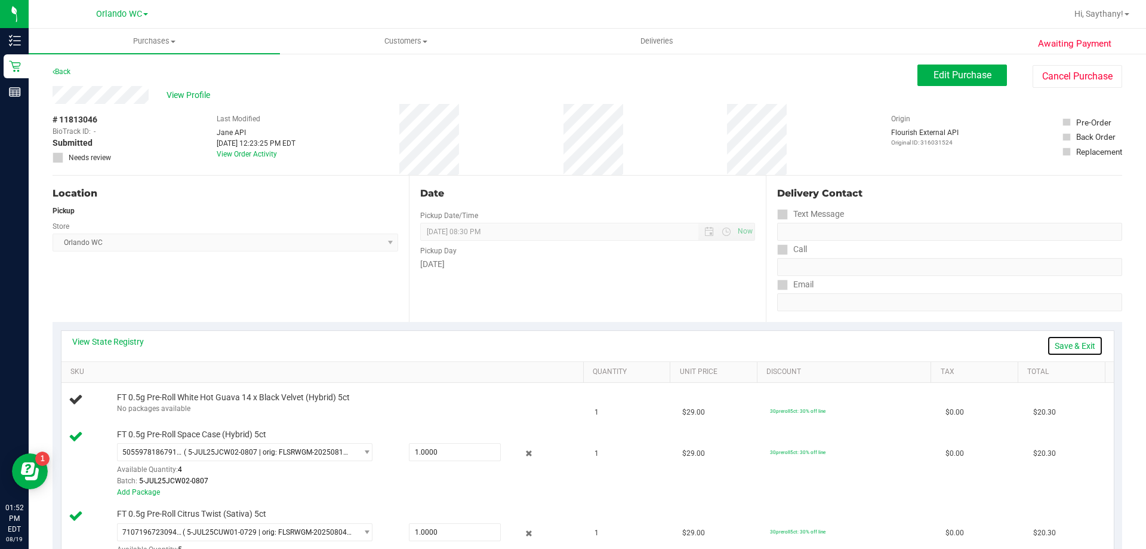
click at [1074, 346] on link "Save & Exit" at bounding box center [1075, 346] width 56 height 20
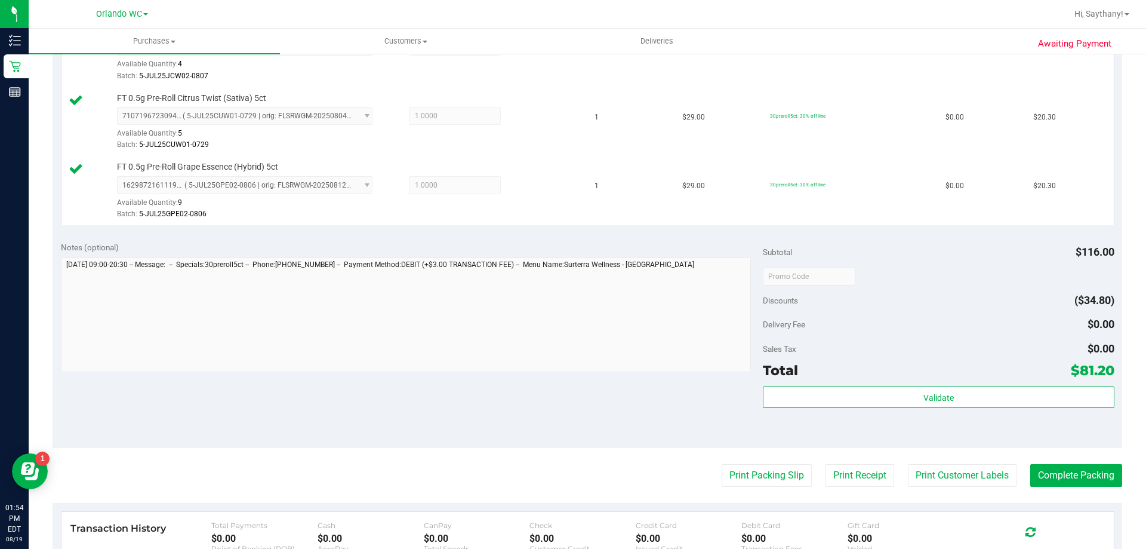
scroll to position [450, 0]
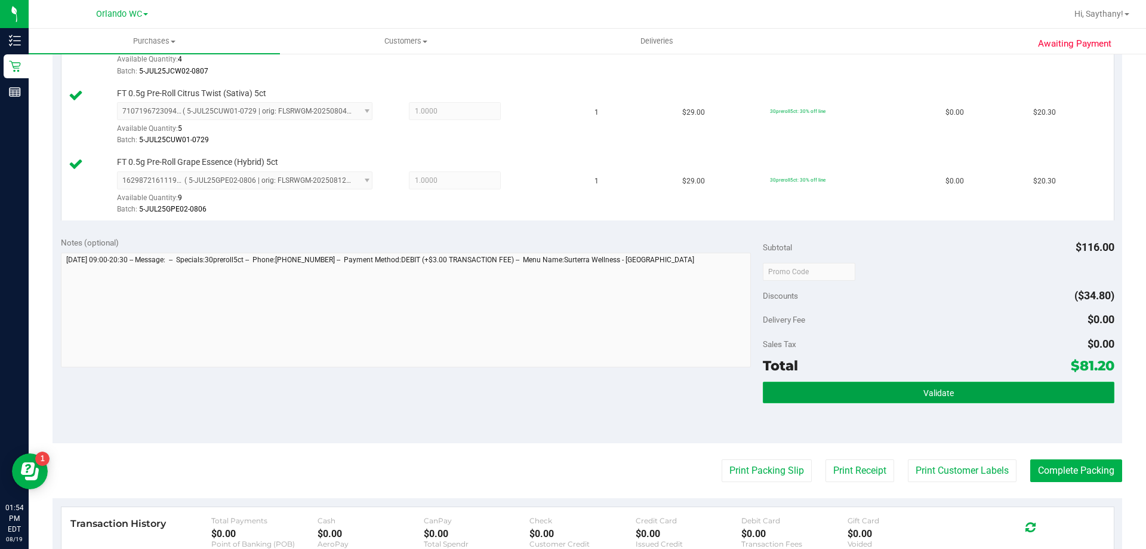
click at [978, 401] on button "Validate" at bounding box center [938, 392] width 351 height 21
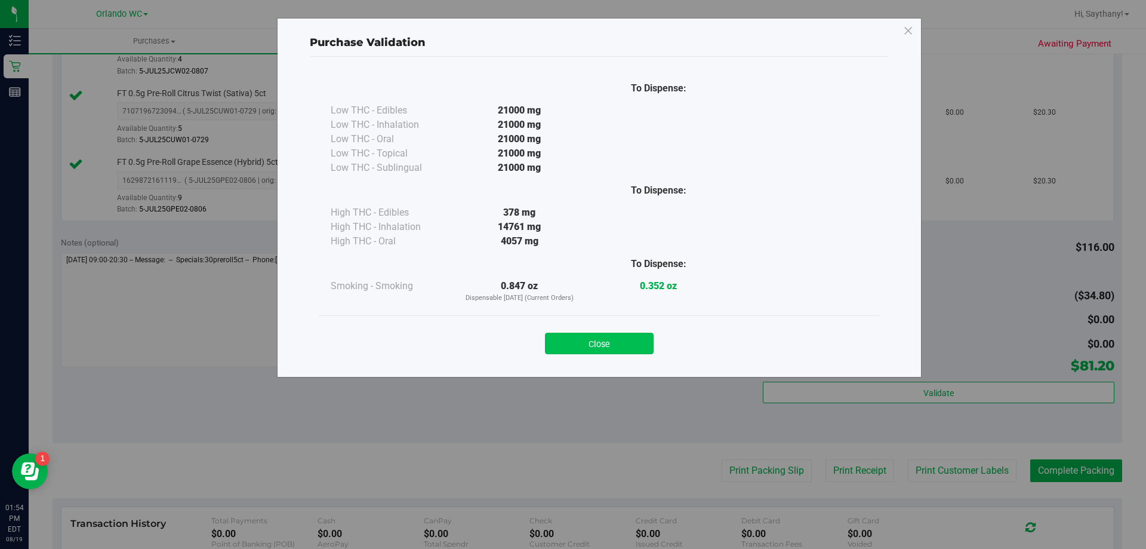
click at [614, 350] on button "Close" at bounding box center [599, 343] width 109 height 21
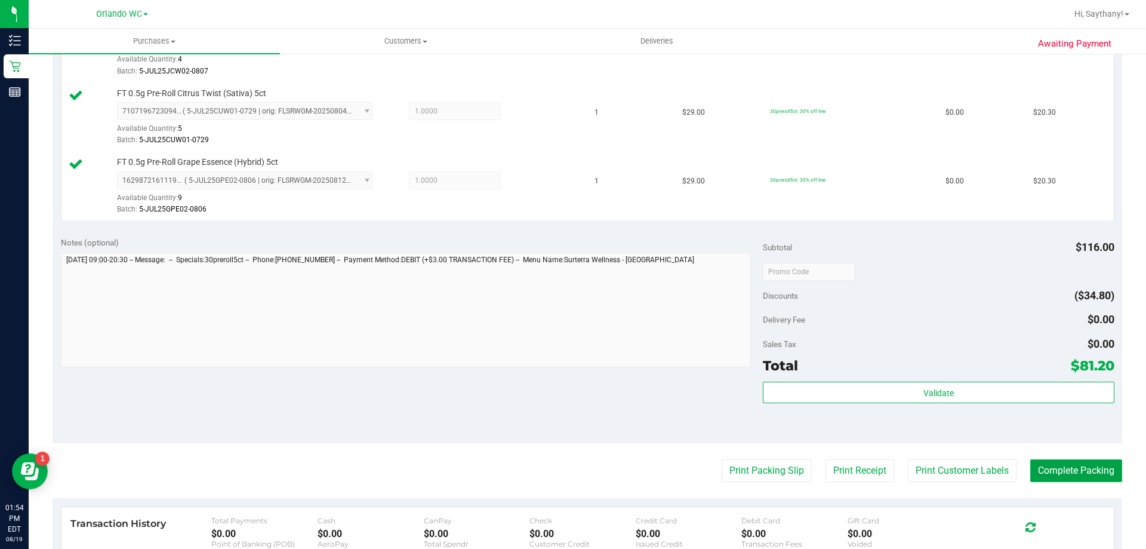
click at [1076, 468] on button "Complete Packing" at bounding box center [1077, 470] width 92 height 23
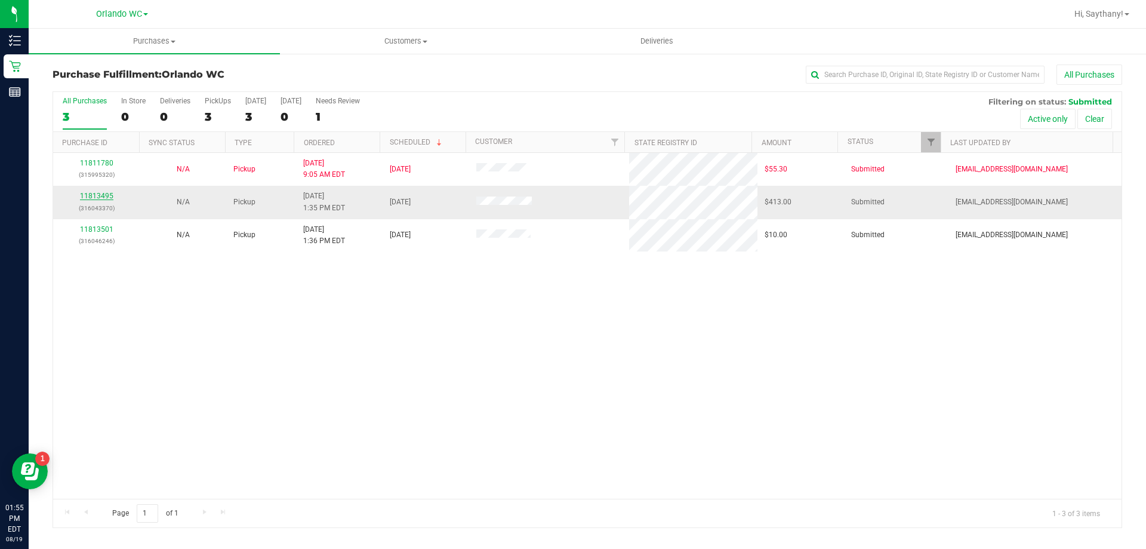
click at [94, 198] on link "11813495" at bounding box center [96, 196] width 33 height 8
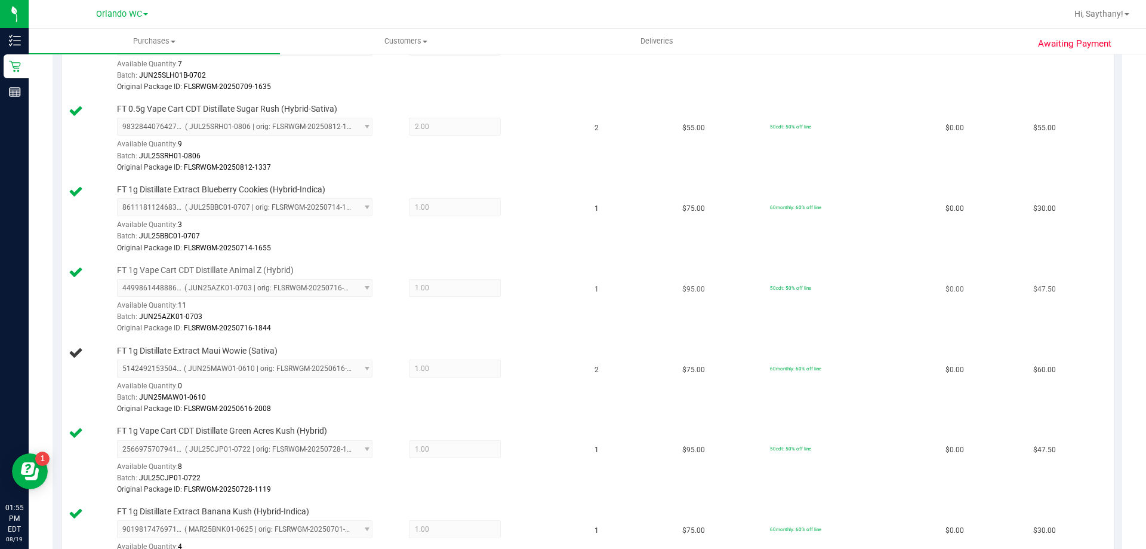
click at [433, 293] on span "1.00 1" at bounding box center [455, 288] width 92 height 18
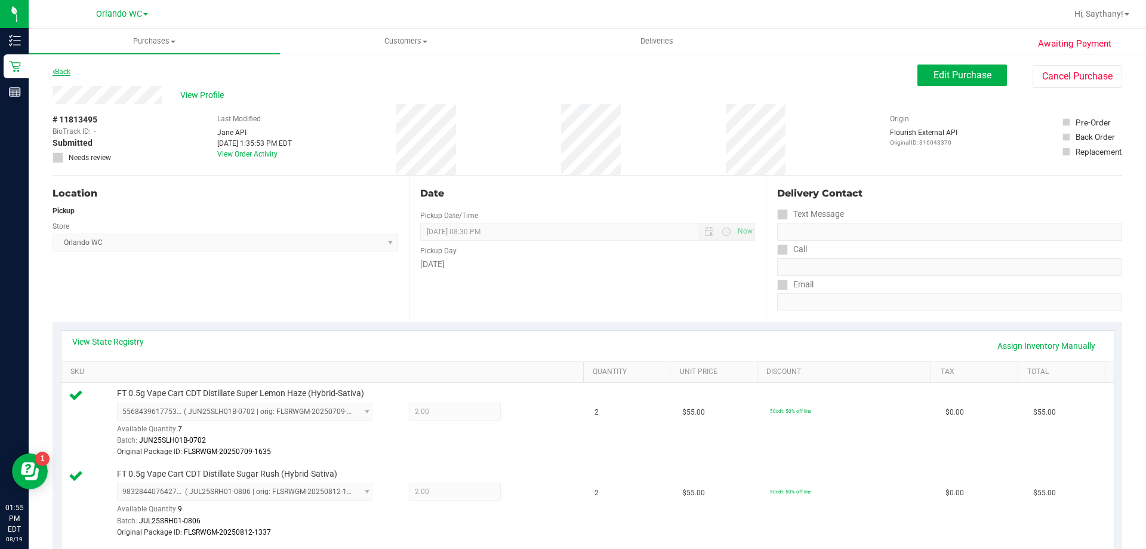
click at [64, 70] on link "Back" at bounding box center [62, 71] width 18 height 8
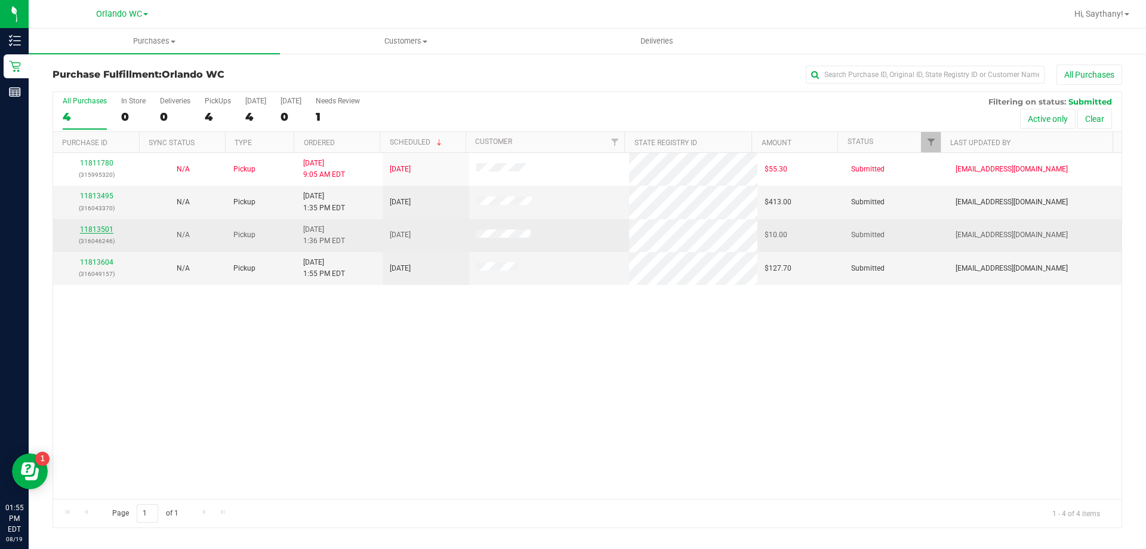
click at [88, 232] on link "11813501" at bounding box center [96, 229] width 33 height 8
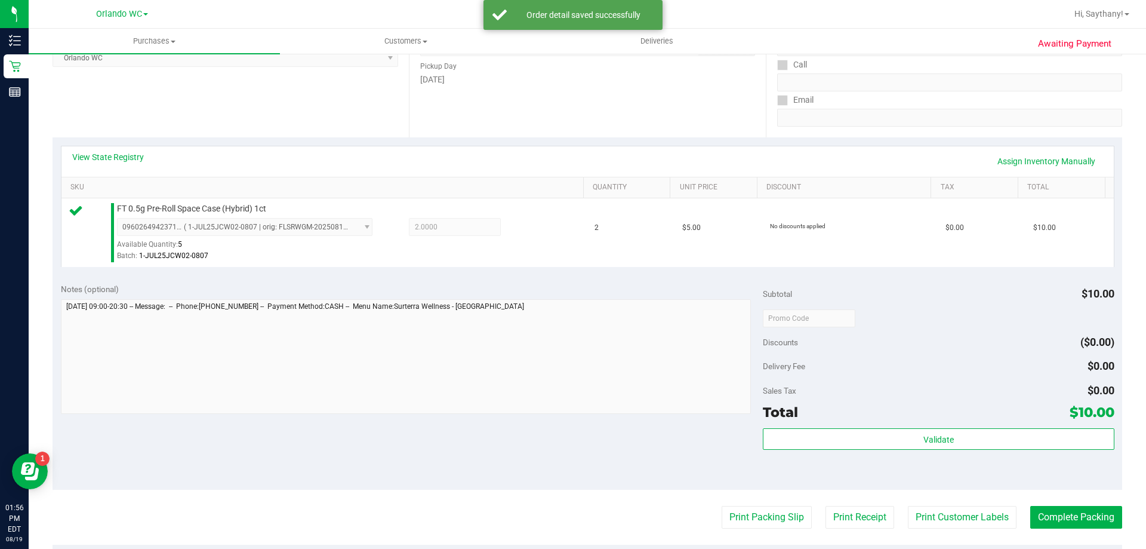
scroll to position [184, 0]
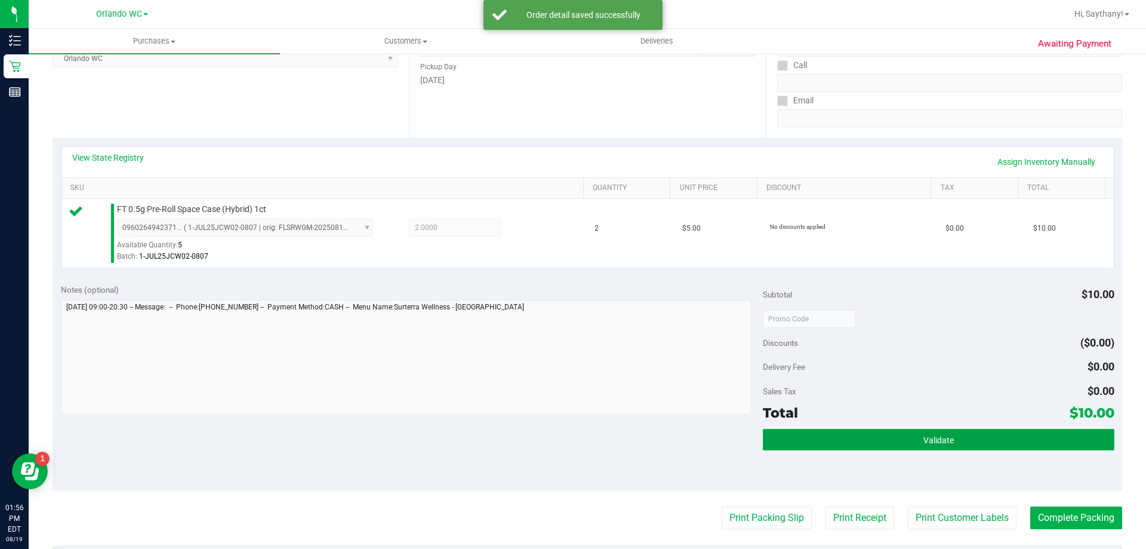
click at [1051, 429] on button "Validate" at bounding box center [938, 439] width 351 height 21
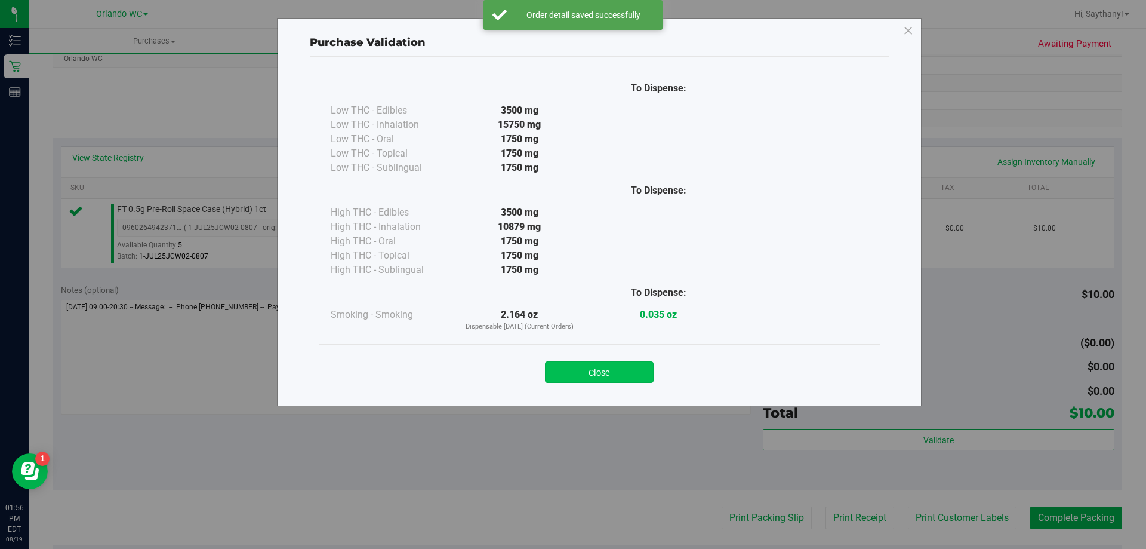
click at [595, 374] on button "Close" at bounding box center [599, 371] width 109 height 21
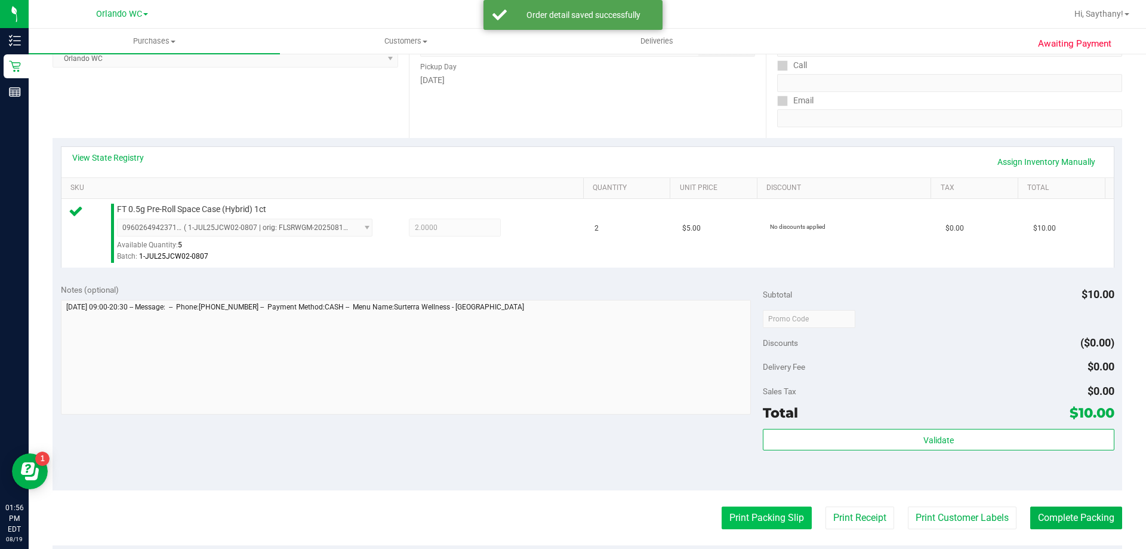
click at [758, 520] on button "Print Packing Slip" at bounding box center [767, 517] width 90 height 23
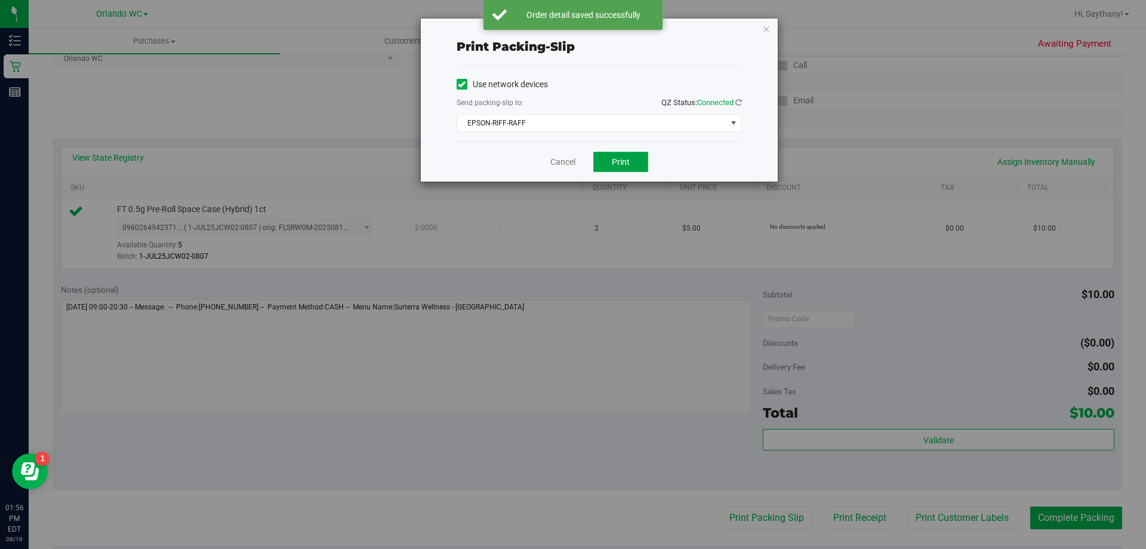
click at [625, 161] on span "Print" at bounding box center [621, 162] width 18 height 10
click at [752, 33] on div "Print packing-slip Use network devices Send packing-slip to: QZ Status: Connect…" at bounding box center [599, 100] width 357 height 163
click at [765, 24] on icon "button" at bounding box center [766, 28] width 8 height 14
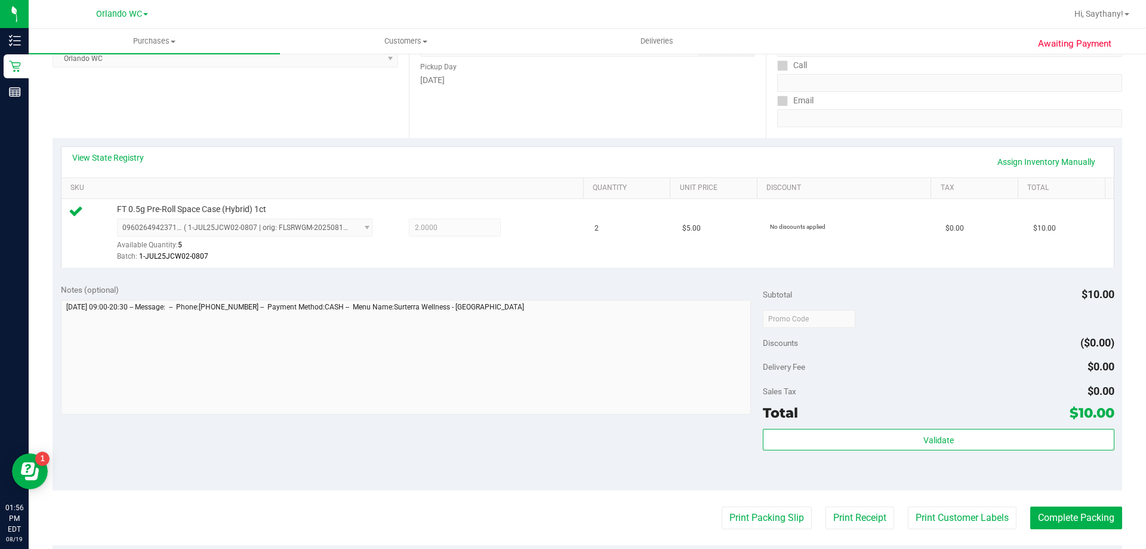
scroll to position [223, 0]
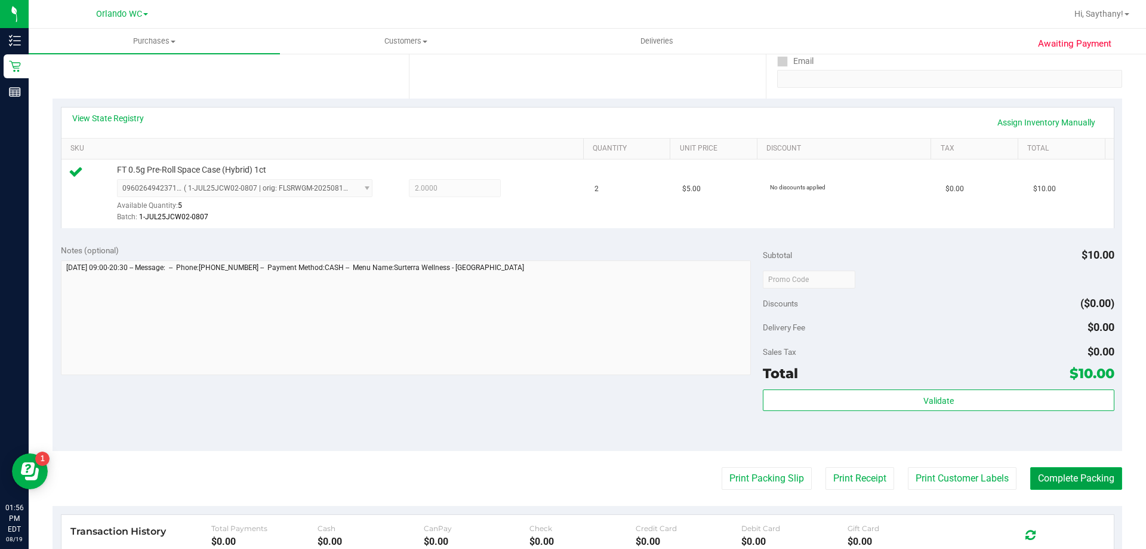
click at [1075, 482] on button "Complete Packing" at bounding box center [1077, 478] width 92 height 23
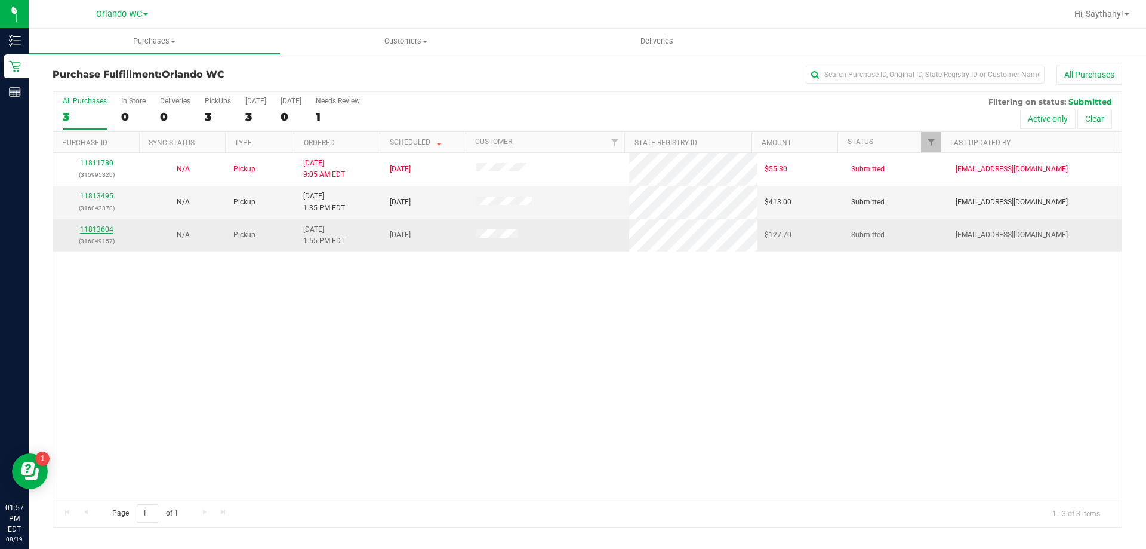
click at [90, 232] on link "11813604" at bounding box center [96, 229] width 33 height 8
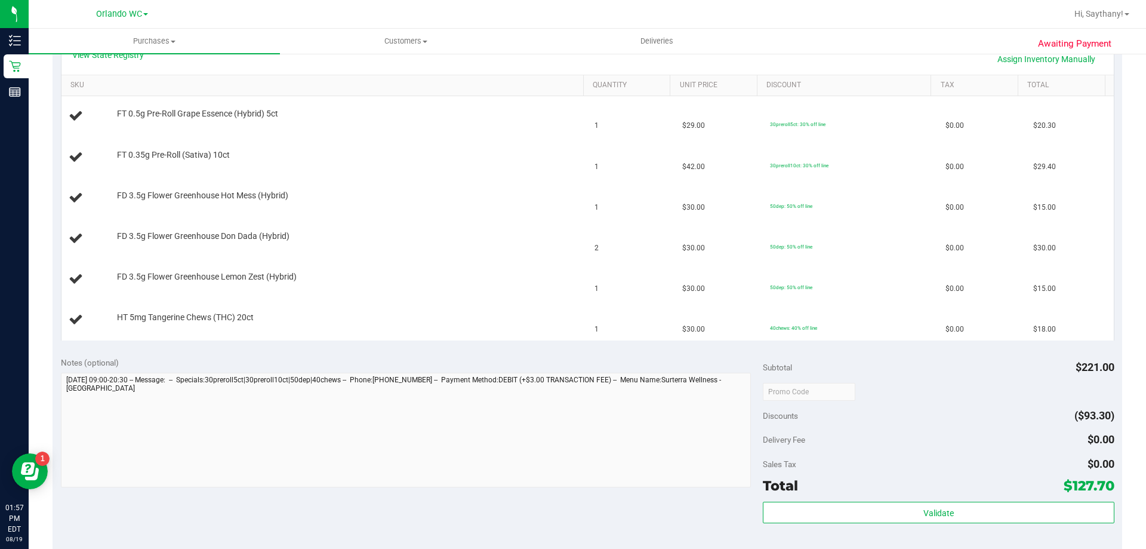
scroll to position [350, 0]
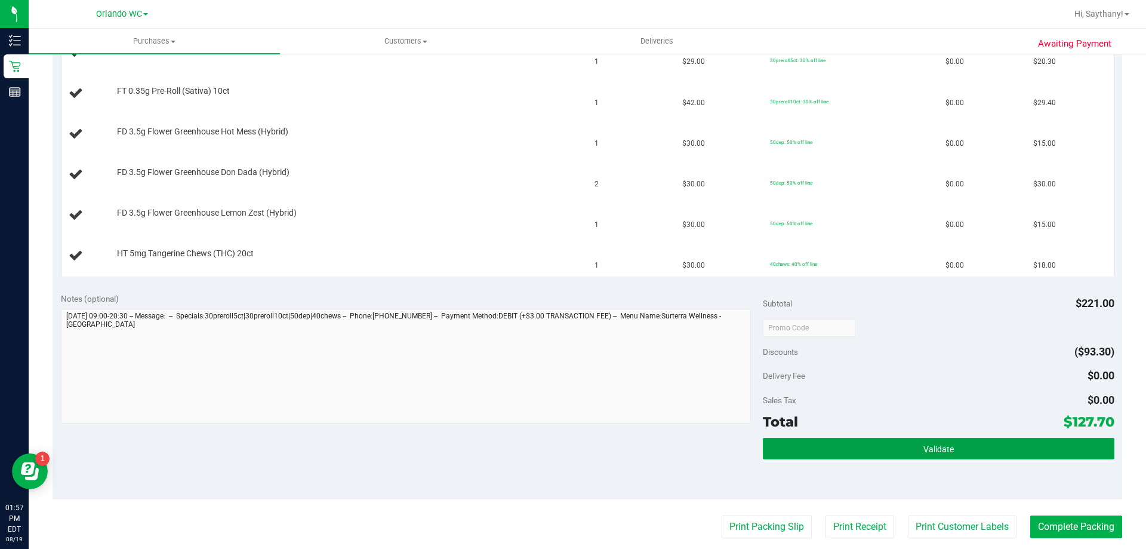
click at [1048, 456] on button "Validate" at bounding box center [938, 448] width 351 height 21
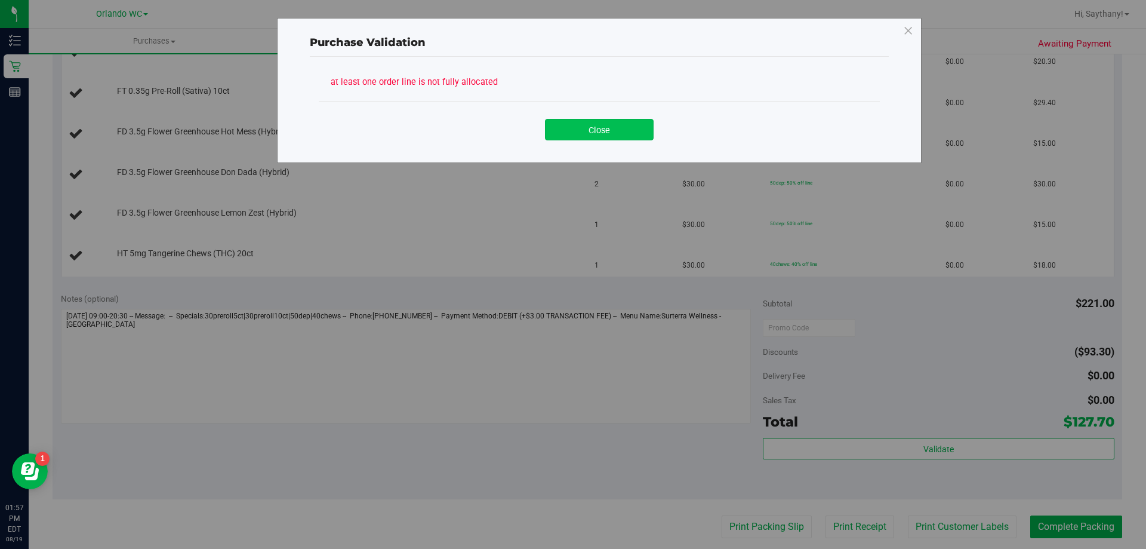
click at [611, 137] on button "Close" at bounding box center [599, 129] width 109 height 21
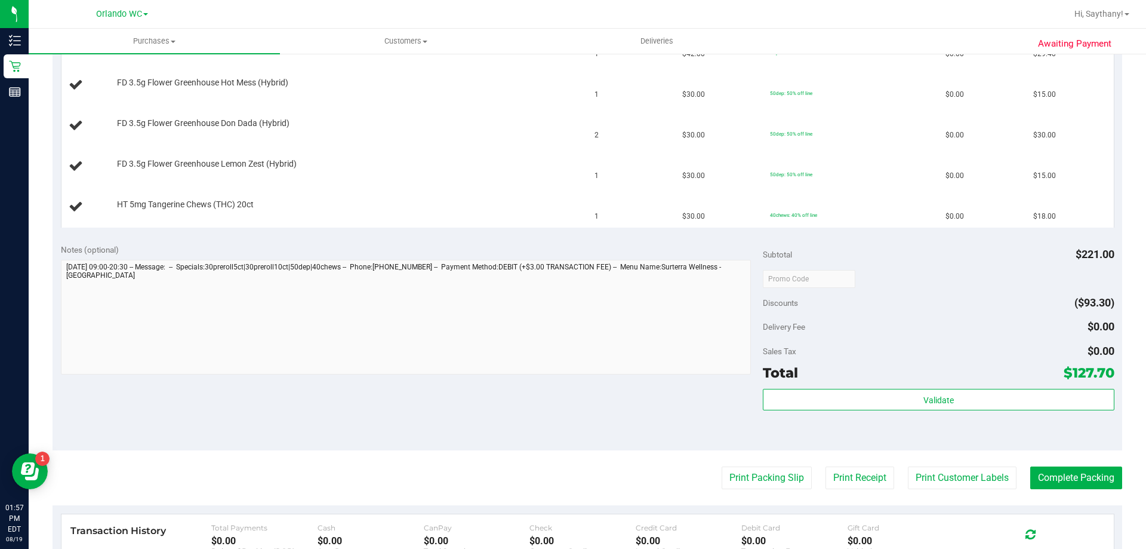
scroll to position [400, 0]
click at [761, 479] on button "Print Packing Slip" at bounding box center [767, 477] width 90 height 23
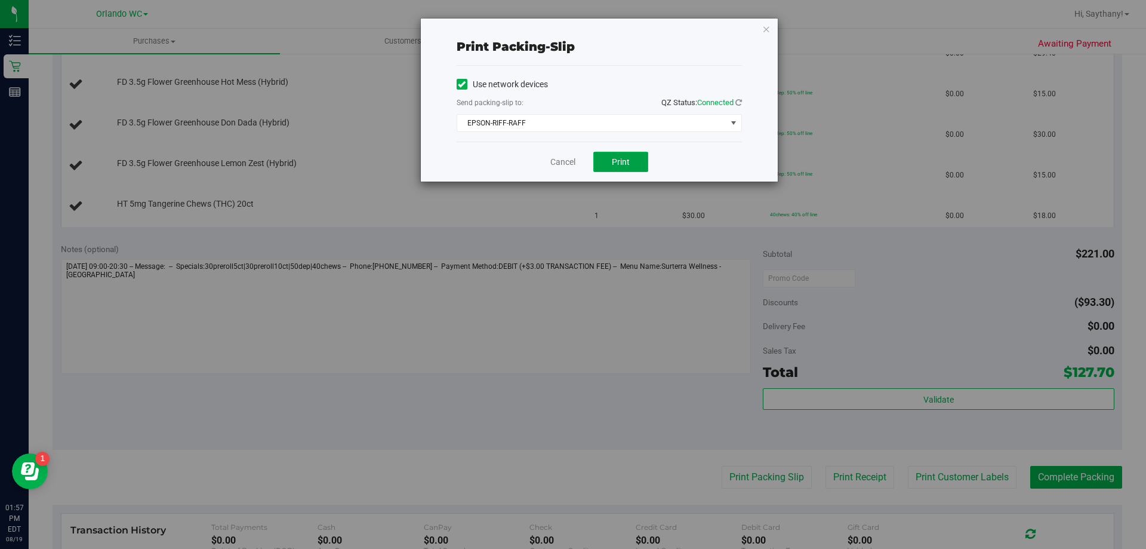
click at [631, 162] on button "Print" at bounding box center [621, 162] width 55 height 20
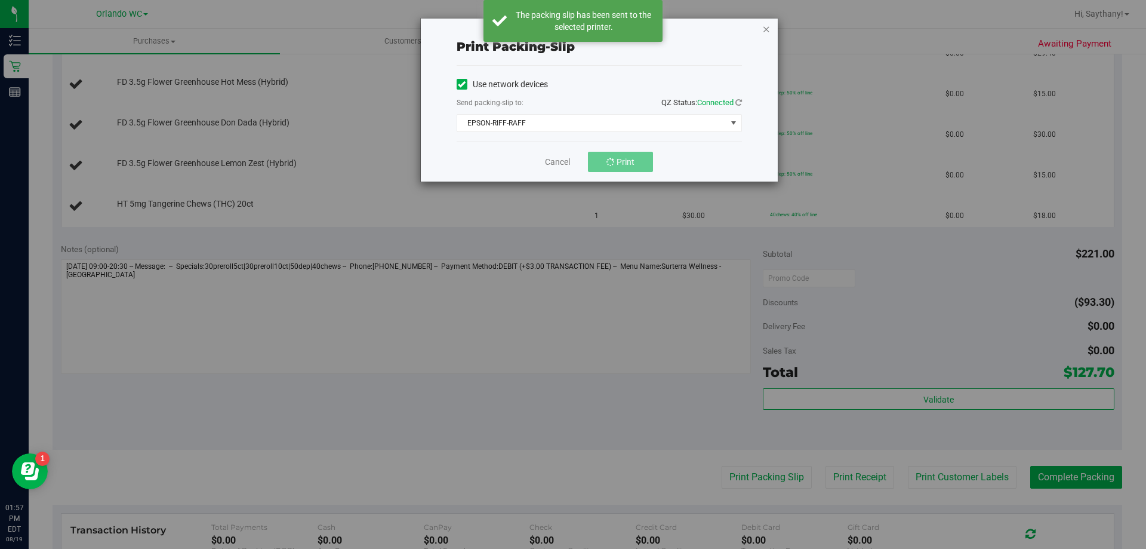
click at [767, 29] on icon "button" at bounding box center [766, 28] width 8 height 14
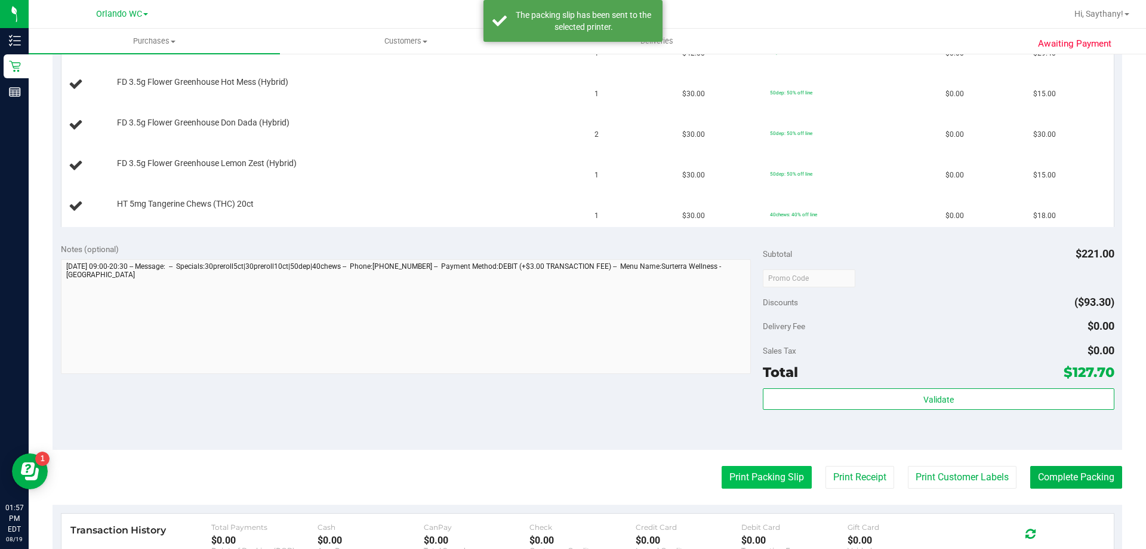
click at [758, 474] on button "Print Packing Slip" at bounding box center [767, 477] width 90 height 23
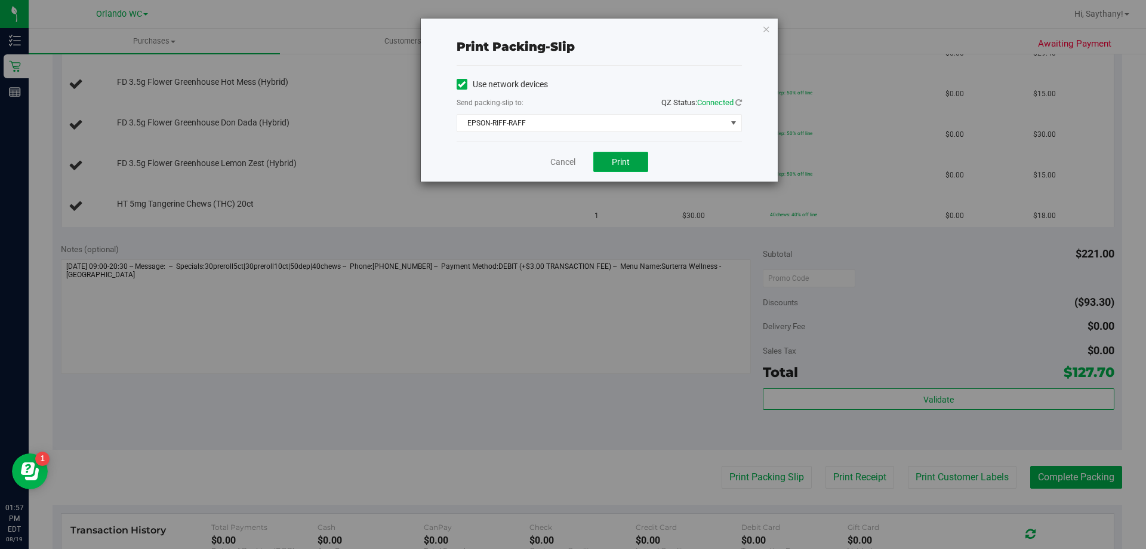
click at [638, 164] on button "Print" at bounding box center [621, 162] width 55 height 20
click at [767, 29] on icon "button" at bounding box center [766, 28] width 8 height 14
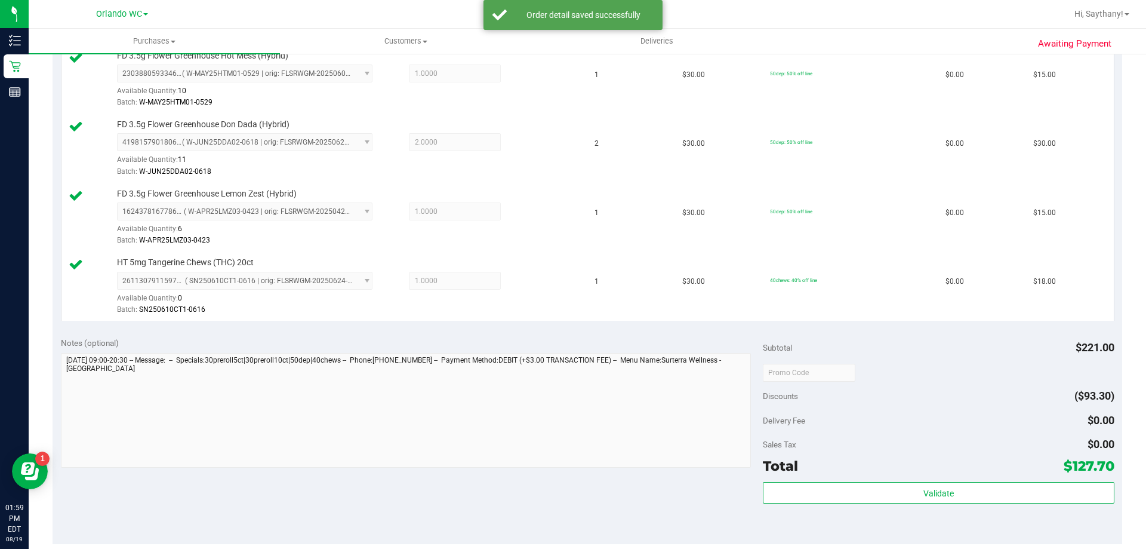
scroll to position [540, 0]
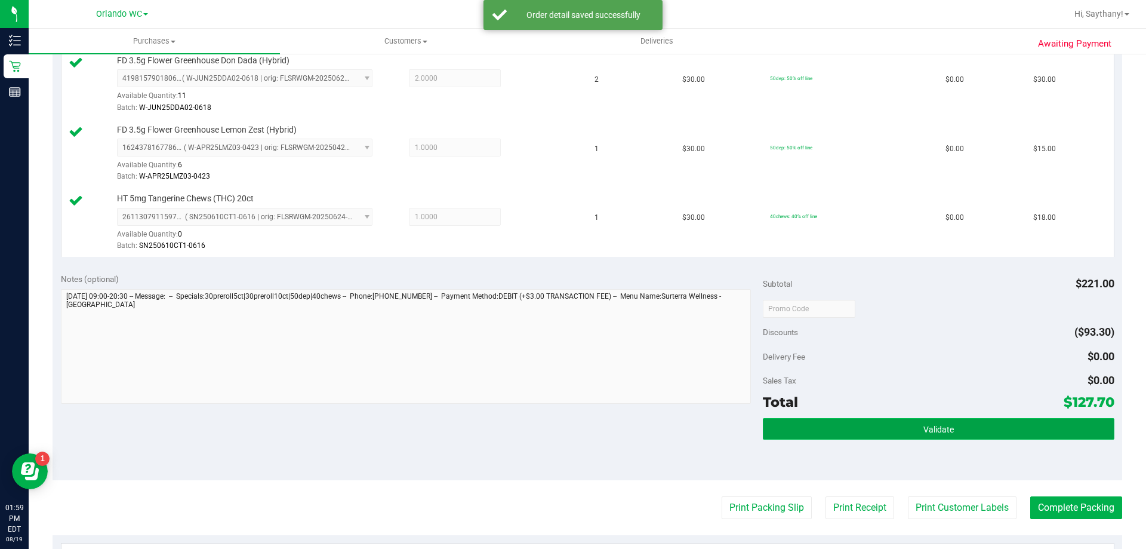
click at [1043, 433] on button "Validate" at bounding box center [938, 428] width 351 height 21
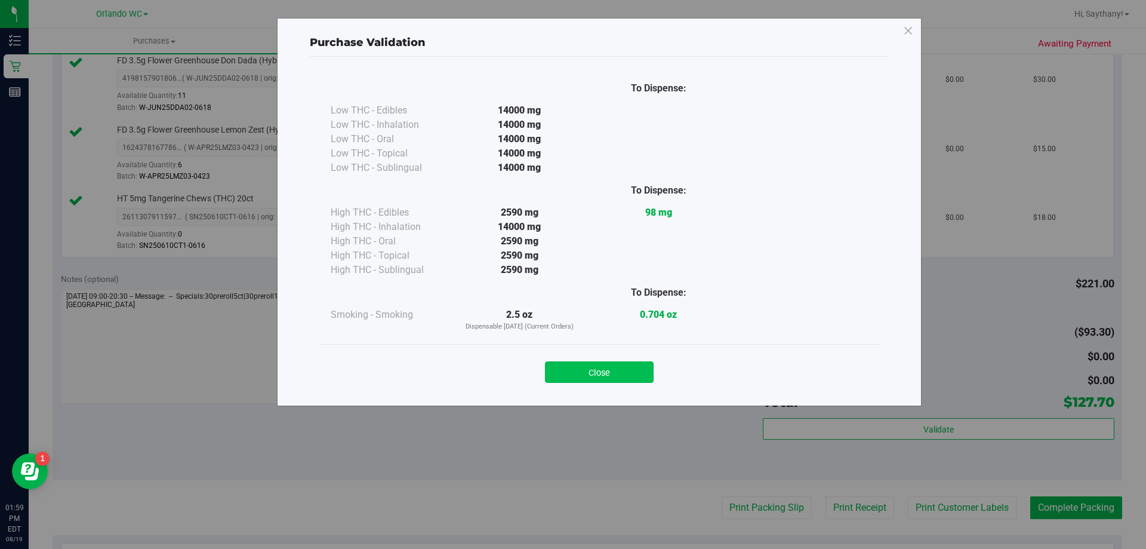
click at [632, 363] on button "Close" at bounding box center [599, 371] width 109 height 21
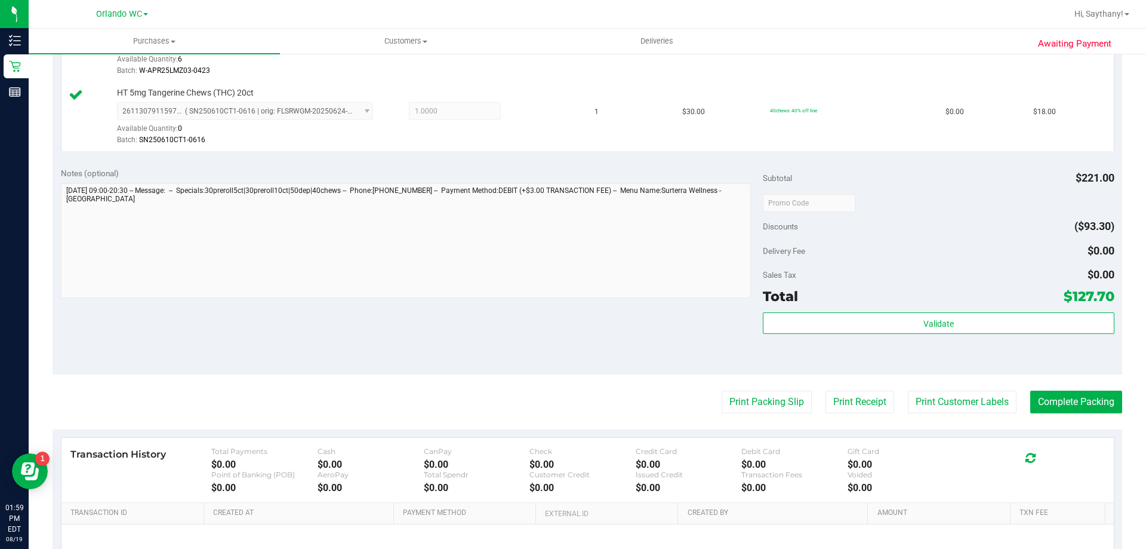
scroll to position [641, 0]
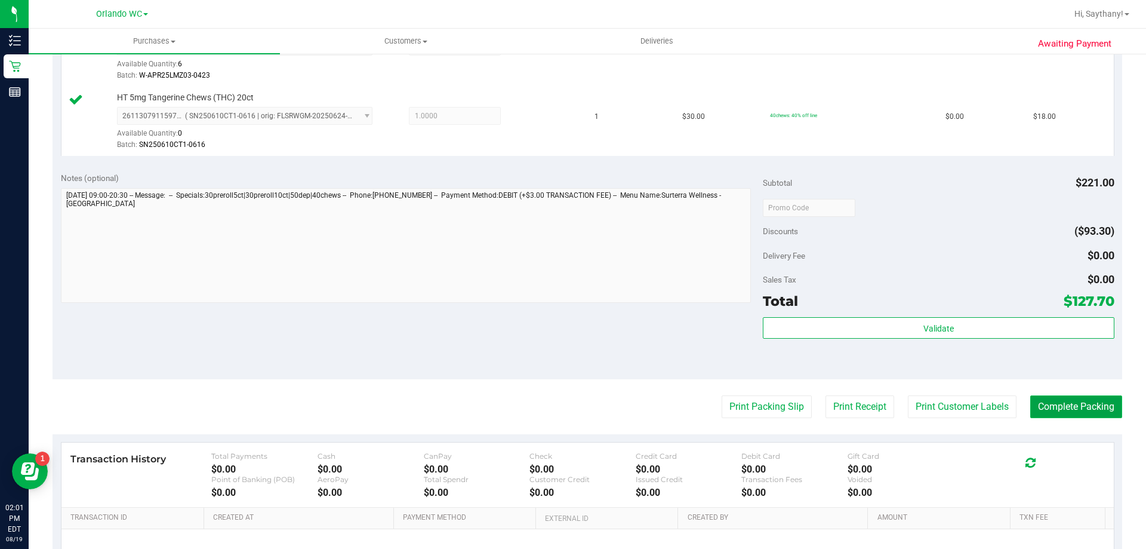
click at [1074, 405] on button "Complete Packing" at bounding box center [1077, 406] width 92 height 23
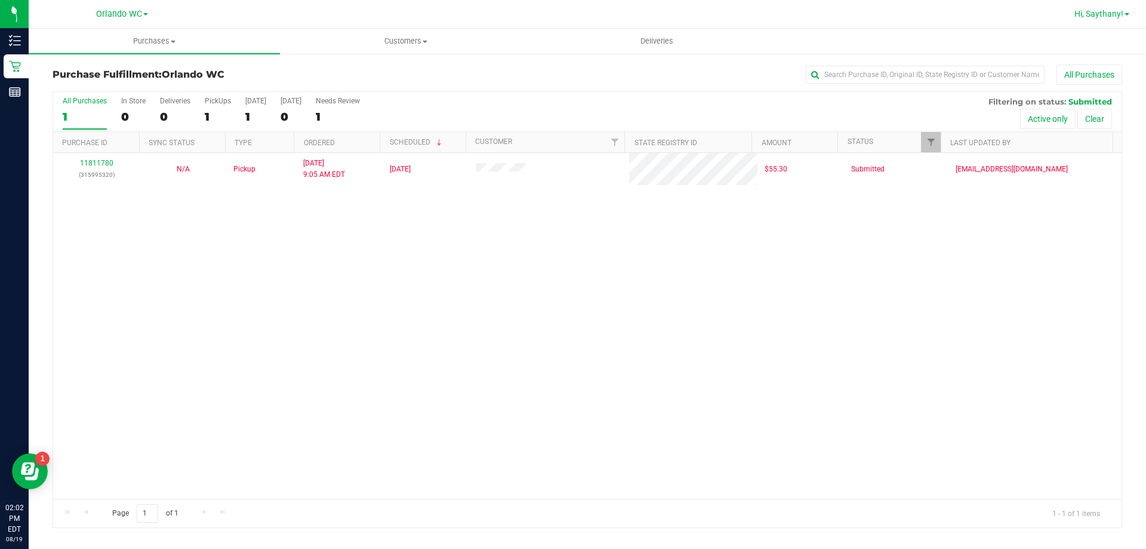
click at [1098, 17] on span "Hi, Saythany!" at bounding box center [1099, 14] width 49 height 10
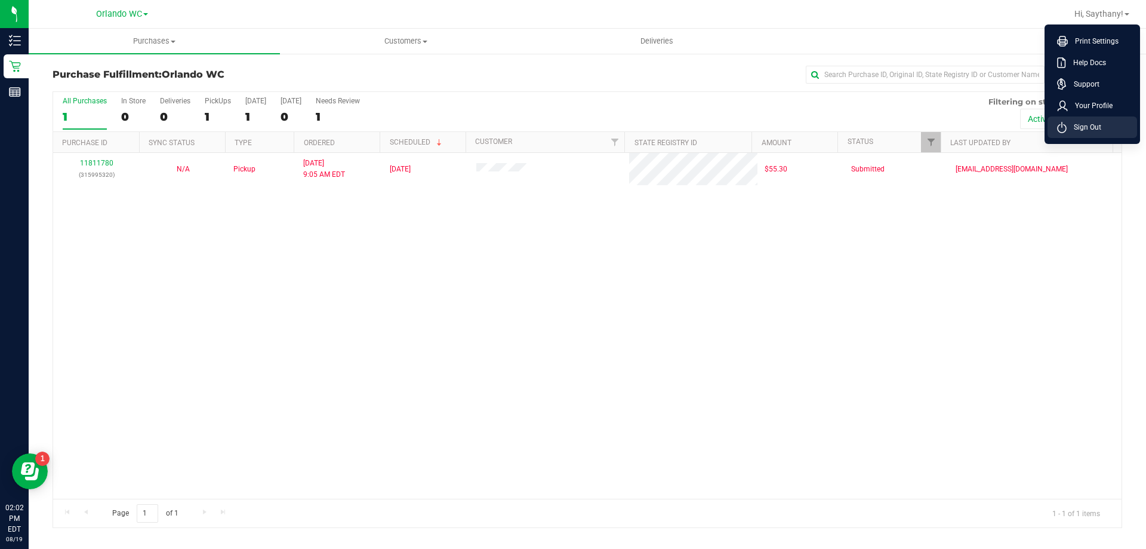
click at [1093, 128] on span "Sign Out" at bounding box center [1084, 127] width 35 height 12
